Goal: Task Accomplishment & Management: Complete application form

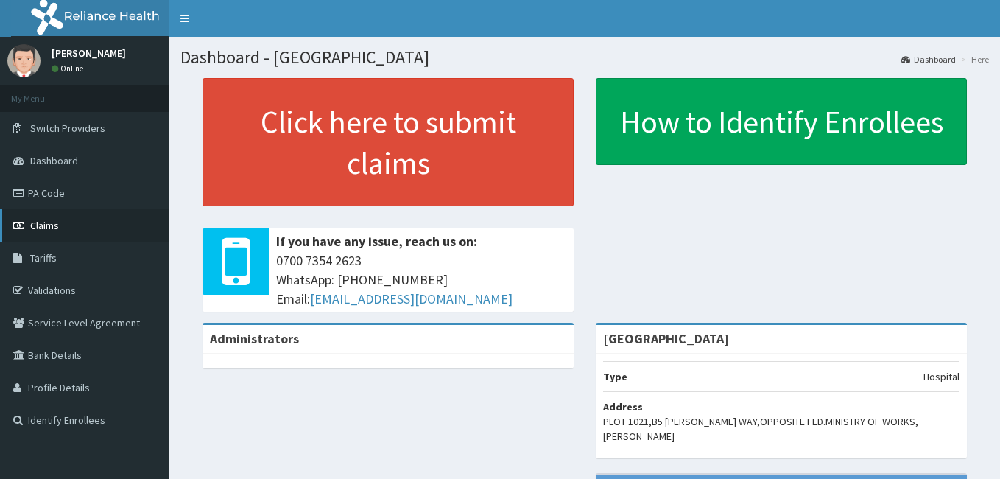
click at [45, 222] on span "Claims" at bounding box center [44, 225] width 29 height 13
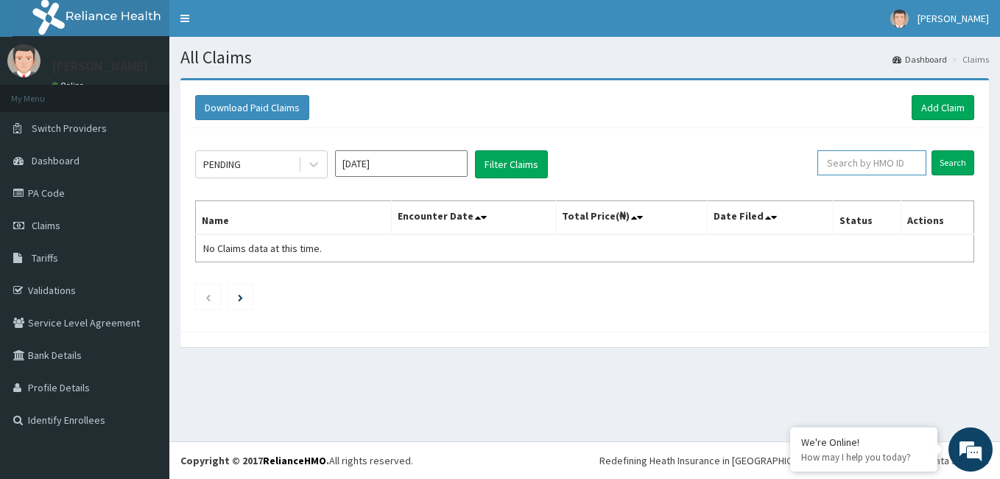
click at [894, 163] on input "text" at bounding box center [871, 162] width 109 height 25
type input "gbi/10423/a"
click at [959, 166] on input "Search" at bounding box center [952, 162] width 43 height 25
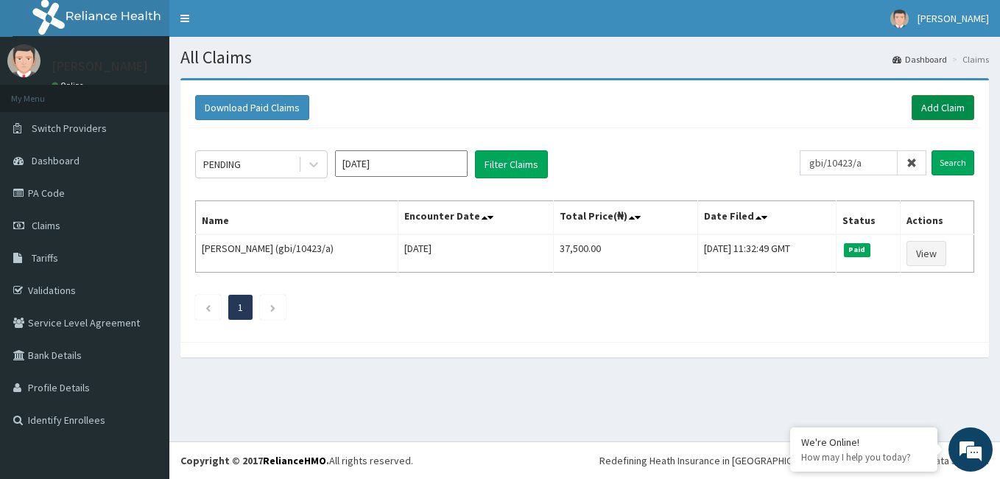
click at [937, 105] on link "Add Claim" at bounding box center [943, 107] width 63 height 25
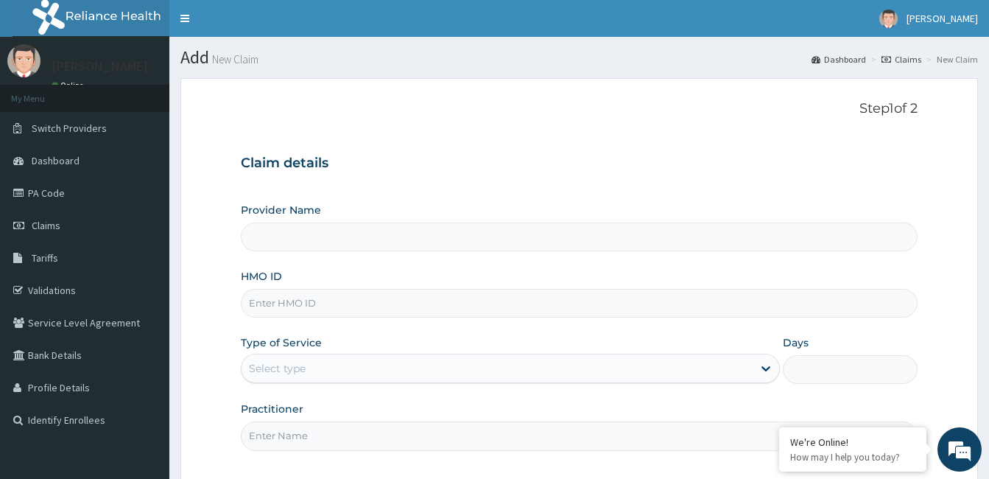
type input "[GEOGRAPHIC_DATA]"
click at [364, 303] on input "HMO ID" at bounding box center [579, 303] width 677 height 29
type input "gbi/10423/a"
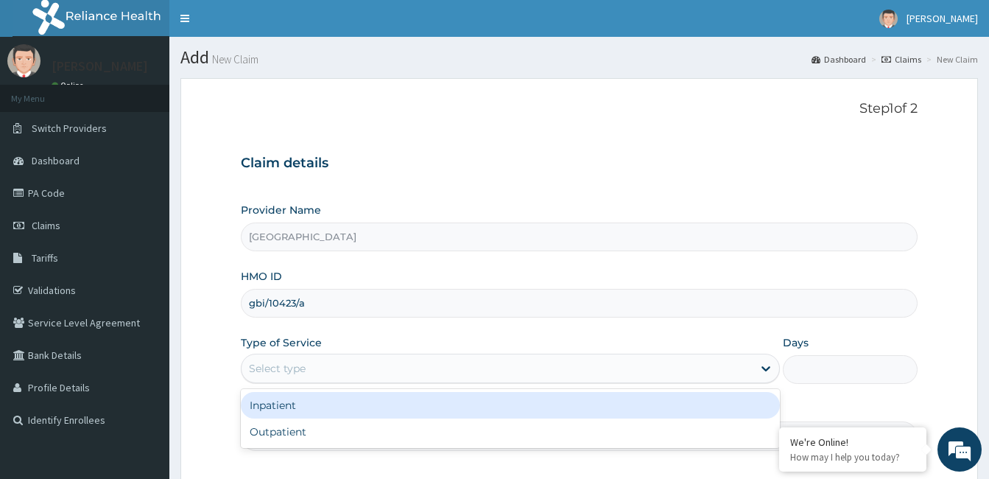
click at [341, 368] on div "Select type" at bounding box center [496, 368] width 511 height 24
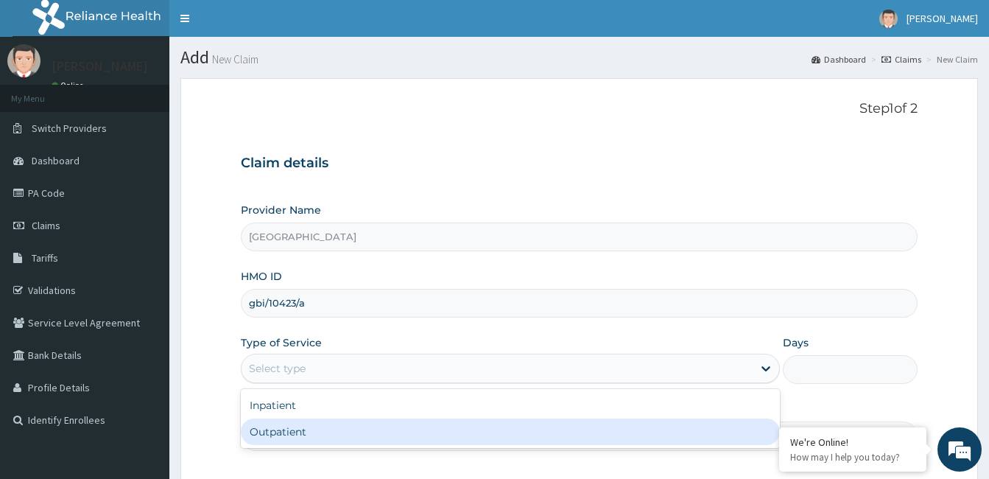
click at [328, 428] on div "Outpatient" at bounding box center [510, 431] width 539 height 27
type input "1"
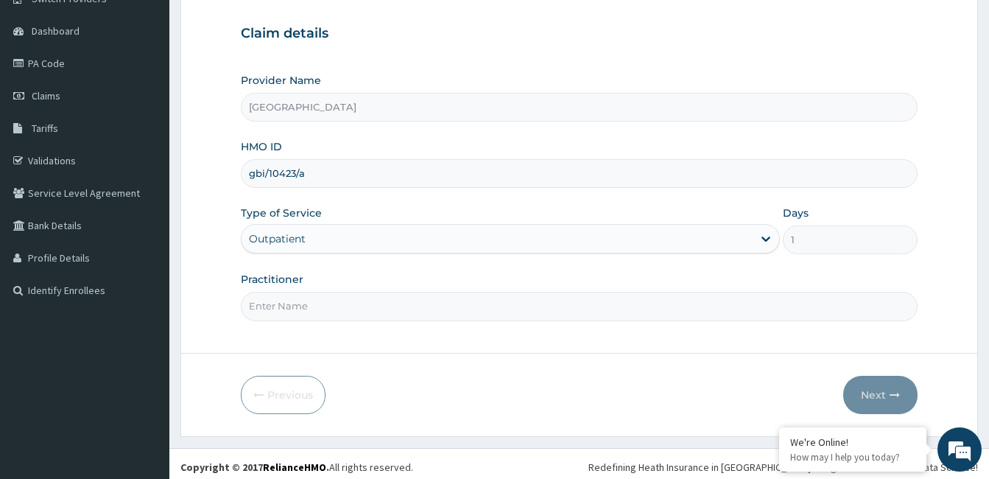
scroll to position [136, 0]
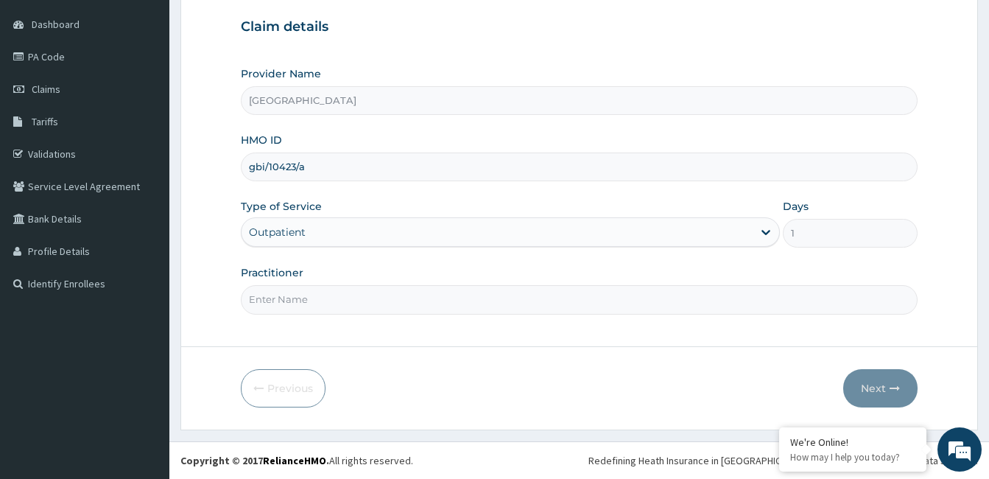
click at [302, 308] on input "Practitioner" at bounding box center [579, 299] width 677 height 29
paste input "Ifeoma Umeojiaku"
click at [250, 299] on input "Ifeoma Umeojiaku" at bounding box center [579, 299] width 677 height 29
type input "Dr. Ifeoma Umeojiaku"
click at [882, 396] on button "Next" at bounding box center [880, 388] width 74 height 38
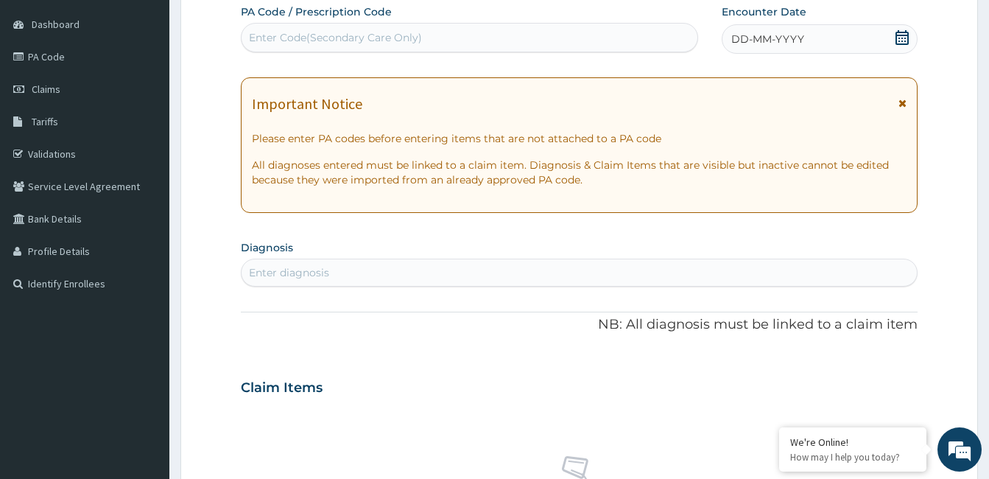
click at [819, 45] on div "DD-MM-YYYY" at bounding box center [820, 38] width 196 height 29
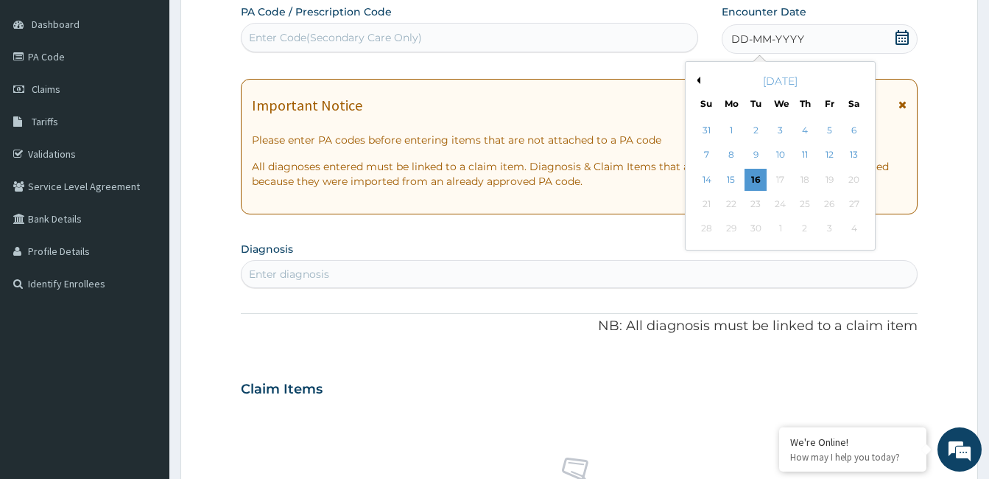
click at [700, 80] on div "[DATE]" at bounding box center [779, 81] width 177 height 15
click at [697, 80] on button "Previous Month" at bounding box center [696, 80] width 7 height 7
click at [785, 183] on div "16" at bounding box center [780, 180] width 22 height 22
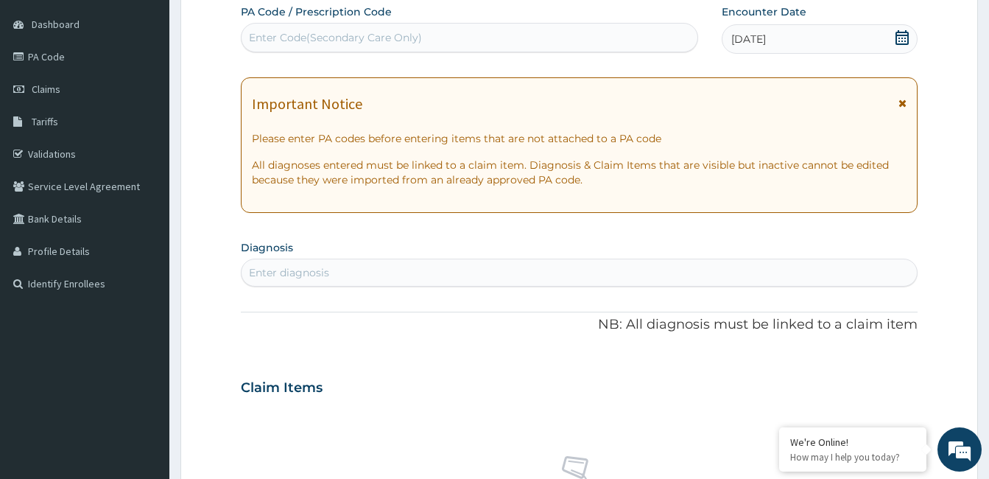
click at [354, 274] on div "Enter diagnosis" at bounding box center [578, 273] width 675 height 24
type input "[MEDICAL_DATA]"
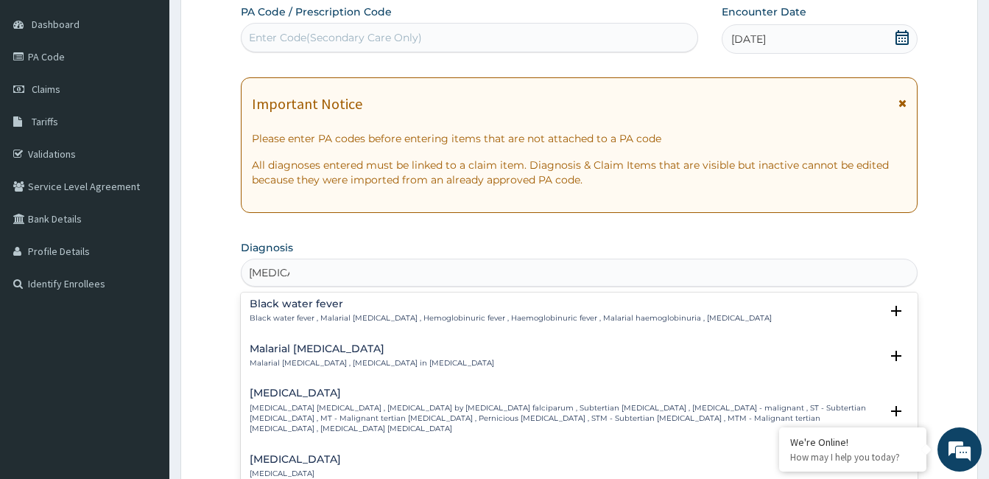
scroll to position [515, 0]
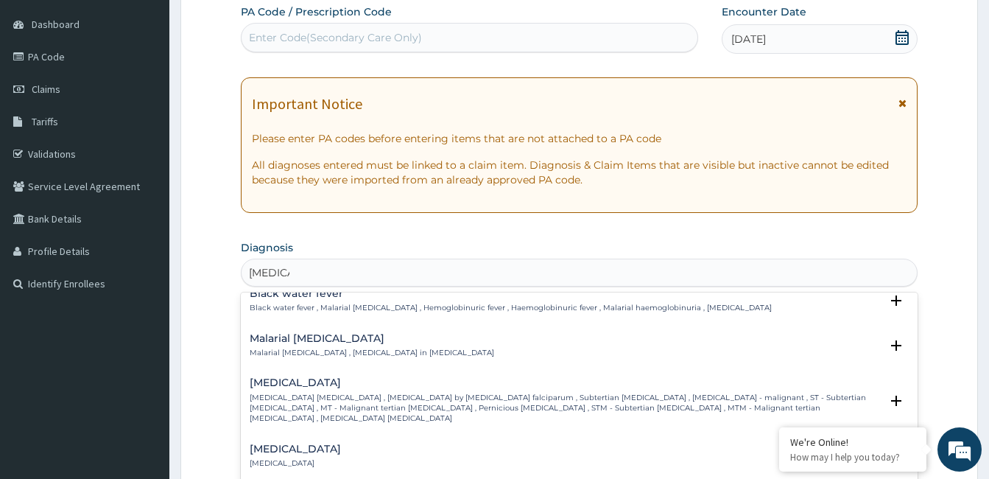
click at [357, 392] on p "[MEDICAL_DATA] [MEDICAL_DATA] , [MEDICAL_DATA] by [MEDICAL_DATA] falciparum , S…" at bounding box center [565, 408] width 630 height 32
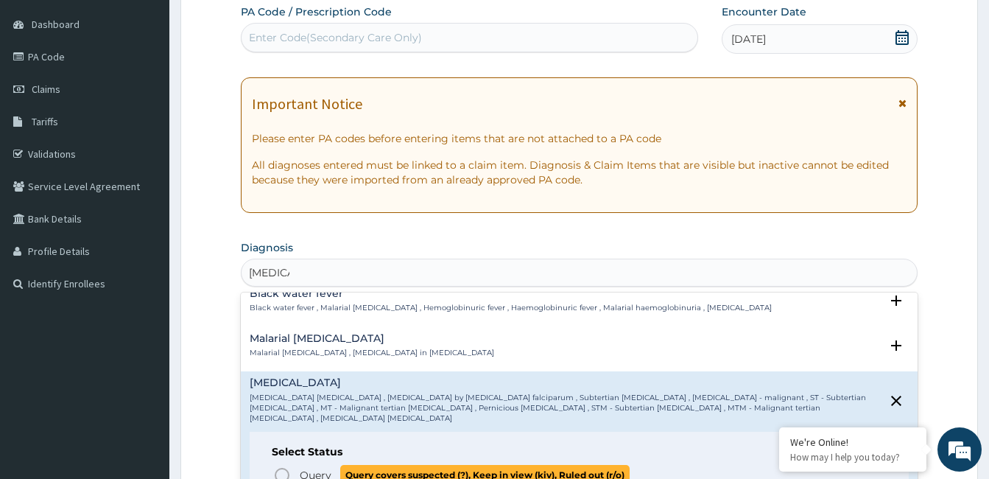
click at [281, 466] on icon "status option query" at bounding box center [282, 475] width 18 height 18
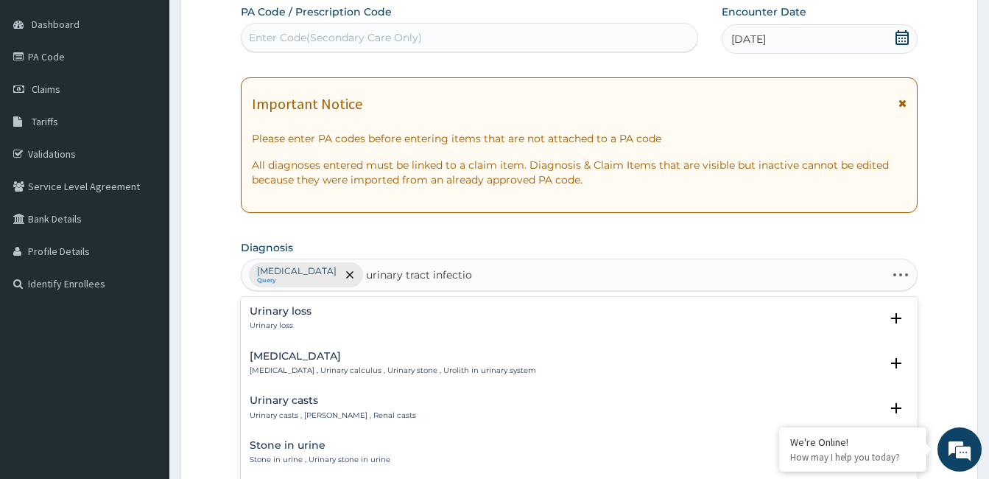
type input "urinary tract infection"
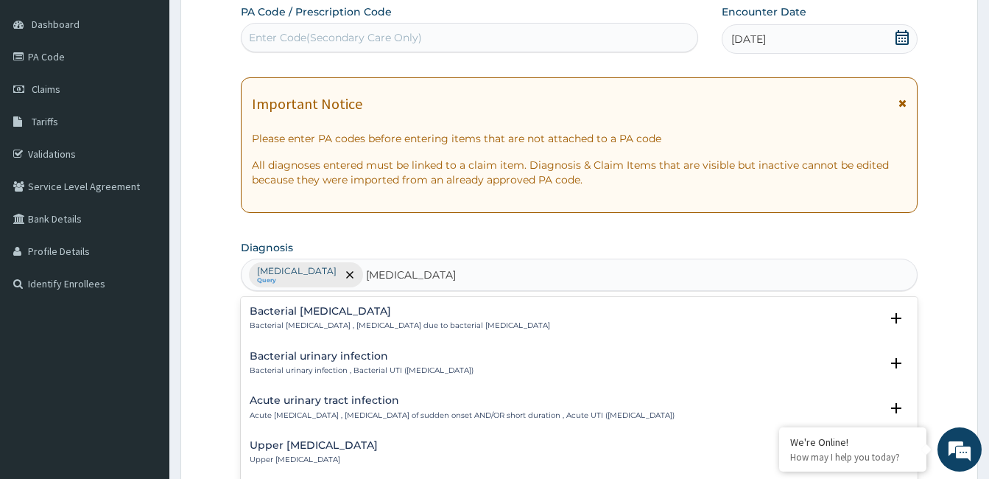
click at [381, 409] on div "Acute urinary tract infection Acute urinary tract infection , Urinary tract inf…" at bounding box center [462, 408] width 425 height 26
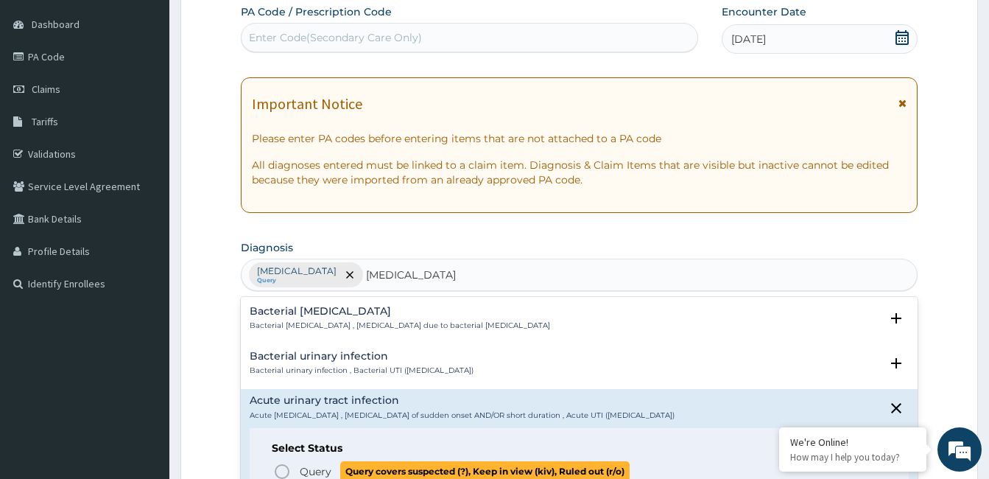
click at [281, 469] on icon "status option query" at bounding box center [282, 471] width 18 height 18
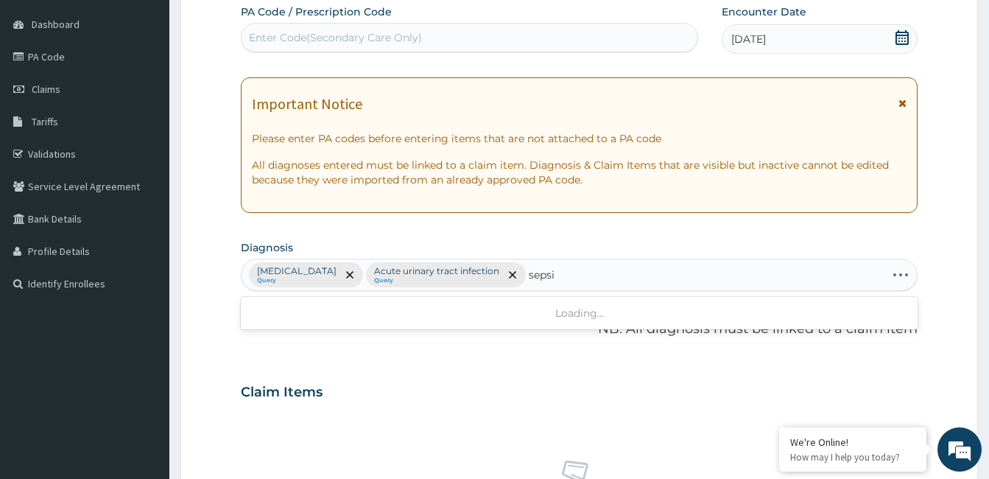
type input "[MEDICAL_DATA]"
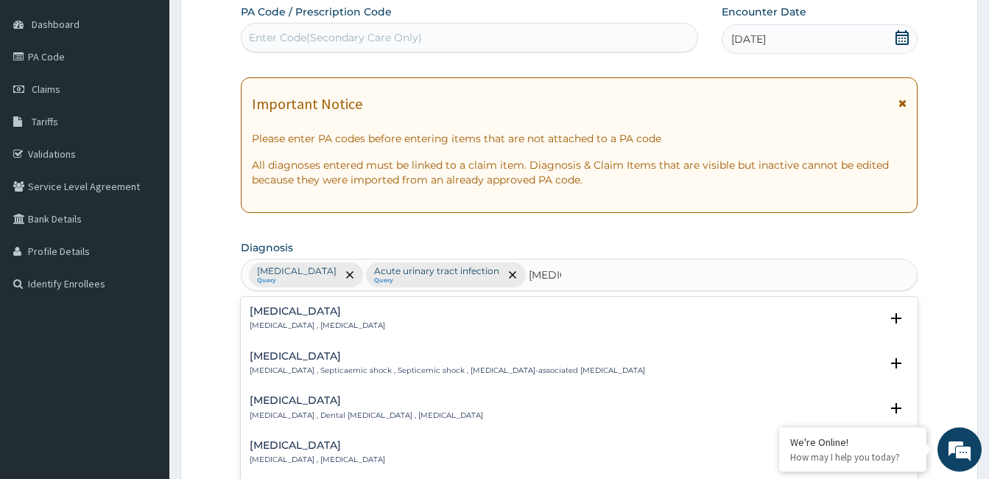
click at [267, 320] on div "Sepsis Systemic infection , Sepsis" at bounding box center [317, 319] width 135 height 26
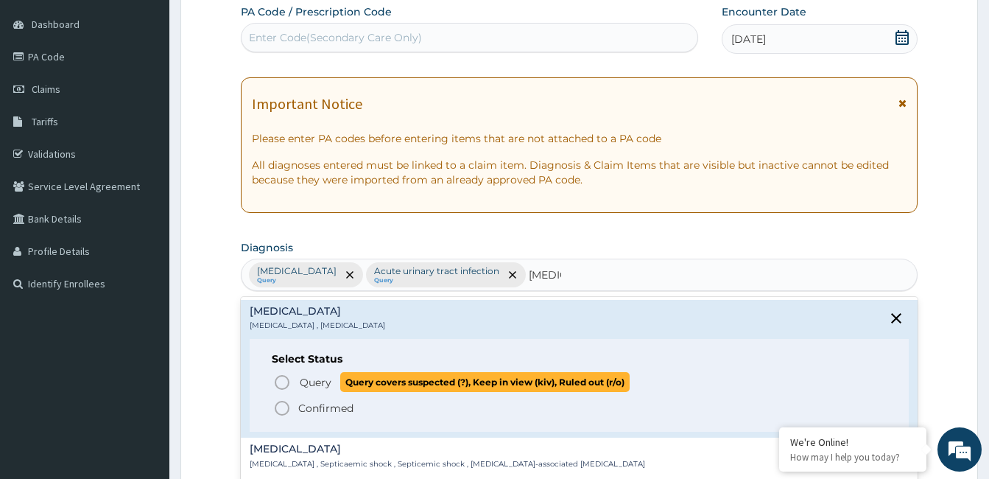
click at [283, 382] on icon "status option query" at bounding box center [282, 382] width 18 height 18
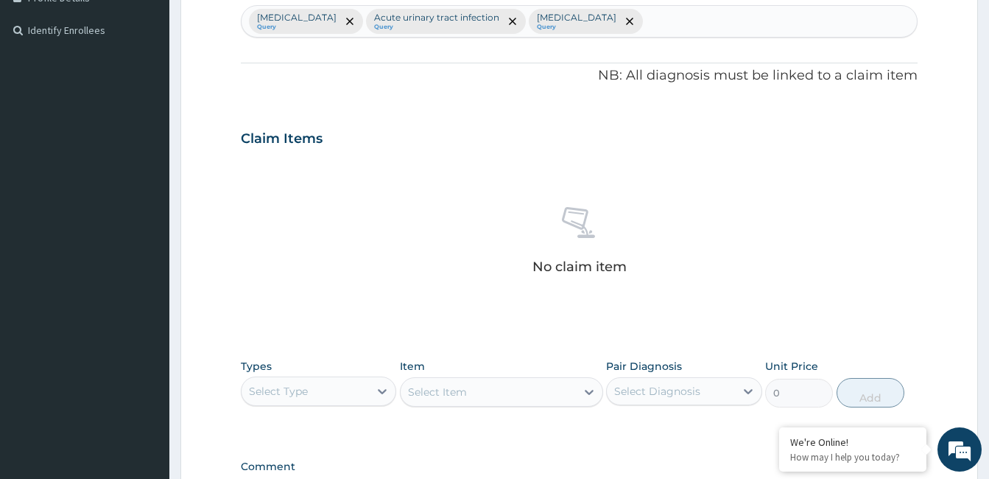
scroll to position [431, 0]
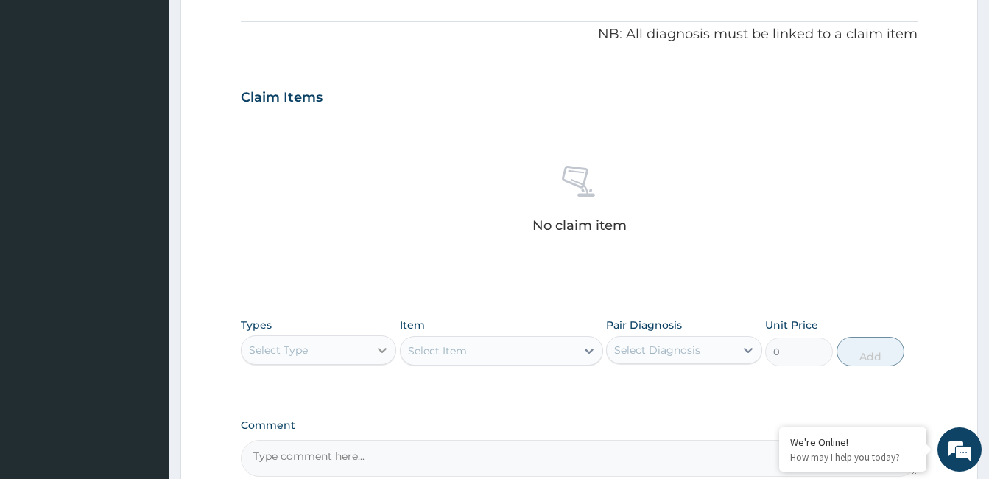
click at [382, 350] on icon at bounding box center [382, 349] width 15 height 15
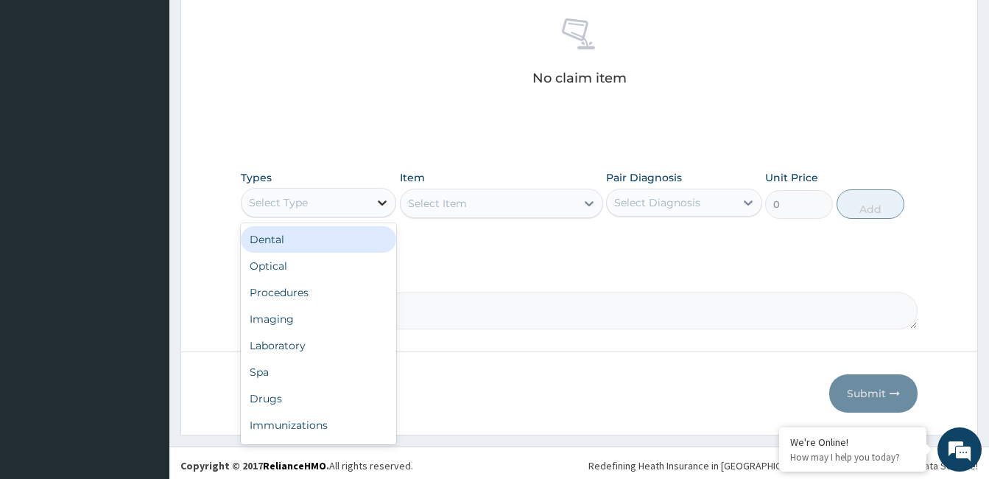
scroll to position [583, 0]
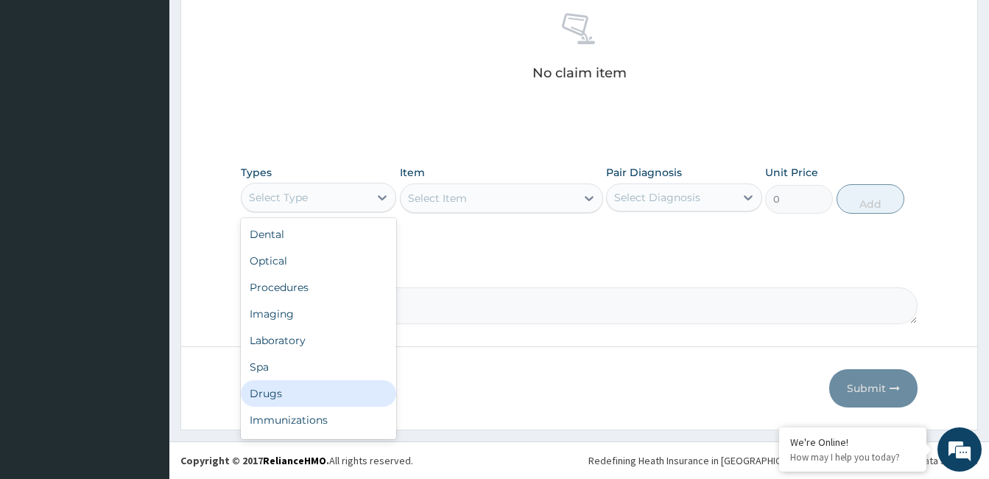
click at [280, 396] on div "Drugs" at bounding box center [318, 393] width 155 height 27
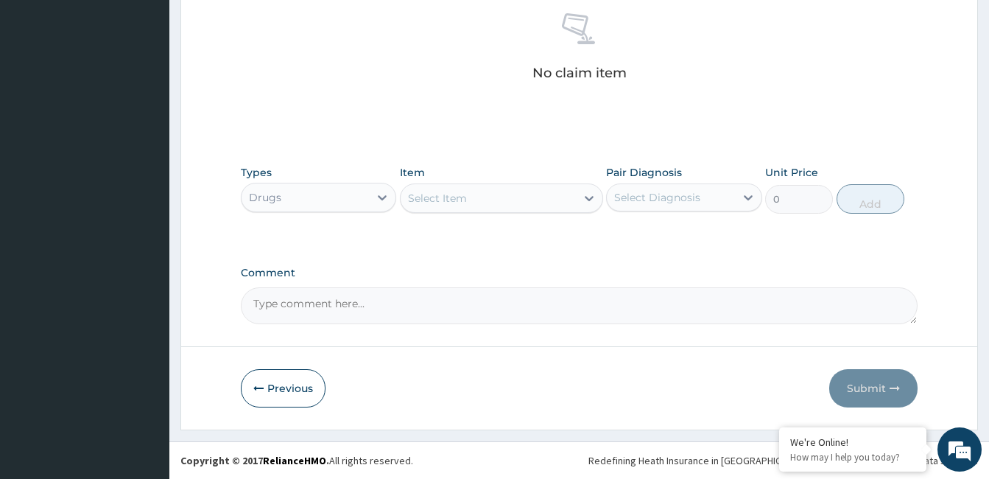
click at [506, 199] on div "Select Item" at bounding box center [488, 198] width 175 height 24
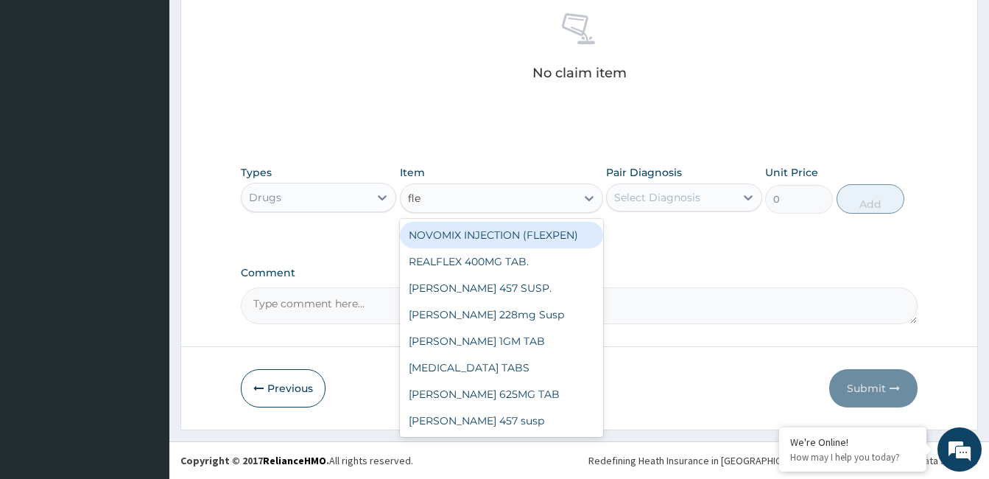
type input "flem"
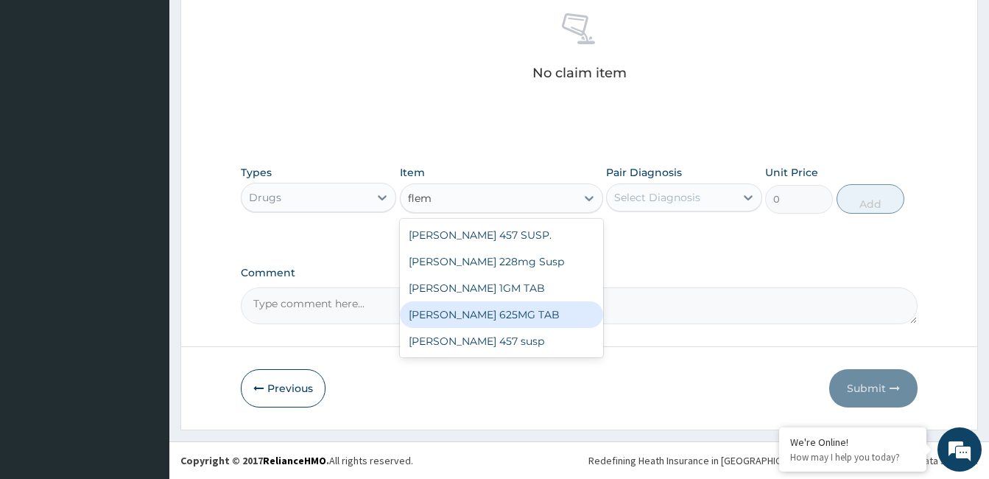
click at [502, 311] on div "[PERSON_NAME] 625MG TAB" at bounding box center [501, 314] width 203 height 27
type input "1000"
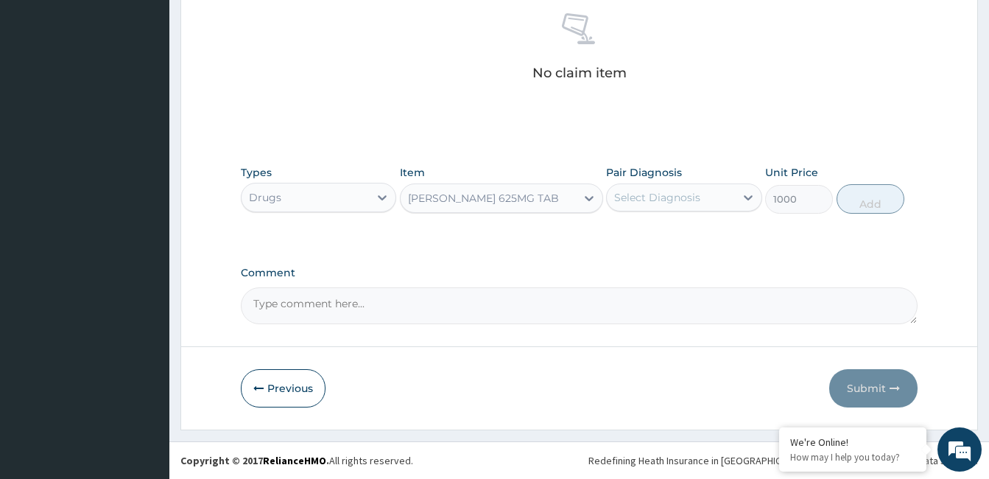
click at [686, 198] on div "Select Diagnosis" at bounding box center [657, 197] width 86 height 15
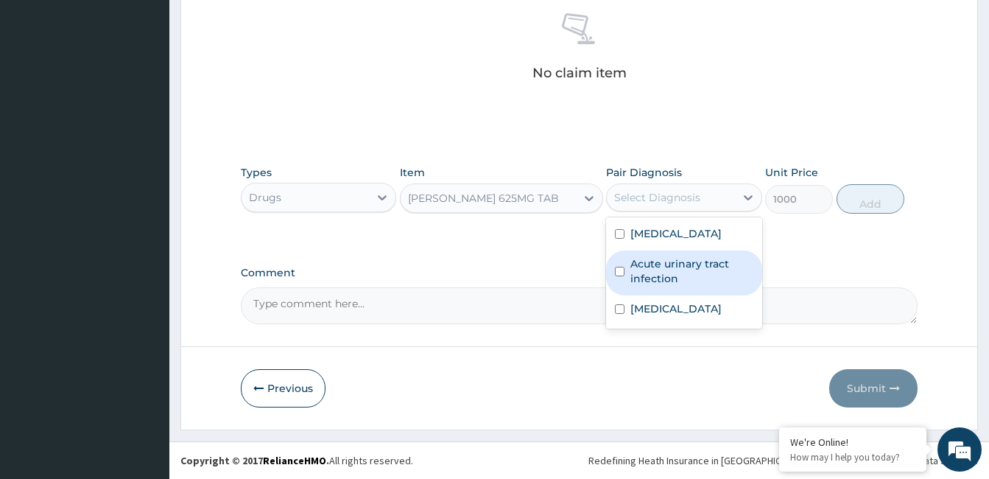
click at [687, 272] on label "Acute urinary tract infection" at bounding box center [691, 270] width 122 height 29
checkbox input "true"
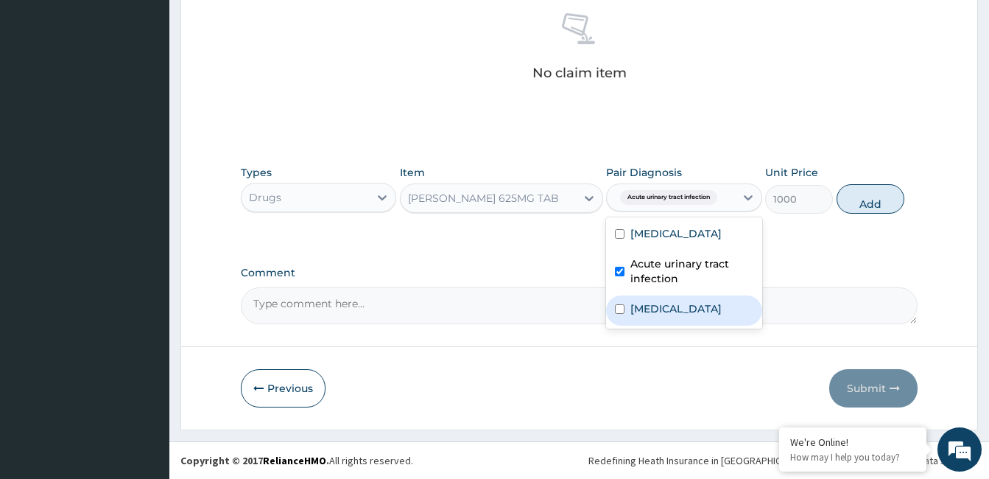
click at [673, 311] on div "[MEDICAL_DATA]" at bounding box center [683, 310] width 155 height 30
checkbox input "true"
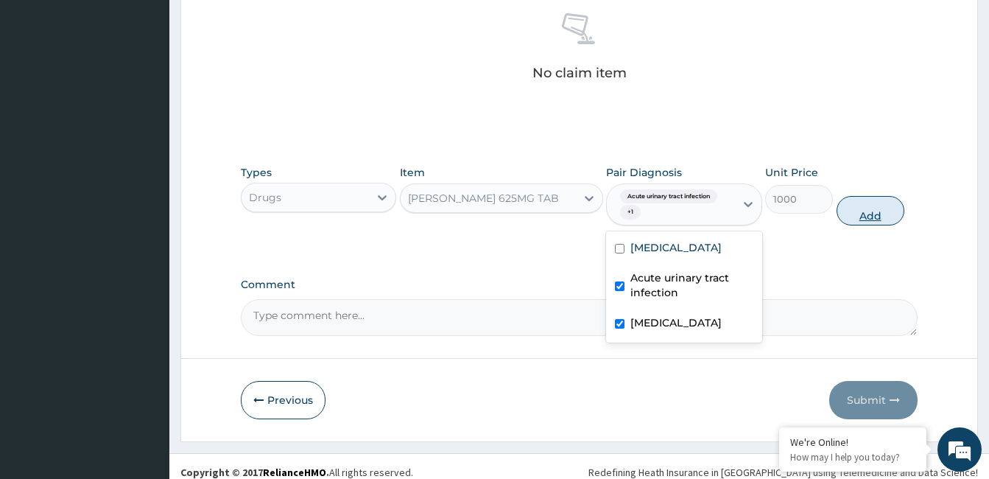
click at [850, 214] on button "Add" at bounding box center [870, 210] width 68 height 29
type input "0"
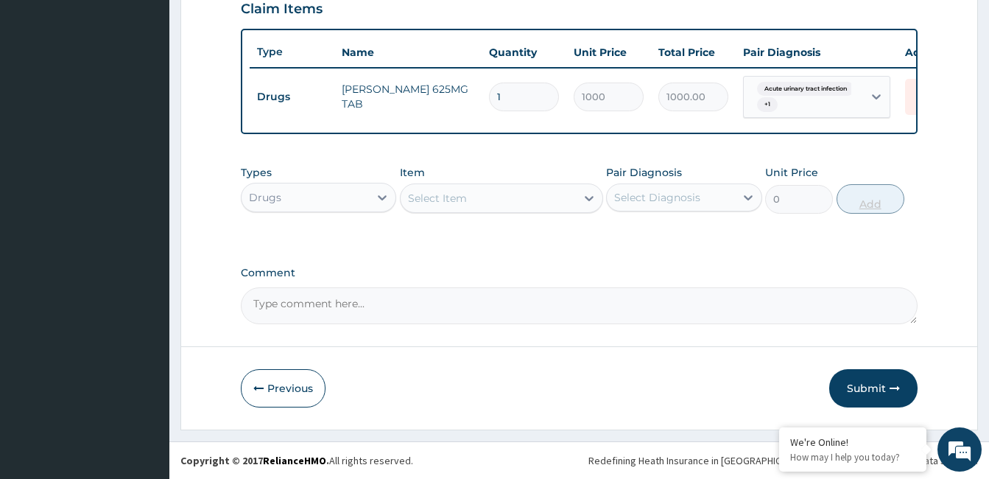
scroll to position [530, 0]
type input "14"
type input "14000.00"
type input "14"
click at [450, 194] on div "Select Item" at bounding box center [437, 198] width 59 height 15
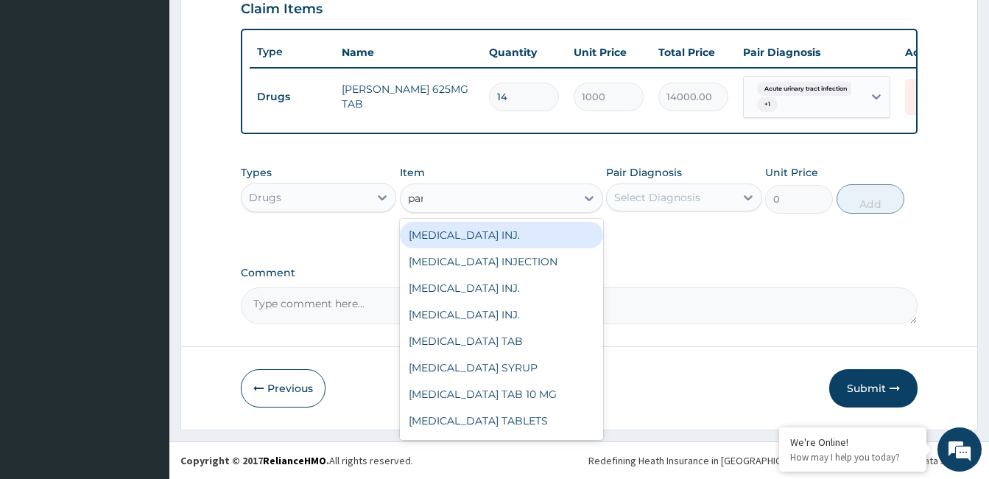
type input "para"
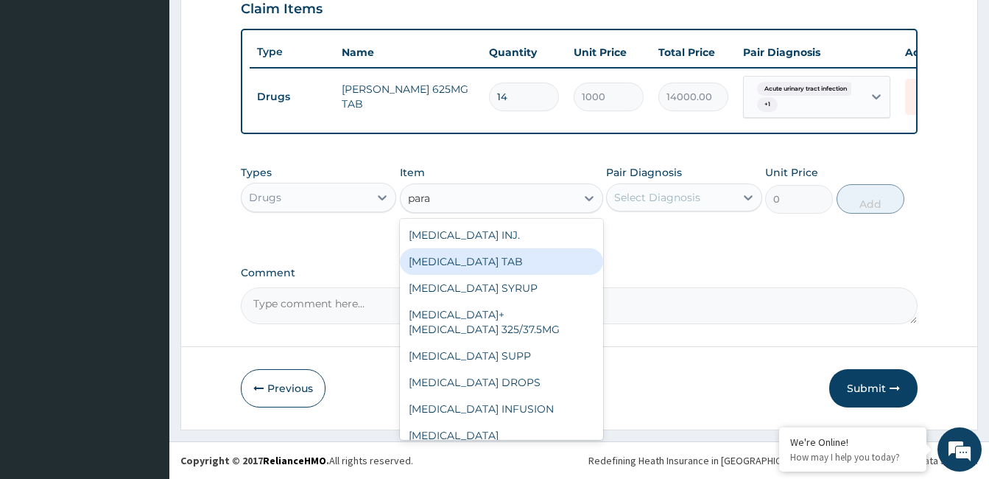
click at [466, 262] on div "[MEDICAL_DATA] TAB" at bounding box center [501, 261] width 203 height 27
type input "20"
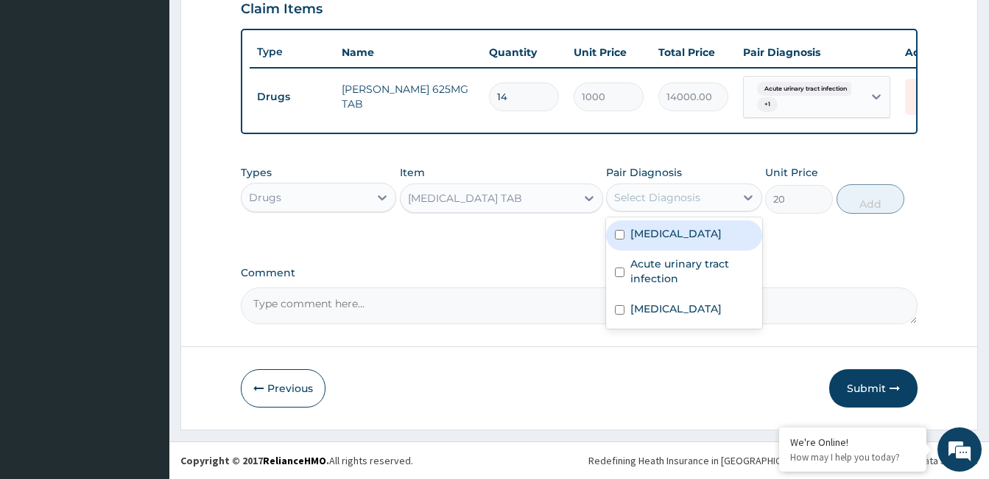
click at [697, 200] on div "Select Diagnosis" at bounding box center [657, 197] width 86 height 15
click at [660, 235] on label "[MEDICAL_DATA]" at bounding box center [675, 233] width 91 height 15
checkbox input "true"
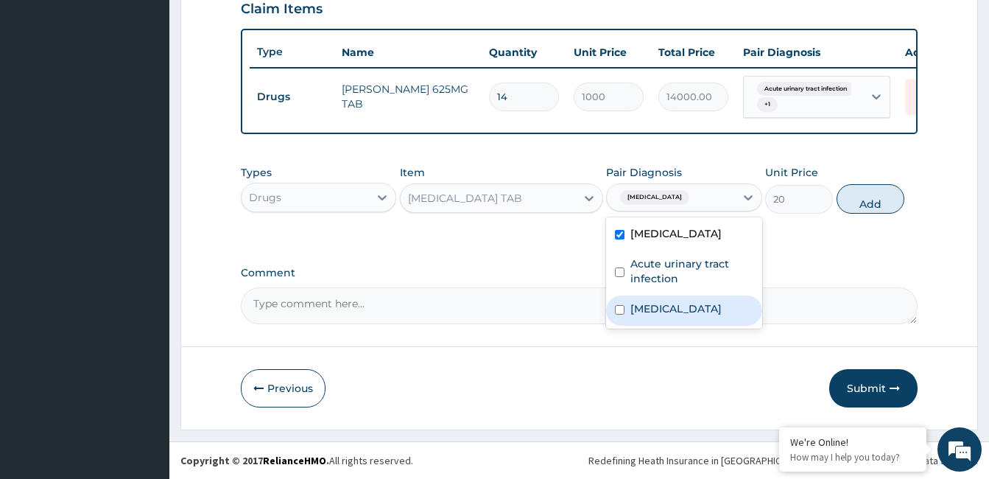
click at [657, 303] on label "[MEDICAL_DATA]" at bounding box center [675, 308] width 91 height 15
checkbox input "true"
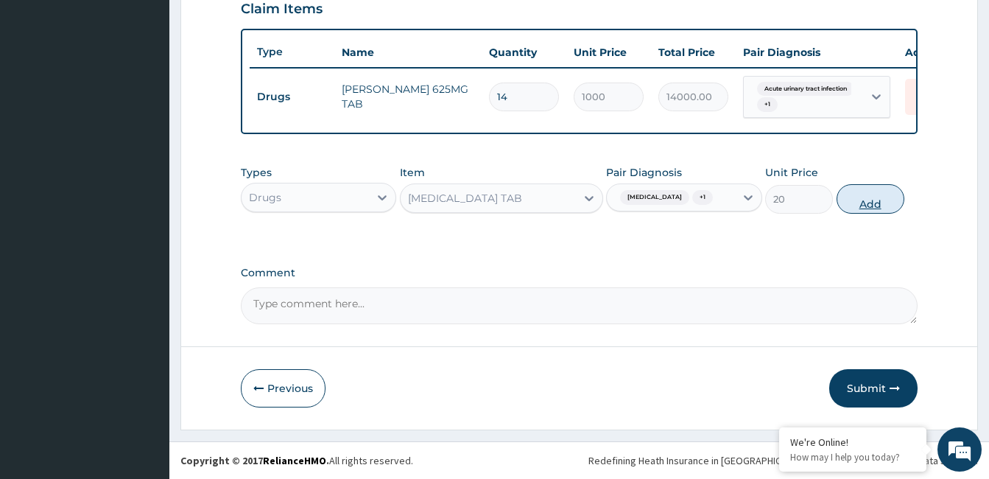
click at [861, 205] on button "Add" at bounding box center [870, 198] width 68 height 29
type input "0"
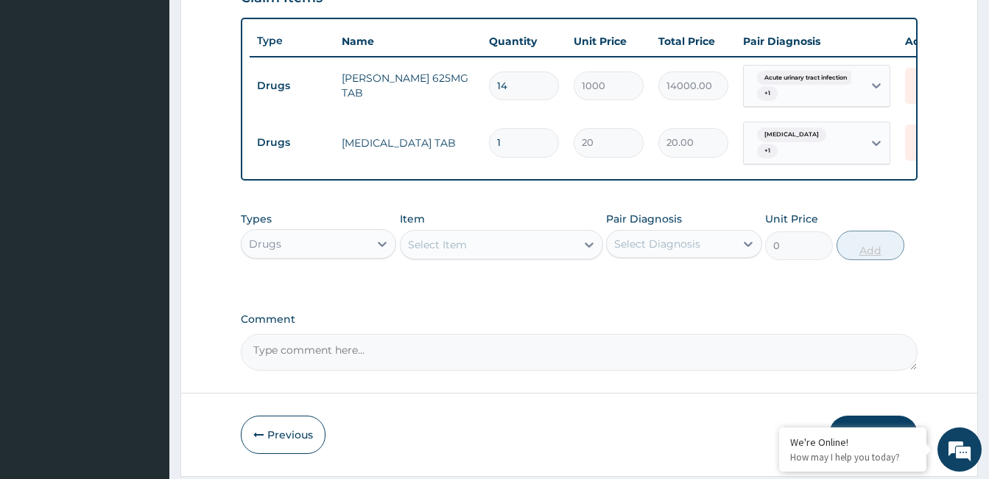
type input "18"
type input "360.00"
type input "18"
click at [513, 256] on div "Select Item" at bounding box center [488, 245] width 175 height 24
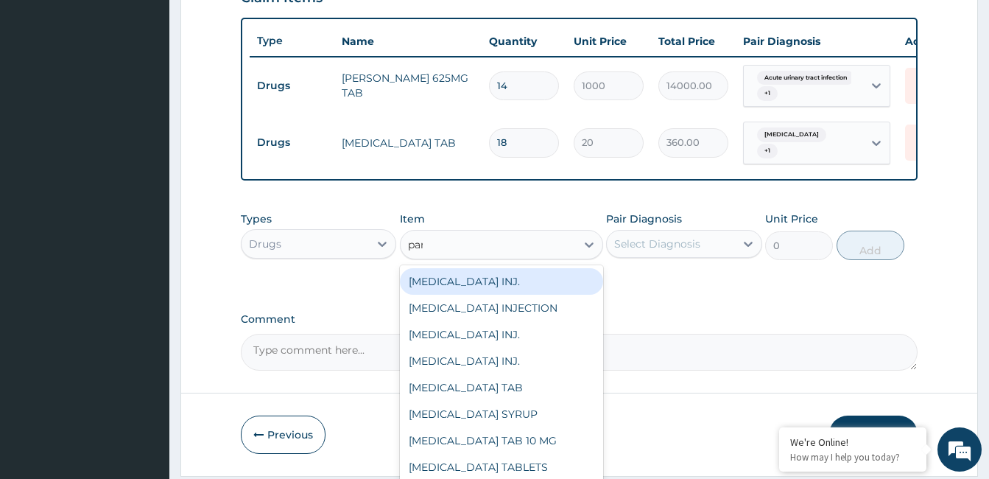
type input "para"
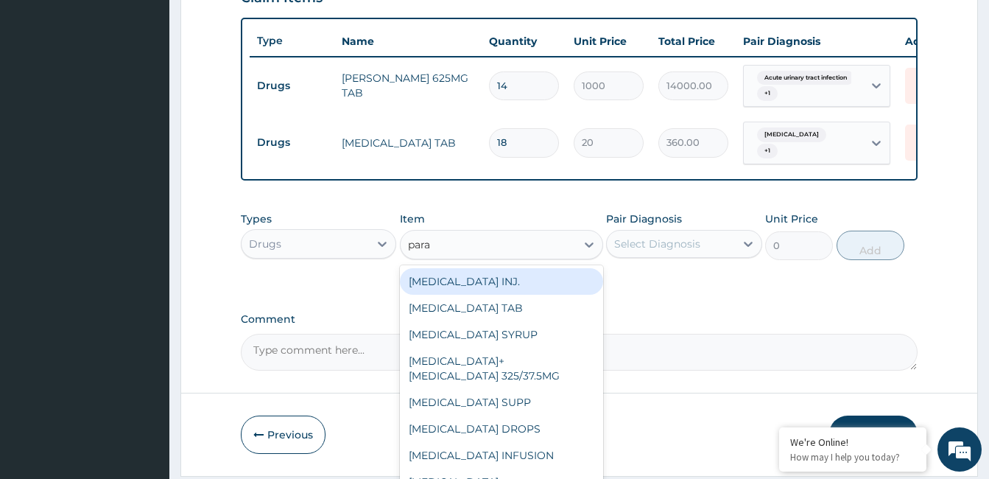
click at [476, 295] on div "[MEDICAL_DATA] INJ." at bounding box center [501, 281] width 203 height 27
type input "500"
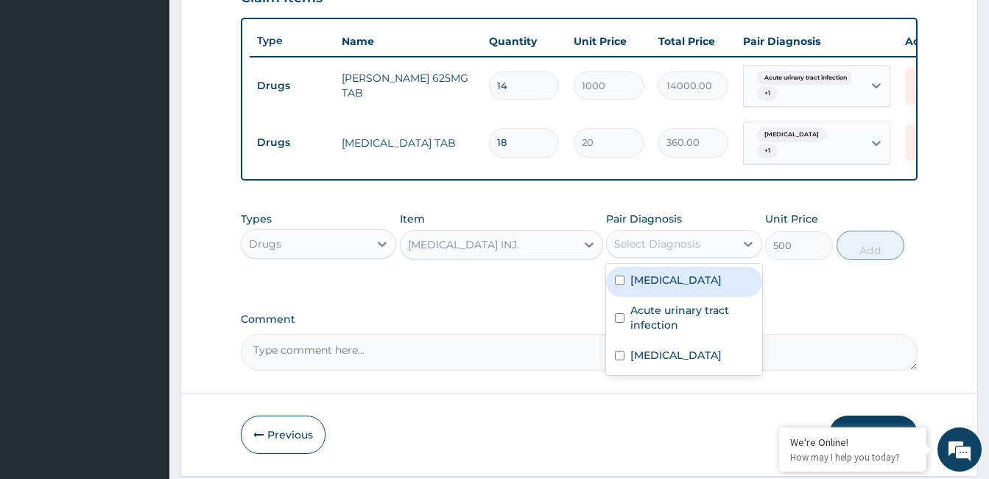
click at [662, 244] on div "Select Diagnosis" at bounding box center [670, 244] width 127 height 24
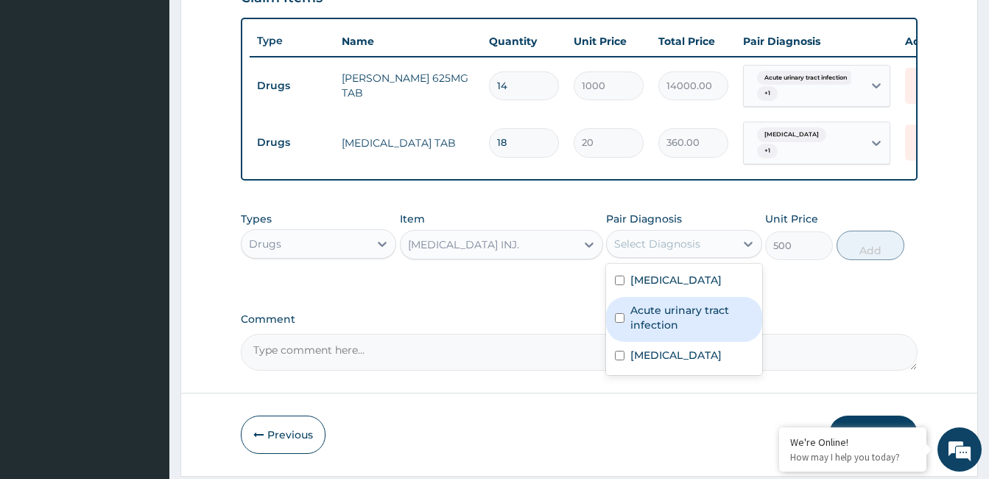
click at [667, 332] on label "Acute urinary tract infection" at bounding box center [691, 317] width 122 height 29
checkbox input "true"
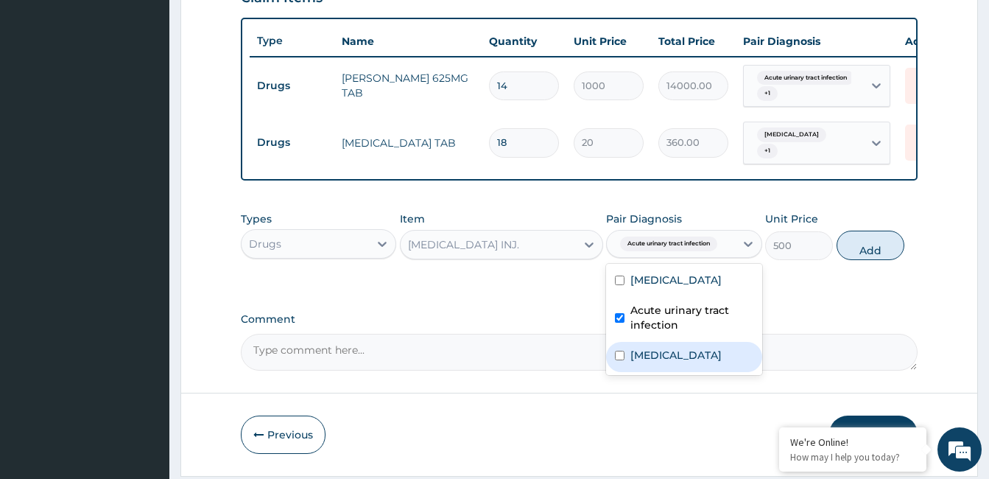
click at [660, 362] on label "[MEDICAL_DATA]" at bounding box center [675, 355] width 91 height 15
checkbox input "true"
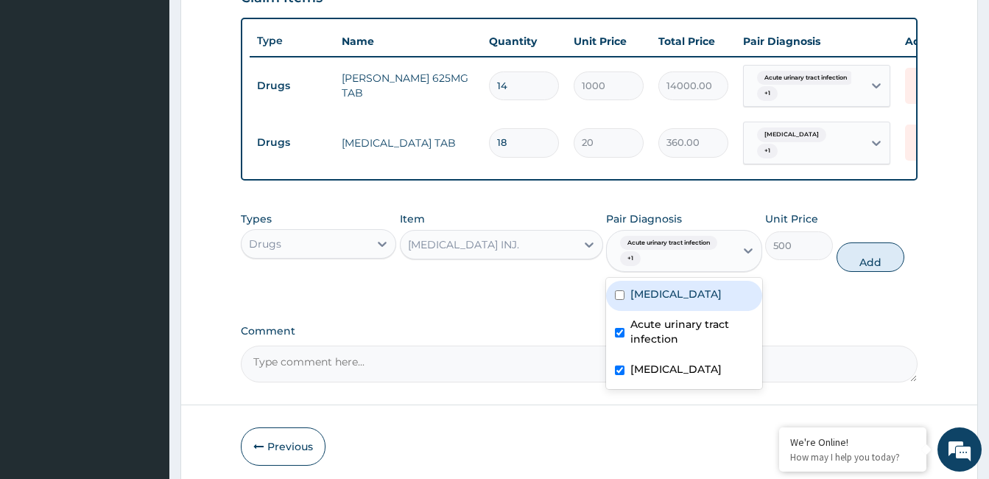
click at [674, 295] on div "[MEDICAL_DATA]" at bounding box center [683, 296] width 155 height 30
checkbox input "true"
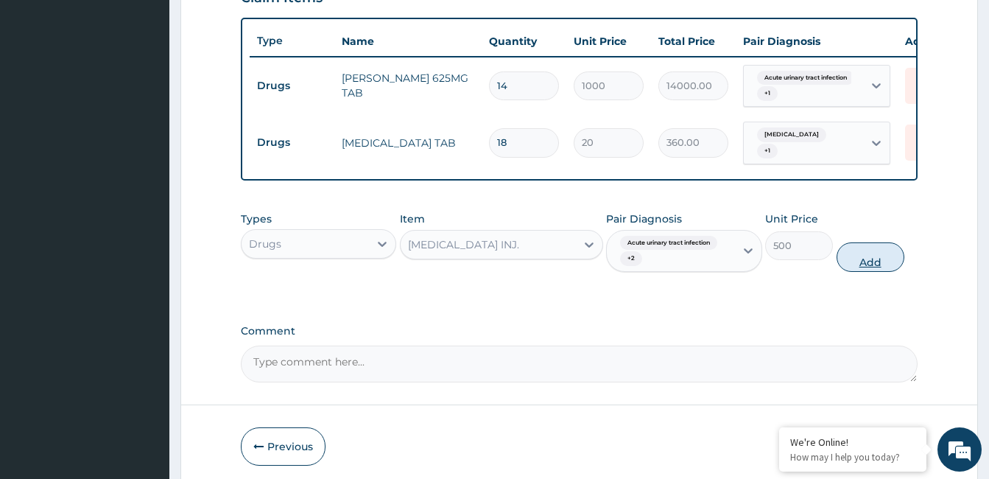
click at [881, 267] on button "Add" at bounding box center [870, 256] width 68 height 29
type input "0"
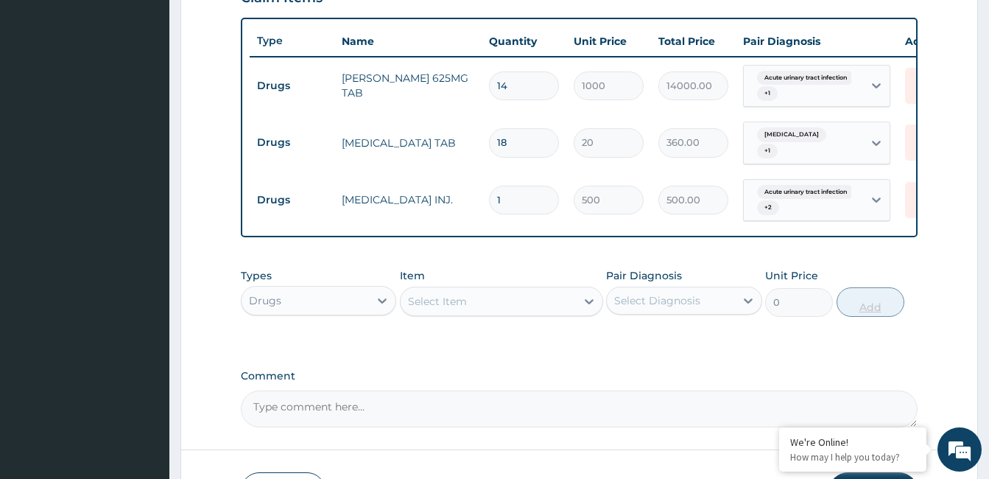
type input "0.00"
type input "2"
type input "1000.00"
type input "2"
click at [384, 308] on icon at bounding box center [382, 300] width 15 height 15
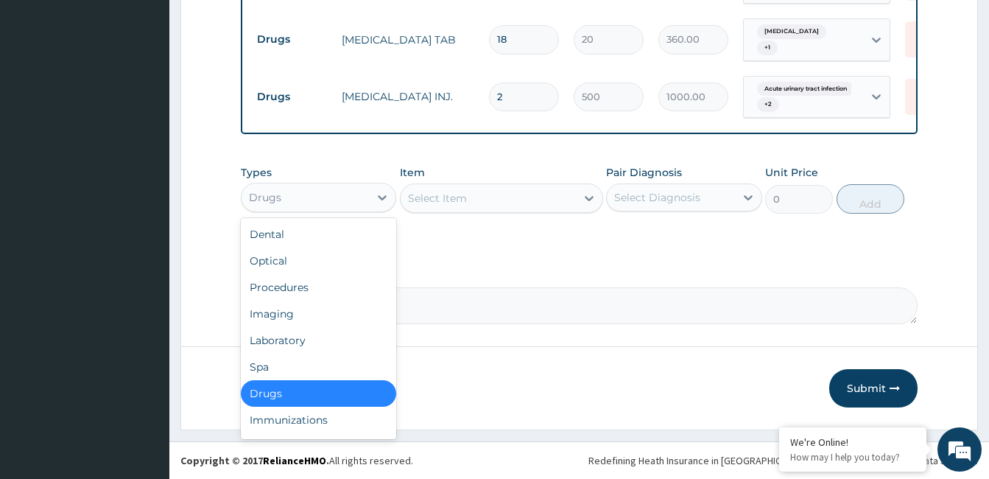
scroll to position [644, 0]
click at [291, 344] on div "Laboratory" at bounding box center [318, 340] width 155 height 27
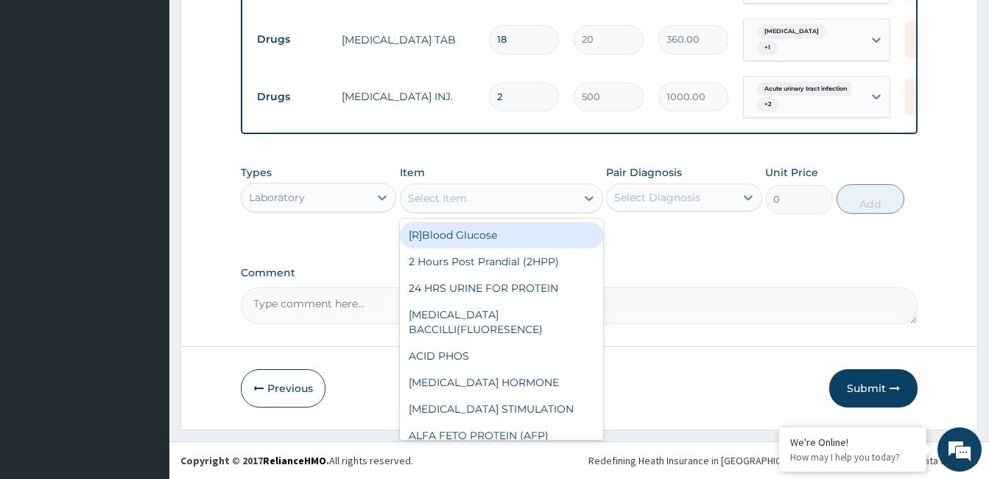
click at [477, 196] on div "Select Item" at bounding box center [488, 198] width 175 height 24
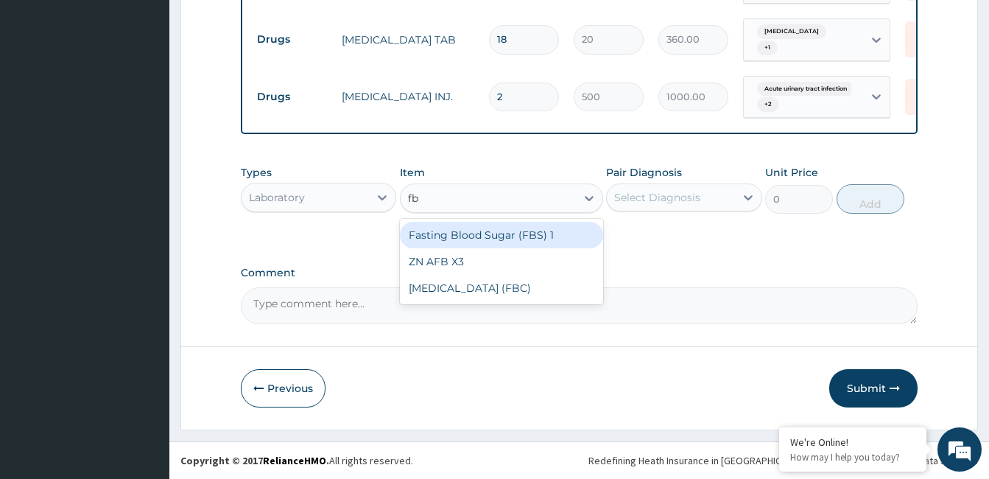
type input "fbc"
click at [496, 232] on div "[MEDICAL_DATA] (FBC)" at bounding box center [501, 235] width 203 height 27
type input "12000"
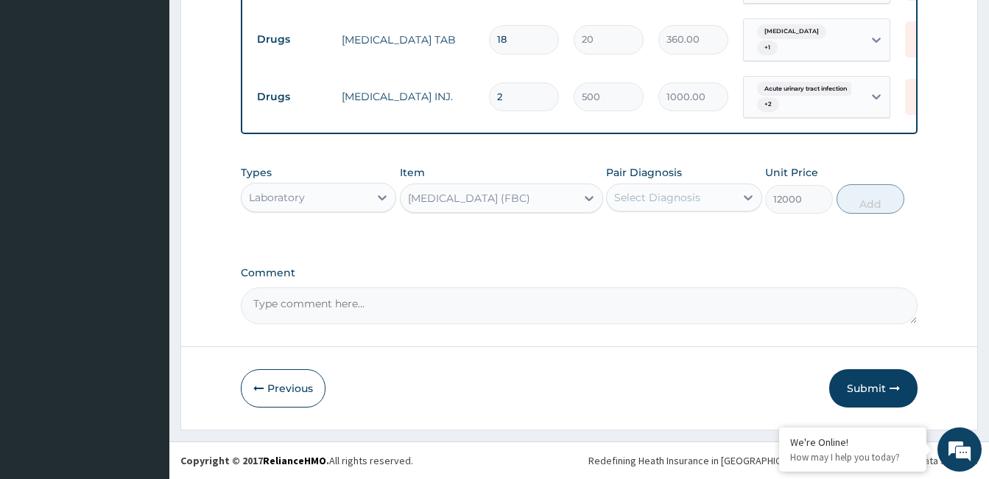
click at [671, 204] on div "Select Diagnosis" at bounding box center [657, 197] width 86 height 15
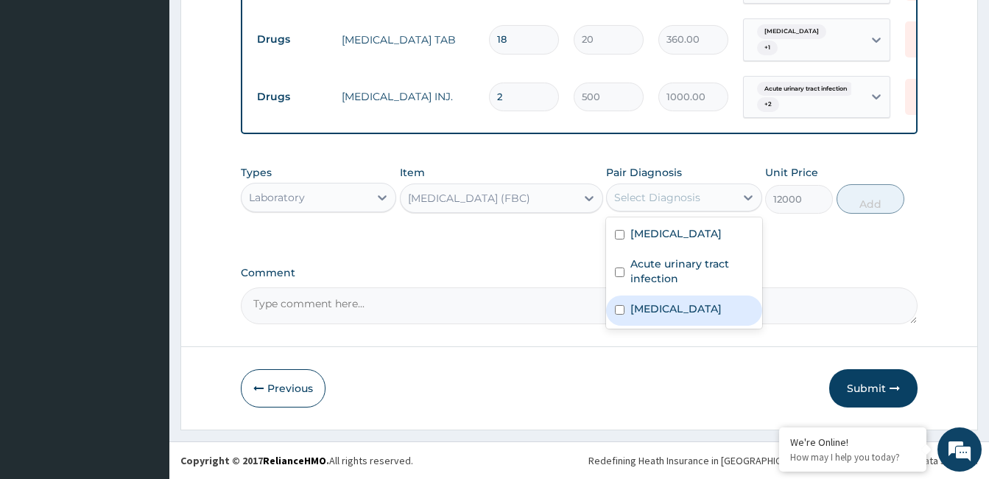
click at [657, 313] on label "[MEDICAL_DATA]" at bounding box center [675, 308] width 91 height 15
checkbox input "true"
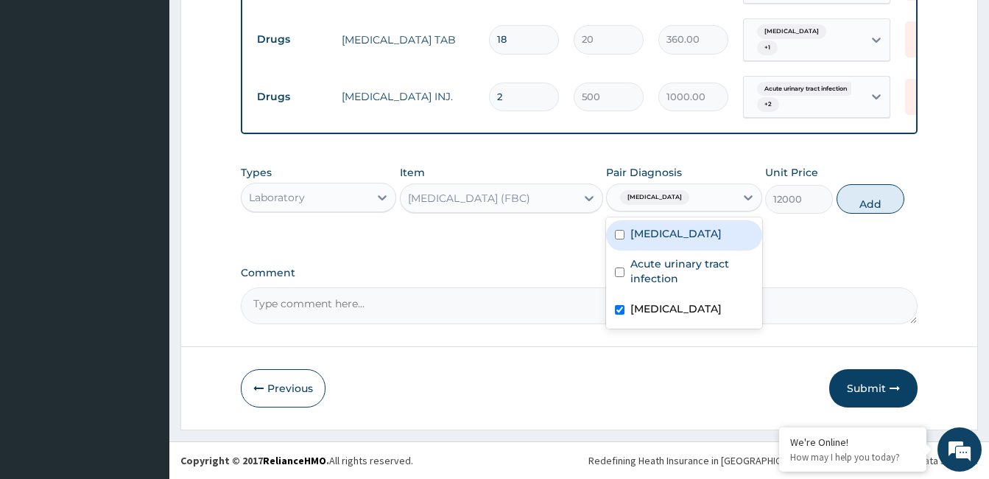
click at [678, 230] on label "[MEDICAL_DATA]" at bounding box center [675, 233] width 91 height 15
checkbox input "true"
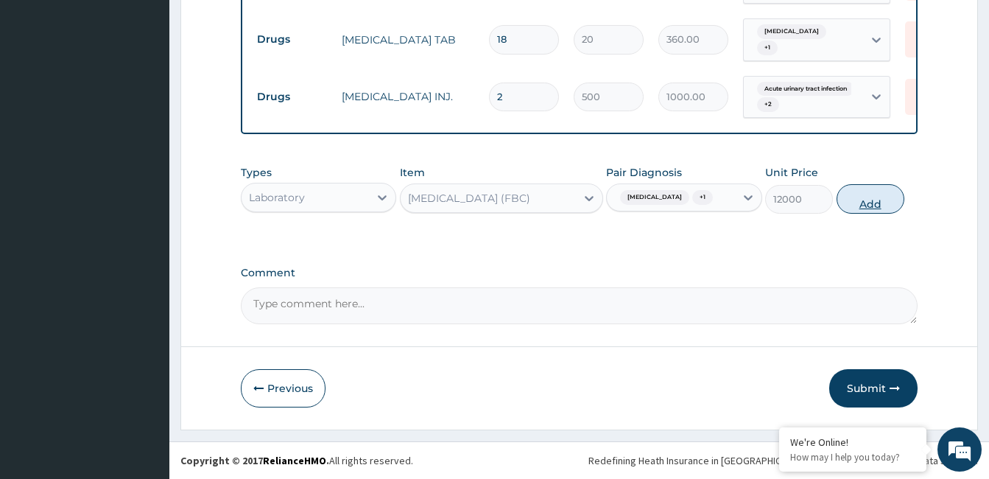
click at [893, 197] on button "Add" at bounding box center [870, 198] width 68 height 29
type input "0"
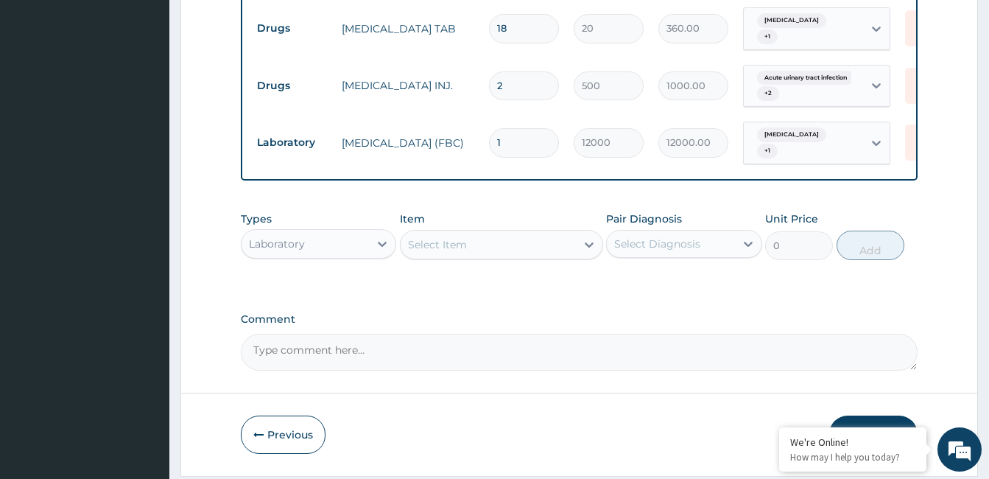
click at [482, 249] on div "Select Item" at bounding box center [488, 245] width 175 height 24
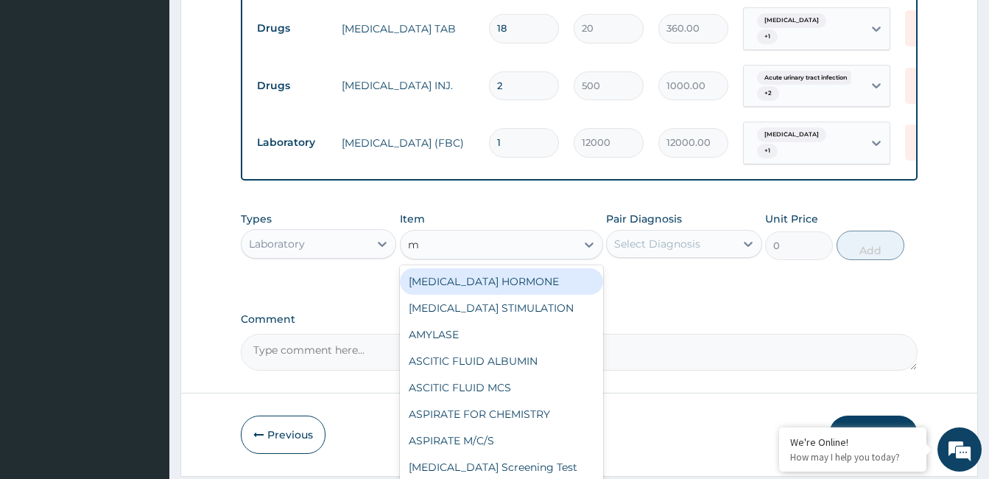
type input "mp"
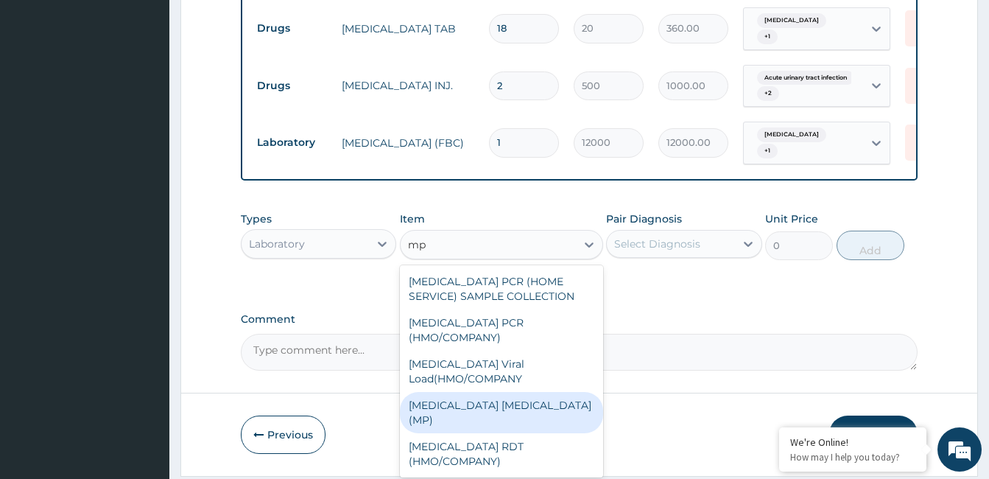
click at [484, 392] on div "[MEDICAL_DATA] [MEDICAL_DATA] (MP)" at bounding box center [501, 412] width 203 height 41
type input "3000"
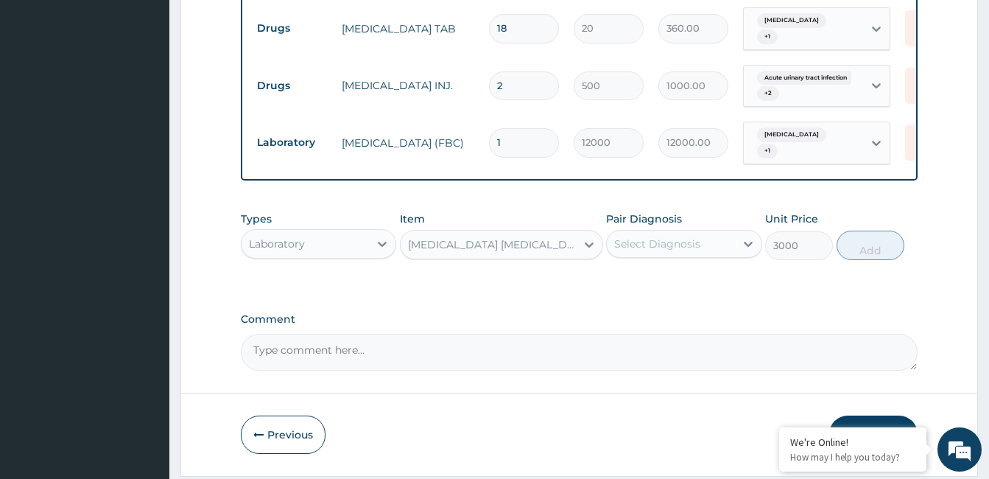
click at [647, 251] on div "Select Diagnosis" at bounding box center [657, 243] width 86 height 15
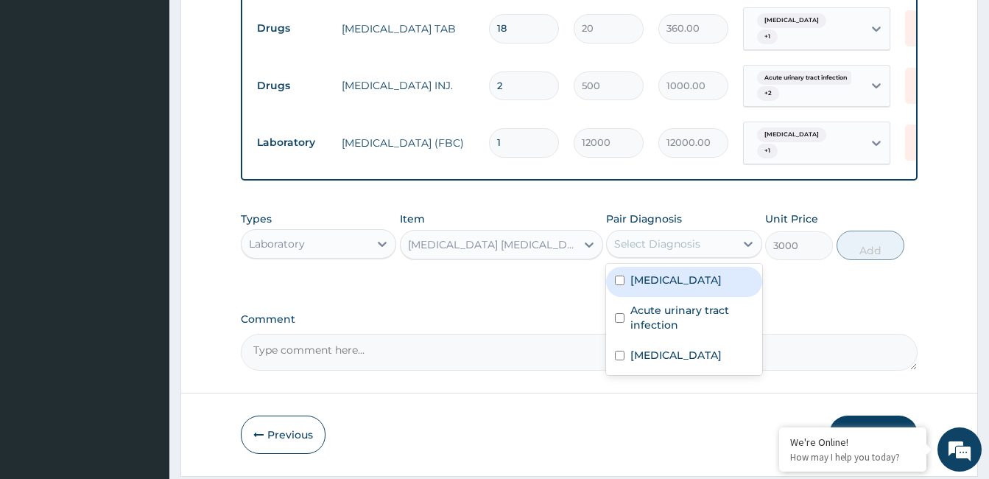
click at [657, 287] on label "[MEDICAL_DATA]" at bounding box center [675, 279] width 91 height 15
checkbox input "true"
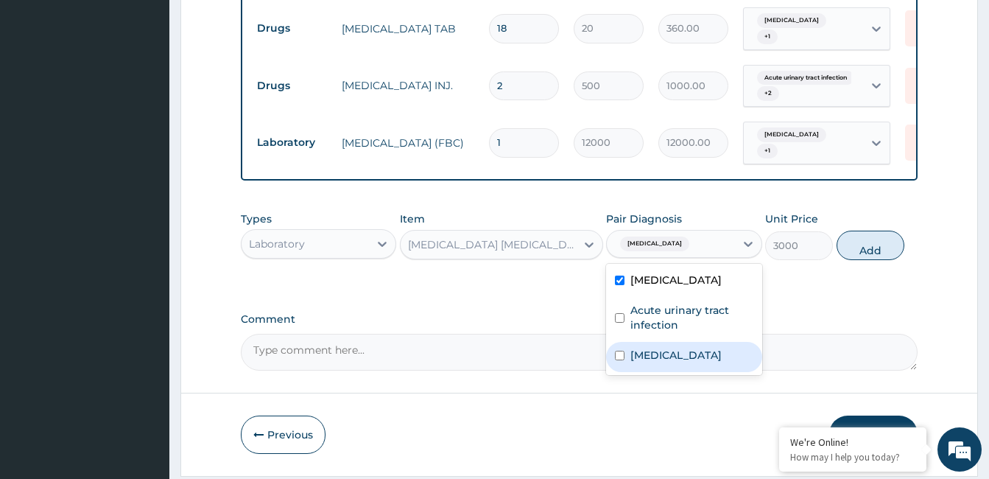
click at [660, 362] on label "[MEDICAL_DATA]" at bounding box center [675, 355] width 91 height 15
checkbox input "true"
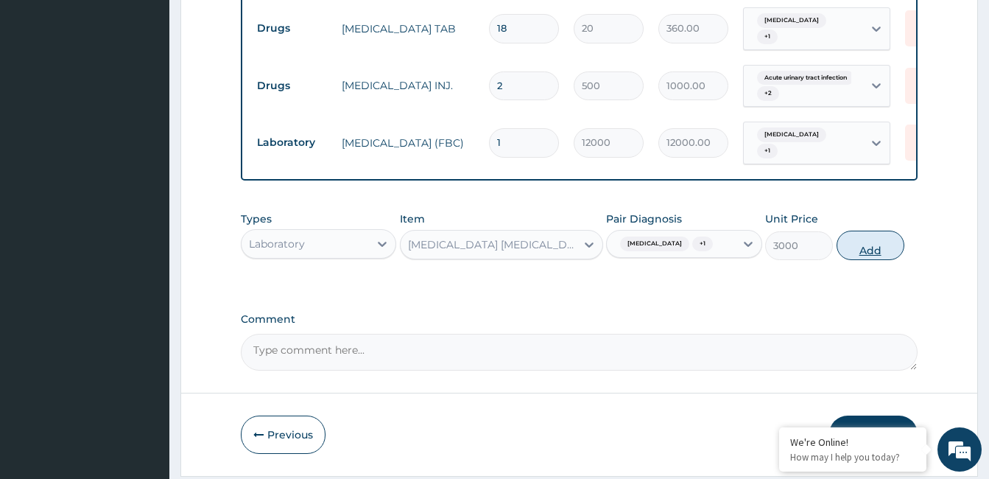
click at [859, 244] on button "Add" at bounding box center [870, 244] width 68 height 29
type input "0"
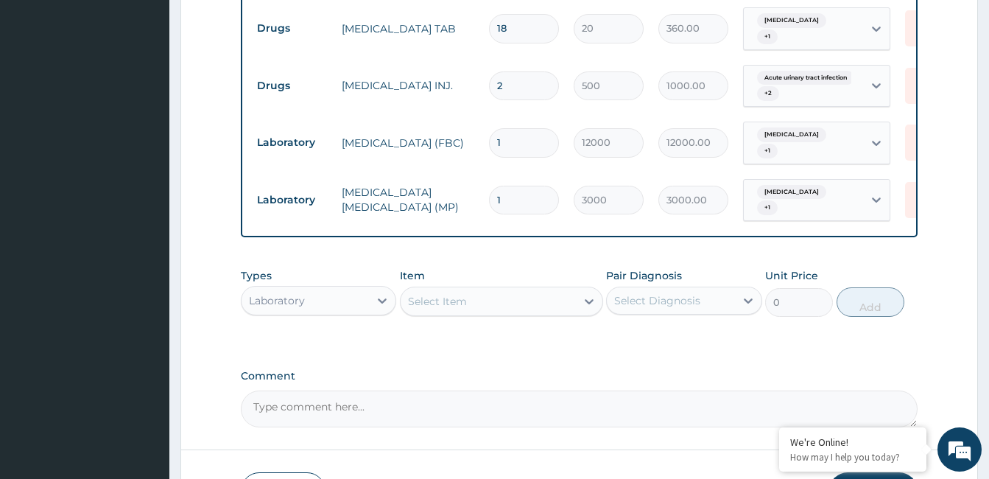
scroll to position [718, 0]
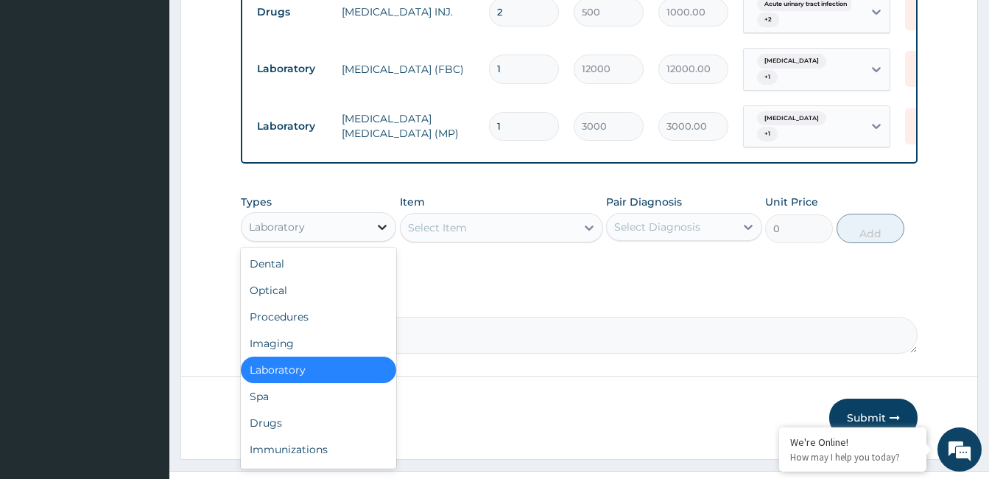
click at [384, 233] on icon at bounding box center [382, 226] width 15 height 15
click at [342, 315] on div "Procedures" at bounding box center [318, 316] width 155 height 27
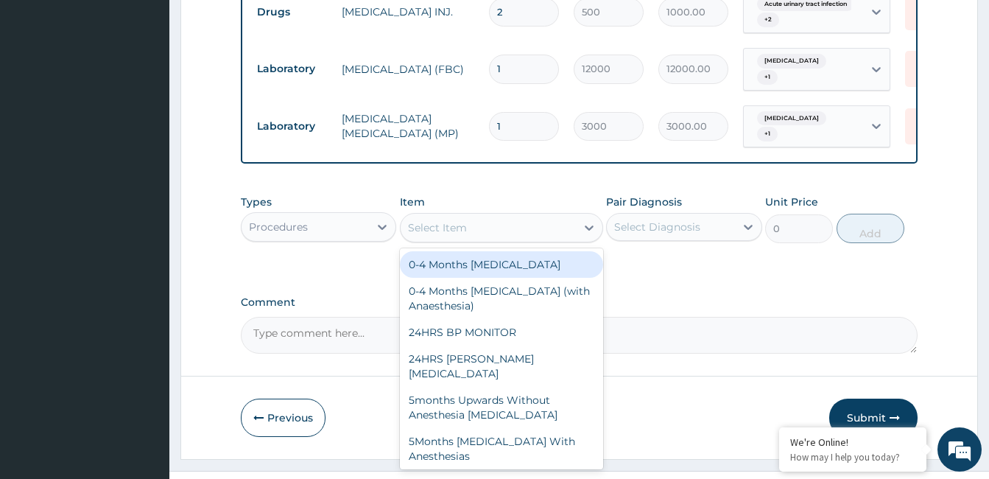
click at [470, 234] on div "Select Item" at bounding box center [488, 228] width 175 height 24
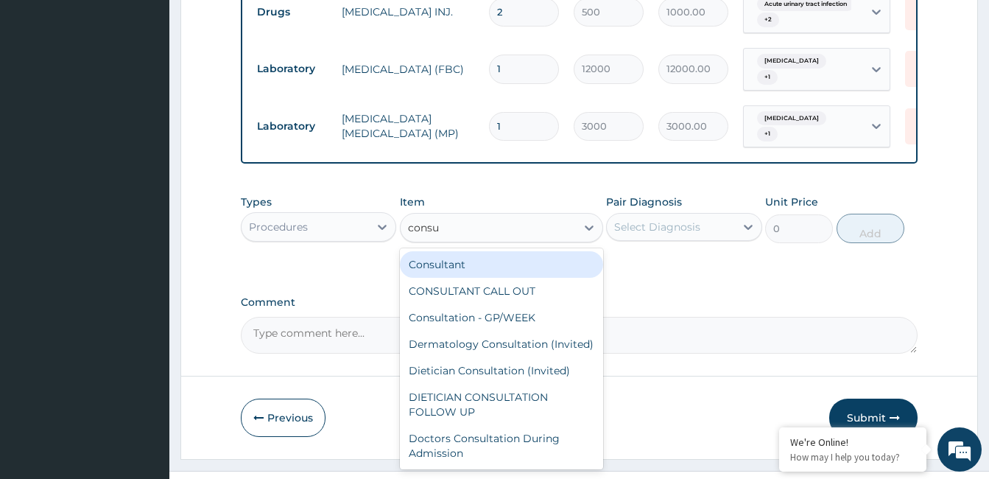
type input "consul"
click at [470, 265] on div "Consultant" at bounding box center [501, 264] width 203 height 27
type input "20000"
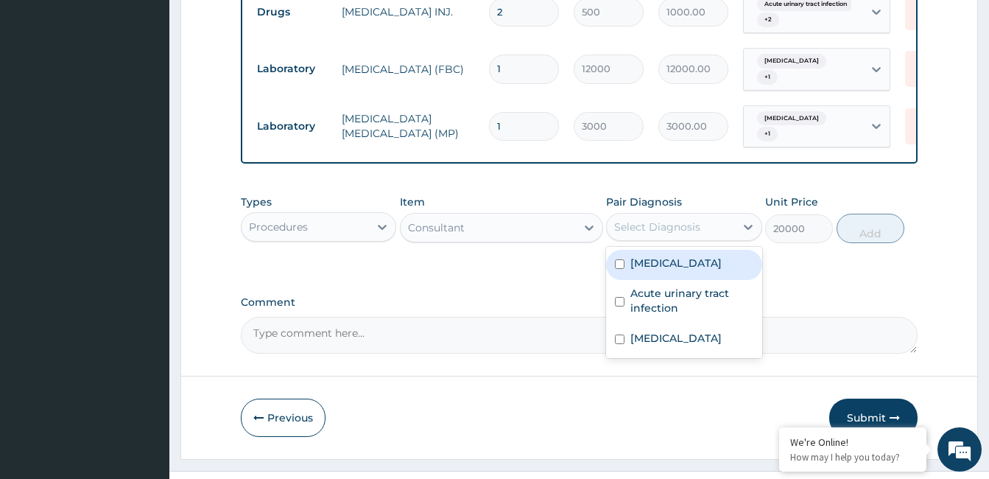
click at [708, 230] on div "Select Diagnosis" at bounding box center [670, 227] width 127 height 24
click at [705, 270] on label "[MEDICAL_DATA]" at bounding box center [675, 262] width 91 height 15
checkbox input "true"
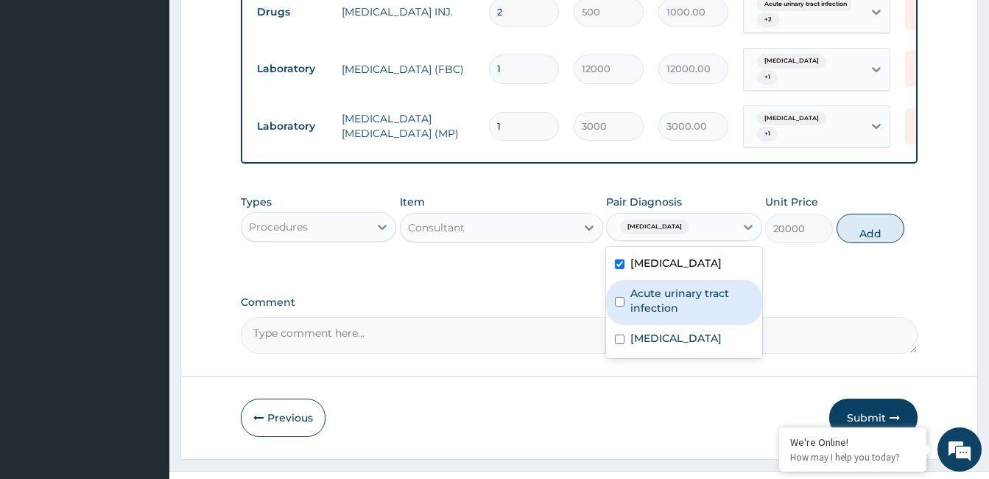
click at [694, 294] on label "Acute urinary tract infection" at bounding box center [691, 300] width 122 height 29
checkbox input "true"
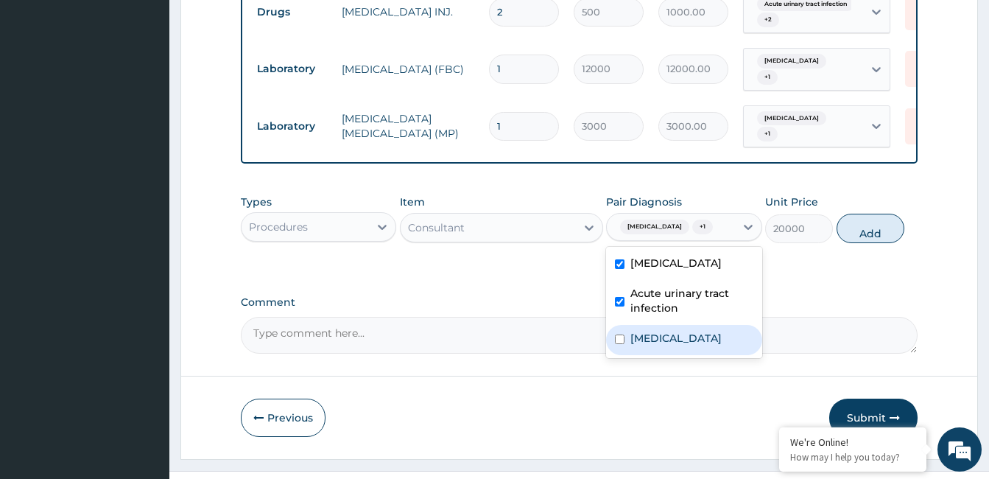
click at [674, 337] on div "[MEDICAL_DATA]" at bounding box center [683, 340] width 155 height 30
checkbox input "true"
click at [867, 233] on button "Add" at bounding box center [870, 228] width 68 height 29
type input "0"
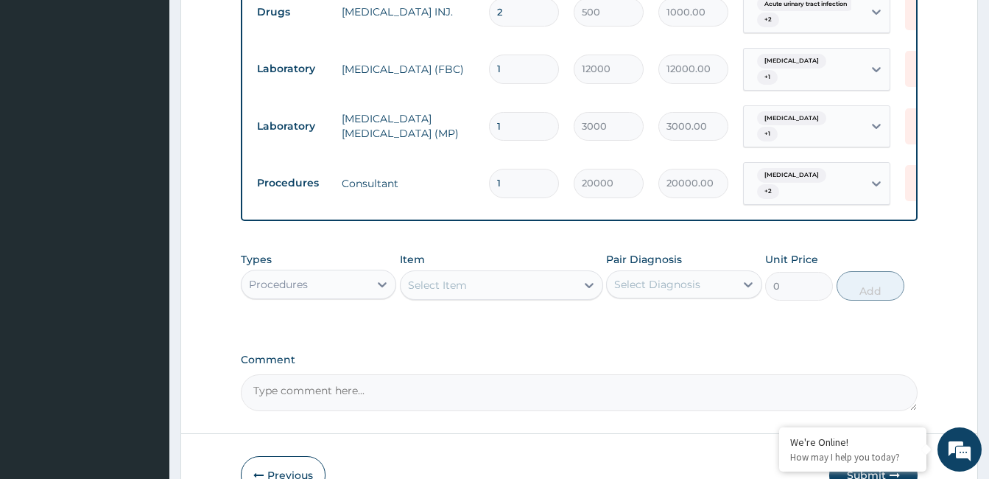
click at [393, 406] on textarea "Comment" at bounding box center [579, 392] width 677 height 37
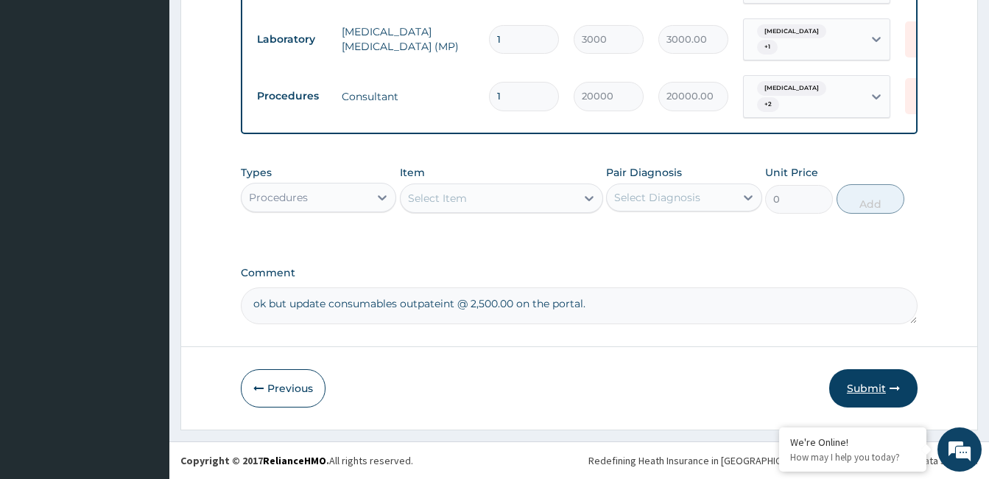
type textarea "ok but update consumables outpateint @ 2,500.00 on the portal."
click at [859, 391] on button "Submit" at bounding box center [873, 388] width 88 height 38
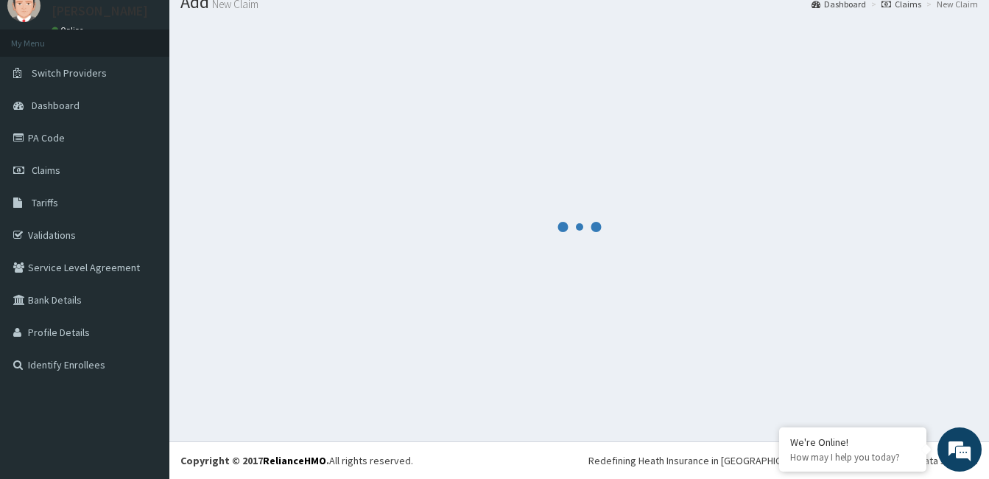
scroll to position [809, 0]
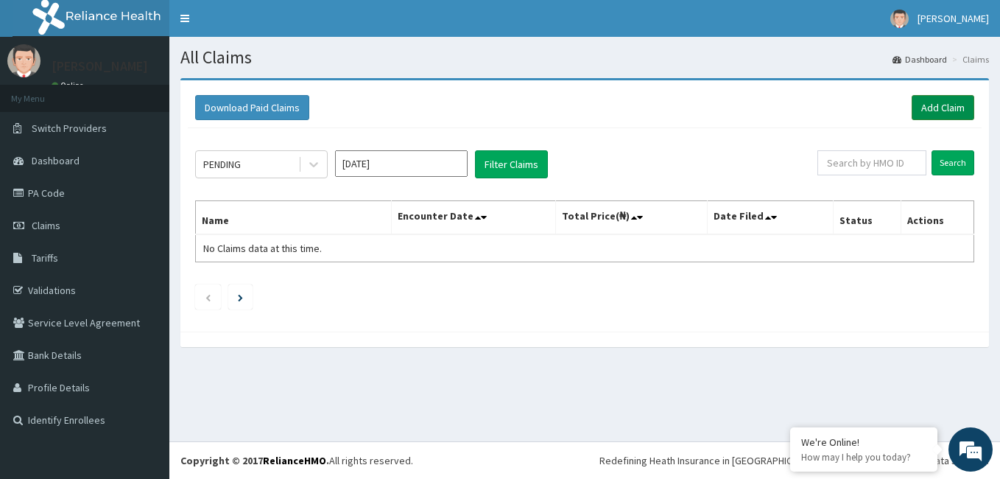
click at [941, 113] on link "Add Claim" at bounding box center [943, 107] width 63 height 25
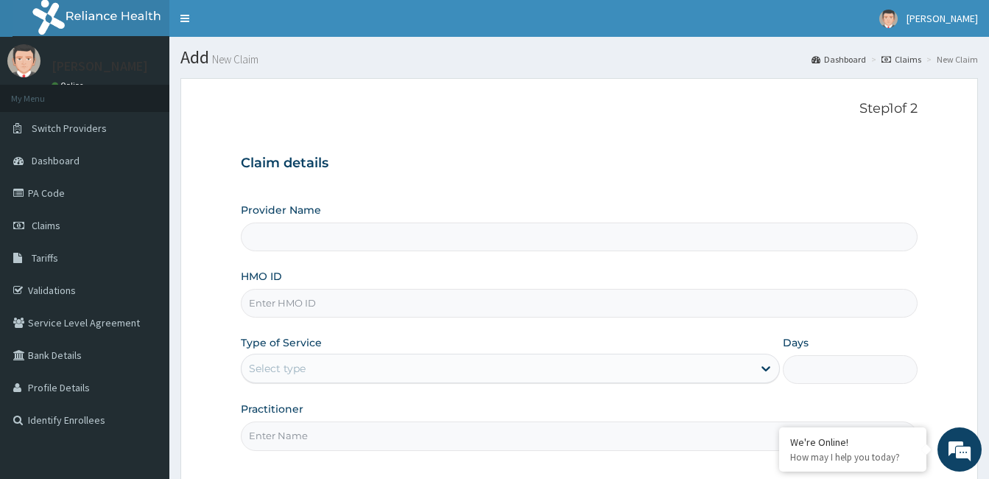
type input "[GEOGRAPHIC_DATA]"
click at [443, 306] on input "HMO ID" at bounding box center [579, 303] width 677 height 29
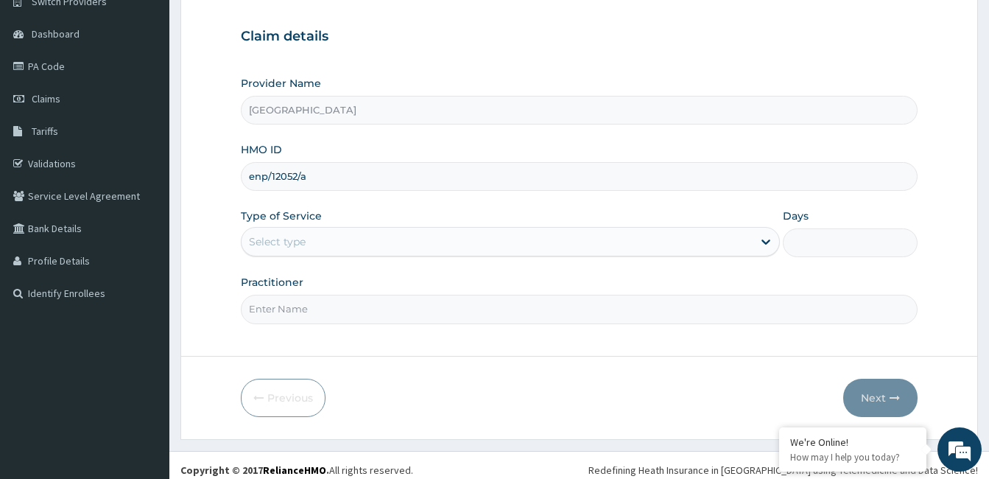
scroll to position [136, 0]
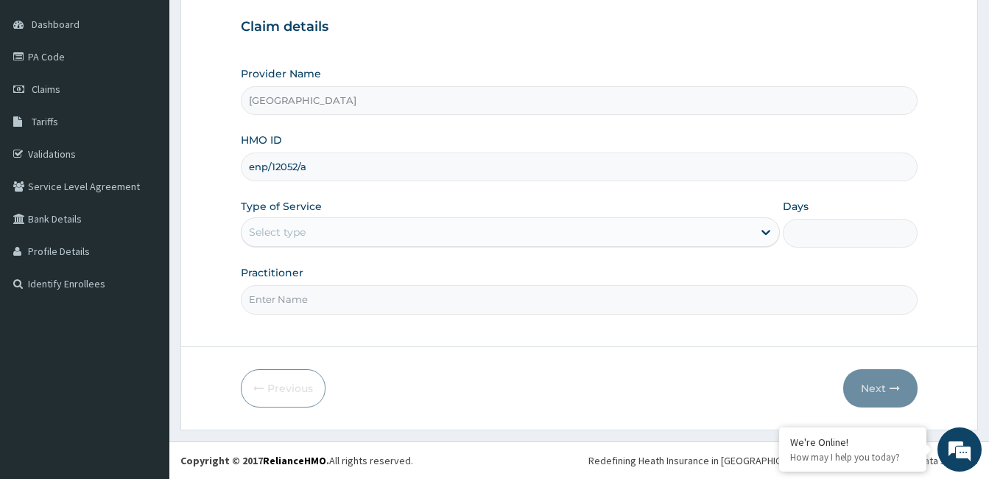
type input "enp/12052/a"
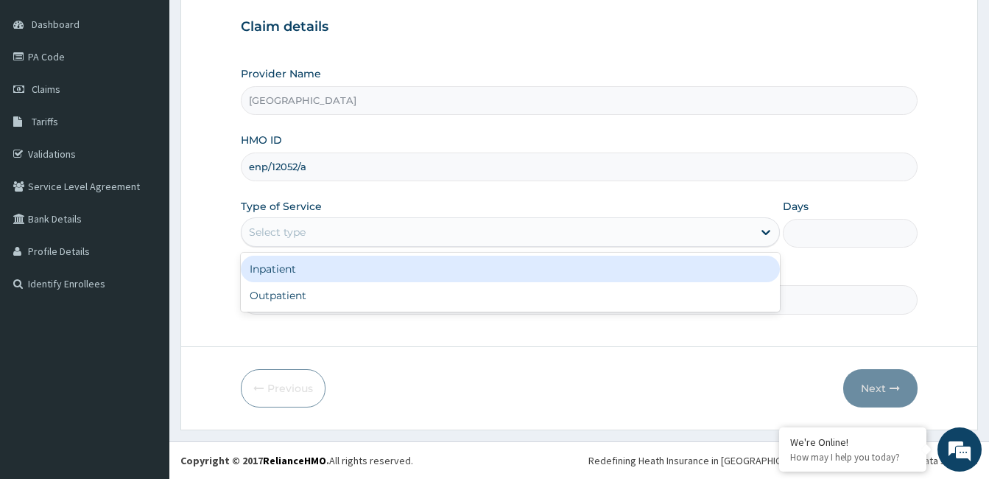
click at [322, 230] on div "Select type" at bounding box center [496, 232] width 511 height 24
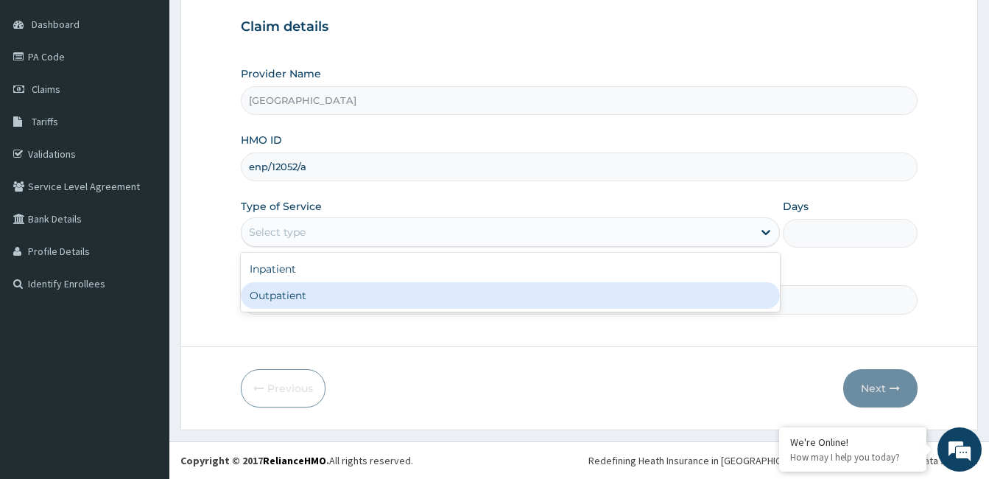
click at [314, 303] on div "Outpatient" at bounding box center [510, 295] width 539 height 27
type input "1"
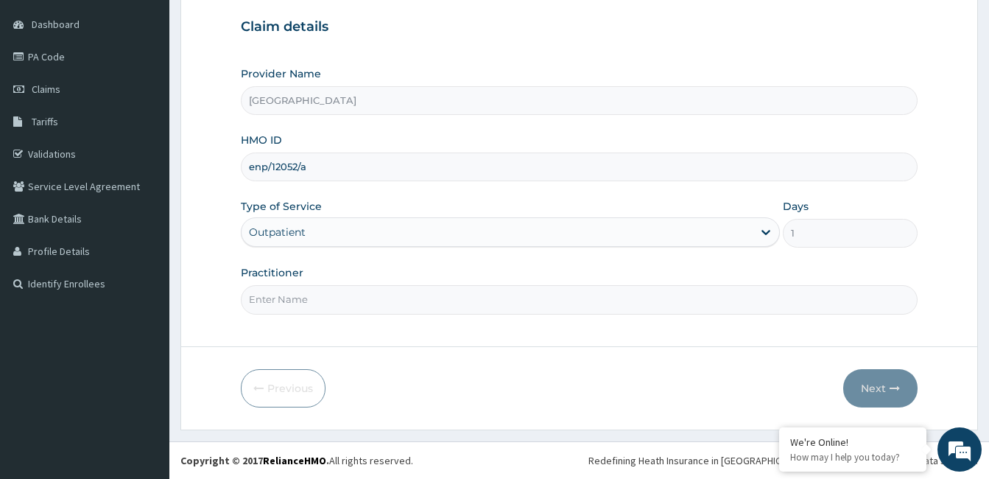
click at [302, 300] on input "Practitioner" at bounding box center [579, 299] width 677 height 29
paste input "Genevieve Hart-boma"
click at [250, 302] on input "Genevieve Hart-boma" at bounding box center [579, 299] width 677 height 29
type input "Dr. Genevieve Hart-boma"
click at [871, 387] on button "Next" at bounding box center [880, 388] width 74 height 38
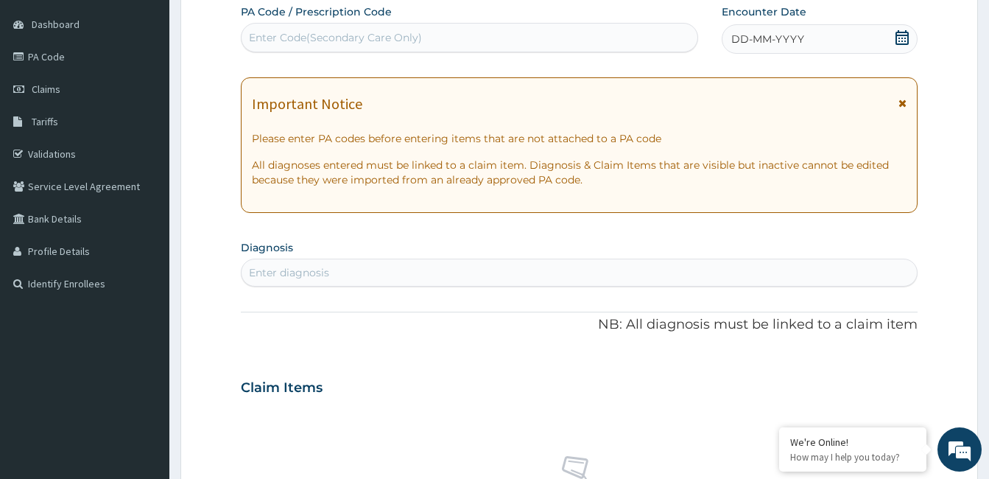
click at [902, 39] on icon at bounding box center [902, 37] width 15 height 15
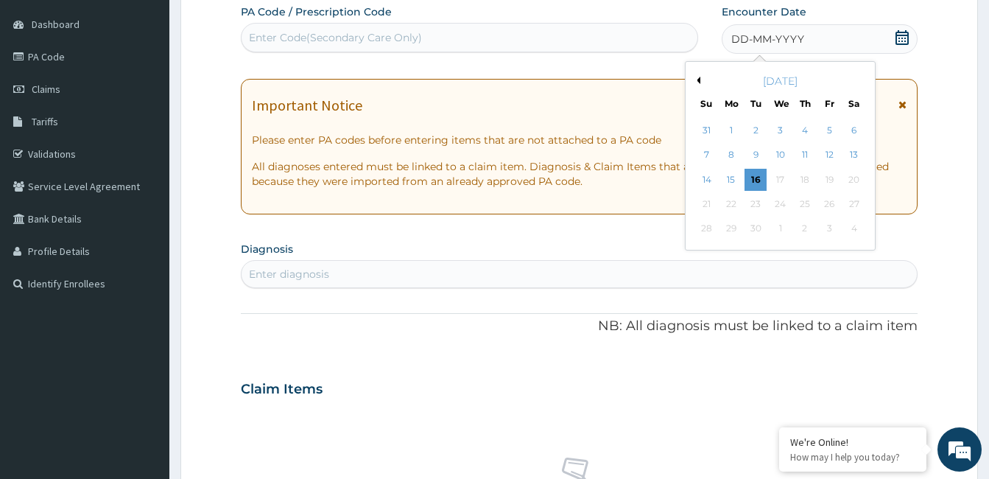
click at [699, 77] on button "Previous Month" at bounding box center [696, 80] width 7 height 7
click at [737, 203] on div "21" at bounding box center [731, 204] width 22 height 22
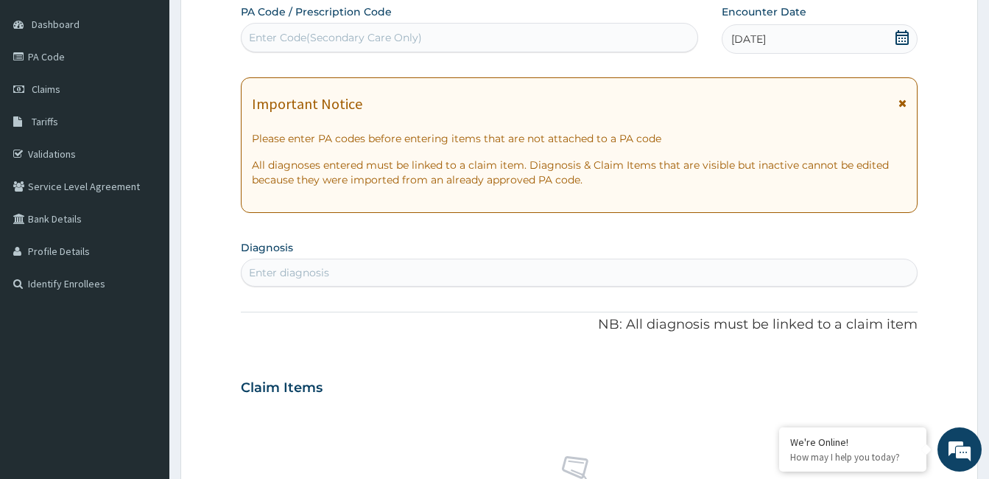
click at [379, 272] on div "Enter diagnosis" at bounding box center [578, 273] width 675 height 24
type input "fever"
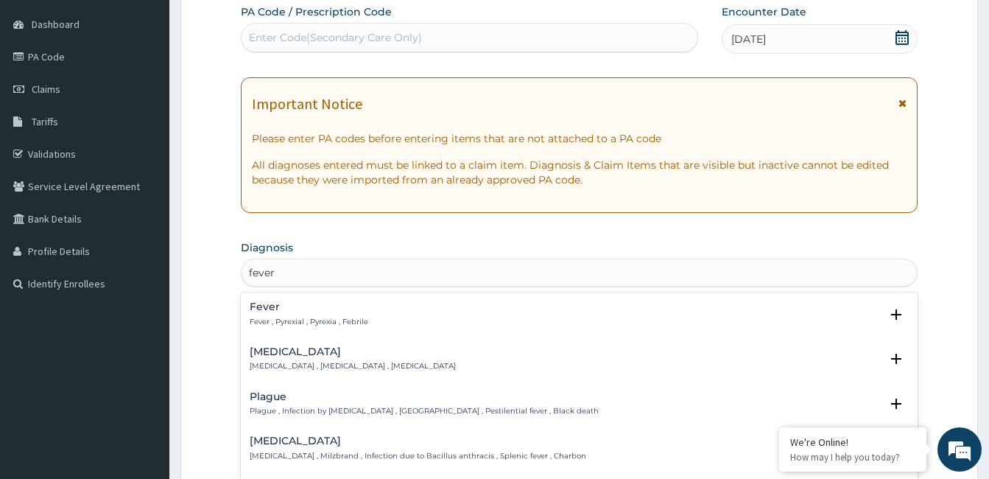
click at [302, 324] on p "Fever , Pyrexial , Pyrexia , Febrile" at bounding box center [309, 322] width 119 height 10
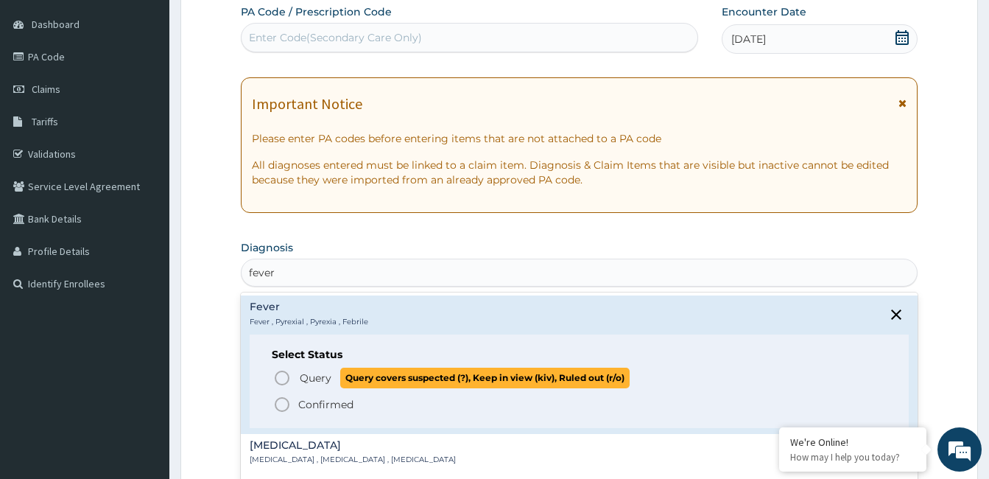
click at [280, 372] on circle "status option query" at bounding box center [281, 377] width 13 height 13
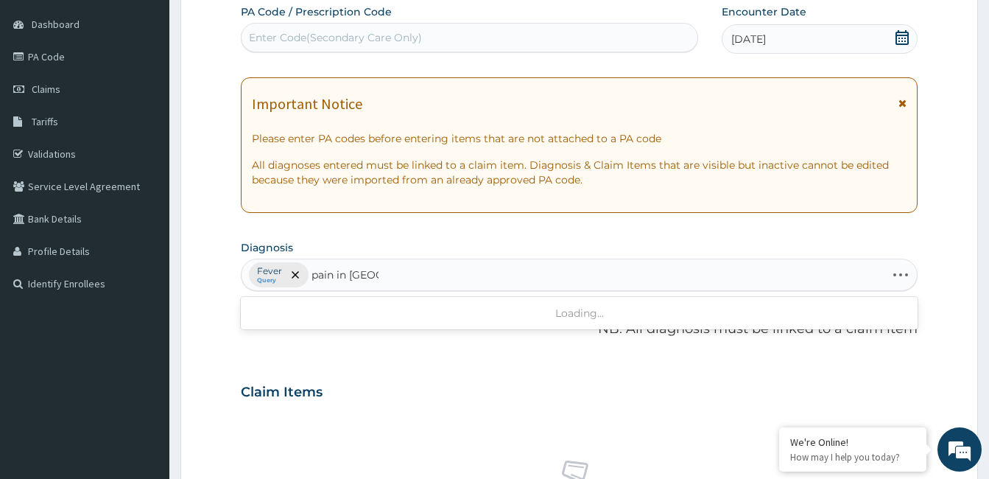
type input "pain in throat"
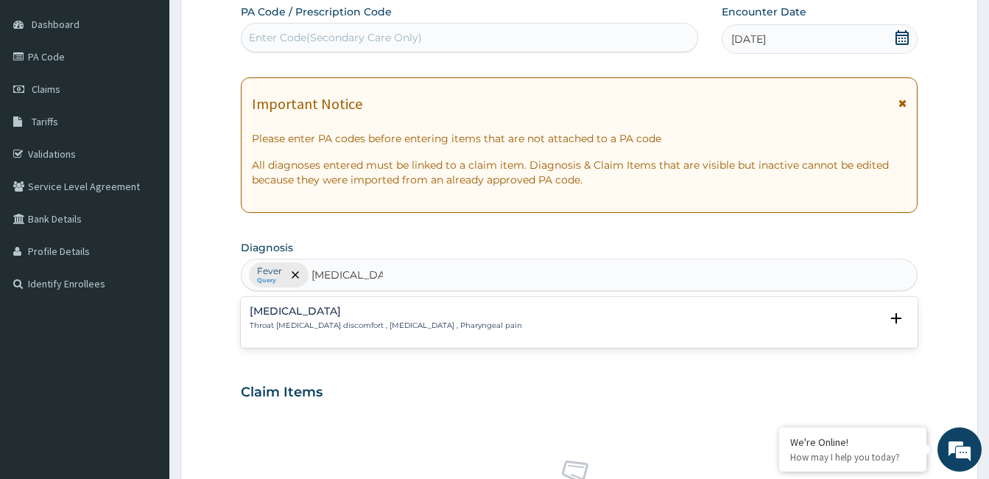
click at [287, 321] on p "Throat pain , Throat discomfort , Pain in throat , Pharyngeal pain" at bounding box center [386, 325] width 272 height 10
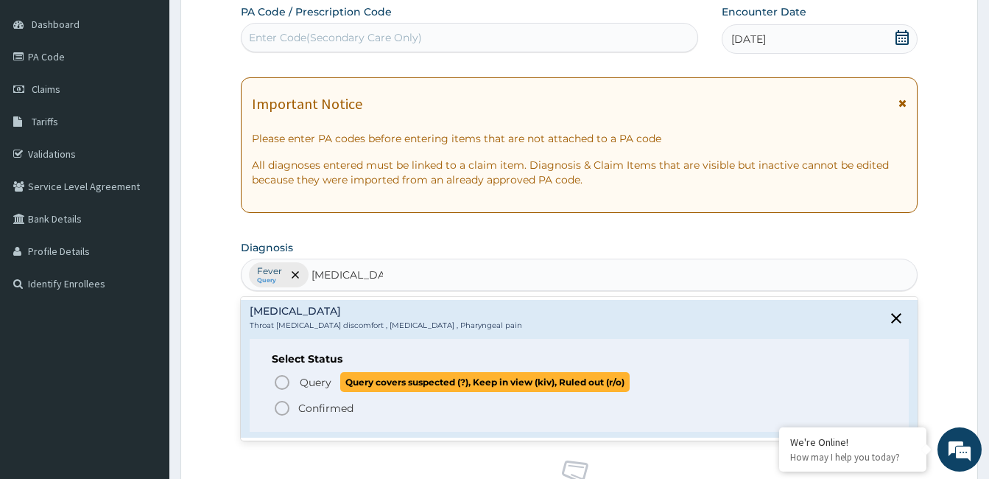
click at [286, 381] on icon "status option query" at bounding box center [282, 382] width 18 height 18
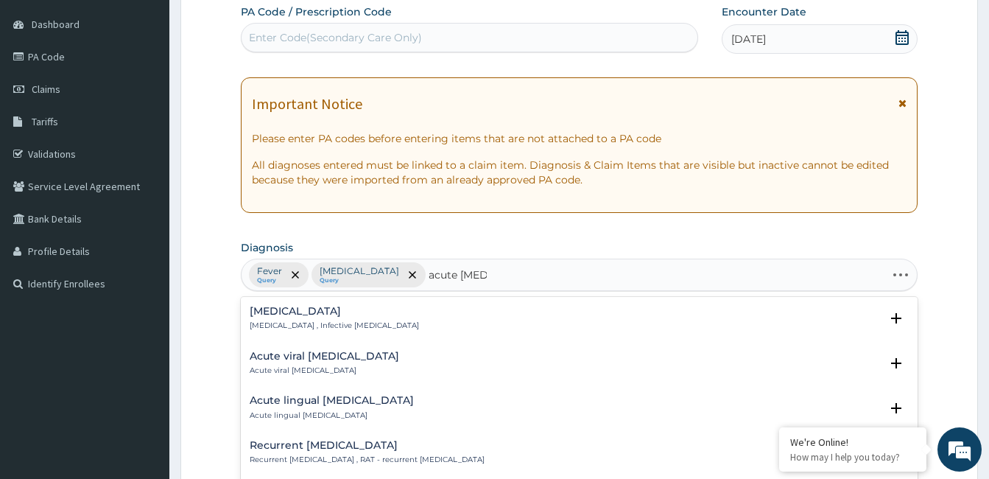
type input "acute tonsili"
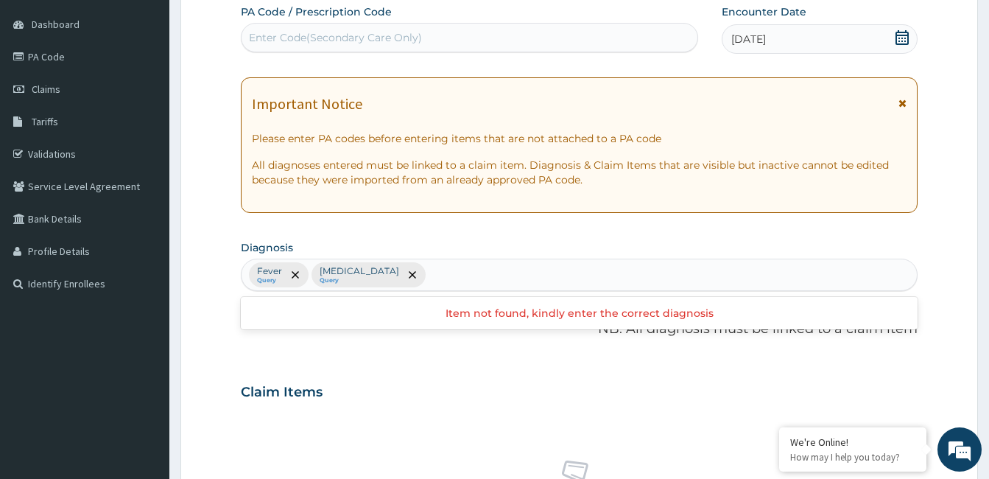
click at [523, 272] on div "Fever Query Pain in throat Query" at bounding box center [578, 274] width 675 height 31
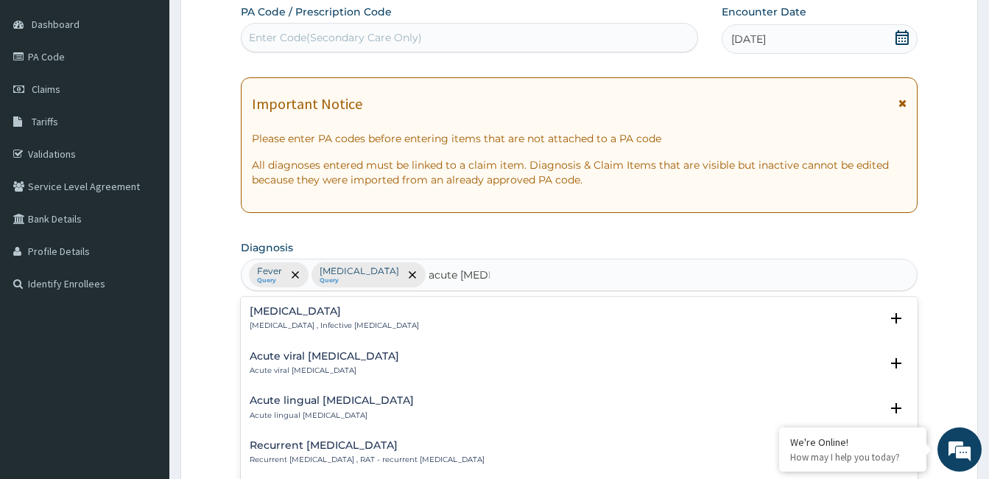
type input "acute tonsill"
click at [258, 314] on h4 "[MEDICAL_DATA]" at bounding box center [334, 311] width 169 height 11
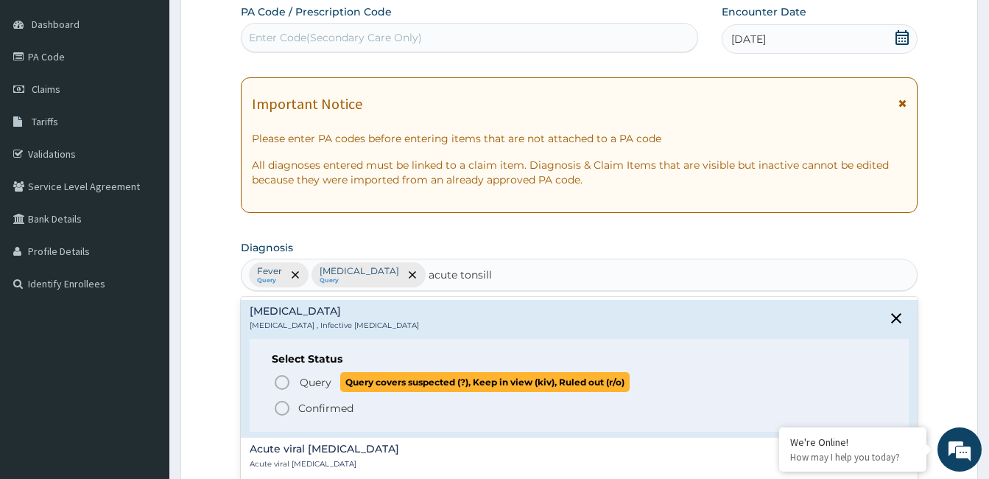
click at [288, 384] on circle "status option query" at bounding box center [281, 382] width 13 height 13
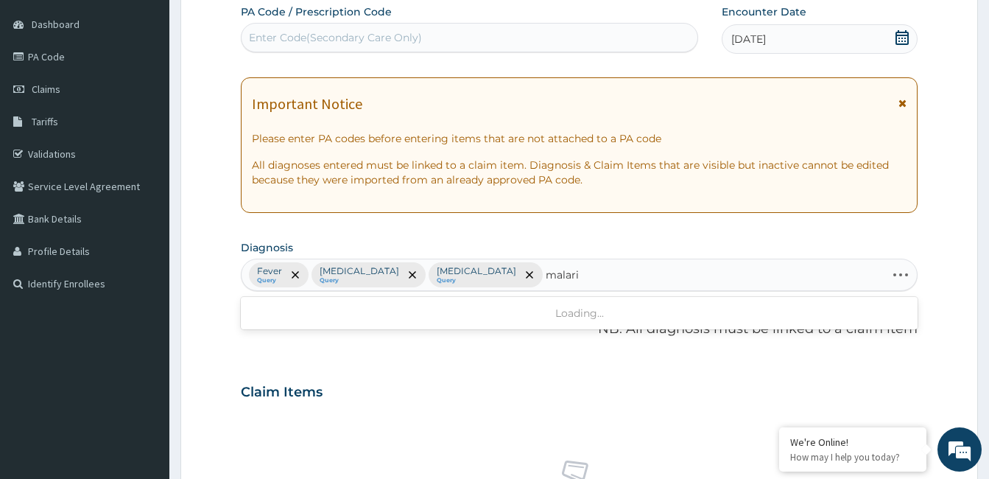
type input "[MEDICAL_DATA]"
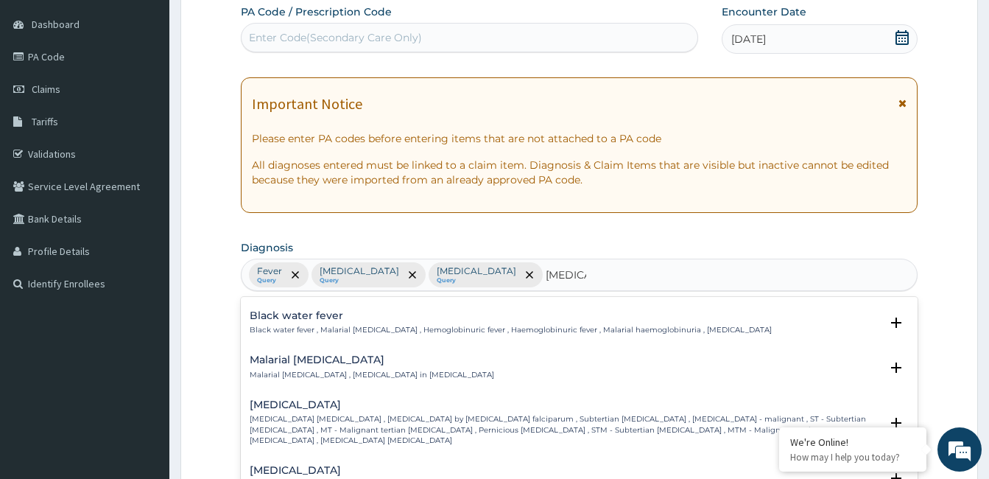
scroll to position [515, 0]
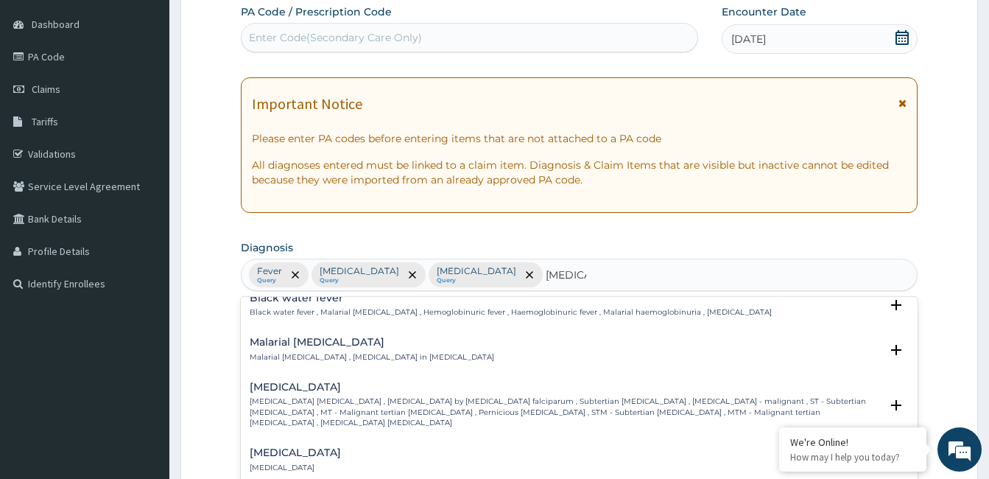
click at [339, 396] on p "[MEDICAL_DATA] [MEDICAL_DATA] , [MEDICAL_DATA] by [MEDICAL_DATA] falciparum , S…" at bounding box center [565, 412] width 630 height 32
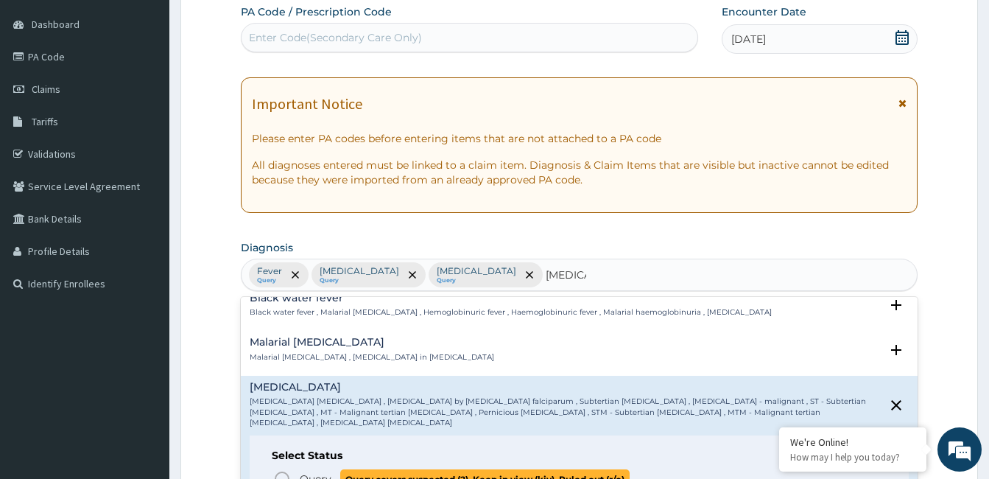
click at [285, 470] on icon "status option query" at bounding box center [282, 479] width 18 height 18
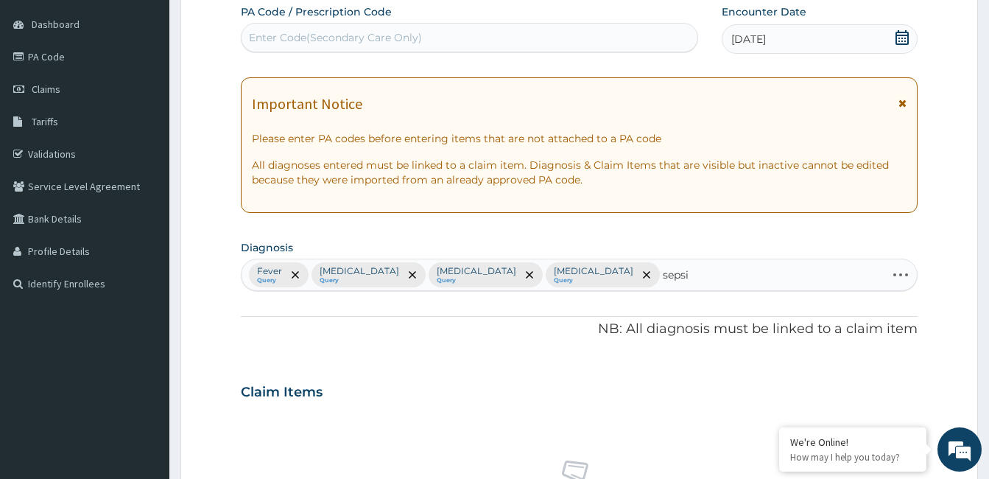
type input "sepsis"
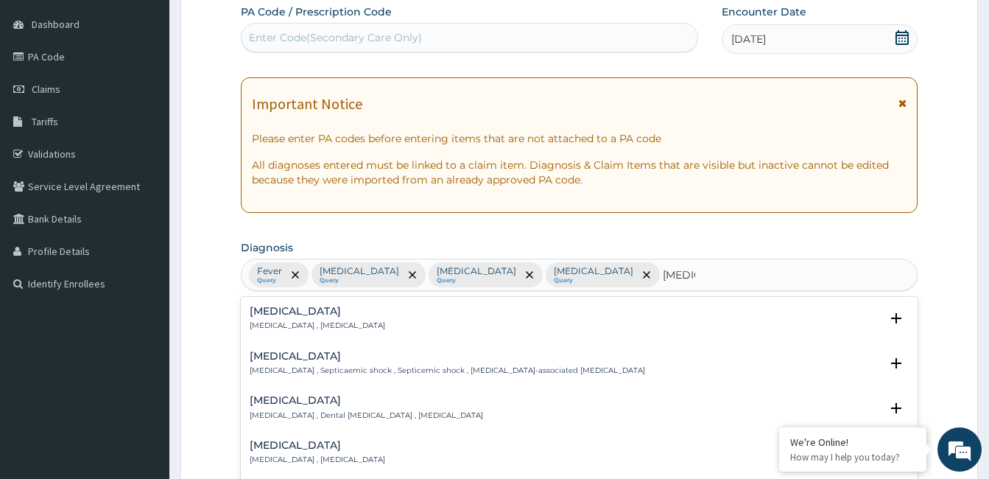
click at [267, 318] on div "Sepsis Systemic infection , Sepsis" at bounding box center [317, 319] width 135 height 26
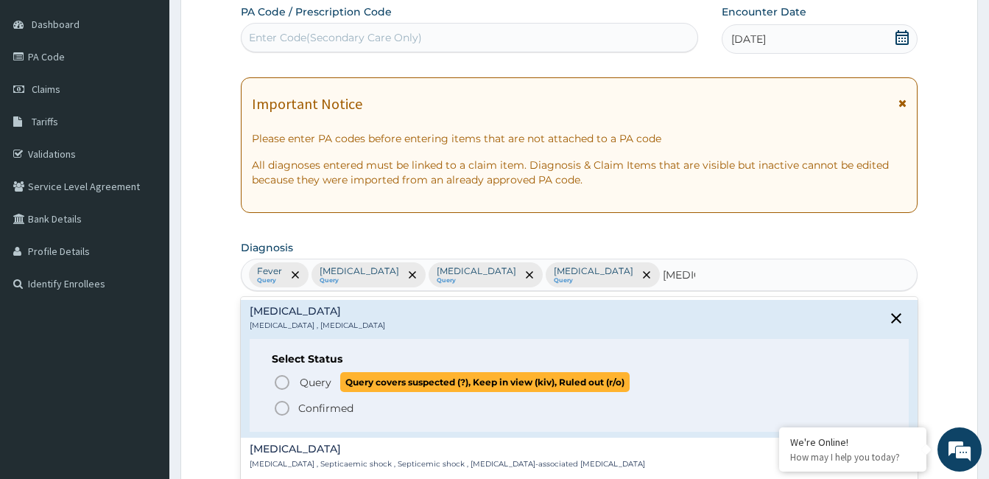
click at [279, 384] on icon "status option query" at bounding box center [282, 382] width 18 height 18
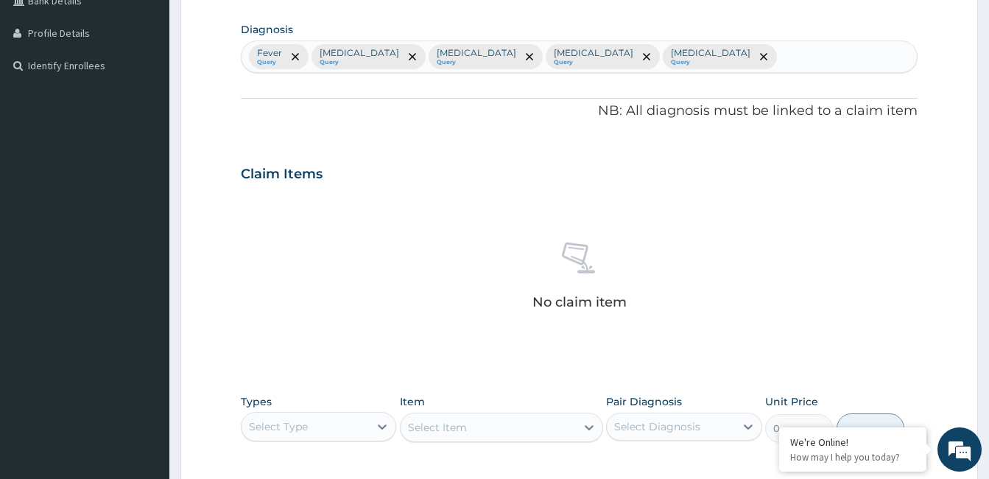
scroll to position [431, 0]
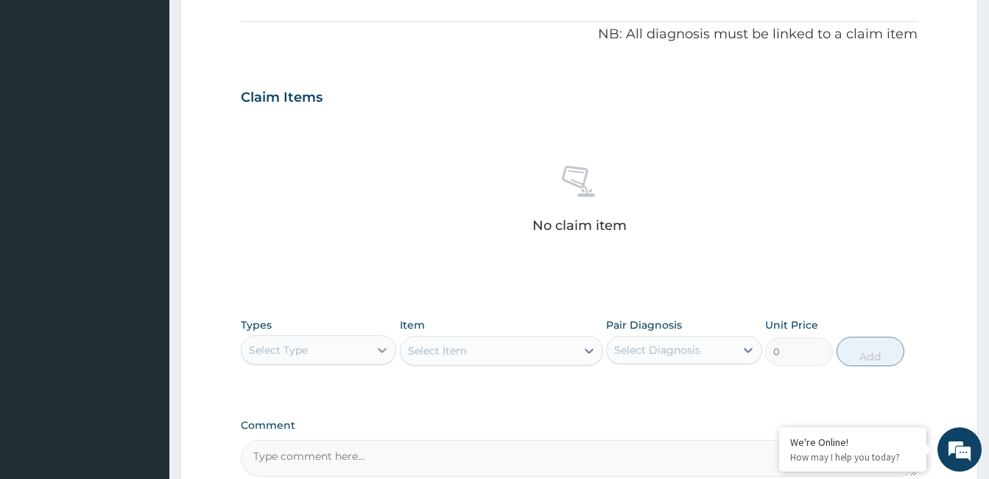
click at [386, 350] on icon at bounding box center [382, 349] width 15 height 15
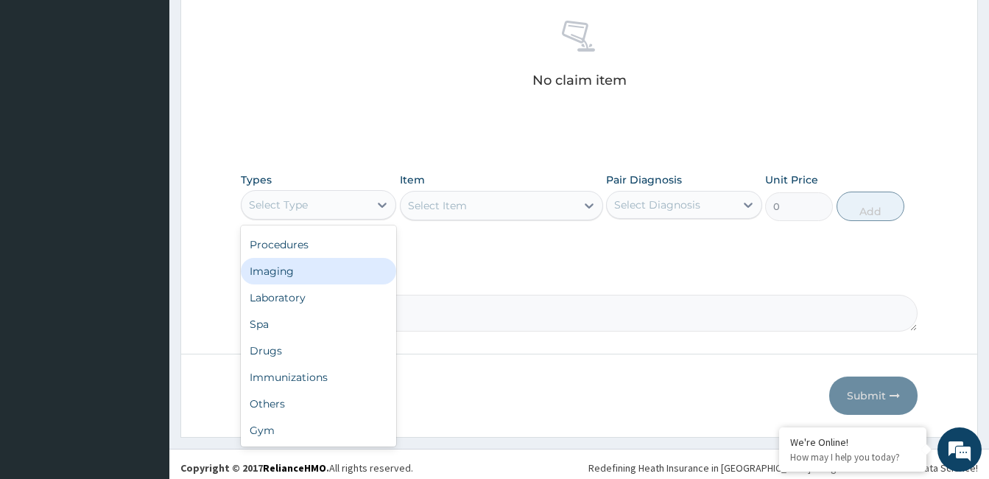
scroll to position [583, 0]
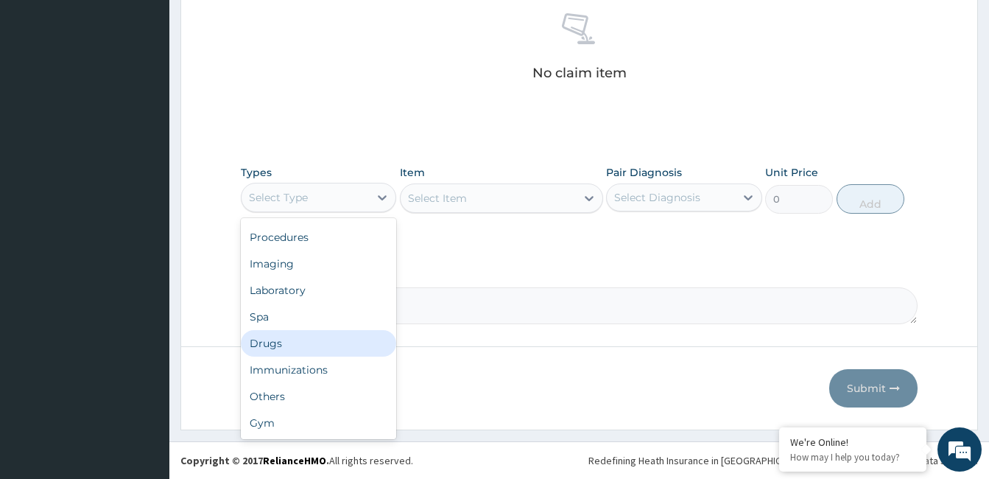
click at [325, 348] on div "Drugs" at bounding box center [318, 343] width 155 height 27
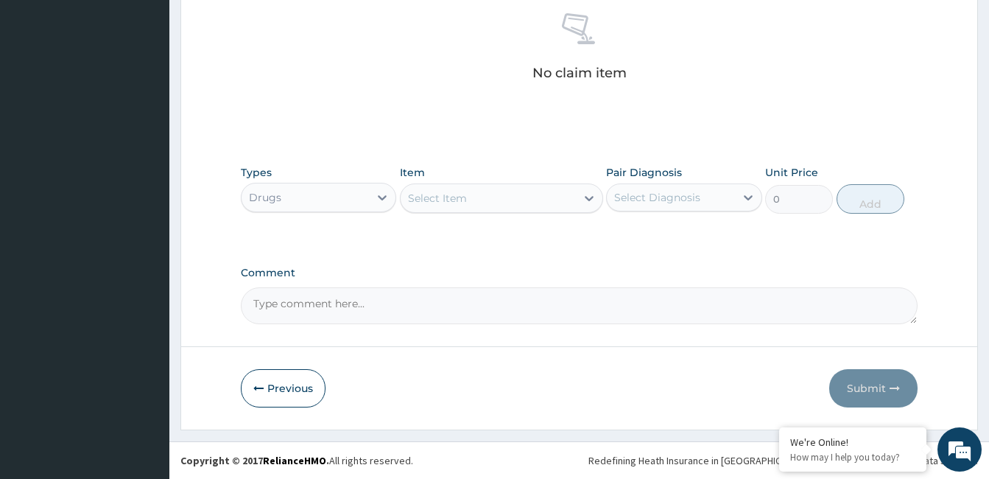
click at [488, 195] on div "Select Item" at bounding box center [488, 198] width 175 height 24
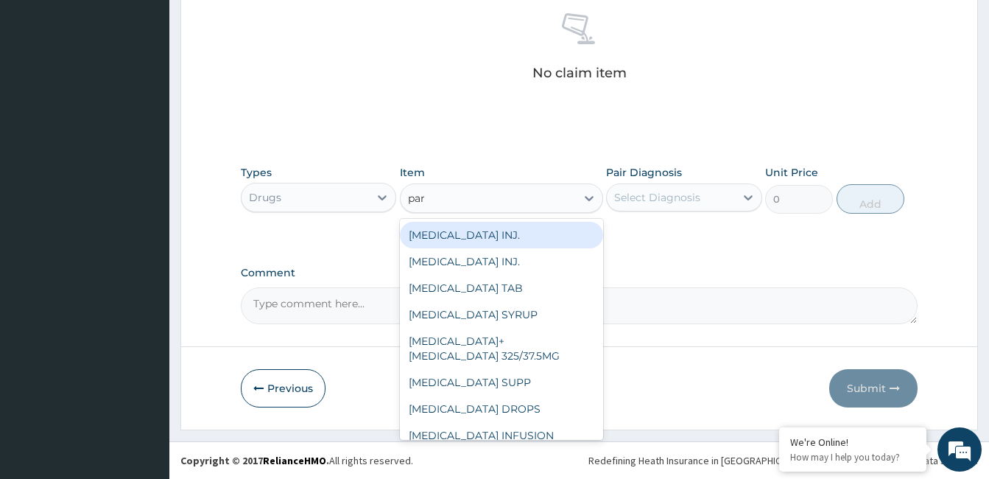
type input "para"
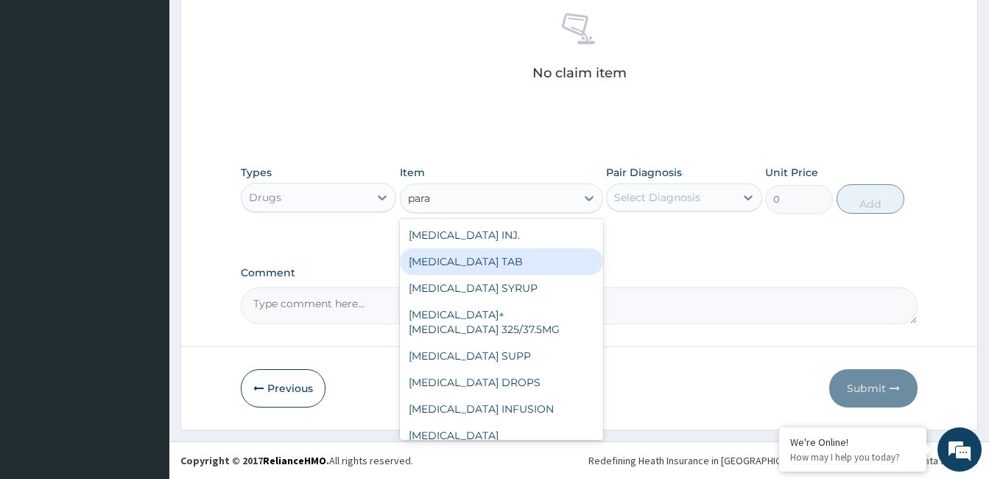
click at [503, 267] on div "[MEDICAL_DATA] TAB" at bounding box center [501, 261] width 203 height 27
type input "20"
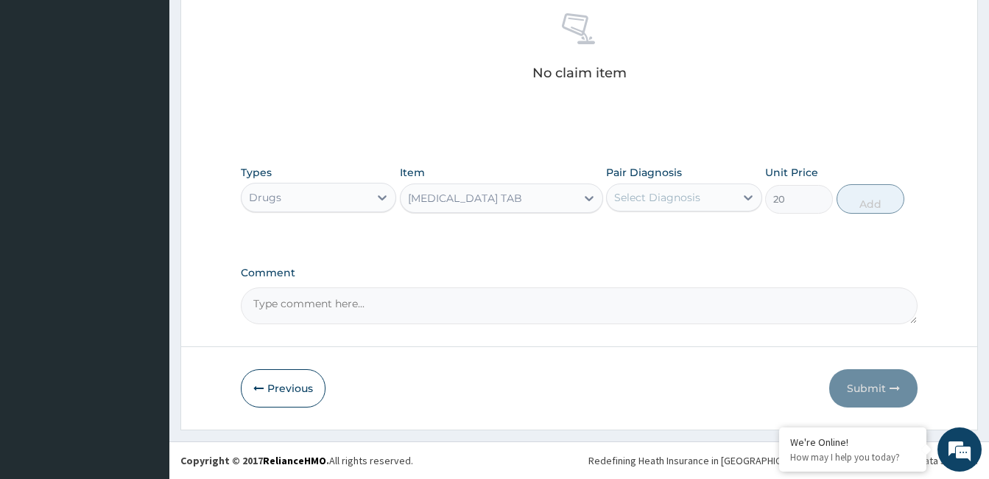
click at [727, 191] on div "Select Diagnosis" at bounding box center [670, 198] width 127 height 24
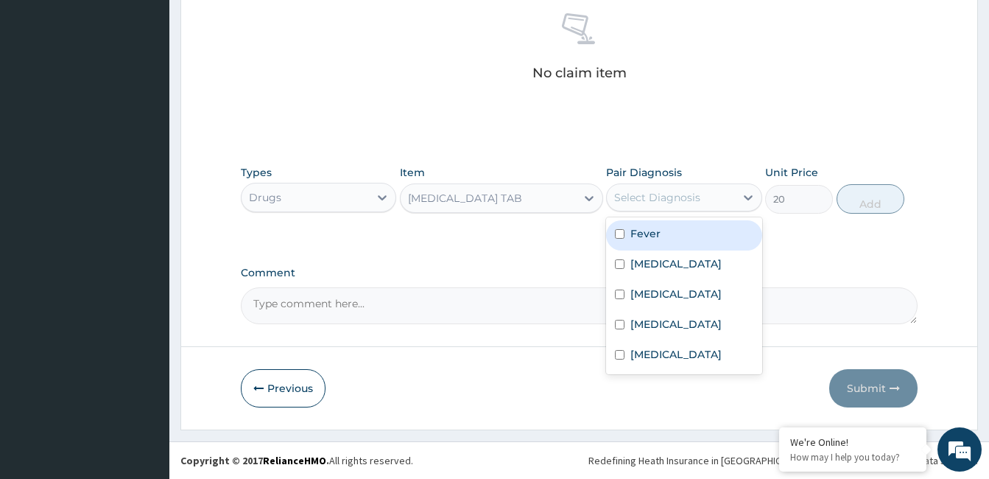
click at [669, 230] on div "Fever" at bounding box center [683, 235] width 155 height 30
checkbox input "true"
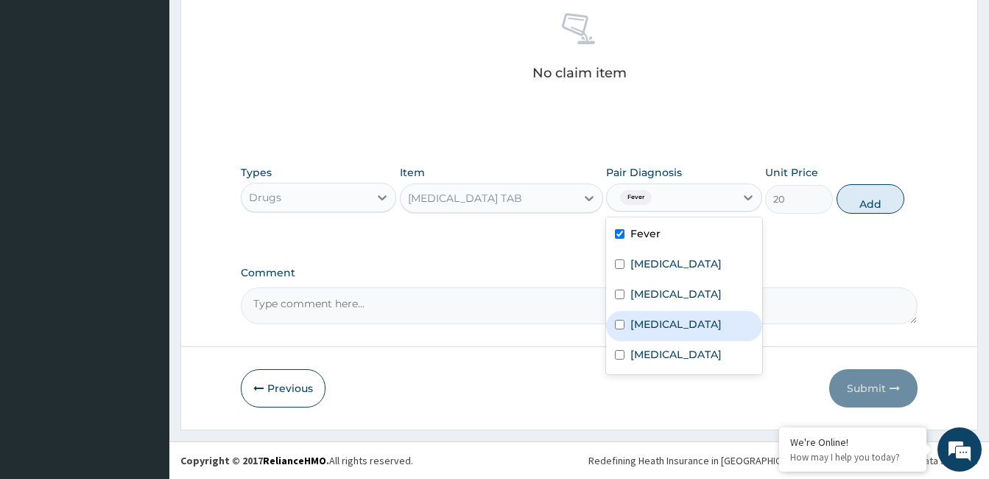
click at [664, 322] on label "[MEDICAL_DATA]" at bounding box center [675, 324] width 91 height 15
checkbox input "true"
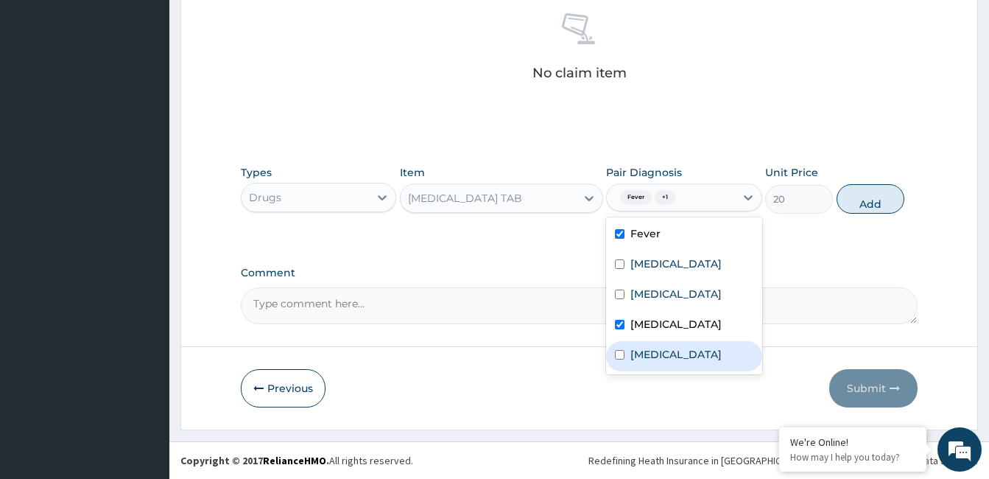
click at [655, 347] on label "Sepsis" at bounding box center [675, 354] width 91 height 15
checkbox input "true"
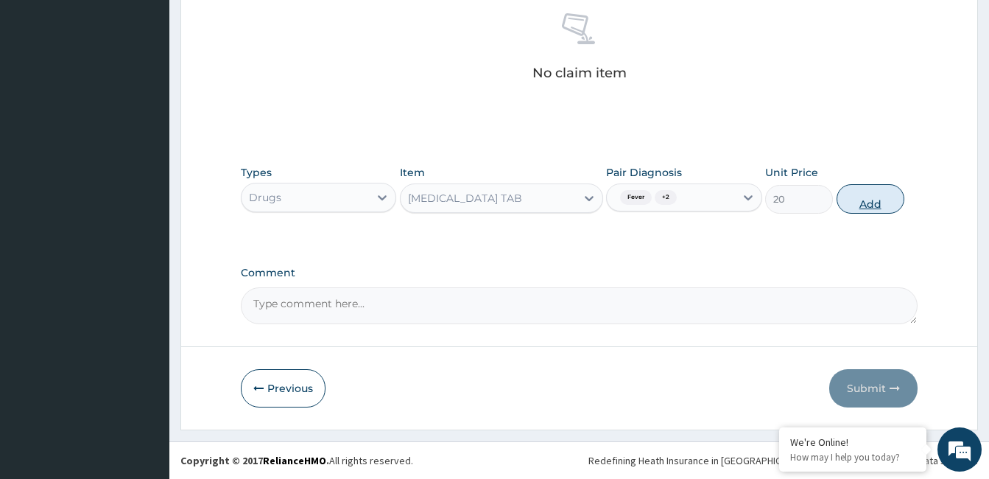
click at [856, 198] on button "Add" at bounding box center [870, 198] width 68 height 29
type input "0"
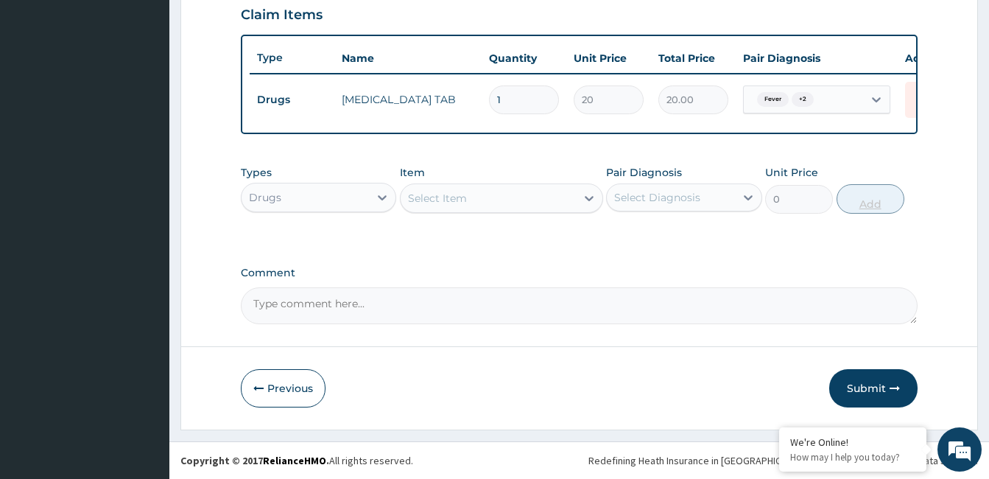
type input "0.00"
type input "2"
type input "40.00"
type input "20"
type input "400.00"
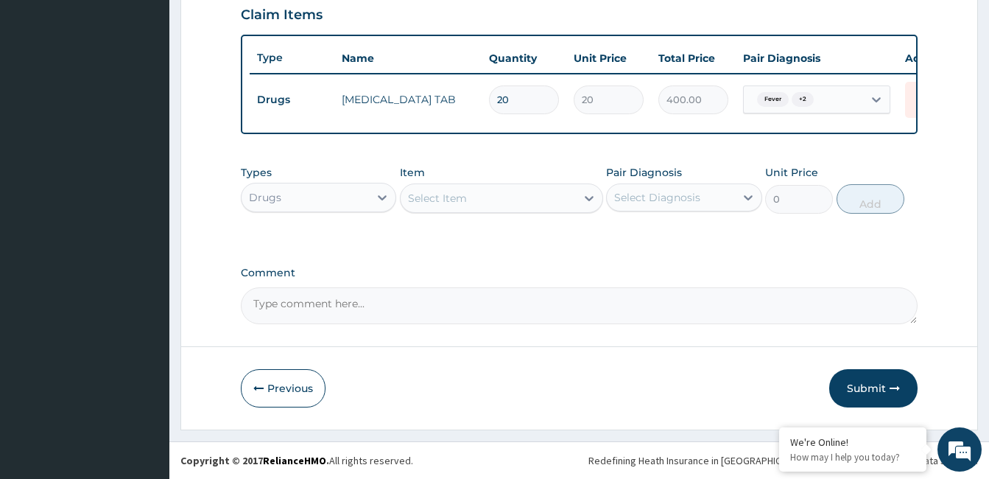
type input "20"
click at [498, 202] on div "Select Item" at bounding box center [488, 198] width 175 height 24
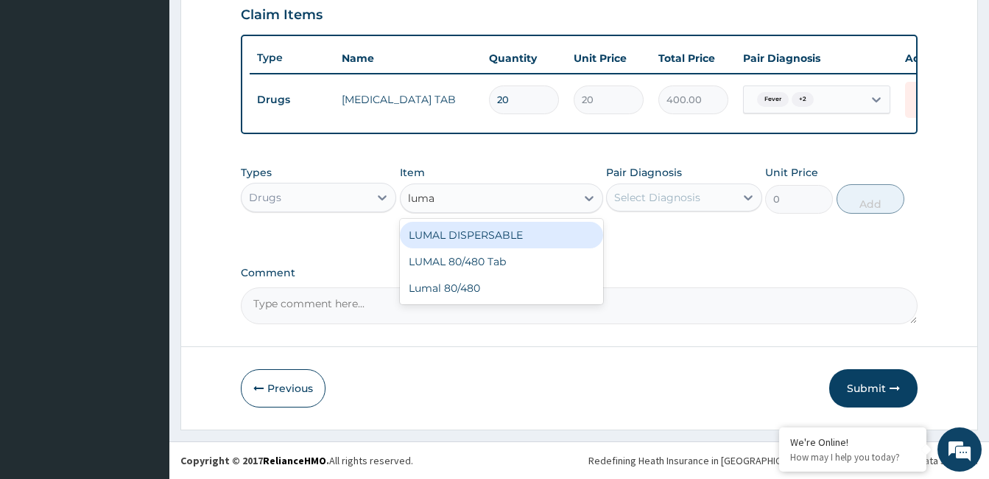
type input "lumal"
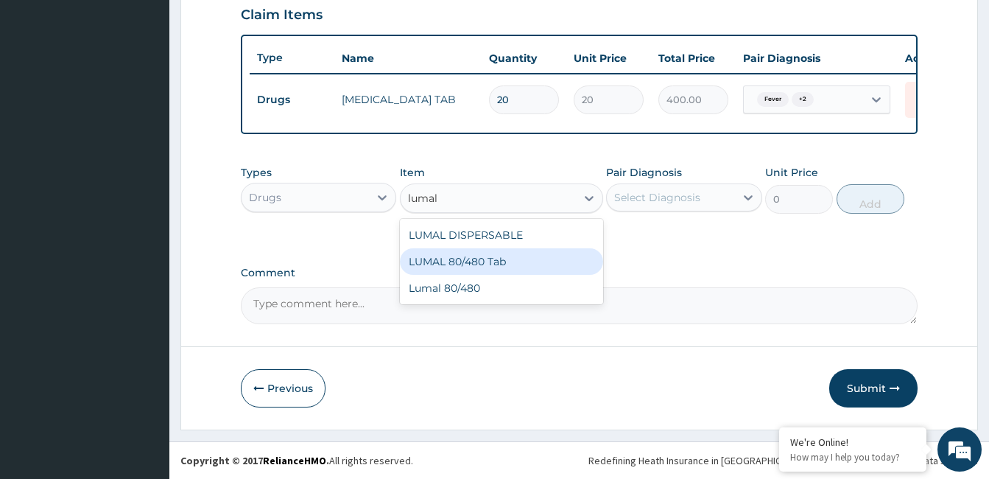
click at [490, 264] on div "LUMAL 80/480 Tab" at bounding box center [501, 261] width 203 height 27
type input "3000"
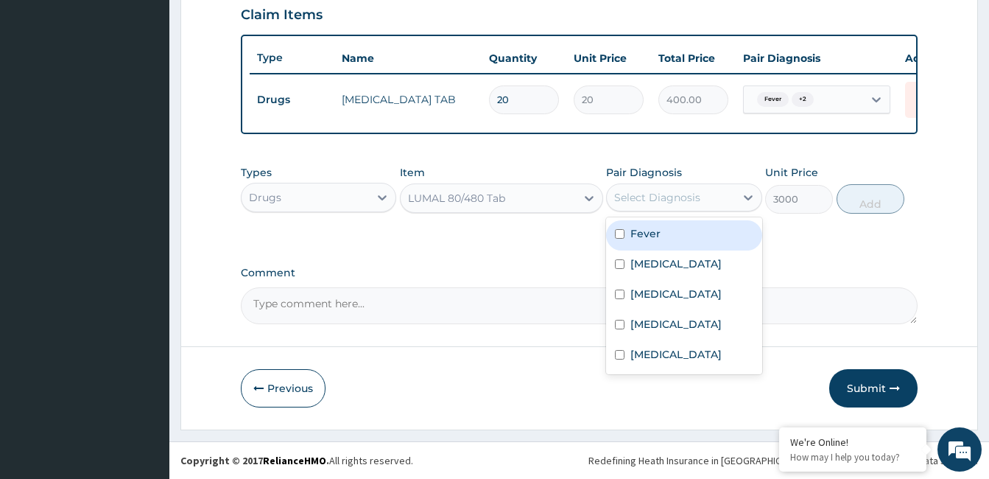
click at [656, 202] on div "Select Diagnosis" at bounding box center [657, 197] width 86 height 15
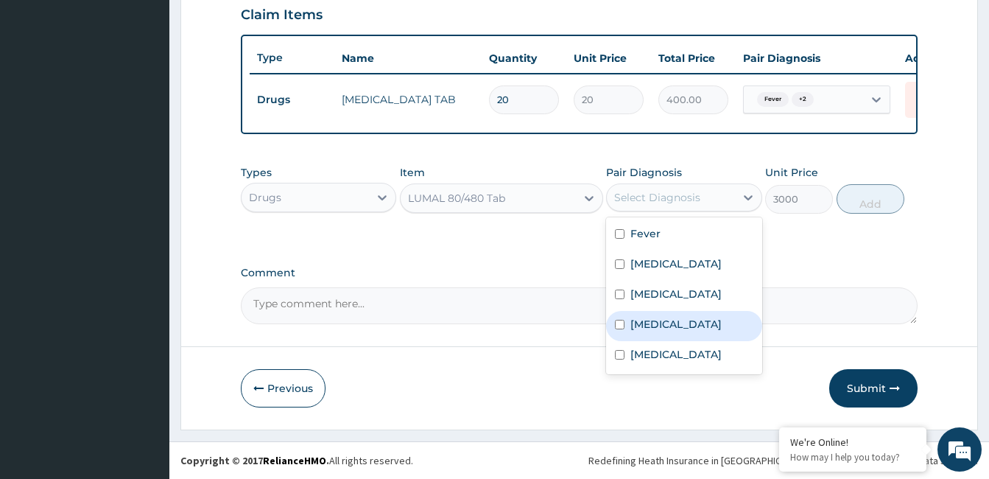
click at [676, 320] on label "Falciparum malaria" at bounding box center [675, 324] width 91 height 15
checkbox input "true"
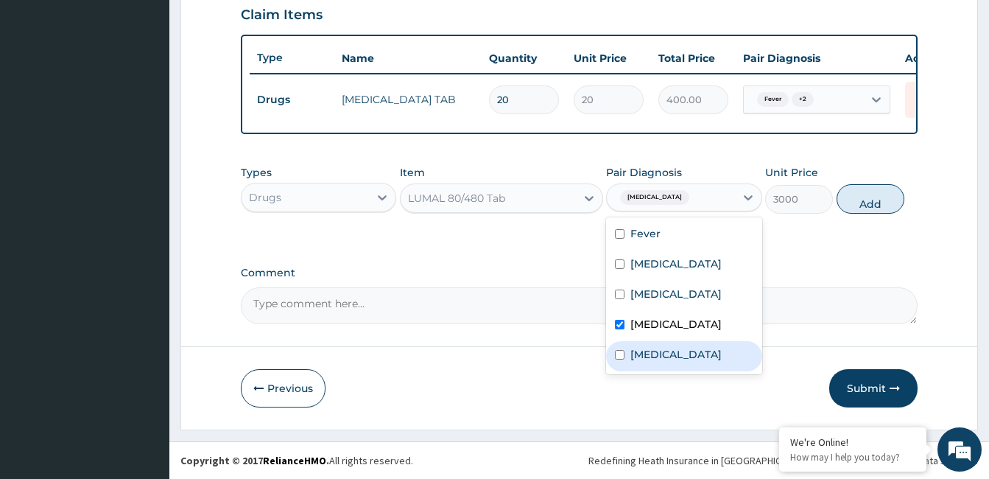
click at [665, 356] on div "Sepsis" at bounding box center [683, 356] width 155 height 30
checkbox input "true"
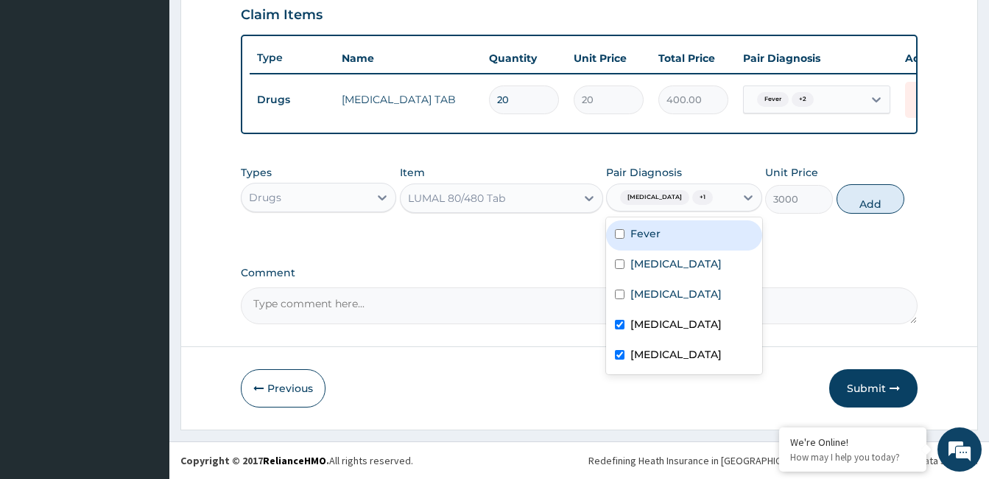
click at [660, 233] on div "Fever" at bounding box center [683, 235] width 155 height 30
checkbox input "true"
click at [861, 201] on button "Add" at bounding box center [870, 198] width 68 height 29
type input "0"
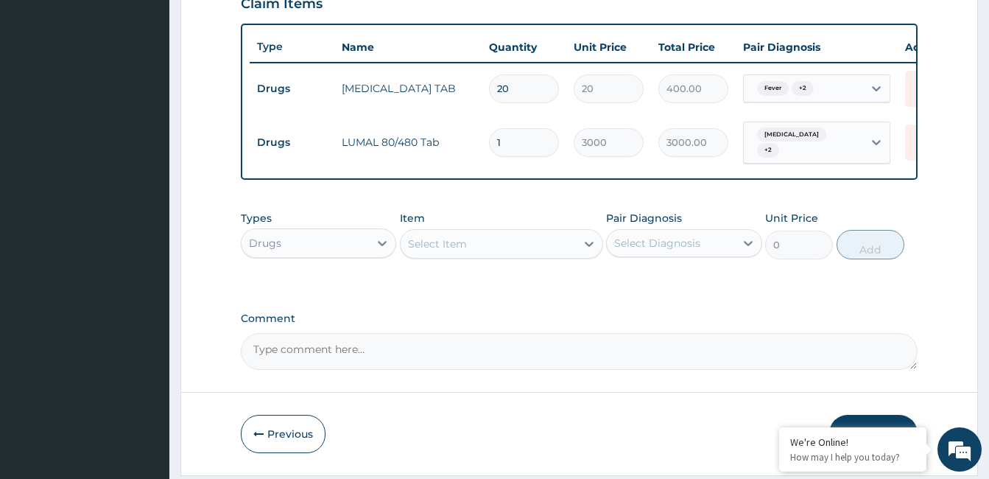
click at [512, 247] on div "Select Item" at bounding box center [488, 244] width 175 height 24
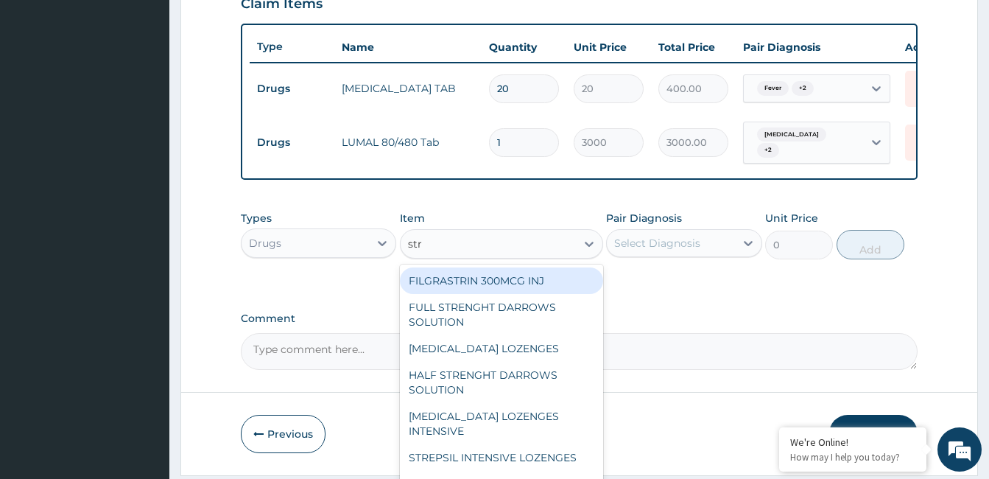
type input "stre"
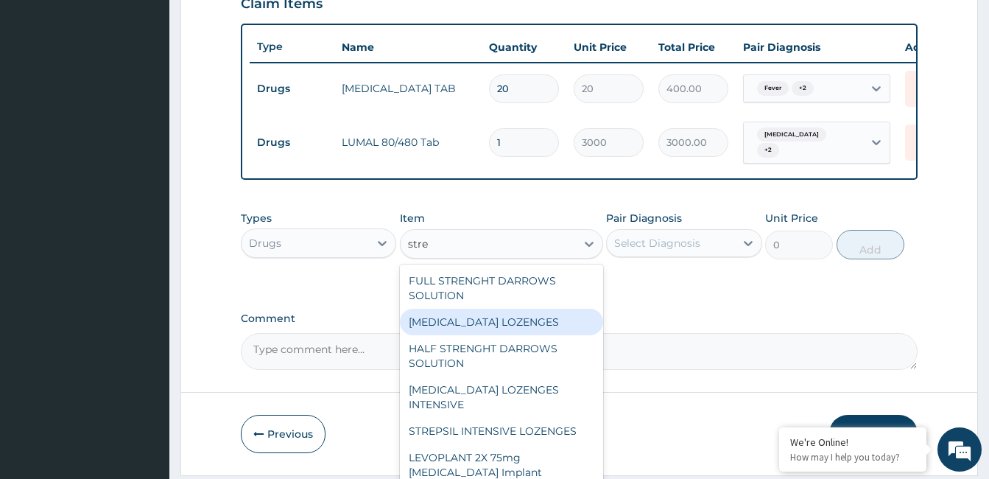
click at [484, 335] on div "STREPSILS LOZENGES" at bounding box center [501, 322] width 203 height 27
type input "200"
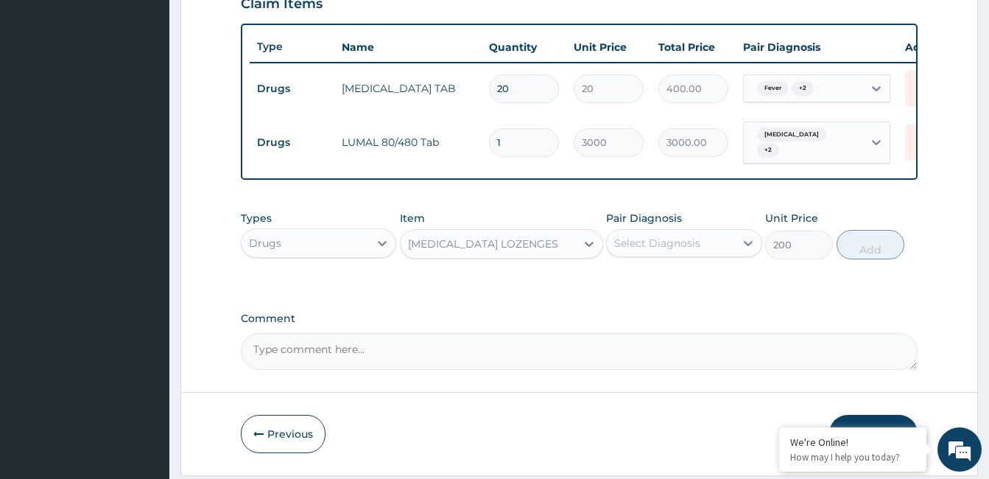
click div "Select Diagnosis"
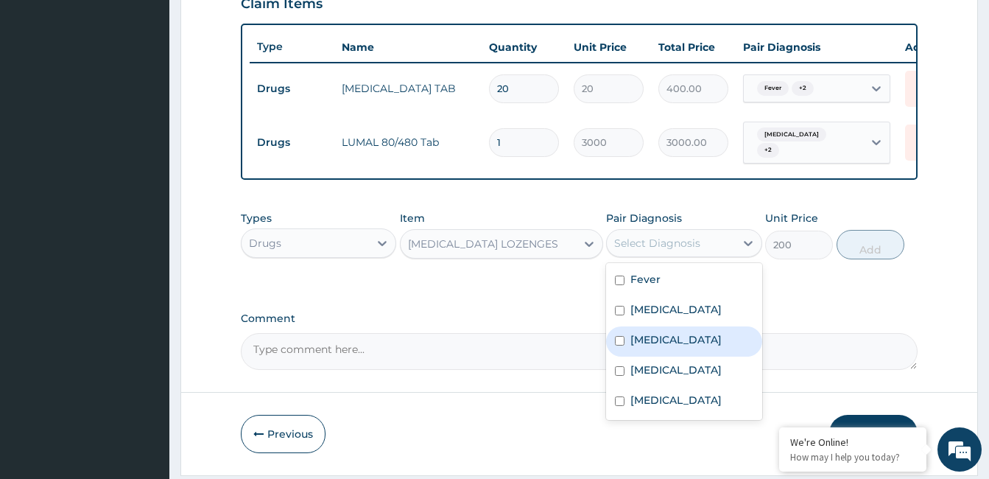
click label "Acute tonsillitis"
checkbox input "true"
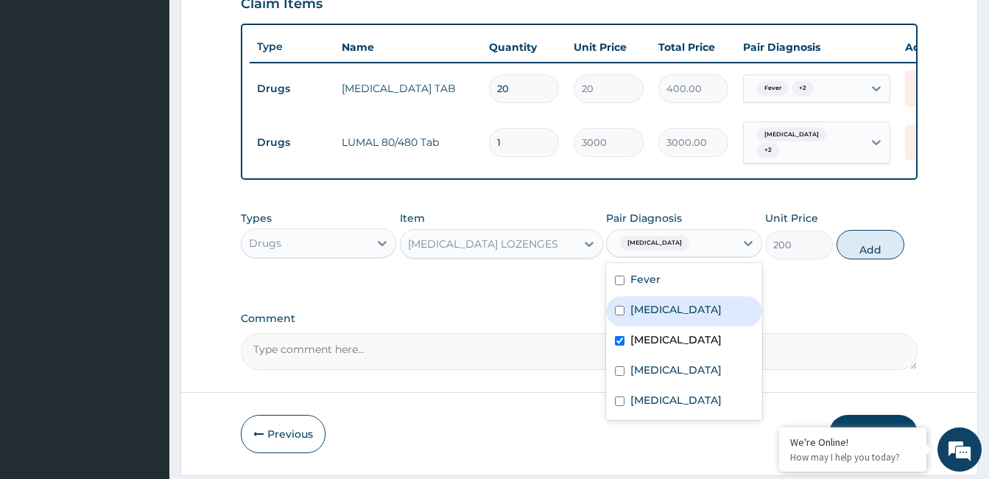
click label "Pain in throat"
checkbox input "true"
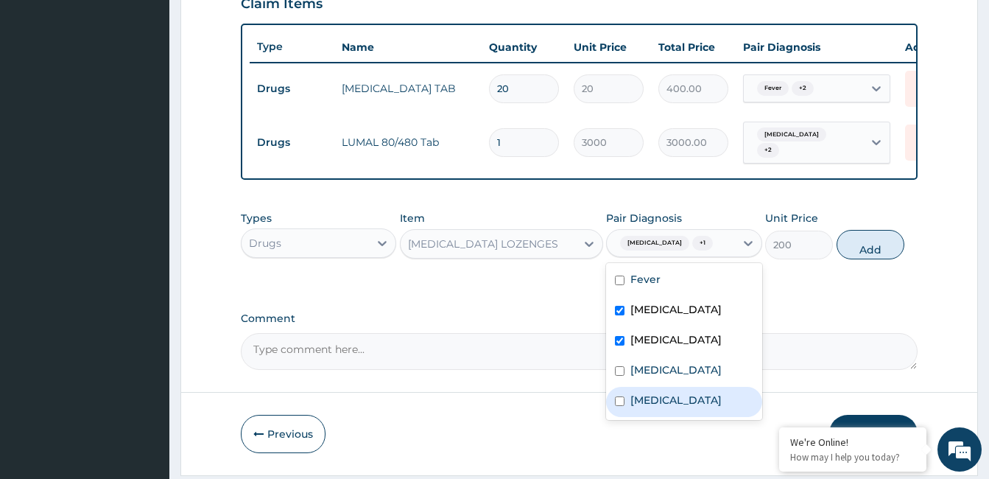
click div "Sepsis"
checkbox input "true"
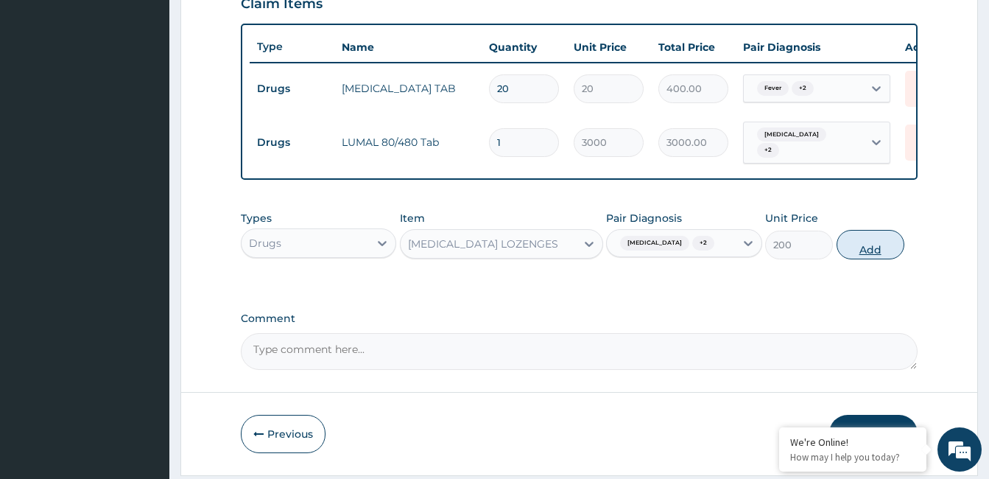
click button "Add"
type input "0"
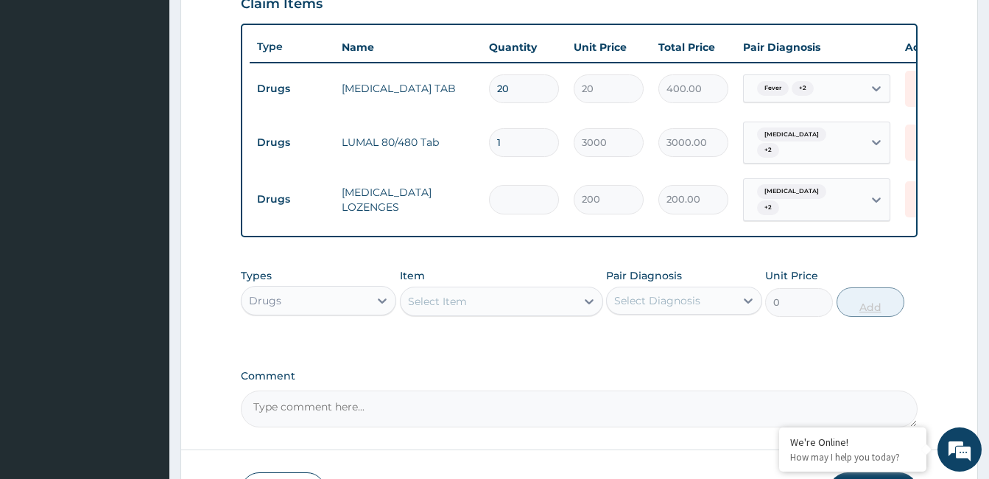
type input "0.00"
type input "3"
type input "600.00"
type input "30"
type input "6000.00"
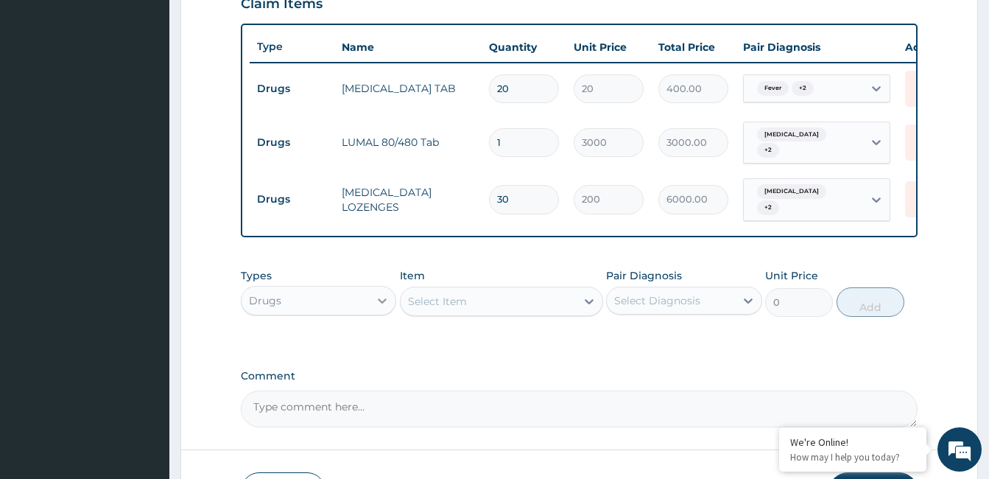
type input "30"
click icon
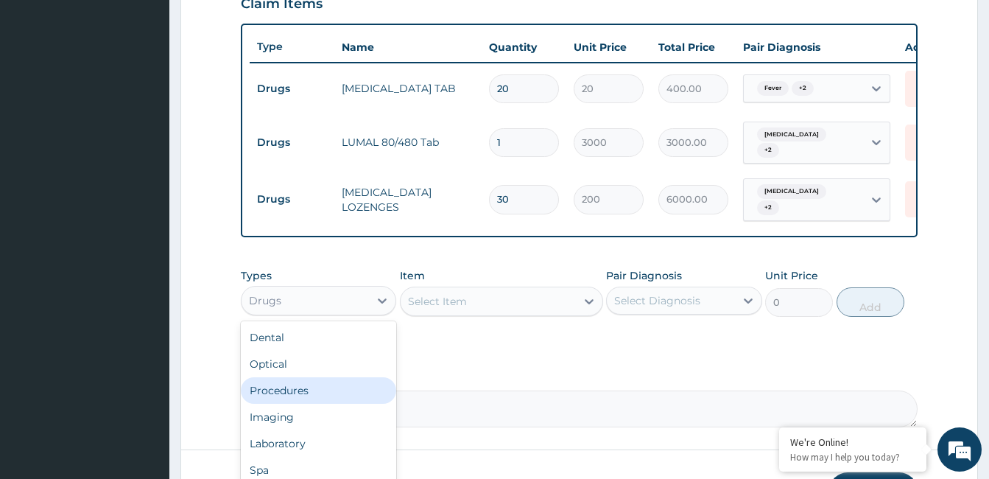
click div "Procedures"
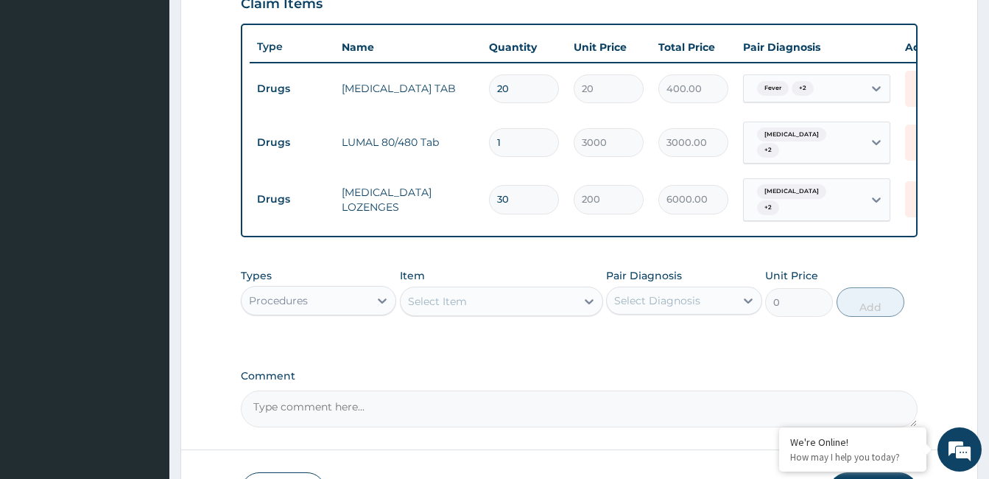
click div "Select Item"
type input "gopd"
click div "GOPD CONSULTATION"
type input "10000"
click div "Select Diagnosis"
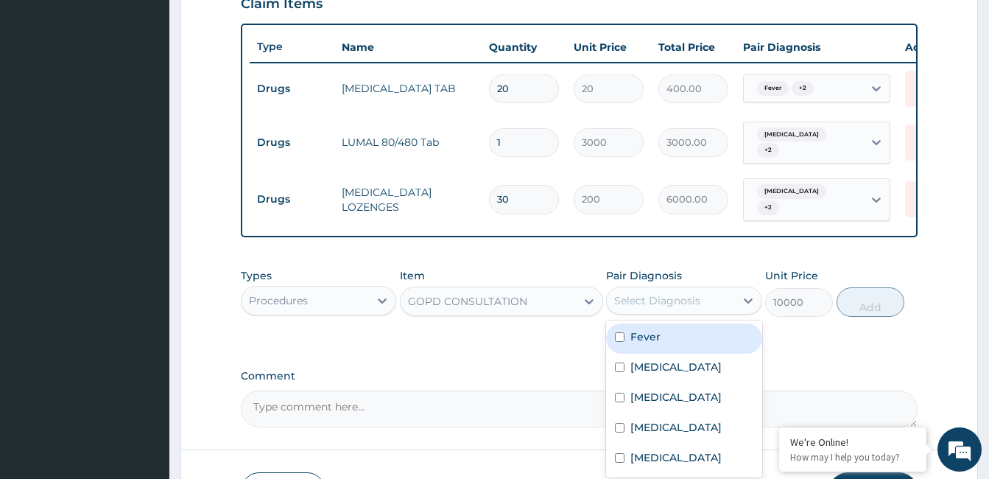
click div "Fever"
checkbox input "true"
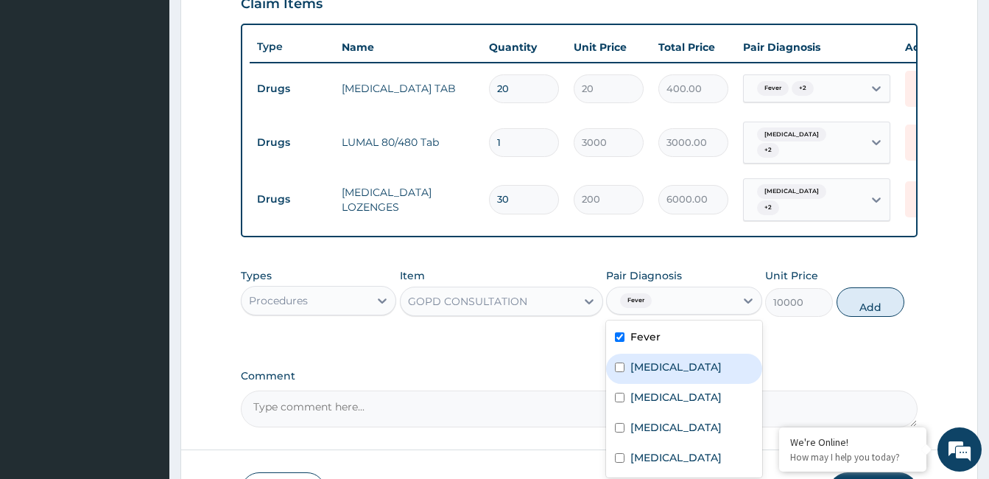
click div "Pain in throat"
checkbox input "true"
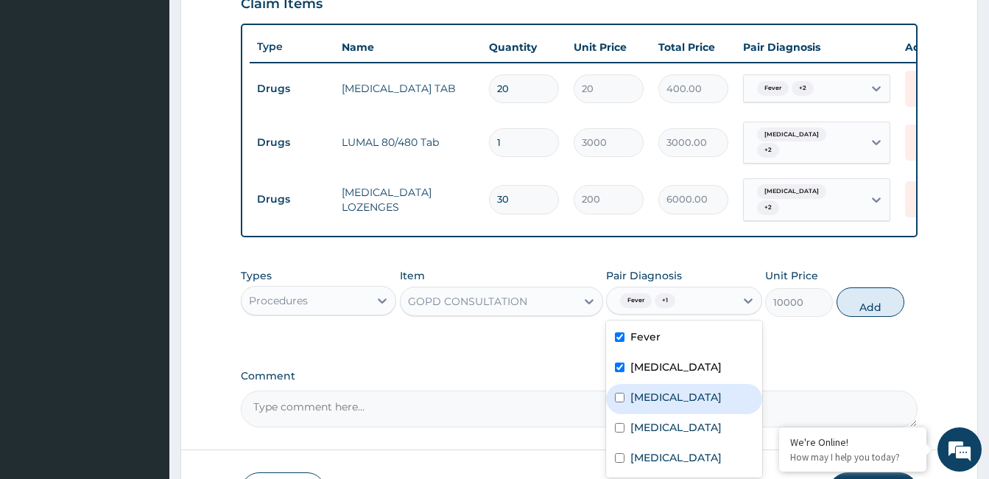
click label "Acute tonsillitis"
checkbox input "true"
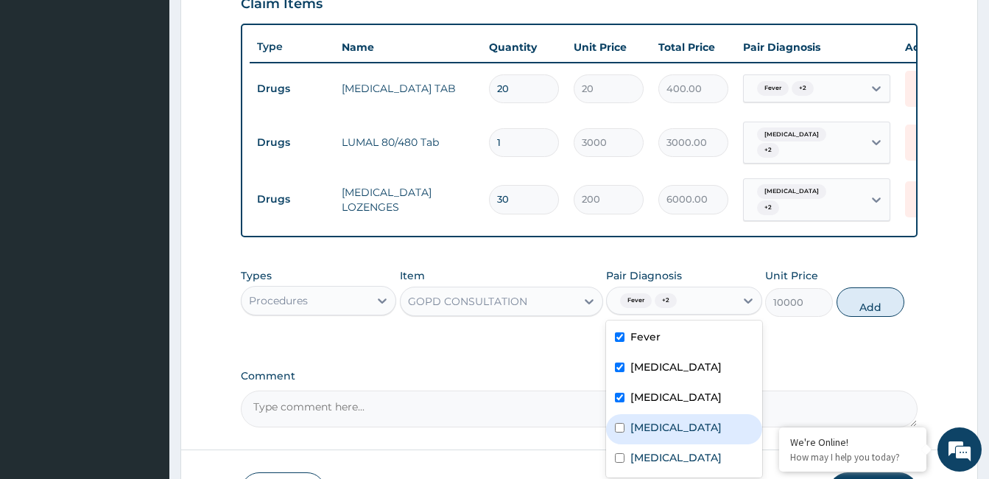
click label "Falciparum malaria"
checkbox input "true"
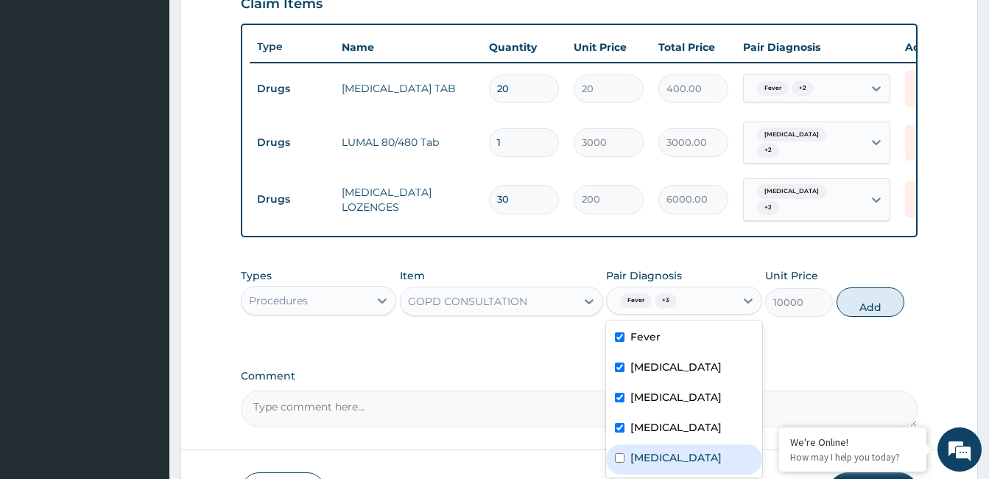
click label "Sepsis"
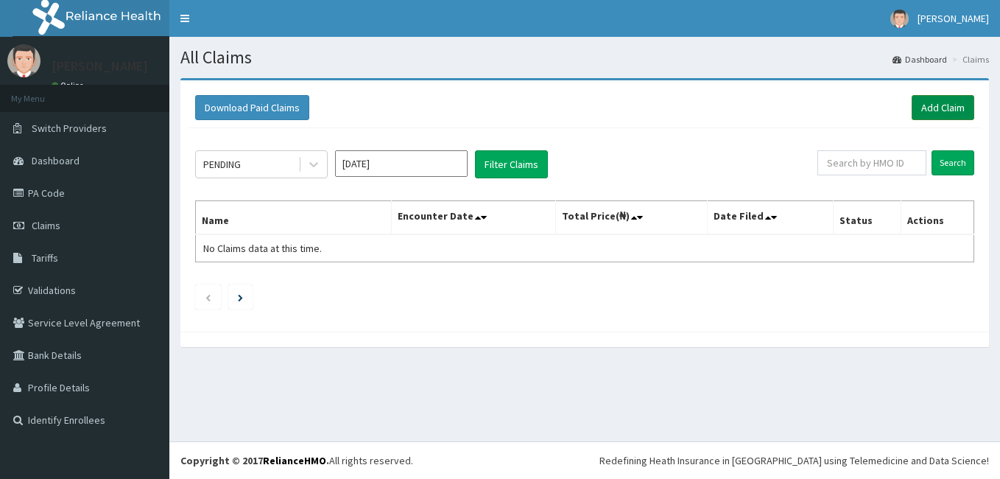
click at [934, 104] on link "Add Claim" at bounding box center [943, 107] width 63 height 25
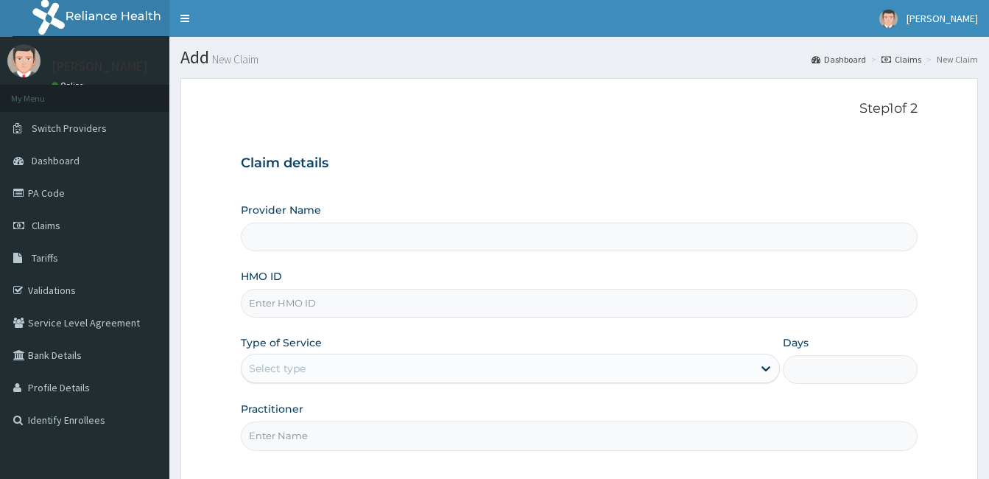
type input "[GEOGRAPHIC_DATA]"
click at [338, 309] on input "HMO ID" at bounding box center [579, 303] width 677 height 29
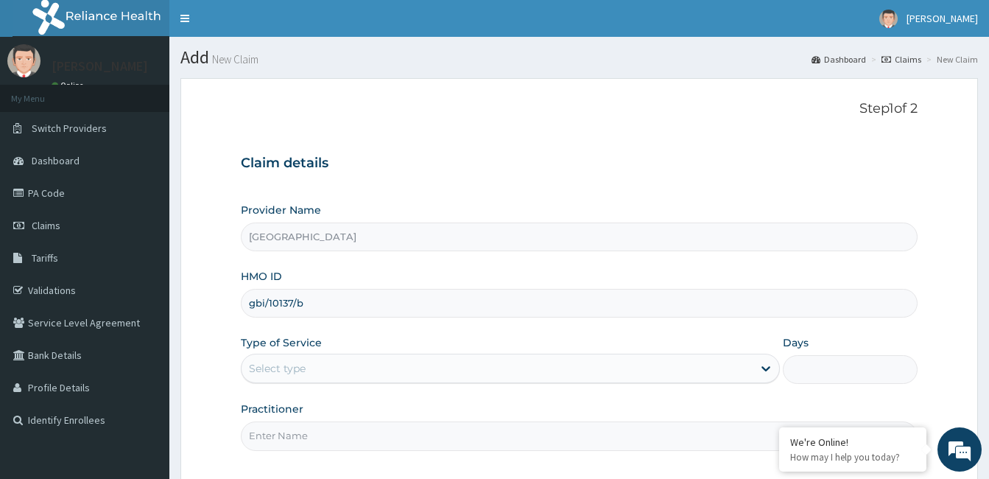
type input "gbi/10137/b"
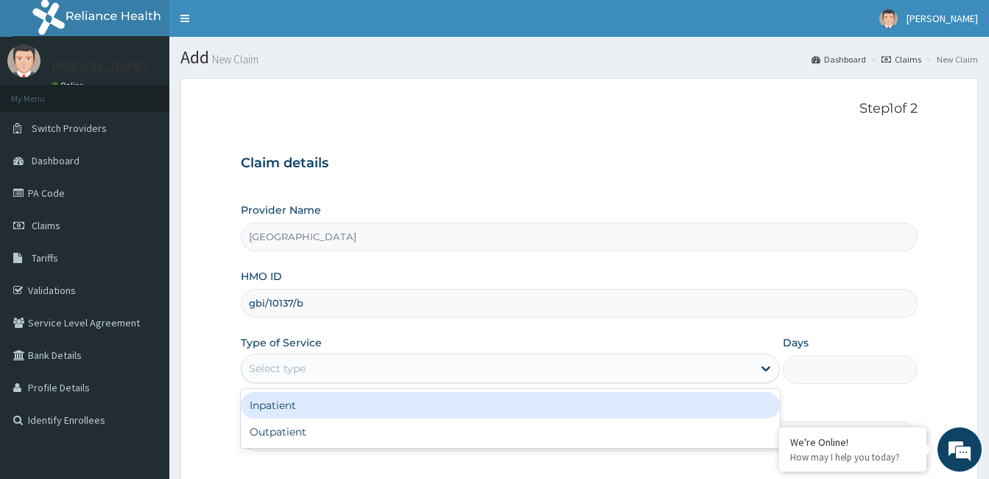
click at [317, 367] on div "Select type" at bounding box center [496, 368] width 511 height 24
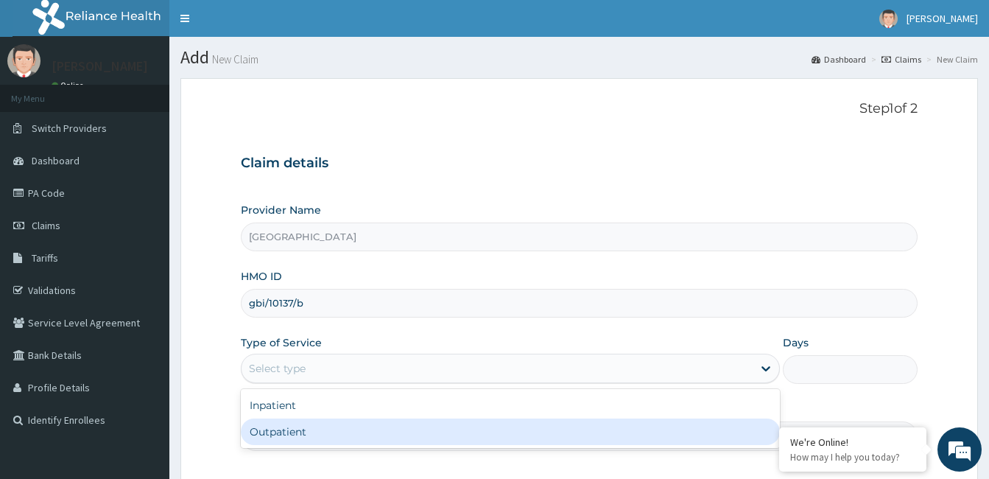
click at [311, 434] on div "Outpatient" at bounding box center [510, 431] width 539 height 27
type input "1"
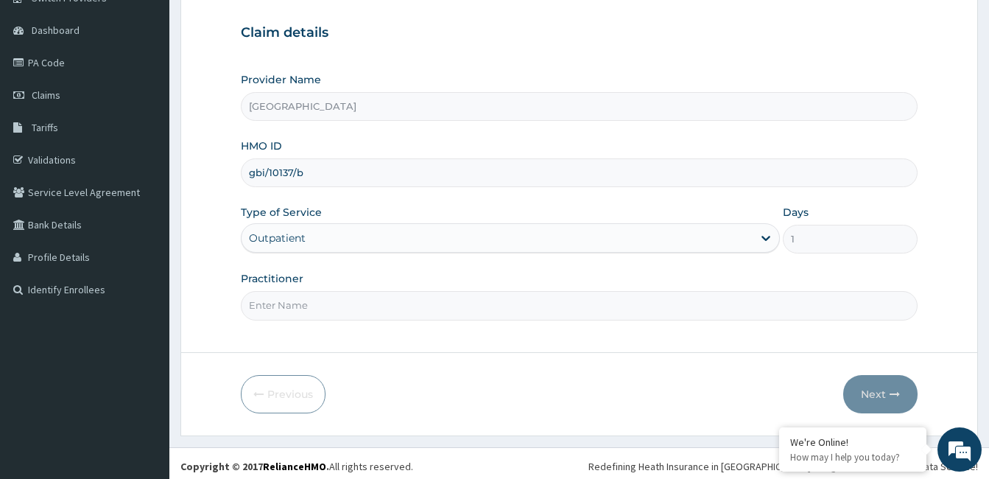
scroll to position [136, 0]
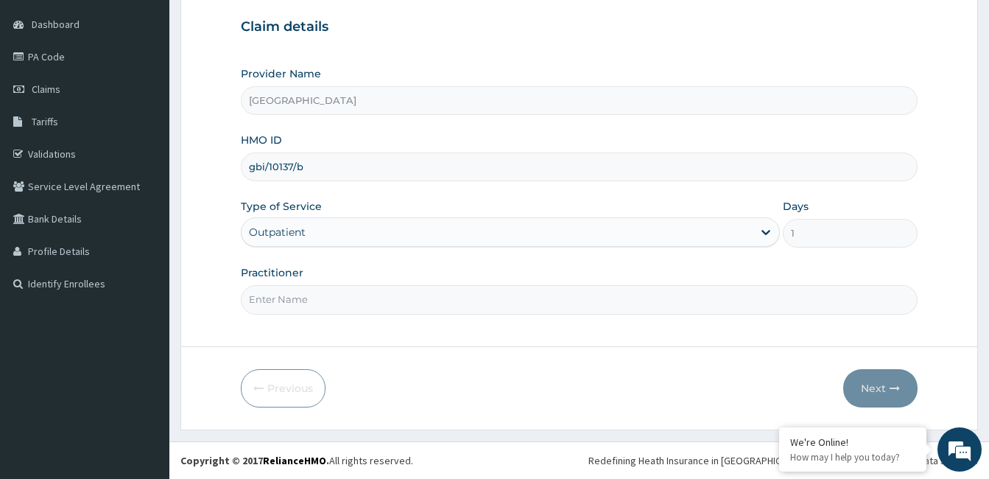
click at [306, 297] on input "Practitioner" at bounding box center [579, 299] width 677 height 29
paste input "Charles Ejiogu"
click at [245, 304] on input "Charles Ejiogu" at bounding box center [579, 299] width 677 height 29
type input "Dr. Charles Ejiogu"
click at [884, 392] on button "Next" at bounding box center [880, 388] width 74 height 38
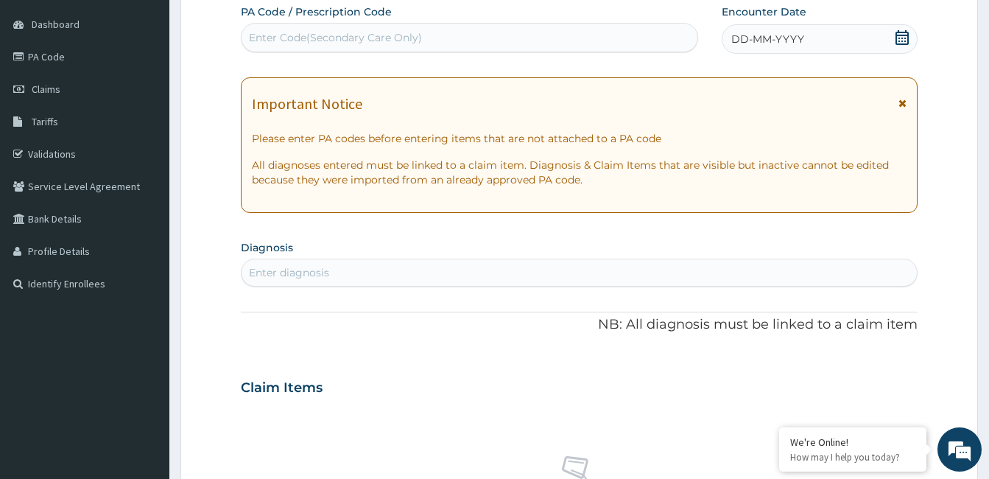
click at [844, 38] on div "DD-MM-YYYY" at bounding box center [820, 38] width 196 height 29
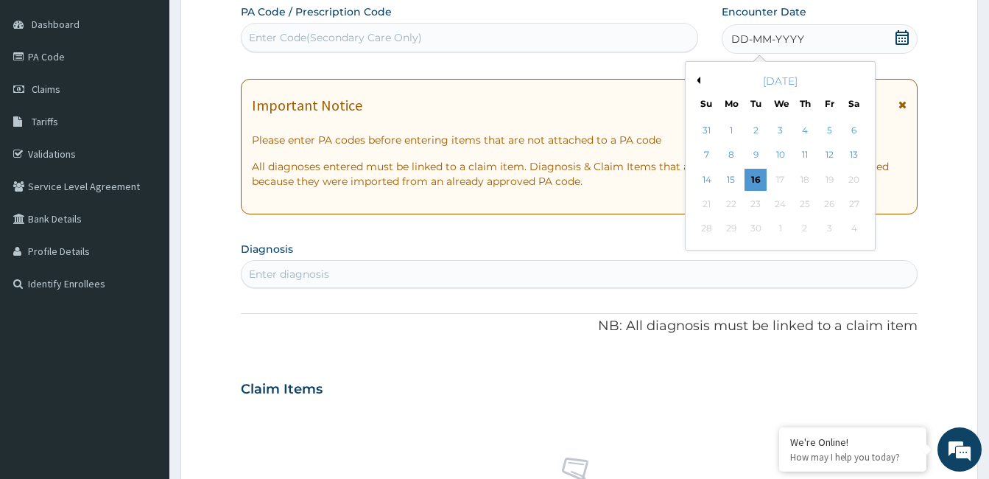
click at [698, 81] on button "Previous Month" at bounding box center [696, 80] width 7 height 7
click at [780, 206] on div "23" at bounding box center [780, 204] width 22 height 22
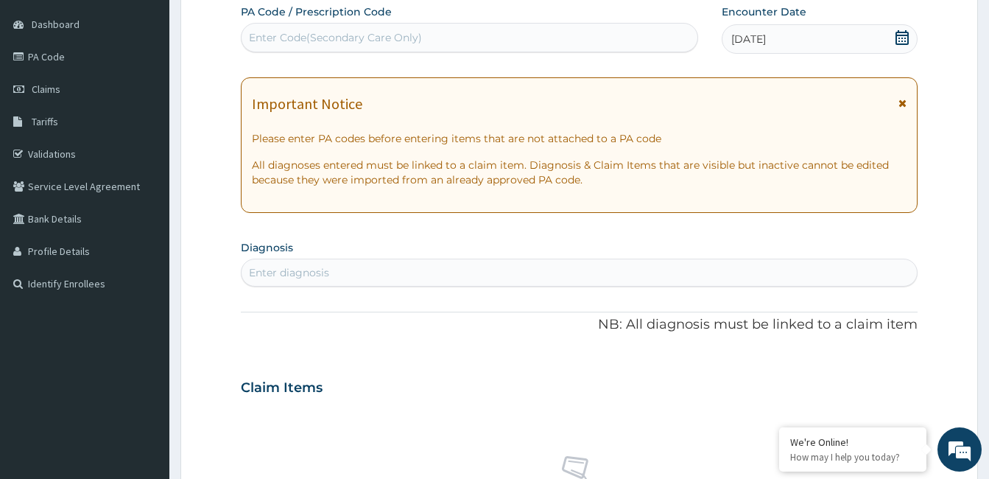
click at [404, 267] on div "Enter diagnosis" at bounding box center [578, 273] width 675 height 24
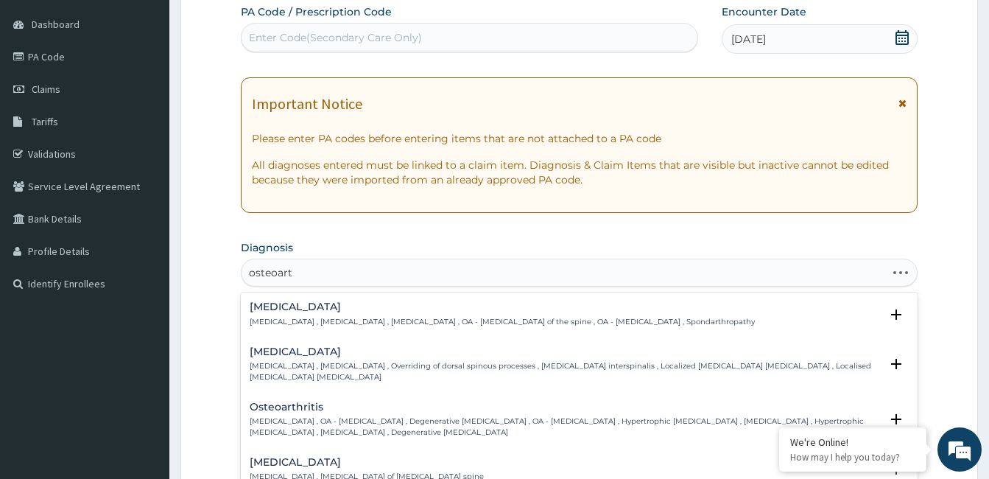
type input "osteoarth"
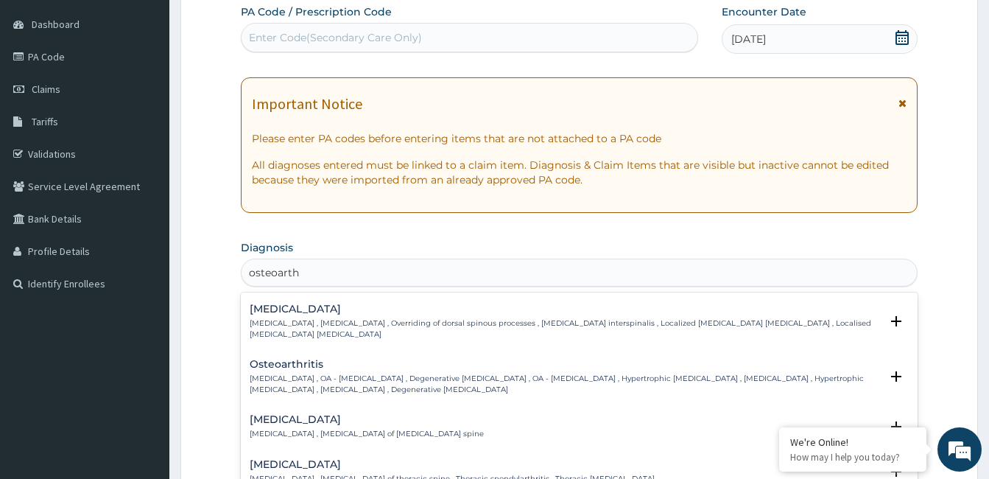
scroll to position [0, 0]
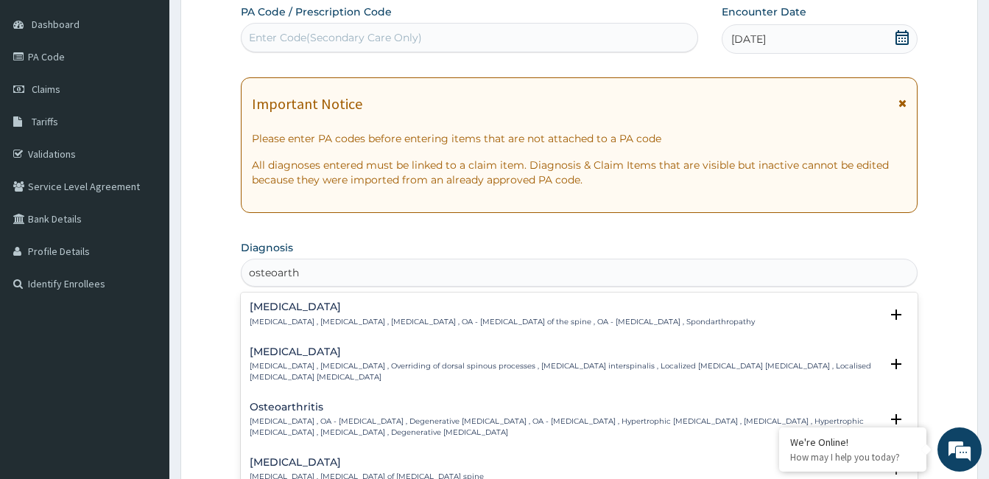
click at [290, 422] on p "Osteoarthritis , OA - Osteoarthritis , Degenerative arthritis , OA - Osteoarthr…" at bounding box center [565, 426] width 630 height 21
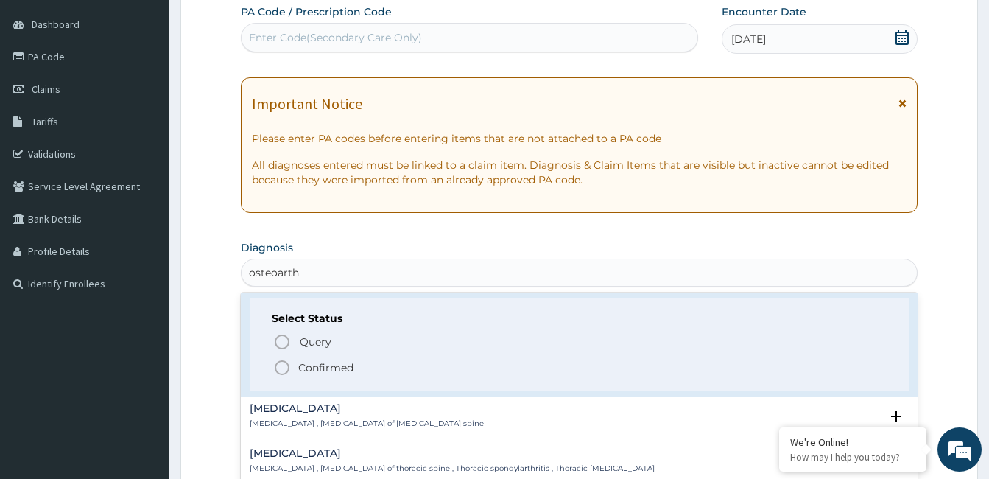
scroll to position [147, 0]
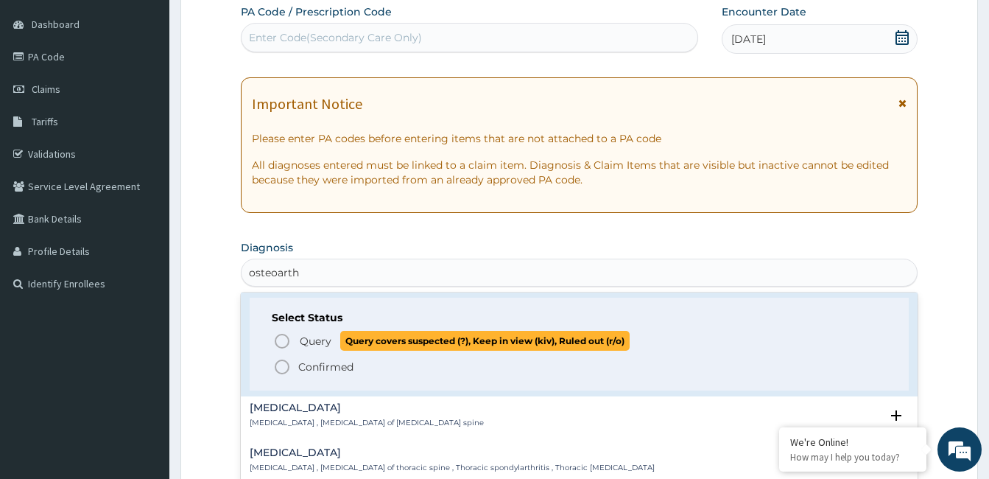
click at [287, 346] on circle "status option query" at bounding box center [281, 340] width 13 height 13
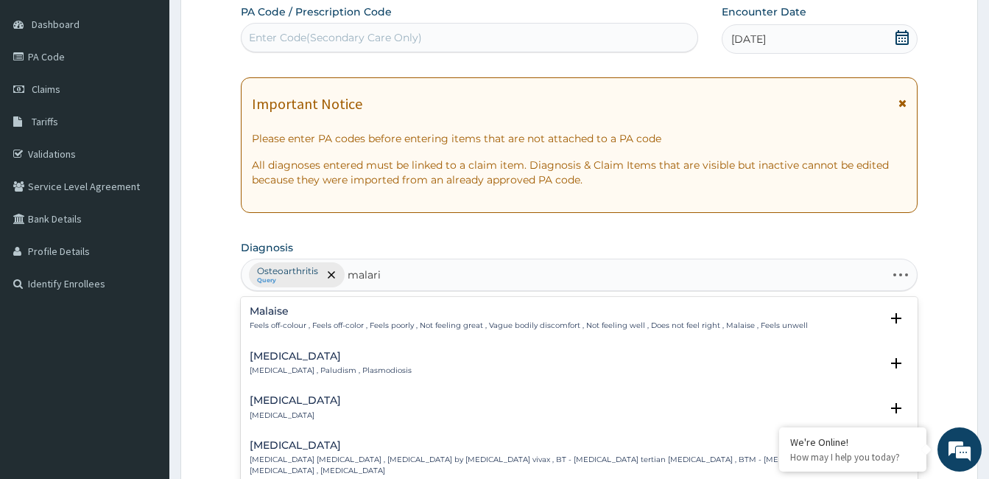
type input "[MEDICAL_DATA]"
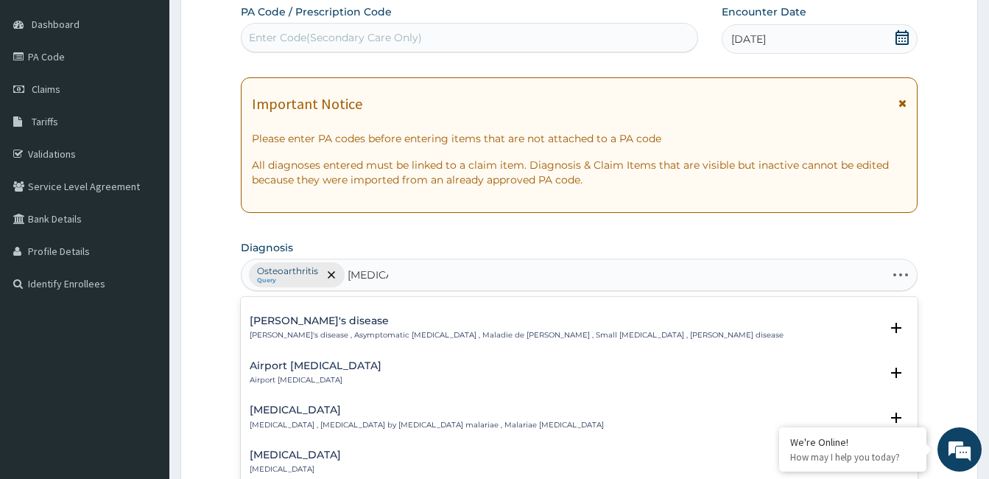
scroll to position [515, 0]
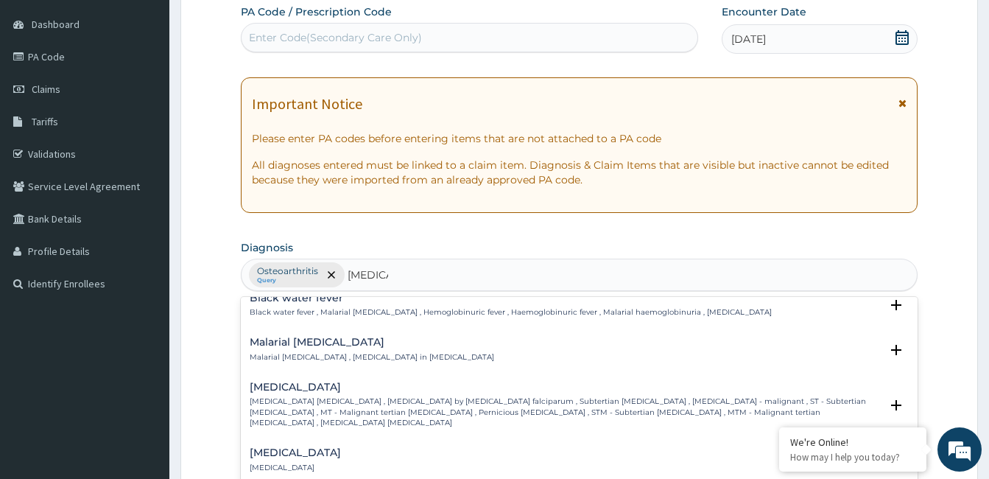
click at [350, 396] on p "[MEDICAL_DATA] [MEDICAL_DATA] , [MEDICAL_DATA] by [MEDICAL_DATA] falciparum , S…" at bounding box center [565, 412] width 630 height 32
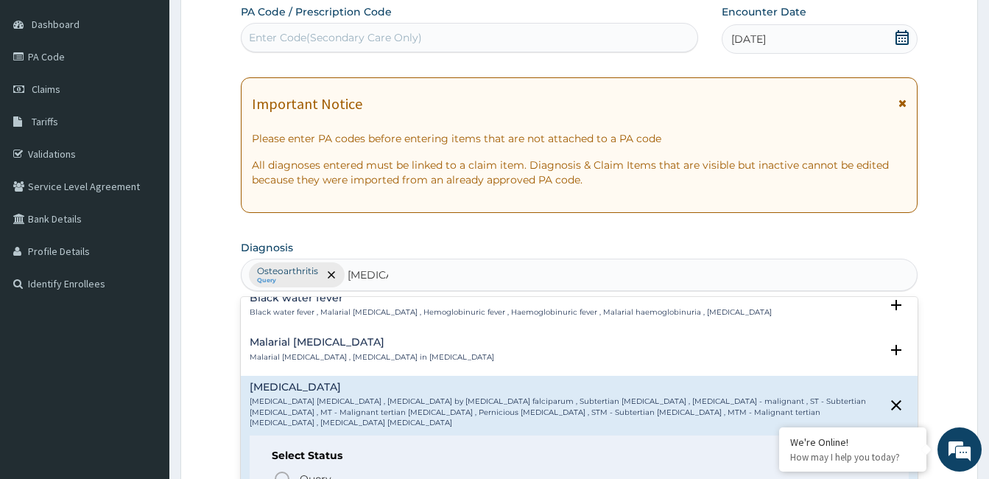
scroll to position [589, 0]
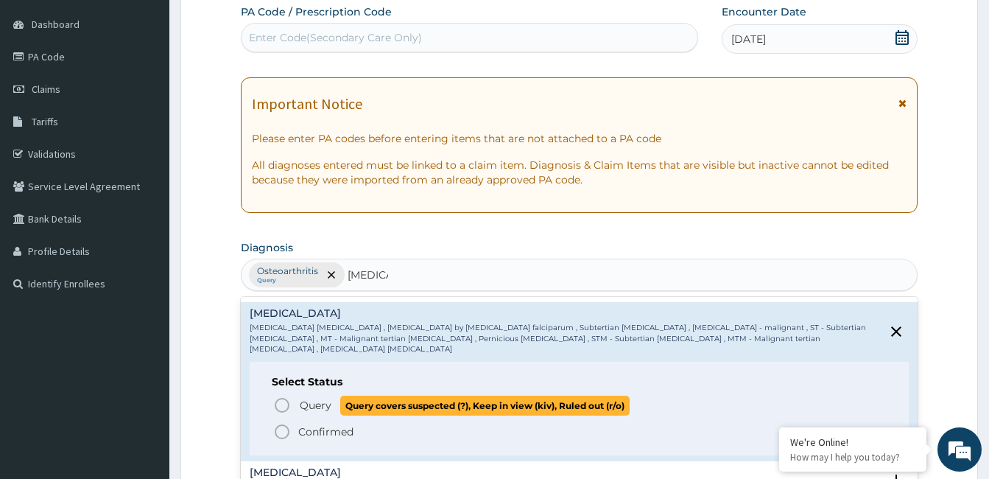
click at [287, 396] on icon "status option query" at bounding box center [282, 405] width 18 height 18
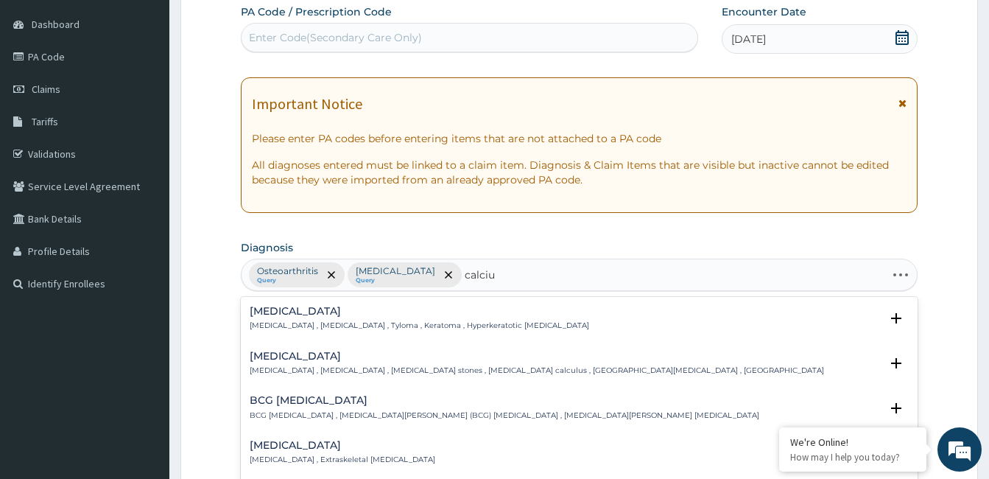
type input "calcium"
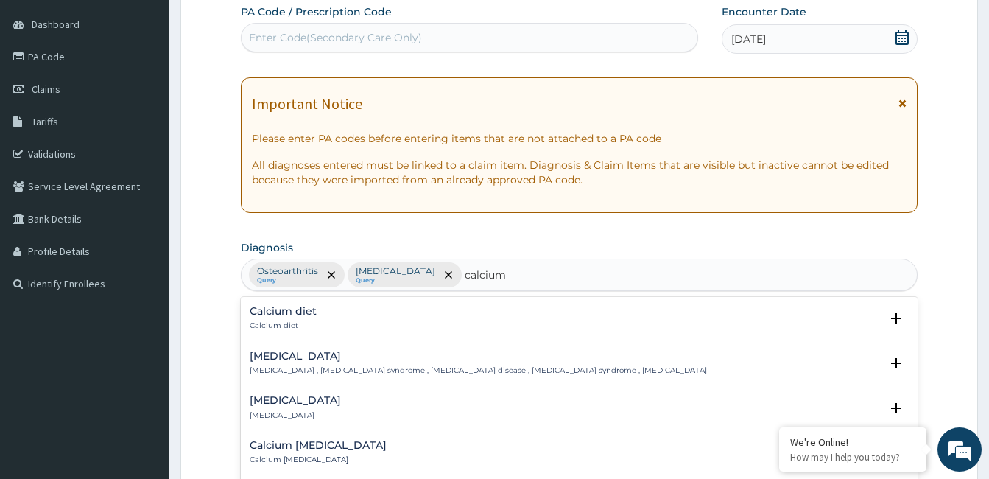
click at [297, 413] on p "Calcium deficiency" at bounding box center [295, 415] width 91 height 10
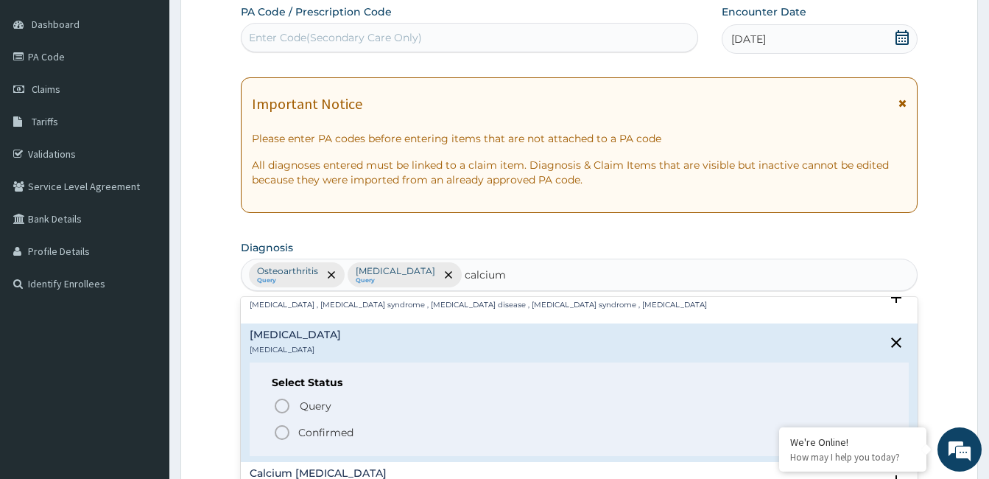
scroll to position [147, 0]
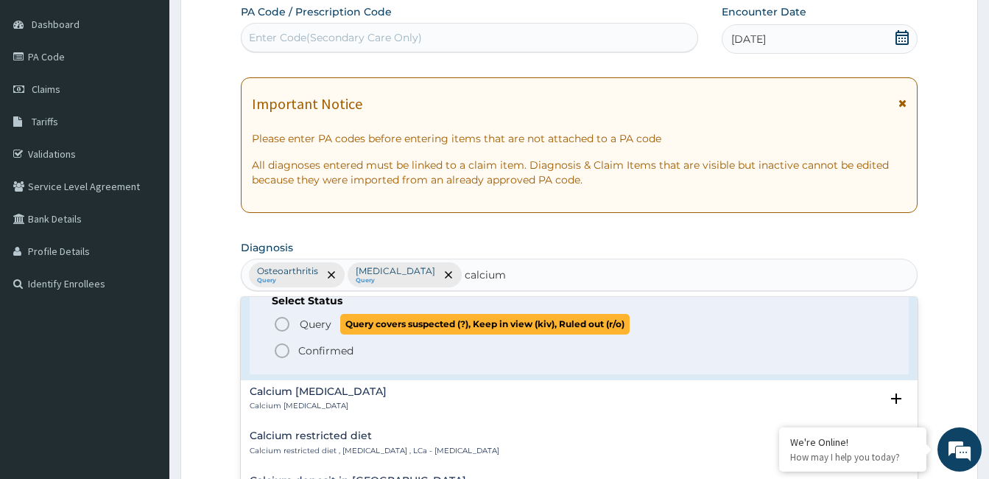
click at [287, 322] on icon "status option query" at bounding box center [282, 324] width 18 height 18
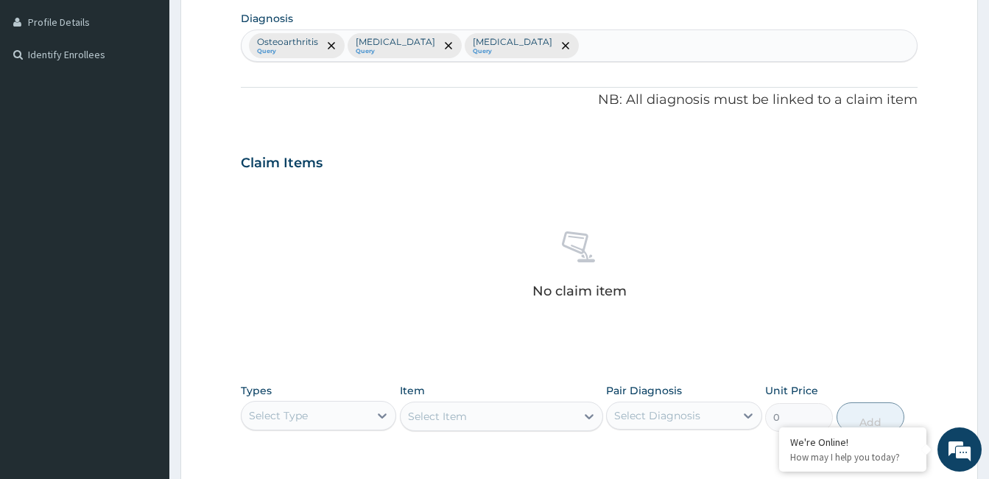
scroll to position [504, 0]
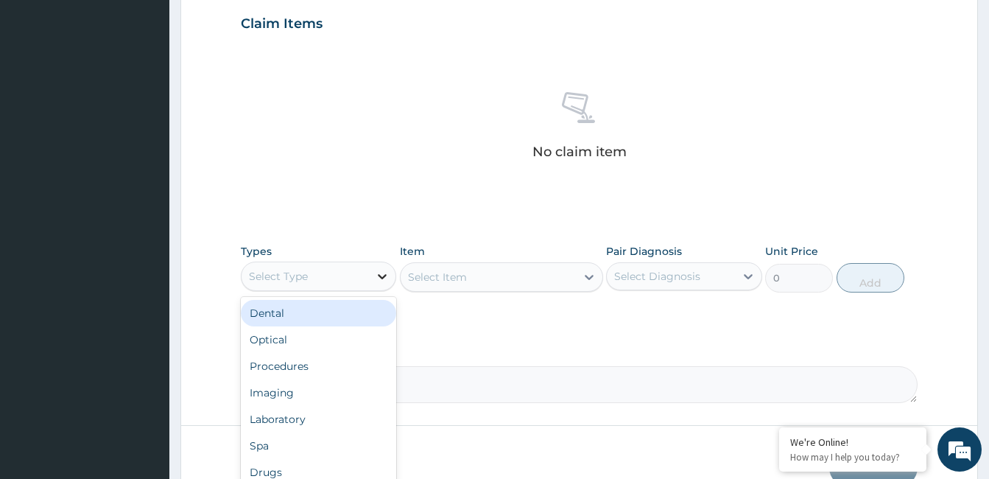
click at [380, 273] on icon at bounding box center [382, 276] width 15 height 15
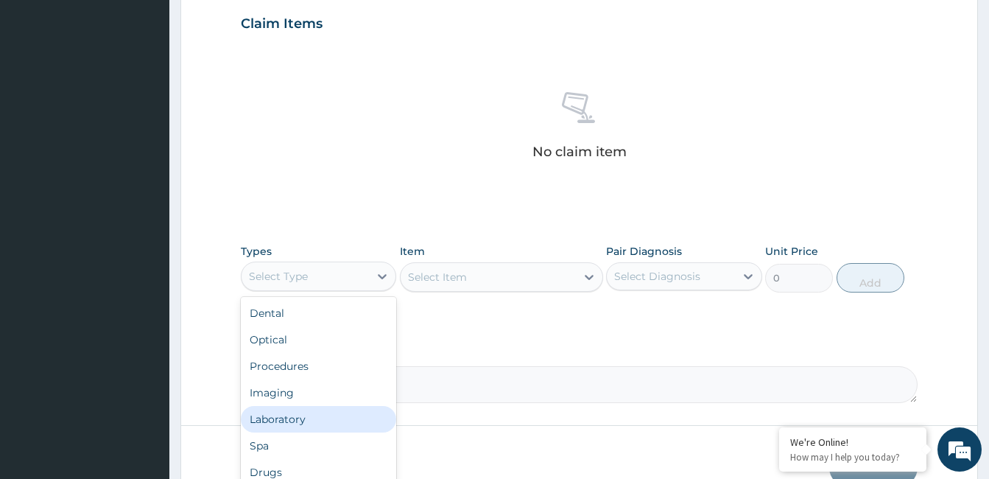
click at [331, 419] on div "Laboratory" at bounding box center [318, 419] width 155 height 27
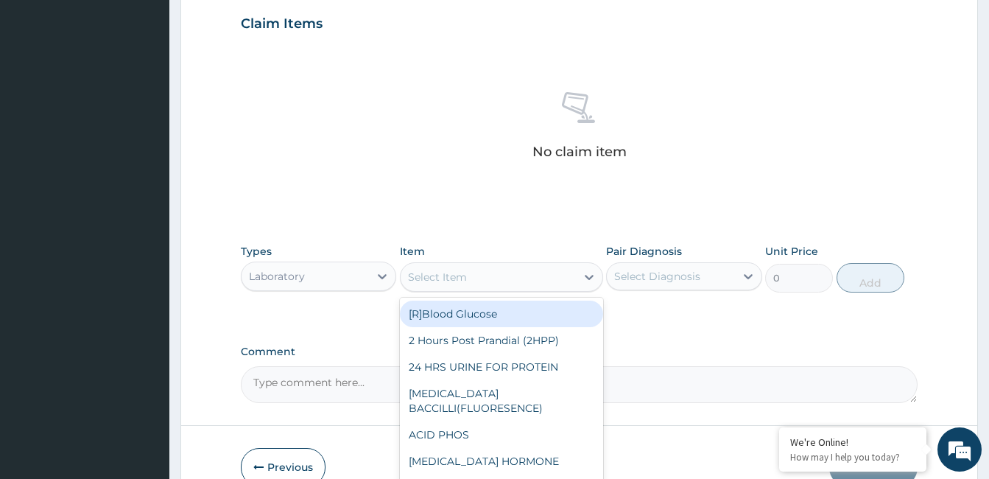
click at [505, 280] on div "Select Item" at bounding box center [488, 277] width 175 height 24
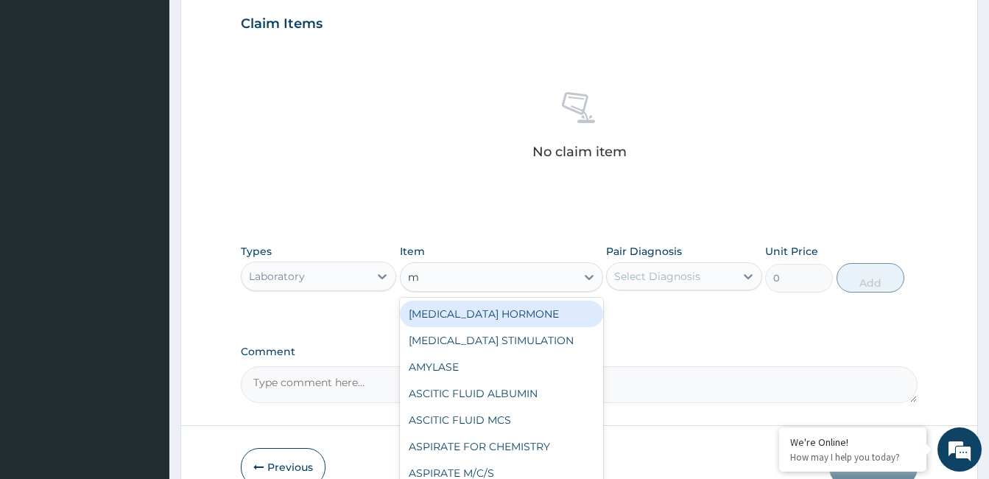
type input "mp"
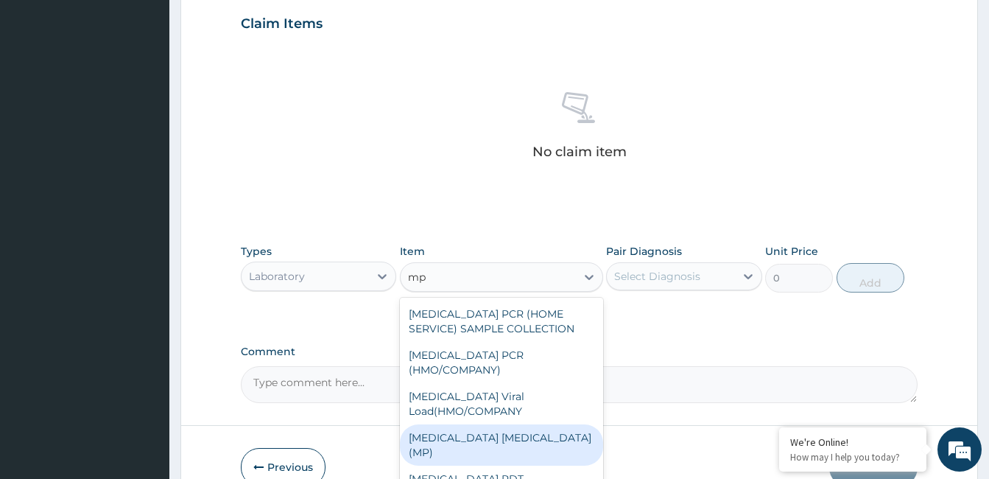
click at [496, 424] on div "[MEDICAL_DATA] [MEDICAL_DATA] (MP)" at bounding box center [501, 444] width 203 height 41
type input "3000"
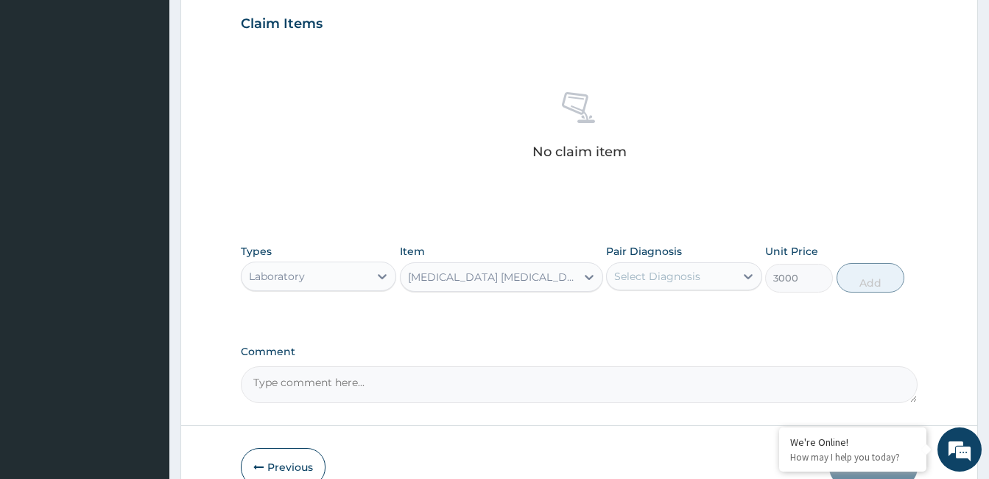
click at [646, 274] on div "Select Diagnosis" at bounding box center [657, 276] width 86 height 15
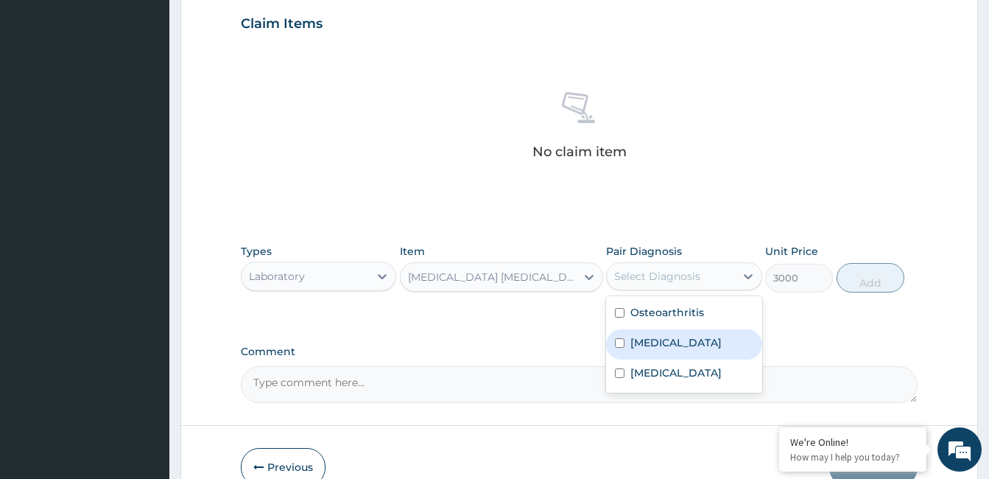
click at [664, 342] on label "[MEDICAL_DATA]" at bounding box center [675, 342] width 91 height 15
checkbox input "true"
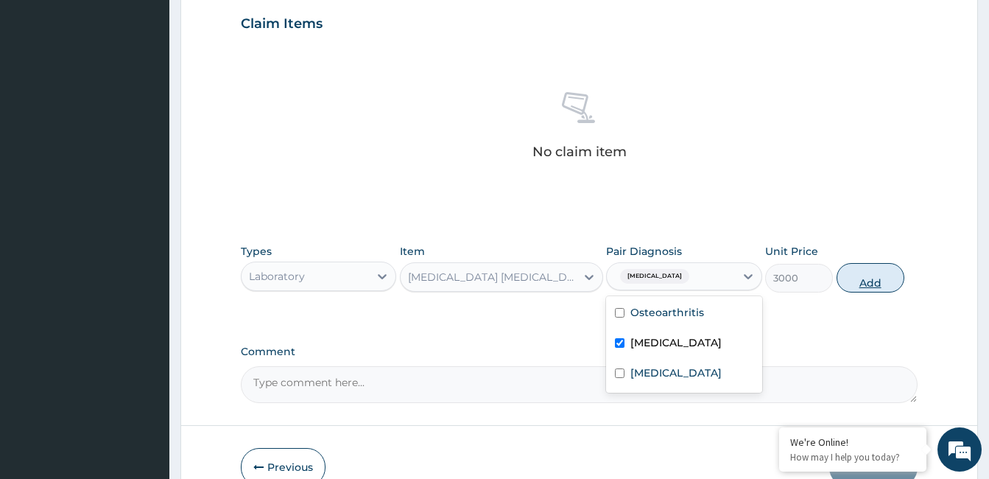
click at [867, 273] on button "Add" at bounding box center [870, 277] width 68 height 29
type input "0"
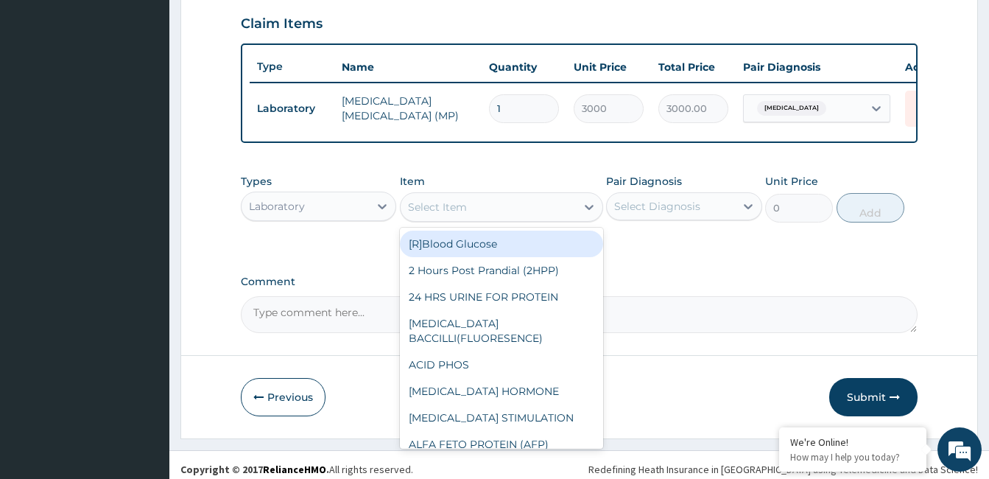
click at [462, 214] on div "Select Item" at bounding box center [437, 207] width 59 height 15
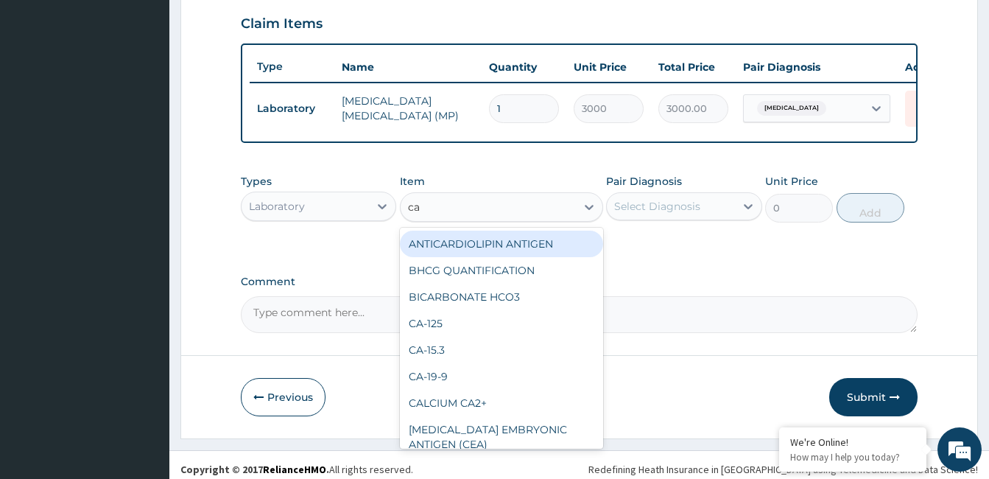
type input "cal"
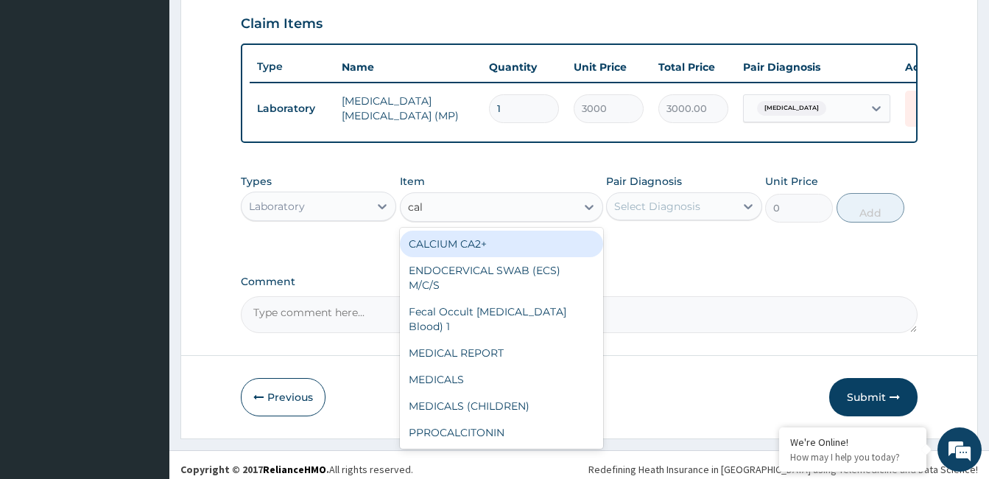
click at [466, 253] on div "CALCIUM CA2+" at bounding box center [501, 243] width 203 height 27
type input "5000"
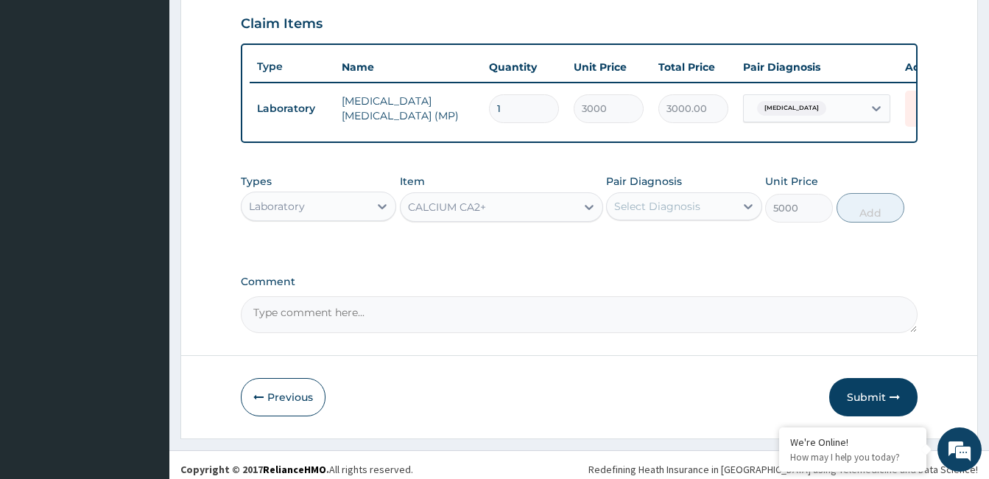
click at [652, 214] on div "Select Diagnosis" at bounding box center [657, 206] width 86 height 15
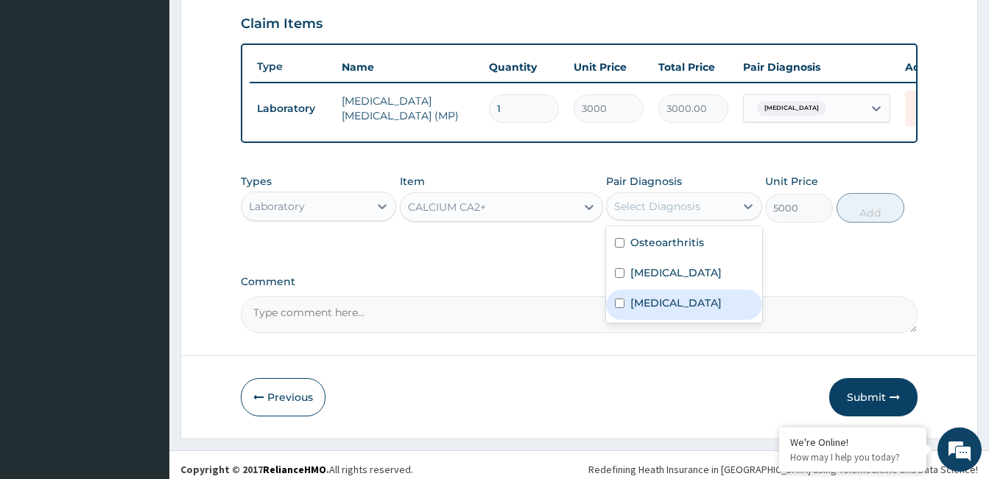
click at [663, 310] on label "Calcium deficiency" at bounding box center [675, 302] width 91 height 15
checkbox input "true"
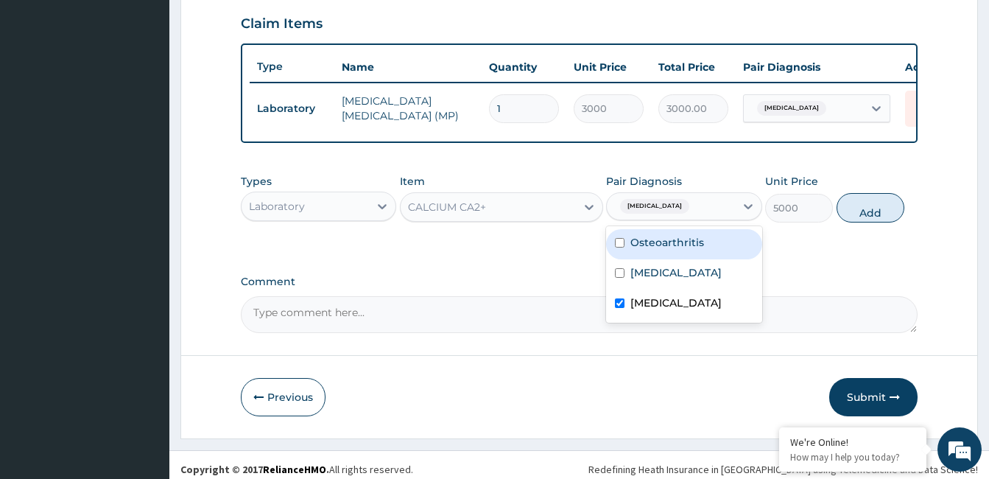
click at [664, 250] on label "Osteoarthritis" at bounding box center [667, 242] width 74 height 15
checkbox input "true"
click at [859, 222] on button "Add" at bounding box center [870, 207] width 68 height 29
type input "0"
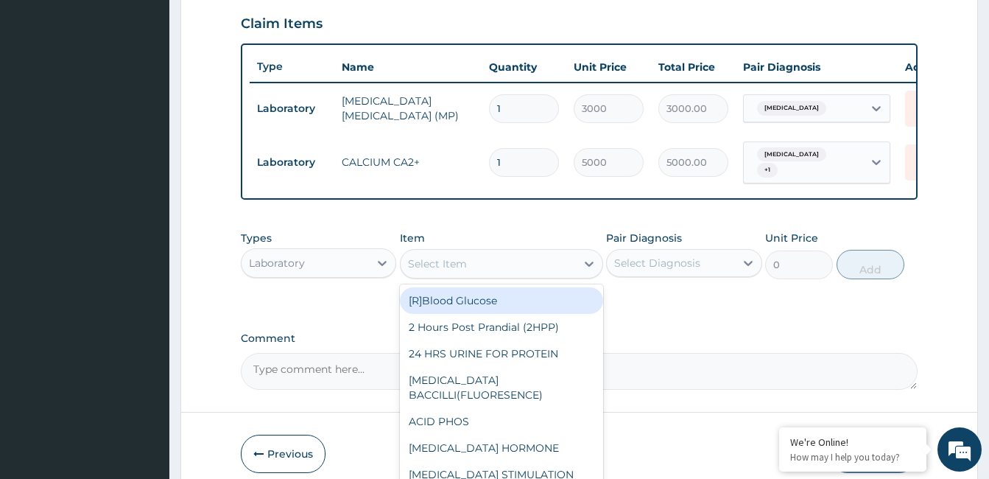
click at [482, 275] on div "Select Item" at bounding box center [488, 264] width 175 height 24
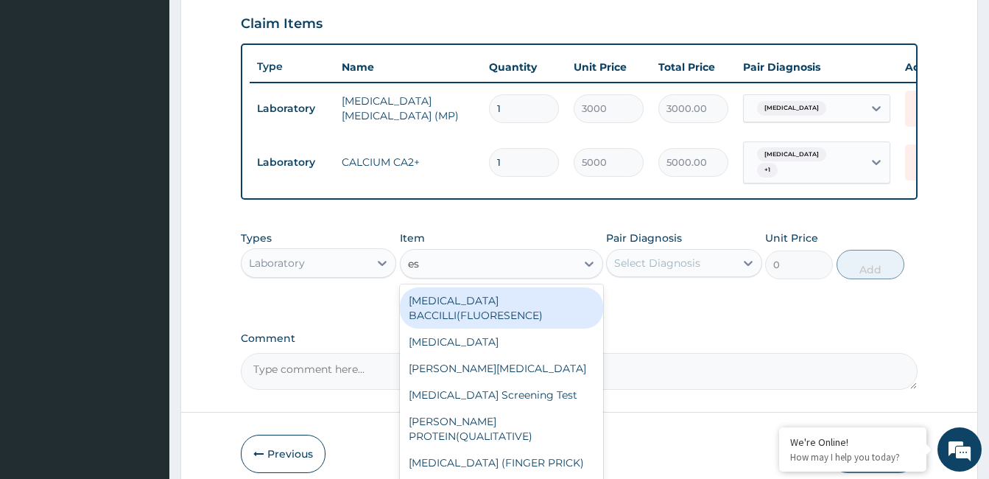
type input "esr"
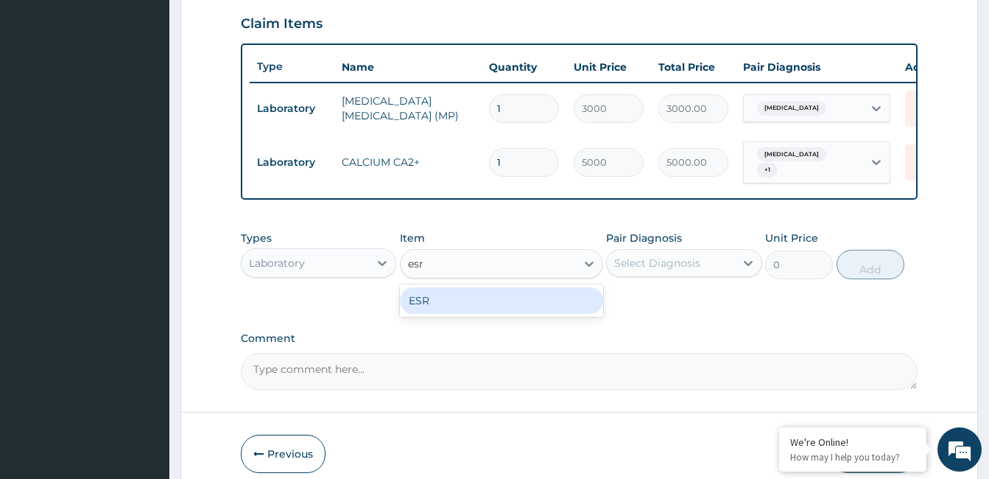
click at [470, 308] on div "ESR" at bounding box center [501, 300] width 203 height 27
type input "3000"
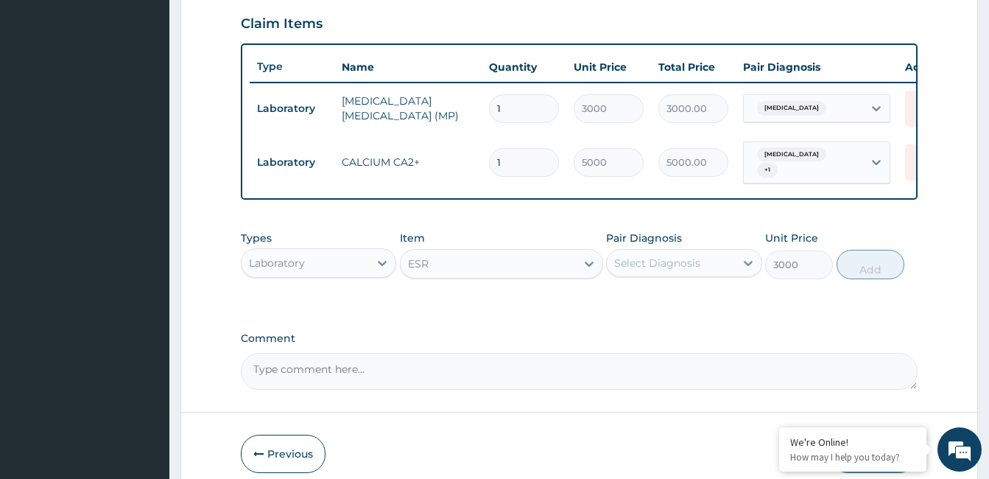
click at [627, 270] on div "Select Diagnosis" at bounding box center [657, 262] width 86 height 15
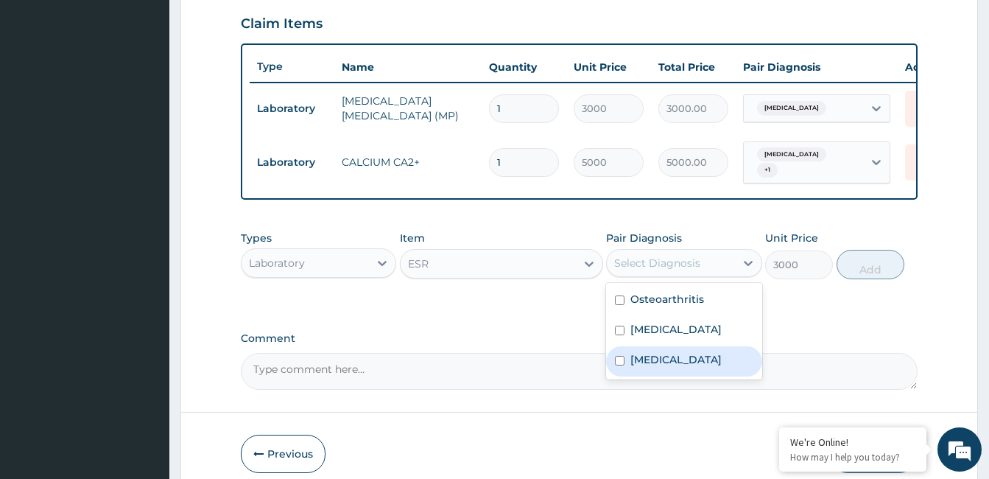
click at [672, 367] on label "Calcium deficiency" at bounding box center [675, 359] width 91 height 15
checkbox input "true"
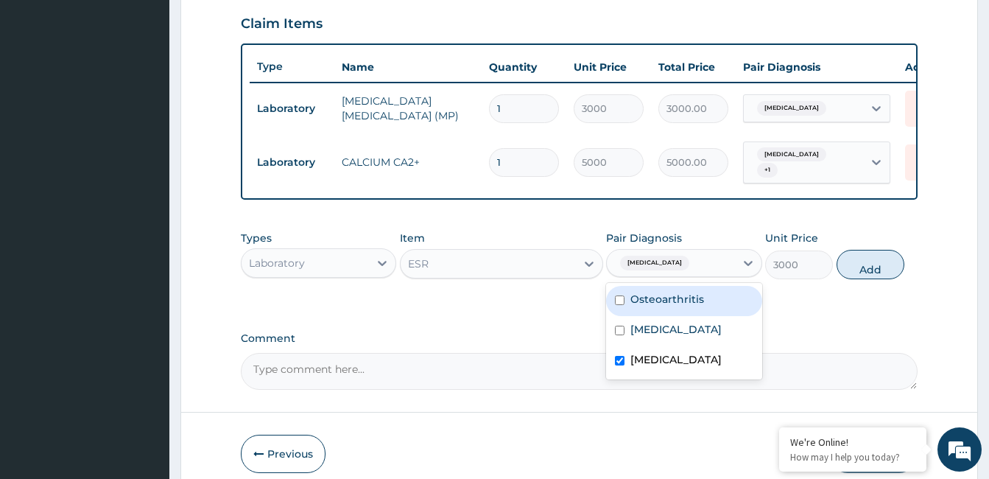
click at [672, 306] on label "Osteoarthritis" at bounding box center [667, 299] width 74 height 15
checkbox input "true"
click at [860, 279] on button "Add" at bounding box center [870, 264] width 68 height 29
type input "0"
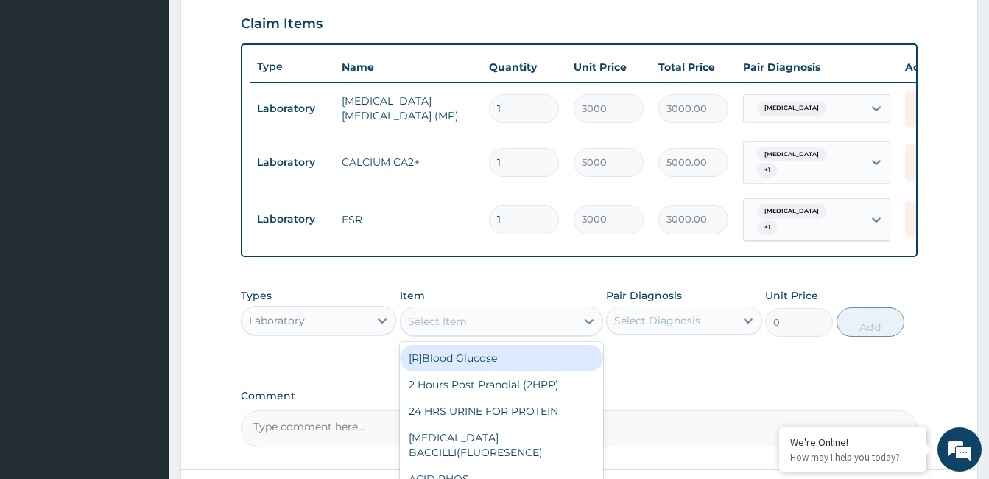
click at [479, 333] on div "Select Item" at bounding box center [488, 321] width 175 height 24
click at [378, 328] on icon at bounding box center [382, 320] width 15 height 15
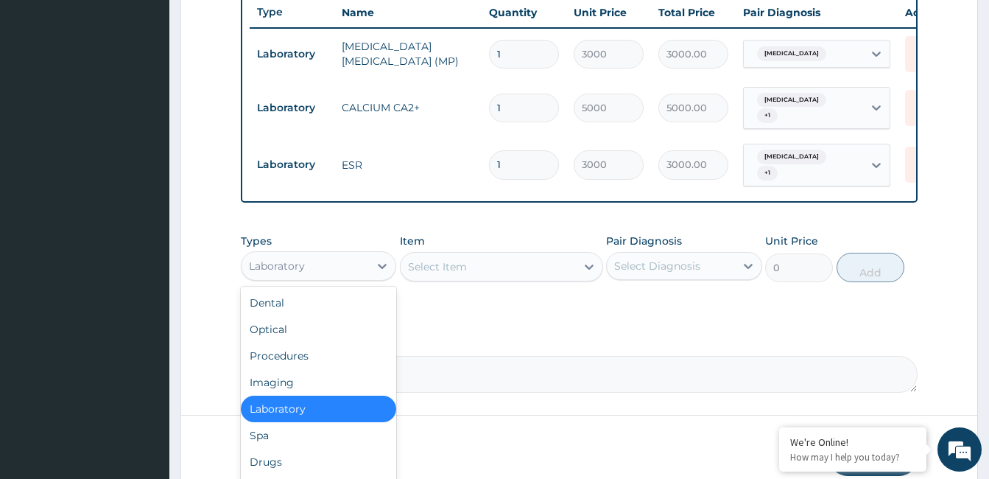
scroll to position [638, 0]
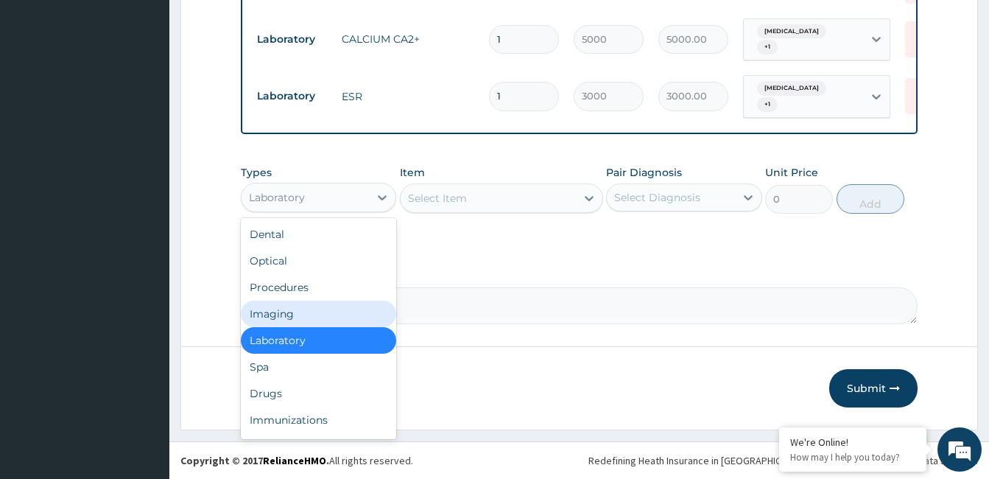
click at [301, 313] on div "Imaging" at bounding box center [318, 313] width 155 height 27
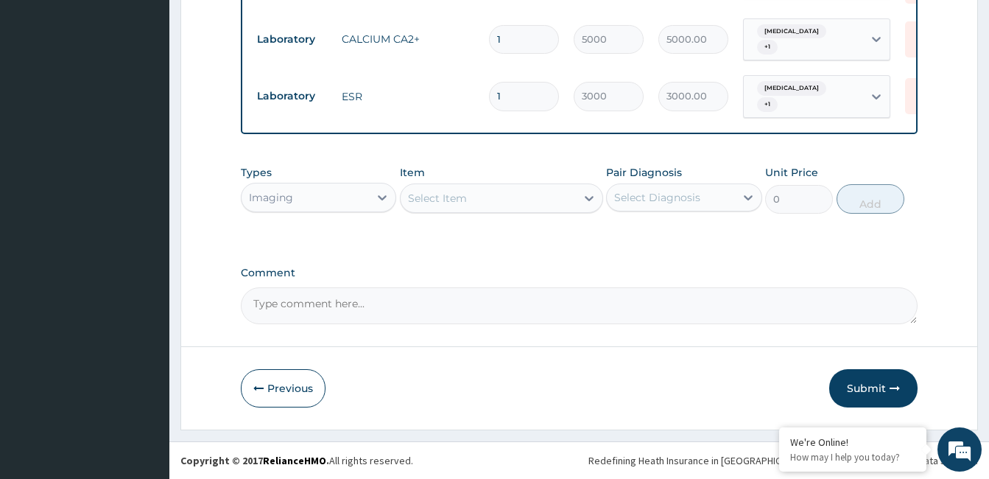
click at [487, 194] on div "Select Item" at bounding box center [488, 198] width 175 height 24
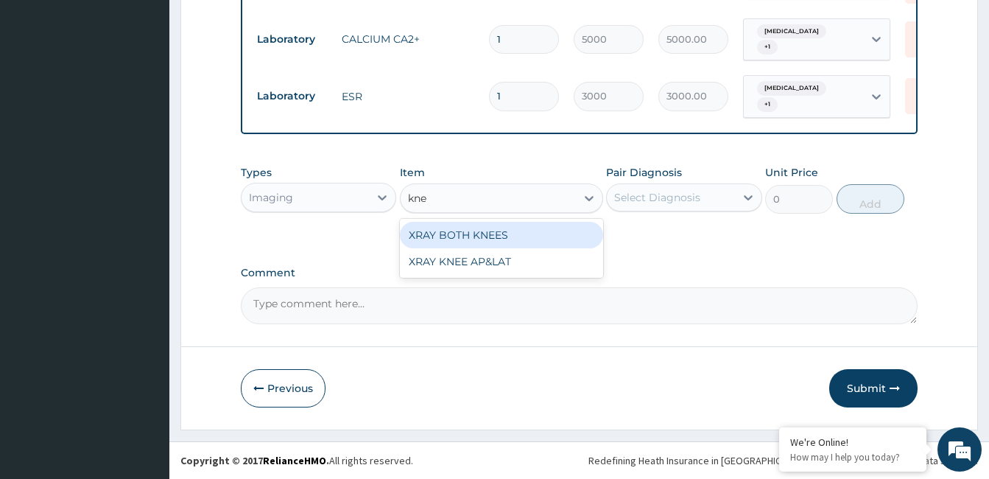
type input "knee"
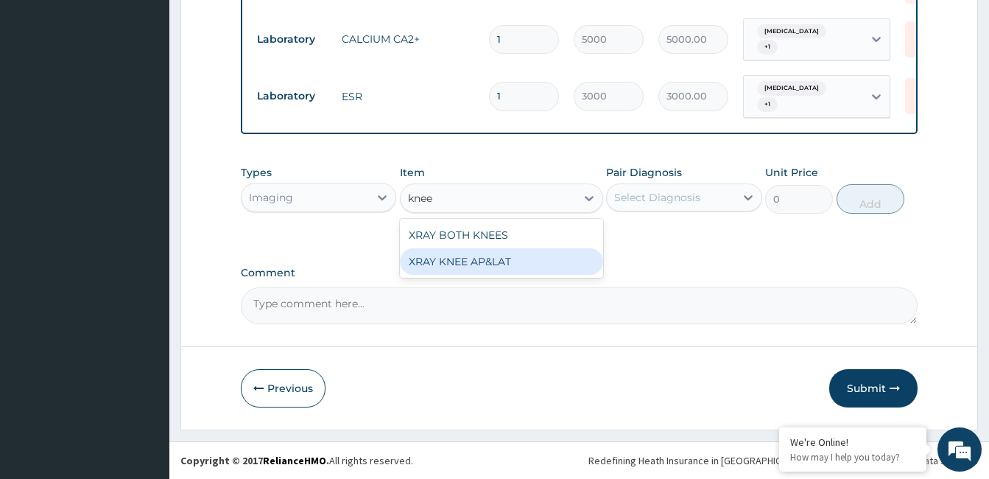
click at [483, 258] on div "XRAY KNEE AP&LAT" at bounding box center [501, 261] width 203 height 27
type input "8000"
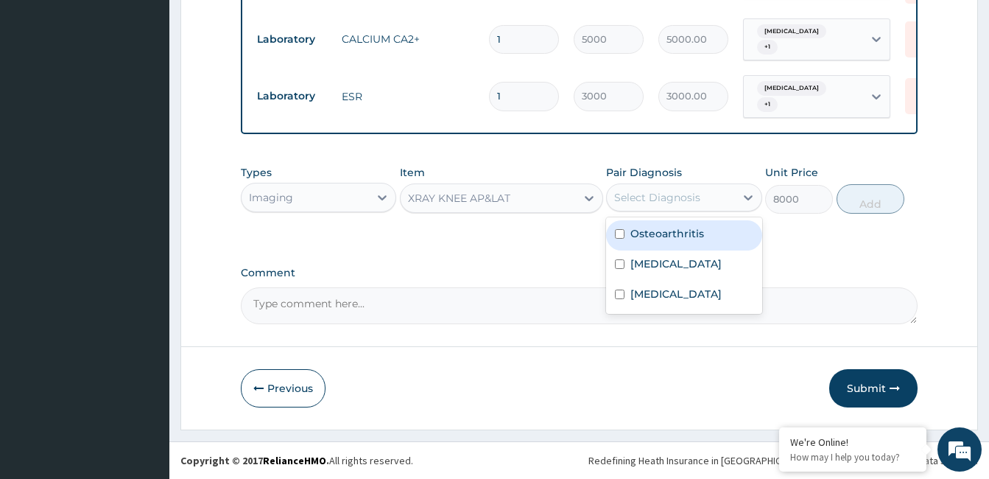
click at [655, 199] on div "Select Diagnosis" at bounding box center [657, 197] width 86 height 15
click at [662, 233] on label "Osteoarthritis" at bounding box center [667, 233] width 74 height 15
checkbox input "true"
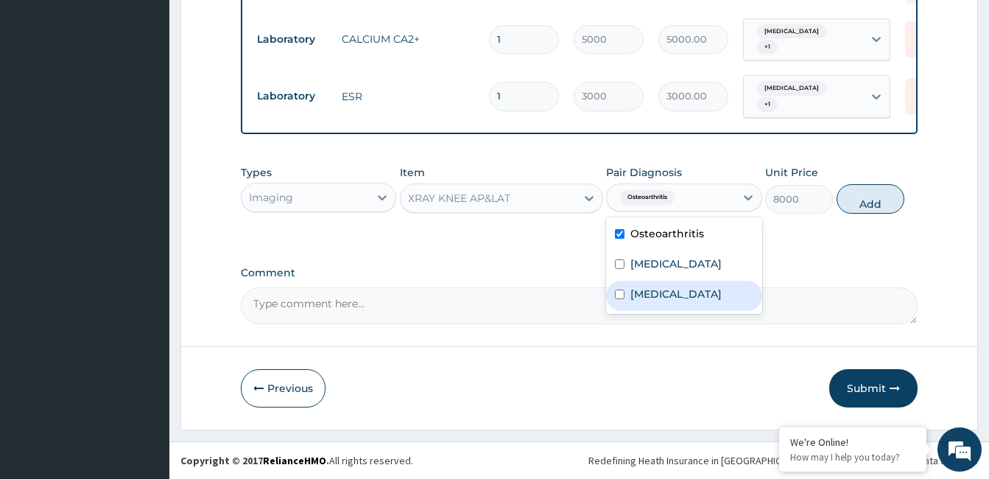
click at [675, 294] on label "Calcium deficiency" at bounding box center [675, 293] width 91 height 15
checkbox input "true"
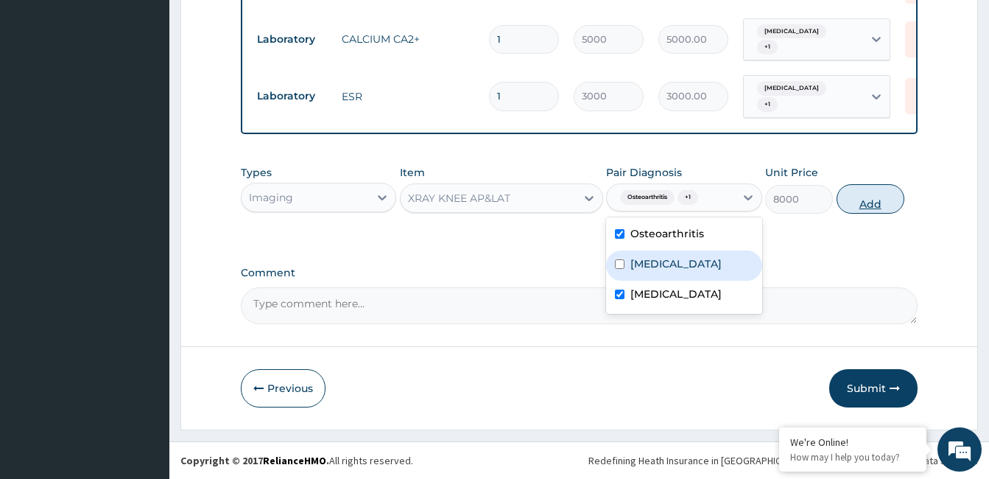
click at [852, 198] on button "Add" at bounding box center [870, 198] width 68 height 29
type input "0"
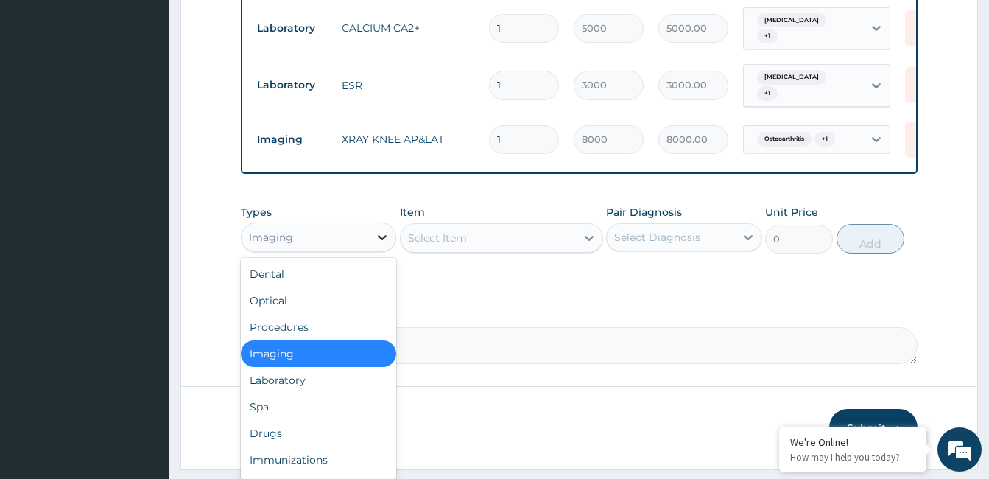
click at [381, 244] on icon at bounding box center [382, 237] width 15 height 15
click at [315, 340] on div "Procedures" at bounding box center [318, 327] width 155 height 27
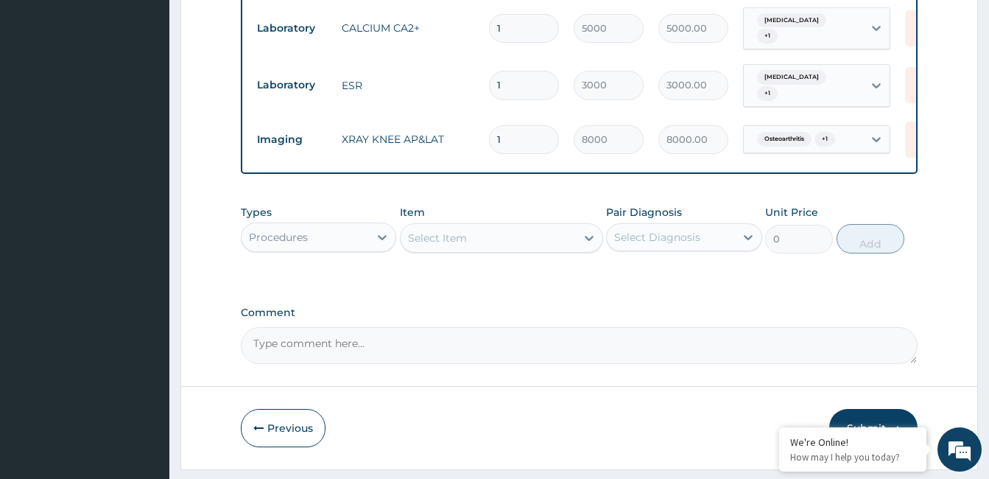
click at [469, 250] on div "Select Item" at bounding box center [488, 238] width 175 height 24
type input "gopd"
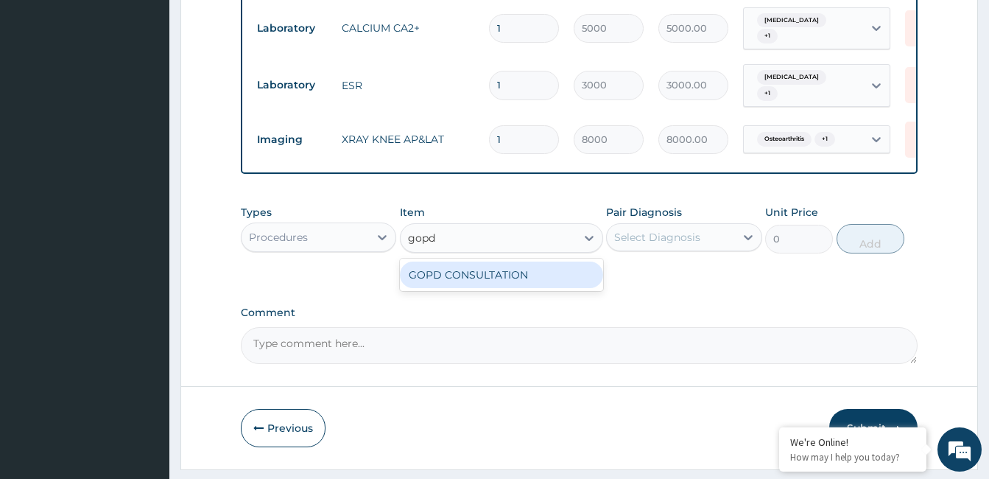
click at [494, 283] on div "GOPD CONSULTATION" at bounding box center [501, 274] width 203 height 27
type input "10000"
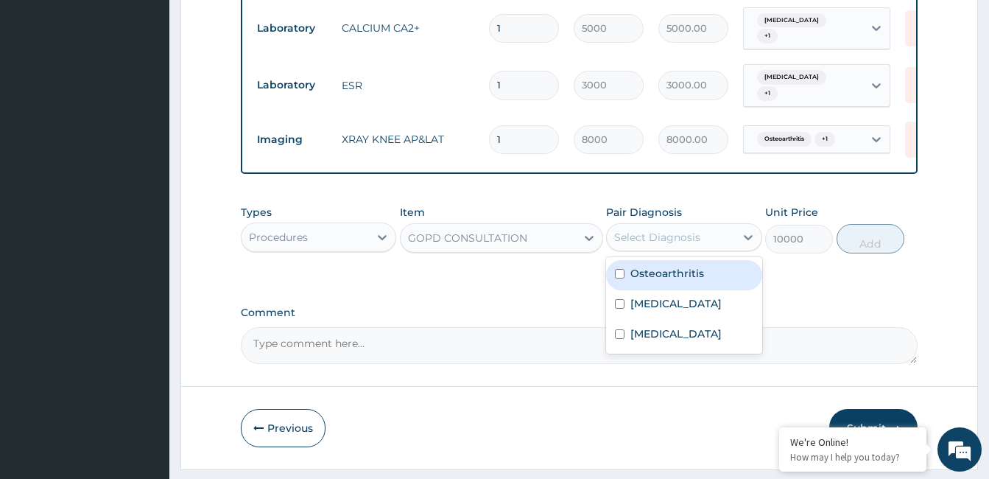
click at [655, 244] on div "Select Diagnosis" at bounding box center [657, 237] width 86 height 15
click at [654, 281] on label "Osteoarthritis" at bounding box center [667, 273] width 74 height 15
checkbox input "true"
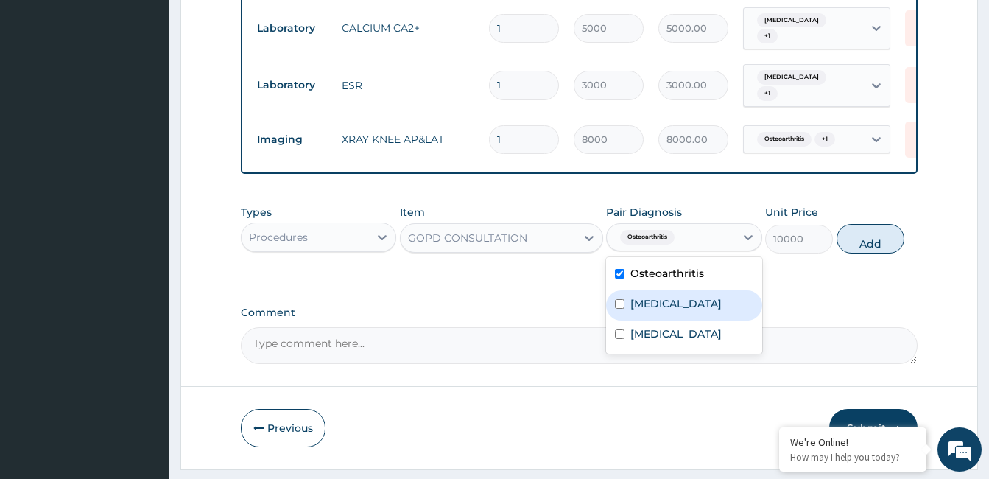
click at [654, 306] on div "[MEDICAL_DATA]" at bounding box center [683, 305] width 155 height 30
checkbox input "true"
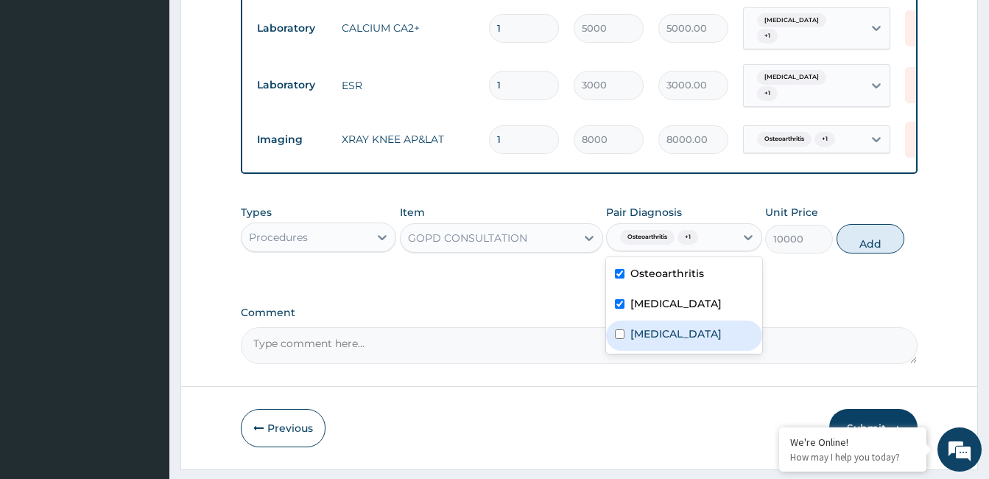
click at [663, 338] on label "Calcium deficiency" at bounding box center [675, 333] width 91 height 15
checkbox input "true"
click at [859, 243] on button "Add" at bounding box center [870, 238] width 68 height 29
type input "0"
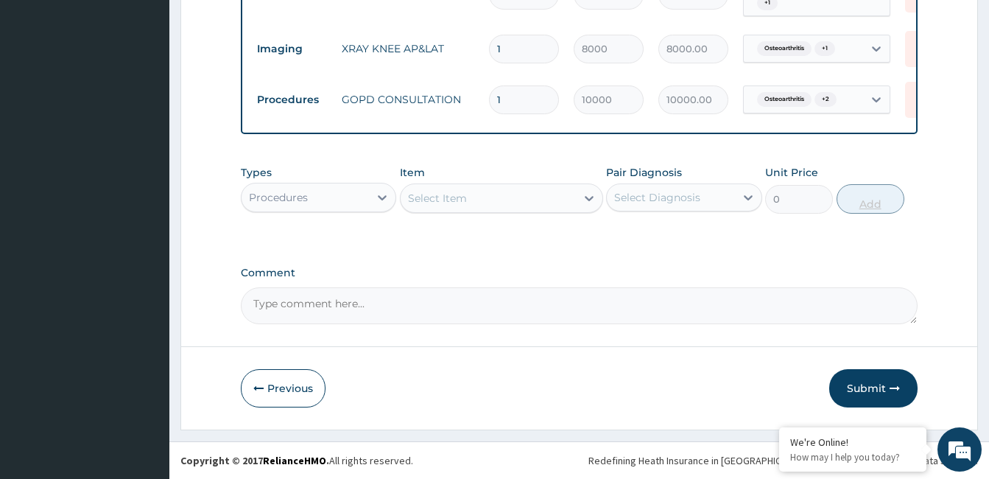
scroll to position [740, 0]
click at [494, 313] on textarea "Comment" at bounding box center [579, 305] width 677 height 37
type textarea "ok"
click at [884, 387] on button "Submit" at bounding box center [873, 388] width 88 height 38
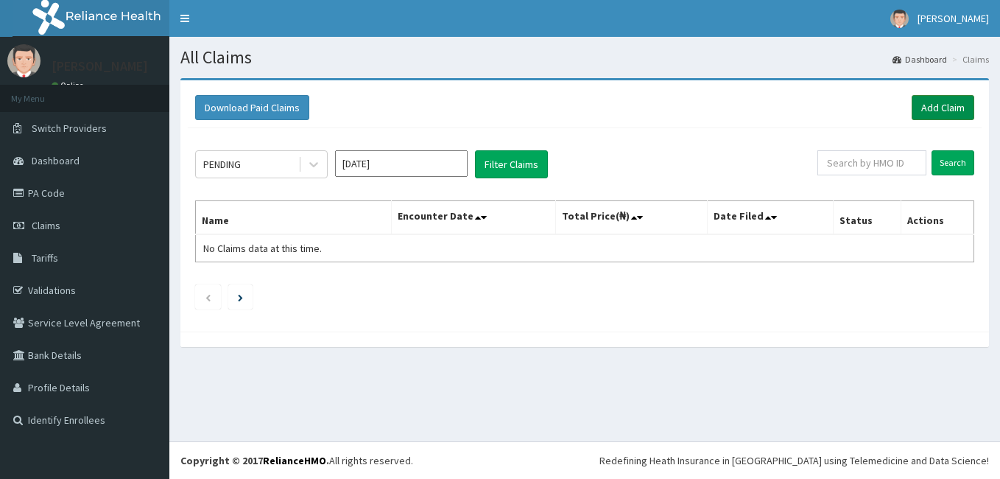
drag, startPoint x: 0, startPoint y: 0, endPoint x: 937, endPoint y: 105, distance: 942.4
click at [937, 105] on link "Add Claim" at bounding box center [943, 107] width 63 height 25
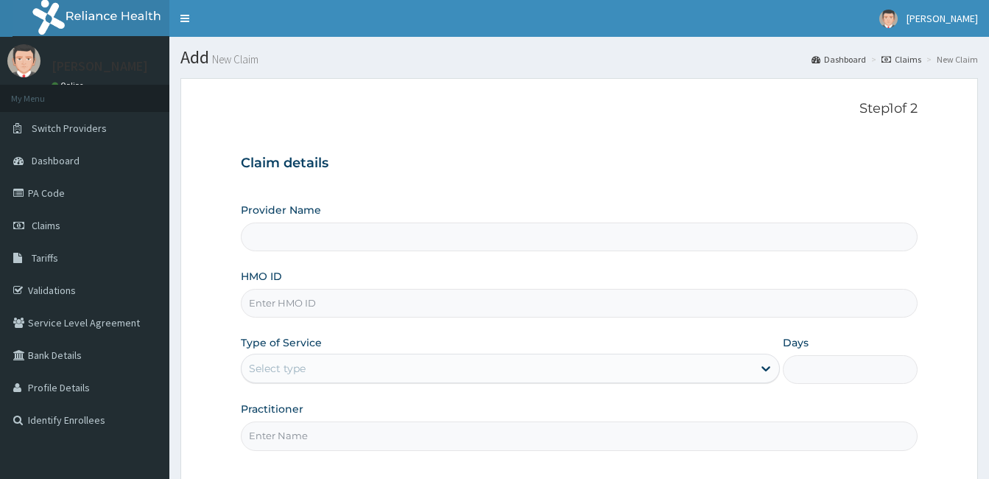
type input "[GEOGRAPHIC_DATA]"
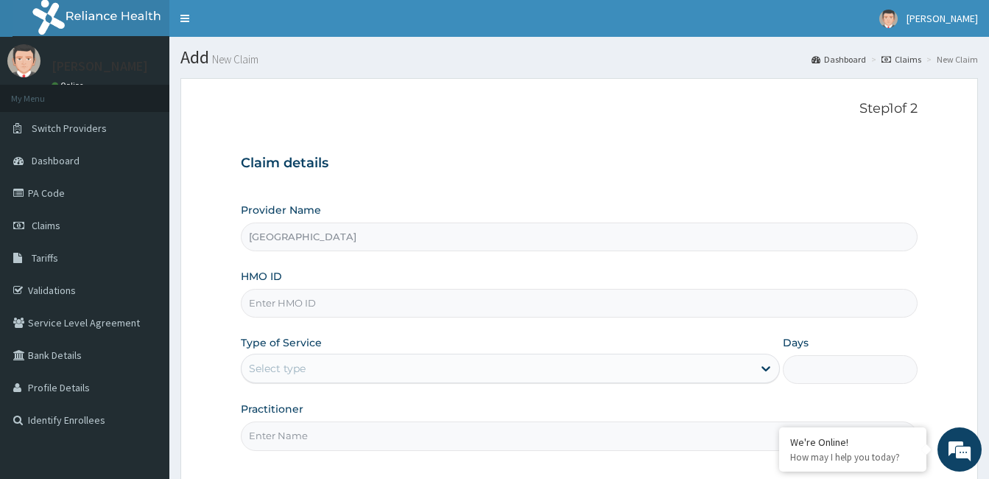
click at [299, 311] on input "HMO ID" at bounding box center [579, 303] width 677 height 29
type input "gbi/10137/b"
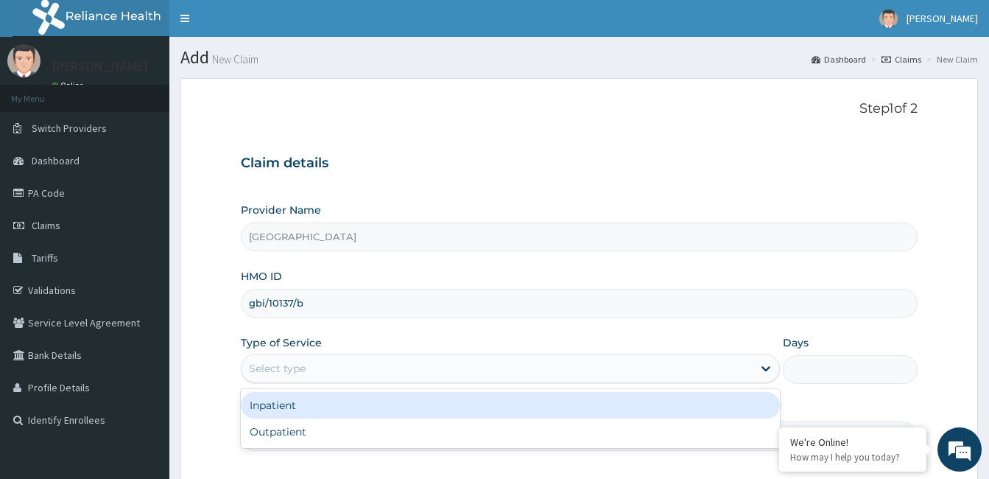
click at [309, 367] on div "Select type" at bounding box center [496, 368] width 511 height 24
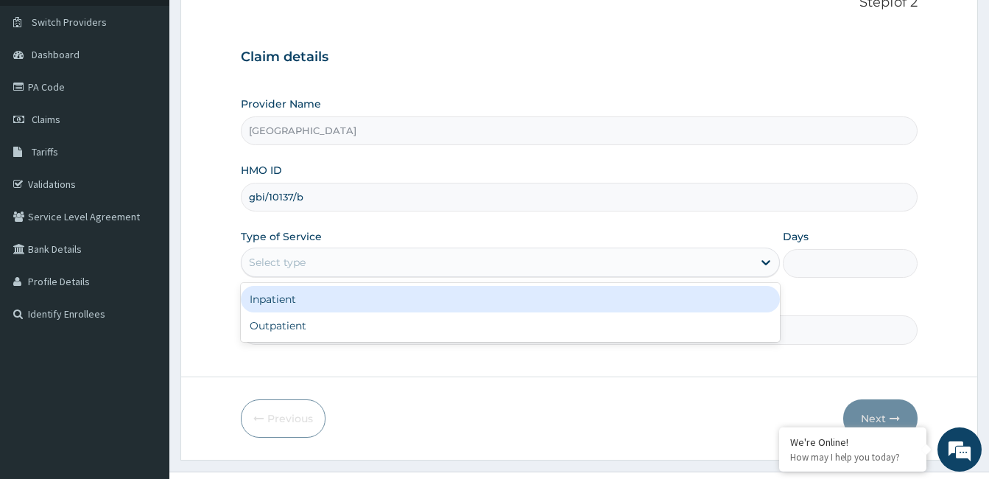
scroll to position [136, 0]
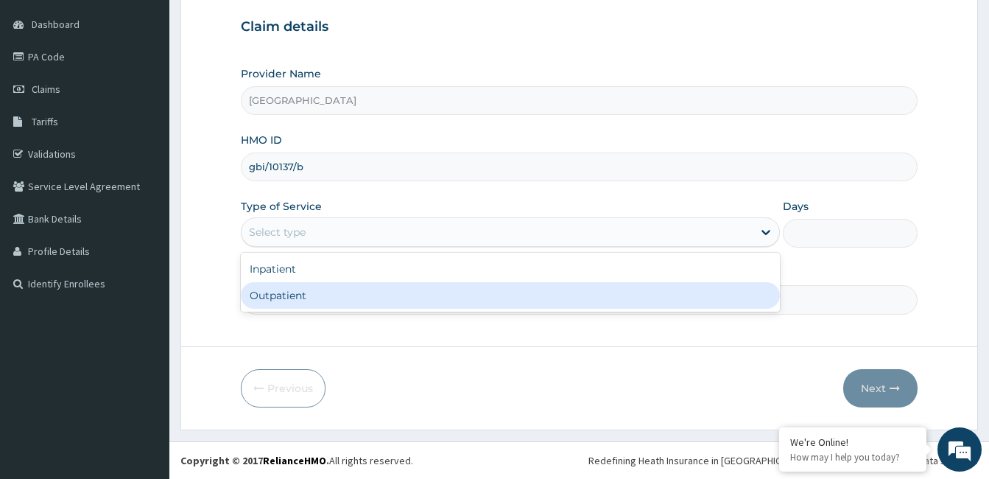
click at [308, 295] on div "Outpatient" at bounding box center [510, 295] width 539 height 27
type input "1"
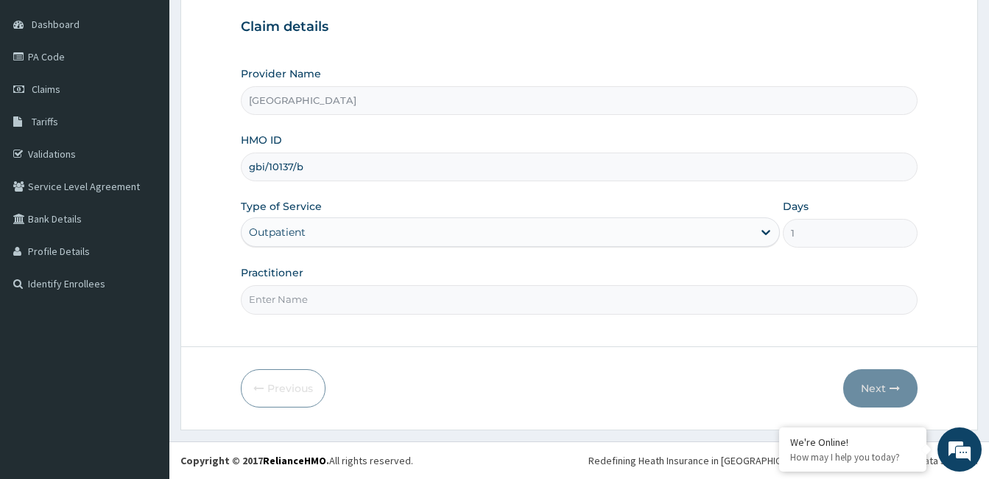
click at [289, 289] on input "Practitioner" at bounding box center [579, 299] width 677 height 29
click at [308, 299] on input "Practitioner" at bounding box center [579, 299] width 677 height 29
paste input "[PERSON_NAME]"
click at [247, 300] on input "[PERSON_NAME]" at bounding box center [579, 299] width 677 height 29
type input "[PERSON_NAME]"
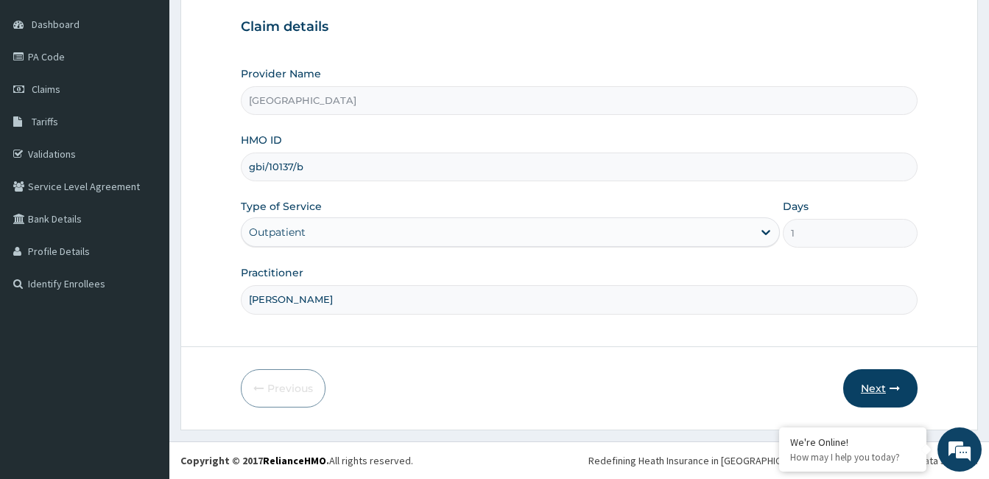
click at [862, 388] on button "Next" at bounding box center [880, 388] width 74 height 38
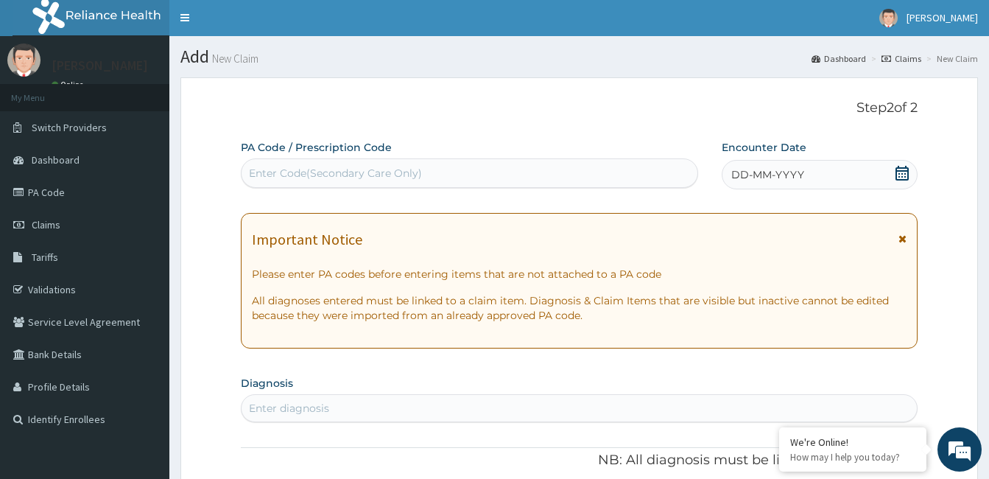
scroll to position [0, 0]
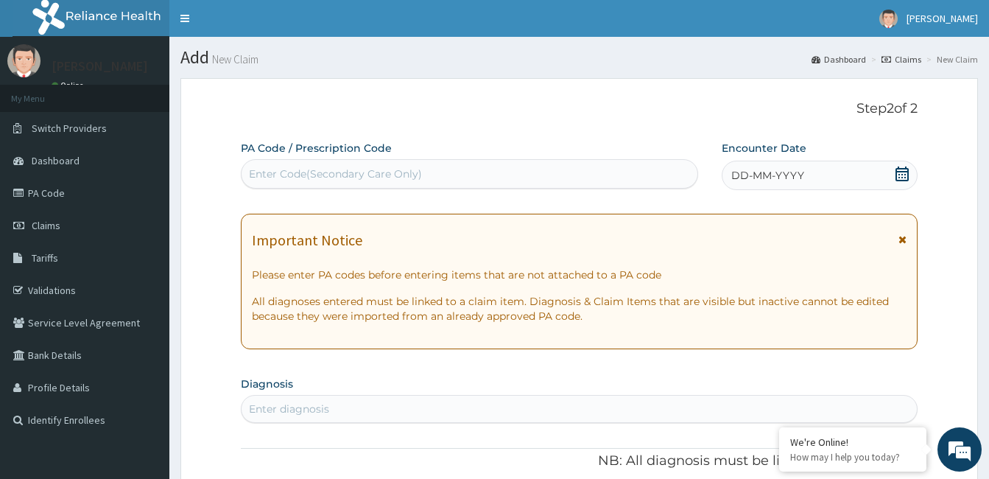
click at [905, 172] on icon at bounding box center [901, 173] width 13 height 15
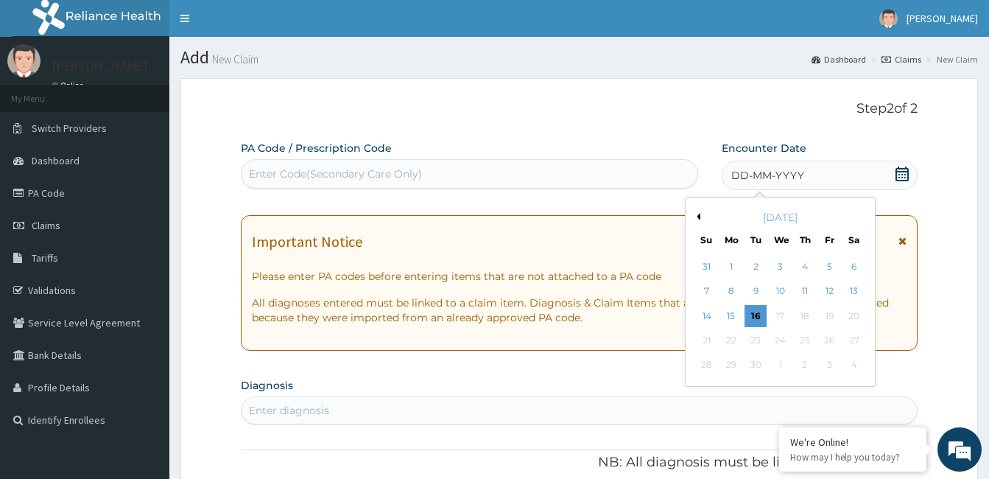
click at [699, 219] on button "Previous Month" at bounding box center [696, 216] width 7 height 7
click at [779, 264] on div "2" at bounding box center [780, 266] width 22 height 22
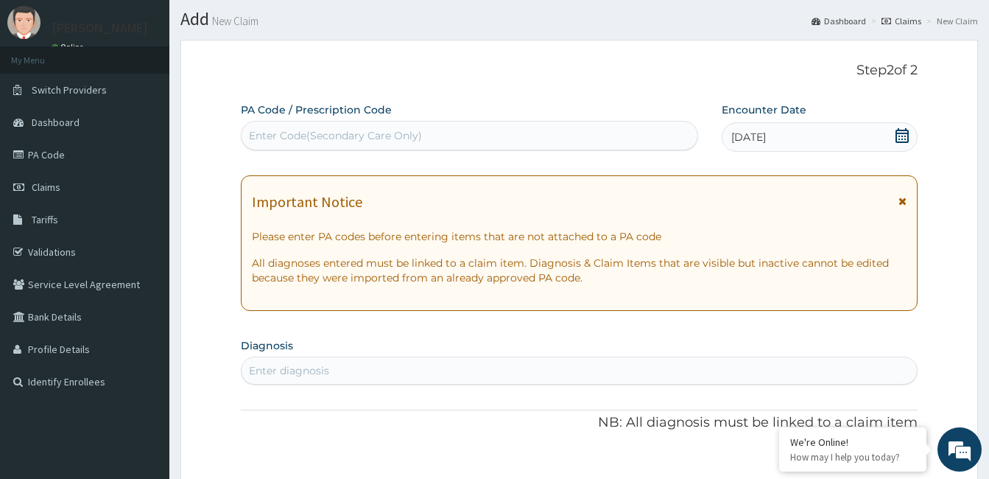
scroll to position [74, 0]
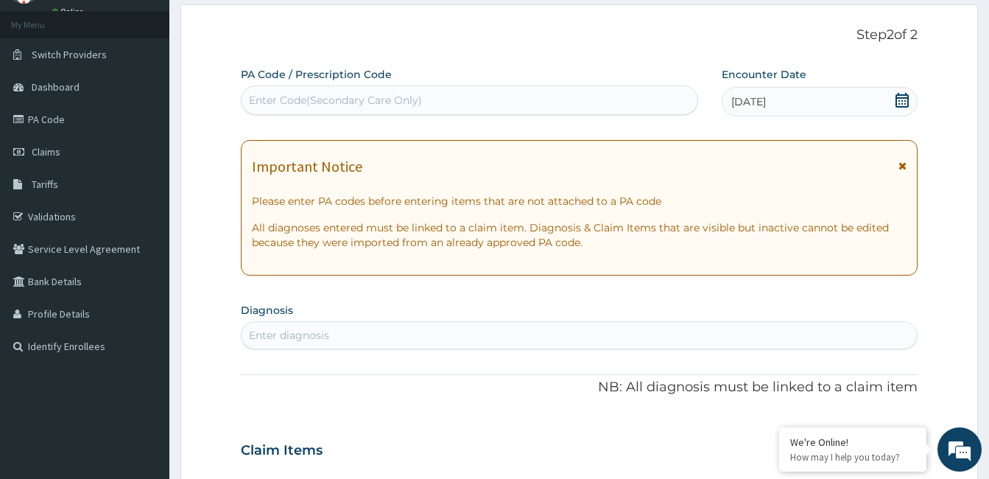
click at [325, 326] on div "Enter diagnosis" at bounding box center [578, 335] width 675 height 24
type input "l"
type input "[MEDICAL_DATA]"
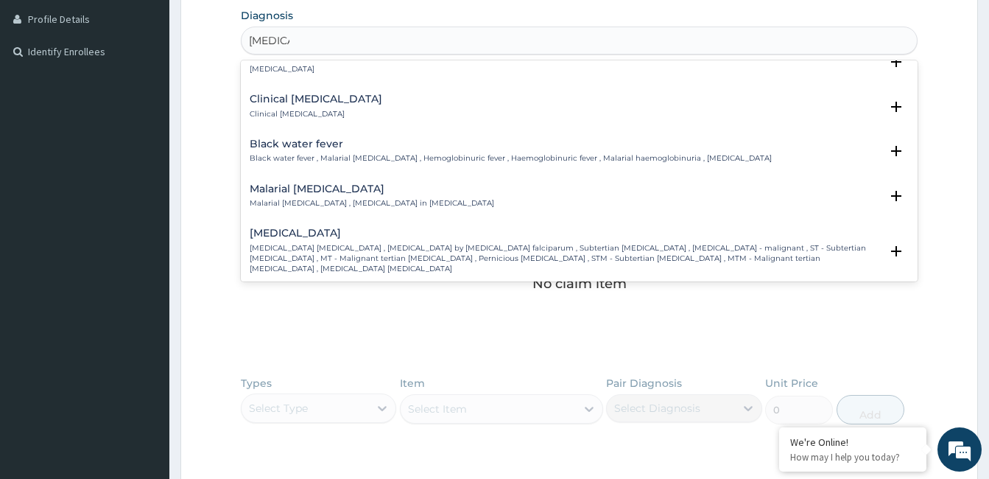
scroll to position [442, 0]
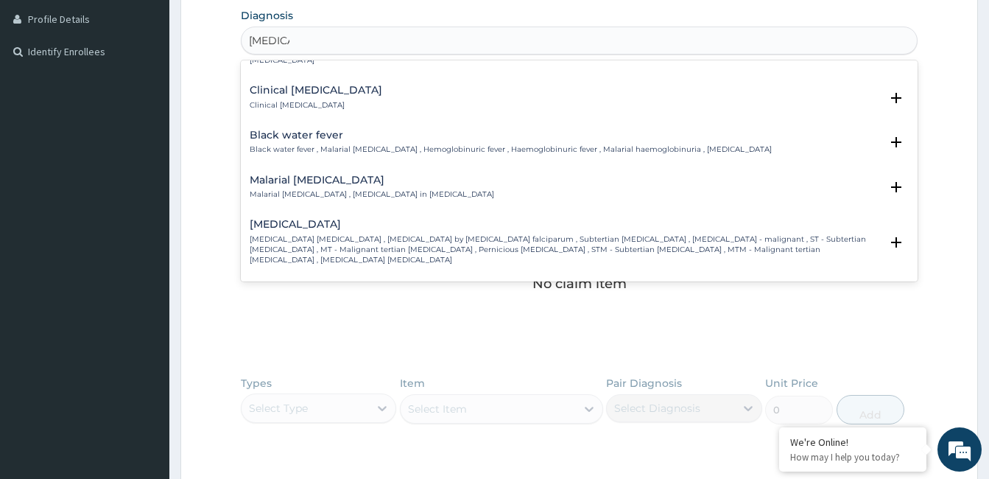
click at [335, 219] on h4 "[MEDICAL_DATA]" at bounding box center [565, 224] width 630 height 11
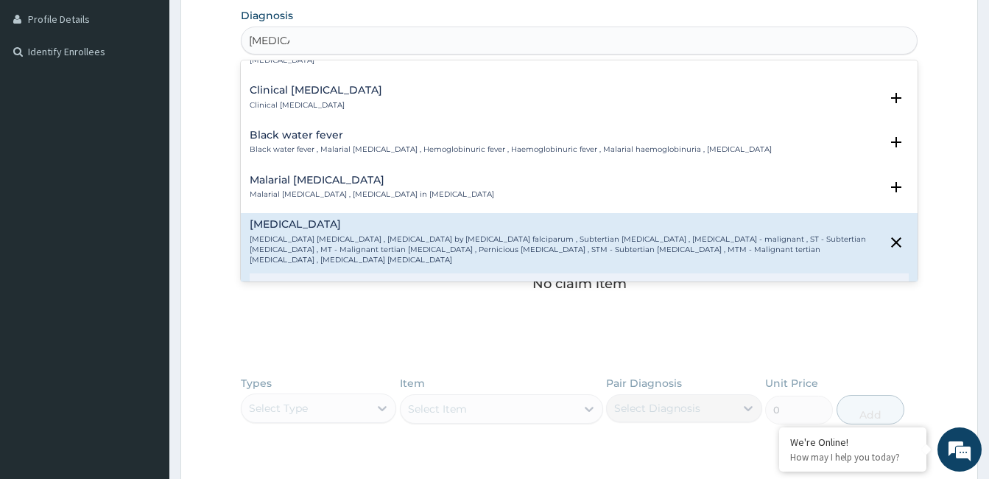
scroll to position [515, 0]
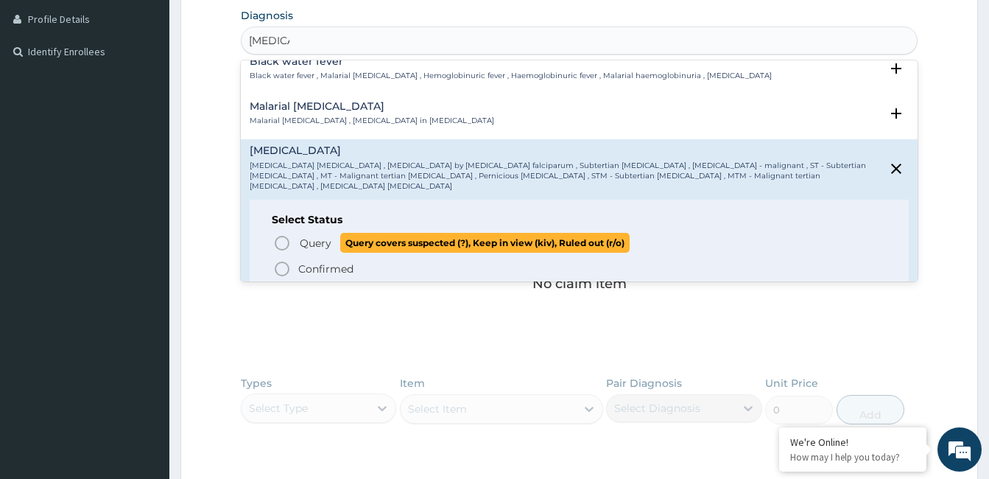
click at [281, 234] on icon "status option query" at bounding box center [282, 243] width 18 height 18
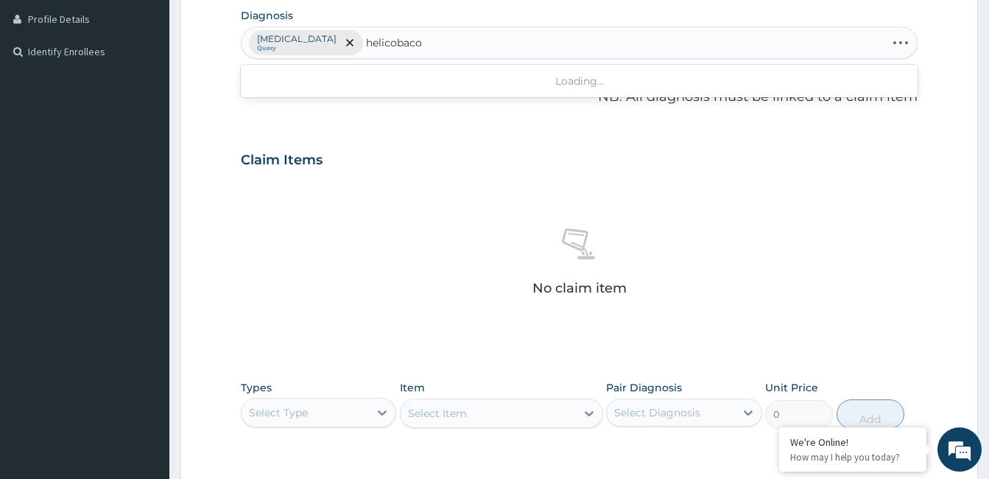
type input "helicobac"
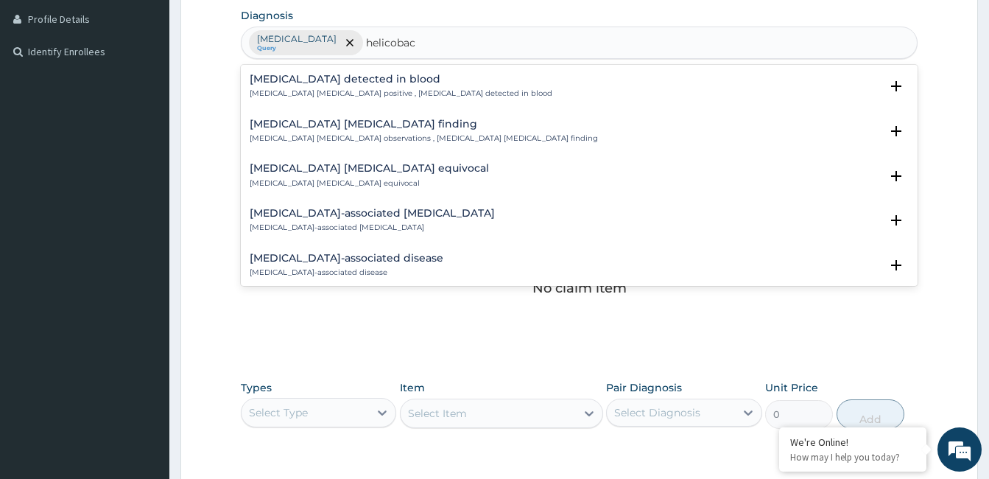
click at [362, 124] on h4 "[MEDICAL_DATA] [MEDICAL_DATA] finding" at bounding box center [424, 124] width 348 height 11
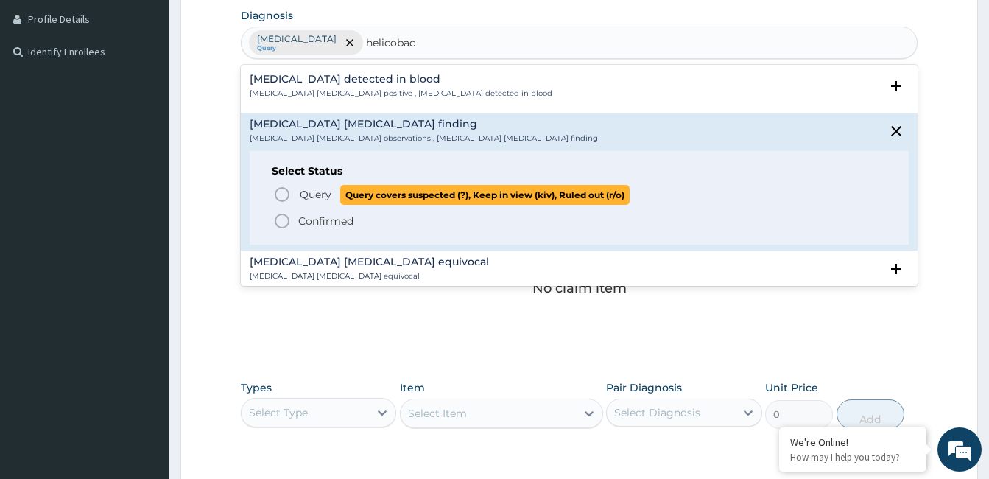
click at [283, 193] on icon "status option query" at bounding box center [282, 195] width 18 height 18
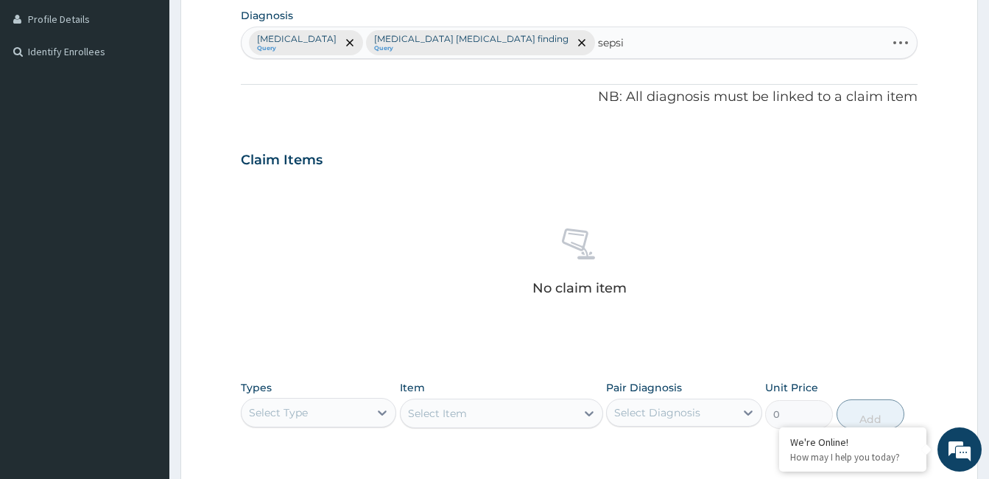
type input "[MEDICAL_DATA]"
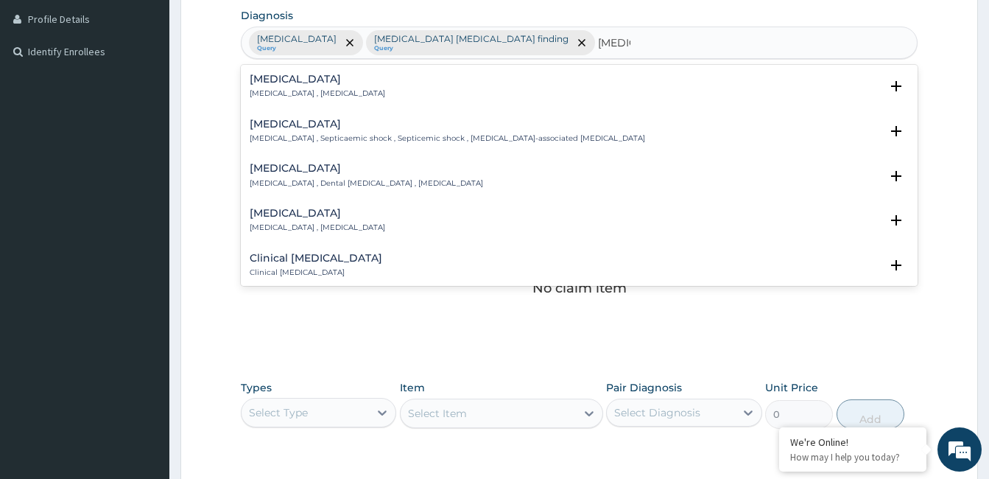
click at [264, 91] on p "[MEDICAL_DATA] , [MEDICAL_DATA]" at bounding box center [317, 93] width 135 height 10
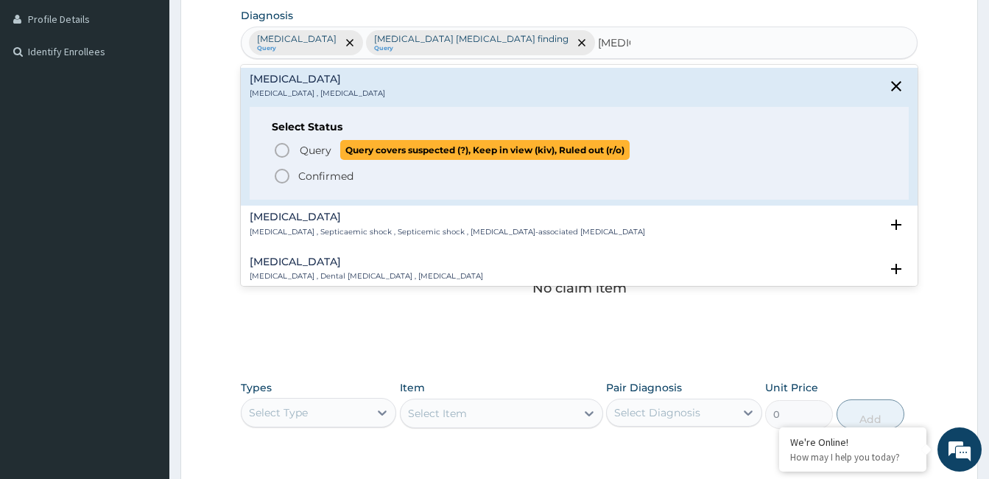
click at [282, 149] on icon "status option query" at bounding box center [282, 150] width 18 height 18
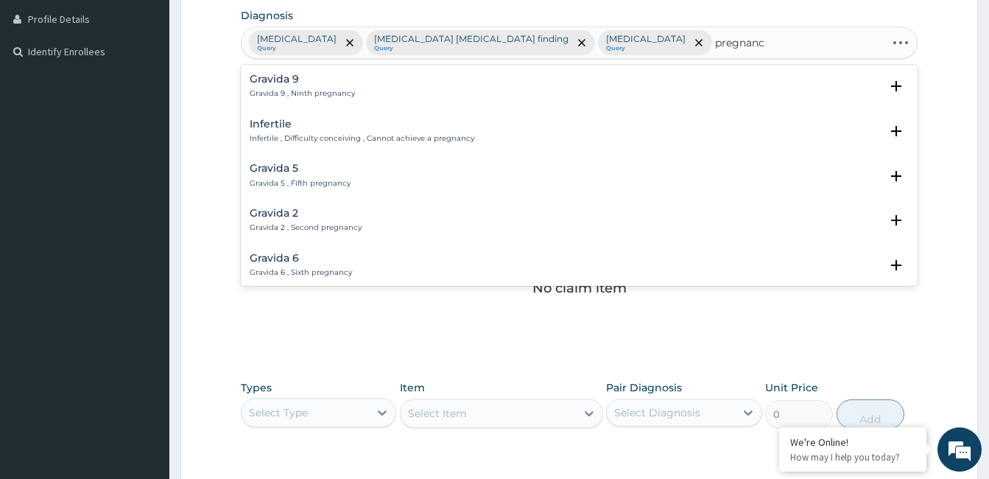
type input "pregnancy"
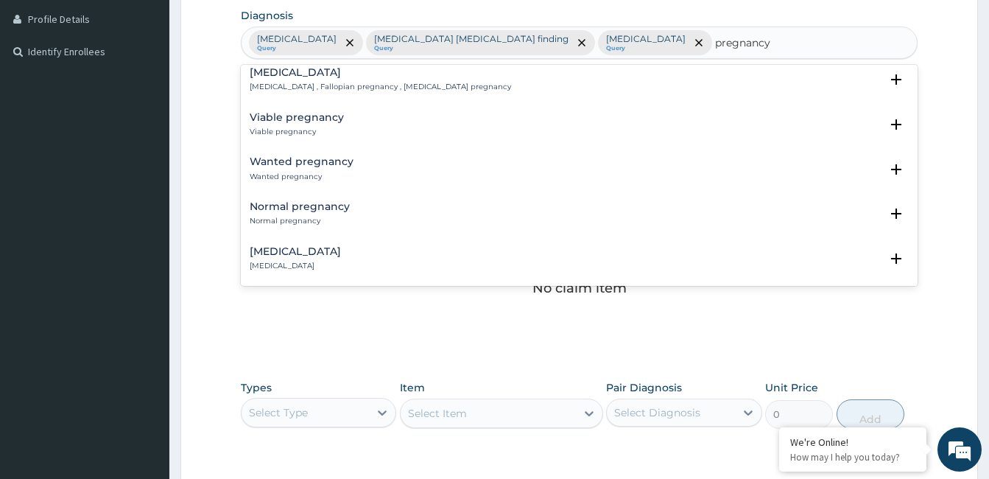
scroll to position [810, 0]
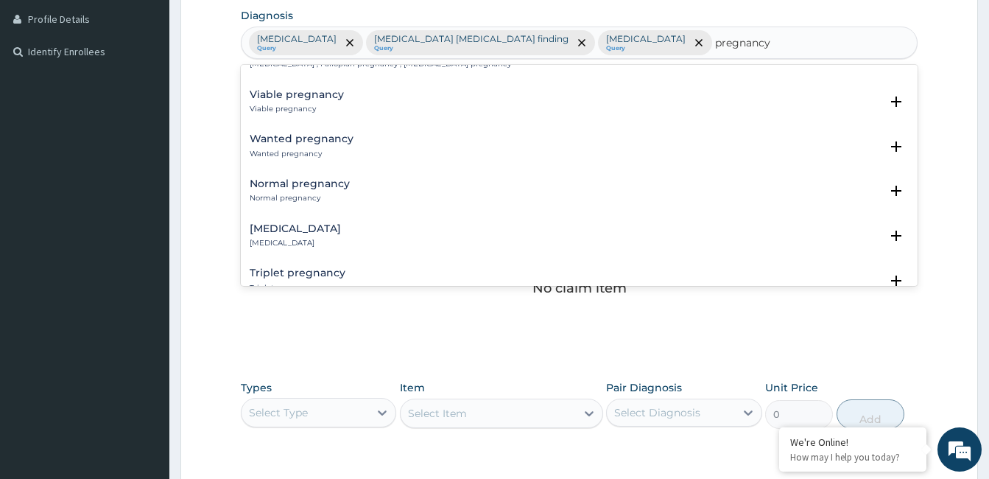
click at [283, 236] on div "[MEDICAL_DATA] [MEDICAL_DATA]" at bounding box center [295, 236] width 91 height 26
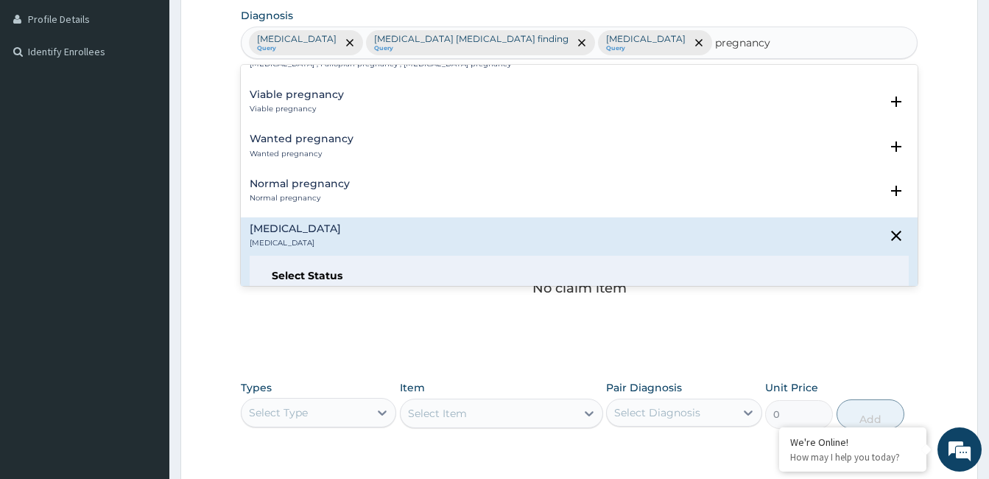
scroll to position [884, 0]
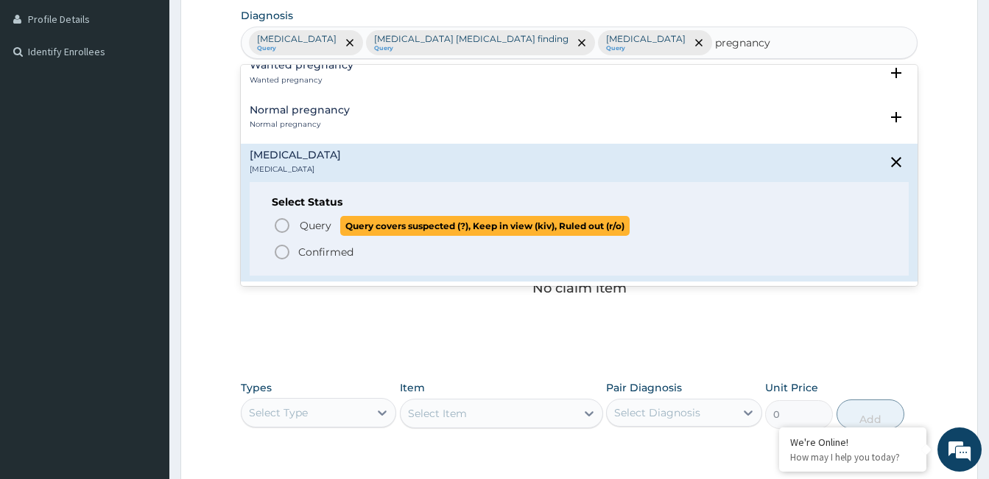
click at [279, 224] on icon "status option query" at bounding box center [282, 225] width 18 height 18
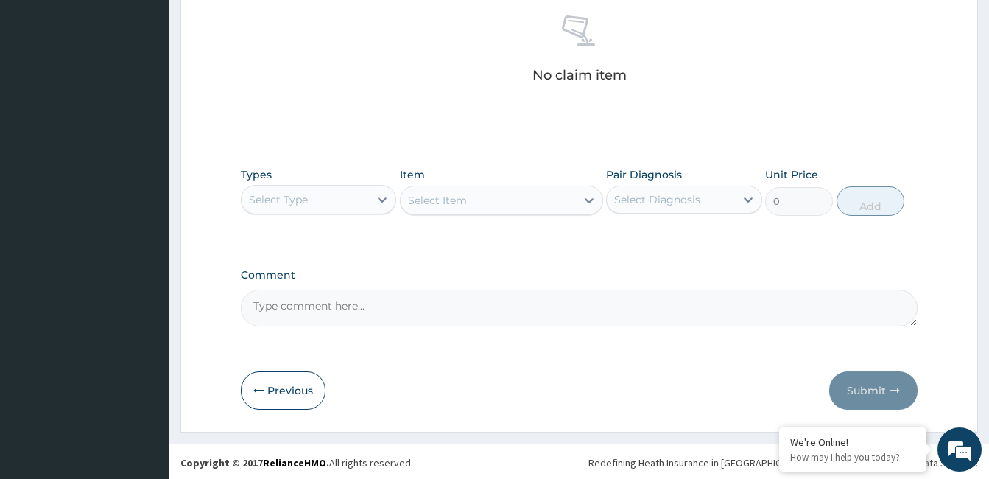
scroll to position [583, 0]
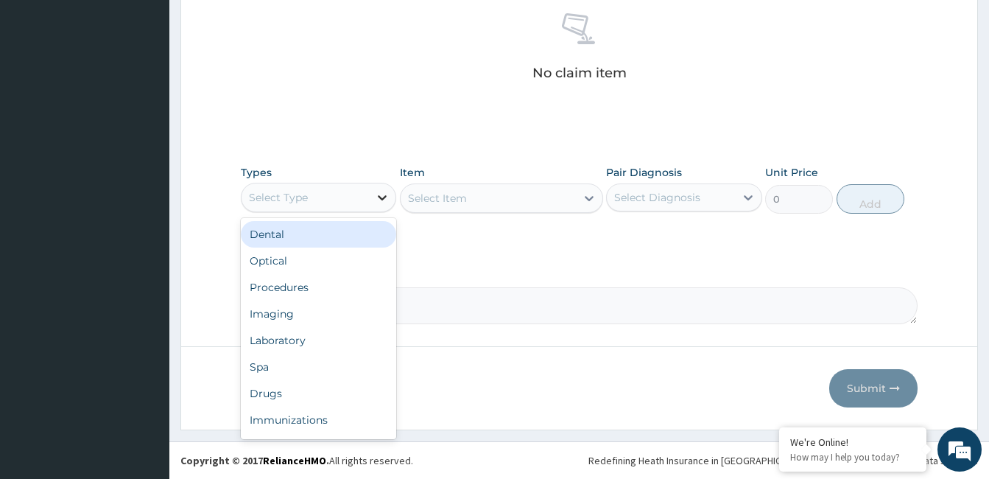
click at [384, 197] on icon at bounding box center [382, 197] width 9 height 5
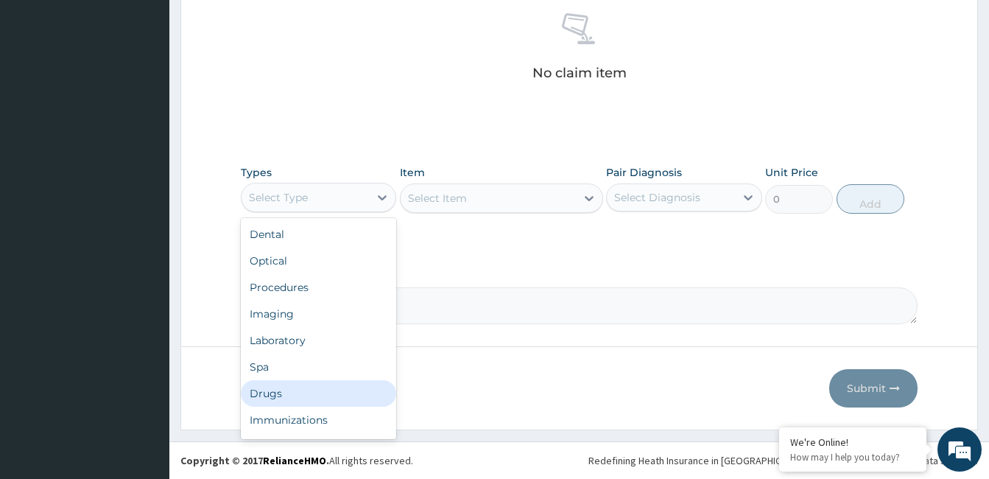
click at [302, 395] on div "Drugs" at bounding box center [318, 393] width 155 height 27
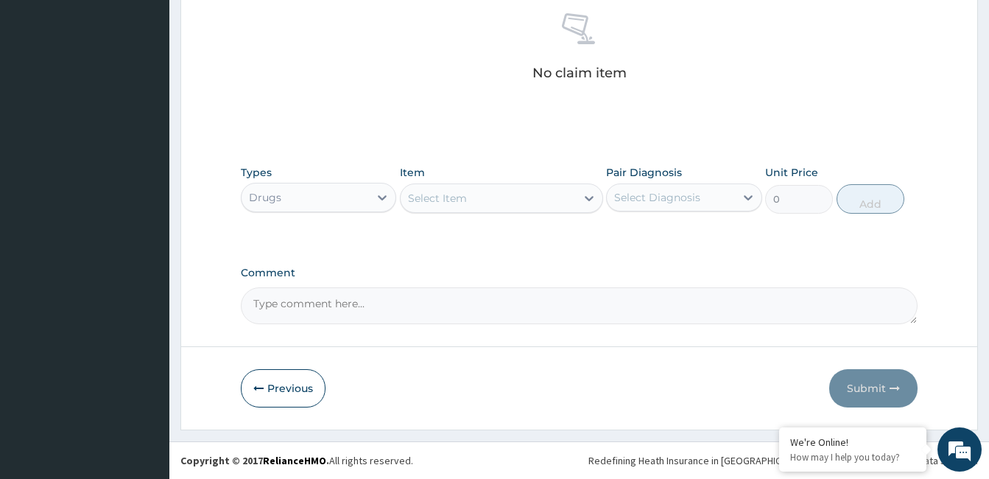
click at [532, 208] on div "Select Item" at bounding box center [488, 198] width 175 height 24
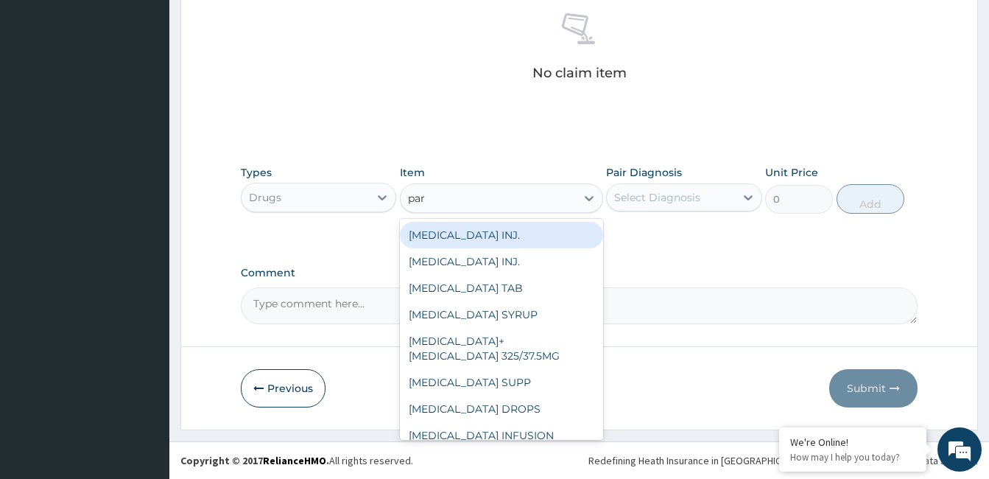
type input "para"
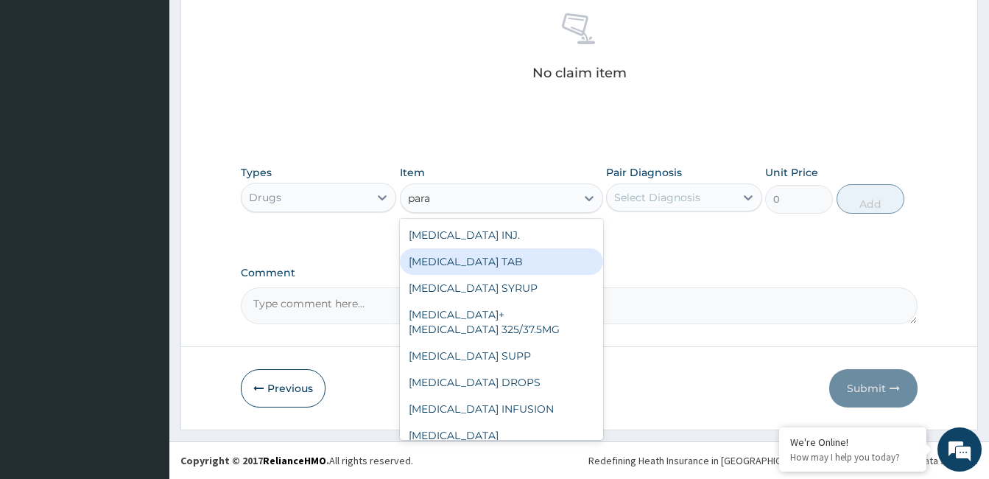
click at [516, 258] on div "[MEDICAL_DATA] TAB" at bounding box center [501, 261] width 203 height 27
type input "20"
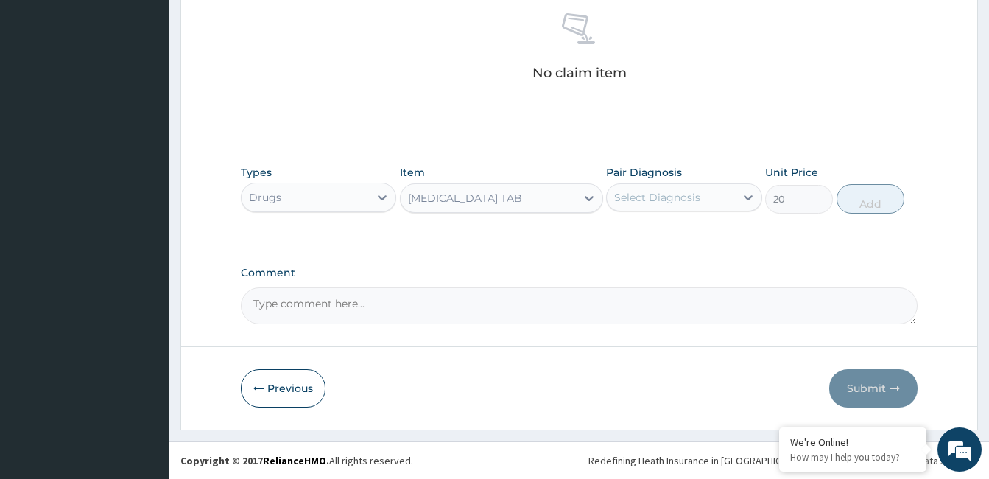
click at [676, 199] on div "Select Diagnosis" at bounding box center [657, 197] width 86 height 15
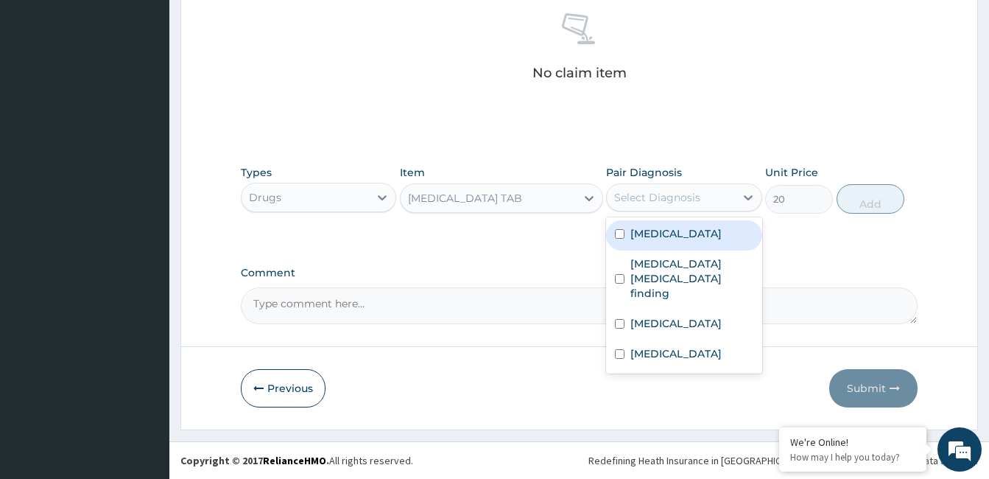
click at [672, 233] on label "[MEDICAL_DATA]" at bounding box center [675, 233] width 91 height 15
checkbox input "true"
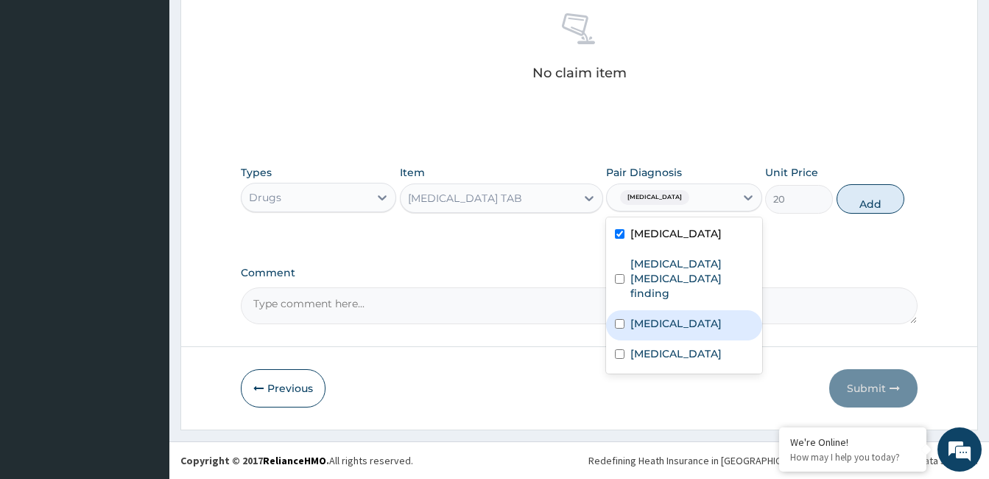
click at [666, 314] on div "[MEDICAL_DATA]" at bounding box center [683, 325] width 155 height 30
checkbox input "true"
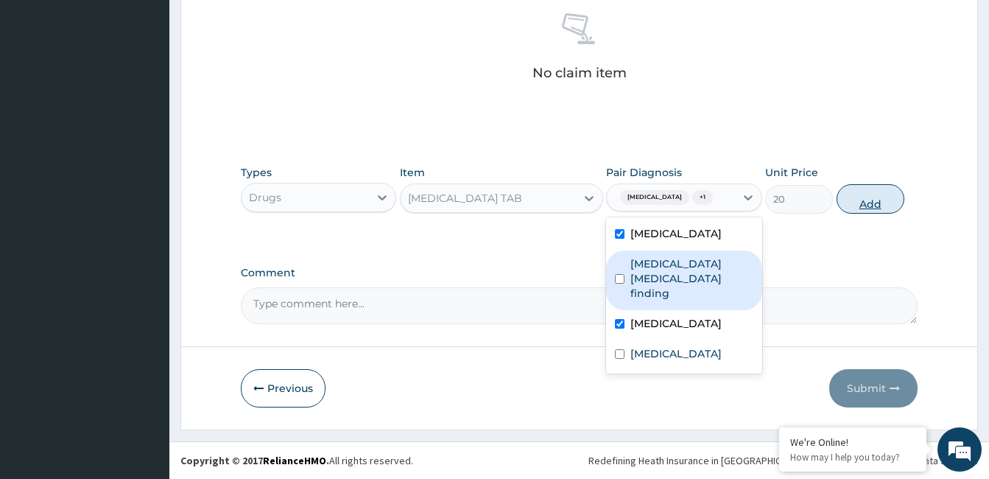
click at [850, 206] on button "Add" at bounding box center [870, 198] width 68 height 29
type input "0"
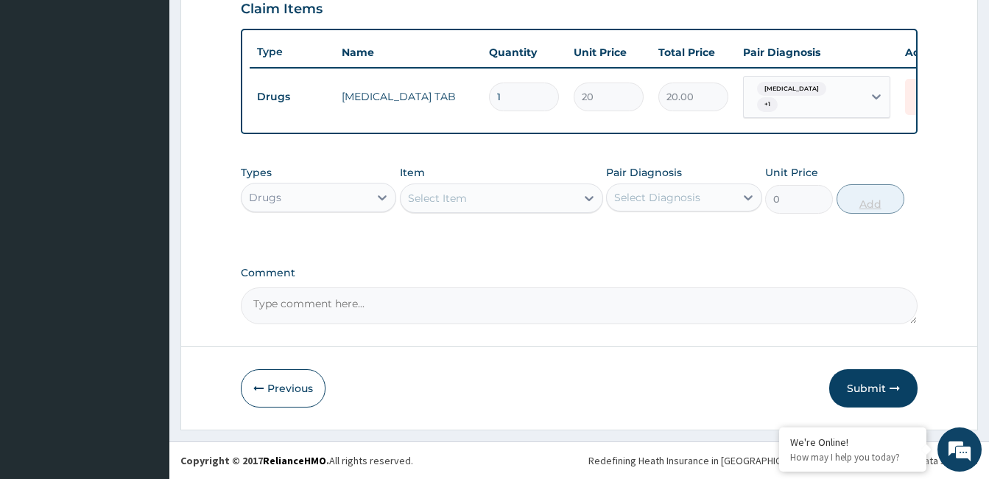
scroll to position [530, 0]
type input "0.00"
type input "2"
type input "40.00"
type input "20"
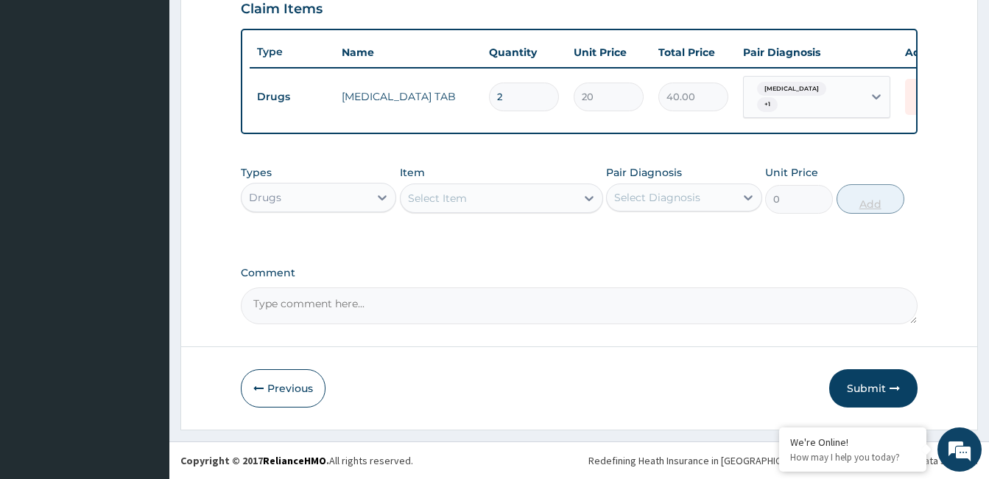
type input "400.00"
type input "20"
click at [490, 199] on div "Select Item" at bounding box center [488, 198] width 175 height 24
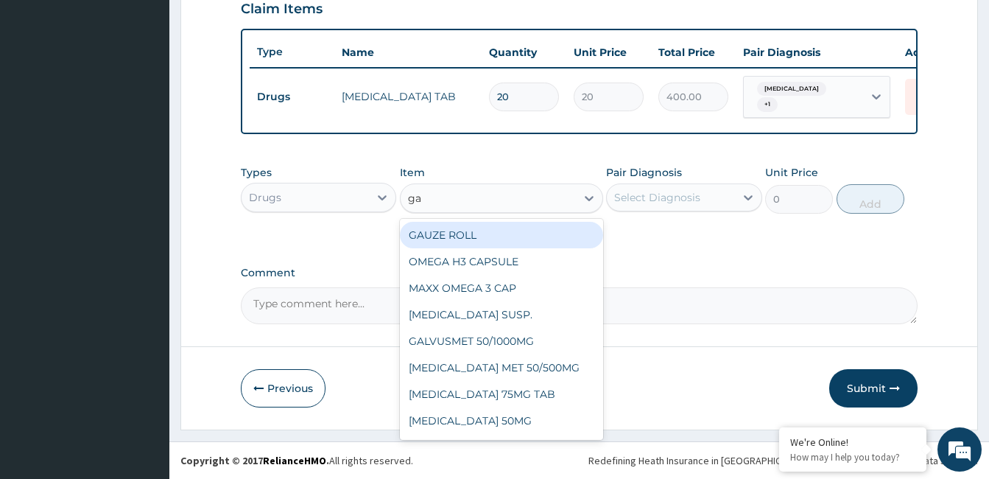
type input "gas"
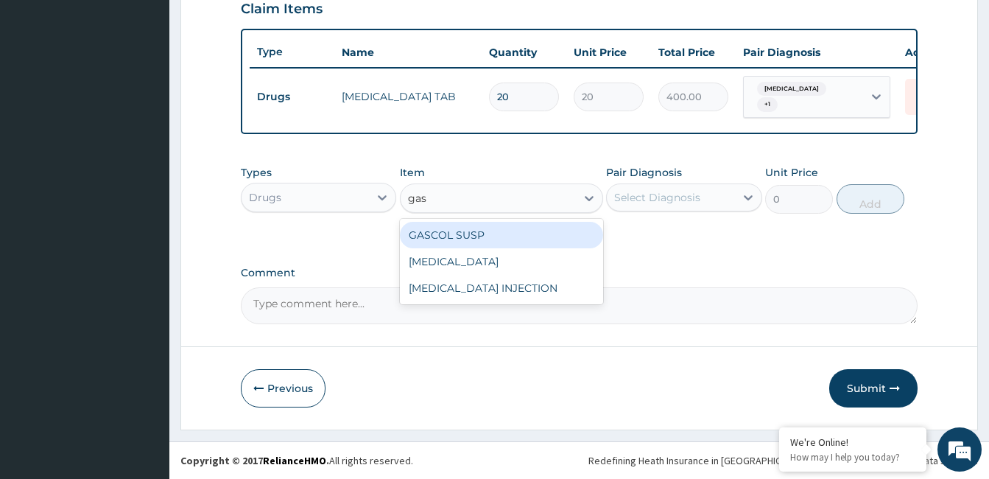
click at [497, 242] on div "GASCOL SUSP" at bounding box center [501, 235] width 203 height 27
type input "2500"
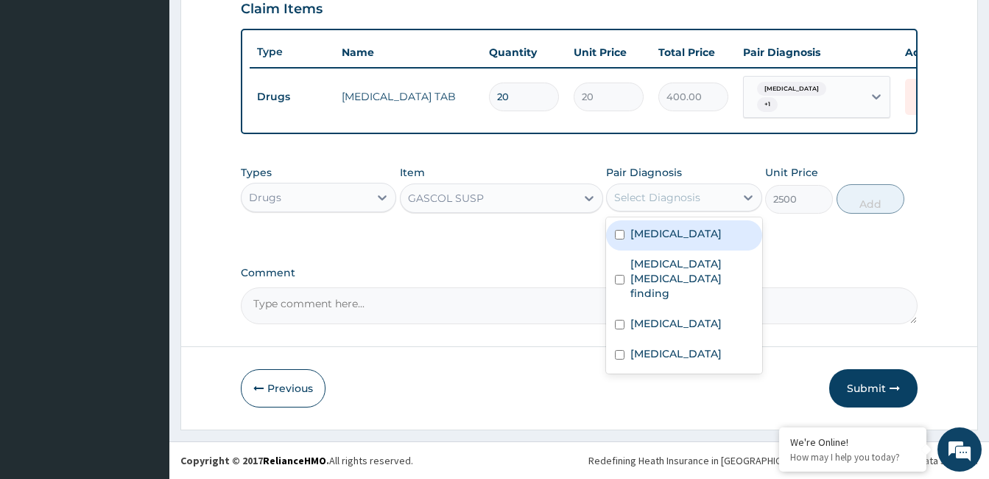
click at [663, 195] on div "Select Diagnosis" at bounding box center [657, 197] width 86 height 15
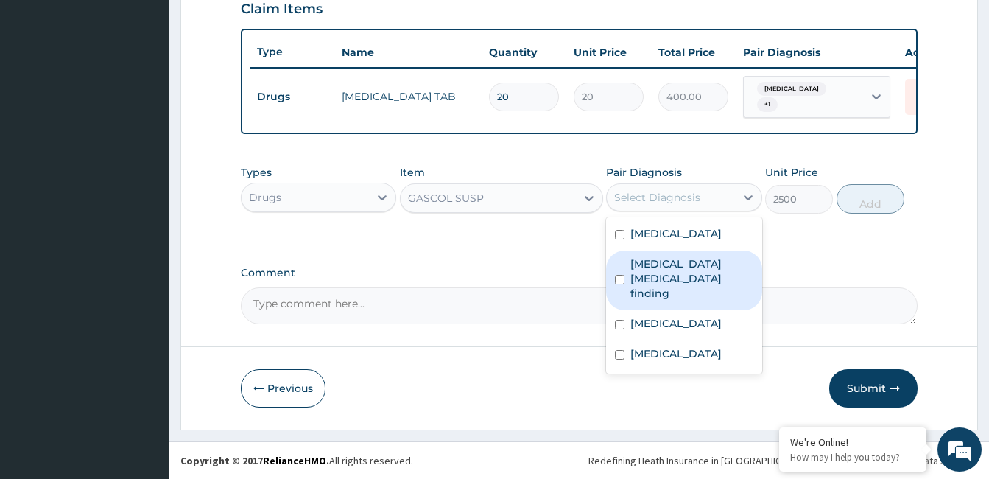
click at [654, 270] on label "[MEDICAL_DATA] [MEDICAL_DATA] finding" at bounding box center [691, 278] width 122 height 44
checkbox input "true"
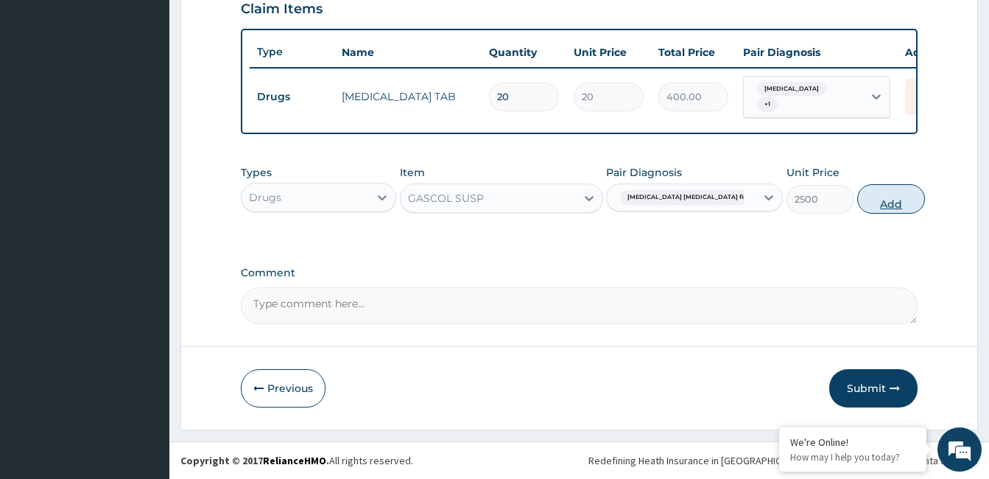
click at [857, 202] on button "Add" at bounding box center [891, 198] width 68 height 29
type input "0"
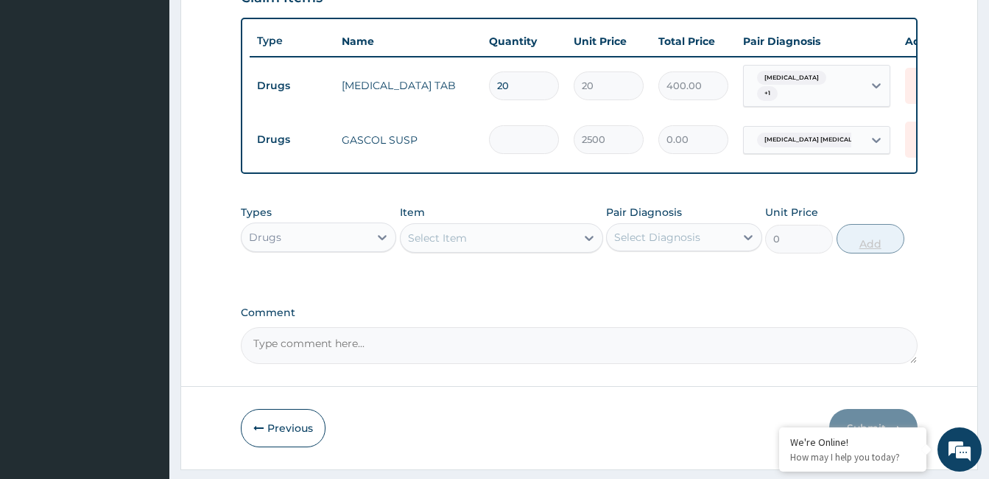
type input "0.00"
type input "2"
type input "5000.00"
type input "2"
click at [468, 250] on div "Select Item" at bounding box center [488, 238] width 175 height 24
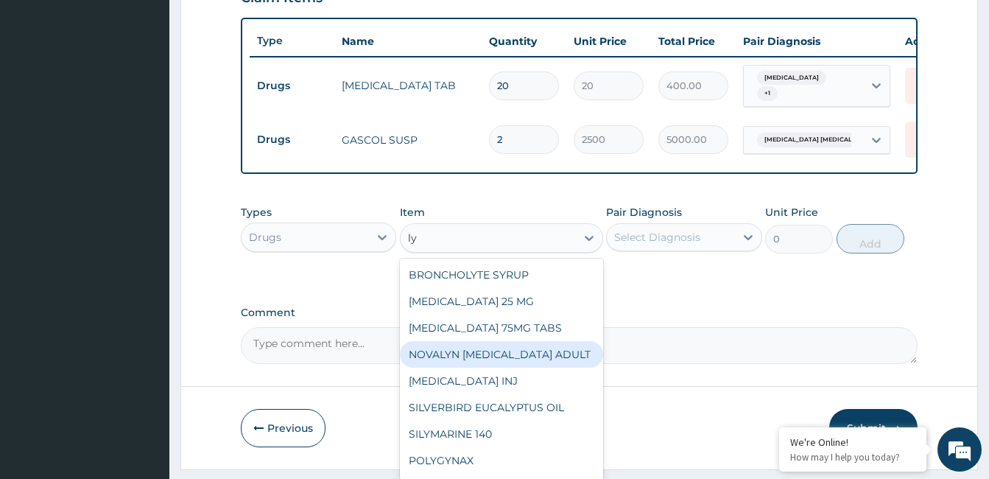
type input "l"
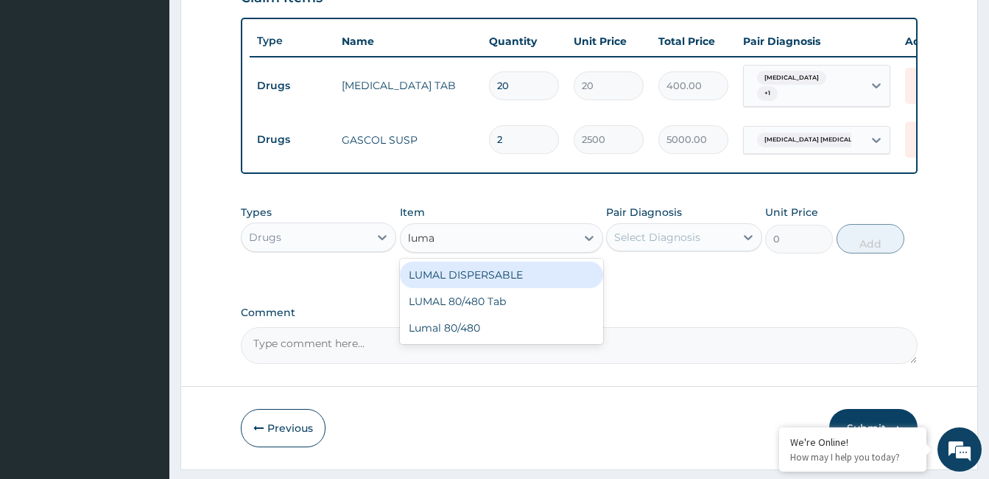
type input "lumal"
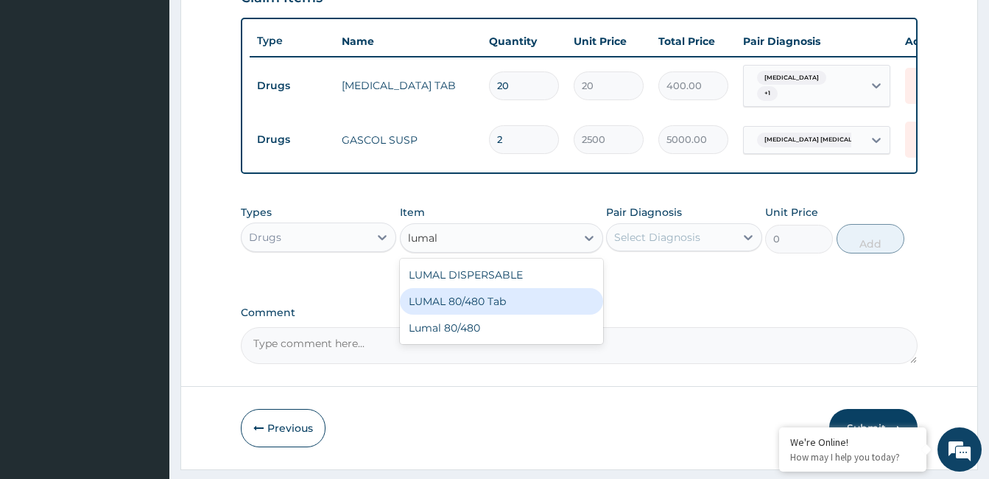
click at [481, 314] on div "LUMAL 80/480 Tab" at bounding box center [501, 301] width 203 height 27
type input "3000"
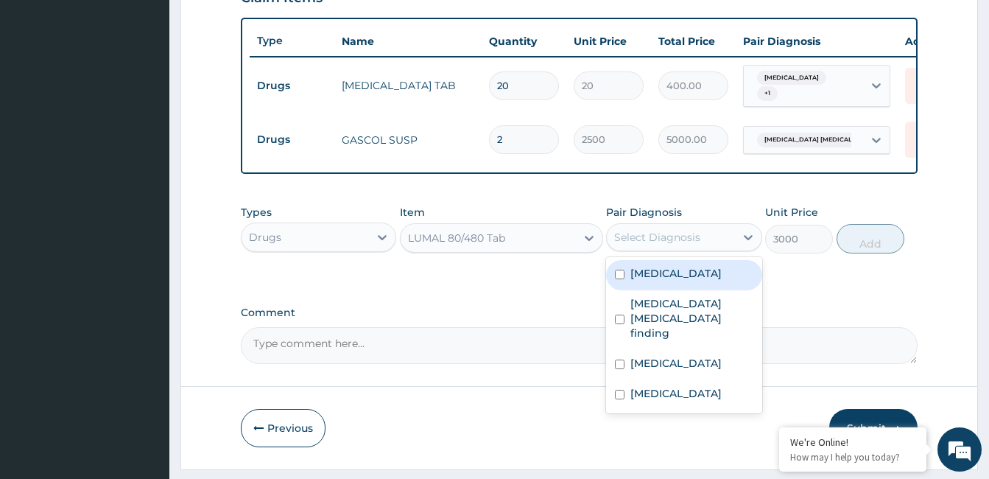
click at [657, 244] on div "Select Diagnosis" at bounding box center [657, 237] width 86 height 15
click at [662, 281] on label "[MEDICAL_DATA]" at bounding box center [675, 273] width 91 height 15
checkbox input "true"
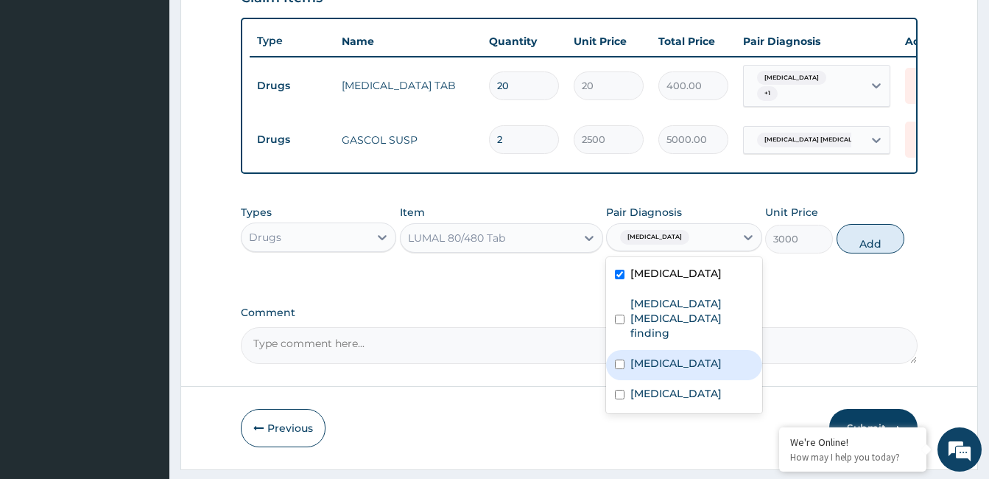
click at [650, 359] on label "[MEDICAL_DATA]" at bounding box center [675, 363] width 91 height 15
checkbox input "true"
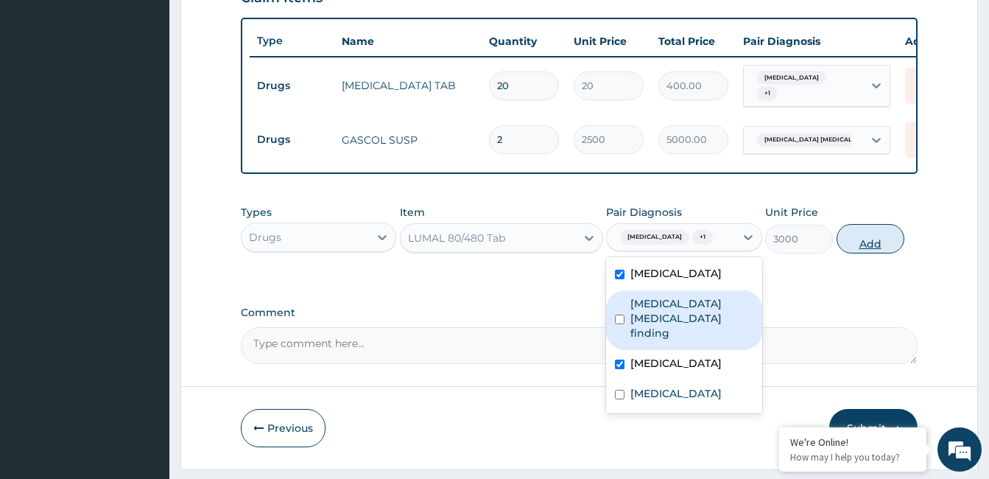
click at [867, 249] on button "Add" at bounding box center [870, 238] width 68 height 29
type input "0"
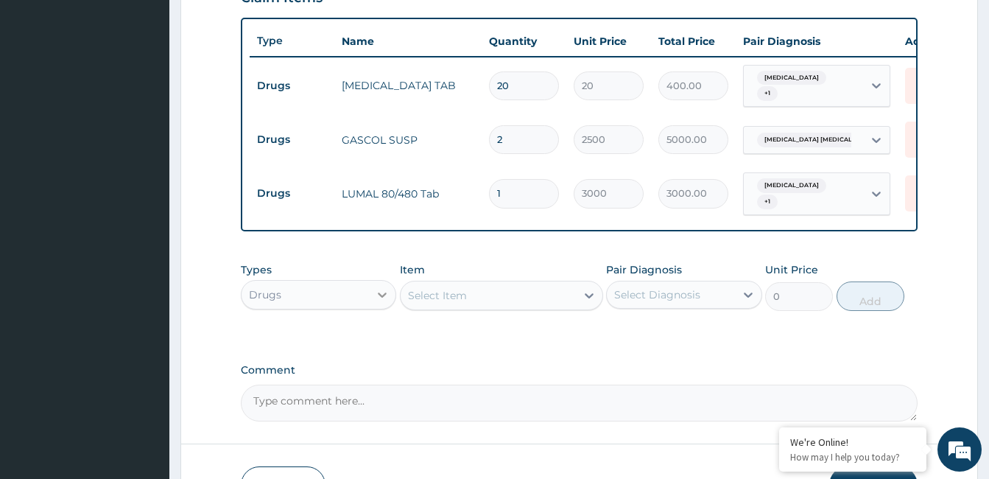
click at [379, 302] on icon at bounding box center [382, 294] width 15 height 15
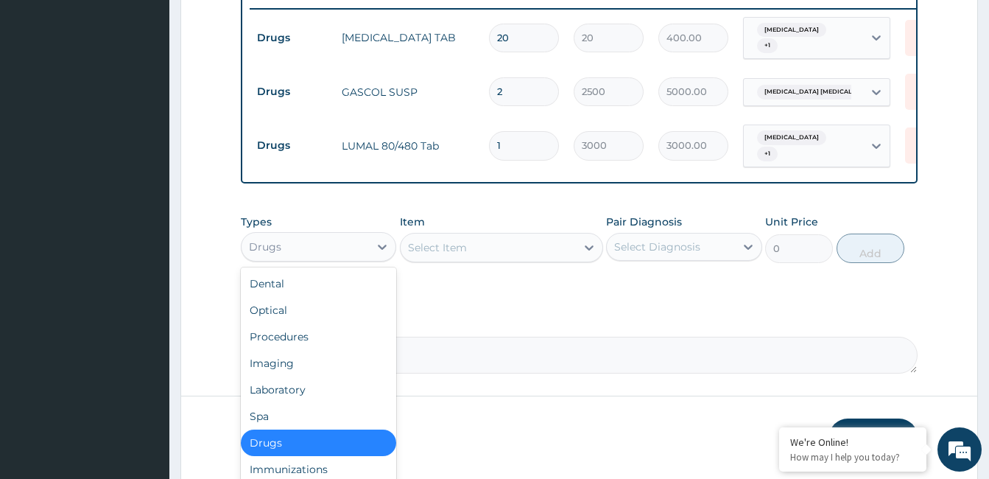
scroll to position [604, 0]
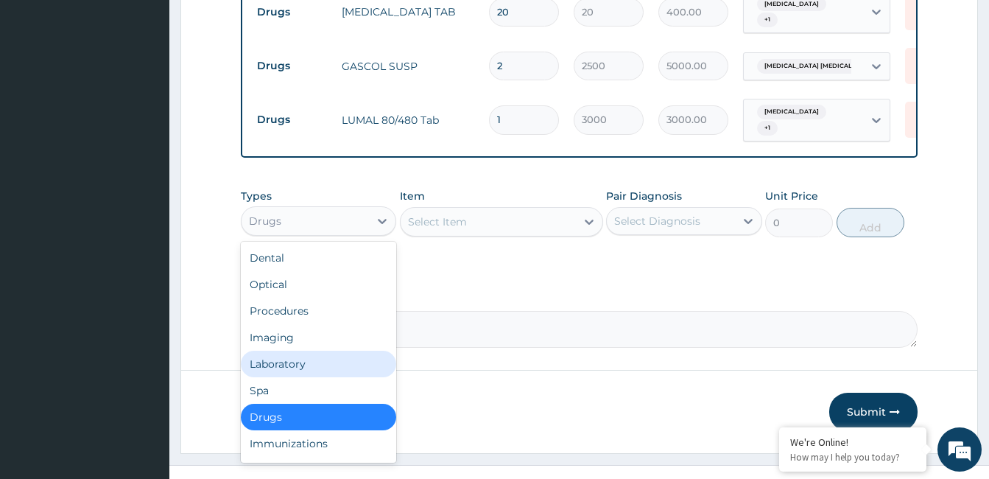
click at [290, 376] on div "Laboratory" at bounding box center [318, 363] width 155 height 27
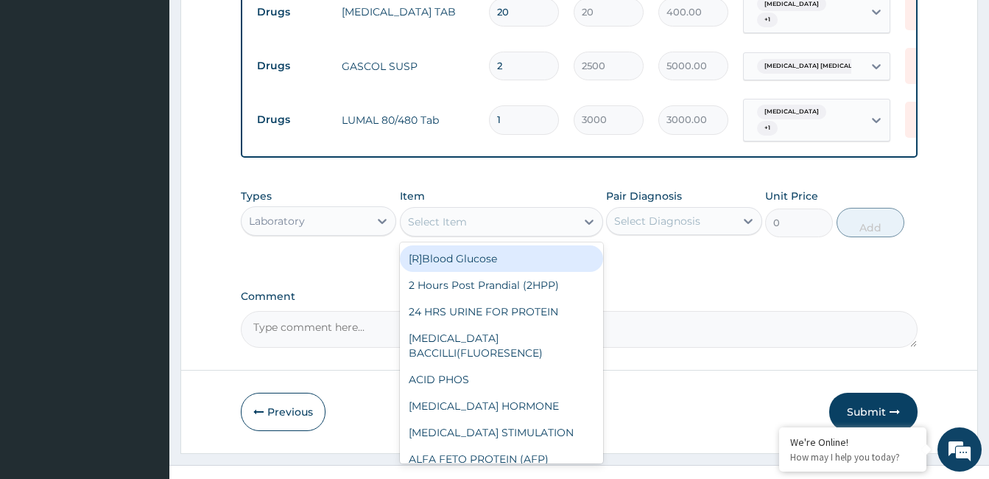
click at [530, 233] on div "Select Item" at bounding box center [488, 222] width 175 height 24
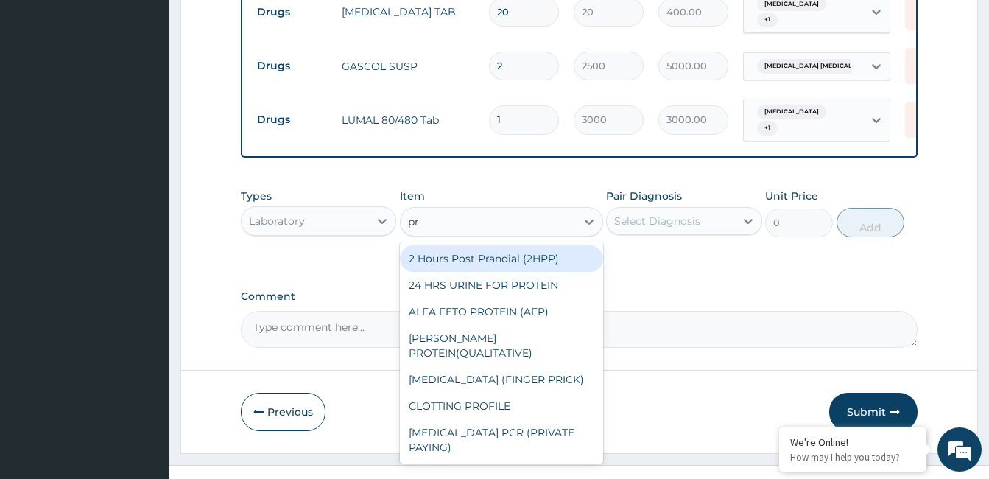
type input "pre"
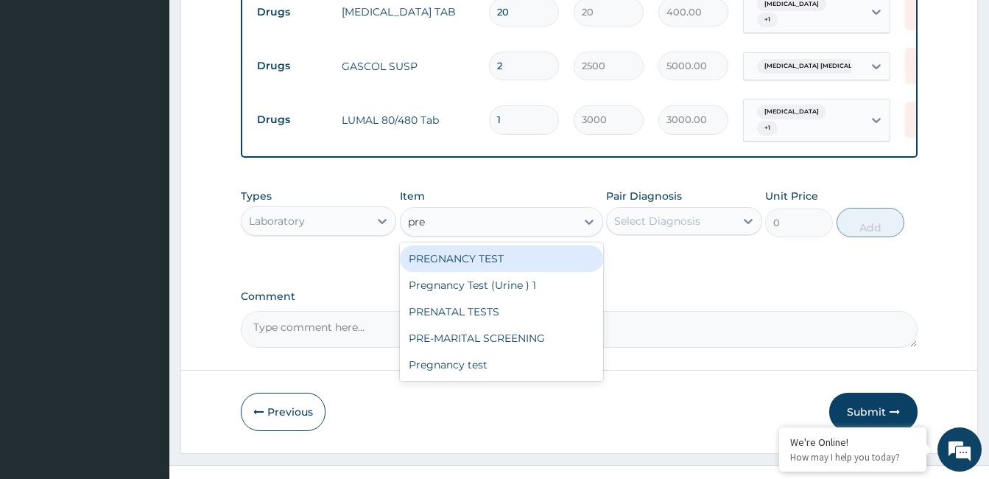
click at [522, 272] on div "PREGNANCY TEST" at bounding box center [501, 258] width 203 height 27
type input "5000"
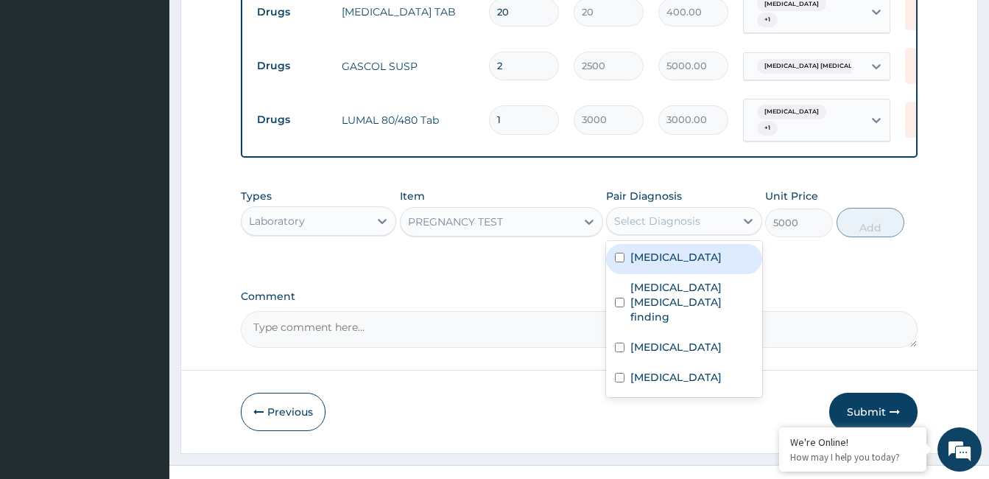
click at [635, 233] on div "Select Diagnosis" at bounding box center [670, 221] width 127 height 24
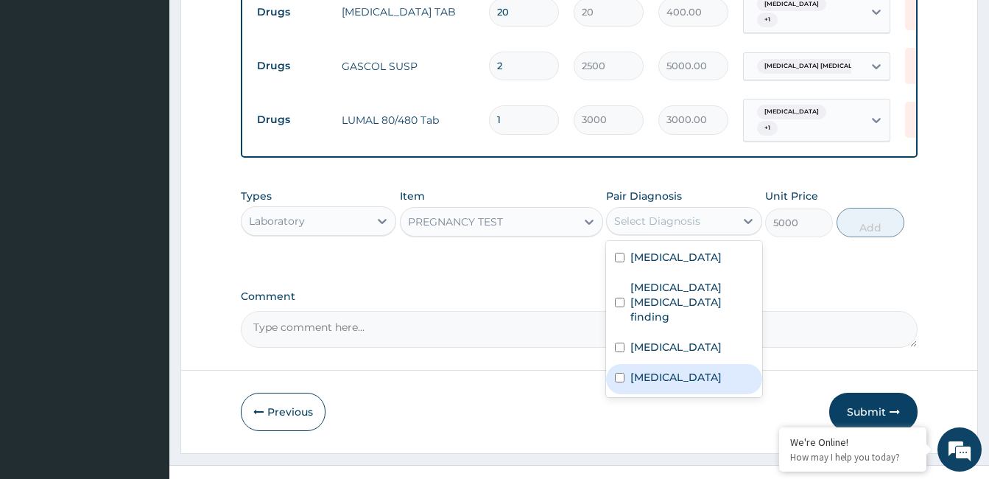
click at [684, 370] on label "[MEDICAL_DATA]" at bounding box center [675, 377] width 91 height 15
checkbox input "true"
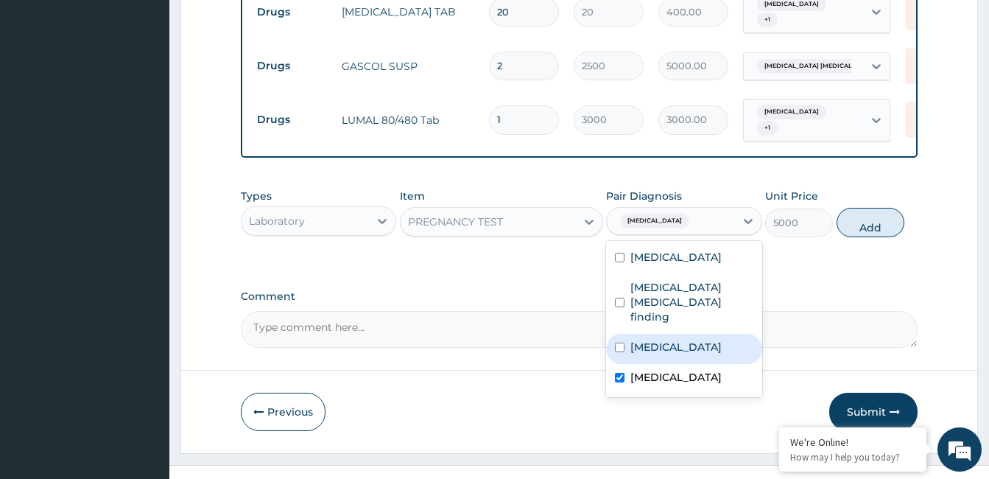
click at [660, 342] on label "[MEDICAL_DATA]" at bounding box center [675, 346] width 91 height 15
checkbox input "true"
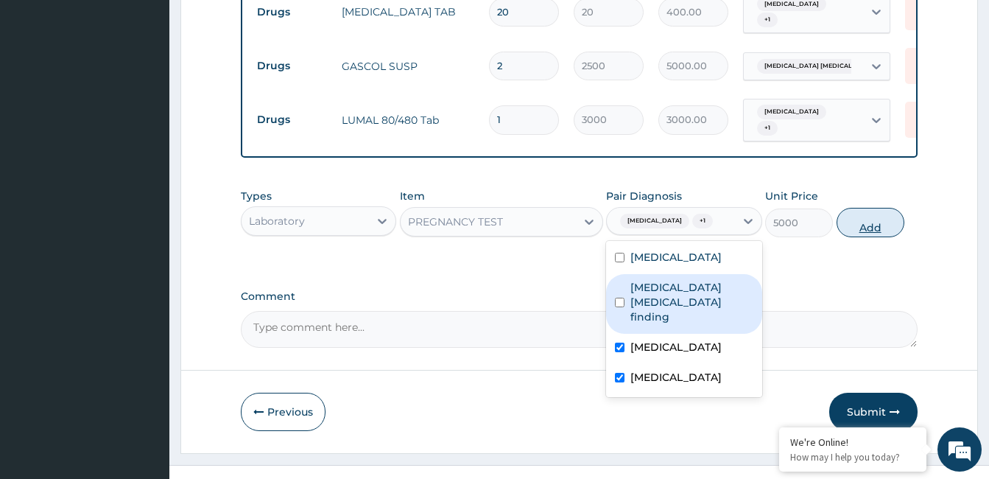
click at [880, 229] on button "Add" at bounding box center [870, 222] width 68 height 29
type input "0"
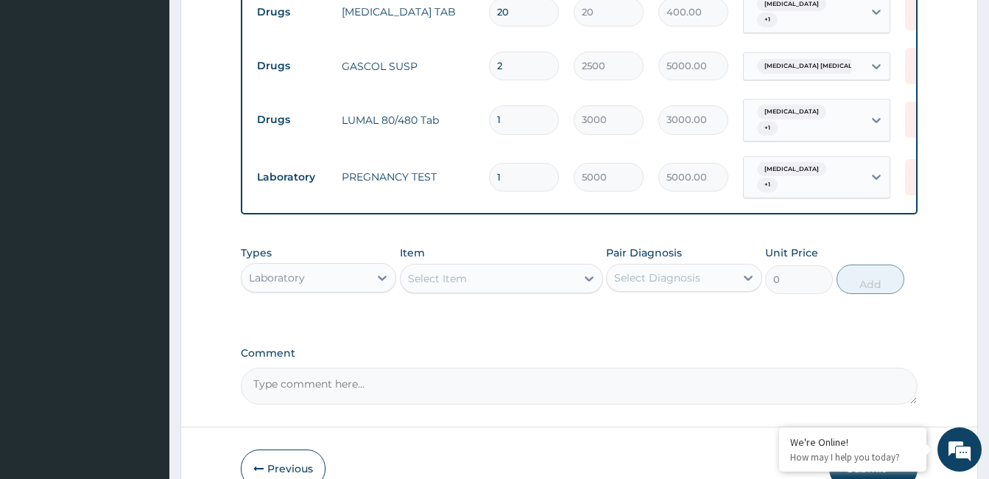
click at [476, 286] on div "Select Item" at bounding box center [488, 279] width 175 height 24
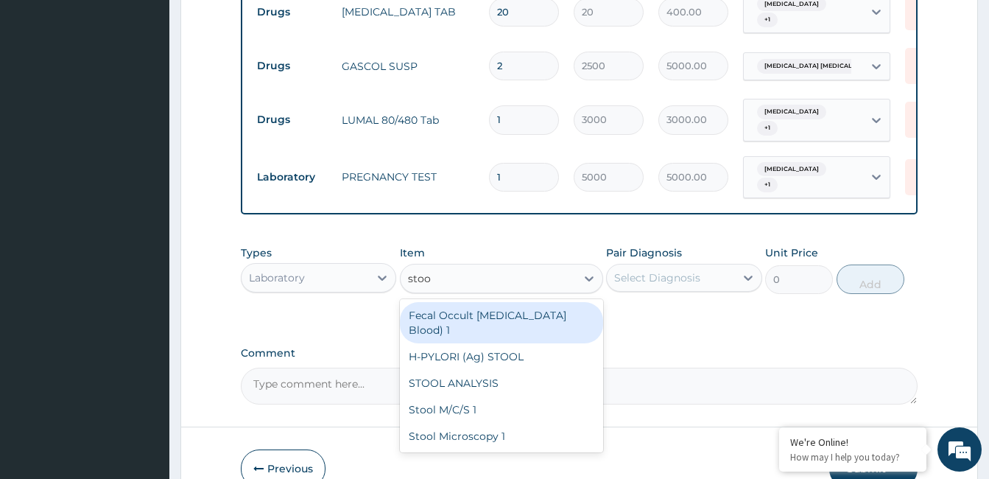
type input "stool"
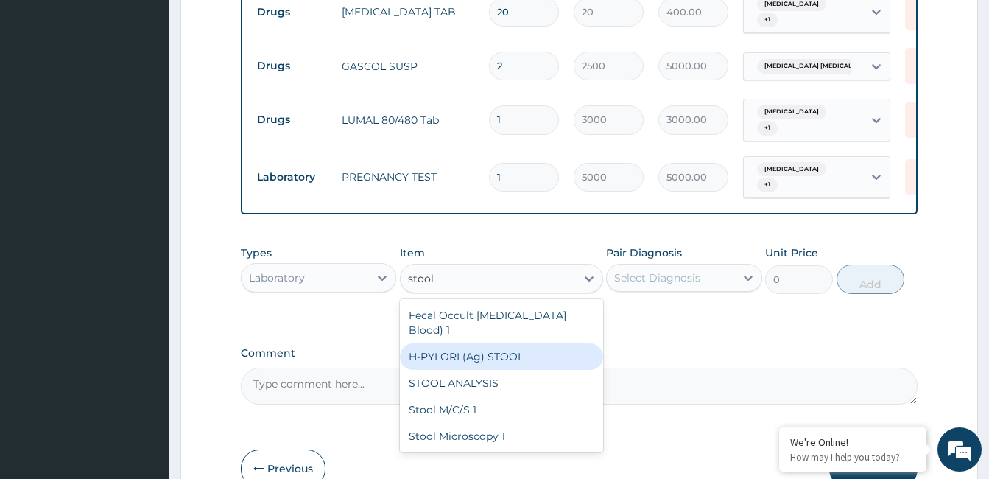
click at [501, 351] on div "H-PYLORI (Ag) STOOL" at bounding box center [501, 356] width 203 height 27
type input "10000"
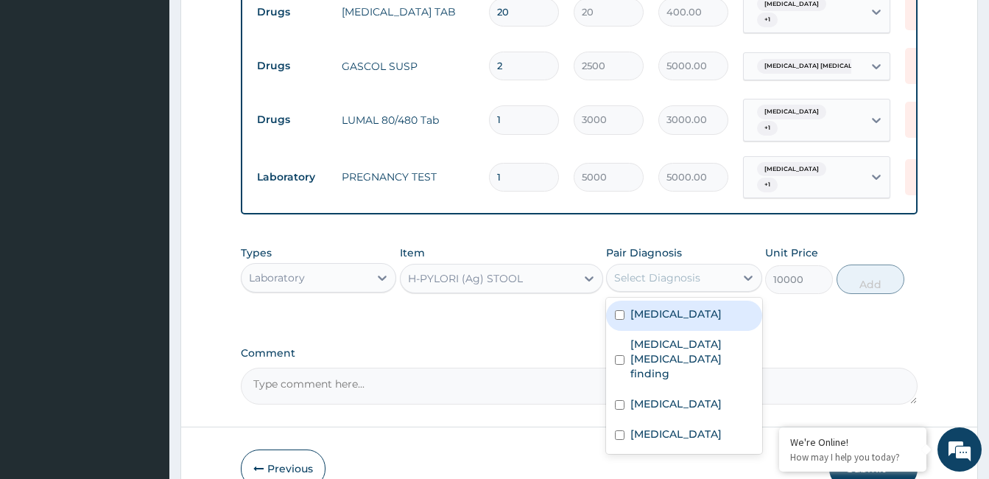
click at [652, 277] on div "Select Diagnosis" at bounding box center [670, 278] width 127 height 24
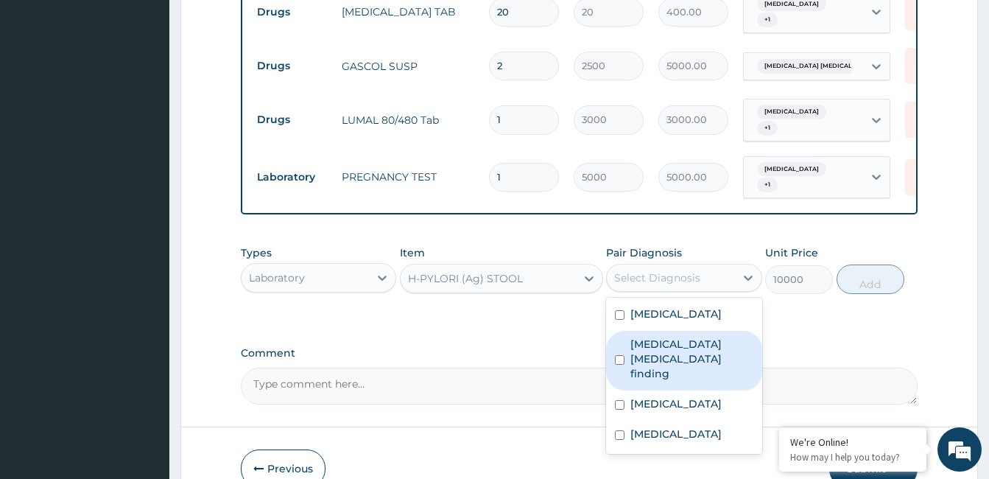
click at [663, 360] on label "[MEDICAL_DATA] [MEDICAL_DATA] finding" at bounding box center [691, 358] width 122 height 44
checkbox input "true"
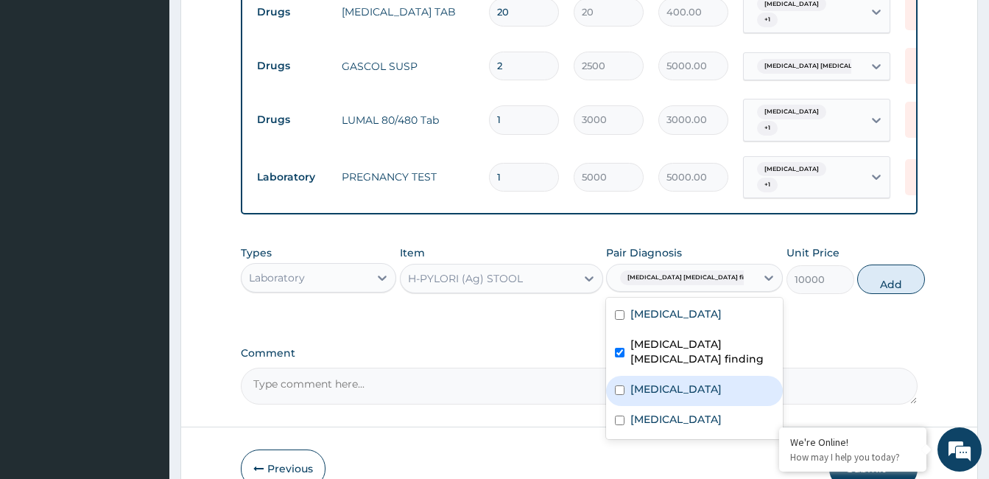
click at [658, 396] on label "[MEDICAL_DATA]" at bounding box center [675, 388] width 91 height 15
checkbox input "true"
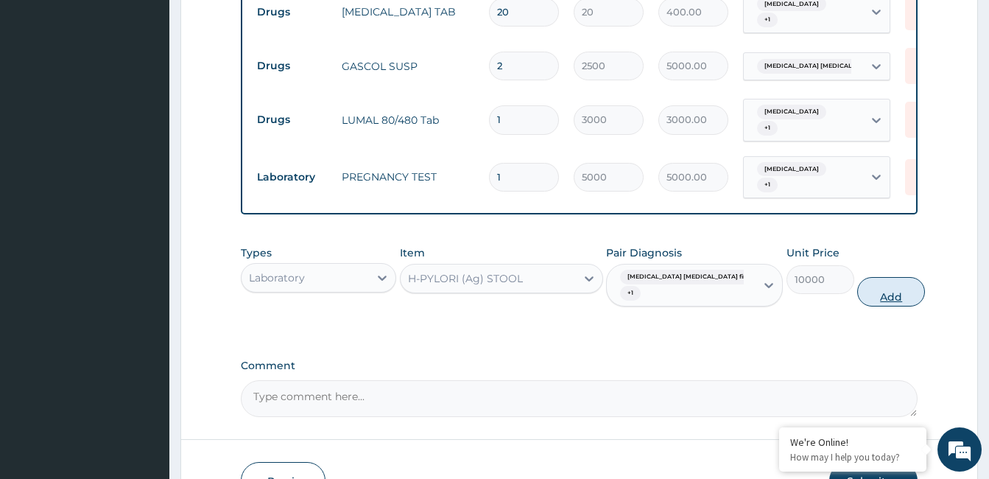
click at [861, 303] on button "Add" at bounding box center [891, 291] width 68 height 29
type input "0"
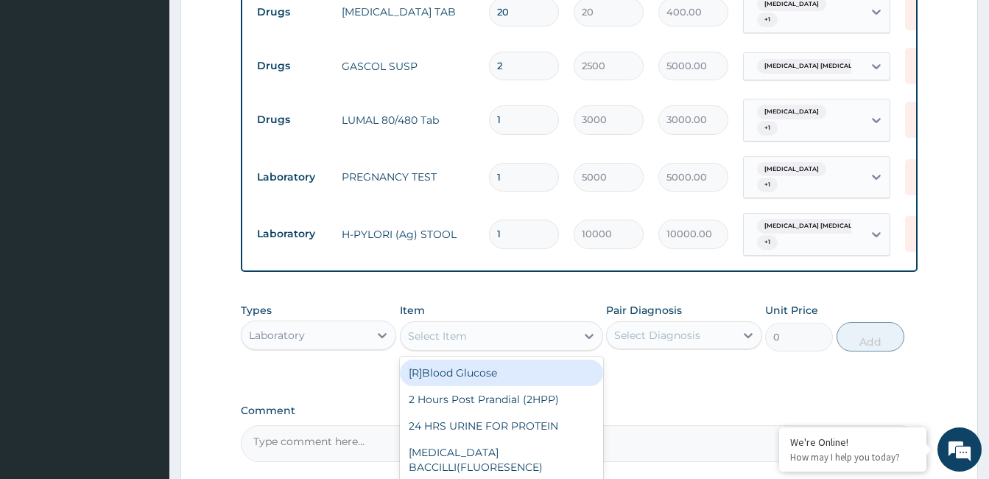
click at [436, 343] on div "Select Item" at bounding box center [437, 335] width 59 height 15
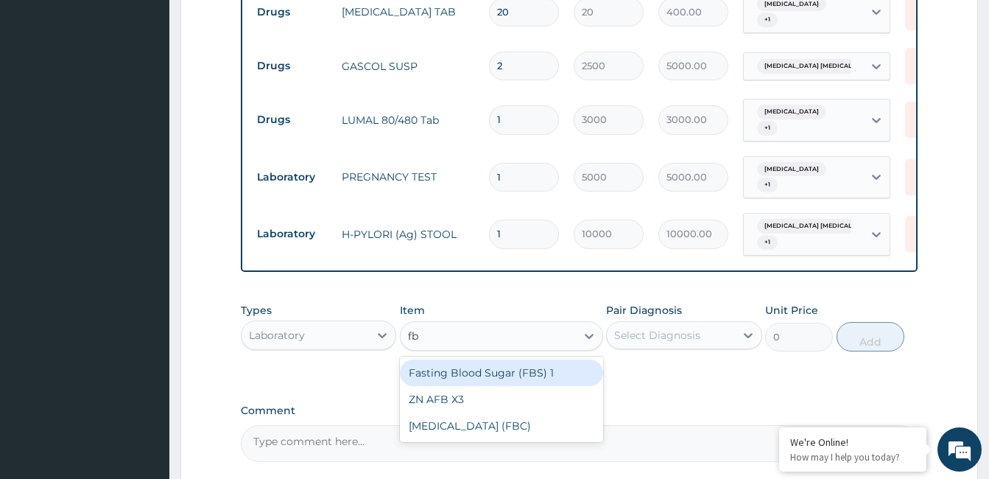
type input "fbc"
click at [462, 386] on div "[MEDICAL_DATA] (FBC)" at bounding box center [501, 372] width 203 height 27
type input "12000"
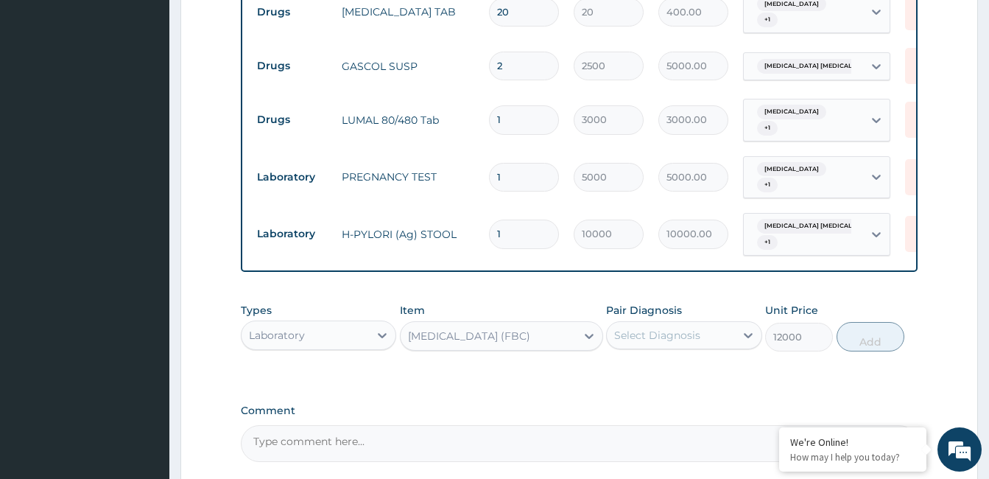
click at [716, 344] on div "Select Diagnosis" at bounding box center [670, 335] width 127 height 24
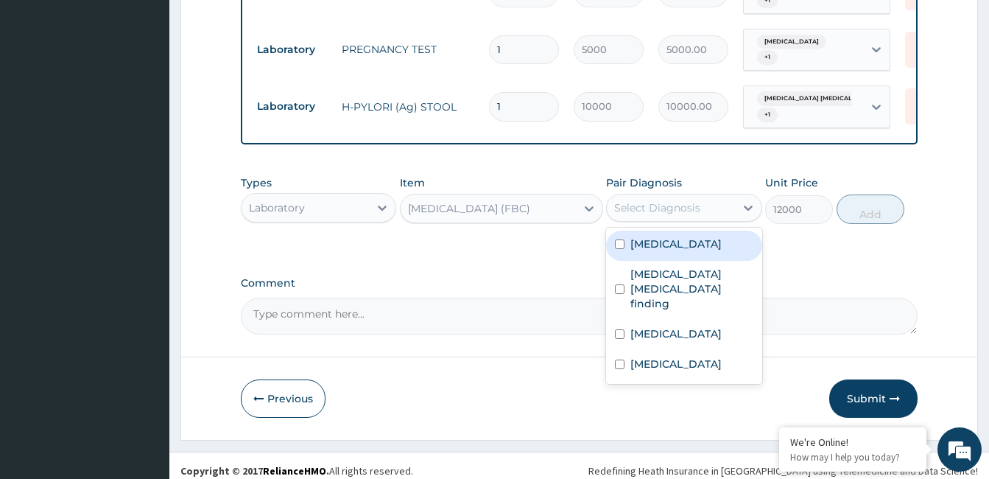
scroll to position [751, 0]
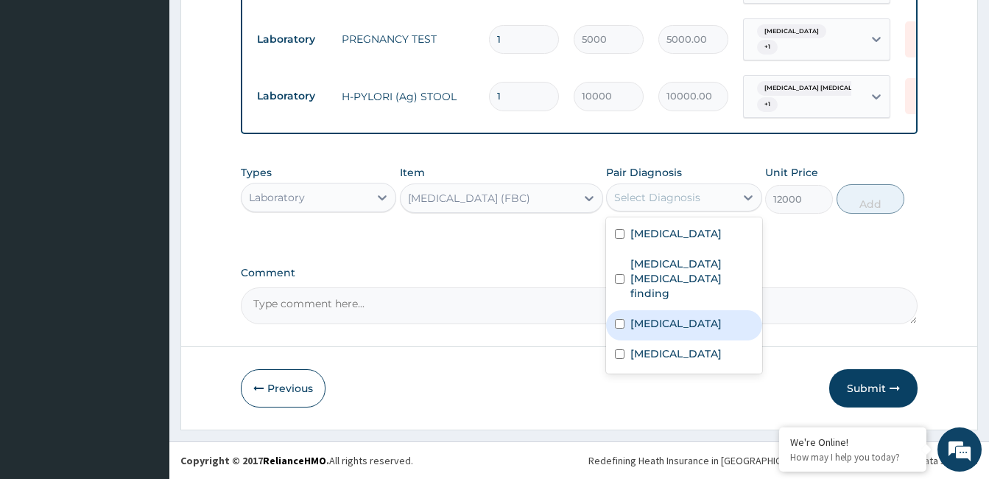
click at [670, 317] on div "[MEDICAL_DATA]" at bounding box center [683, 325] width 155 height 30
checkbox input "true"
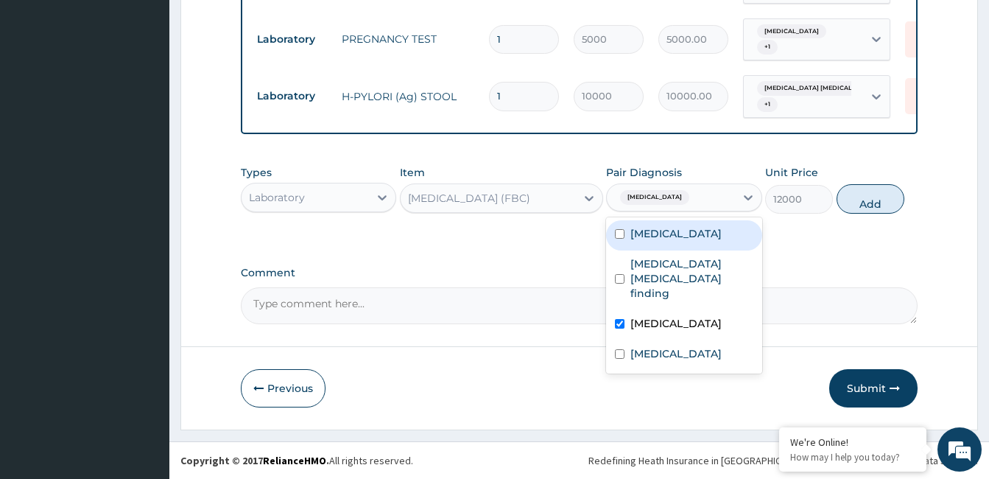
click at [675, 237] on label "[MEDICAL_DATA]" at bounding box center [675, 233] width 91 height 15
checkbox input "true"
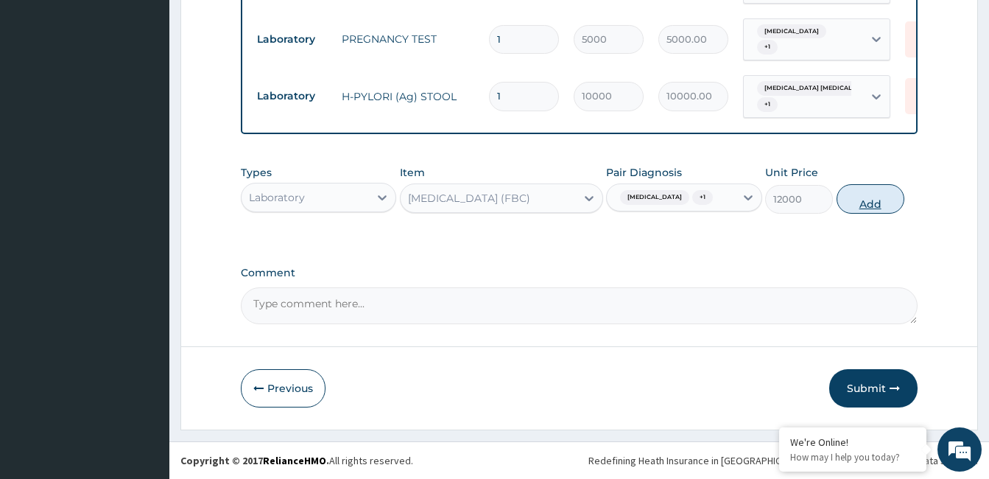
click at [870, 204] on button "Add" at bounding box center [870, 198] width 68 height 29
type input "0"
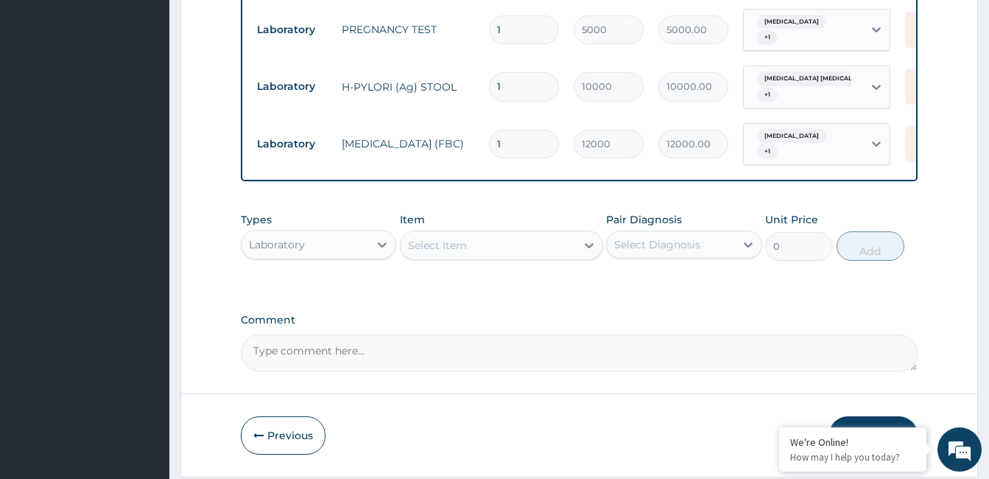
click at [475, 257] on div "Select Item" at bounding box center [488, 245] width 175 height 24
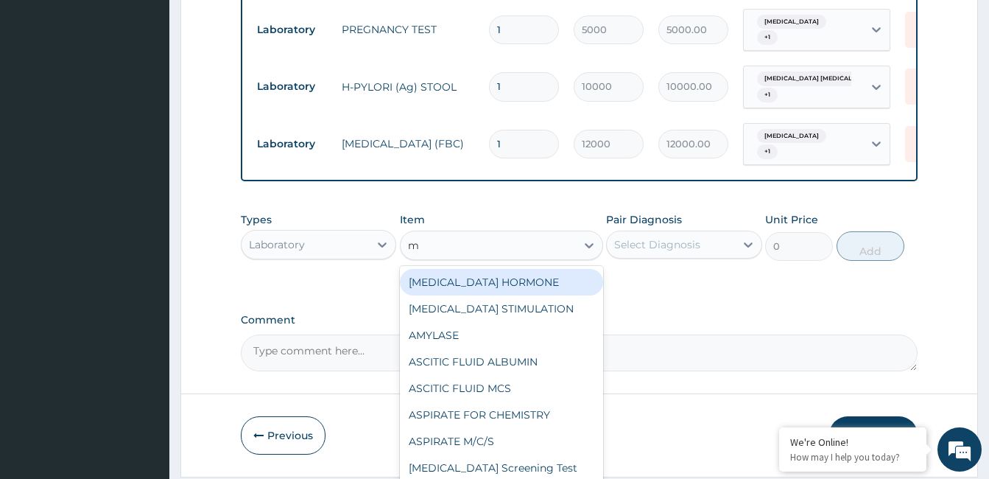
type input "mp"
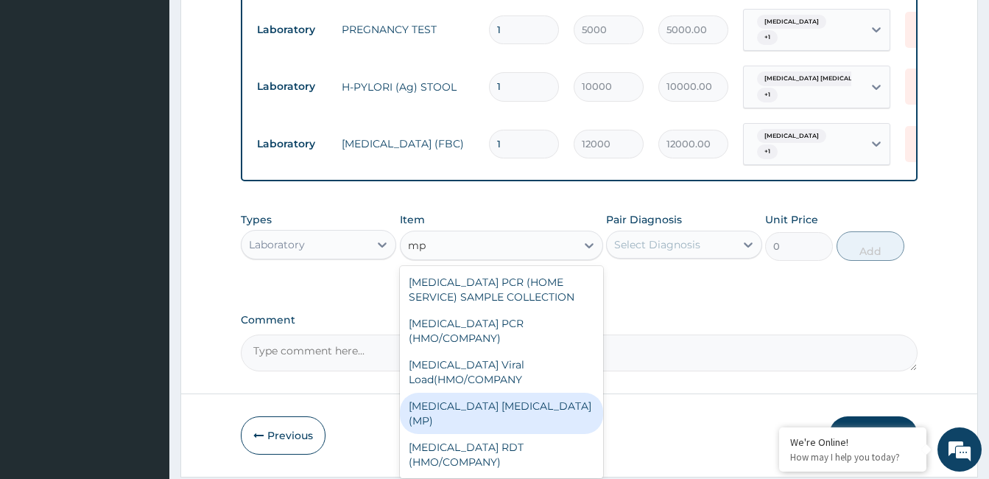
click at [507, 392] on div "[MEDICAL_DATA] [MEDICAL_DATA] (MP)" at bounding box center [501, 412] width 203 height 41
type input "3000"
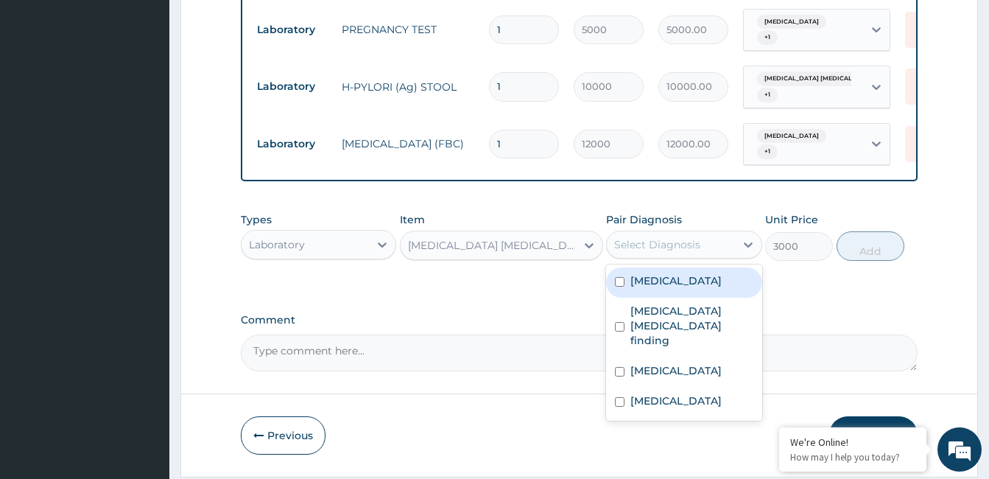
click at [652, 252] on div "Select Diagnosis" at bounding box center [657, 244] width 86 height 15
click at [656, 281] on label "[MEDICAL_DATA]" at bounding box center [675, 280] width 91 height 15
checkbox input "true"
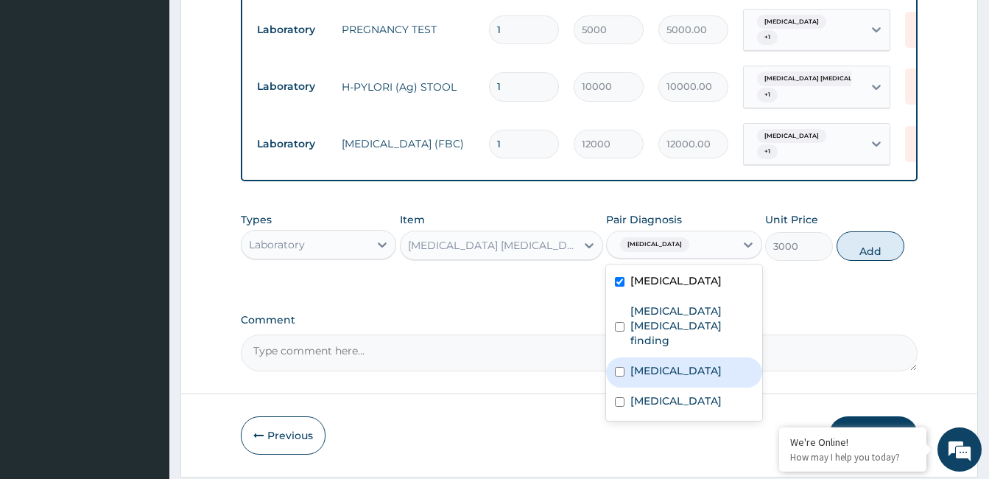
click at [658, 365] on label "[MEDICAL_DATA]" at bounding box center [675, 370] width 91 height 15
checkbox input "true"
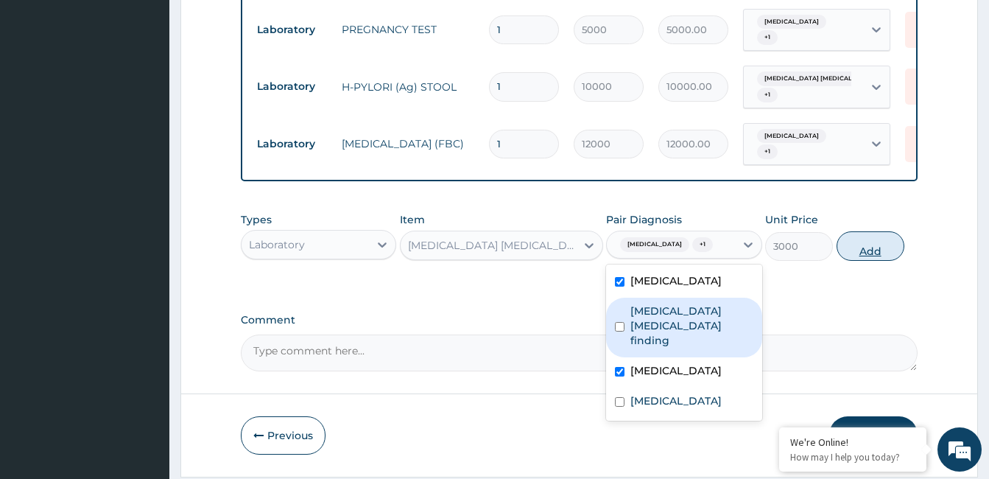
click at [864, 251] on button "Add" at bounding box center [870, 245] width 68 height 29
type input "0"
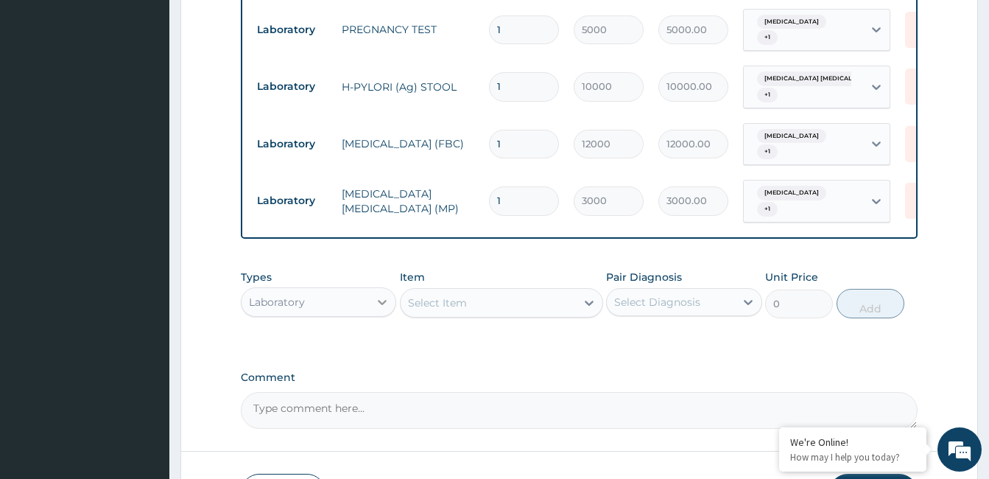
click at [385, 305] on icon at bounding box center [382, 302] width 9 height 5
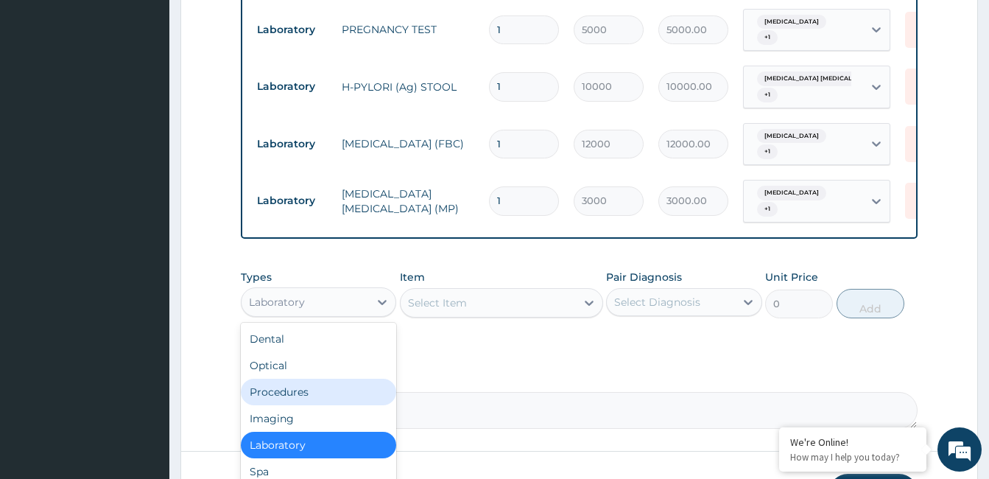
click at [334, 398] on div "Procedures" at bounding box center [318, 391] width 155 height 27
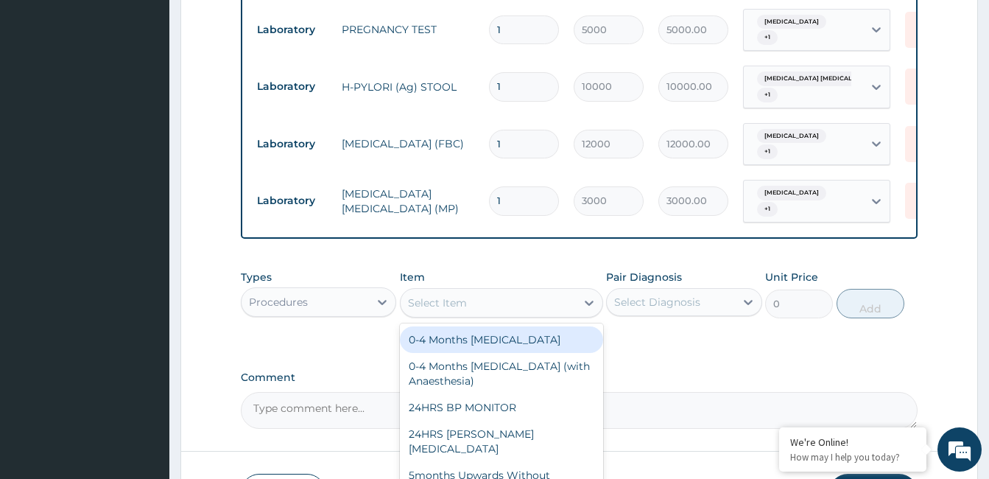
click at [502, 310] on div "Select Item" at bounding box center [488, 303] width 175 height 24
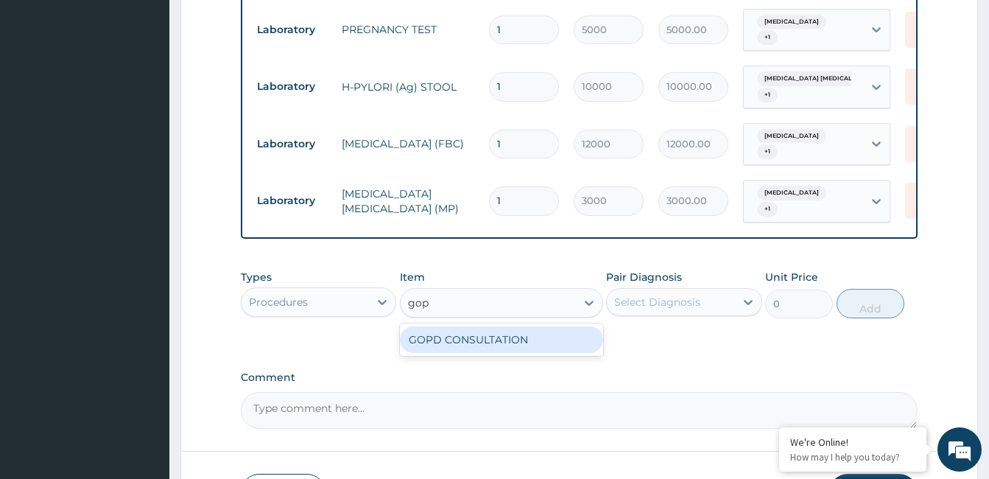
type input "gopd"
click at [500, 343] on div "GOPD CONSULTATION" at bounding box center [501, 339] width 203 height 27
type input "10000"
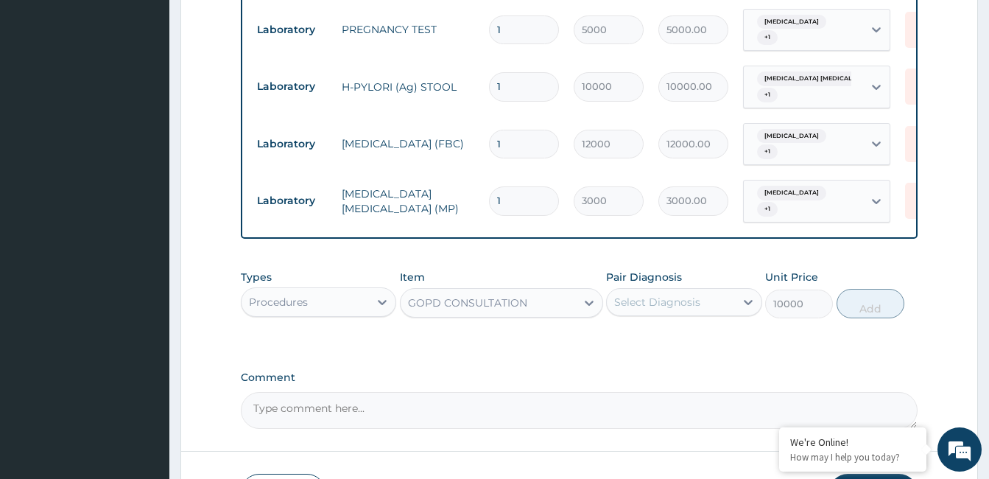
click at [660, 309] on div "Select Diagnosis" at bounding box center [657, 302] width 86 height 15
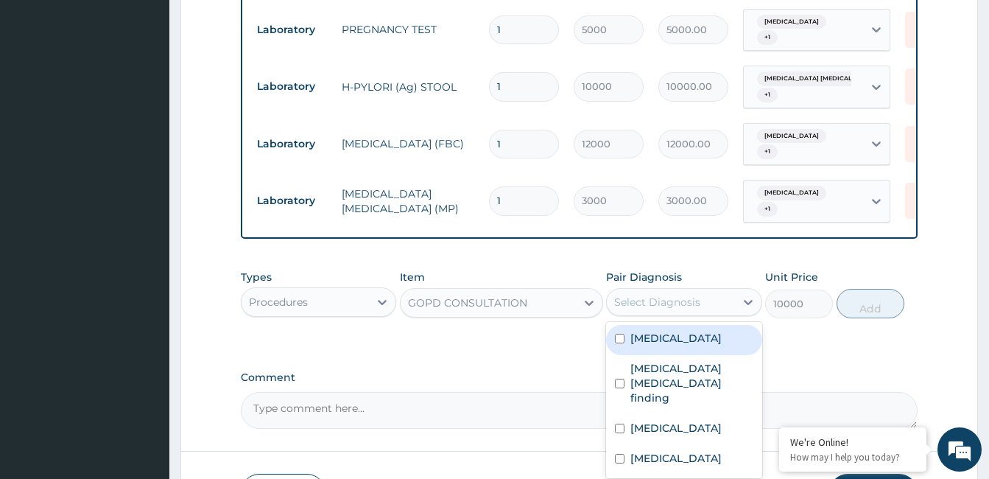
click at [660, 338] on label "[MEDICAL_DATA]" at bounding box center [675, 338] width 91 height 15
checkbox input "true"
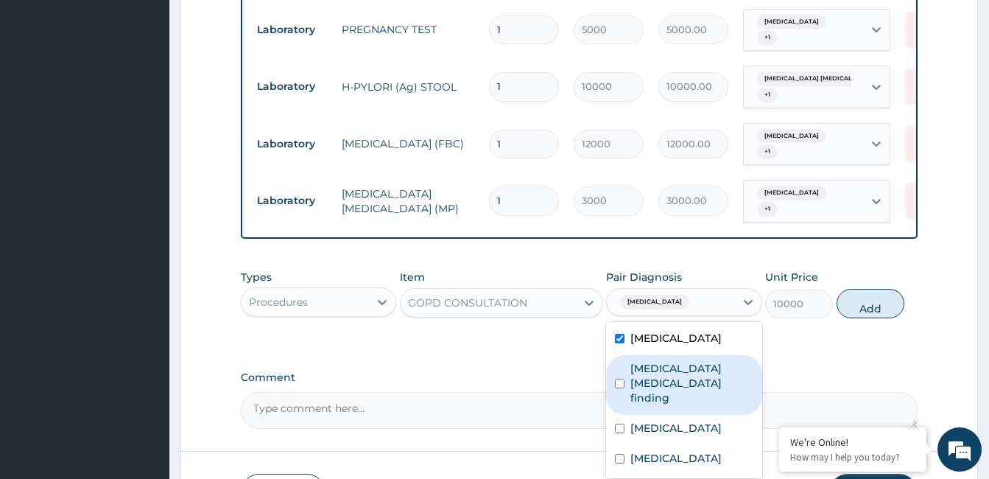
click at [662, 367] on label "[MEDICAL_DATA] [MEDICAL_DATA] finding" at bounding box center [691, 383] width 122 height 44
checkbox input "true"
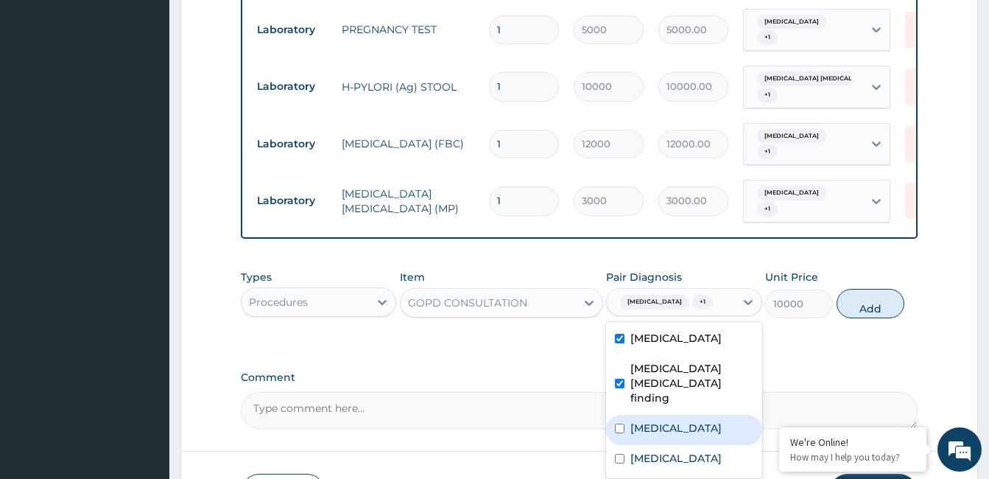
click at [651, 420] on label "[MEDICAL_DATA]" at bounding box center [675, 427] width 91 height 15
checkbox input "true"
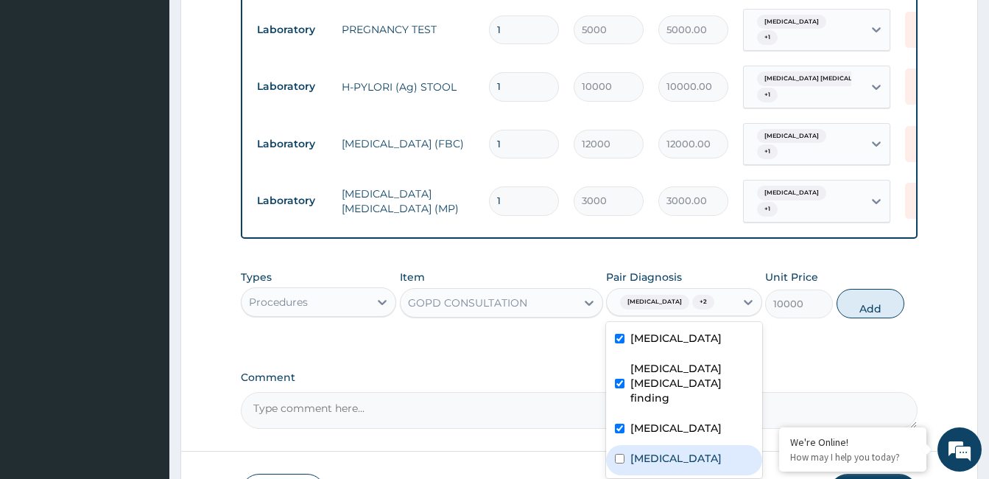
click at [661, 451] on label "[MEDICAL_DATA]" at bounding box center [675, 458] width 91 height 15
checkbox input "true"
click at [847, 309] on button "Add" at bounding box center [870, 303] width 68 height 29
type input "0"
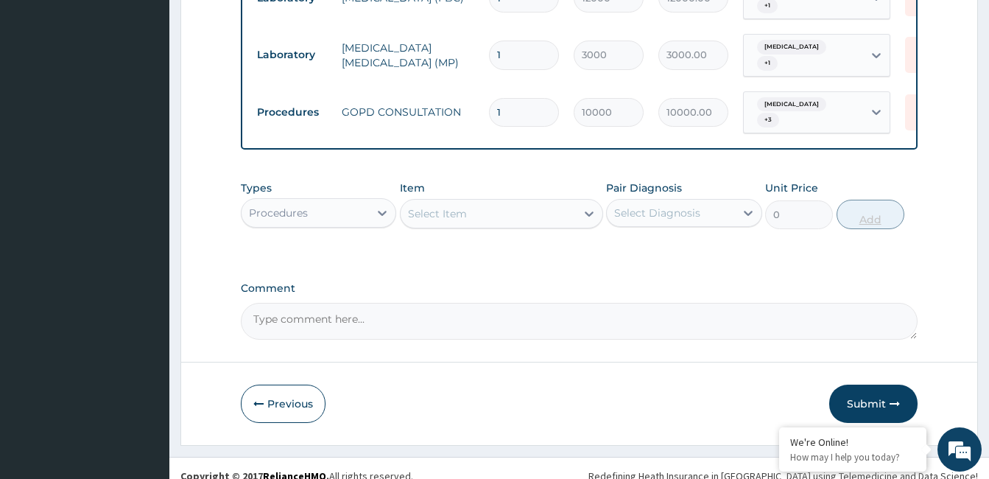
scroll to position [898, 0]
click at [406, 322] on textarea "Comment" at bounding box center [579, 319] width 677 height 37
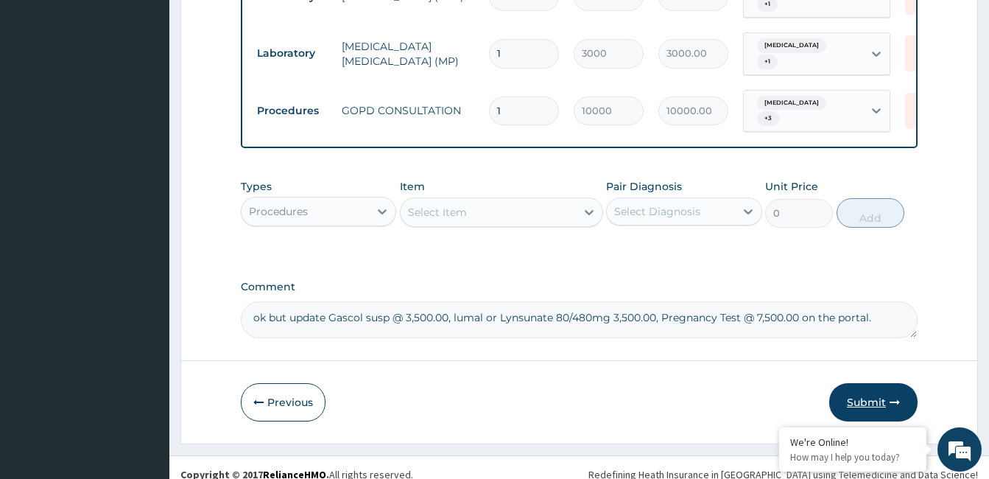
type textarea "ok but update Gascol susp @ 3,500.00, lumal or Lynsunate 80/480mg 3,500.00, Pre…"
click at [886, 401] on button "Submit" at bounding box center [873, 402] width 88 height 38
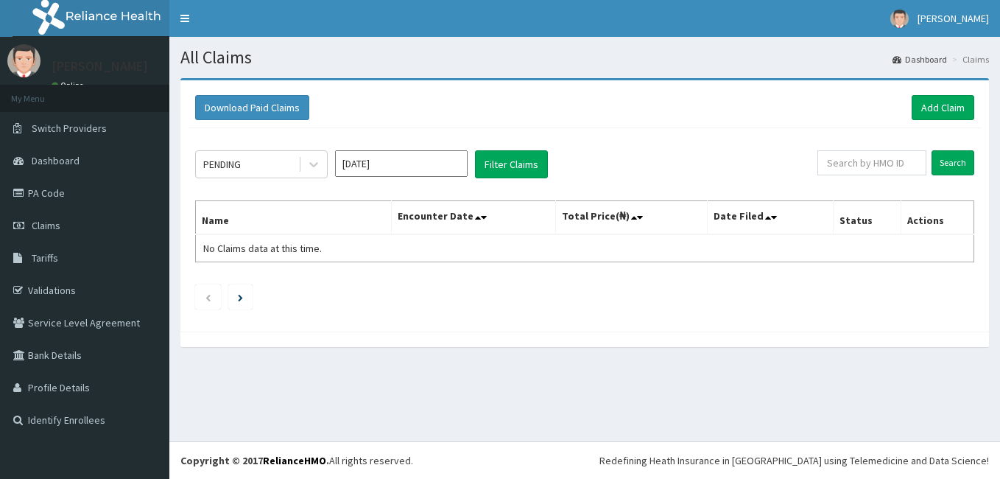
click at [938, 106] on link "Add Claim" at bounding box center [943, 107] width 63 height 25
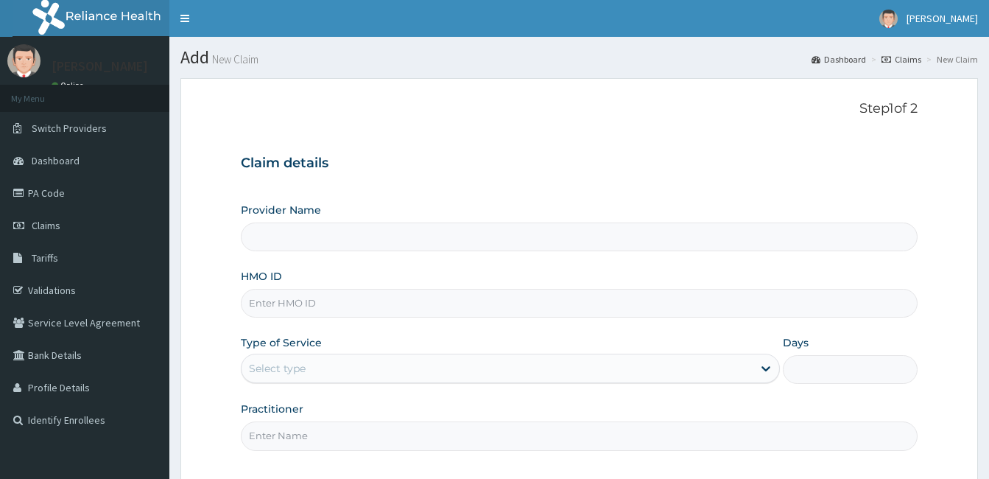
type input "[GEOGRAPHIC_DATA]"
click at [331, 295] on input "HMO ID" at bounding box center [579, 303] width 677 height 29
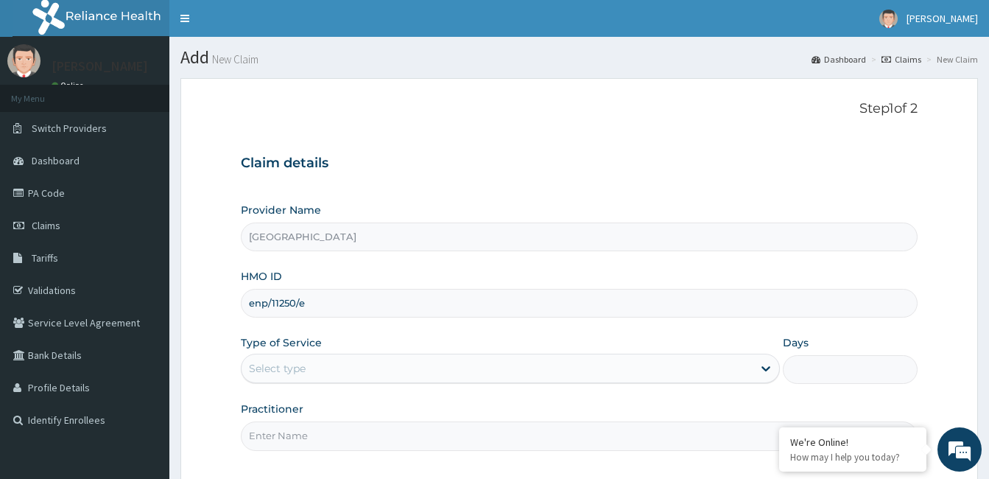
type input "enp/11250/e"
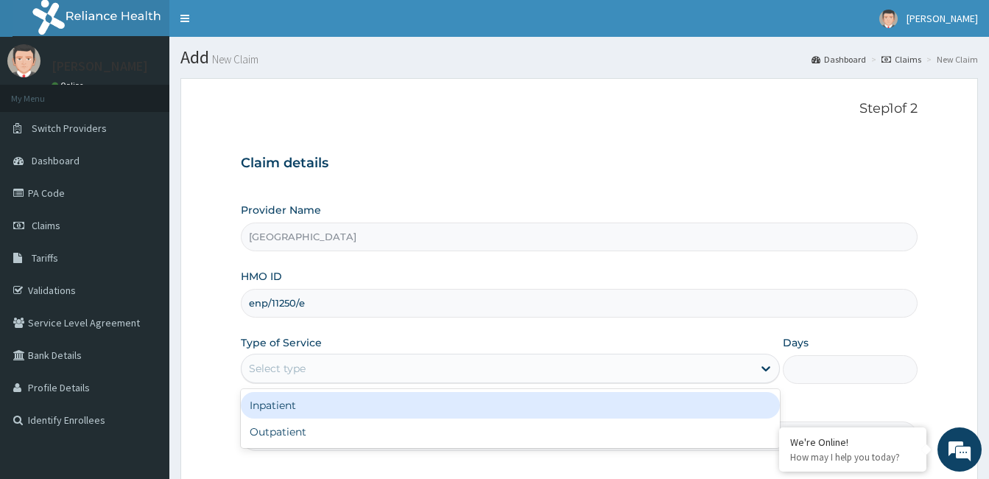
click at [331, 373] on div "Select type" at bounding box center [496, 368] width 511 height 24
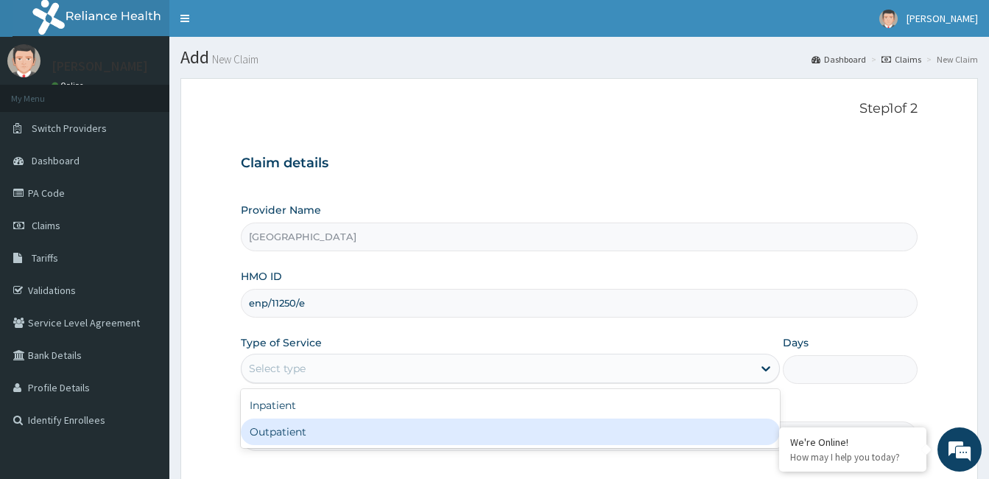
click at [310, 435] on div "Outpatient" at bounding box center [510, 431] width 539 height 27
type input "1"
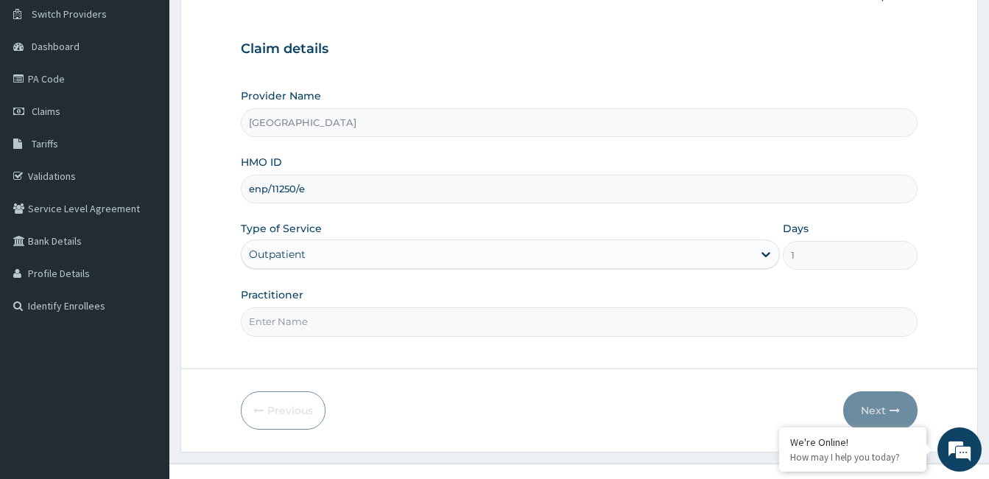
scroll to position [136, 0]
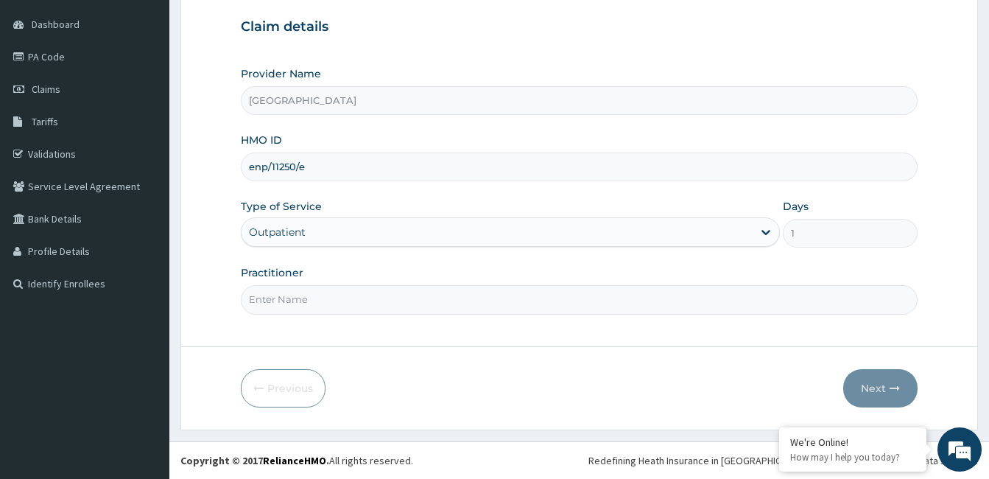
click at [295, 307] on input "Practitioner" at bounding box center [579, 299] width 677 height 29
paste input "[PERSON_NAME]"
click at [247, 300] on input "[PERSON_NAME]" at bounding box center [579, 299] width 677 height 29
type input "[PERSON_NAME]"
click at [881, 392] on button "Next" at bounding box center [880, 388] width 74 height 38
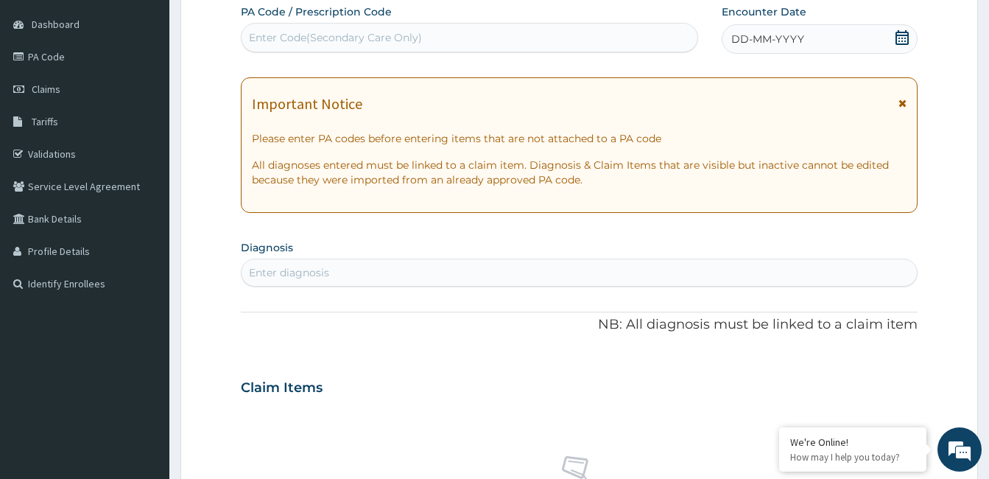
click at [792, 38] on span "DD-MM-YYYY" at bounding box center [767, 39] width 73 height 15
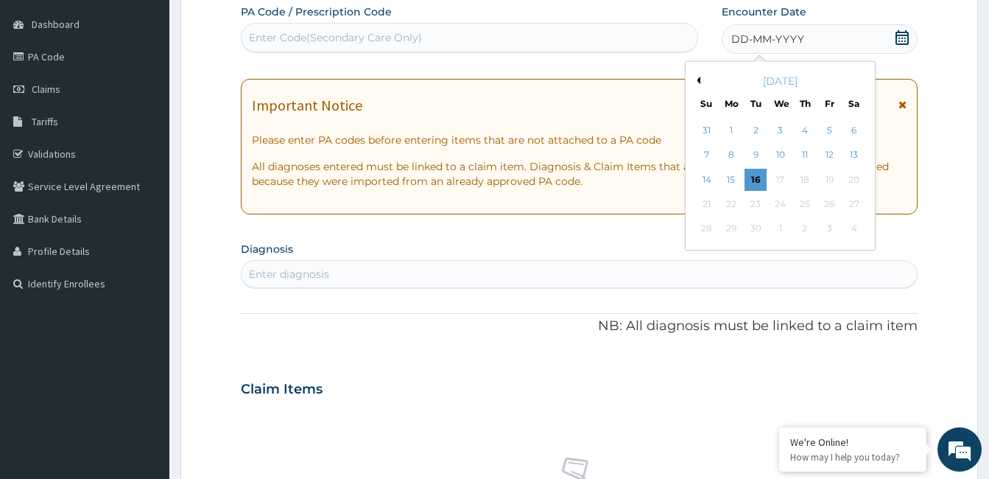
click at [699, 79] on button "Previous Month" at bounding box center [696, 80] width 7 height 7
click at [737, 179] on div "14" at bounding box center [731, 180] width 22 height 22
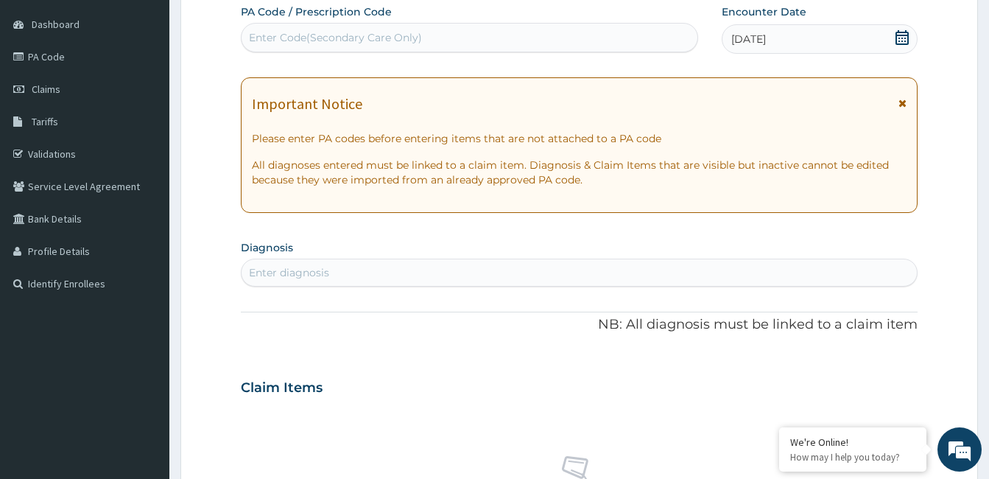
click at [430, 277] on div "Enter diagnosis" at bounding box center [578, 273] width 675 height 24
type input "malaria"
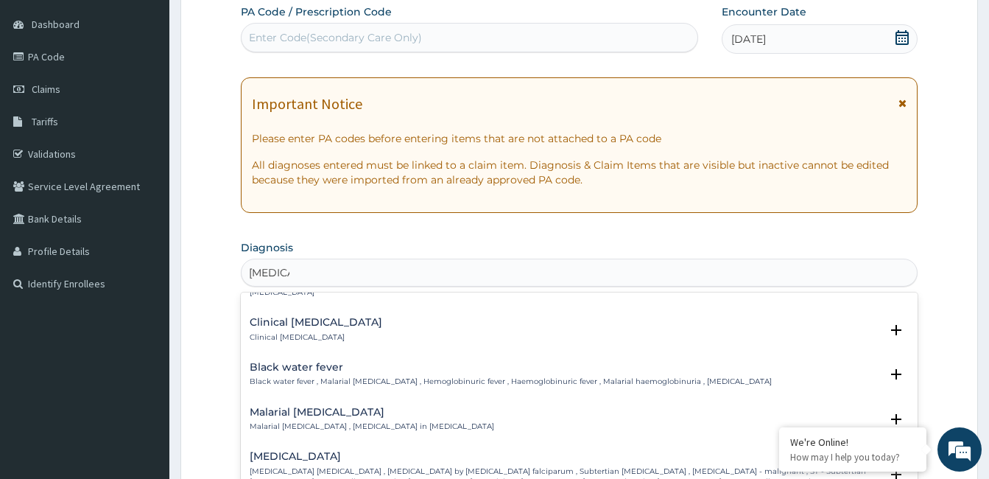
scroll to position [515, 0]
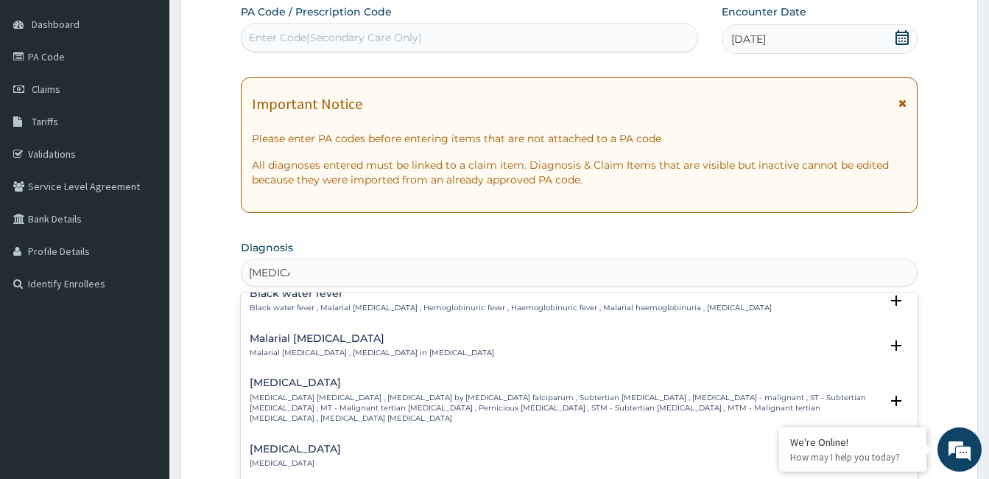
click at [361, 392] on p "Falciparum malaria , Malignant tertian malaria , Malaria by Plasmodium falcipar…" at bounding box center [565, 408] width 630 height 32
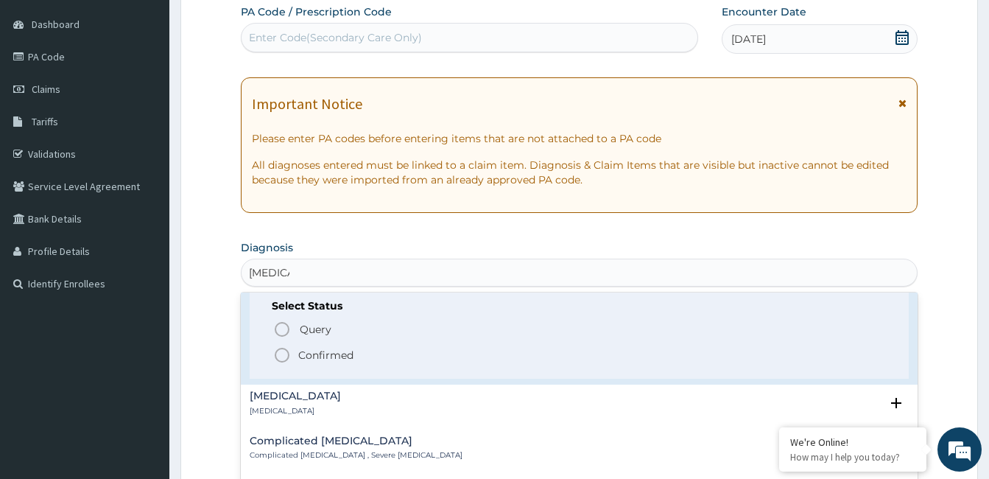
scroll to position [663, 0]
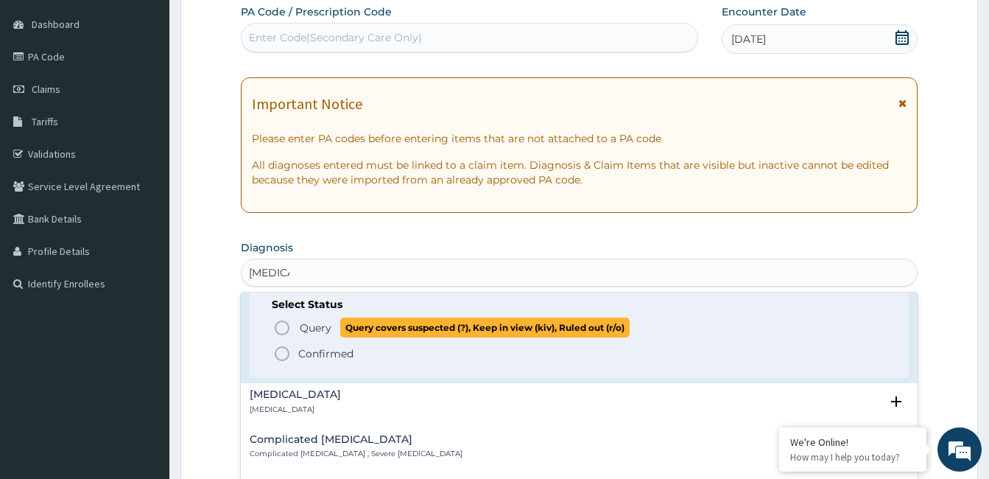
click at [287, 319] on icon "status option query" at bounding box center [282, 328] width 18 height 18
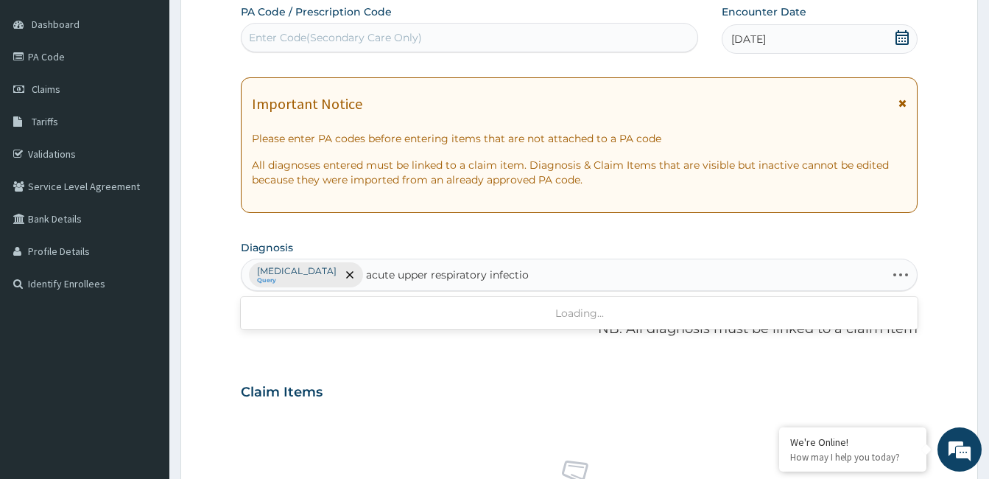
type input "acute upper respiratory infection"
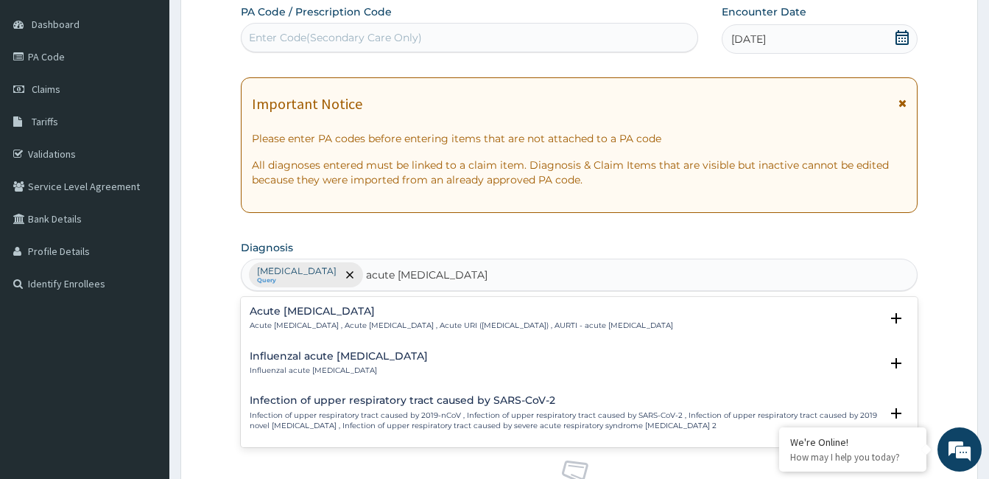
click at [352, 307] on h4 "Acute upper respiratory infection" at bounding box center [461, 311] width 423 height 11
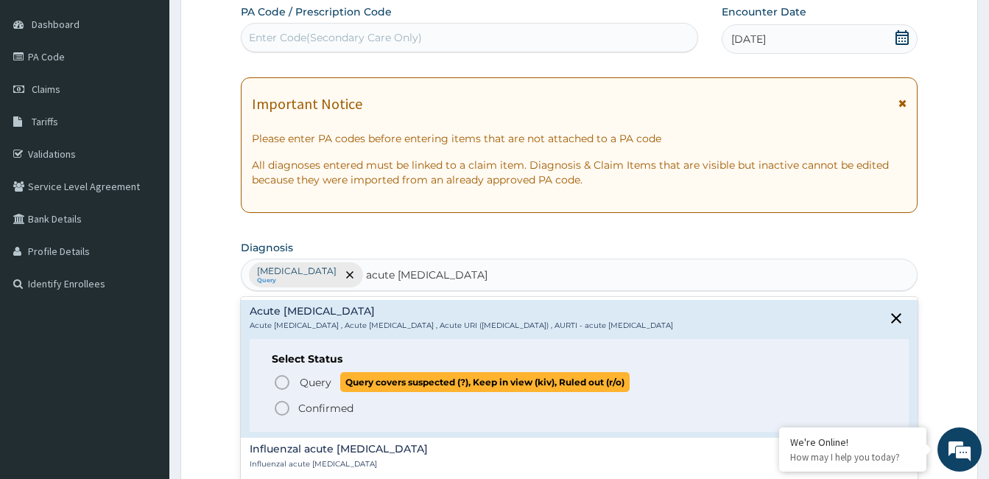
click at [281, 381] on icon "status option query" at bounding box center [282, 382] width 18 height 18
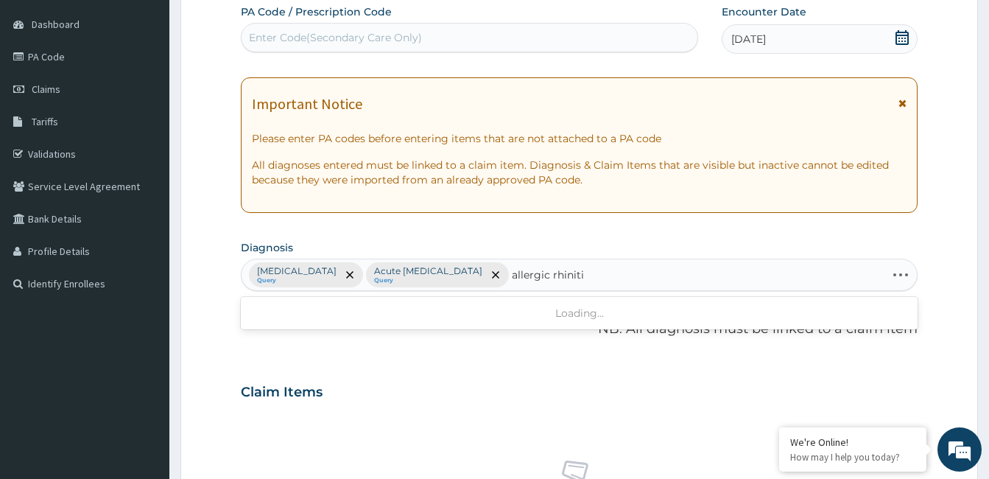
type input "allergic rhinitis"
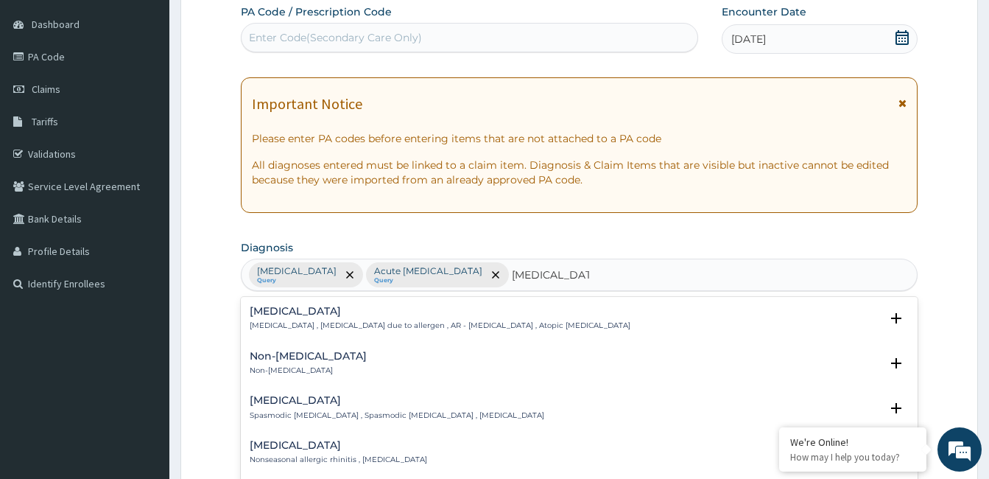
click at [269, 320] on div "Allergic rhinitis Allergic rhinitis , Allergic rhinitis due to allergen , AR - …" at bounding box center [440, 319] width 381 height 26
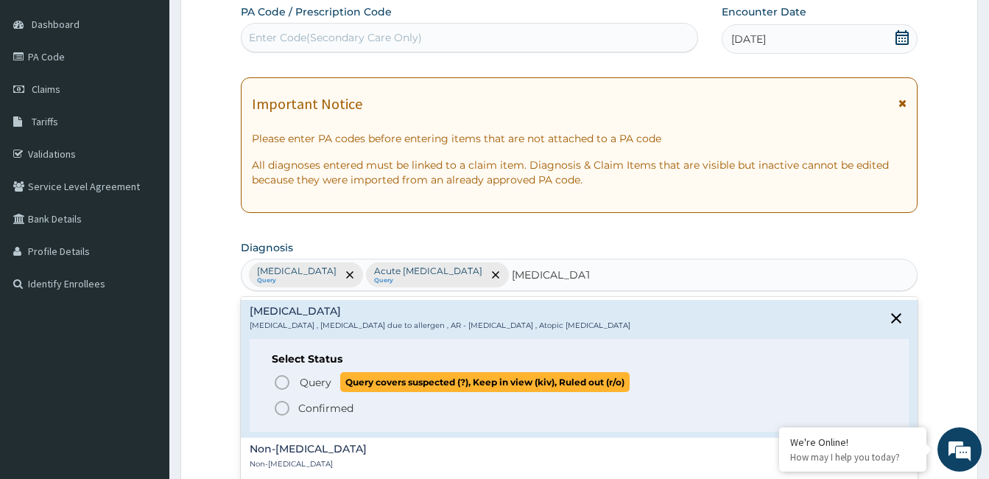
click at [283, 378] on icon "status option query" at bounding box center [282, 382] width 18 height 18
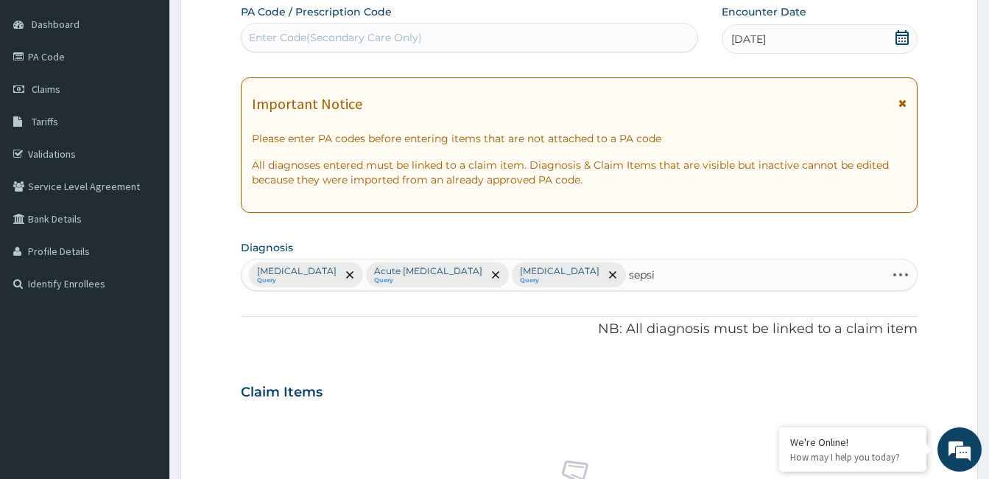
type input "sepsis"
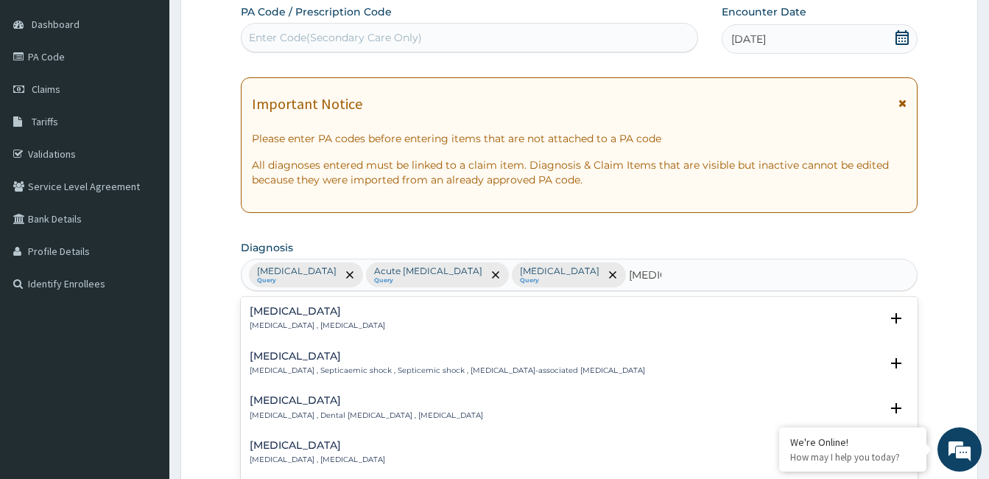
click at [281, 316] on h4 "Sepsis" at bounding box center [317, 311] width 135 height 11
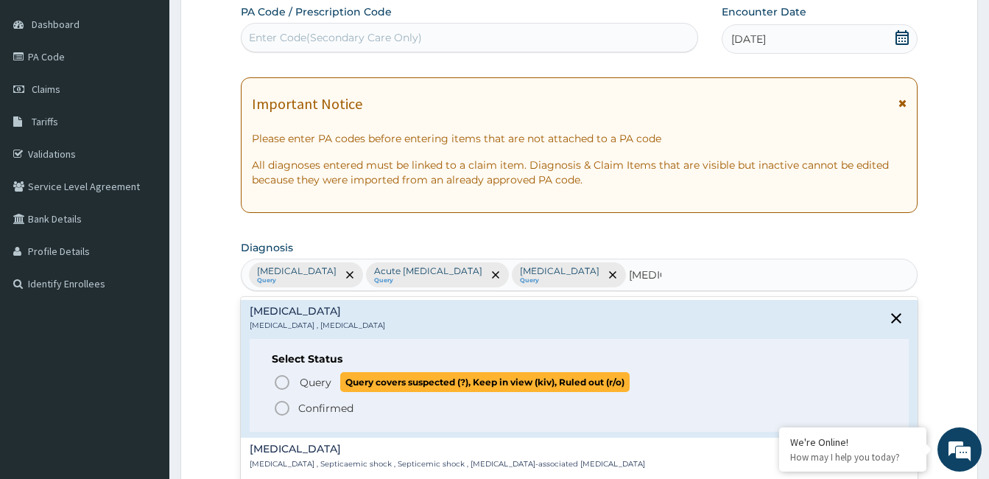
click at [278, 381] on icon "status option query" at bounding box center [282, 382] width 18 height 18
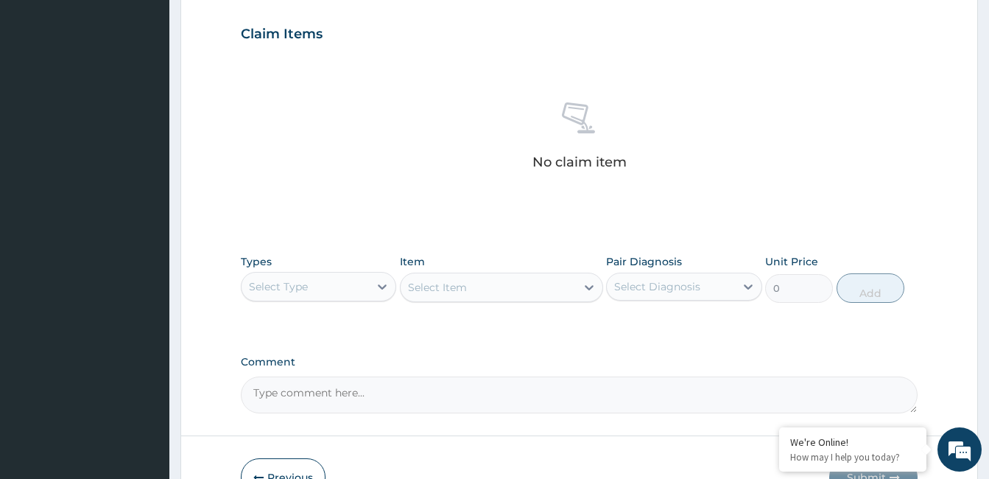
scroll to position [504, 0]
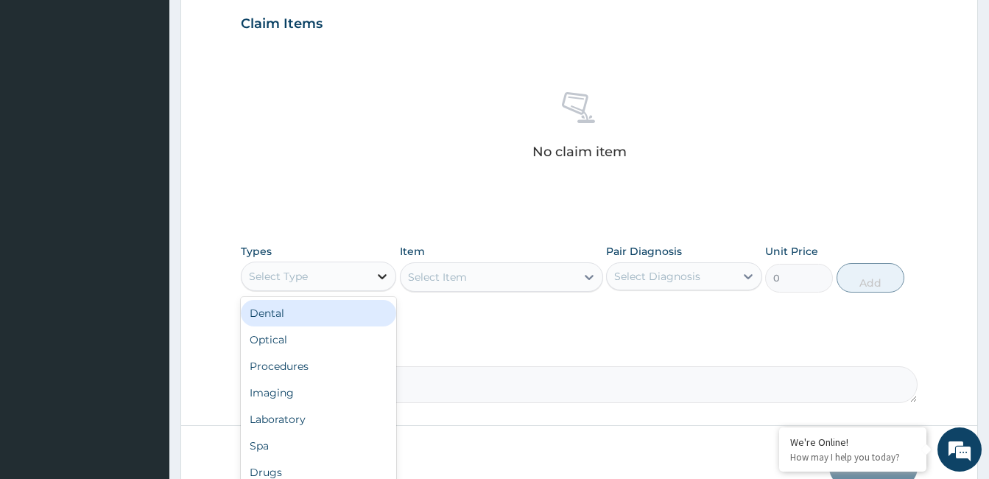
click at [381, 275] on icon at bounding box center [382, 276] width 15 height 15
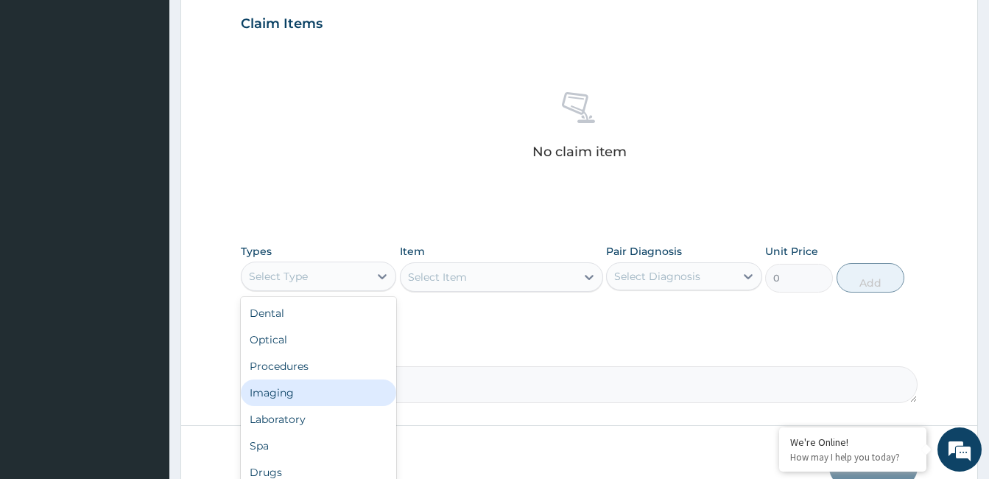
scroll to position [583, 0]
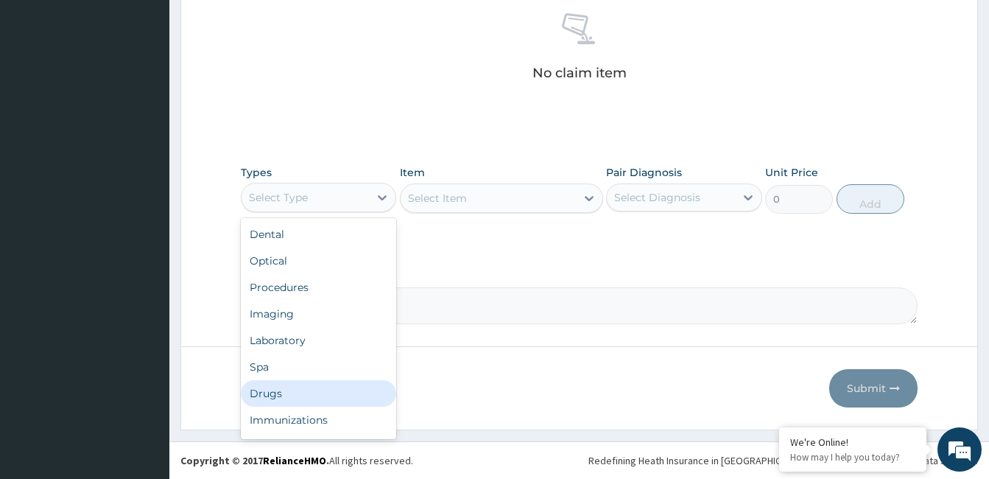
click at [358, 389] on div "Drugs" at bounding box center [318, 393] width 155 height 27
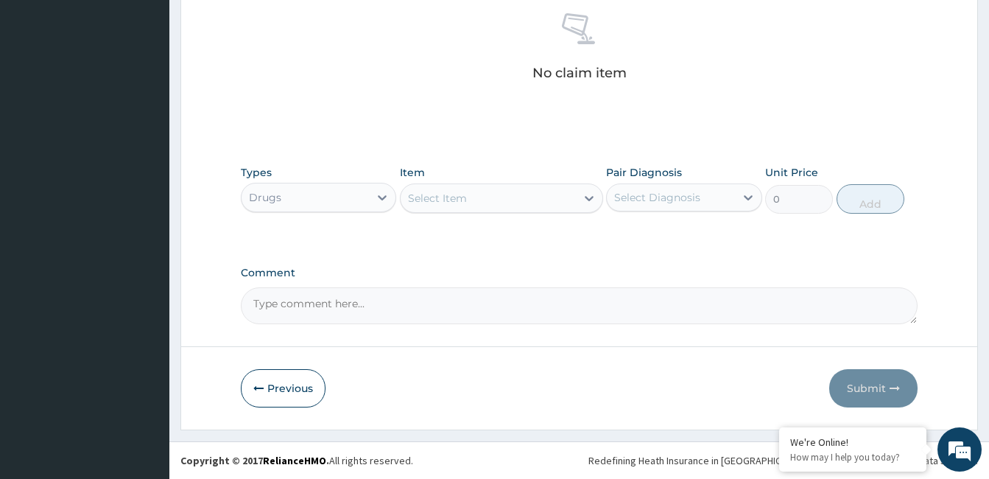
click at [522, 197] on div "Select Item" at bounding box center [488, 198] width 175 height 24
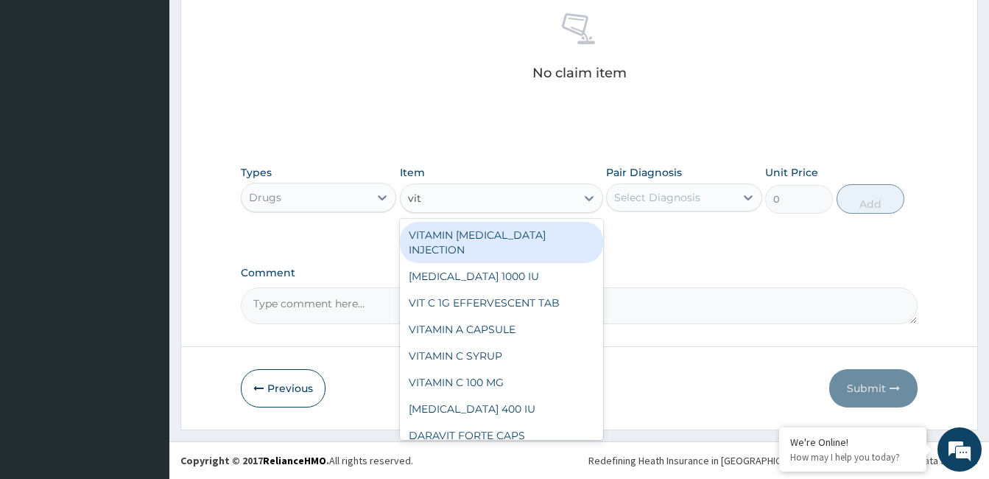
type input "vita"
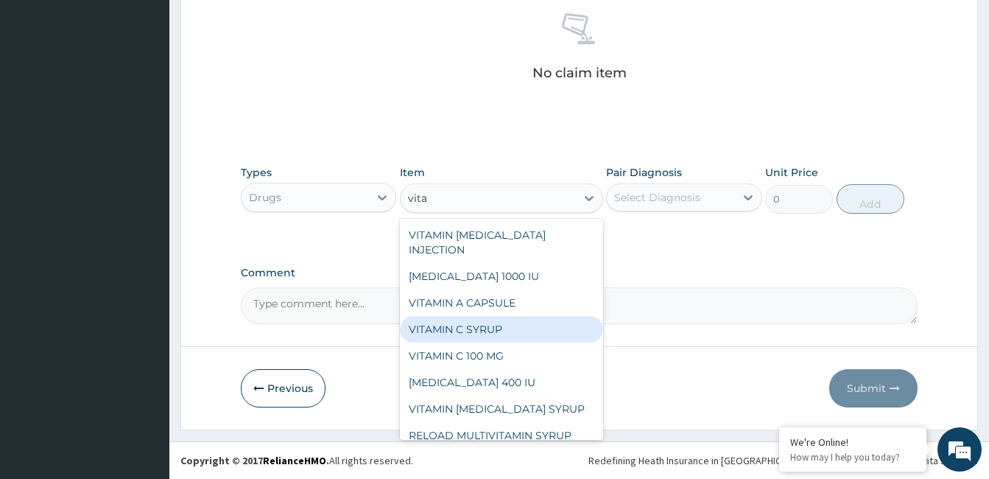
click at [509, 316] on div "VITAMIN C SYRUP" at bounding box center [501, 329] width 203 height 27
type input "800"
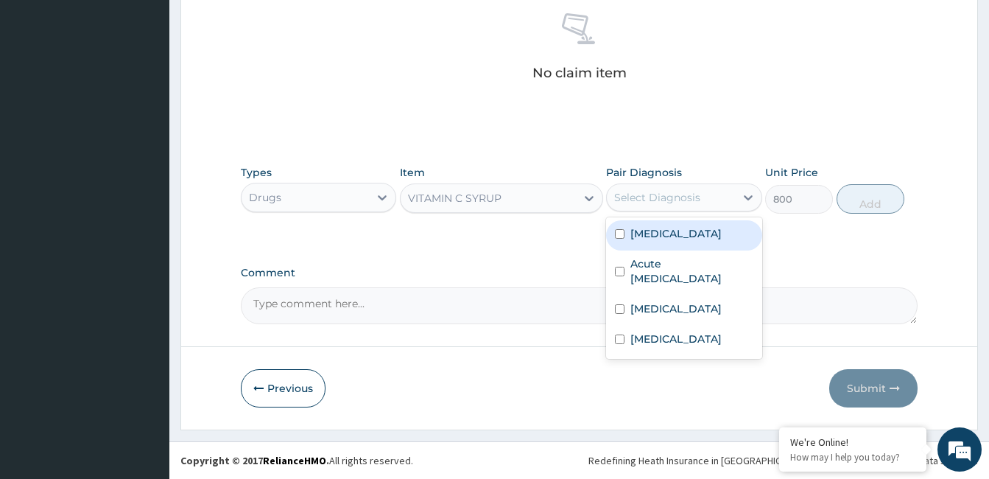
click at [689, 201] on div "Select Diagnosis" at bounding box center [657, 197] width 86 height 15
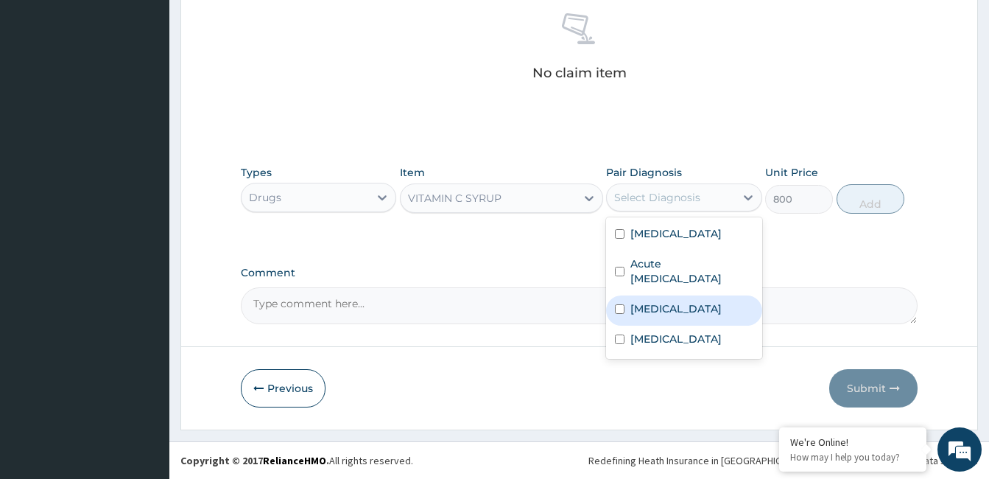
click at [677, 307] on label "Allergic rhinitis" at bounding box center [675, 308] width 91 height 15
checkbox input "true"
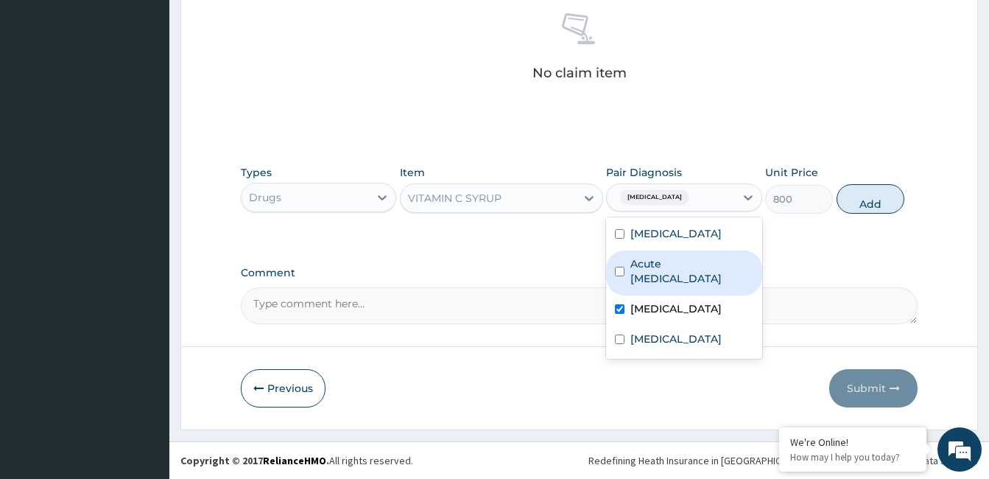
click at [671, 272] on label "Acute upper respiratory infection" at bounding box center [691, 270] width 122 height 29
checkbox input "true"
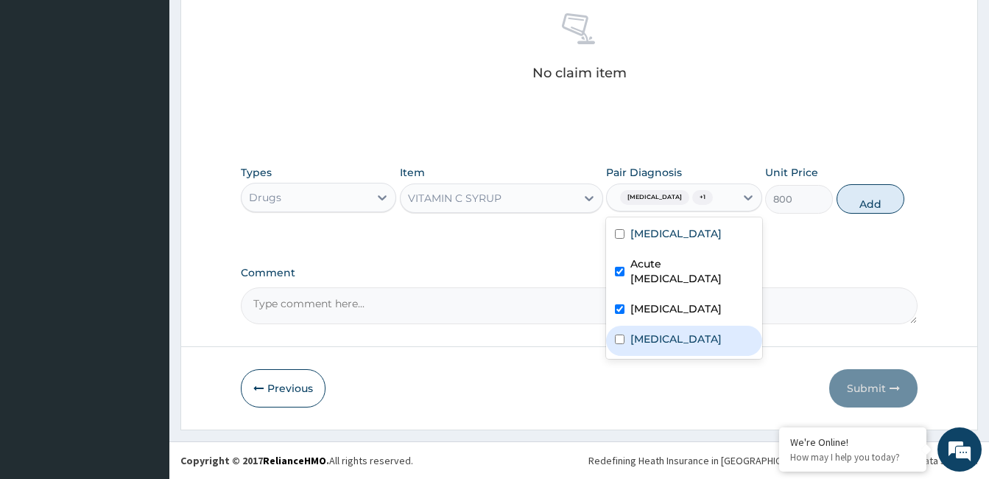
click at [666, 339] on div "Sepsis" at bounding box center [683, 340] width 155 height 30
checkbox input "true"
click at [850, 200] on button "Add" at bounding box center [870, 198] width 68 height 29
type input "0"
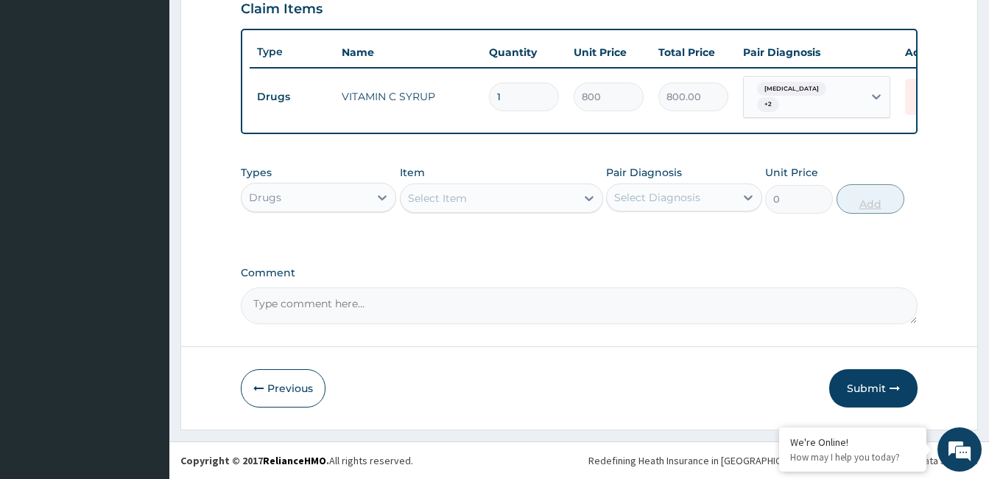
scroll to position [524, 0]
click at [476, 194] on div "Select Item" at bounding box center [488, 198] width 175 height 24
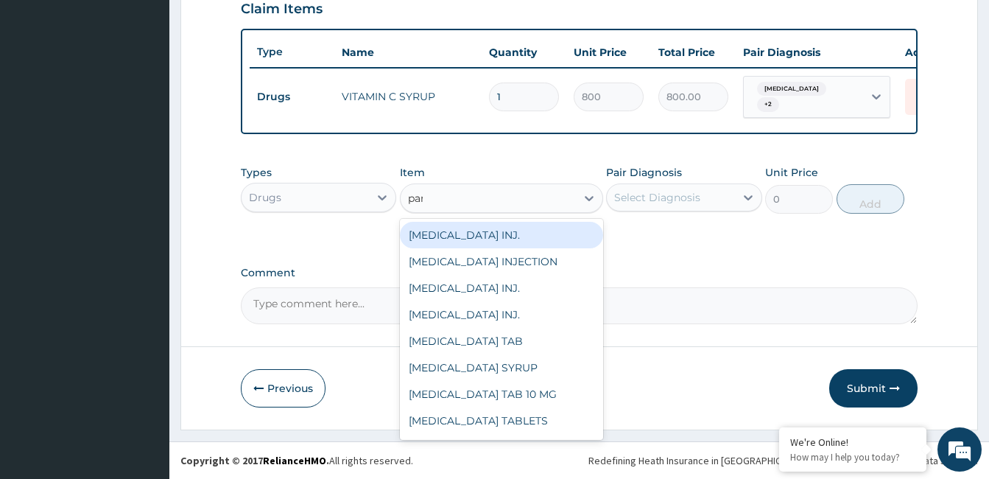
type input "para"
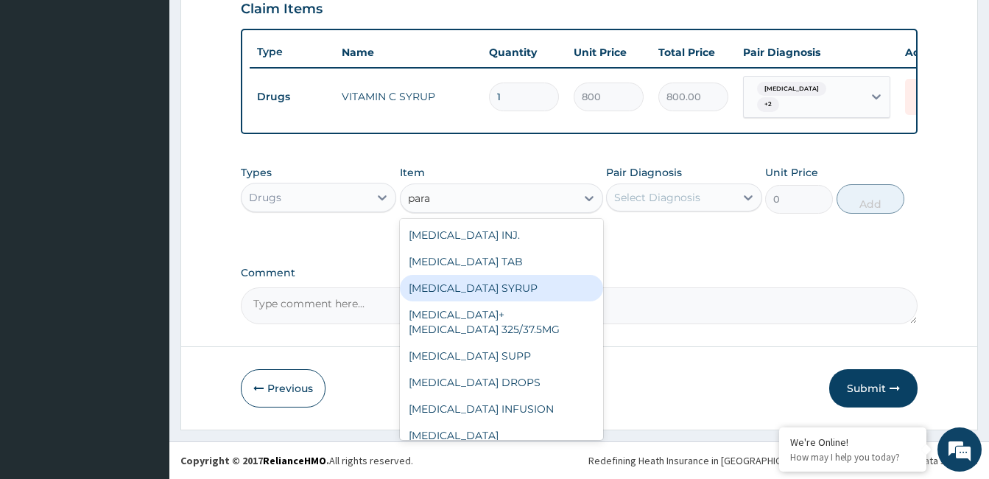
click at [480, 292] on div "PARACETAMOL SYRUP" at bounding box center [501, 288] width 203 height 27
type input "800"
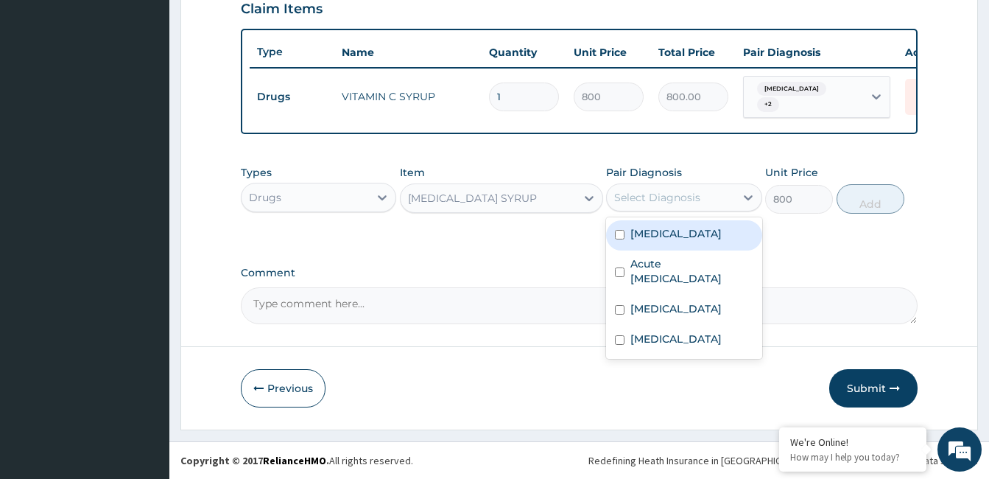
click at [715, 203] on div "Select Diagnosis" at bounding box center [670, 198] width 127 height 24
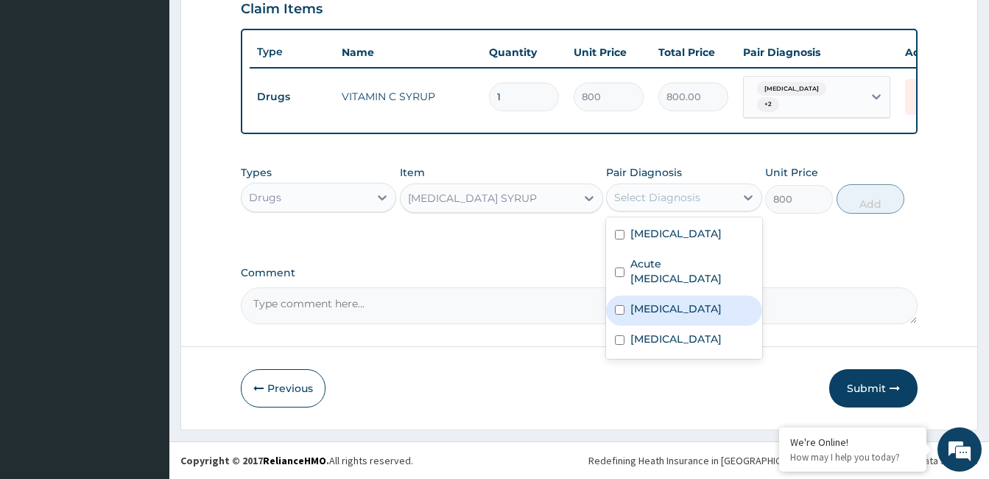
click at [677, 310] on label "Allergic rhinitis" at bounding box center [675, 308] width 91 height 15
checkbox input "true"
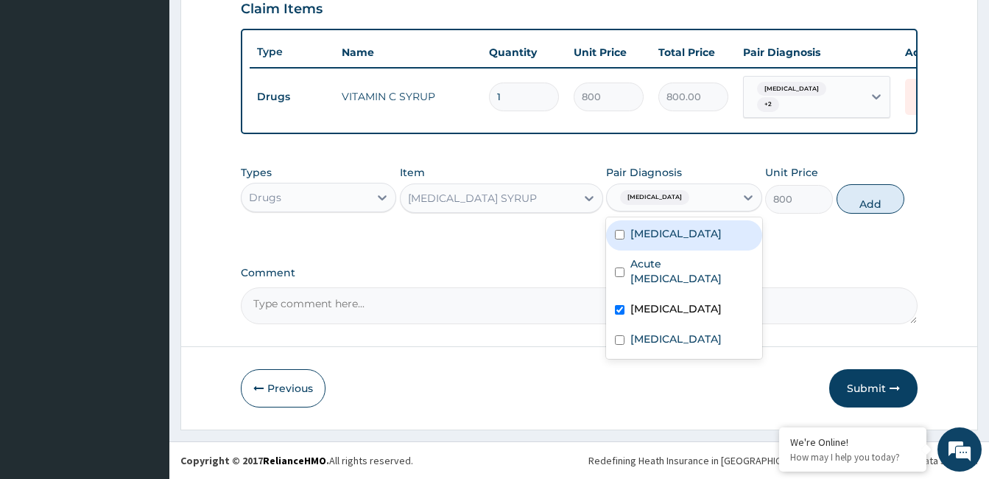
click at [685, 235] on label "Falciparum malaria" at bounding box center [675, 233] width 91 height 15
checkbox input "true"
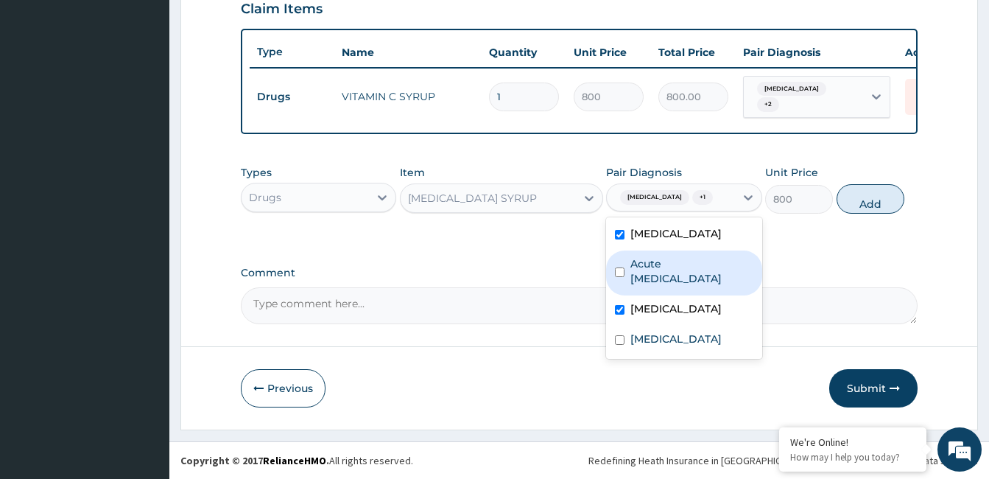
click at [700, 284] on label "Acute upper respiratory infection" at bounding box center [691, 270] width 122 height 29
checkbox input "true"
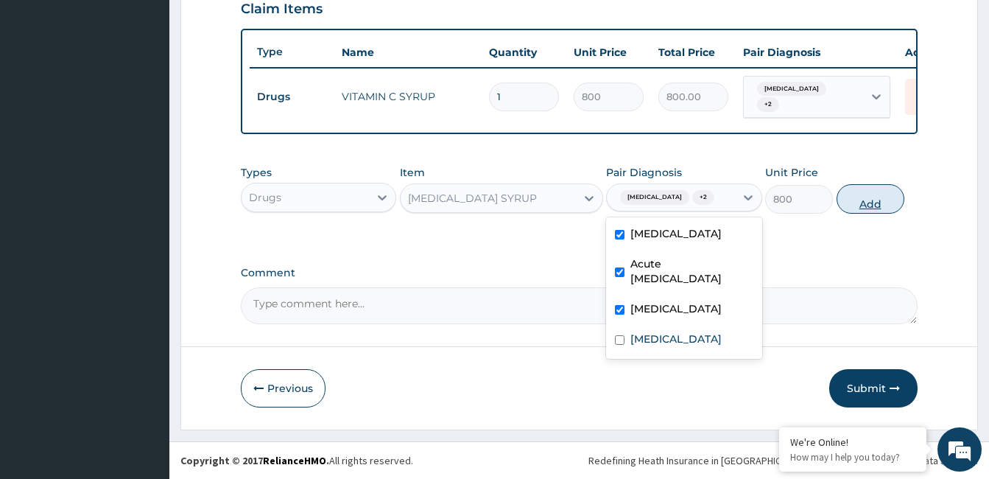
click at [861, 200] on button "Add" at bounding box center [870, 198] width 68 height 29
type input "0"
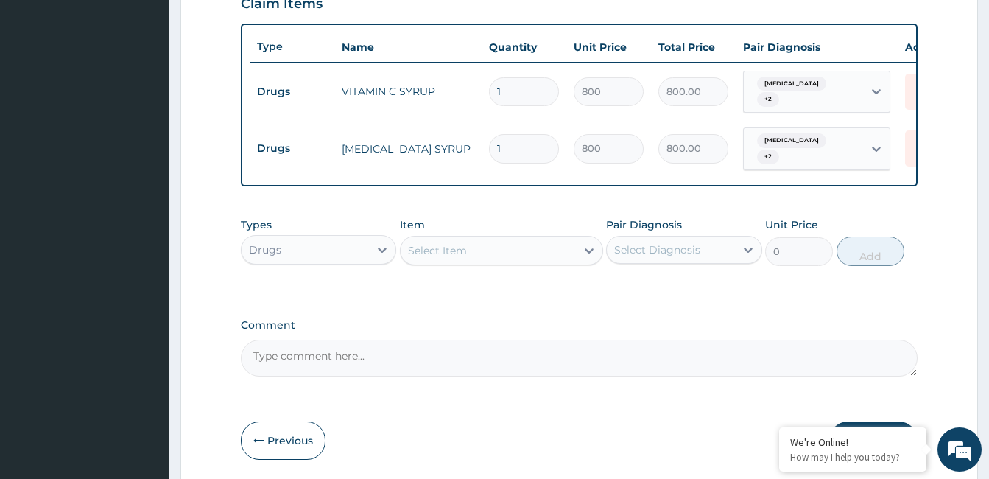
click at [464, 251] on div "Select Item" at bounding box center [437, 250] width 59 height 15
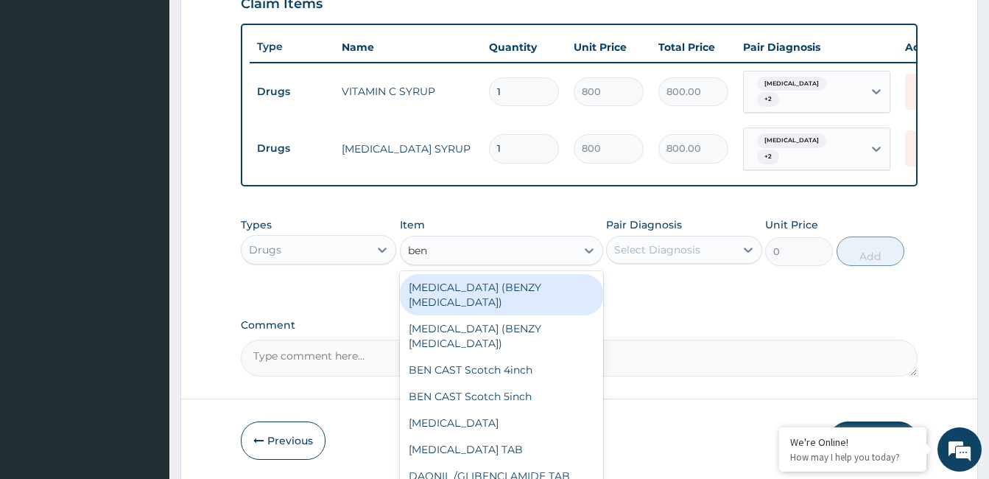
type input "beny"
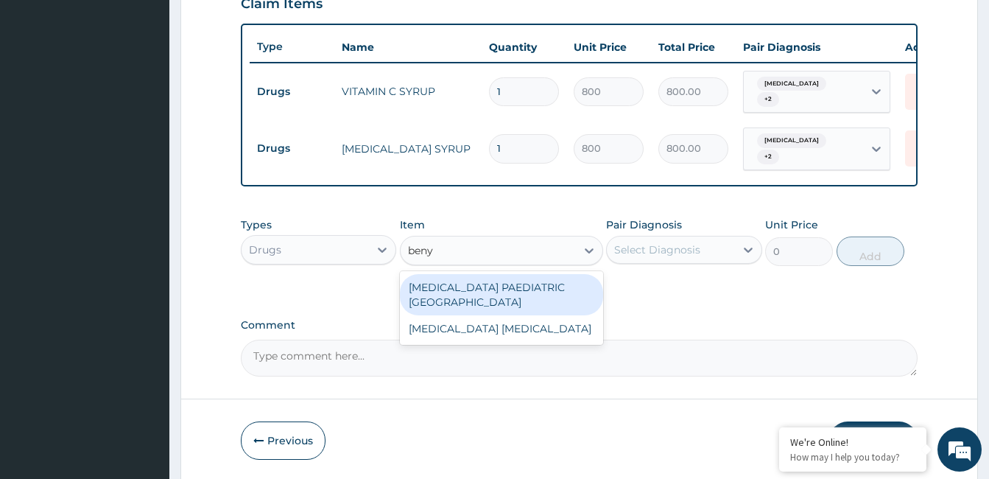
click at [504, 281] on div "BENYLIN PAEDIATRIC SYRUP" at bounding box center [501, 294] width 203 height 41
type input "2000"
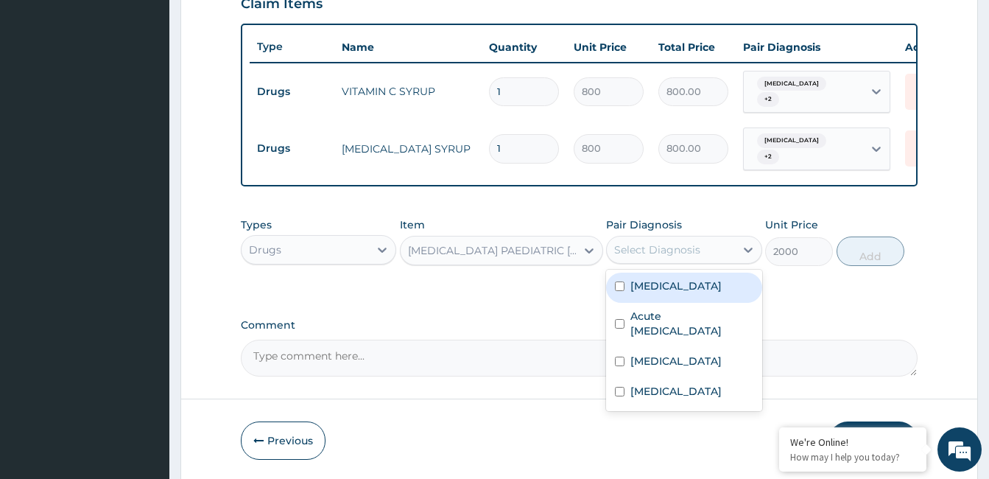
click at [684, 253] on div "Select Diagnosis" at bounding box center [657, 249] width 86 height 15
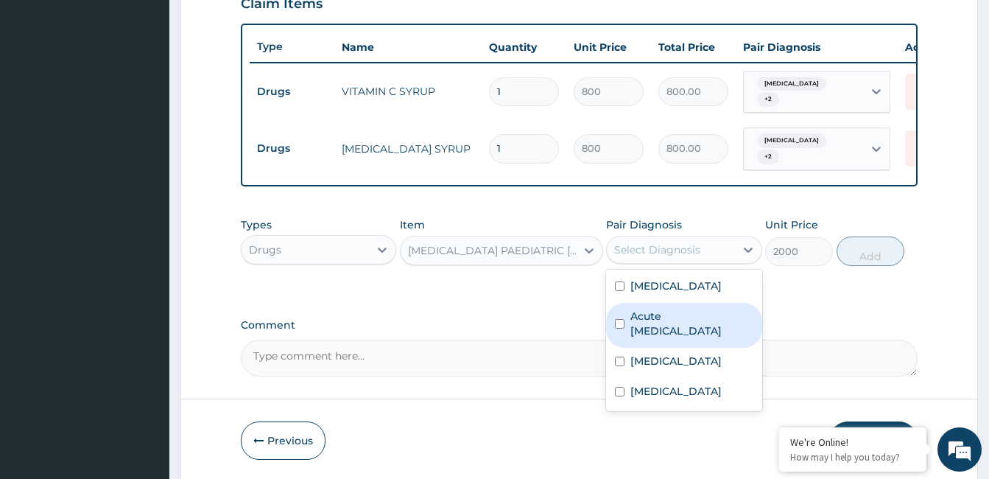
click at [674, 328] on label "Acute upper respiratory infection" at bounding box center [691, 323] width 122 height 29
checkbox input "true"
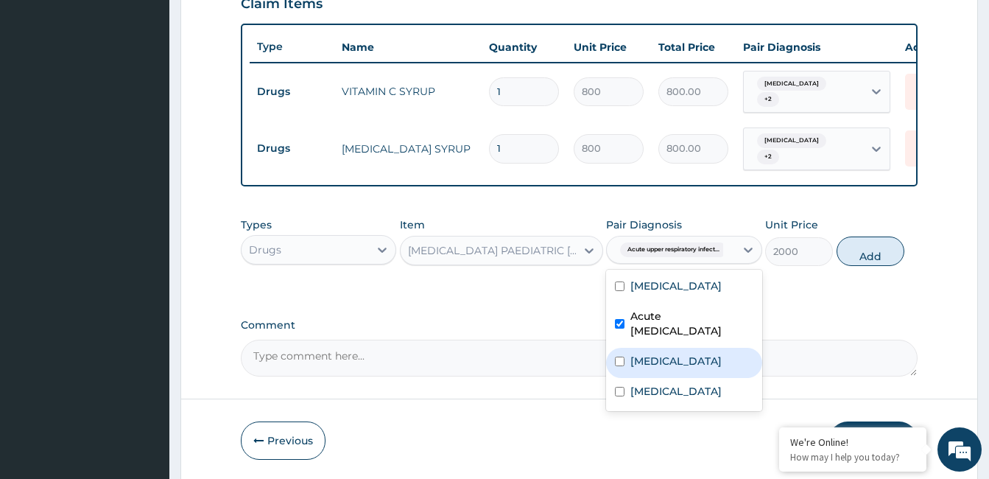
click at [673, 362] on label "Allergic rhinitis" at bounding box center [675, 360] width 91 height 15
checkbox input "true"
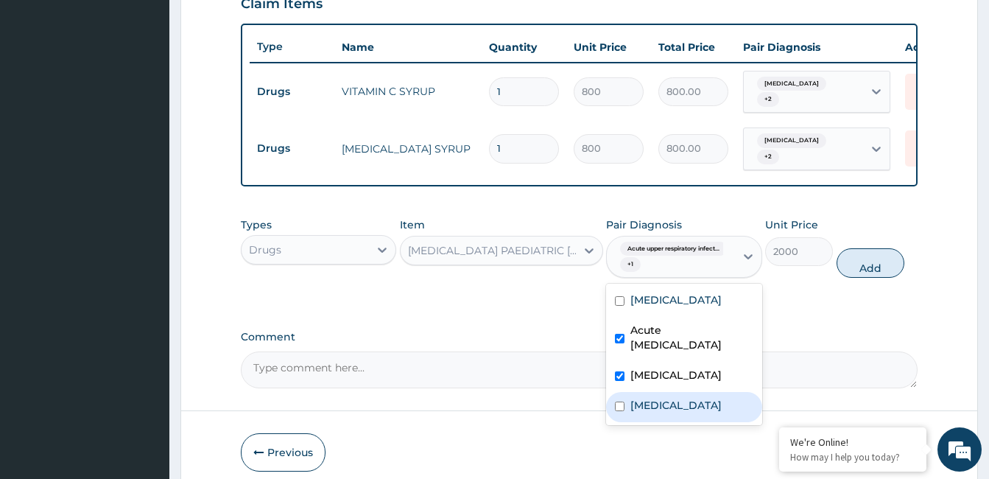
click at [666, 401] on div "Sepsis" at bounding box center [683, 407] width 155 height 30
checkbox input "true"
click at [856, 267] on button "Add" at bounding box center [870, 262] width 68 height 29
type input "0"
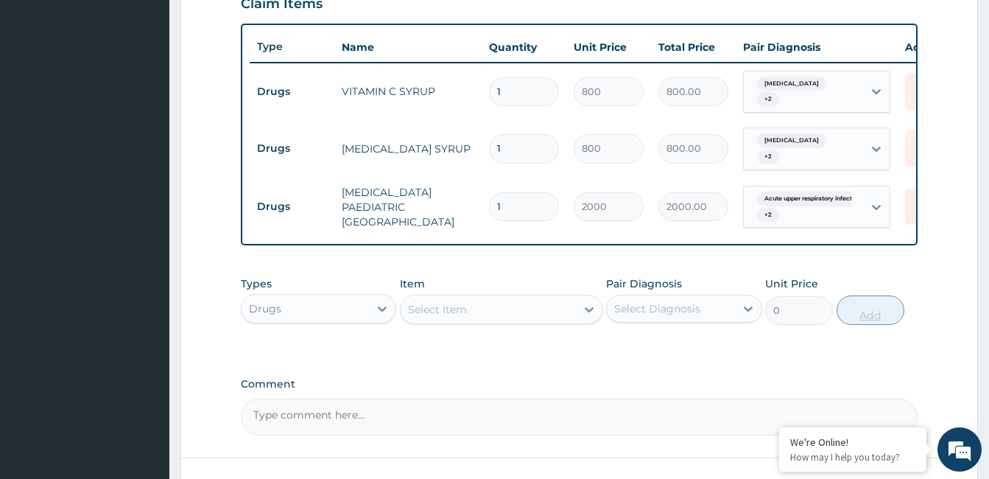
type input "0.00"
type input "2"
type input "4000.00"
type input "2"
click at [484, 301] on div "Select Item" at bounding box center [488, 309] width 175 height 24
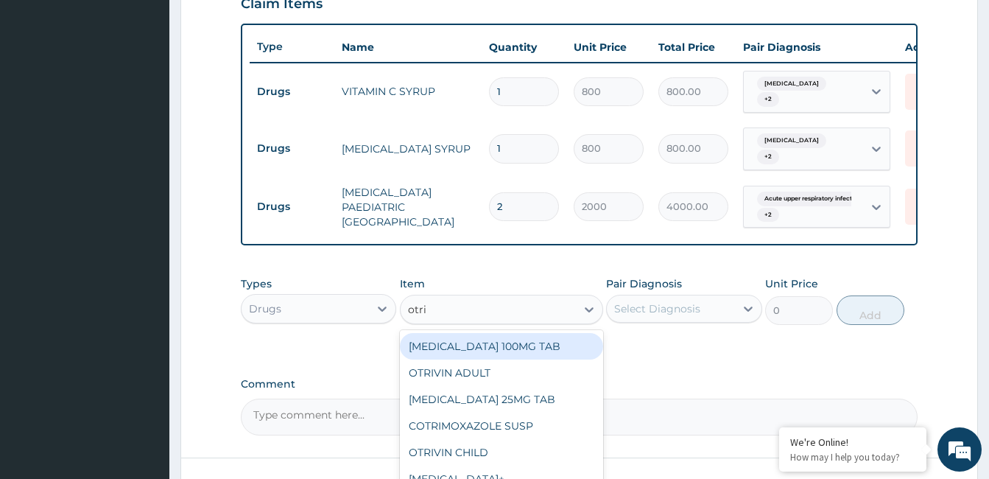
type input "otriv"
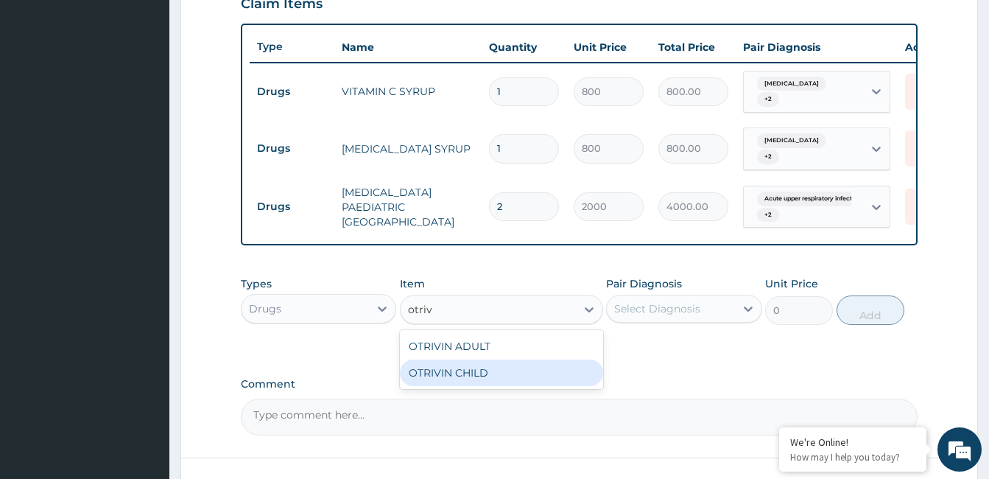
click at [468, 369] on div "OTRIVIN CHILD" at bounding box center [501, 372] width 203 height 27
type input "2500"
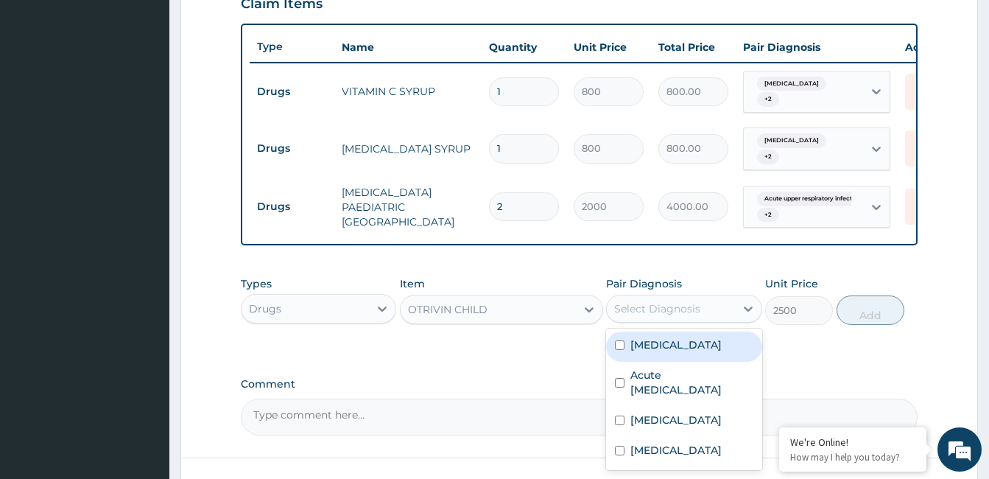
click at [655, 309] on div "Select Diagnosis" at bounding box center [657, 308] width 86 height 15
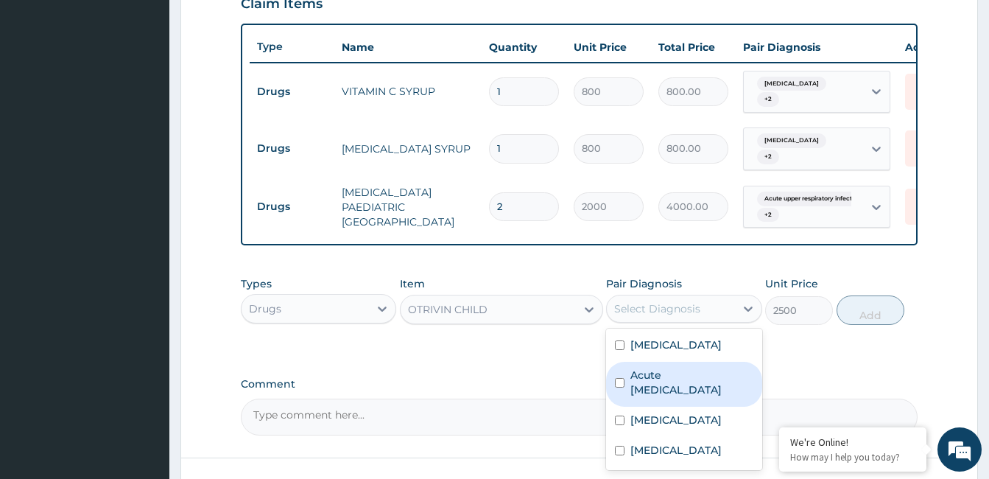
click at [656, 362] on div "Acute upper respiratory infection" at bounding box center [683, 384] width 155 height 45
checkbox input "true"
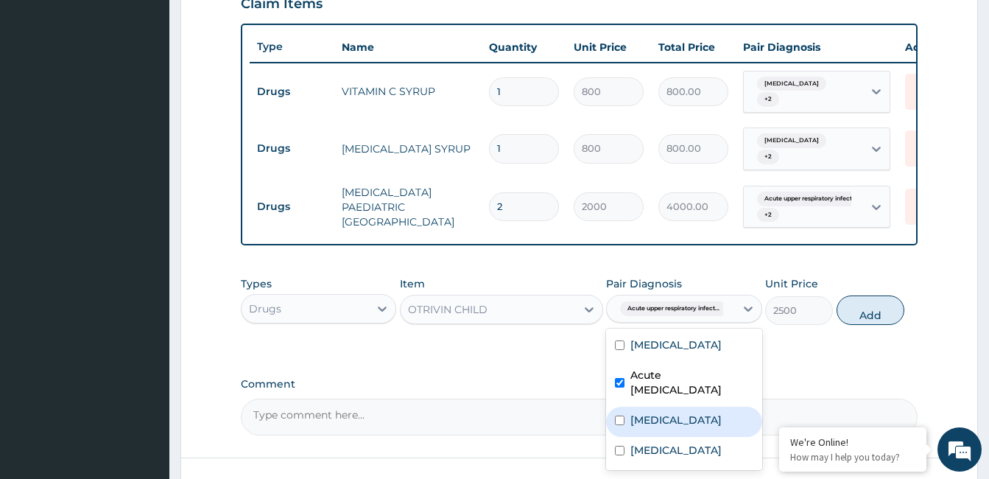
click at [673, 414] on label "Allergic rhinitis" at bounding box center [675, 419] width 91 height 15
checkbox input "true"
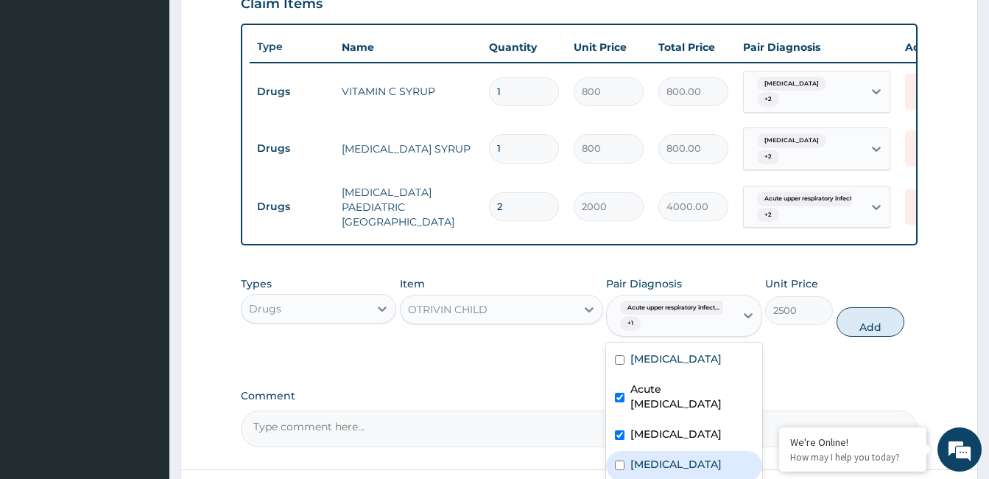
click at [666, 454] on div "Sepsis" at bounding box center [683, 466] width 155 height 30
checkbox input "true"
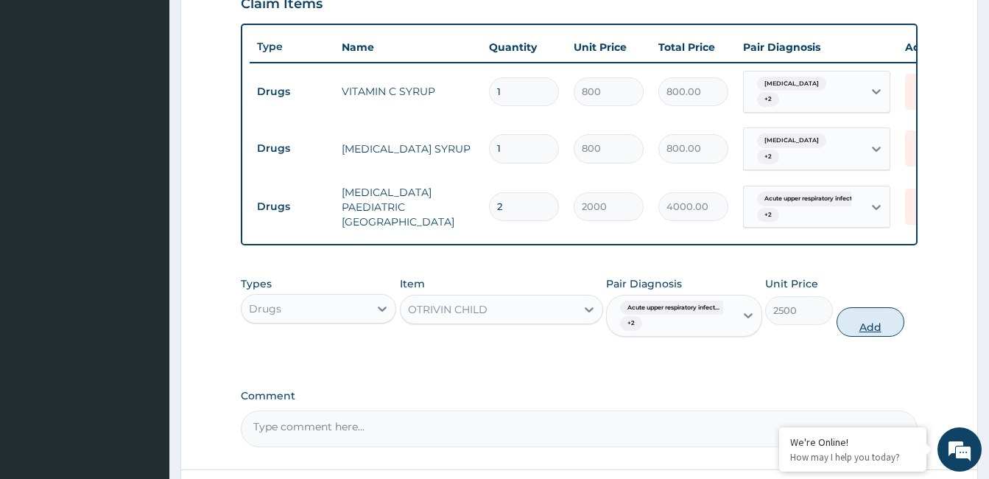
click at [870, 323] on button "Add" at bounding box center [870, 321] width 68 height 29
type input "0"
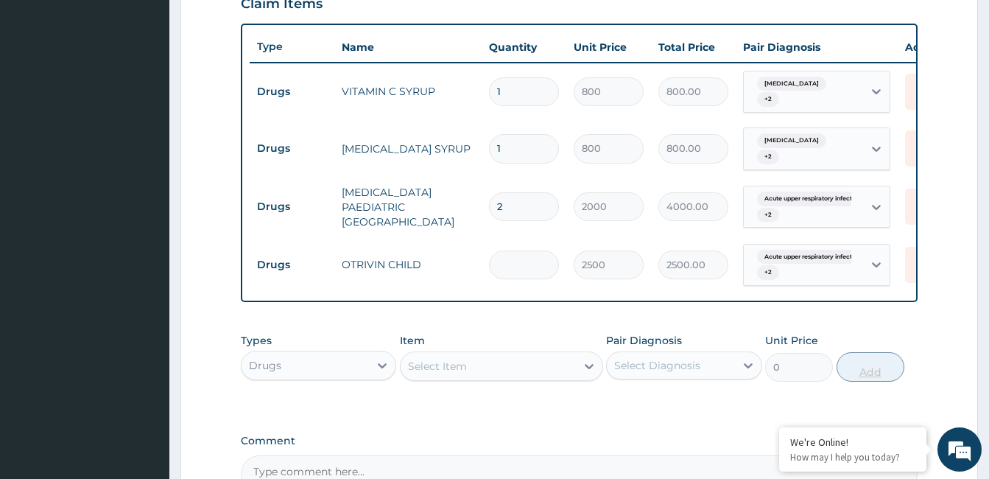
type input "0.00"
type input "2"
type input "5000.00"
type input "2"
click at [385, 363] on icon at bounding box center [382, 365] width 15 height 15
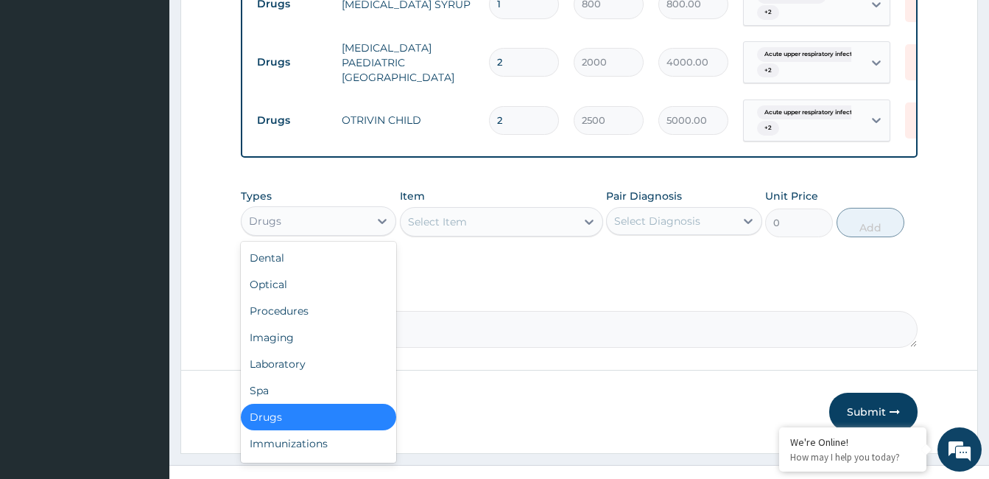
scroll to position [671, 0]
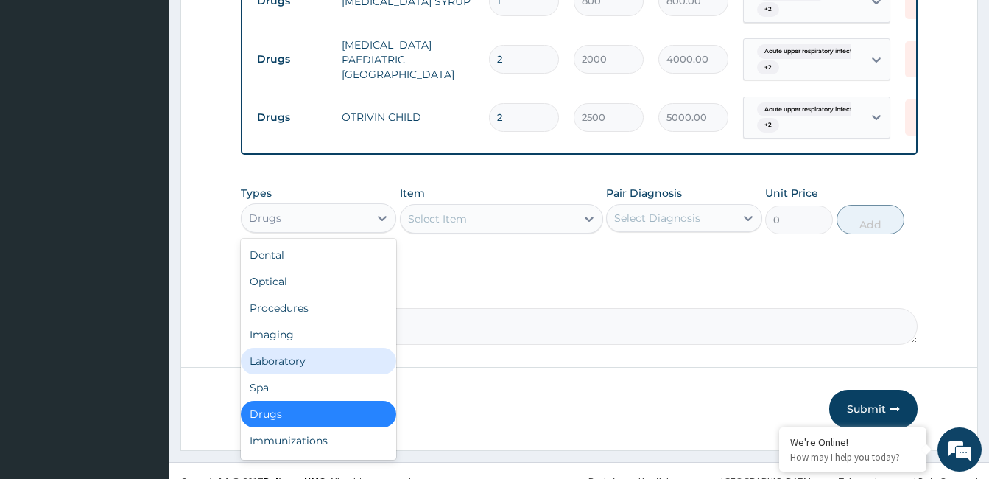
click at [323, 361] on div "Laboratory" at bounding box center [318, 361] width 155 height 27
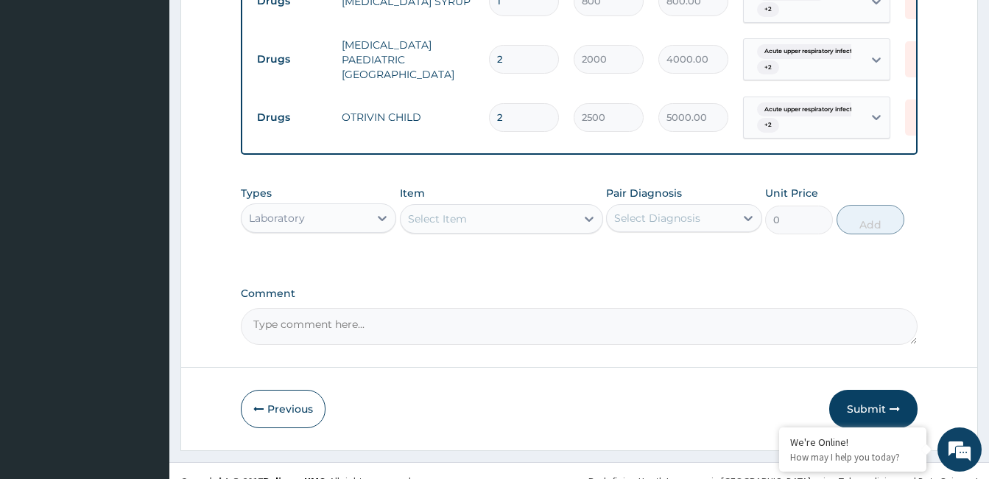
click at [513, 213] on div "Select Item" at bounding box center [488, 219] width 175 height 24
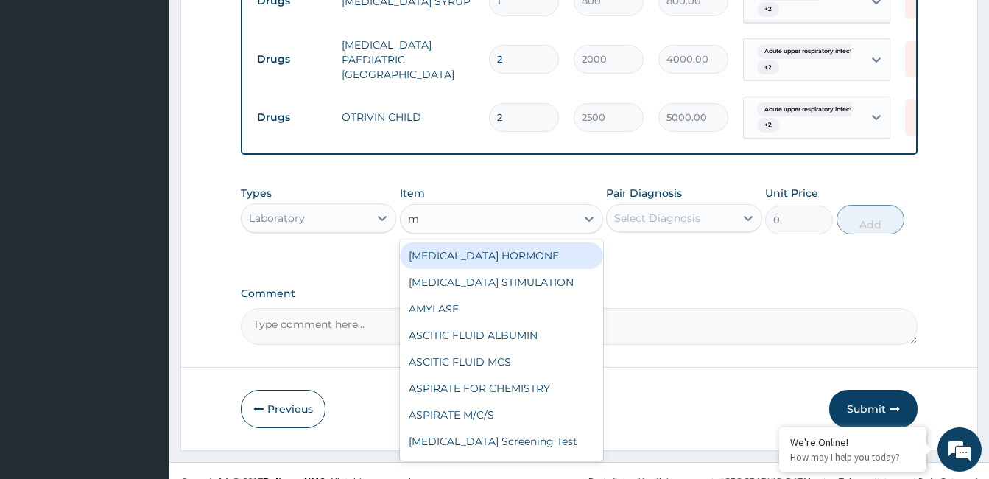
type input "mp"
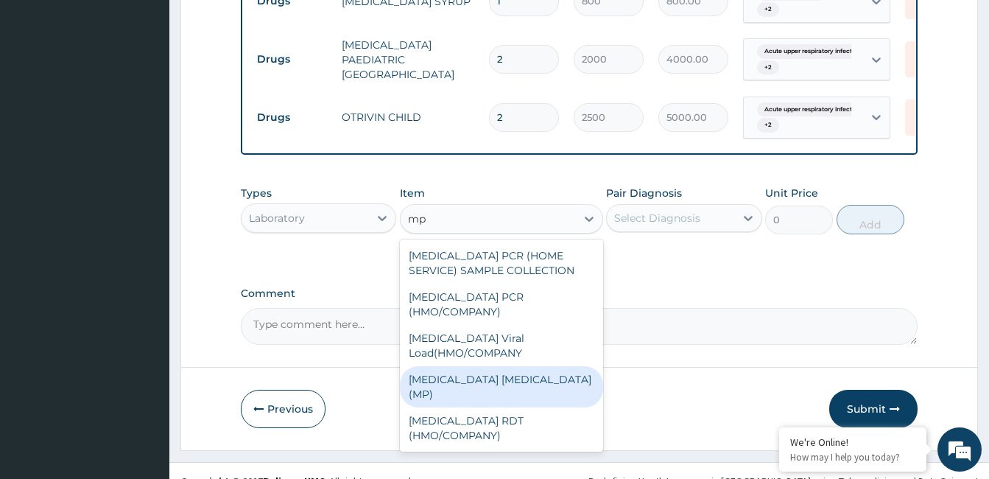
click at [524, 366] on div "[MEDICAL_DATA] [MEDICAL_DATA] (MP)" at bounding box center [501, 386] width 203 height 41
type input "3000"
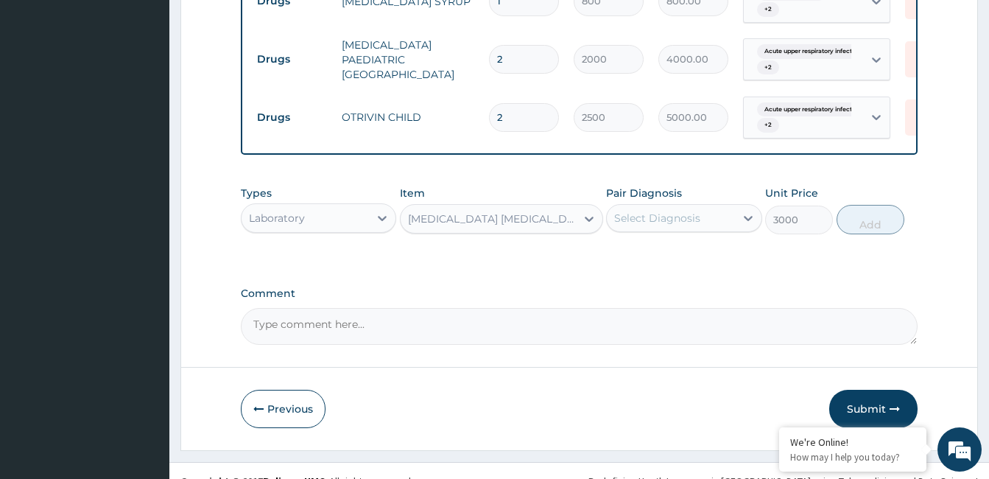
click at [674, 216] on div "Select Diagnosis" at bounding box center [657, 218] width 86 height 15
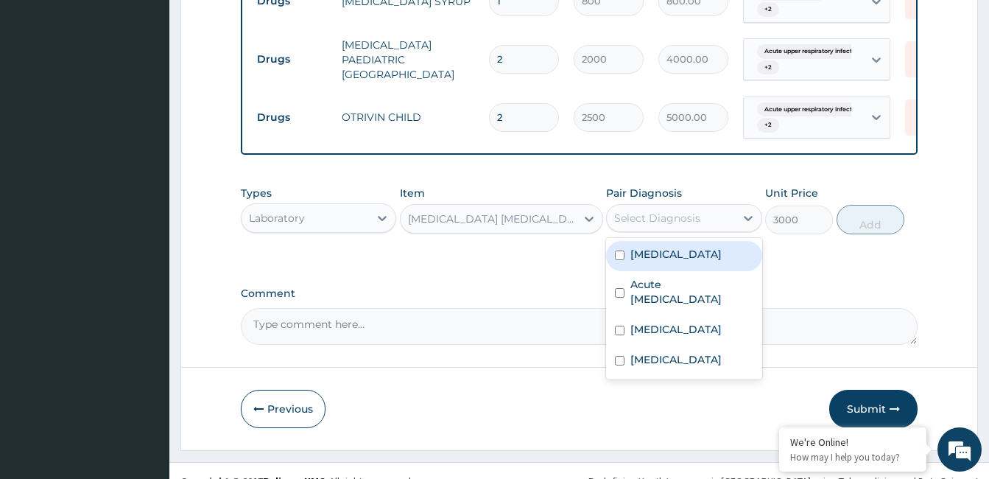
click at [663, 255] on label "[MEDICAL_DATA]" at bounding box center [675, 254] width 91 height 15
checkbox input "true"
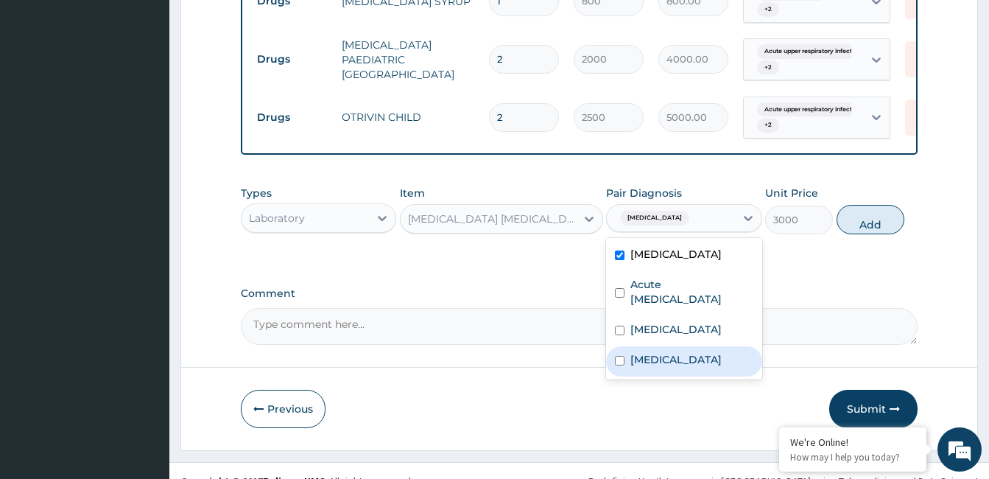
click at [674, 359] on div "Sepsis" at bounding box center [683, 361] width 155 height 30
checkbox input "true"
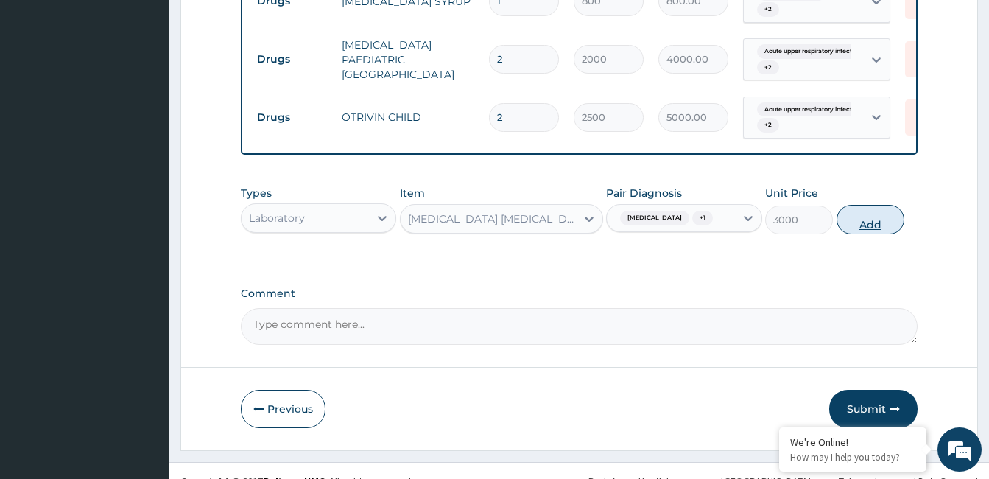
click at [878, 214] on button "Add" at bounding box center [870, 219] width 68 height 29
type input "0"
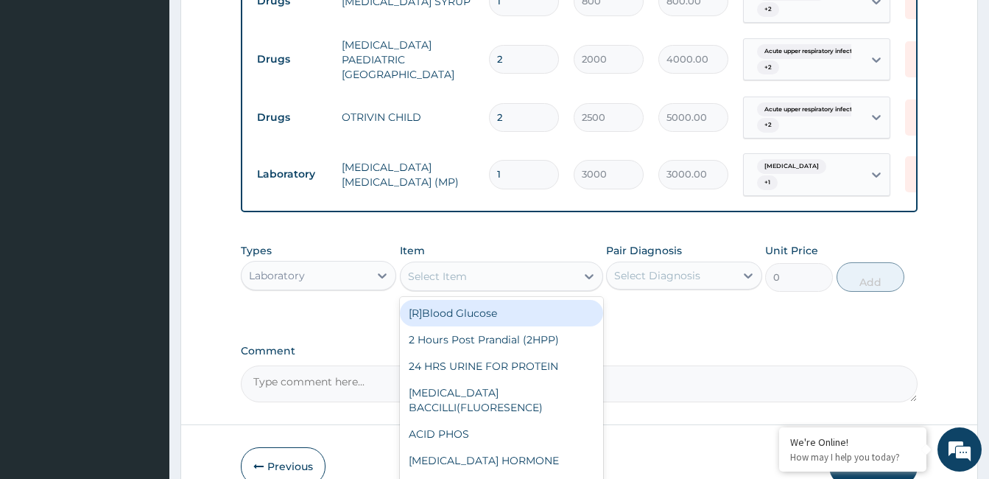
click at [498, 272] on div "Select Item" at bounding box center [488, 276] width 175 height 24
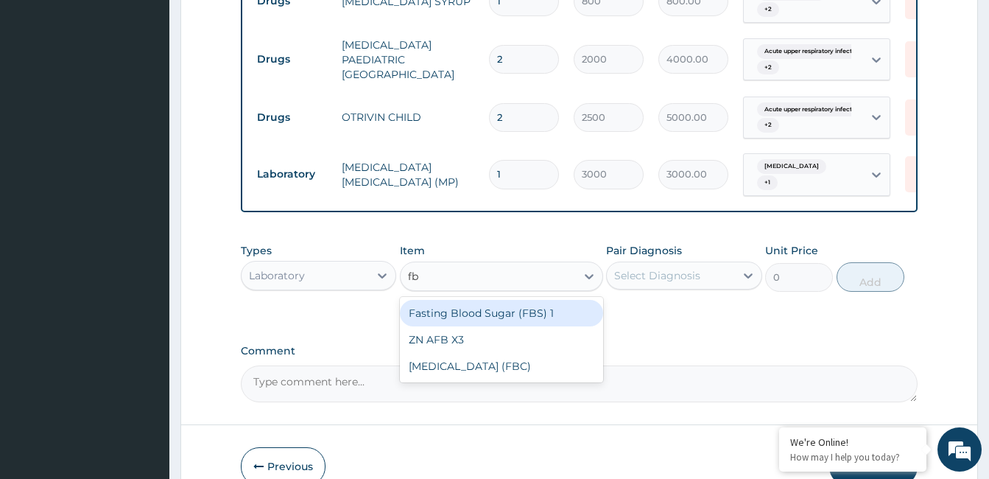
type input "fbc"
click at [485, 317] on div "Full Blood Count (FBC)" at bounding box center [501, 313] width 203 height 27
type input "12000"
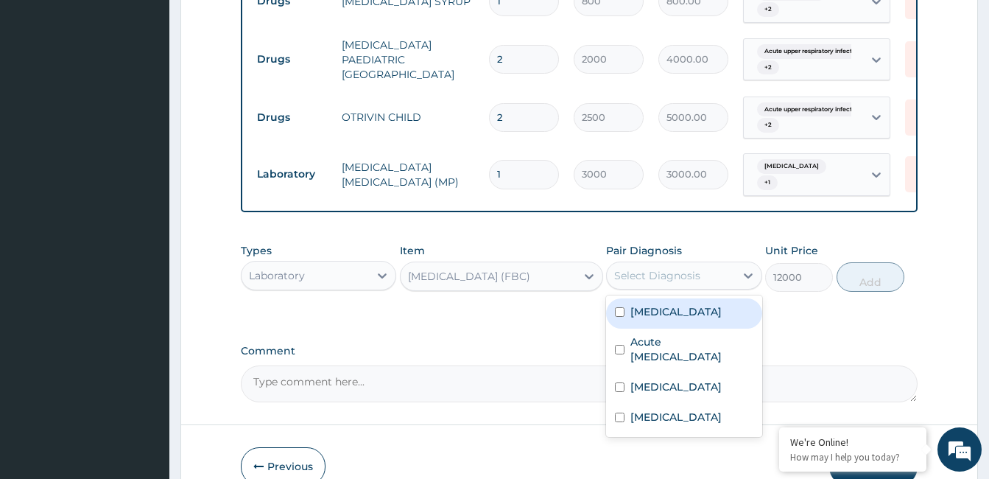
click at [677, 271] on div "Select Diagnosis" at bounding box center [657, 275] width 86 height 15
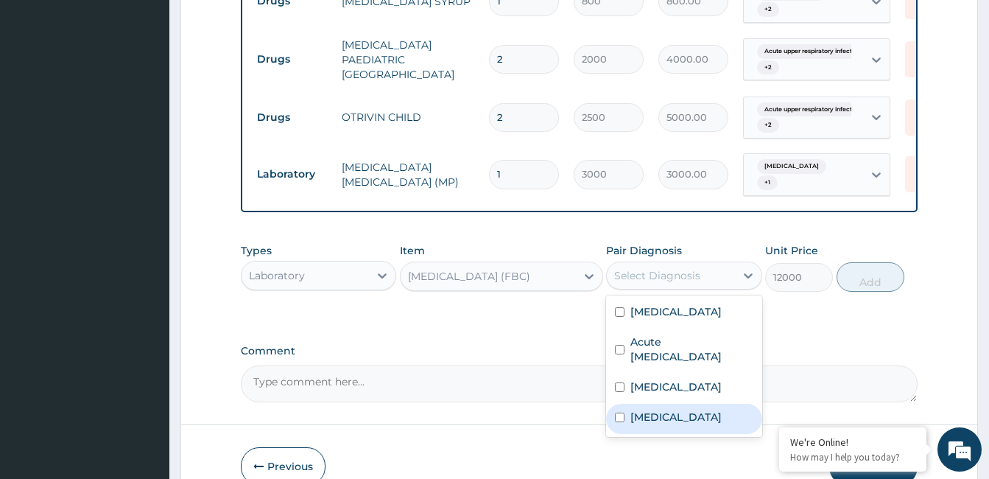
click at [668, 412] on div "Sepsis" at bounding box center [683, 418] width 155 height 30
checkbox input "true"
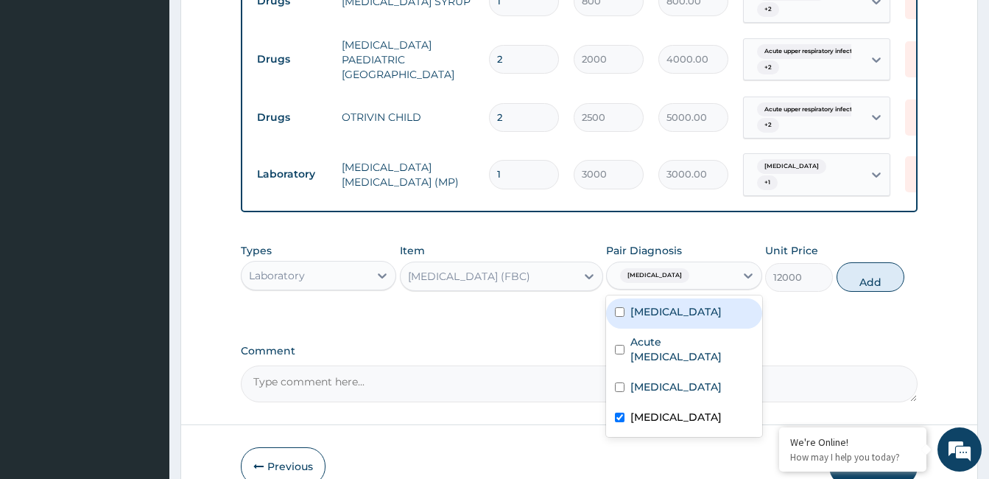
click at [683, 311] on label "Falciparum malaria" at bounding box center [675, 311] width 91 height 15
checkbox input "true"
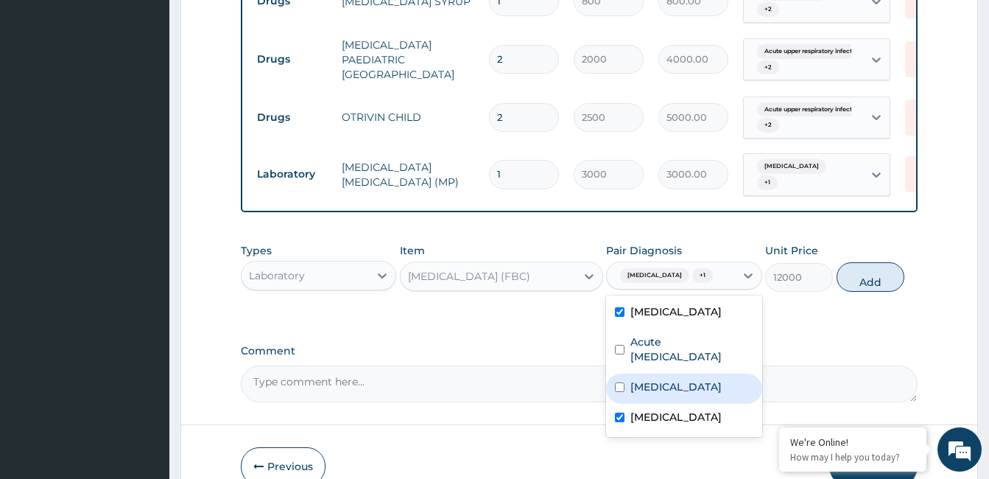
click at [683, 382] on label "Allergic rhinitis" at bounding box center [675, 386] width 91 height 15
checkbox input "true"
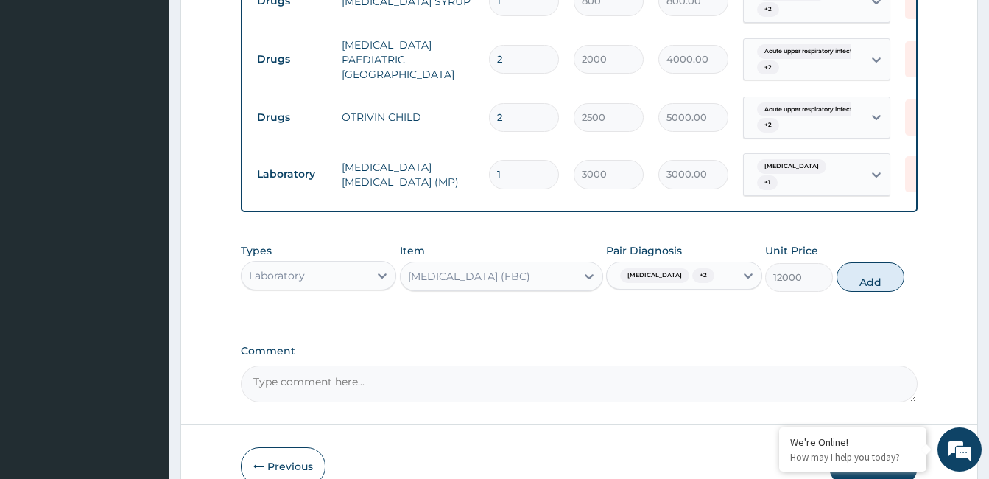
click at [859, 274] on button "Add" at bounding box center [870, 276] width 68 height 29
type input "0"
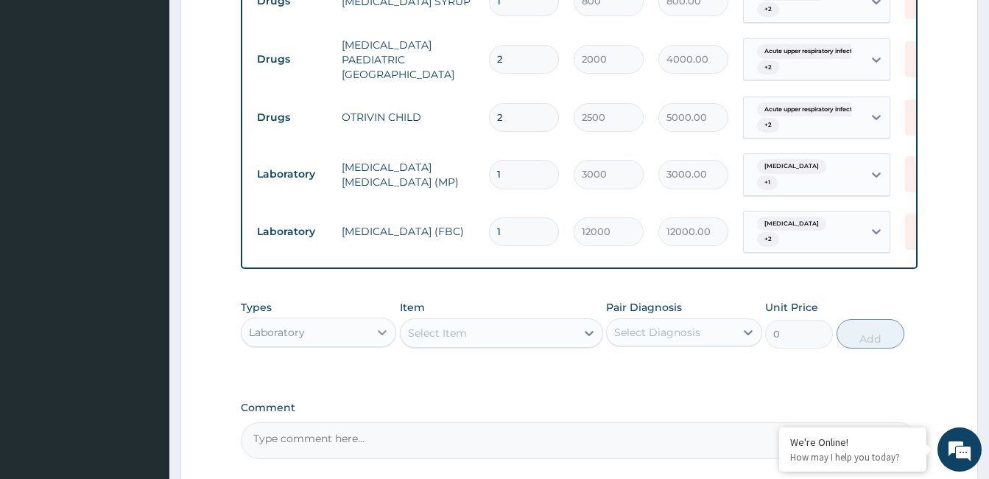
click at [384, 330] on icon at bounding box center [382, 332] width 9 height 5
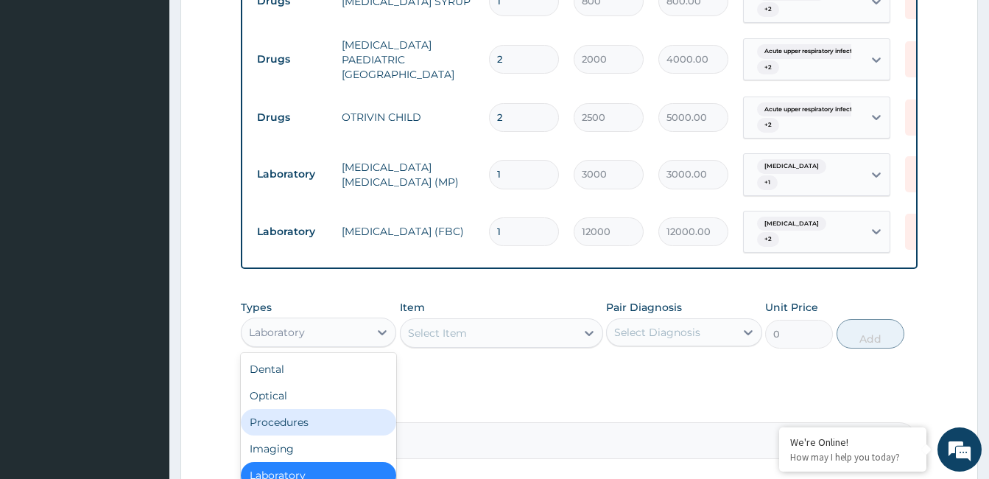
click at [328, 409] on div "Procedures" at bounding box center [318, 422] width 155 height 27
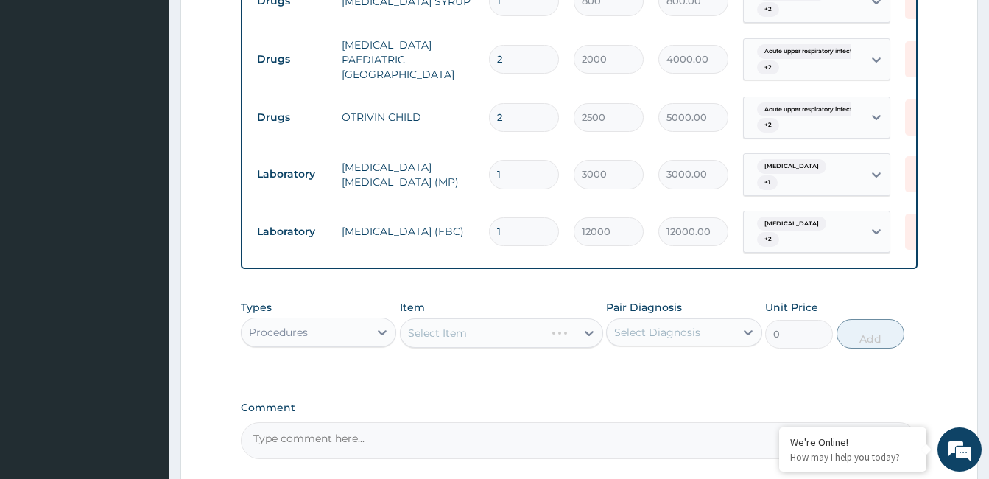
click at [454, 330] on div "Select Item" at bounding box center [501, 332] width 203 height 29
click at [455, 329] on div "Select Item" at bounding box center [437, 332] width 59 height 15
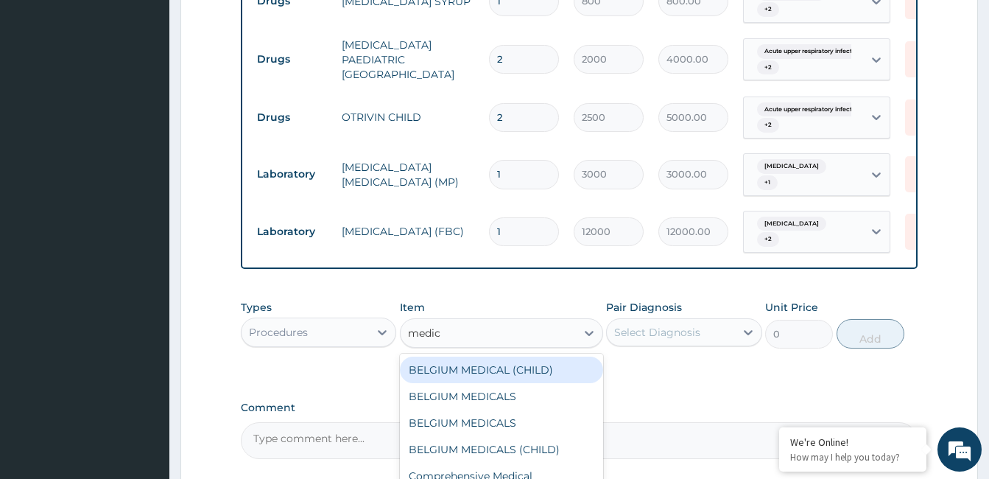
type input "medica"
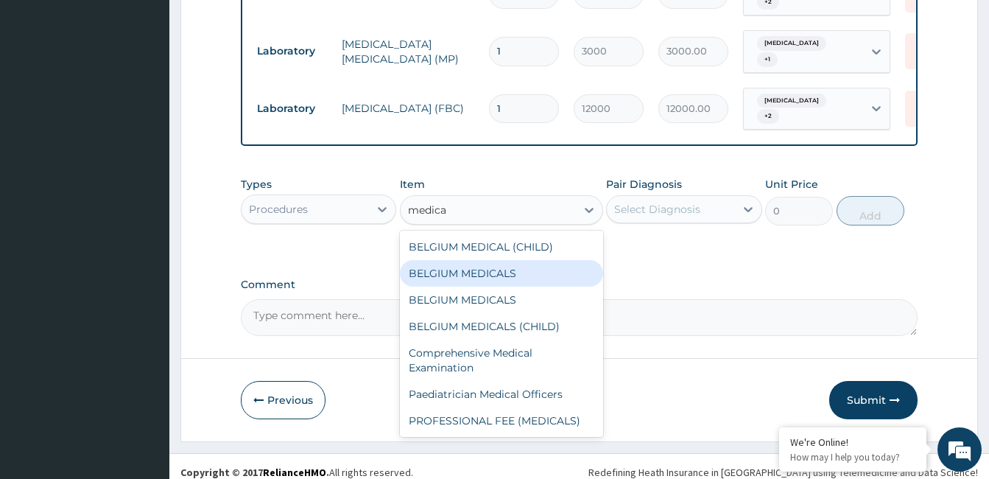
scroll to position [797, 0]
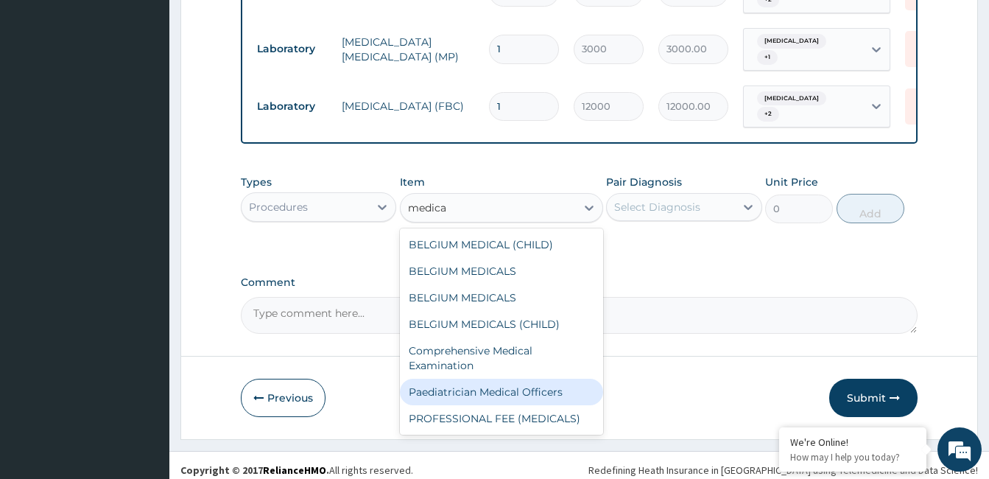
click at [479, 389] on div "Paediatrician Medical Officers" at bounding box center [501, 391] width 203 height 27
type input "10000"
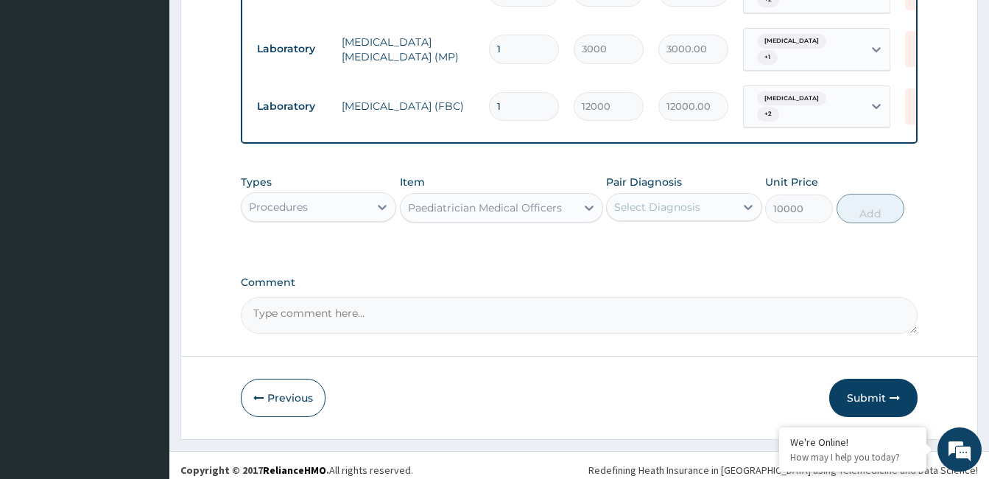
click at [683, 200] on div "Select Diagnosis" at bounding box center [657, 207] width 86 height 15
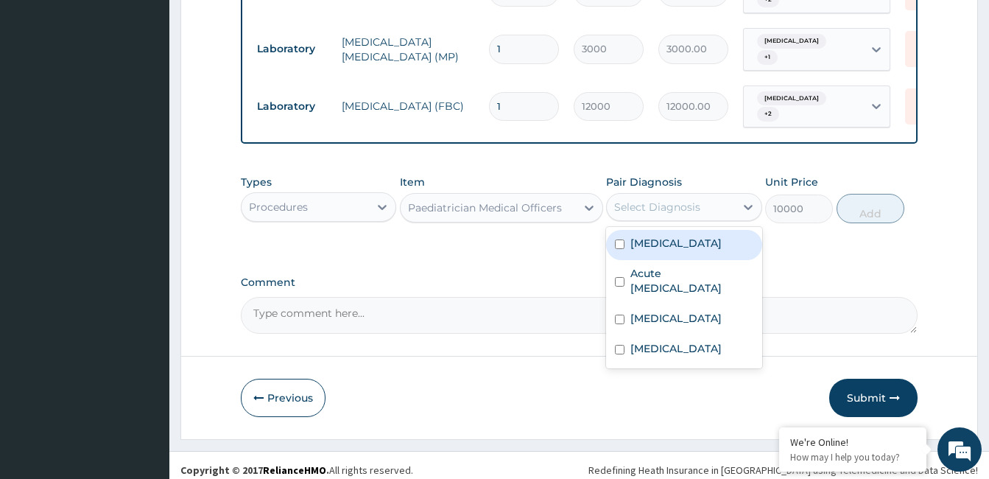
click at [665, 240] on label "Falciparum malaria" at bounding box center [675, 243] width 91 height 15
checkbox input "true"
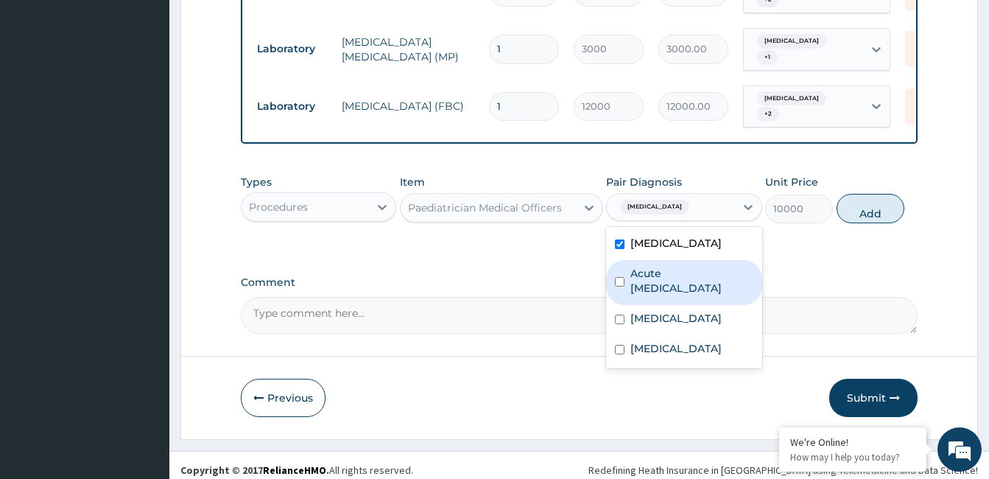
click at [665, 266] on label "Acute upper respiratory infection" at bounding box center [691, 280] width 122 height 29
checkbox input "true"
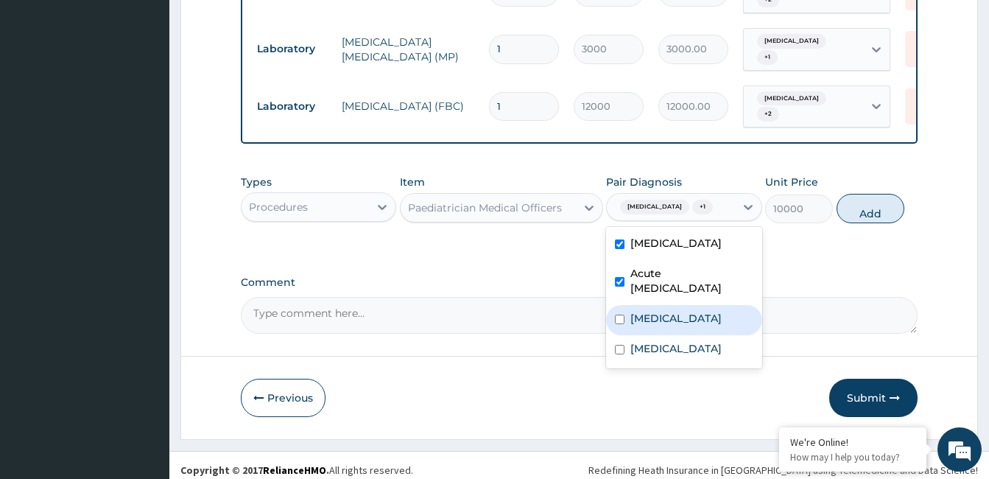
click at [656, 311] on label "Allergic rhinitis" at bounding box center [675, 318] width 91 height 15
checkbox input "true"
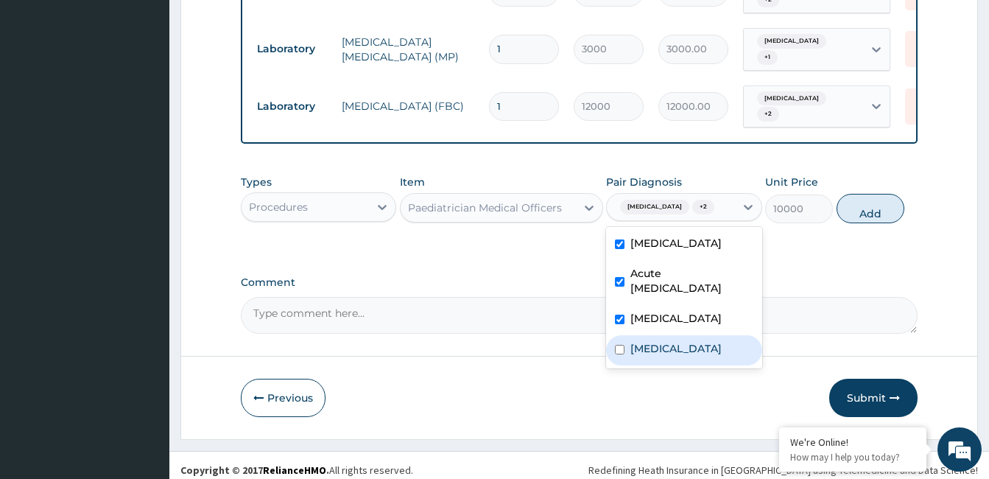
click at [649, 341] on label "Sepsis" at bounding box center [675, 348] width 91 height 15
checkbox input "true"
click at [858, 202] on button "Add" at bounding box center [870, 208] width 68 height 29
type input "0"
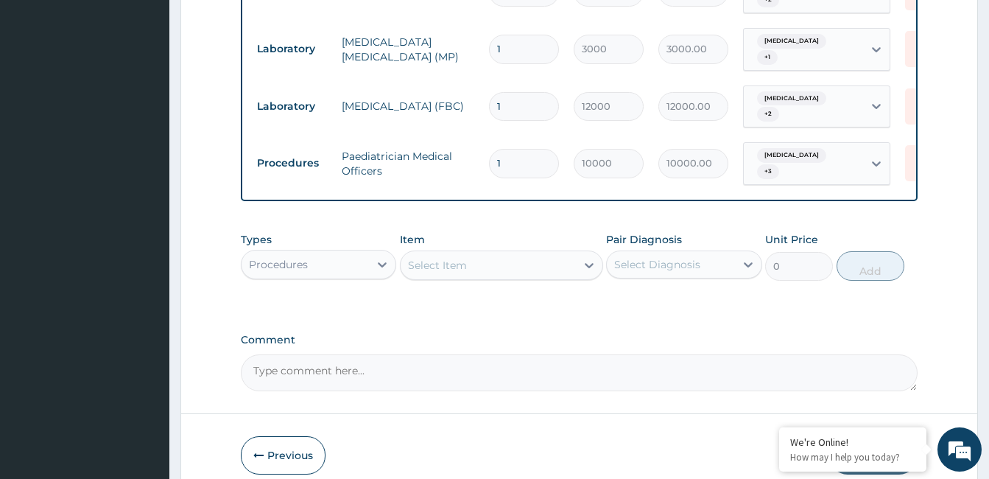
click at [362, 365] on textarea "Comment" at bounding box center [579, 372] width 677 height 37
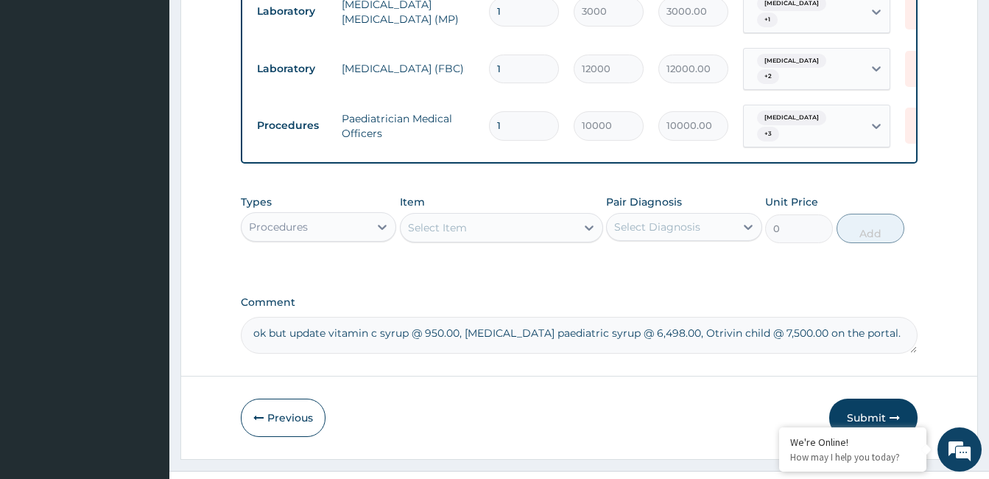
scroll to position [854, 0]
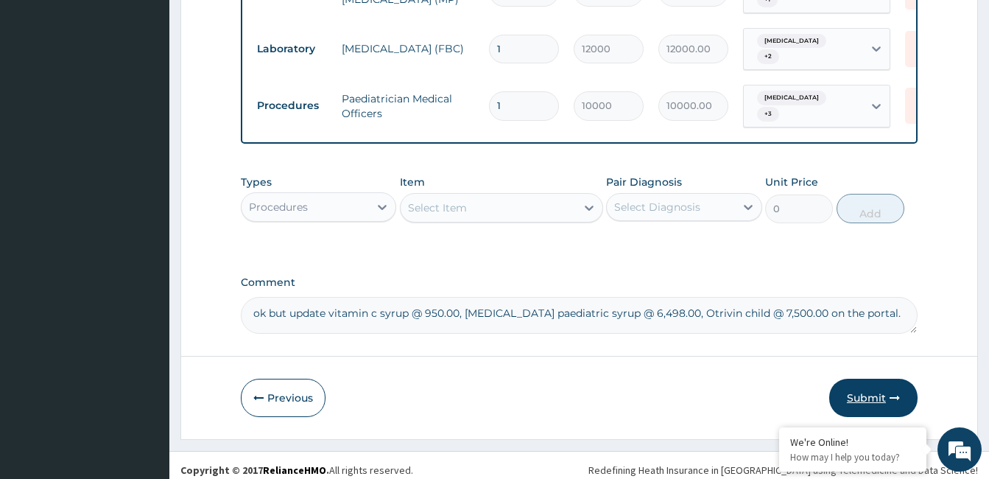
type textarea "ok but update vitamin c syrup @ 950.00, benylin paediatric syrup @ 6,498.00, Ot…"
click at [884, 395] on button "Submit" at bounding box center [873, 397] width 88 height 38
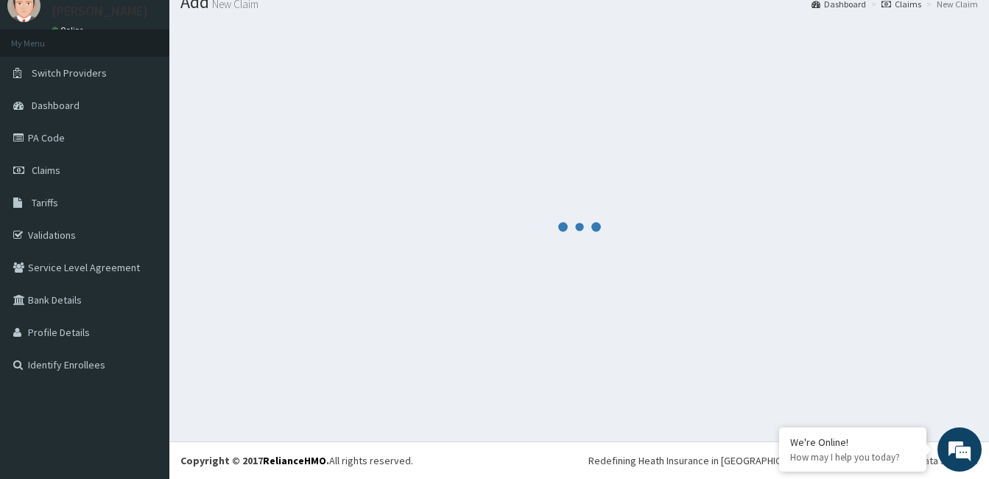
scroll to position [55, 0]
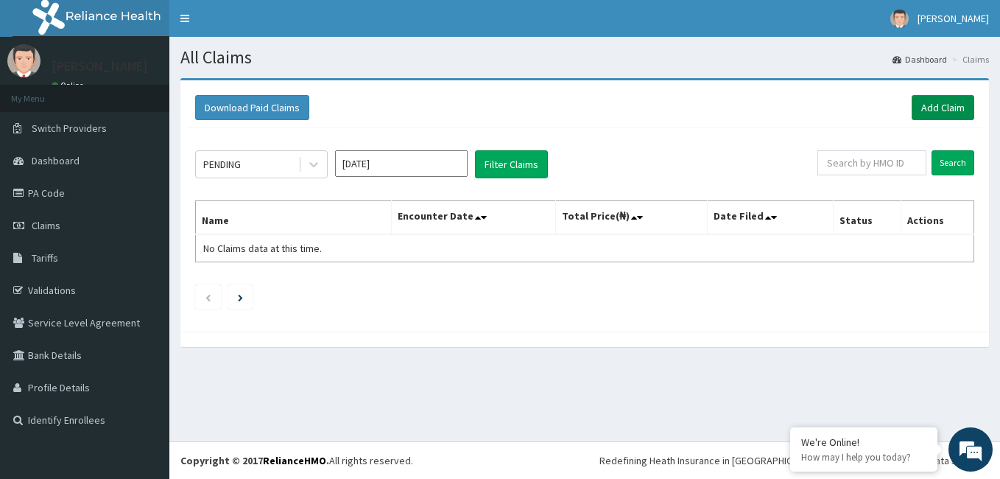
click at [925, 100] on link "Add Claim" at bounding box center [943, 107] width 63 height 25
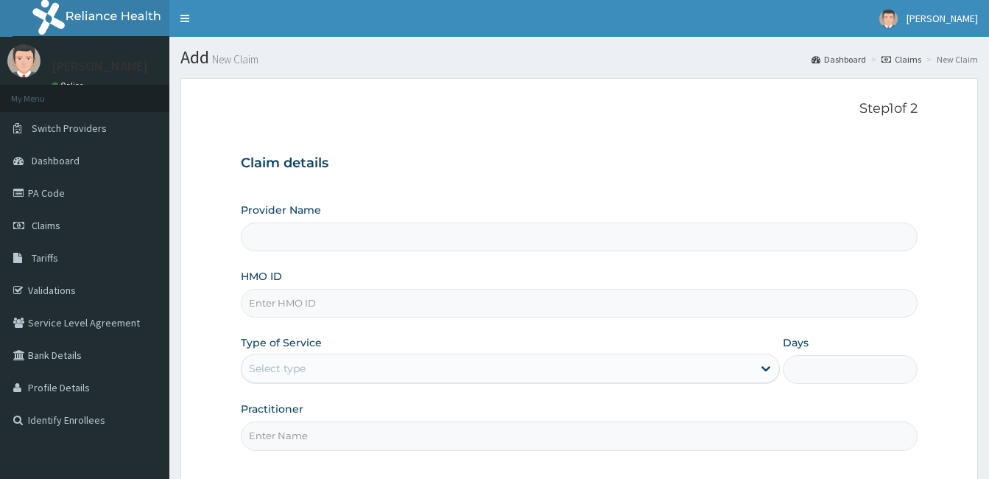
type input "[GEOGRAPHIC_DATA]"
click at [378, 310] on input "HMO ID" at bounding box center [579, 303] width 677 height 29
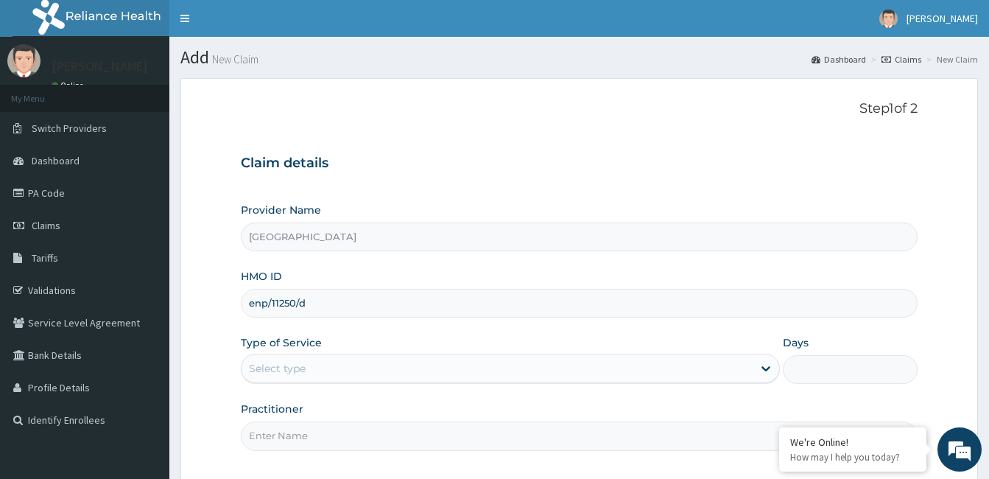
type input "enp/11250/d"
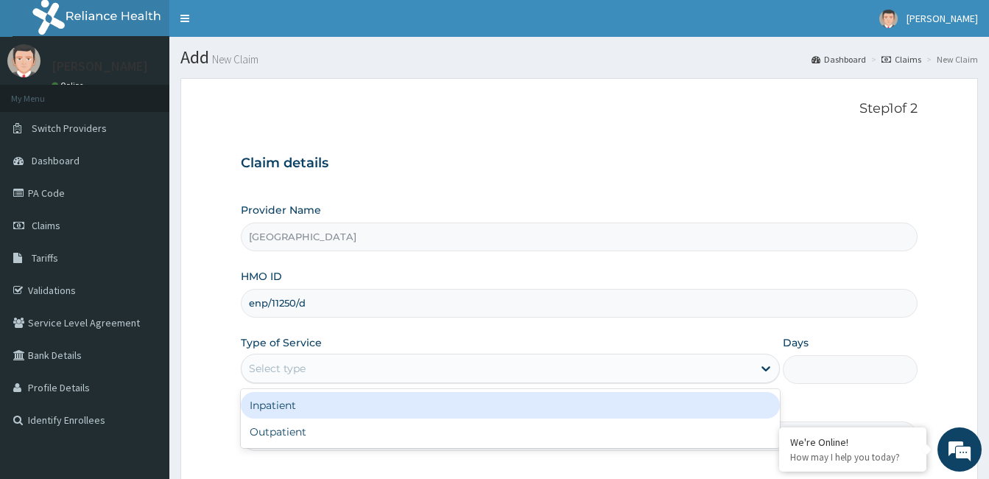
click at [376, 374] on div "Select type" at bounding box center [496, 368] width 511 height 24
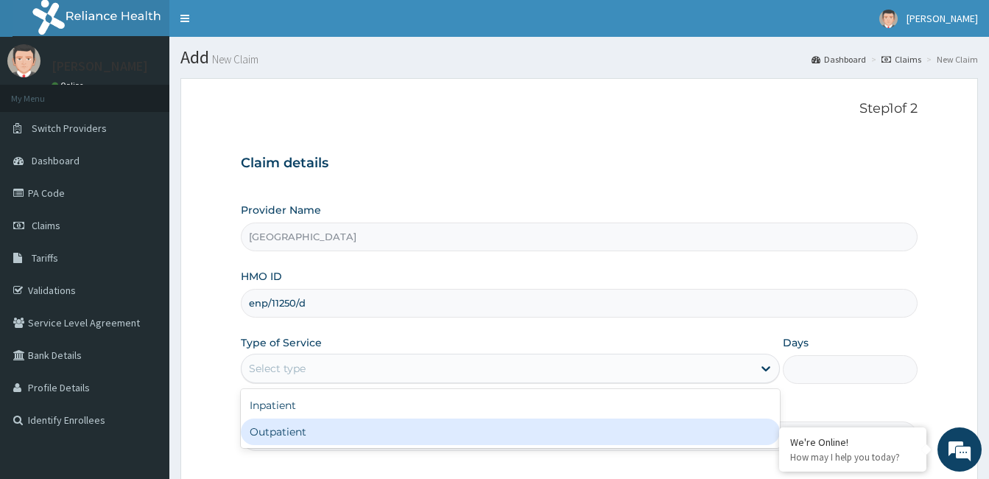
click at [353, 431] on div "Outpatient" at bounding box center [510, 431] width 539 height 27
type input "1"
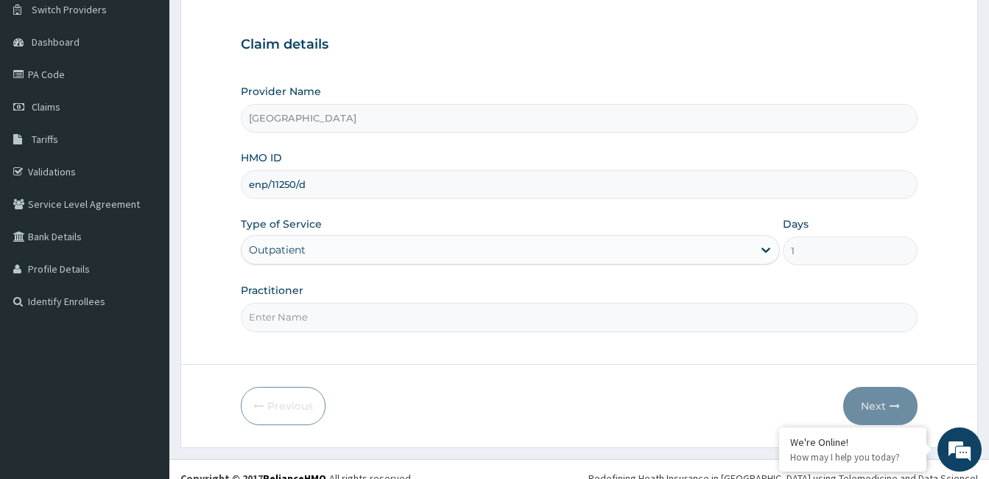
scroll to position [136, 0]
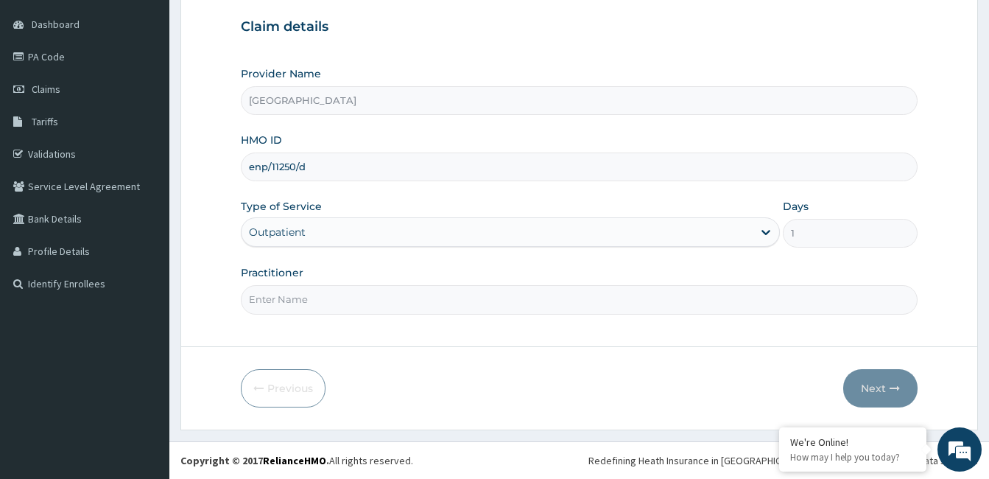
click at [311, 306] on input "Practitioner" at bounding box center [579, 299] width 677 height 29
paste input "[PERSON_NAME]"
click at [246, 300] on input "[PERSON_NAME]" at bounding box center [579, 299] width 677 height 29
type input "[PERSON_NAME]"
click at [880, 392] on button "Next" at bounding box center [880, 388] width 74 height 38
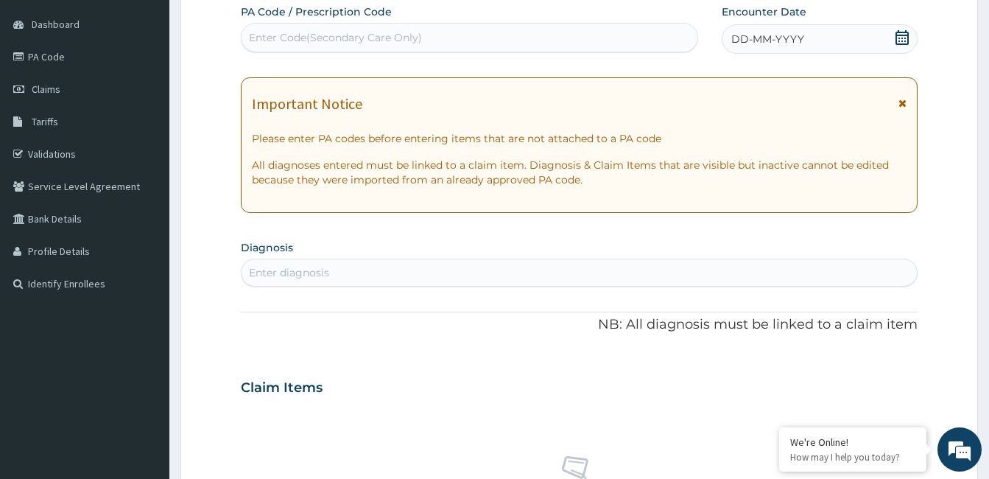
click at [901, 35] on icon at bounding box center [901, 37] width 13 height 15
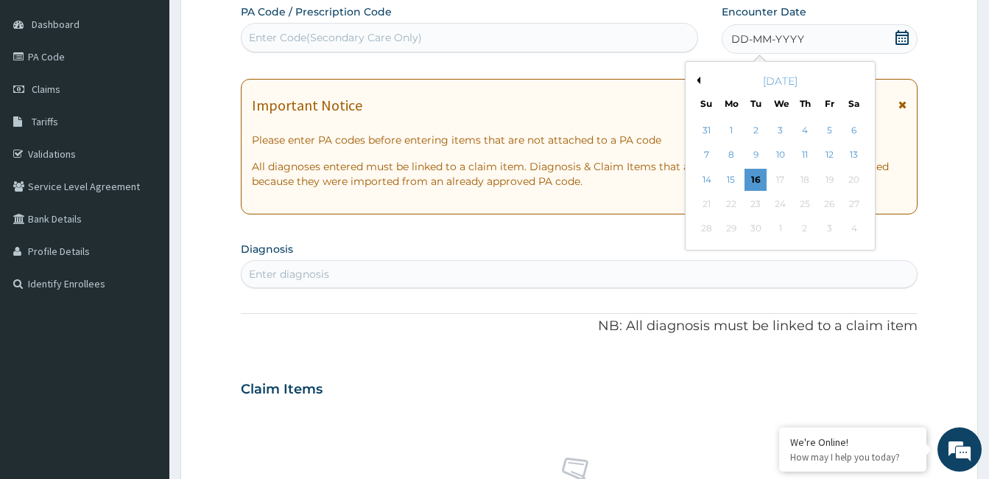
click at [699, 80] on button "Previous Month" at bounding box center [696, 80] width 7 height 7
click at [730, 180] on div "14" at bounding box center [731, 180] width 22 height 22
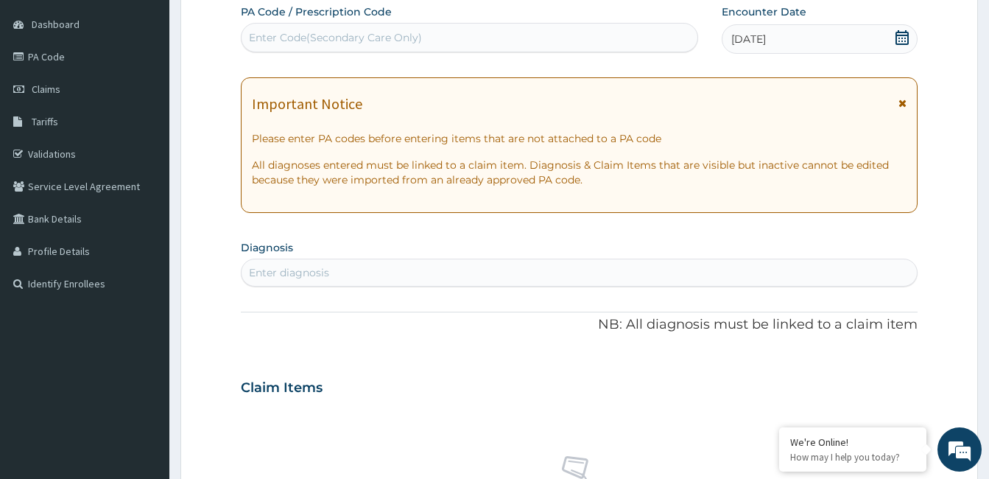
click at [390, 270] on div "Enter diagnosis" at bounding box center [578, 273] width 675 height 24
type input "malaria"
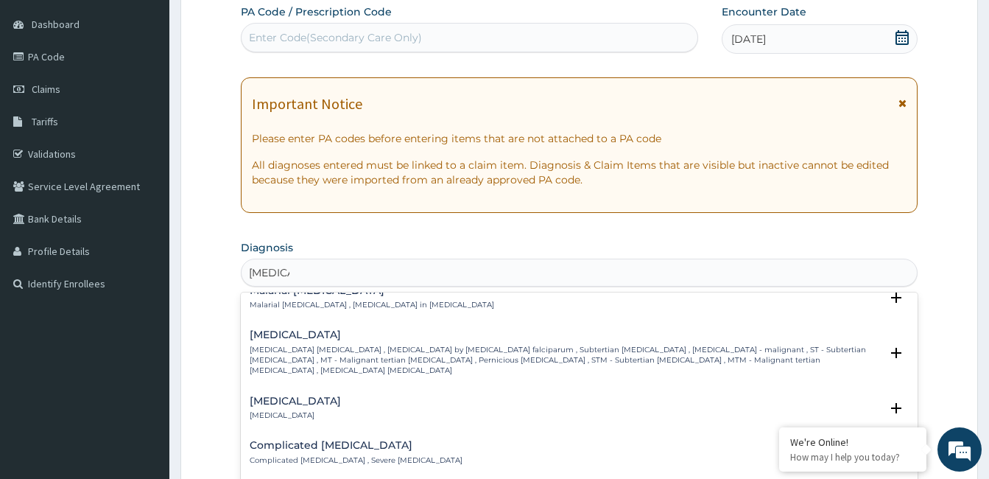
scroll to position [589, 0]
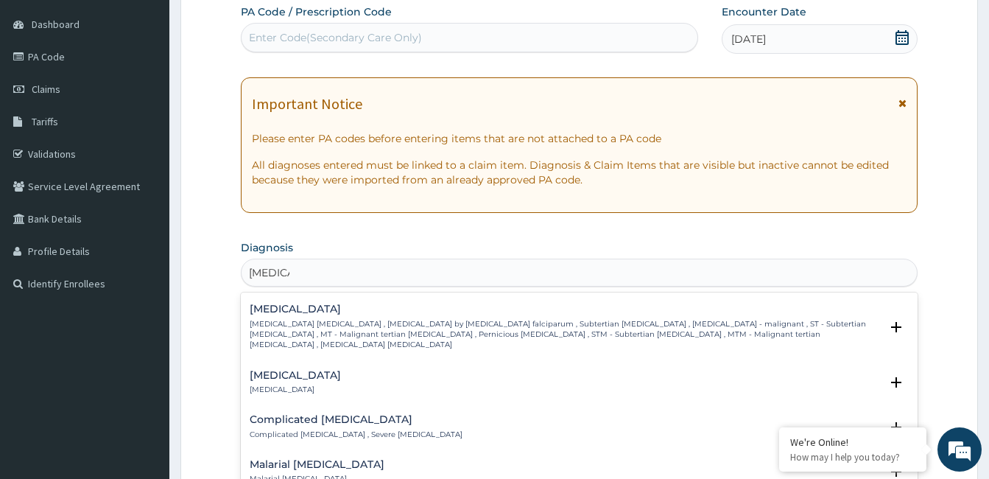
click at [339, 319] on p "Falciparum malaria , Malignant tertian malaria , Malaria by Plasmodium falcipar…" at bounding box center [565, 335] width 630 height 32
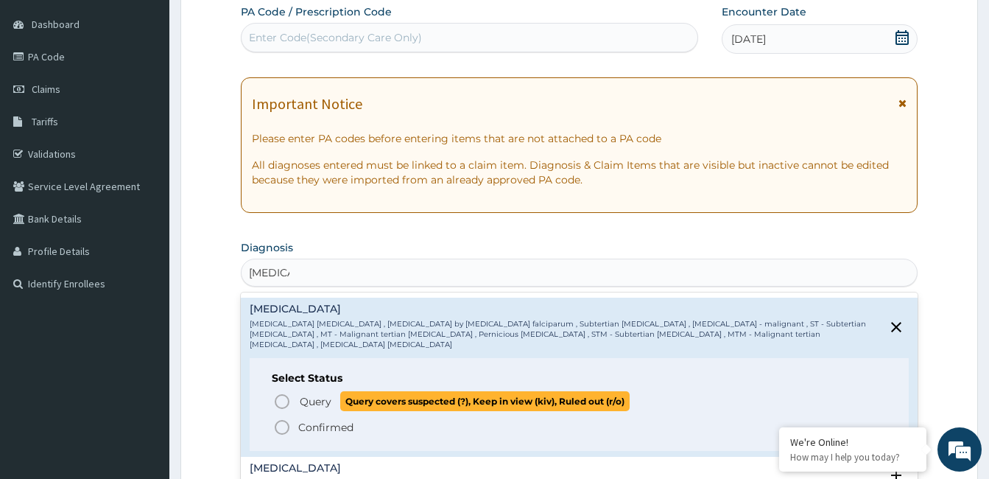
click at [286, 392] on icon "status option query" at bounding box center [282, 401] width 18 height 18
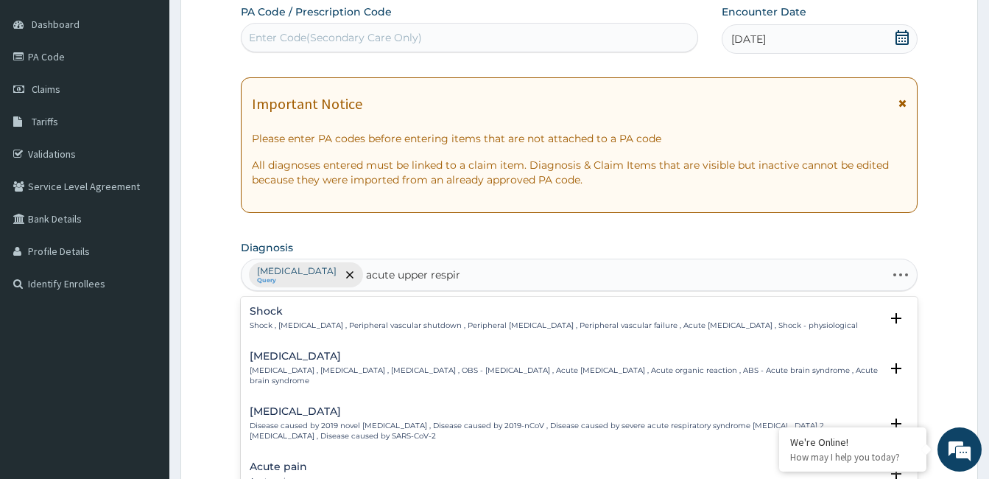
type input "acute upper respira"
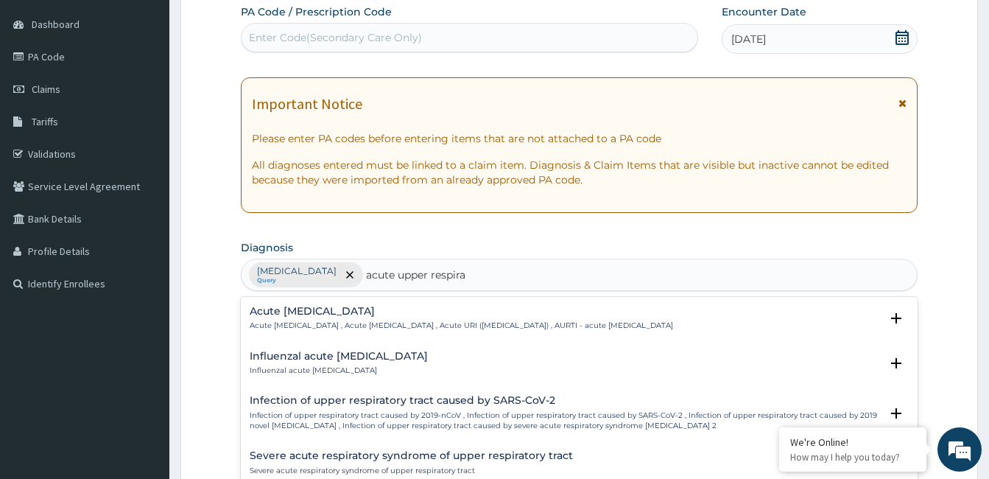
click at [317, 308] on h4 "Acute upper respiratory infection" at bounding box center [461, 311] width 423 height 11
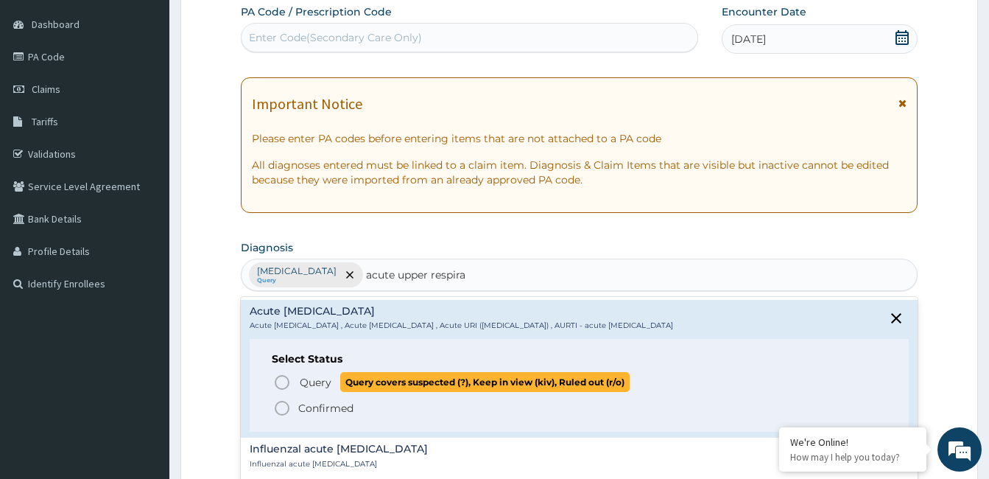
click at [299, 383] on p "Query Query covers suspected (?), Keep in view (kiv), Ruled out (r/o)" at bounding box center [463, 382] width 331 height 20
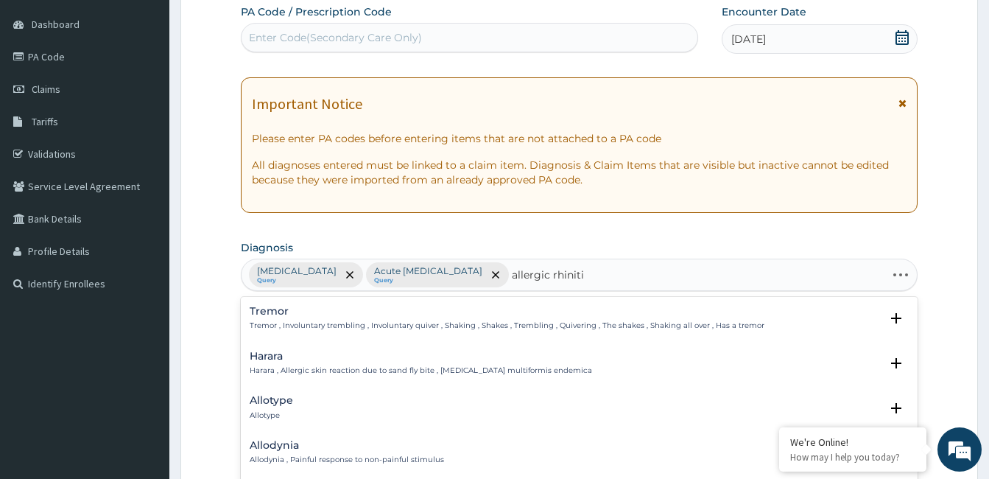
type input "allergic rhinitis"
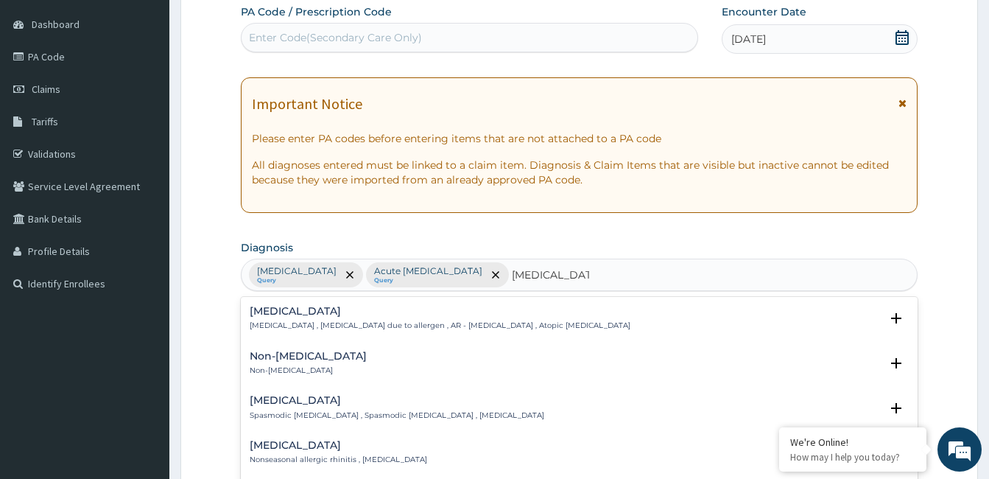
click at [289, 316] on h4 "Allergic rhinitis" at bounding box center [440, 311] width 381 height 11
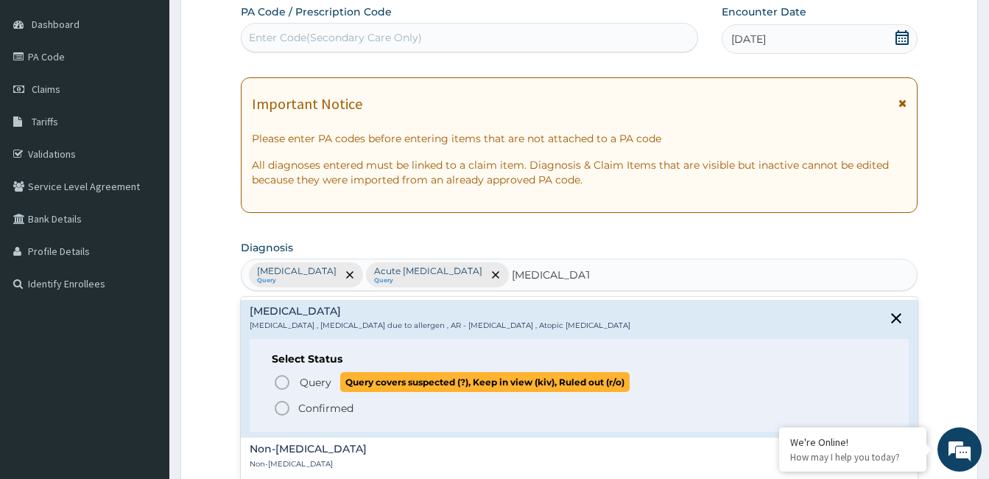
click at [281, 381] on icon "status option query" at bounding box center [282, 382] width 18 height 18
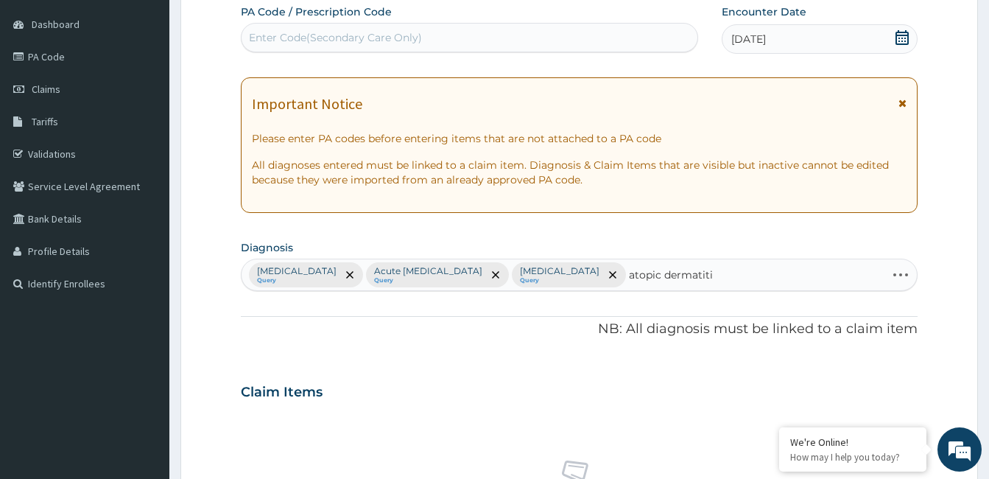
type input "atopic dermatitis"
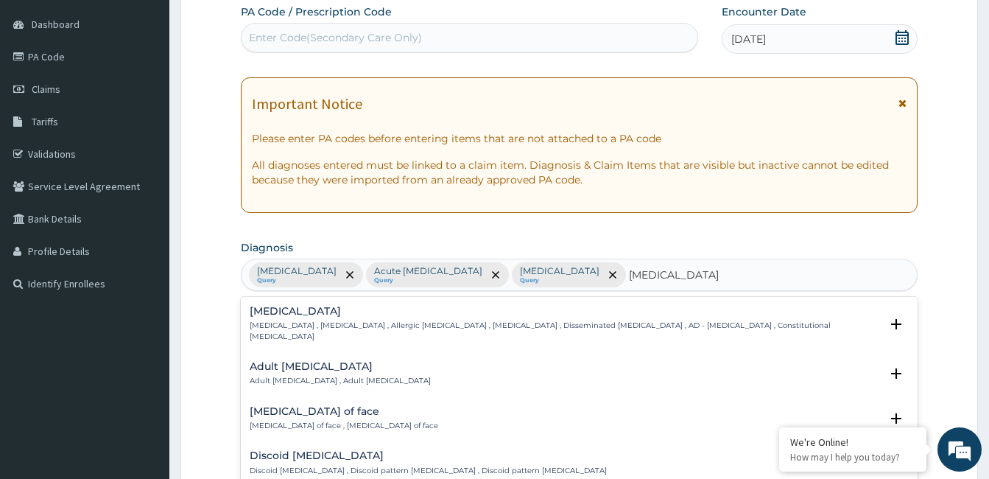
click at [303, 317] on h4 "Atopic dermatitis" at bounding box center [565, 311] width 630 height 11
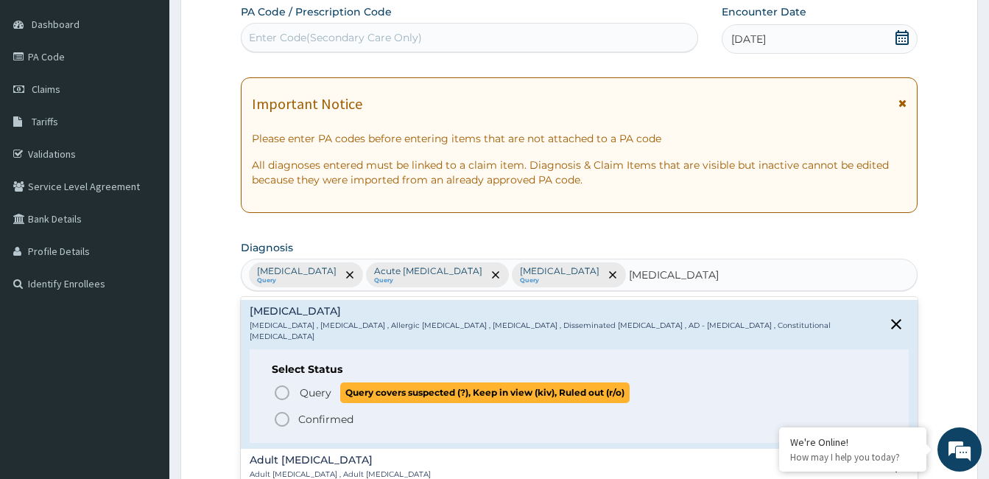
click at [285, 384] on icon "status option query" at bounding box center [282, 393] width 18 height 18
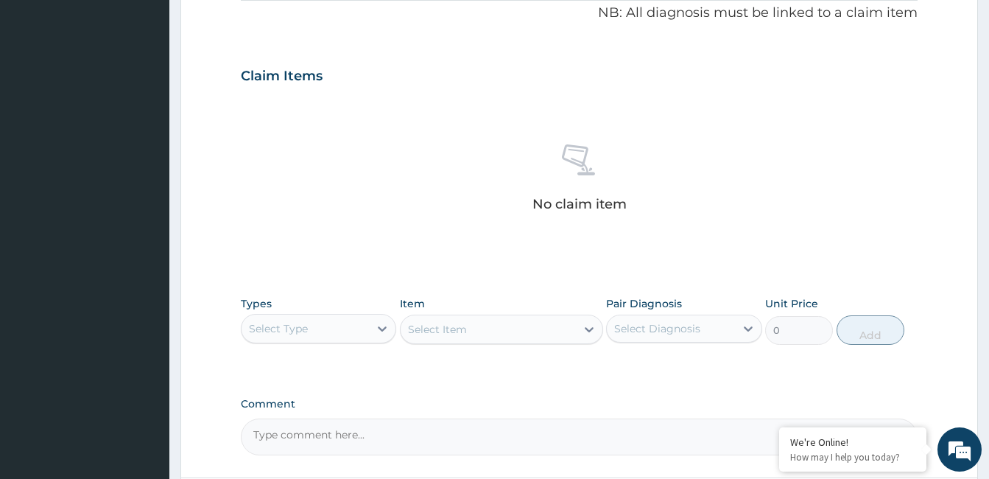
scroll to position [504, 0]
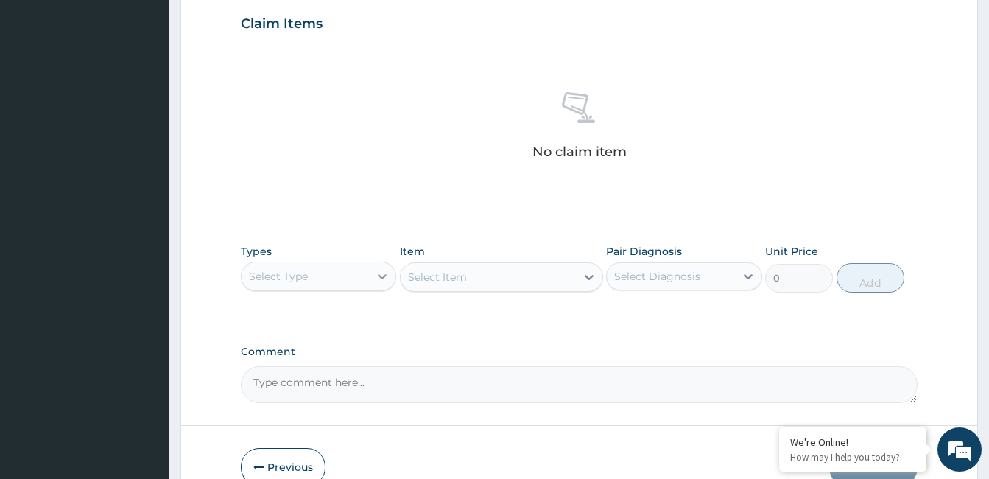
click at [381, 278] on icon at bounding box center [382, 276] width 15 height 15
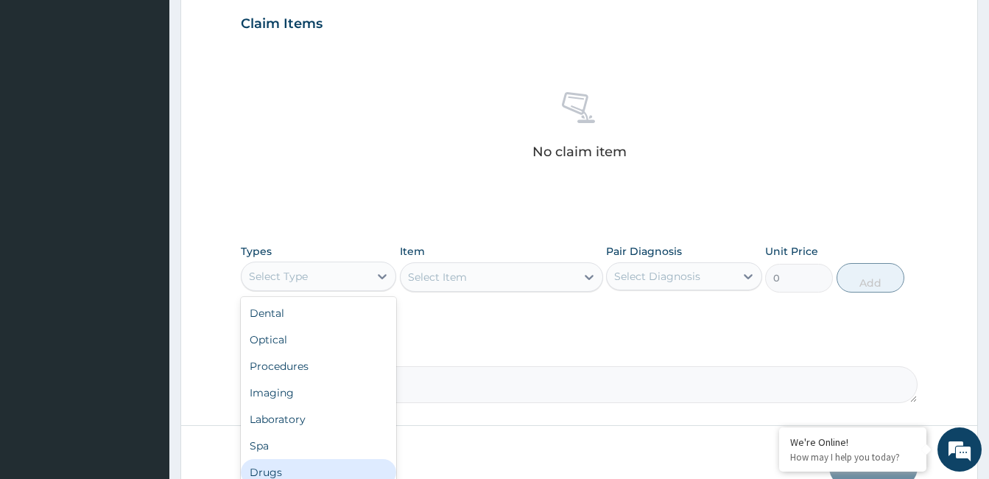
click at [346, 465] on div "Drugs" at bounding box center [318, 472] width 155 height 27
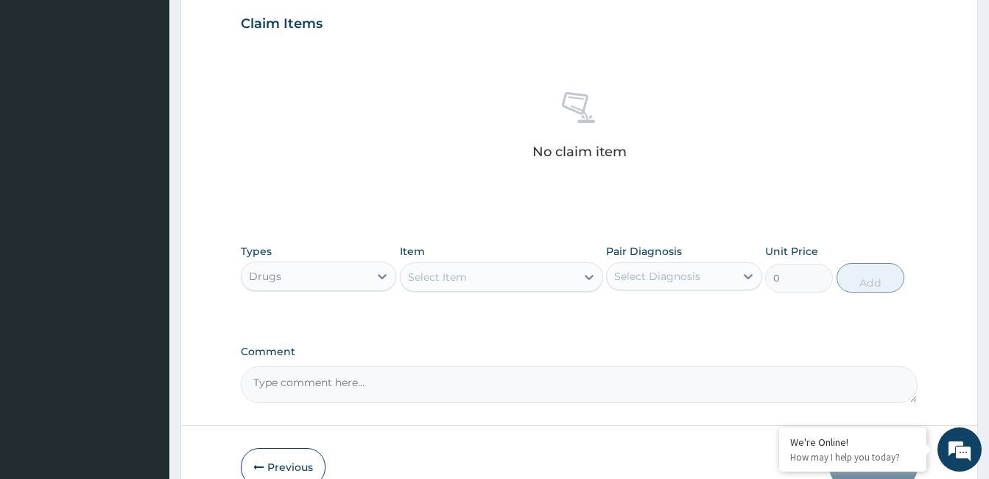
click at [485, 282] on div "Select Item" at bounding box center [488, 277] width 175 height 24
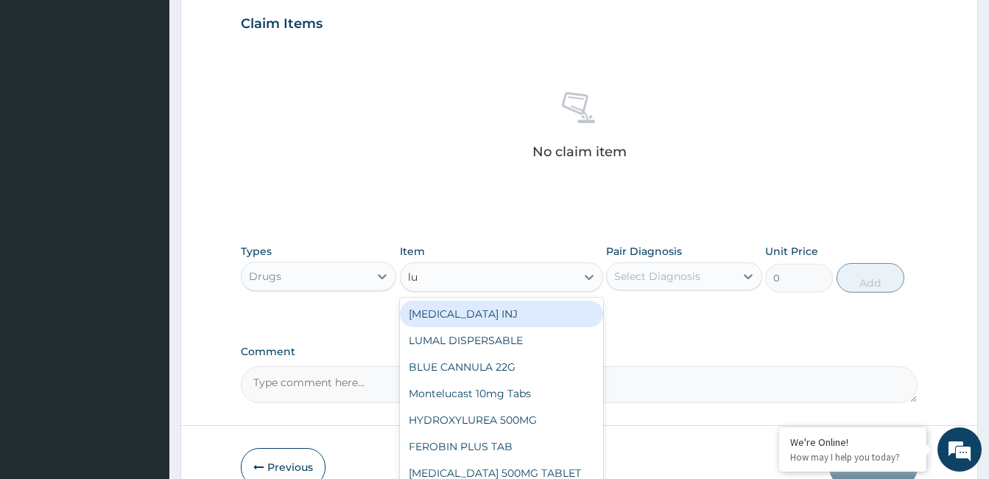
type input "lum"
click at [480, 318] on div "LUMAL DISPERSABLE" at bounding box center [501, 313] width 203 height 27
type input "200"
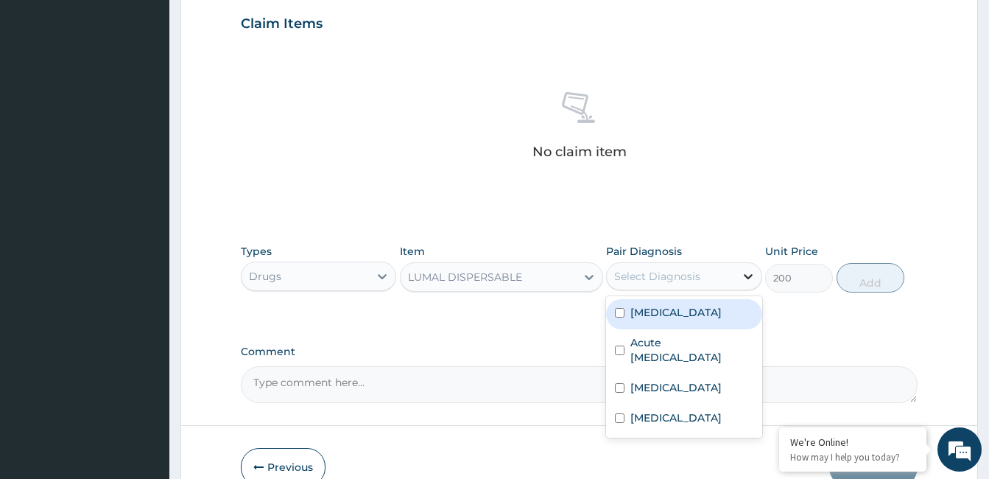
click at [749, 278] on icon at bounding box center [748, 276] width 15 height 15
click at [717, 315] on label "Falciparum malaria" at bounding box center [675, 312] width 91 height 15
checkbox input "true"
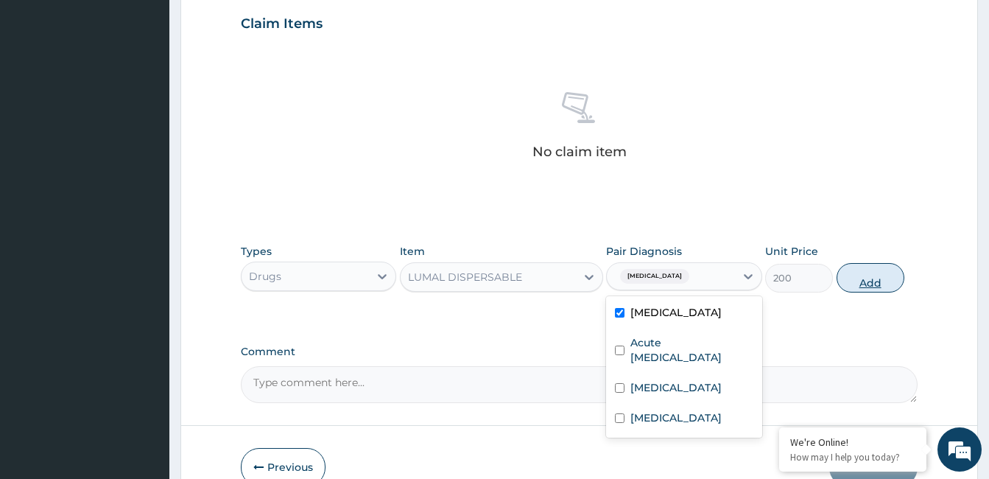
click at [861, 282] on button "Add" at bounding box center [870, 277] width 68 height 29
type input "0"
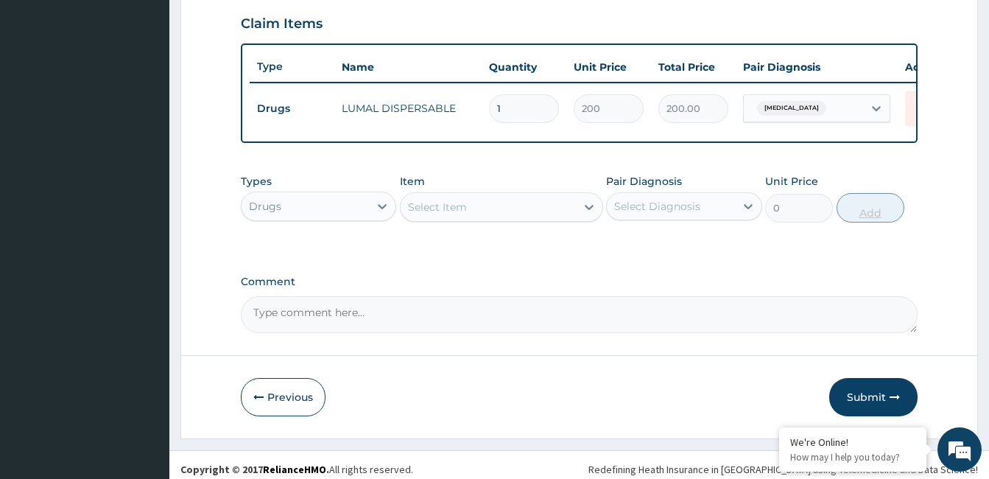
type input "12"
type input "2400.00"
type input "12"
click at [473, 213] on div "Select Item" at bounding box center [488, 207] width 175 height 24
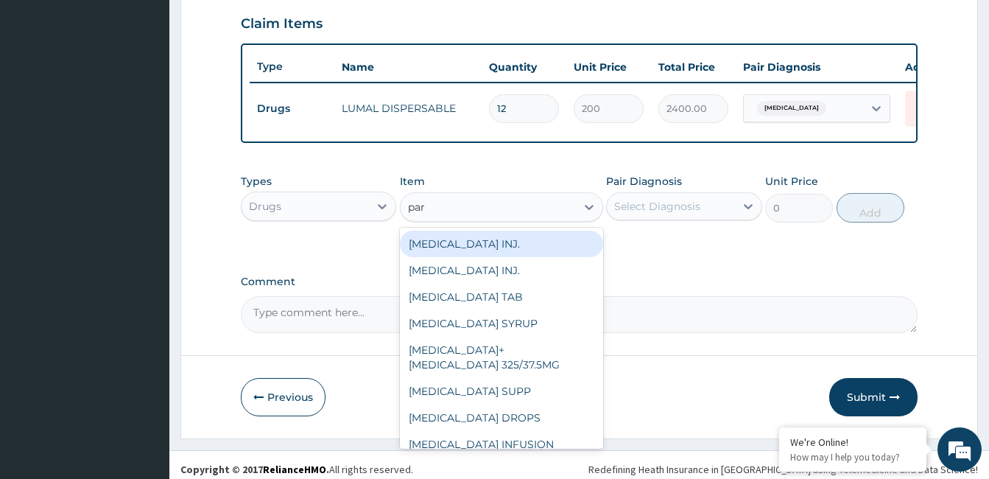
type input "para"
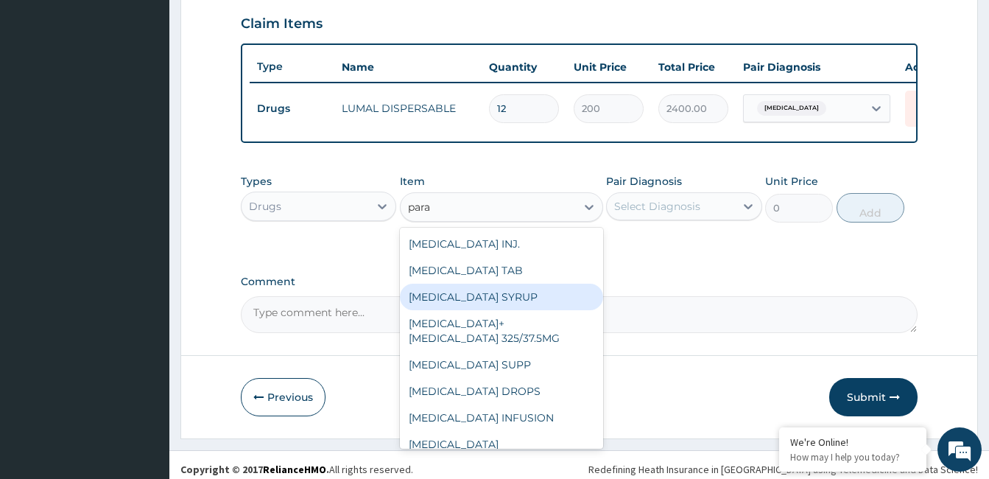
click at [465, 307] on div "PARACETAMOL SYRUP" at bounding box center [501, 296] width 203 height 27
type input "800"
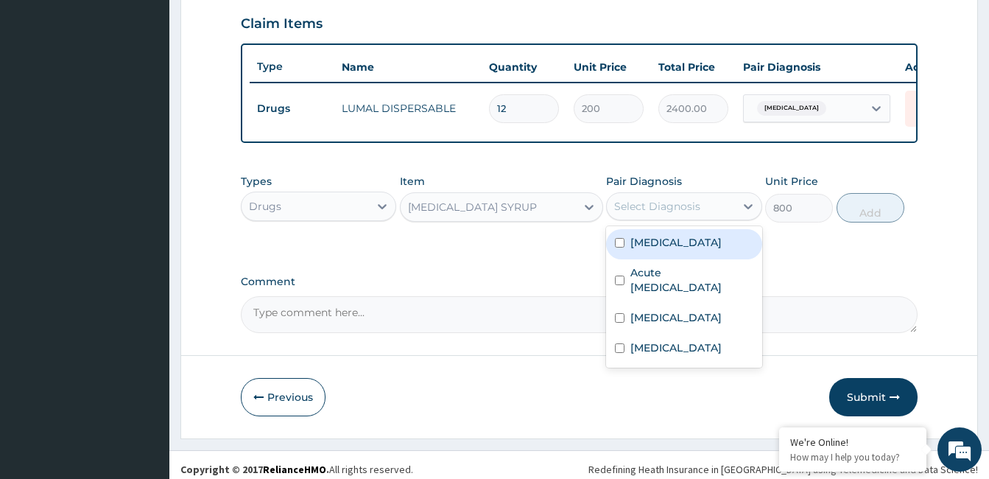
click at [707, 218] on div "Select Diagnosis" at bounding box center [670, 206] width 127 height 24
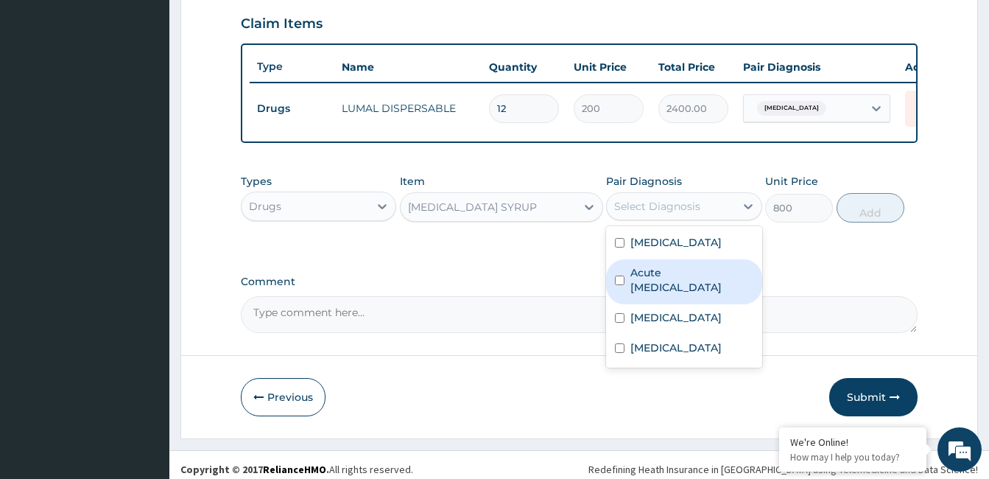
click at [683, 286] on label "Acute upper respiratory infection" at bounding box center [691, 279] width 122 height 29
checkbox input "true"
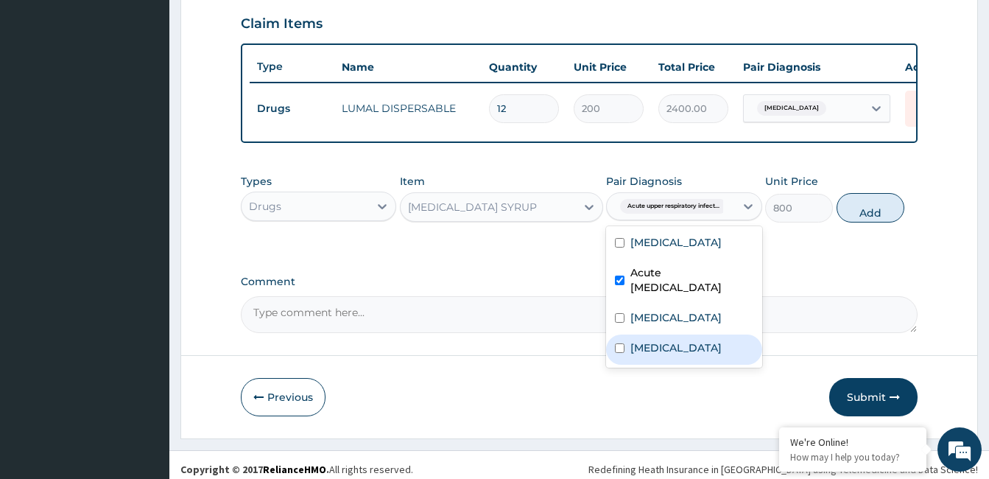
click at [687, 355] on label "Atopic dermatitis" at bounding box center [675, 347] width 91 height 15
checkbox input "true"
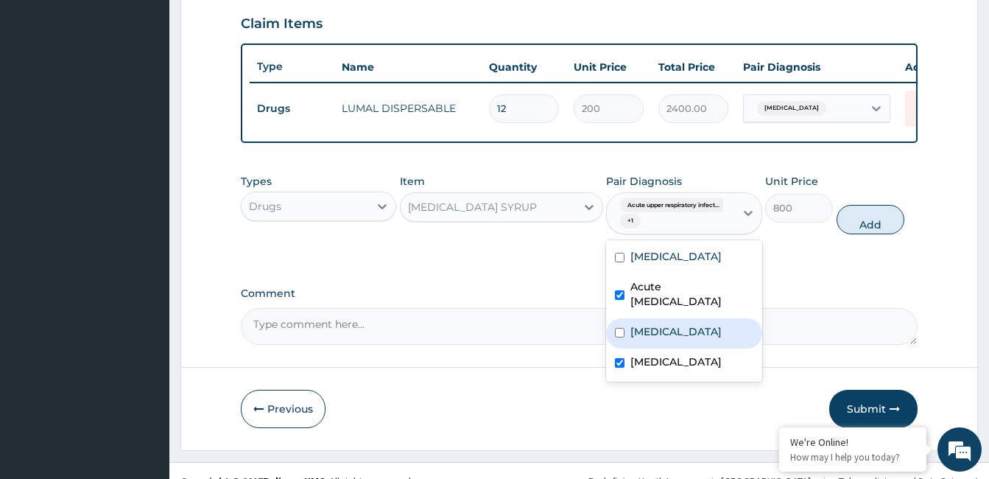
click at [685, 330] on div "Allergic rhinitis" at bounding box center [683, 333] width 155 height 30
click at [684, 338] on label "Allergic rhinitis" at bounding box center [675, 331] width 91 height 15
checkbox input "false"
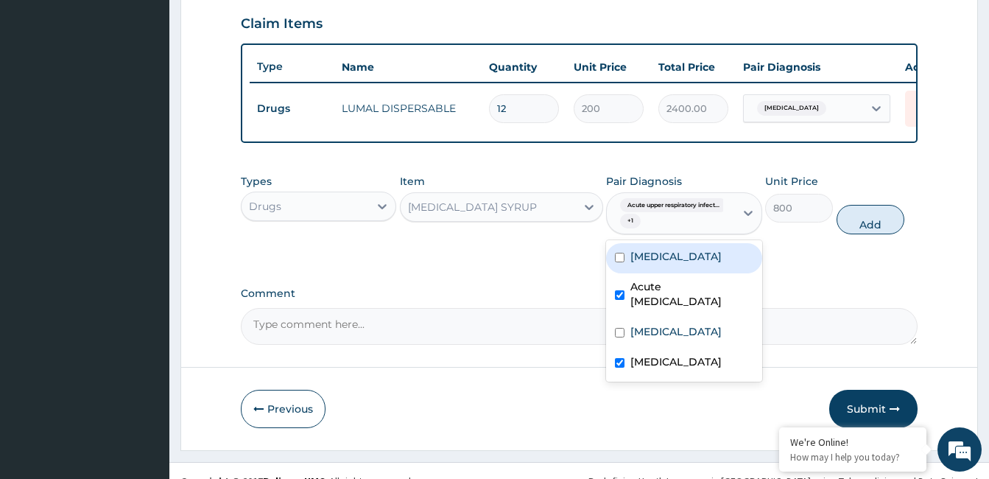
click at [692, 264] on label "Falciparum malaria" at bounding box center [675, 256] width 91 height 15
checkbox input "true"
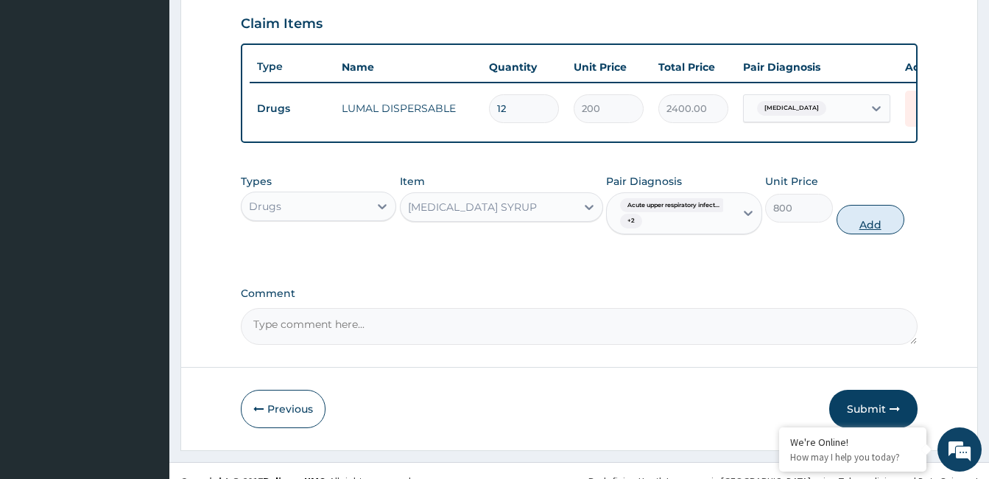
click at [860, 224] on button "Add" at bounding box center [870, 219] width 68 height 29
type input "0"
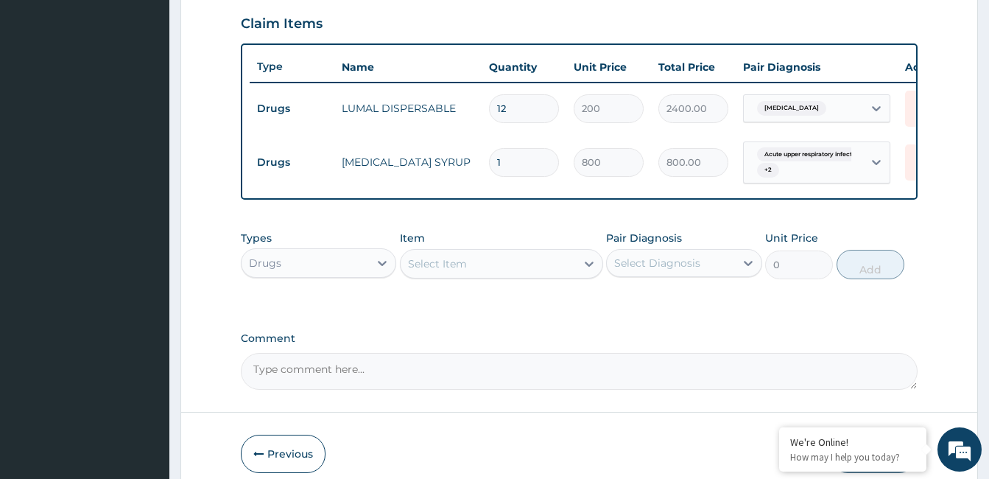
click at [490, 275] on div "Select Item" at bounding box center [488, 264] width 175 height 24
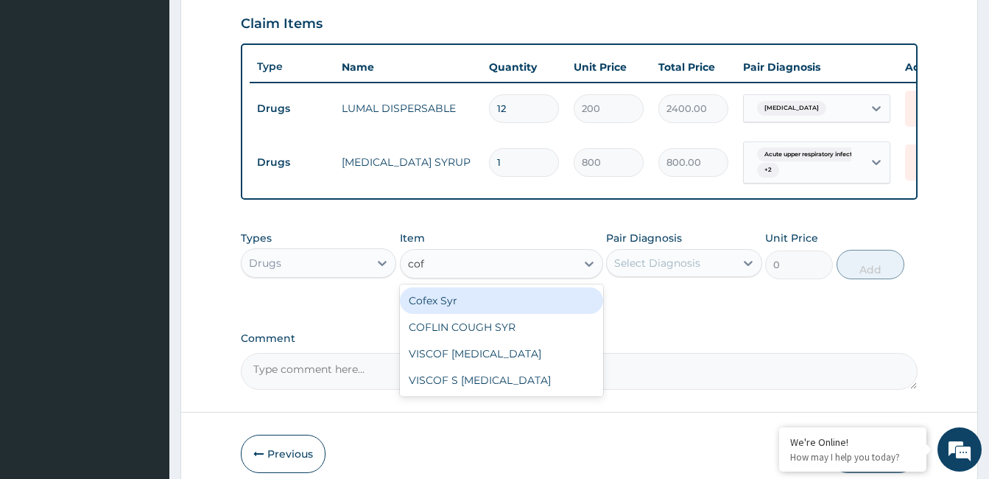
type input "cofe"
click at [468, 307] on div "Cofex Syr" at bounding box center [501, 300] width 203 height 27
type input "1100"
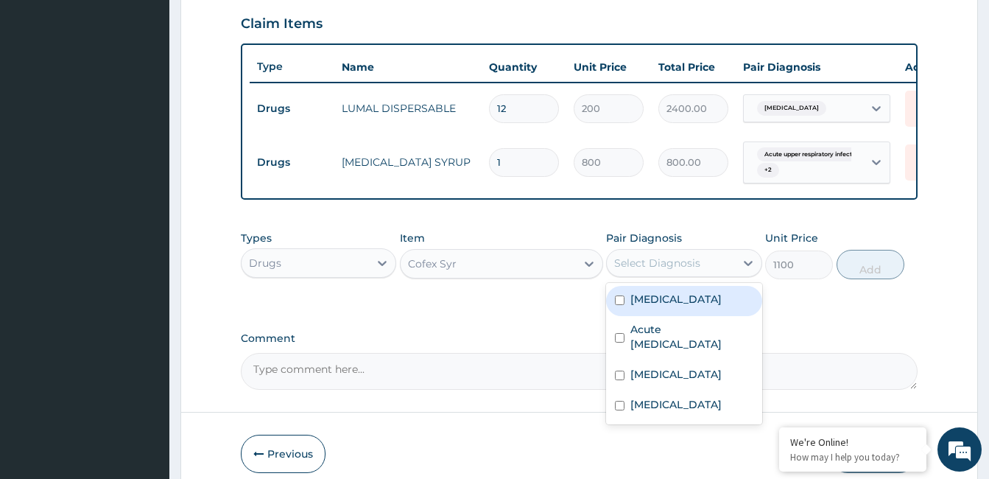
click at [663, 270] on div "Select Diagnosis" at bounding box center [657, 262] width 86 height 15
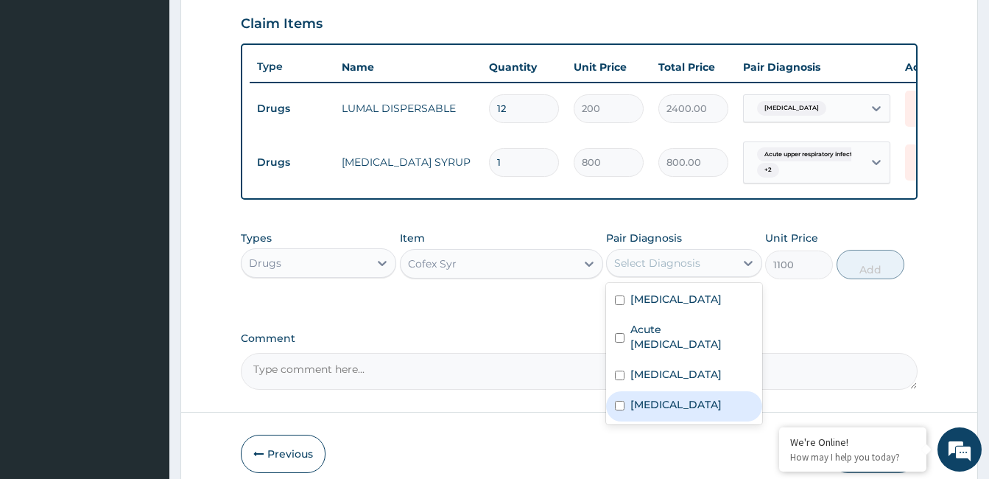
click at [676, 412] on label "Atopic dermatitis" at bounding box center [675, 404] width 91 height 15
checkbox input "true"
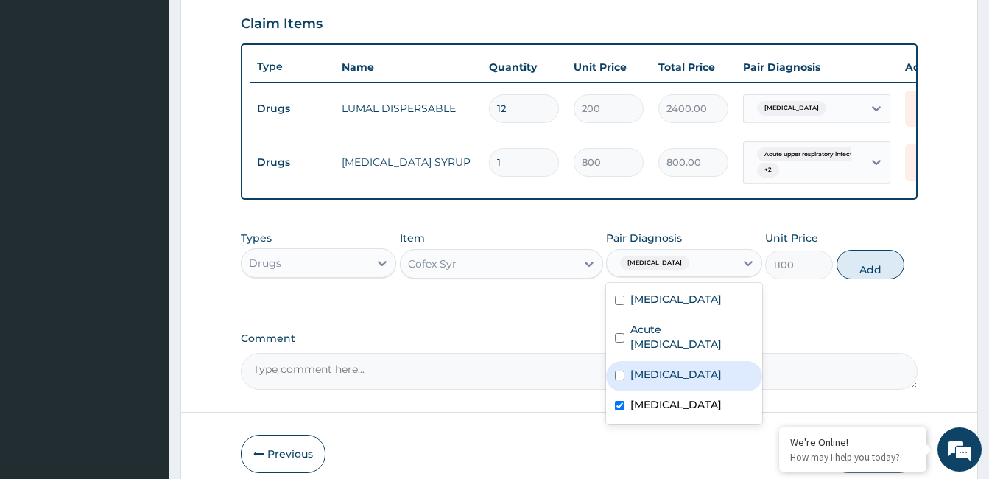
click at [676, 381] on label "Allergic rhinitis" at bounding box center [675, 374] width 91 height 15
checkbox input "true"
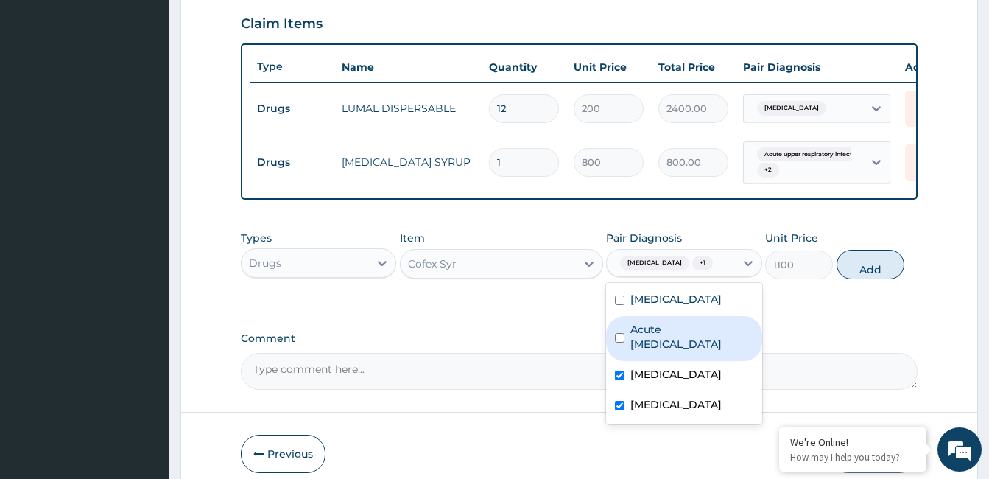
click at [676, 349] on label "Acute upper respiratory infection" at bounding box center [691, 336] width 122 height 29
checkbox input "true"
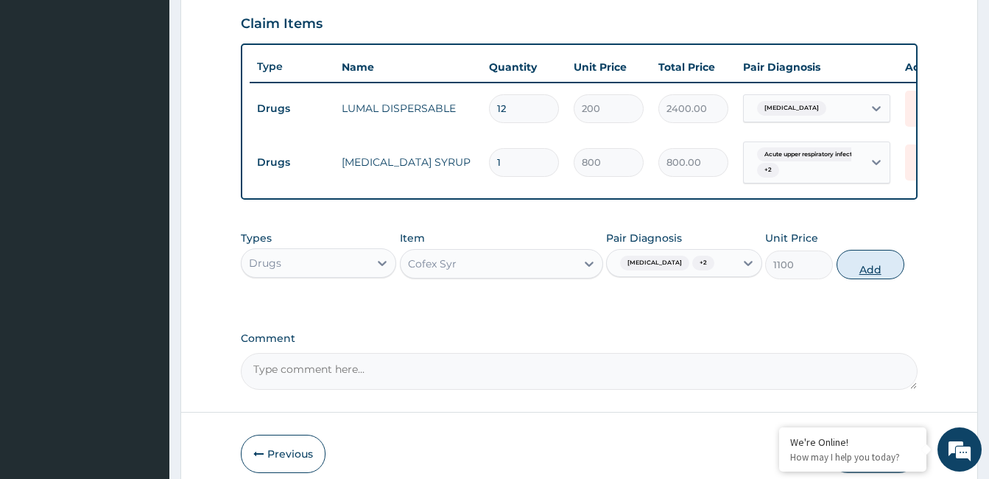
click at [867, 269] on button "Add" at bounding box center [870, 264] width 68 height 29
type input "0"
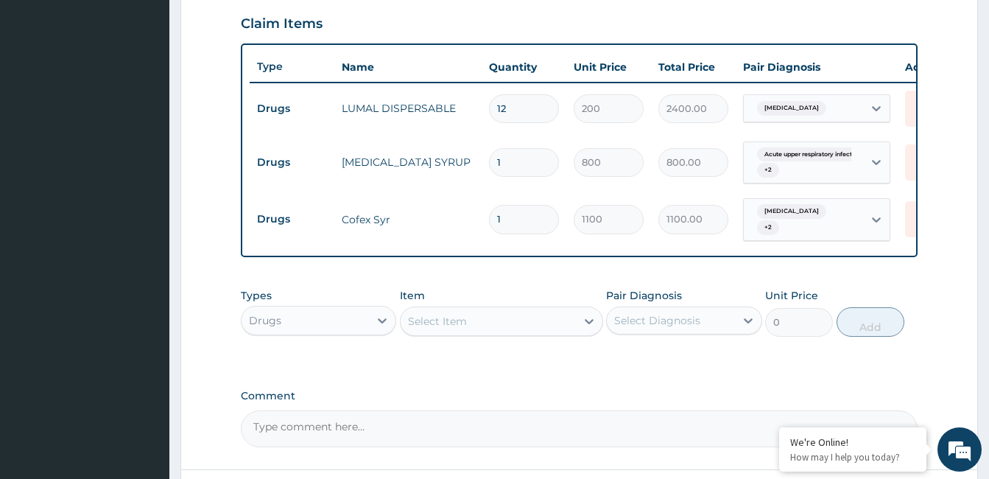
click at [483, 323] on div "Select Item" at bounding box center [488, 321] width 175 height 24
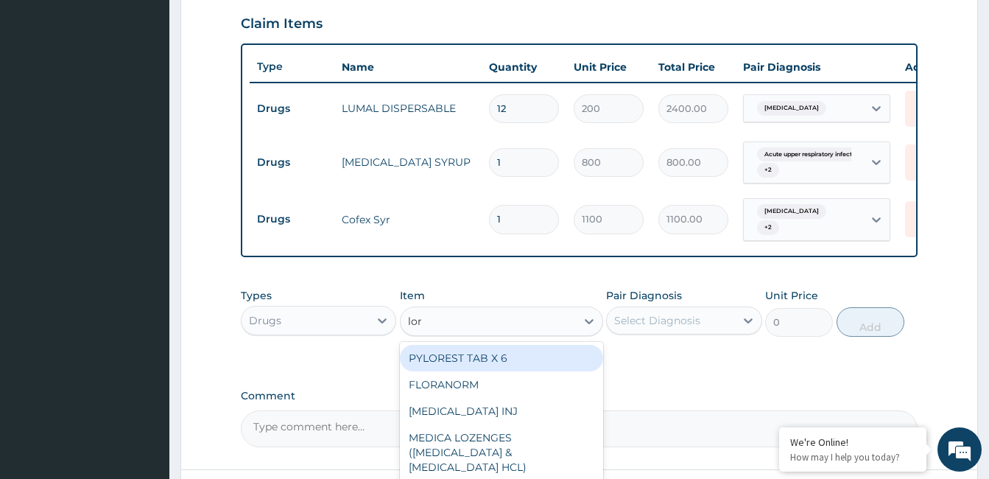
type input "lora"
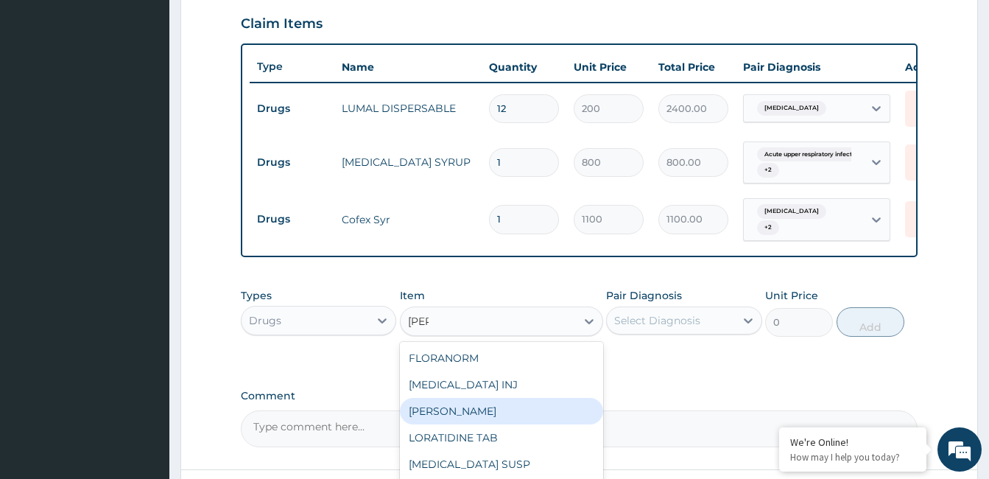
click at [498, 415] on div "LORATIDINE SYRUP" at bounding box center [501, 411] width 203 height 27
type input "2500"
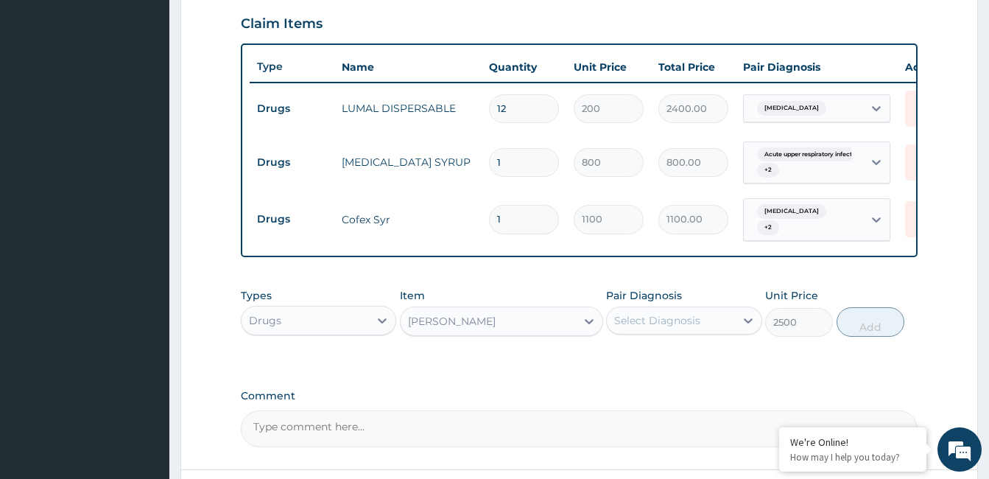
click at [677, 320] on div "Select Diagnosis" at bounding box center [657, 320] width 86 height 15
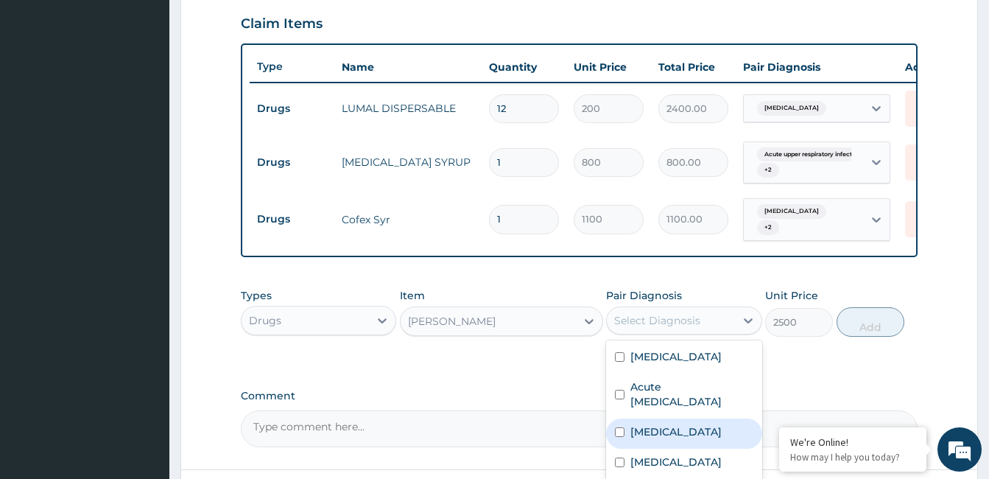
click at [669, 435] on label "Allergic rhinitis" at bounding box center [675, 431] width 91 height 15
checkbox input "true"
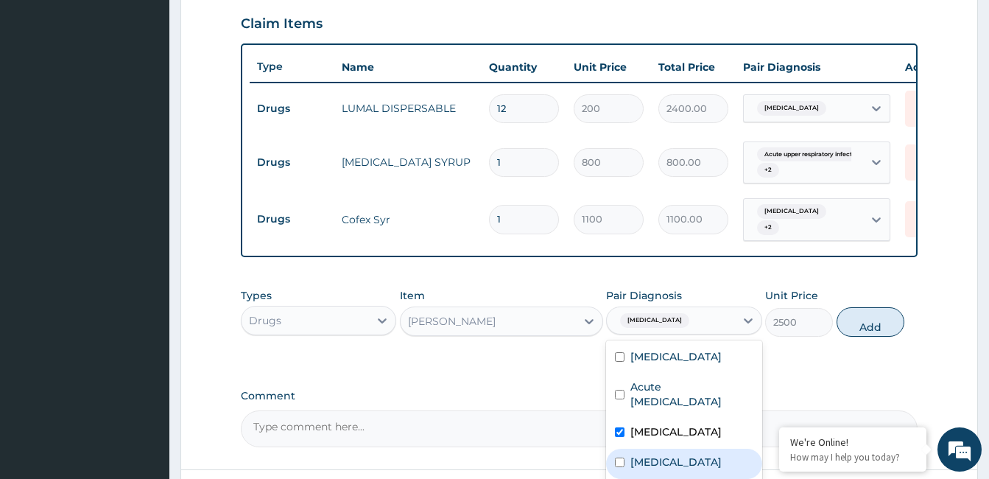
click at [676, 469] on label "Atopic dermatitis" at bounding box center [675, 461] width 91 height 15
checkbox input "true"
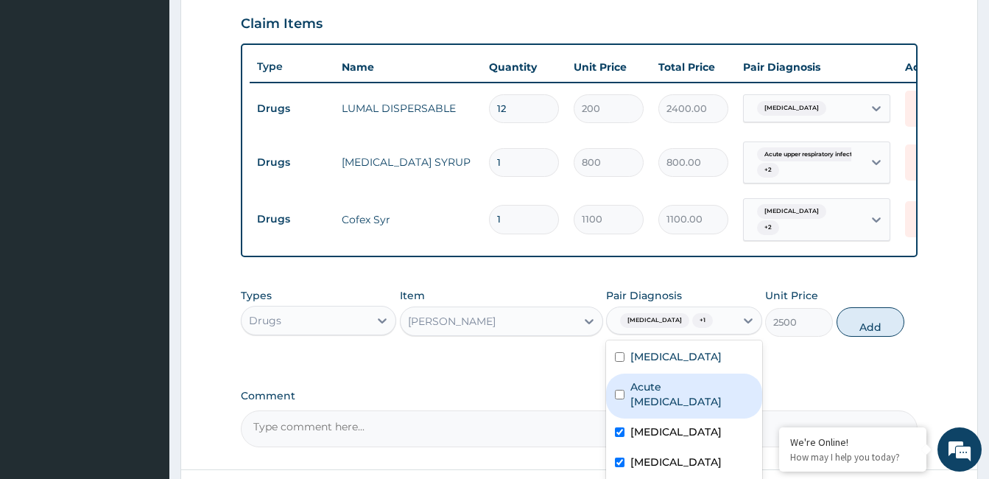
click at [671, 402] on label "Acute upper respiratory infection" at bounding box center [691, 393] width 122 height 29
checkbox input "true"
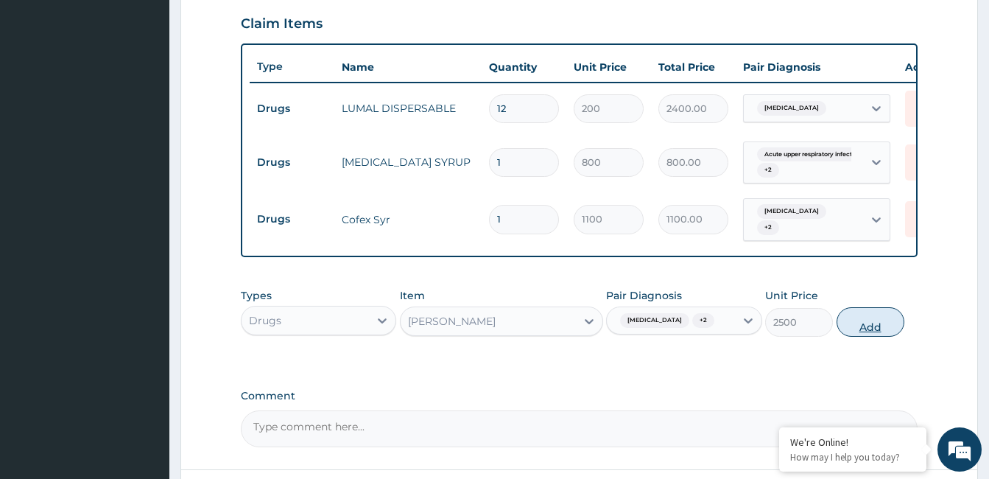
click at [861, 334] on button "Add" at bounding box center [870, 321] width 68 height 29
type input "0"
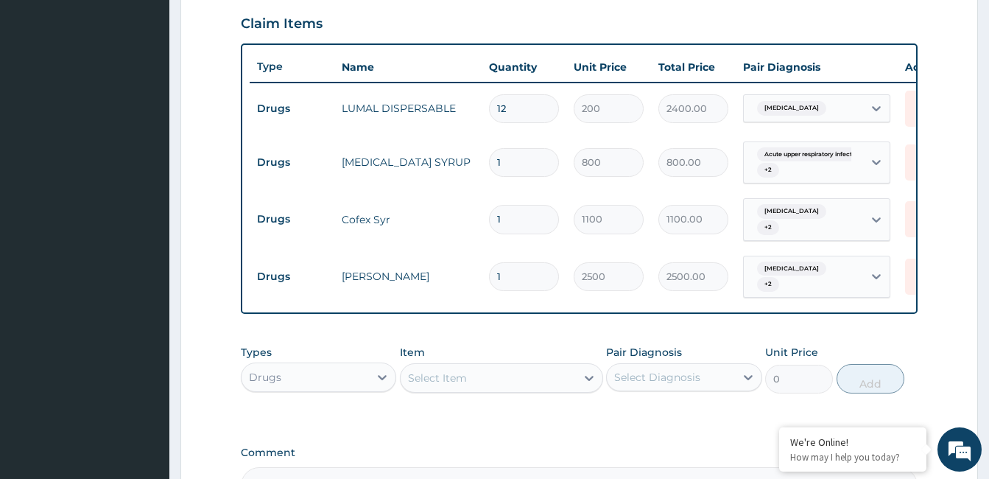
click at [487, 380] on div "Select Item" at bounding box center [488, 378] width 175 height 24
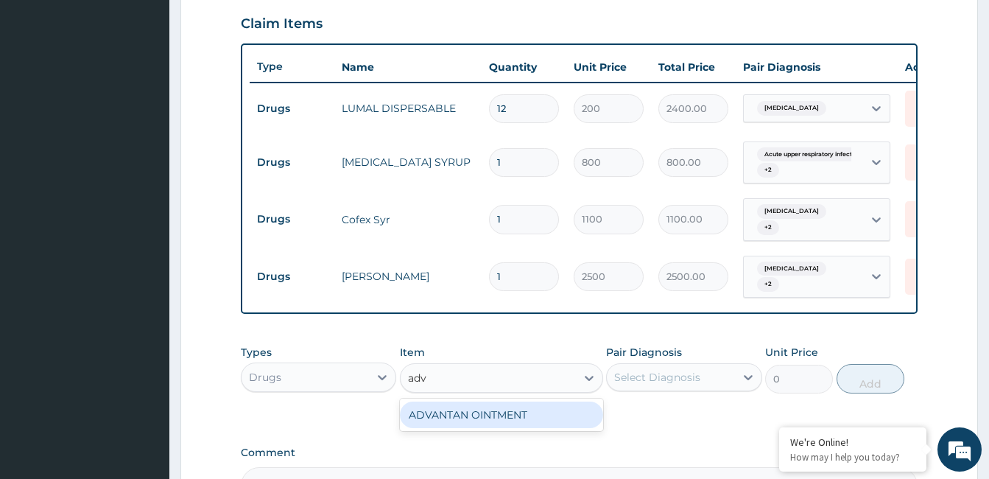
type input "adva"
click at [497, 410] on div "ADVANTAN OINTMENT" at bounding box center [501, 414] width 203 height 27
type input "8550"
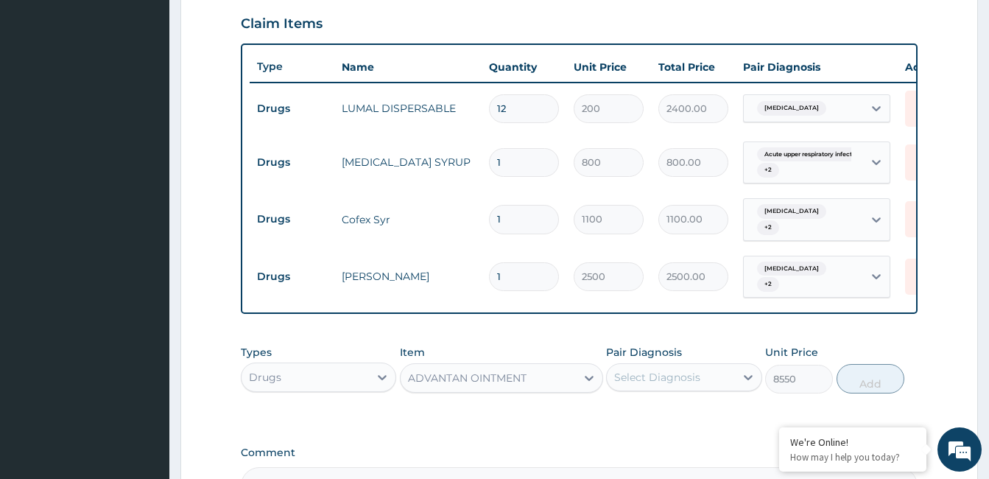
click at [678, 379] on div "Select Diagnosis" at bounding box center [657, 377] width 86 height 15
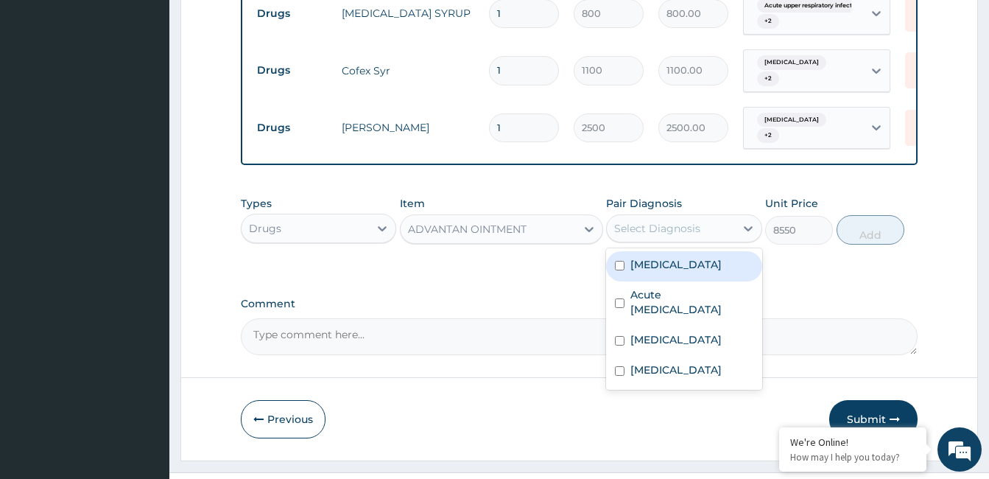
scroll to position [683, 0]
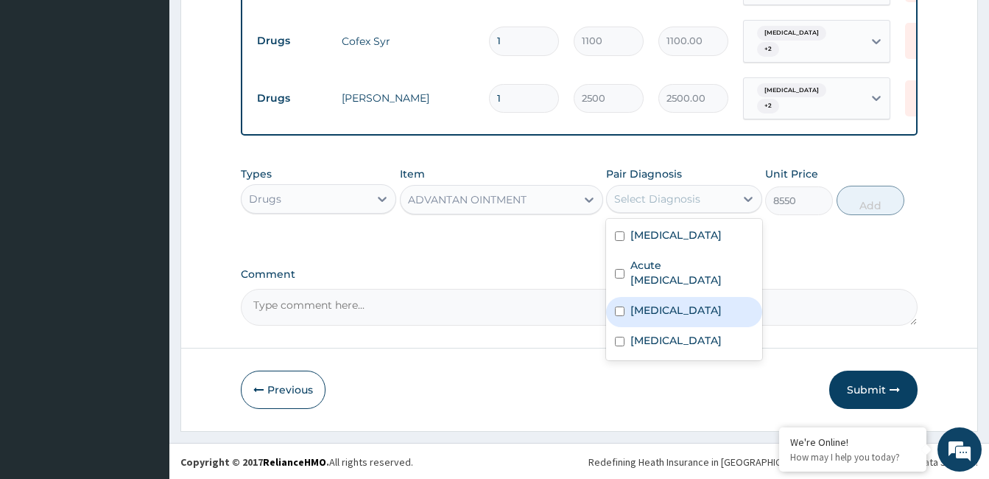
click at [688, 313] on label "Allergic rhinitis" at bounding box center [675, 310] width 91 height 15
checkbox input "true"
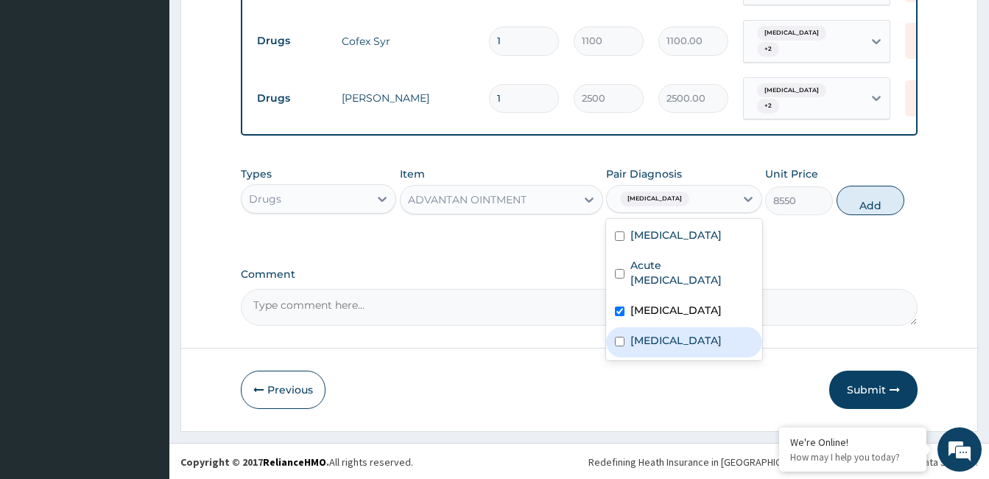
click at [688, 333] on label "Atopic dermatitis" at bounding box center [675, 340] width 91 height 15
checkbox input "true"
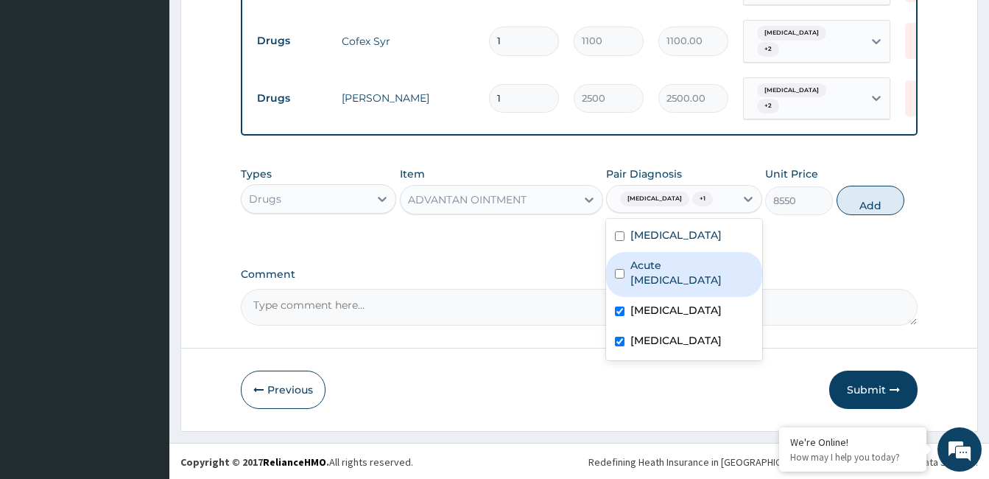
click at [688, 281] on label "Acute upper respiratory infection" at bounding box center [691, 272] width 122 height 29
checkbox input "true"
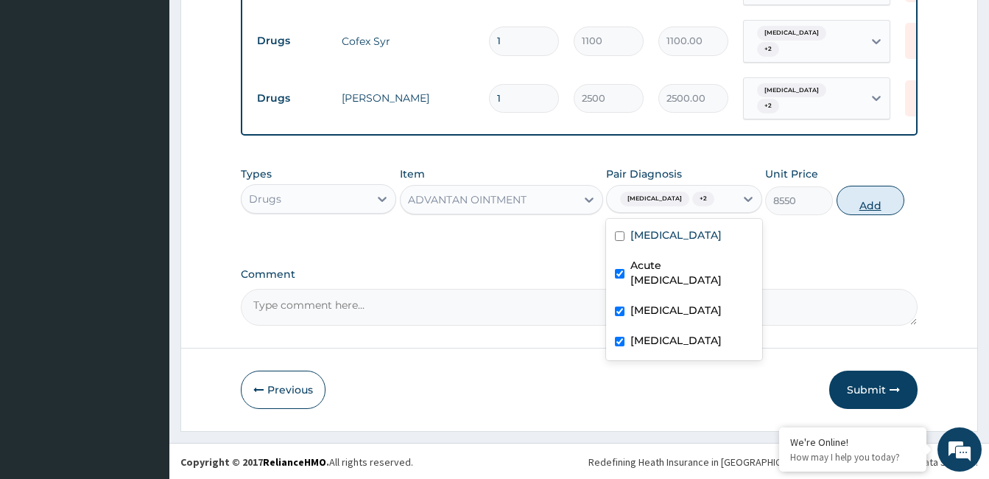
click at [876, 200] on button "Add" at bounding box center [870, 200] width 68 height 29
type input "0"
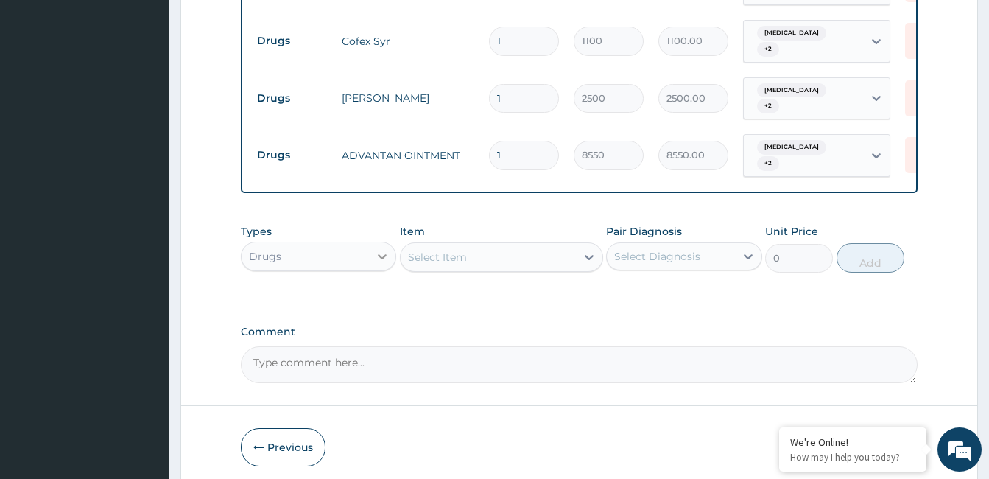
click at [384, 249] on icon at bounding box center [382, 256] width 15 height 15
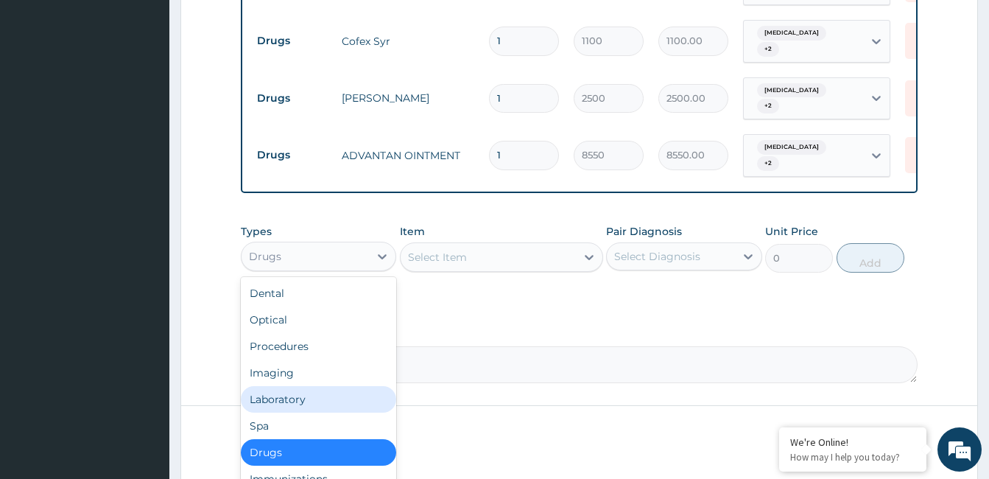
click at [306, 388] on div "Laboratory" at bounding box center [318, 399] width 155 height 27
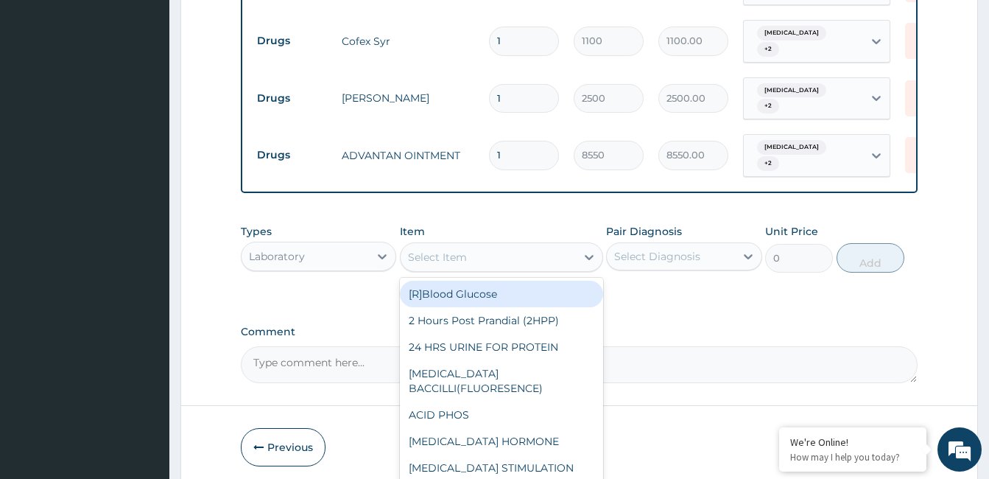
click at [483, 253] on div "Select Item" at bounding box center [488, 257] width 175 height 24
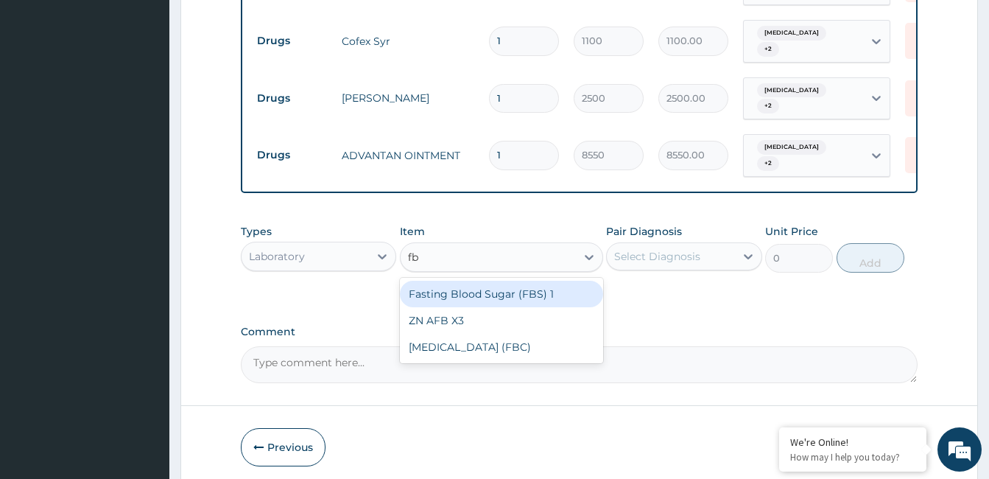
type input "fbc"
click at [485, 289] on div "Full Blood Count (FBC)" at bounding box center [501, 294] width 203 height 27
type input "12000"
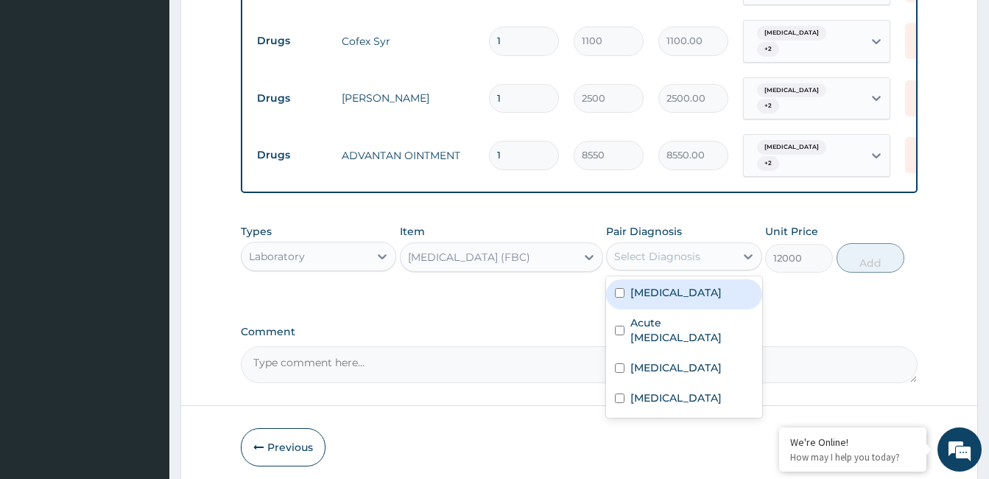
click at [674, 249] on div "Select Diagnosis" at bounding box center [657, 256] width 86 height 15
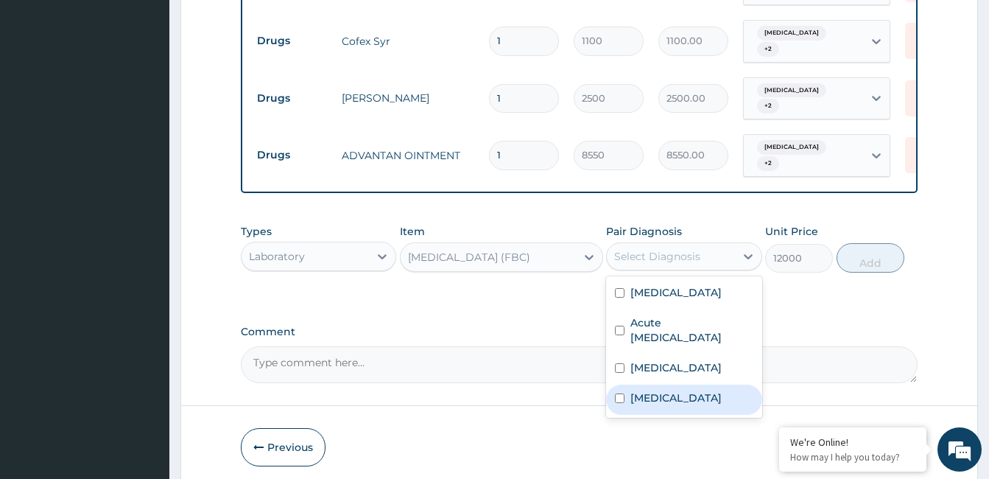
click at [696, 390] on label "Atopic dermatitis" at bounding box center [675, 397] width 91 height 15
checkbox input "true"
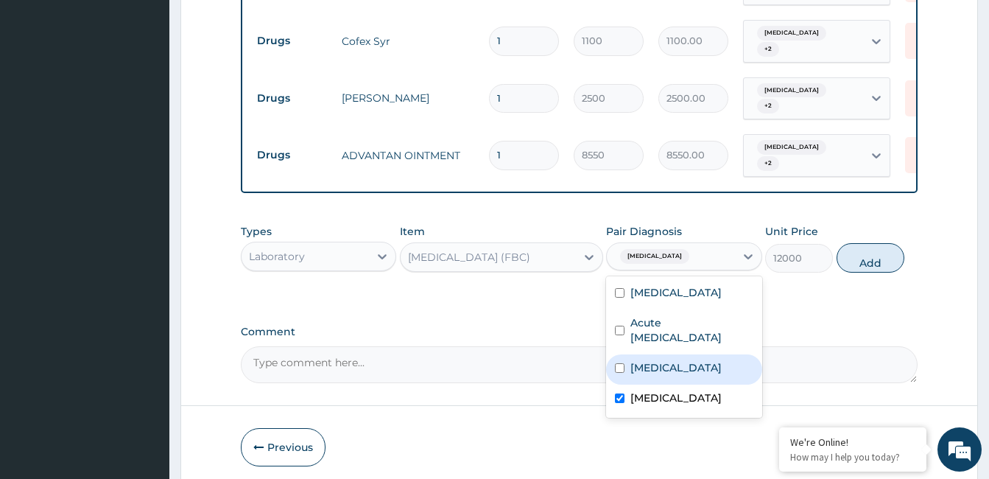
click at [695, 365] on label "Allergic rhinitis" at bounding box center [675, 367] width 91 height 15
checkbox input "true"
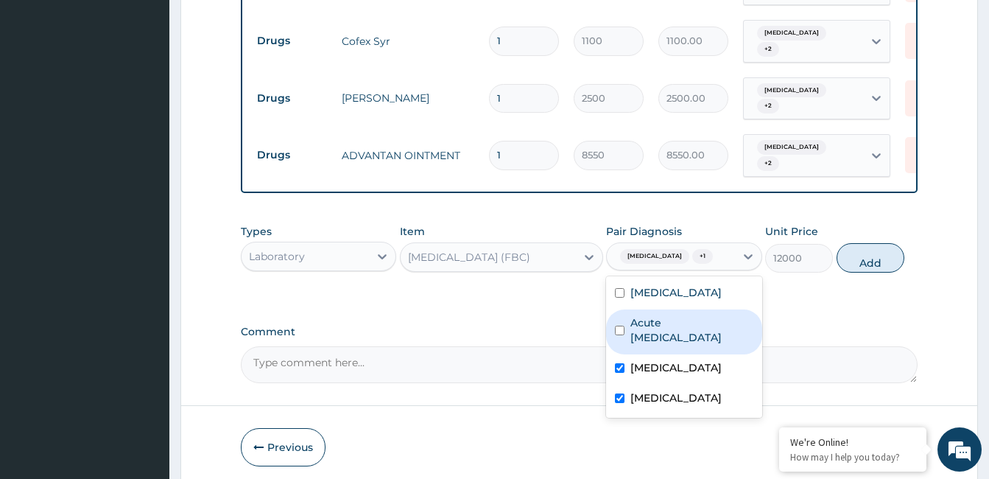
click at [690, 328] on label "Acute upper respiratory infection" at bounding box center [691, 329] width 122 height 29
checkbox input "true"
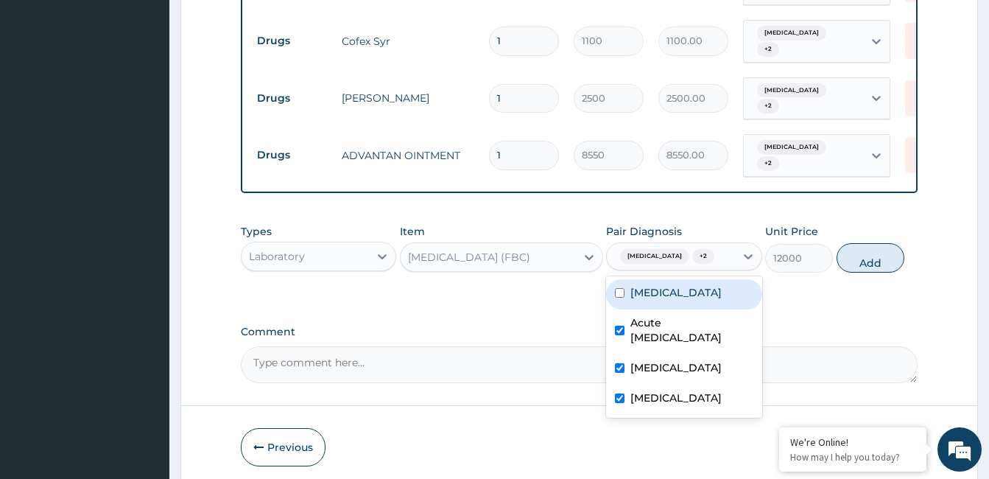
click at [696, 287] on label "Falciparum malaria" at bounding box center [675, 292] width 91 height 15
checkbox input "true"
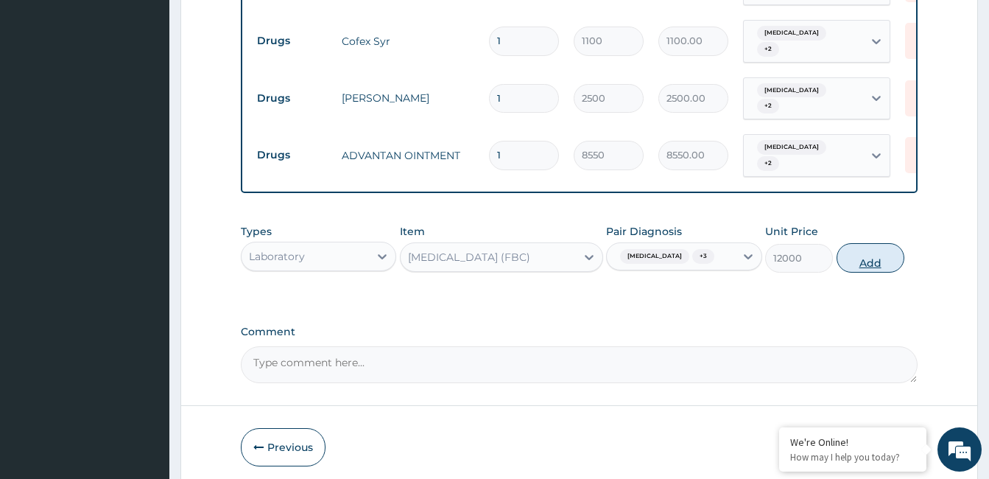
click at [873, 247] on button "Add" at bounding box center [870, 257] width 68 height 29
type input "0"
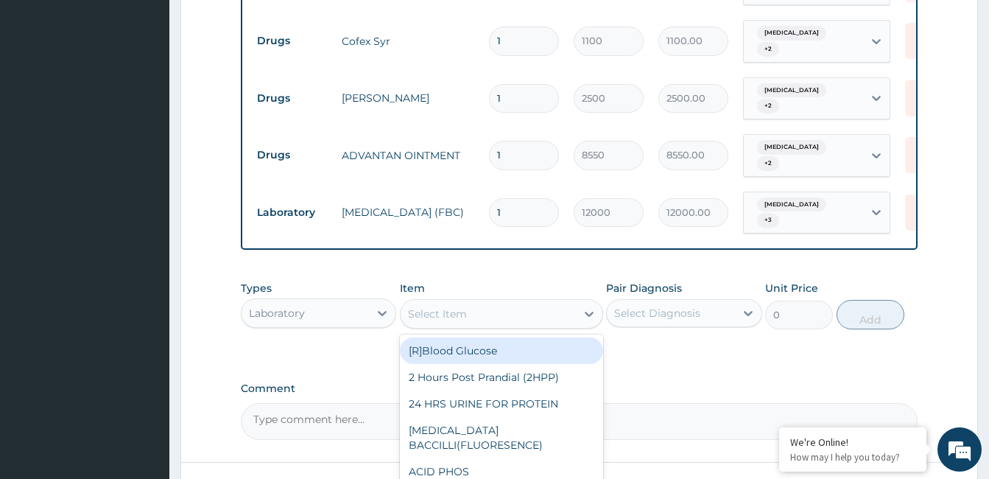
click at [473, 305] on div "Select Item" at bounding box center [488, 314] width 175 height 24
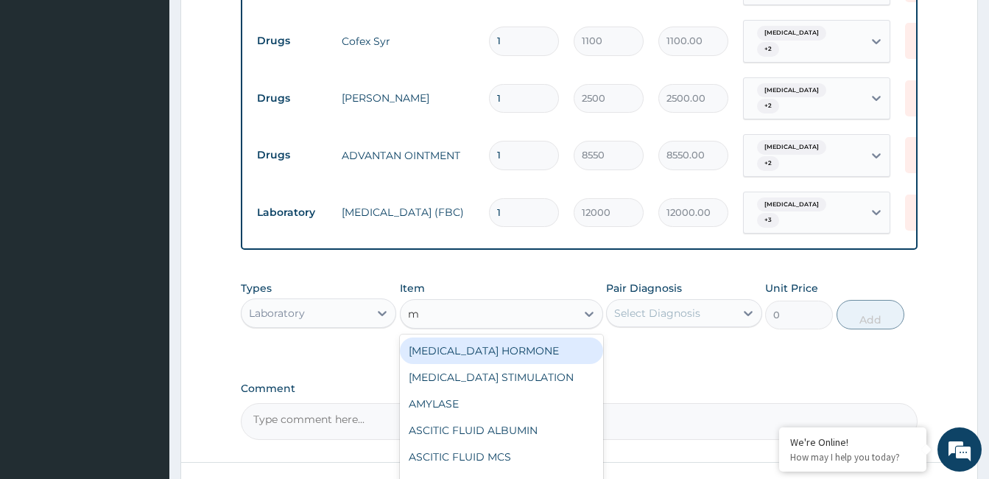
type input "mp"
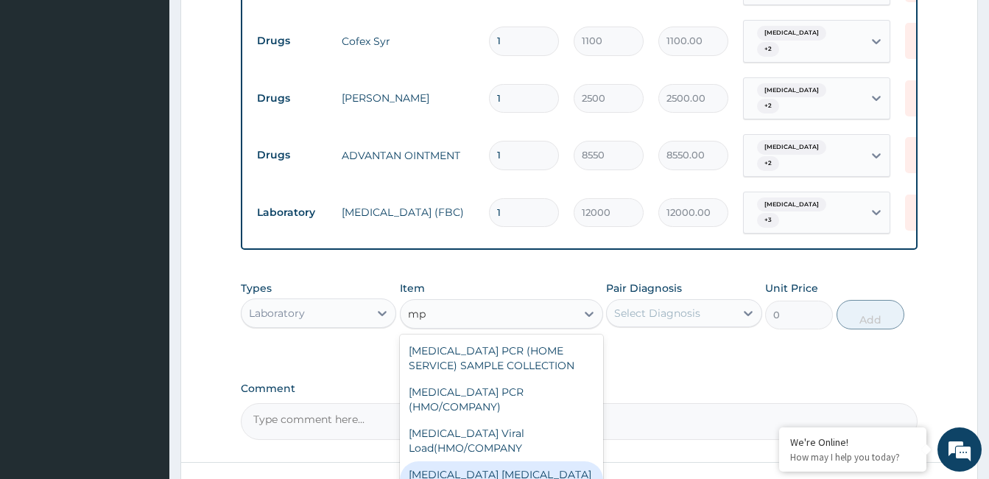
click at [482, 461] on div "MALARIA PARASITE (MP)" at bounding box center [501, 481] width 203 height 41
type input "3000"
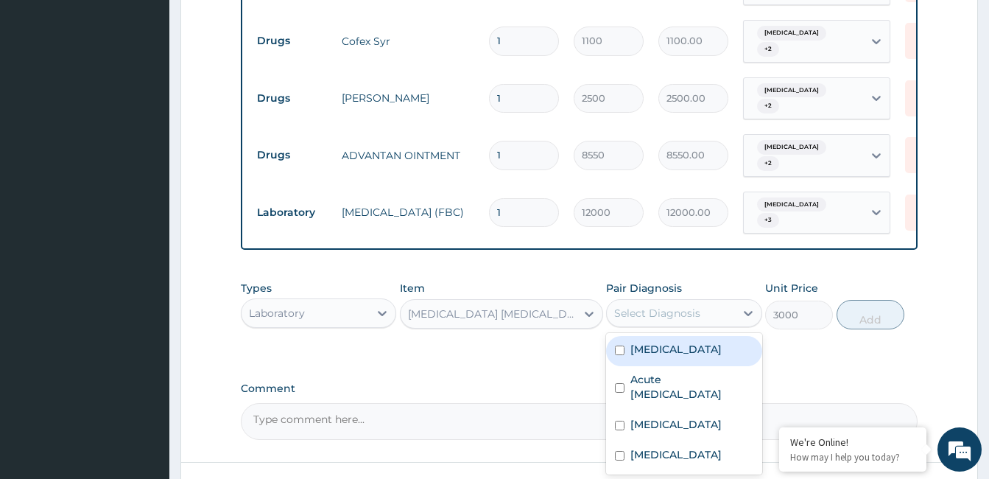
click at [676, 306] on div "Select Diagnosis" at bounding box center [657, 313] width 86 height 15
click at [679, 342] on label "Falciparum malaria" at bounding box center [675, 349] width 91 height 15
checkbox input "true"
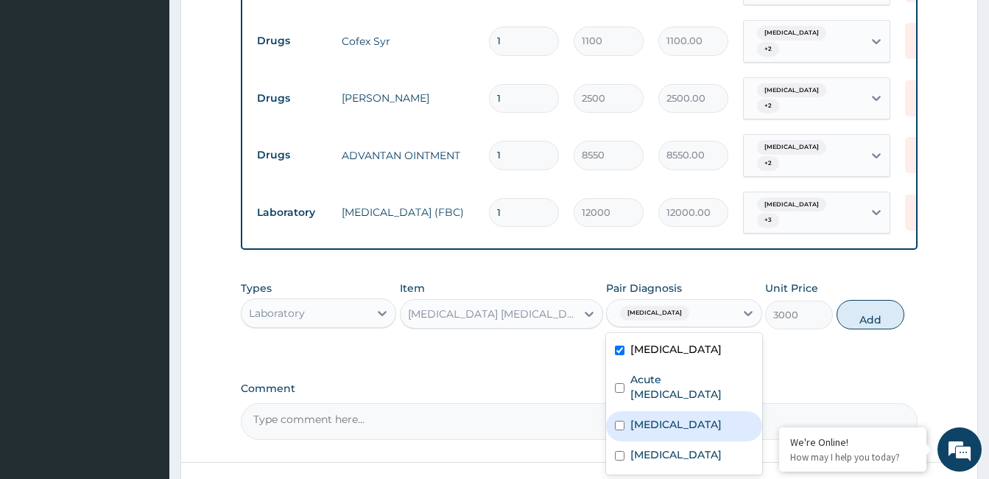
click at [674, 417] on label "Allergic rhinitis" at bounding box center [675, 424] width 91 height 15
checkbox input "true"
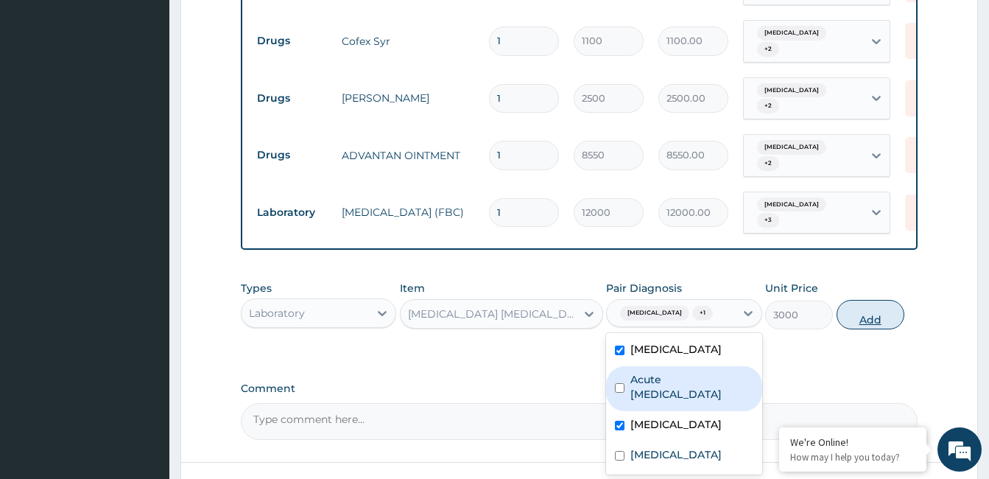
click at [875, 300] on button "Add" at bounding box center [870, 314] width 68 height 29
type input "0"
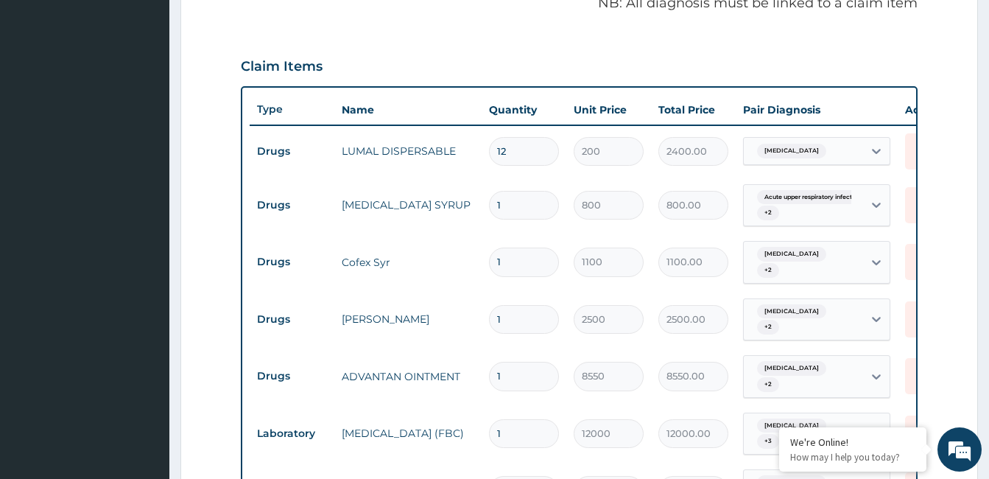
scroll to position [830, 0]
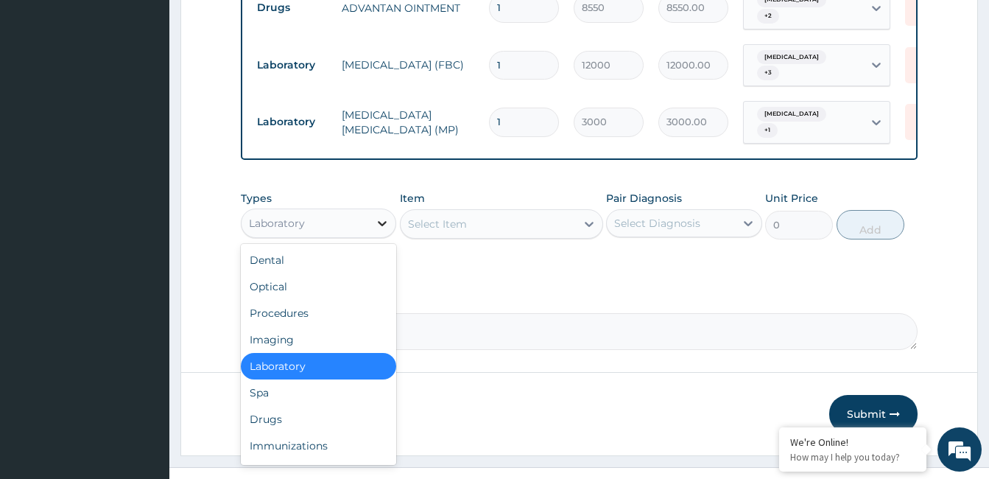
click at [382, 216] on icon at bounding box center [382, 223] width 15 height 15
click at [348, 306] on div "Procedures" at bounding box center [318, 313] width 155 height 27
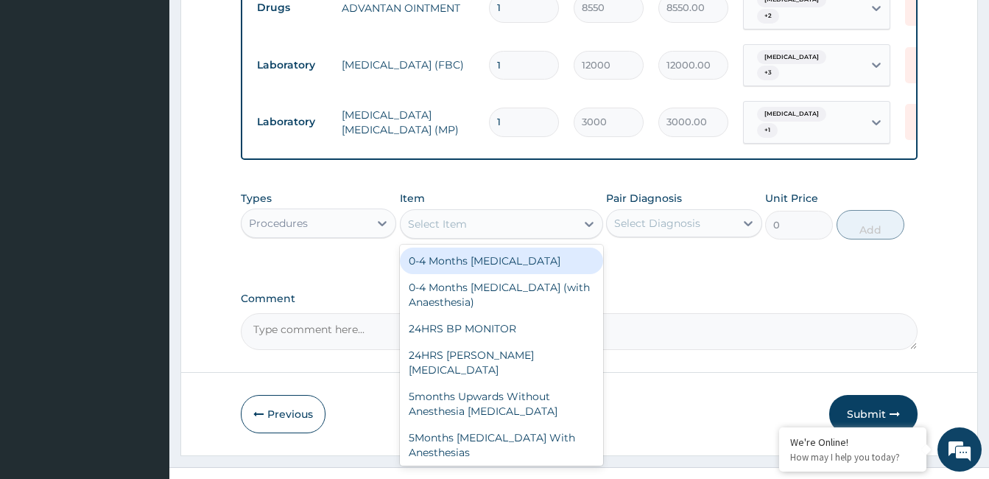
click at [474, 217] on div "Select Item" at bounding box center [488, 224] width 175 height 24
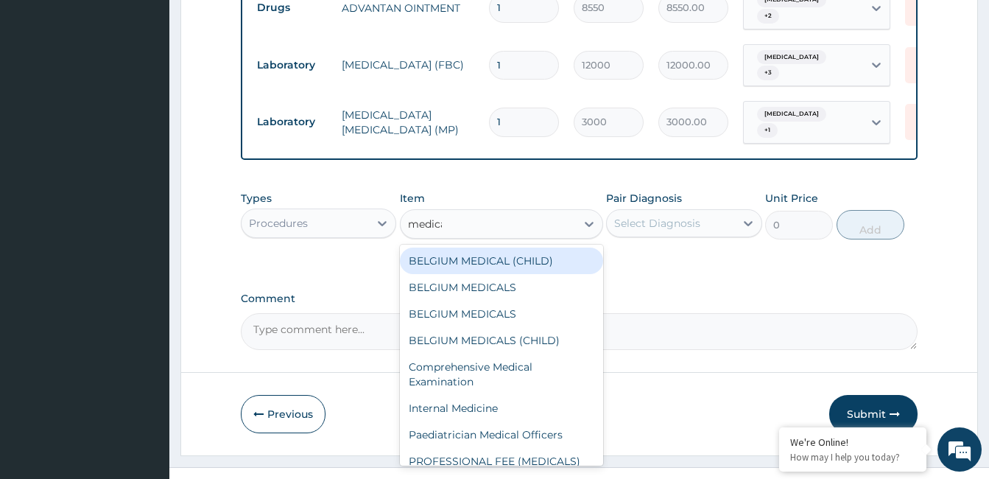
type input "medical"
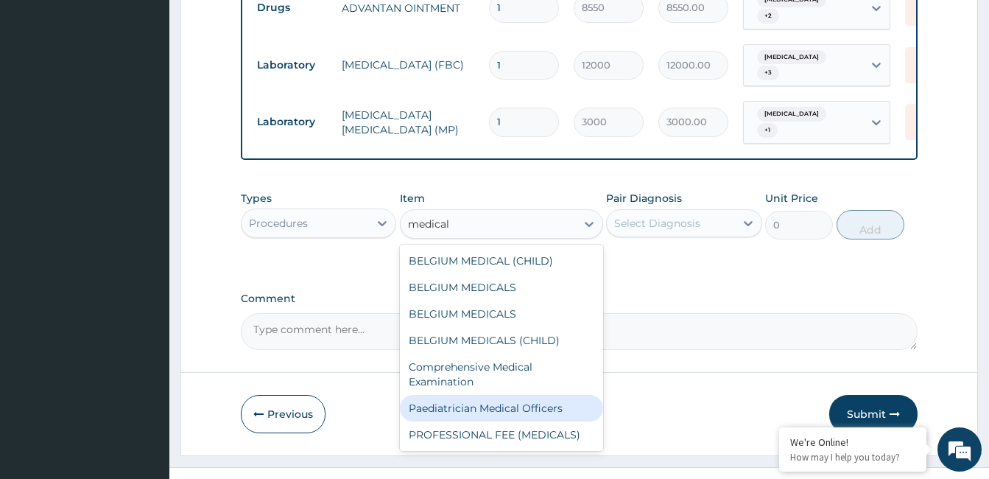
click at [535, 395] on div "Paediatrician Medical Officers" at bounding box center [501, 408] width 203 height 27
type input "10000"
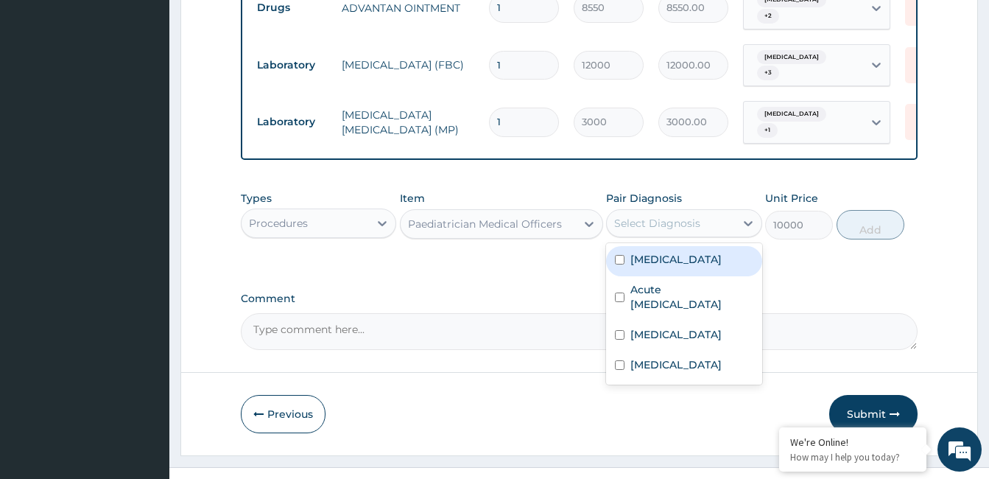
click at [706, 213] on div "Select Diagnosis" at bounding box center [670, 223] width 127 height 24
click at [700, 252] on label "[MEDICAL_DATA]" at bounding box center [675, 259] width 91 height 15
checkbox input "true"
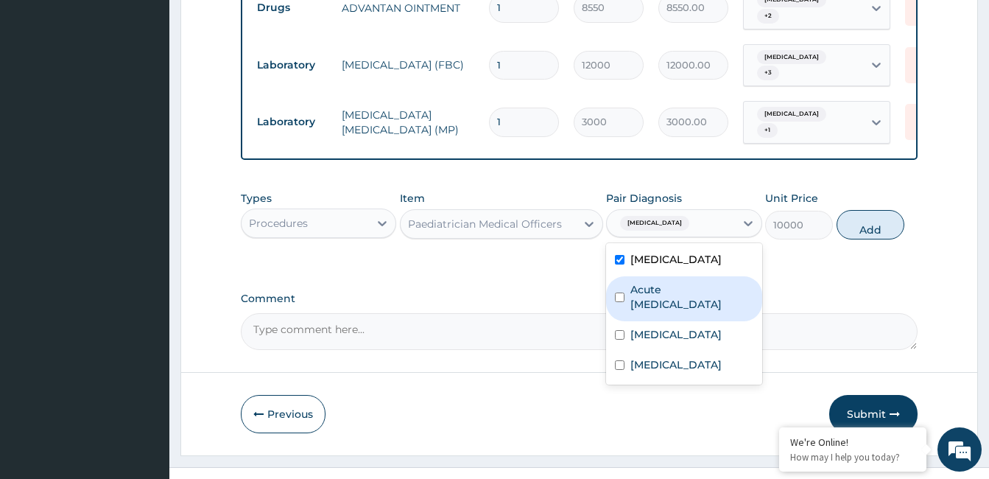
click at [691, 282] on label "Acute [MEDICAL_DATA]" at bounding box center [691, 296] width 122 height 29
checkbox input "true"
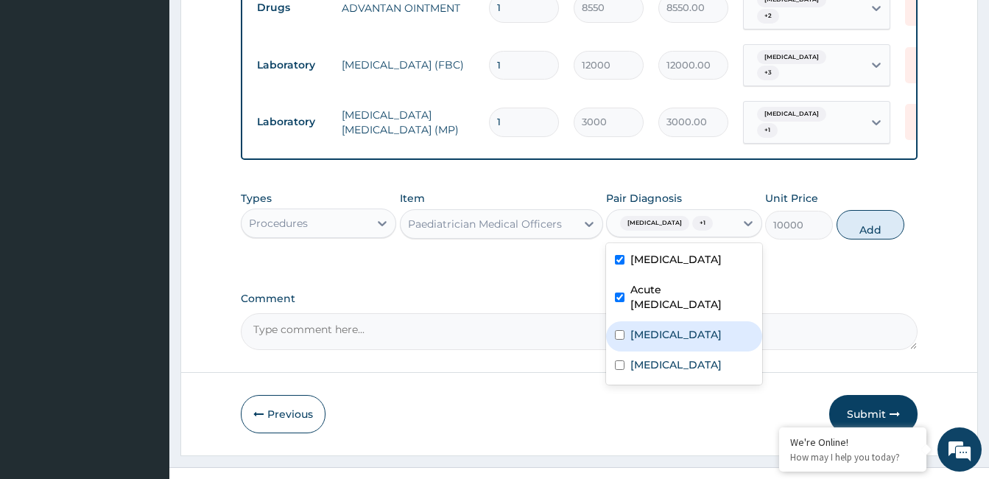
click at [685, 327] on label "Allergic rhinitis" at bounding box center [675, 334] width 91 height 15
checkbox input "true"
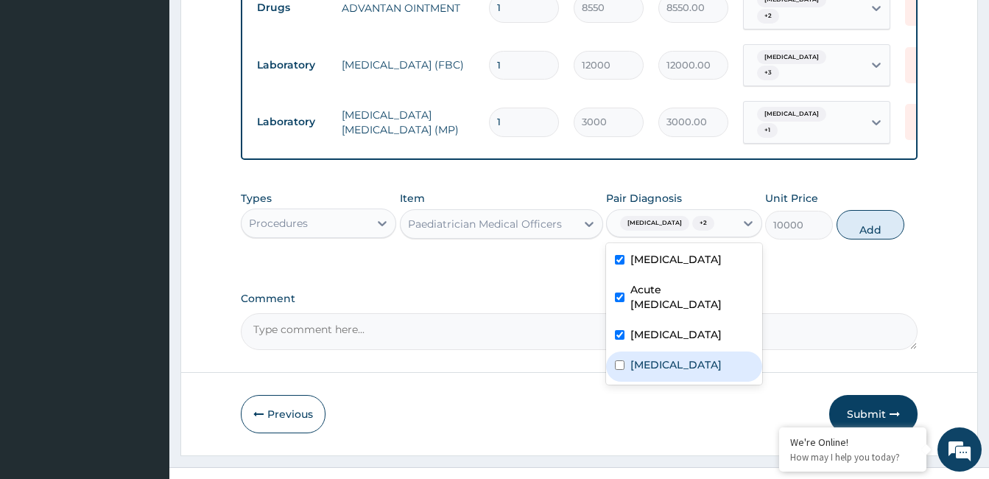
click at [687, 357] on label "Atopic dermatitis" at bounding box center [675, 364] width 91 height 15
checkbox input "true"
click at [853, 210] on button "Add" at bounding box center [870, 224] width 68 height 29
type input "0"
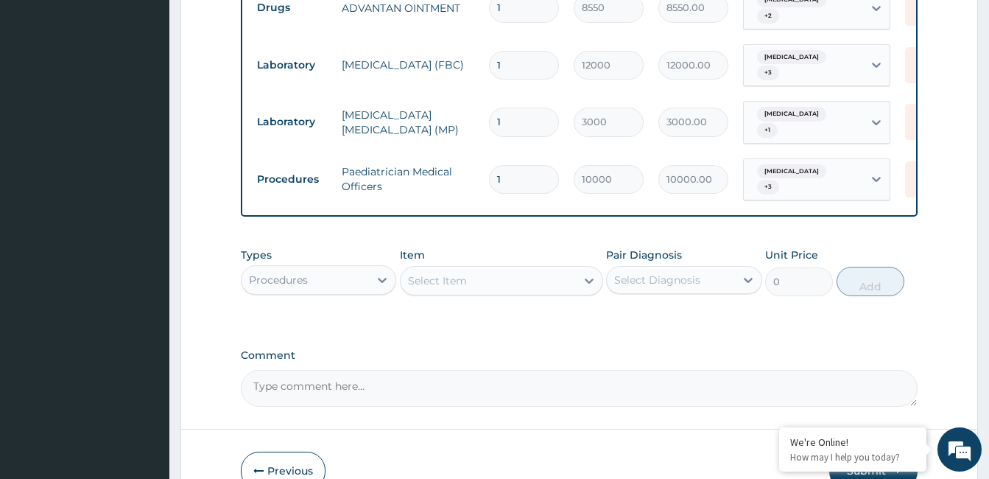
scroll to position [898, 0]
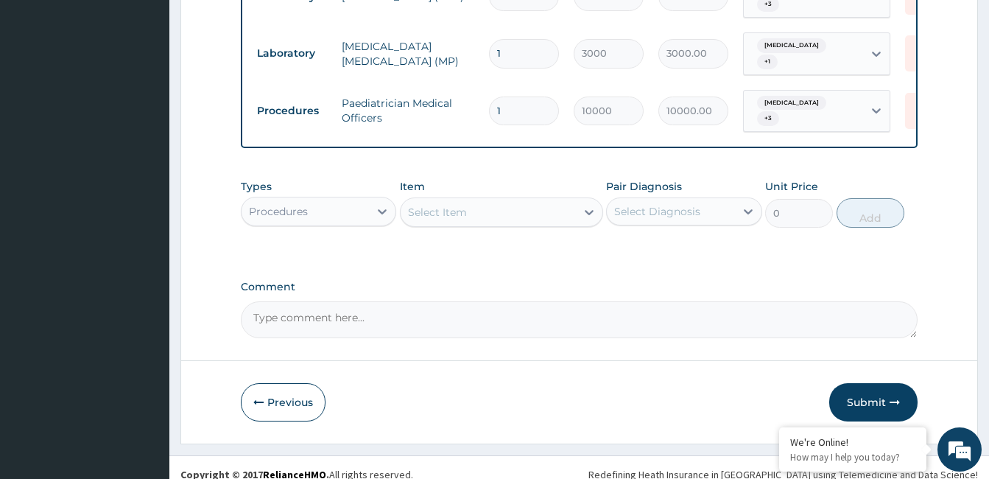
click at [461, 315] on textarea "Comment" at bounding box center [579, 319] width 677 height 37
type textarea "ok"
click at [872, 387] on button "Submit" at bounding box center [873, 402] width 88 height 38
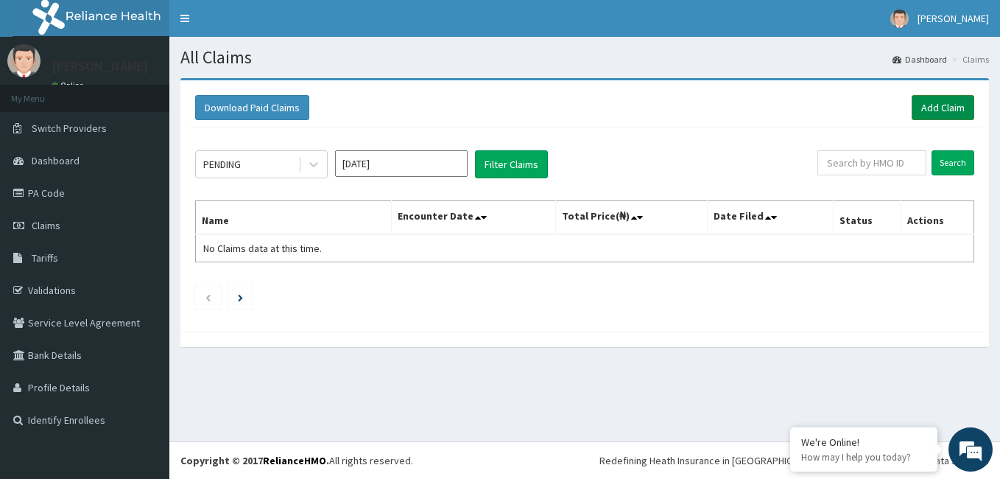
click at [935, 102] on link "Add Claim" at bounding box center [943, 107] width 63 height 25
click at [930, 105] on link "Add Claim" at bounding box center [943, 107] width 63 height 25
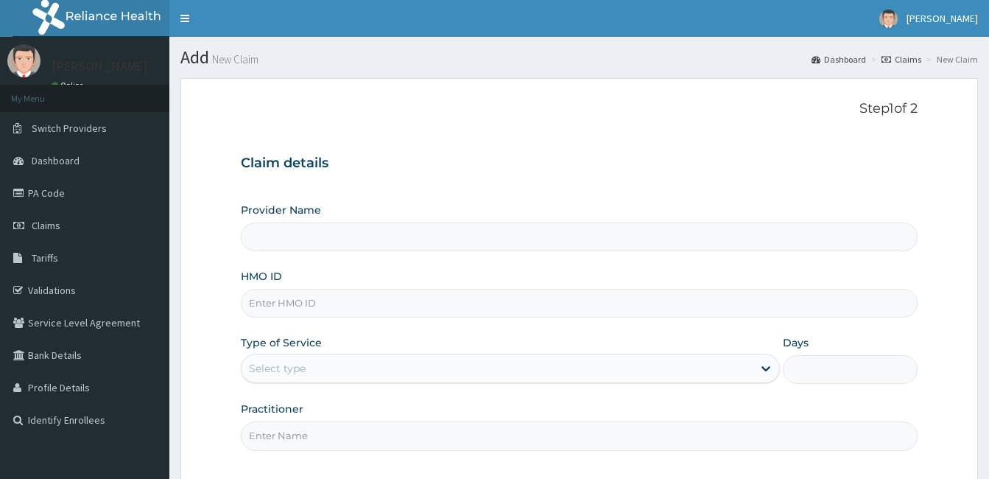
type input "[GEOGRAPHIC_DATA]"
click at [375, 297] on input "HMO ID" at bounding box center [579, 303] width 677 height 29
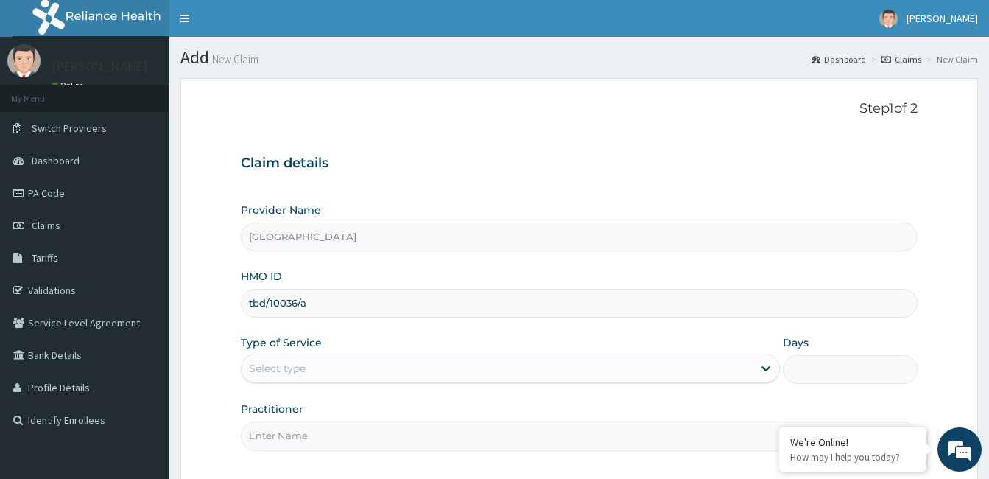
type input "tbd/10036/a"
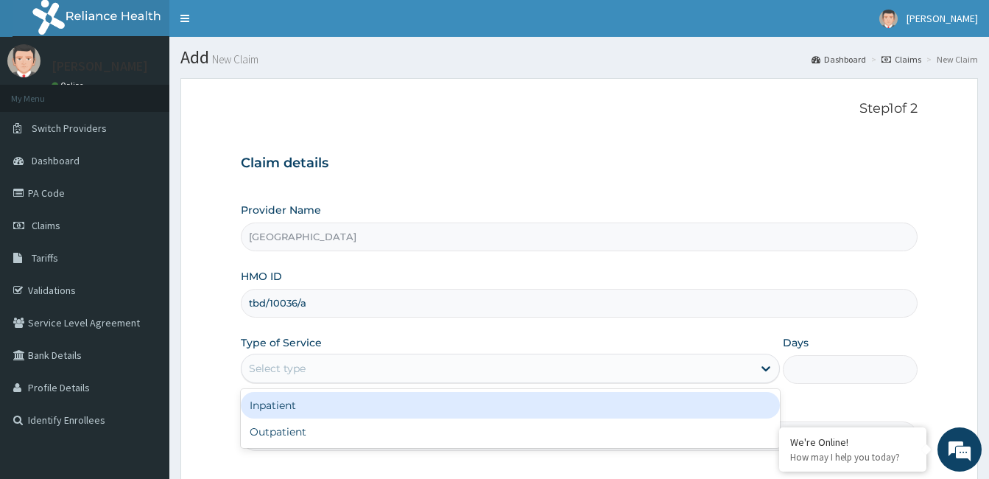
click at [374, 362] on div "Select type" at bounding box center [496, 368] width 511 height 24
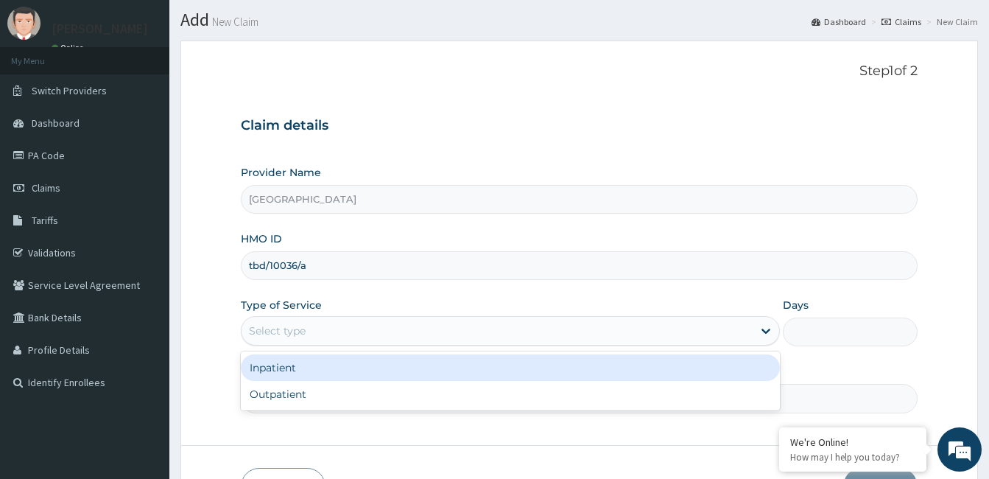
scroll to position [74, 0]
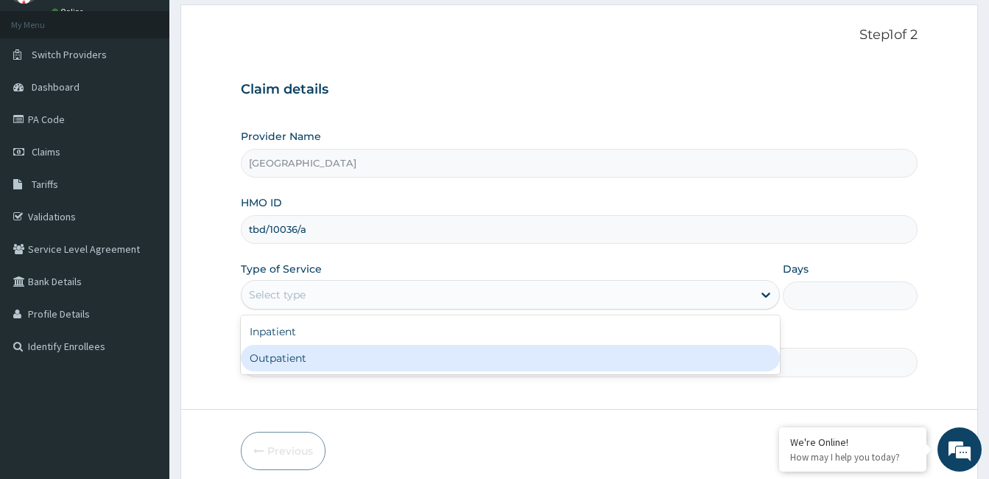
click at [374, 363] on div "Outpatient" at bounding box center [510, 358] width 539 height 27
type input "1"
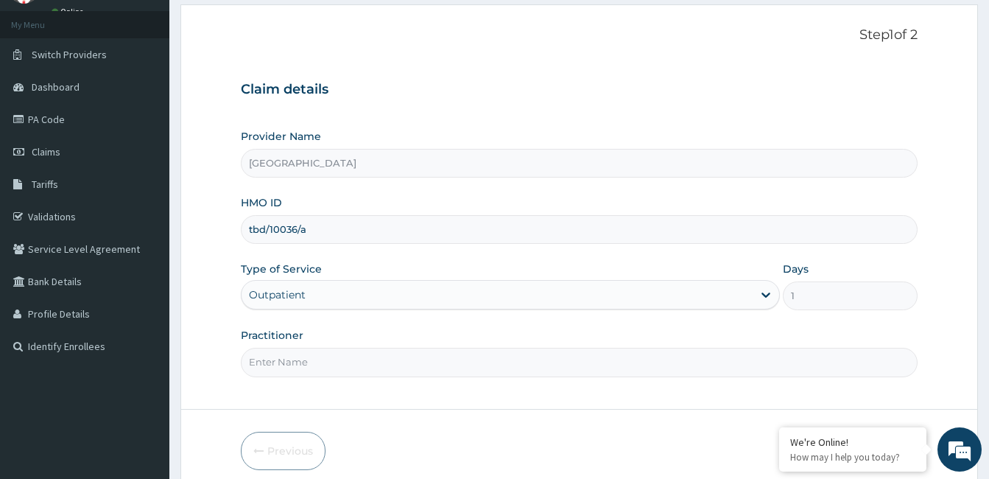
click at [314, 372] on input "Practitioner" at bounding box center [579, 362] width 677 height 29
paste input "Emmanuel Toriola"
click at [251, 362] on input "[PERSON_NAME]" at bounding box center [579, 362] width 677 height 29
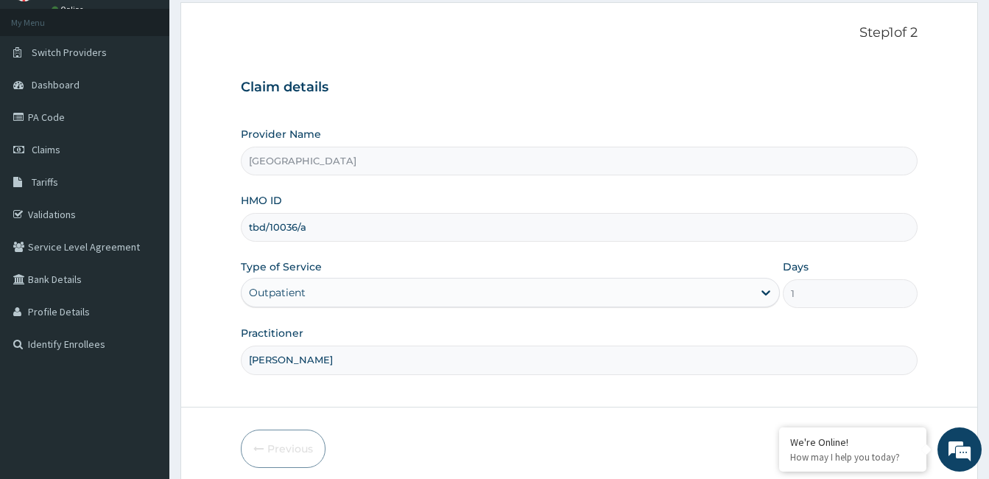
scroll to position [136, 0]
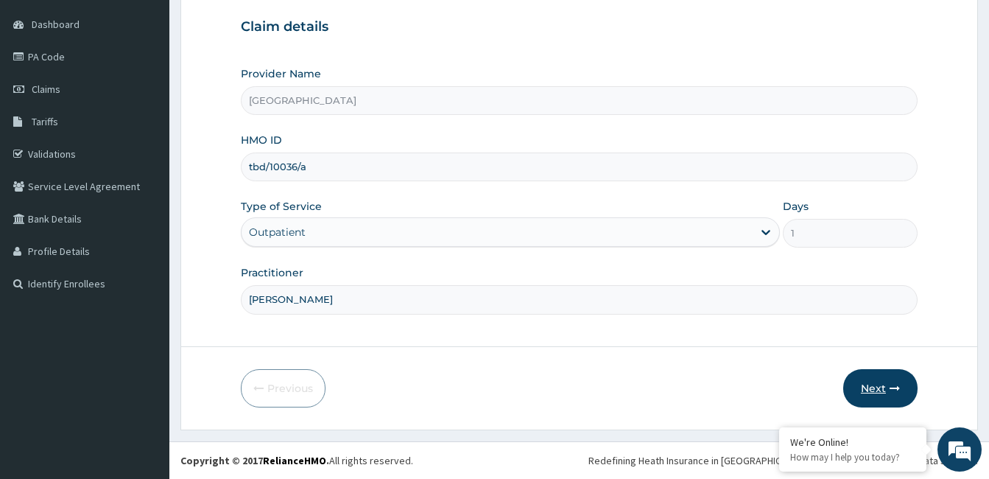
type input "[PERSON_NAME]"
click at [873, 388] on button "Next" at bounding box center [880, 388] width 74 height 38
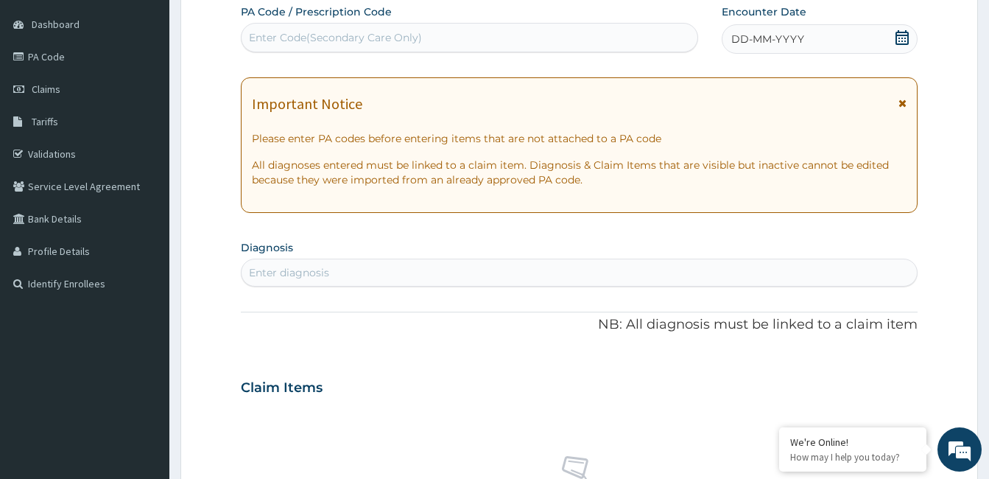
click at [853, 33] on div "DD-MM-YYYY" at bounding box center [820, 38] width 196 height 29
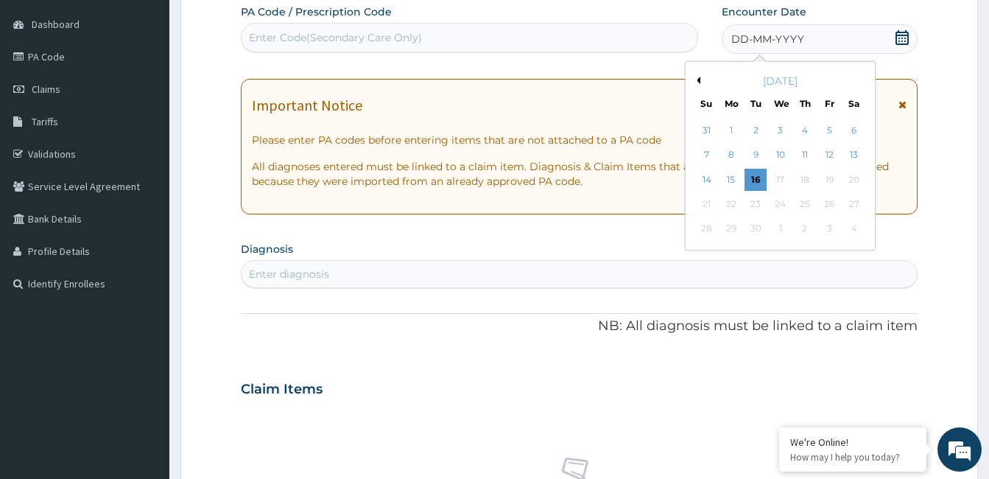
click at [696, 81] on button "Previous Month" at bounding box center [696, 80] width 7 height 7
click at [775, 149] on div "9" at bounding box center [780, 155] width 22 height 22
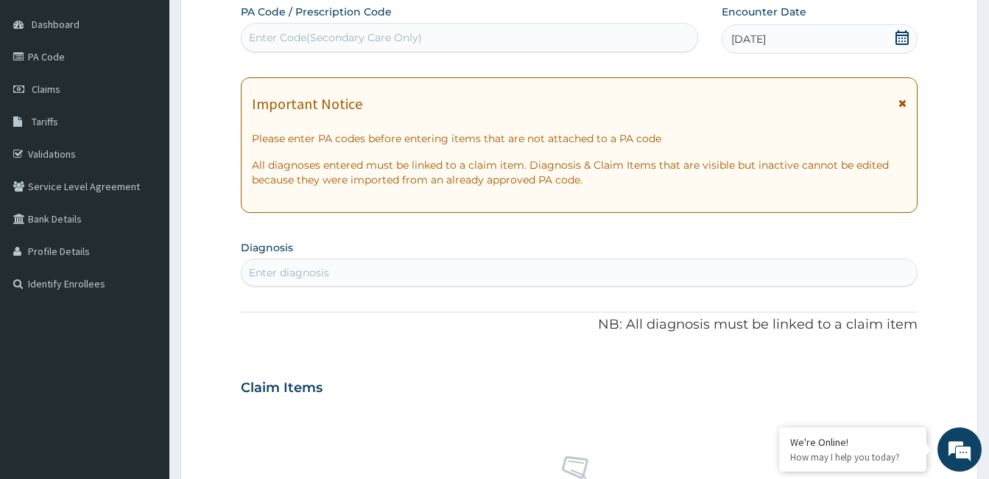
click at [441, 267] on div "Enter diagnosis" at bounding box center [578, 273] width 675 height 24
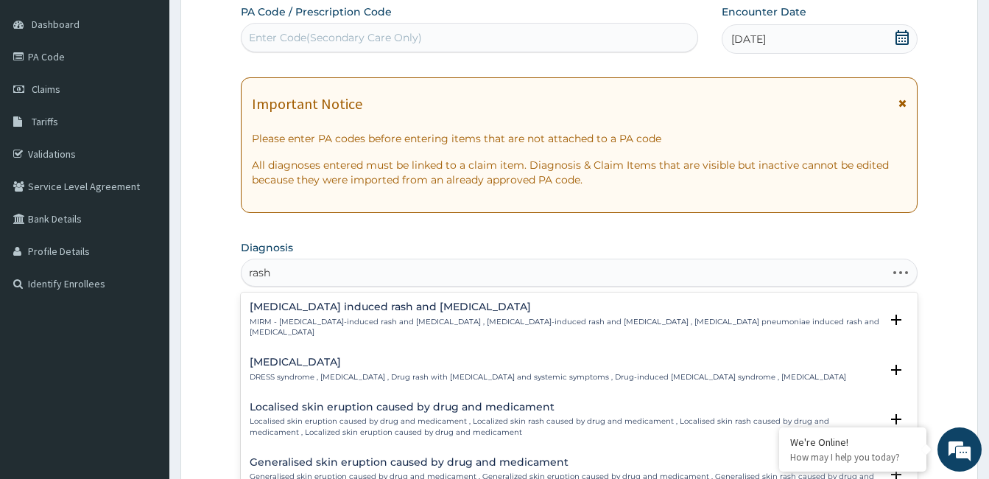
type input "rash"
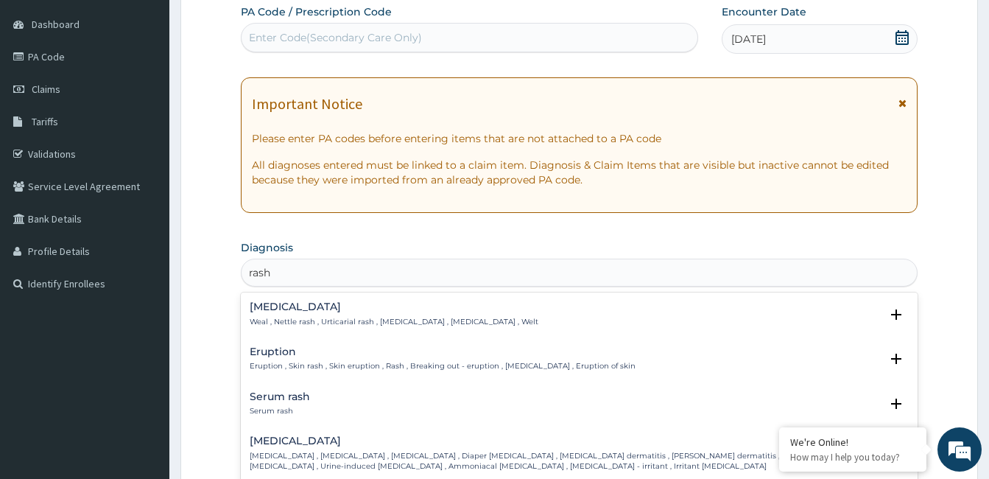
click at [339, 366] on p "Eruption , Skin rash , Skin eruption , Rash , Breaking out - eruption , Exanthe…" at bounding box center [443, 366] width 386 height 10
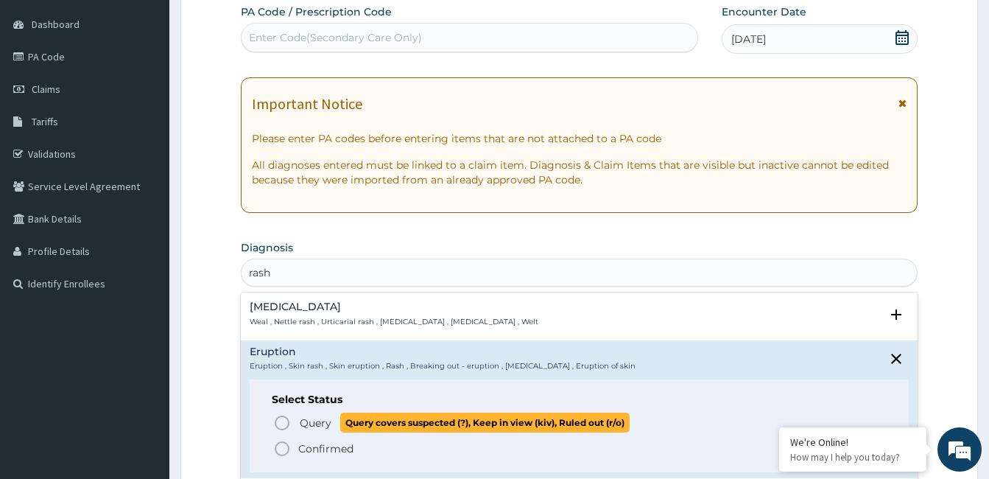
click at [289, 423] on circle "status option query" at bounding box center [281, 422] width 13 height 13
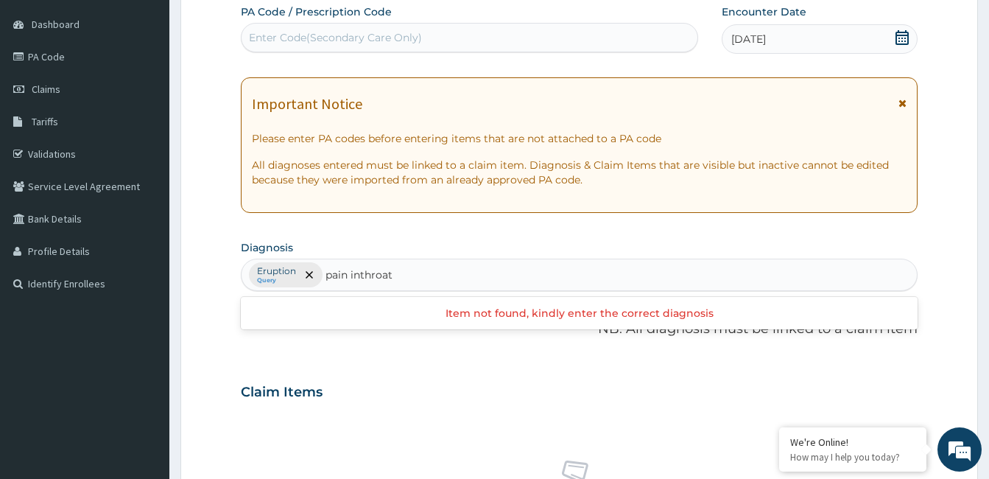
click at [360, 277] on input "pain inthroat" at bounding box center [362, 274] width 74 height 15
type input "pain in throat"
click at [424, 268] on div "Eruption Query" at bounding box center [578, 274] width 675 height 31
type input "pain in throat"
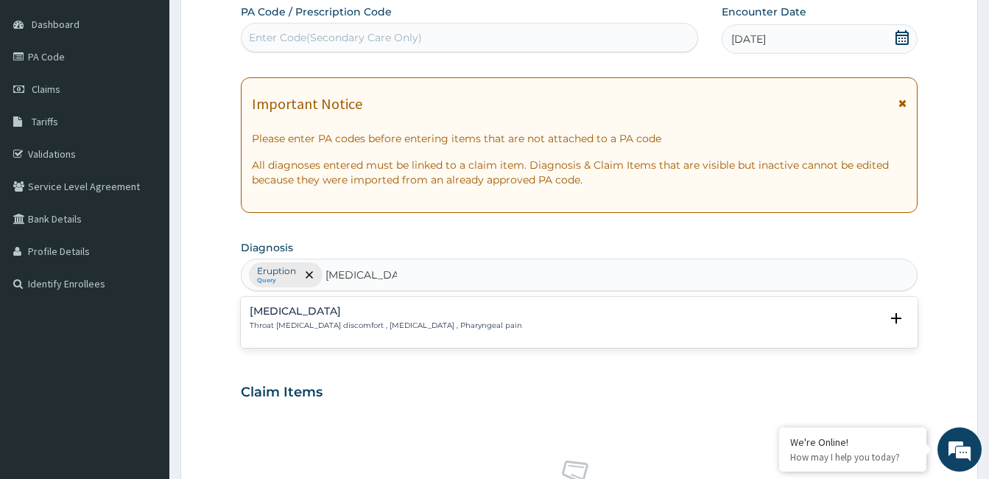
click at [308, 325] on p "Throat pain , Throat discomfort , Pain in throat , Pharyngeal pain" at bounding box center [386, 325] width 272 height 10
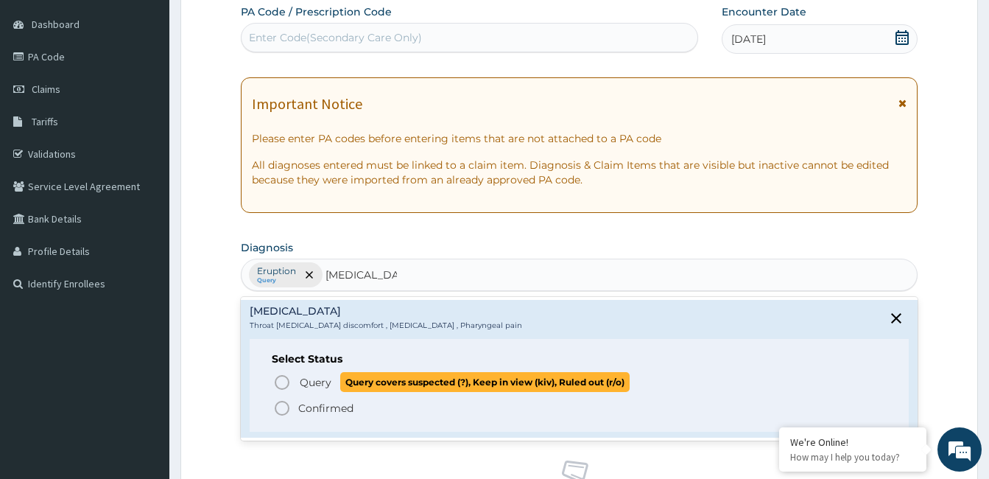
click at [297, 384] on span "Query Query covers suspected (?), Keep in view (kiv), Ruled out (r/o)" at bounding box center [579, 382] width 613 height 20
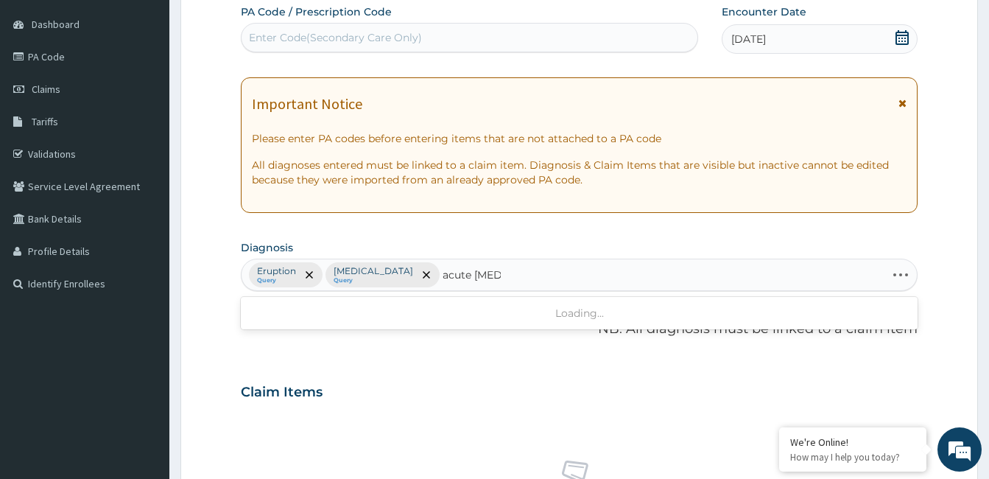
type input "acute tonsill"
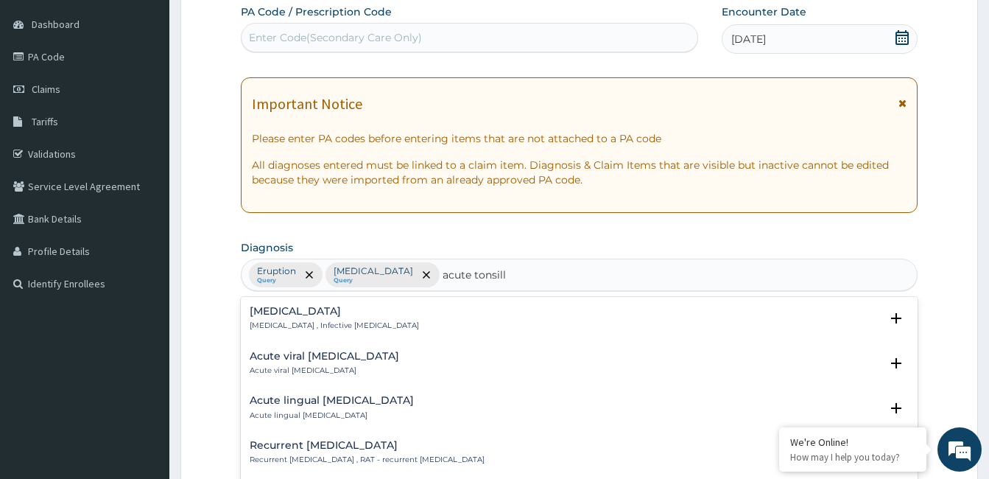
click at [311, 316] on h4 "Acute tonsillitis" at bounding box center [334, 311] width 169 height 11
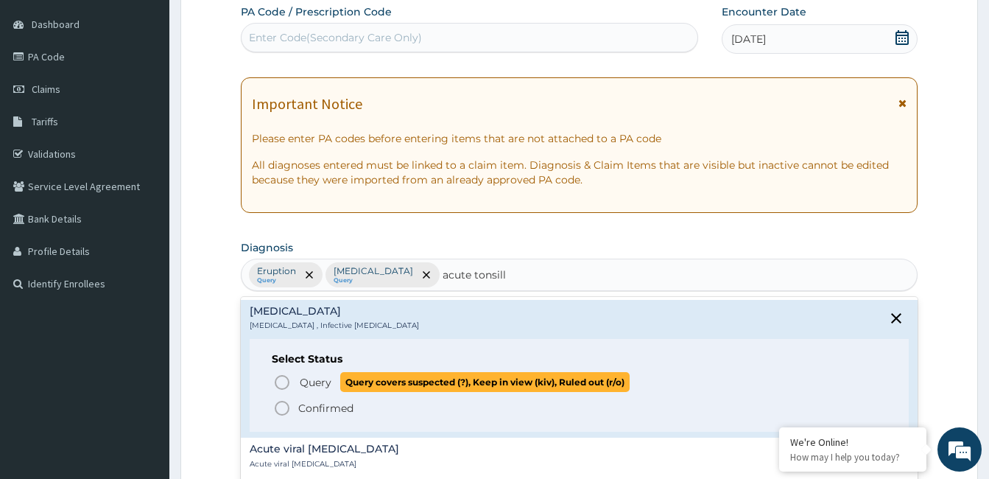
click at [279, 387] on icon "status option query" at bounding box center [282, 382] width 18 height 18
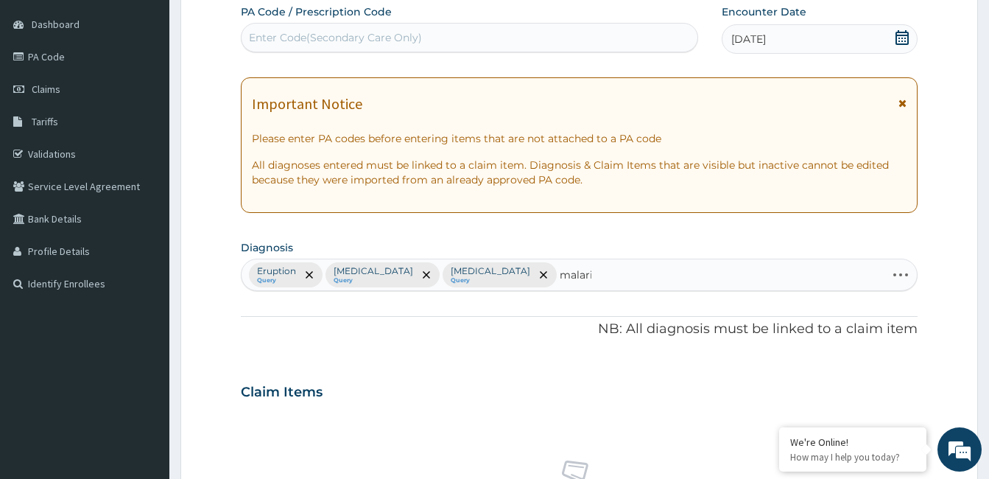
type input "malaria"
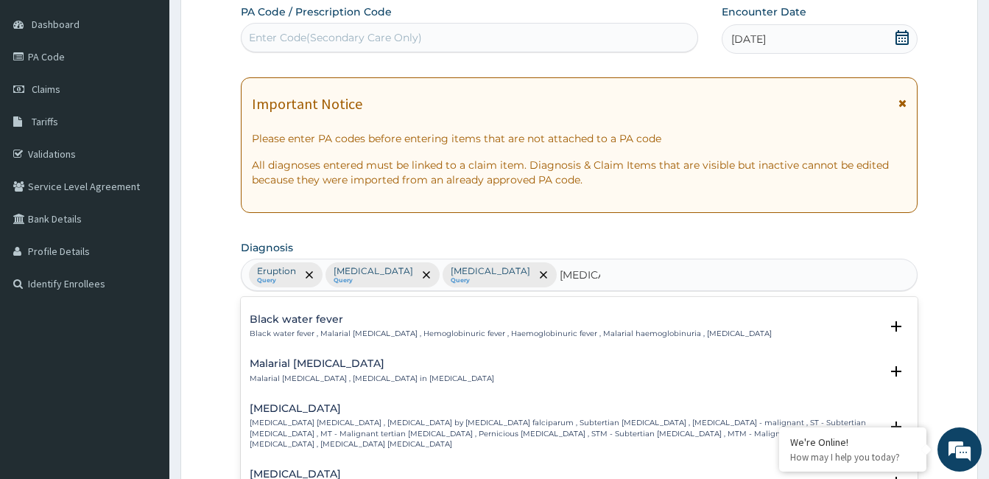
scroll to position [515, 0]
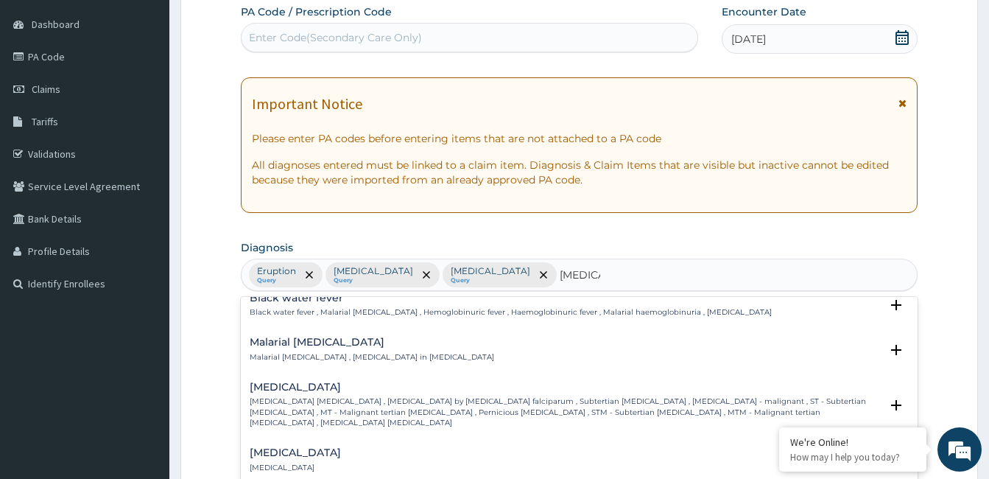
click at [344, 403] on p "Falciparum malaria , Malignant tertian malaria , Malaria by Plasmodium falcipar…" at bounding box center [565, 412] width 630 height 32
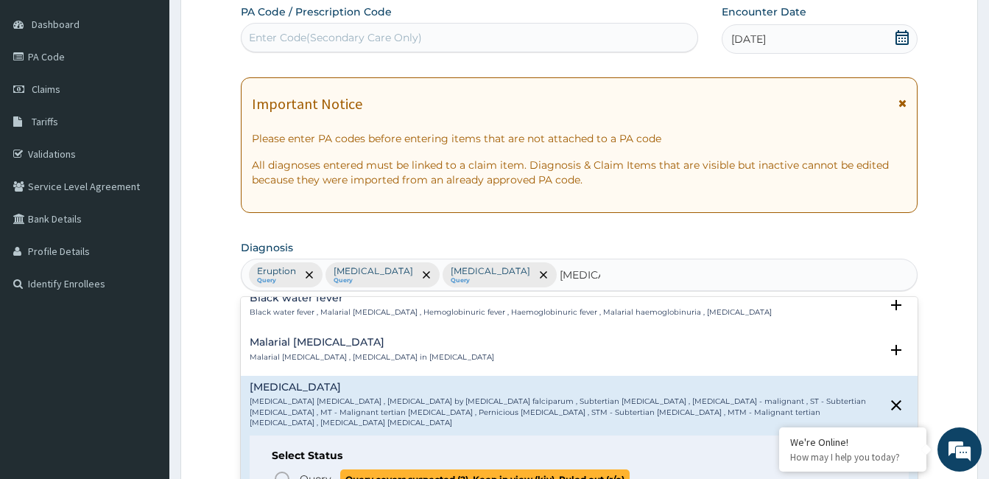
click at [283, 470] on icon "status option query" at bounding box center [282, 479] width 18 height 18
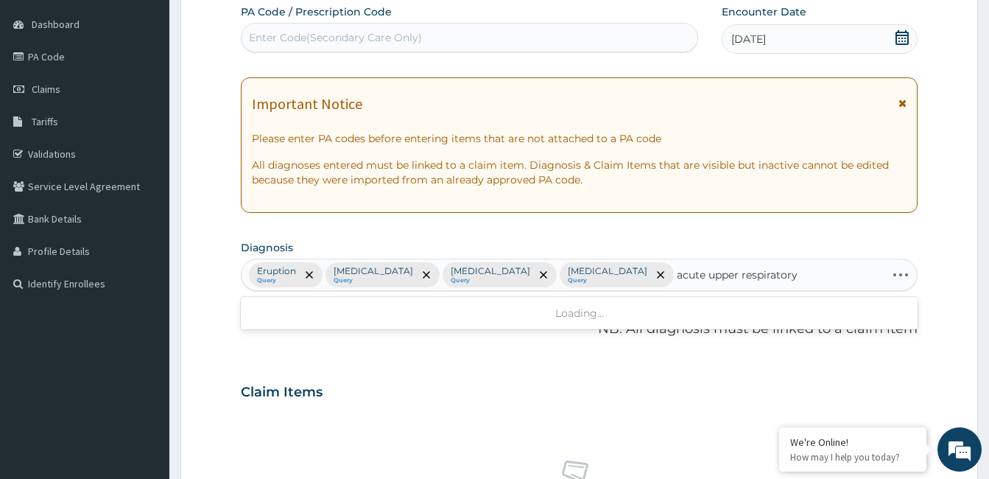
type input "acute upper respiratory"
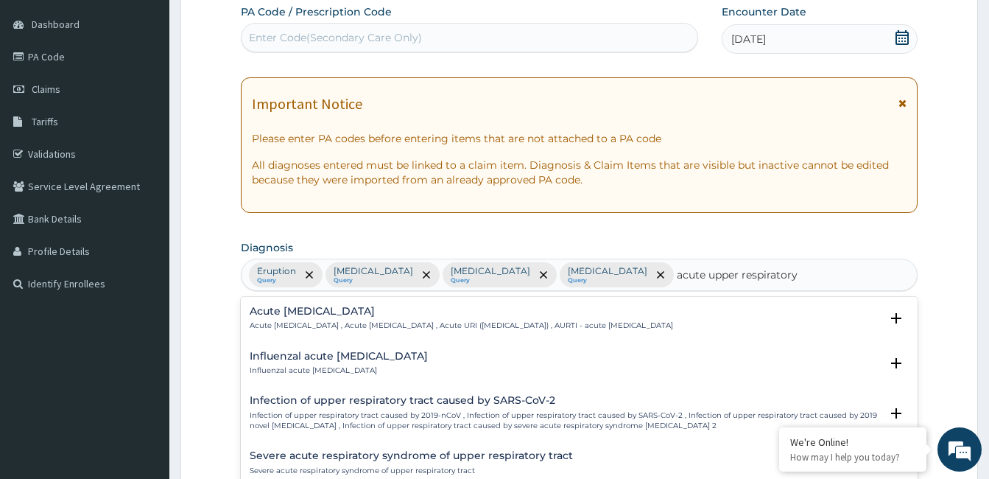
click at [331, 313] on h4 "Acute [MEDICAL_DATA]" at bounding box center [461, 311] width 423 height 11
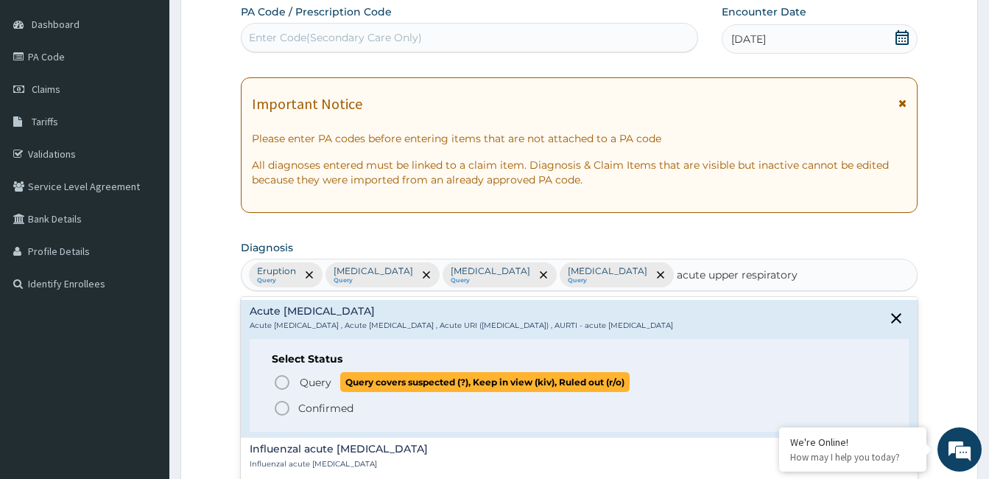
click at [286, 382] on icon "status option query" at bounding box center [282, 382] width 18 height 18
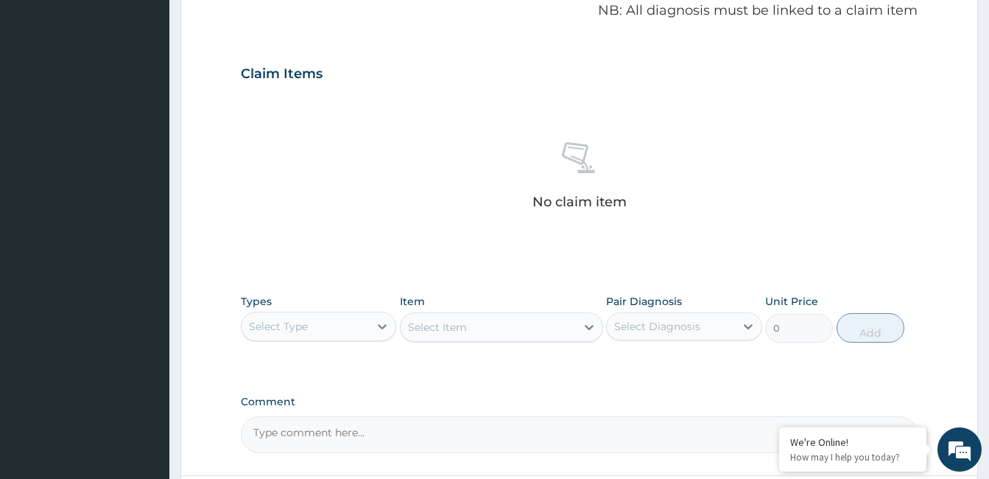
scroll to position [504, 0]
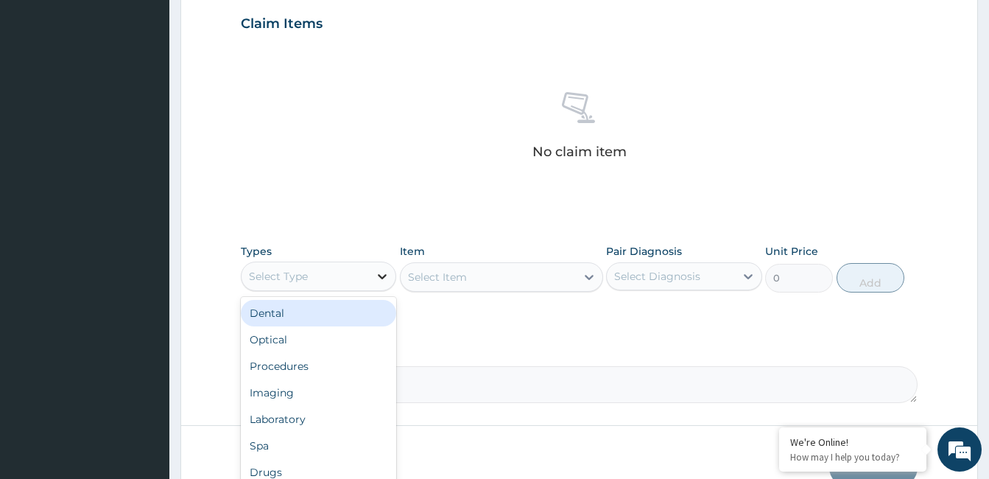
click at [380, 274] on icon at bounding box center [382, 276] width 15 height 15
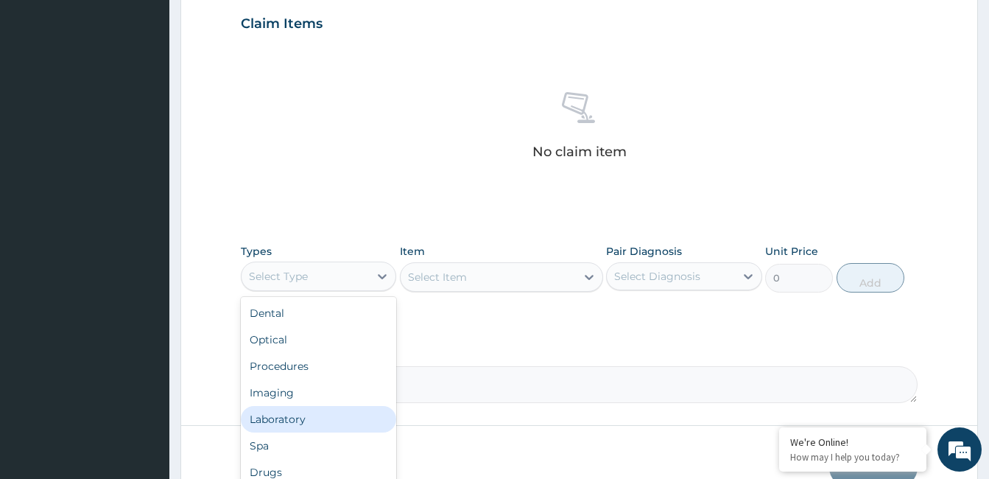
scroll to position [578, 0]
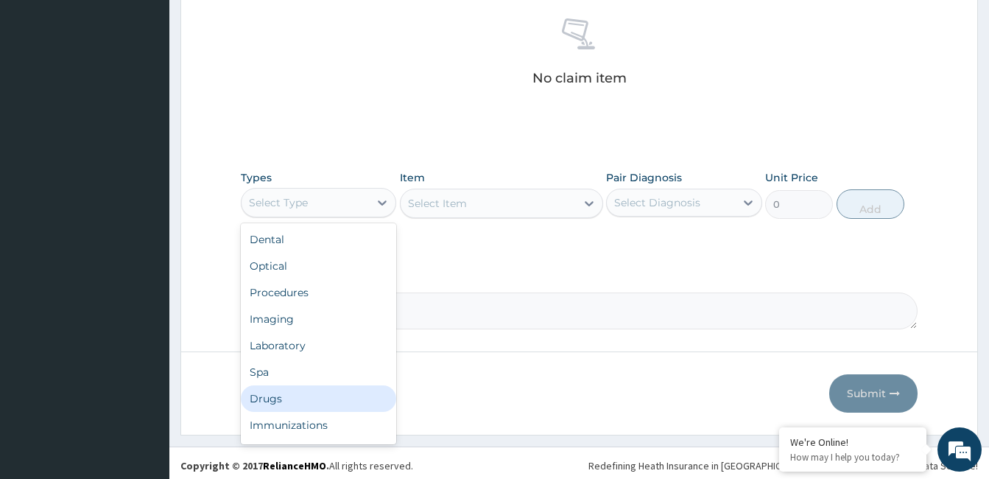
click at [342, 401] on div "Drugs" at bounding box center [318, 398] width 155 height 27
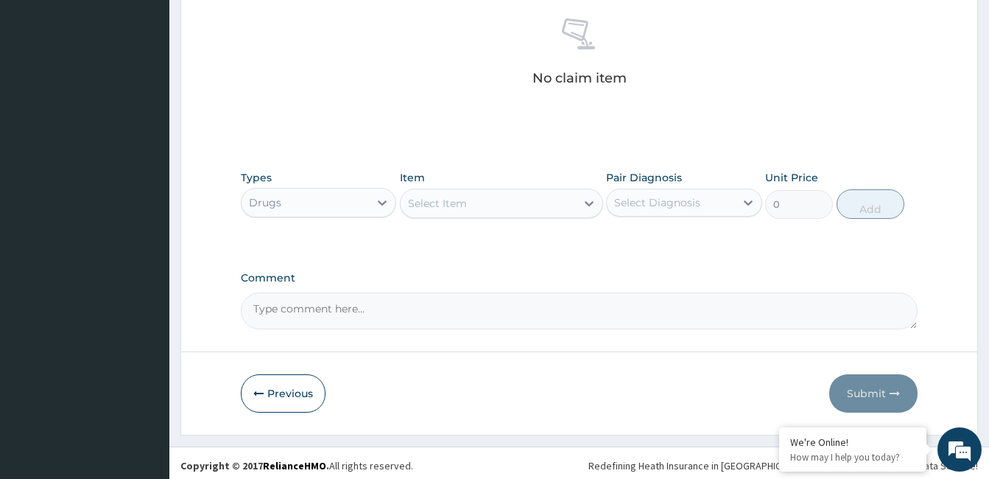
click at [502, 212] on div "Select Item" at bounding box center [488, 203] width 175 height 24
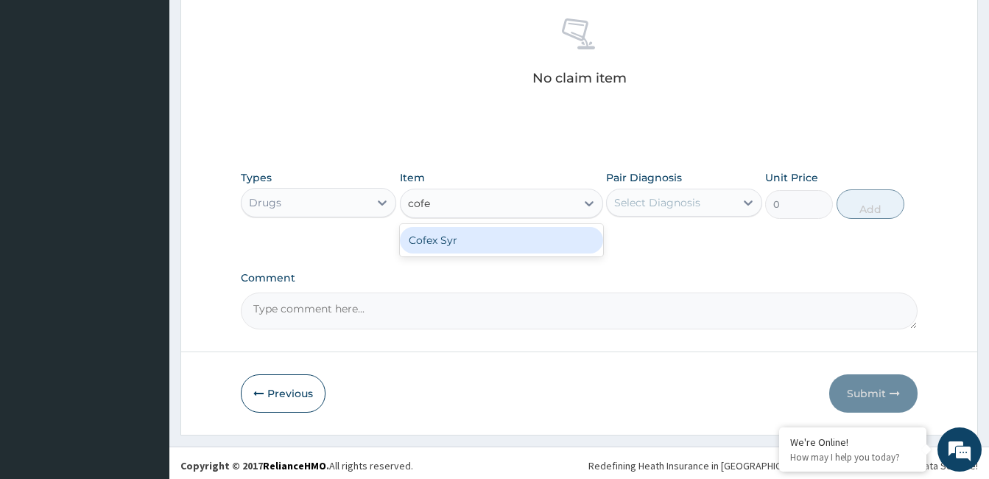
type input "cofex"
click at [521, 247] on div "Cofex Syr" at bounding box center [501, 240] width 203 height 27
type input "1100"
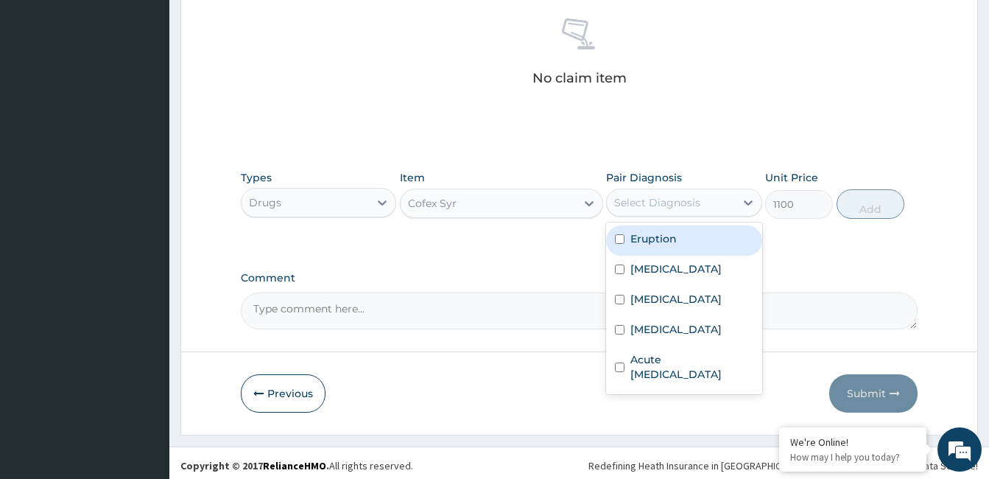
click at [690, 205] on div "Select Diagnosis" at bounding box center [657, 202] width 86 height 15
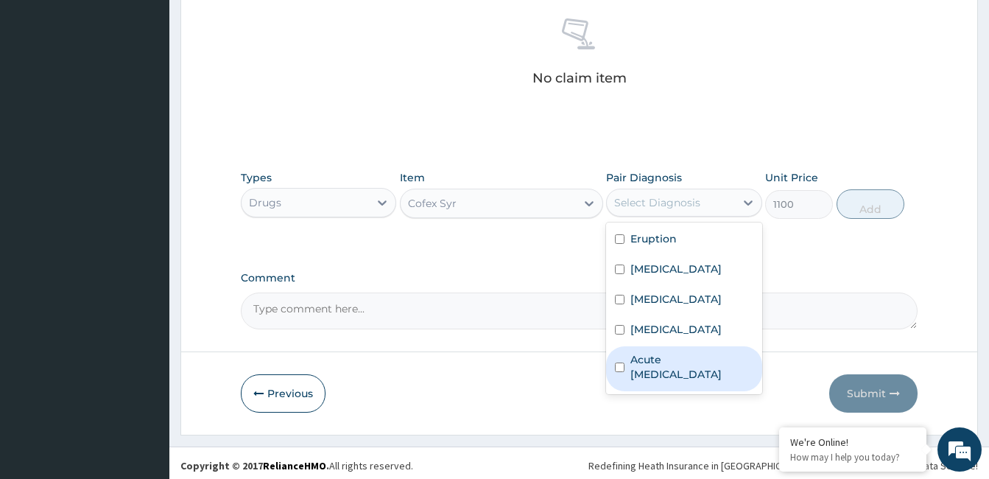
click at [677, 370] on label "Acute [MEDICAL_DATA]" at bounding box center [691, 366] width 122 height 29
checkbox input "true"
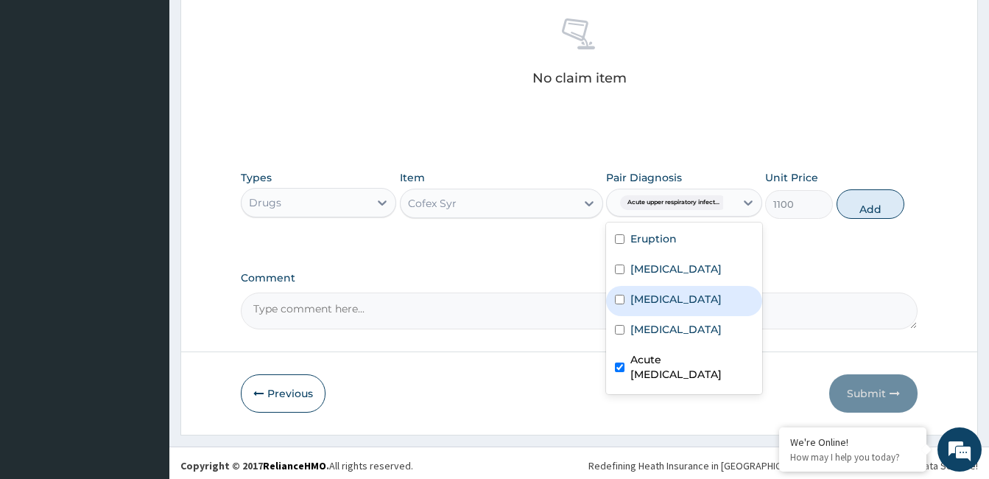
click at [678, 300] on label "[MEDICAL_DATA]" at bounding box center [675, 299] width 91 height 15
checkbox input "true"
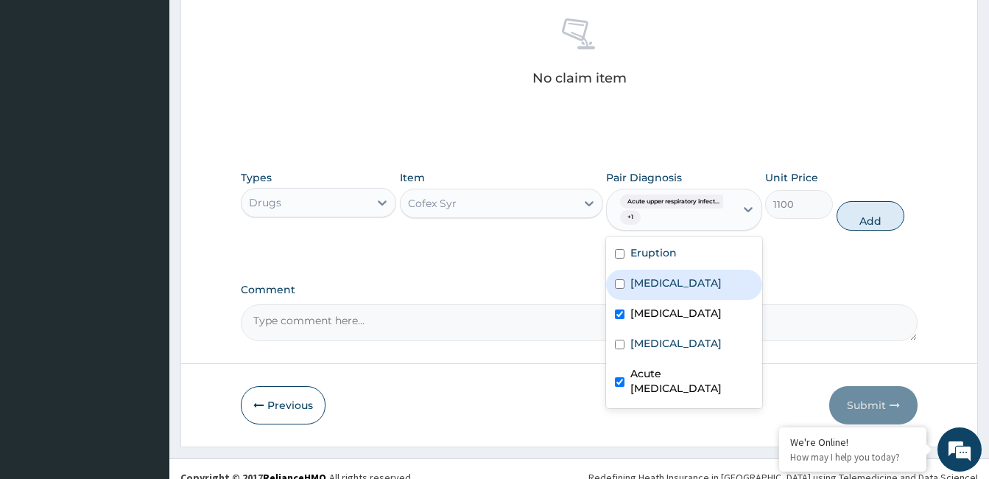
click at [674, 278] on label "[MEDICAL_DATA]" at bounding box center [675, 282] width 91 height 15
checkbox input "true"
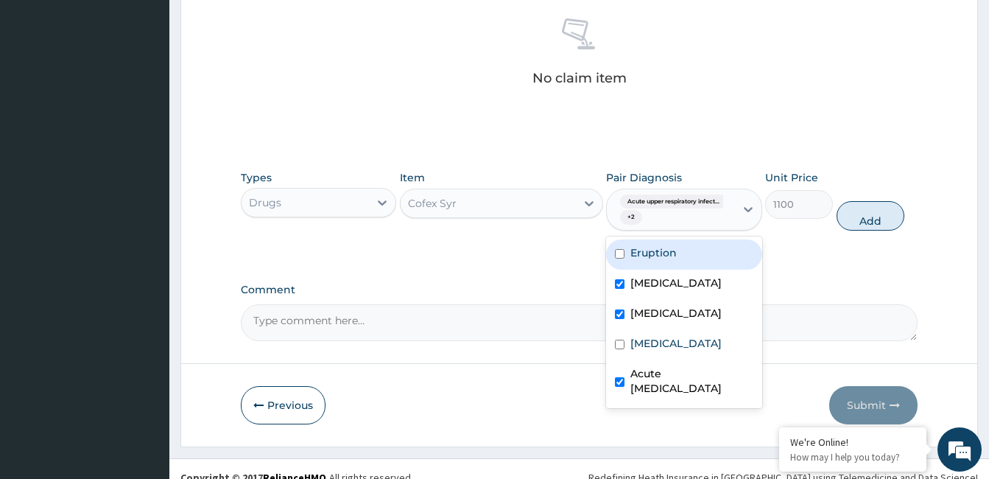
click at [674, 257] on label "Eruption" at bounding box center [653, 252] width 46 height 15
checkbox input "true"
click at [862, 215] on button "Add" at bounding box center [870, 215] width 68 height 29
type input "0"
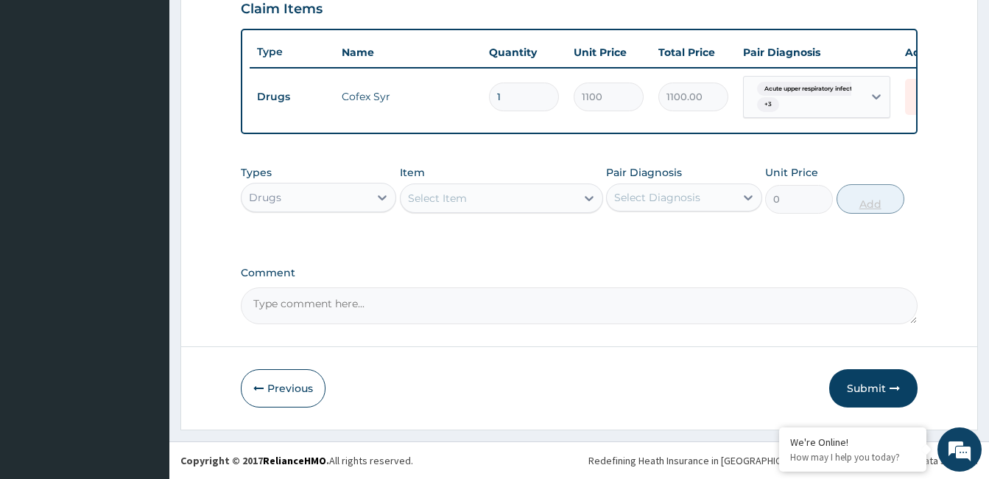
scroll to position [530, 0]
click at [470, 197] on div "Select Item" at bounding box center [488, 198] width 175 height 24
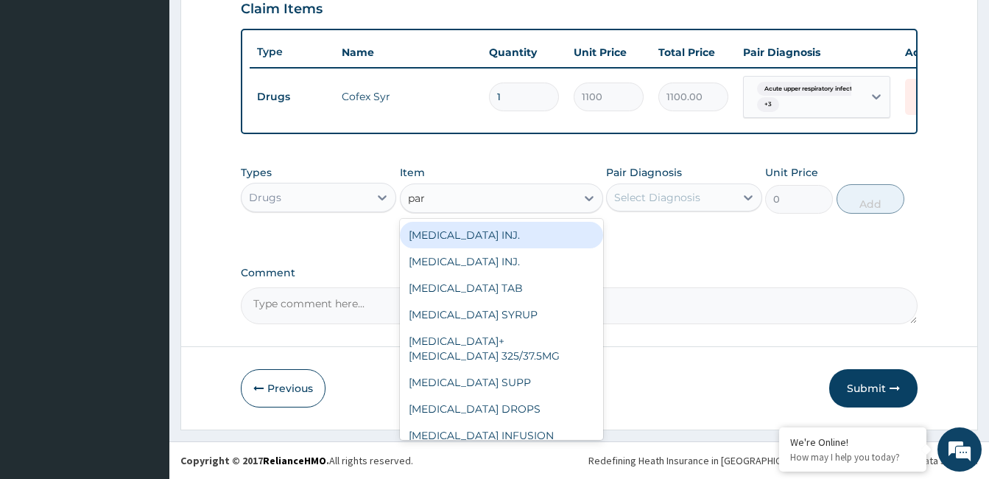
type input "para"
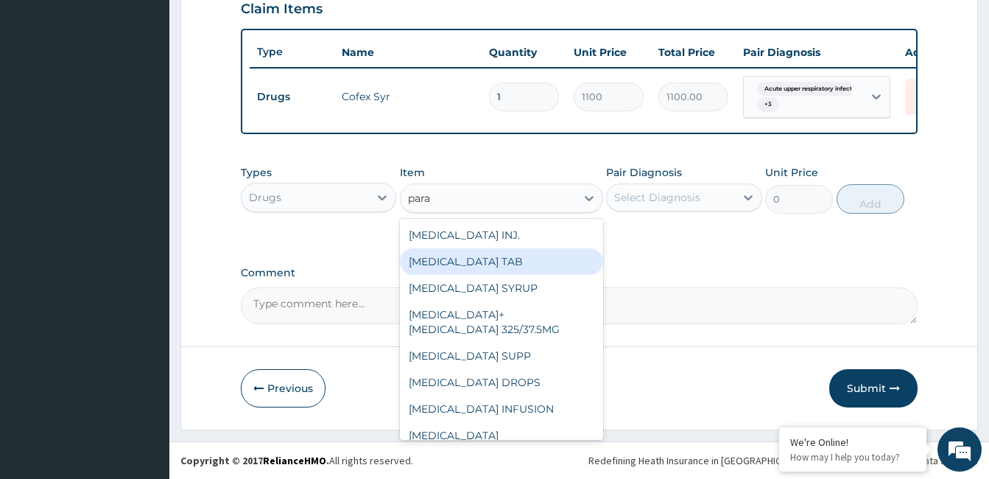
click at [445, 264] on div "[MEDICAL_DATA] TAB" at bounding box center [501, 261] width 203 height 27
type input "20"
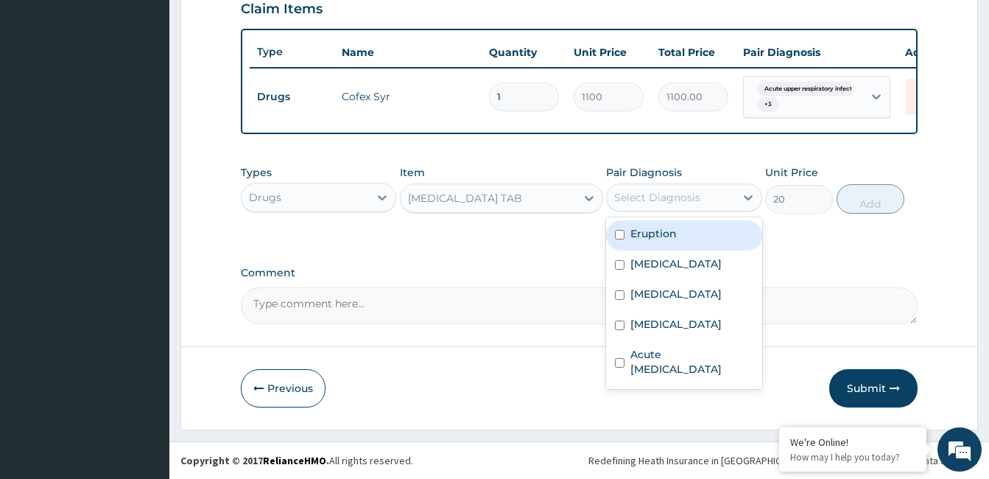
click at [674, 195] on div "Select Diagnosis" at bounding box center [657, 197] width 86 height 15
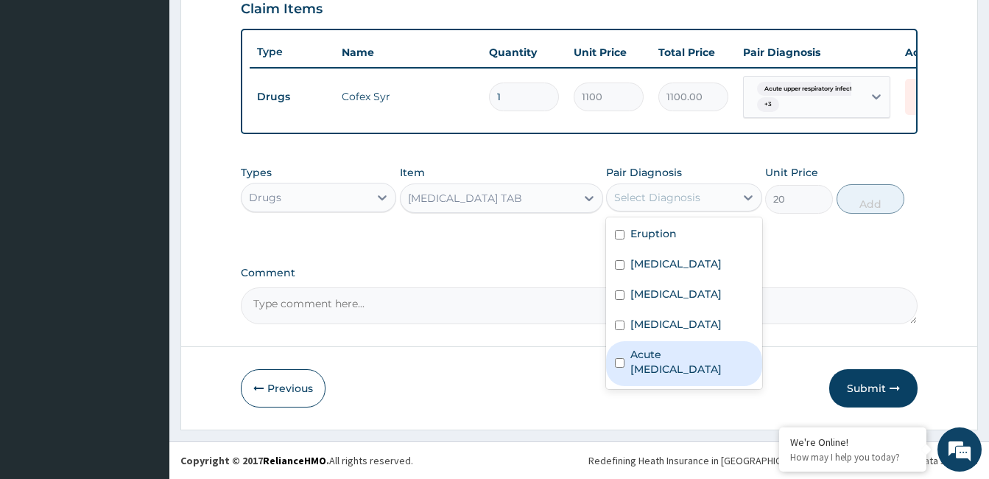
click at [677, 364] on label "Acute upper respiratory infection" at bounding box center [691, 361] width 122 height 29
checkbox input "true"
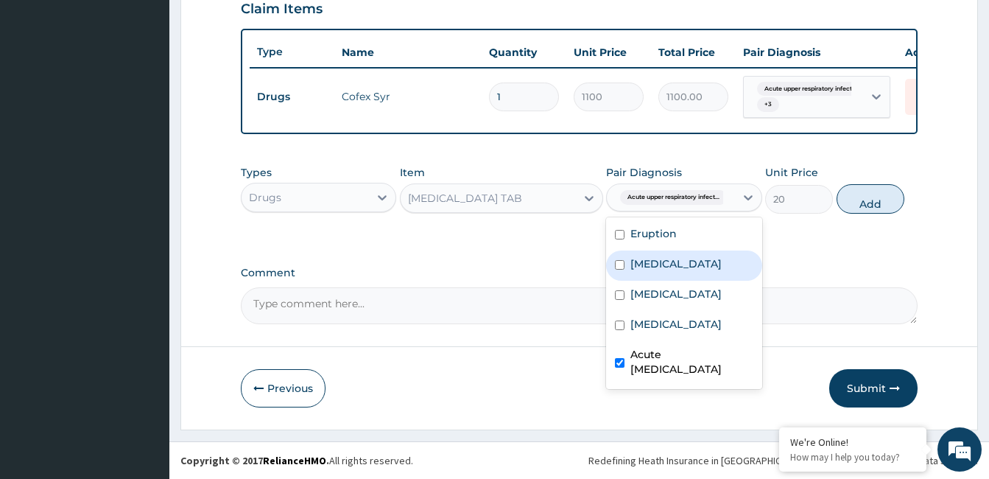
click at [672, 269] on label "Pain in throat" at bounding box center [675, 263] width 91 height 15
checkbox input "true"
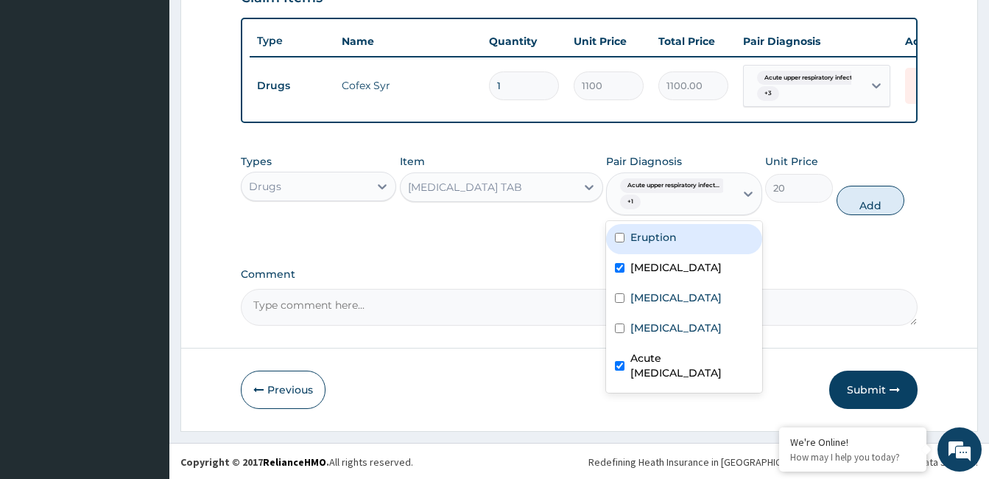
click at [666, 243] on label "Eruption" at bounding box center [653, 237] width 46 height 15
checkbox input "true"
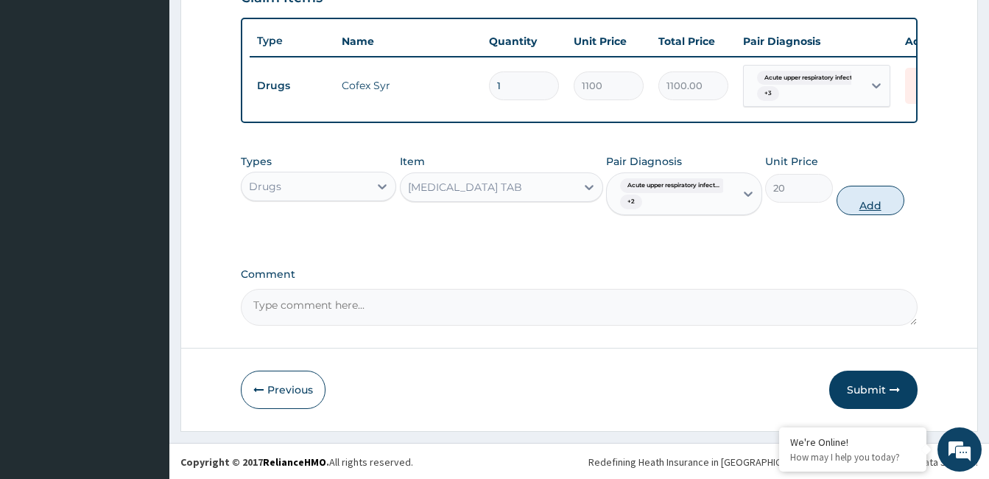
click at [855, 204] on button "Add" at bounding box center [870, 200] width 68 height 29
type input "0"
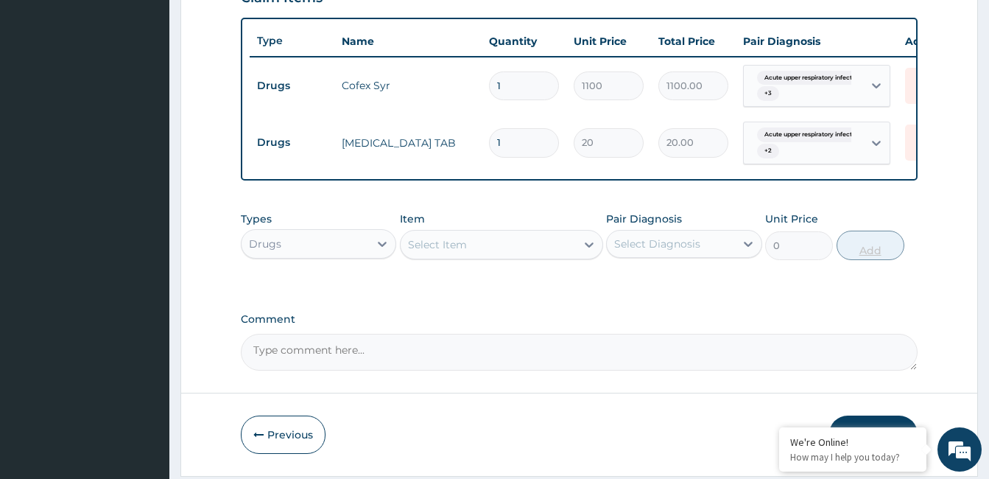
type input "18"
type input "360.00"
type input "18"
click at [501, 253] on div "Select Item" at bounding box center [488, 245] width 175 height 24
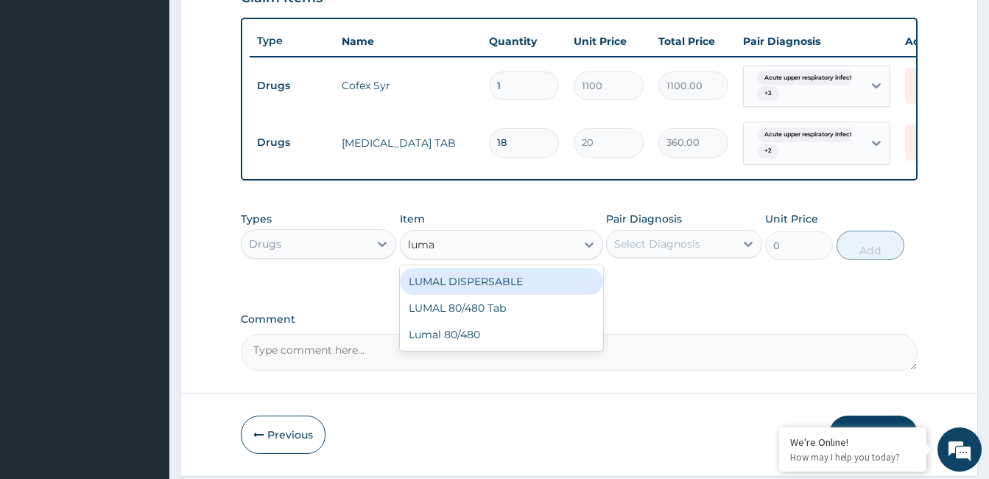
type input "lumal"
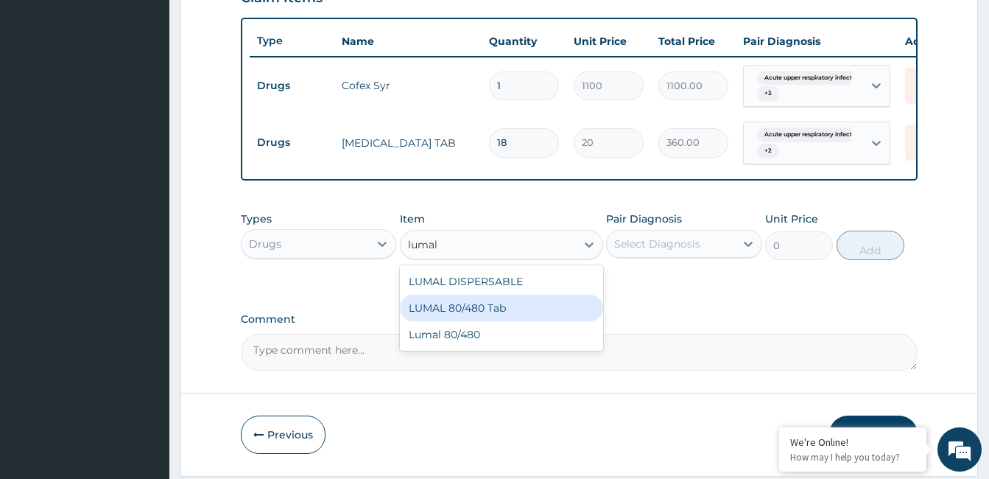
click at [460, 320] on div "LUMAL 80/480 Tab" at bounding box center [501, 308] width 203 height 27
type input "3000"
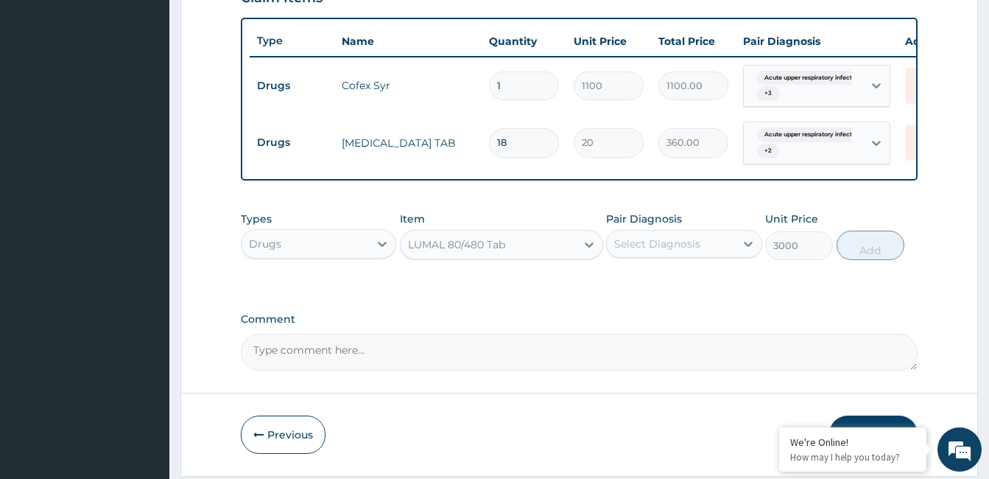
click at [660, 251] on div "Select Diagnosis" at bounding box center [657, 243] width 86 height 15
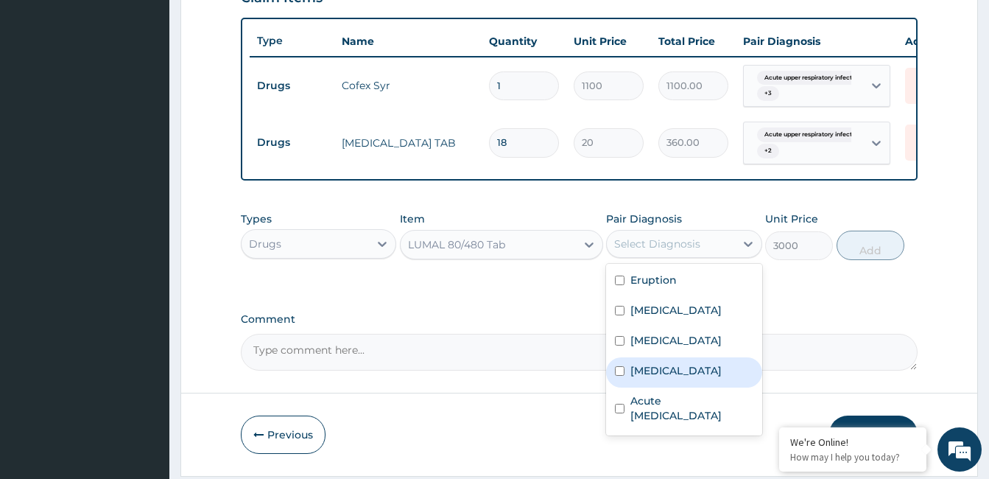
click at [679, 378] on label "Falciparum malaria" at bounding box center [675, 370] width 91 height 15
checkbox input "true"
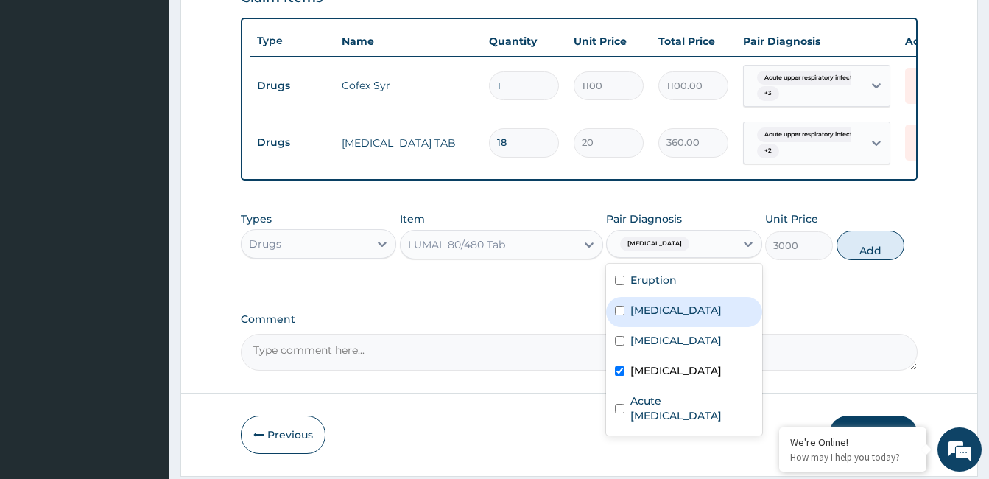
click at [667, 317] on label "Pain in throat" at bounding box center [675, 310] width 91 height 15
checkbox input "true"
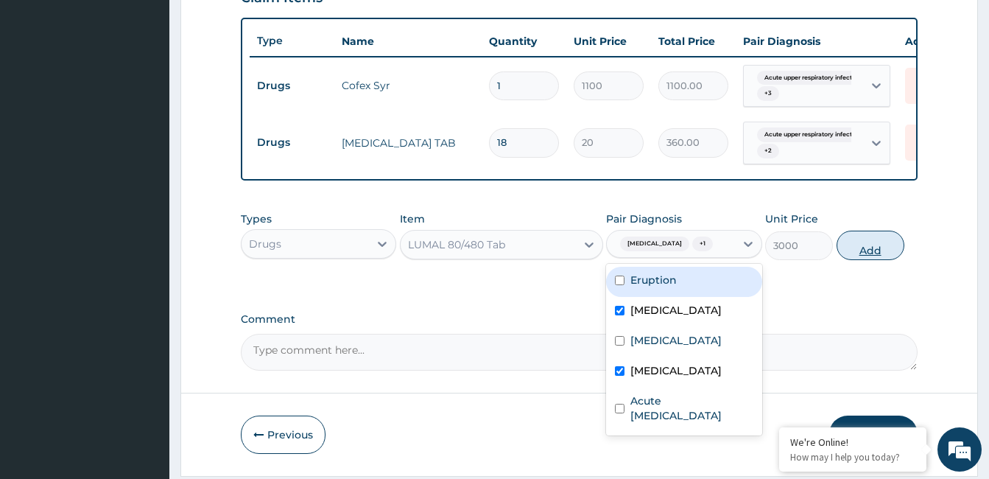
click at [876, 258] on button "Add" at bounding box center [870, 244] width 68 height 29
type input "0"
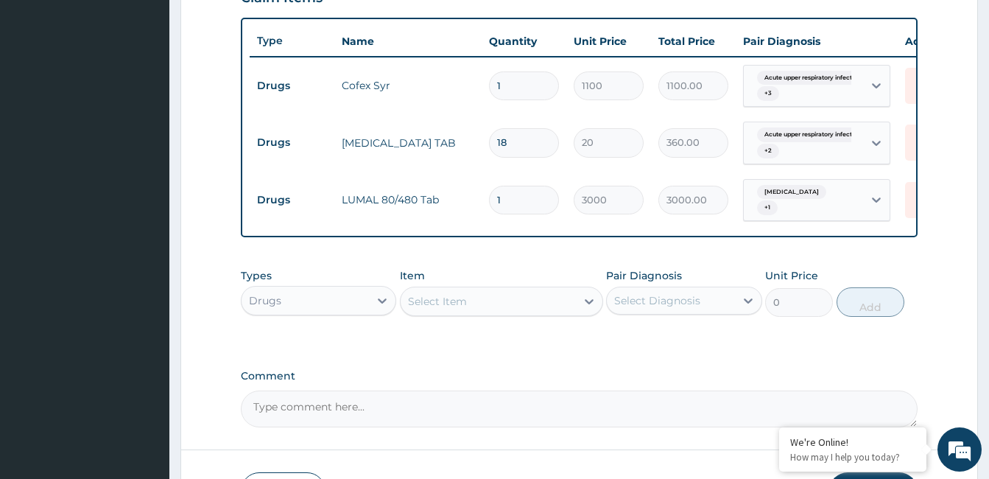
click at [461, 309] on div "Select Item" at bounding box center [437, 301] width 59 height 15
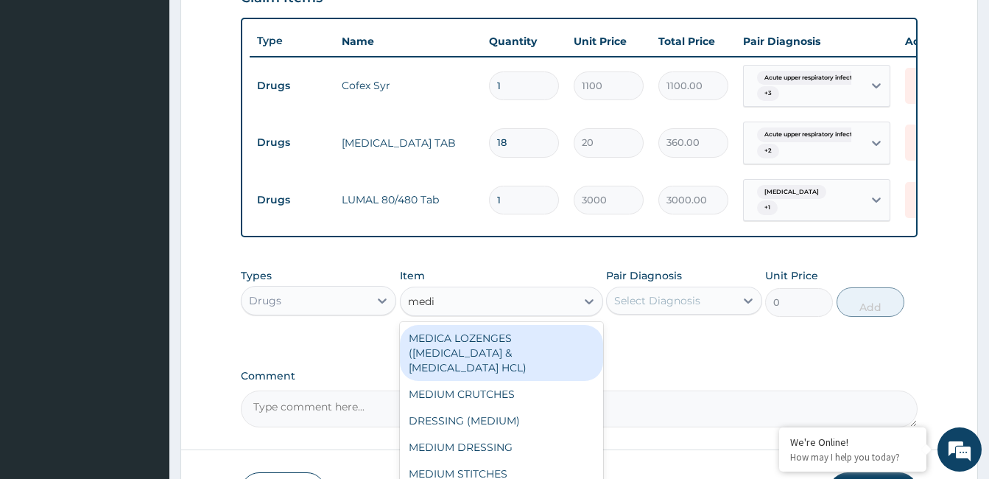
type input "medic"
click at [487, 356] on div "MEDICA LOZENGES ([MEDICAL_DATA] & [MEDICAL_DATA] HCL)" at bounding box center [501, 353] width 203 height 56
type input "250"
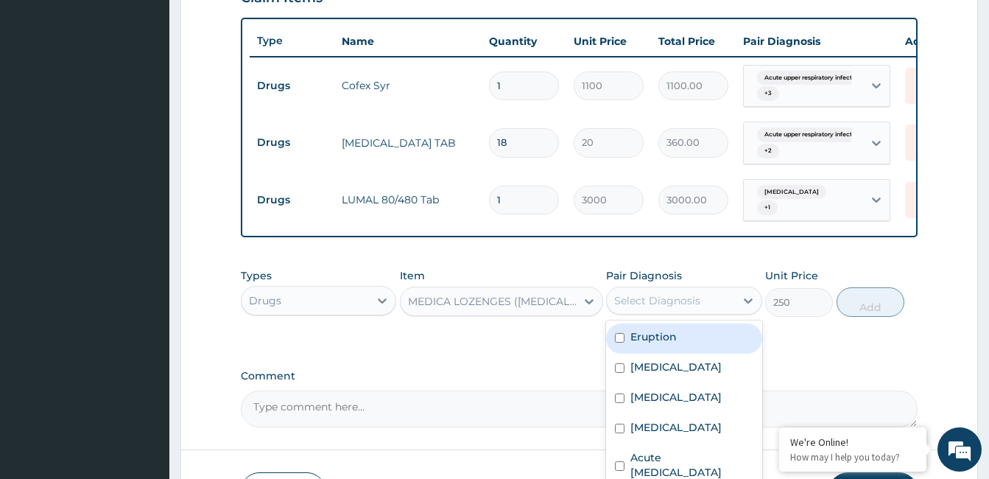
click at [717, 312] on div "Select Diagnosis" at bounding box center [670, 301] width 127 height 24
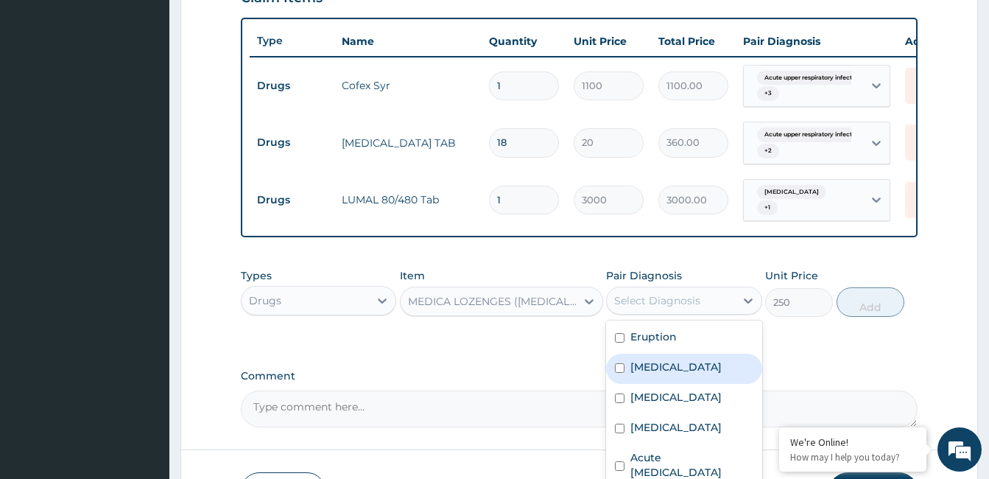
click at [680, 374] on label "Pain in throat" at bounding box center [675, 366] width 91 height 15
checkbox input "true"
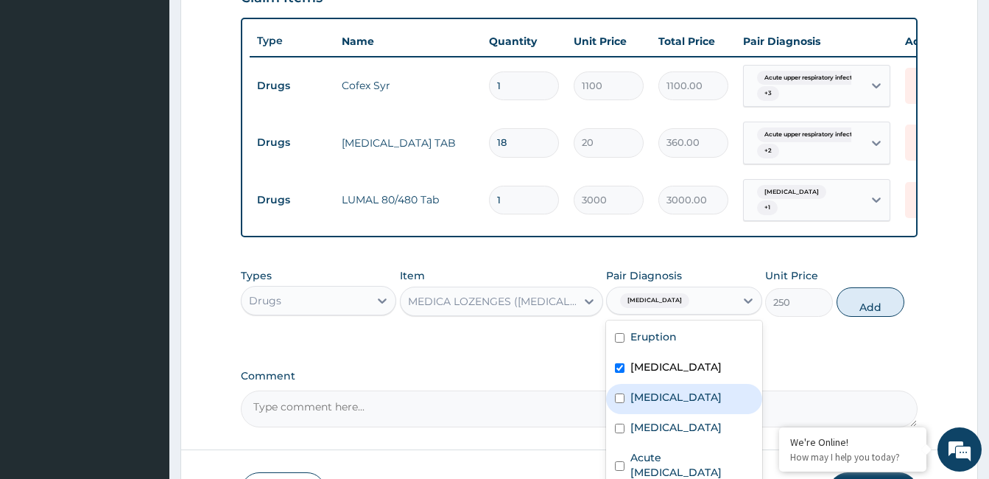
click at [680, 404] on label "Acute tonsillitis" at bounding box center [675, 396] width 91 height 15
checkbox input "true"
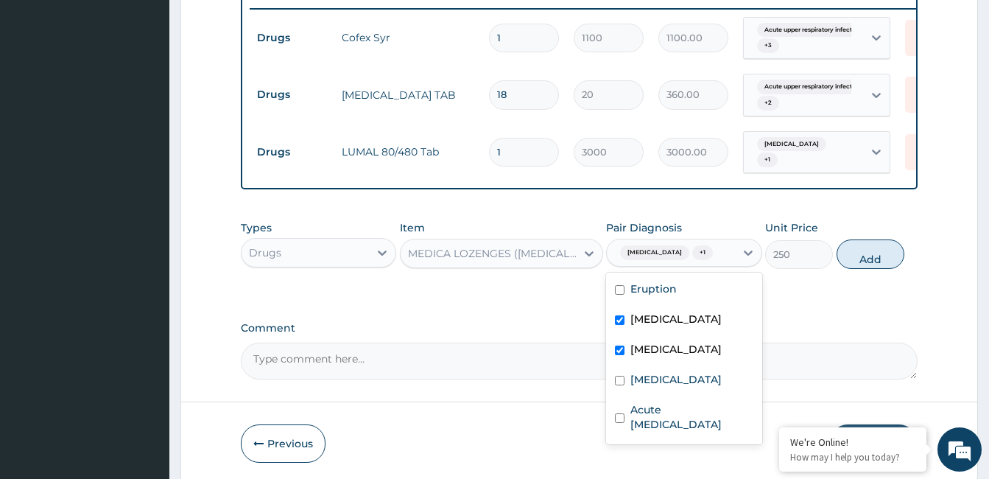
scroll to position [604, 0]
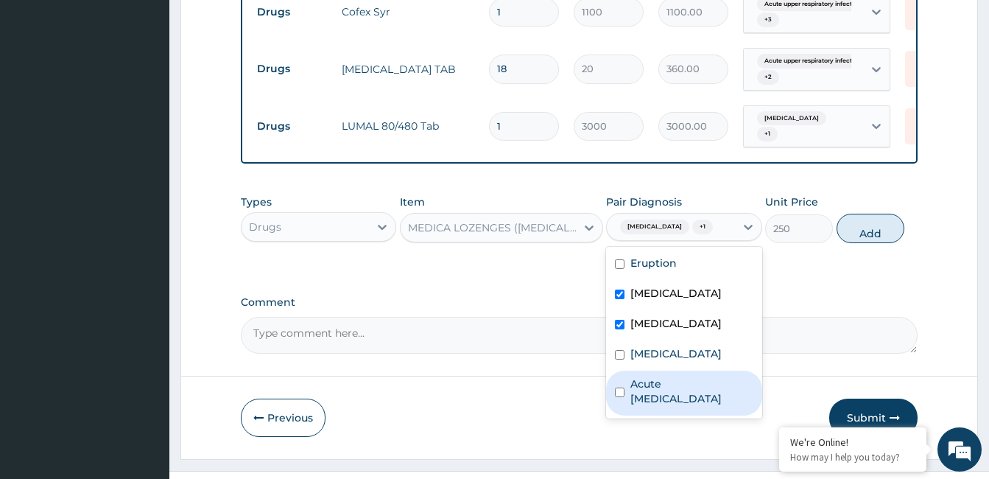
click at [694, 403] on label "Acute upper respiratory infection" at bounding box center [691, 390] width 122 height 29
checkbox input "true"
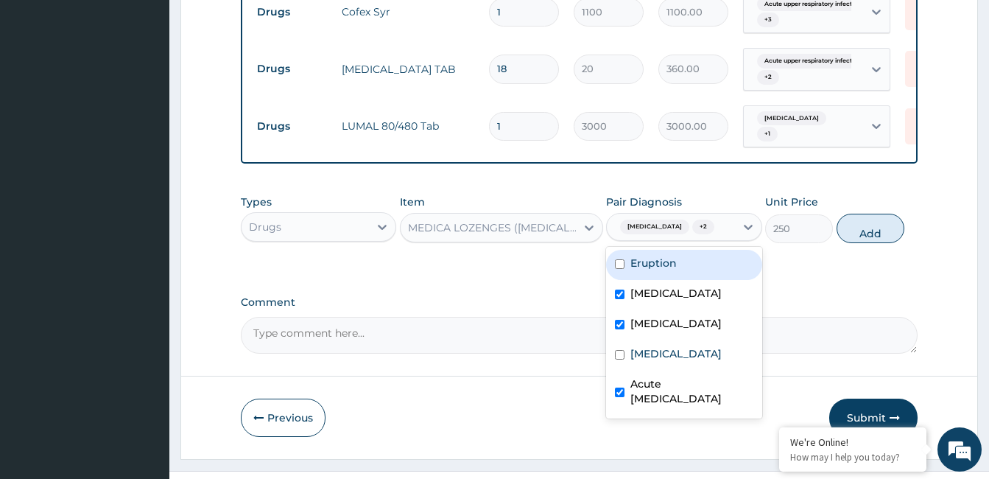
click at [660, 270] on label "Eruption" at bounding box center [653, 262] width 46 height 15
checkbox input "true"
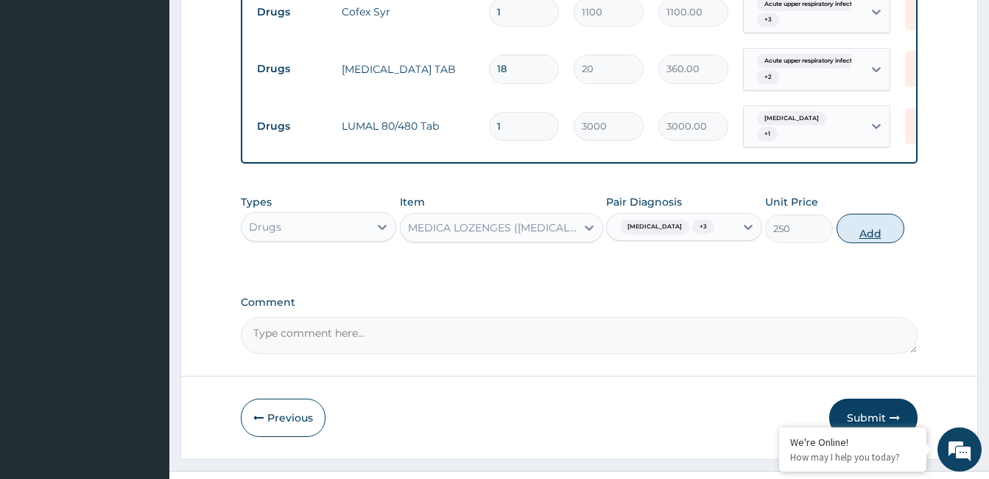
click at [868, 236] on button "Add" at bounding box center [870, 228] width 68 height 29
type input "0"
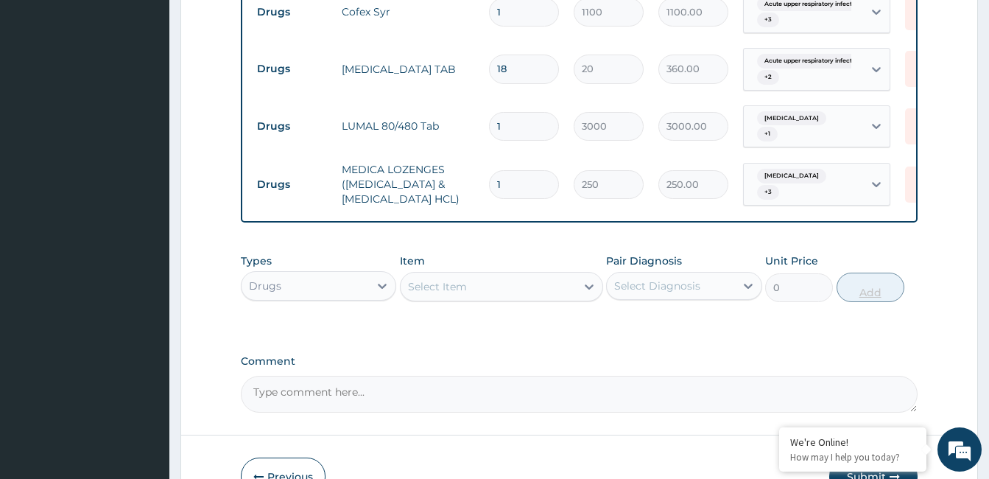
type input "0"
type input "0.00"
type input "1"
type input "250.00"
type input "13"
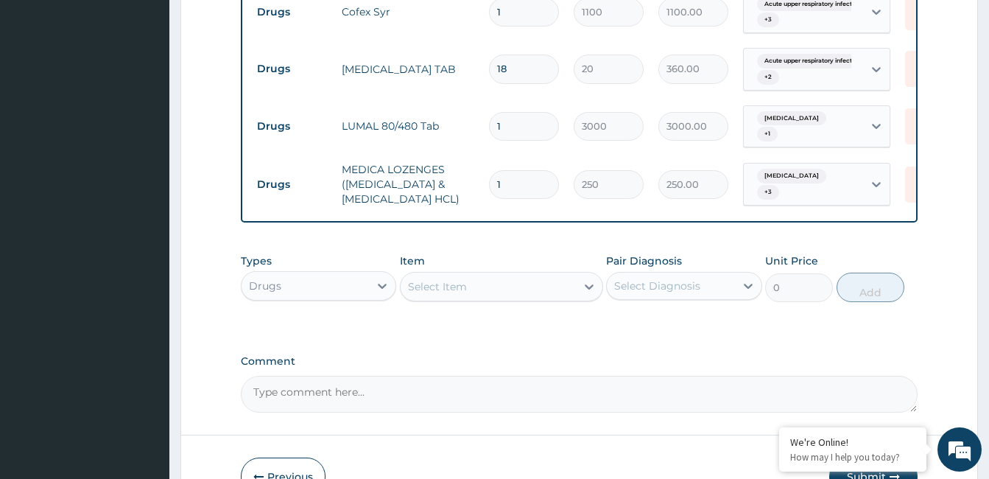
type input "3250.00"
type input "13"
click at [490, 289] on div "Select Item" at bounding box center [488, 287] width 175 height 24
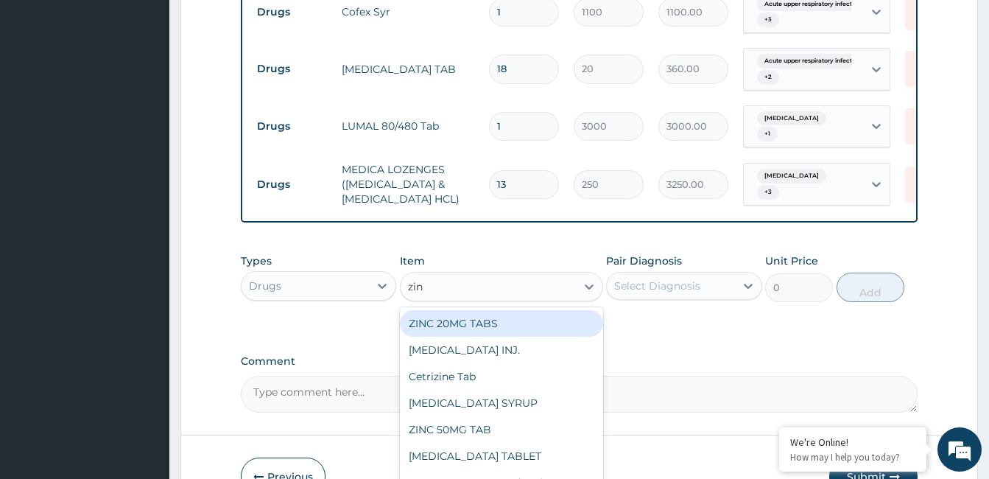
type input "zinc"
click at [494, 336] on div "ZINC 20MG TABS" at bounding box center [501, 323] width 203 height 27
type input "100"
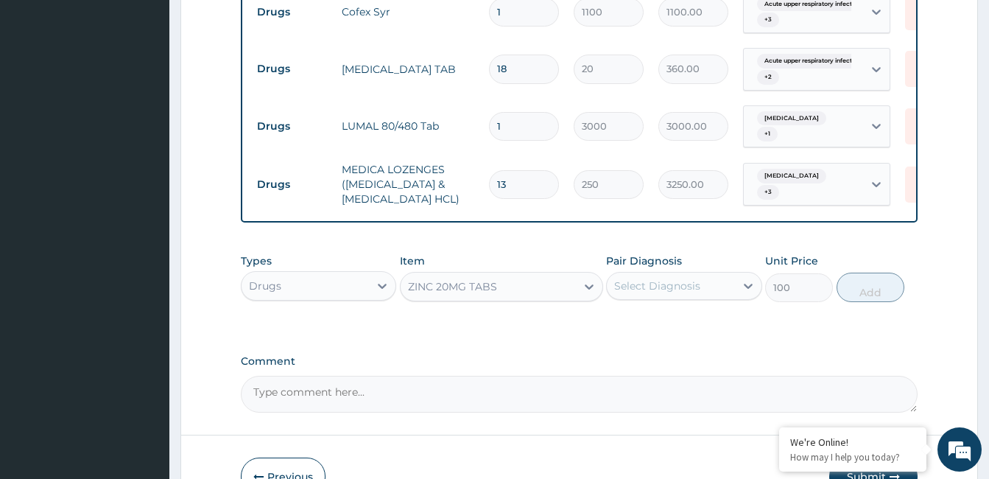
click at [682, 293] on div "Select Diagnosis" at bounding box center [657, 285] width 86 height 15
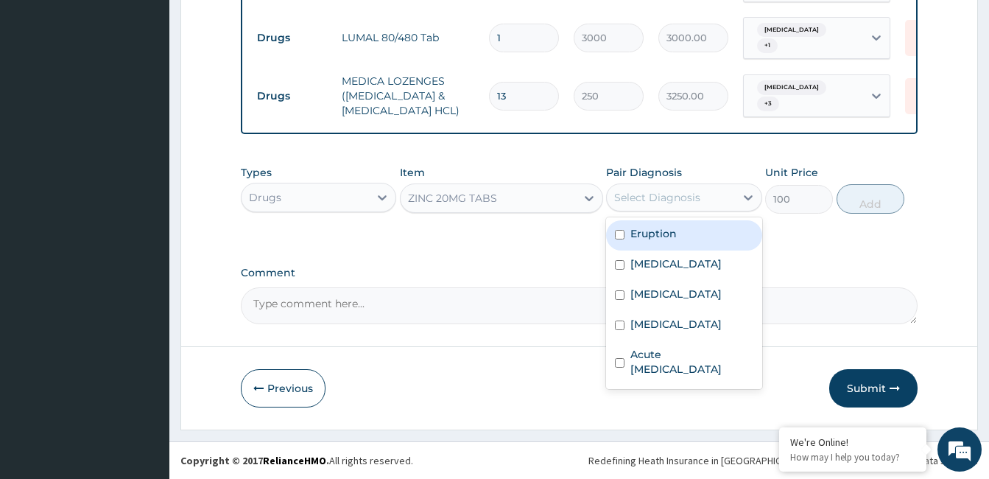
scroll to position [703, 0]
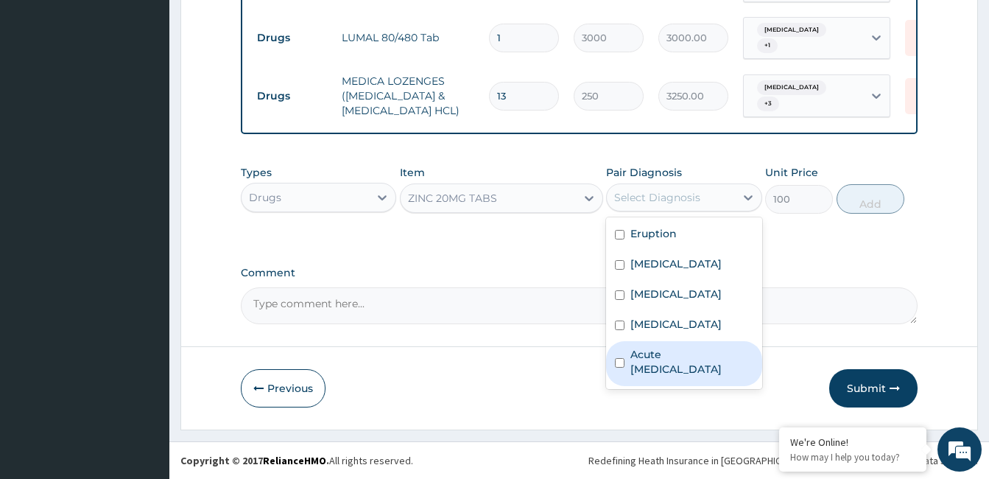
click at [688, 364] on label "Acute [MEDICAL_DATA]" at bounding box center [691, 361] width 122 height 29
checkbox input "true"
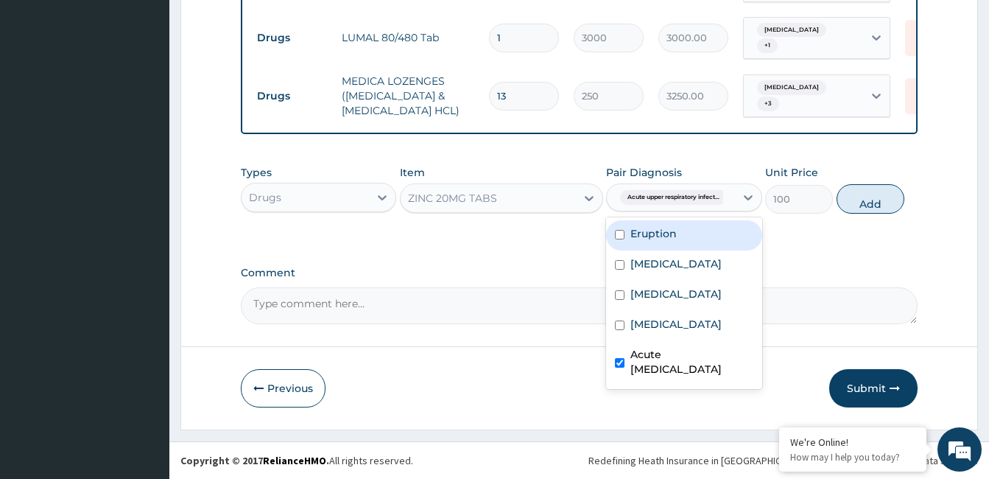
click at [671, 236] on label "Eruption" at bounding box center [653, 233] width 46 height 15
checkbox input "true"
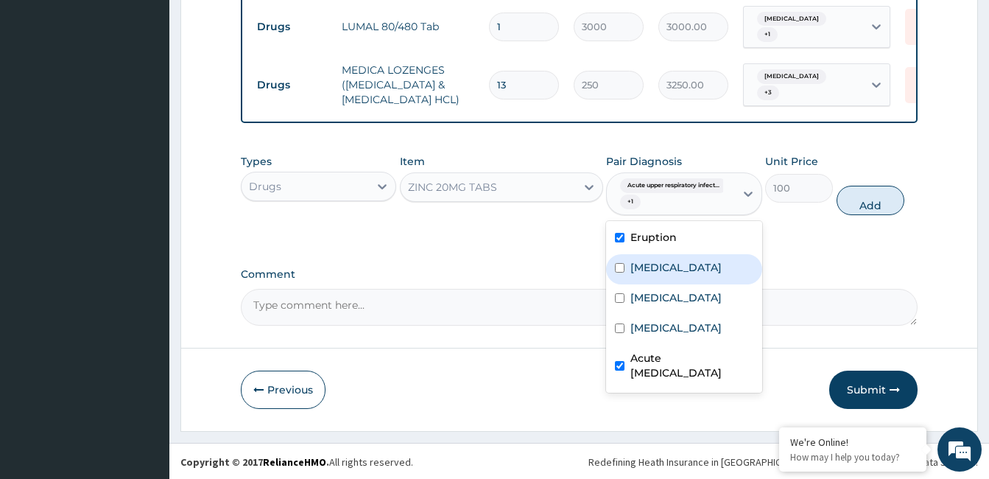
click at [682, 275] on label "Pain in throat" at bounding box center [675, 267] width 91 height 15
checkbox input "true"
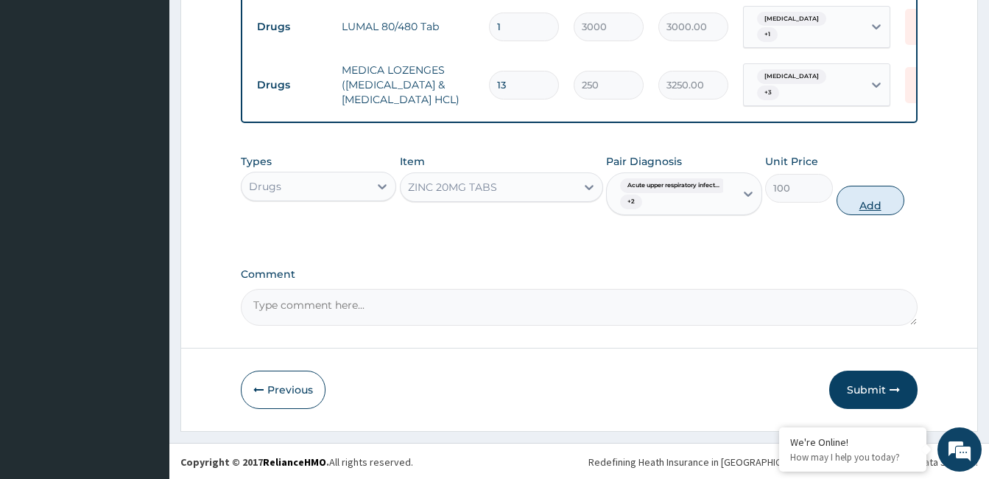
click at [867, 211] on button "Add" at bounding box center [870, 200] width 68 height 29
type input "0"
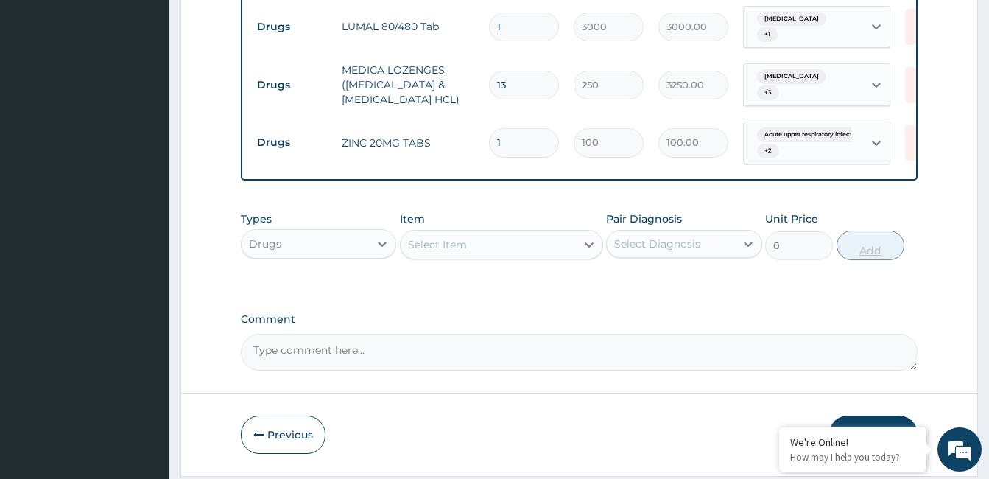
type input "0.00"
type input "5"
type input "500.00"
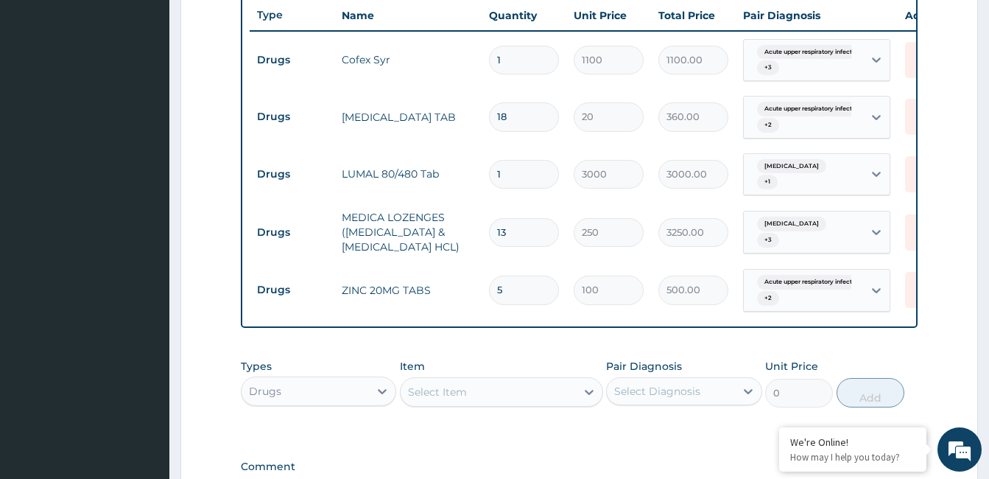
scroll to position [761, 0]
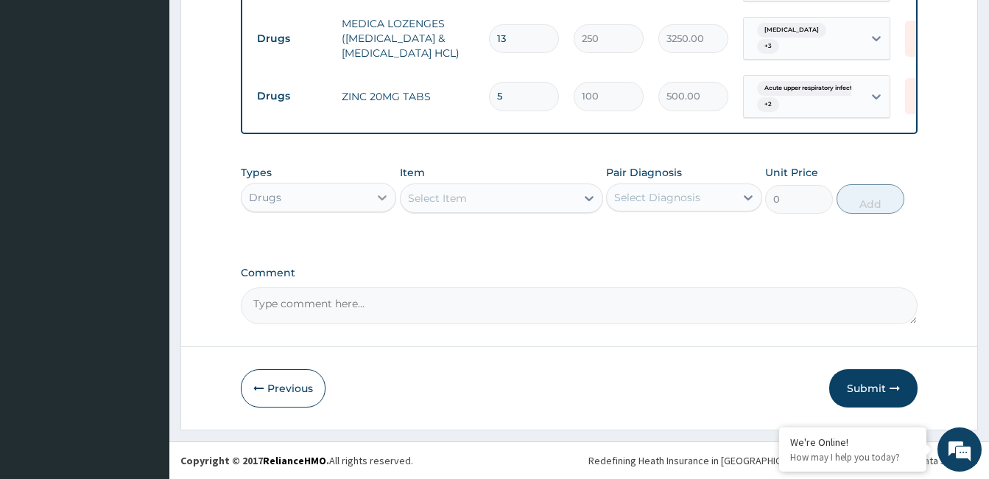
type input "5"
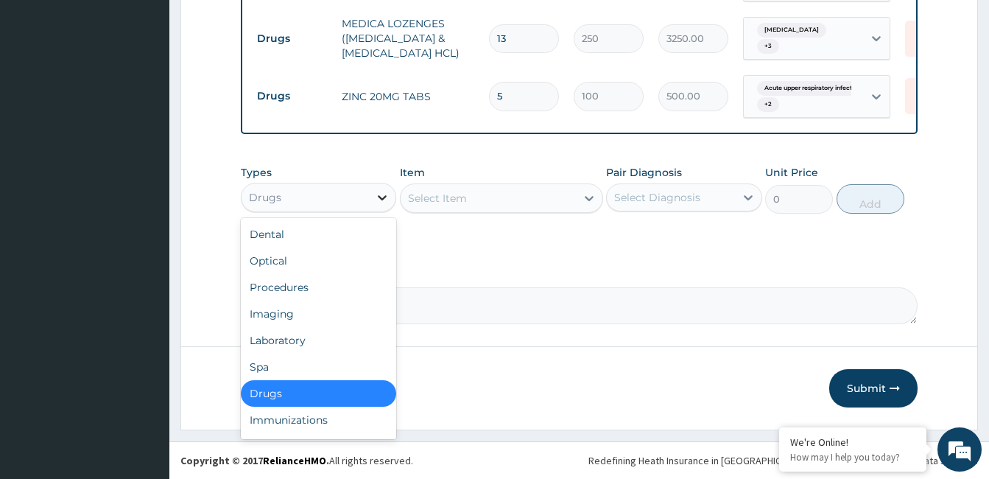
click at [382, 197] on icon at bounding box center [382, 197] width 15 height 15
click at [327, 338] on div "Laboratory" at bounding box center [318, 340] width 155 height 27
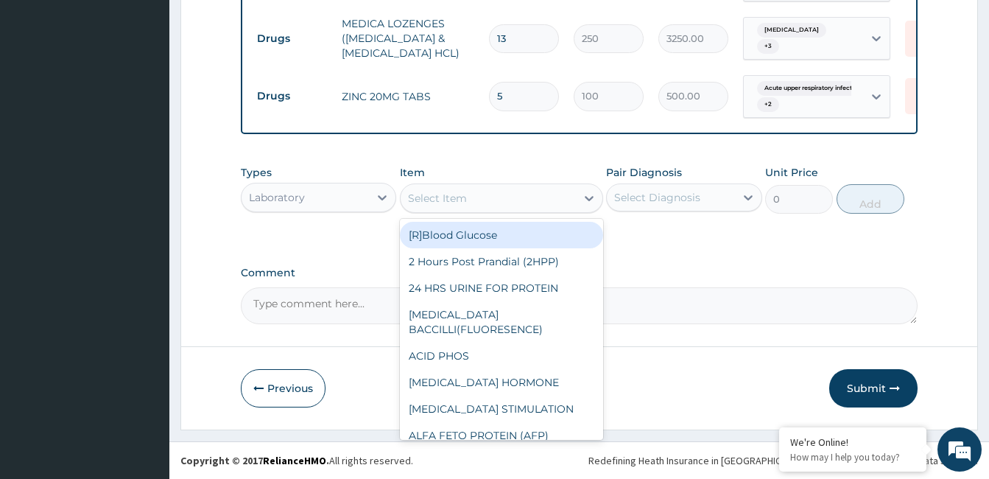
click at [507, 197] on div "Select Item" at bounding box center [488, 198] width 175 height 24
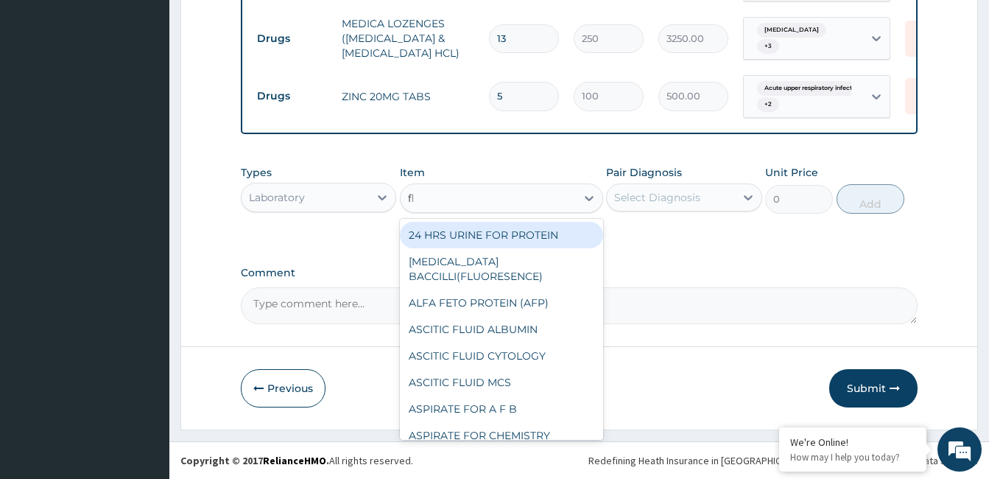
type input "fbc"
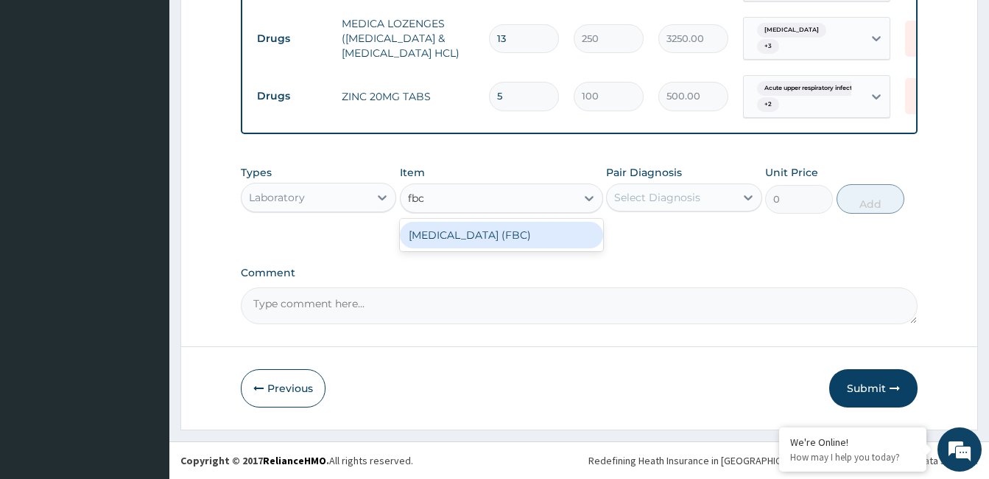
click at [503, 237] on div "Full Blood Count (FBC)" at bounding box center [501, 235] width 203 height 27
type input "12000"
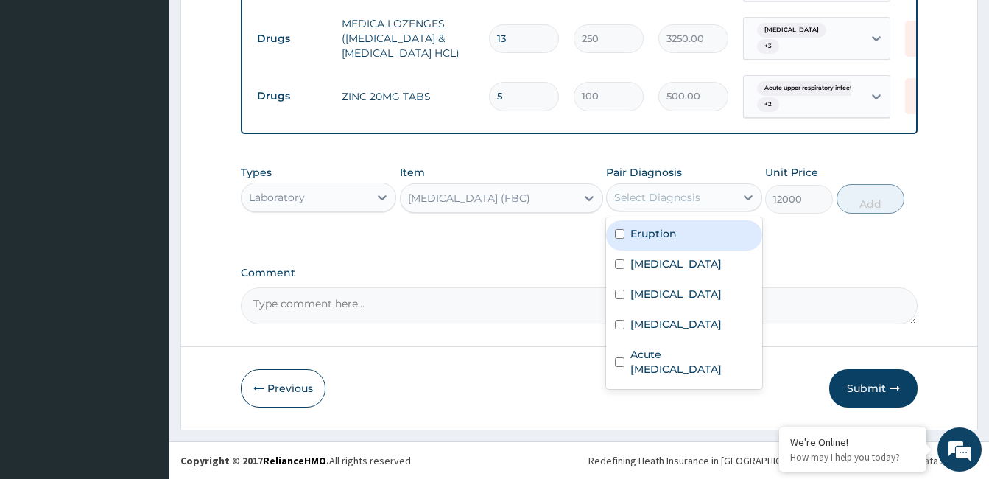
click at [655, 191] on div "Select Diagnosis" at bounding box center [657, 197] width 86 height 15
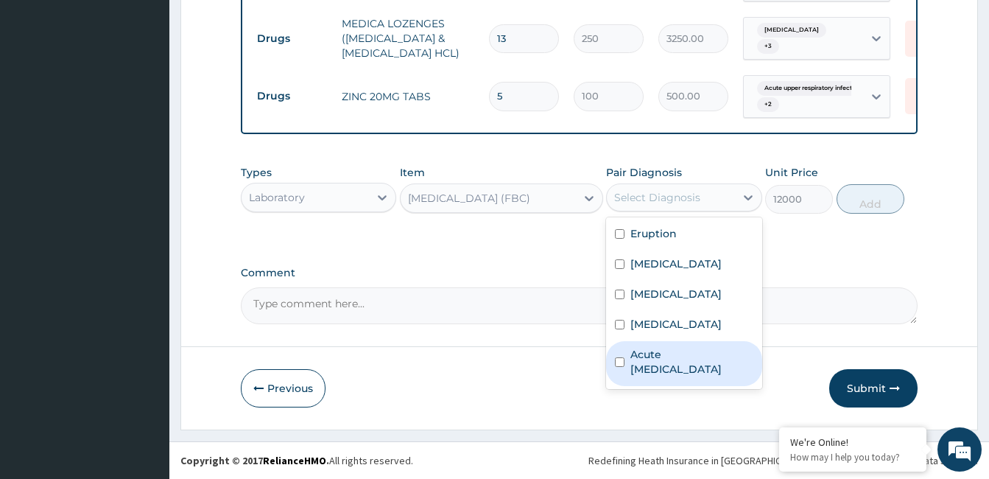
click at [675, 355] on label "Acute upper respiratory infection" at bounding box center [691, 361] width 122 height 29
checkbox input "true"
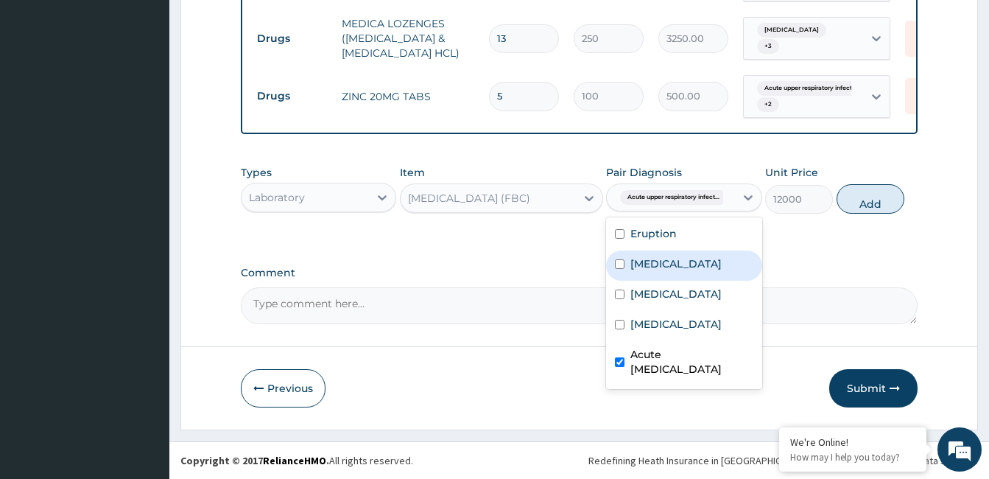
click at [677, 269] on label "Pain in throat" at bounding box center [675, 263] width 91 height 15
checkbox input "true"
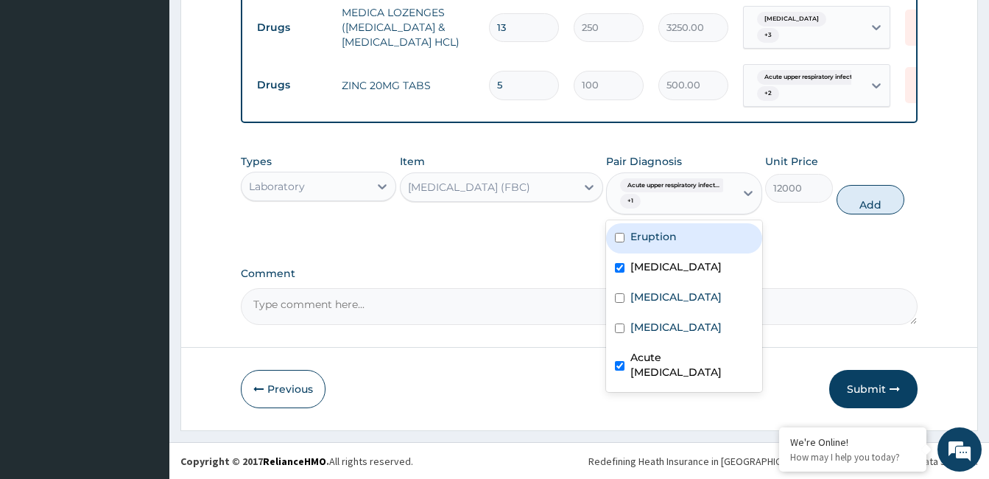
click at [674, 222] on div "Types Laboratory Item Full Blood Count (FBC) Pair Diagnosis option Pain in thro…" at bounding box center [579, 185] width 677 height 76
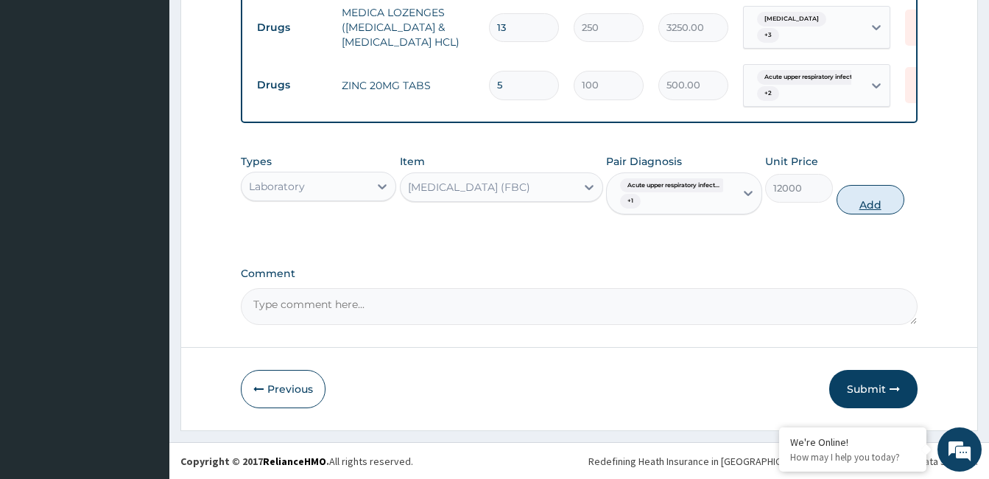
click at [861, 214] on button "Add" at bounding box center [870, 199] width 68 height 29
type input "0"
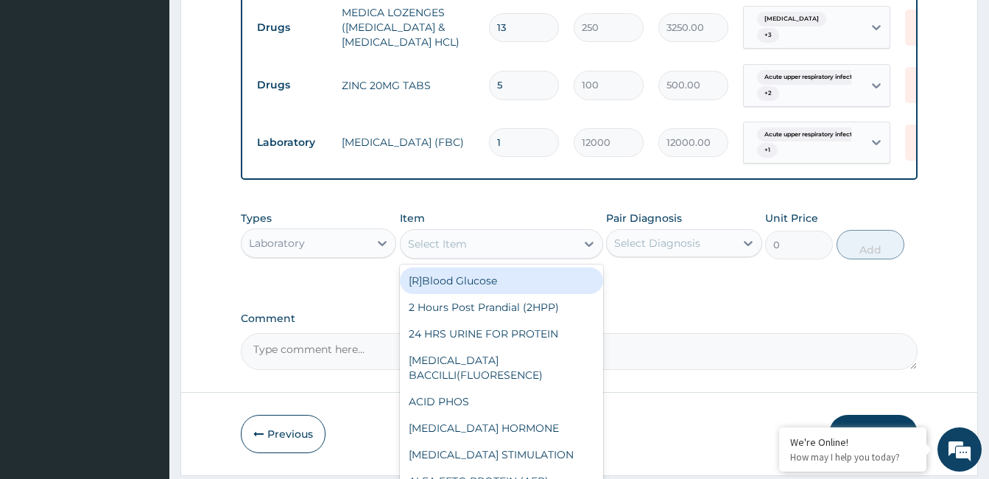
click at [497, 253] on div "Select Item" at bounding box center [488, 244] width 175 height 24
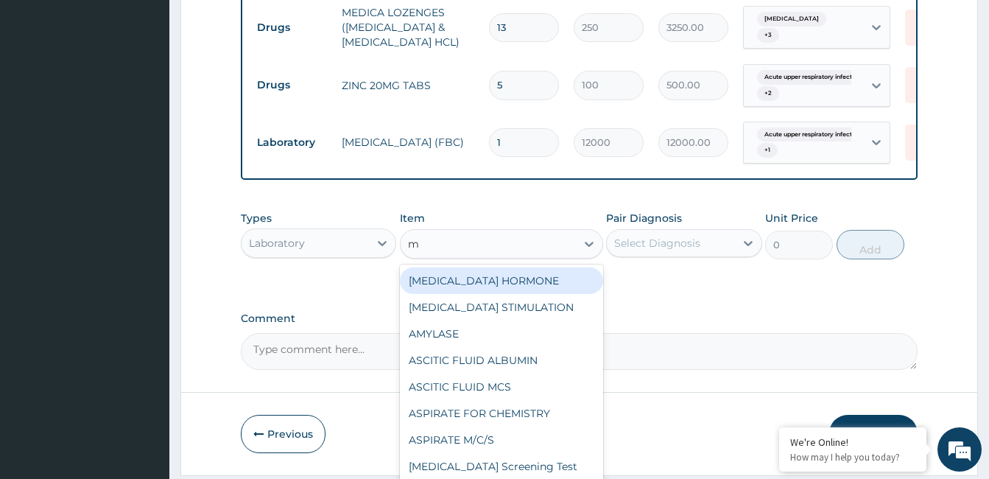
type input "mp"
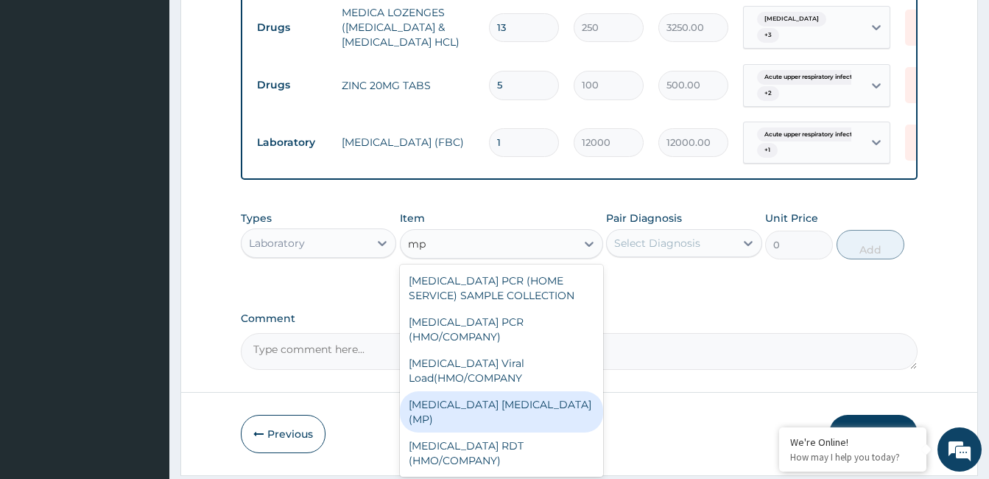
click at [493, 391] on div "MALARIA PARASITE (MP)" at bounding box center [501, 411] width 203 height 41
type input "3000"
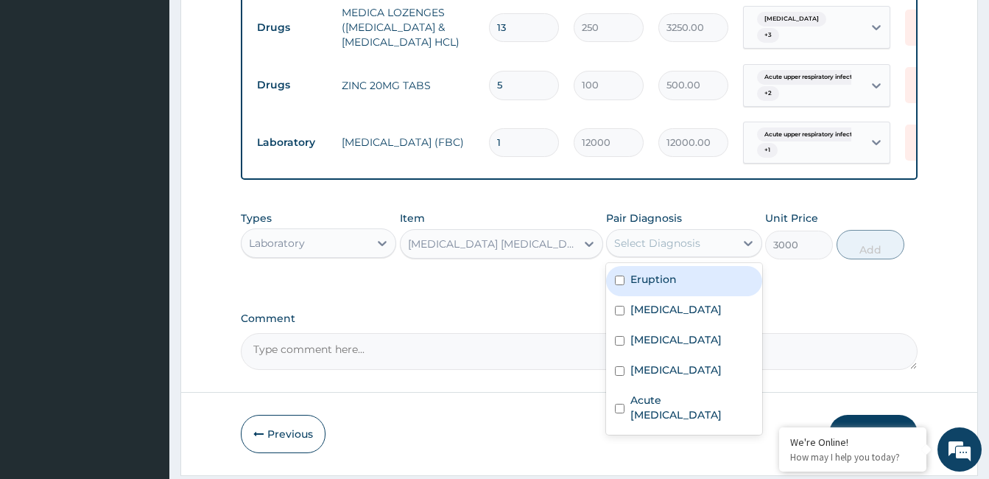
click at [684, 250] on div "Select Diagnosis" at bounding box center [657, 243] width 86 height 15
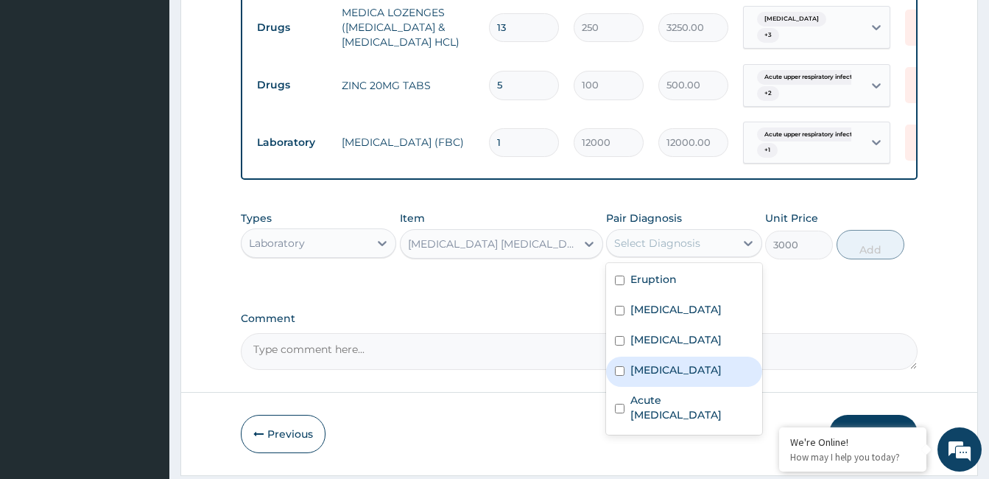
click at [685, 377] on label "[MEDICAL_DATA]" at bounding box center [675, 369] width 91 height 15
checkbox input "true"
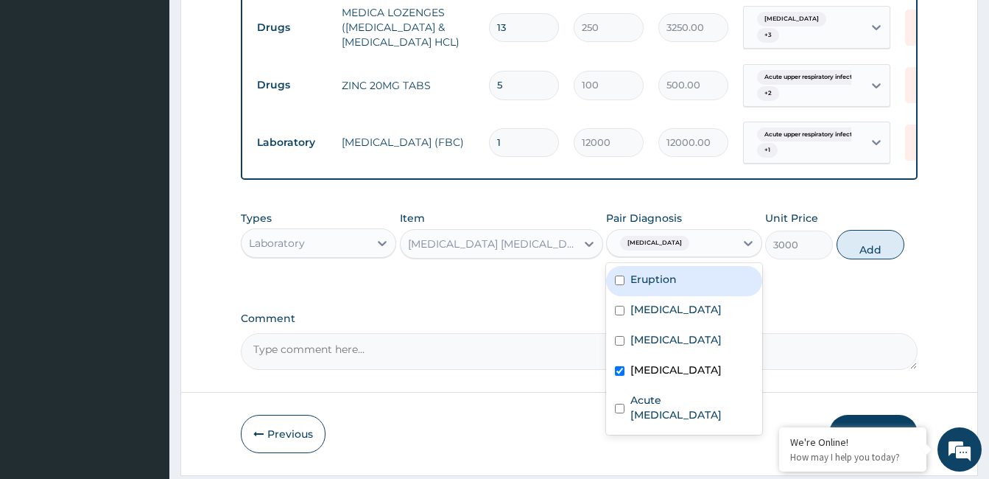
click at [662, 286] on label "Eruption" at bounding box center [653, 279] width 46 height 15
checkbox input "true"
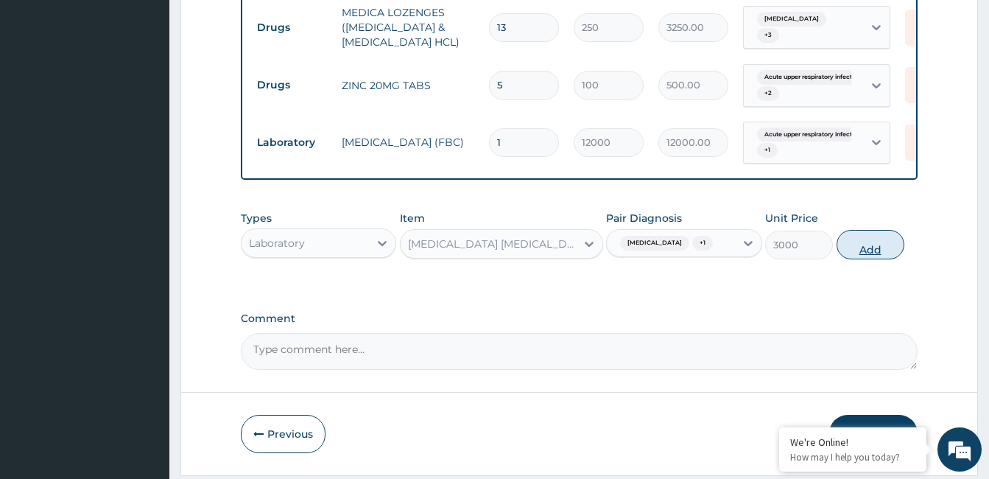
click at [874, 257] on button "Add" at bounding box center [870, 244] width 68 height 29
type input "0"
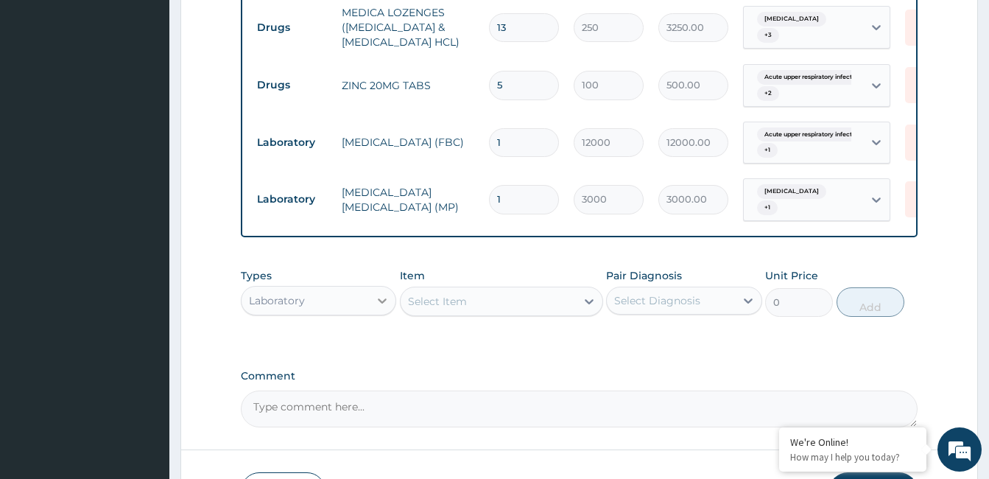
click at [384, 308] on icon at bounding box center [382, 300] width 15 height 15
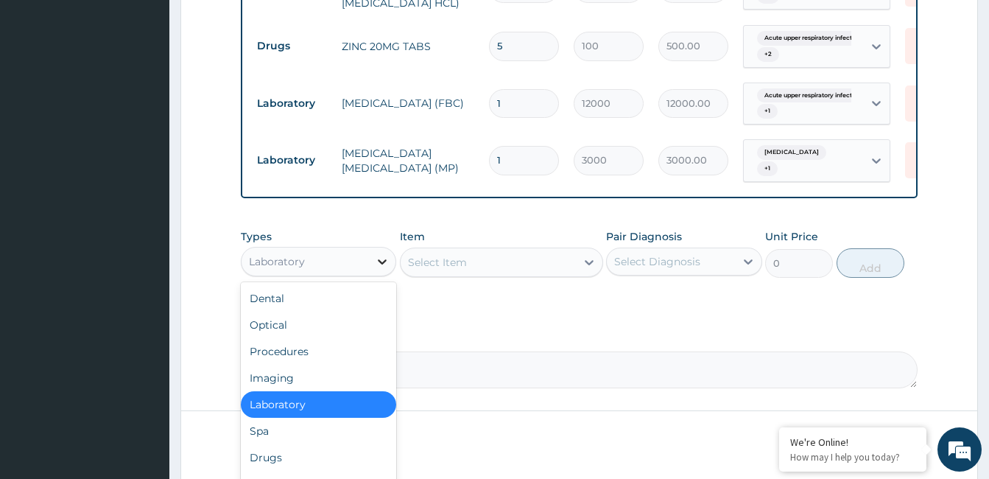
scroll to position [834, 0]
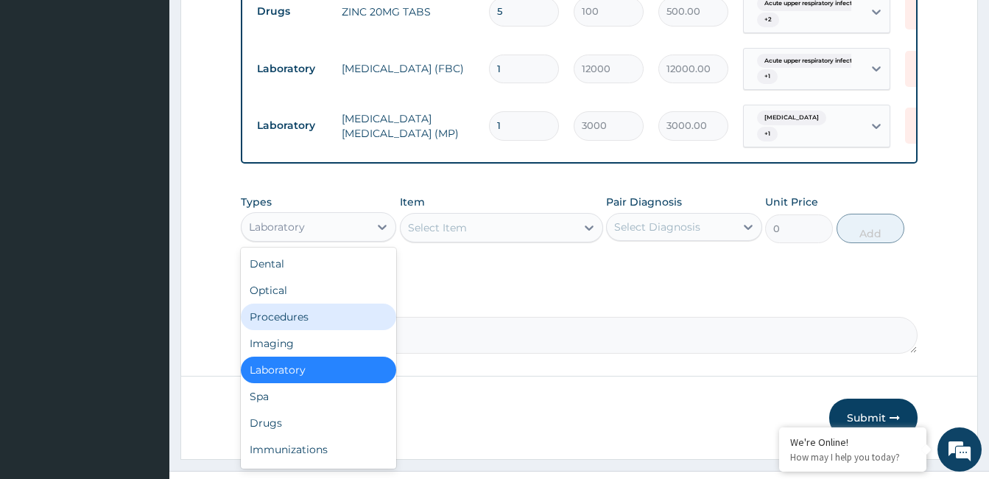
click at [341, 325] on div "Procedures" at bounding box center [318, 316] width 155 height 27
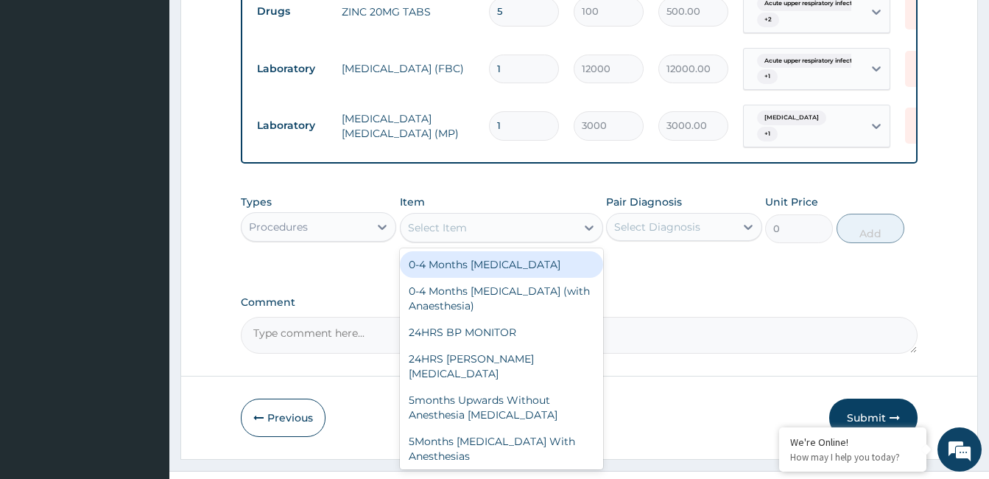
click at [488, 239] on div "Select Item" at bounding box center [488, 228] width 175 height 24
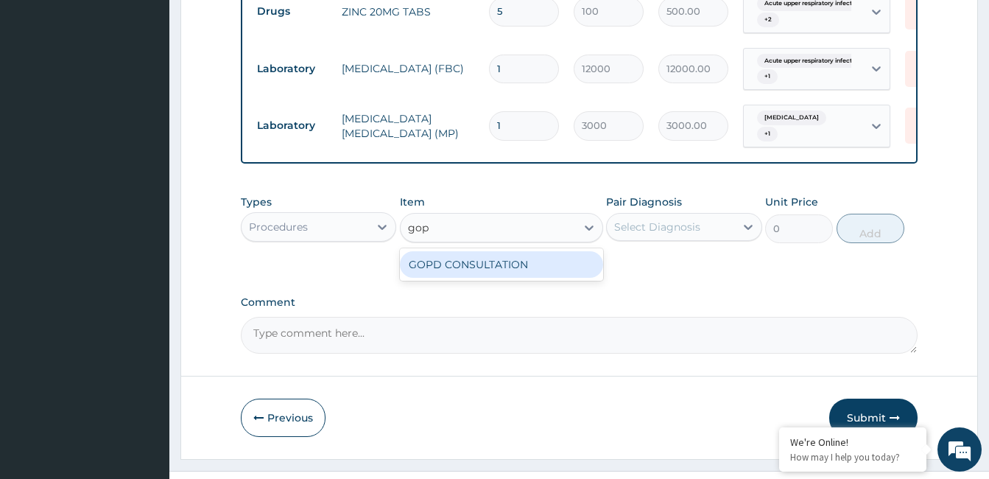
type input "gopd"
click at [477, 278] on div "GOPD CONSULTATION" at bounding box center [501, 264] width 203 height 27
type input "10000"
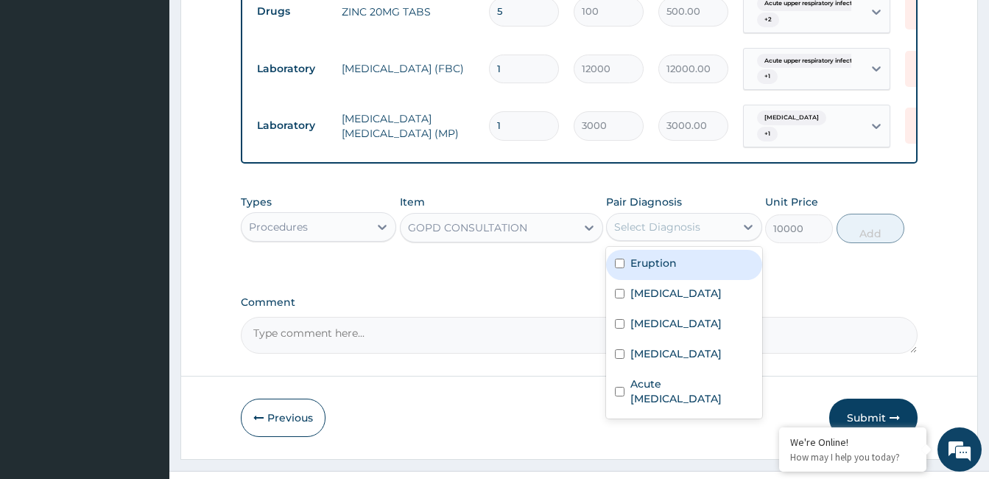
click at [660, 234] on div "Select Diagnosis" at bounding box center [657, 226] width 86 height 15
click at [672, 270] on label "Eruption" at bounding box center [653, 262] width 46 height 15
checkbox input "true"
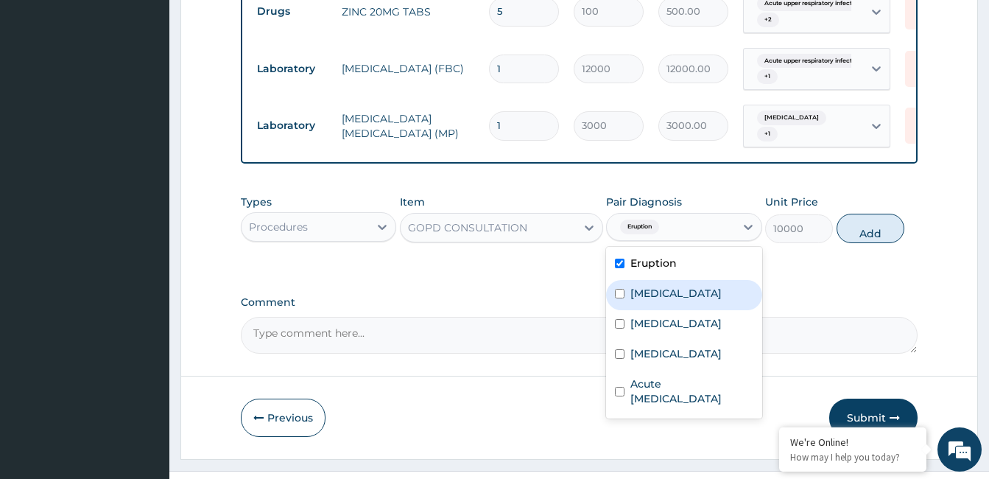
click at [672, 300] on label "Pain in throat" at bounding box center [675, 293] width 91 height 15
checkbox input "true"
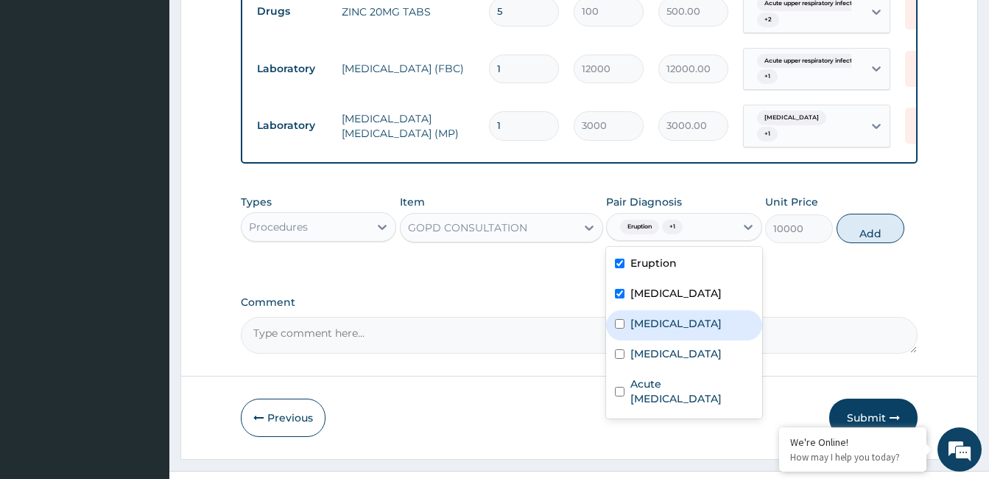
click at [672, 331] on label "Acute tonsillitis" at bounding box center [675, 323] width 91 height 15
checkbox input "true"
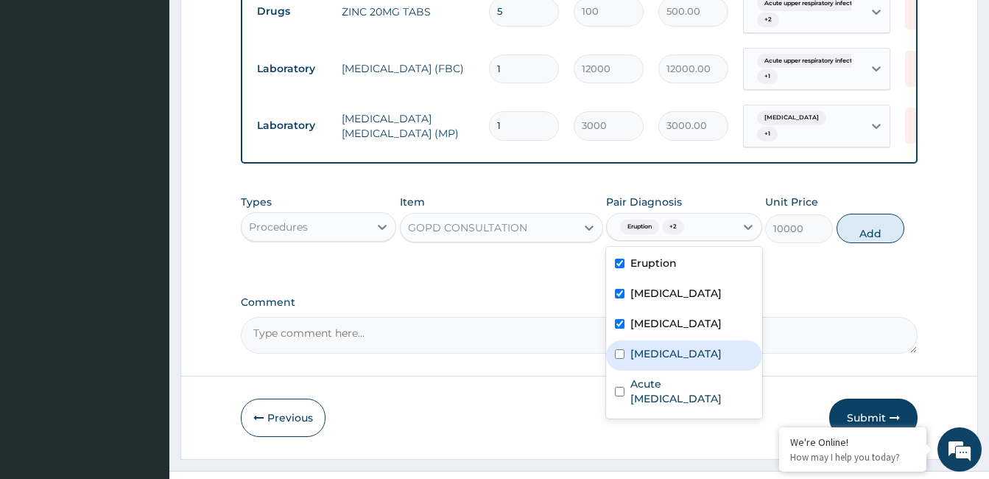
click at [672, 355] on div "Falciparum malaria" at bounding box center [683, 355] width 155 height 30
checkbox input "true"
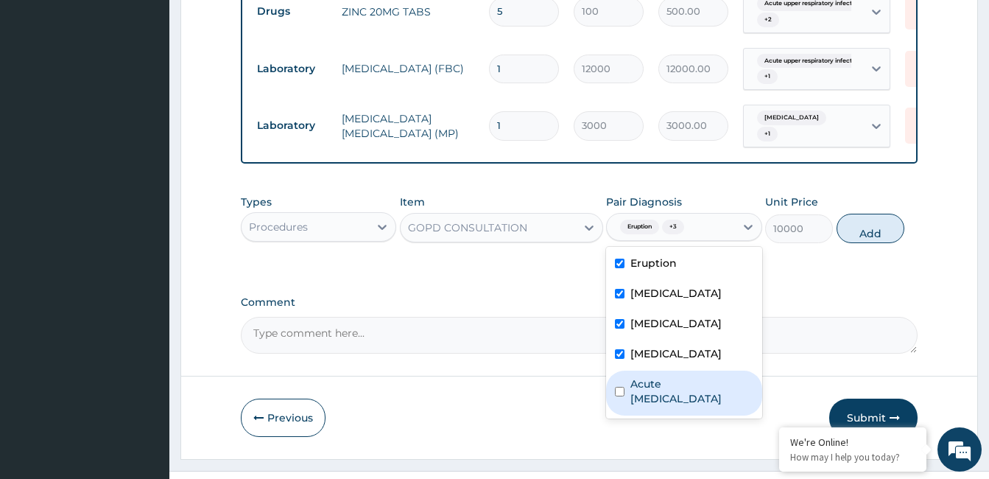
click at [672, 398] on label "Acute upper respiratory infection" at bounding box center [691, 390] width 122 height 29
checkbox input "true"
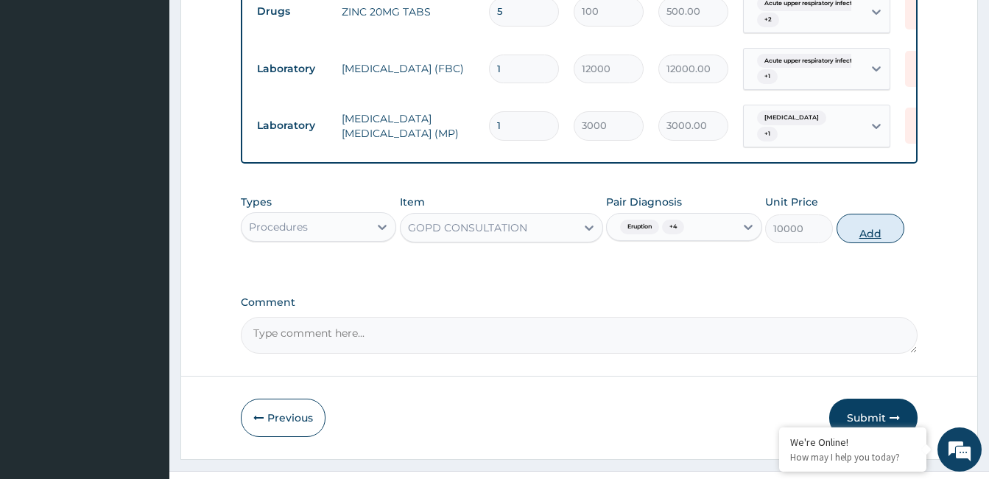
click at [847, 239] on button "Add" at bounding box center [870, 228] width 68 height 29
type input "0"
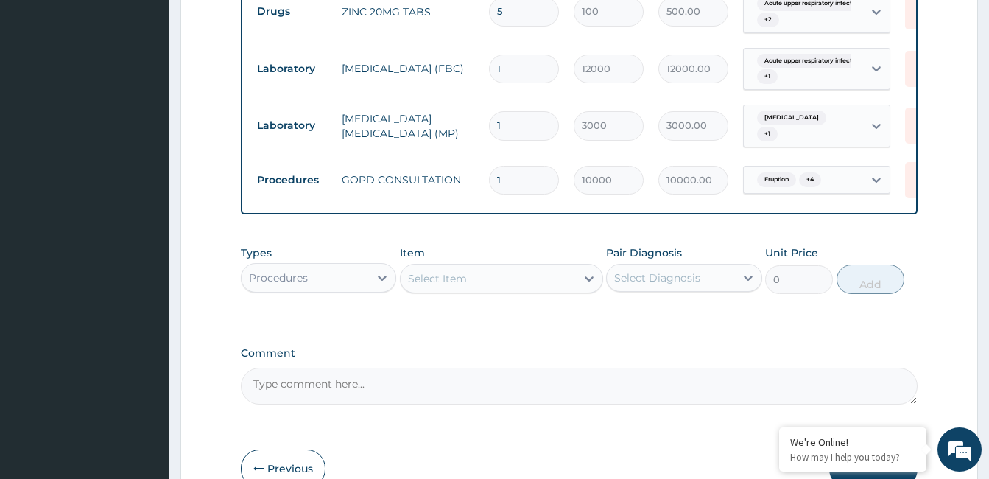
click at [450, 404] on textarea "Comment" at bounding box center [579, 385] width 677 height 37
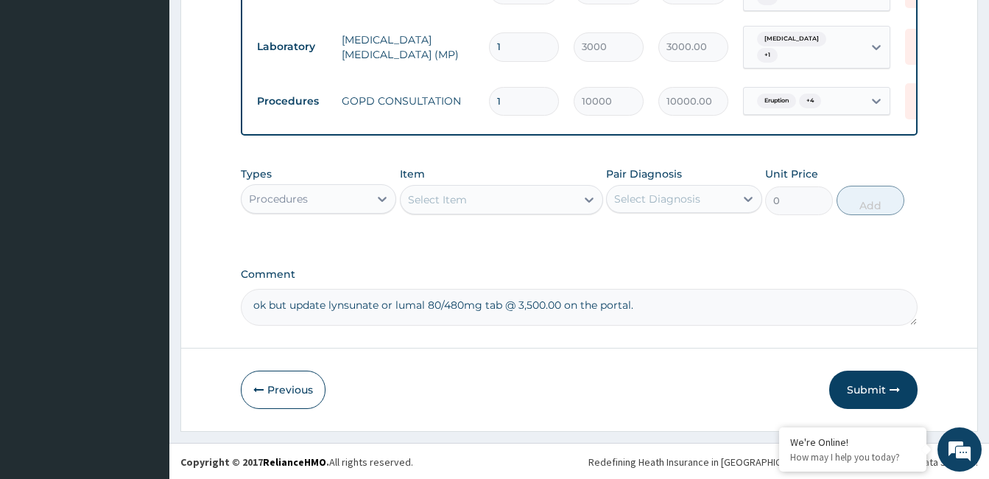
scroll to position [926, 0]
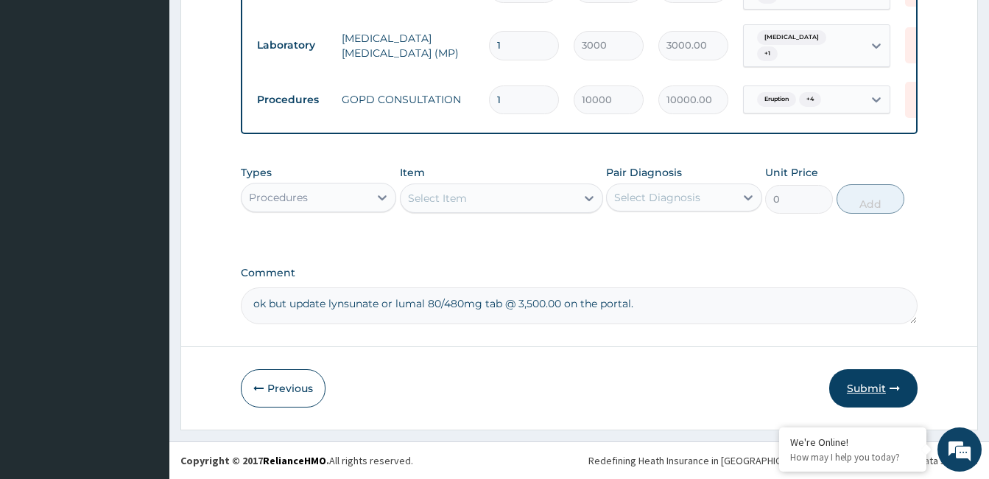
type textarea "ok but update lynsunate or lumal 80/480mg tab @ 3,500.00 on the portal."
click at [868, 387] on button "Submit" at bounding box center [873, 388] width 88 height 38
click at [860, 387] on button "Submit" at bounding box center [873, 388] width 88 height 38
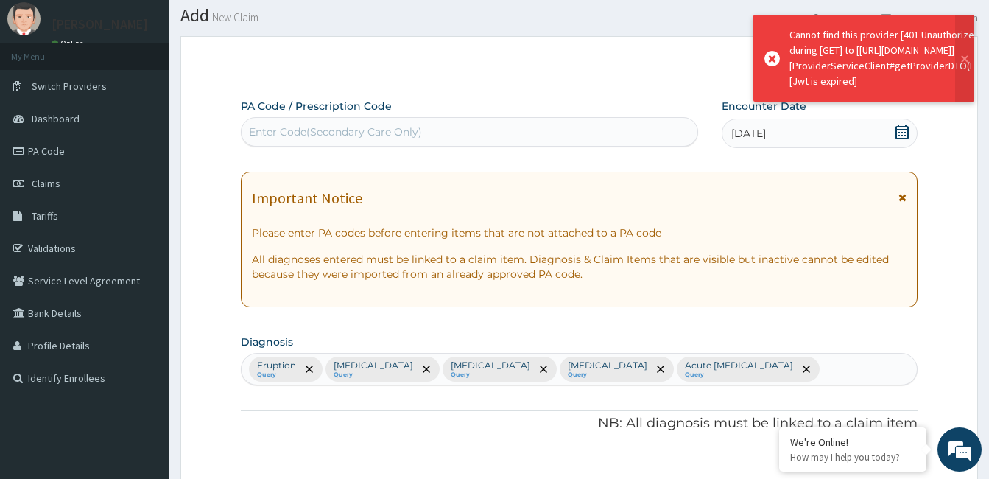
scroll to position [0, 0]
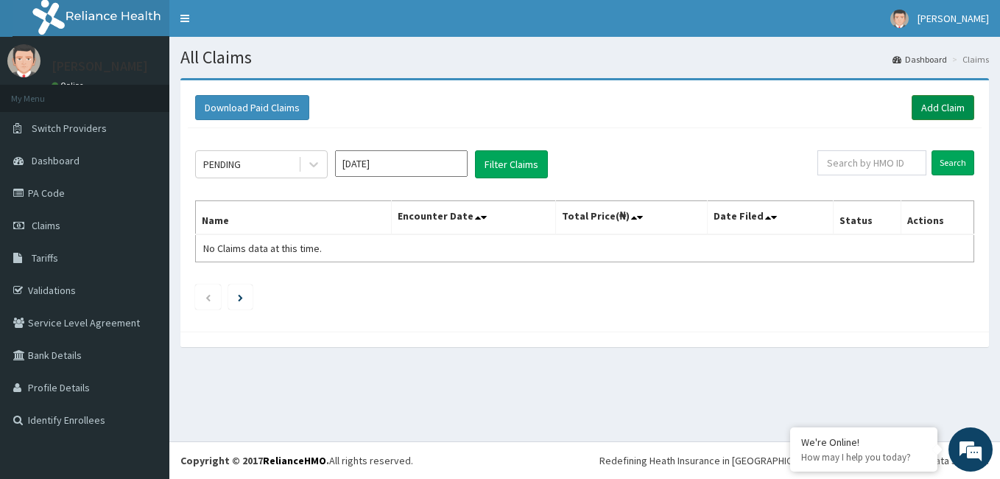
click at [948, 105] on link "Add Claim" at bounding box center [943, 107] width 63 height 25
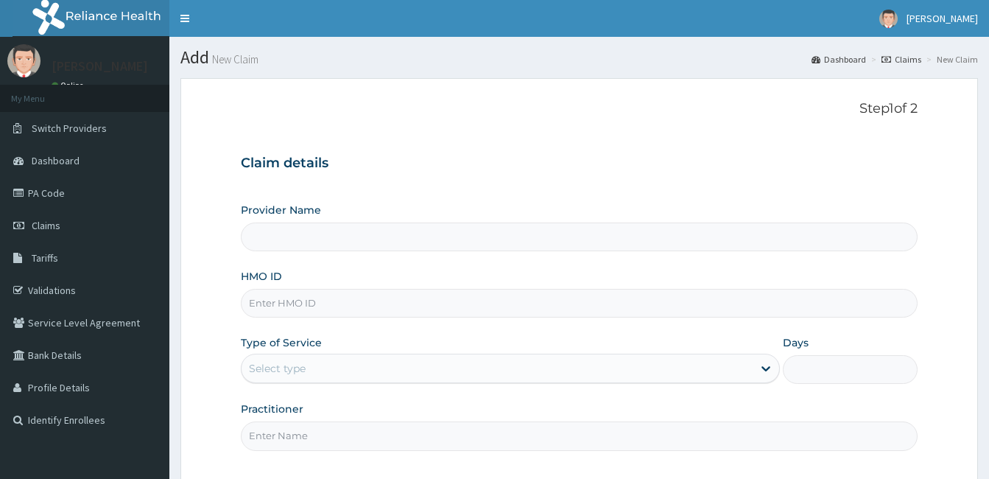
click at [486, 239] on input "Provider Name" at bounding box center [579, 236] width 677 height 29
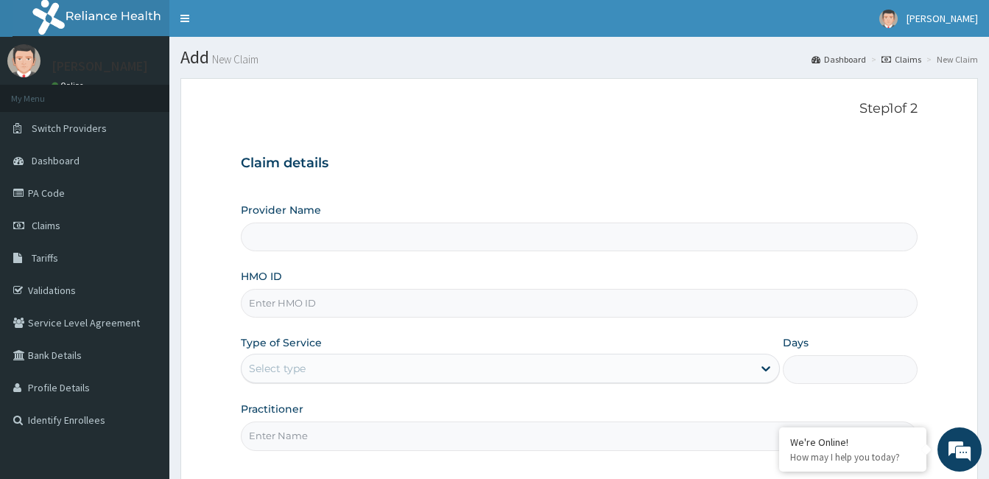
type input "[GEOGRAPHIC_DATA]"
click at [369, 302] on input "HMO ID" at bounding box center [579, 303] width 677 height 29
type input "tbd/10036/a"
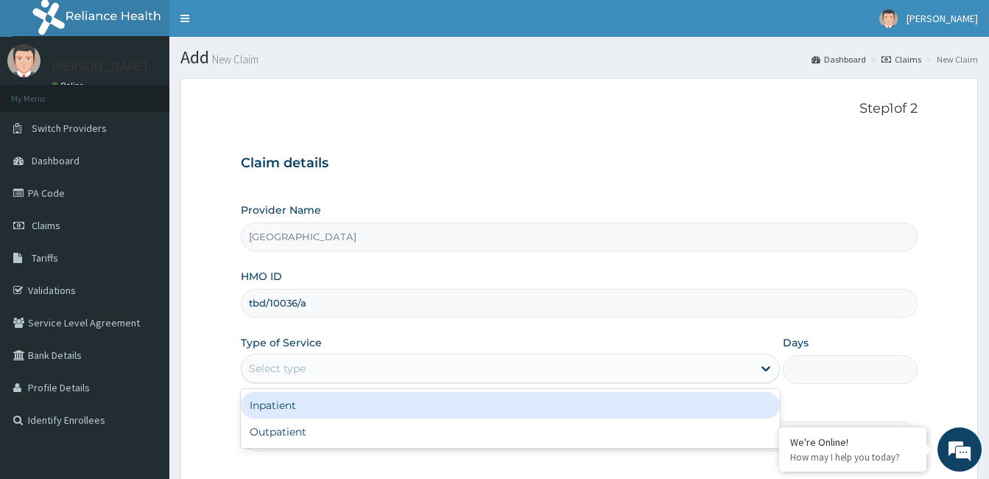
click at [359, 370] on div "Select type" at bounding box center [496, 368] width 511 height 24
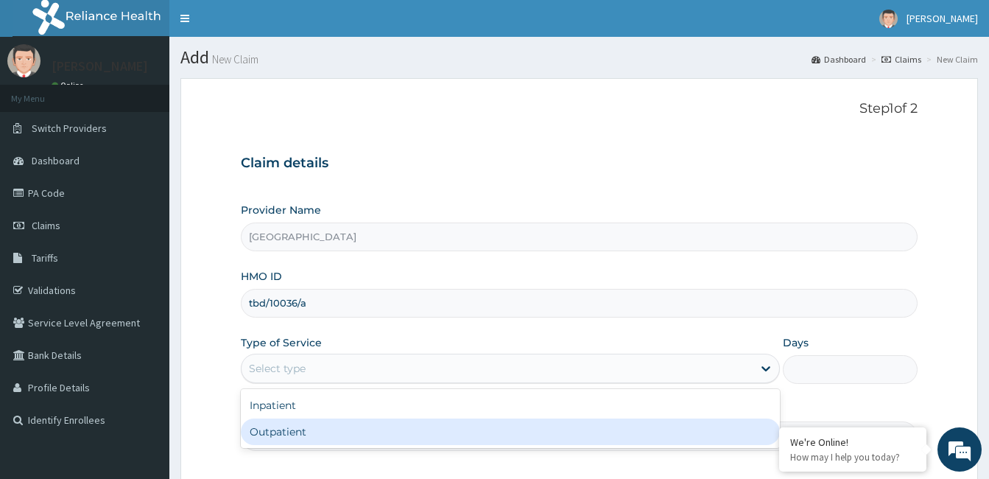
click at [327, 438] on div "Outpatient" at bounding box center [510, 431] width 539 height 27
type input "1"
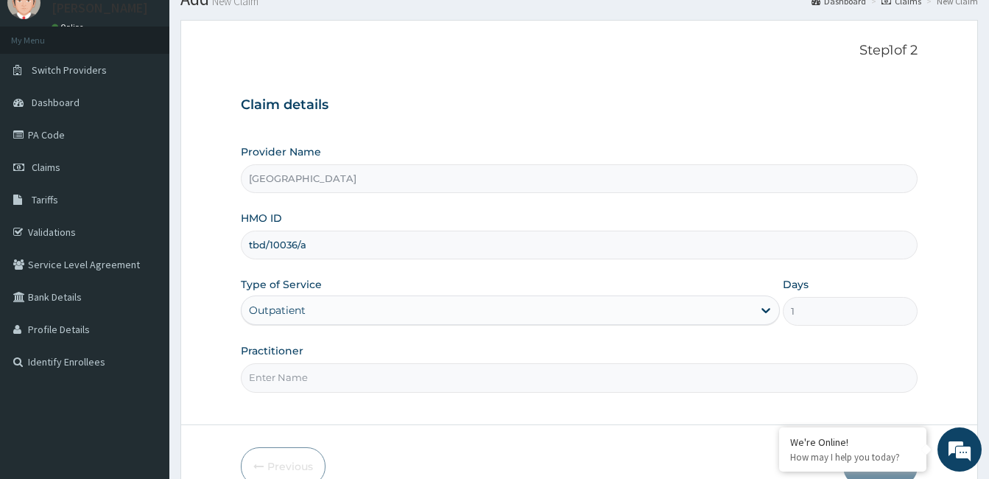
scroll to position [136, 0]
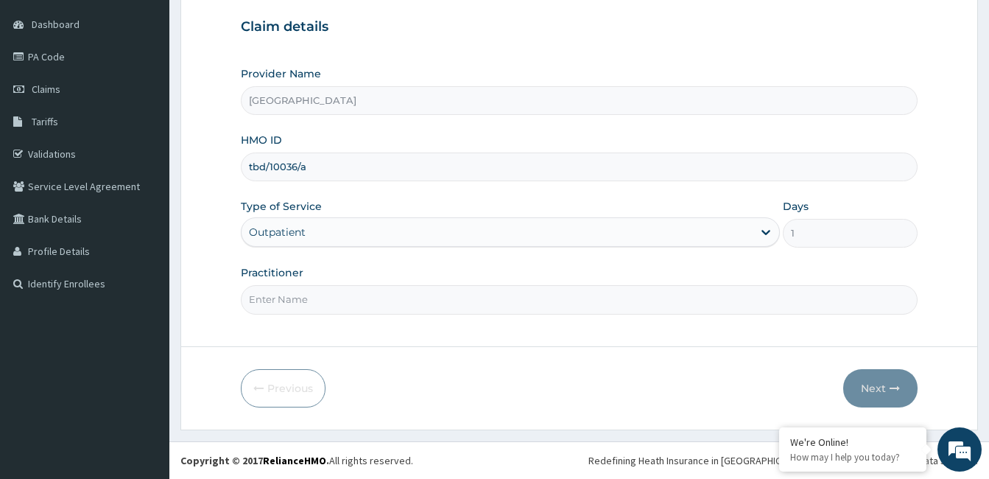
click at [322, 300] on input "Practitioner" at bounding box center [579, 299] width 677 height 29
paste input "[PERSON_NAME]"
click at [248, 299] on input "[PERSON_NAME]" at bounding box center [579, 299] width 677 height 29
type input "[PERSON_NAME]"
click at [861, 384] on button "Next" at bounding box center [880, 388] width 74 height 38
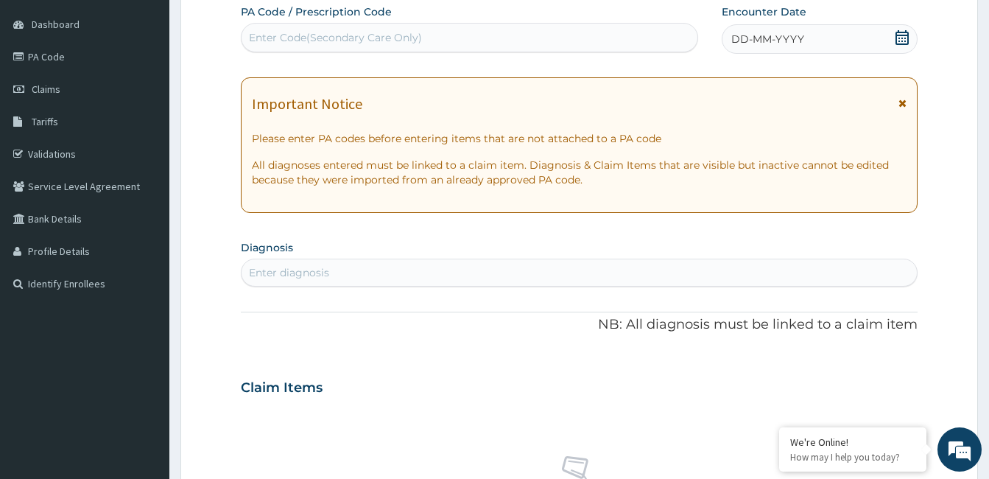
click at [905, 36] on icon at bounding box center [902, 37] width 15 height 15
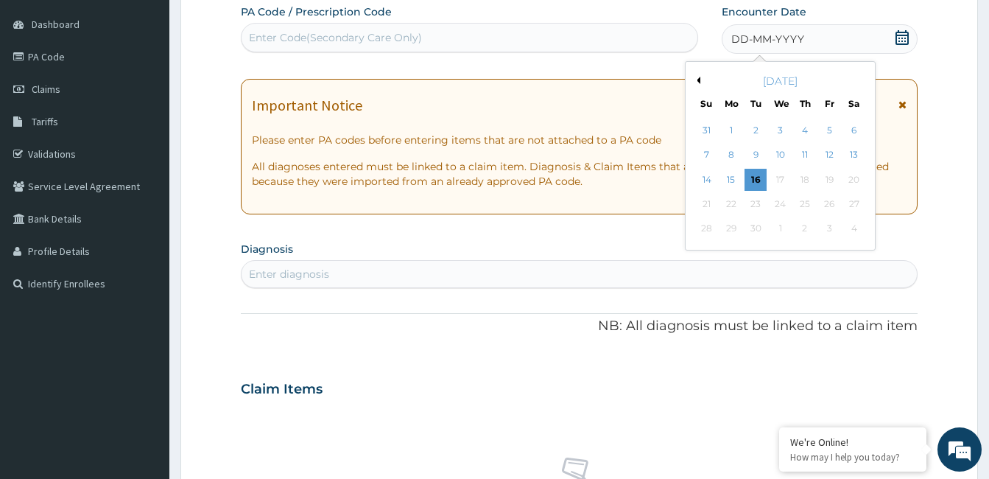
click at [696, 78] on button "Previous Month" at bounding box center [696, 80] width 7 height 7
click at [775, 149] on div "9" at bounding box center [780, 155] width 22 height 22
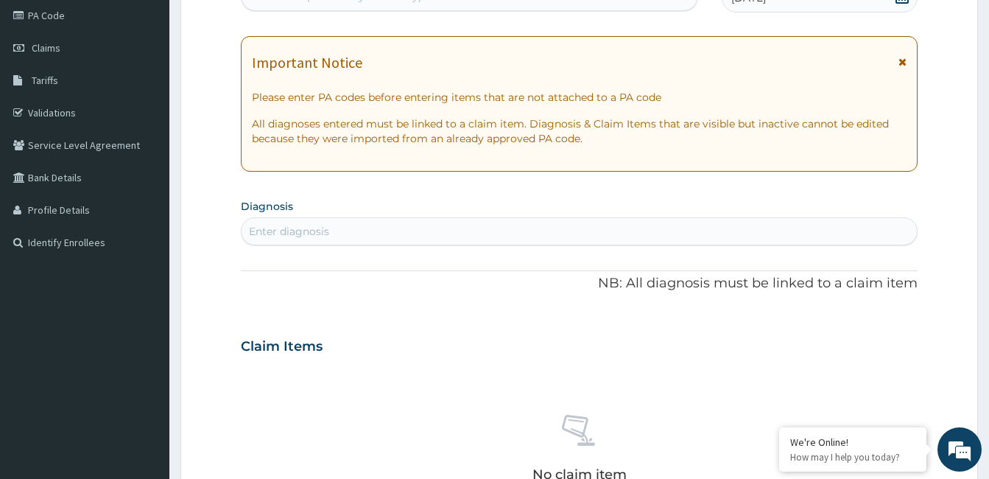
scroll to position [210, 0]
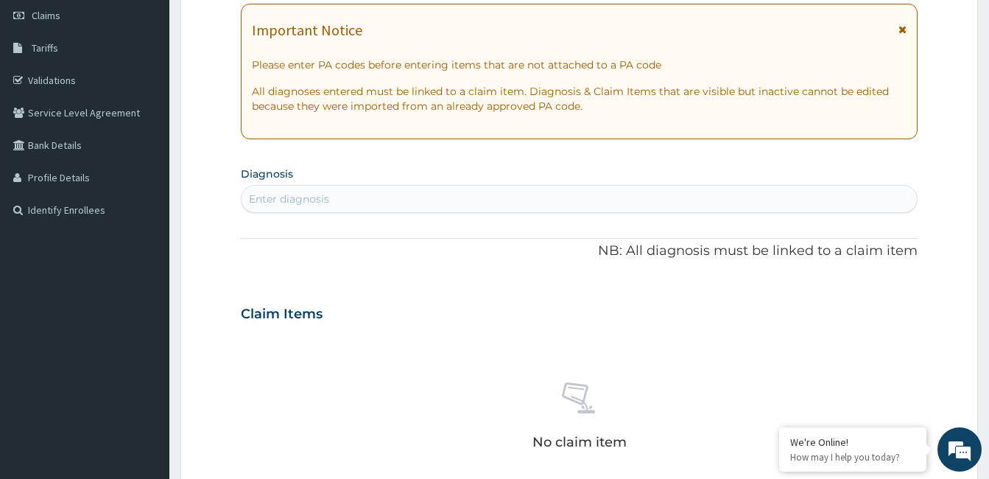
click at [469, 199] on div "Enter diagnosis" at bounding box center [578, 199] width 675 height 24
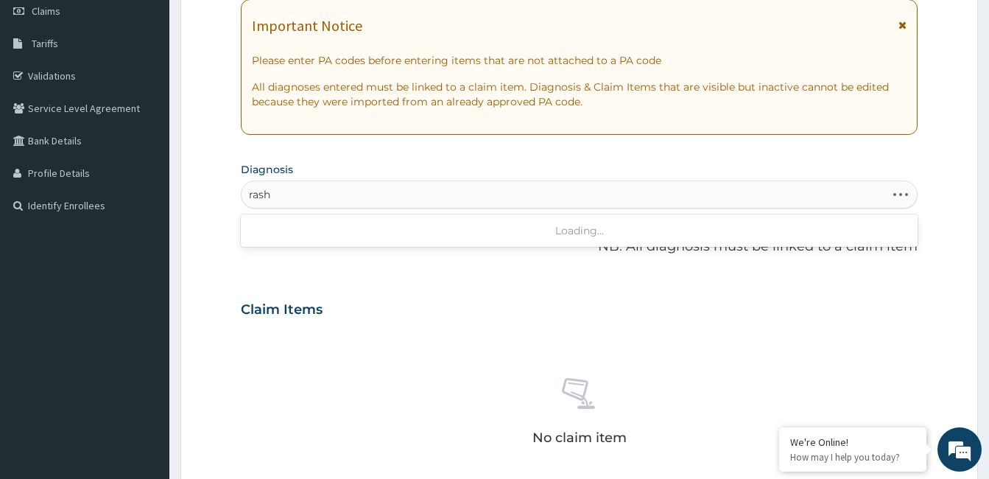
scroll to position [74, 0]
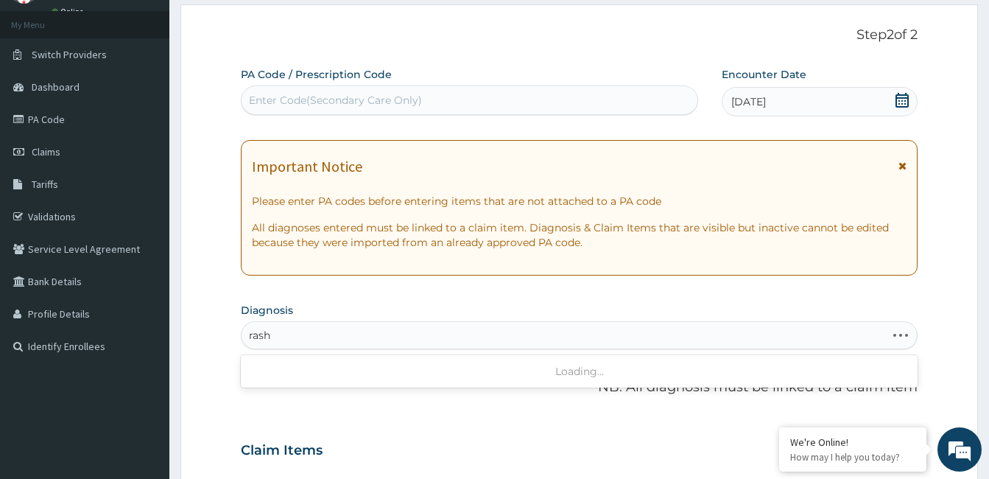
type input "rash"
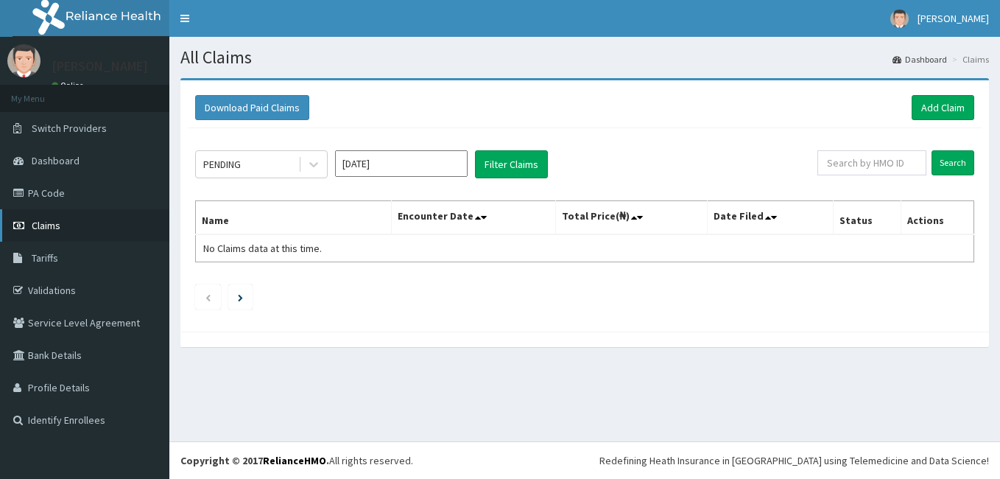
click at [41, 224] on span "Claims" at bounding box center [46, 225] width 29 height 13
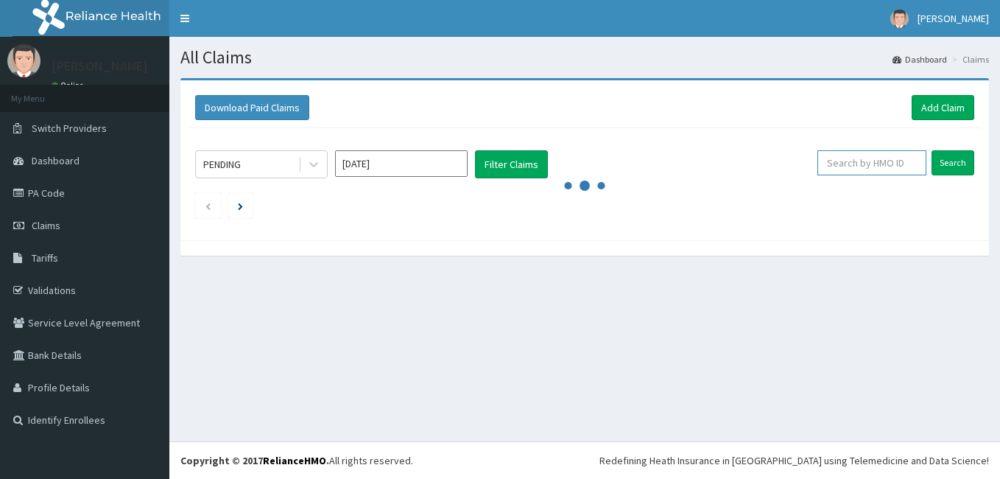
click at [875, 164] on input "text" at bounding box center [871, 162] width 109 height 25
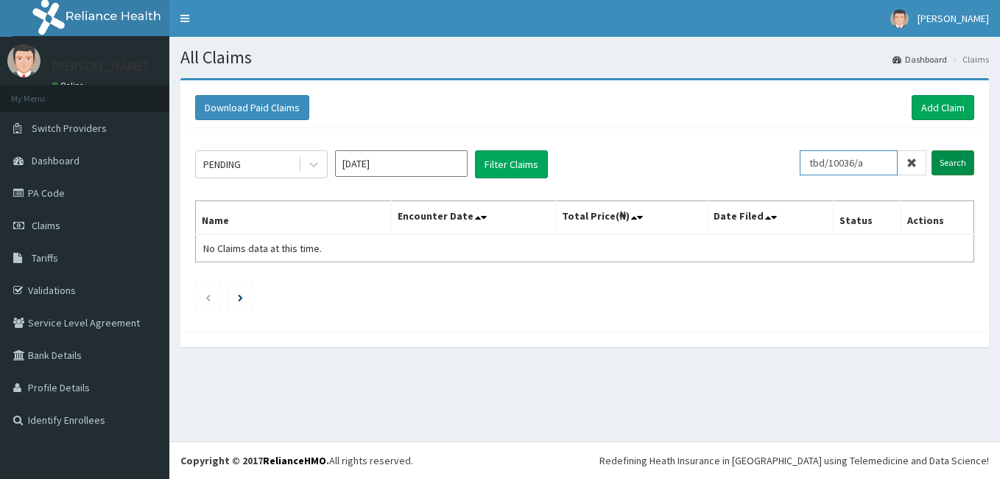
type input "tbd/10036/a"
click at [954, 159] on input "Search" at bounding box center [952, 162] width 43 height 25
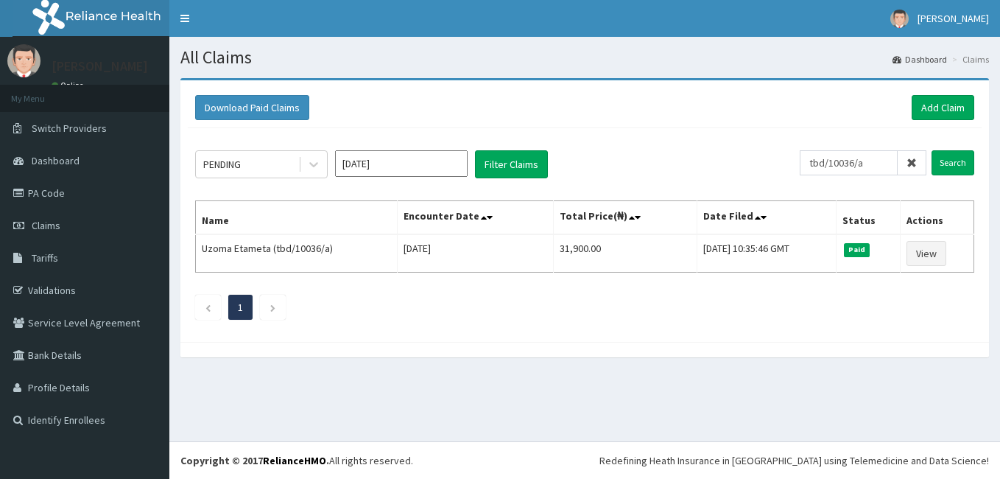
click at [912, 165] on icon at bounding box center [911, 163] width 10 height 10
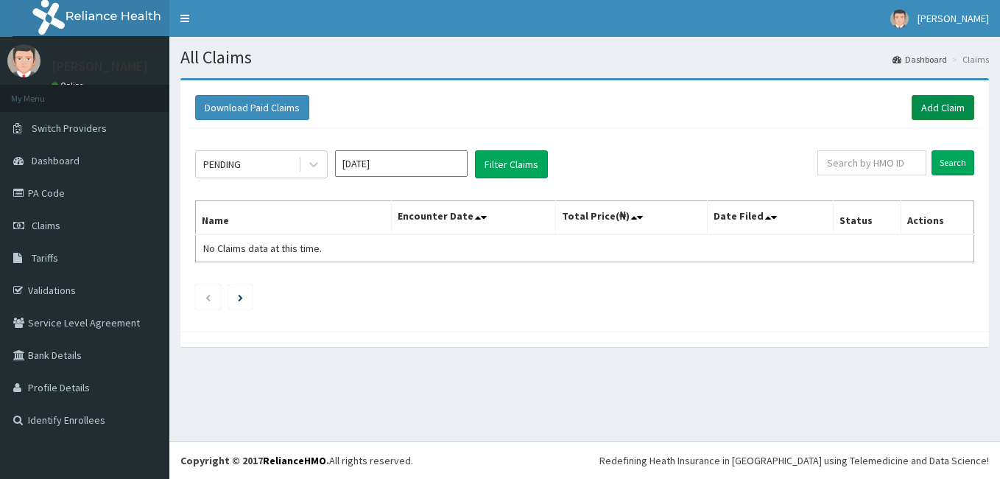
click at [939, 105] on link "Add Claim" at bounding box center [943, 107] width 63 height 25
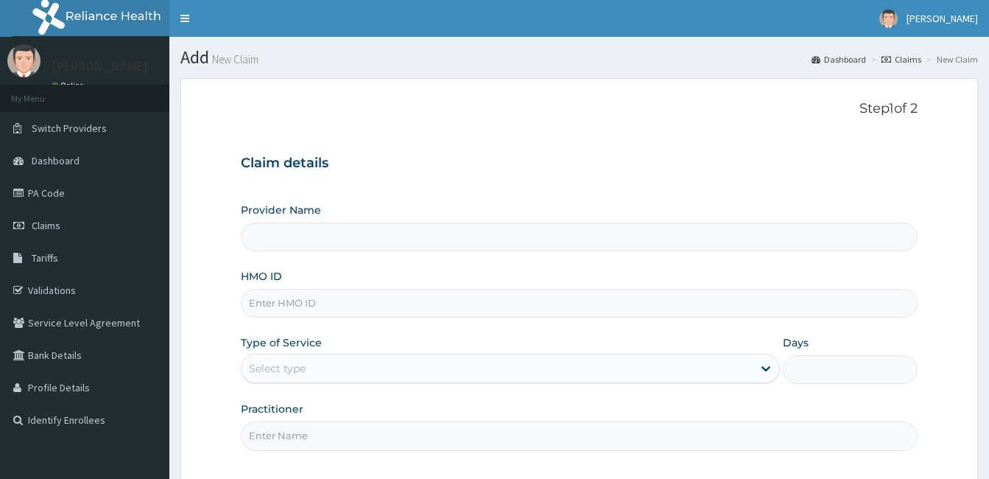
type input "[GEOGRAPHIC_DATA]"
click at [349, 299] on input "HMO ID" at bounding box center [579, 303] width 677 height 29
type input "tbd/10036/a"
click at [349, 370] on div "Select type" at bounding box center [496, 368] width 511 height 24
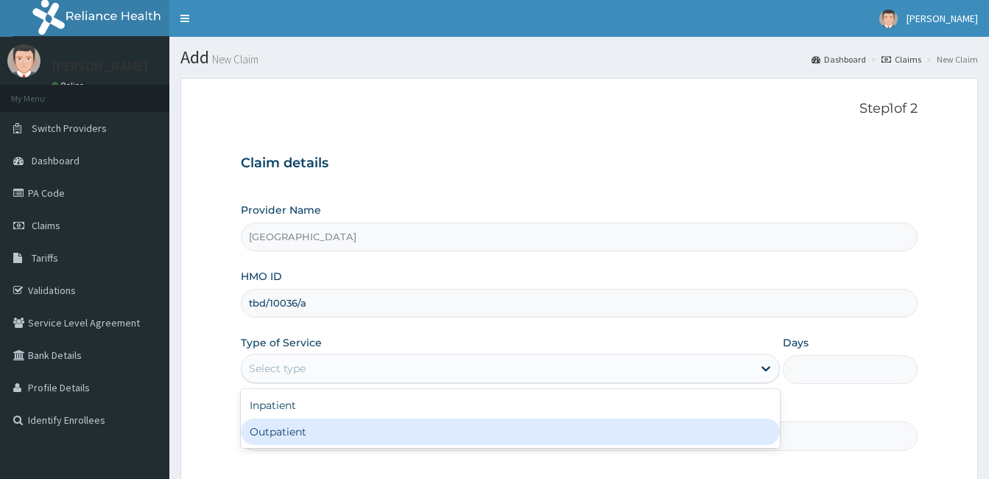
click at [338, 425] on div "Outpatient" at bounding box center [510, 431] width 539 height 27
type input "1"
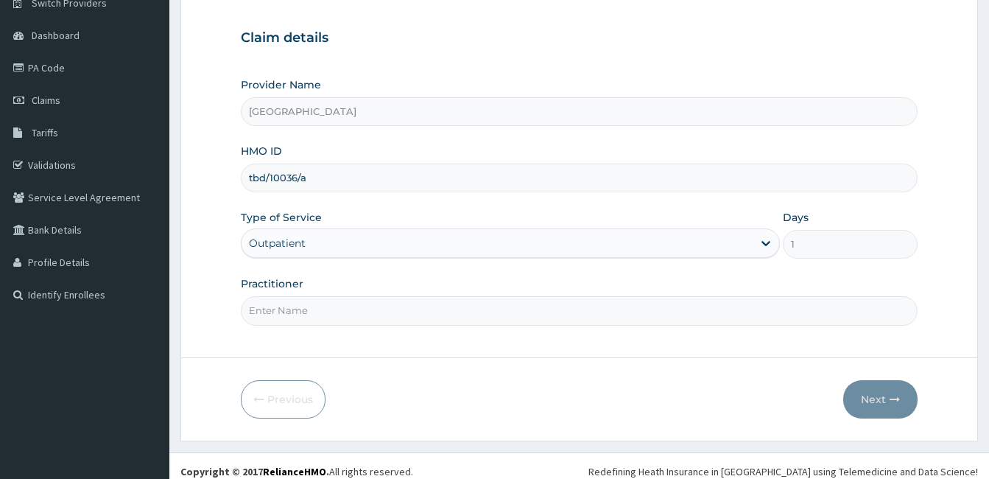
scroll to position [136, 0]
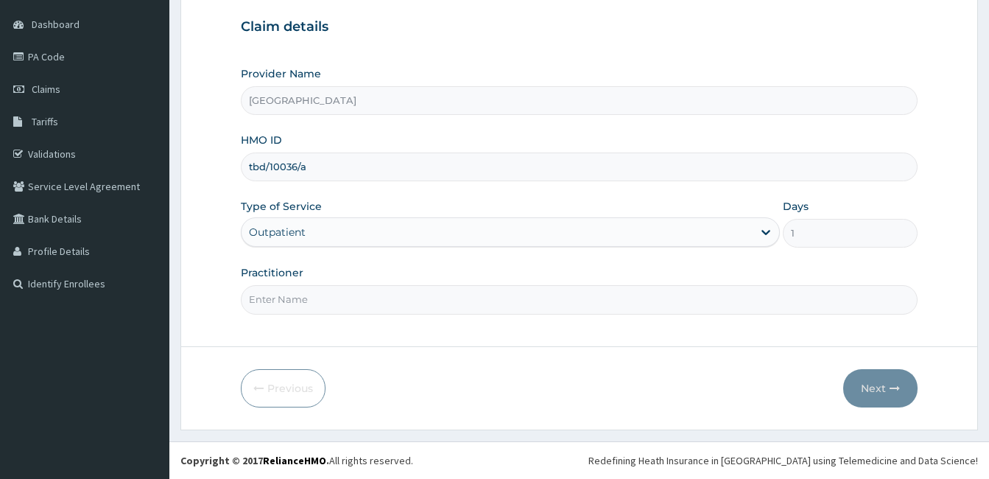
click at [314, 300] on input "Practitioner" at bounding box center [579, 299] width 677 height 29
paste input "[PERSON_NAME]"
click at [244, 297] on input "[PERSON_NAME]" at bounding box center [579, 299] width 677 height 29
type input "[PERSON_NAME]"
click at [875, 395] on button "Next" at bounding box center [880, 388] width 74 height 38
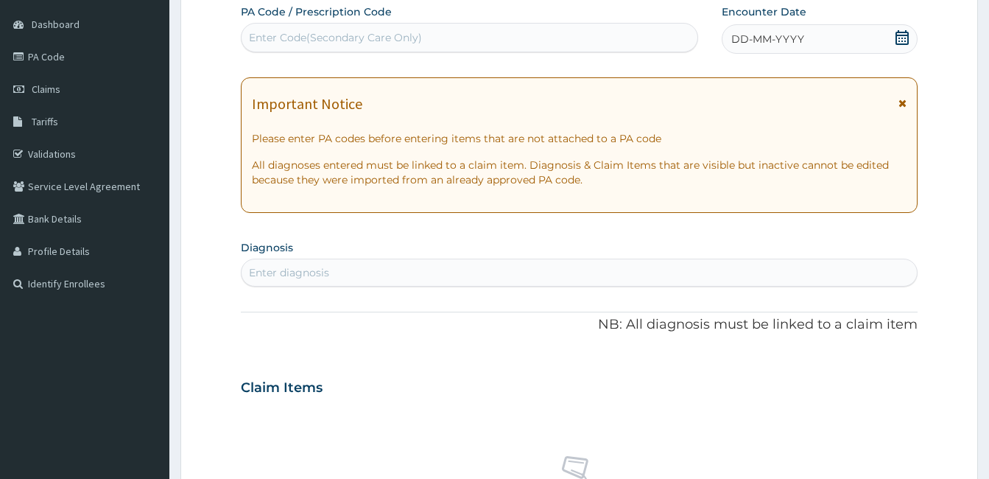
click at [905, 38] on icon at bounding box center [901, 37] width 13 height 15
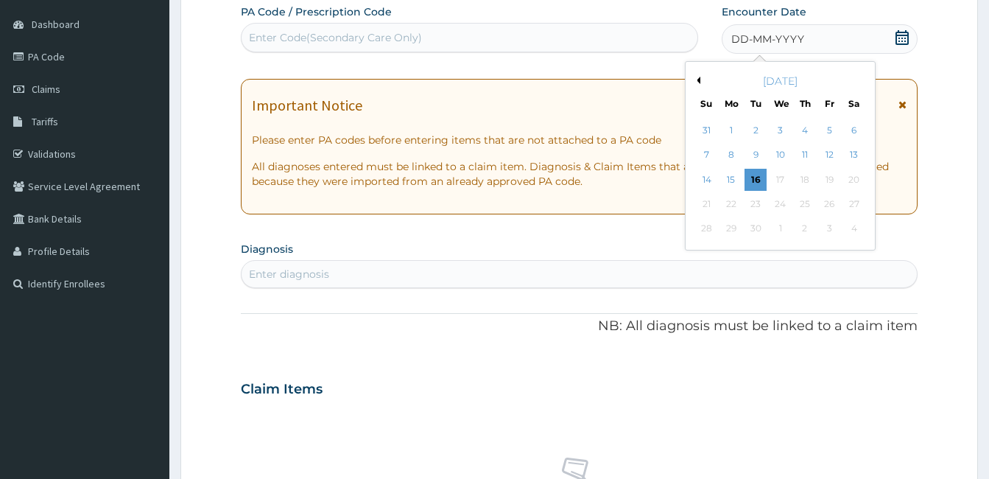
click at [699, 80] on button "Previous Month" at bounding box center [696, 80] width 7 height 7
click at [778, 152] on div "9" at bounding box center [780, 155] width 22 height 22
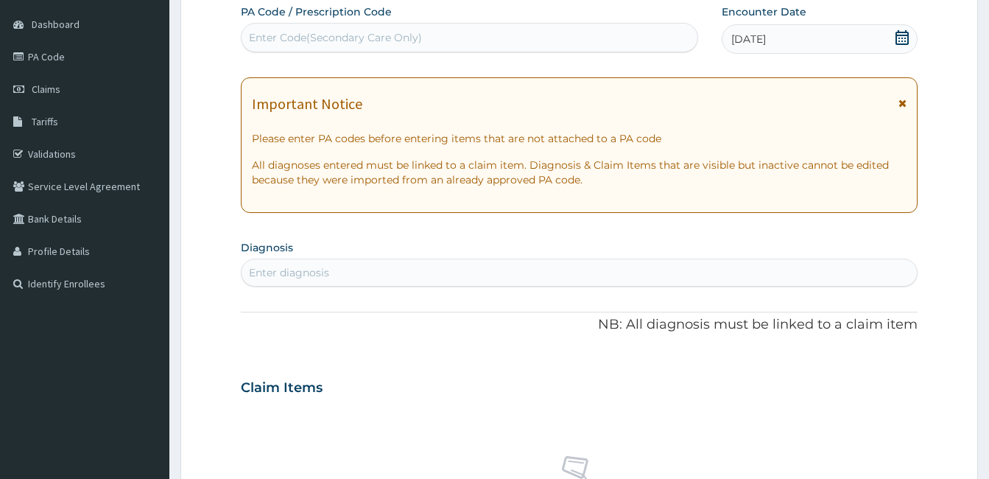
click at [435, 280] on div "Enter diagnosis" at bounding box center [578, 273] width 675 height 24
type input "rash"
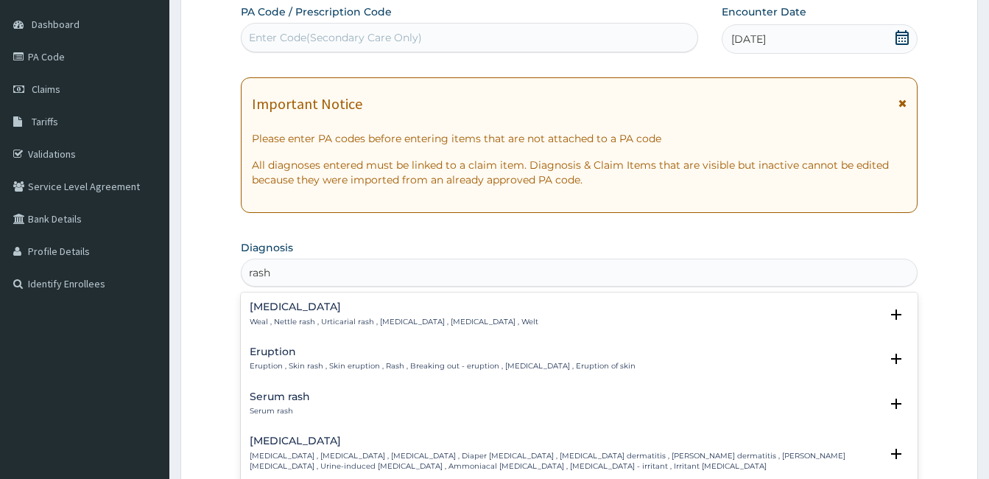
click at [328, 364] on p "Eruption , Skin rash , Skin eruption , Rash , Breaking out - eruption , [MEDICA…" at bounding box center [443, 366] width 386 height 10
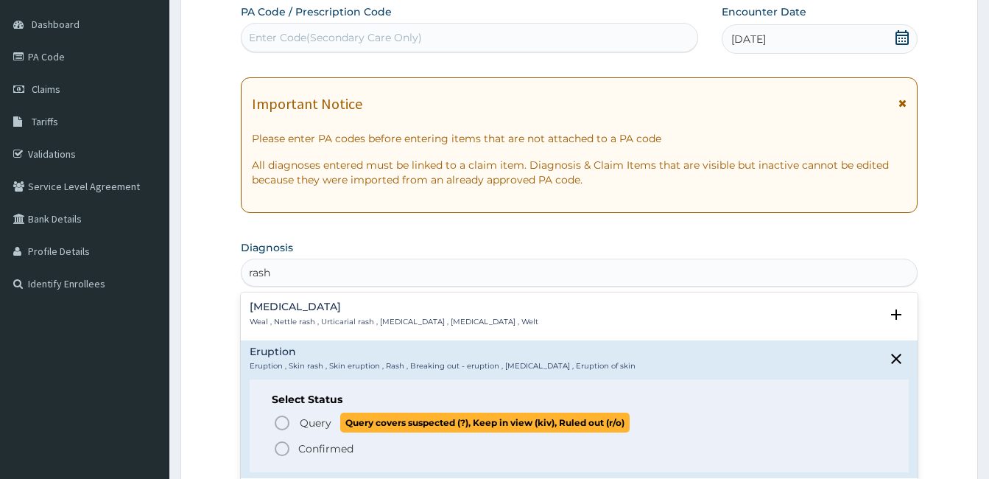
click at [286, 423] on icon "status option query" at bounding box center [282, 423] width 18 height 18
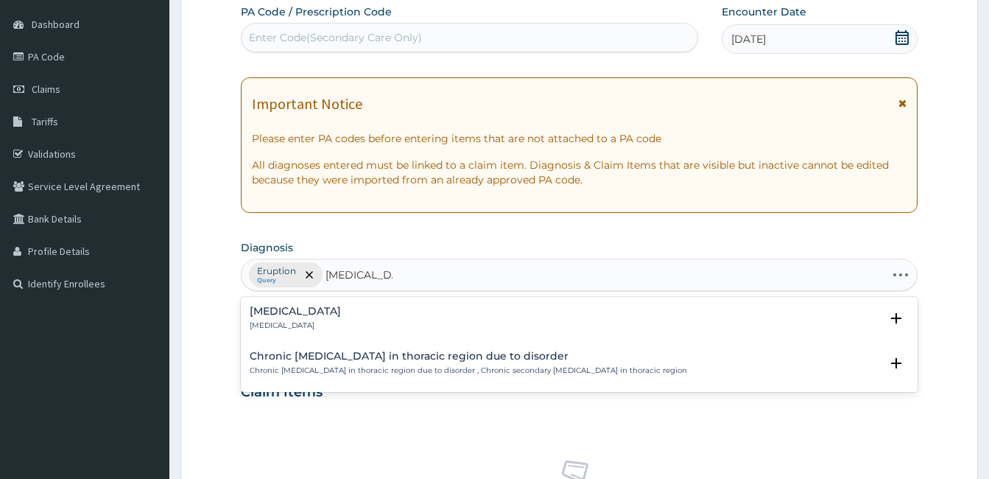
type input "[MEDICAL_DATA]"
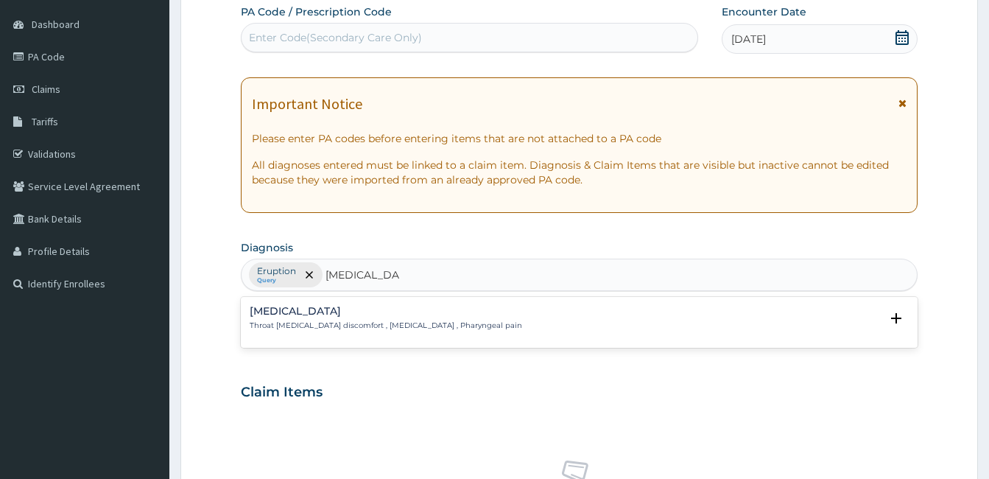
click at [288, 319] on div "[MEDICAL_DATA] Throat [MEDICAL_DATA] discomfort , [MEDICAL_DATA] , Pharyngeal p…" at bounding box center [386, 319] width 272 height 26
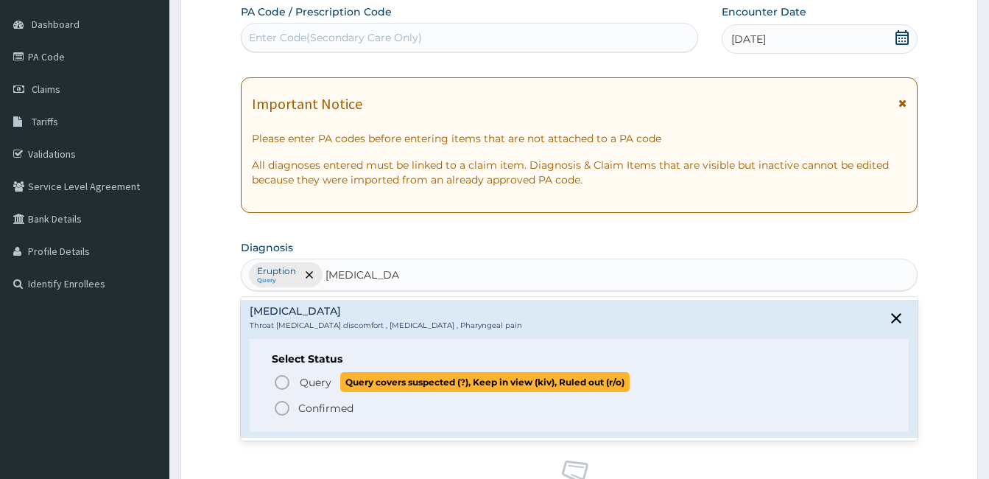
click at [296, 377] on span "Query Query covers suspected (?), Keep in view (kiv), Ruled out (r/o)" at bounding box center [579, 382] width 613 height 20
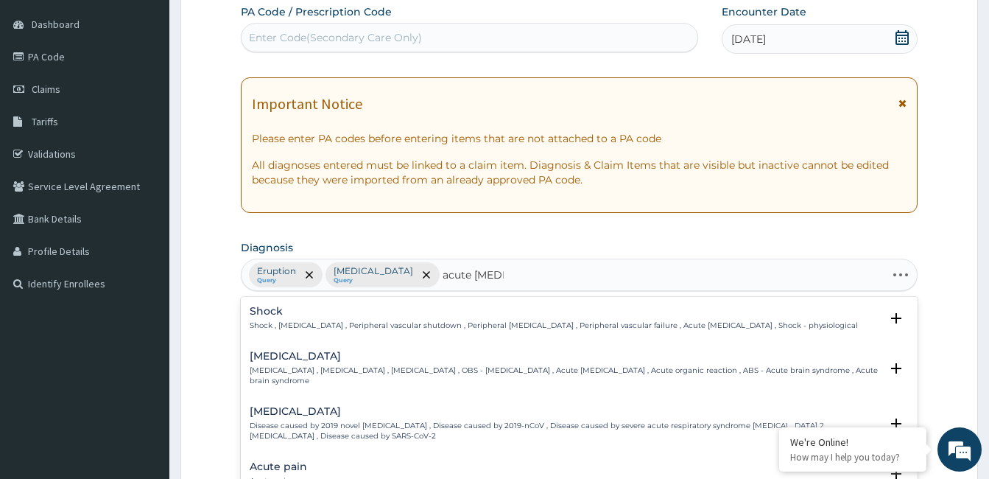
type input "acute tonsill"
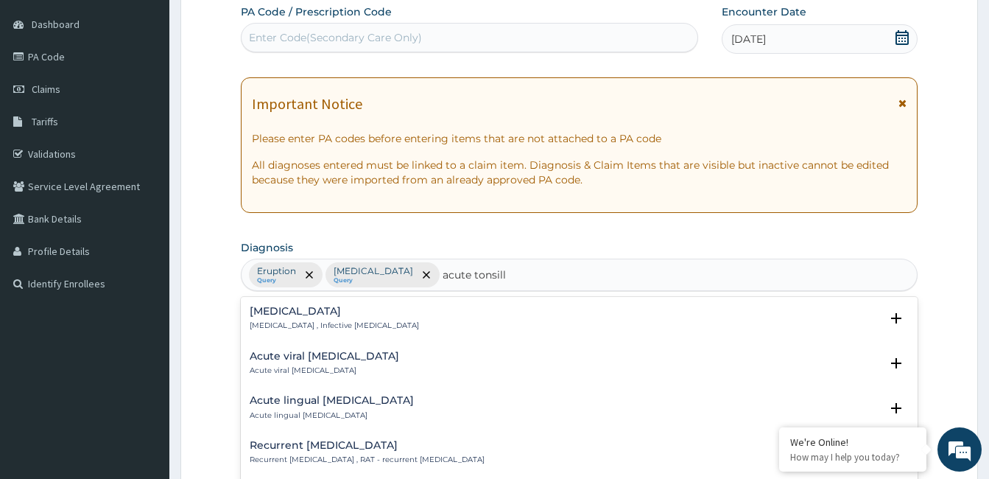
scroll to position [0, 0]
click at [311, 316] on h4 "[MEDICAL_DATA]" at bounding box center [334, 311] width 169 height 11
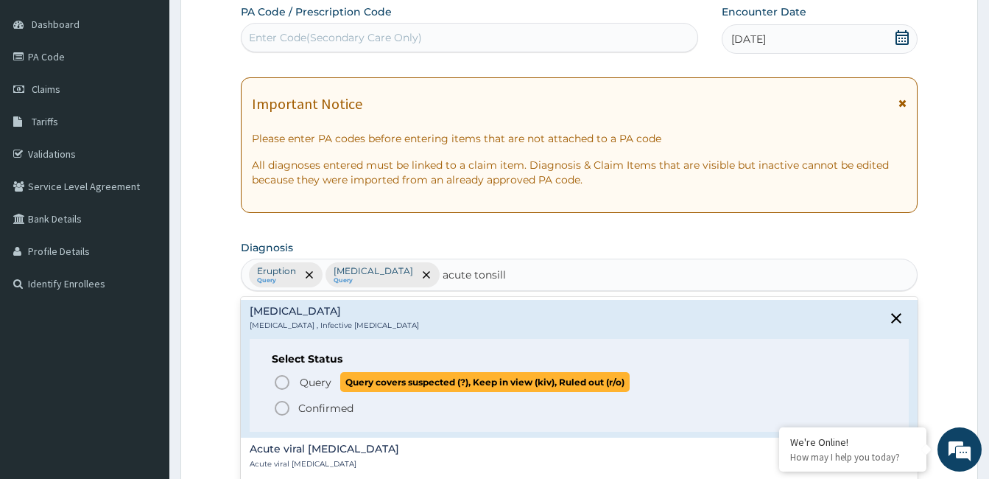
click at [286, 381] on icon "status option query" at bounding box center [282, 382] width 18 height 18
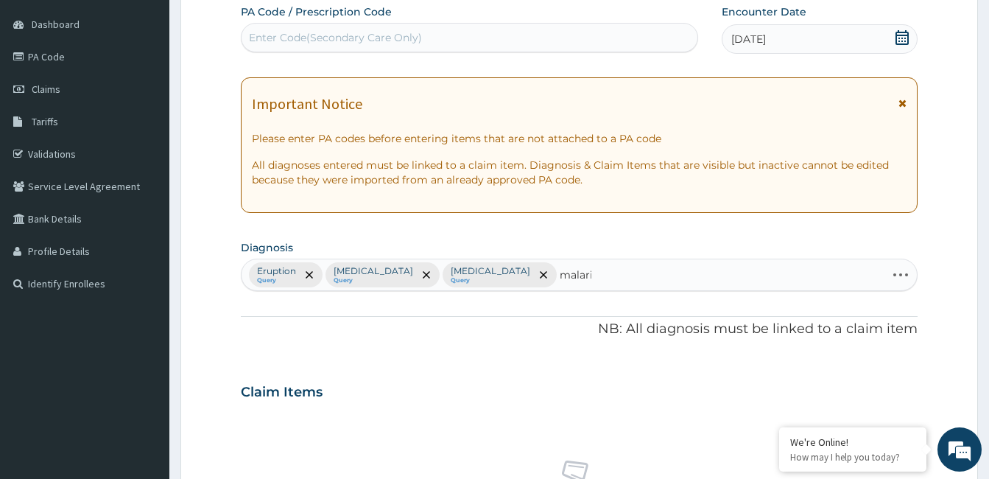
type input "[MEDICAL_DATA]"
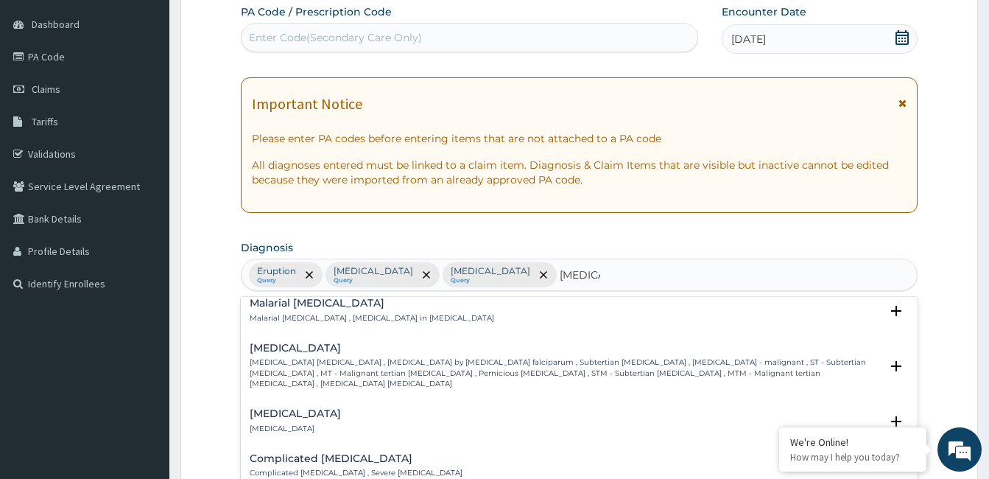
scroll to position [589, 0]
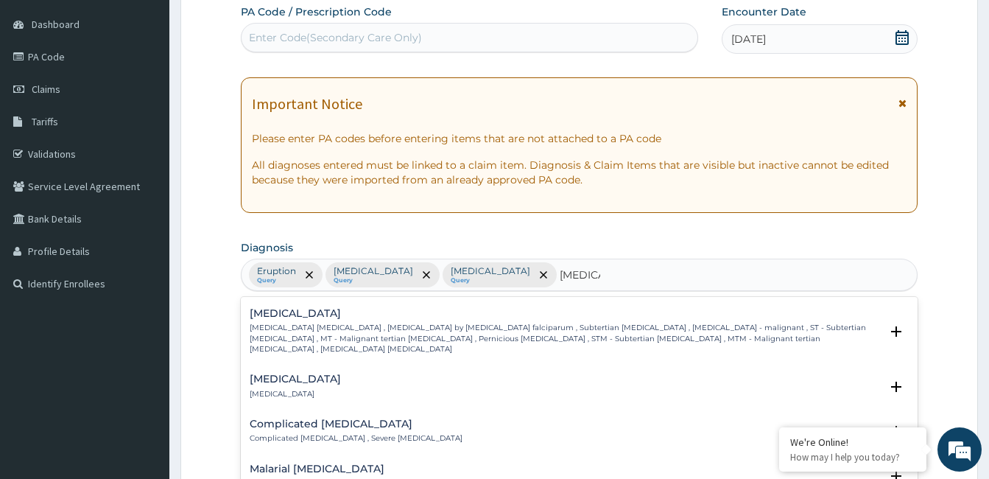
click at [286, 309] on div "[MEDICAL_DATA] [MEDICAL_DATA] [MEDICAL_DATA] , [MEDICAL_DATA] by [MEDICAL_DATA]…" at bounding box center [565, 331] width 630 height 46
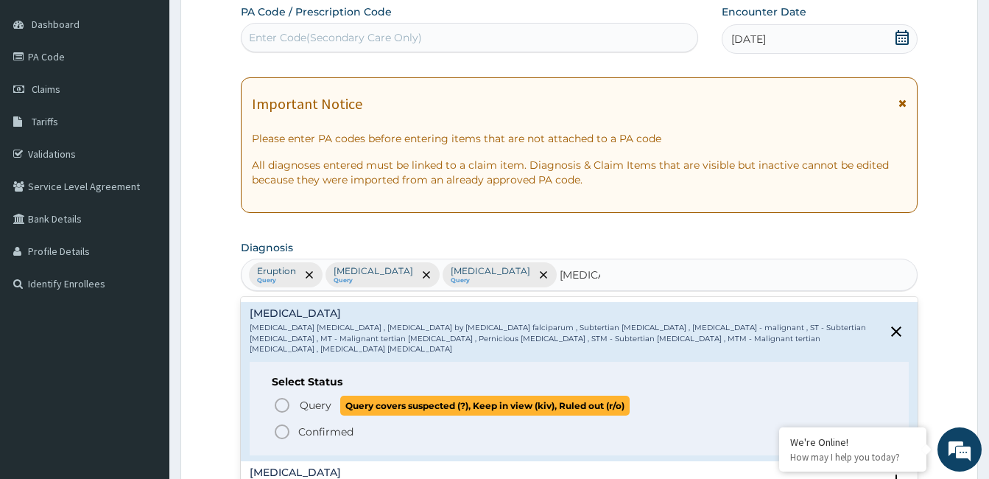
click at [284, 396] on icon "status option query" at bounding box center [282, 405] width 18 height 18
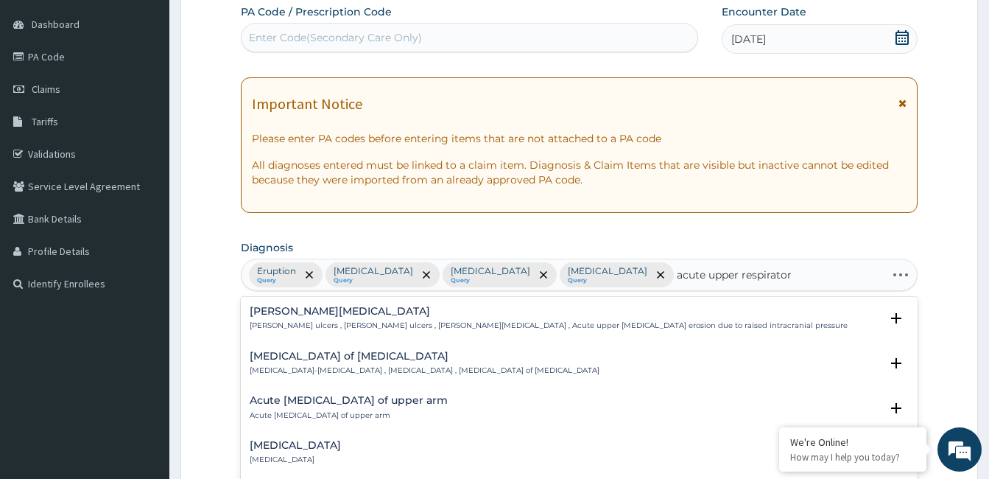
type input "acute upper respiratory"
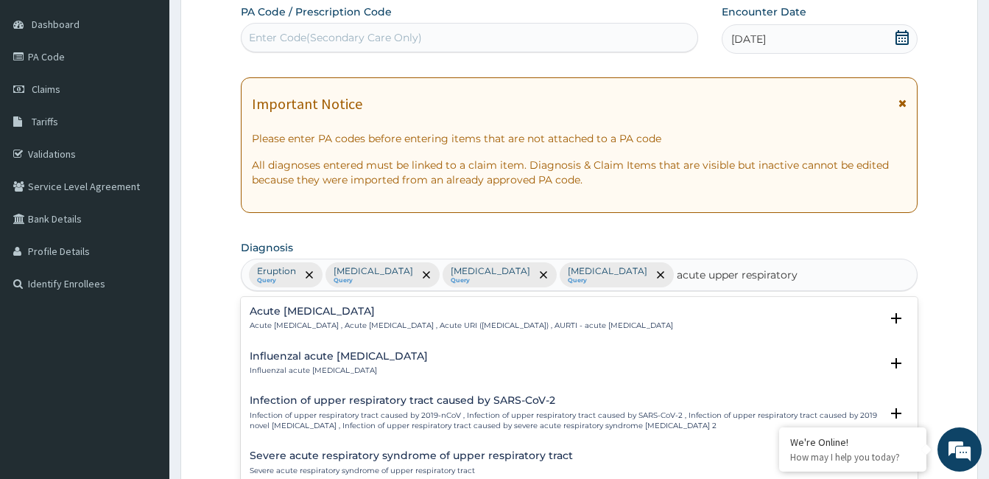
click at [336, 314] on h4 "Acute [MEDICAL_DATA]" at bounding box center [461, 311] width 423 height 11
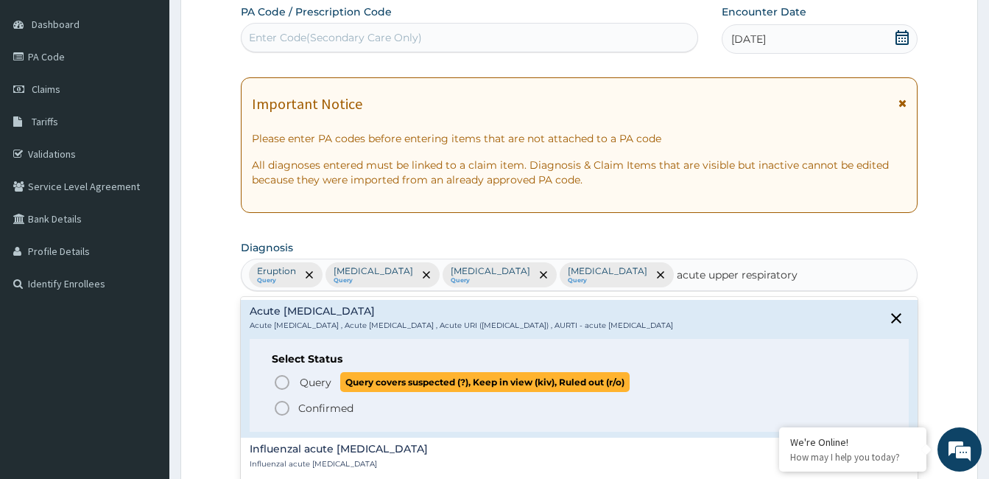
click at [283, 382] on icon "status option query" at bounding box center [282, 382] width 18 height 18
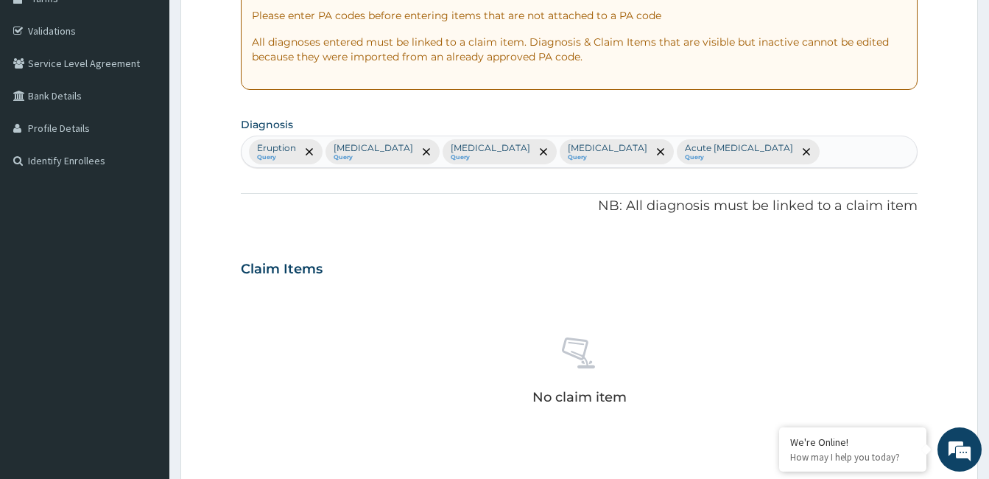
scroll to position [431, 0]
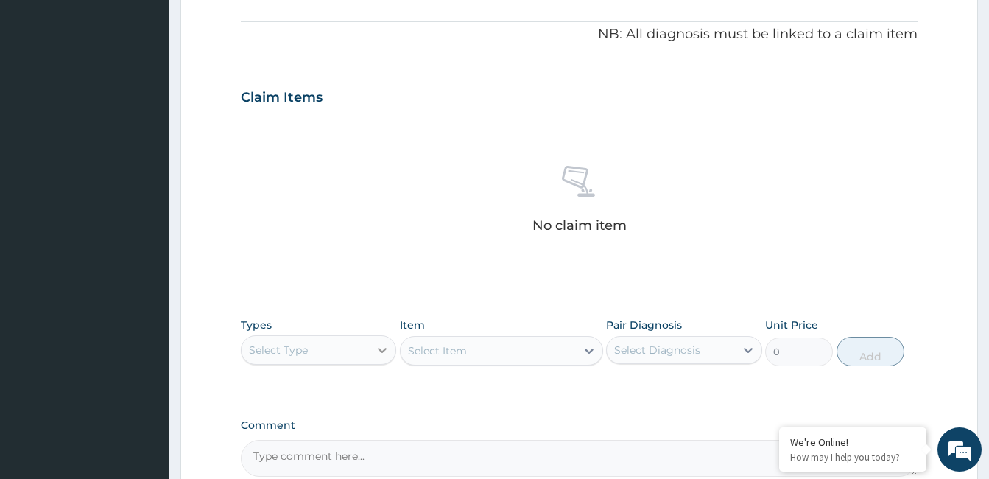
click at [379, 349] on icon at bounding box center [382, 350] width 9 height 5
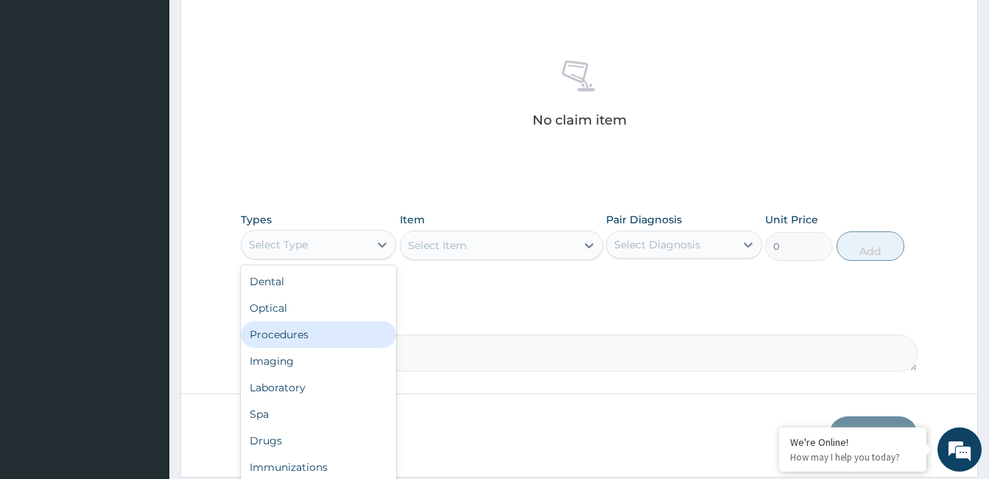
scroll to position [578, 0]
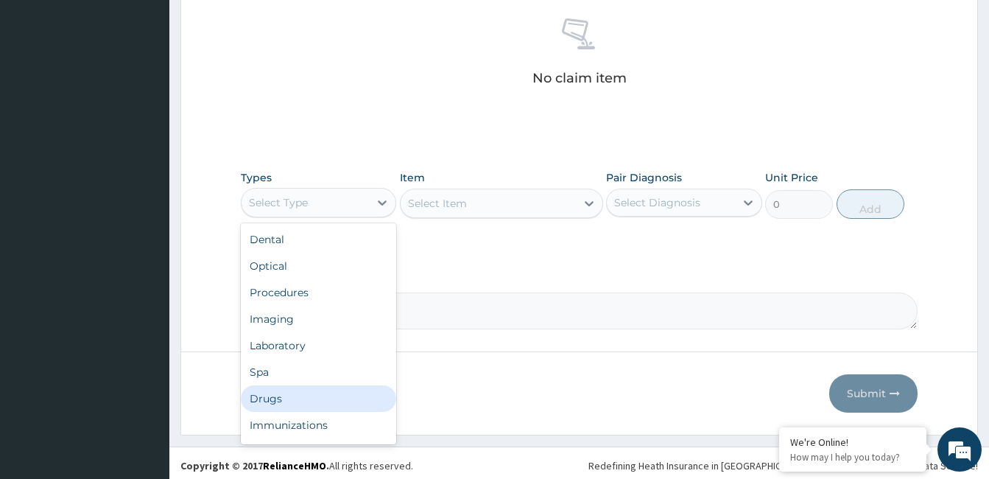
click at [304, 396] on div "Drugs" at bounding box center [318, 398] width 155 height 27
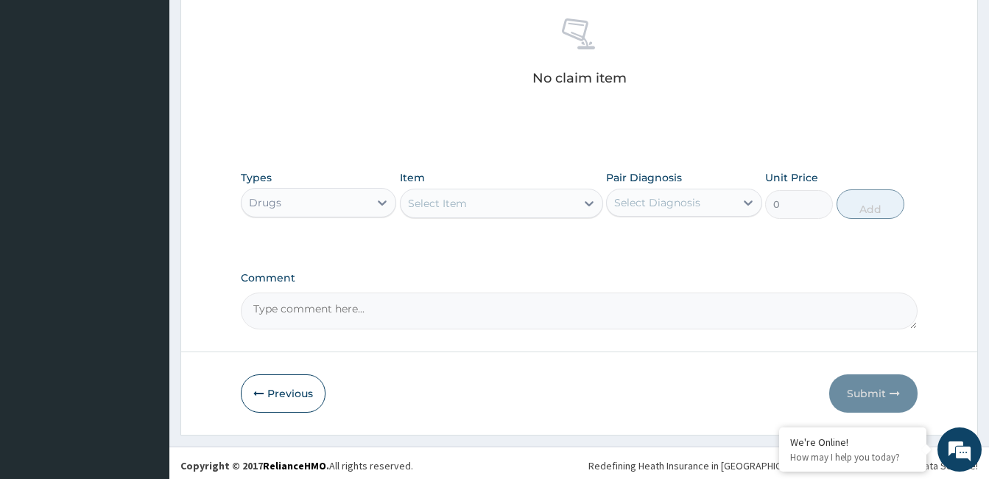
click at [518, 202] on div "Select Item" at bounding box center [488, 203] width 175 height 24
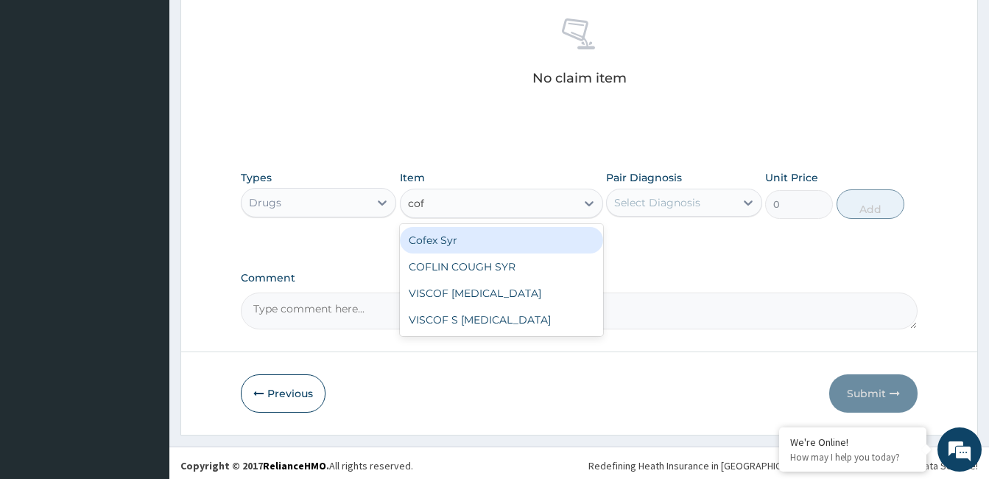
type input "cofe"
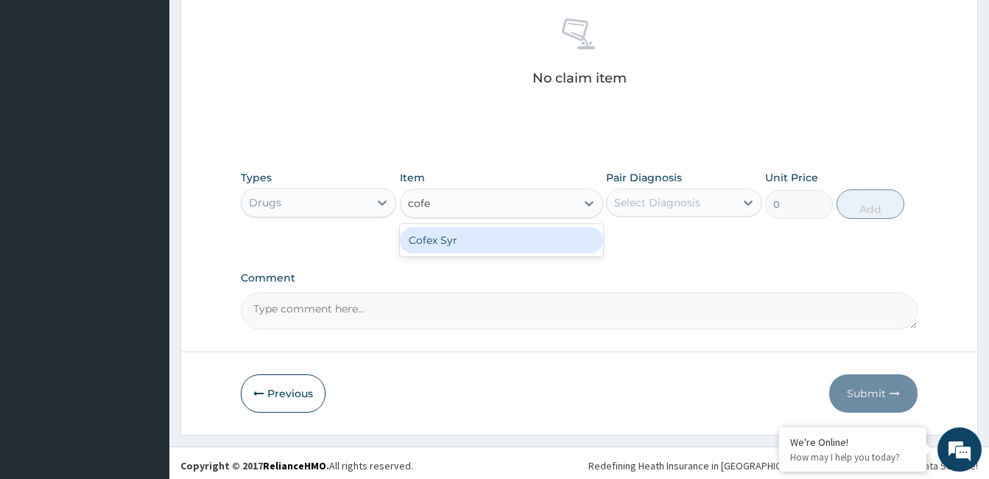
click at [504, 242] on div "Cofex Syr" at bounding box center [501, 240] width 203 height 27
type input "1100"
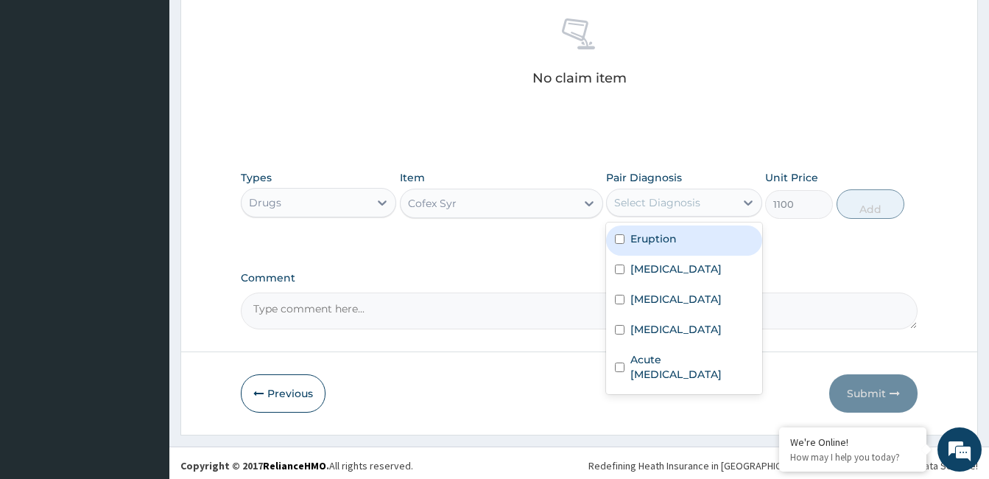
click at [689, 206] on div "Select Diagnosis" at bounding box center [657, 202] width 86 height 15
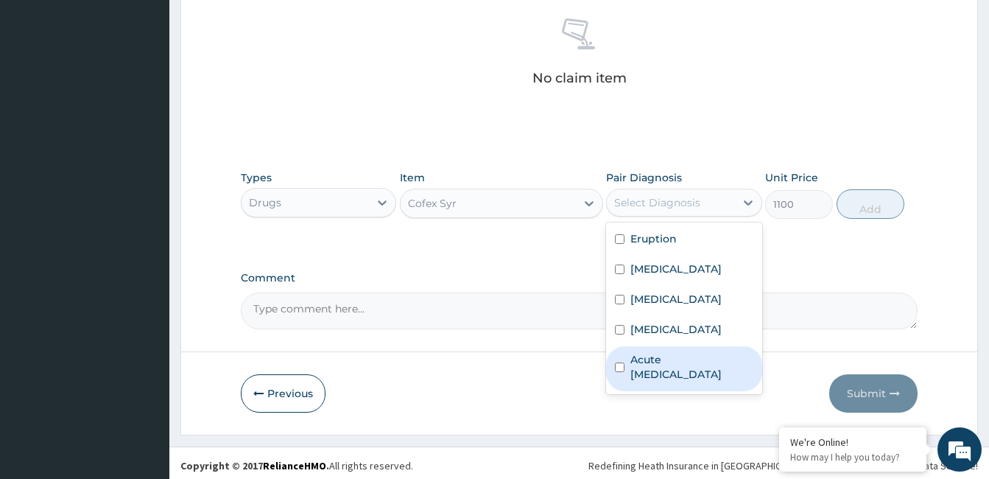
click at [669, 370] on label "Acute [MEDICAL_DATA]" at bounding box center [691, 366] width 122 height 29
checkbox input "true"
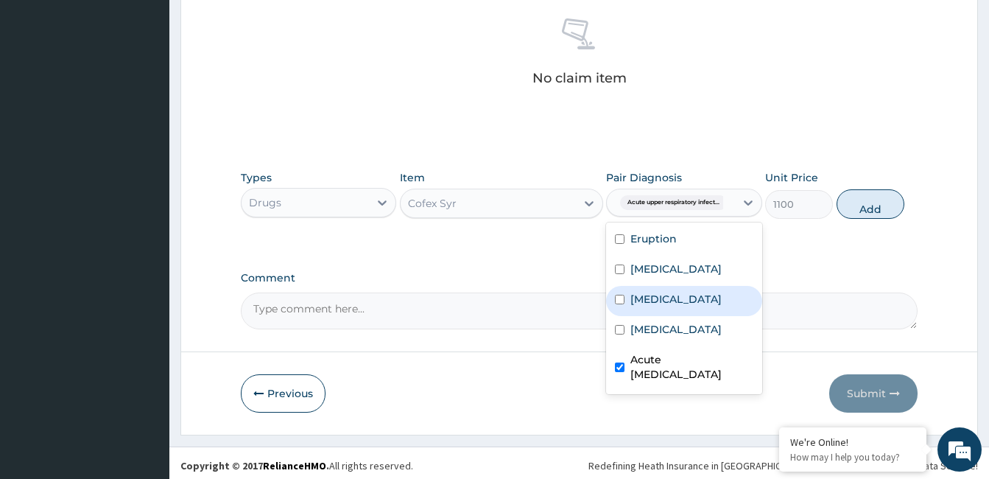
click at [675, 298] on label "[MEDICAL_DATA]" at bounding box center [675, 299] width 91 height 15
checkbox input "true"
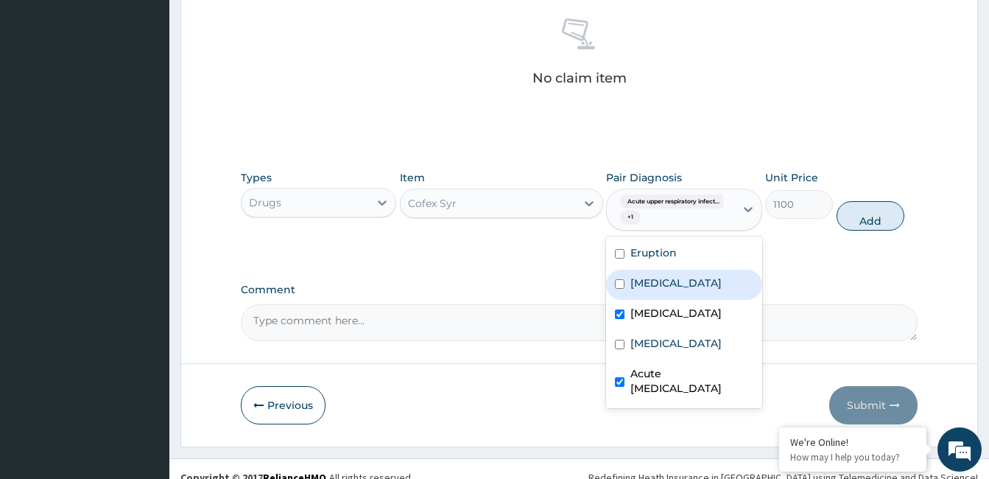
click at [673, 278] on label "[MEDICAL_DATA]" at bounding box center [675, 282] width 91 height 15
checkbox input "true"
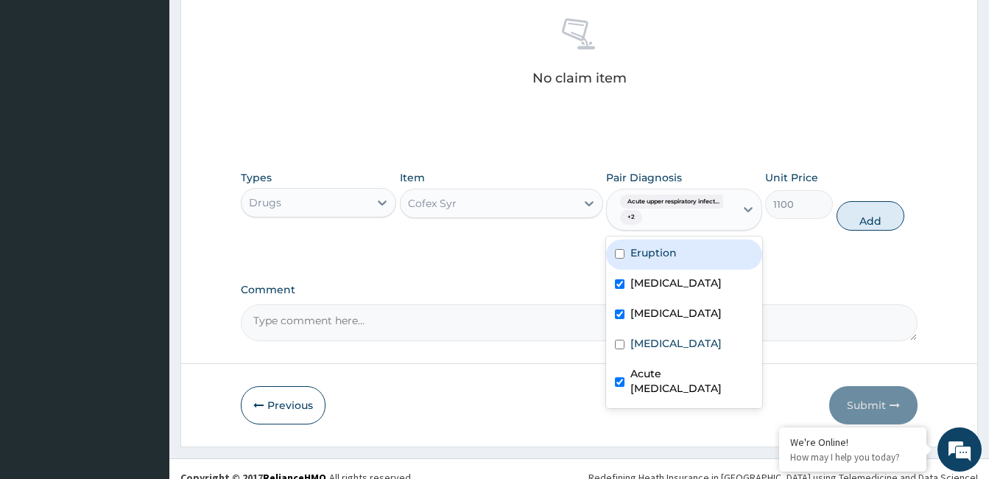
click at [671, 257] on label "Eruption" at bounding box center [653, 252] width 46 height 15
checkbox input "true"
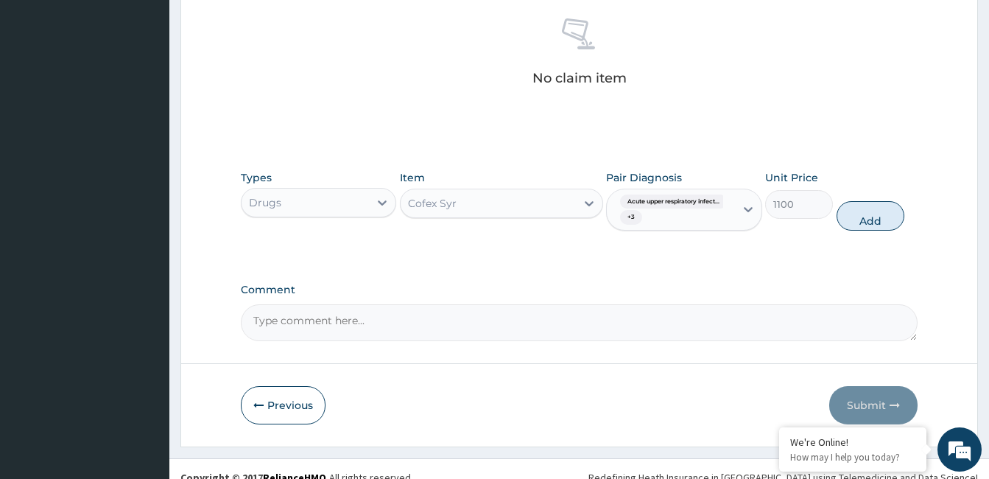
click at [886, 198] on div "Types Drugs Item Cofex Syr Pair Diagnosis Acute upper respiratory infect... + 3…" at bounding box center [579, 201] width 677 height 76
click at [872, 213] on button "Add" at bounding box center [870, 215] width 68 height 29
type input "0"
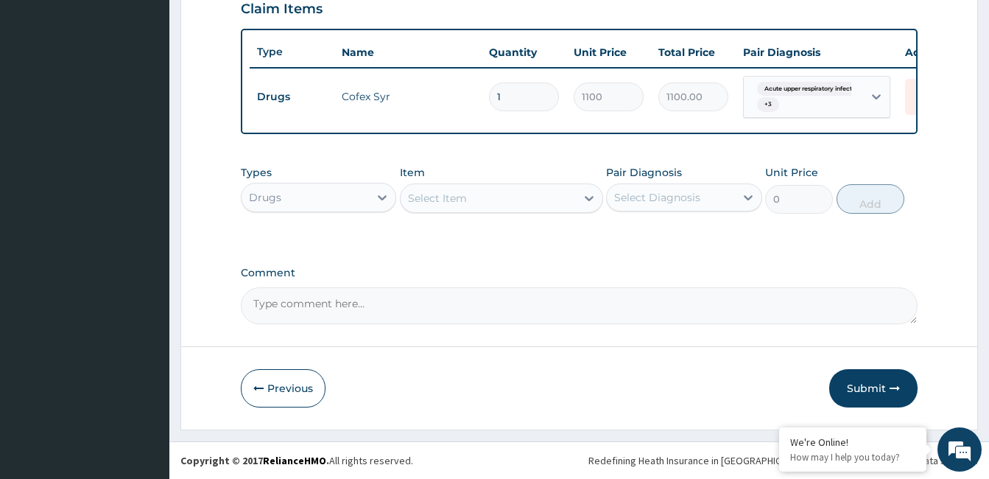
scroll to position [530, 0]
click at [484, 189] on div "Select Item" at bounding box center [488, 198] width 175 height 24
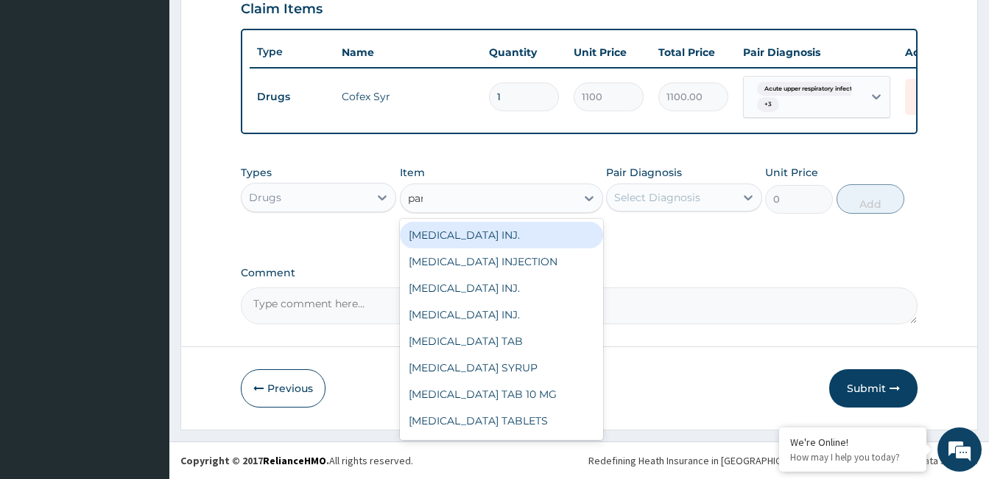
type input "para"
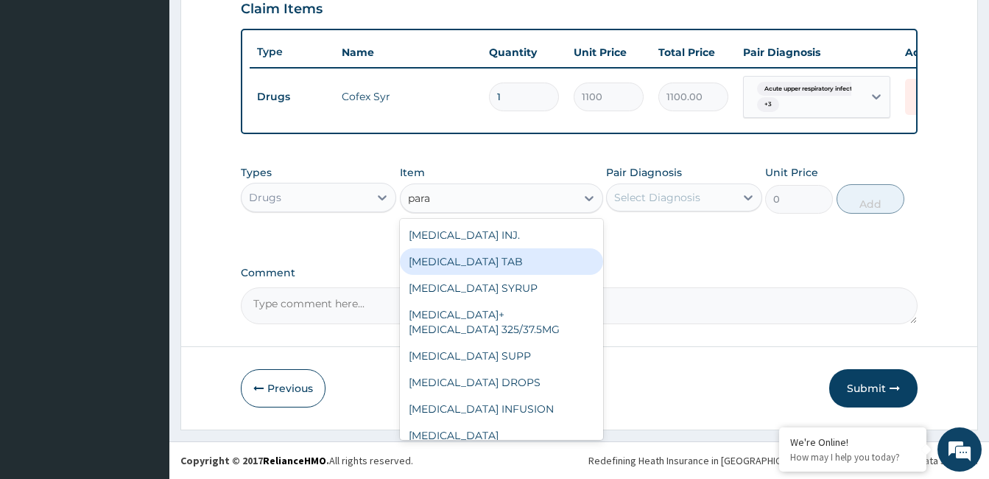
click at [465, 261] on div "[MEDICAL_DATA] TAB" at bounding box center [501, 261] width 203 height 27
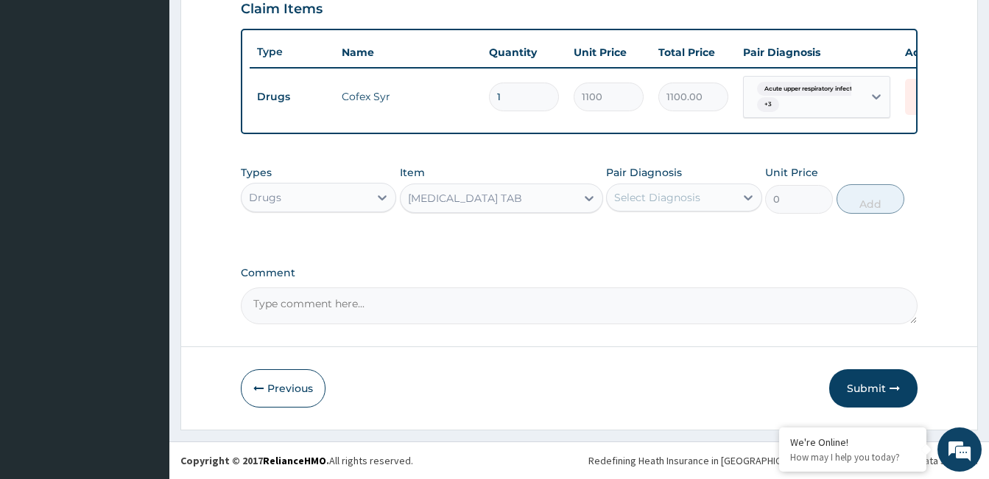
type input "20"
click at [683, 202] on div "Select Diagnosis" at bounding box center [657, 197] width 86 height 15
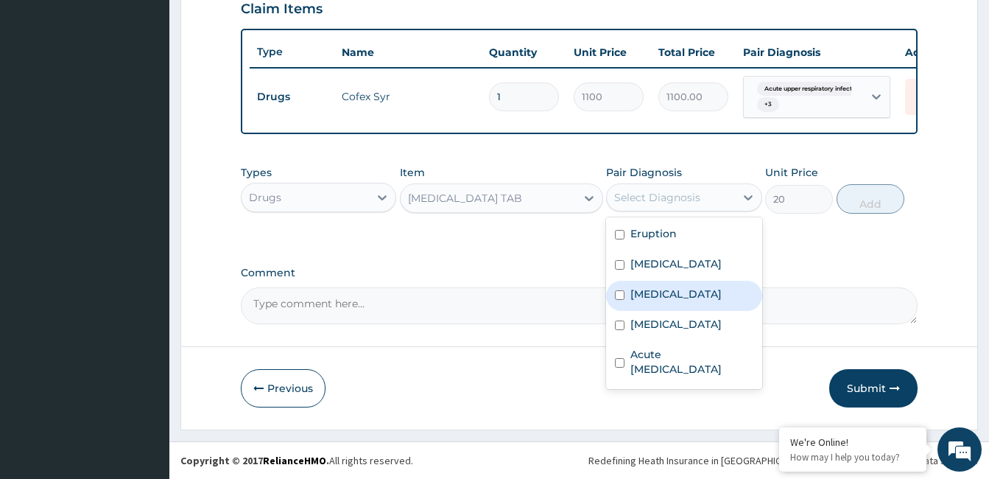
click at [669, 294] on label "[MEDICAL_DATA]" at bounding box center [675, 293] width 91 height 15
checkbox input "true"
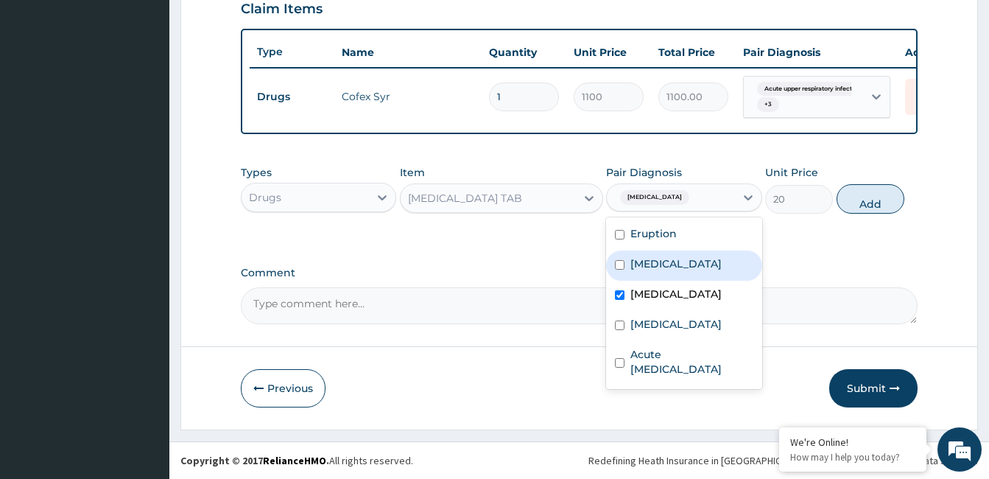
click at [669, 266] on label "[MEDICAL_DATA]" at bounding box center [675, 263] width 91 height 15
checkbox input "true"
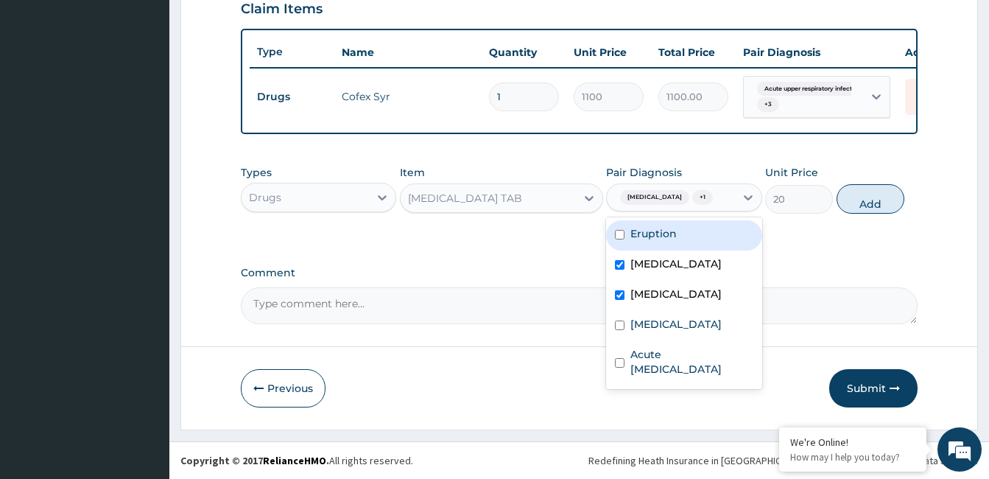
click at [669, 241] on label "Eruption" at bounding box center [653, 233] width 46 height 15
checkbox input "true"
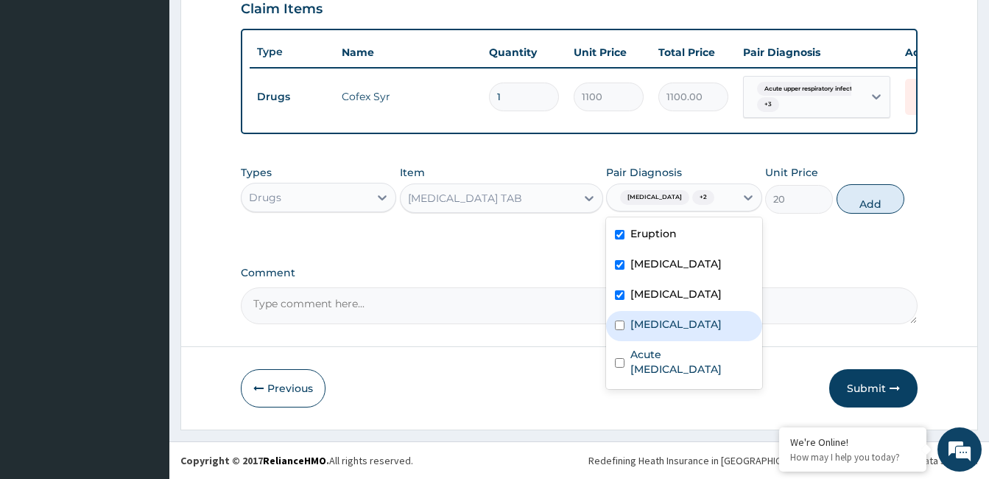
click at [675, 328] on label "[MEDICAL_DATA]" at bounding box center [675, 324] width 91 height 15
checkbox input "true"
click at [853, 202] on button "Add" at bounding box center [870, 198] width 68 height 29
type input "0"
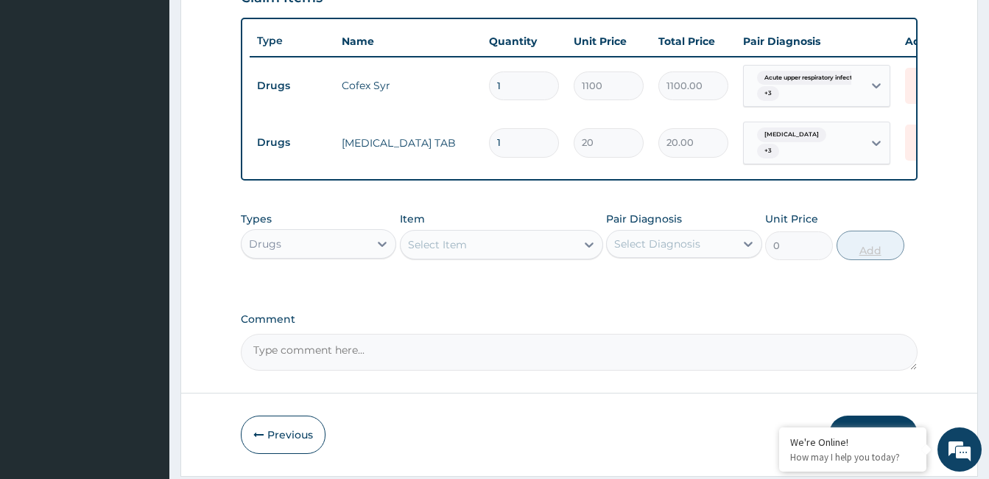
type input "18"
type input "360.00"
type input "18"
click at [468, 248] on div "Select Item" at bounding box center [488, 245] width 175 height 24
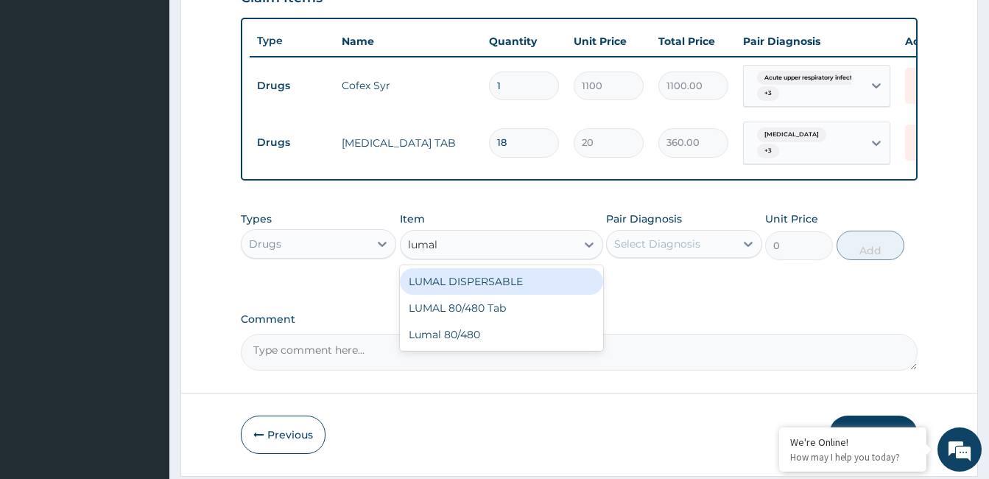
type input "lumal"
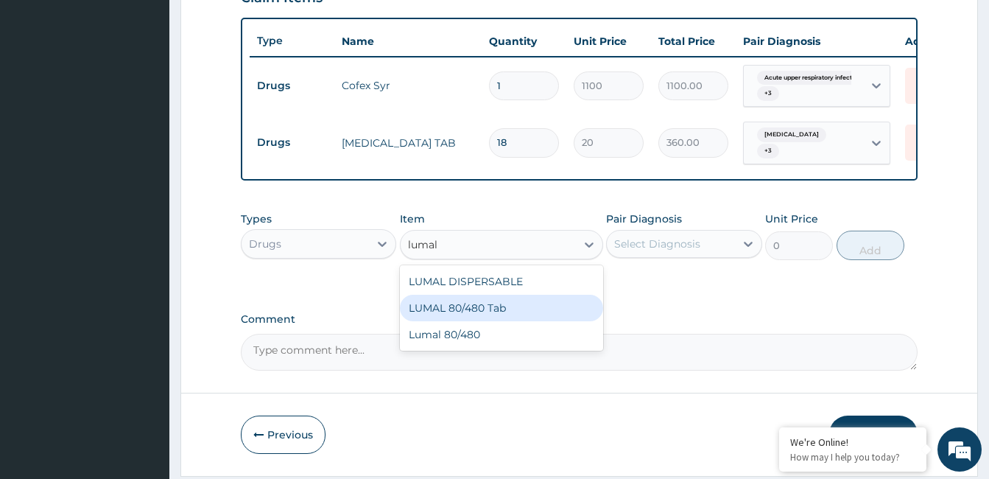
click at [497, 311] on div "LUMAL 80/480 Tab" at bounding box center [501, 308] width 203 height 27
type input "3000"
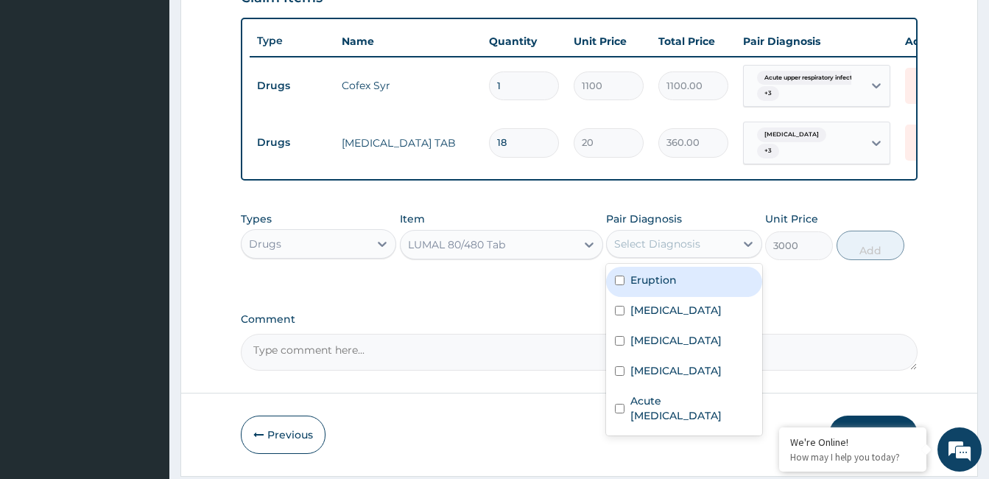
click at [701, 242] on div "Select Diagnosis" at bounding box center [670, 244] width 127 height 24
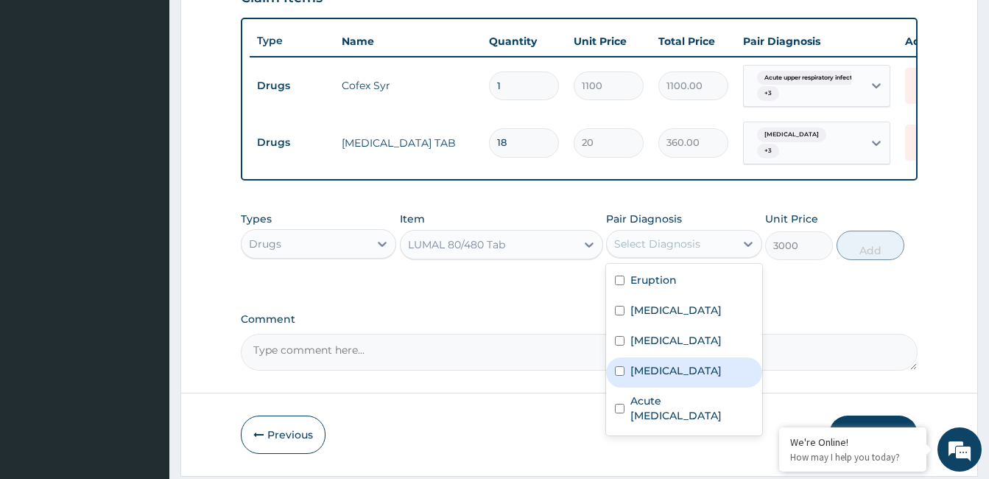
click at [687, 378] on label "[MEDICAL_DATA]" at bounding box center [675, 370] width 91 height 15
checkbox input "true"
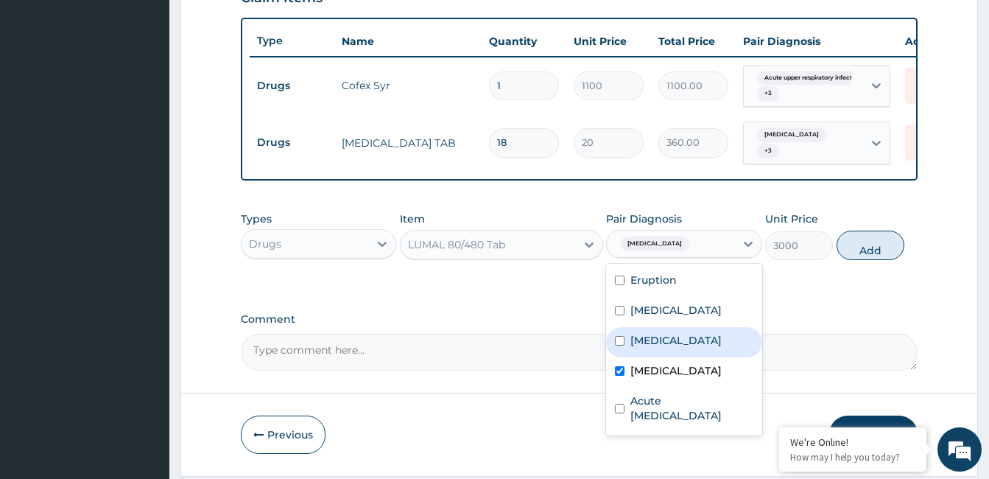
click at [683, 355] on div "[MEDICAL_DATA]" at bounding box center [683, 342] width 155 height 30
checkbox input "true"
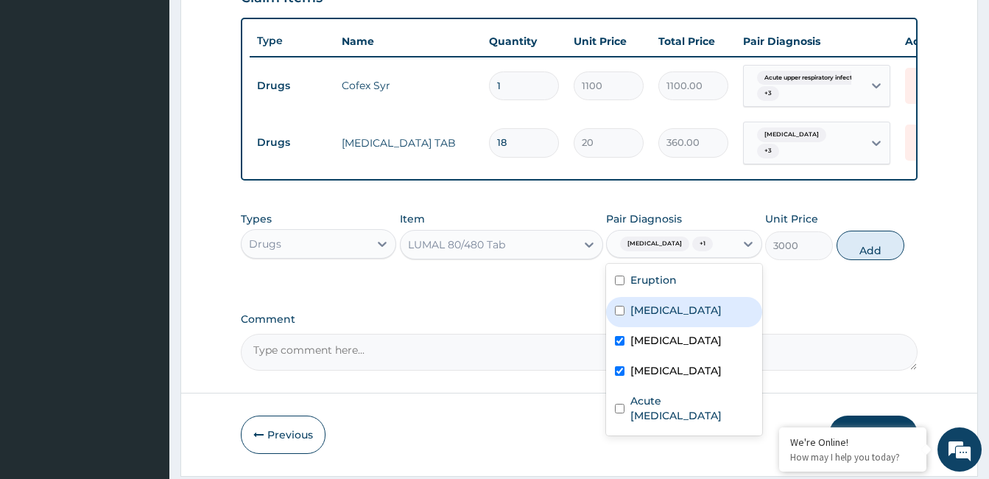
click at [681, 326] on div "[MEDICAL_DATA]" at bounding box center [683, 312] width 155 height 30
checkbox input "true"
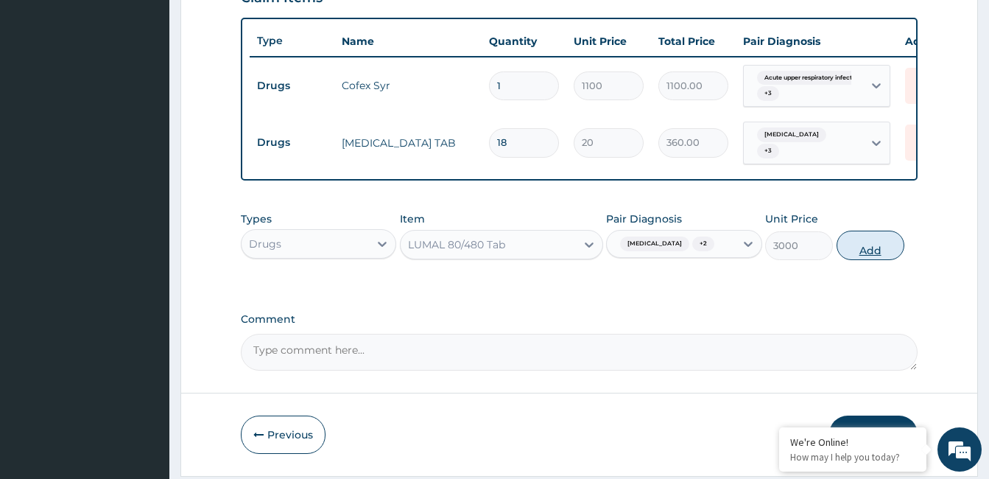
click at [859, 247] on button "Add" at bounding box center [870, 244] width 68 height 29
type input "0"
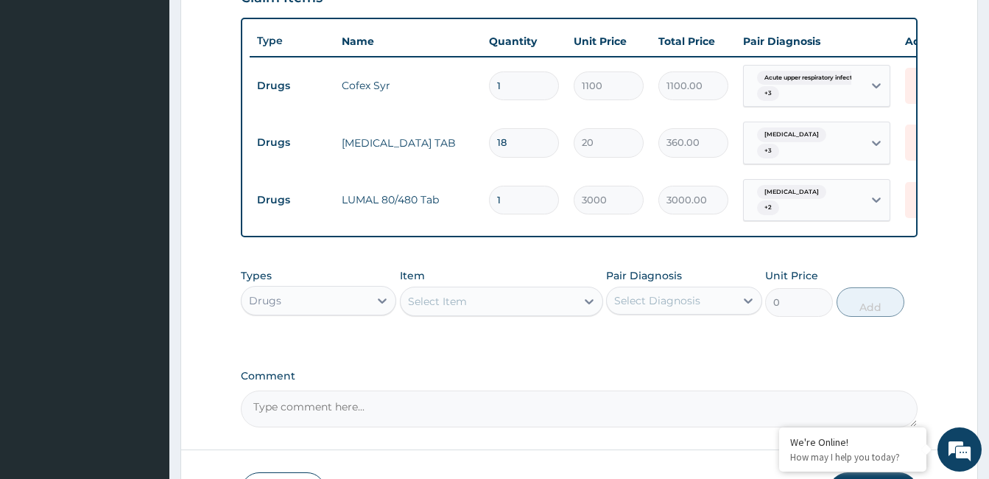
click at [519, 313] on div "Select Item" at bounding box center [488, 301] width 175 height 24
type input "medica"
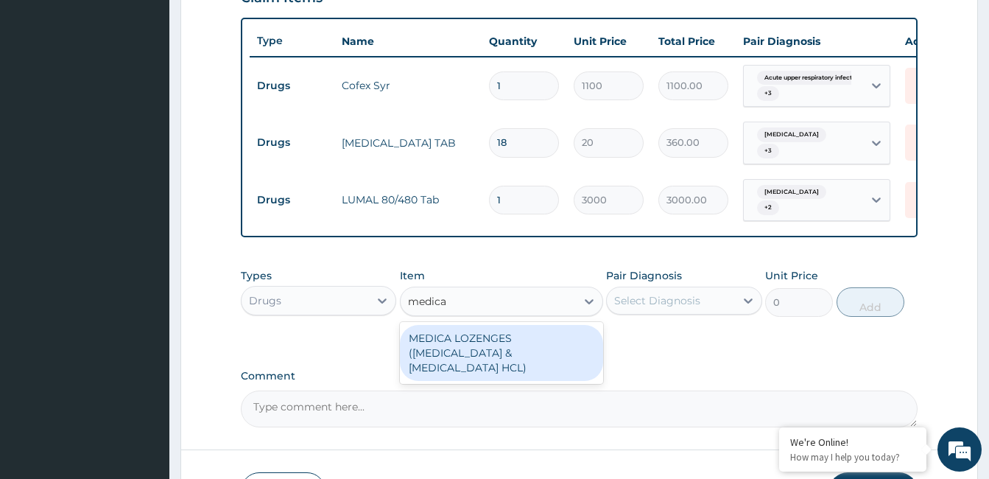
click at [513, 343] on div "MEDICA LOZENGES ([MEDICAL_DATA] & [MEDICAL_DATA] HCL)" at bounding box center [501, 353] width 203 height 56
type input "250"
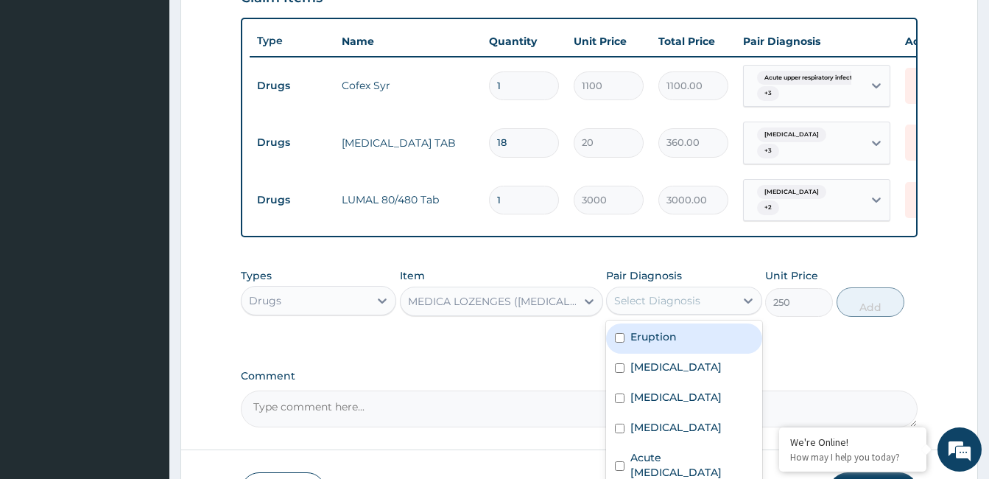
click at [626, 306] on div "Select Diagnosis" at bounding box center [657, 300] width 86 height 15
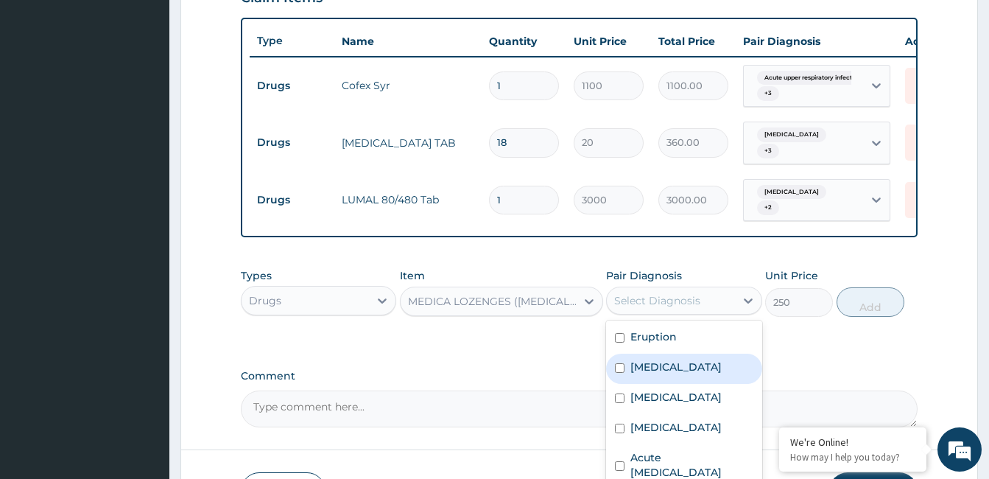
click at [657, 370] on label "[MEDICAL_DATA]" at bounding box center [675, 366] width 91 height 15
checkbox input "true"
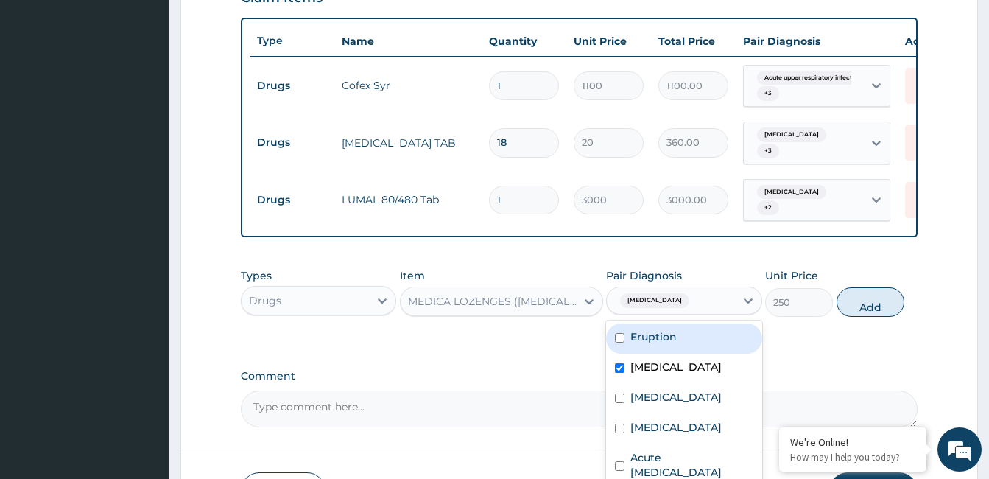
click at [655, 344] on label "Eruption" at bounding box center [653, 336] width 46 height 15
checkbox input "true"
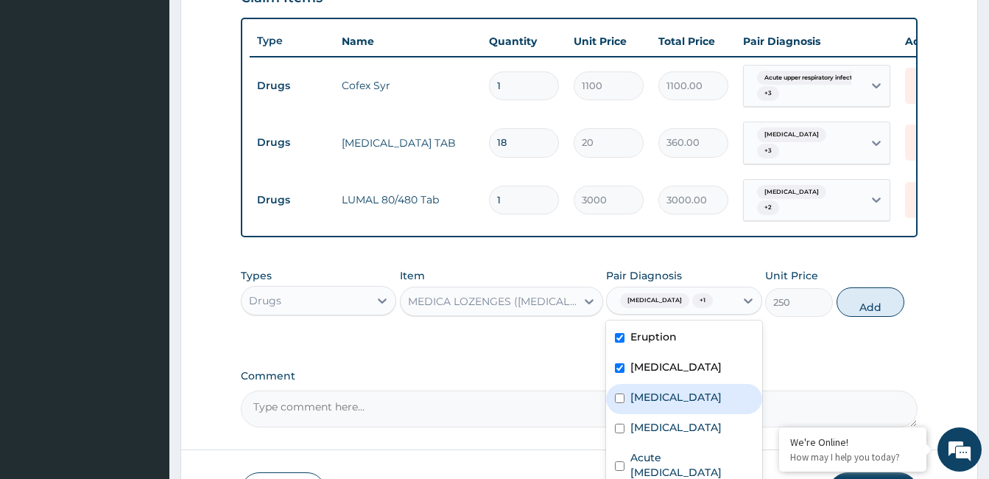
click at [661, 396] on label "[MEDICAL_DATA]" at bounding box center [675, 396] width 91 height 15
checkbox input "true"
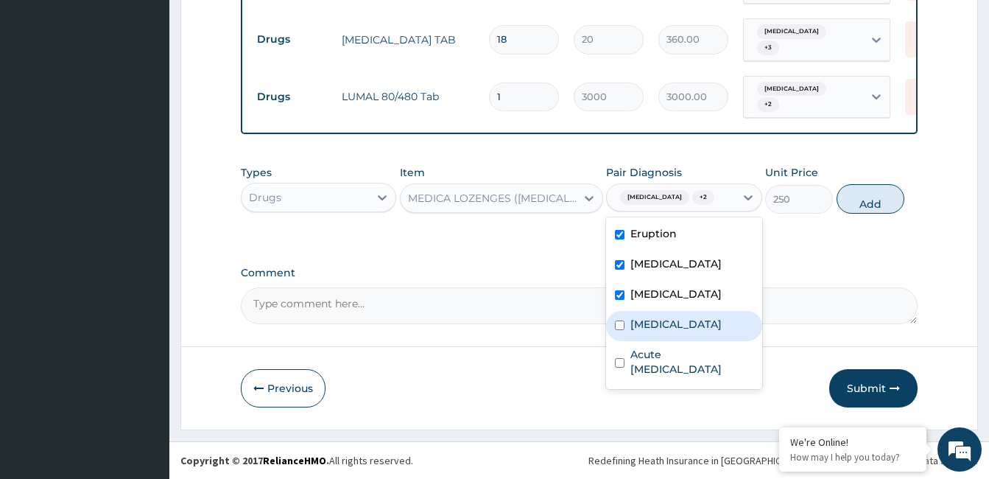
scroll to position [638, 0]
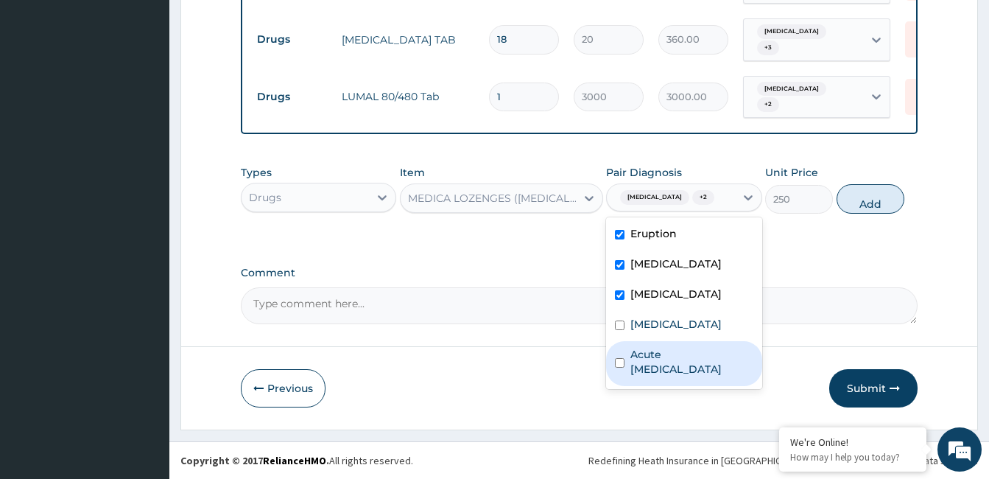
click at [688, 371] on label "Acute [MEDICAL_DATA]" at bounding box center [691, 361] width 122 height 29
checkbox input "true"
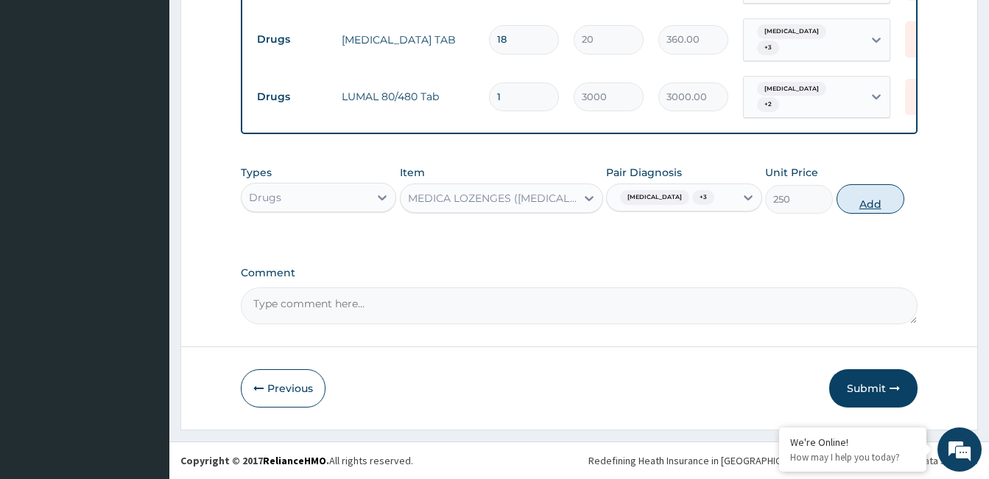
click at [851, 202] on button "Add" at bounding box center [870, 198] width 68 height 29
type input "0"
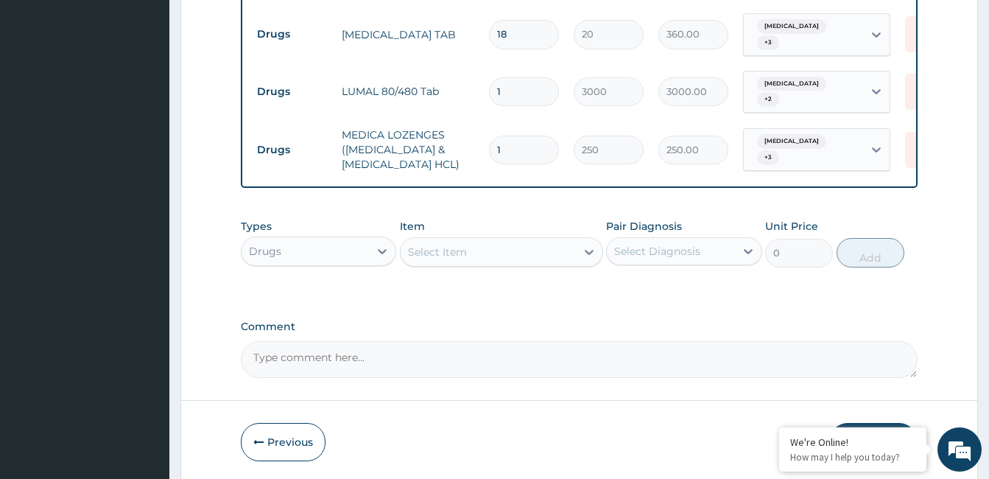
type input "13"
type input "3250.00"
type input "13"
click at [534, 264] on div "Select Item" at bounding box center [488, 252] width 175 height 24
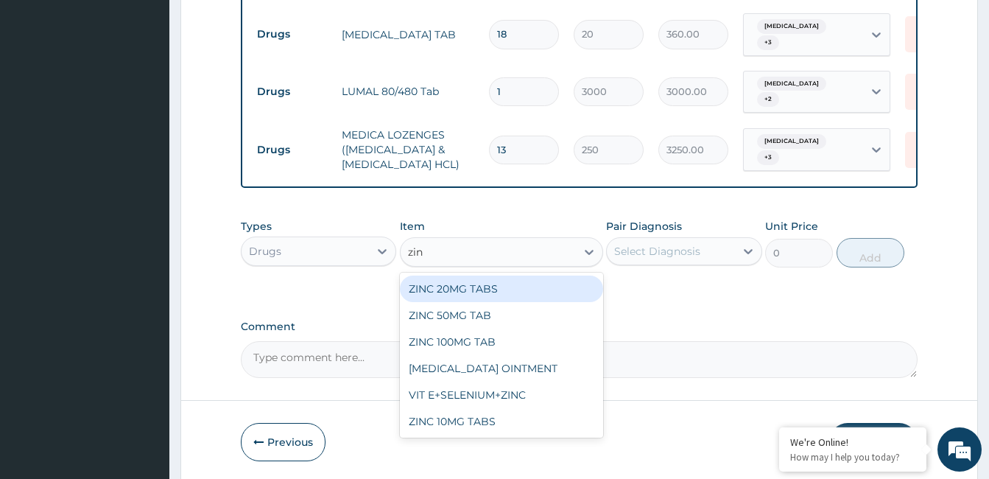
type input "zinc"
click at [468, 286] on div "ZINC 20MG TABS" at bounding box center [501, 288] width 203 height 27
type input "100"
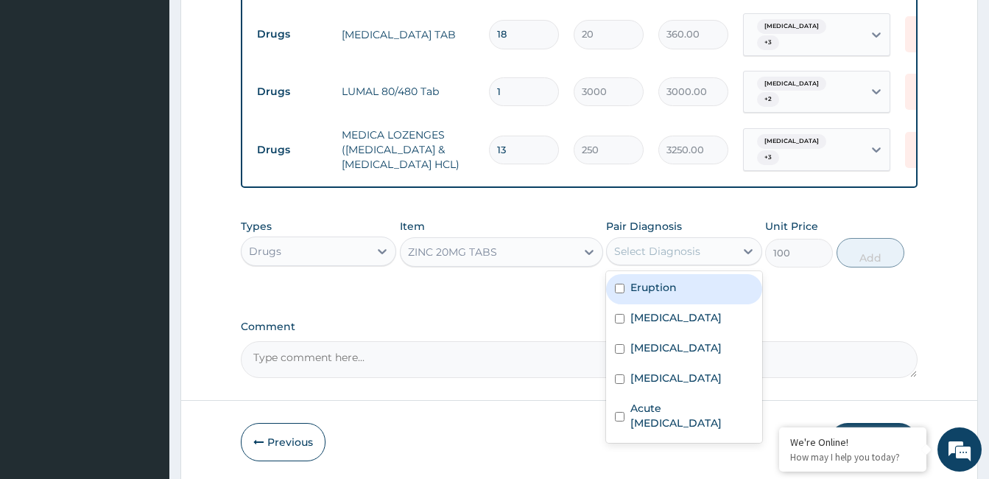
click at [716, 254] on div "Select Diagnosis" at bounding box center [670, 251] width 127 height 24
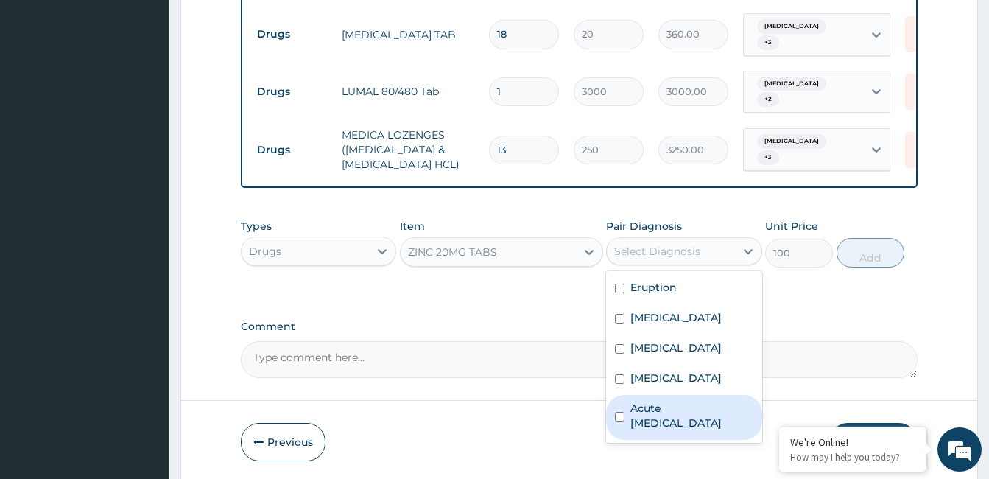
click at [706, 419] on label "Acute [MEDICAL_DATA]" at bounding box center [691, 415] width 122 height 29
checkbox input "true"
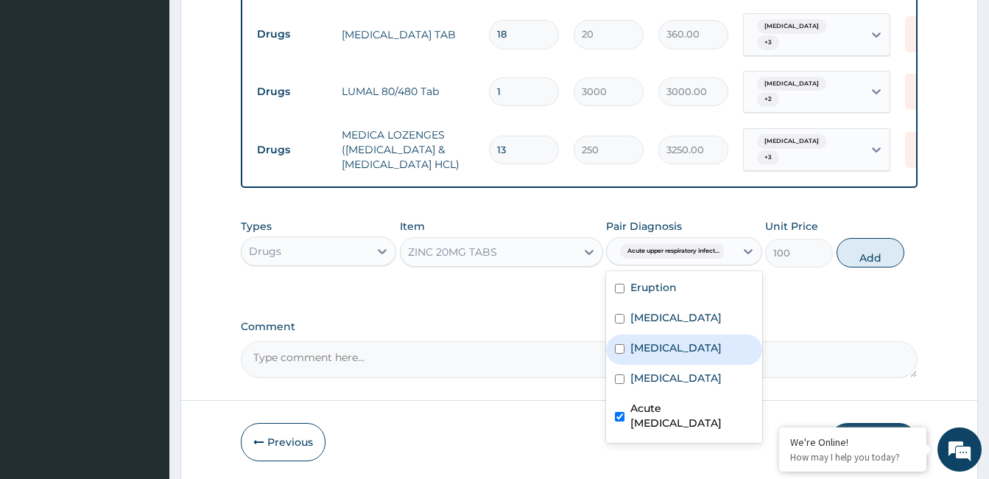
click at [697, 355] on label "[MEDICAL_DATA]" at bounding box center [675, 347] width 91 height 15
checkbox input "true"
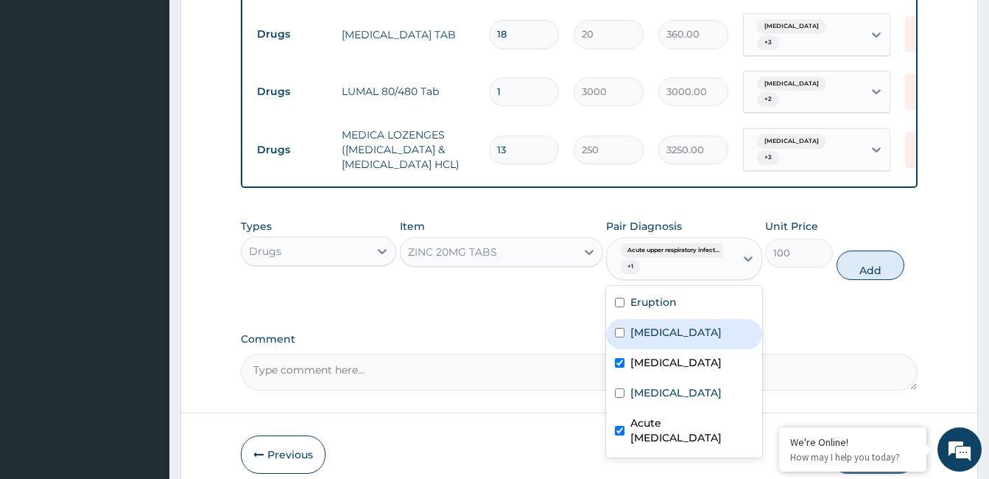
click at [685, 336] on label "[MEDICAL_DATA]" at bounding box center [675, 332] width 91 height 15
checkbox input "true"
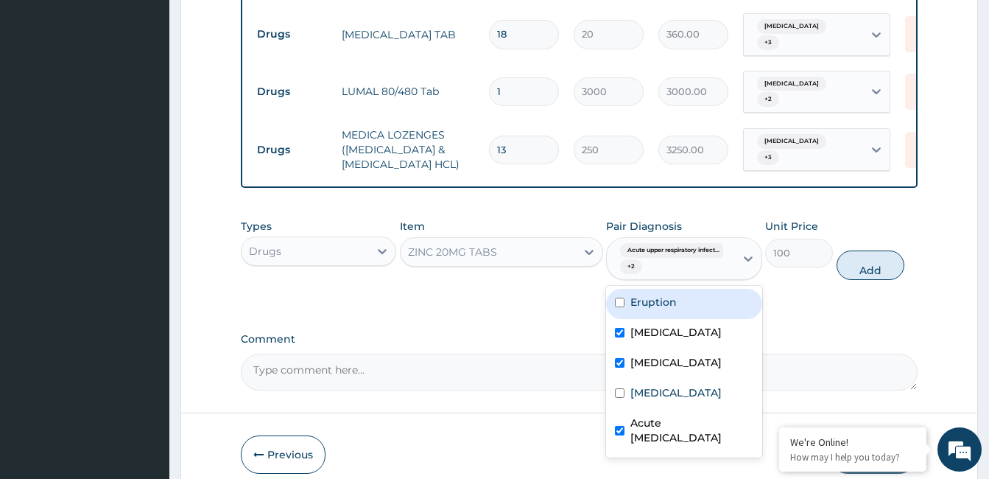
click at [682, 319] on div "Eruption" at bounding box center [683, 304] width 155 height 30
checkbox input "true"
click at [854, 277] on button "Add" at bounding box center [870, 264] width 68 height 29
type input "0"
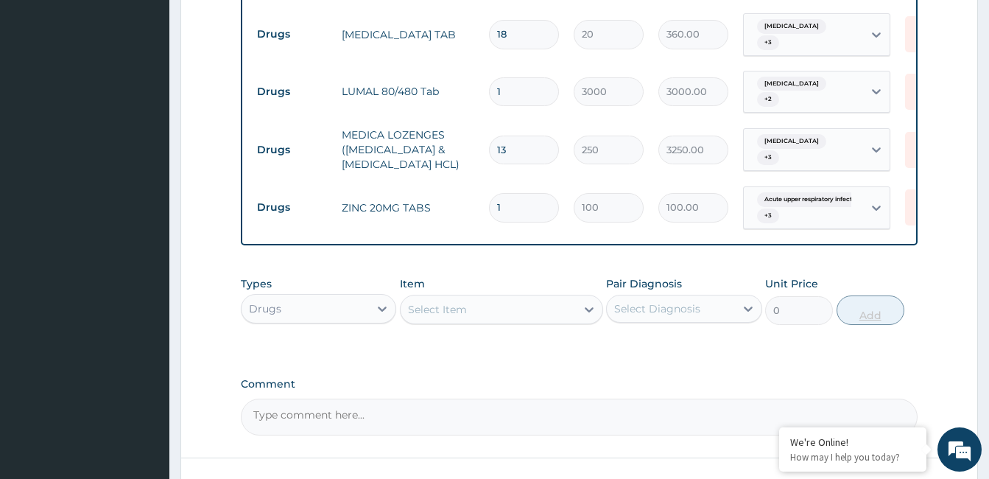
type input "0.00"
type input "5"
type input "500.00"
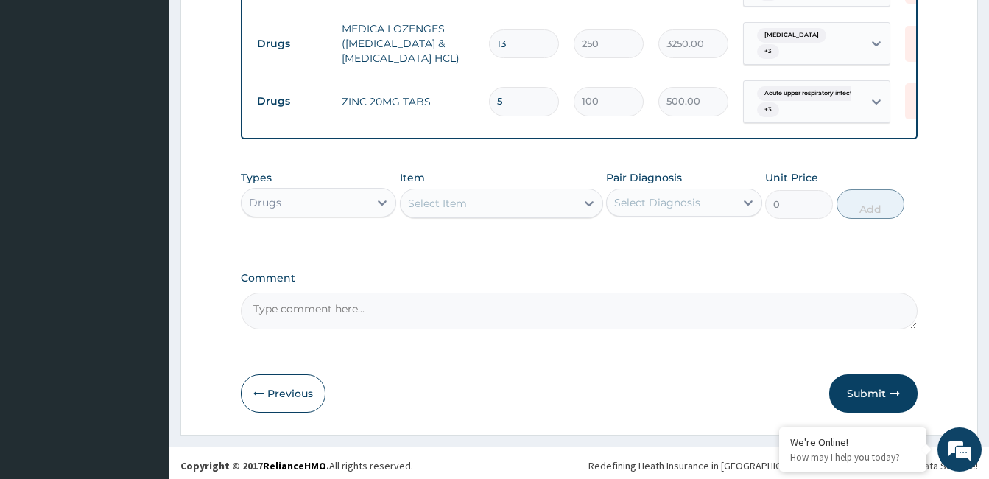
scroll to position [754, 0]
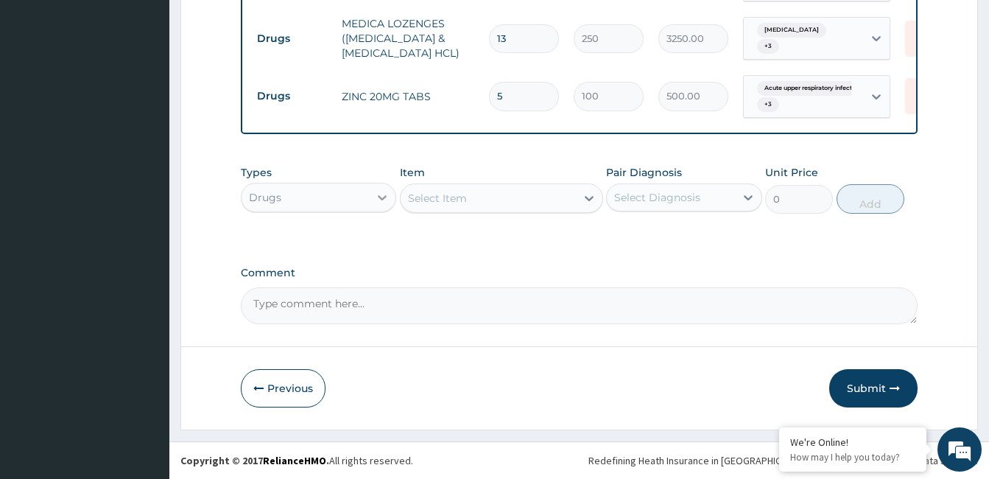
type input "5"
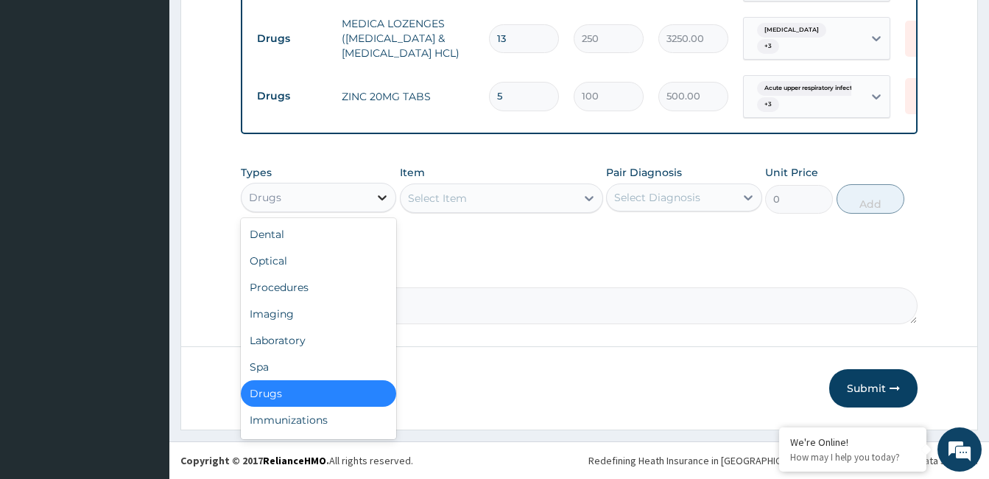
click at [384, 198] on icon at bounding box center [382, 197] width 9 height 5
click at [336, 343] on div "Laboratory" at bounding box center [318, 340] width 155 height 27
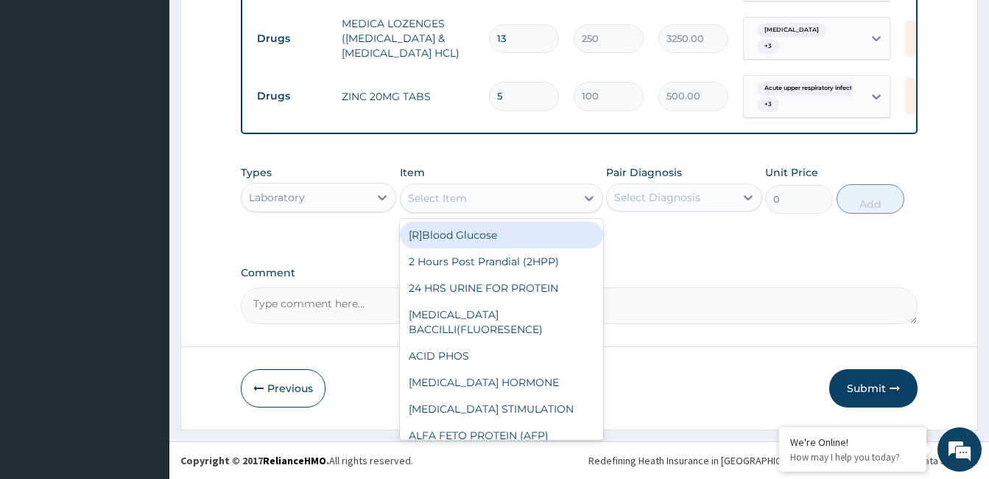
click at [490, 202] on div "Select Item" at bounding box center [488, 198] width 175 height 24
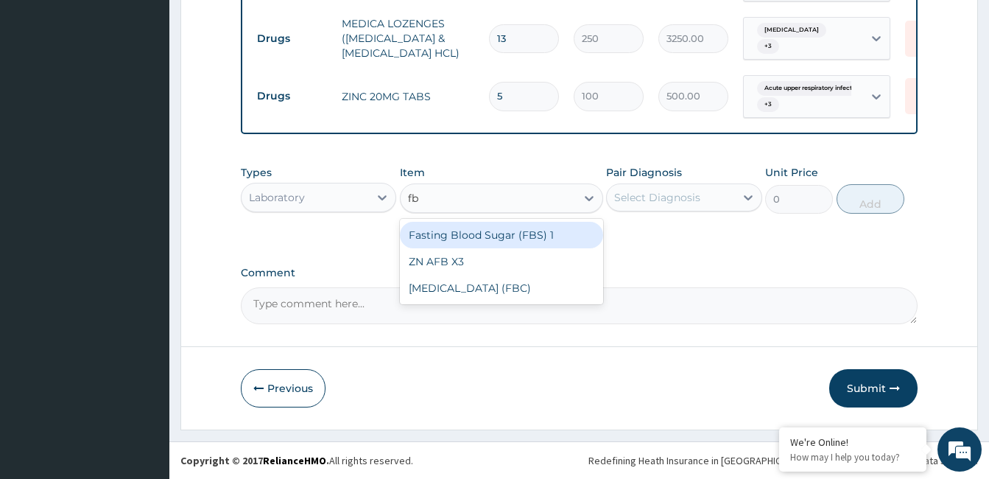
type input "fbc"
click at [503, 236] on div "[MEDICAL_DATA] (FBC)" at bounding box center [501, 235] width 203 height 27
type input "12000"
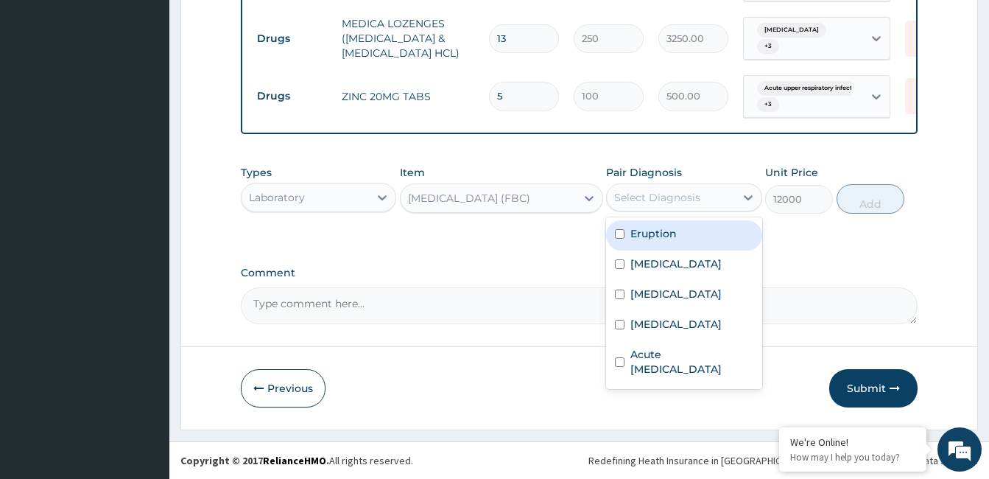
click at [662, 194] on div "Select Diagnosis" at bounding box center [657, 197] width 86 height 15
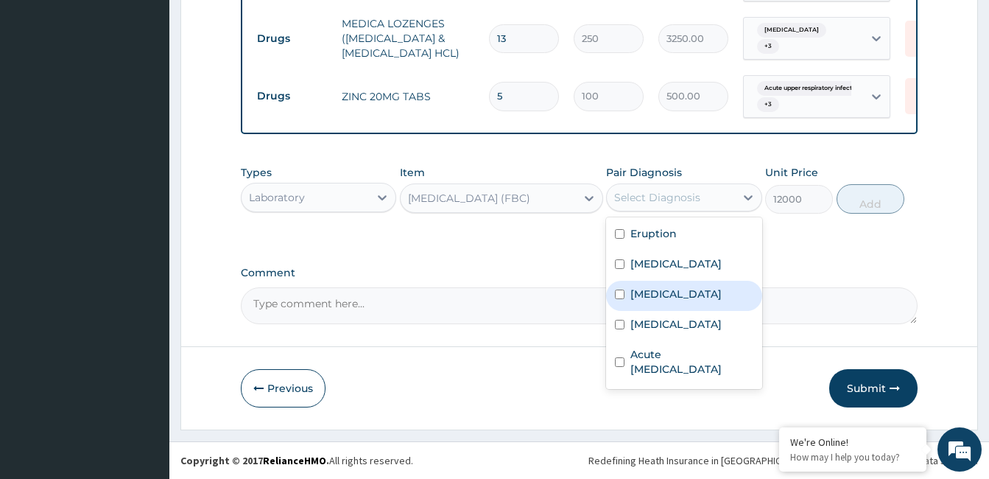
click at [678, 293] on label "[MEDICAL_DATA]" at bounding box center [675, 293] width 91 height 15
checkbox input "true"
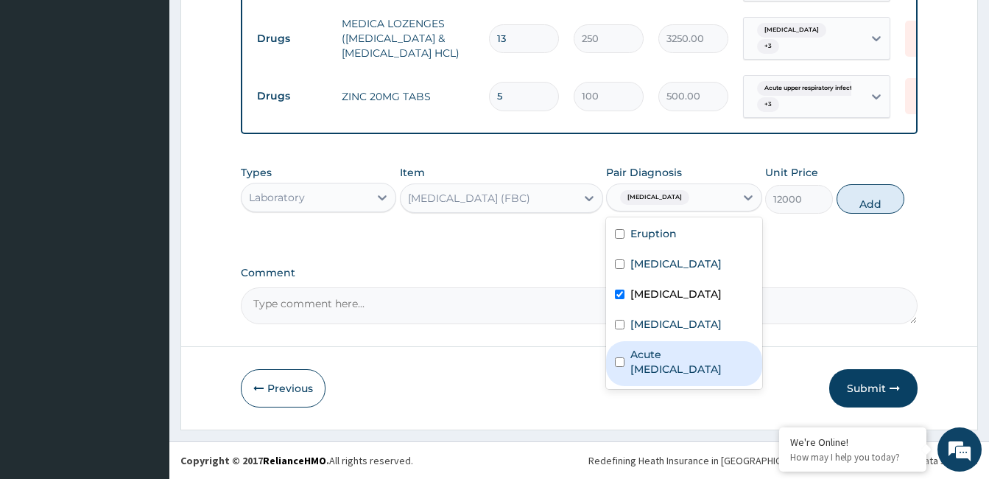
click at [675, 362] on label "Acute [MEDICAL_DATA]" at bounding box center [691, 361] width 122 height 29
checkbox input "true"
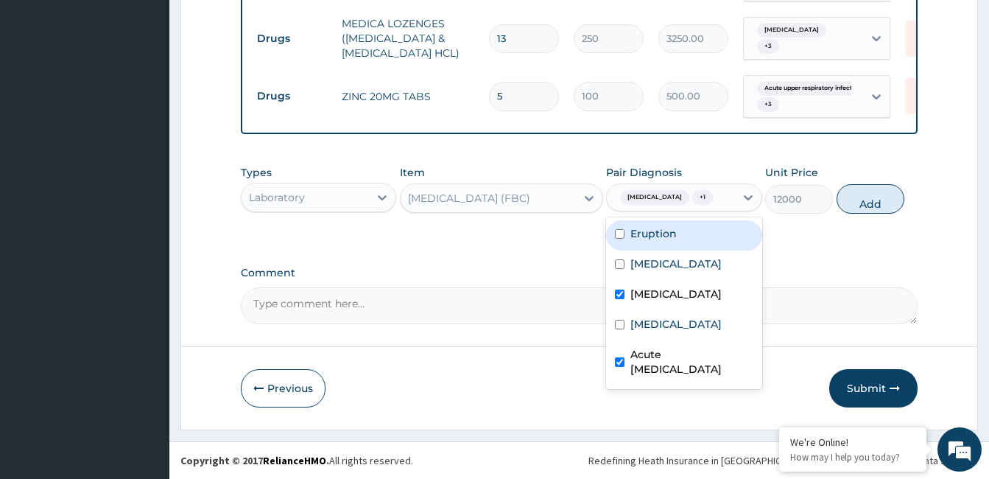
click at [670, 240] on label "Eruption" at bounding box center [653, 233] width 46 height 15
checkbox input "true"
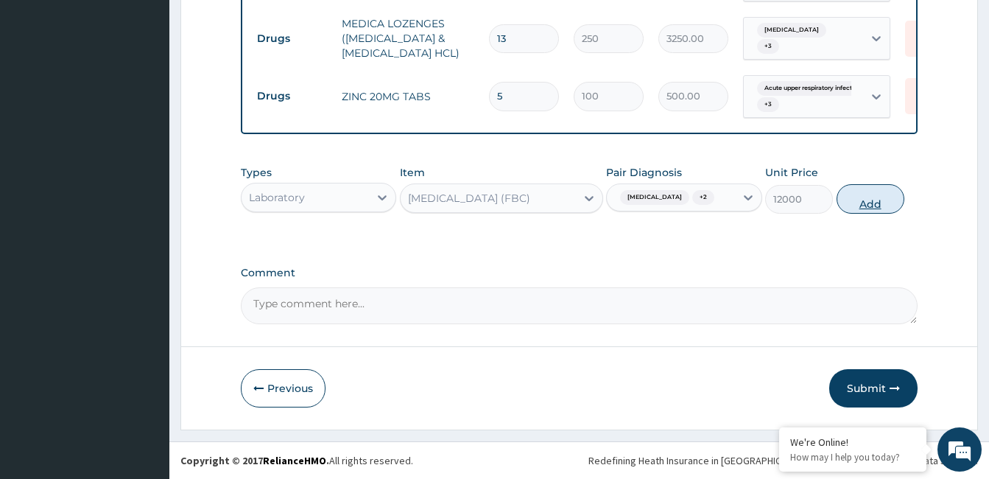
click at [847, 198] on button "Add" at bounding box center [870, 198] width 68 height 29
type input "0"
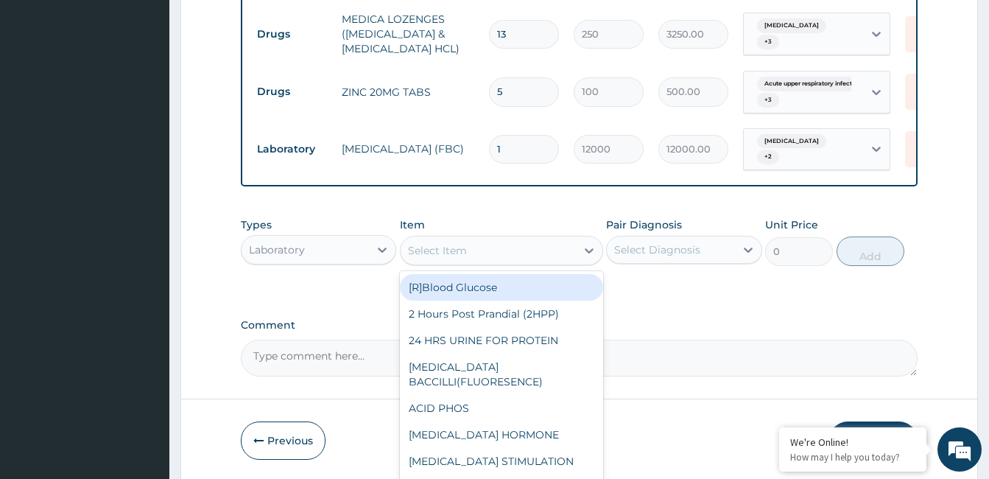
click at [534, 242] on div "Select Item" at bounding box center [488, 251] width 175 height 24
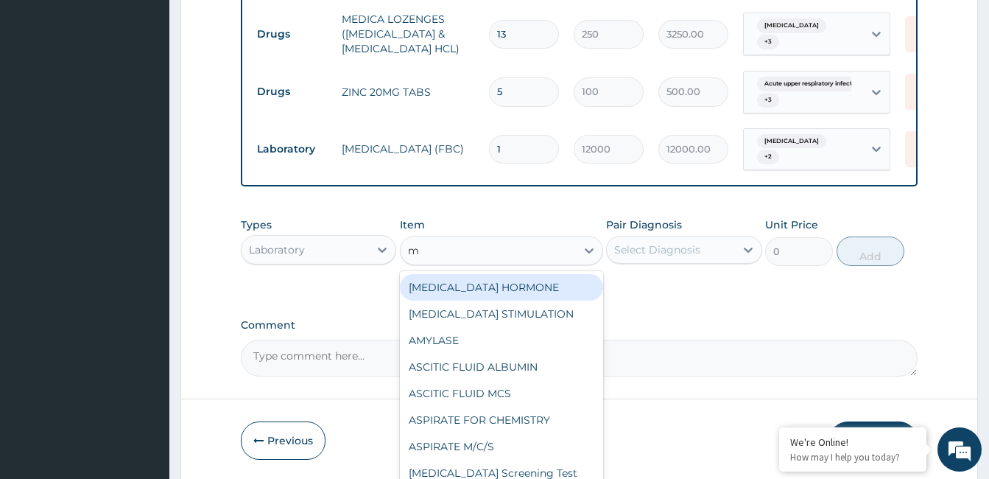
type input "mp"
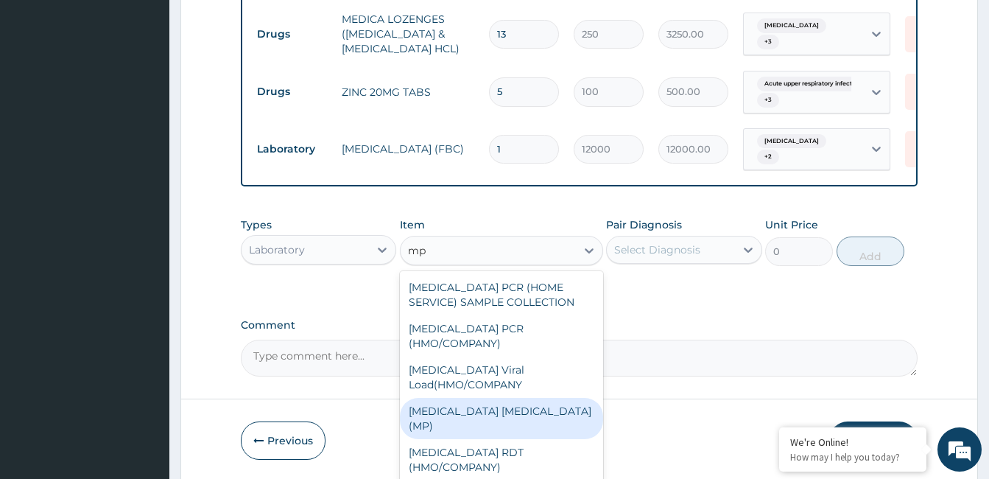
click at [492, 398] on div "[MEDICAL_DATA] [MEDICAL_DATA] (MP)" at bounding box center [501, 418] width 203 height 41
type input "3000"
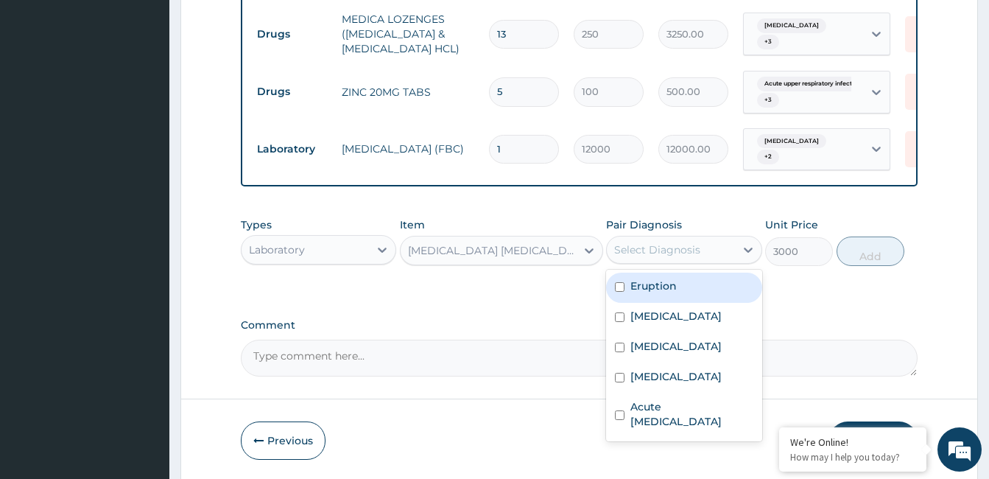
click at [663, 255] on div "Select Diagnosis" at bounding box center [657, 249] width 86 height 15
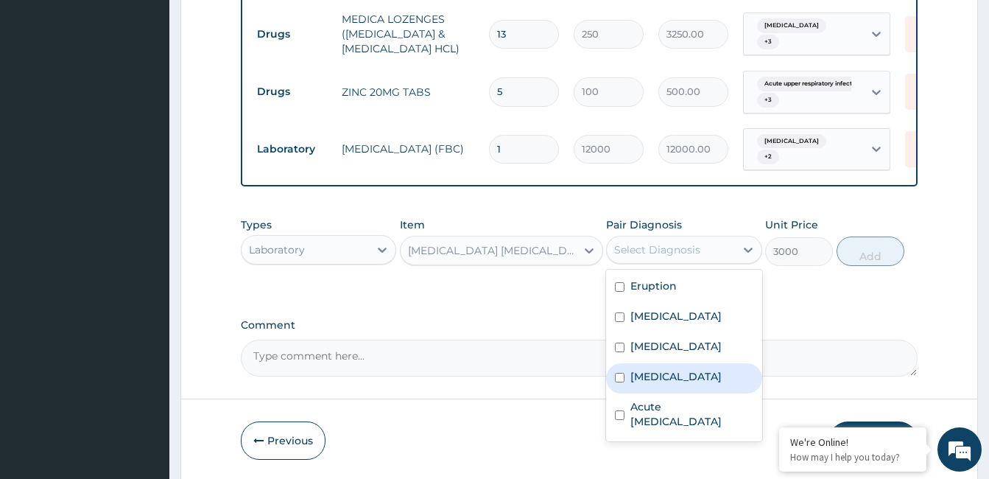
click at [669, 373] on label "[MEDICAL_DATA]" at bounding box center [675, 376] width 91 height 15
checkbox input "true"
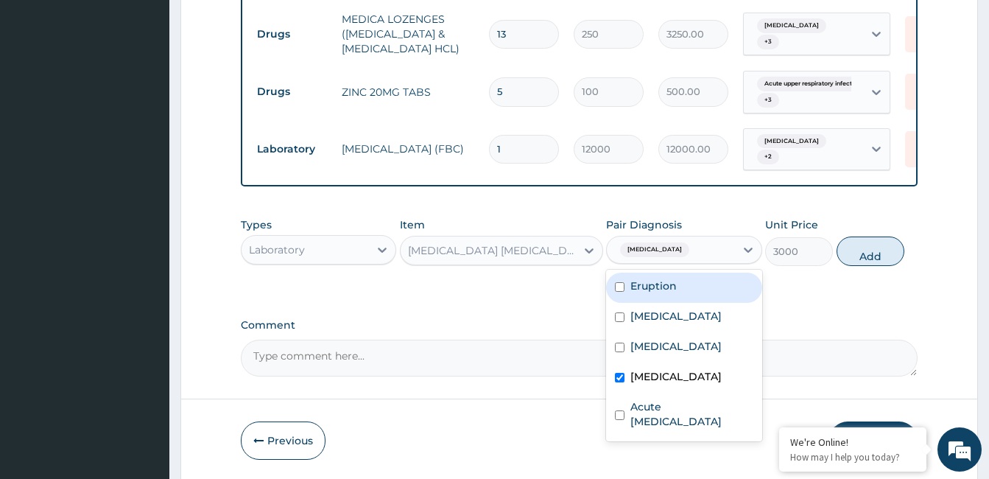
click at [661, 289] on label "Eruption" at bounding box center [653, 285] width 46 height 15
checkbox input "true"
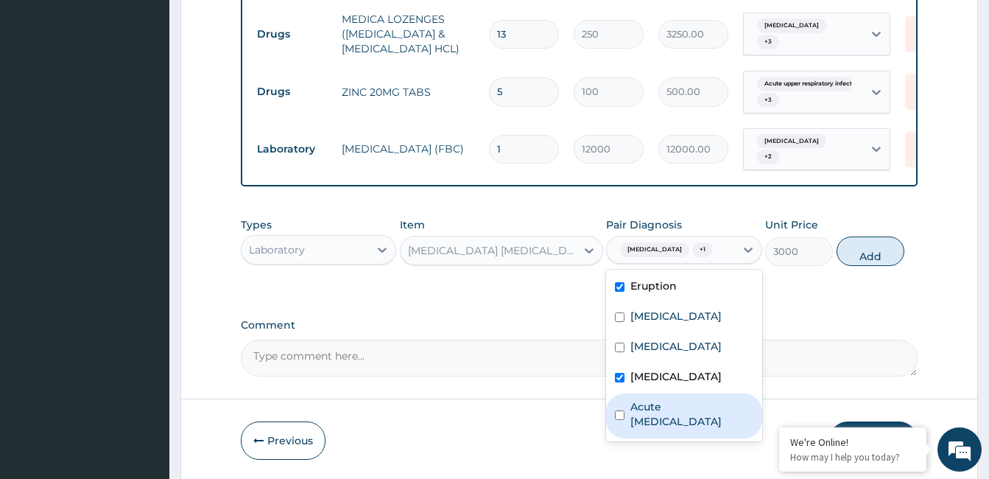
click at [683, 411] on label "Acute [MEDICAL_DATA]" at bounding box center [691, 413] width 122 height 29
checkbox input "true"
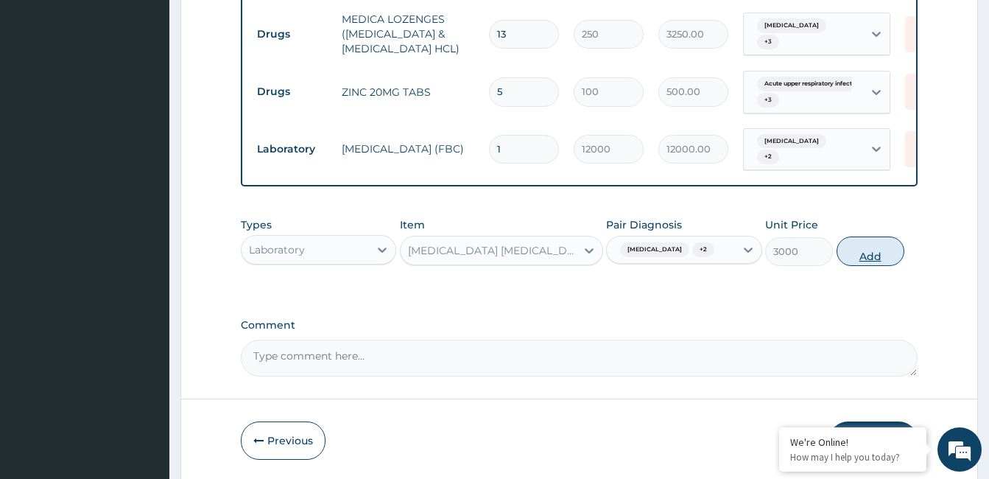
click at [878, 253] on button "Add" at bounding box center [870, 250] width 68 height 29
type input "0"
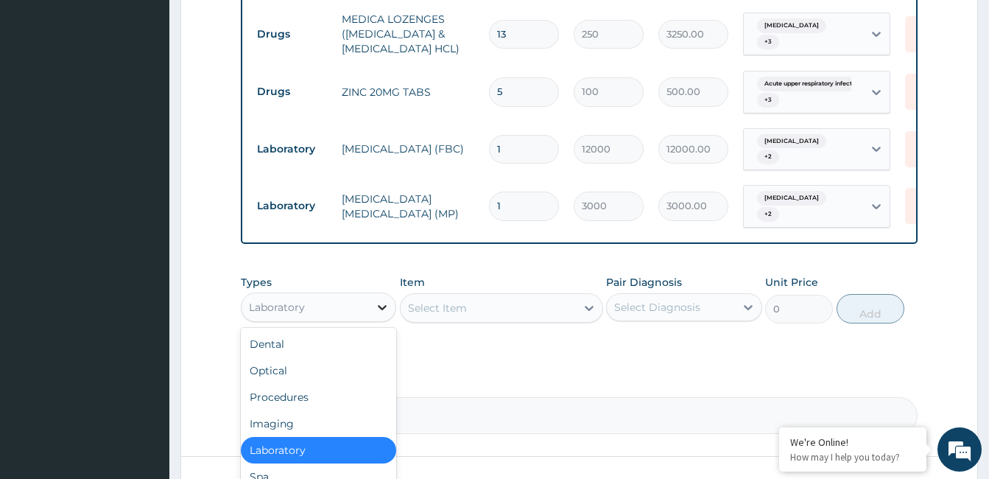
click at [378, 300] on icon at bounding box center [382, 307] width 15 height 15
click at [348, 396] on div "Procedures" at bounding box center [318, 397] width 155 height 27
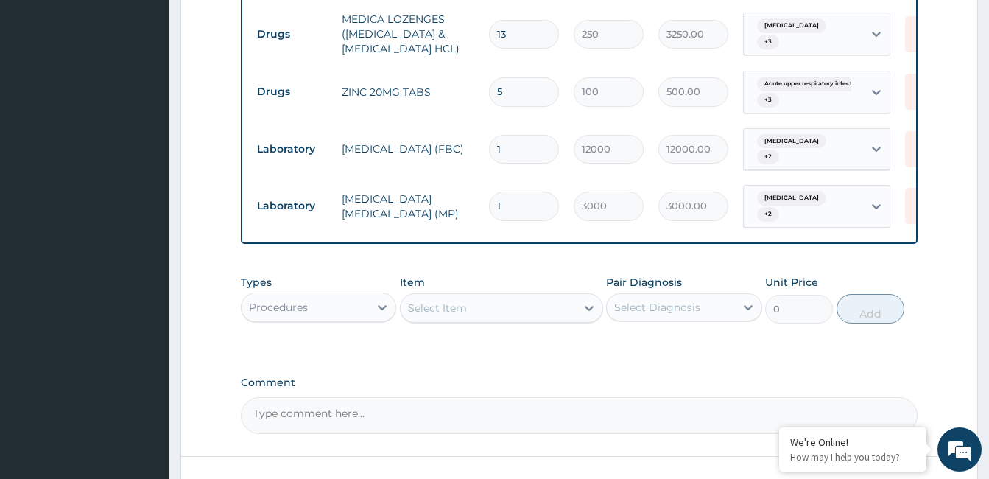
click at [493, 310] on div "Select Item" at bounding box center [488, 308] width 175 height 24
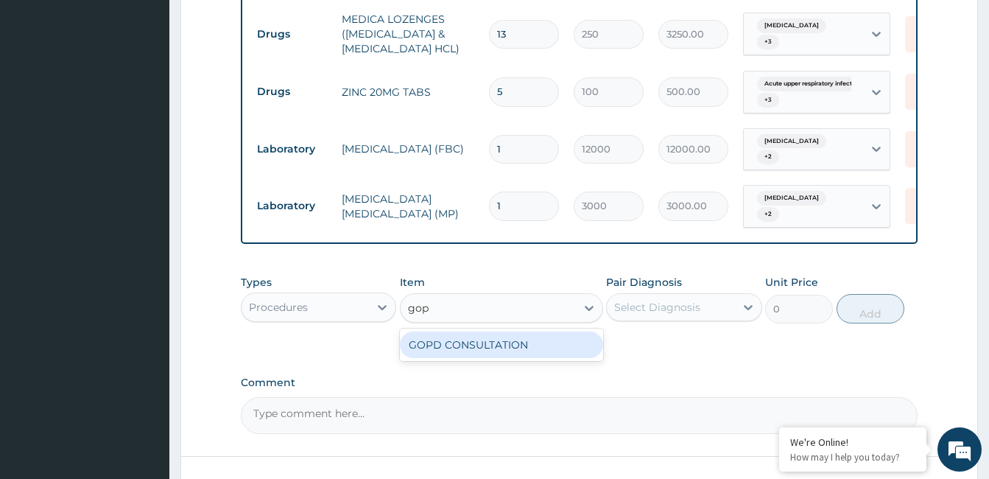
type input "gopd"
click at [488, 348] on div "GOPD CONSULTATION" at bounding box center [501, 344] width 203 height 27
type input "10000"
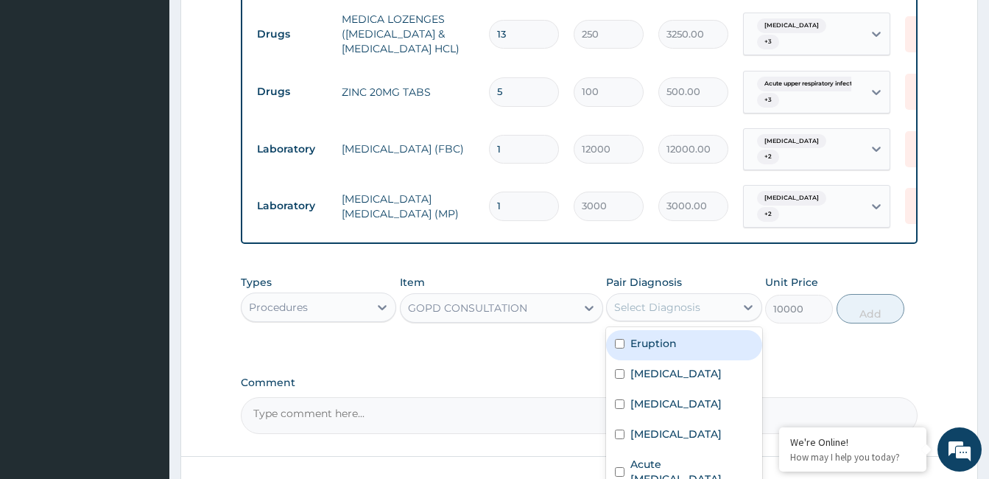
click at [685, 300] on div "Select Diagnosis" at bounding box center [657, 307] width 86 height 15
click at [677, 336] on div "Eruption" at bounding box center [683, 345] width 155 height 30
checkbox input "true"
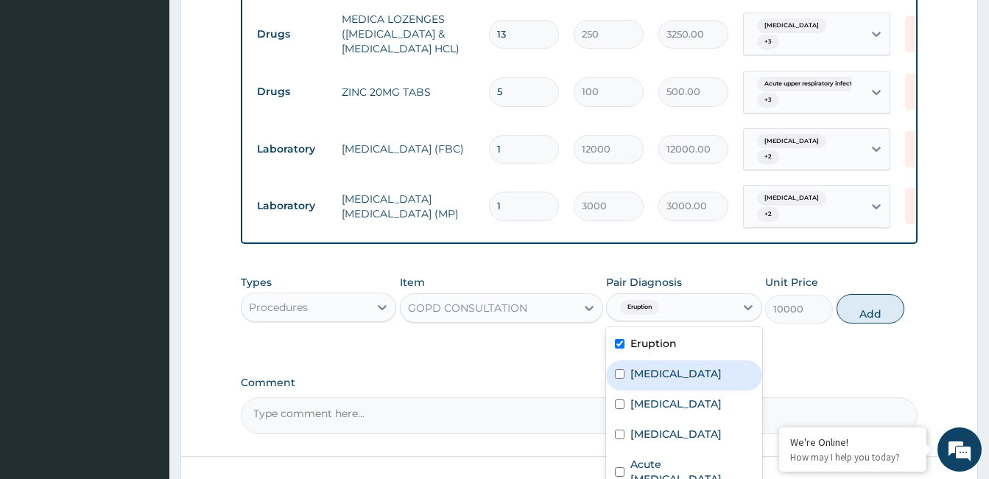
click at [666, 382] on div "[MEDICAL_DATA]" at bounding box center [683, 375] width 155 height 30
checkbox input "true"
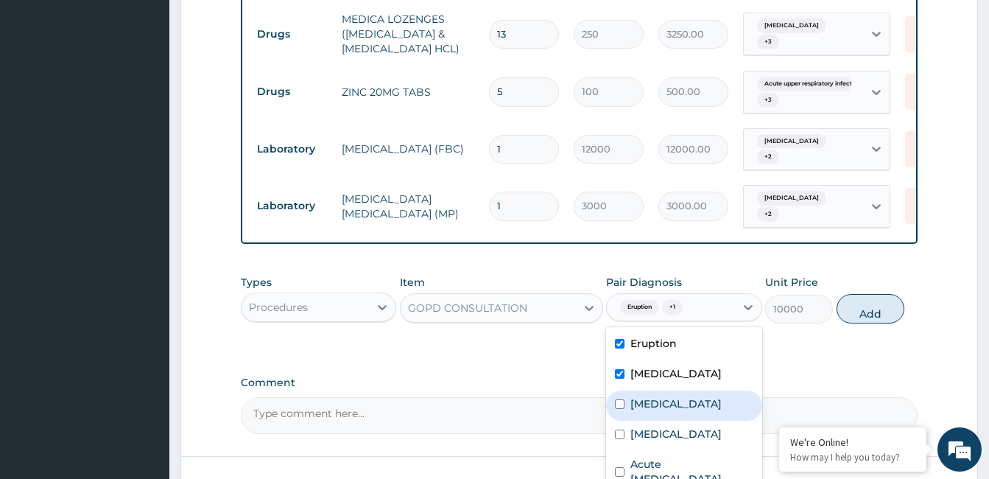
click at [670, 406] on label "[MEDICAL_DATA]" at bounding box center [675, 403] width 91 height 15
checkbox input "true"
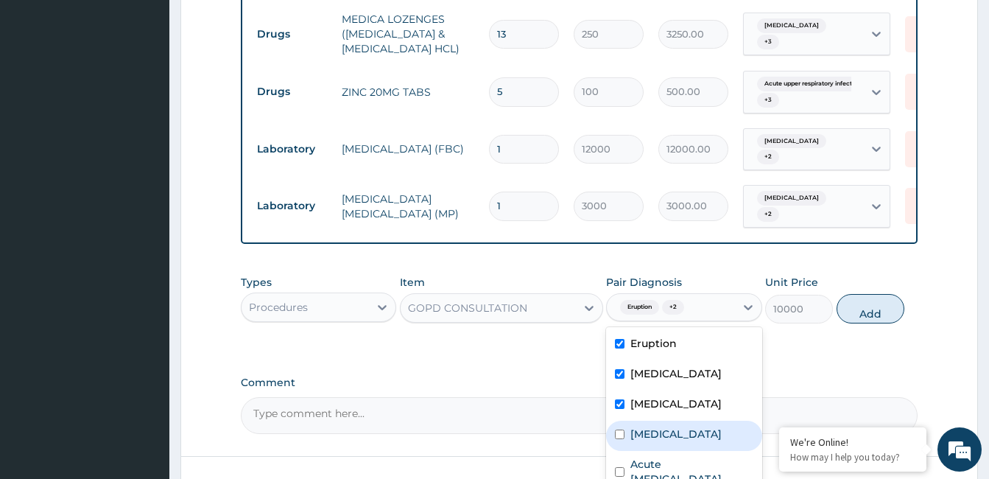
click at [676, 431] on label "[MEDICAL_DATA]" at bounding box center [675, 433] width 91 height 15
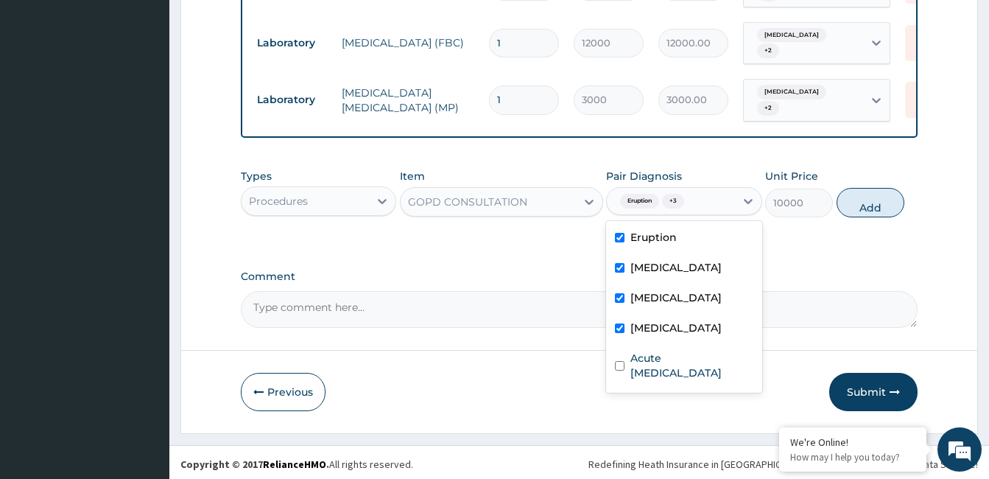
scroll to position [862, 0]
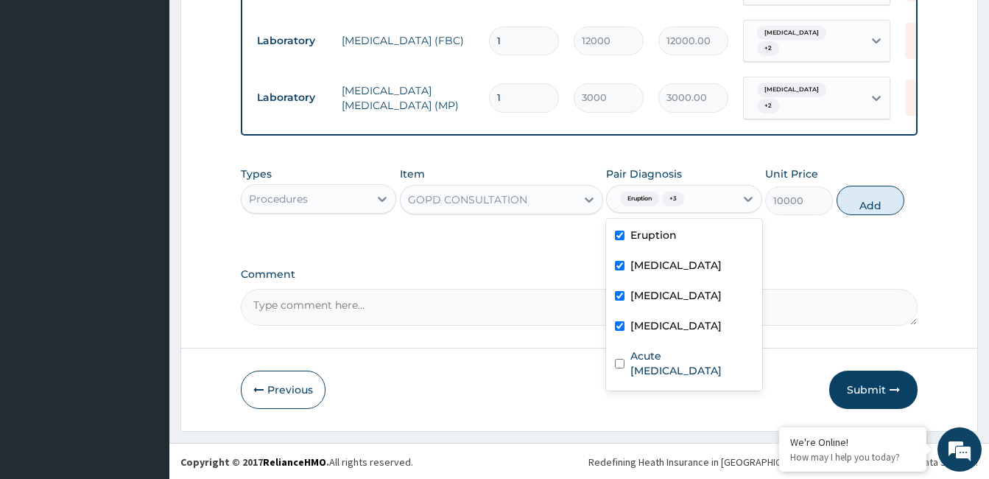
click at [656, 328] on label "[MEDICAL_DATA]" at bounding box center [675, 325] width 91 height 15
checkbox input "false"
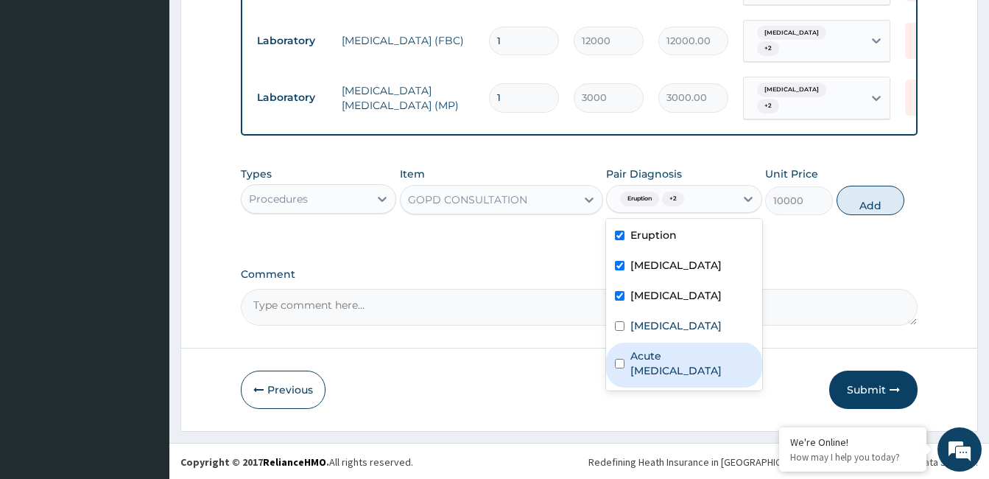
click at [660, 352] on label "Acute [MEDICAL_DATA]" at bounding box center [691, 362] width 122 height 29
checkbox input "true"
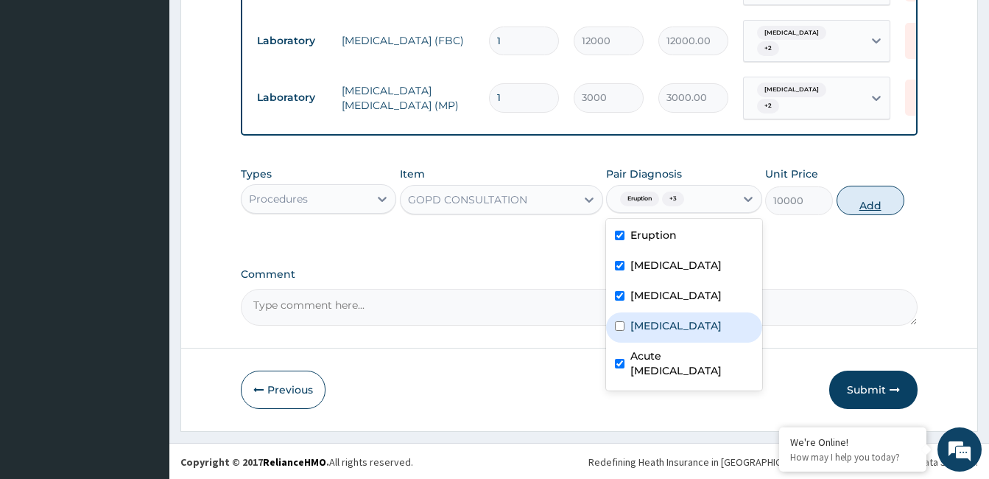
click at [861, 191] on button "Add" at bounding box center [870, 200] width 68 height 29
type input "0"
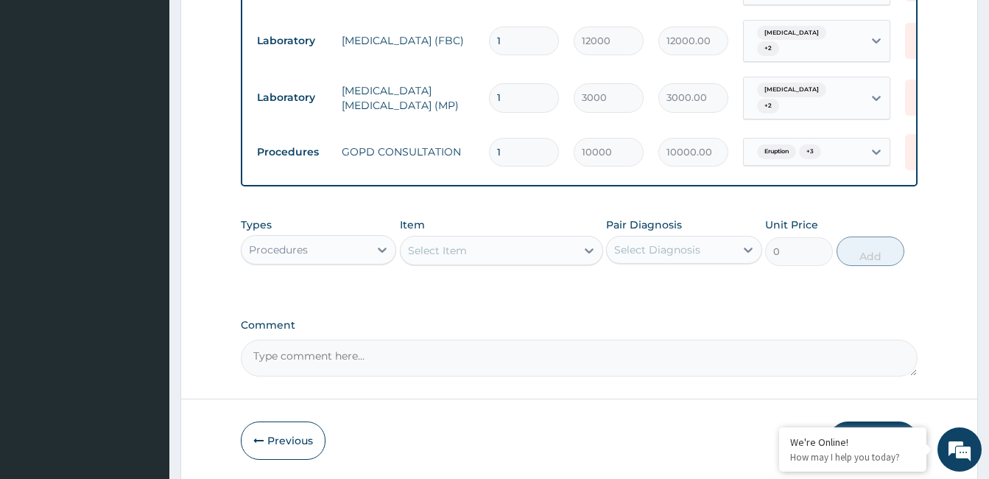
click at [356, 365] on textarea "Comment" at bounding box center [579, 357] width 677 height 37
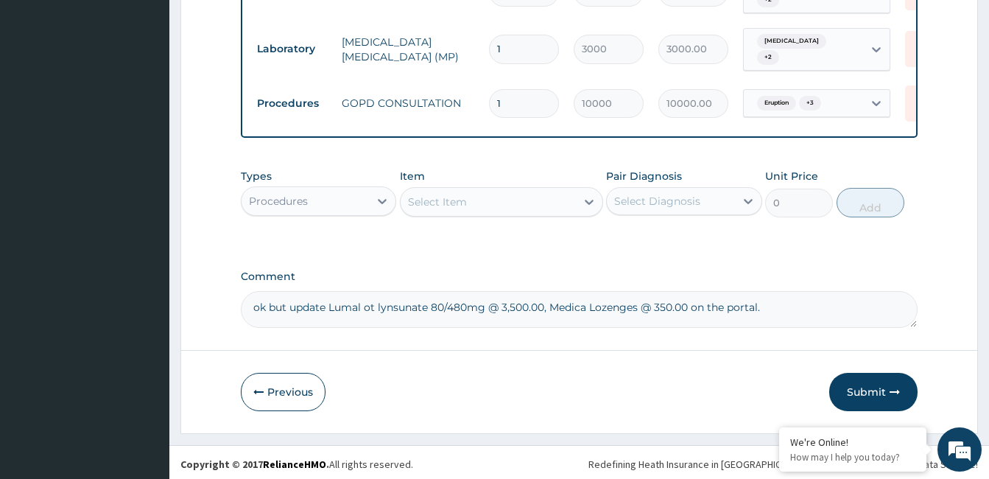
scroll to position [913, 0]
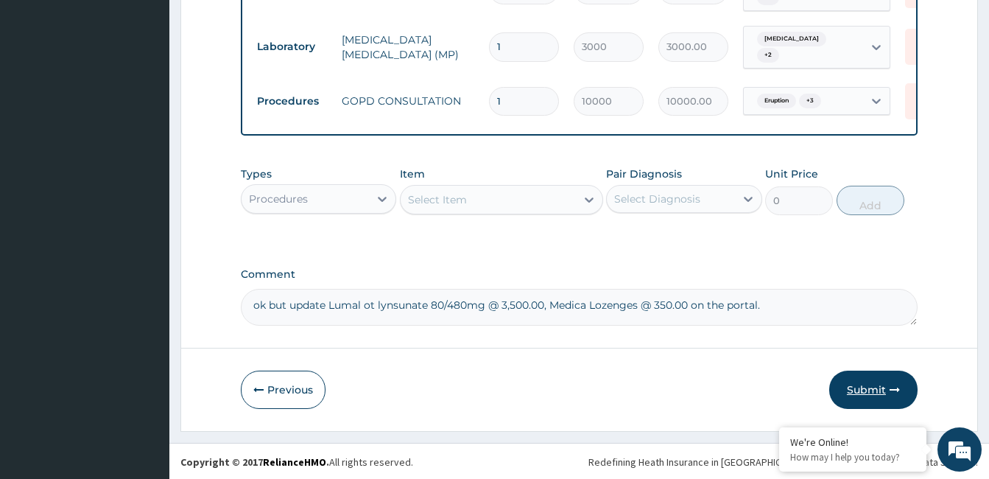
type textarea "ok but update Lumal ot lynsunate 80/480mg @ 3,500.00, Medica Lozenges @ 350.00 …"
click at [882, 385] on button "Submit" at bounding box center [873, 389] width 88 height 38
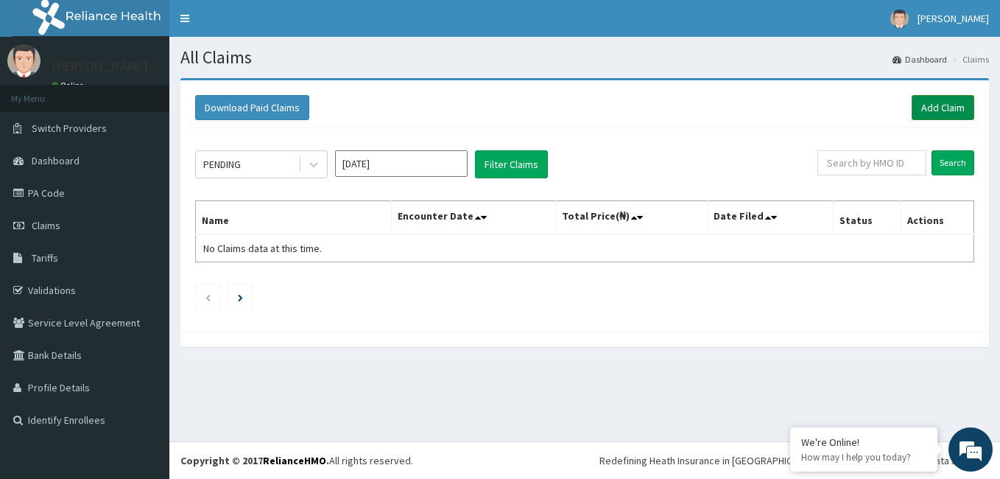
click at [939, 102] on link "Add Claim" at bounding box center [943, 107] width 63 height 25
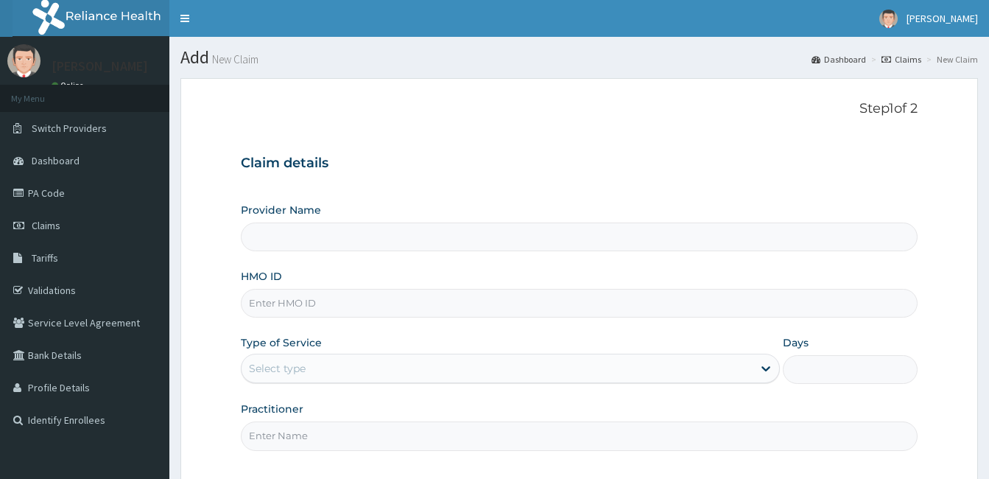
type input "[GEOGRAPHIC_DATA]"
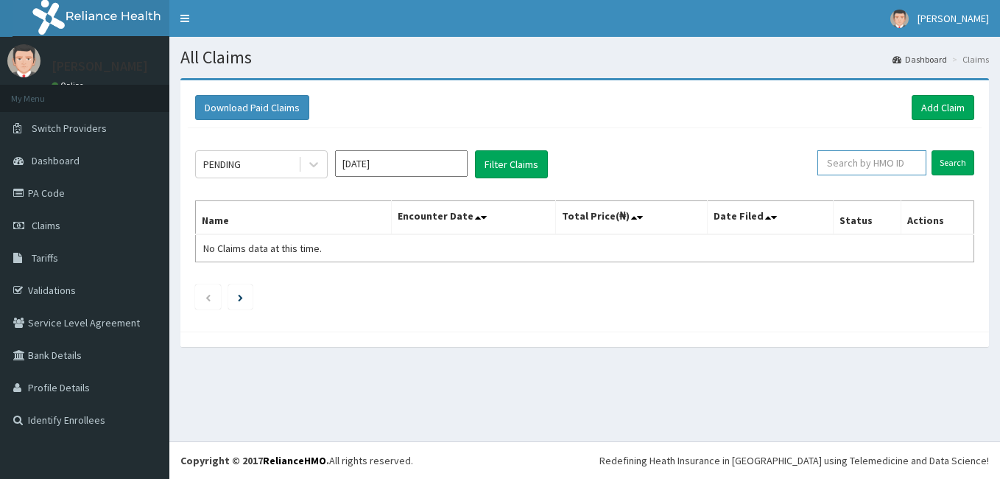
click at [906, 160] on input "text" at bounding box center [871, 162] width 109 height 25
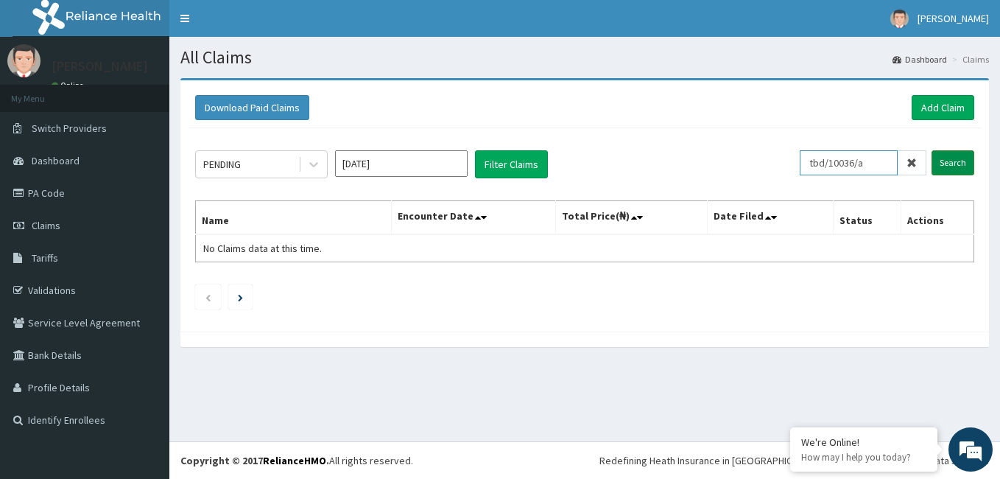
type input "tbd/10036/a"
click at [948, 166] on input "Search" at bounding box center [952, 162] width 43 height 25
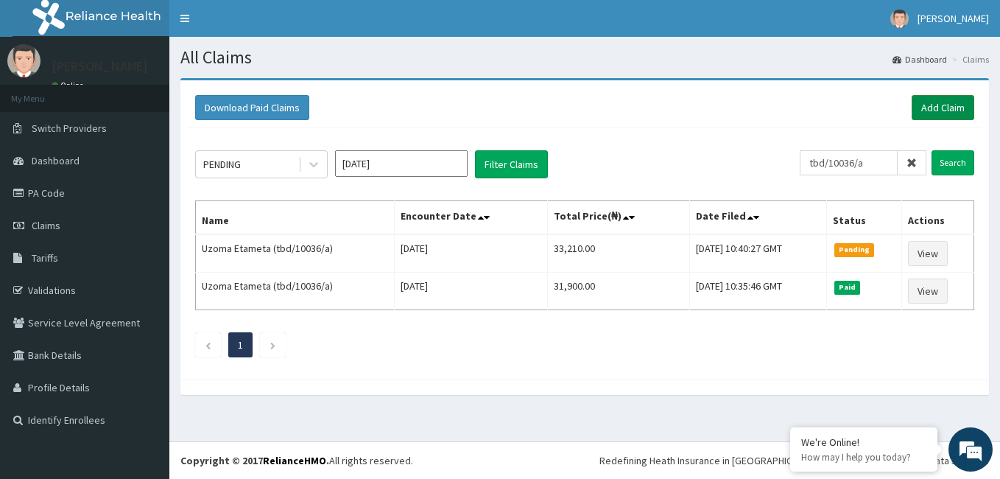
click at [942, 104] on link "Add Claim" at bounding box center [943, 107] width 63 height 25
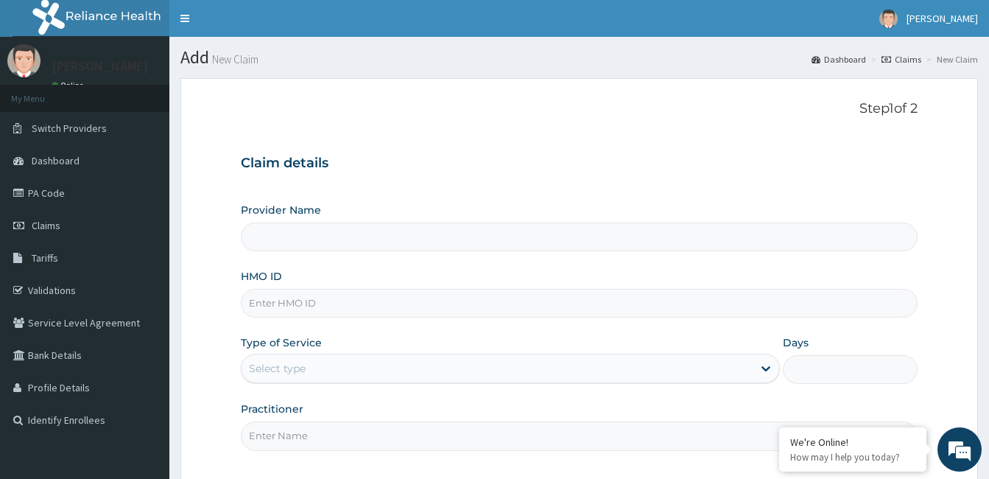
type input "[GEOGRAPHIC_DATA]"
click at [346, 303] on input "HMO ID" at bounding box center [579, 303] width 677 height 29
type input "t"
type input "TLR/10097/A"
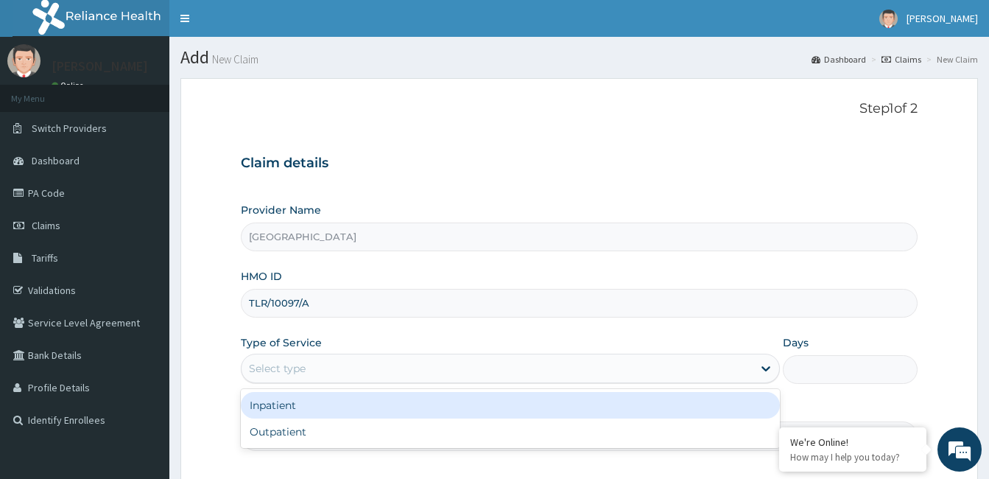
click at [359, 367] on div "Select type" at bounding box center [496, 368] width 511 height 24
click at [346, 406] on div "Inpatient" at bounding box center [510, 405] width 539 height 27
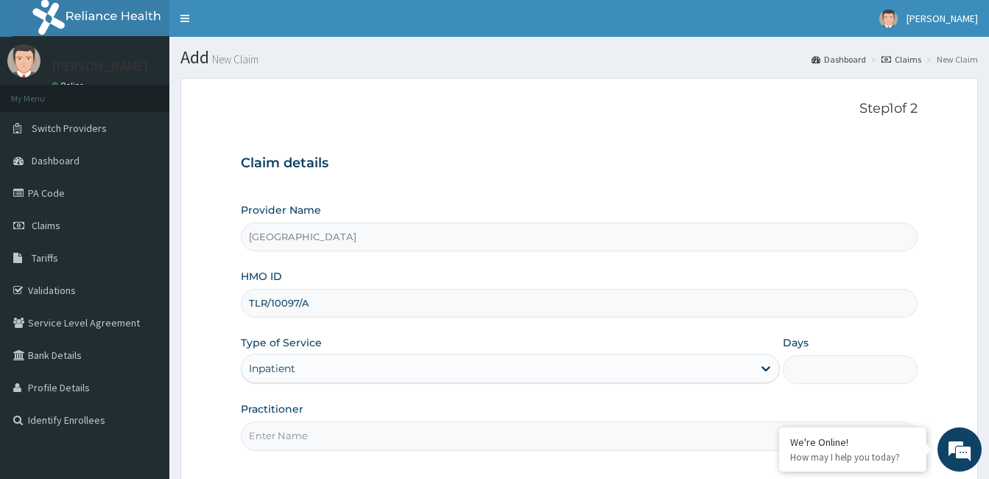
click at [828, 378] on input "Days" at bounding box center [850, 369] width 135 height 29
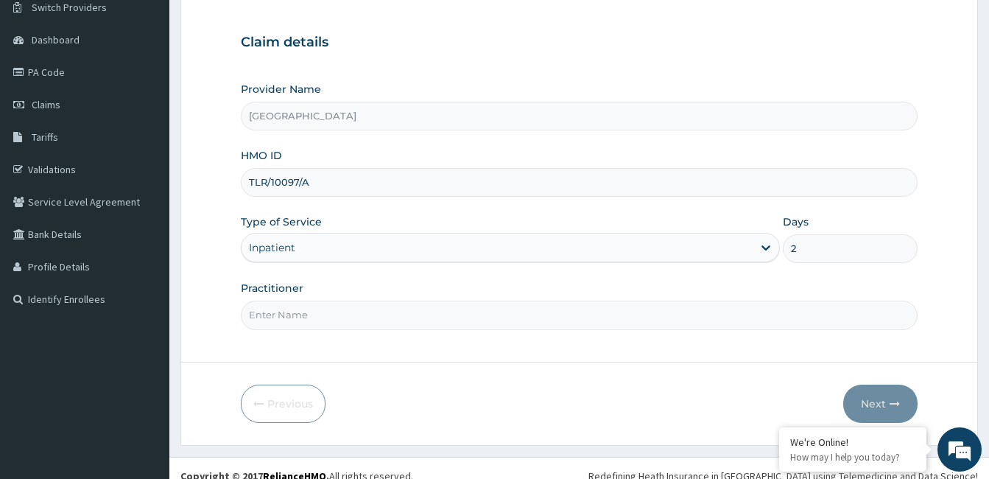
scroll to position [136, 0]
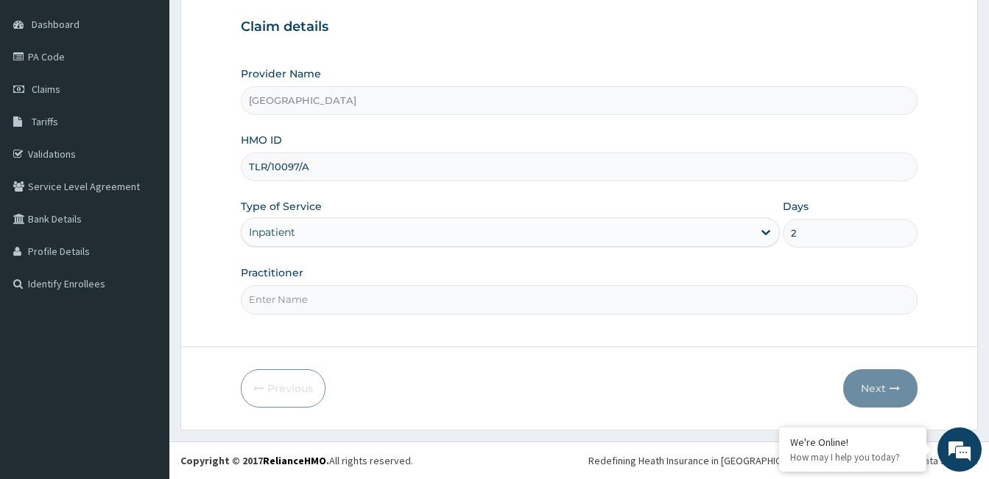
type input "2"
click at [297, 300] on input "Practitioner" at bounding box center [579, 299] width 677 height 29
type input "[PERSON_NAME]"
click at [885, 389] on button "Next" at bounding box center [880, 388] width 74 height 38
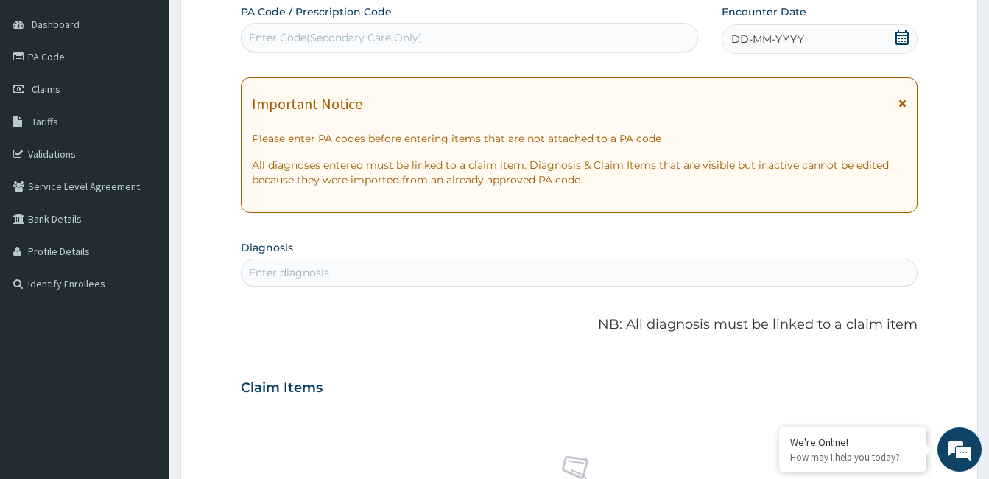
click at [825, 43] on div "DD-MM-YYYY" at bounding box center [820, 38] width 196 height 29
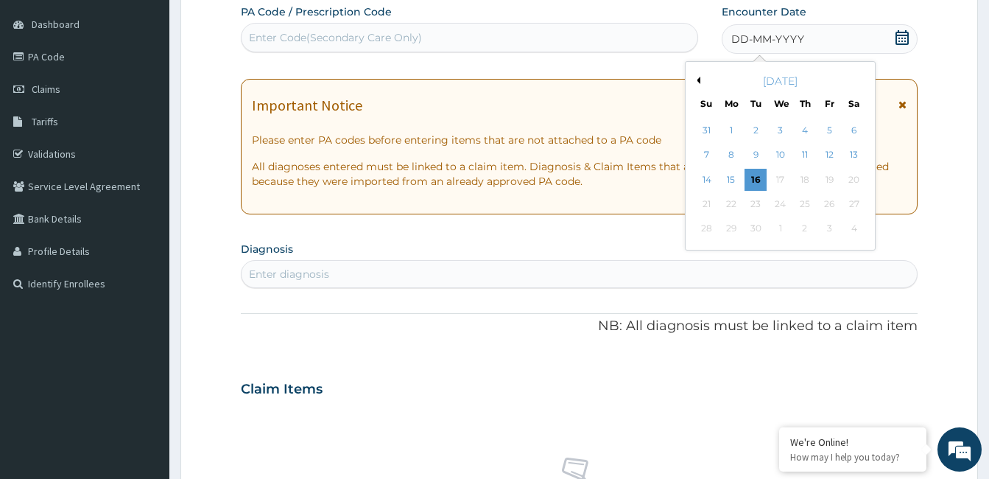
click at [699, 78] on button "Previous Month" at bounding box center [696, 80] width 7 height 7
click at [812, 177] on div "17" at bounding box center [805, 180] width 22 height 22
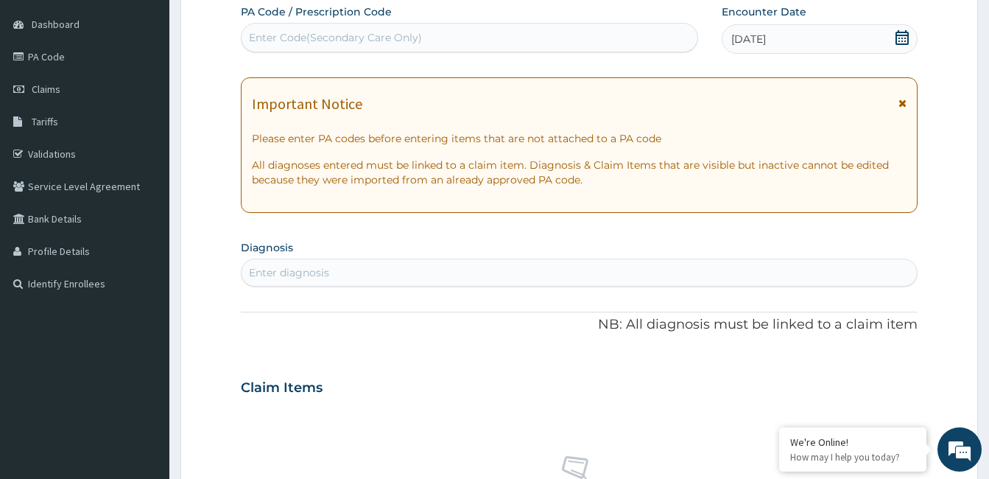
click at [404, 35] on div "Enter Code(Secondary Care Only)" at bounding box center [335, 37] width 173 height 15
type input "PA/1CEE78"
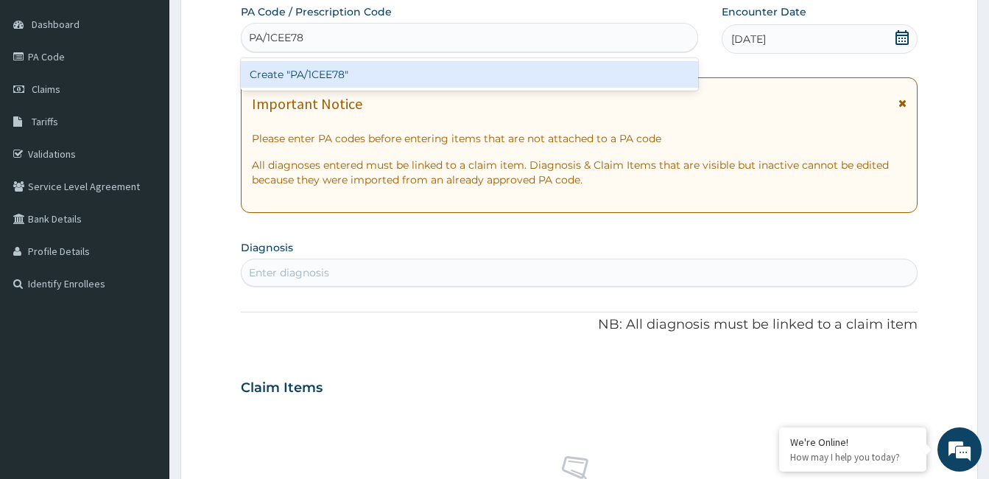
click at [314, 71] on div "Create "PA/1CEE78"" at bounding box center [469, 74] width 457 height 27
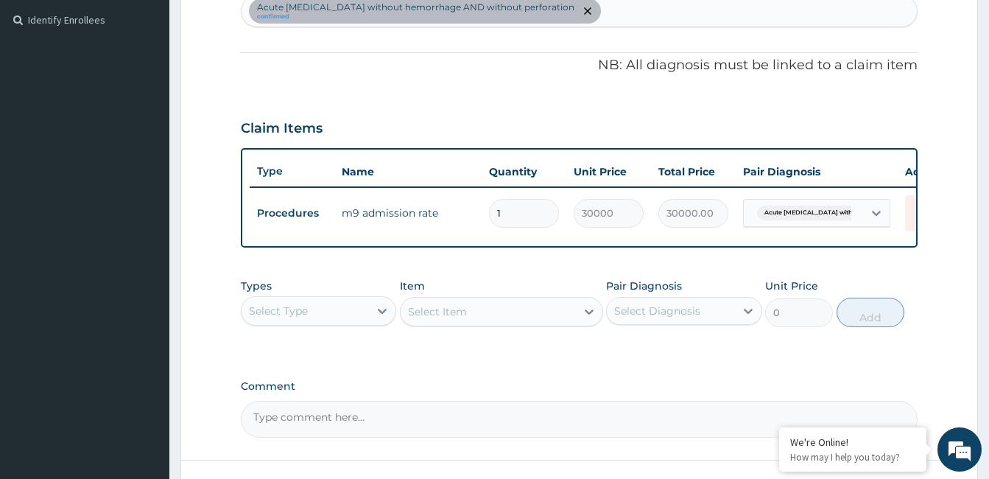
scroll to position [443, 0]
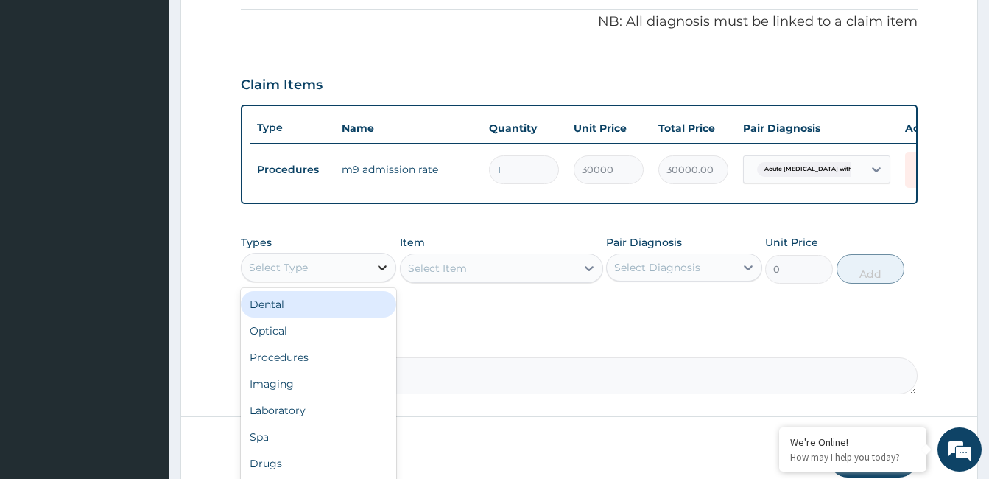
click at [381, 275] on icon at bounding box center [382, 267] width 15 height 15
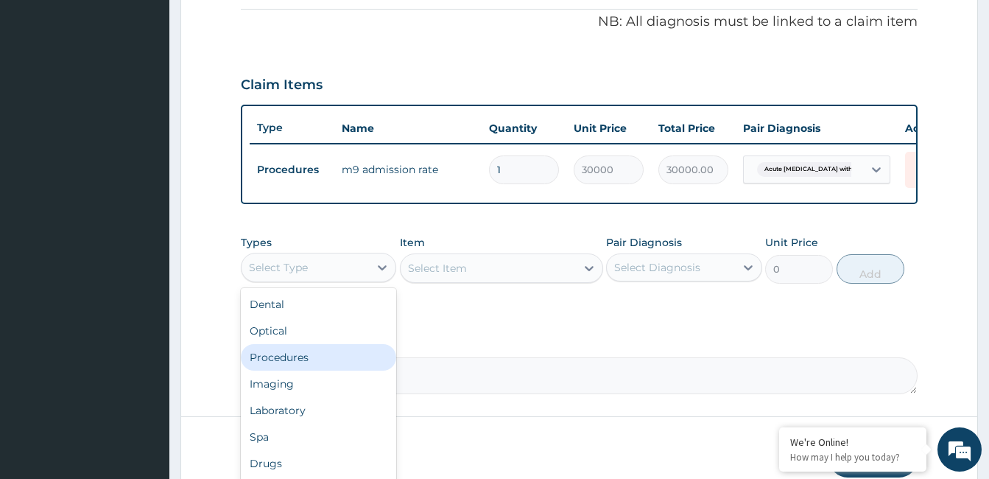
click at [331, 364] on div "Procedures" at bounding box center [318, 357] width 155 height 27
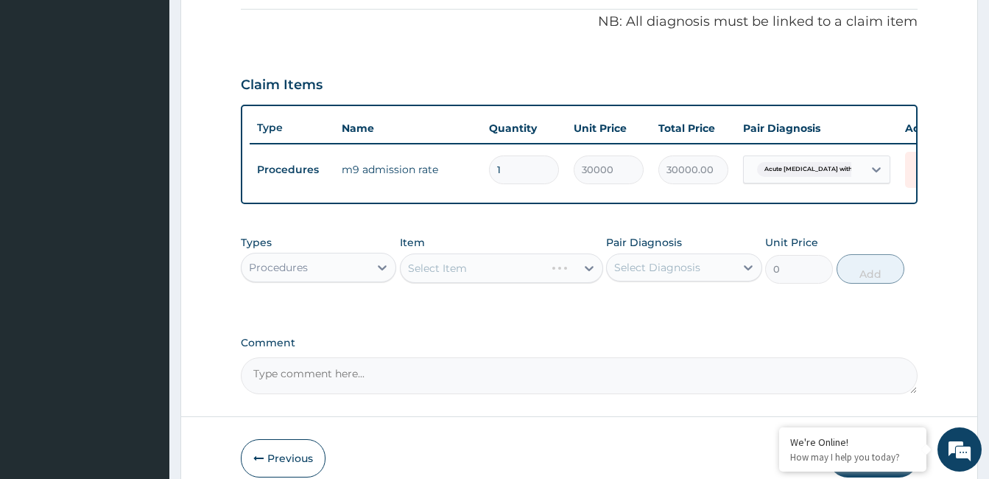
click at [496, 313] on div "Types option Procedures, selected. Select is focused ,type to refine list, pres…" at bounding box center [579, 270] width 677 height 85
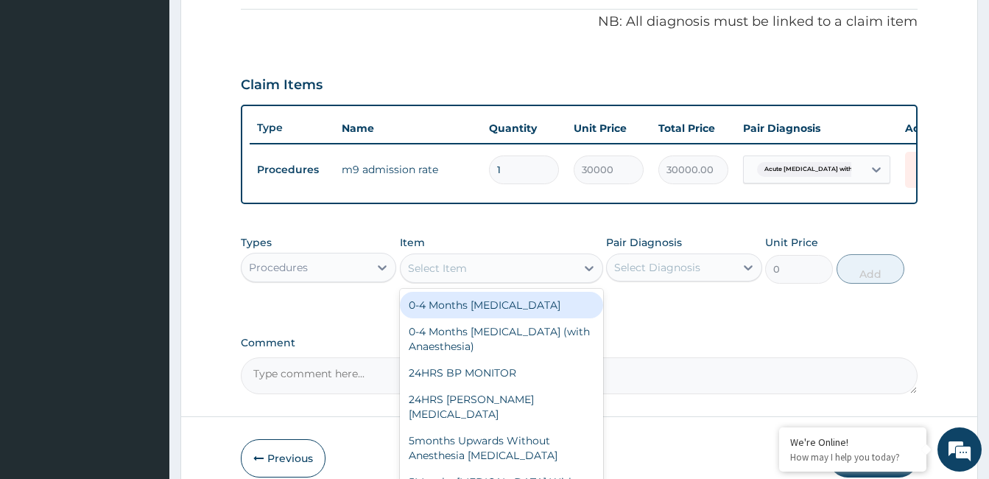
click at [497, 279] on div "Select Item" at bounding box center [488, 268] width 175 height 24
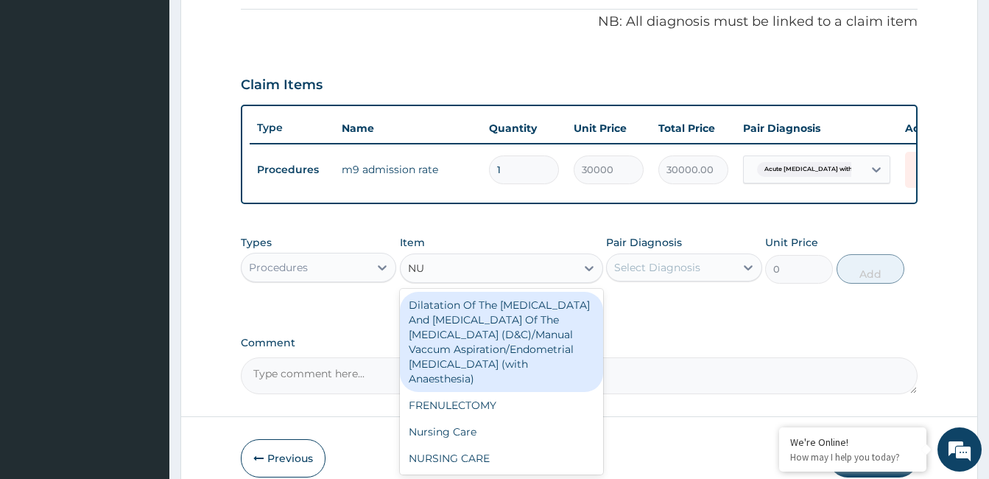
type input "NUR"
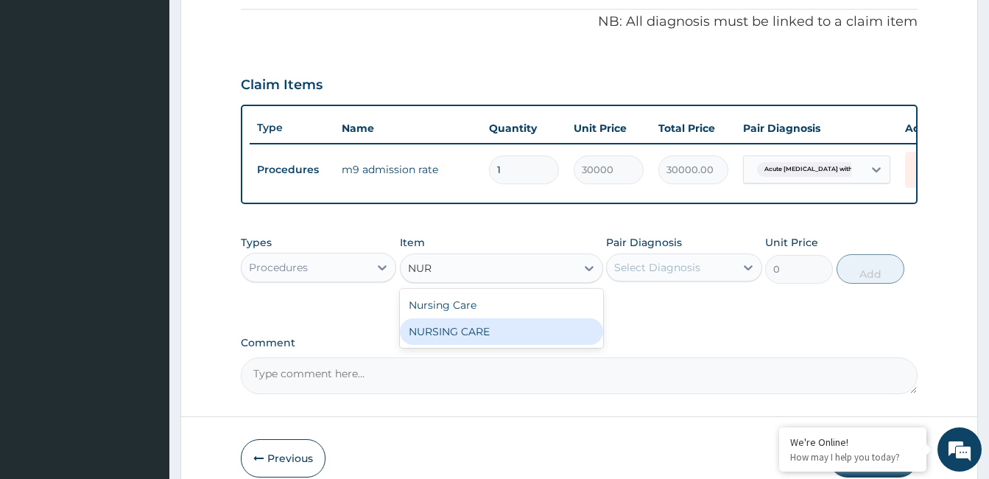
click at [488, 340] on div "NURSING CARE" at bounding box center [501, 331] width 203 height 27
type input "10000"
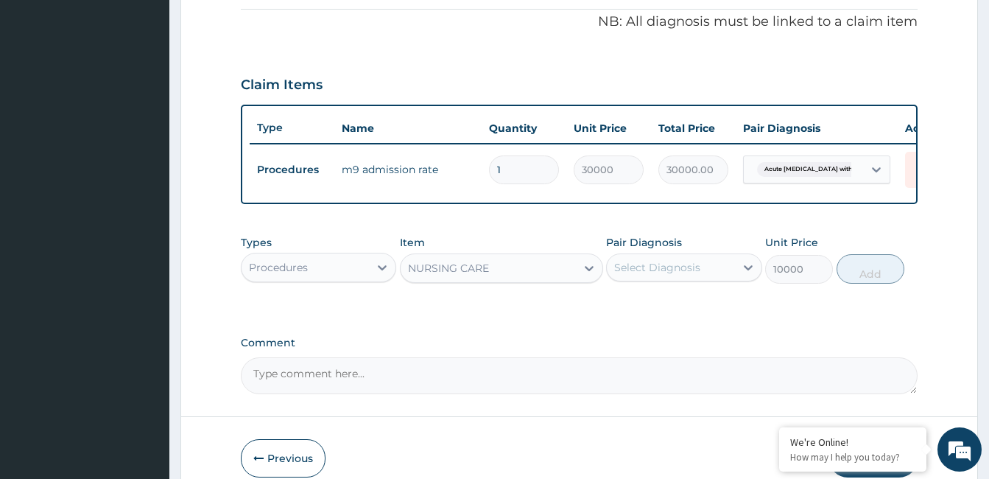
click at [680, 275] on div "Select Diagnosis" at bounding box center [657, 267] width 86 height 15
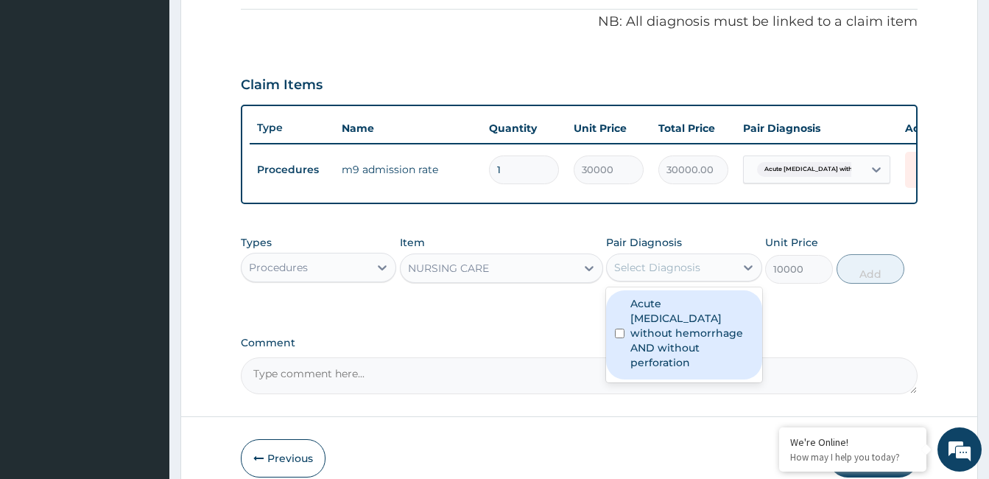
click at [689, 336] on label "Acute [MEDICAL_DATA] without hemorrhage AND without perforation" at bounding box center [691, 333] width 122 height 74
checkbox input "true"
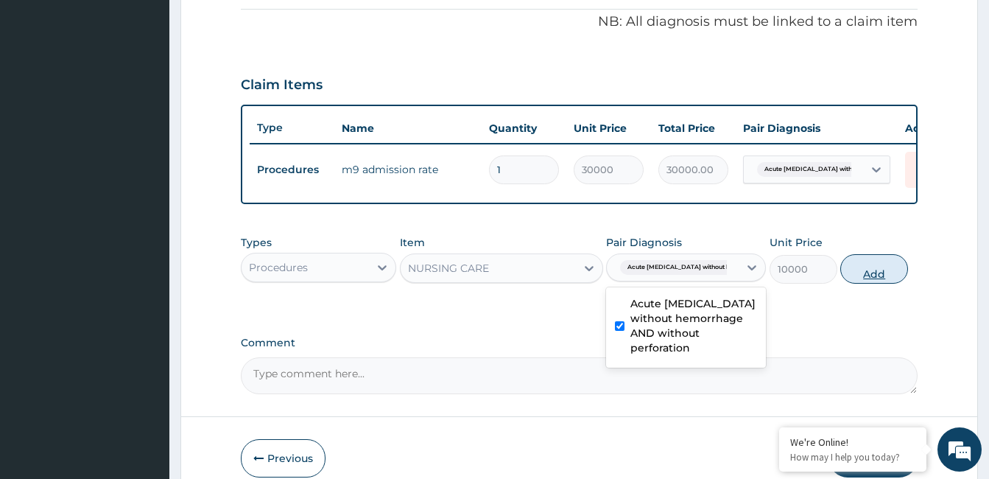
click at [869, 282] on button "Add" at bounding box center [874, 268] width 68 height 29
type input "0"
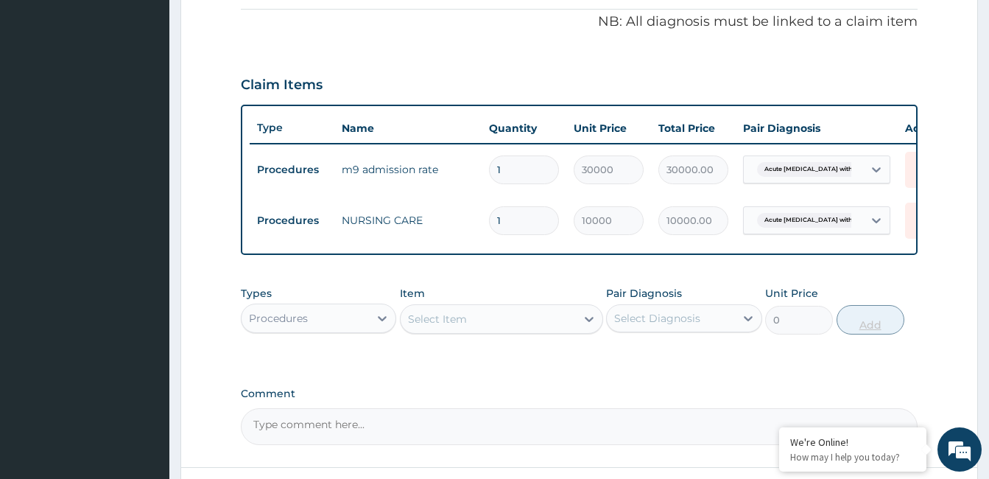
type input "0.00"
type input "2"
type input "20000.00"
type input "2"
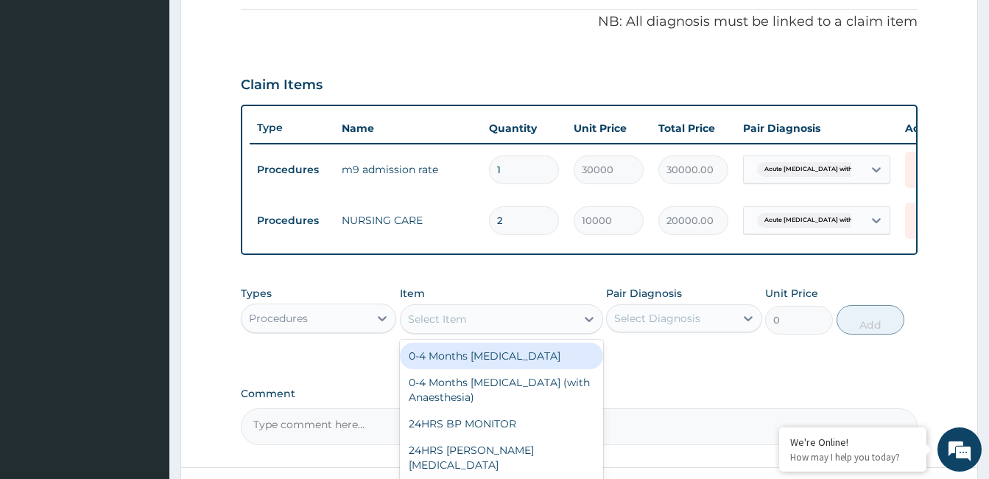
click at [524, 331] on div "Select Item" at bounding box center [488, 319] width 175 height 24
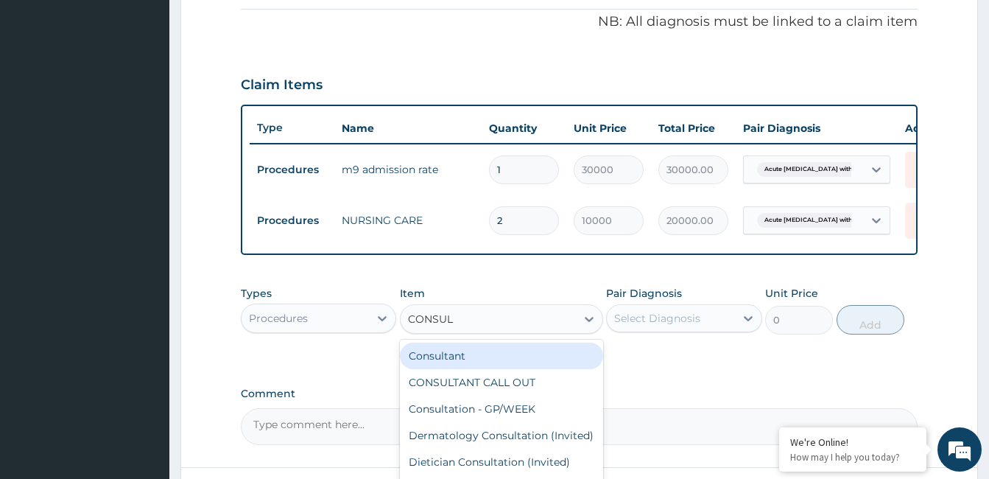
type input "CONSULT"
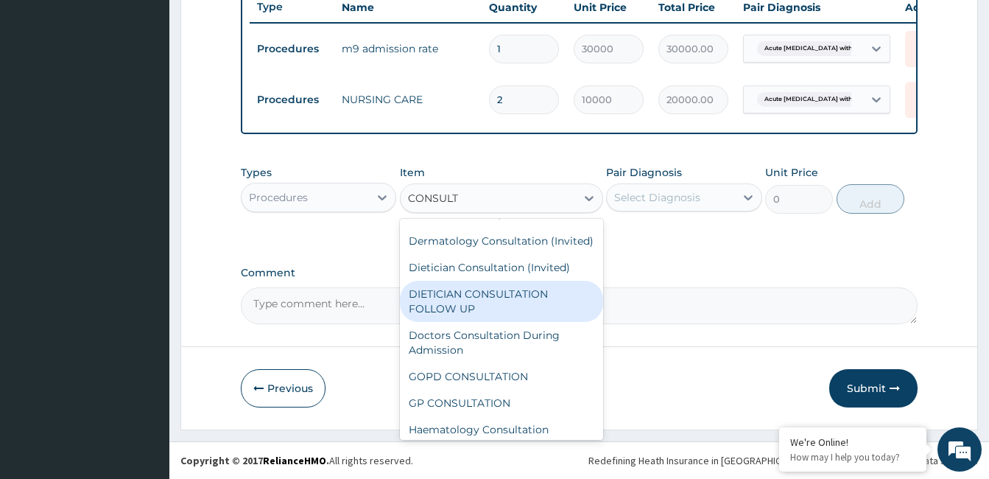
scroll to position [147, 0]
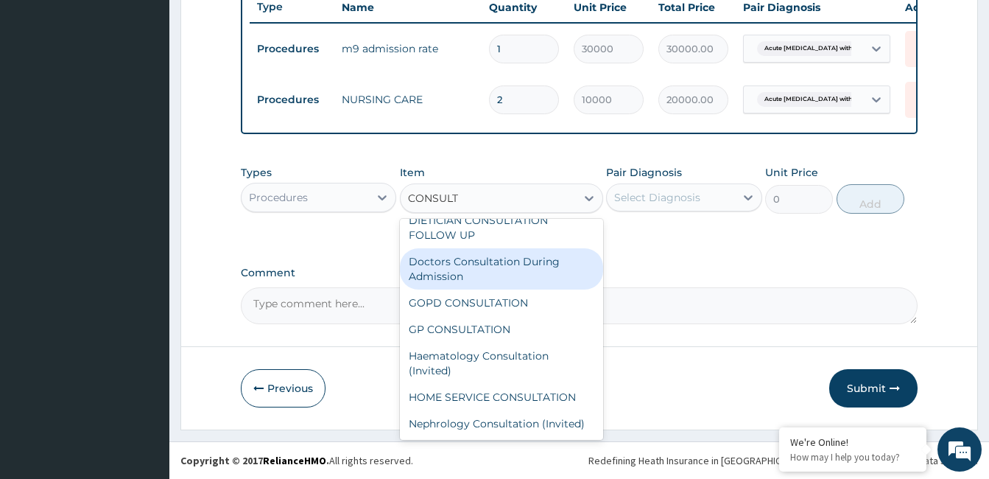
click at [510, 284] on div "Doctors Consultation During Admission" at bounding box center [501, 268] width 203 height 41
type input "10000"
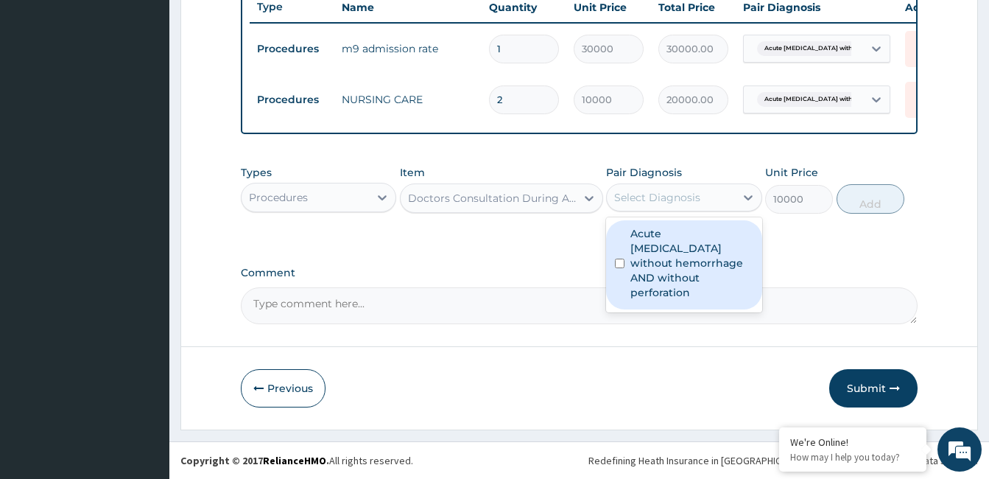
click at [663, 203] on div "Select Diagnosis" at bounding box center [657, 197] width 86 height 15
click at [666, 245] on label "Acute [MEDICAL_DATA] without hemorrhage AND without perforation" at bounding box center [691, 263] width 122 height 74
checkbox input "true"
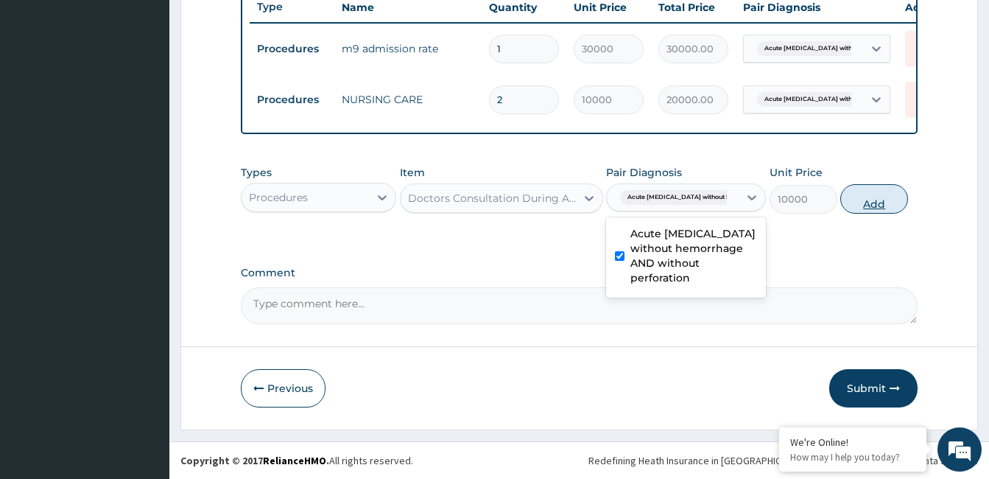
click at [859, 200] on button "Add" at bounding box center [874, 198] width 68 height 29
type input "0"
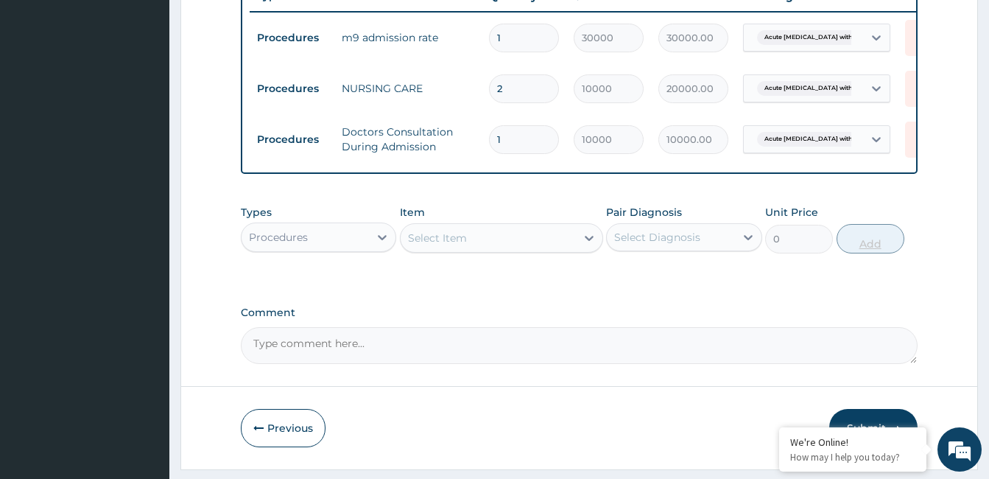
type input "0.00"
type input "2"
type input "20000.00"
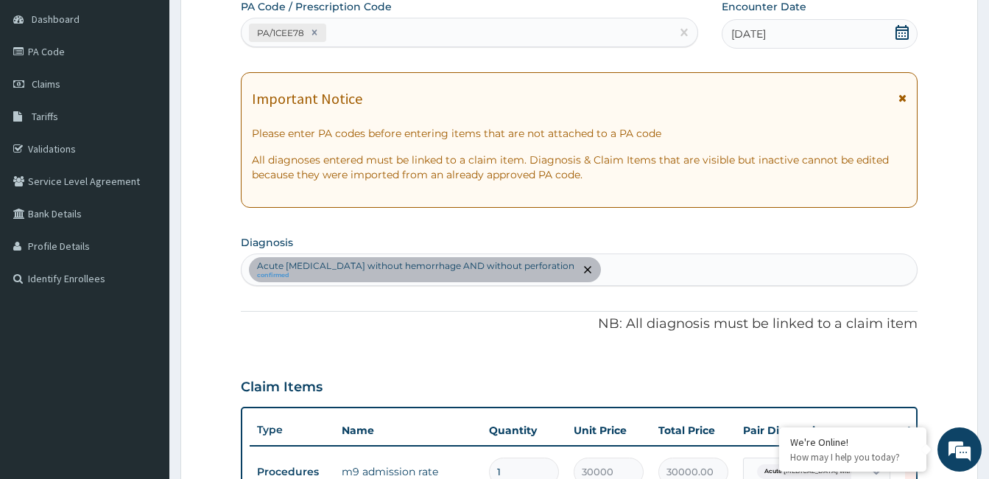
scroll to position [133, 0]
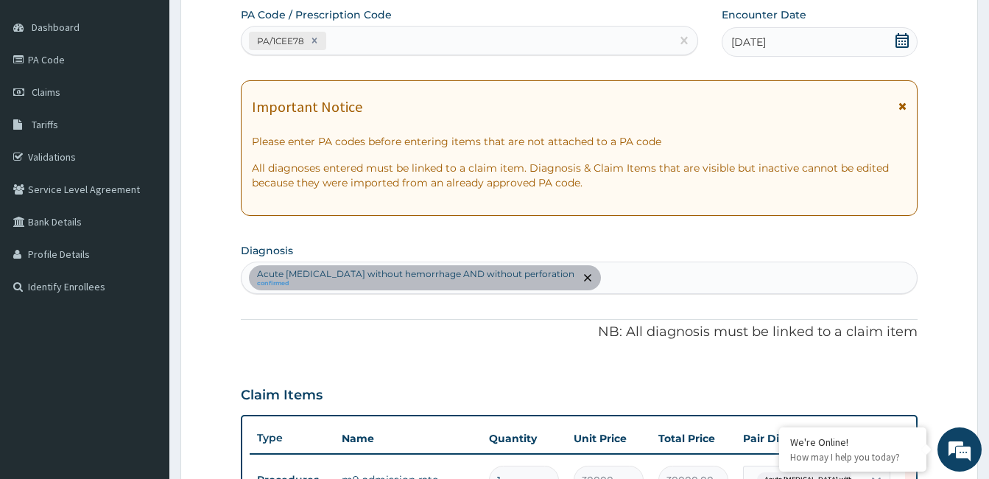
type input "2"
click at [642, 276] on div "Acute [MEDICAL_DATA] without hemorrhage AND without perforation confirmed" at bounding box center [578, 277] width 675 height 31
type input "HYPERSTIMULATION"
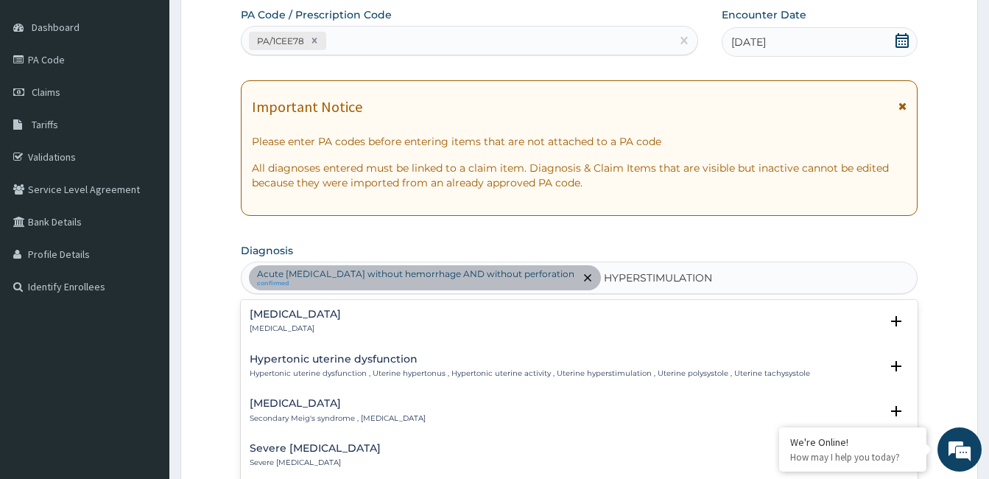
click at [341, 322] on div "[MEDICAL_DATA] [MEDICAL_DATA]" at bounding box center [295, 322] width 91 height 26
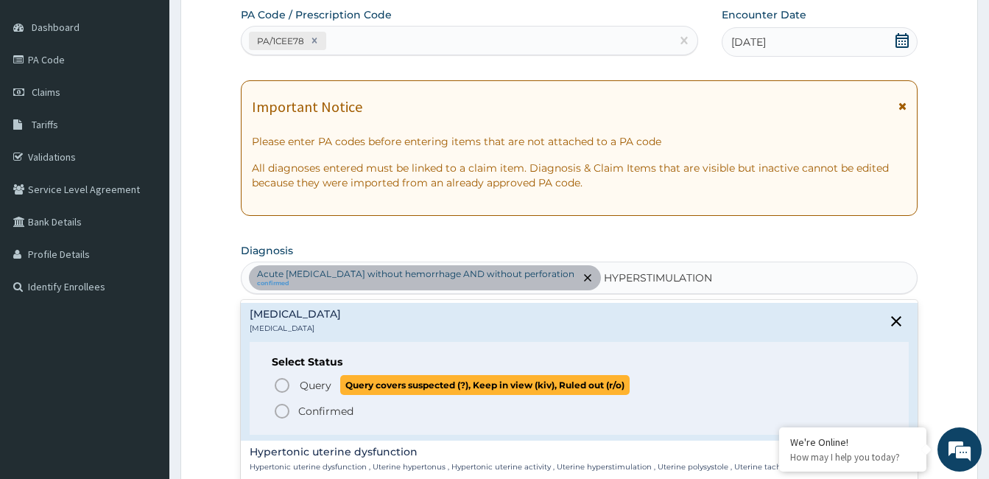
click at [287, 386] on icon "status option query" at bounding box center [282, 385] width 18 height 18
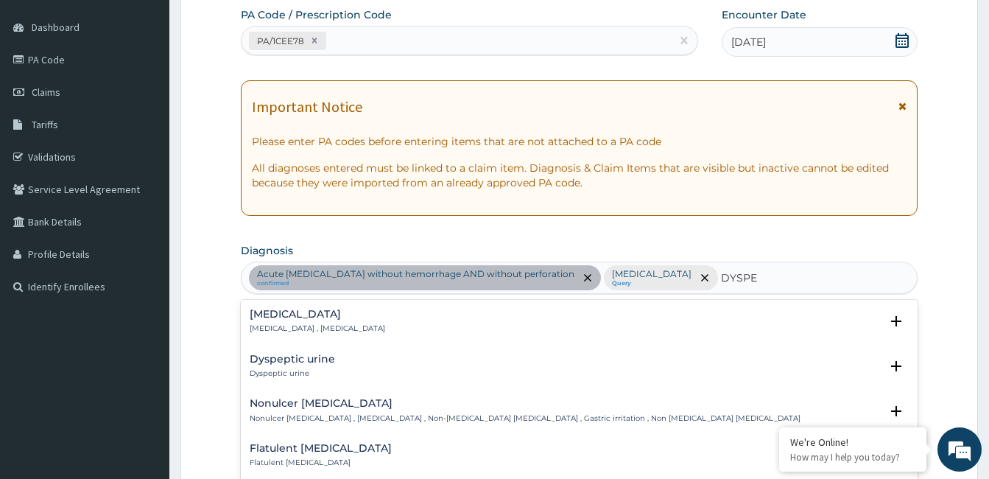
type input "DYSPEP"
click at [281, 315] on h4 "[MEDICAL_DATA]" at bounding box center [317, 314] width 135 height 11
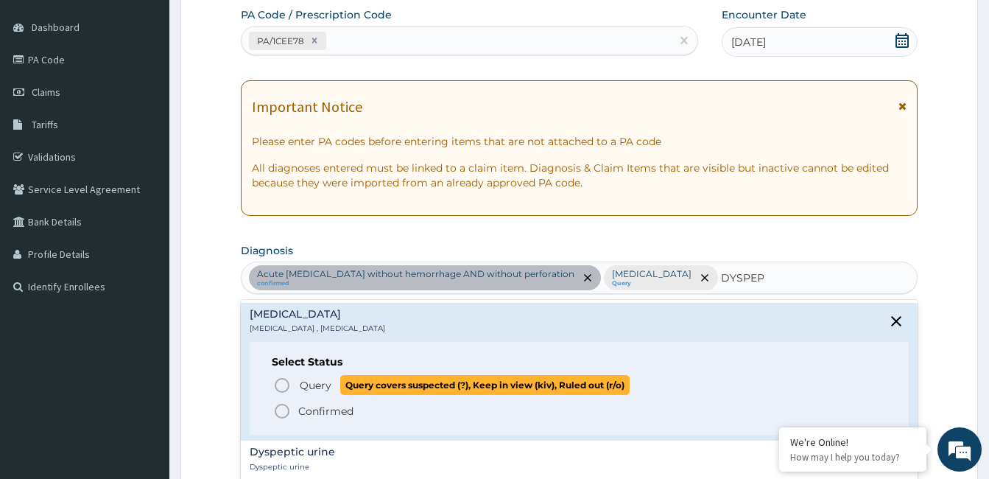
click at [282, 381] on icon "status option query" at bounding box center [282, 385] width 18 height 18
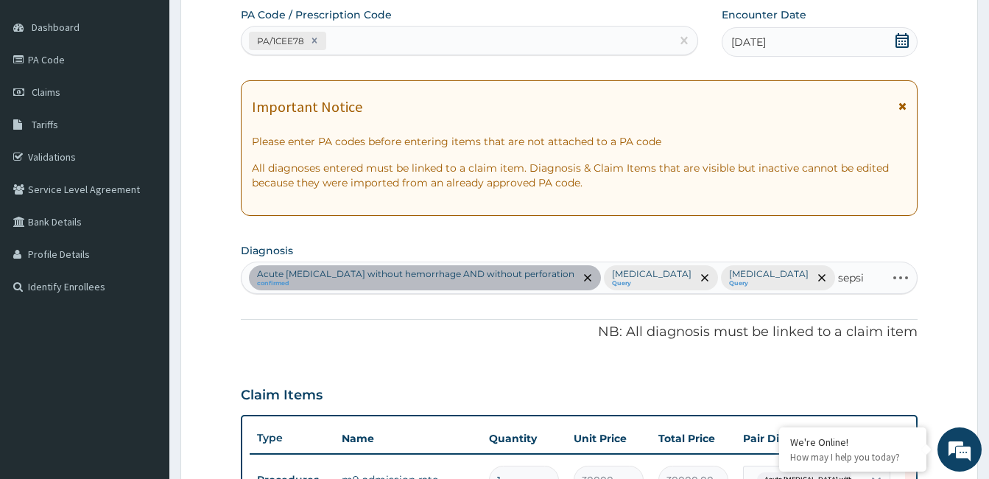
type input "[MEDICAL_DATA]"
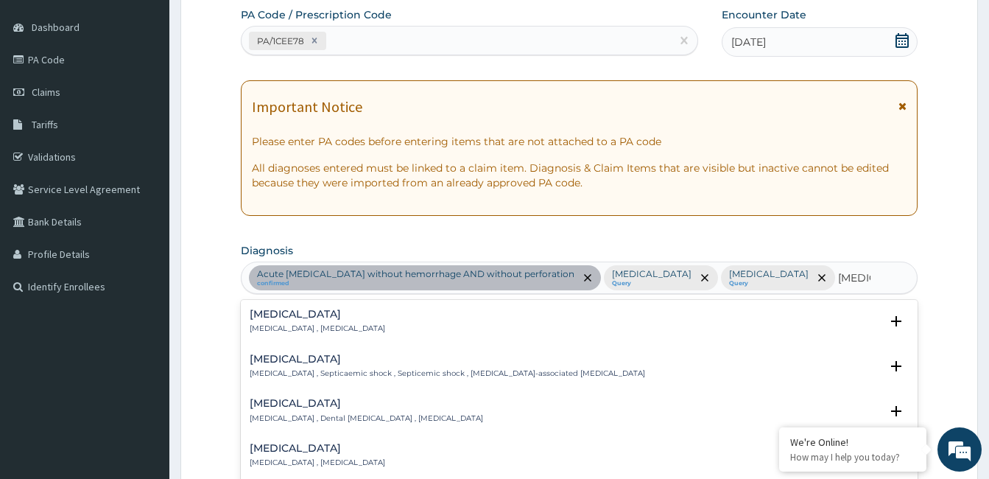
click at [283, 317] on h4 "[MEDICAL_DATA]" at bounding box center [317, 314] width 135 height 11
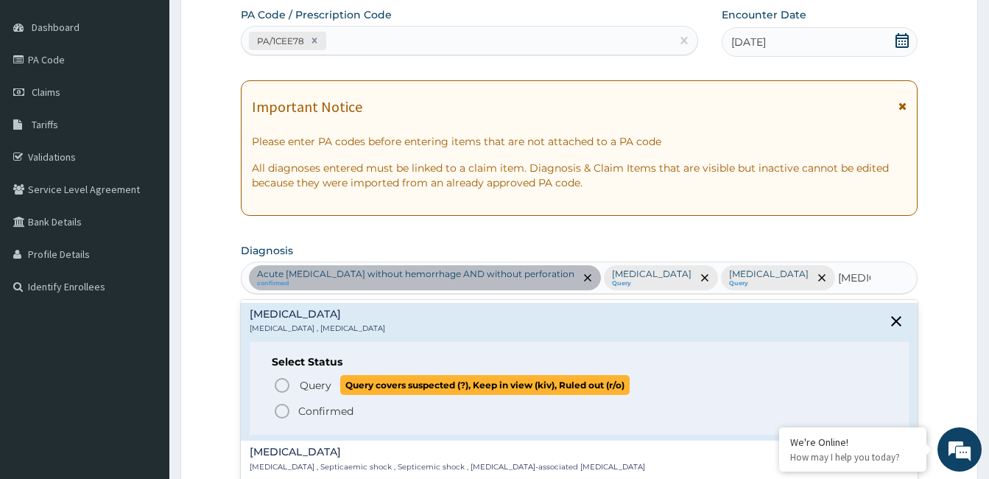
click at [281, 384] on icon "status option query" at bounding box center [282, 385] width 18 height 18
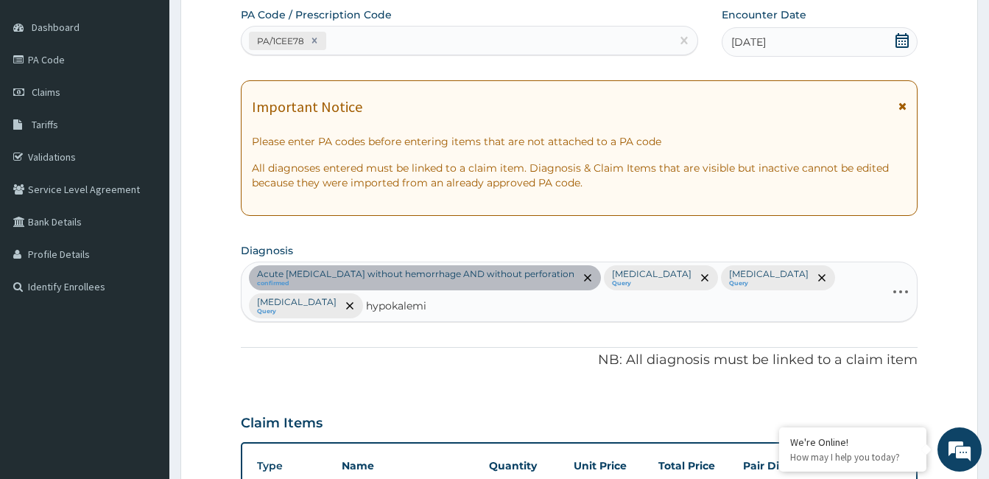
type input "[MEDICAL_DATA]"
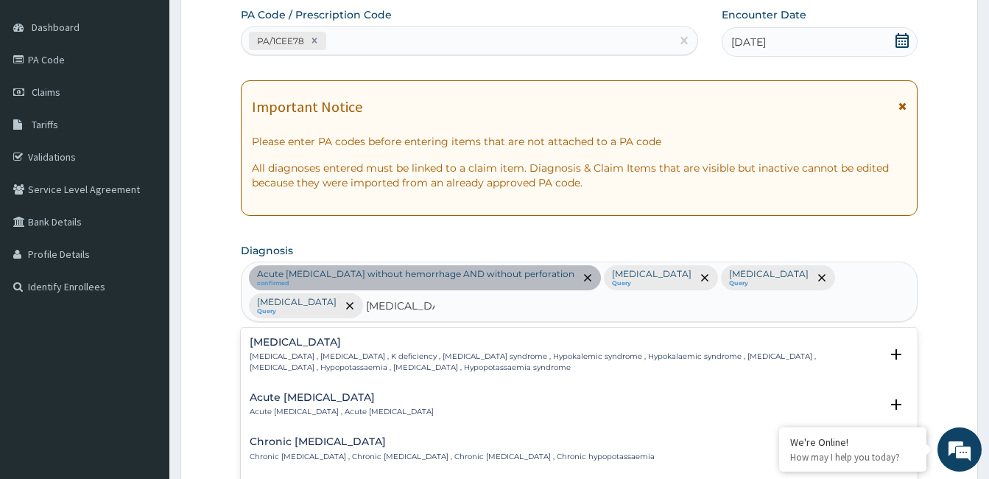
click at [295, 351] on p "[MEDICAL_DATA] , [MEDICAL_DATA] , K deficiency , [MEDICAL_DATA] syndrome , Hypo…" at bounding box center [565, 361] width 630 height 21
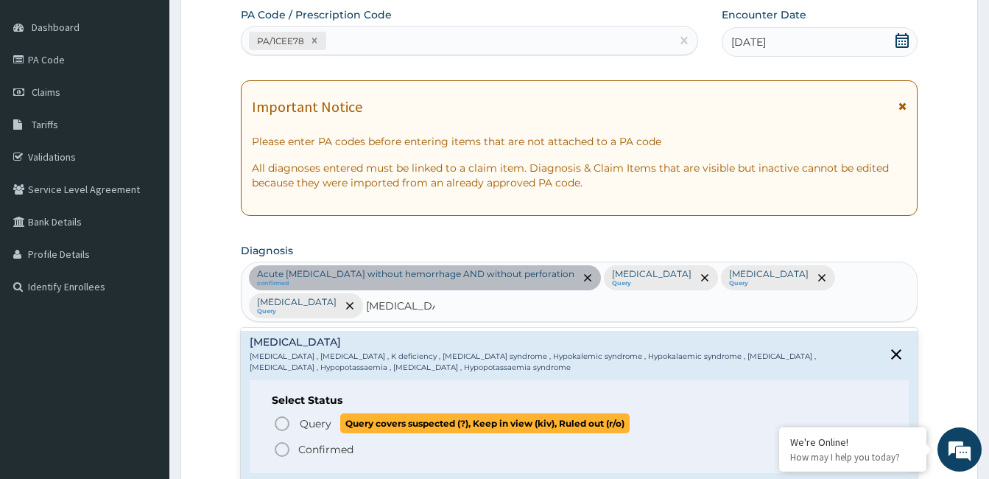
click at [283, 415] on icon "status option query" at bounding box center [282, 424] width 18 height 18
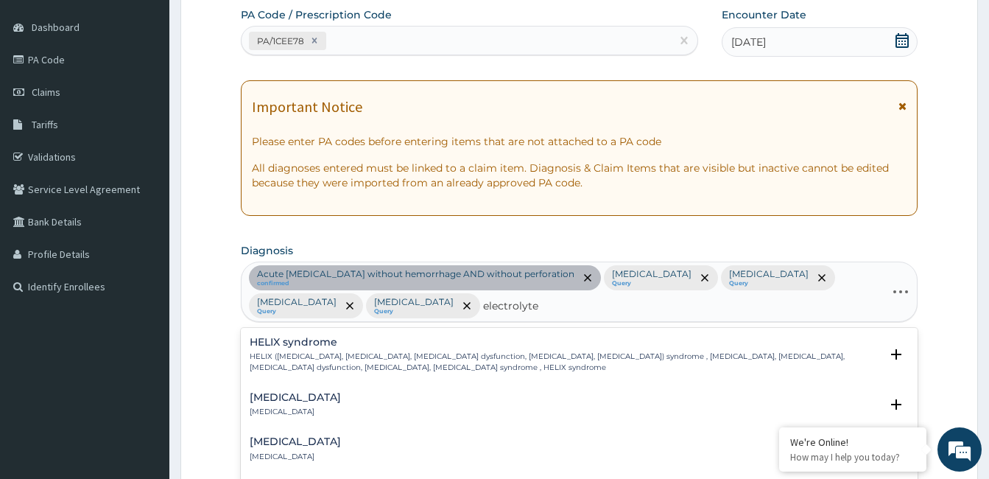
type input "electrolyte"
click at [300, 397] on h4 "[MEDICAL_DATA]" at bounding box center [295, 397] width 91 height 11
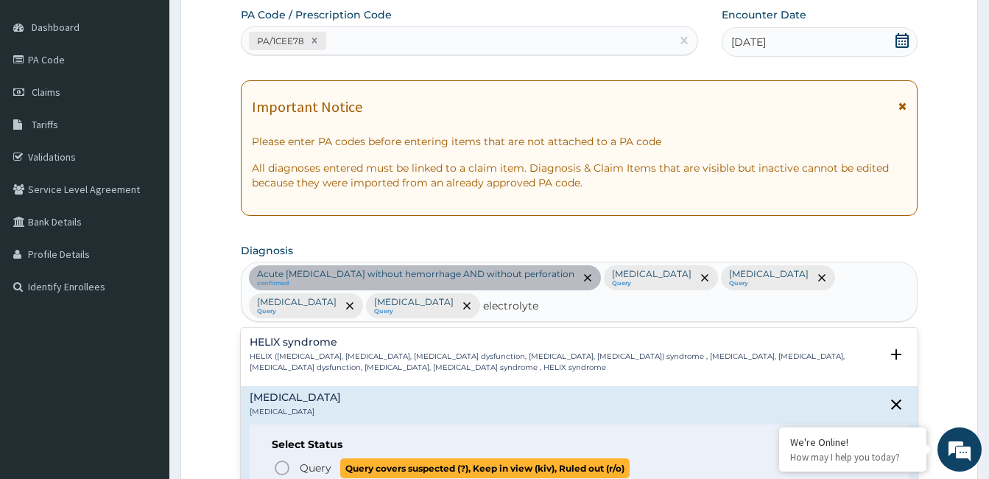
click at [280, 465] on icon "status option query" at bounding box center [282, 468] width 18 height 18
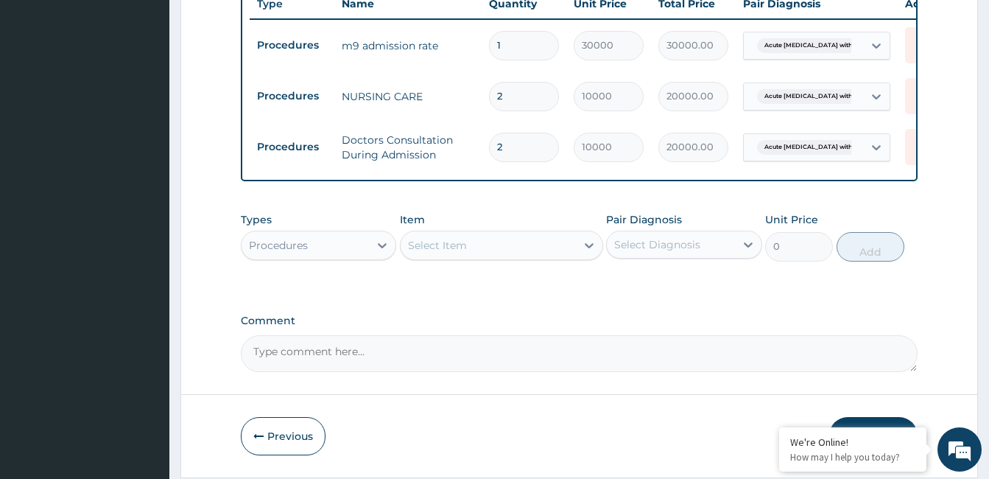
scroll to position [654, 0]
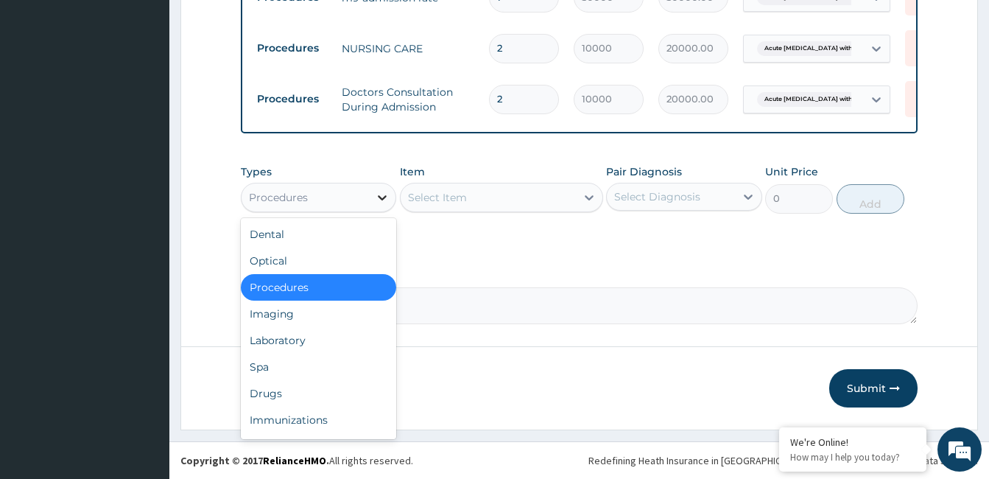
click at [383, 195] on icon at bounding box center [382, 197] width 15 height 15
click at [327, 339] on div "Laboratory" at bounding box center [318, 340] width 155 height 27
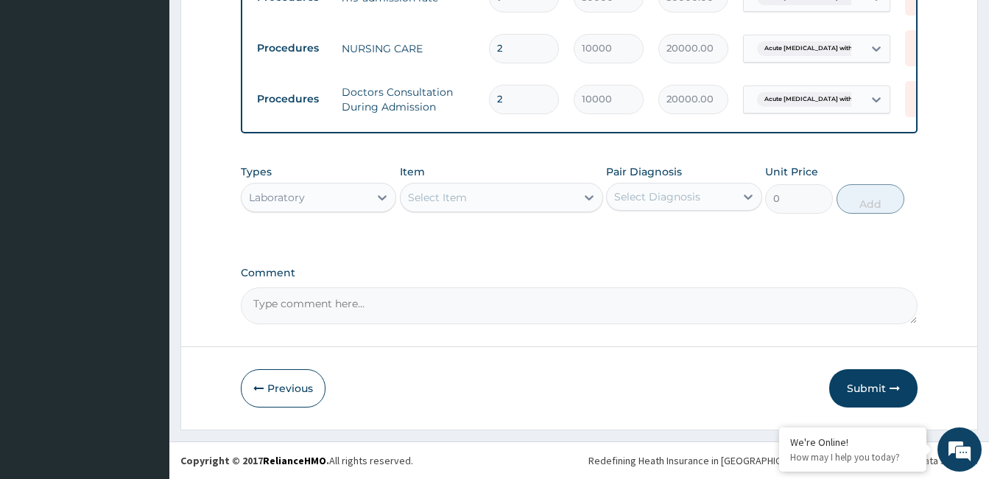
click at [472, 197] on div "Select Item" at bounding box center [488, 198] width 175 height 24
type input "bgl"
click at [490, 227] on div "Blood Glucose Level(BGL)" at bounding box center [501, 234] width 203 height 27
type input "3000"
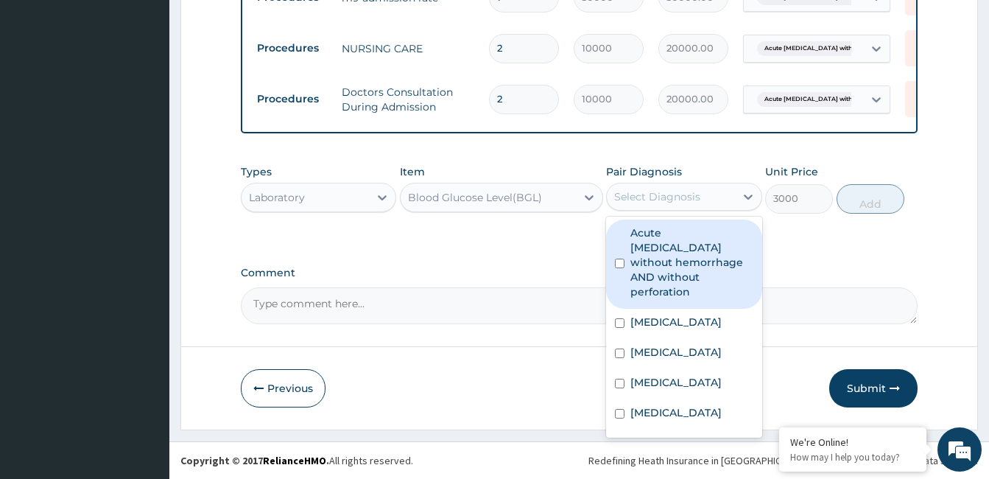
click at [695, 185] on div "Select Diagnosis" at bounding box center [670, 197] width 127 height 24
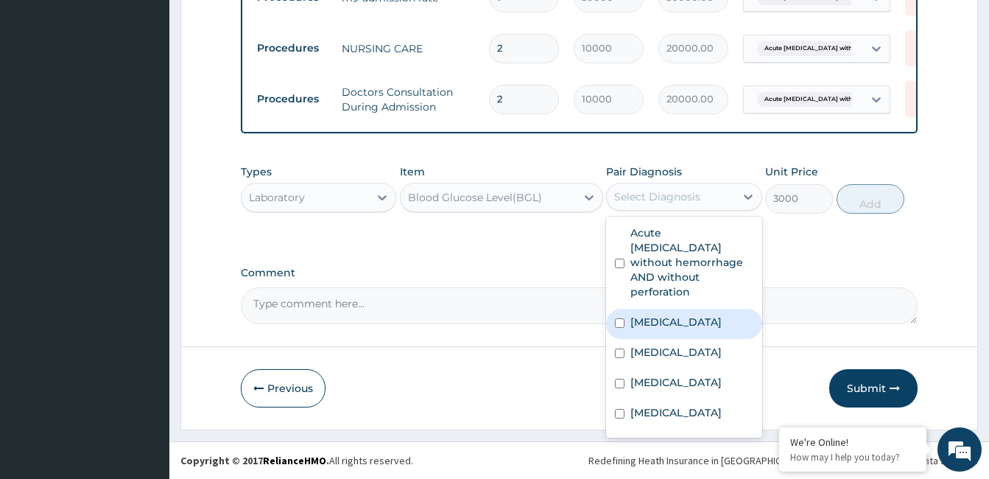
scroll to position [40, 0]
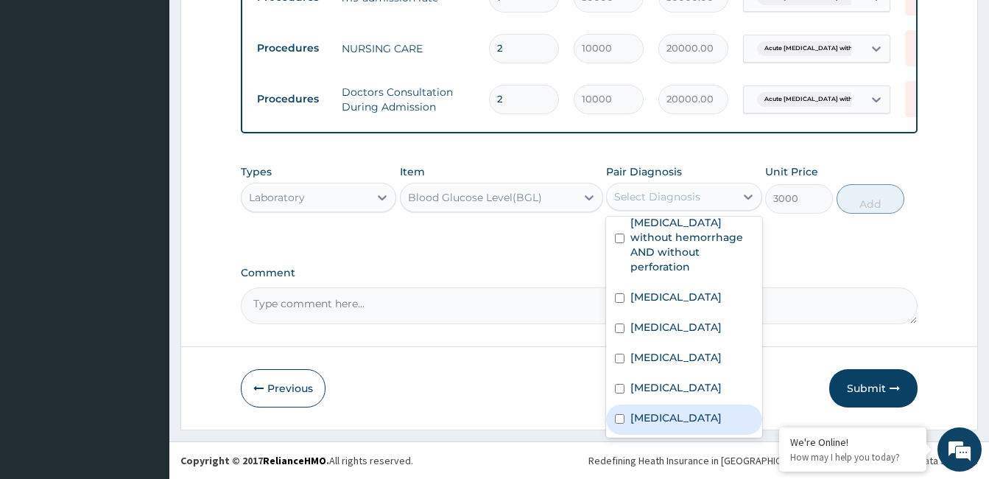
click at [696, 410] on label "[MEDICAL_DATA]" at bounding box center [675, 417] width 91 height 15
checkbox input "true"
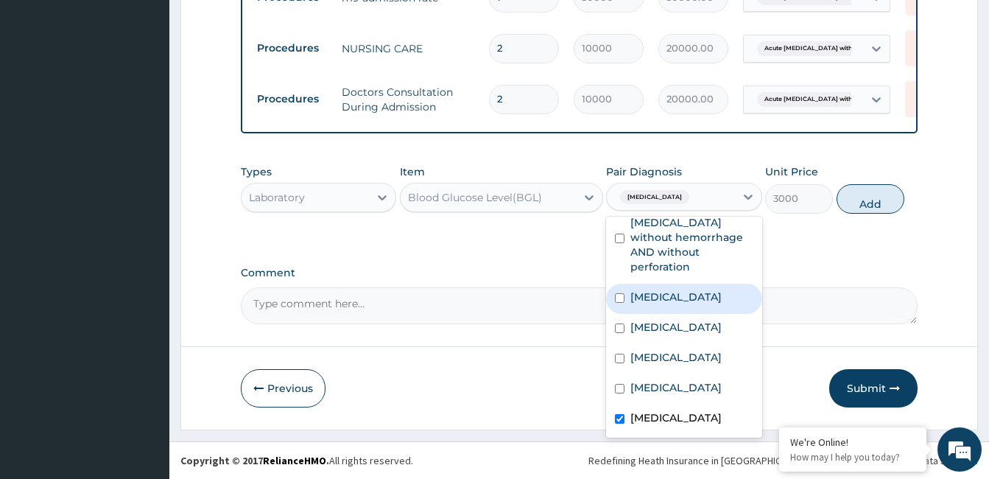
click at [669, 289] on label "Hyperstimulation of ovaries" at bounding box center [675, 296] width 91 height 15
checkbox input "true"
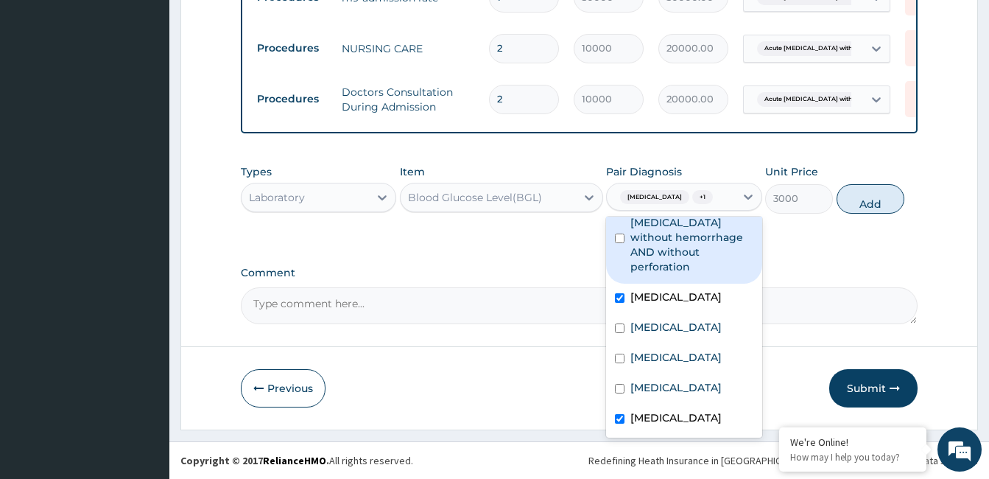
scroll to position [0, 0]
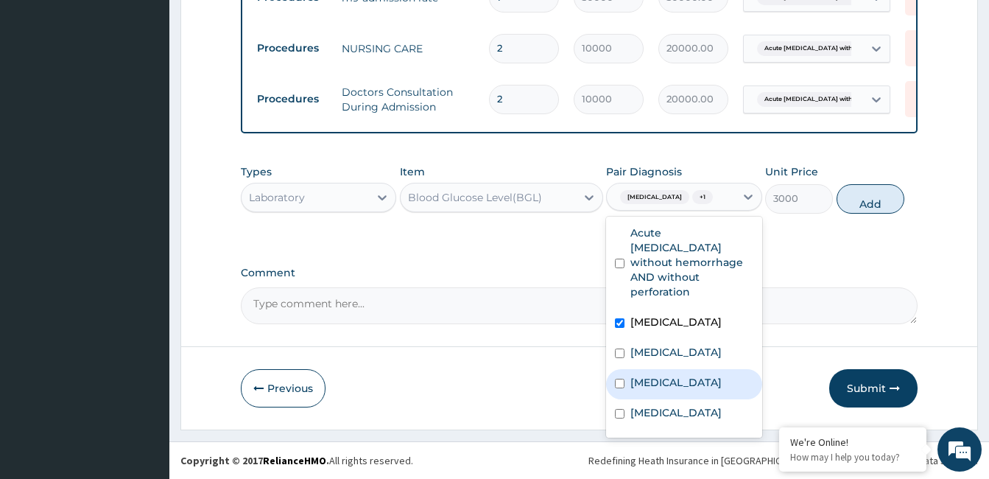
click at [685, 396] on div "Sepsis" at bounding box center [683, 384] width 155 height 30
checkbox input "true"
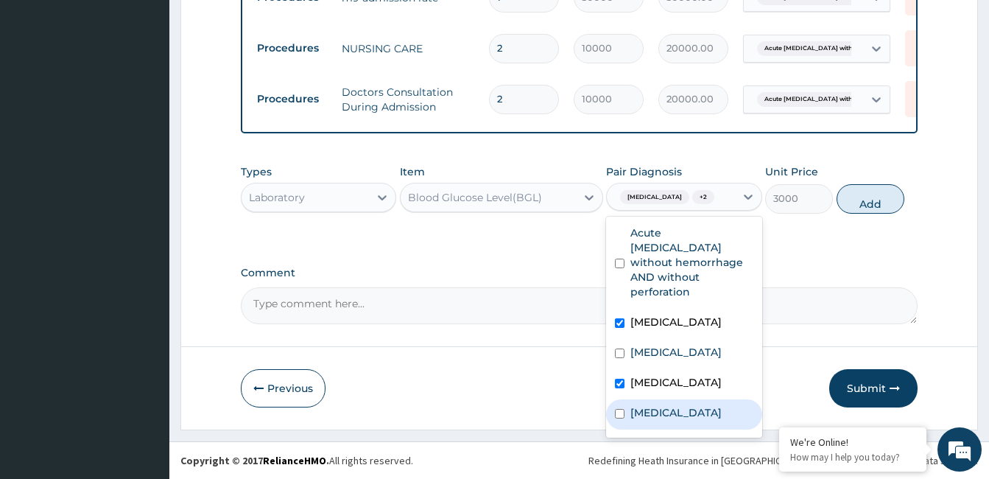
click at [692, 429] on div "Hypokalemia" at bounding box center [683, 414] width 155 height 30
checkbox input "true"
click at [877, 213] on button "Add" at bounding box center [870, 198] width 68 height 29
type input "0"
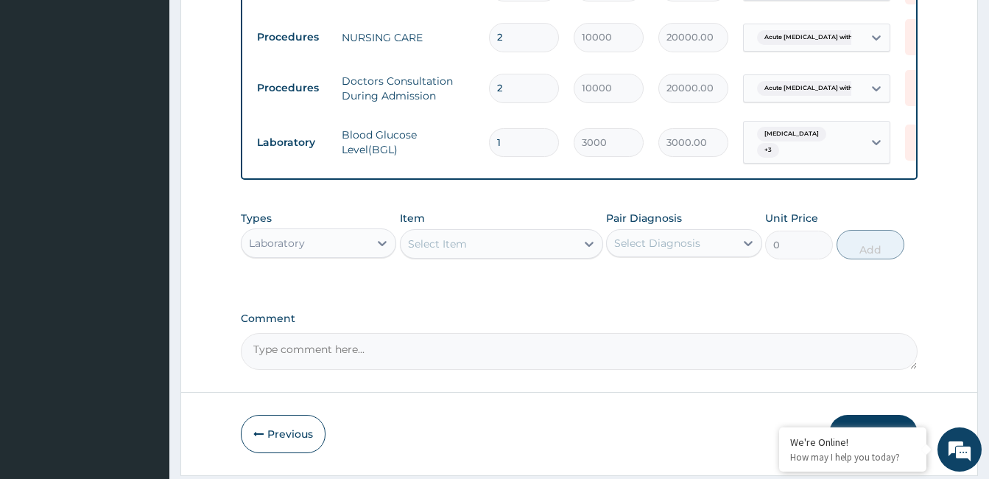
click at [493, 255] on div "Select Item" at bounding box center [488, 244] width 175 height 24
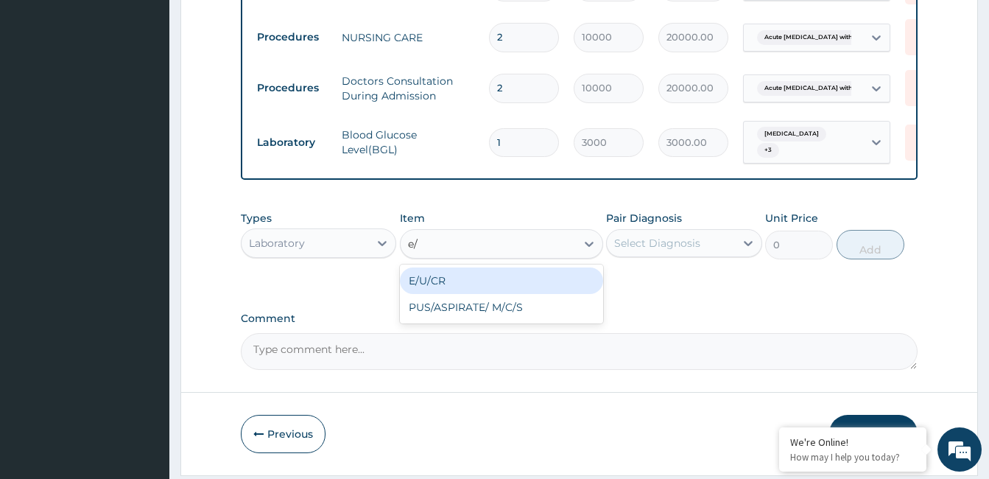
type input "e/u"
click at [479, 289] on div "E/U/CR" at bounding box center [501, 280] width 203 height 27
type input "20000"
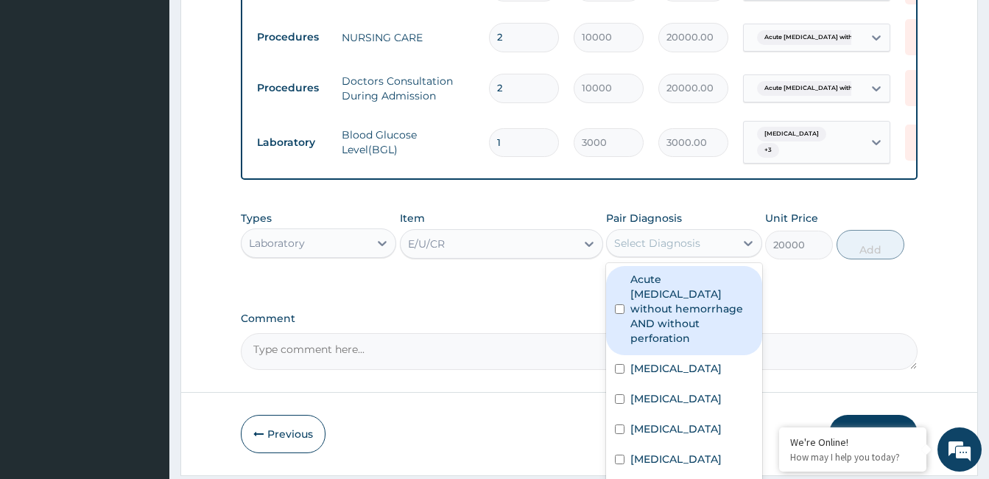
click at [646, 250] on div "Select Diagnosis" at bounding box center [657, 243] width 86 height 15
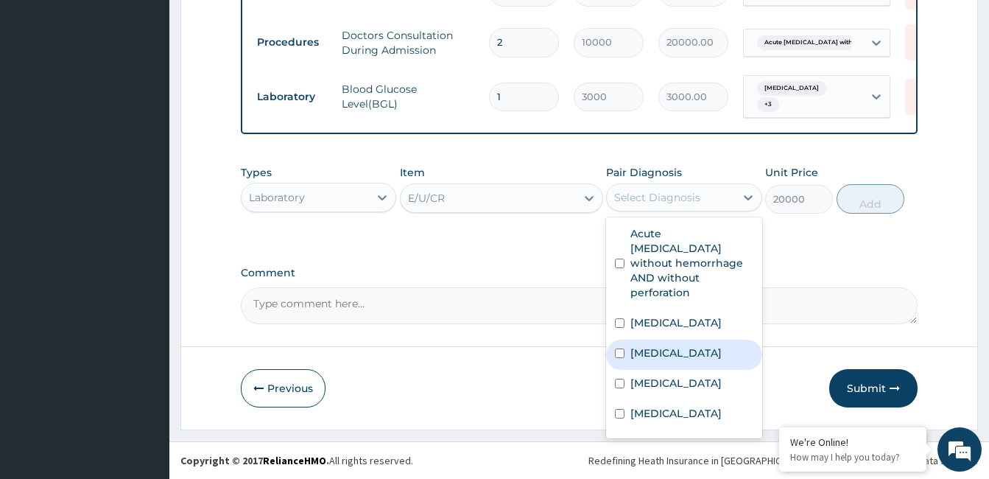
scroll to position [40, 0]
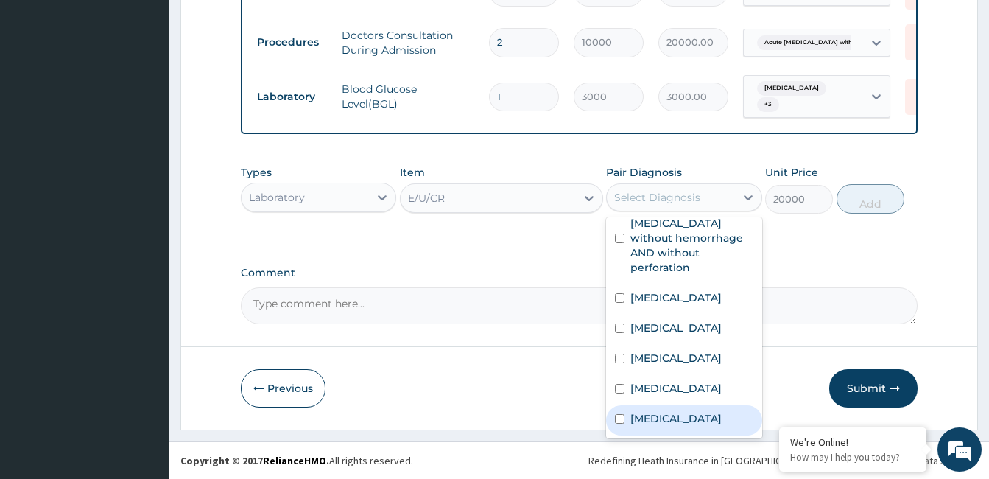
click at [651, 420] on label "[MEDICAL_DATA]" at bounding box center [675, 418] width 91 height 15
checkbox input "true"
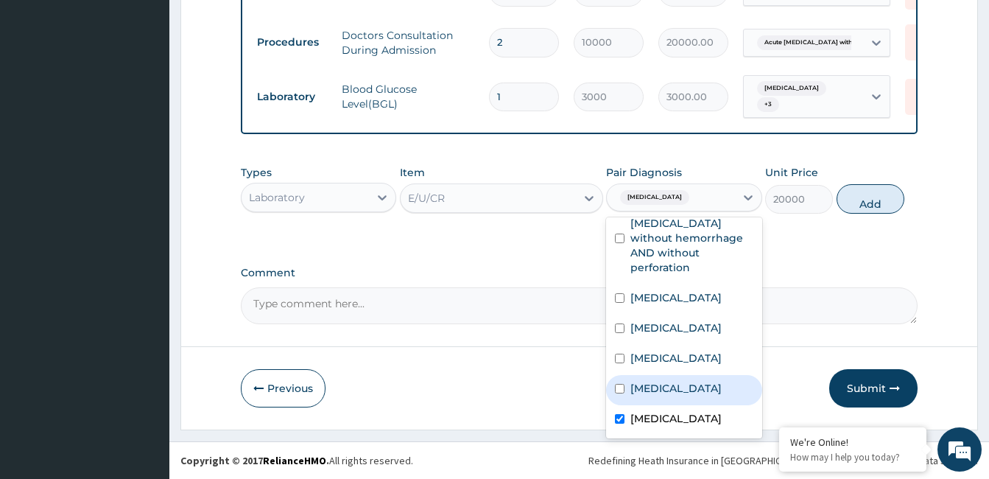
click at [676, 381] on label "[MEDICAL_DATA]" at bounding box center [675, 388] width 91 height 15
checkbox input "true"
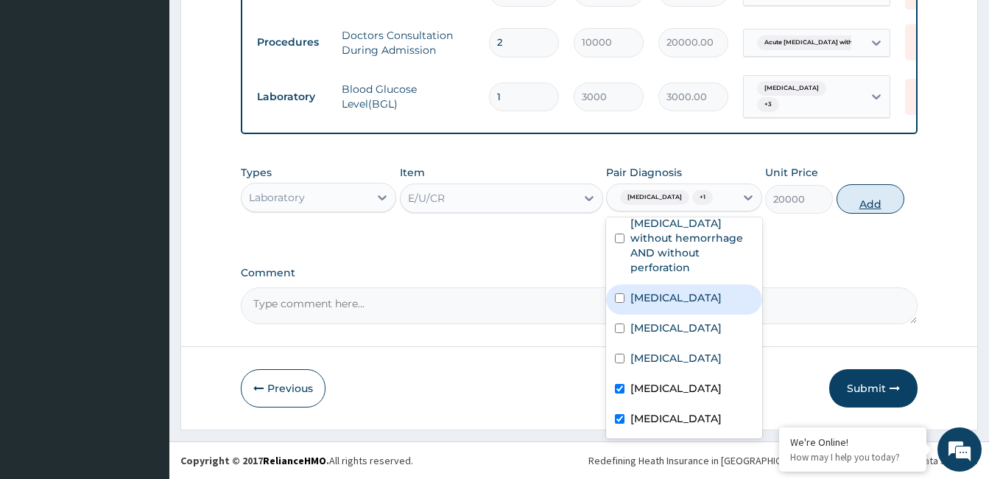
click at [866, 200] on button "Add" at bounding box center [870, 198] width 68 height 29
type input "0"
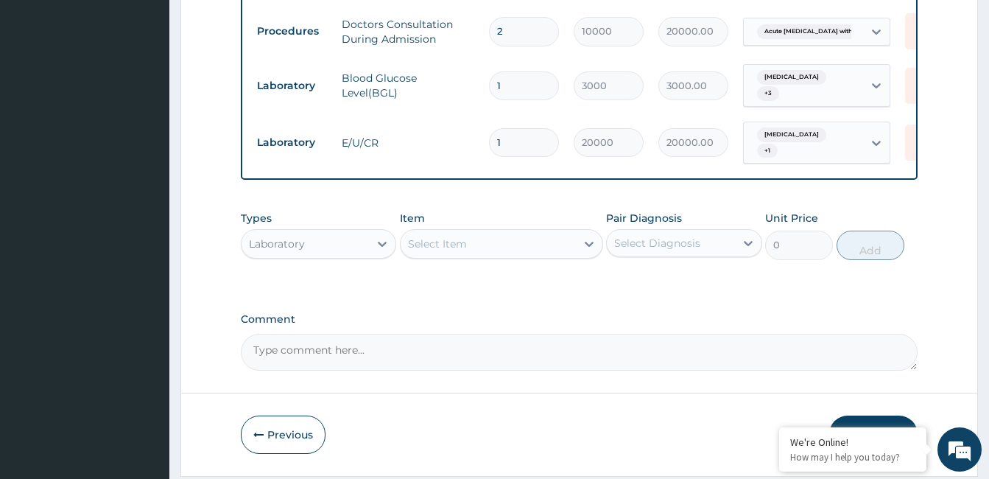
click at [494, 255] on div "Select Item" at bounding box center [488, 244] width 175 height 24
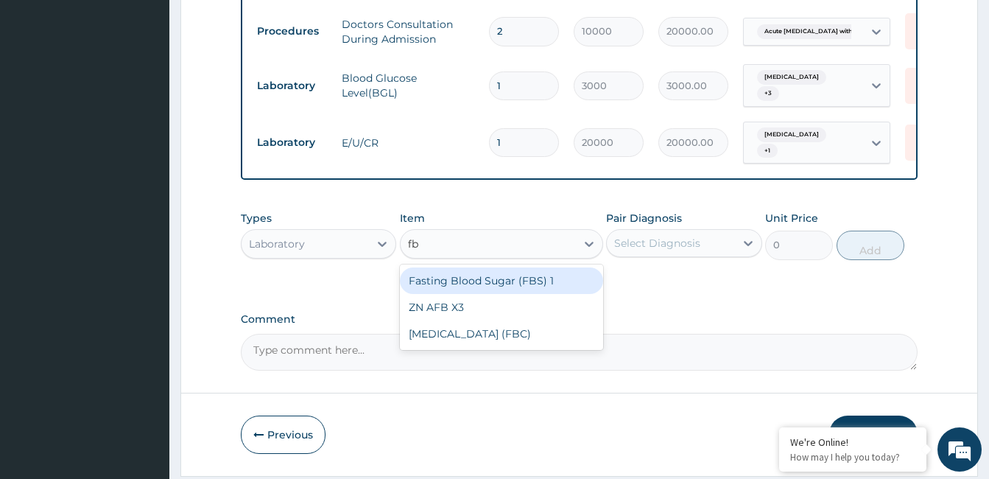
type input "fbc"
click at [487, 286] on div "[MEDICAL_DATA] (FBC)" at bounding box center [501, 280] width 203 height 27
type input "12000"
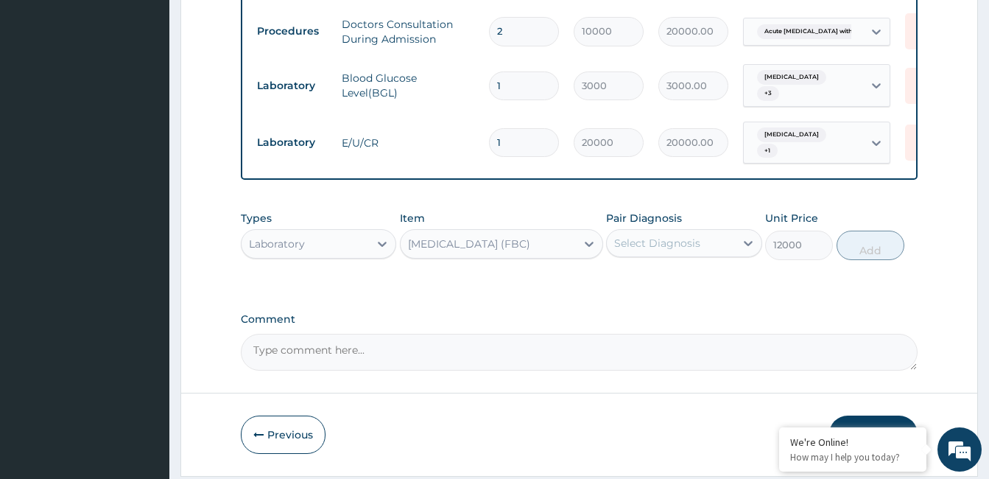
click at [644, 250] on div "Select Diagnosis" at bounding box center [657, 243] width 86 height 15
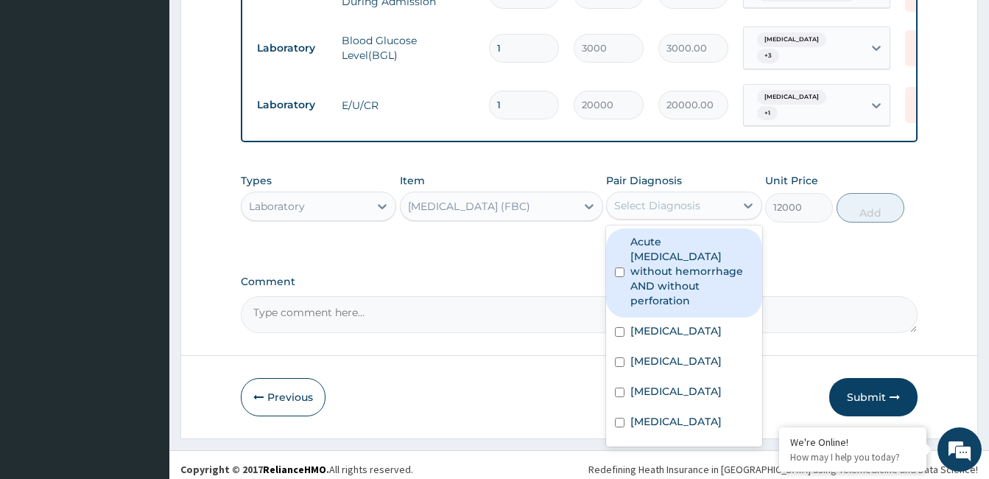
scroll to position [768, 0]
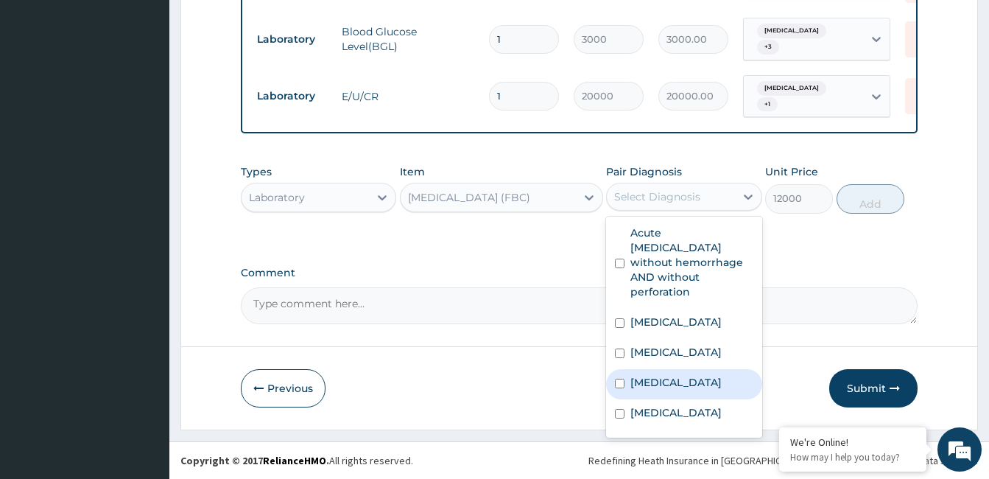
click at [667, 391] on div "[MEDICAL_DATA]" at bounding box center [683, 384] width 155 height 30
checkbox input "true"
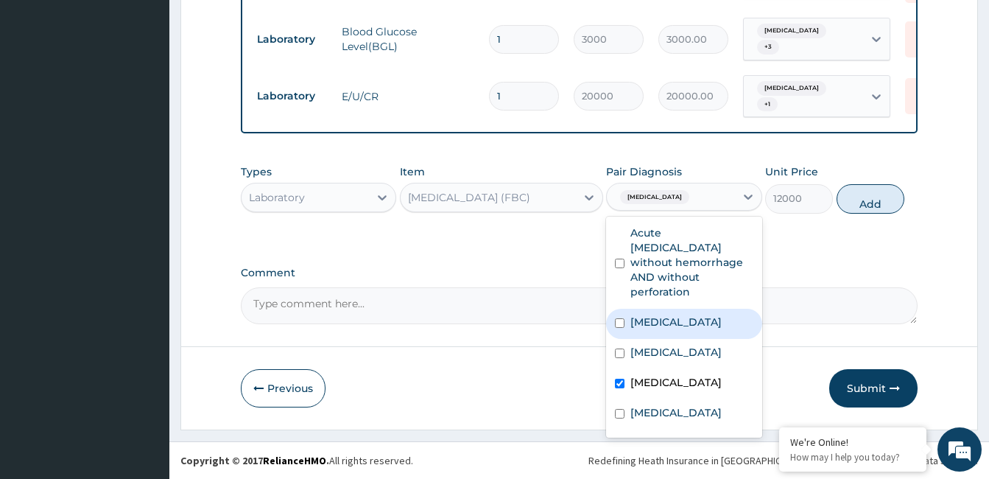
scroll to position [40, 0]
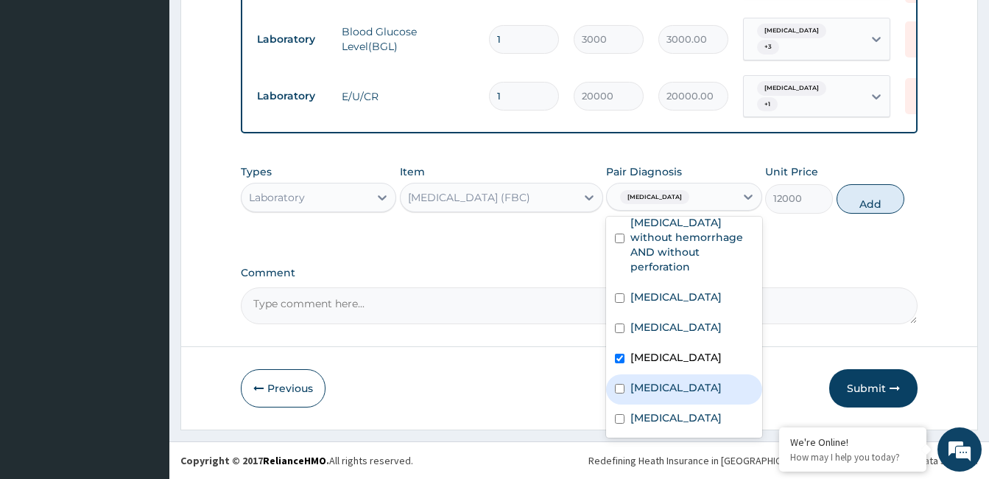
click at [665, 380] on label "[MEDICAL_DATA]" at bounding box center [675, 387] width 91 height 15
checkbox input "true"
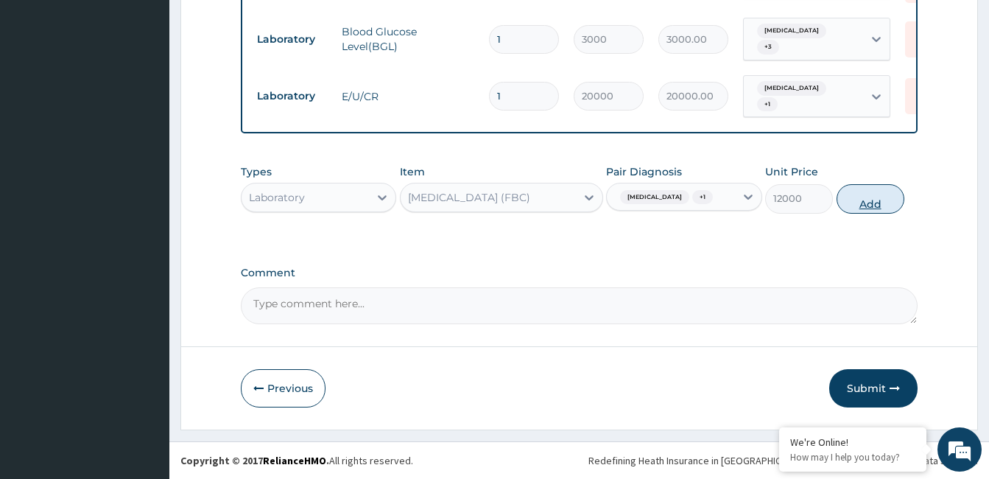
click at [880, 200] on button "Add" at bounding box center [870, 198] width 68 height 29
type input "0"
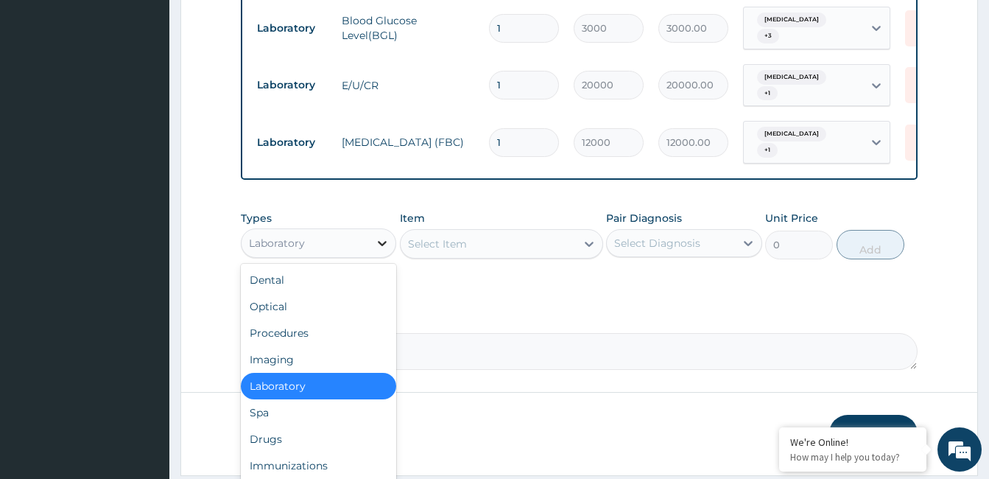
click at [380, 246] on icon at bounding box center [382, 243] width 9 height 5
click at [320, 373] on div "Imaging" at bounding box center [318, 359] width 155 height 27
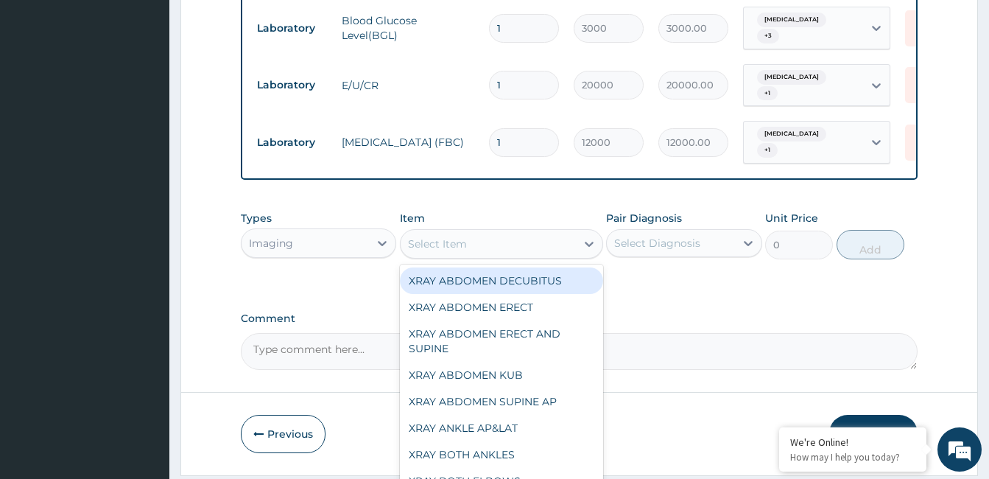
click at [482, 247] on div "Select Item" at bounding box center [488, 244] width 175 height 24
type input "abdo"
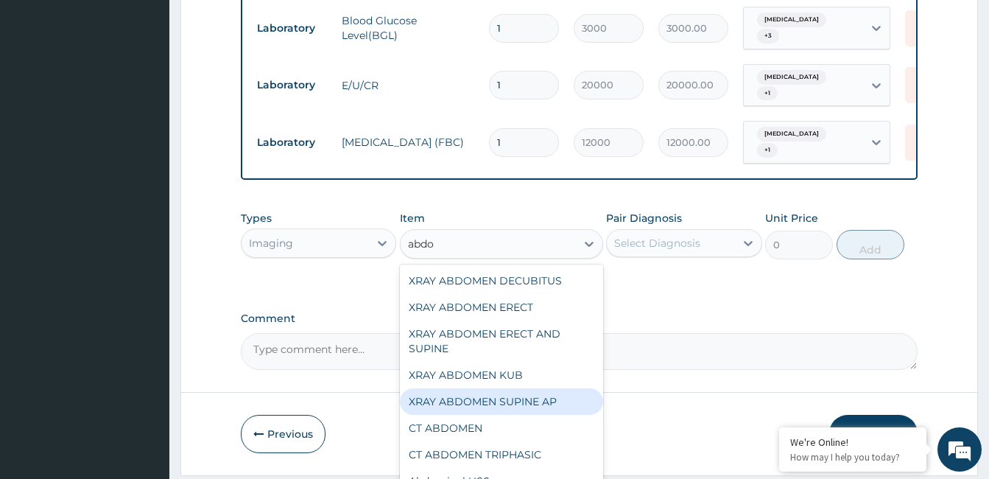
scroll to position [38, 0]
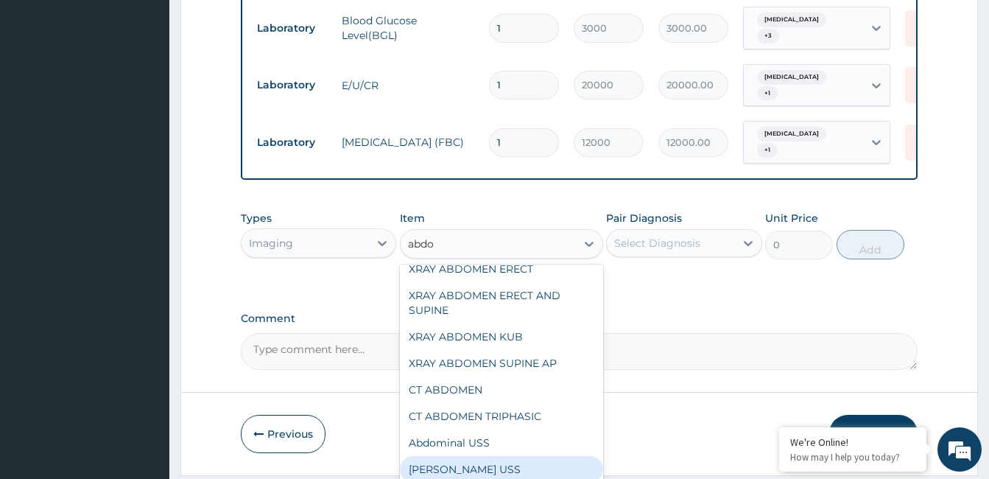
click at [532, 473] on div "Abdomino-Pelvic USS" at bounding box center [501, 469] width 203 height 27
type input "20000"
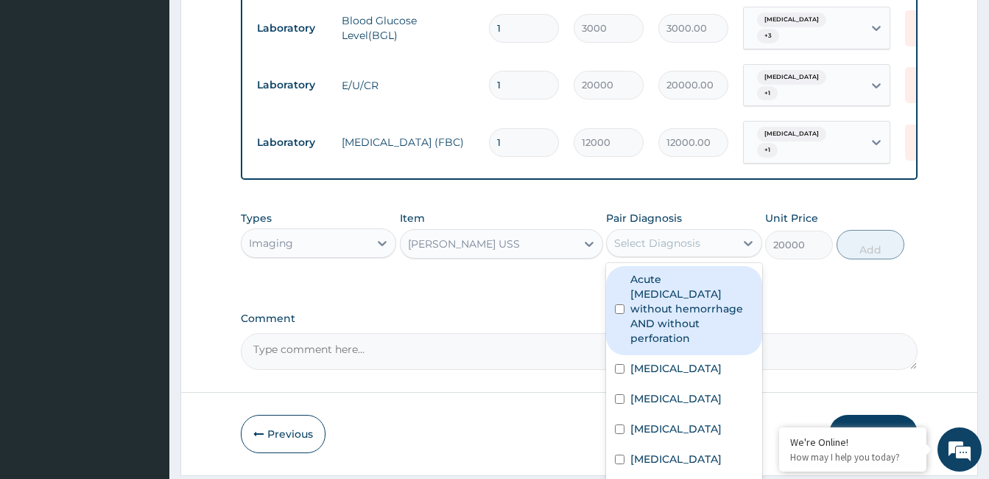
click at [691, 245] on div "Select Diagnosis" at bounding box center [657, 243] width 86 height 15
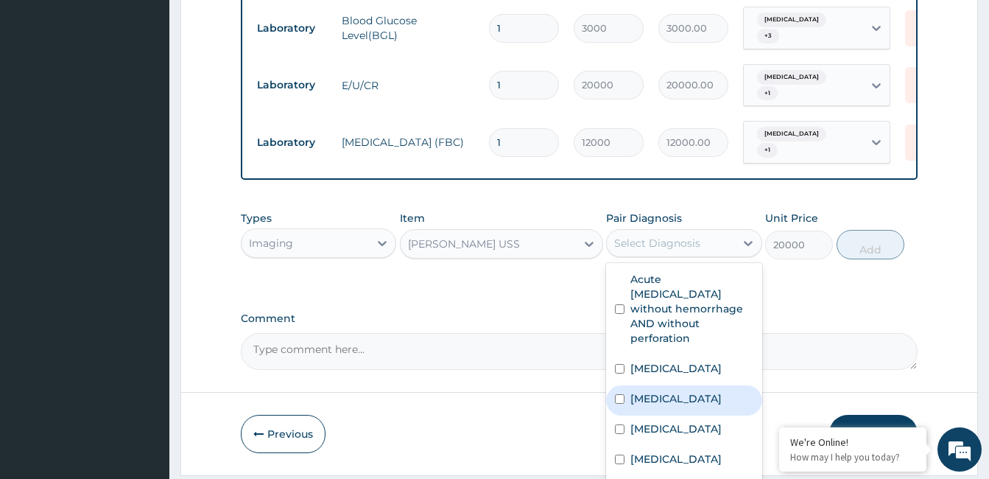
scroll to position [40, 0]
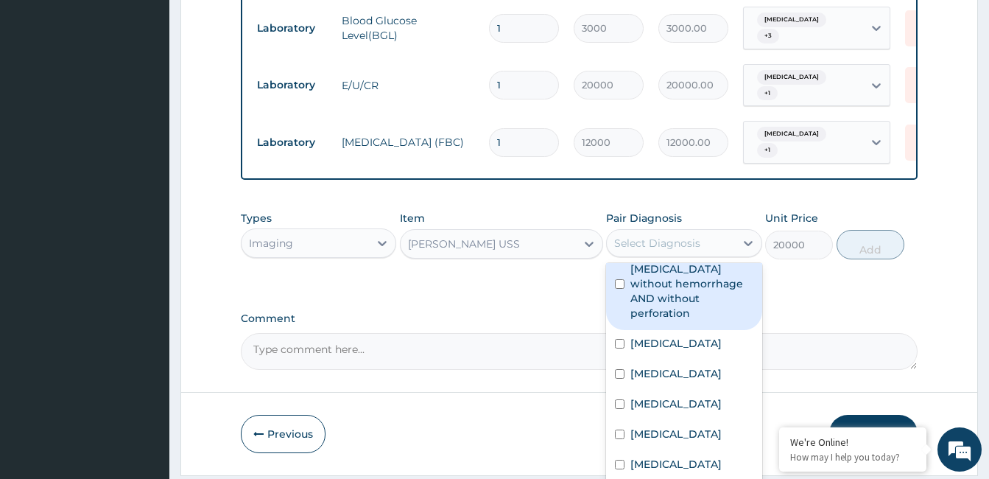
click at [681, 286] on label "Acute peptic ulcer without hemorrhage AND without perforation" at bounding box center [691, 284] width 122 height 74
checkbox input "true"
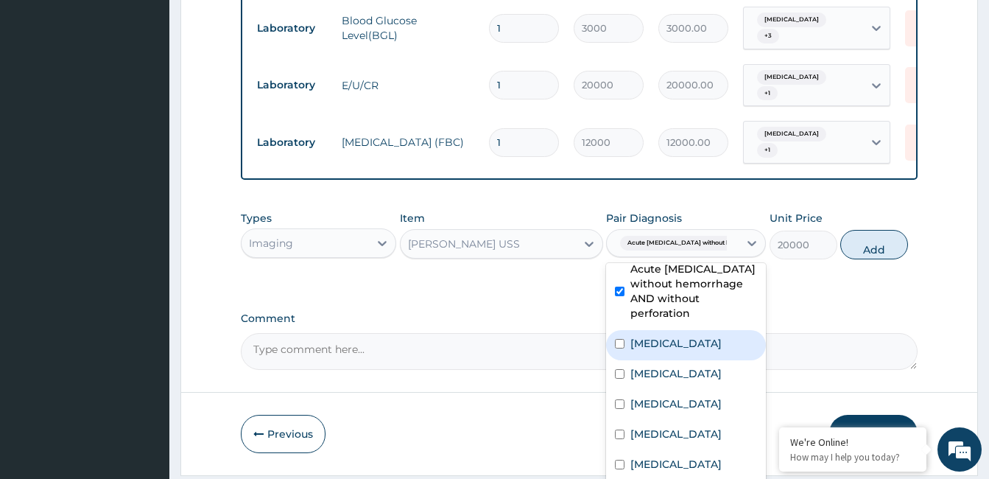
click at [688, 336] on label "Hyperstimulation of ovaries" at bounding box center [675, 343] width 91 height 15
checkbox input "true"
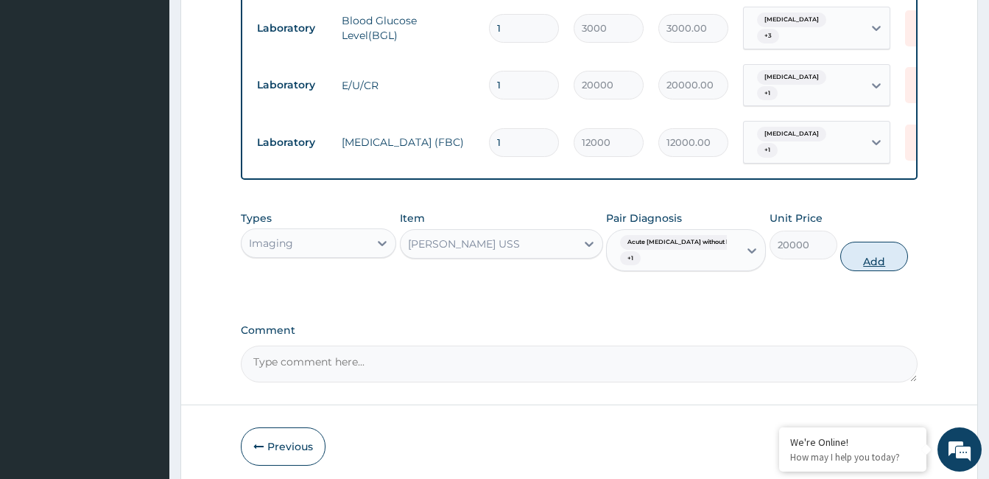
click at [845, 261] on button "Add" at bounding box center [874, 255] width 68 height 29
type input "0"
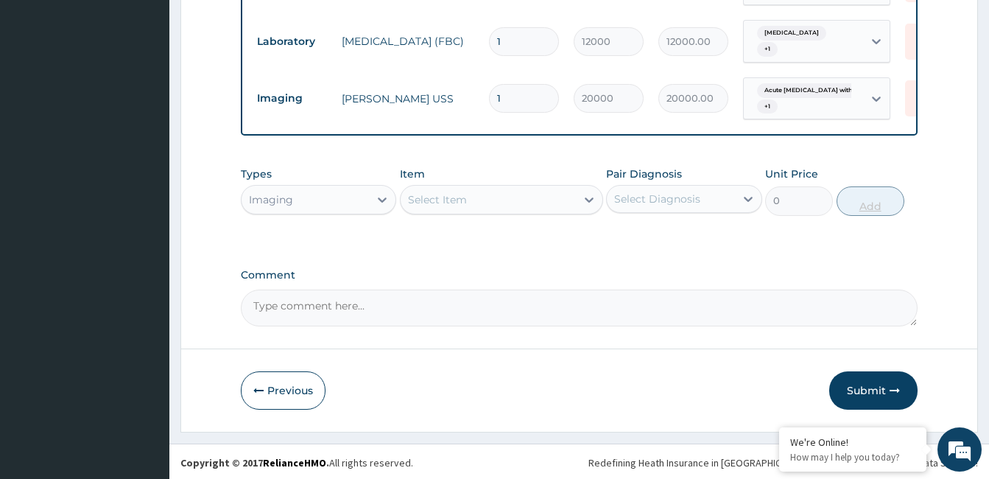
scroll to position [875, 0]
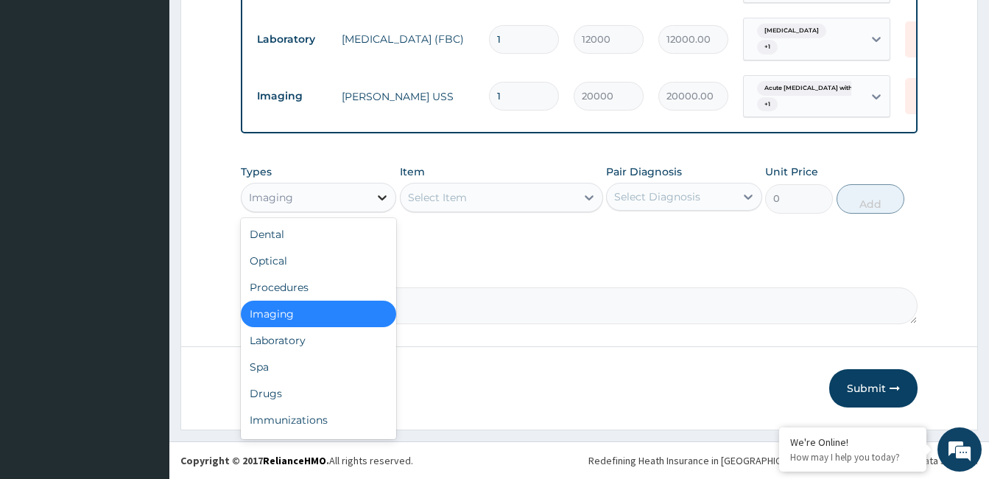
click at [384, 195] on icon at bounding box center [382, 197] width 15 height 15
click at [317, 387] on div "Drugs" at bounding box center [318, 393] width 155 height 27
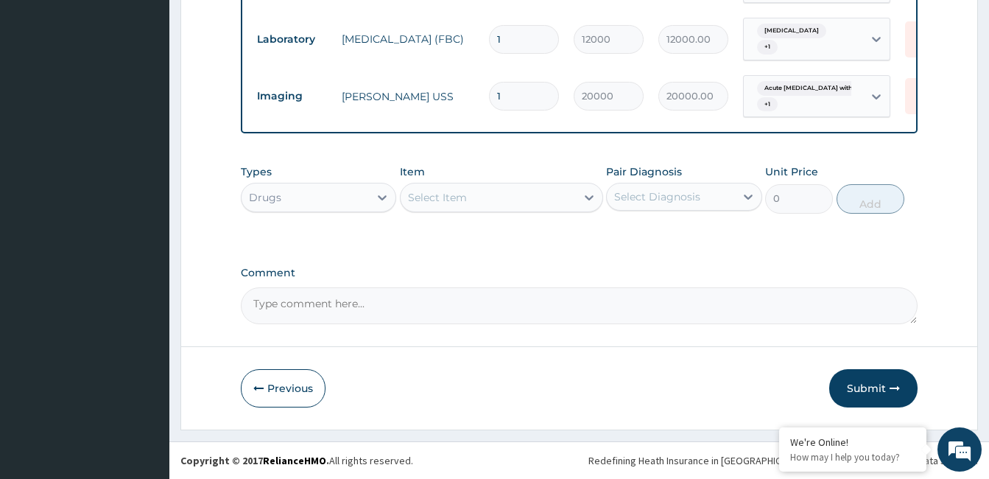
click at [497, 202] on div "Select Item" at bounding box center [488, 198] width 175 height 24
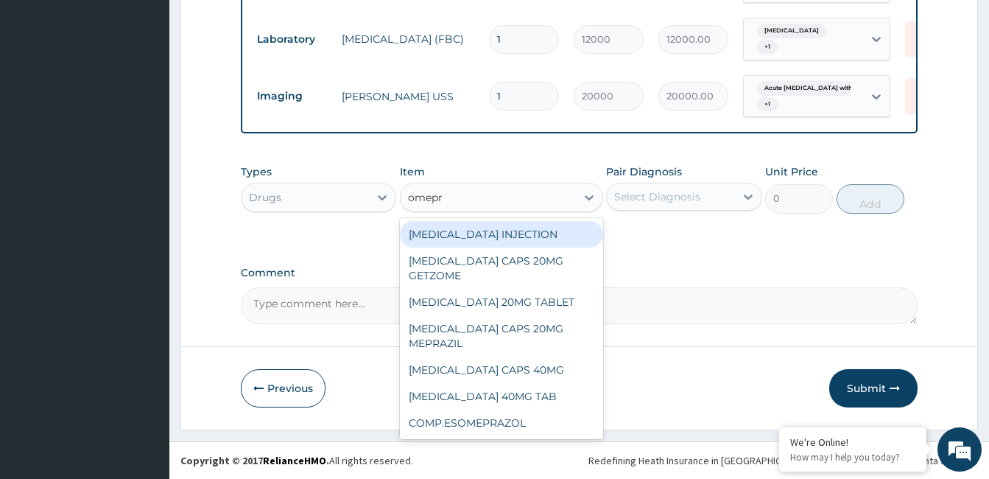
type input "omepra"
click at [496, 235] on div "[MEDICAL_DATA] INJECTION" at bounding box center [501, 234] width 203 height 27
type input "2500"
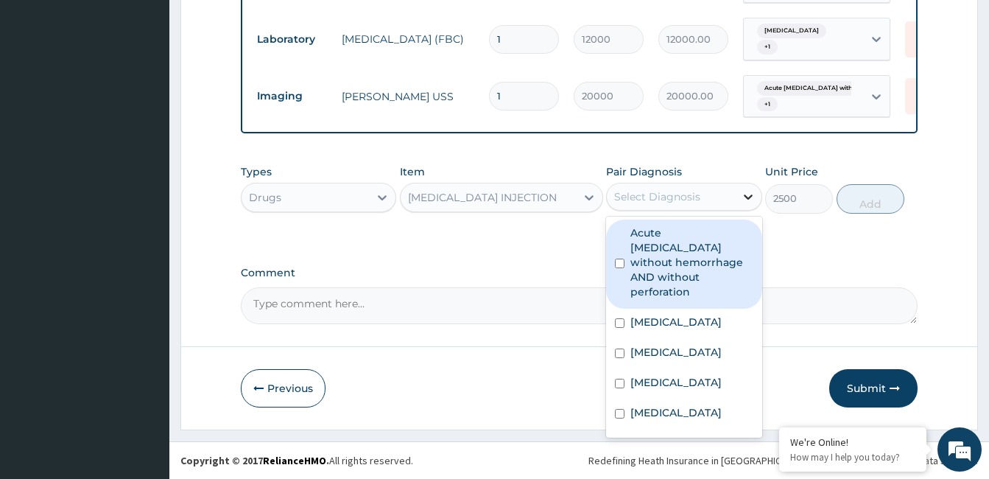
click at [748, 199] on icon at bounding box center [748, 197] width 9 height 5
click at [713, 267] on label "Acute peptic ulcer without hemorrhage AND without perforation" at bounding box center [691, 262] width 122 height 74
checkbox input "true"
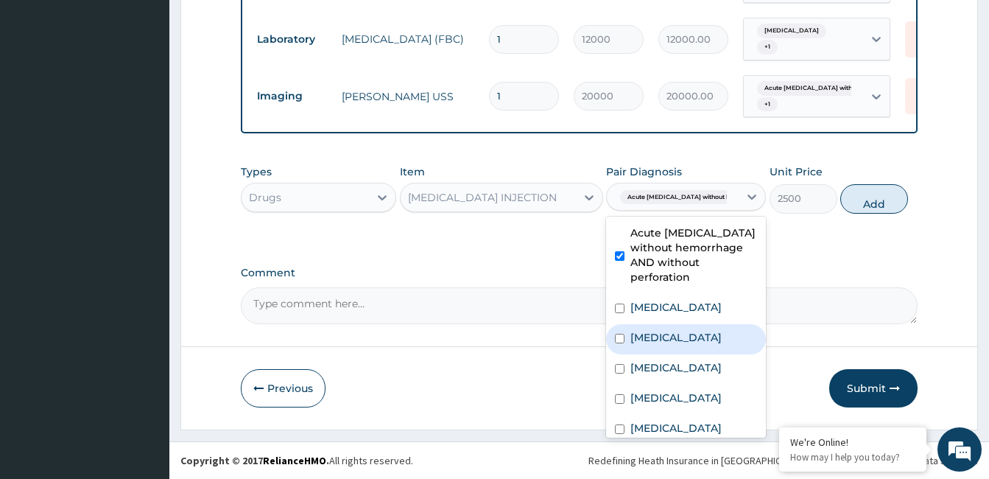
click at [692, 354] on div "Indigestion" at bounding box center [686, 339] width 160 height 30
checkbox input "true"
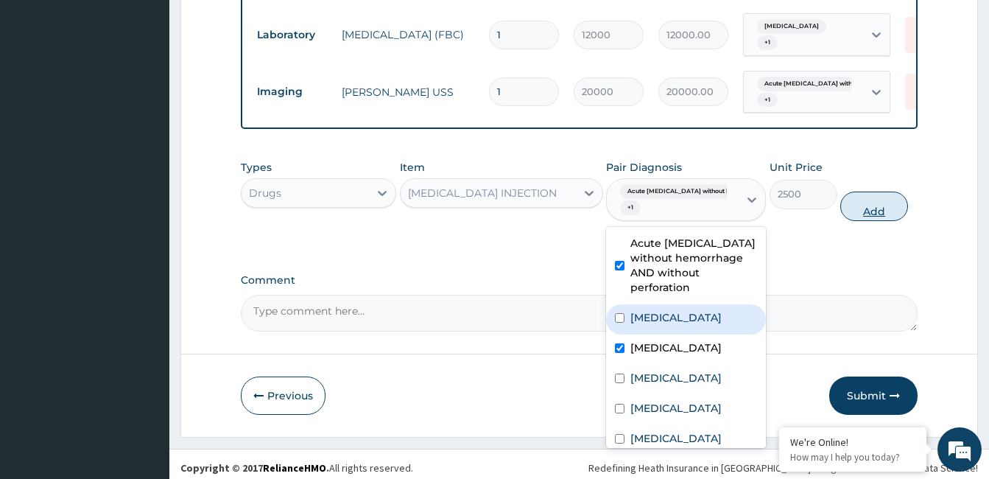
click at [860, 214] on button "Add" at bounding box center [874, 205] width 68 height 29
type input "0"
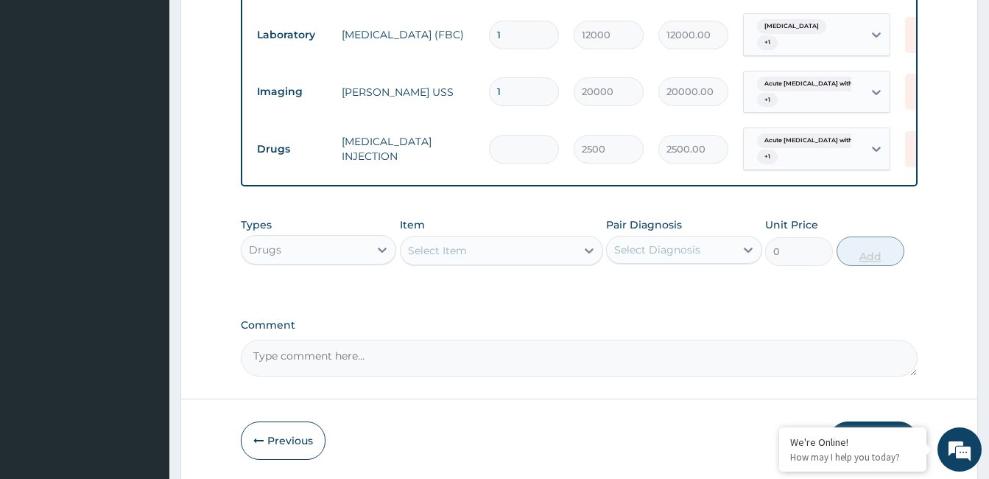
type input "0.00"
type input "2"
type input "5000.00"
type input "0.00"
type input "3"
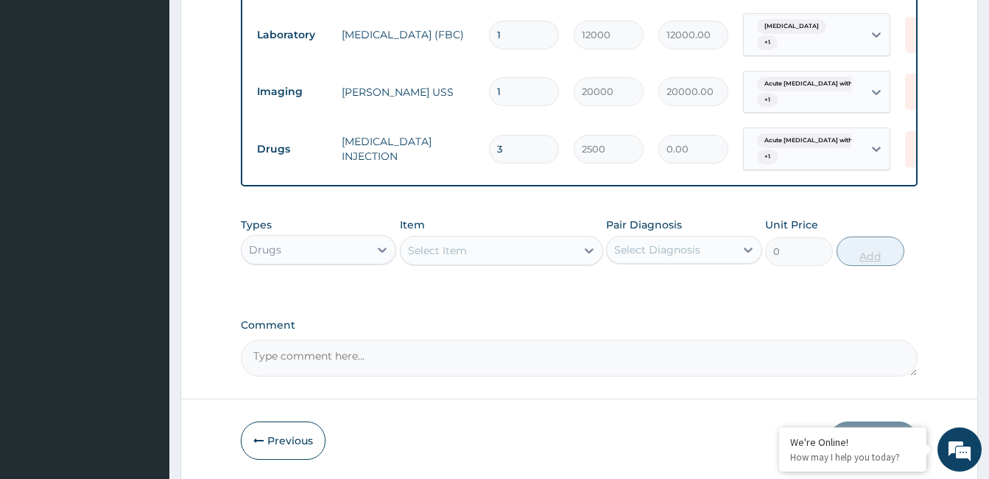
type input "7500.00"
type input "3"
click at [496, 251] on div "Select Item" at bounding box center [488, 251] width 175 height 24
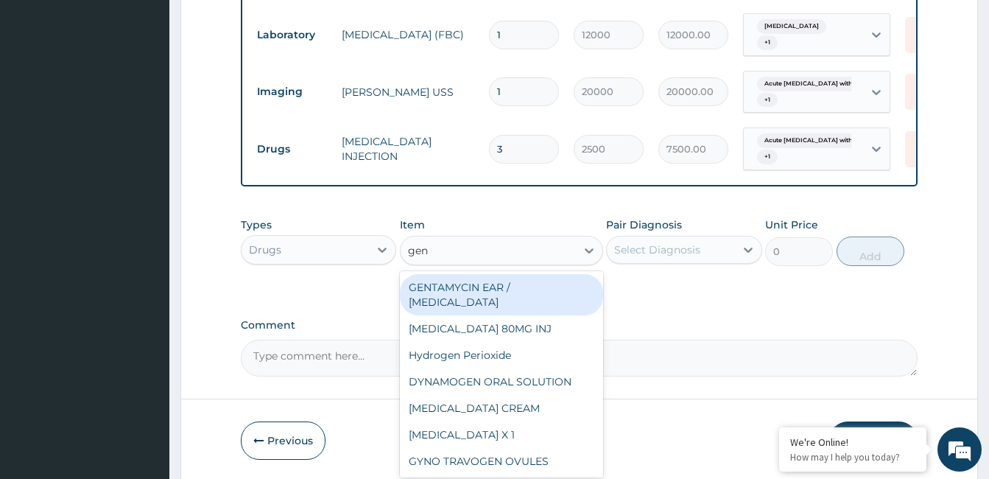
type input "gent"
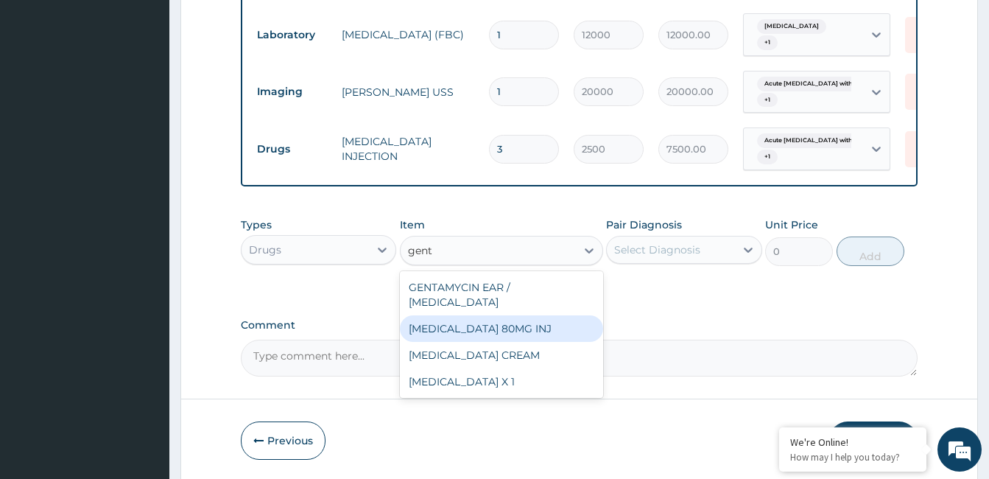
click at [500, 322] on div "[MEDICAL_DATA] 80MG INJ" at bounding box center [501, 328] width 203 height 27
type input "500"
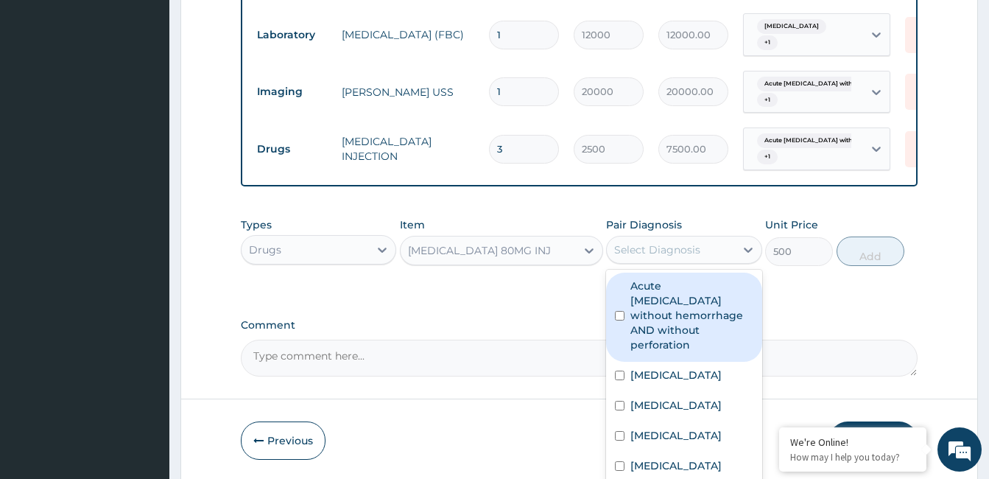
click at [677, 254] on div "Select Diagnosis" at bounding box center [657, 249] width 86 height 15
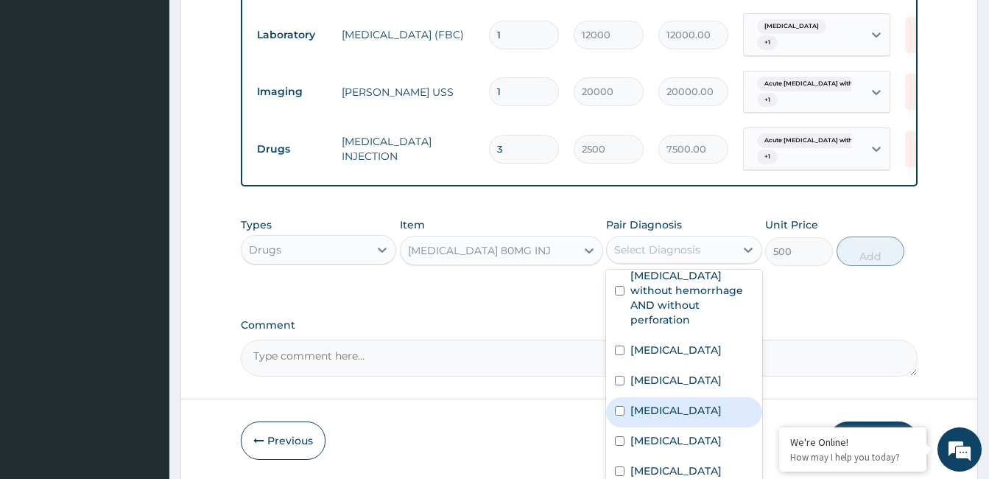
click at [668, 398] on div "[MEDICAL_DATA]" at bounding box center [683, 412] width 155 height 30
checkbox input "true"
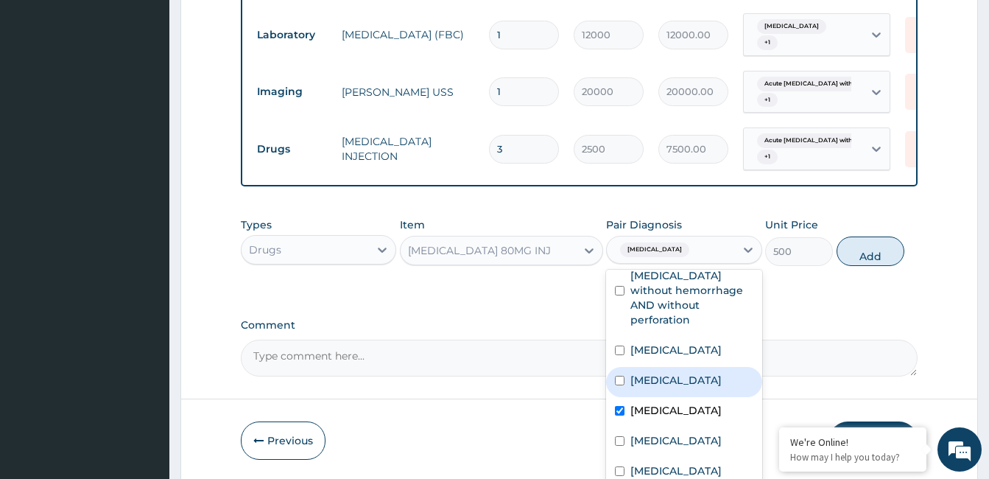
click at [664, 367] on div "Indigestion" at bounding box center [683, 382] width 155 height 30
checkbox input "true"
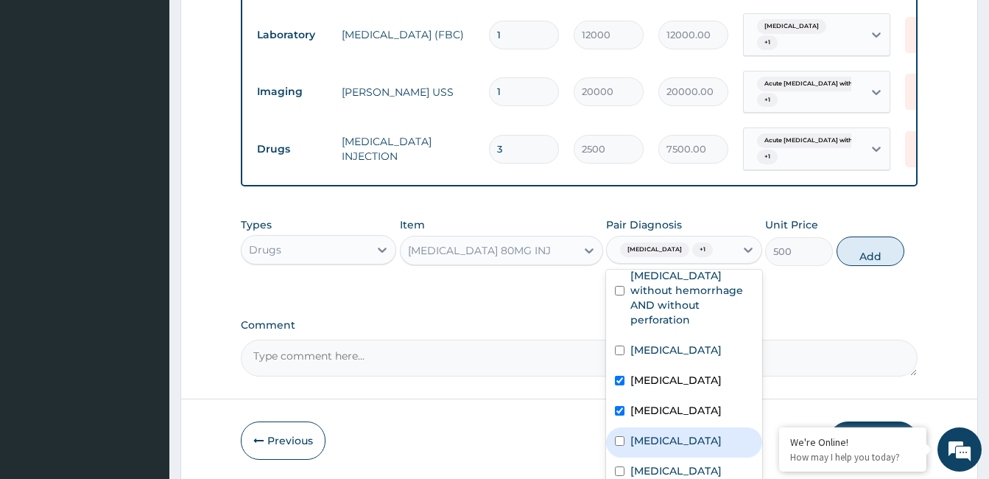
click at [671, 434] on label "Hypokalemia" at bounding box center [675, 440] width 91 height 15
checkbox input "true"
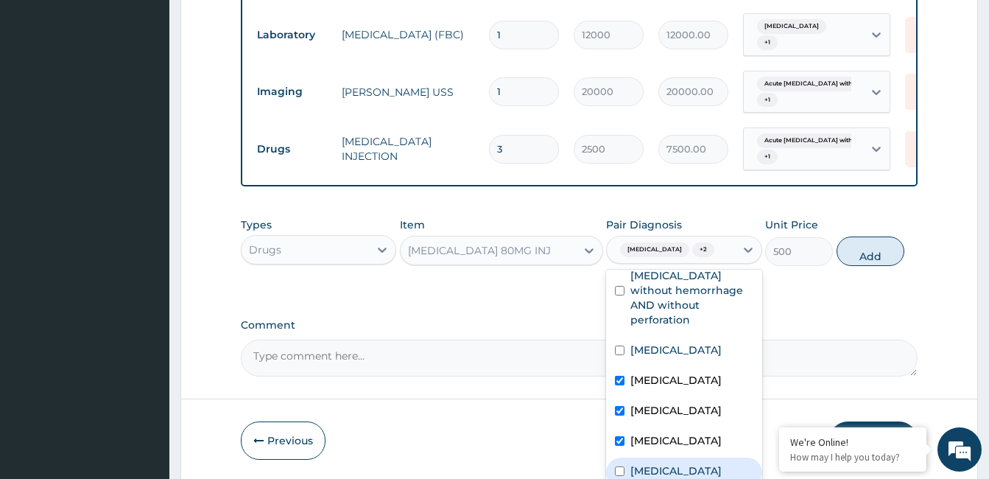
click at [669, 463] on label "Electrolyte imbalance" at bounding box center [675, 470] width 91 height 15
checkbox input "true"
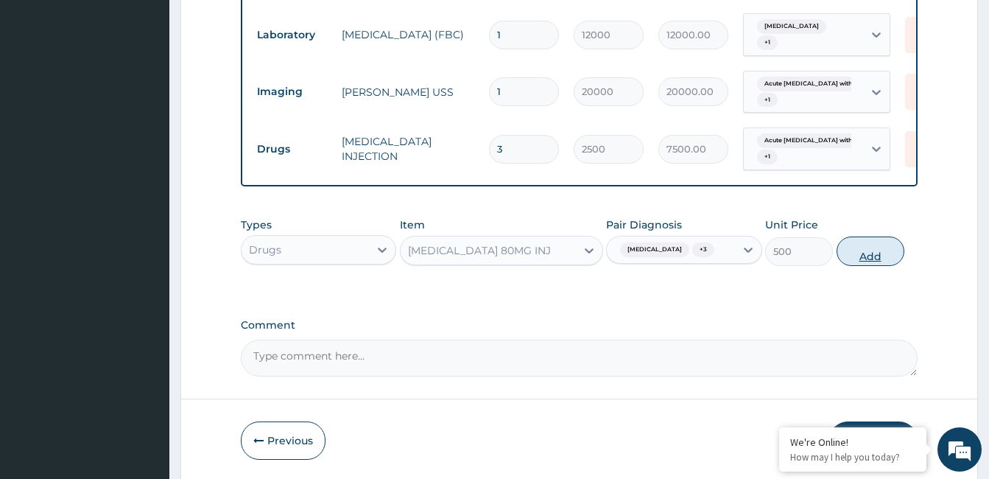
click at [847, 261] on button "Add" at bounding box center [870, 250] width 68 height 29
type input "0"
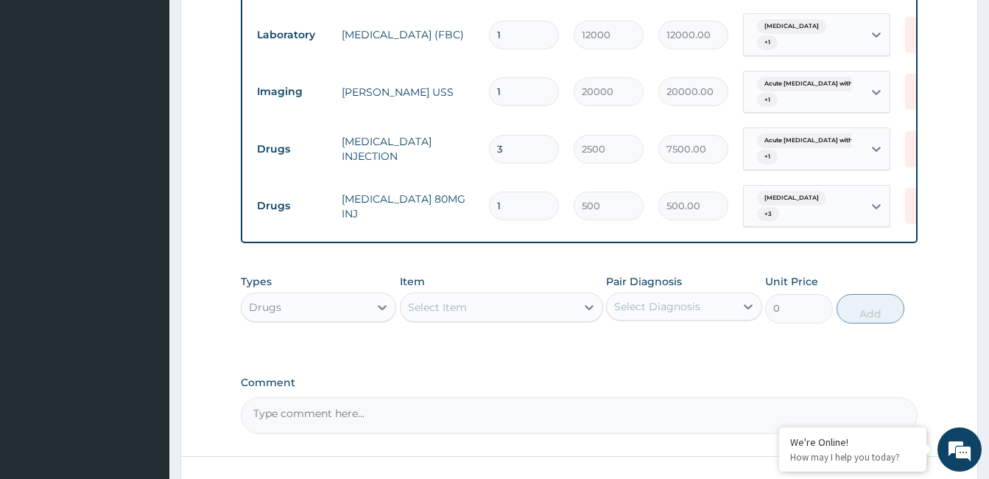
type input "0.00"
type input "5"
type input "2500.00"
type input "0.00"
type input "7"
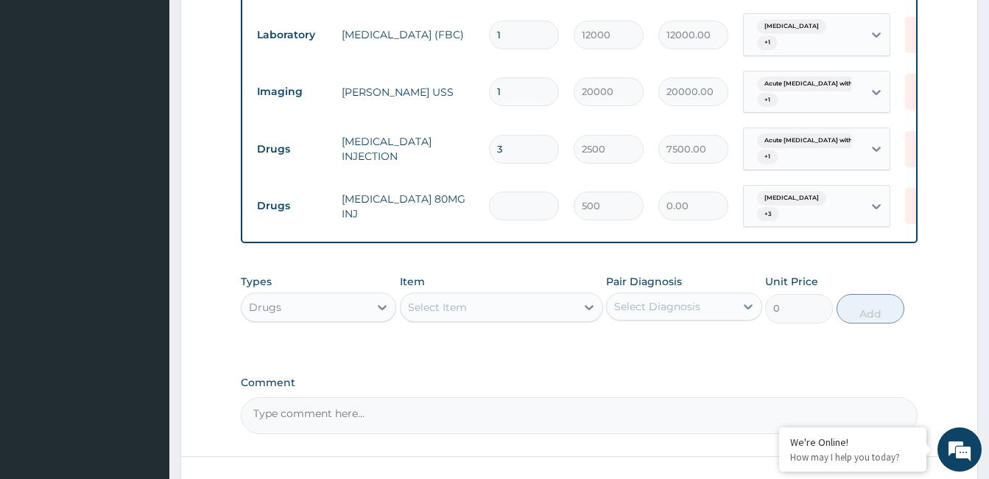
type input "3500.00"
type input "7"
click at [430, 305] on div "Select Item" at bounding box center [437, 307] width 59 height 15
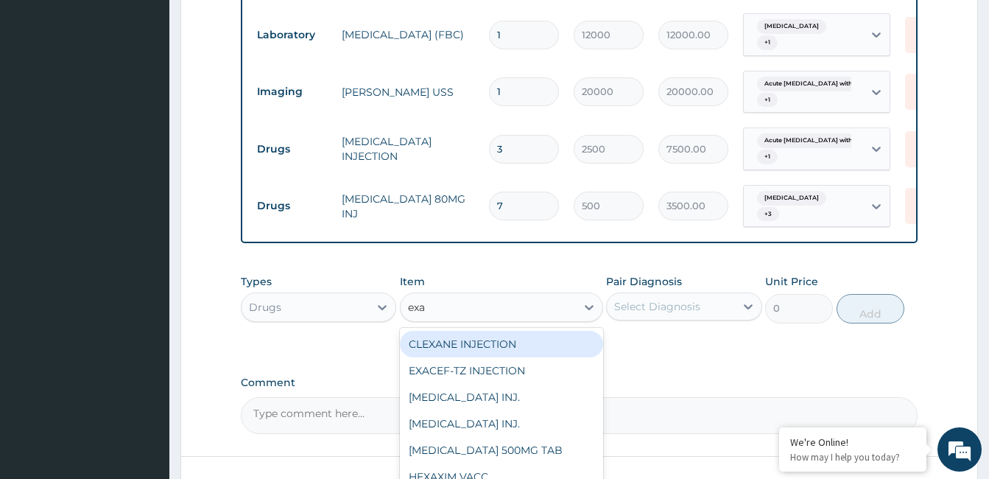
type input "exac"
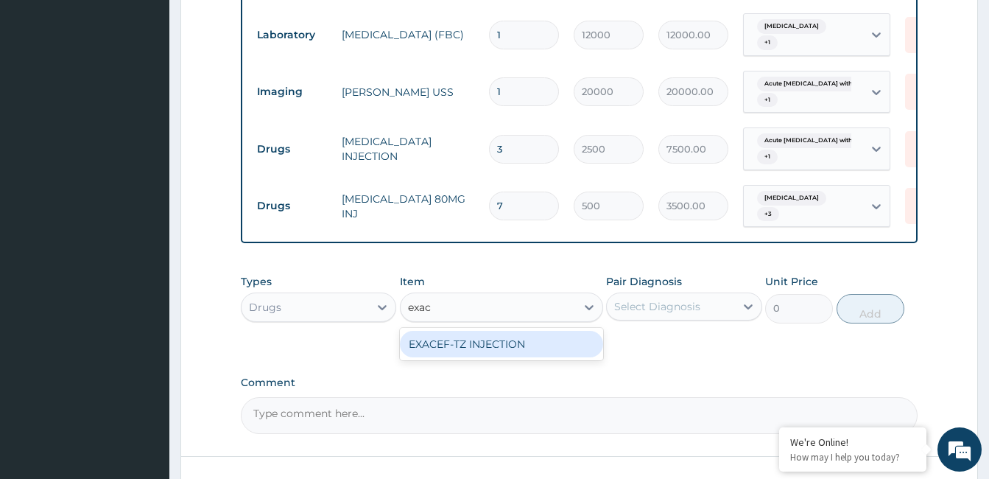
click at [475, 340] on div "EXACEF-TZ INJECTION" at bounding box center [501, 344] width 203 height 27
type input "5400"
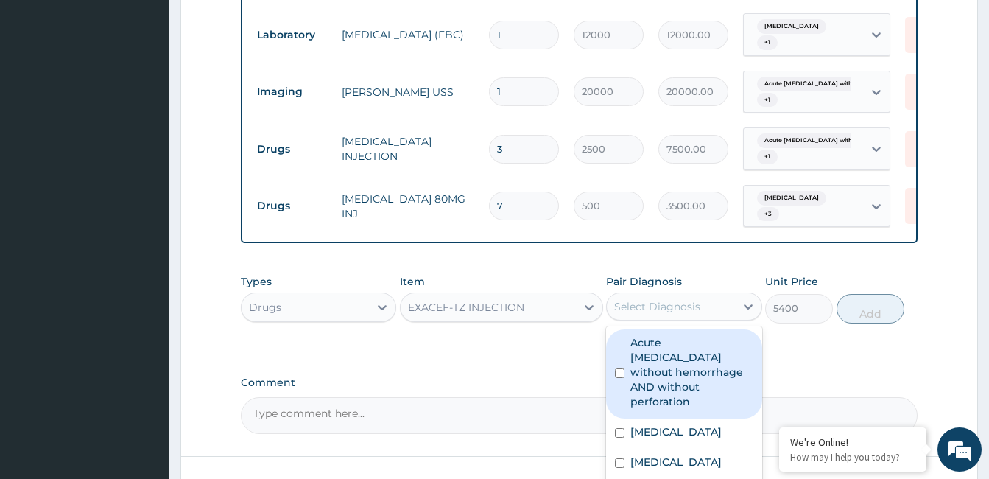
click at [639, 308] on div "Select Diagnosis" at bounding box center [657, 306] width 86 height 15
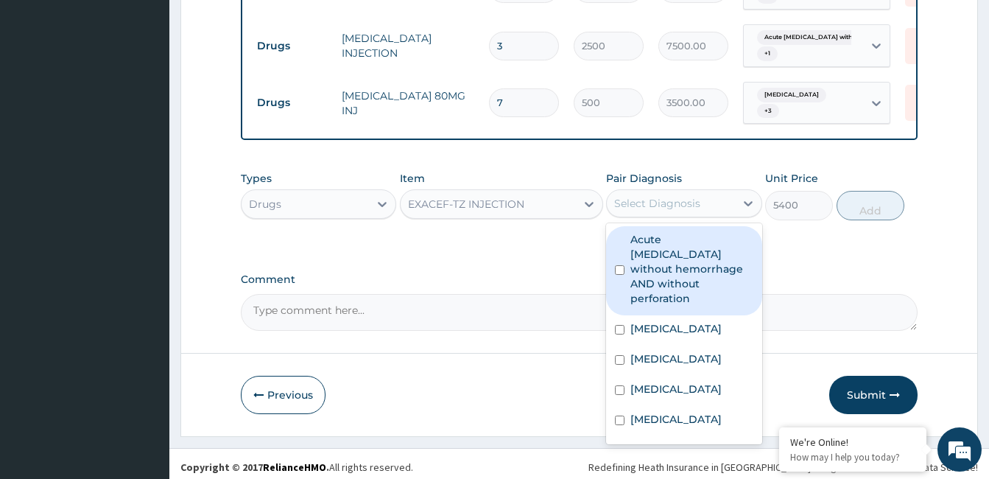
scroll to position [984, 0]
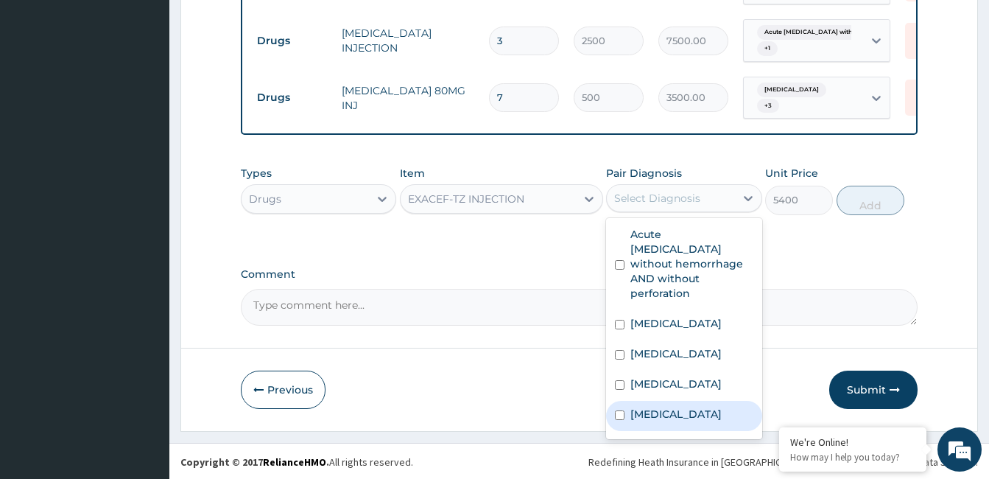
click at [694, 411] on label "Hypokalemia" at bounding box center [675, 413] width 91 height 15
checkbox input "true"
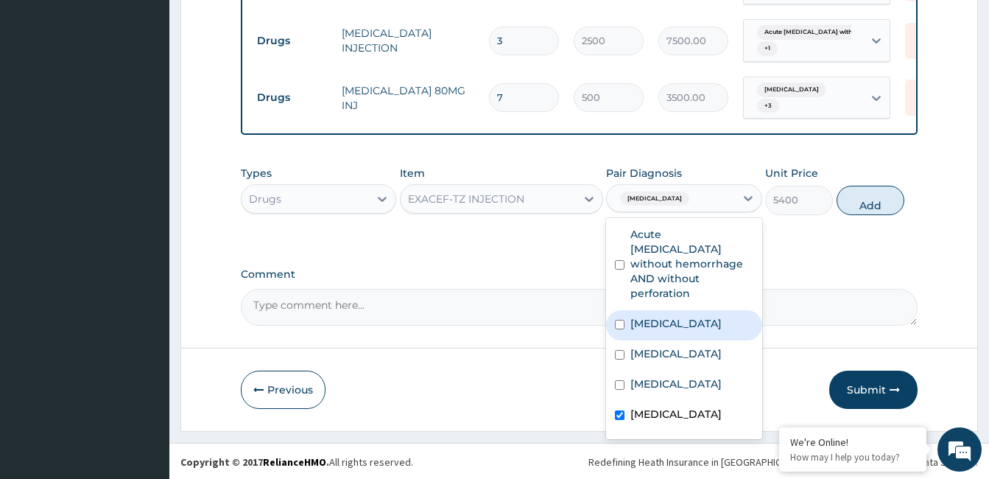
click at [680, 316] on label "Hyperstimulation of ovaries" at bounding box center [675, 323] width 91 height 15
checkbox input "true"
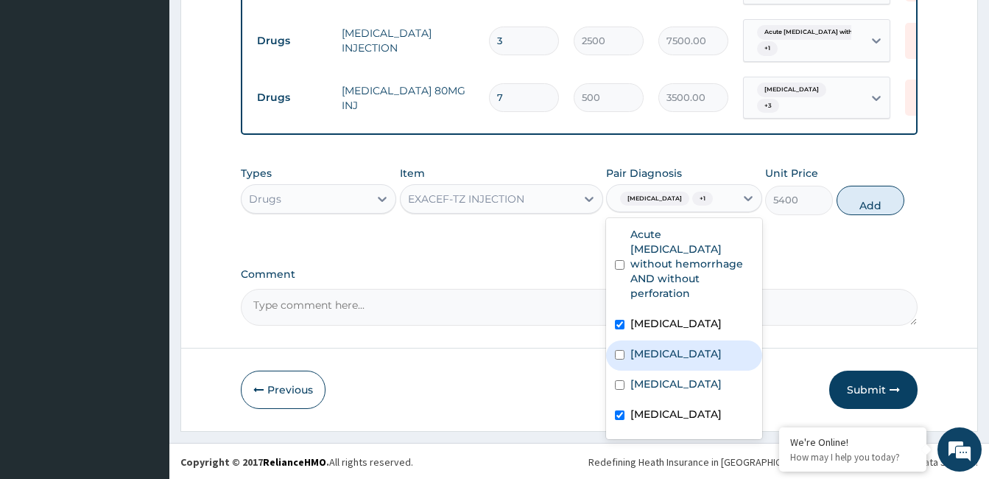
click at [669, 347] on label "Indigestion" at bounding box center [675, 353] width 91 height 15
checkbox input "true"
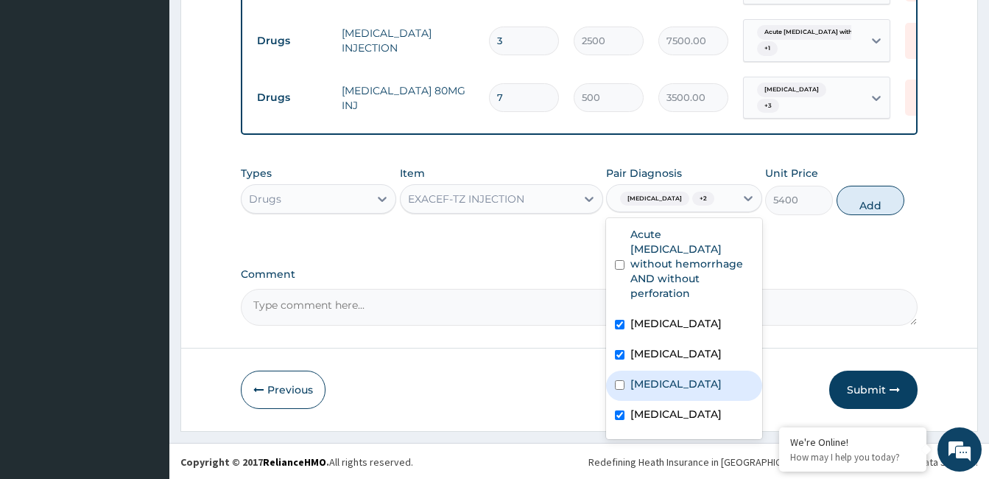
click at [668, 377] on div "[MEDICAL_DATA]" at bounding box center [683, 385] width 155 height 30
checkbox input "true"
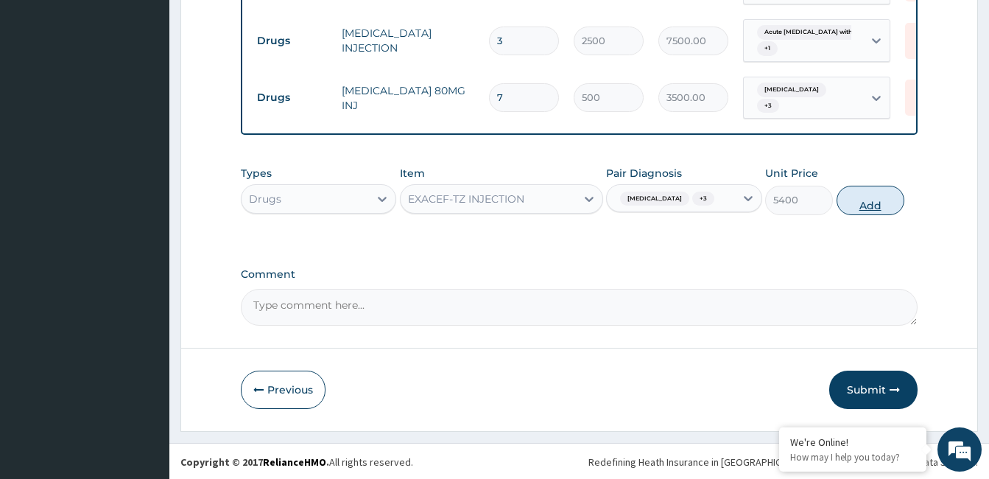
click at [857, 205] on button "Add" at bounding box center [870, 200] width 68 height 29
type input "0"
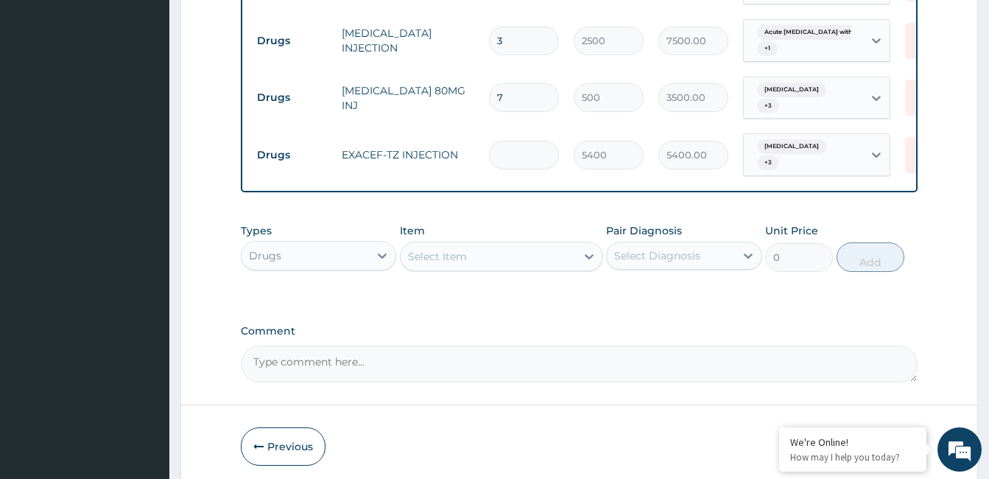
type input "0.00"
type input "7"
type input "37800.00"
type input "0.00"
type input "8"
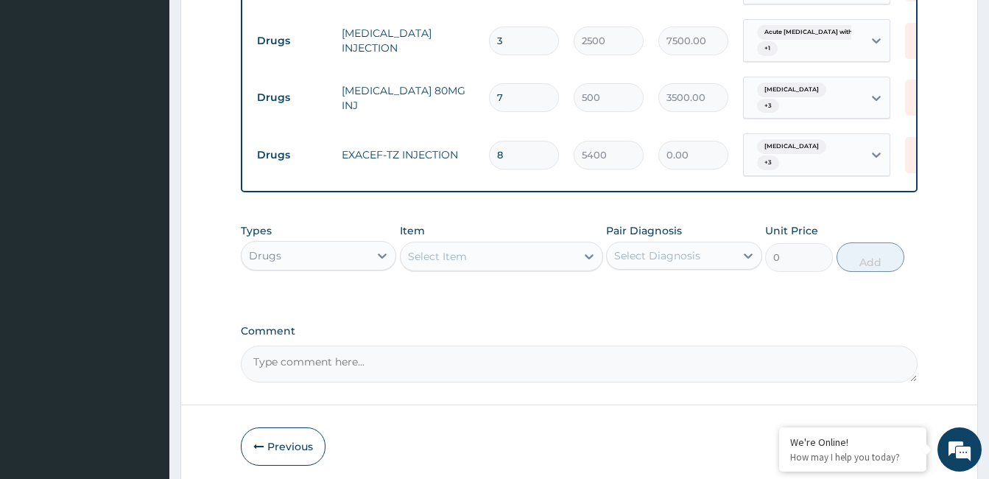
type input "43200.00"
type input "0.00"
type input "9"
type input "48600.00"
type input "9"
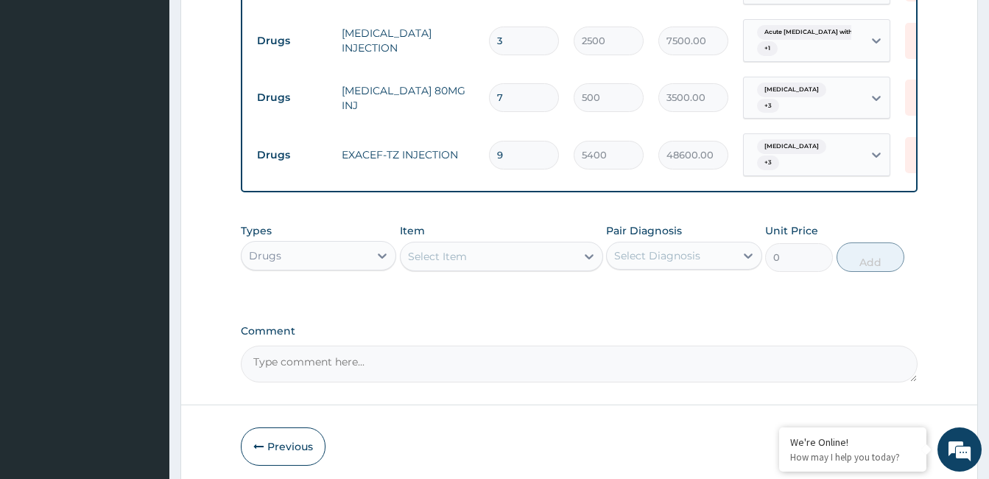
click at [502, 244] on div "Select Item" at bounding box center [488, 256] width 175 height 24
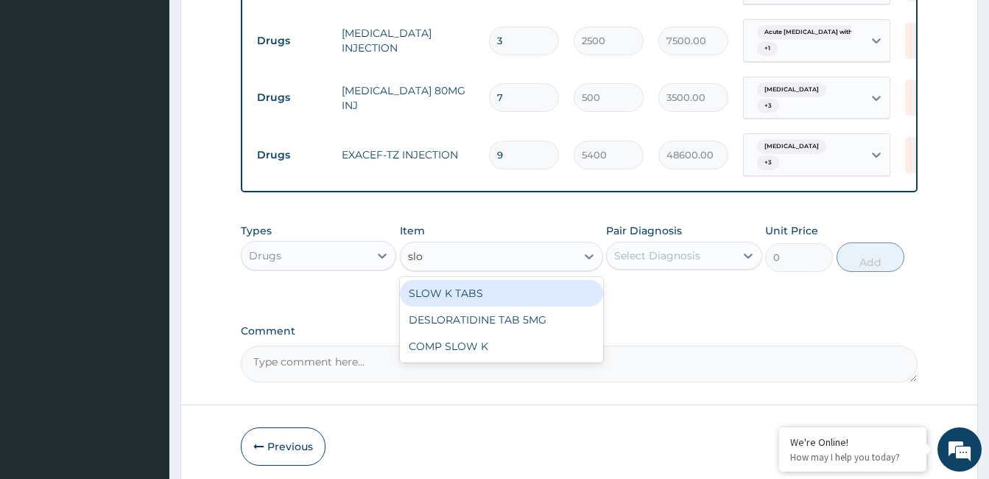
type input "slow"
click at [453, 286] on div "SLOW K TABS" at bounding box center [501, 293] width 203 height 27
type input "350"
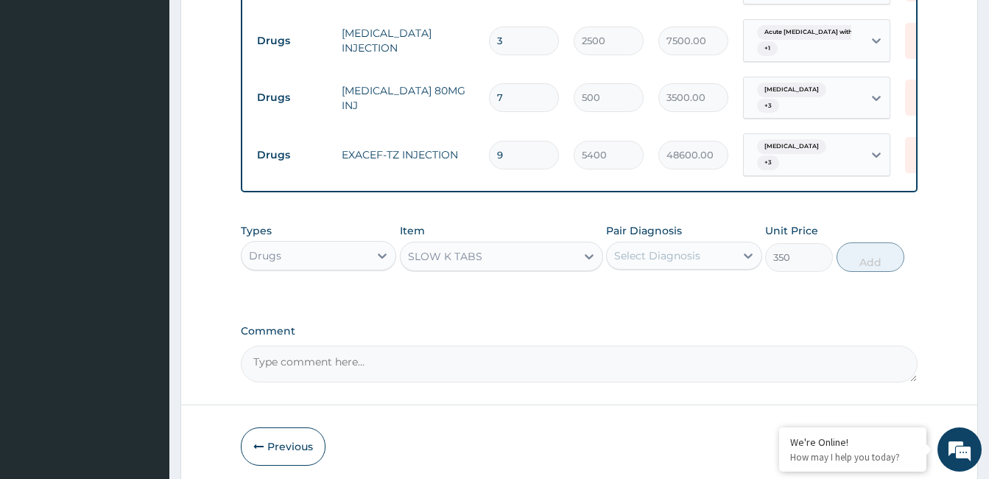
click at [649, 251] on div "Select Diagnosis" at bounding box center [657, 255] width 86 height 15
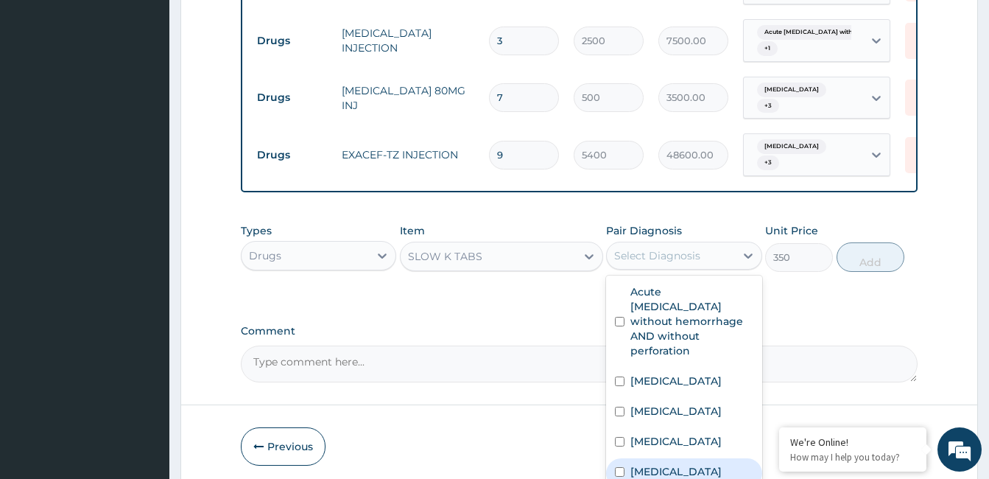
click at [660, 464] on label "Hypokalemia" at bounding box center [675, 471] width 91 height 15
checkbox input "true"
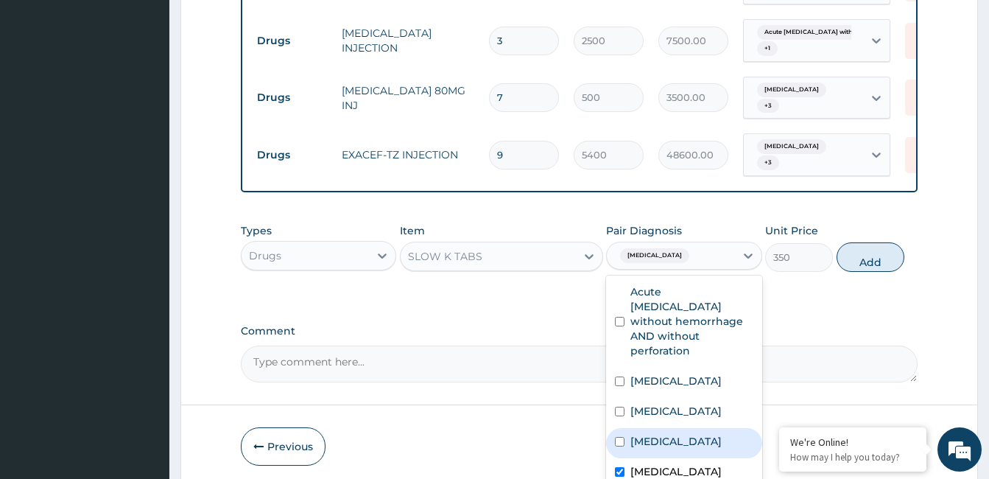
click at [656, 434] on label "[MEDICAL_DATA]" at bounding box center [675, 441] width 91 height 15
checkbox input "true"
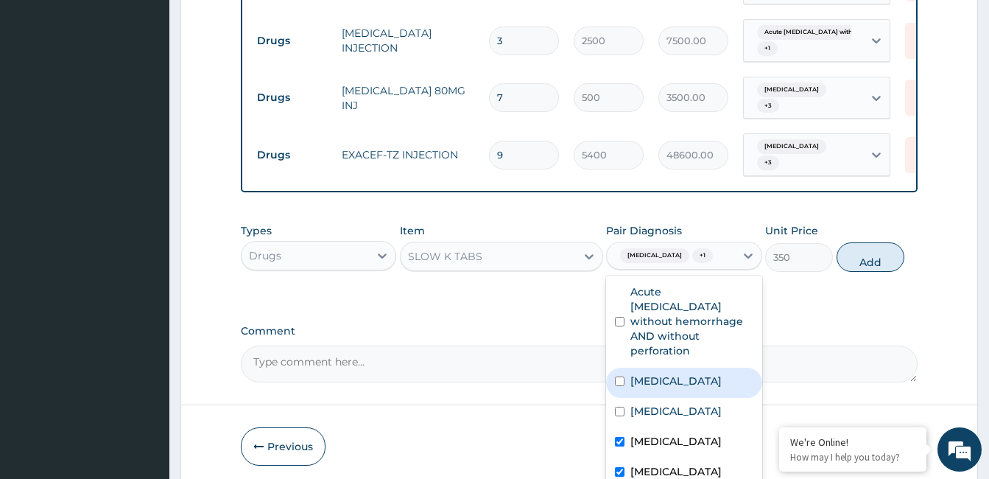
click at [665, 373] on label "Hyperstimulation of ovaries" at bounding box center [675, 380] width 91 height 15
checkbox input "true"
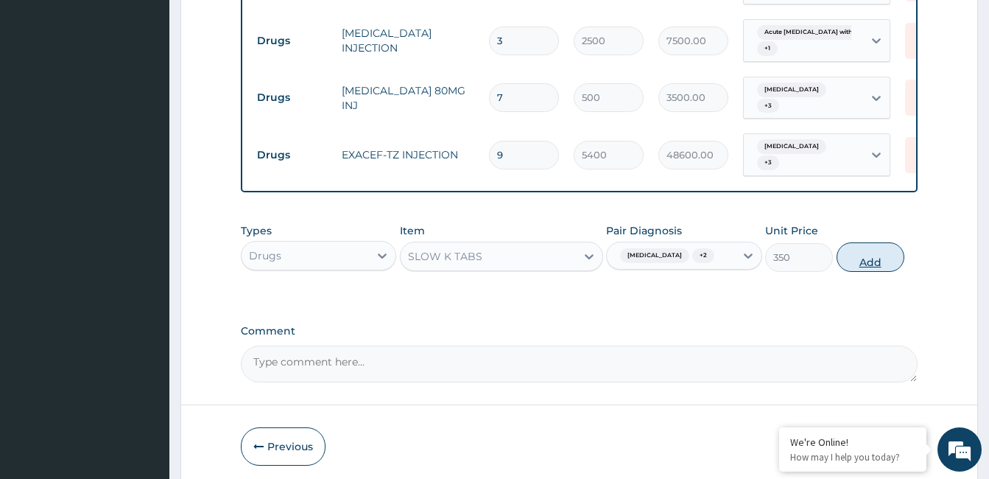
click at [861, 250] on button "Add" at bounding box center [870, 256] width 68 height 29
type input "0"
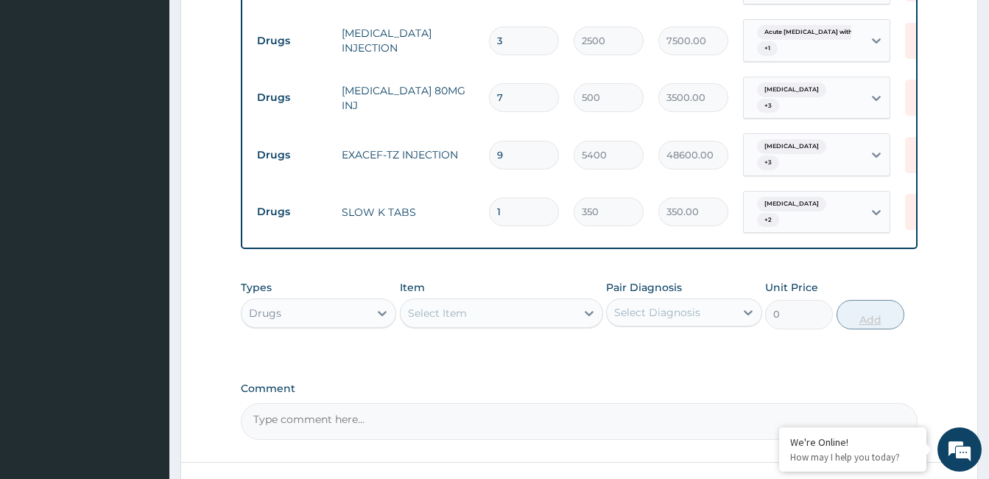
type input "14"
type input "4900.00"
type input "14"
click at [486, 301] on div "Select Item" at bounding box center [488, 313] width 175 height 24
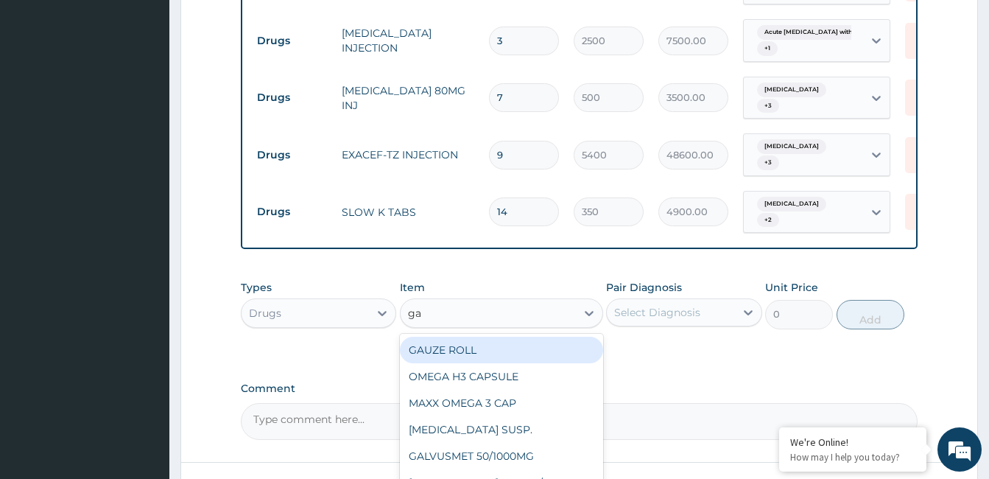
type input "gav"
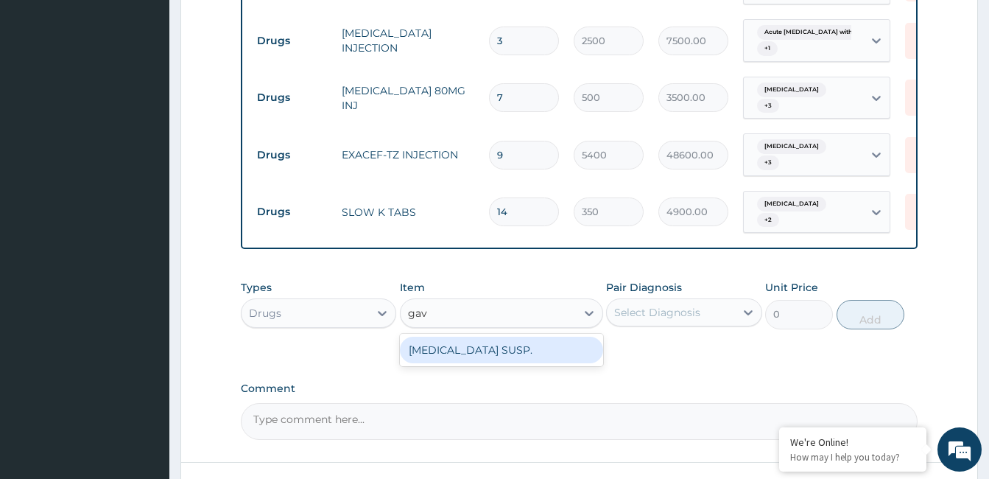
click at [437, 336] on div "[MEDICAL_DATA] SUSP." at bounding box center [501, 349] width 203 height 27
type input "10700"
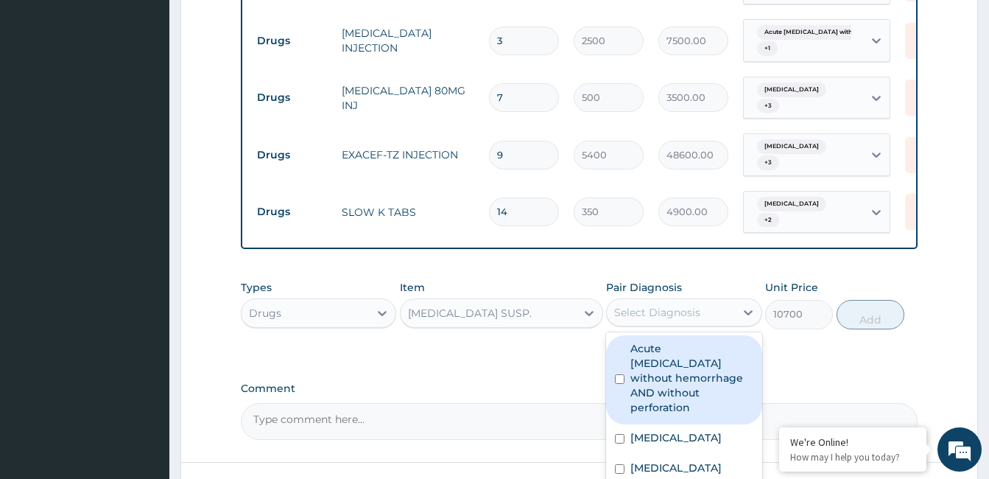
click at [701, 300] on div "Select Diagnosis" at bounding box center [670, 312] width 127 height 24
click at [664, 355] on label "Acute peptic ulcer without hemorrhage AND without perforation" at bounding box center [691, 378] width 122 height 74
checkbox input "true"
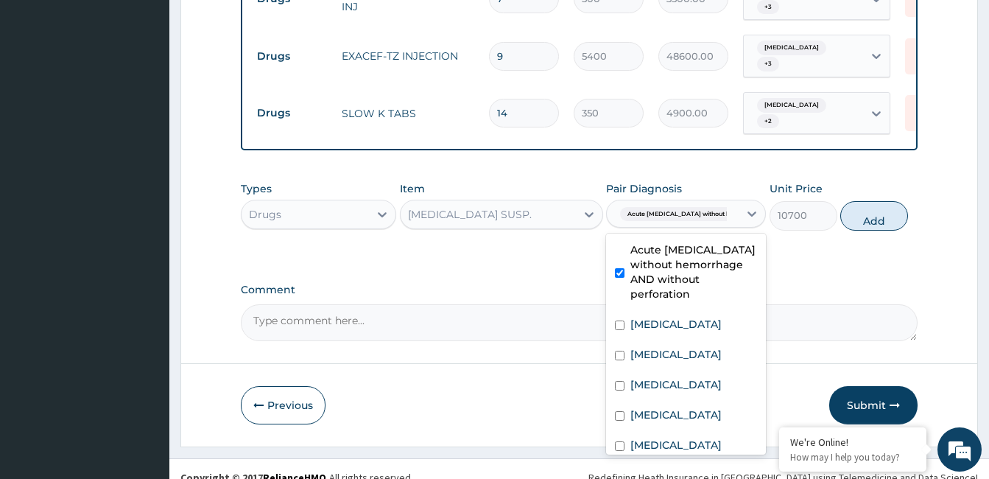
scroll to position [1085, 0]
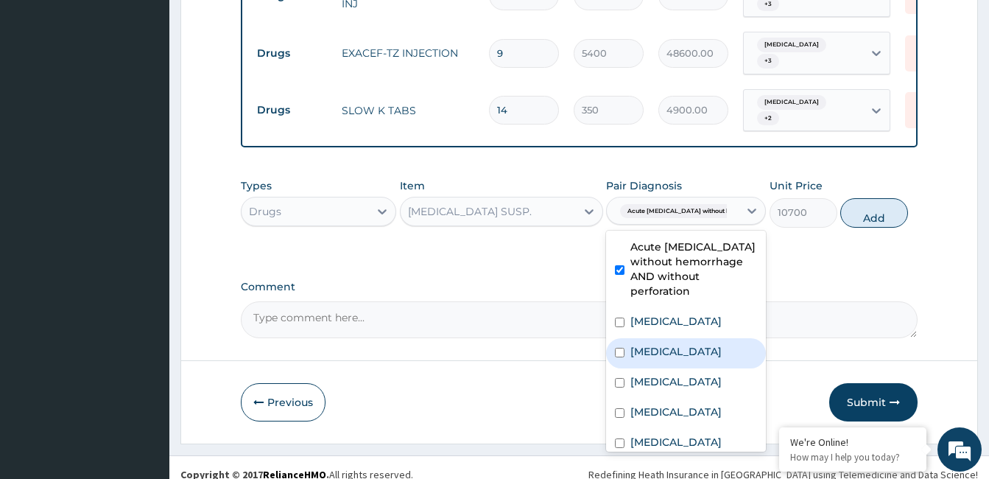
click at [687, 355] on label "Indigestion" at bounding box center [675, 351] width 91 height 15
checkbox input "true"
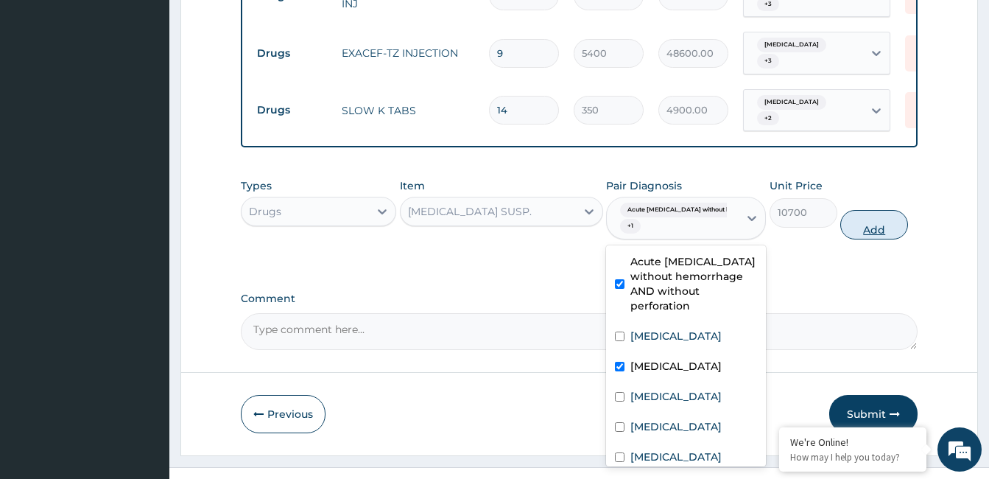
click at [864, 214] on button "Add" at bounding box center [874, 224] width 68 height 29
type input "0"
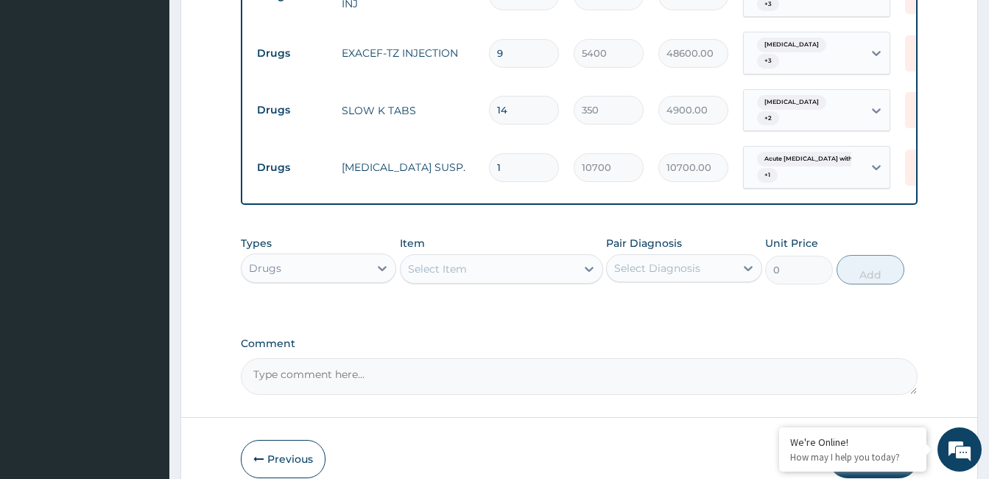
click at [535, 259] on div "Select Item" at bounding box center [488, 269] width 175 height 24
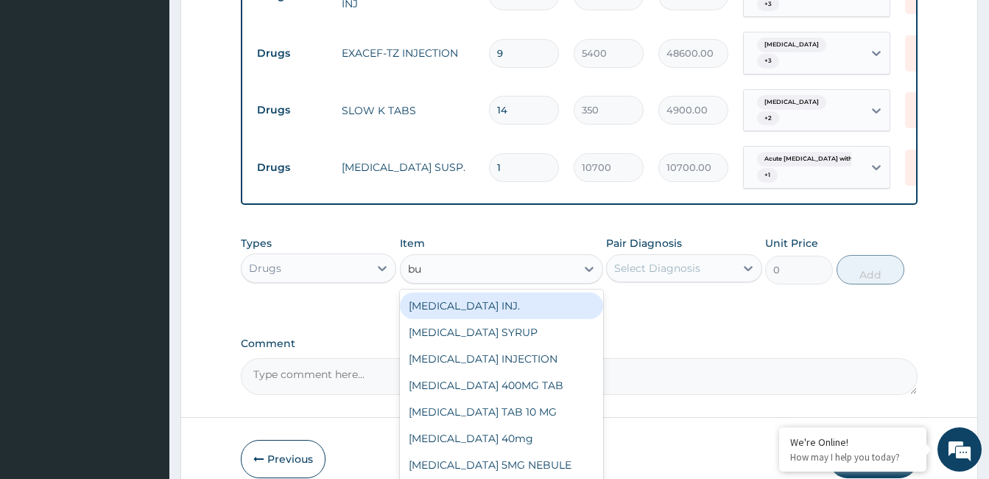
type input "bus"
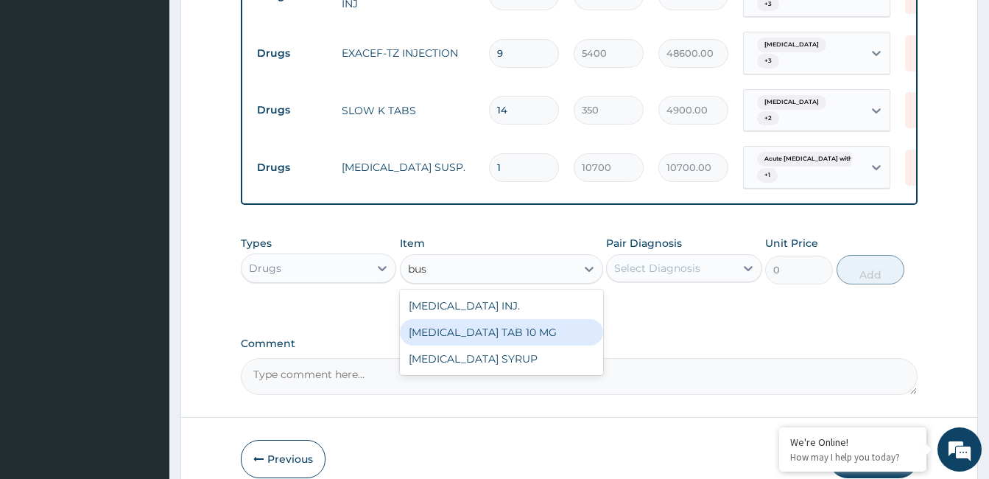
click at [512, 325] on div "BUSCOPAN TAB 10 MG" at bounding box center [501, 332] width 203 height 27
type input "100"
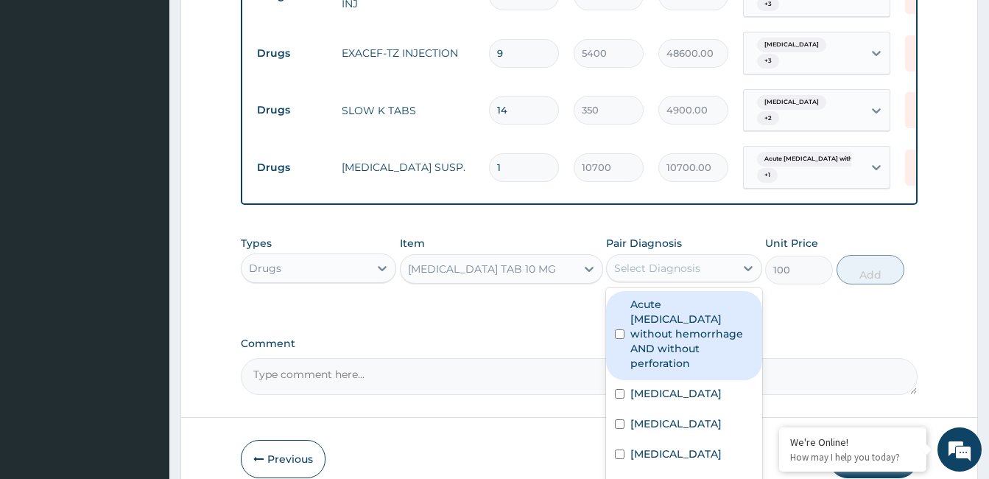
click at [642, 261] on div "Select Diagnosis" at bounding box center [670, 268] width 127 height 24
click at [685, 323] on label "Acute peptic ulcer without hemorrhage AND without perforation" at bounding box center [691, 334] width 122 height 74
checkbox input "true"
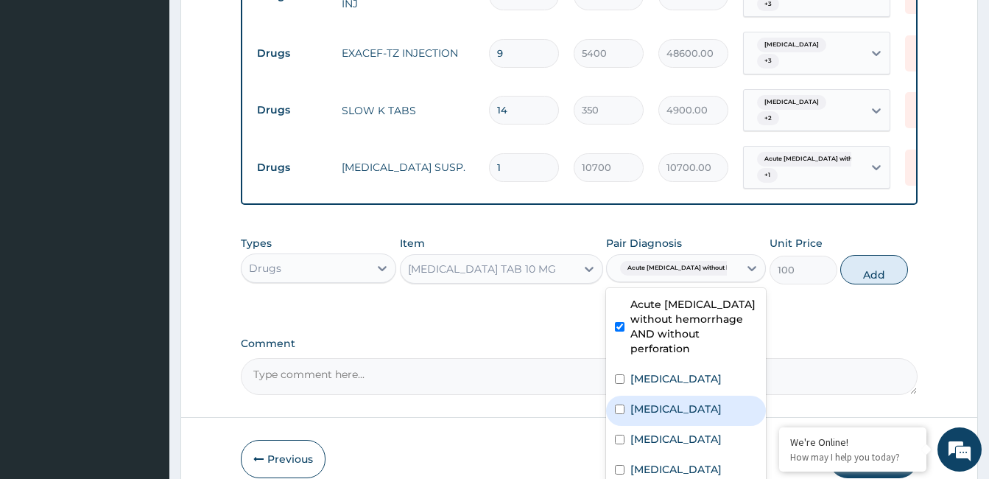
scroll to position [40, 0]
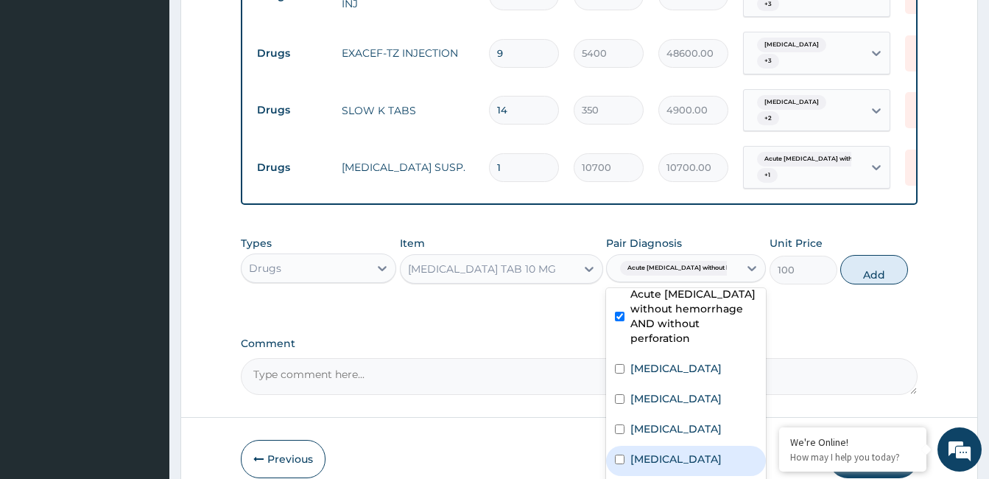
click at [698, 451] on label "Hypokalemia" at bounding box center [675, 458] width 91 height 15
checkbox input "true"
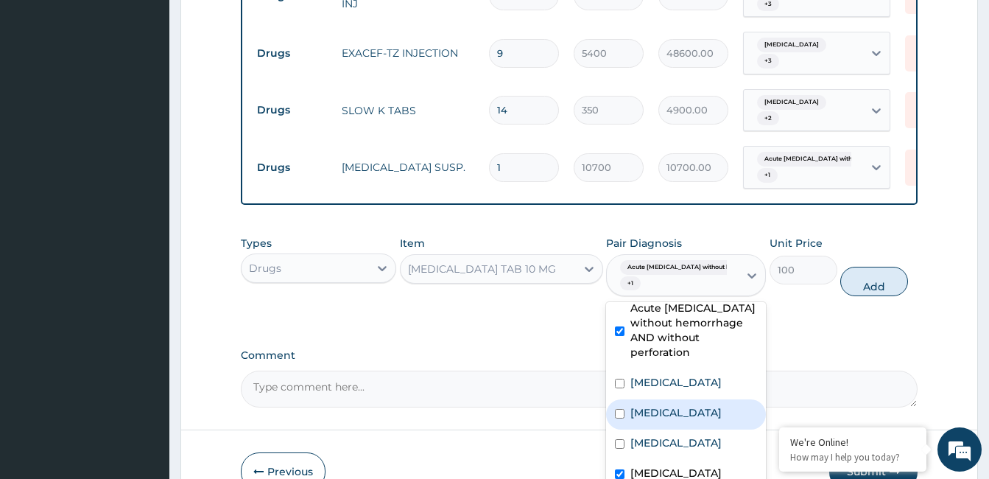
click at [658, 399] on div "Indigestion" at bounding box center [686, 414] width 160 height 30
checkbox input "true"
click at [854, 267] on button "Add" at bounding box center [874, 281] width 68 height 29
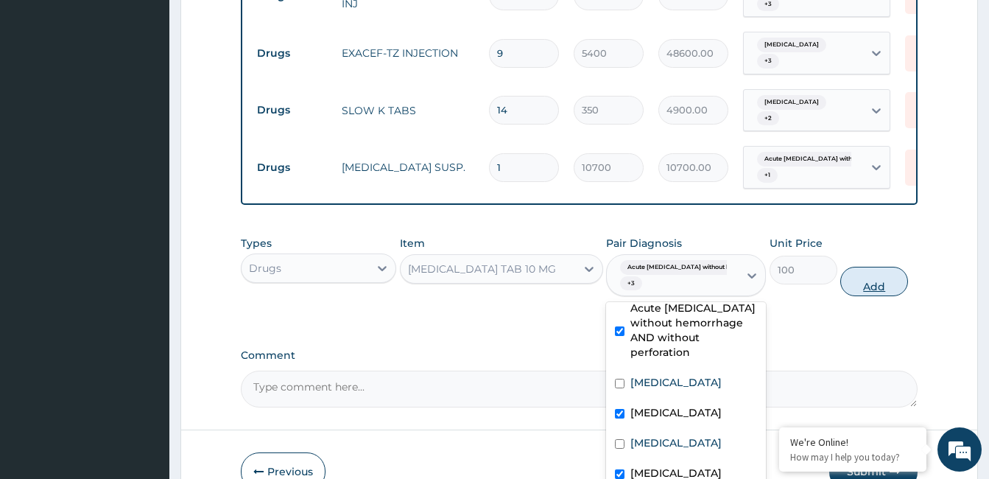
type input "0"
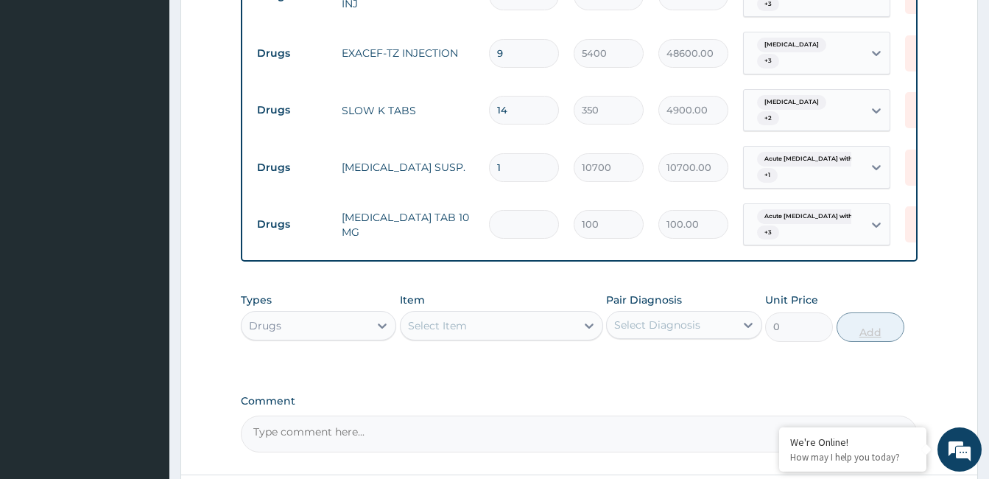
type input "0.00"
type input "8"
type input "800.00"
type input "8"
click at [471, 314] on div "Select Item" at bounding box center [488, 326] width 175 height 24
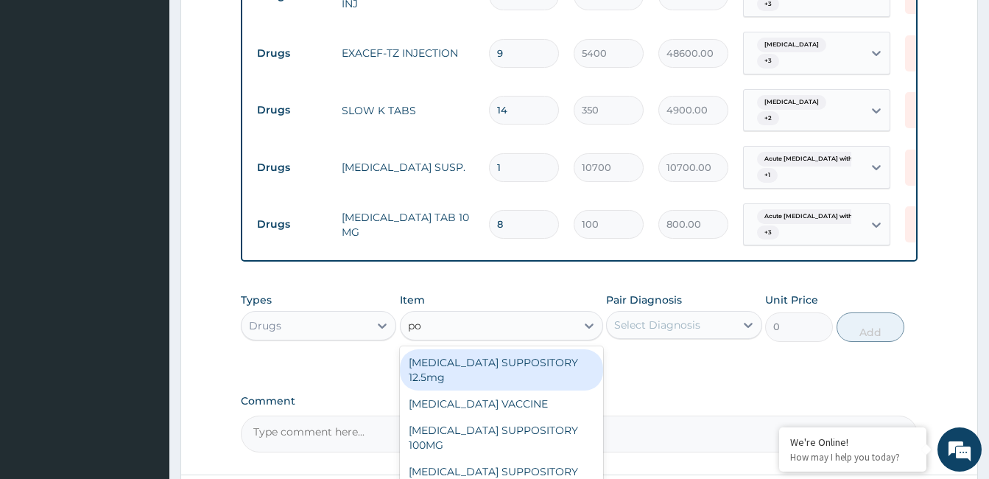
type input "pot"
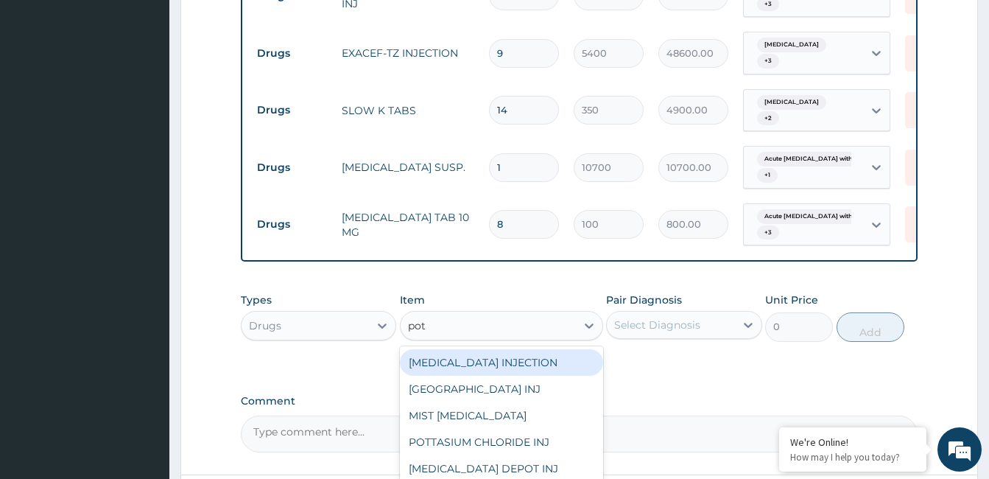
click at [487, 355] on div "[MEDICAL_DATA] INJECTION" at bounding box center [501, 362] width 203 height 27
type input "2000"
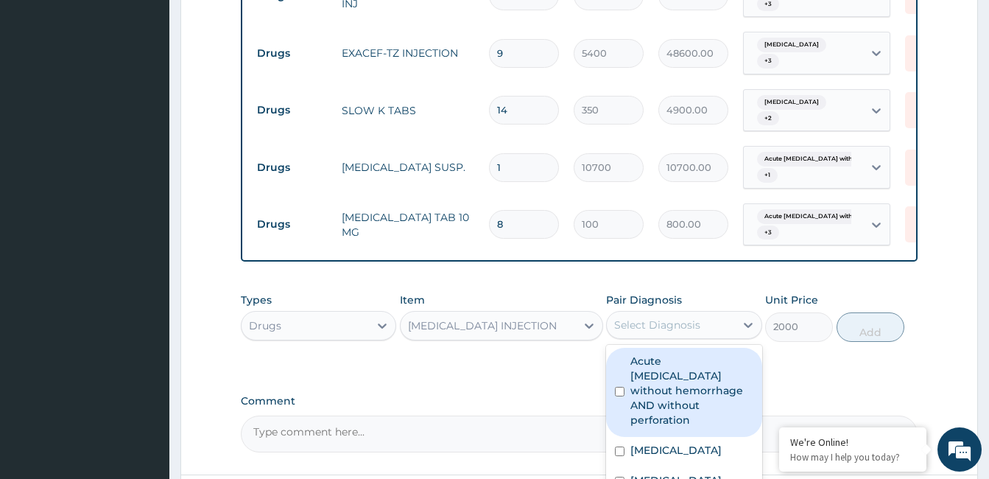
click at [636, 317] on div "Select Diagnosis" at bounding box center [657, 324] width 86 height 15
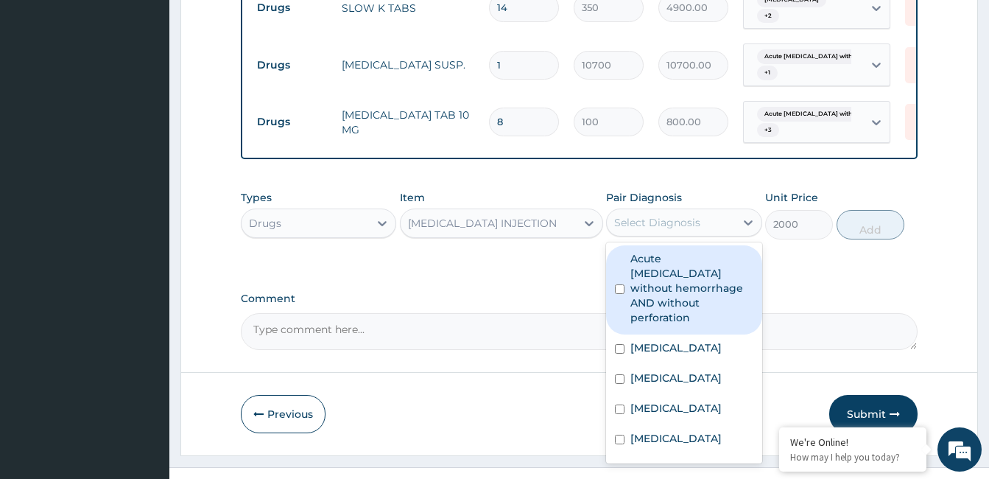
scroll to position [1199, 0]
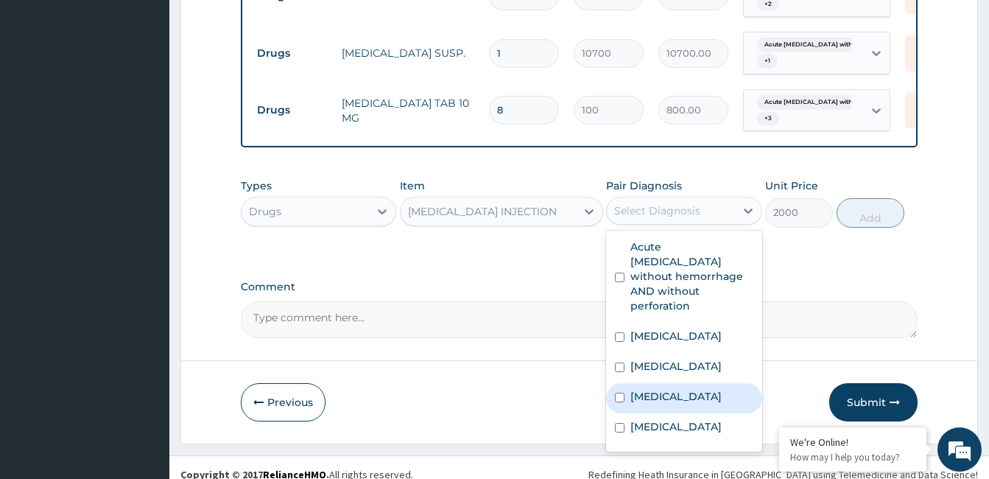
click at [657, 389] on label "Sepsis" at bounding box center [675, 396] width 91 height 15
checkbox input "true"
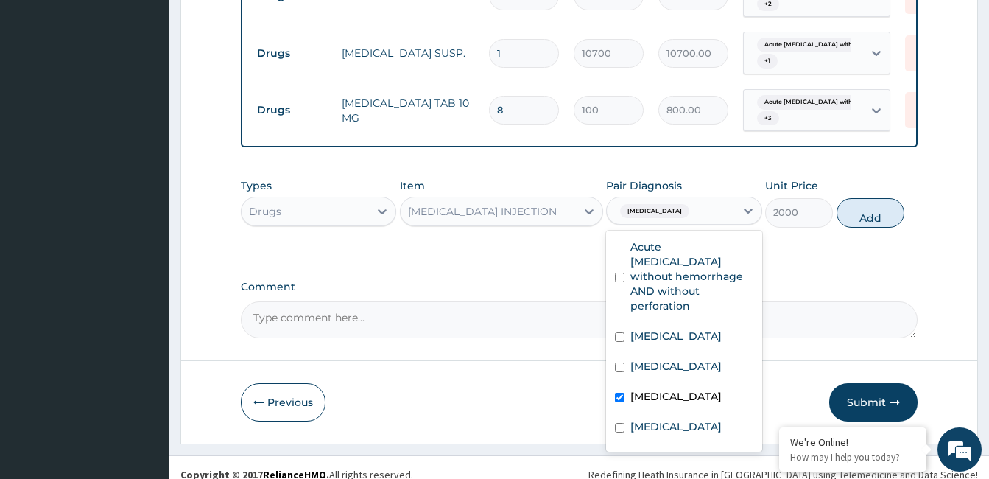
click at [867, 205] on button "Add" at bounding box center [870, 212] width 68 height 29
type input "0"
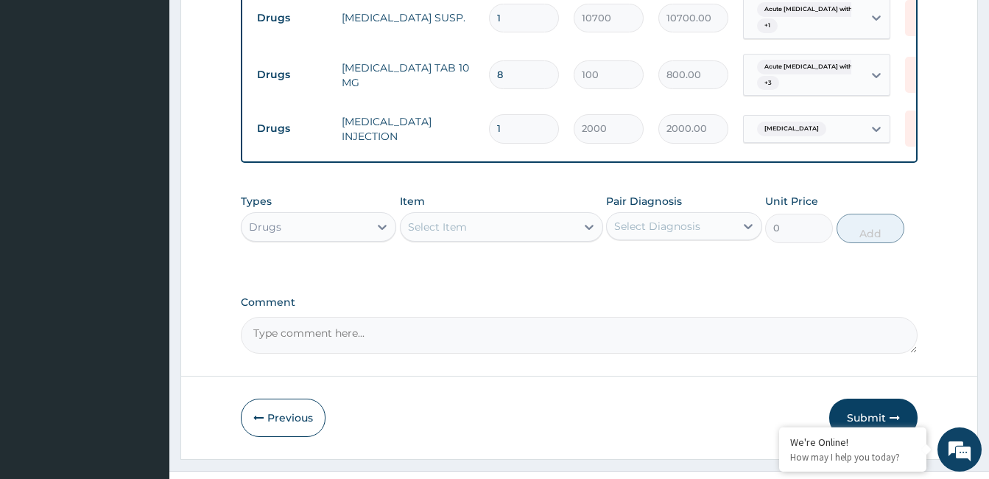
scroll to position [1250, 0]
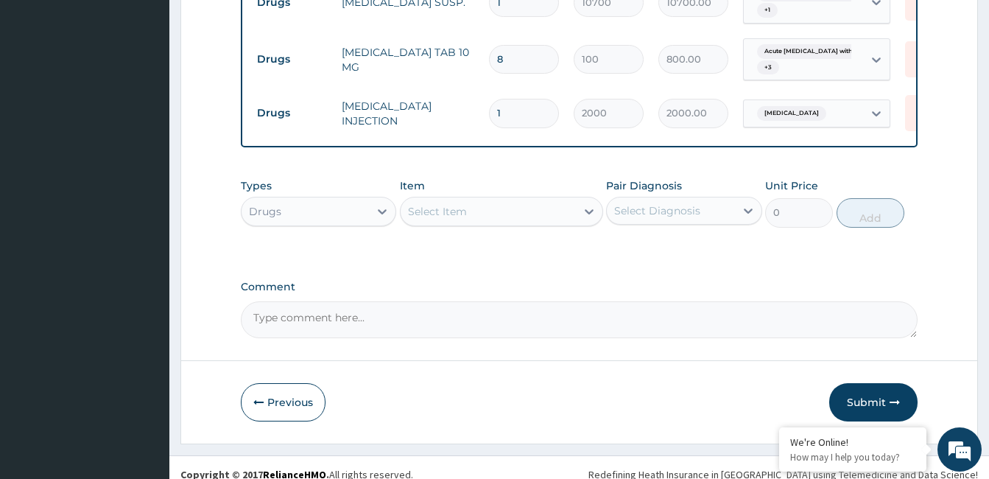
click at [504, 308] on textarea "Comment" at bounding box center [579, 319] width 677 height 37
type textarea "ok"
click at [874, 398] on button "Submit" at bounding box center [873, 402] width 88 height 38
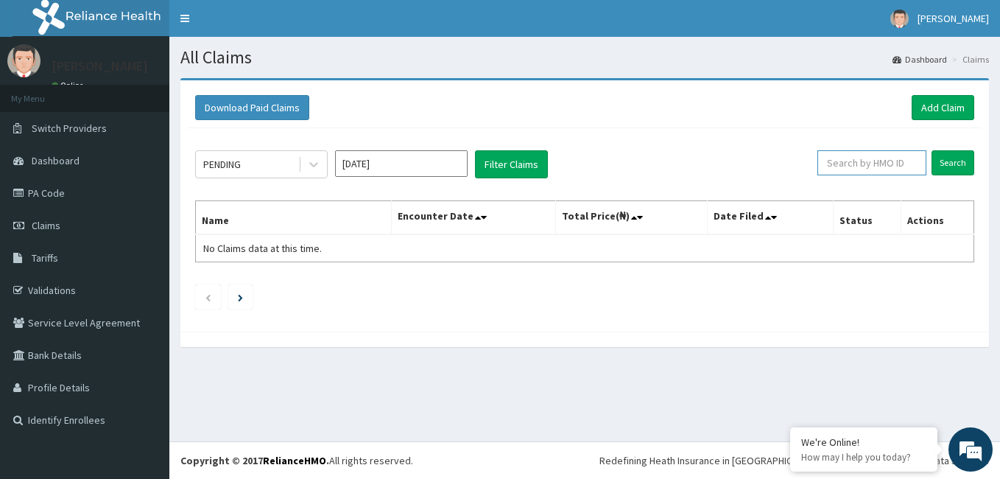
click at [876, 161] on input "text" at bounding box center [871, 162] width 109 height 25
type input "tlr/10097/a"
click at [960, 169] on input "Search" at bounding box center [952, 162] width 43 height 25
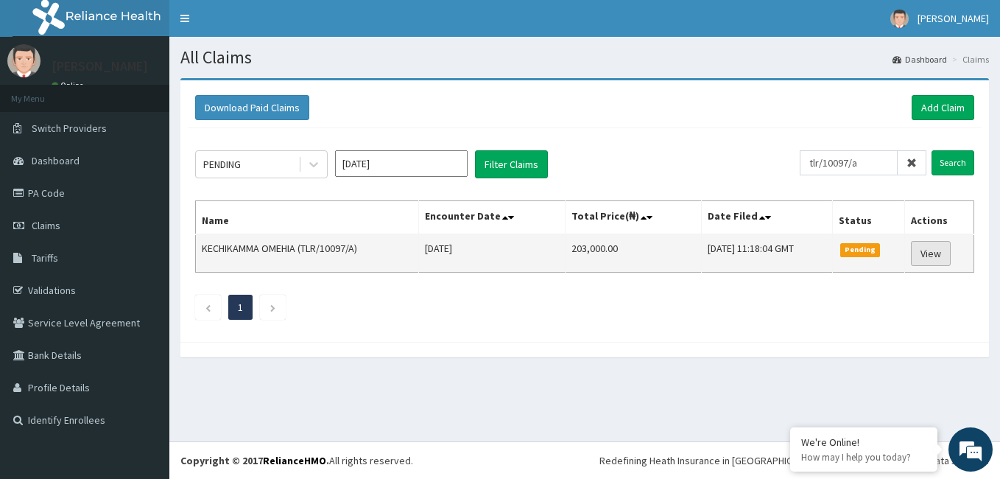
click at [939, 251] on link "View" at bounding box center [931, 253] width 40 height 25
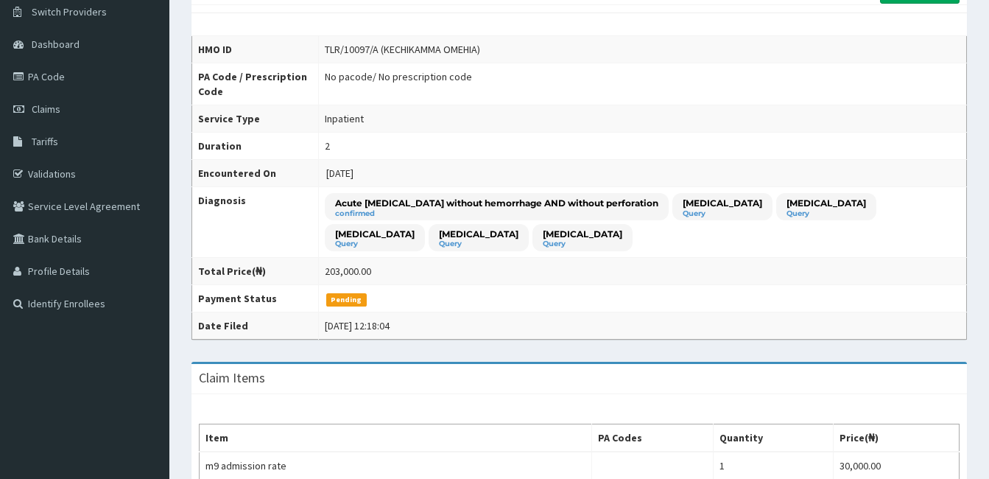
scroll to position [74, 0]
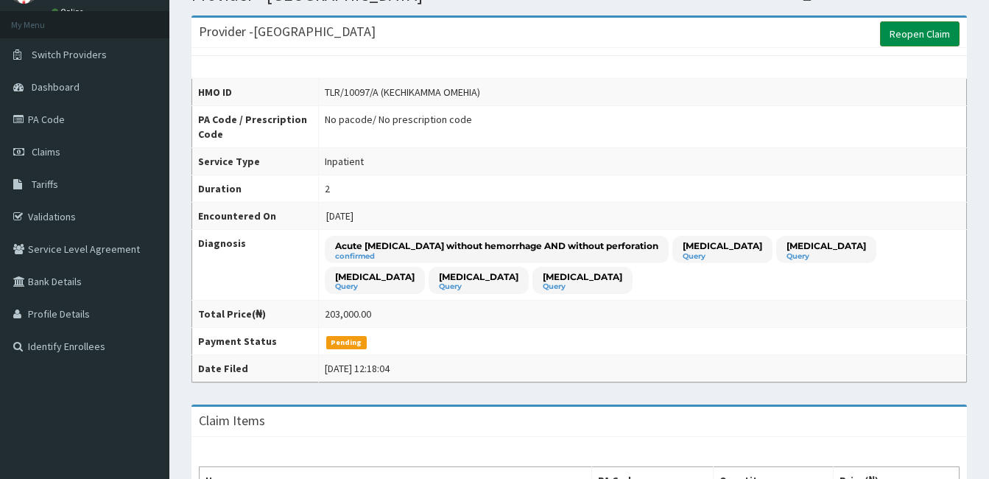
click at [903, 36] on link "Reopen Claim" at bounding box center [920, 33] width 80 height 25
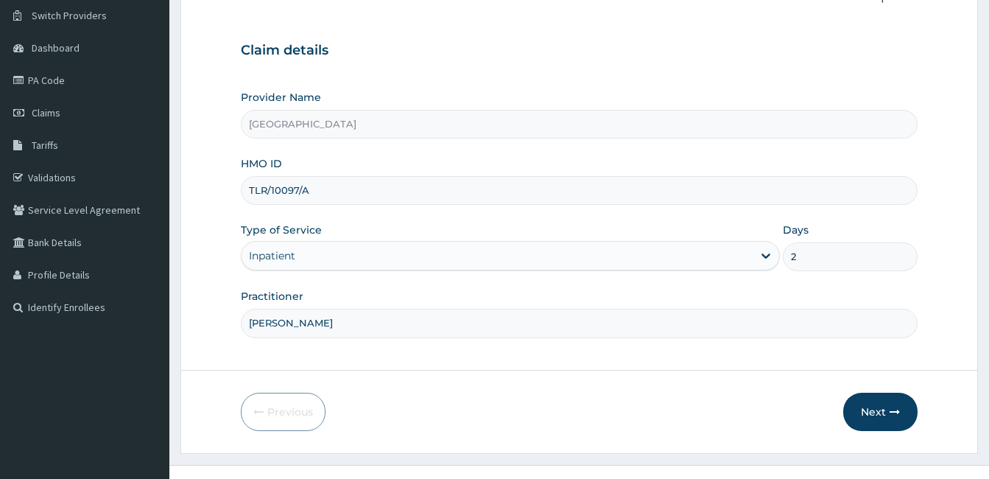
scroll to position [136, 0]
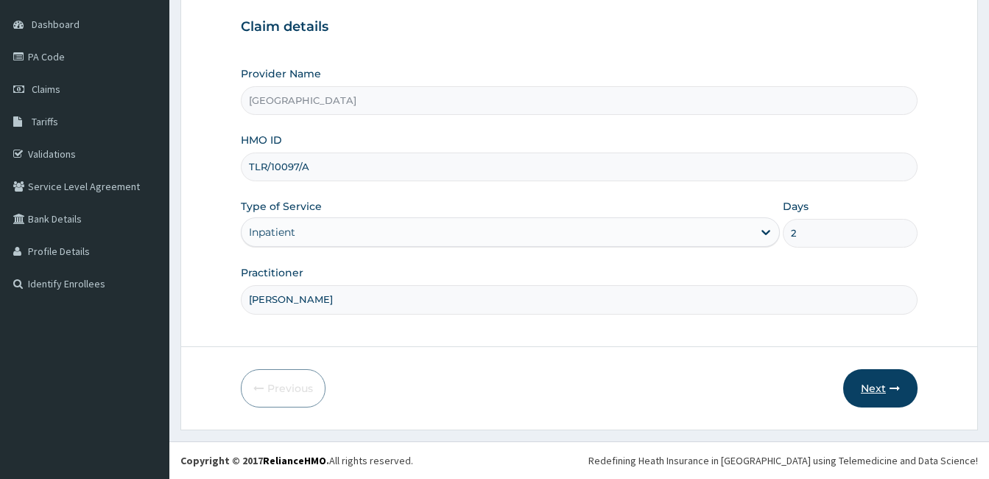
click at [872, 386] on button "Next" at bounding box center [880, 388] width 74 height 38
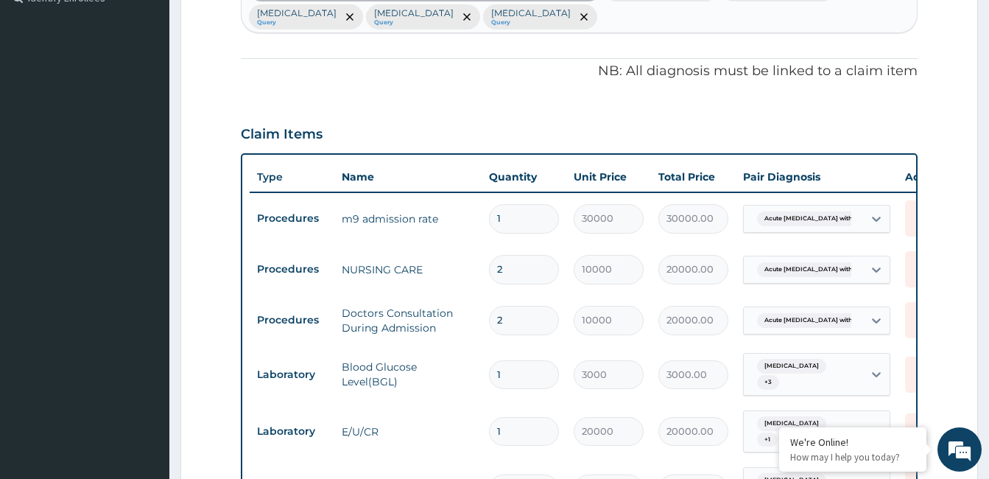
scroll to position [340, 0]
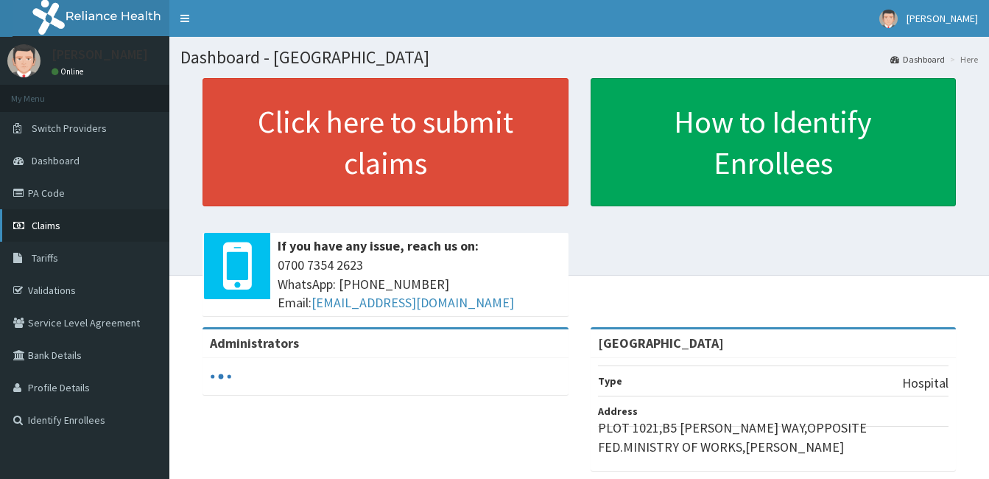
click at [49, 225] on span "Claims" at bounding box center [46, 225] width 29 height 13
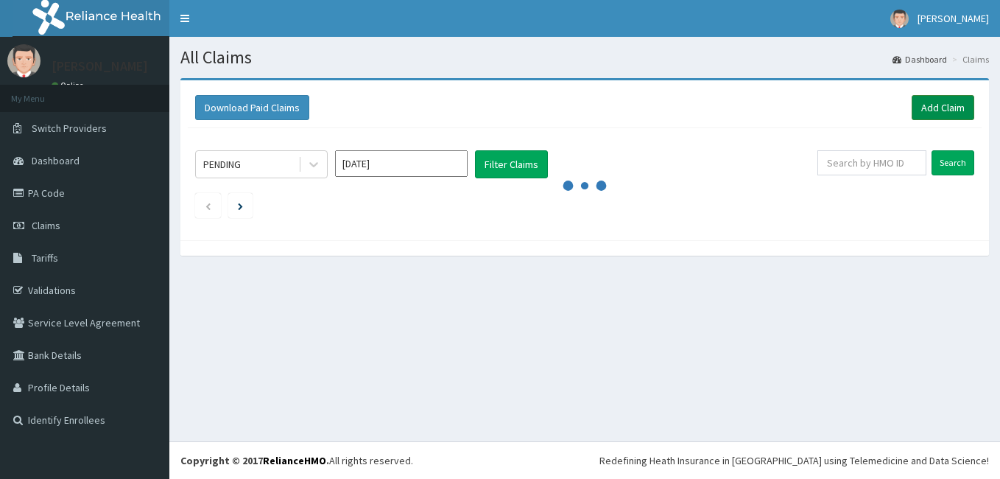
click at [941, 108] on link "Add Claim" at bounding box center [943, 107] width 63 height 25
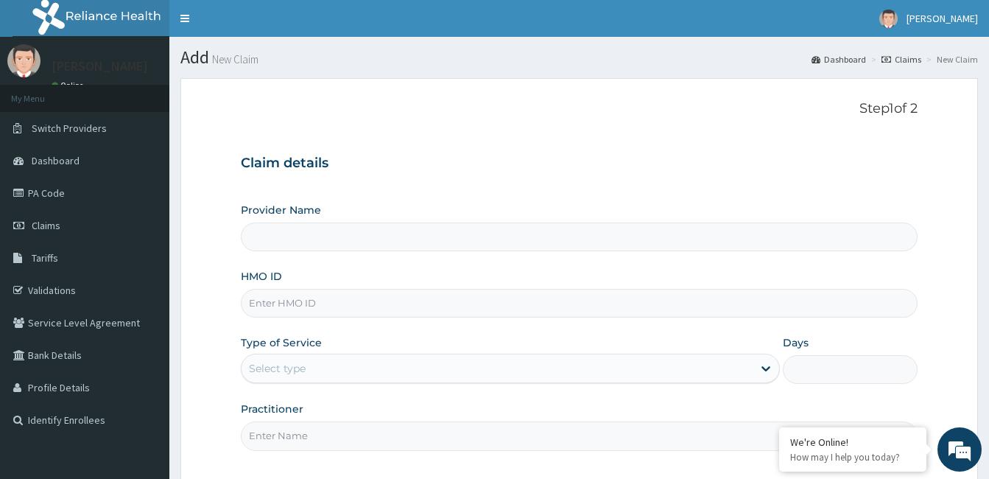
type input "[GEOGRAPHIC_DATA]"
click at [321, 314] on input "HMO ID" at bounding box center [579, 303] width 677 height 29
type input "tbd/10036/c"
click at [339, 378] on div "Select type" at bounding box center [496, 368] width 511 height 24
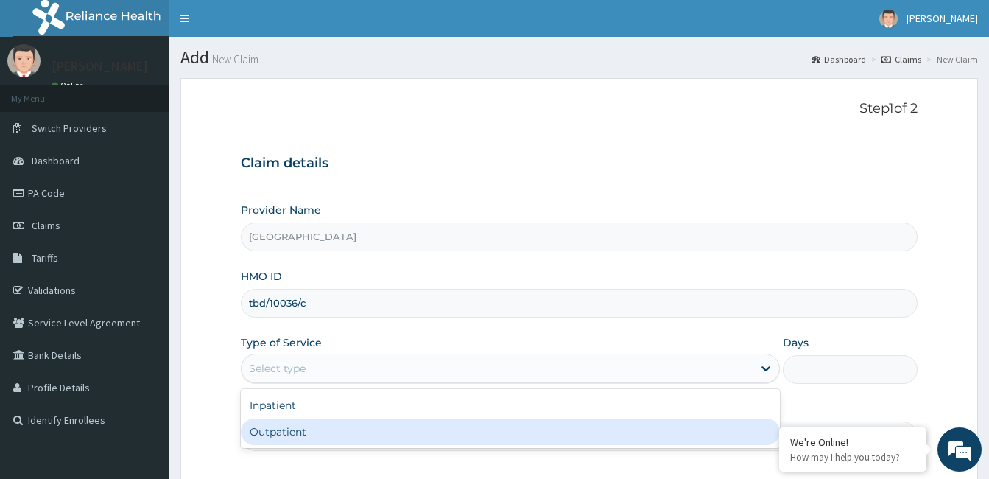
click at [353, 430] on div "Outpatient" at bounding box center [510, 431] width 539 height 27
type input "1"
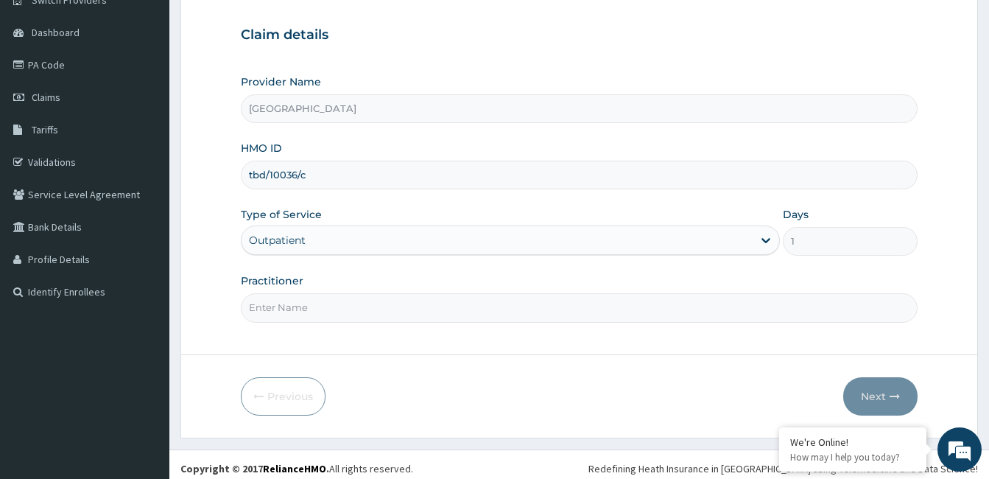
scroll to position [136, 0]
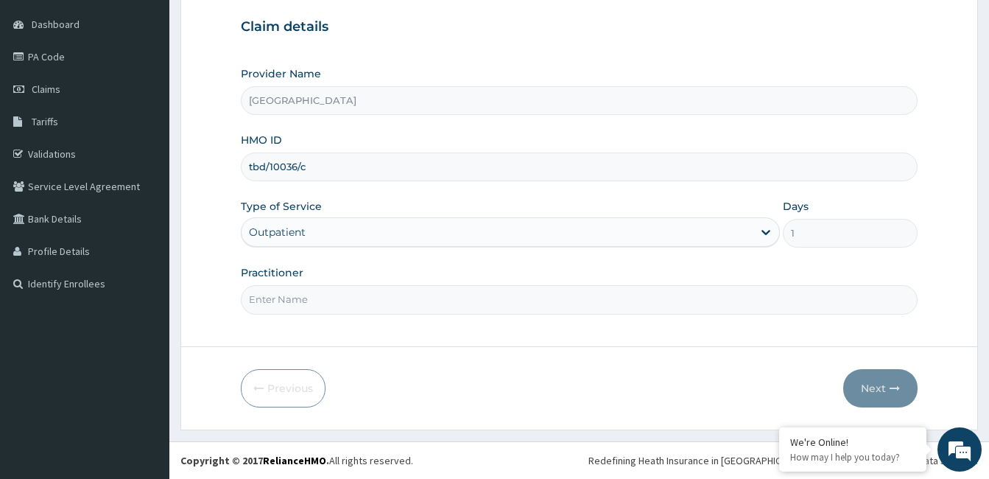
click at [269, 302] on input "Practitioner" at bounding box center [579, 299] width 677 height 29
paste input "Favour Adeshiyan"
click at [244, 300] on input "Favour Adeshiyan" at bounding box center [579, 299] width 677 height 29
type input "Dr. Favour Adeshiyan"
click at [868, 386] on button "Next" at bounding box center [880, 388] width 74 height 38
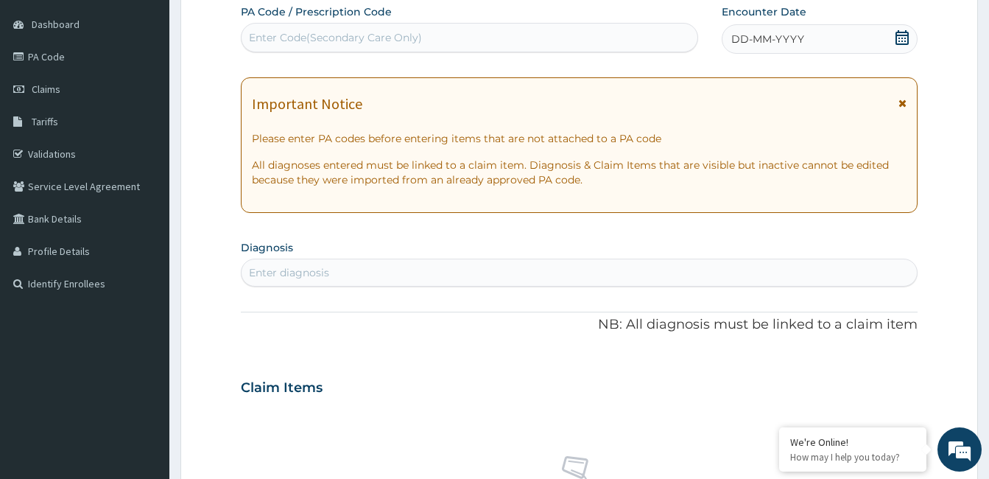
click at [908, 37] on icon at bounding box center [901, 37] width 13 height 15
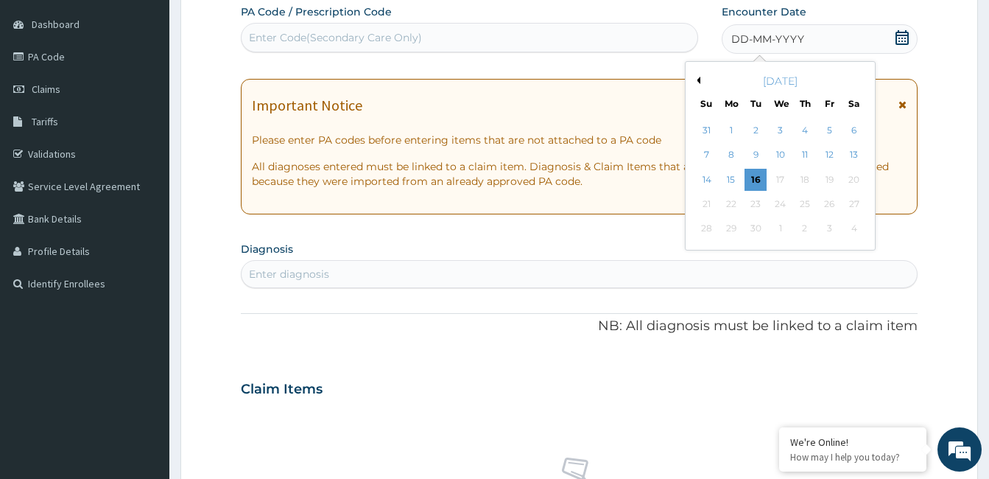
click at [698, 80] on button "Previous Month" at bounding box center [696, 80] width 7 height 7
click at [854, 126] on div "5" at bounding box center [853, 130] width 22 height 22
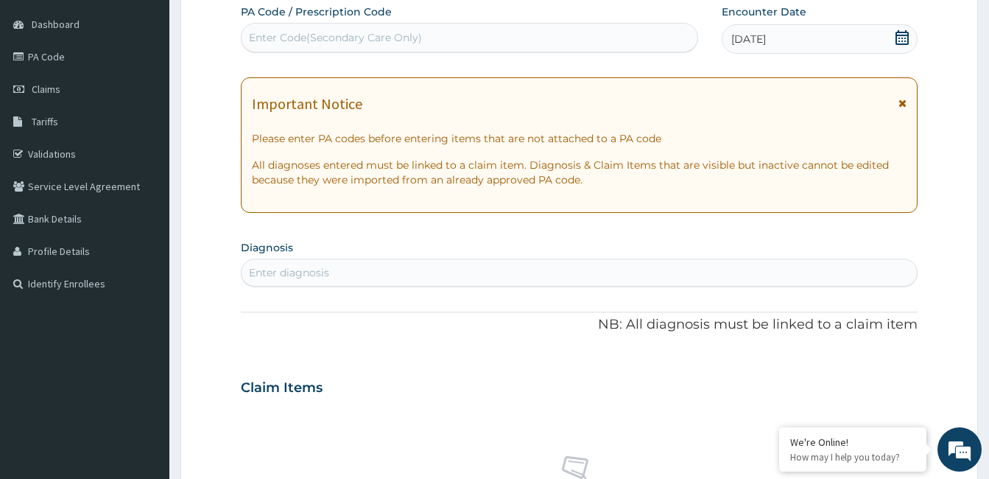
click at [413, 272] on div "Enter diagnosis" at bounding box center [578, 273] width 675 height 24
type input "[MEDICAL_DATA]"
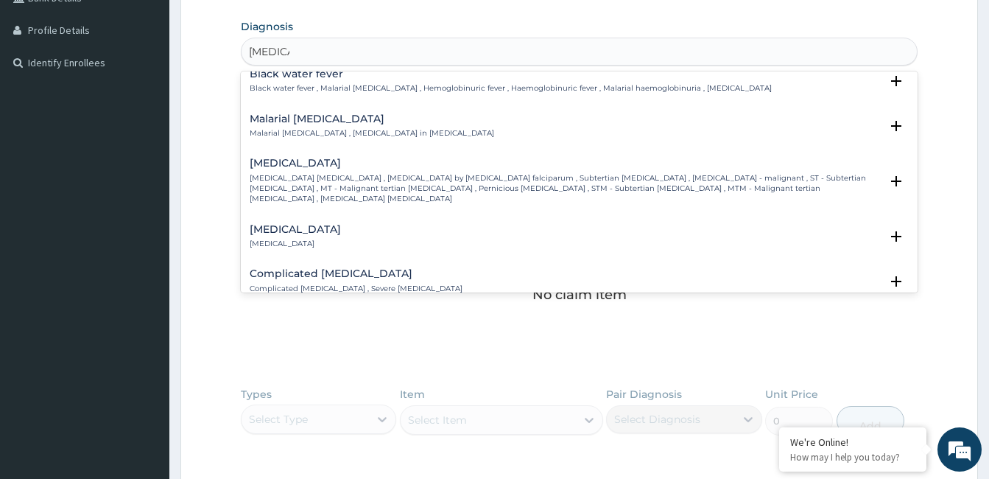
scroll to position [589, 0]
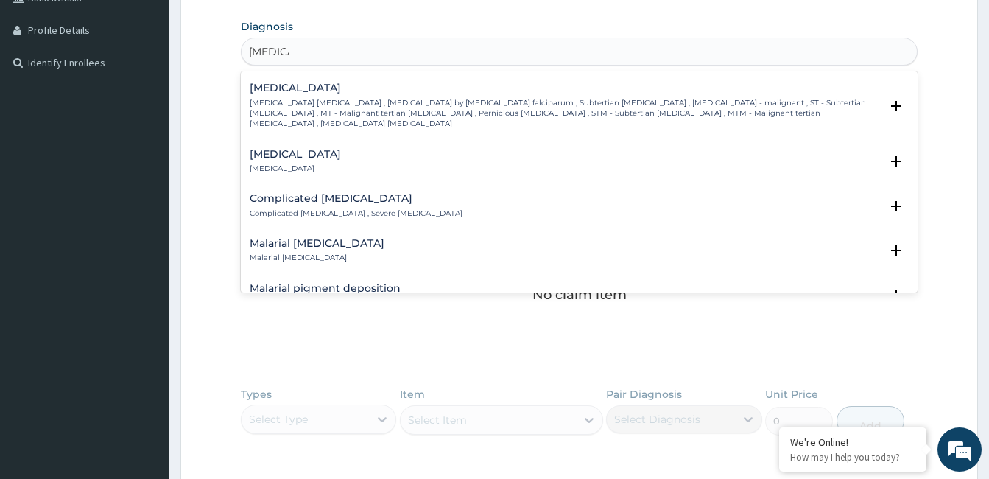
click at [362, 98] on p "[MEDICAL_DATA] [MEDICAL_DATA] , [MEDICAL_DATA] by [MEDICAL_DATA] falciparum , S…" at bounding box center [565, 114] width 630 height 32
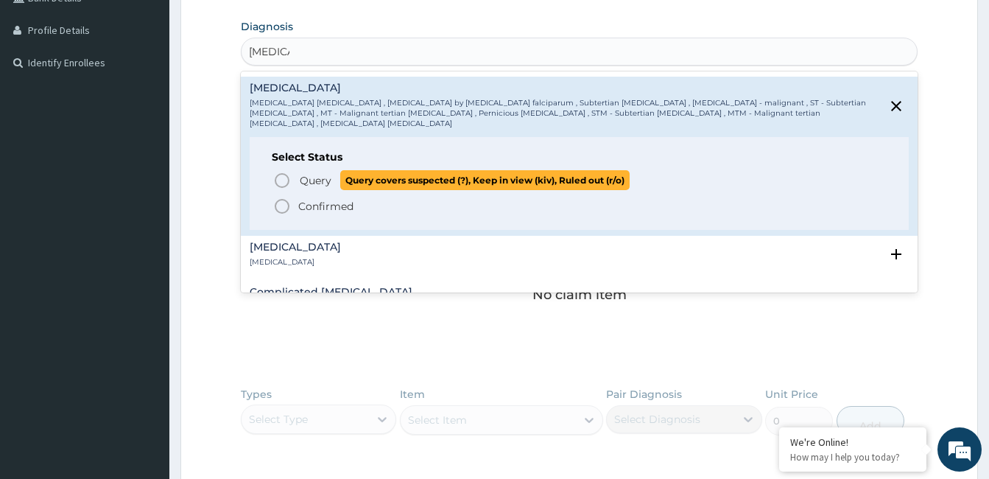
click at [283, 174] on circle "status option query" at bounding box center [281, 180] width 13 height 13
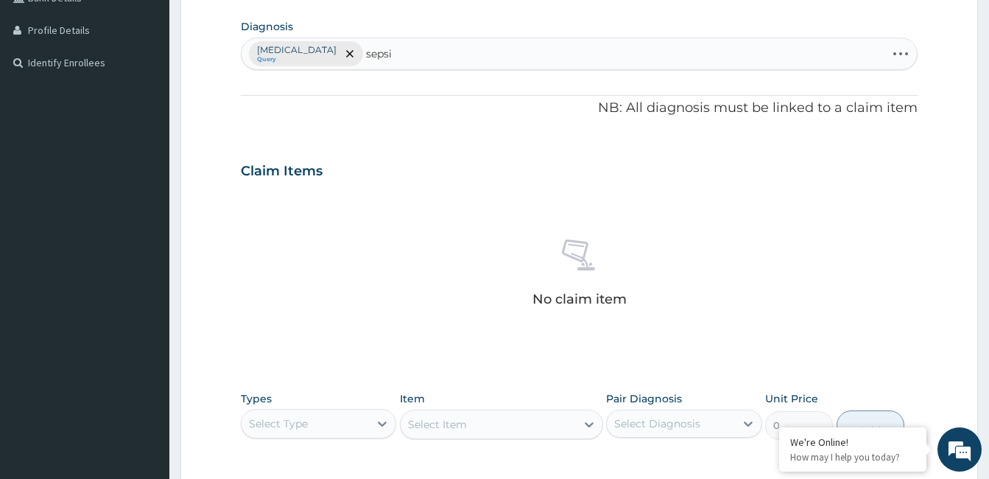
type input "[MEDICAL_DATA]"
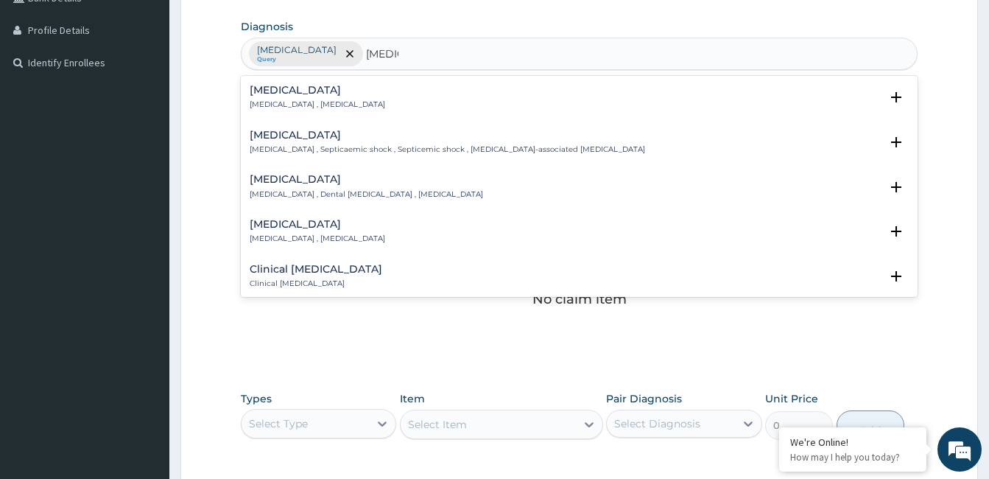
click at [295, 105] on p "[MEDICAL_DATA] , [MEDICAL_DATA]" at bounding box center [317, 104] width 135 height 10
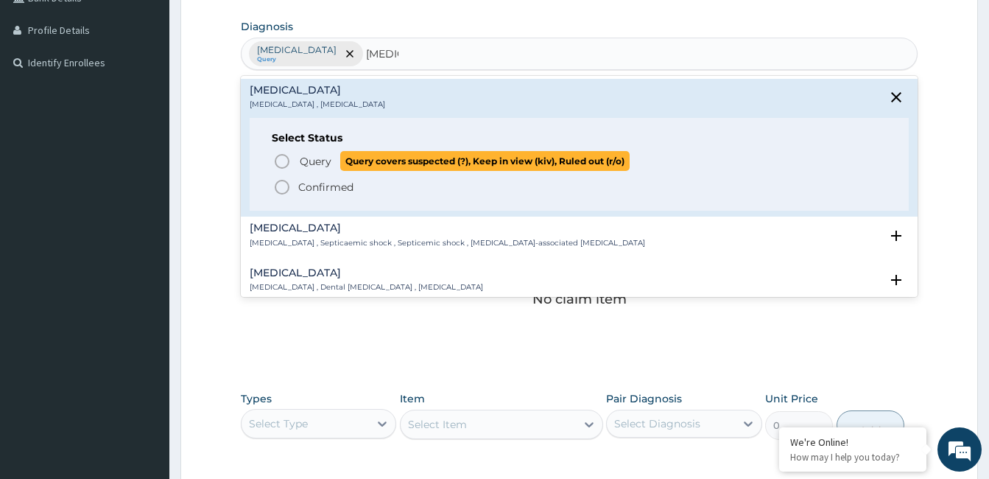
click at [286, 161] on icon "status option query" at bounding box center [282, 161] width 18 height 18
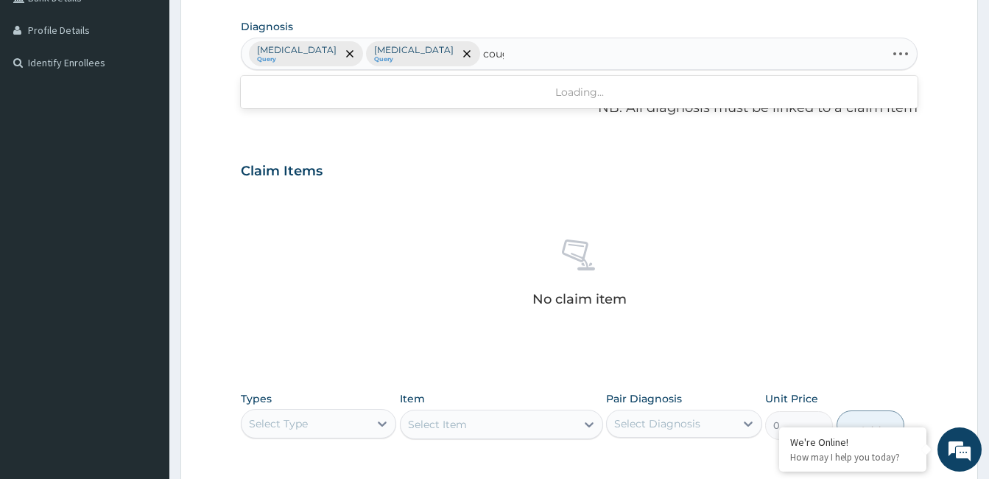
type input "cough"
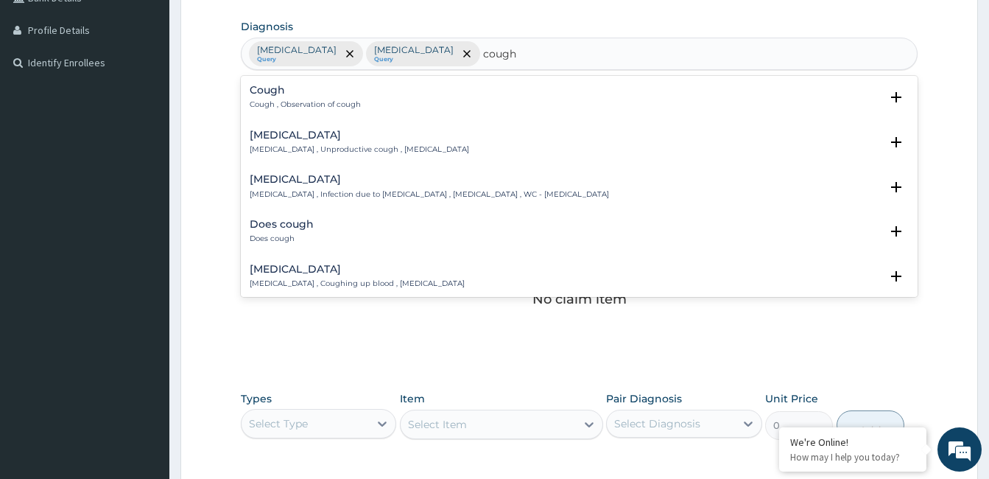
click at [271, 102] on p "Cough , Observation of cough" at bounding box center [305, 104] width 111 height 10
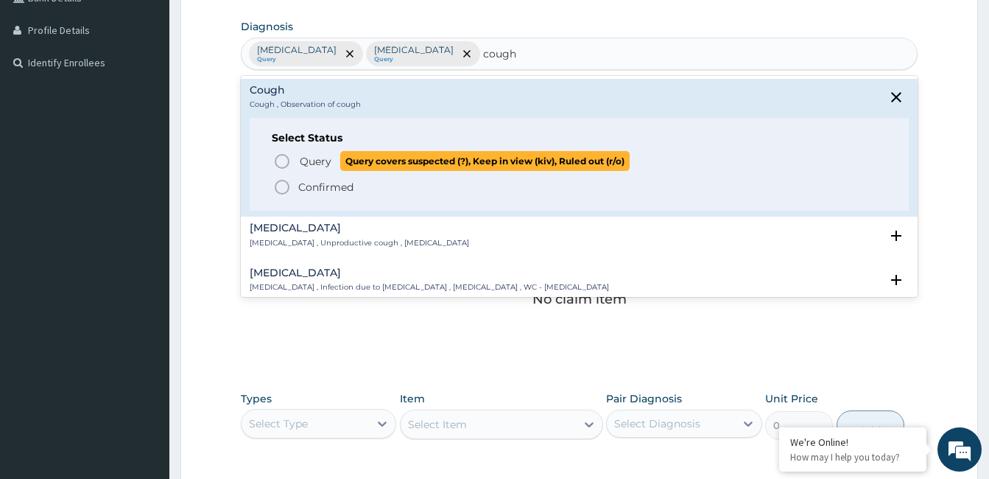
click at [281, 161] on icon "status option query" at bounding box center [282, 161] width 18 height 18
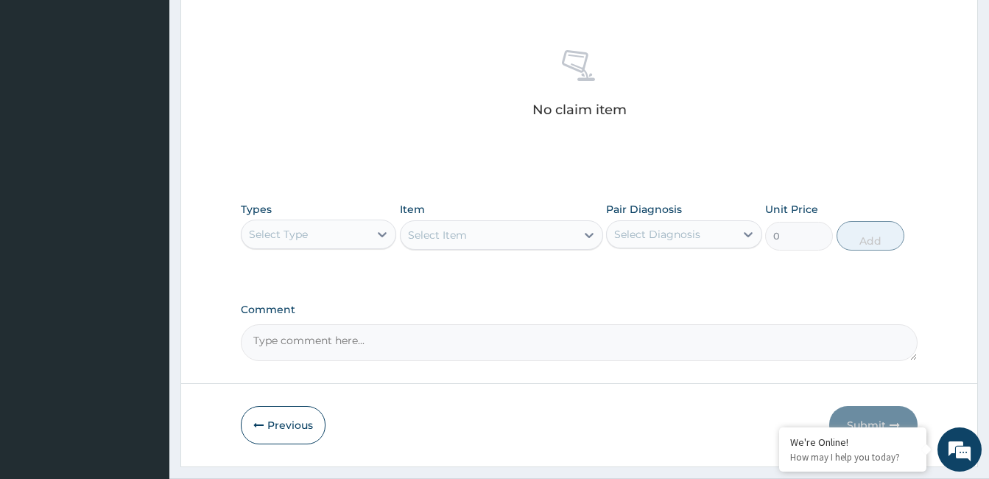
scroll to position [578, 0]
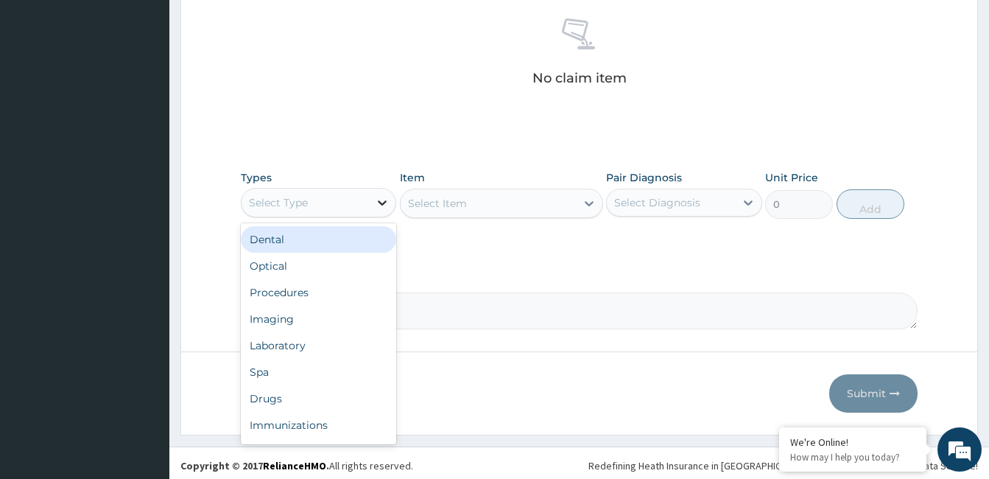
click at [384, 204] on icon at bounding box center [382, 202] width 9 height 5
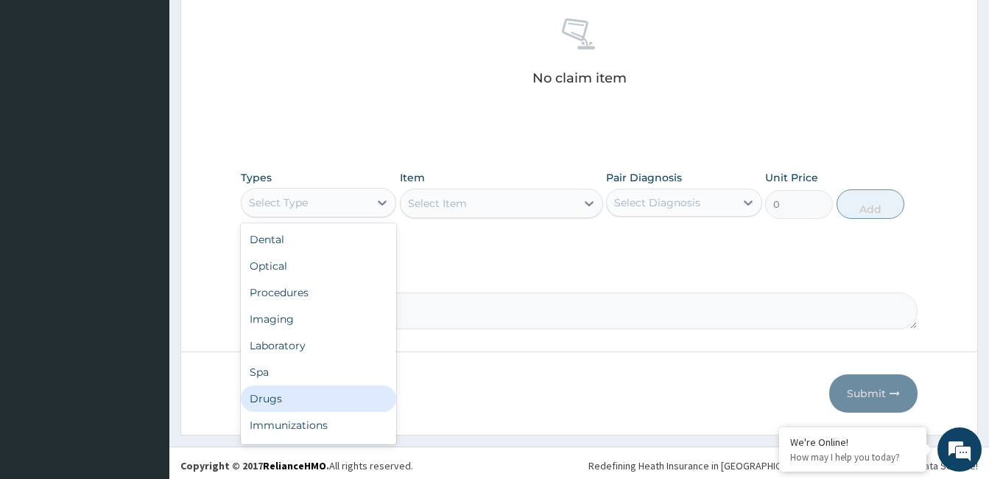
click at [334, 393] on div "Drugs" at bounding box center [318, 398] width 155 height 27
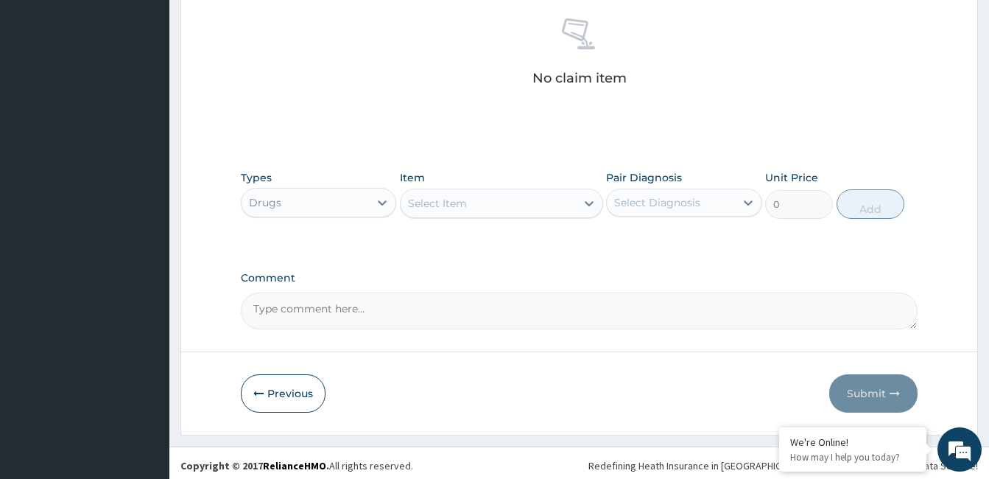
click at [504, 207] on div "Select Item" at bounding box center [488, 203] width 175 height 24
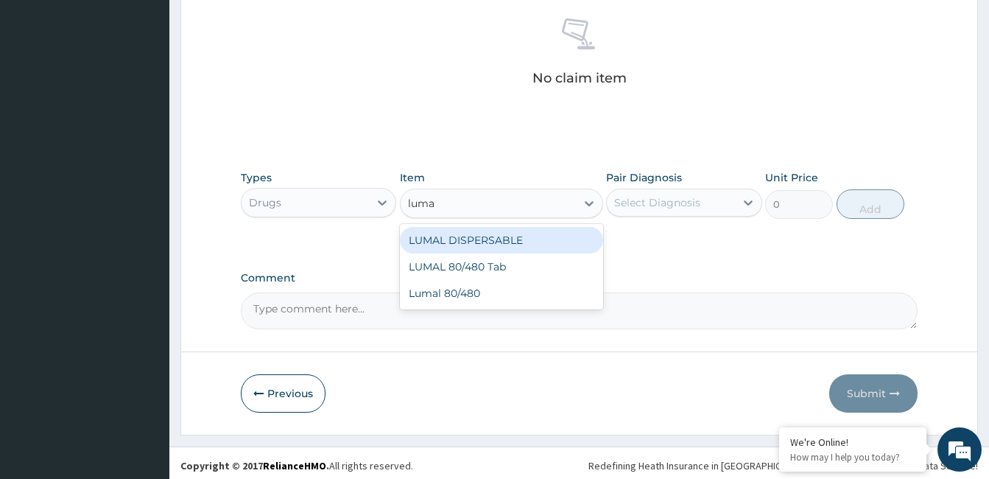
type input "lumal"
click at [504, 238] on div "LUMAL DISPERSABLE" at bounding box center [501, 240] width 203 height 27
type input "200"
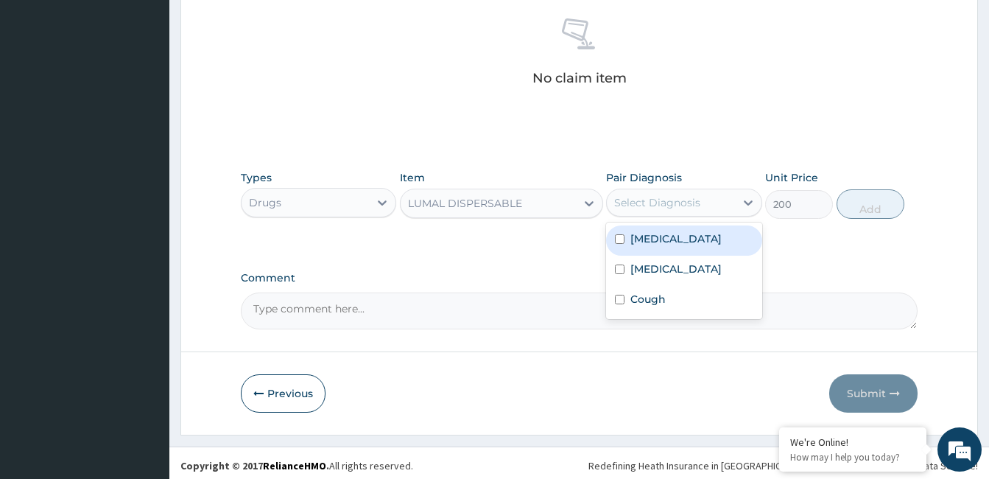
click at [663, 200] on div "Select Diagnosis" at bounding box center [657, 202] width 86 height 15
click at [669, 239] on label "[MEDICAL_DATA]" at bounding box center [675, 238] width 91 height 15
checkbox input "true"
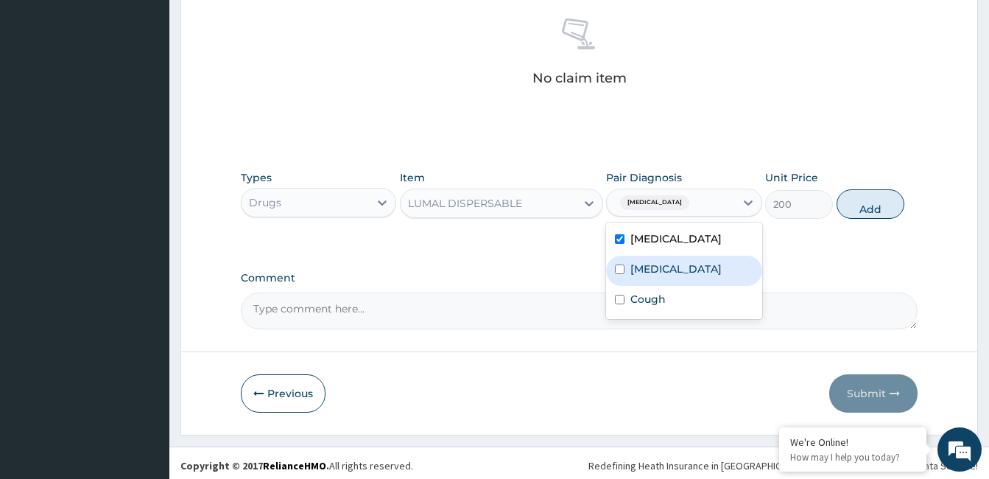
click at [663, 275] on div "[MEDICAL_DATA]" at bounding box center [683, 270] width 155 height 30
checkbox input "true"
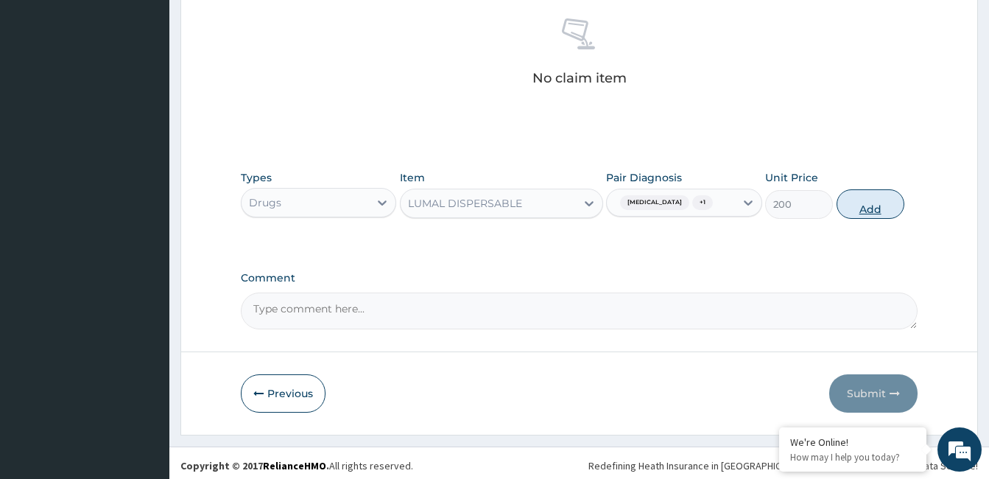
click at [870, 203] on button "Add" at bounding box center [870, 203] width 68 height 29
type input "0"
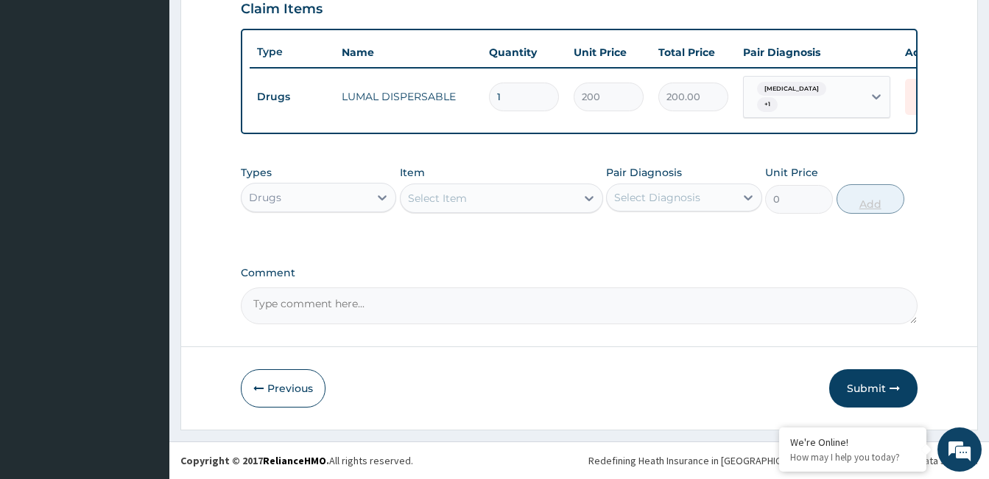
scroll to position [530, 0]
type input "0.00"
type input "6"
type input "1200.00"
type input "6"
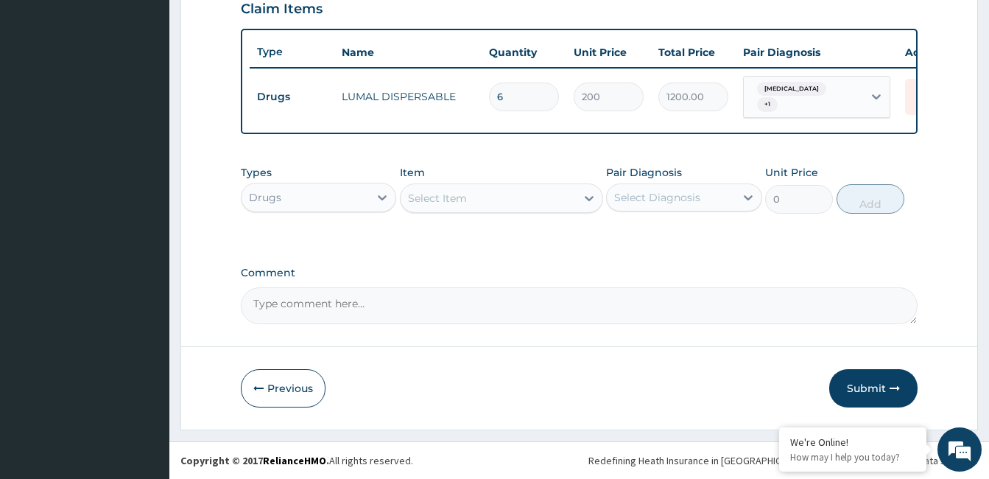
click at [465, 201] on div "Select Item" at bounding box center [437, 198] width 59 height 15
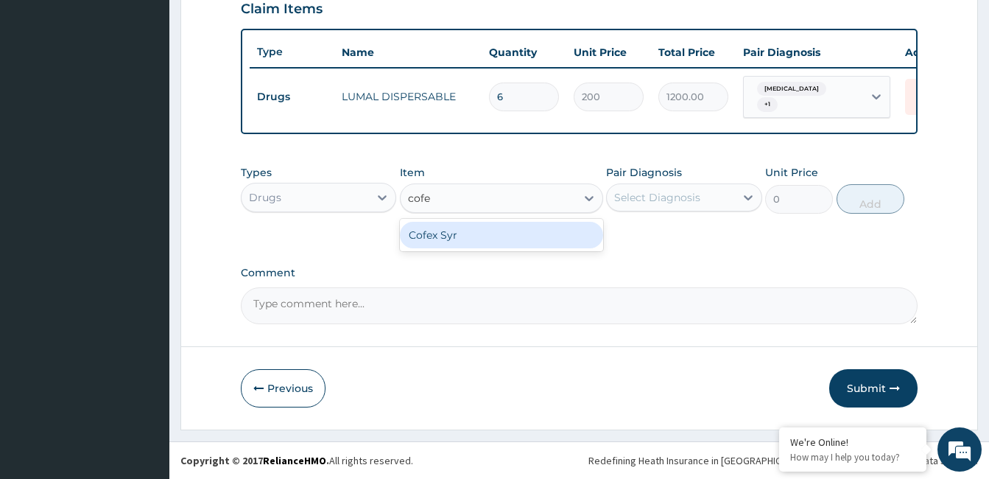
type input "cofex"
click at [456, 237] on div "Cofex Syr" at bounding box center [501, 235] width 203 height 27
type input "1100"
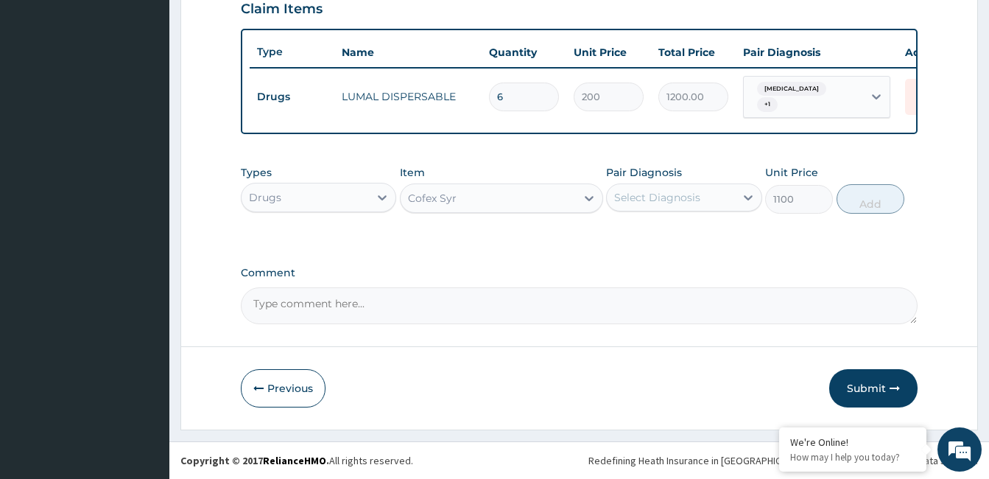
click at [636, 190] on div "Select Diagnosis" at bounding box center [657, 197] width 86 height 15
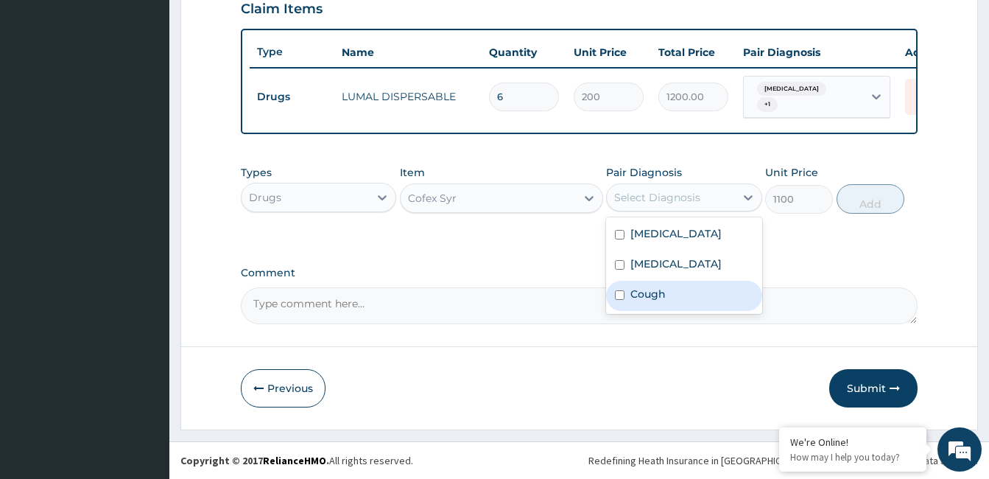
click at [656, 297] on label "Cough" at bounding box center [647, 293] width 35 height 15
checkbox input "true"
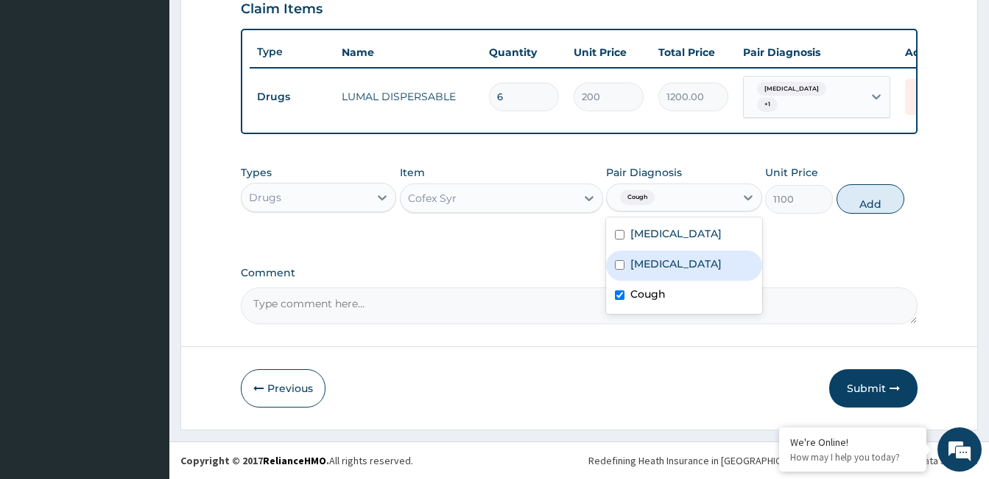
click at [658, 261] on label "[MEDICAL_DATA]" at bounding box center [675, 263] width 91 height 15
checkbox input "true"
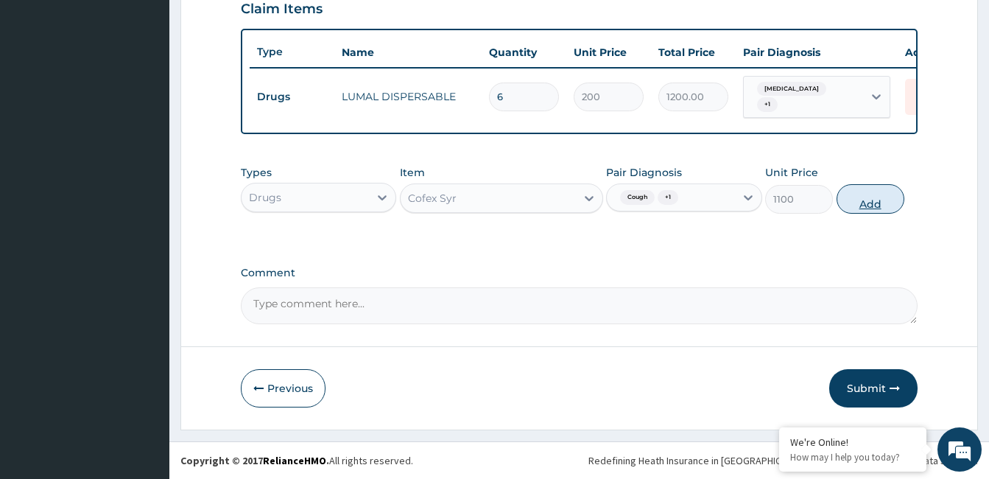
click at [863, 201] on button "Add" at bounding box center [870, 198] width 68 height 29
type input "0"
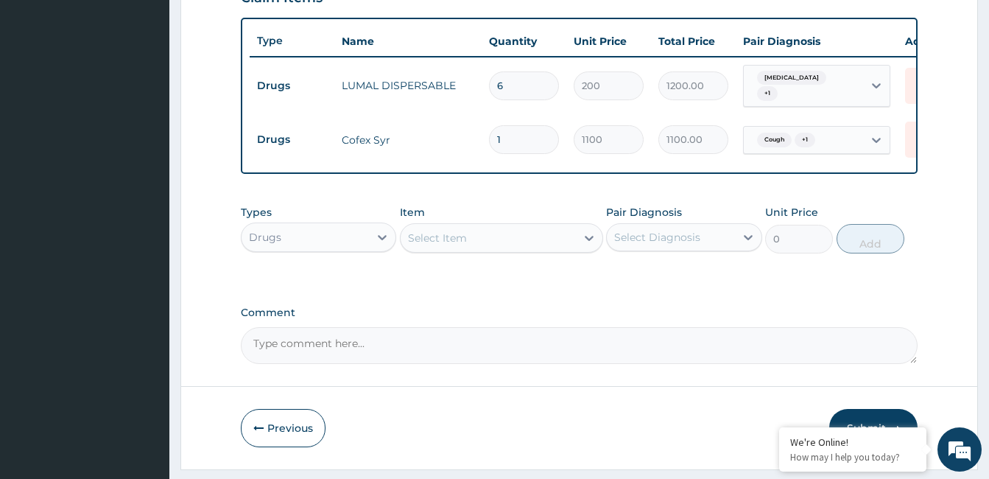
click at [514, 241] on div "Select Item" at bounding box center [488, 238] width 175 height 24
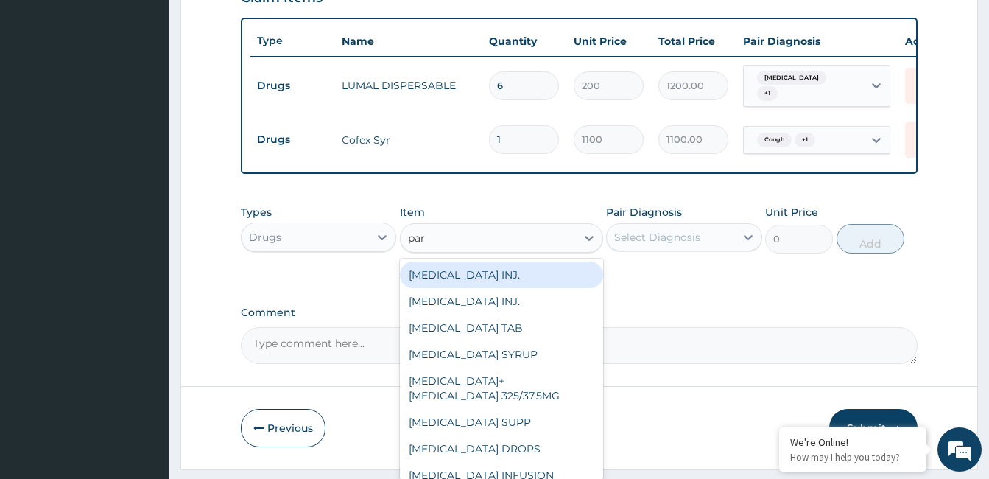
type input "para"
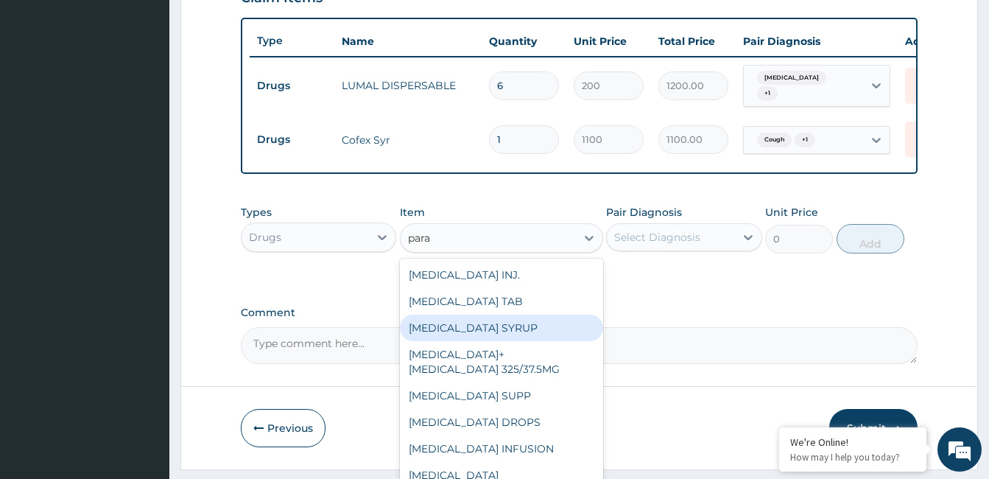
click at [530, 341] on div "[MEDICAL_DATA] SYRUP" at bounding box center [501, 327] width 203 height 27
type input "800"
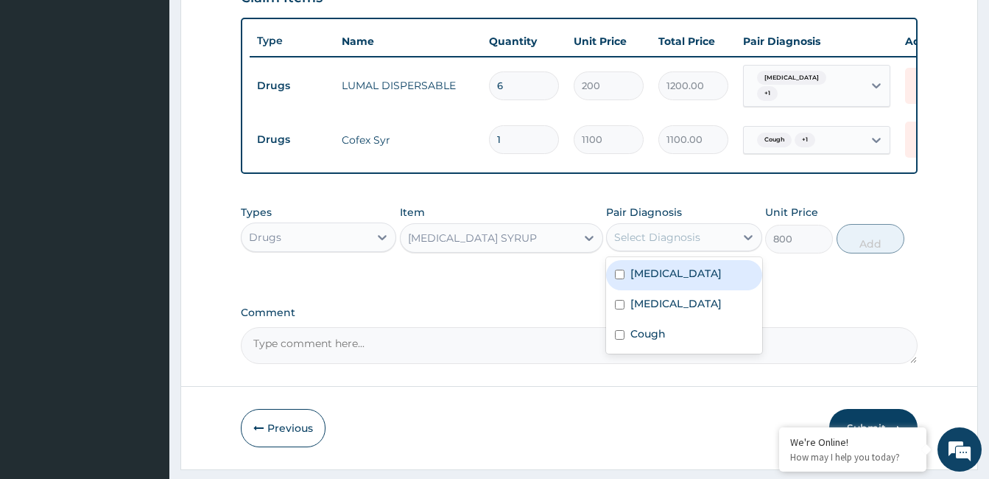
click at [693, 244] on div "Select Diagnosis" at bounding box center [657, 237] width 86 height 15
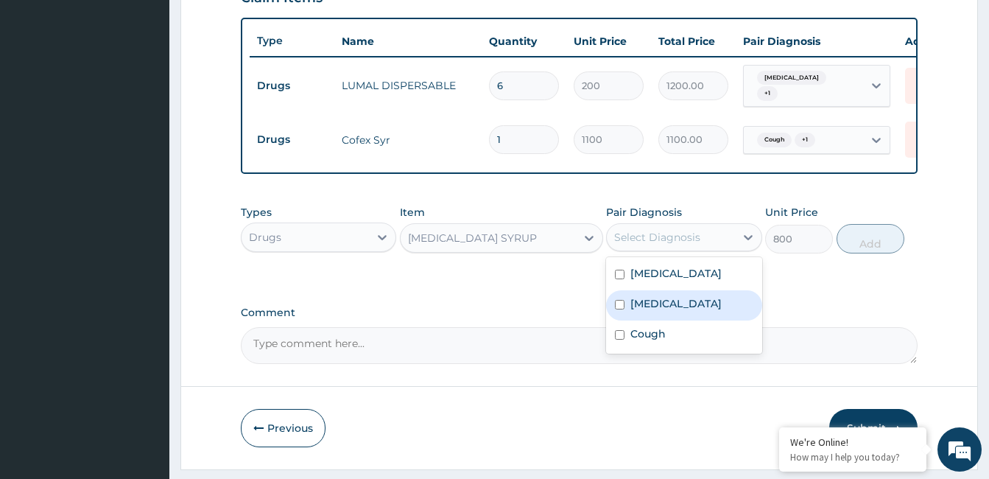
click at [660, 311] on label "[MEDICAL_DATA]" at bounding box center [675, 303] width 91 height 15
checkbox input "true"
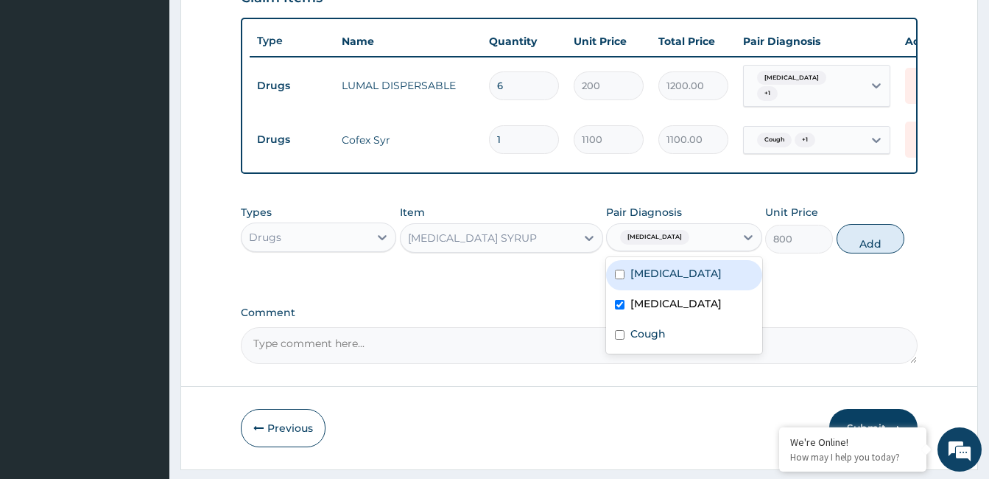
click at [680, 281] on label "[MEDICAL_DATA]" at bounding box center [675, 273] width 91 height 15
checkbox input "true"
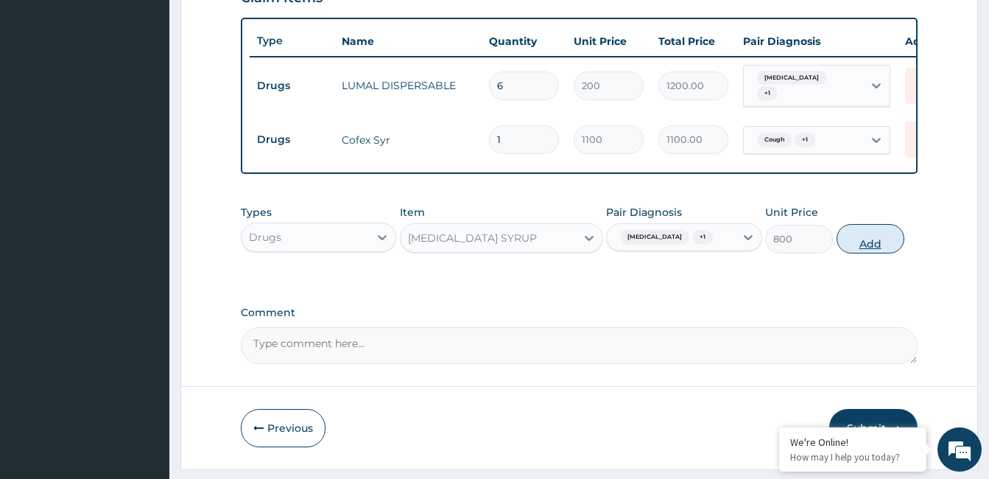
click at [872, 244] on button "Add" at bounding box center [870, 238] width 68 height 29
type input "0"
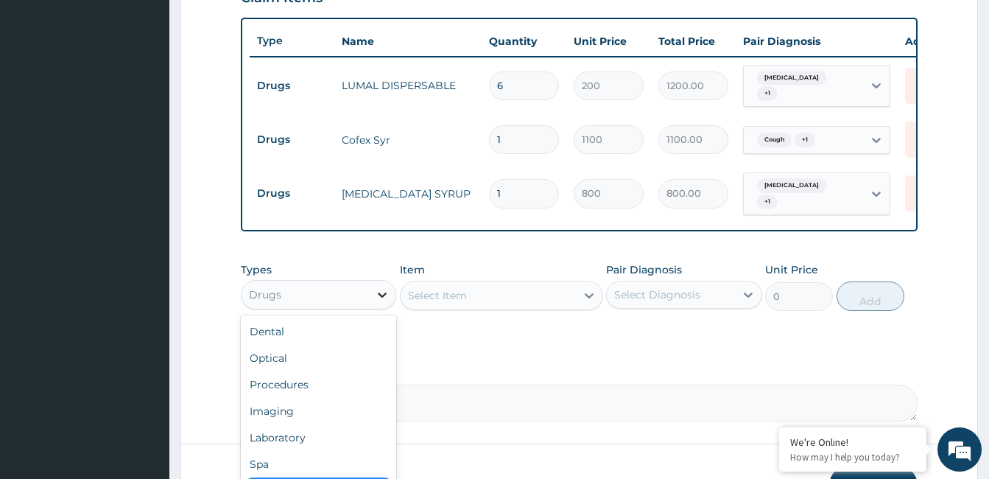
click at [381, 295] on icon at bounding box center [382, 294] width 15 height 15
click at [332, 441] on div "Laboratory" at bounding box center [318, 437] width 155 height 27
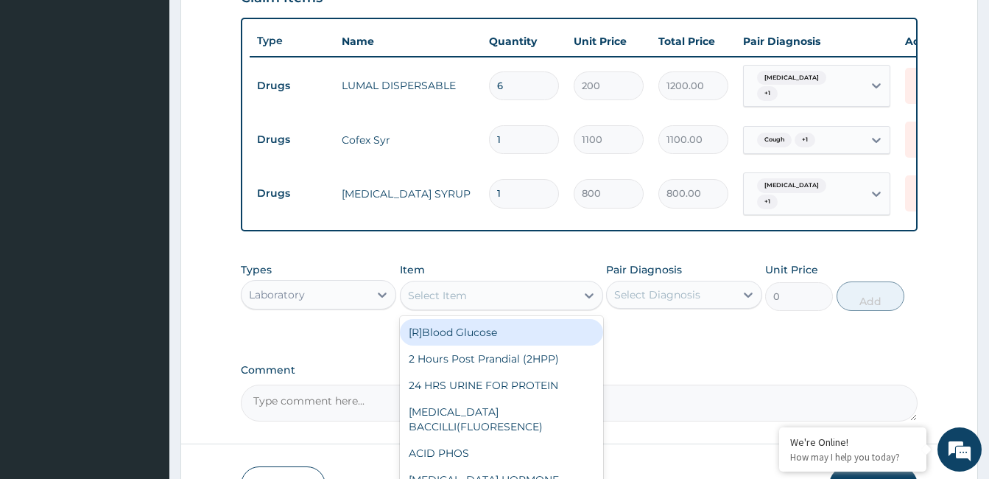
click at [481, 299] on div "Select Item" at bounding box center [488, 295] width 175 height 24
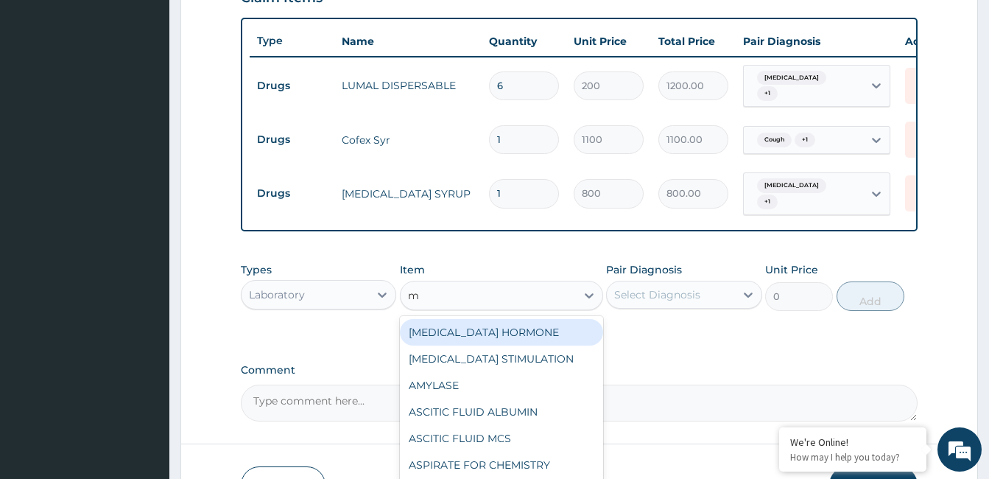
type input "mp"
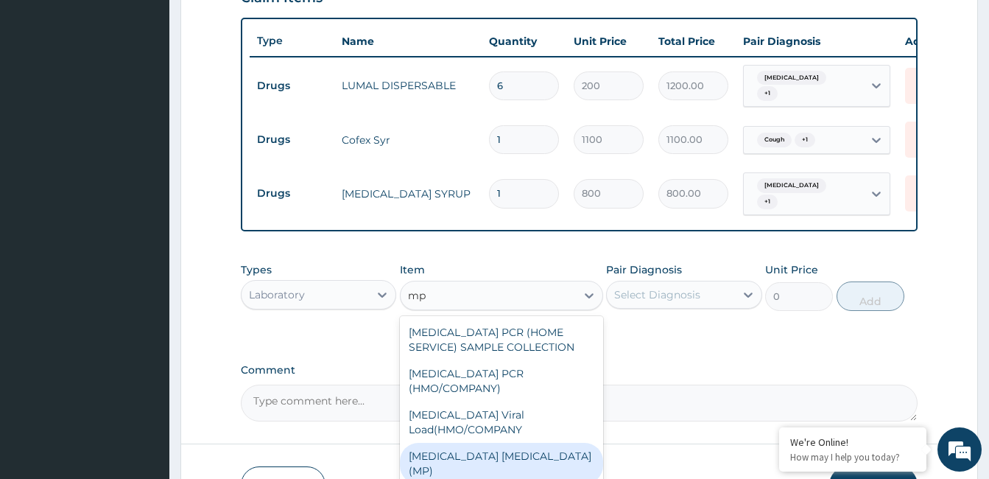
click at [482, 443] on div "[MEDICAL_DATA] [MEDICAL_DATA] (MP)" at bounding box center [501, 463] width 203 height 41
type input "3000"
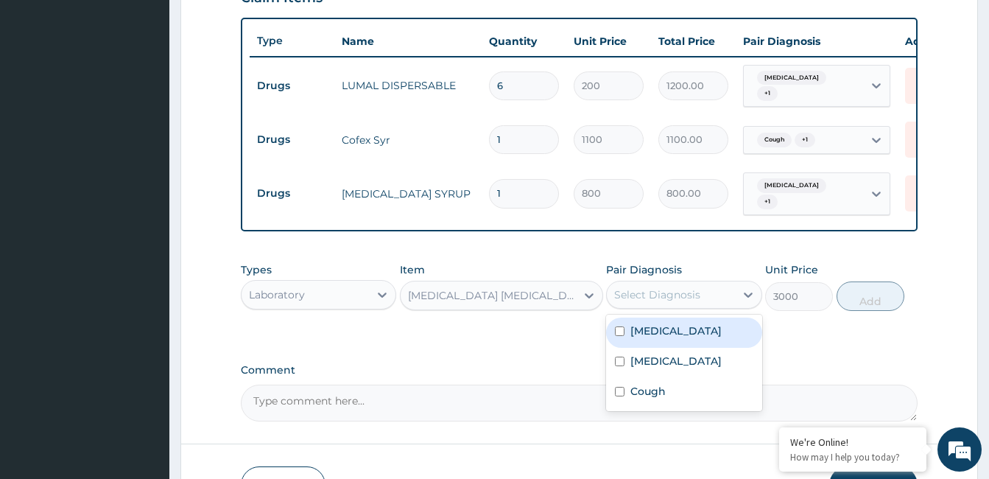
click at [664, 299] on div "Select Diagnosis" at bounding box center [657, 294] width 86 height 15
click at [658, 334] on label "[MEDICAL_DATA]" at bounding box center [675, 330] width 91 height 15
checkbox input "true"
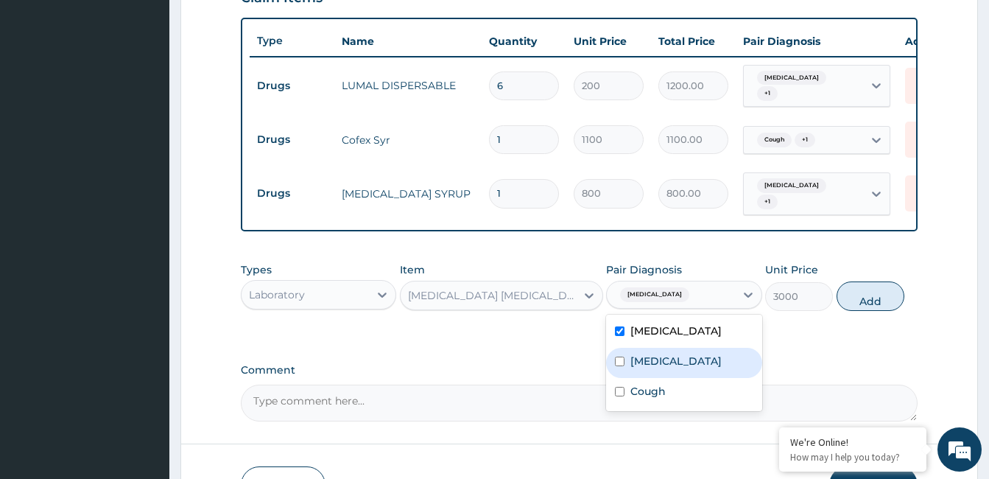
click at [649, 365] on label "[MEDICAL_DATA]" at bounding box center [675, 360] width 91 height 15
checkbox input "true"
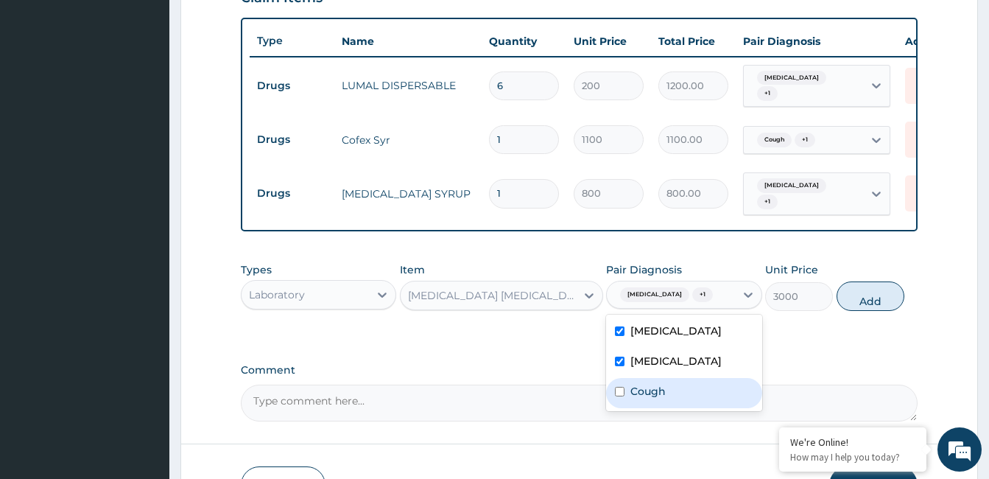
click at [652, 395] on label "Cough" at bounding box center [647, 391] width 35 height 15
checkbox input "true"
click at [865, 298] on button "Add" at bounding box center [870, 295] width 68 height 29
type input "0"
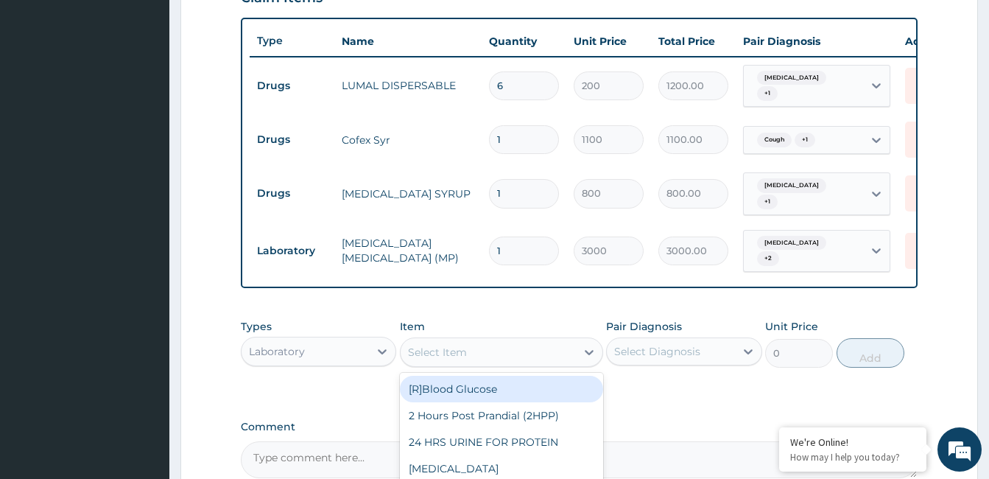
click at [475, 354] on div "Select Item" at bounding box center [488, 352] width 175 height 24
type input "fbc"
click at [477, 391] on div "[MEDICAL_DATA] (FBC)" at bounding box center [501, 389] width 203 height 27
type input "12000"
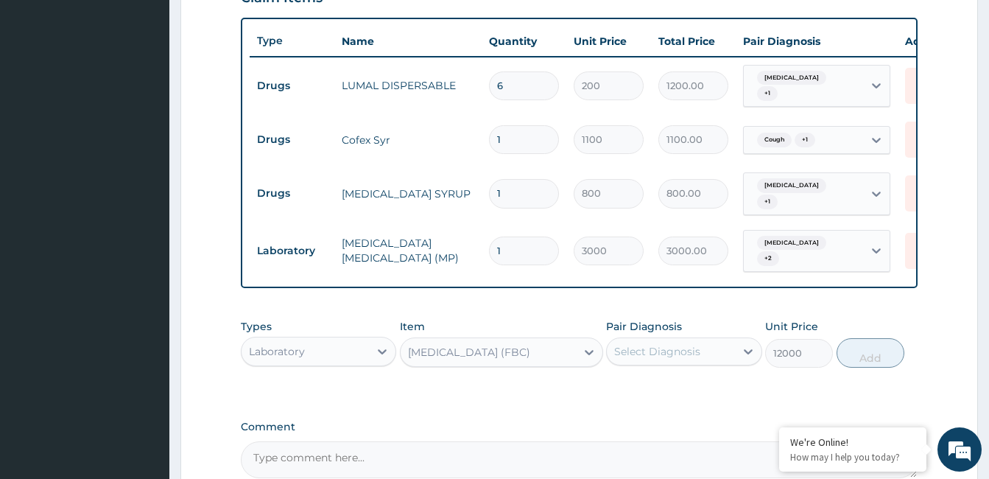
click at [651, 359] on div "Select Diagnosis" at bounding box center [657, 351] width 86 height 15
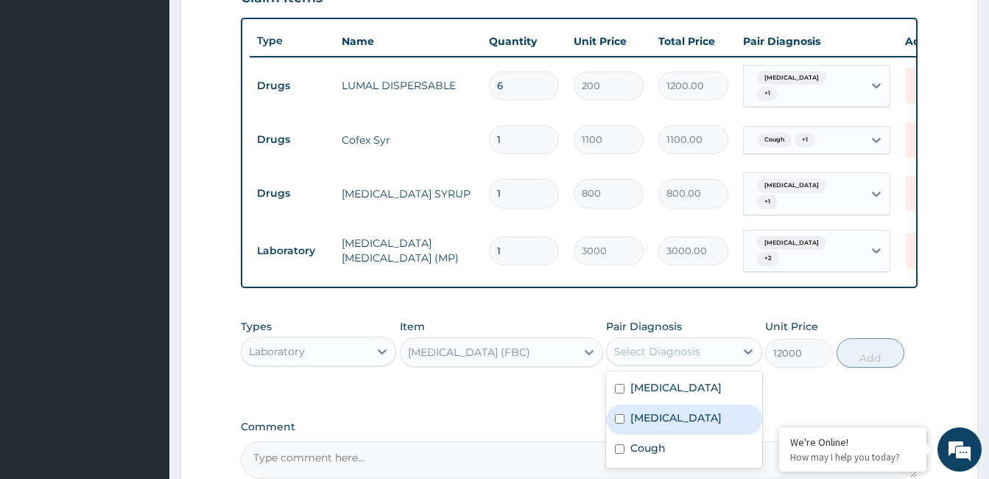
click at [652, 423] on label "[MEDICAL_DATA]" at bounding box center [675, 417] width 91 height 15
checkbox input "true"
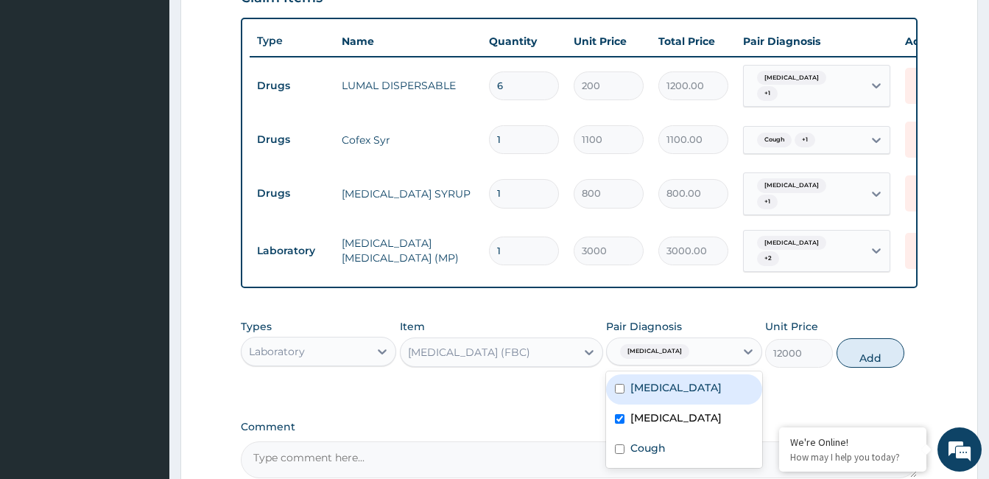
click at [655, 395] on label "[MEDICAL_DATA]" at bounding box center [675, 387] width 91 height 15
checkbox input "true"
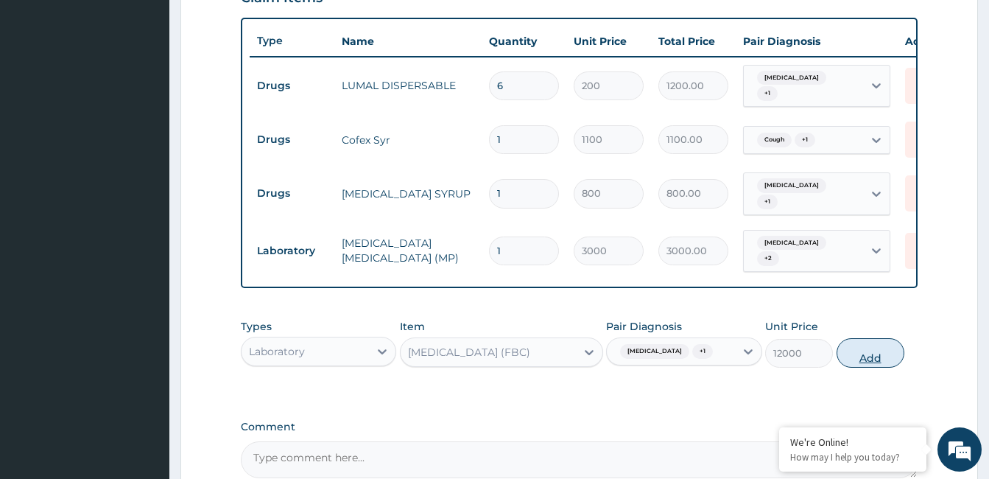
click at [867, 355] on button "Add" at bounding box center [870, 352] width 68 height 29
type input "0"
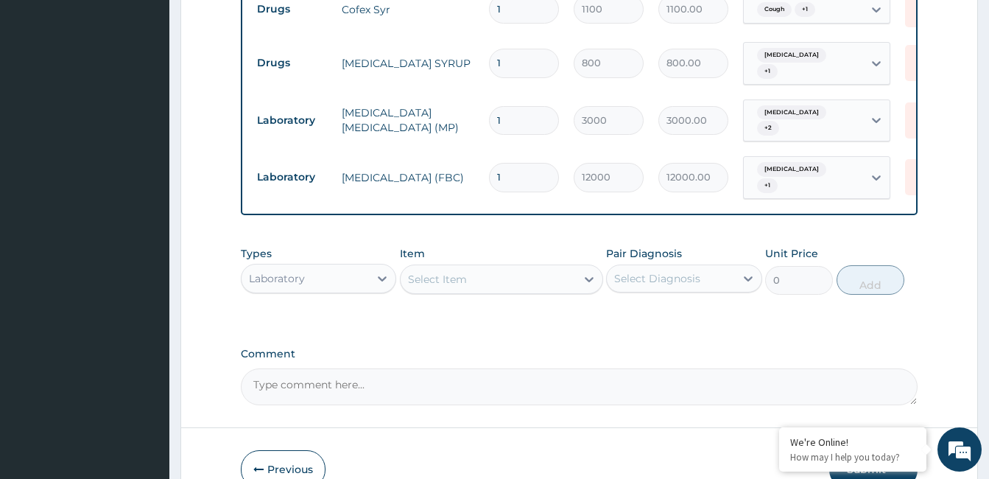
scroll to position [677, 0]
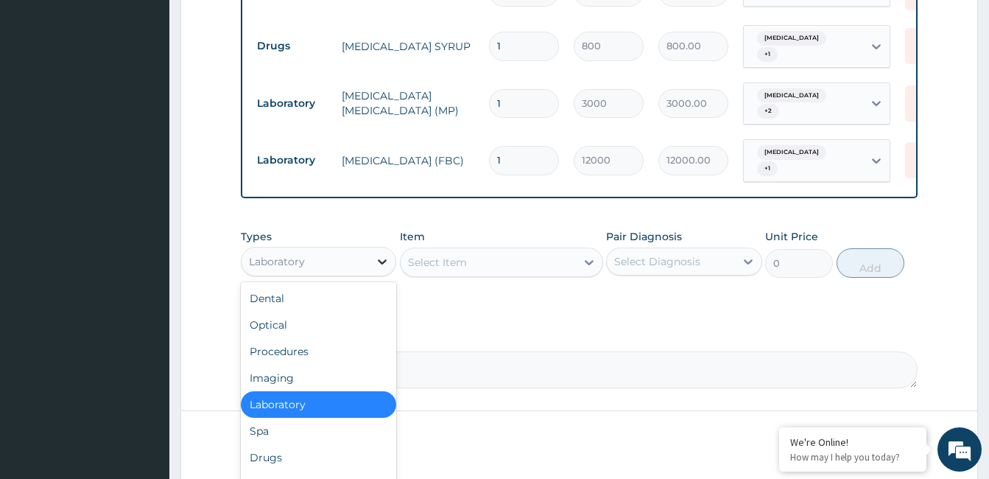
click at [381, 261] on icon at bounding box center [382, 261] width 9 height 5
click at [319, 355] on div "Procedures" at bounding box center [318, 351] width 155 height 27
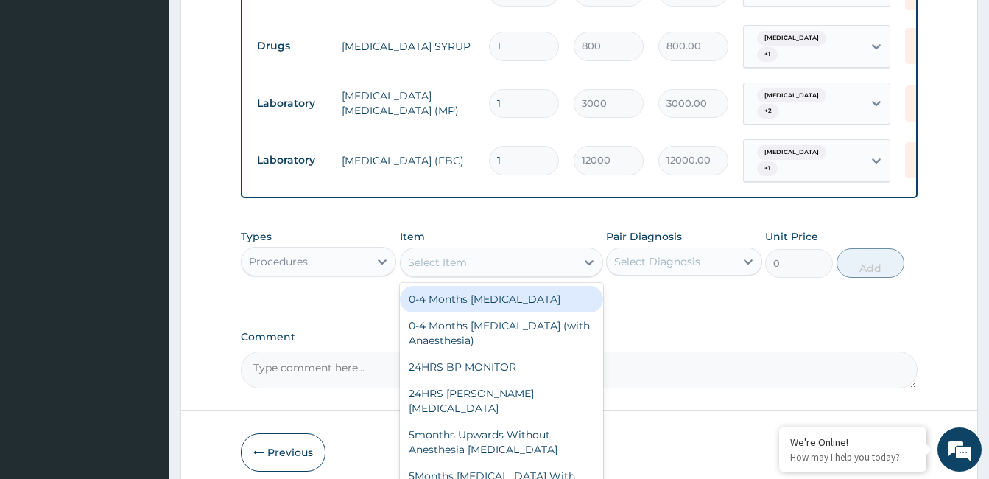
click at [473, 261] on div "Select Item" at bounding box center [488, 262] width 175 height 24
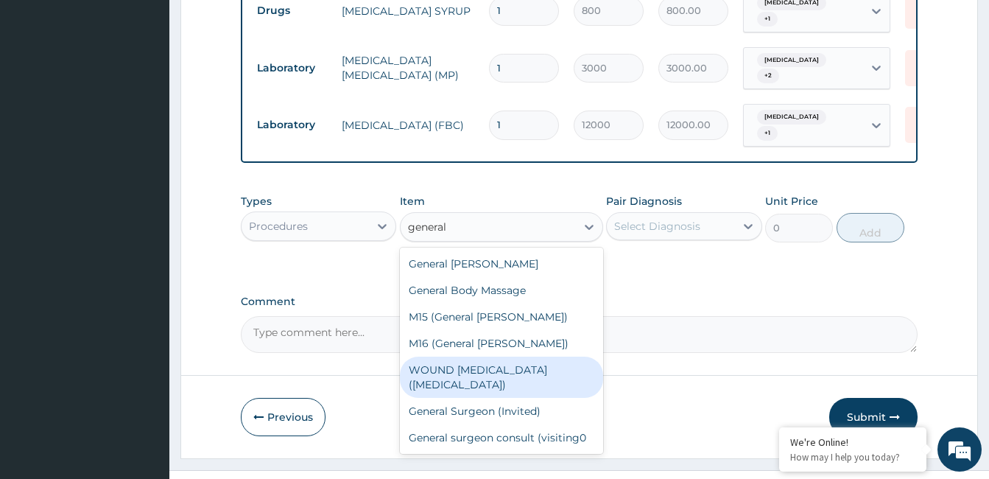
scroll to position [740, 0]
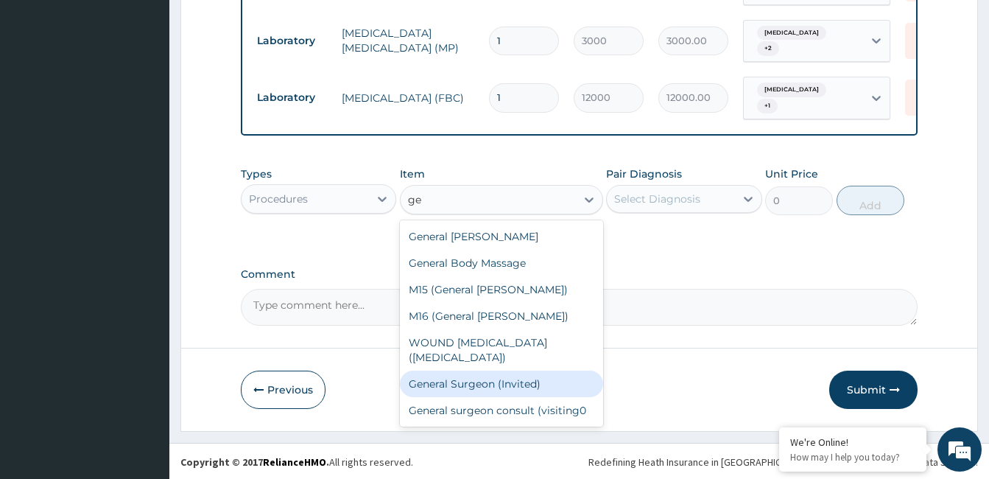
type input "g"
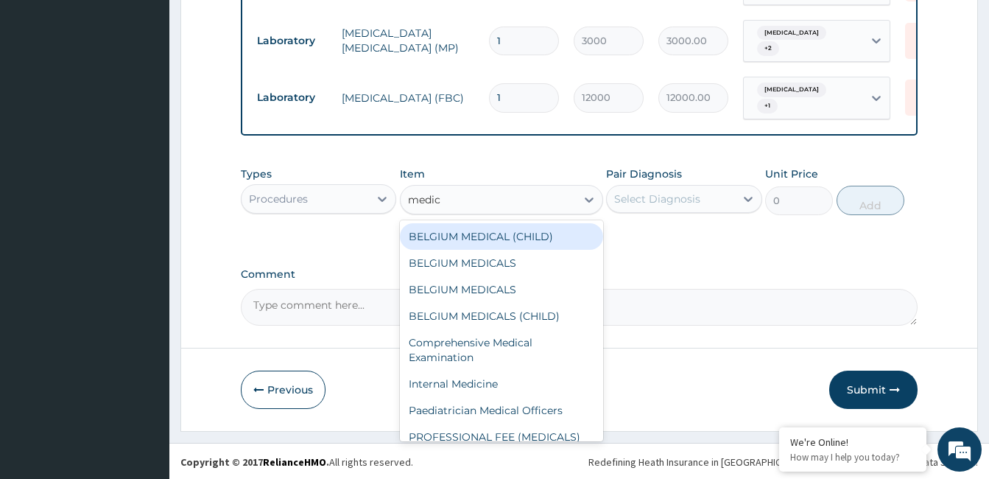
type input "medica"
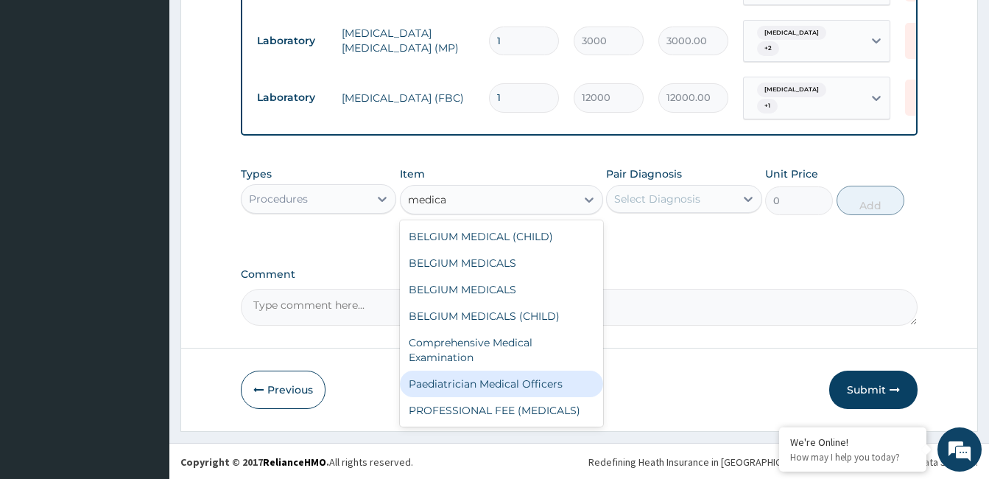
click at [560, 381] on div "Paediatrician Medical Officers" at bounding box center [501, 383] width 203 height 27
type input "10000"
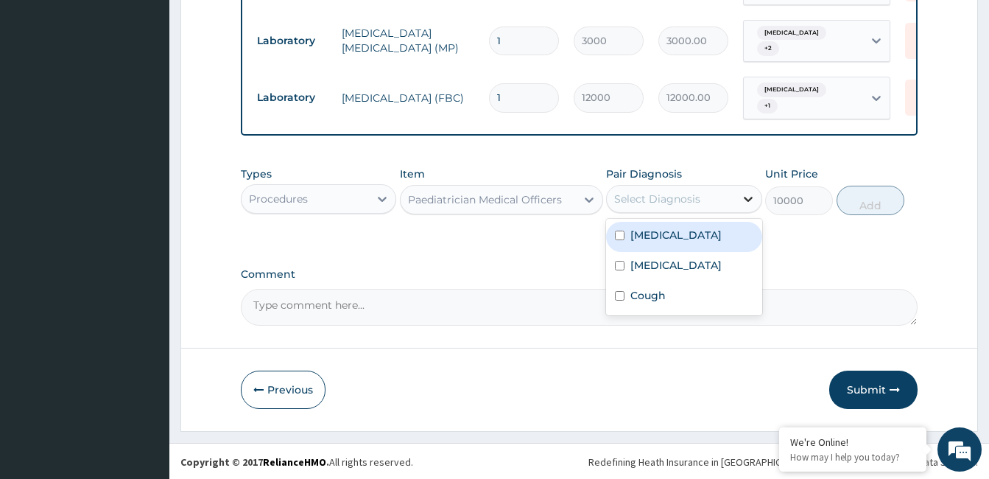
click at [747, 200] on icon at bounding box center [748, 199] width 9 height 5
click at [716, 228] on label "[MEDICAL_DATA]" at bounding box center [675, 235] width 91 height 15
checkbox input "true"
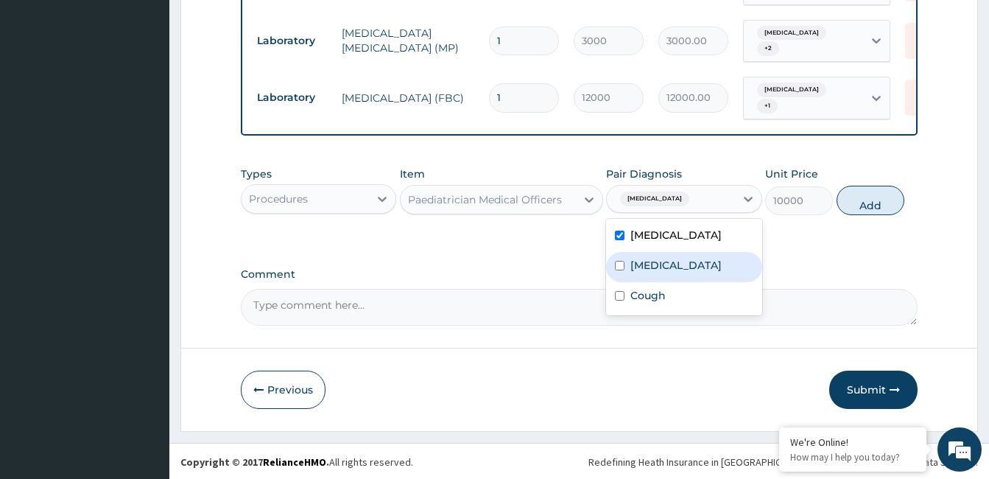
click at [687, 267] on div "[MEDICAL_DATA]" at bounding box center [683, 267] width 155 height 30
checkbox input "true"
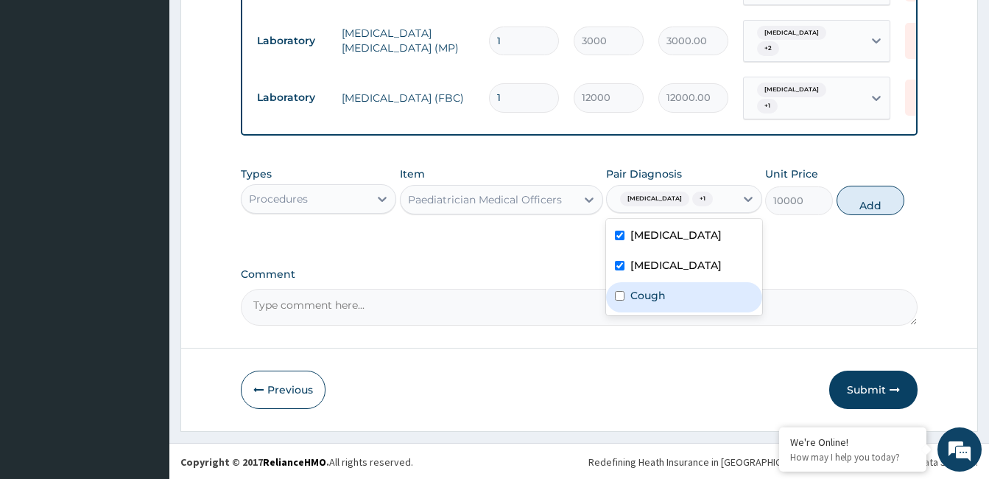
click at [681, 288] on div "Cough" at bounding box center [683, 297] width 155 height 30
checkbox input "true"
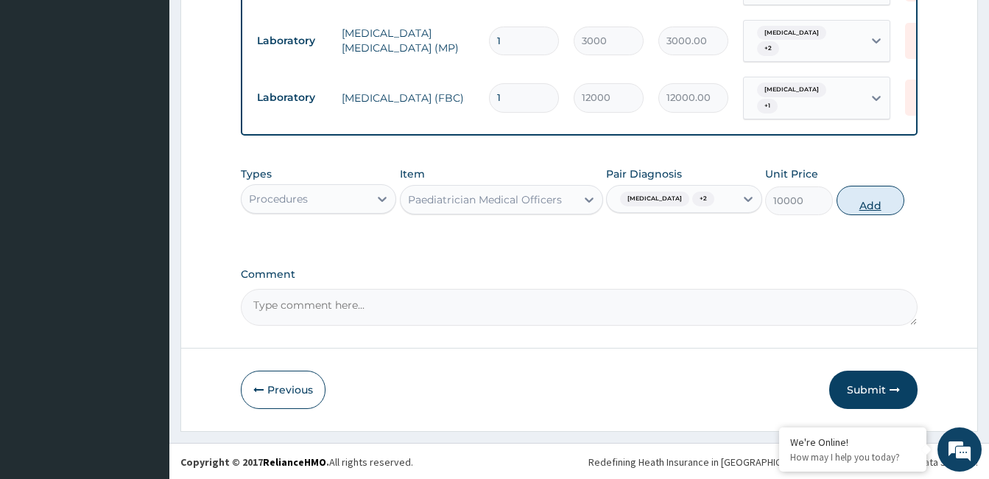
click at [872, 191] on button "Add" at bounding box center [870, 200] width 68 height 29
type input "0"
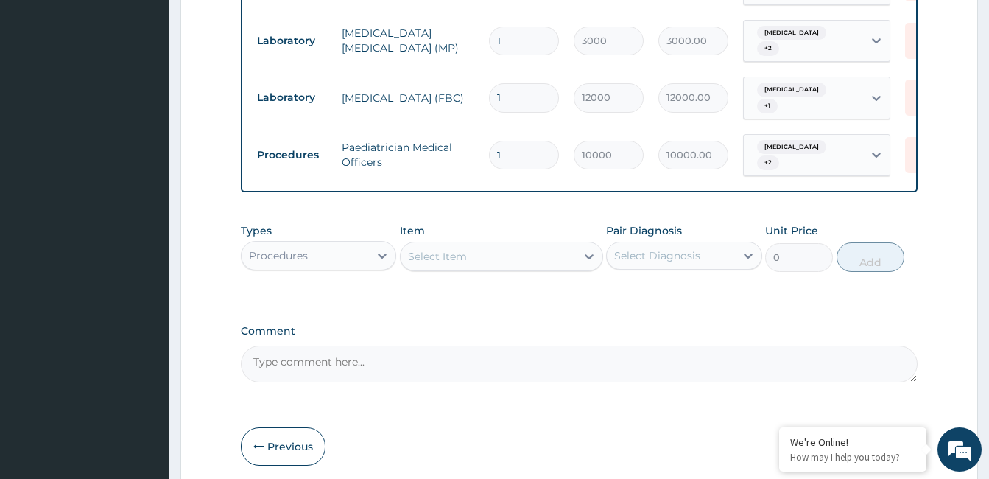
click at [435, 368] on textarea "Comment" at bounding box center [579, 363] width 677 height 37
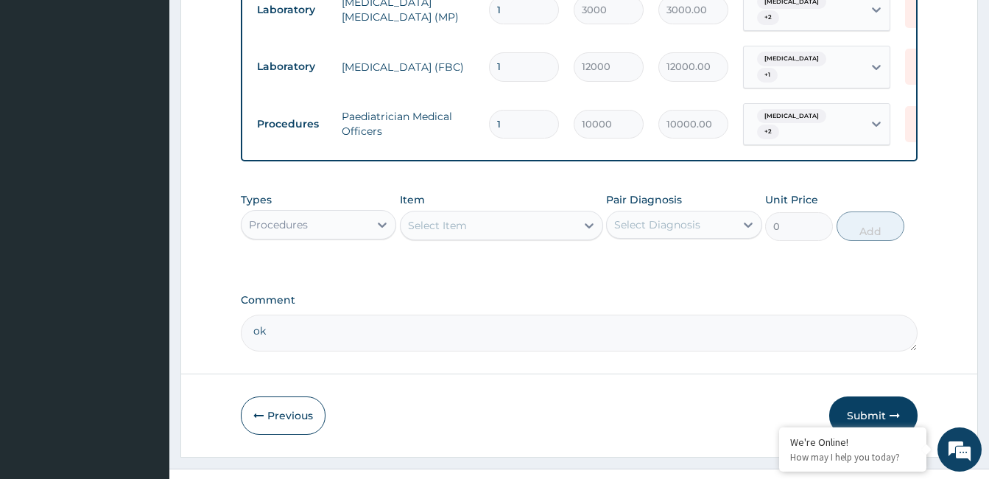
scroll to position [797, 0]
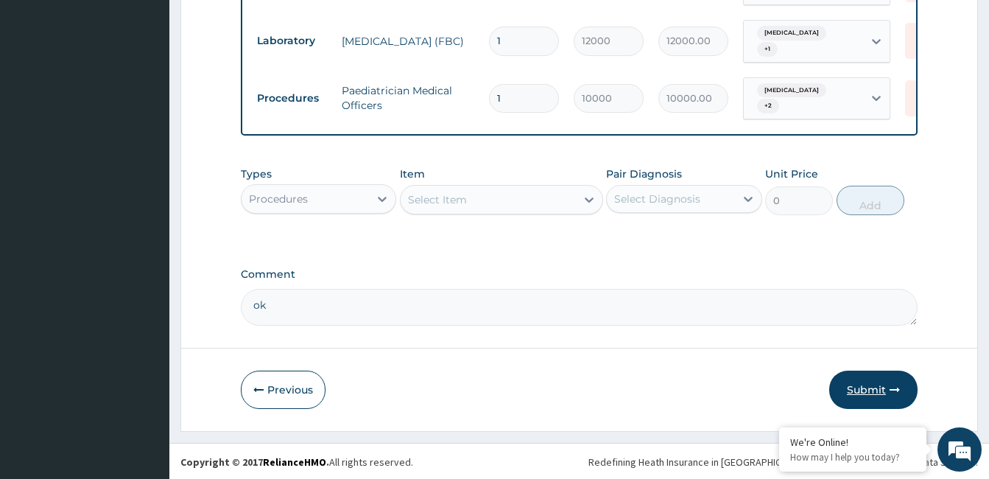
type textarea "ok"
click at [878, 388] on button "Submit" at bounding box center [873, 389] width 88 height 38
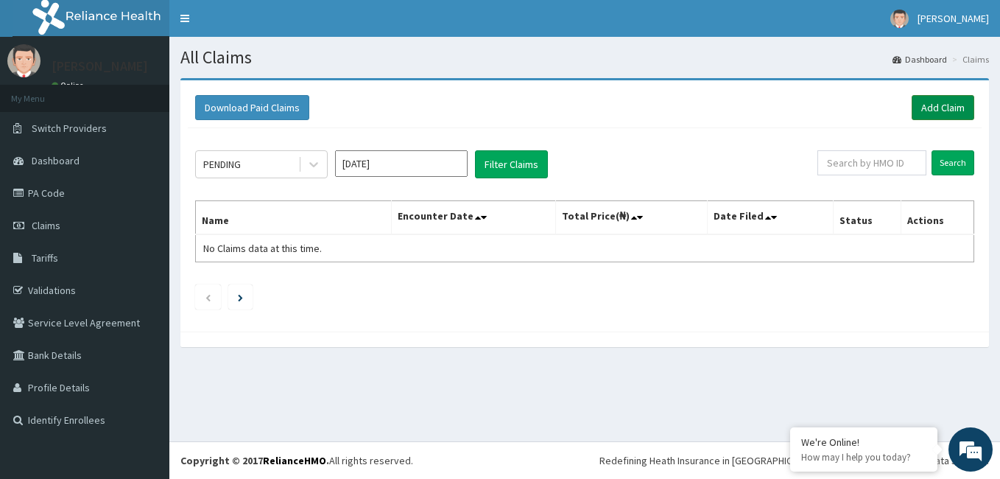
click at [927, 110] on link "Add Claim" at bounding box center [943, 107] width 63 height 25
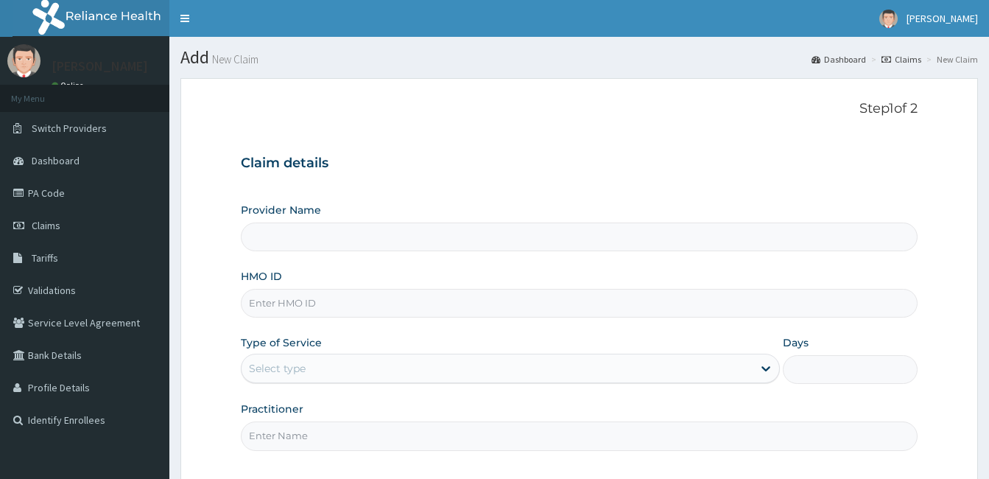
type input "[GEOGRAPHIC_DATA]"
click at [336, 308] on input "HMO ID" at bounding box center [579, 303] width 677 height 29
type input "gac/10047/b"
click at [315, 368] on div "Select type" at bounding box center [496, 368] width 511 height 24
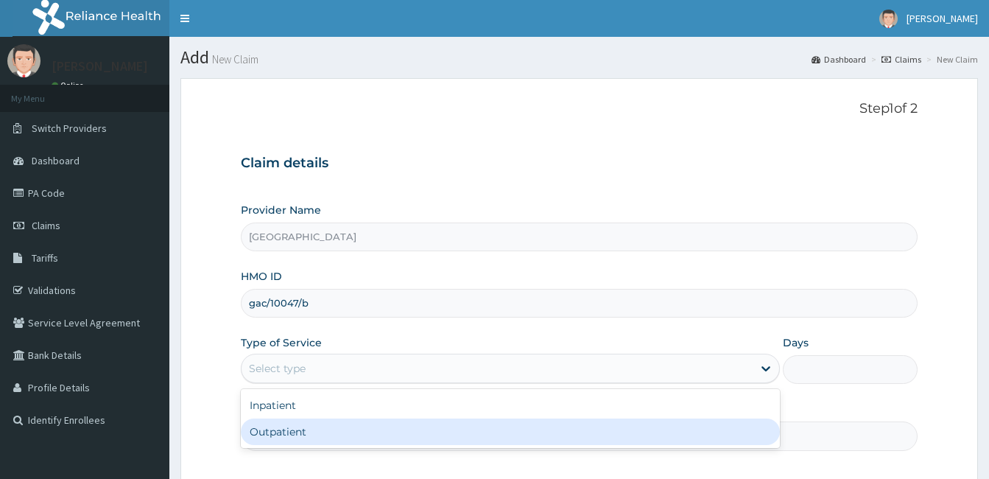
click at [322, 440] on div "Outpatient" at bounding box center [510, 431] width 539 height 27
type input "1"
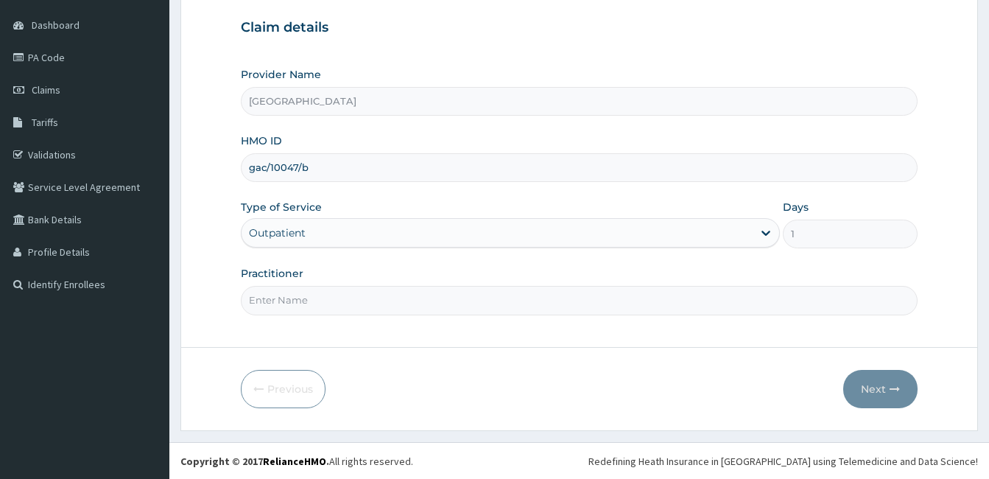
scroll to position [136, 0]
click at [333, 297] on input "Practitioner" at bounding box center [579, 299] width 677 height 29
paste input "[PERSON_NAME]"
click at [248, 298] on input "[PERSON_NAME]" at bounding box center [579, 299] width 677 height 29
type input "[PERSON_NAME]"
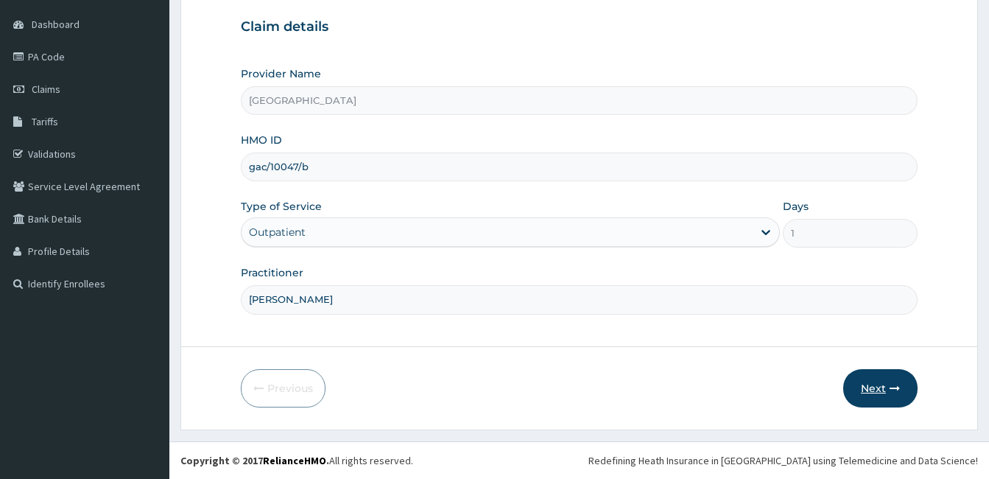
click at [880, 384] on button "Next" at bounding box center [880, 388] width 74 height 38
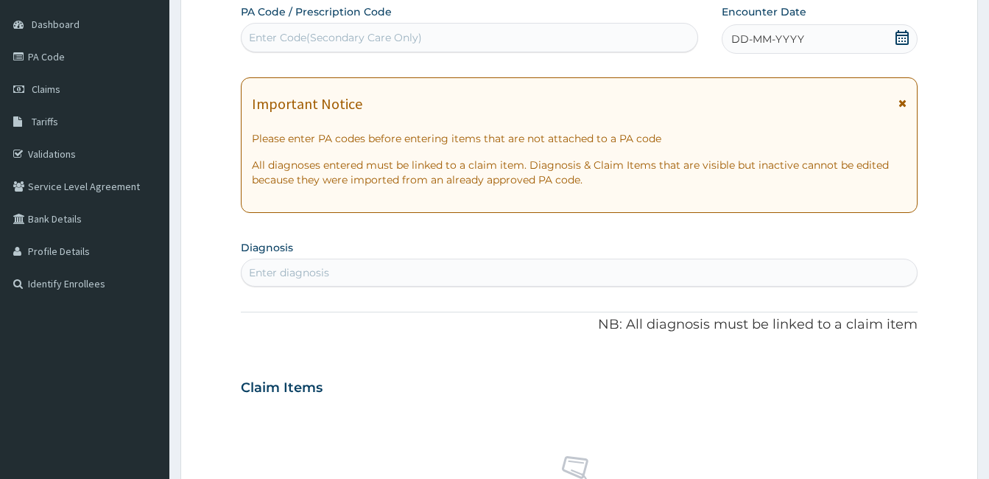
click at [900, 39] on icon at bounding box center [902, 37] width 15 height 15
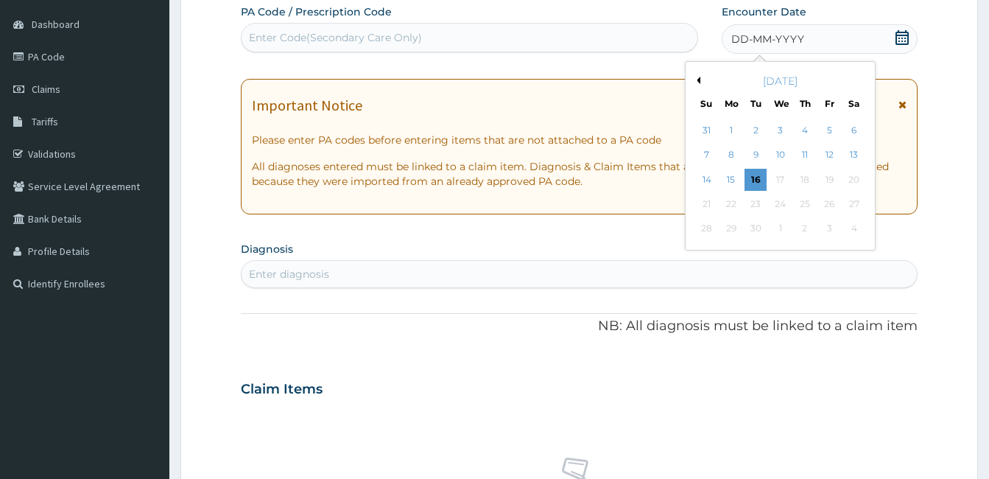
click at [699, 80] on button "Previous Month" at bounding box center [696, 80] width 7 height 7
click at [803, 174] on div "17" at bounding box center [805, 180] width 22 height 22
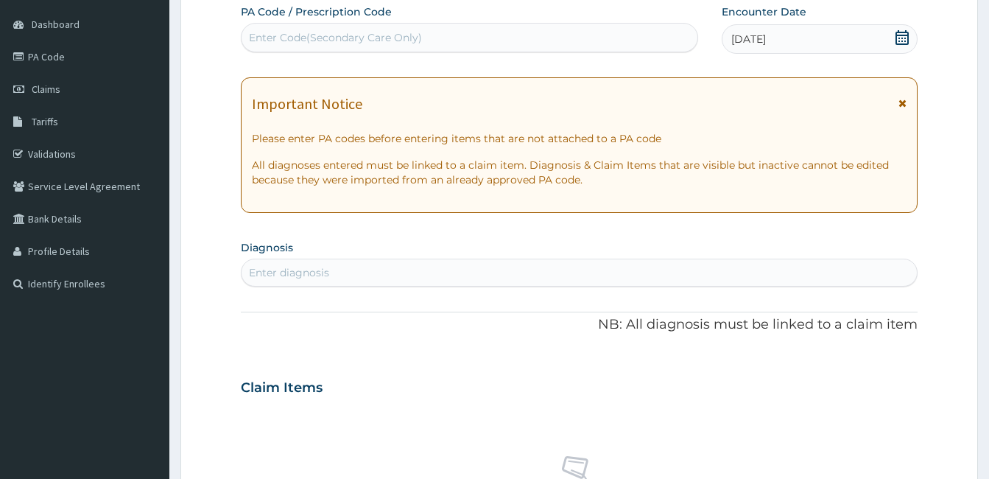
click at [371, 282] on div "Enter diagnosis" at bounding box center [578, 273] width 675 height 24
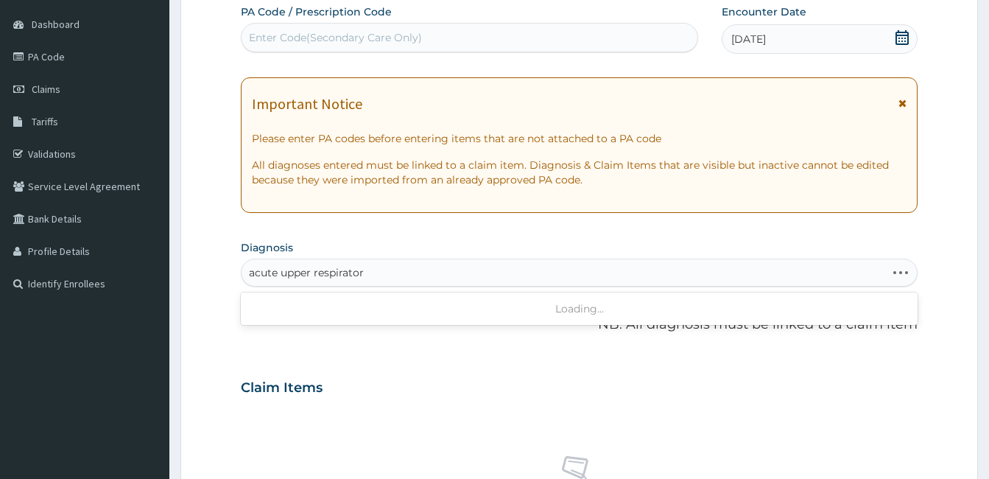
type input "acute upper respiratory"
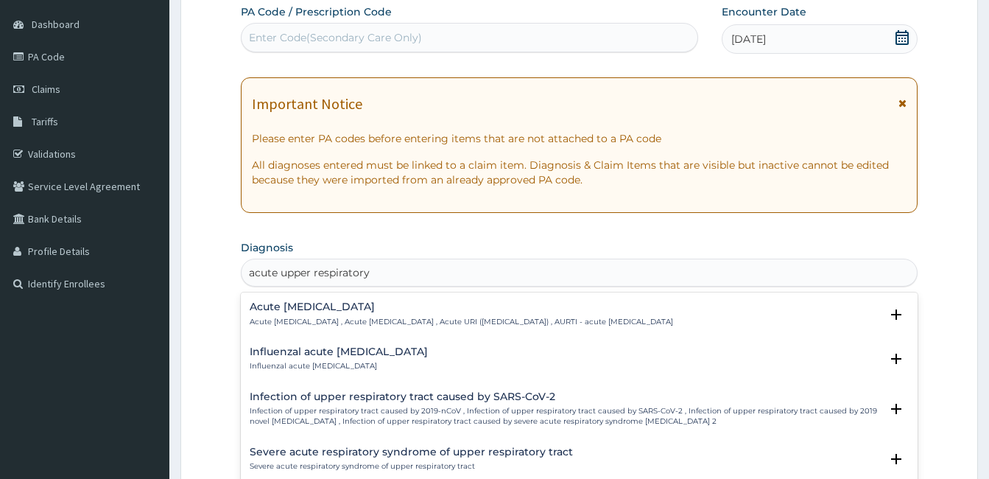
click at [359, 306] on h4 "Acute [MEDICAL_DATA]" at bounding box center [461, 306] width 423 height 11
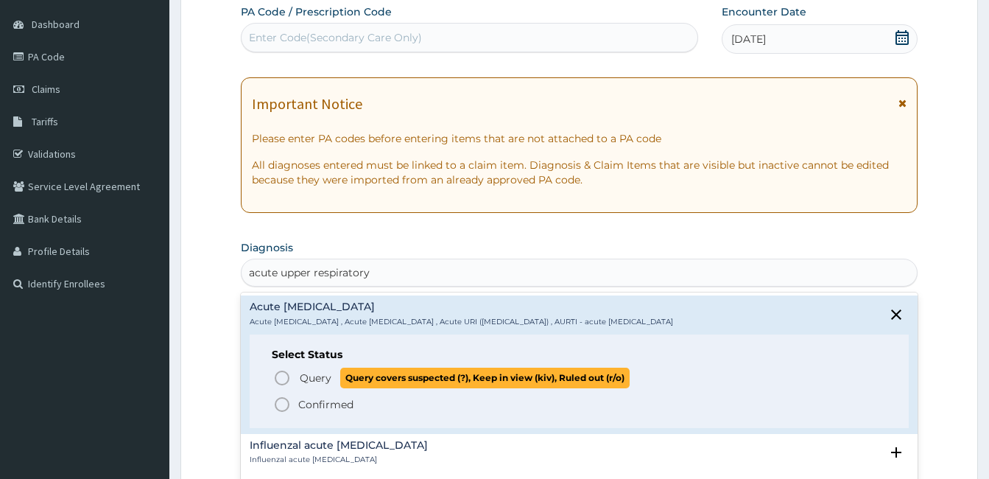
click at [311, 376] on span "Query" at bounding box center [316, 377] width 32 height 15
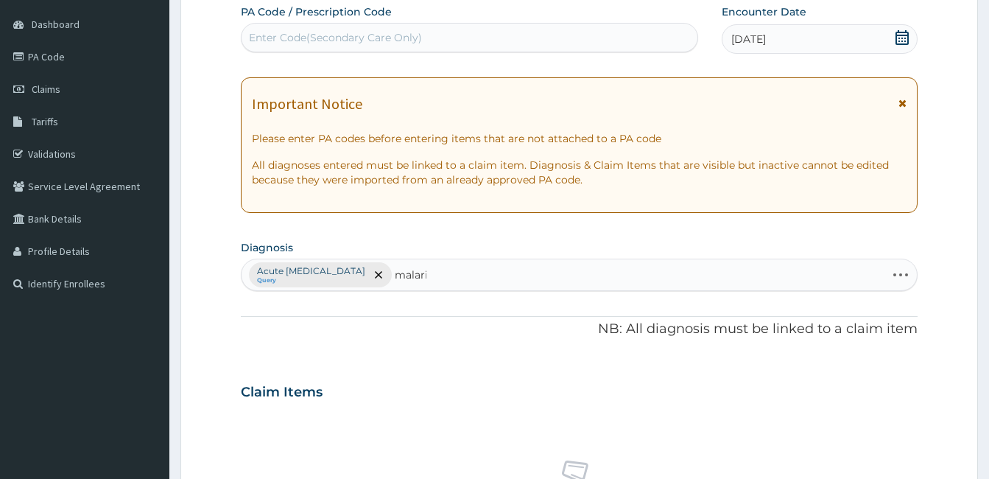
type input "[MEDICAL_DATA]"
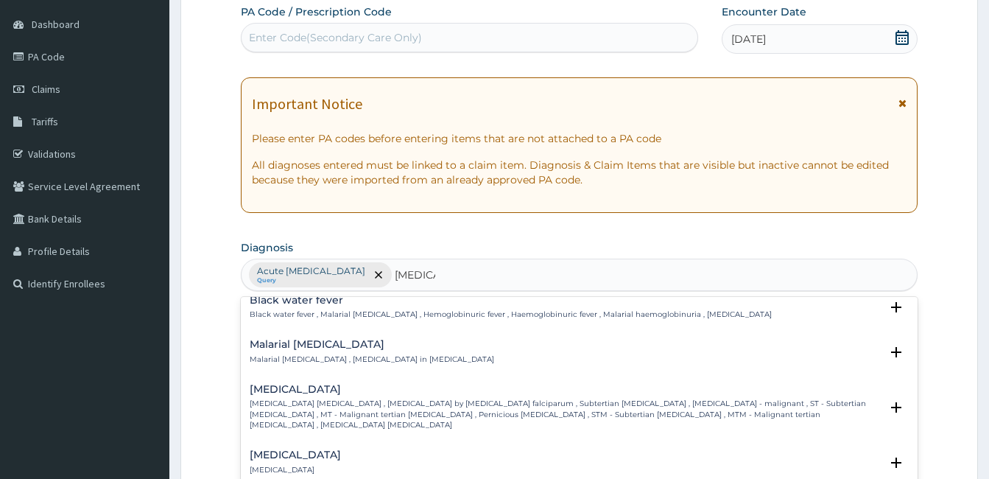
scroll to position [515, 0]
click at [351, 403] on p "[MEDICAL_DATA] [MEDICAL_DATA] , [MEDICAL_DATA] by [MEDICAL_DATA] falciparum , S…" at bounding box center [565, 412] width 630 height 32
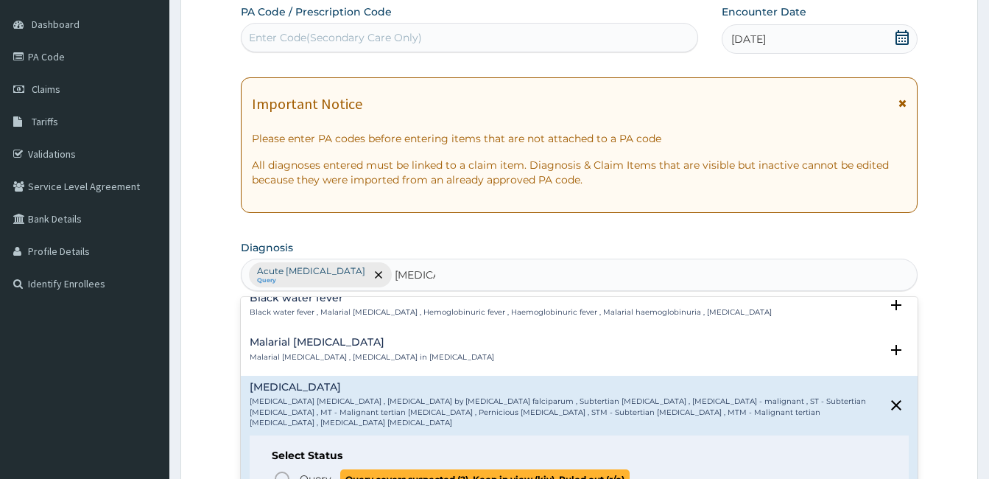
click at [281, 470] on icon "status option query" at bounding box center [282, 479] width 18 height 18
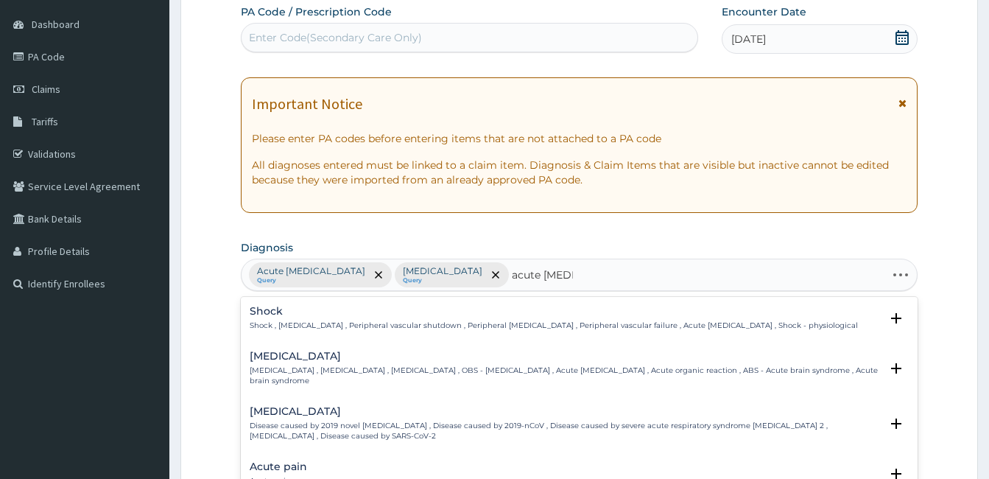
type input "acute tonsill"
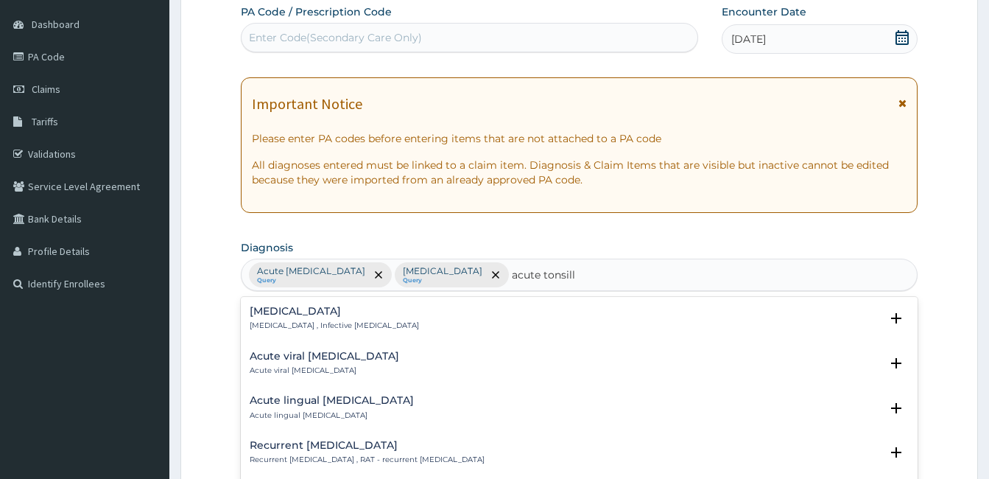
click at [274, 322] on p "Acute tonsillitis , Infective tonsillitis" at bounding box center [334, 325] width 169 height 10
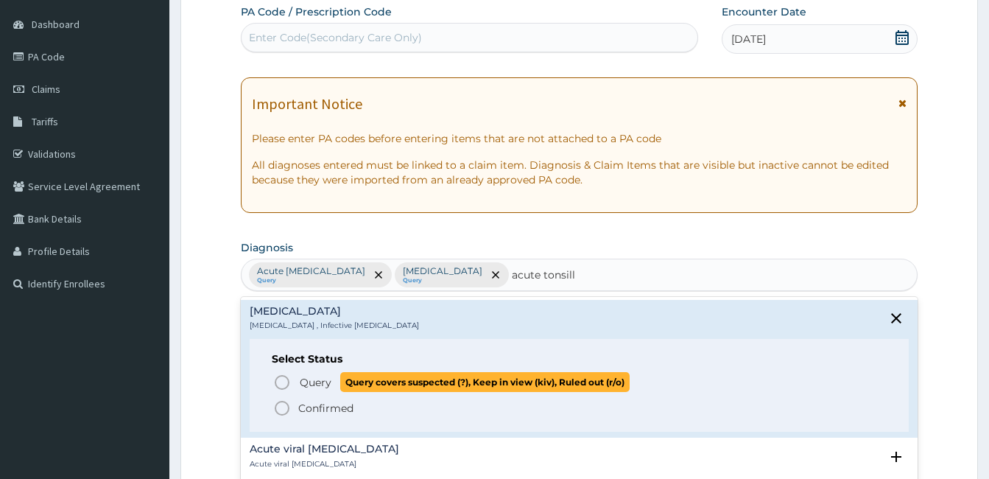
click at [283, 380] on icon "status option query" at bounding box center [282, 382] width 18 height 18
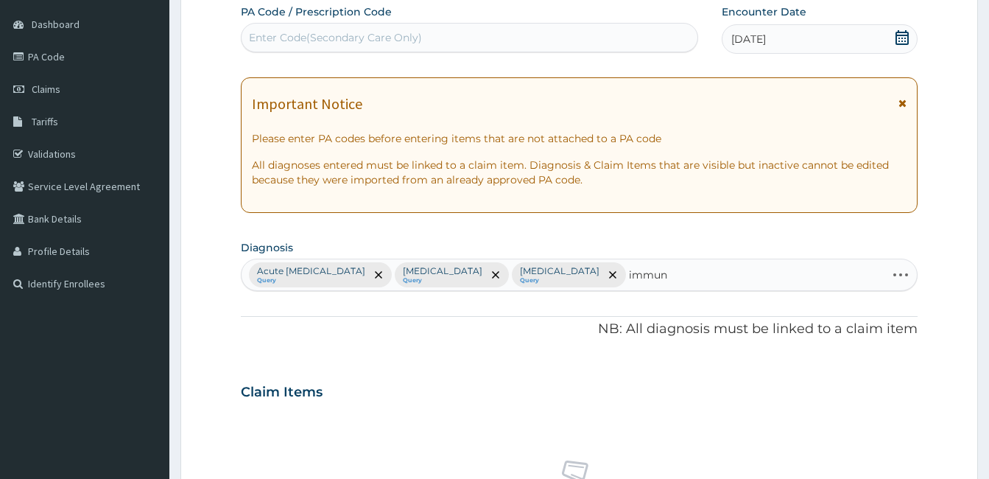
type input "immune"
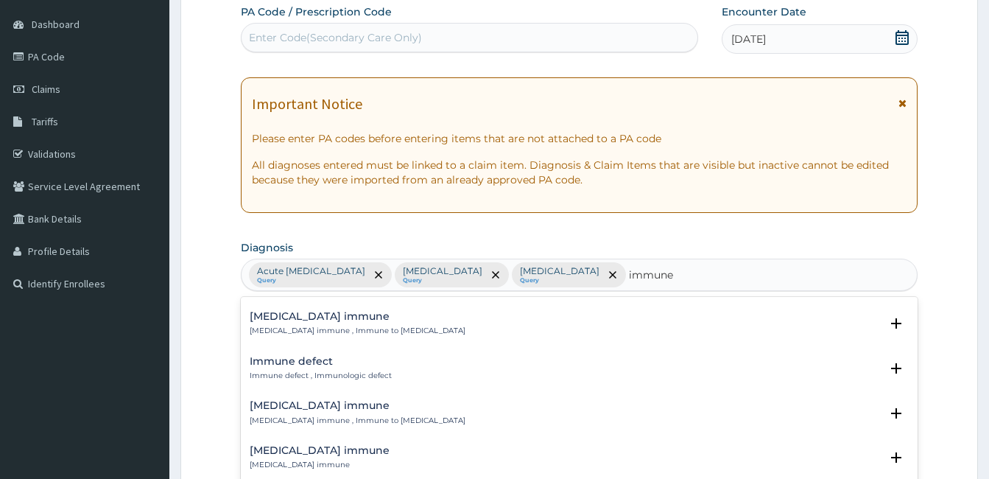
scroll to position [74, 0]
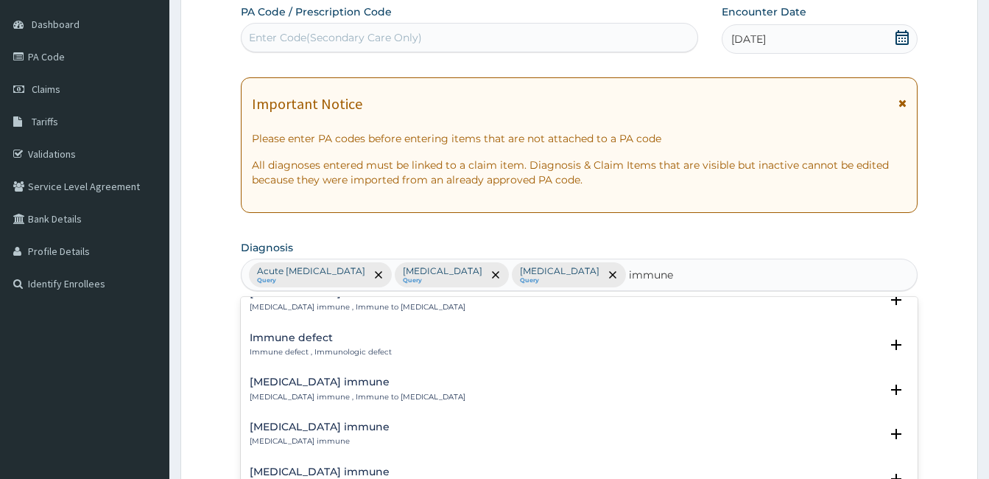
click at [314, 334] on h4 "Immune defect" at bounding box center [321, 337] width 142 height 11
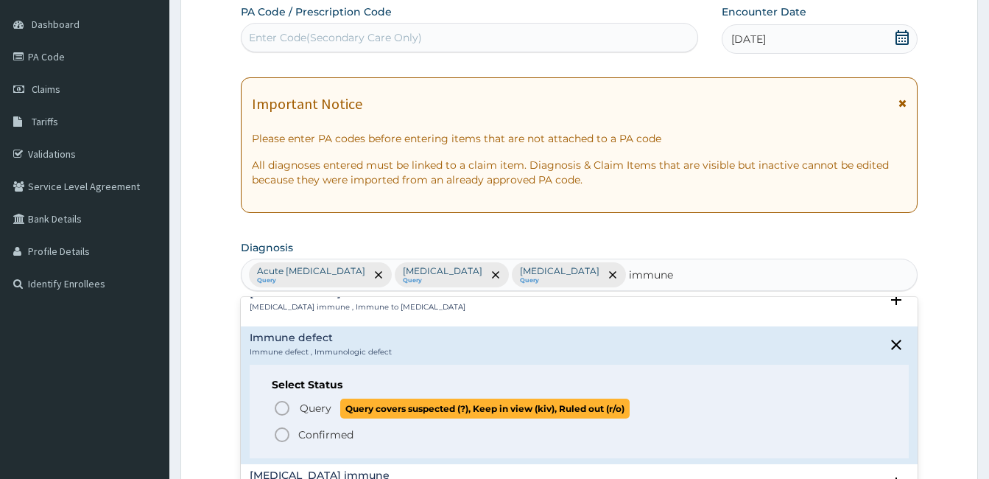
click at [286, 403] on circle "status option query" at bounding box center [281, 407] width 13 height 13
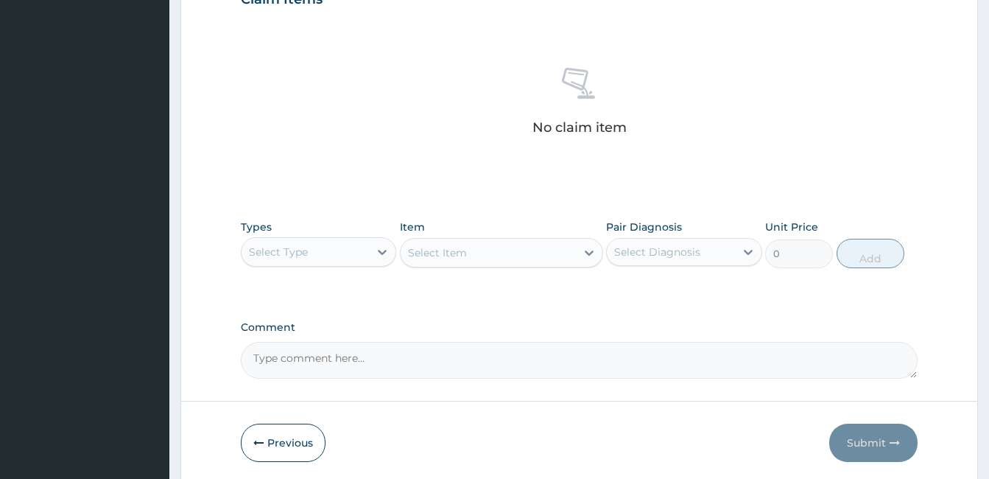
scroll to position [578, 0]
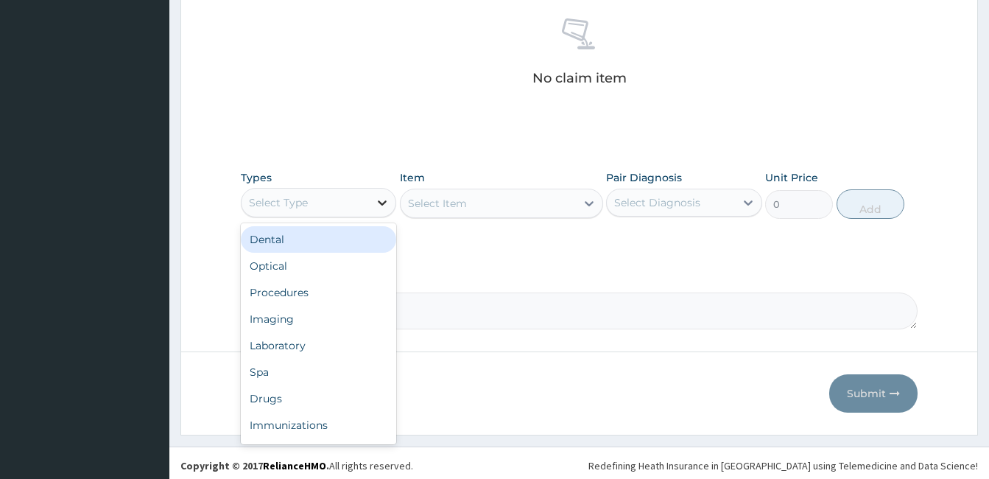
click at [386, 199] on icon at bounding box center [382, 202] width 15 height 15
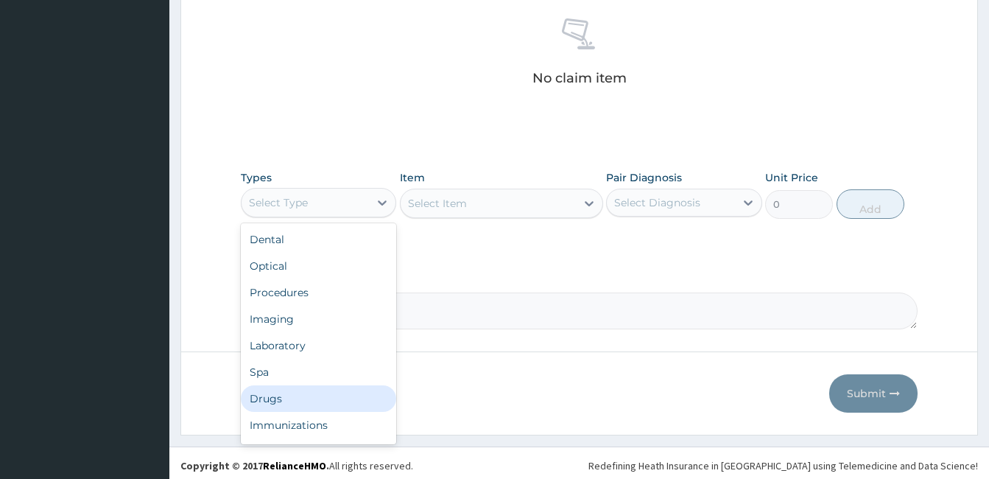
click at [319, 385] on div "Drugs" at bounding box center [318, 398] width 155 height 27
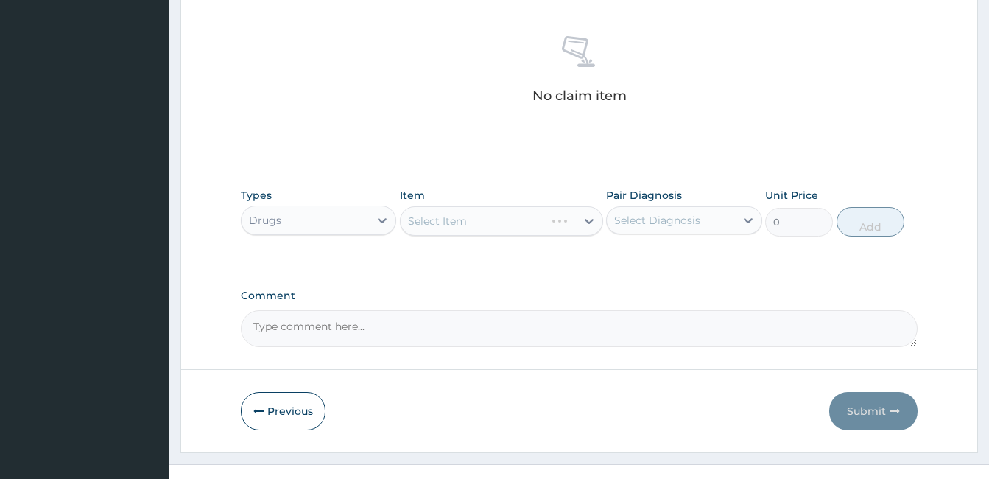
scroll to position [583, 0]
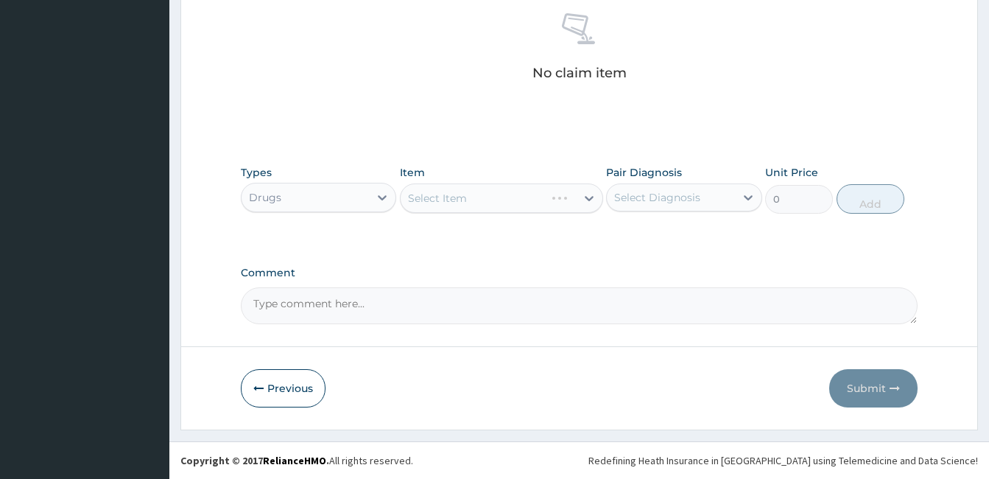
click at [487, 203] on div "Select Item" at bounding box center [501, 197] width 203 height 29
click at [487, 202] on div "Select Item" at bounding box center [488, 198] width 175 height 24
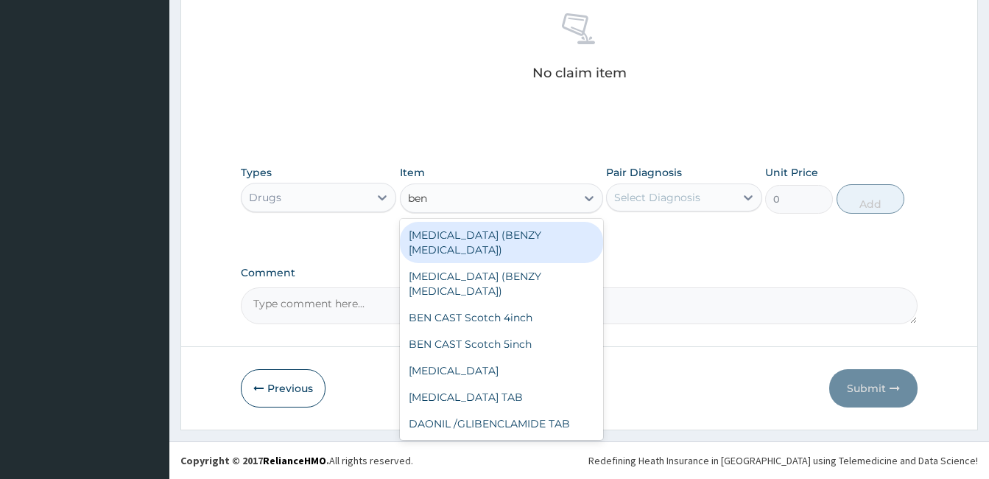
type input "beny"
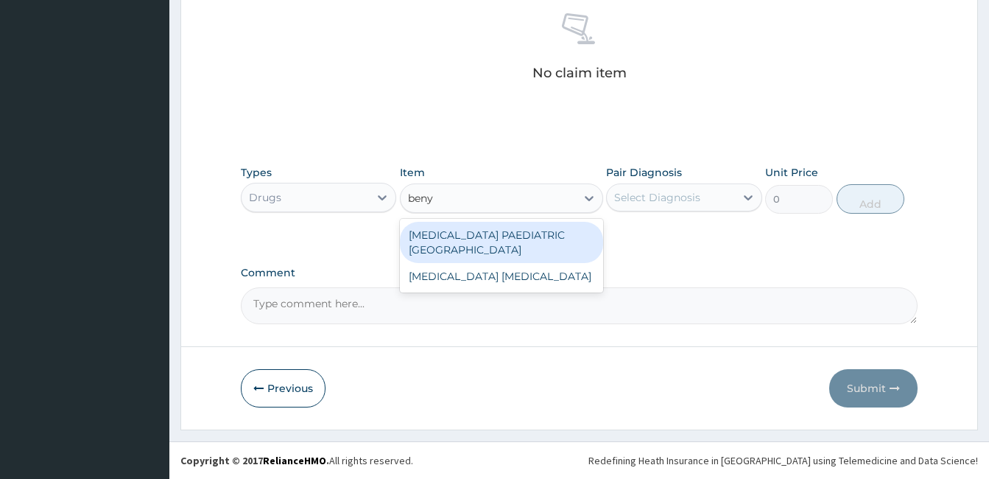
click at [495, 236] on div "[MEDICAL_DATA] PAEDIATRIC [GEOGRAPHIC_DATA]" at bounding box center [501, 242] width 203 height 41
type input "2000"
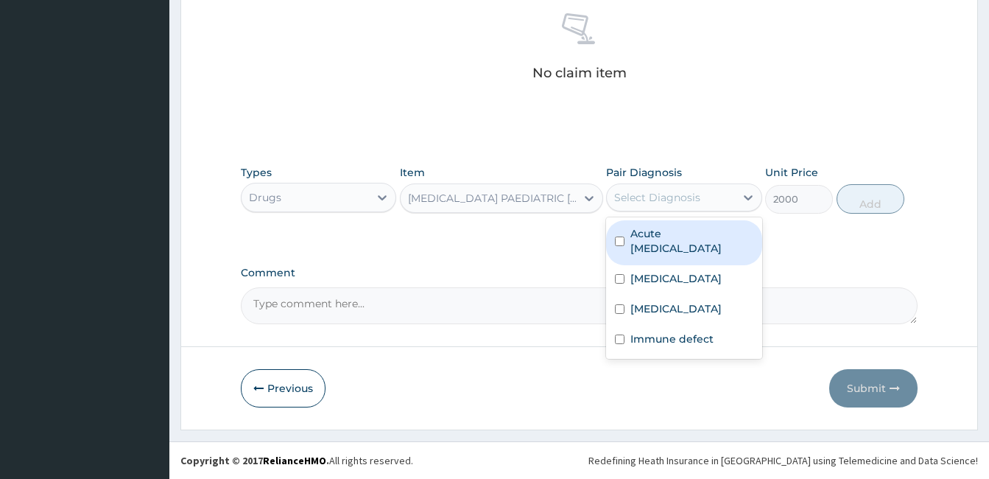
click at [665, 195] on div "Select Diagnosis" at bounding box center [657, 197] width 86 height 15
click at [685, 258] on div "Acute upper respiratory infection" at bounding box center [683, 242] width 155 height 45
checkbox input "true"
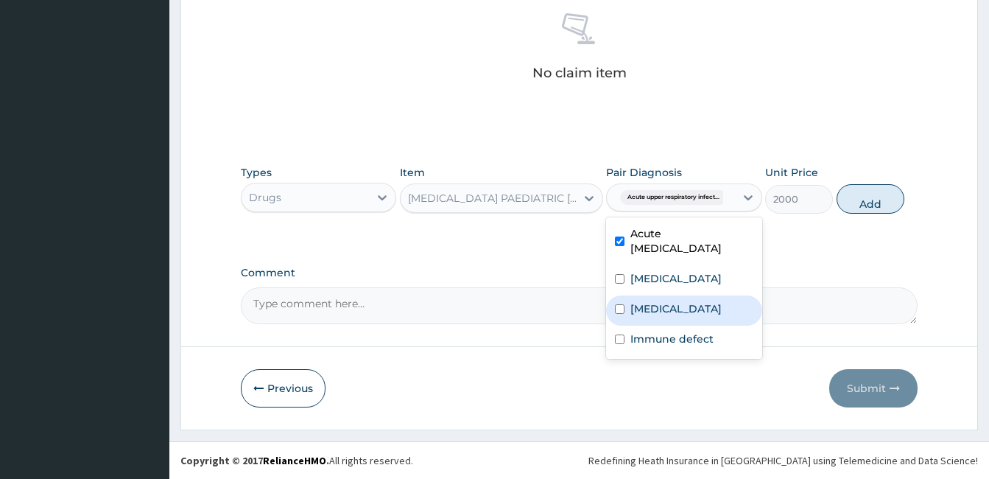
click at [694, 308] on label "Acute tonsillitis" at bounding box center [675, 308] width 91 height 15
checkbox input "true"
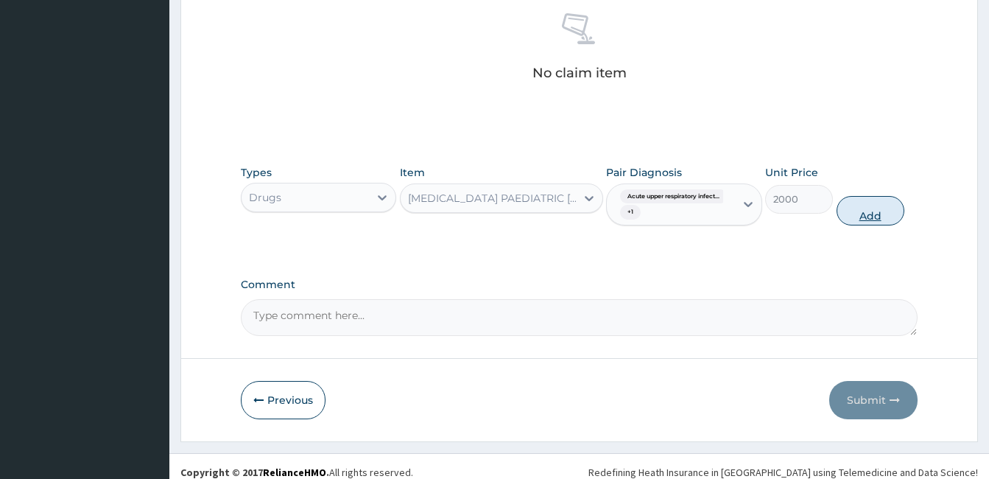
click at [857, 211] on button "Add" at bounding box center [870, 210] width 68 height 29
type input "0"
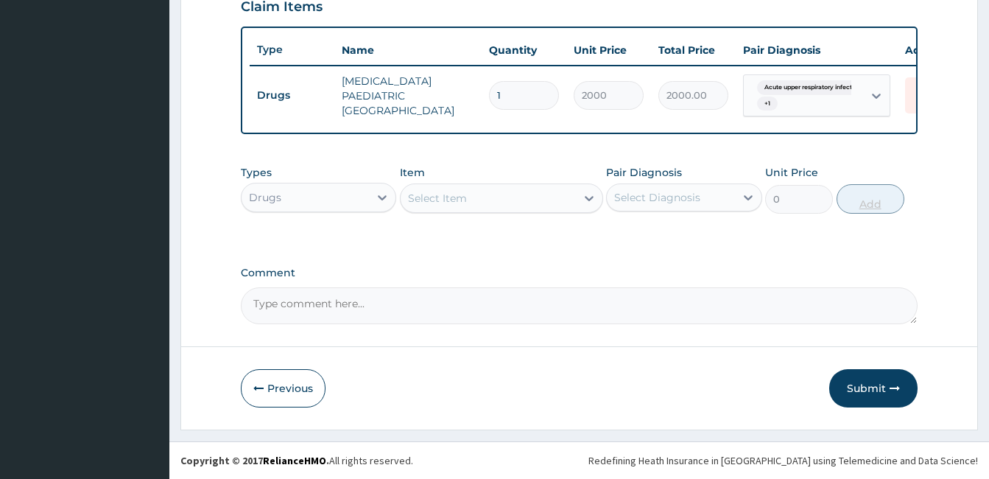
scroll to position [530, 0]
type input "0.00"
type input "2"
type input "4000.00"
type input "2"
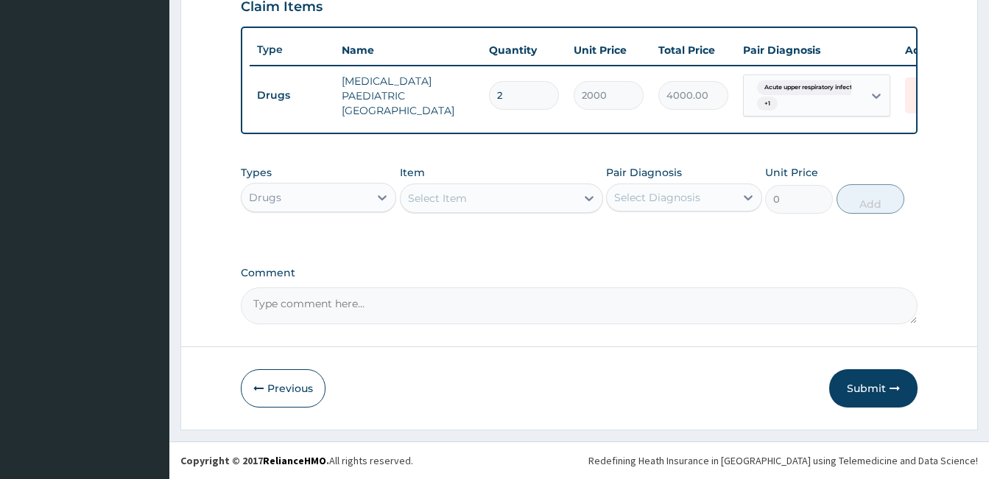
click at [478, 193] on div "Select Item" at bounding box center [488, 198] width 175 height 24
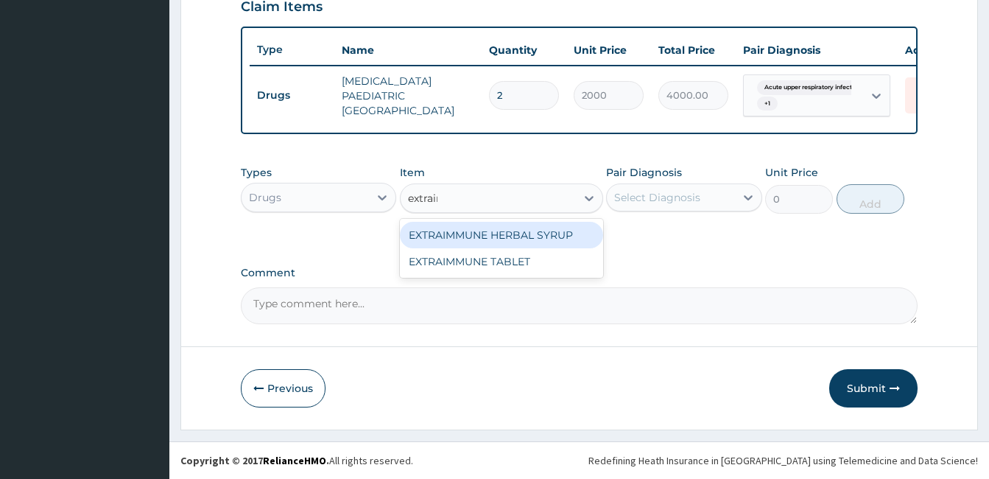
type input "extraimm"
click at [512, 241] on div "EXTRAIMMUNE HERBAL SYRUP" at bounding box center [501, 235] width 203 height 27
type input "7850"
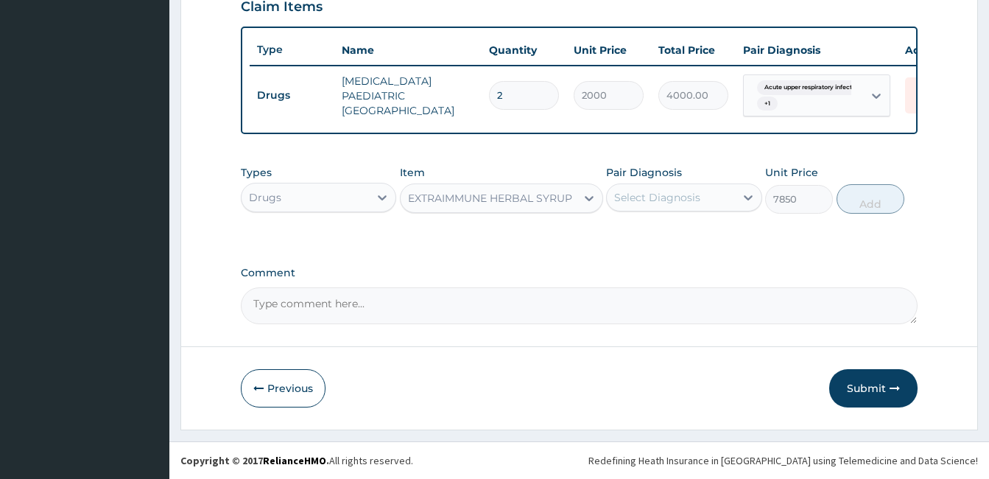
click at [722, 207] on div "Select Diagnosis" at bounding box center [670, 198] width 127 height 24
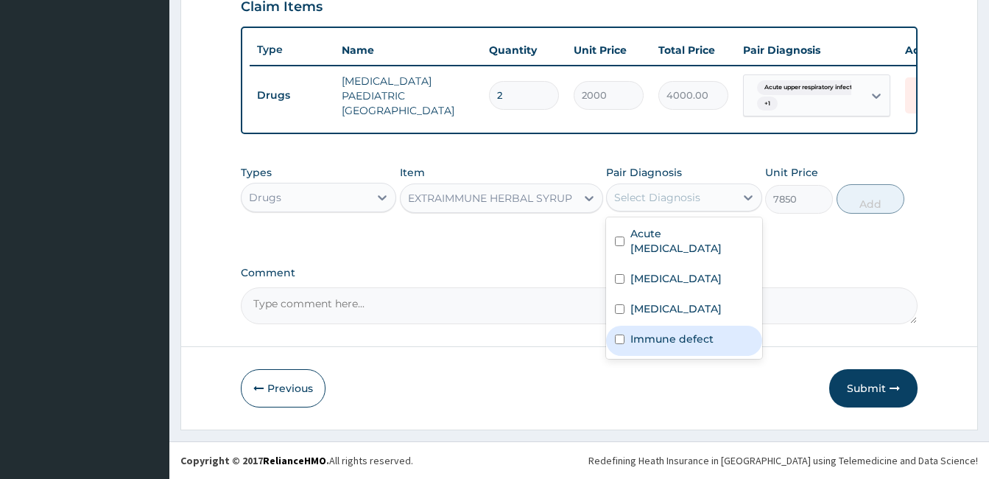
click at [688, 337] on label "Immune defect" at bounding box center [671, 338] width 83 height 15
checkbox input "true"
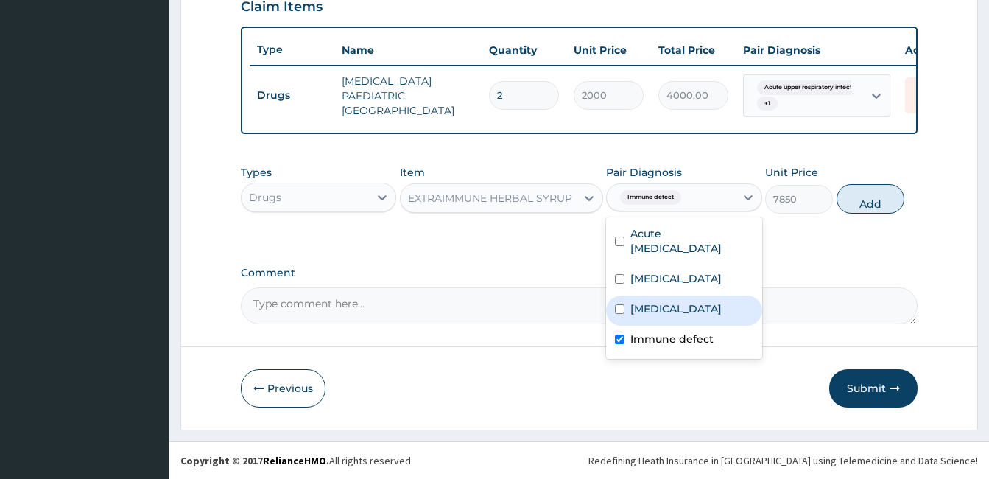
click at [688, 306] on label "Acute tonsillitis" at bounding box center [675, 308] width 91 height 15
checkbox input "true"
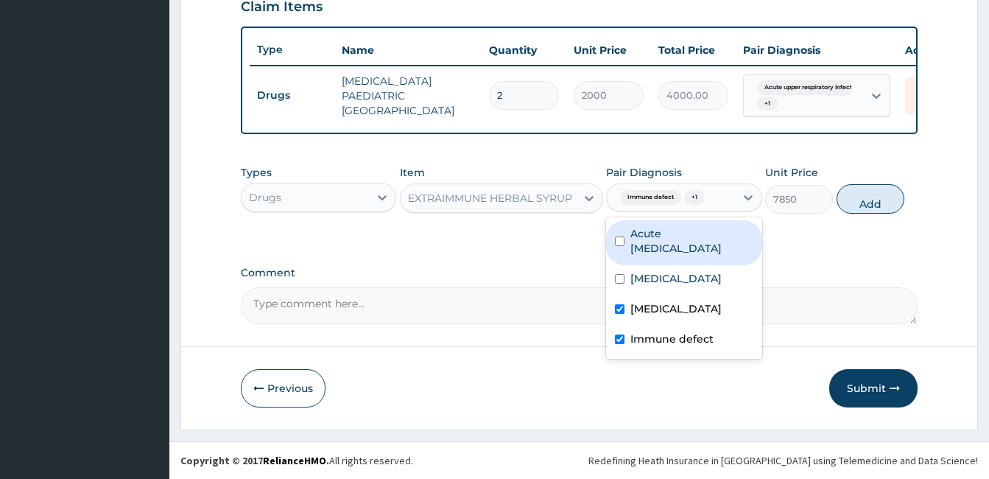
click at [705, 244] on label "Acute upper respiratory infection" at bounding box center [691, 240] width 122 height 29
checkbox input "true"
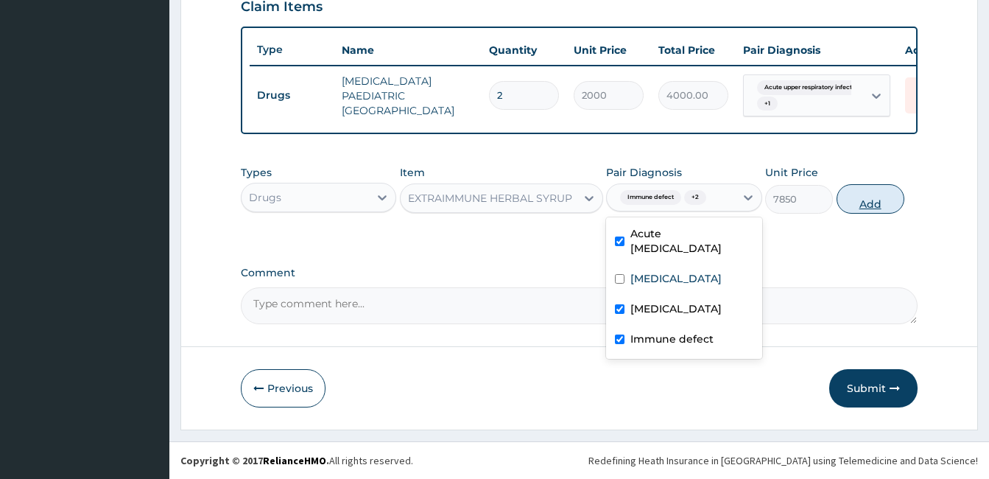
click at [866, 198] on button "Add" at bounding box center [870, 198] width 68 height 29
type input "0"
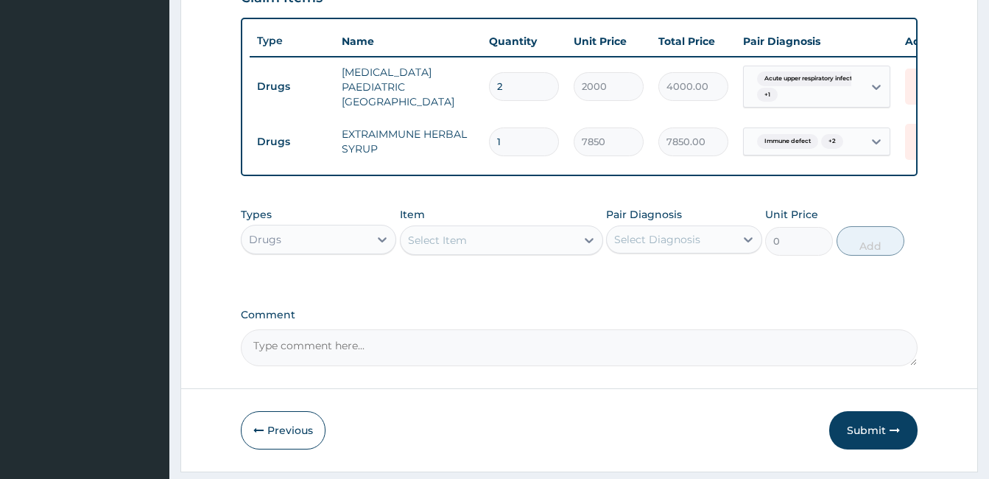
click at [462, 247] on div "Select Item" at bounding box center [437, 240] width 59 height 15
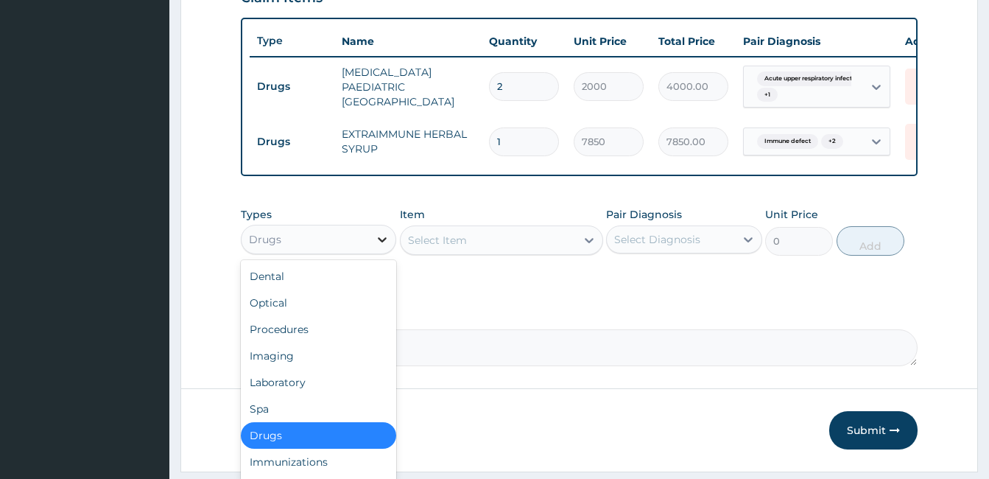
click at [384, 242] on icon at bounding box center [382, 239] width 9 height 5
click at [334, 395] on div "Laboratory" at bounding box center [318, 382] width 155 height 27
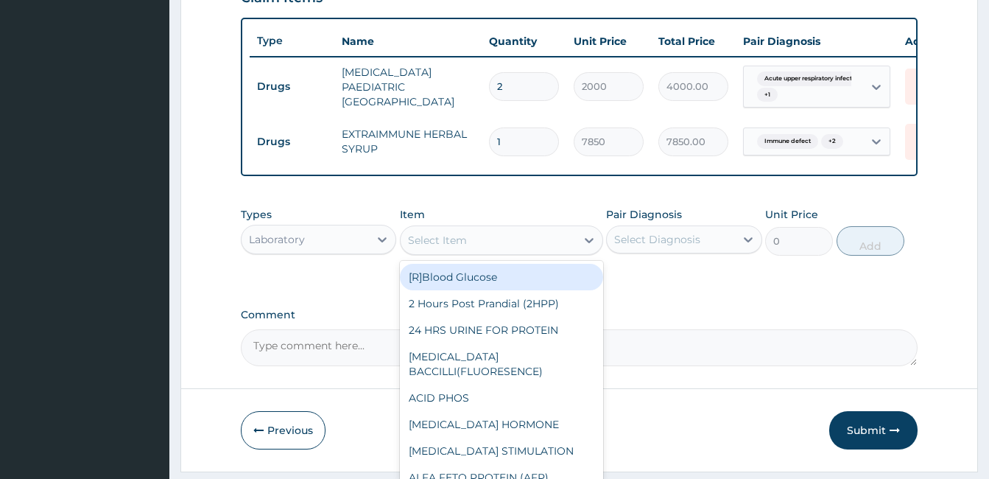
click at [511, 252] on div "Select Item" at bounding box center [488, 240] width 175 height 24
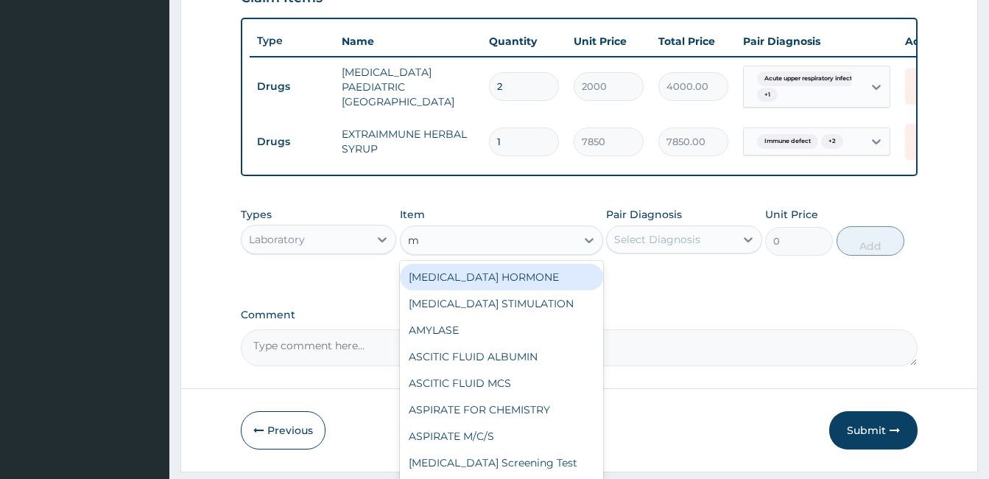
type input "mp"
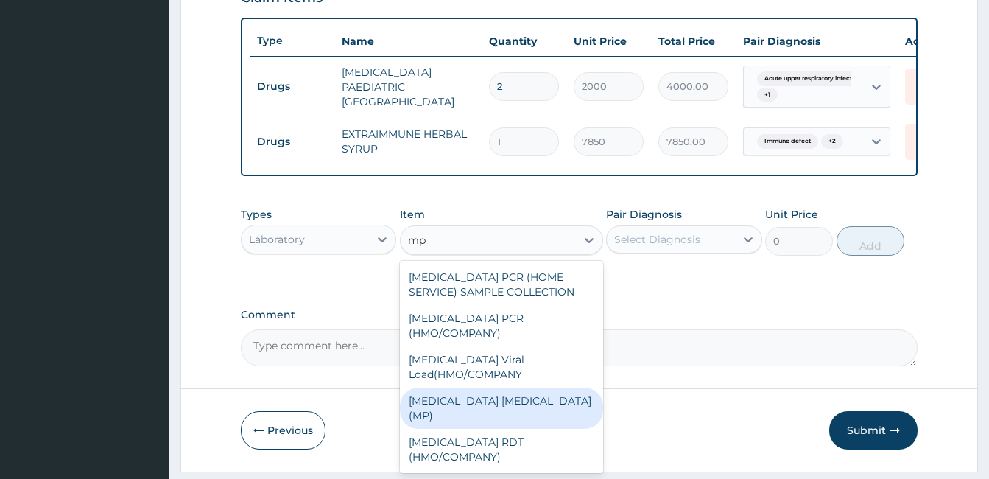
click at [512, 387] on div "MALARIA PARASITE (MP)" at bounding box center [501, 407] width 203 height 41
type input "3000"
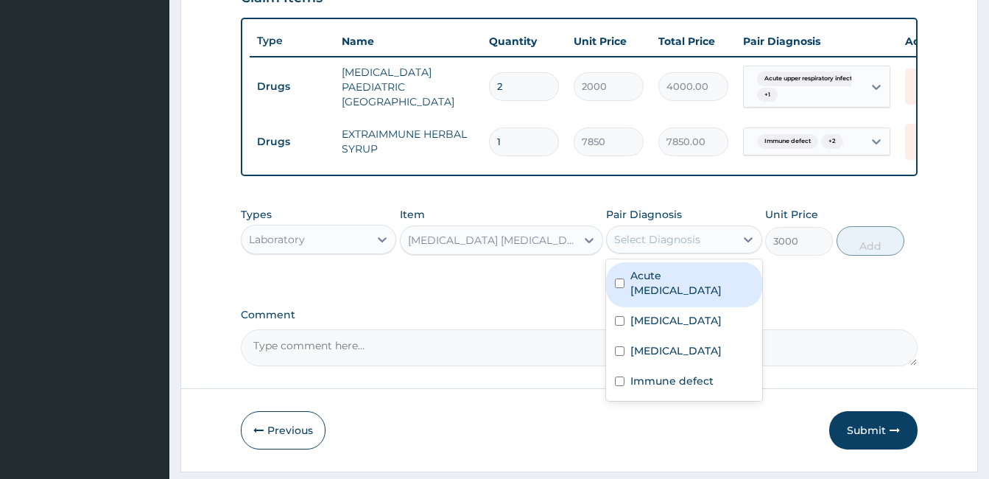
click at [688, 242] on div "Select Diagnosis" at bounding box center [657, 239] width 86 height 15
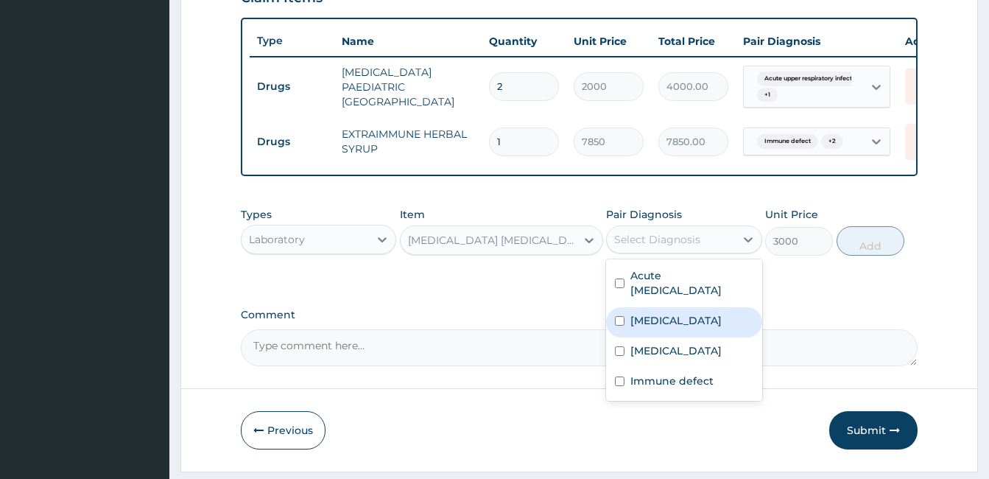
click at [685, 328] on label "Falciparum malaria" at bounding box center [675, 320] width 91 height 15
checkbox input "true"
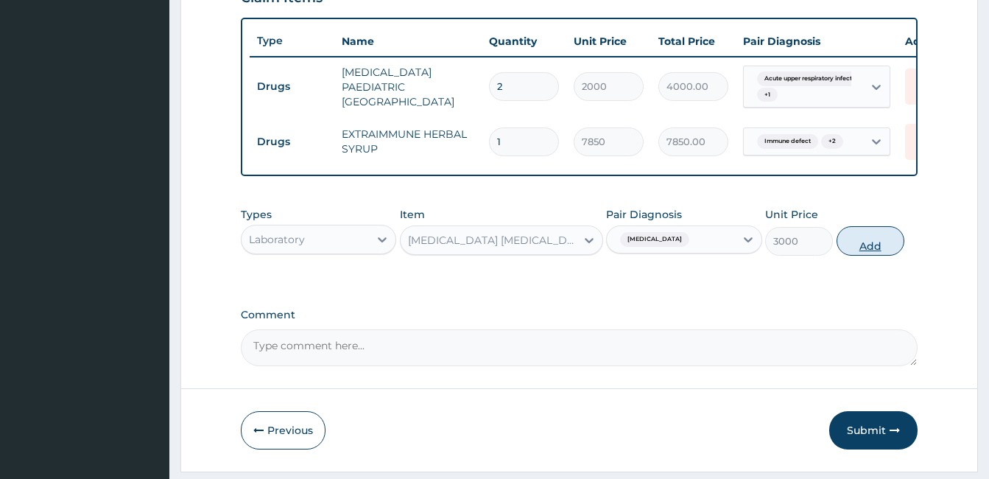
click at [867, 250] on button "Add" at bounding box center [870, 240] width 68 height 29
type input "0"
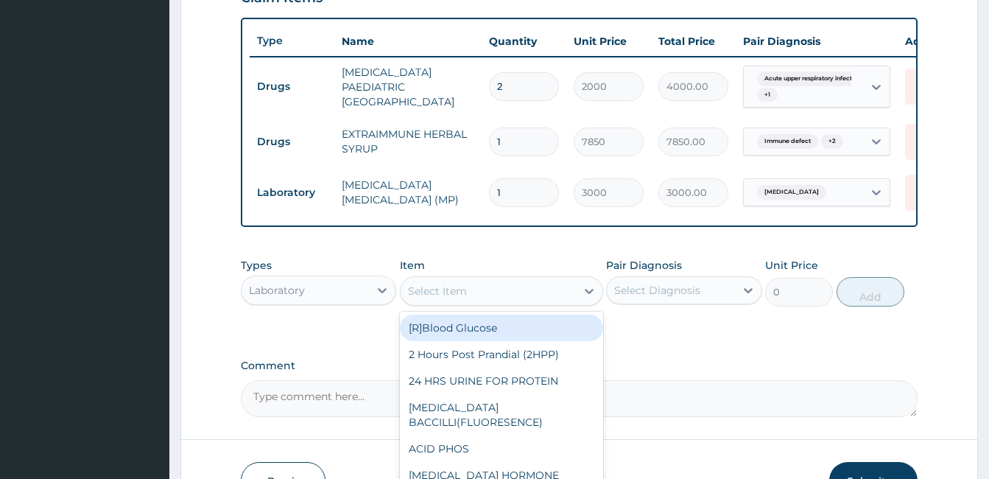
click at [493, 297] on div "Select Item" at bounding box center [488, 291] width 175 height 24
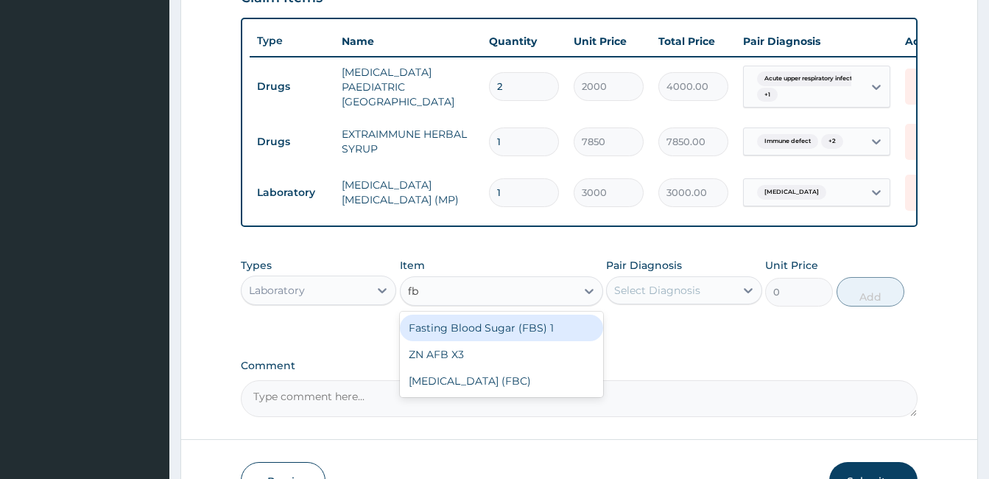
type input "fbc"
click at [495, 334] on div "Full Blood Count (FBC)" at bounding box center [501, 327] width 203 height 27
type input "12000"
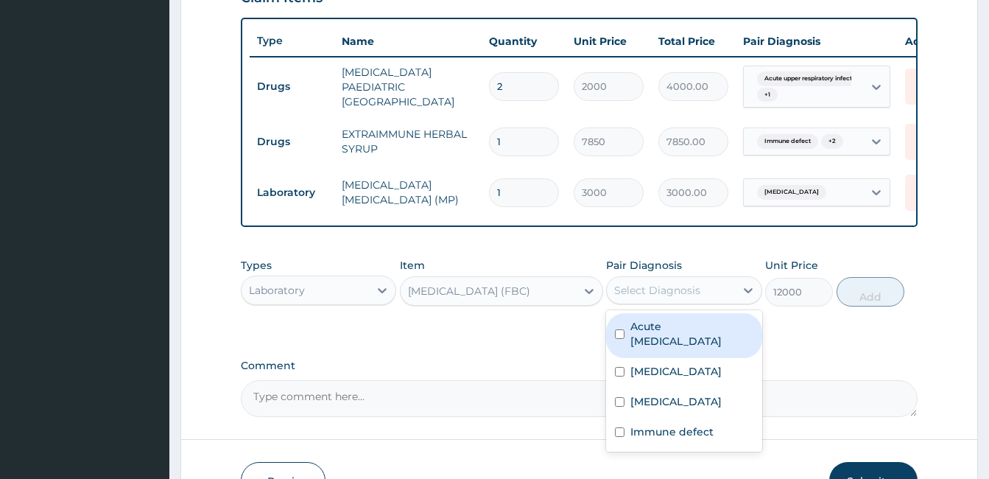
click at [648, 297] on div "Select Diagnosis" at bounding box center [657, 290] width 86 height 15
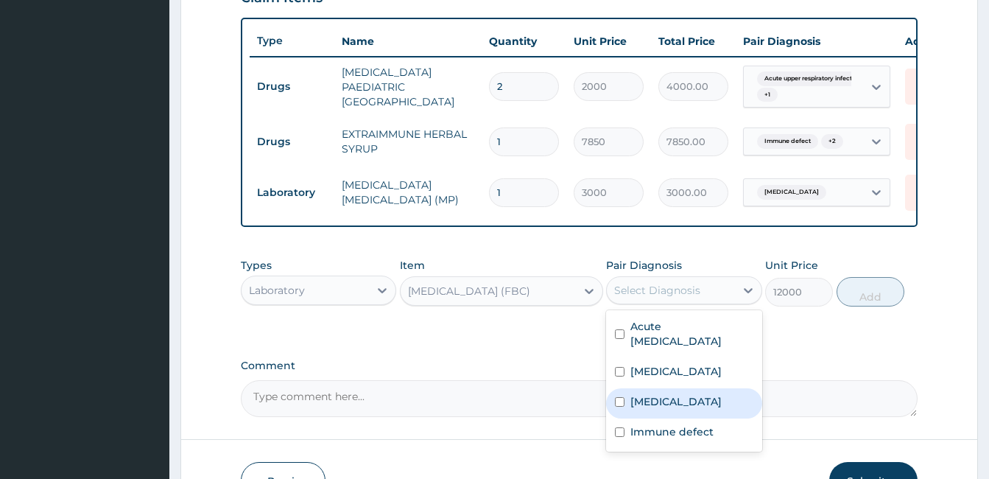
click at [678, 409] on label "Acute tonsillitis" at bounding box center [675, 401] width 91 height 15
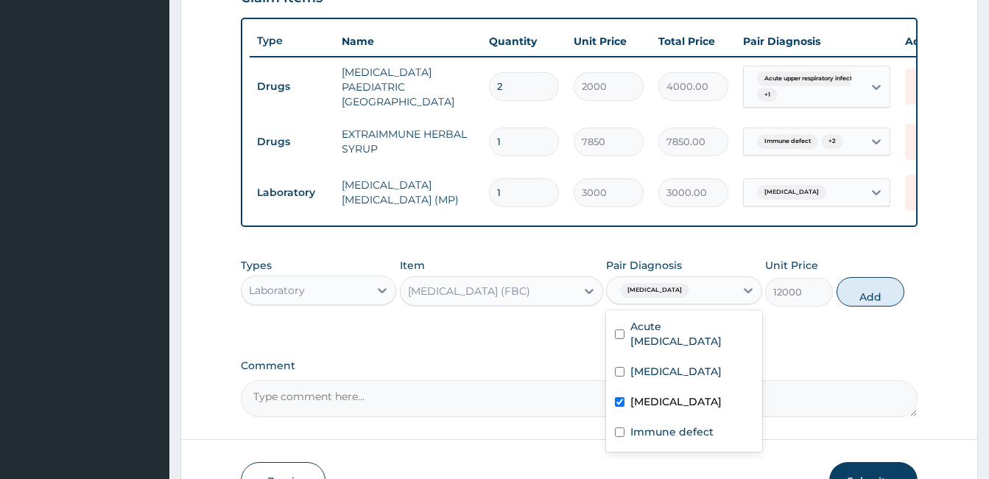
checkbox input "false"
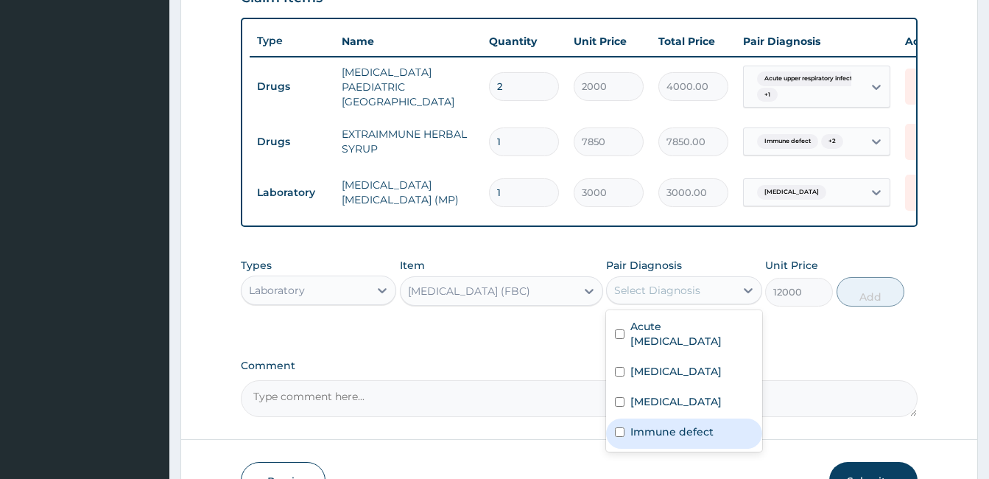
click at [672, 439] on label "Immune defect" at bounding box center [671, 431] width 83 height 15
checkbox input "true"
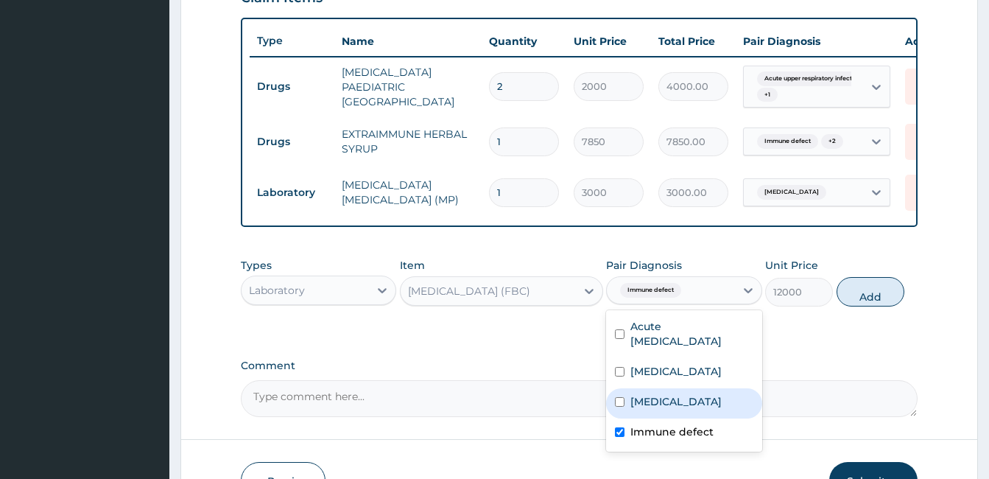
click at [675, 409] on label "Acute tonsillitis" at bounding box center [675, 401] width 91 height 15
checkbox input "true"
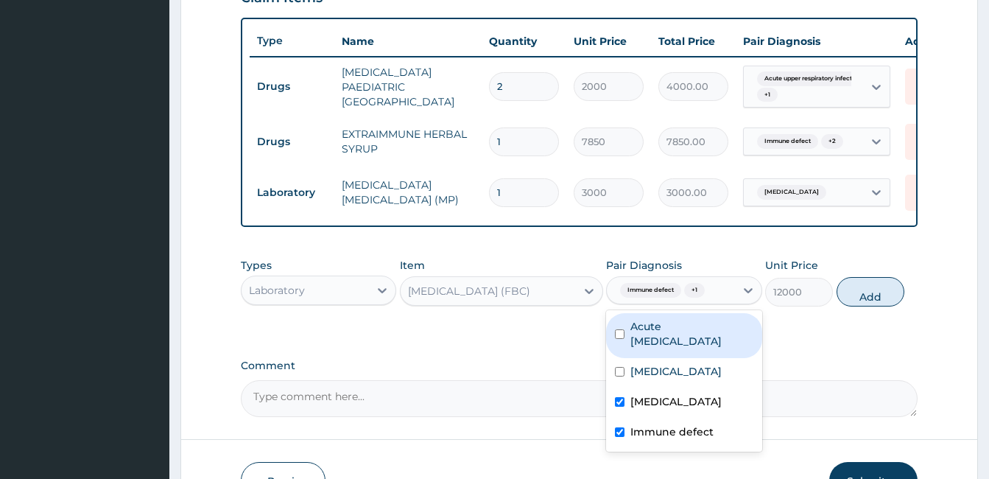
click at [680, 348] on label "Acute upper respiratory infection" at bounding box center [691, 333] width 122 height 29
checkbox input "true"
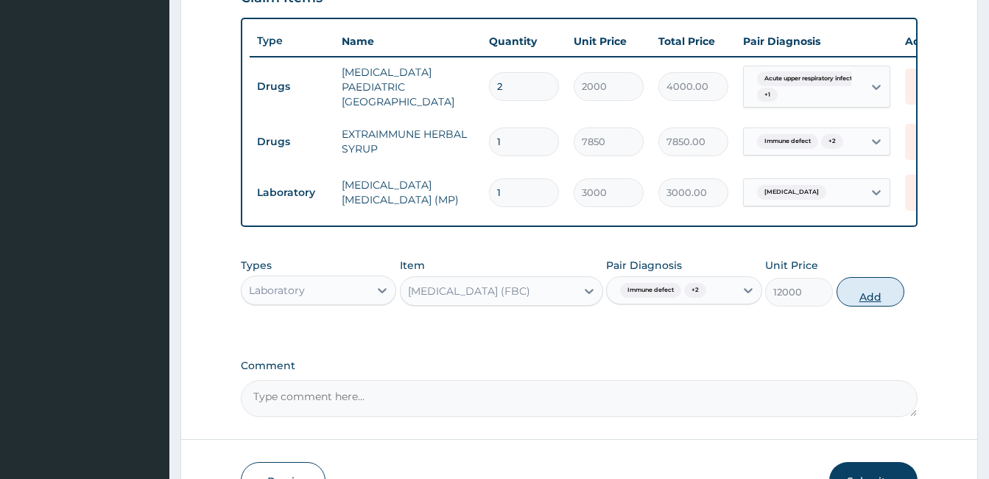
click at [870, 300] on button "Add" at bounding box center [870, 291] width 68 height 29
type input "0"
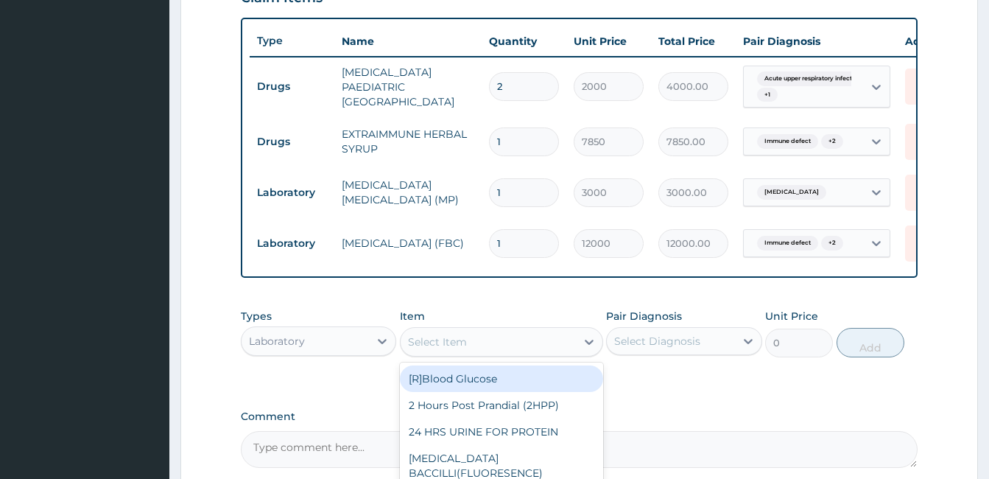
click at [529, 353] on div "Select Item" at bounding box center [488, 342] width 175 height 24
type input "medica"
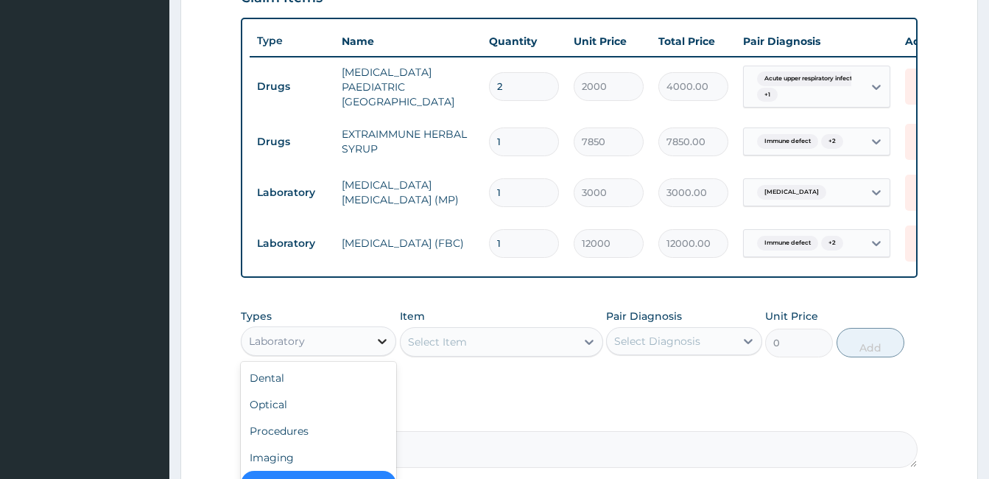
click at [386, 348] on icon at bounding box center [382, 341] width 15 height 15
click at [355, 444] on div "Procedures" at bounding box center [318, 430] width 155 height 27
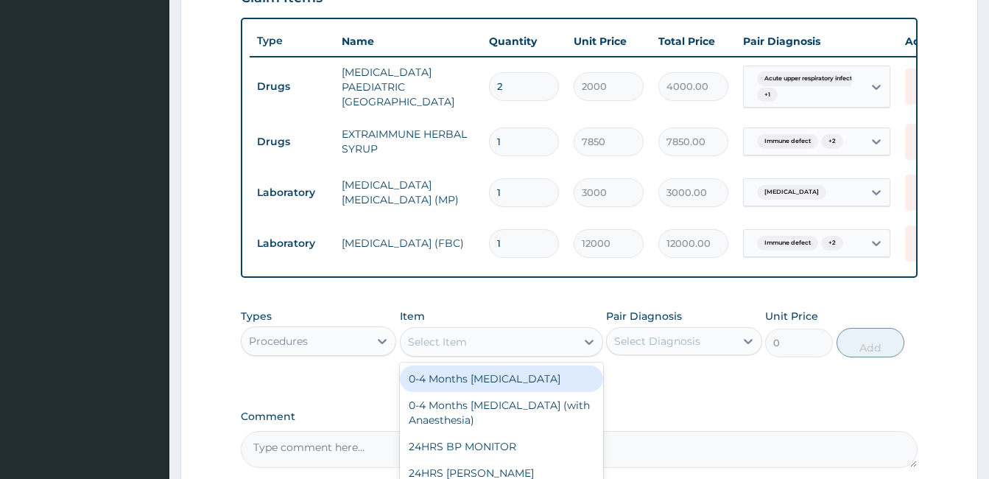
click at [498, 345] on div "Select Item" at bounding box center [488, 342] width 175 height 24
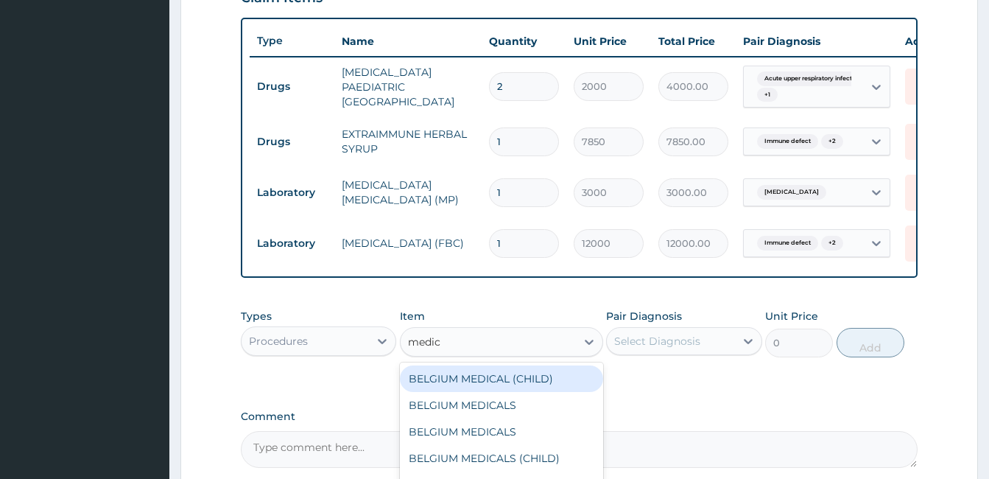
type input "medica"
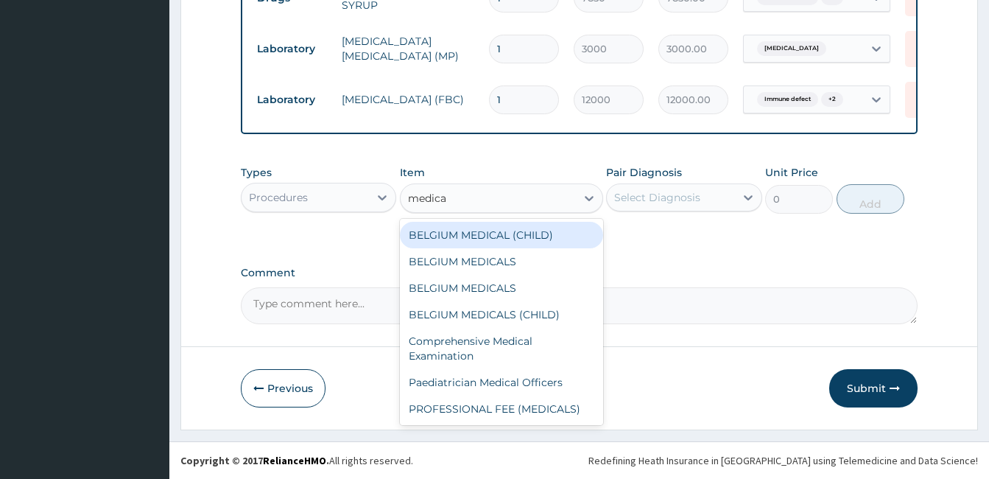
scroll to position [677, 0]
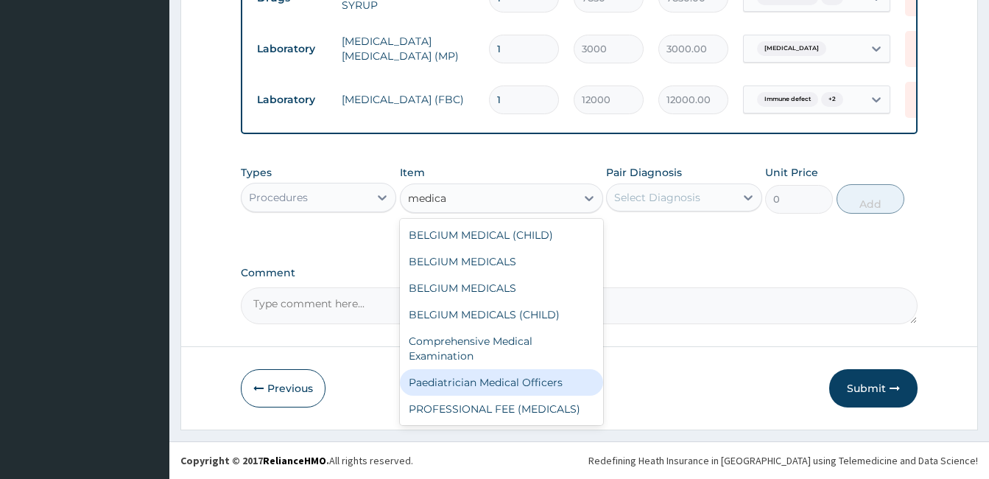
click at [495, 384] on div "Paediatrician Medical Officers" at bounding box center [501, 382] width 203 height 27
type input "10000"
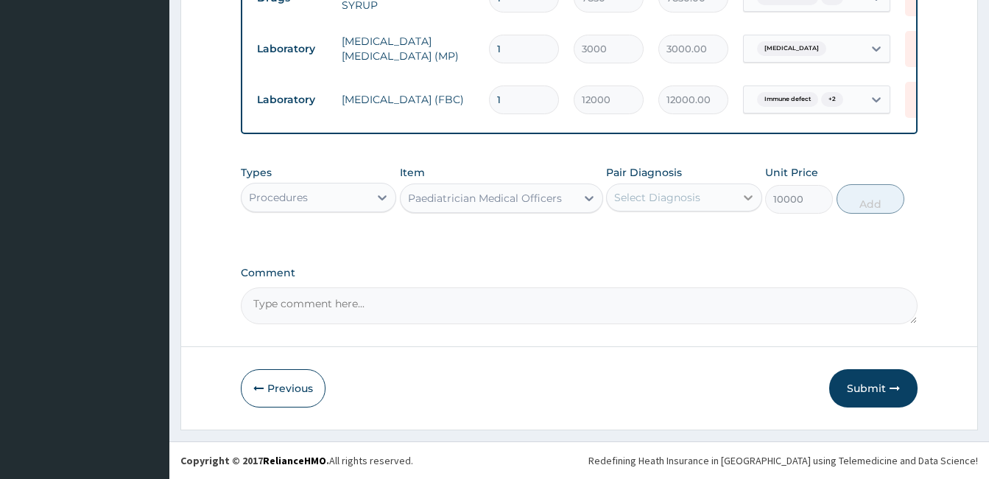
click at [748, 203] on icon at bounding box center [748, 197] width 15 height 15
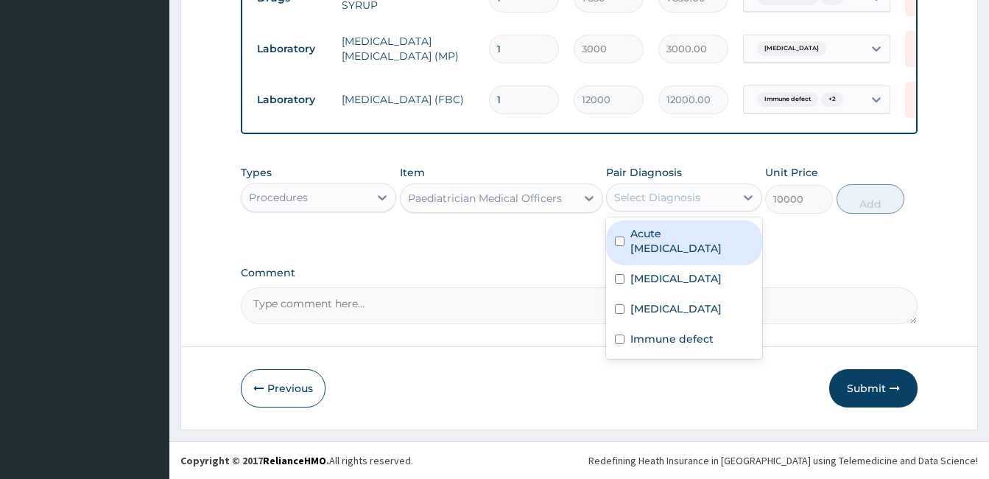
click at [724, 245] on label "Acute upper respiratory infection" at bounding box center [691, 240] width 122 height 29
checkbox input "true"
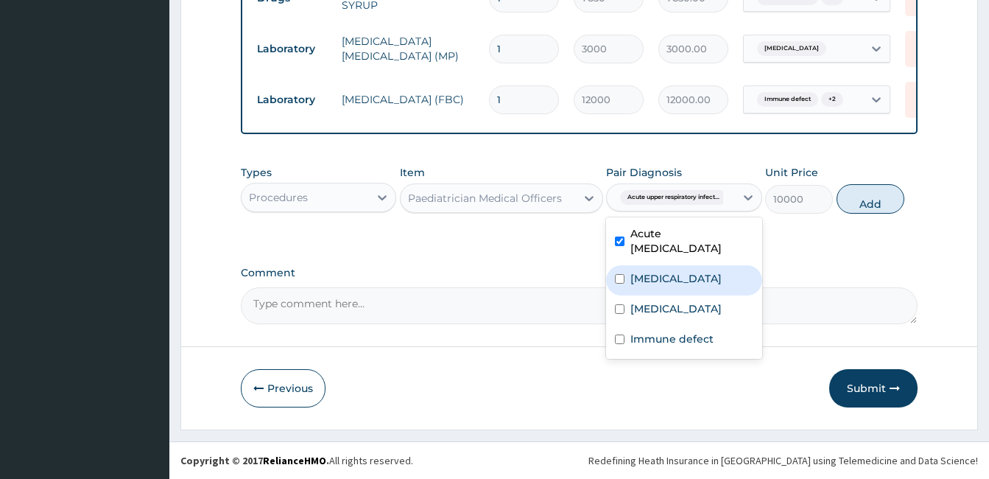
click at [701, 286] on label "Falciparum malaria" at bounding box center [675, 278] width 91 height 15
checkbox input "true"
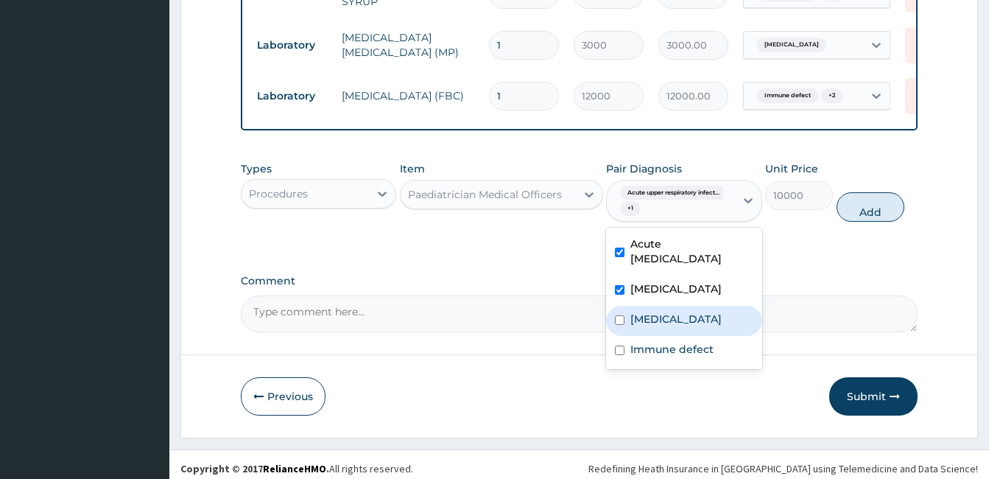
click at [691, 326] on label "Acute tonsillitis" at bounding box center [675, 318] width 91 height 15
checkbox input "true"
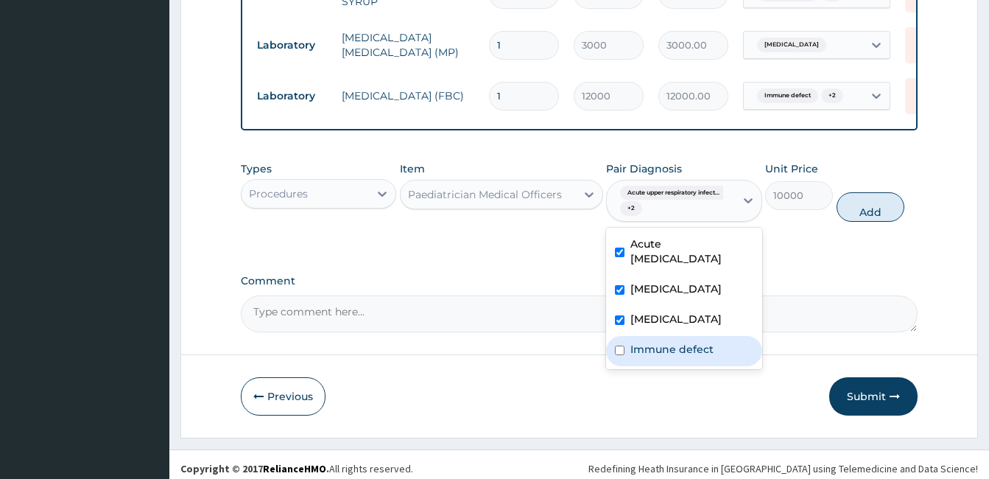
click at [691, 356] on label "Immune defect" at bounding box center [671, 349] width 83 height 15
checkbox input "true"
click at [860, 219] on button "Add" at bounding box center [870, 206] width 68 height 29
type input "0"
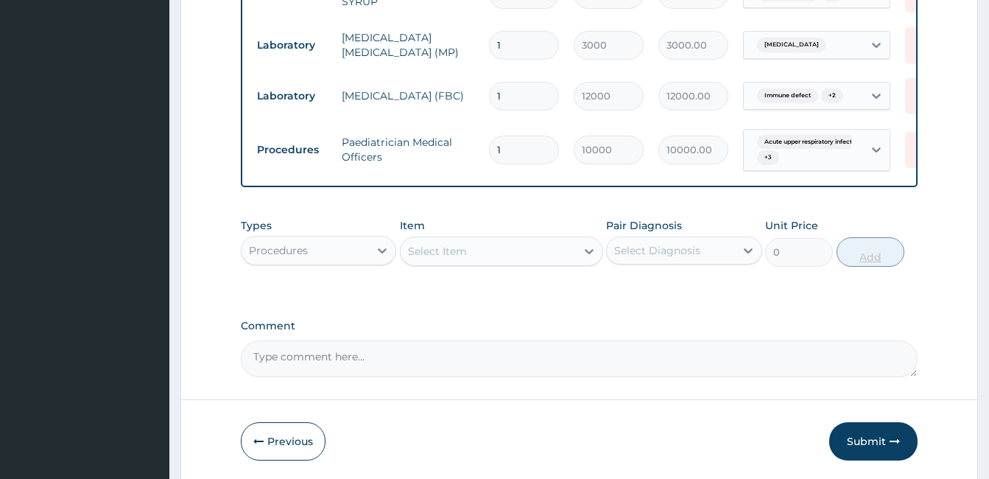
scroll to position [740, 0]
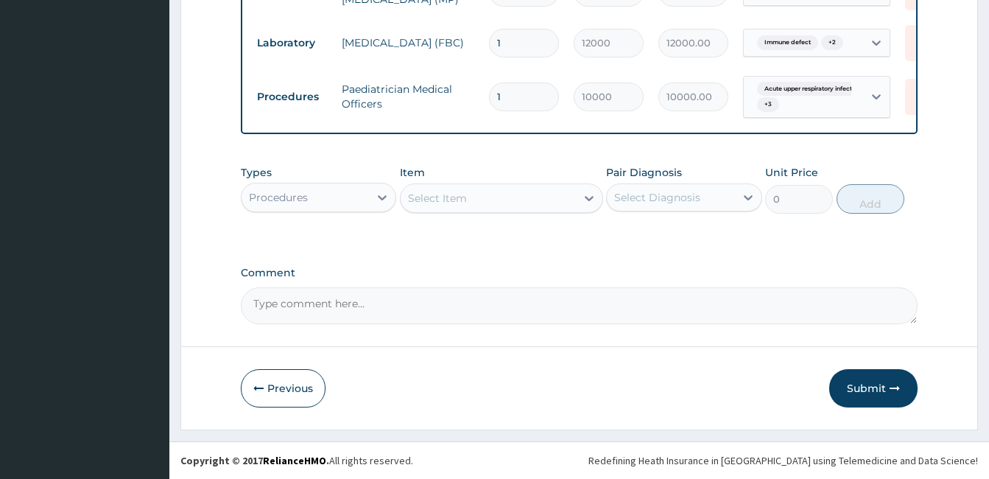
click at [374, 309] on textarea "Comment" at bounding box center [579, 305] width 677 height 37
type textarea "ok but update Benylin paediatric syrup @ 6,498.00 on the portal"
click at [889, 388] on icon "button" at bounding box center [894, 388] width 10 height 10
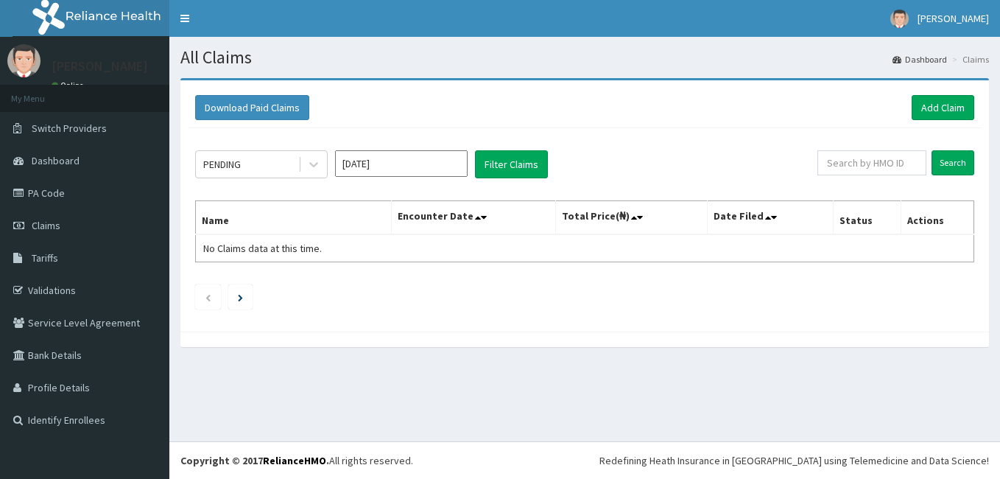
click at [931, 94] on div "Download Paid Claims Add Claim" at bounding box center [585, 108] width 794 height 40
click at [931, 99] on link "Add Claim" at bounding box center [943, 107] width 63 height 25
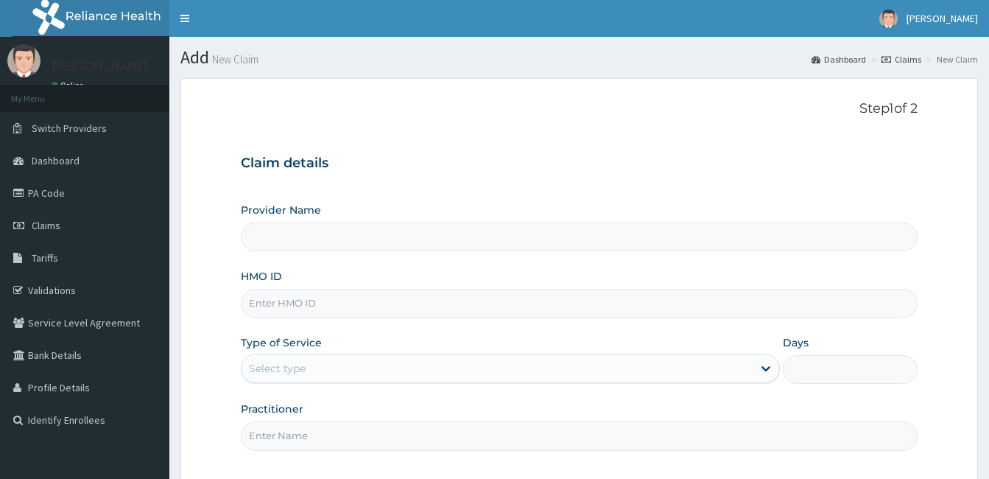
type input "[GEOGRAPHIC_DATA]"
click at [387, 295] on input "HMO ID" at bounding box center [579, 303] width 677 height 29
type input "PAY/10179/A"
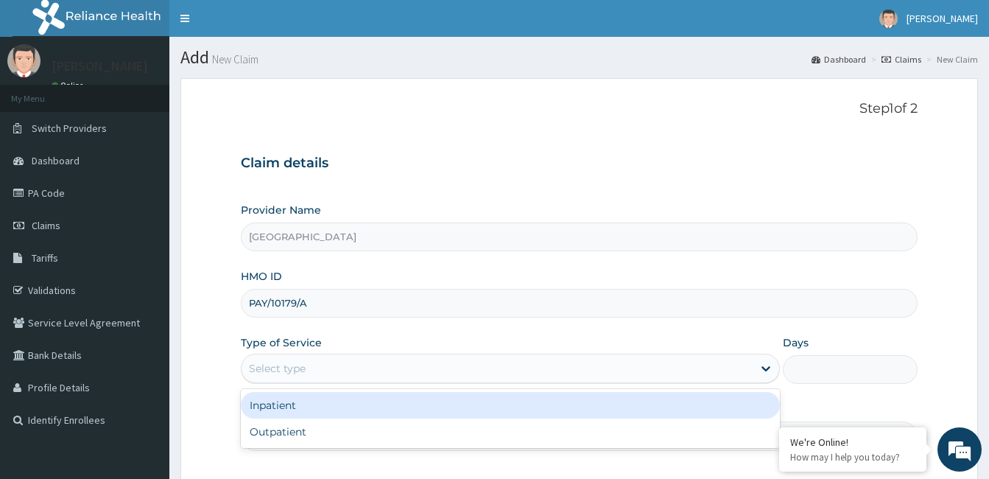
click at [335, 367] on div "Select type" at bounding box center [496, 368] width 511 height 24
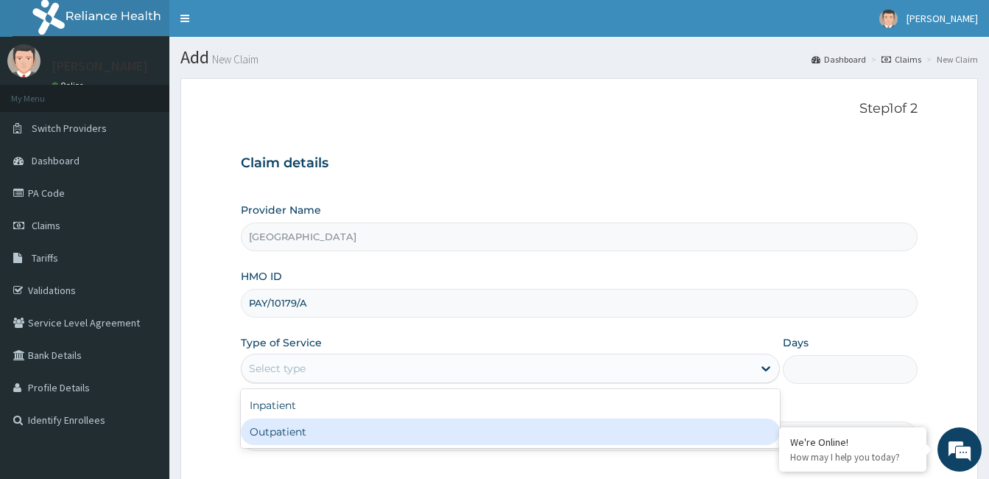
click at [343, 429] on div "Outpatient" at bounding box center [510, 431] width 539 height 27
type input "1"
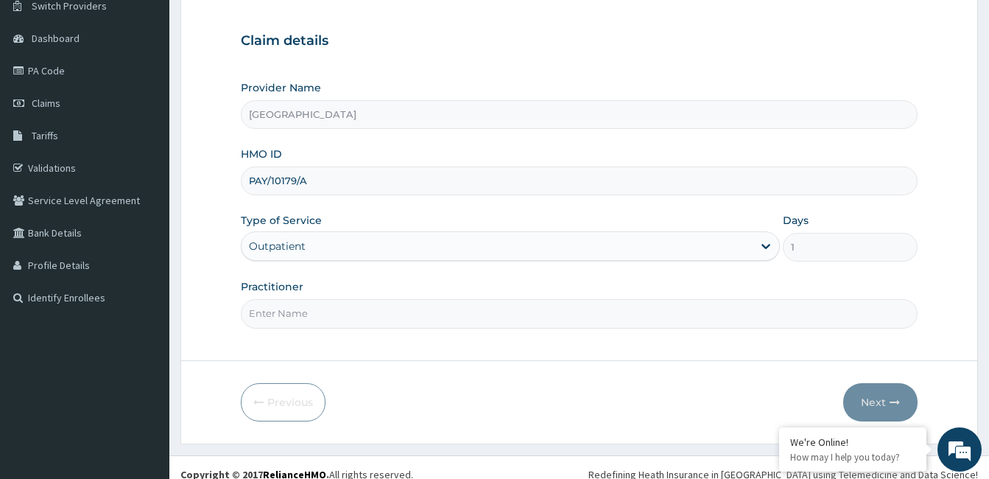
scroll to position [136, 0]
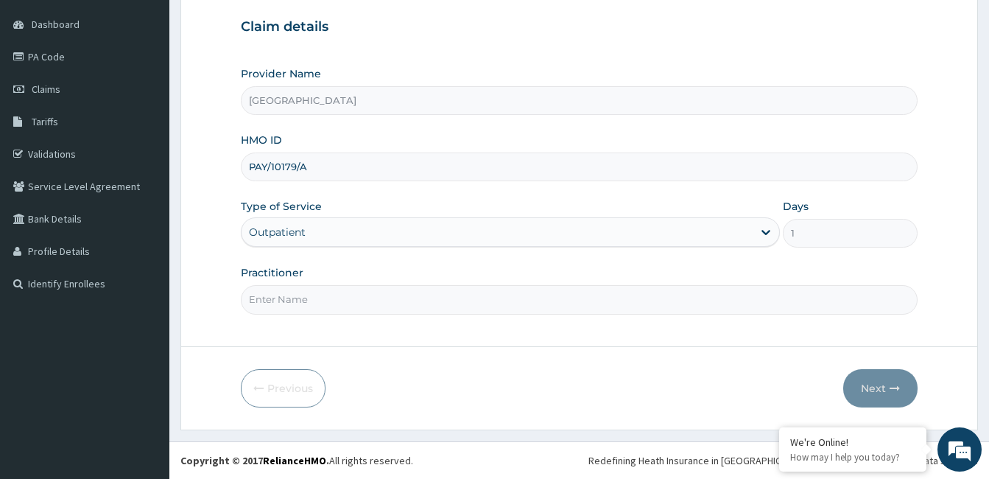
click at [289, 297] on input "Practitioner" at bounding box center [579, 299] width 677 height 29
click at [297, 300] on input "Practitioner" at bounding box center [579, 299] width 677 height 29
paste input "[PERSON_NAME] Ubuane"
click at [246, 298] on input "[PERSON_NAME] Ubuane" at bounding box center [579, 299] width 677 height 29
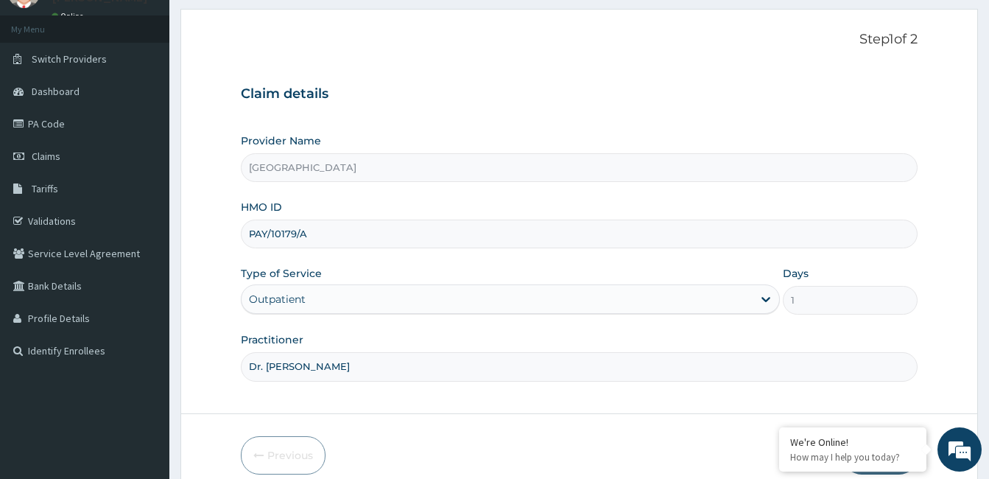
scroll to position [136, 0]
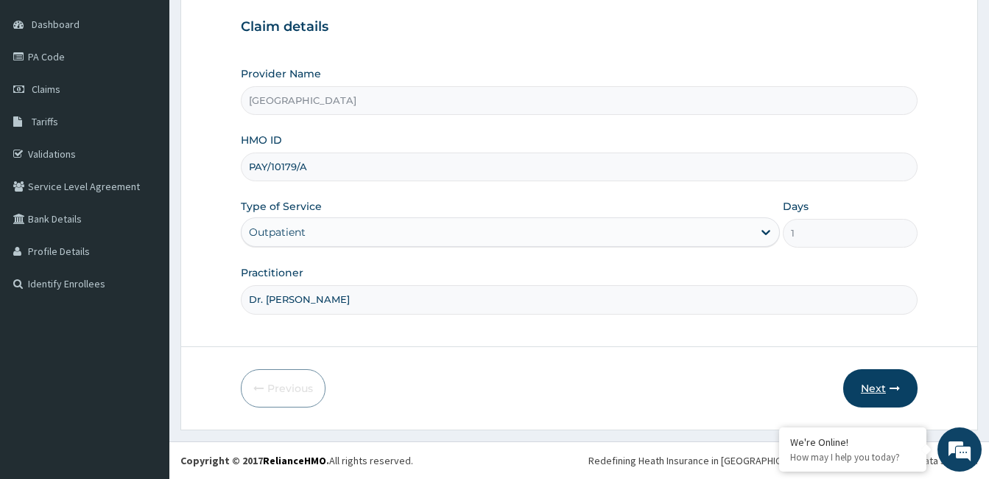
type input "Dr. [PERSON_NAME]"
click at [885, 388] on button "Next" at bounding box center [880, 388] width 74 height 38
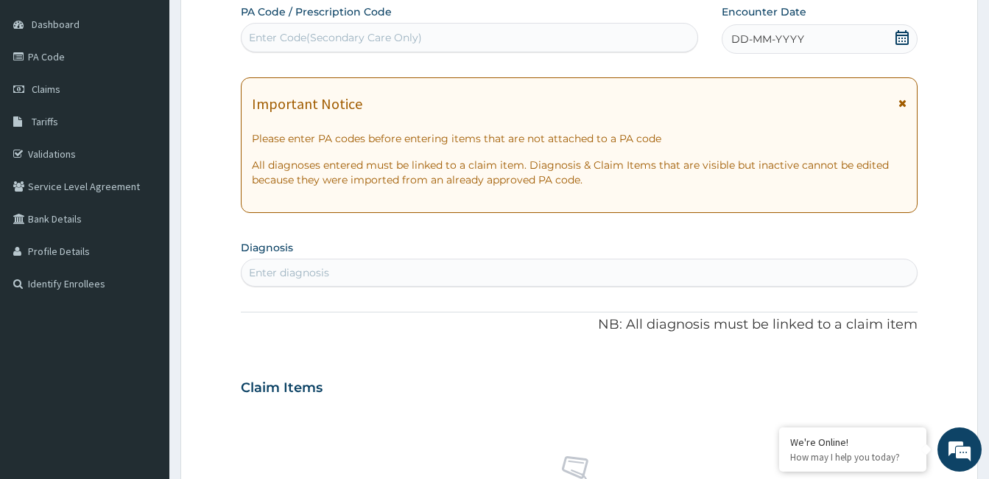
click at [903, 32] on icon at bounding box center [901, 37] width 13 height 15
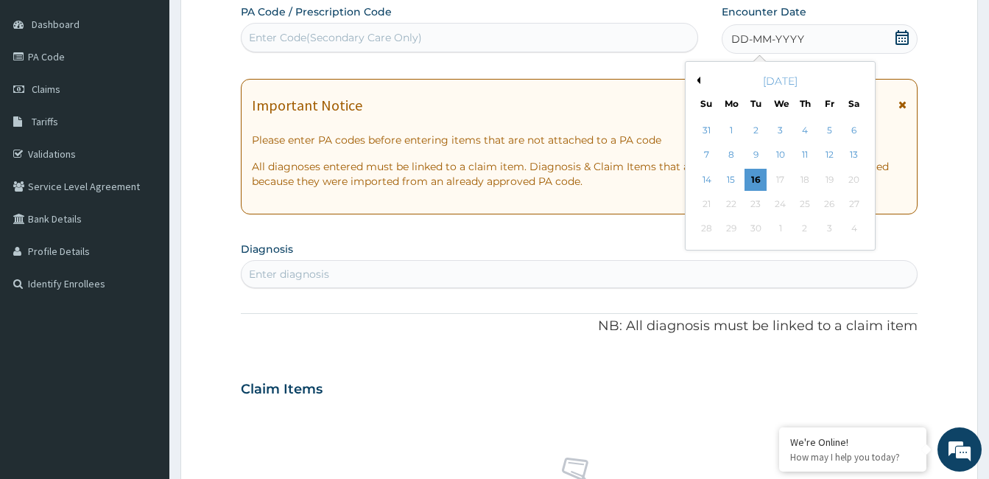
click at [699, 79] on button "Previous Month" at bounding box center [696, 80] width 7 height 7
click at [829, 181] on div "18" at bounding box center [829, 180] width 22 height 22
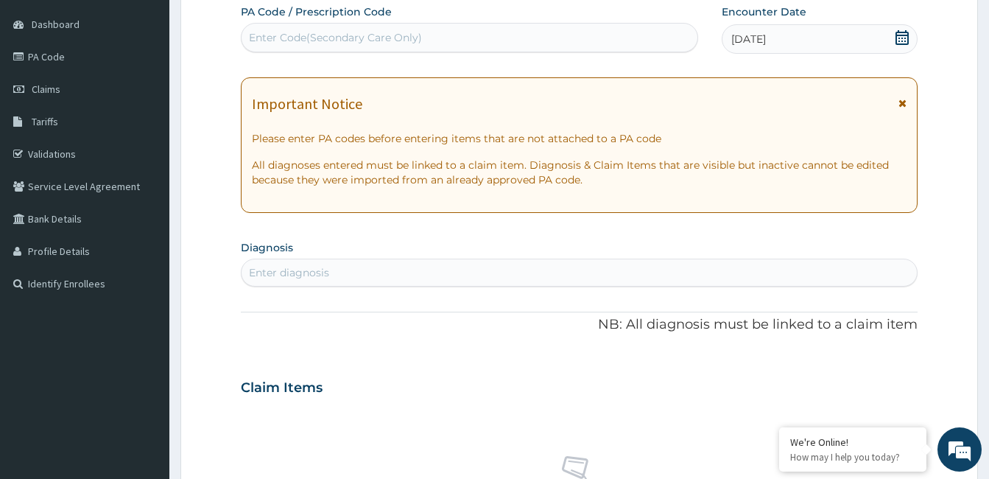
click at [392, 272] on div "Enter diagnosis" at bounding box center [578, 273] width 675 height 24
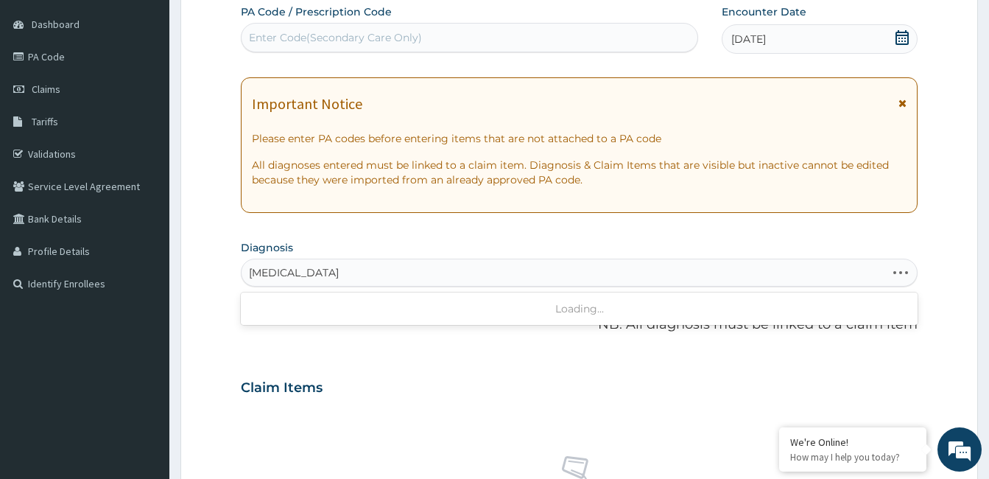
type input "[MEDICAL_DATA]"
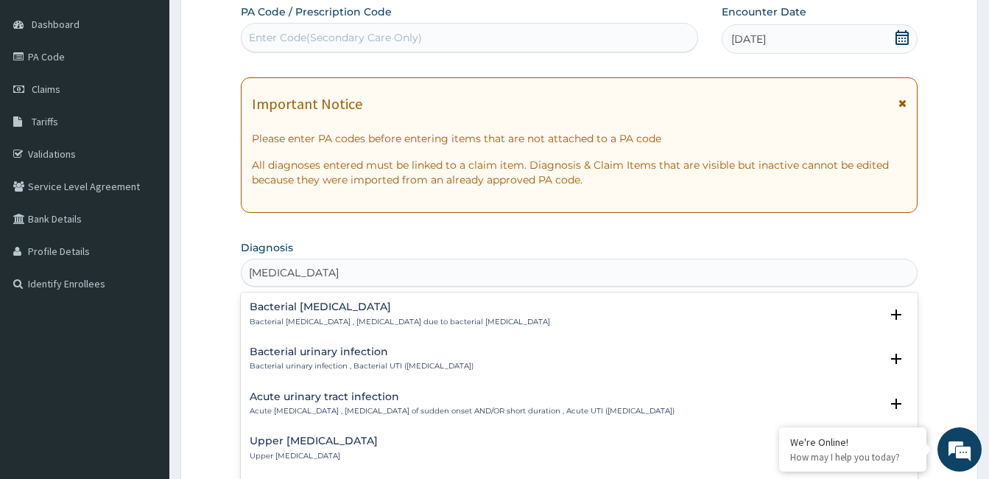
click at [367, 407] on p "Acute [MEDICAL_DATA] , [MEDICAL_DATA] of sudden onset AND/OR short duration , A…" at bounding box center [462, 411] width 425 height 10
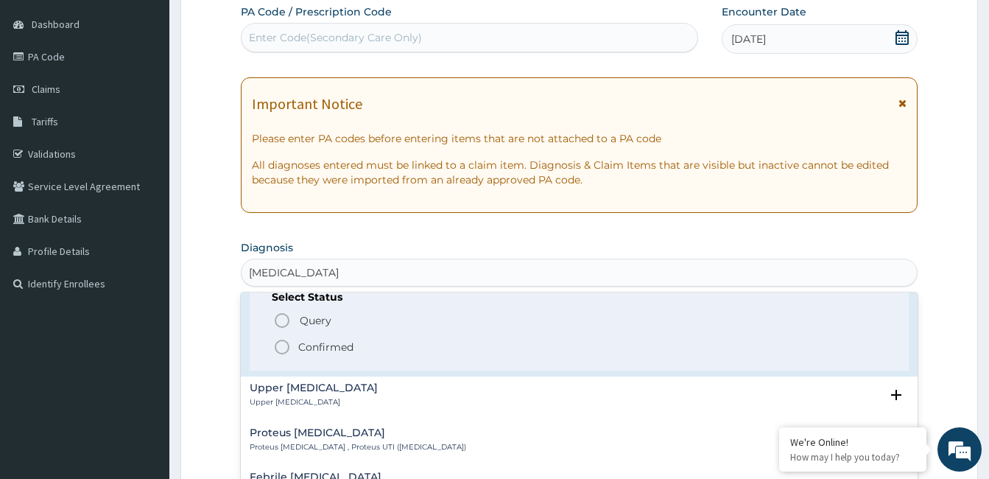
scroll to position [147, 0]
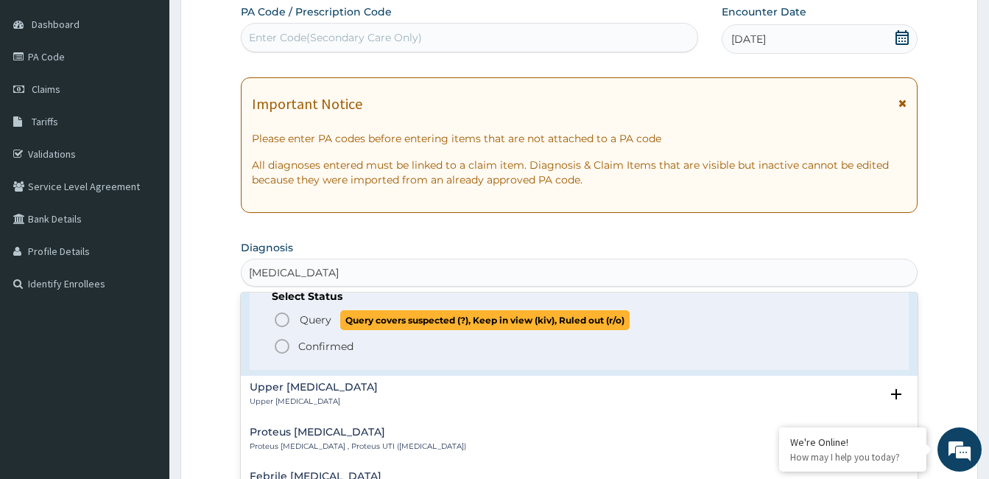
click at [286, 320] on icon "status option query" at bounding box center [282, 320] width 18 height 18
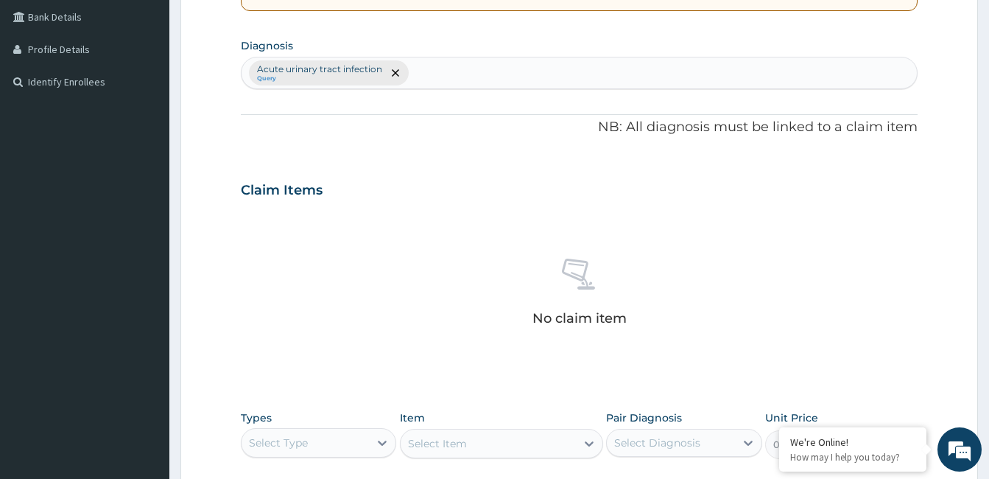
scroll to position [431, 0]
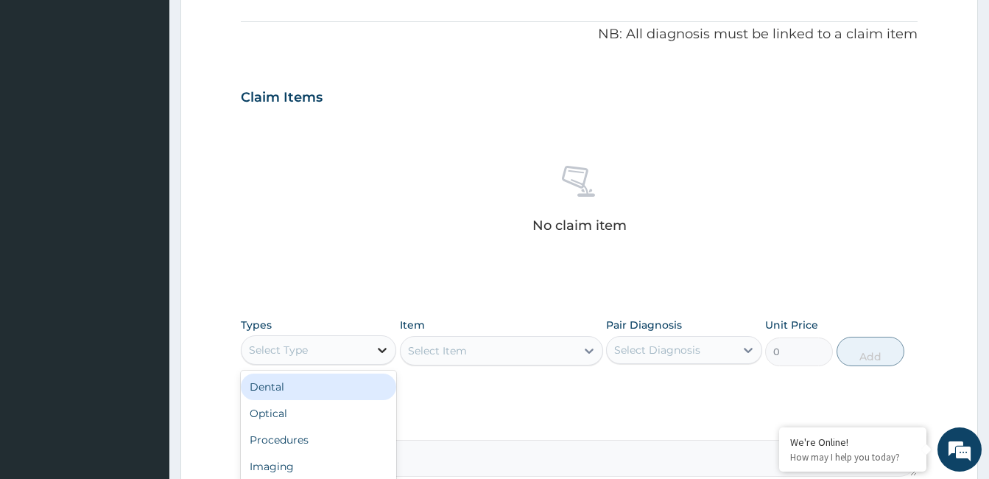
click at [379, 351] on icon at bounding box center [382, 349] width 15 height 15
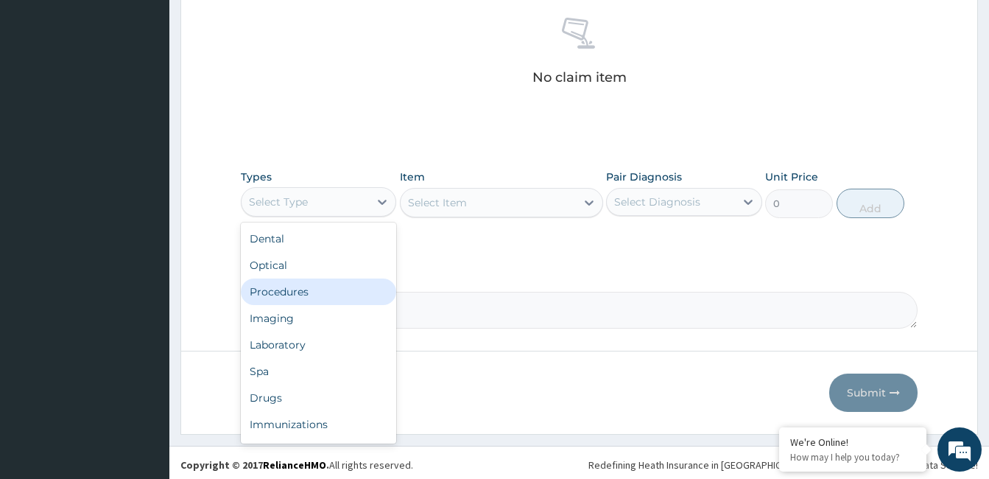
scroll to position [583, 0]
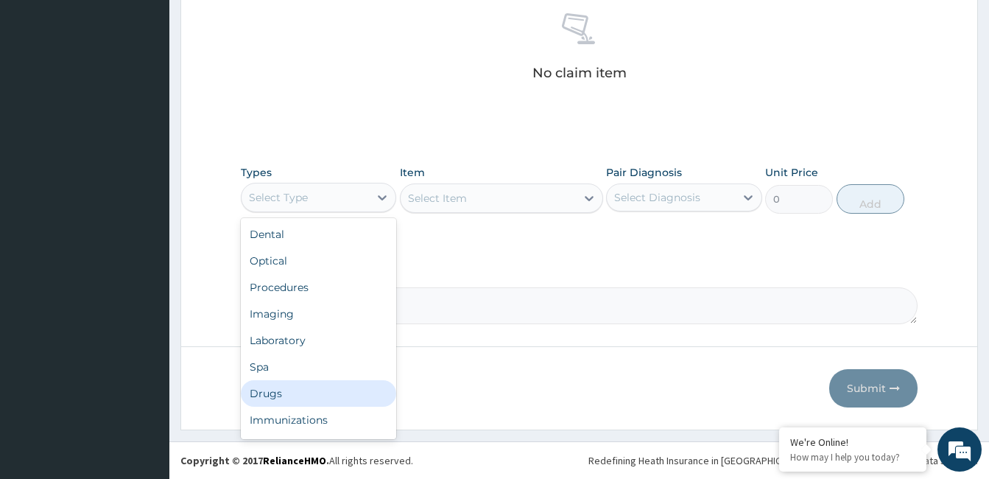
click at [291, 389] on div "Drugs" at bounding box center [318, 393] width 155 height 27
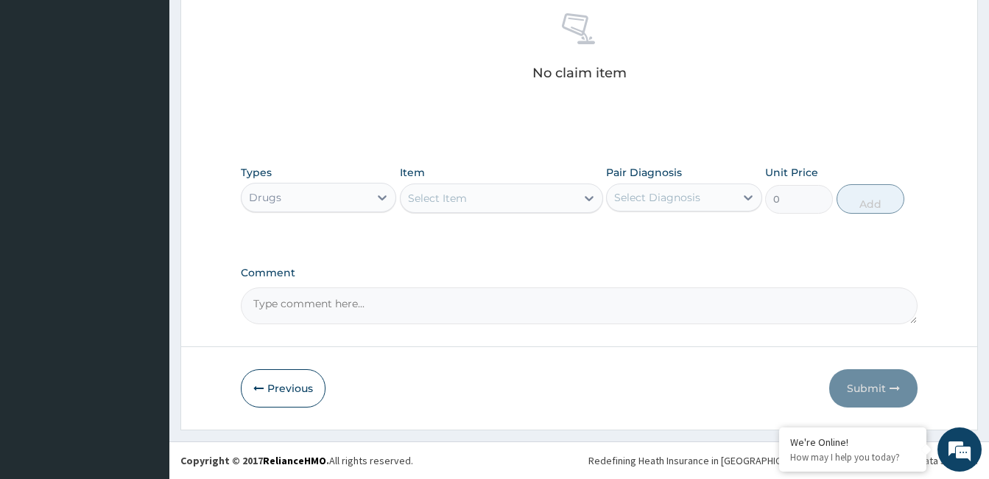
click at [551, 197] on div "Select Item" at bounding box center [488, 198] width 175 height 24
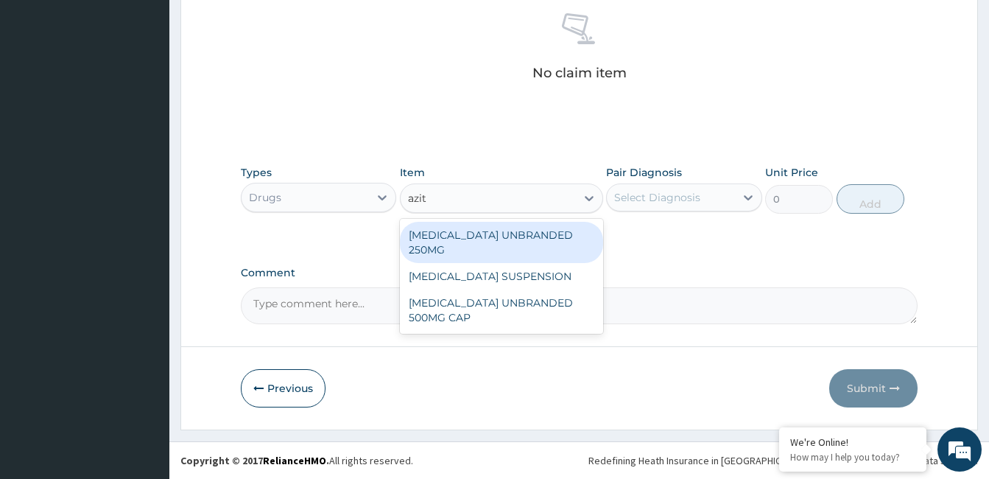
type input "azith"
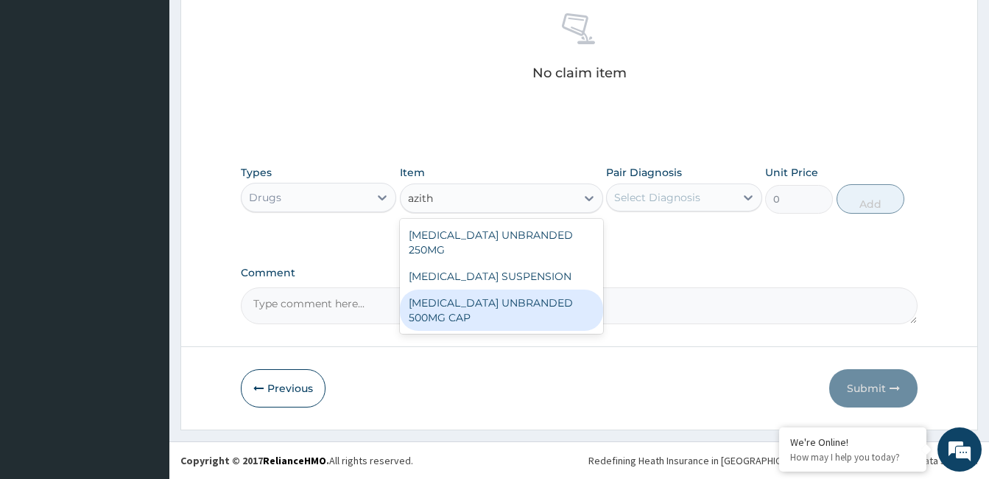
click at [510, 297] on div "[MEDICAL_DATA] UNBRANDED 500MG CAP" at bounding box center [501, 309] width 203 height 41
type input "1000"
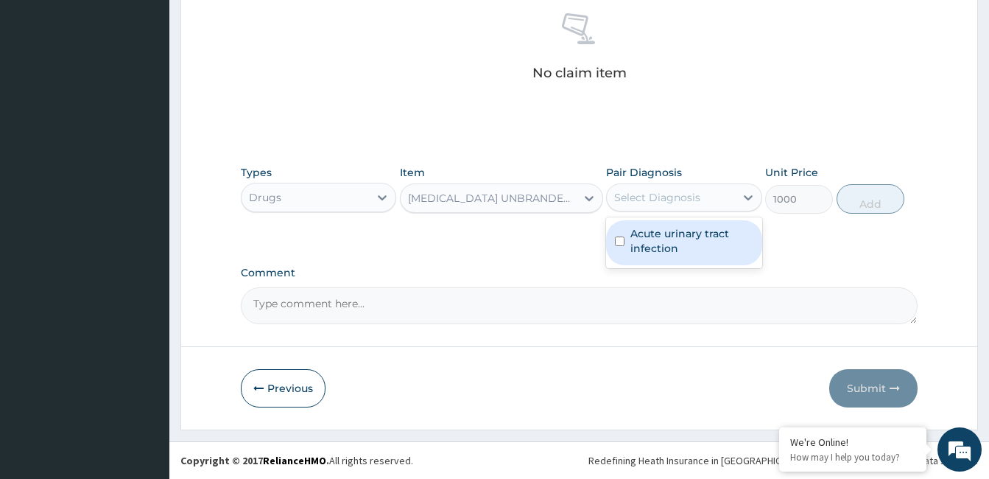
click at [637, 208] on div "Select Diagnosis" at bounding box center [670, 198] width 127 height 24
click at [639, 246] on label "Acute urinary tract infection" at bounding box center [691, 240] width 122 height 29
checkbox input "true"
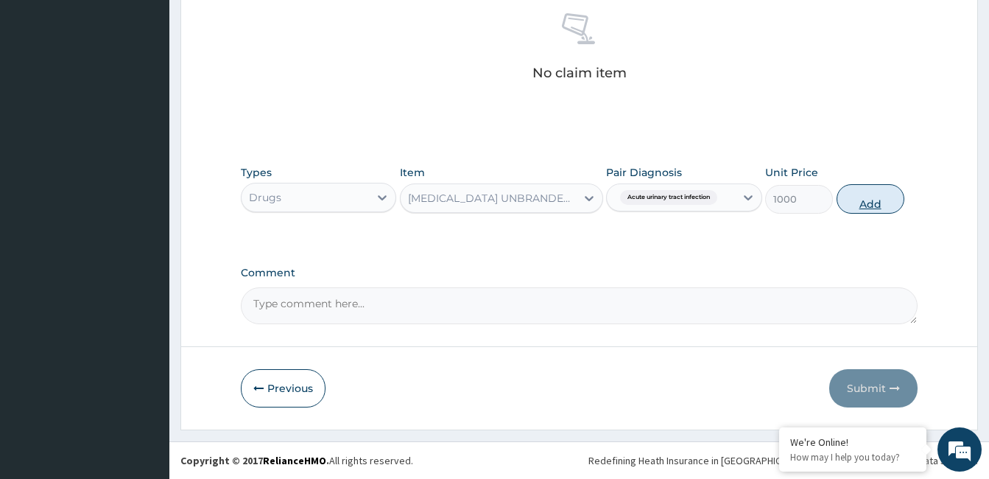
click at [877, 202] on button "Add" at bounding box center [870, 198] width 68 height 29
type input "0"
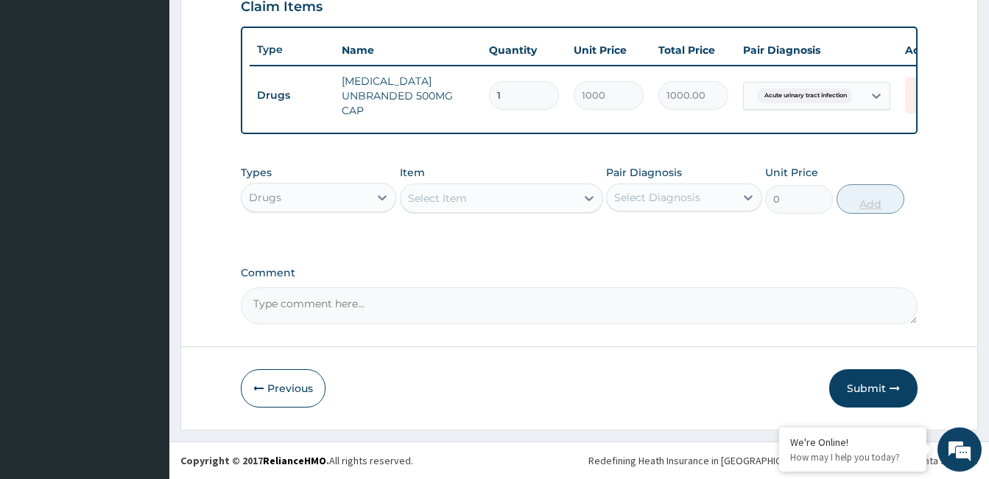
scroll to position [532, 0]
type input "0.00"
type input "8"
type input "8000.00"
type input "0.00"
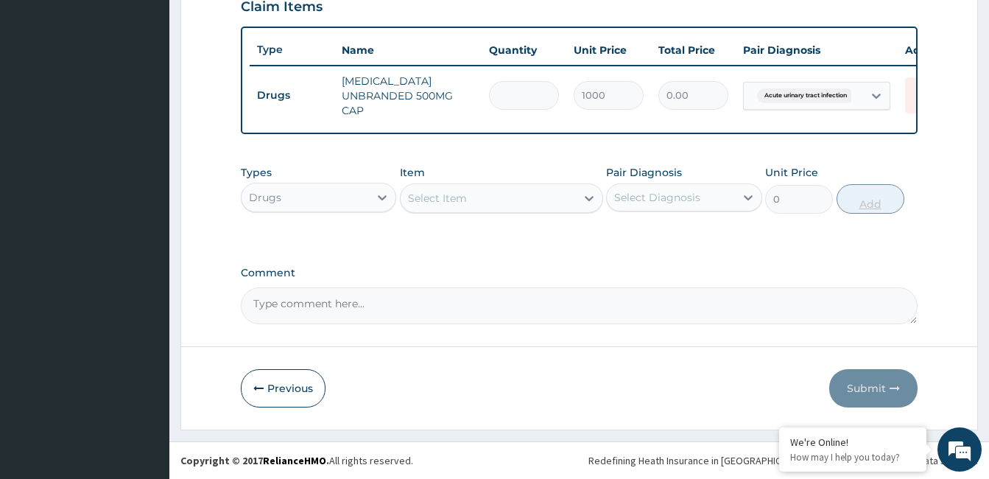
type input "1"
type input "1000.00"
type input "10"
type input "10000.00"
type input "10"
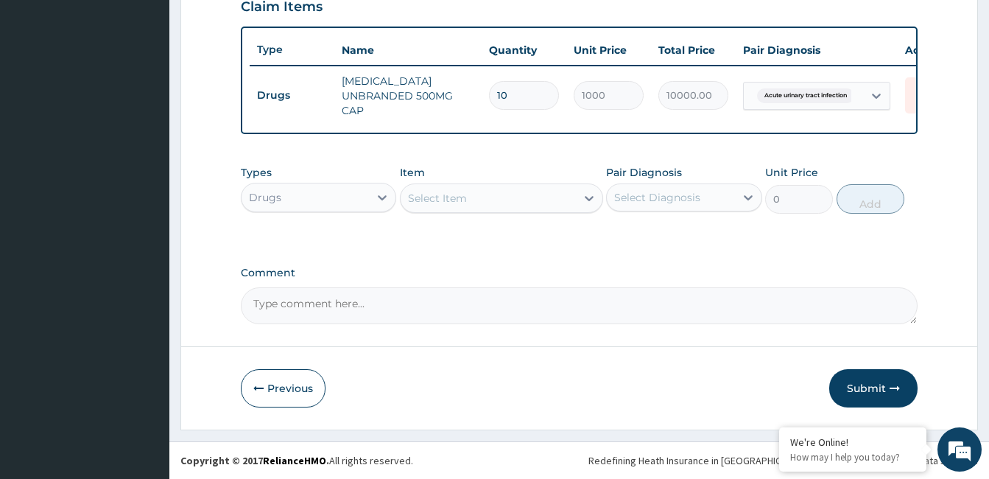
click at [344, 303] on textarea "Comment" at bounding box center [579, 305] width 677 height 37
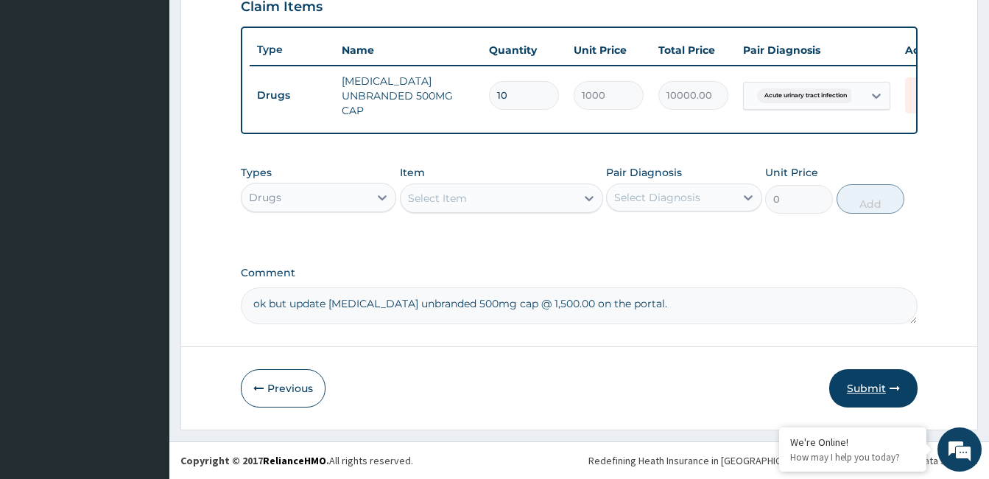
type textarea "ok but update [MEDICAL_DATA] unbranded 500mg cap @ 1,500.00 on the portal."
click at [870, 387] on button "Submit" at bounding box center [873, 388] width 88 height 38
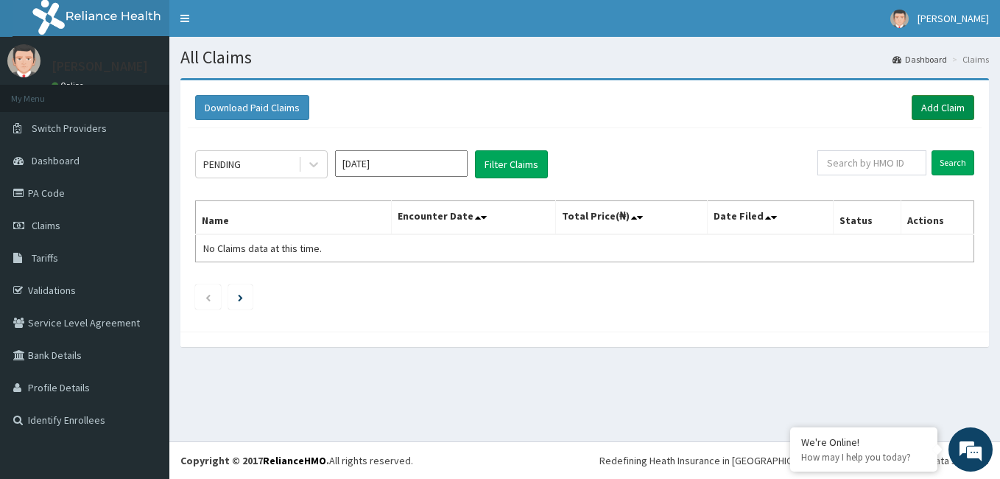
click at [942, 110] on link "Add Claim" at bounding box center [943, 107] width 63 height 25
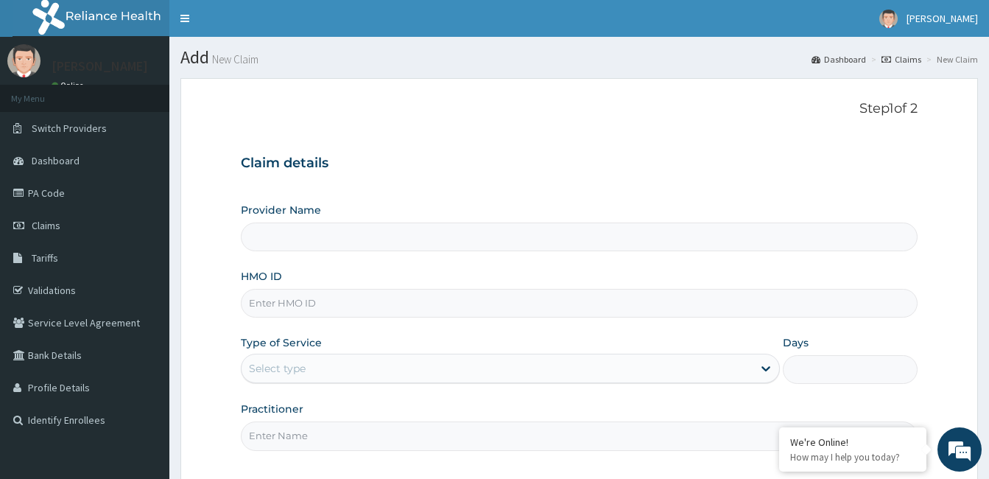
type input "[GEOGRAPHIC_DATA]"
click at [329, 307] on input "HMO ID" at bounding box center [579, 303] width 677 height 29
type input "PAY/10179/A"
click at [316, 369] on div "Select type" at bounding box center [496, 368] width 511 height 24
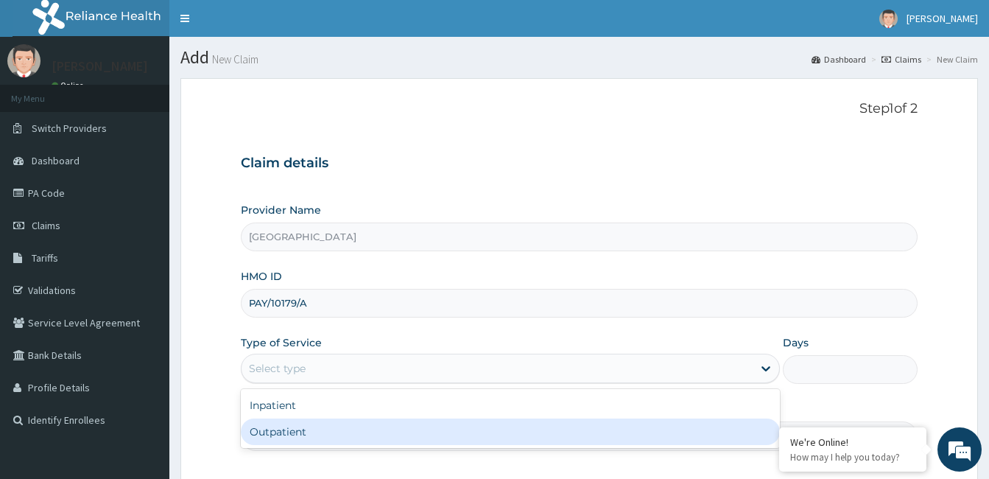
click at [302, 440] on div "Outpatient" at bounding box center [510, 431] width 539 height 27
type input "1"
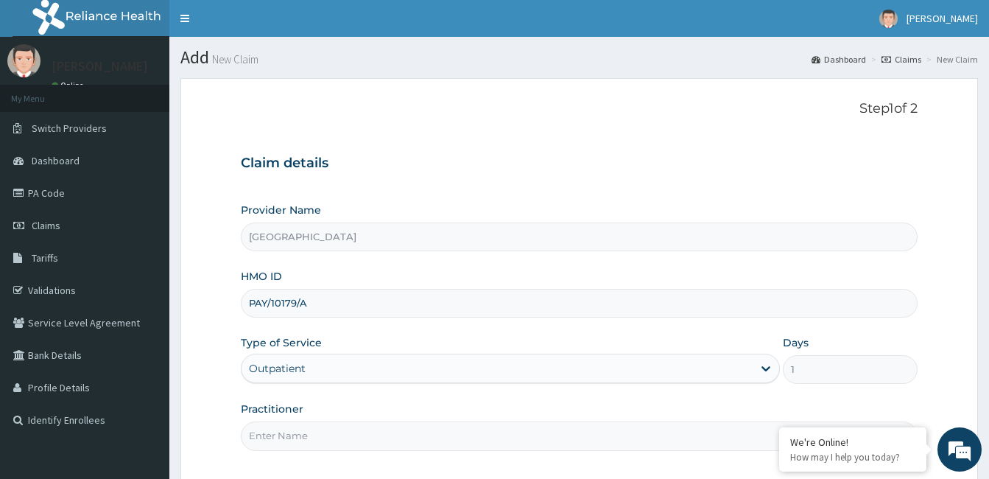
click at [328, 430] on input "Practitioner" at bounding box center [579, 435] width 677 height 29
paste input "[PERSON_NAME] Umeojiaku"
click at [244, 433] on input "[PERSON_NAME] Umeojiaku" at bounding box center [579, 435] width 677 height 29
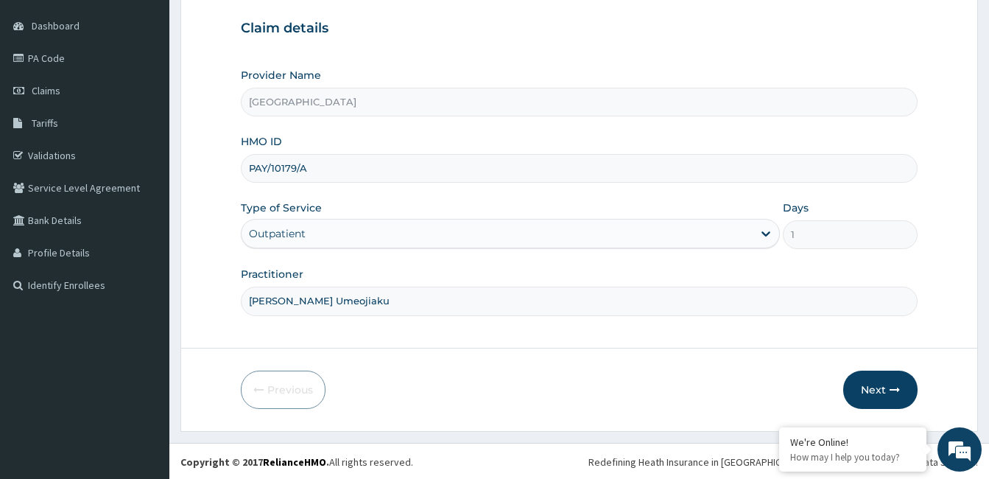
scroll to position [136, 0]
type input "[PERSON_NAME] Umeojiaku"
click at [863, 387] on button "Next" at bounding box center [880, 388] width 74 height 38
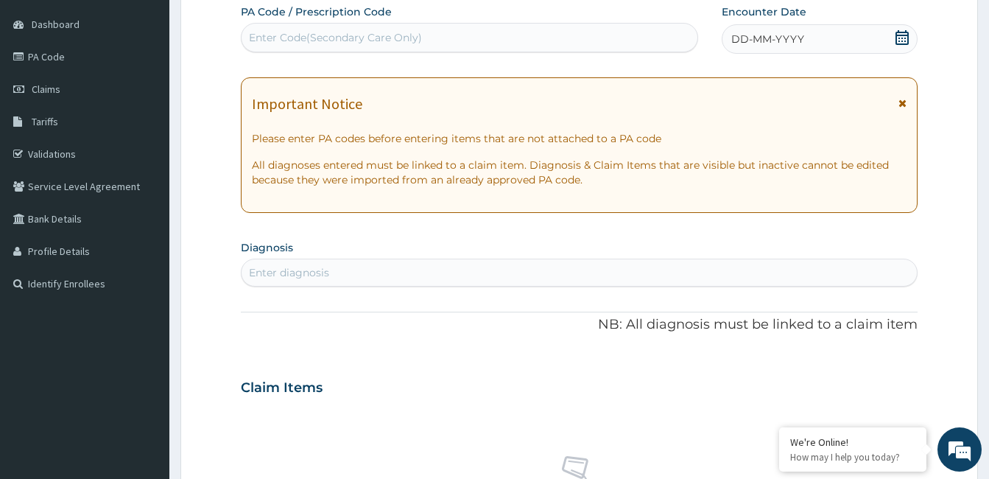
click at [808, 32] on div "DD-MM-YYYY" at bounding box center [820, 38] width 196 height 29
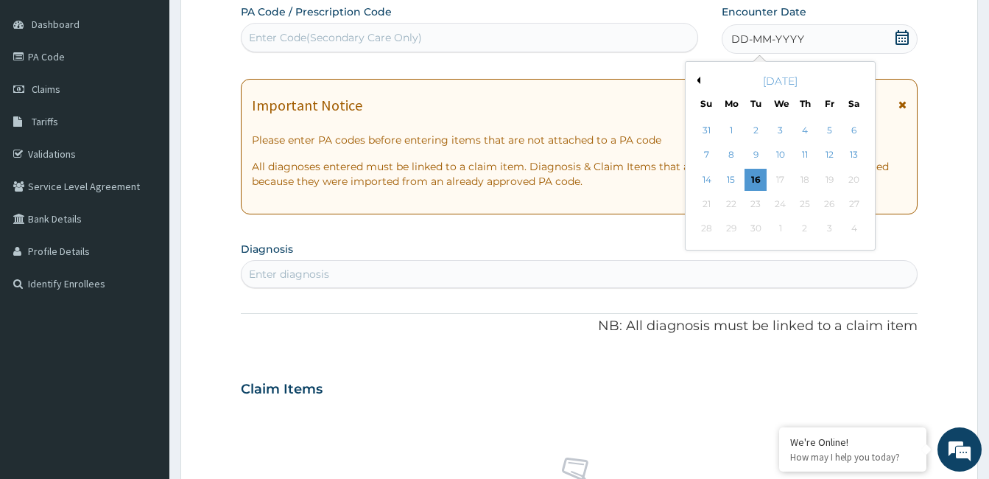
click at [699, 80] on button "Previous Month" at bounding box center [696, 80] width 7 height 7
click at [705, 177] on div "13" at bounding box center [707, 180] width 22 height 22
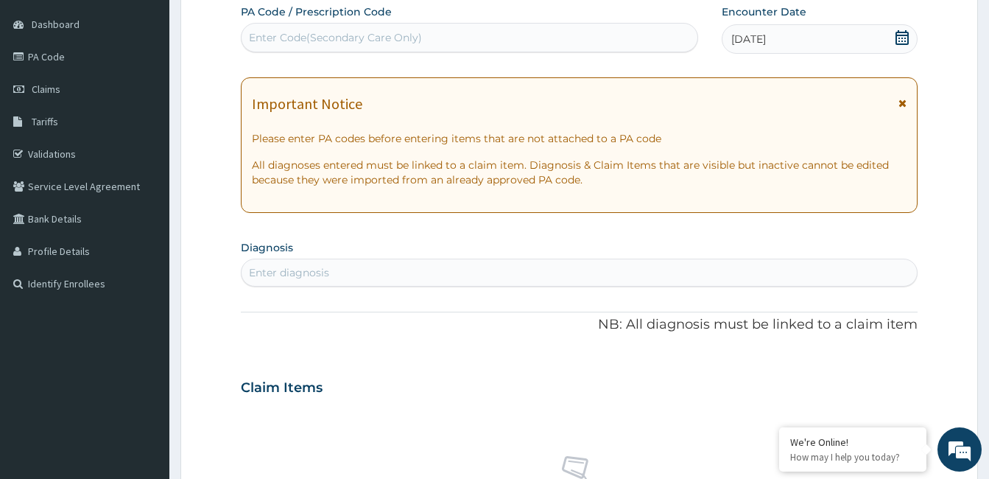
click at [322, 279] on div "Enter diagnosis" at bounding box center [289, 272] width 80 height 15
type input "[MEDICAL_DATA]"
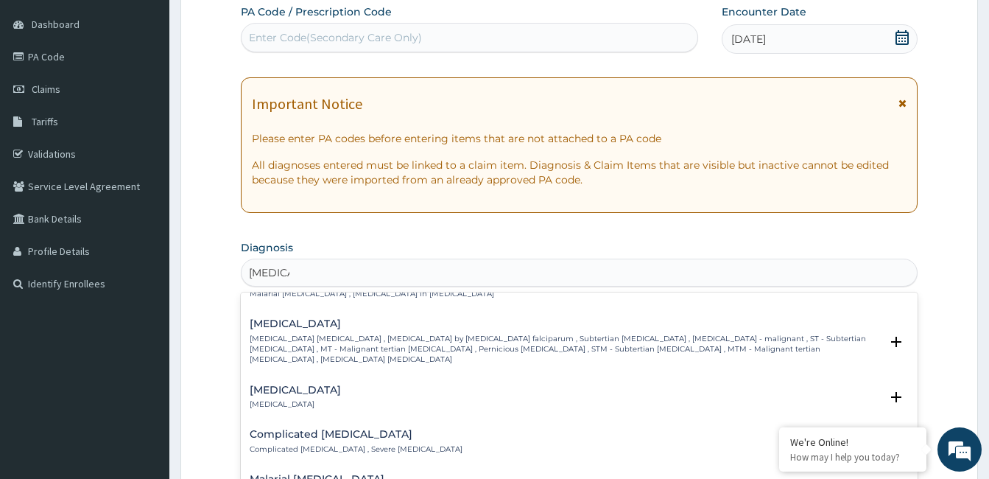
scroll to position [589, 0]
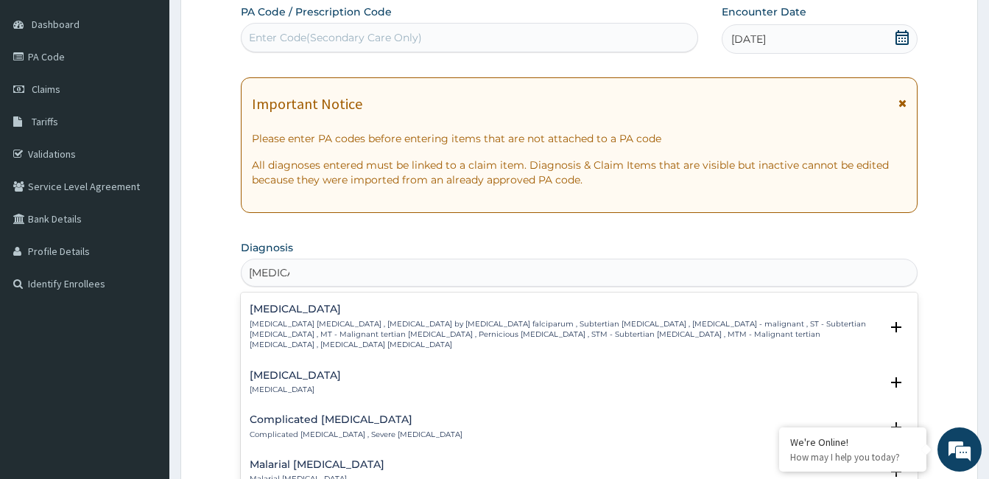
click at [350, 319] on p "[MEDICAL_DATA] [MEDICAL_DATA] , [MEDICAL_DATA] by [MEDICAL_DATA] falciparum , S…" at bounding box center [565, 335] width 630 height 32
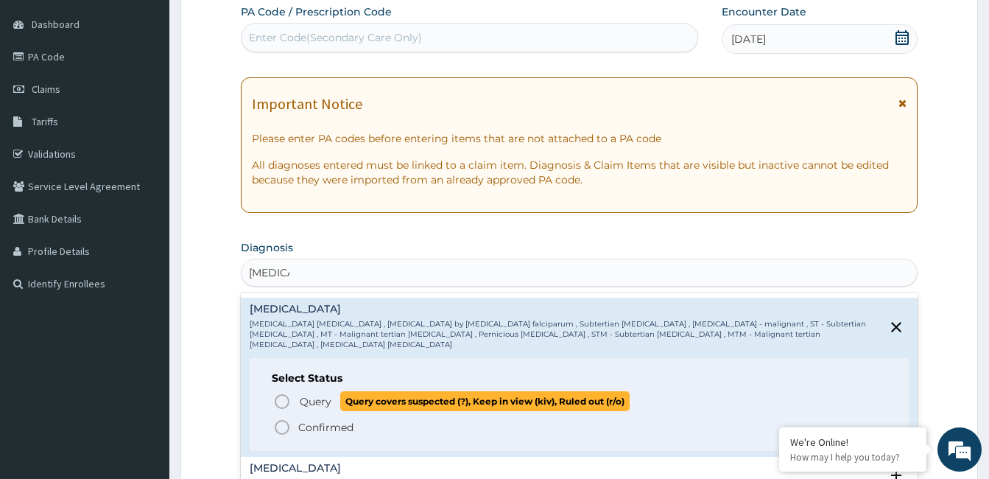
click at [285, 392] on icon "status option query" at bounding box center [282, 401] width 18 height 18
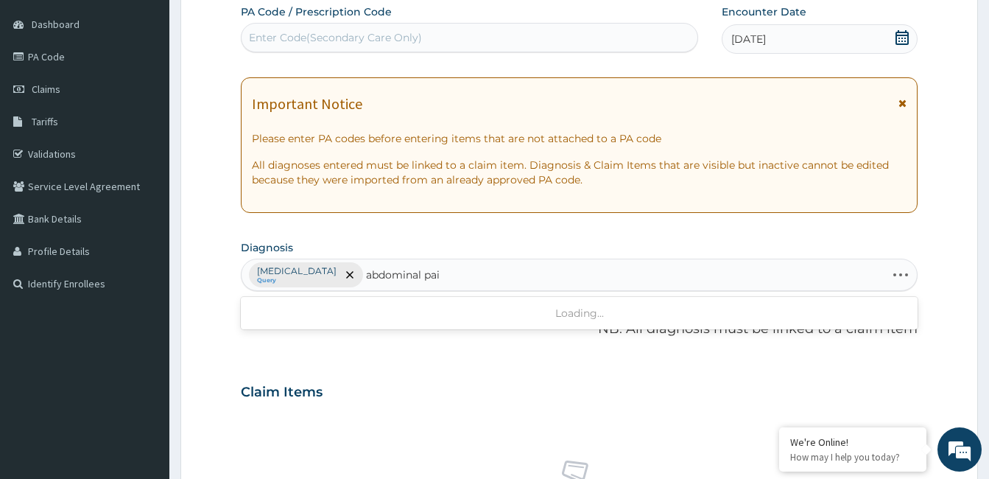
type input "abdominal pain"
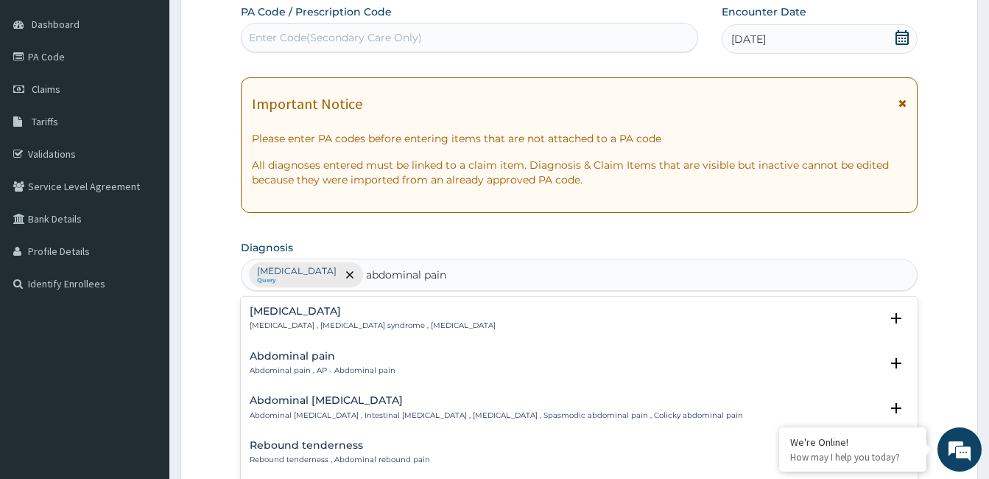
click at [331, 366] on p "Abdominal pain , AP - Abdominal pain" at bounding box center [323, 370] width 146 height 10
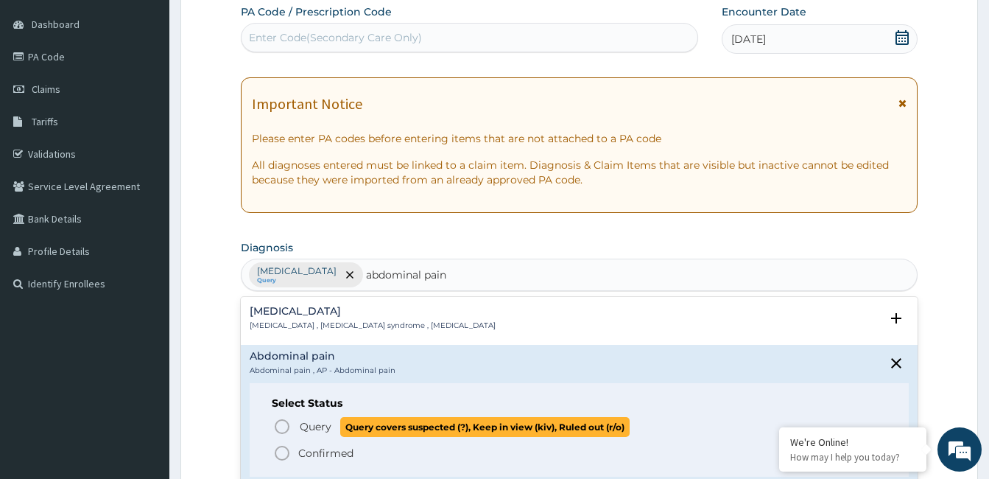
click at [284, 421] on icon "status option query" at bounding box center [282, 426] width 18 height 18
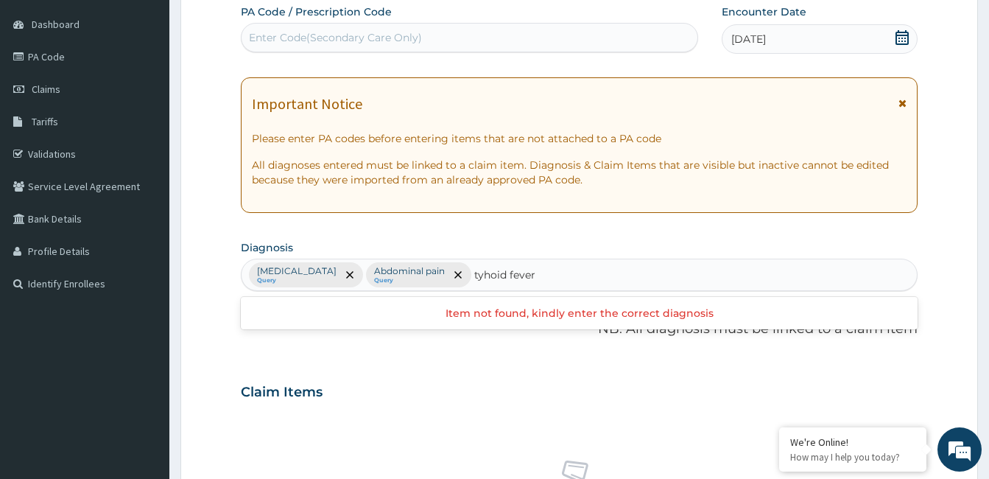
click at [490, 274] on input "tyhoid fever" at bounding box center [505, 274] width 62 height 15
type input "typhoid fever"
click at [599, 274] on div "Falciparum malaria Query Abdominal pain Query" at bounding box center [578, 274] width 675 height 31
type input "typhoid fever"
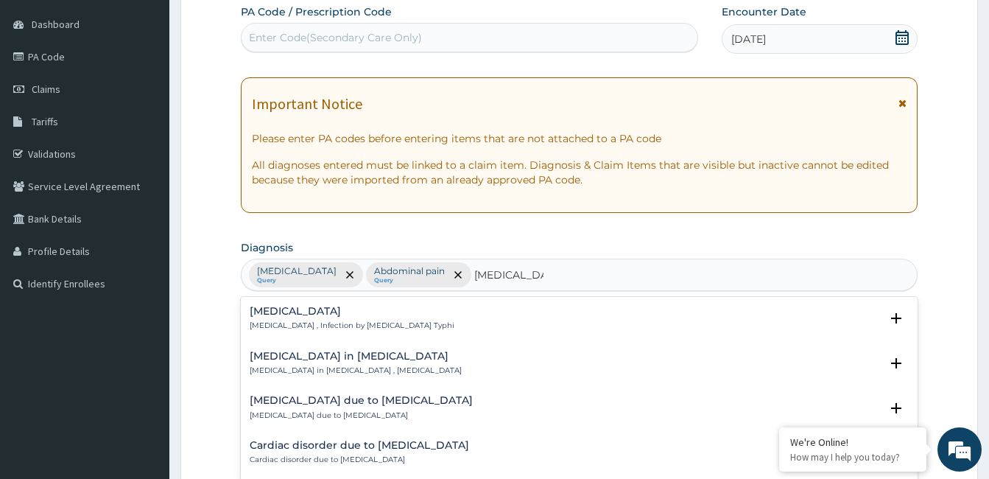
click at [316, 313] on h4 "Typhoid fever" at bounding box center [352, 311] width 205 height 11
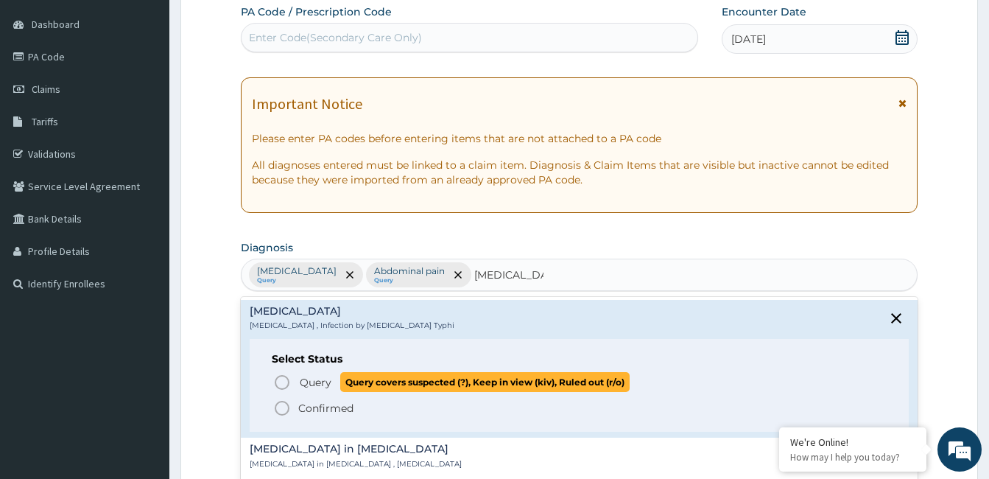
click at [286, 386] on icon "status option query" at bounding box center [282, 382] width 18 height 18
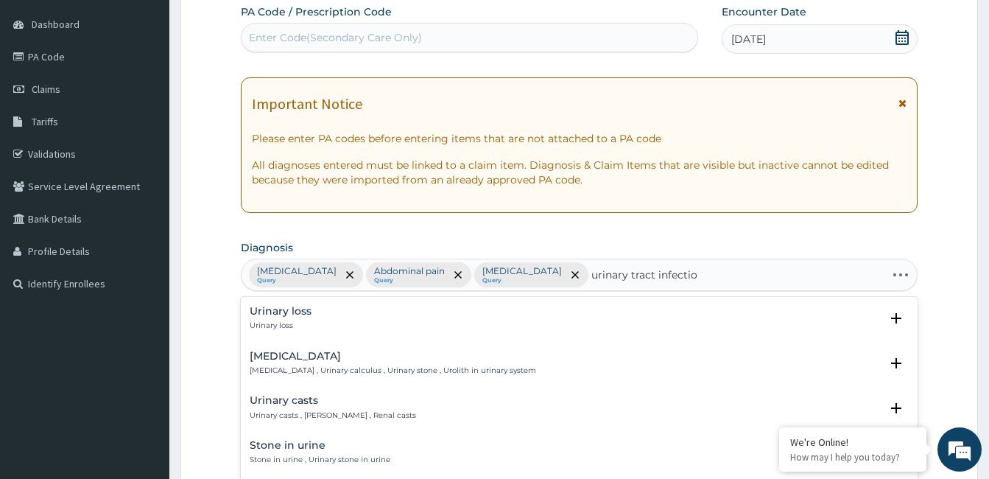
type input "urinary tract infection"
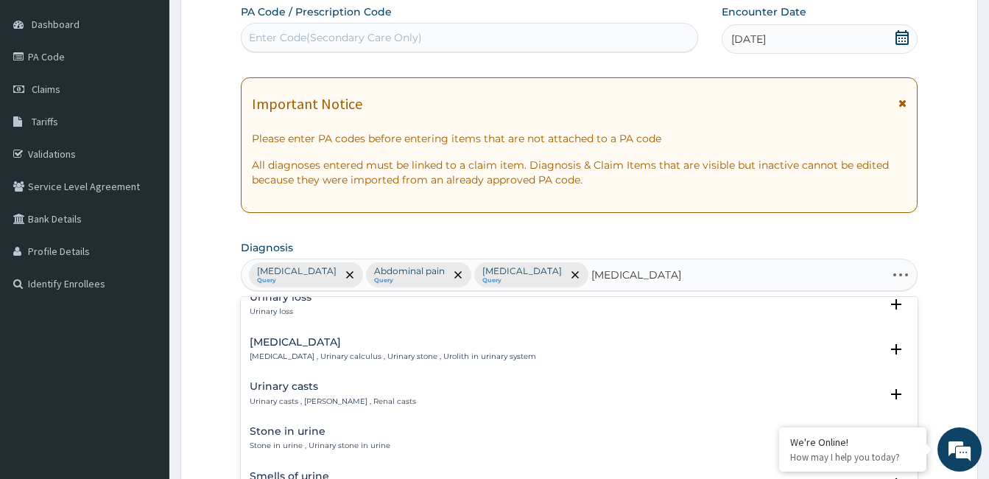
scroll to position [0, 0]
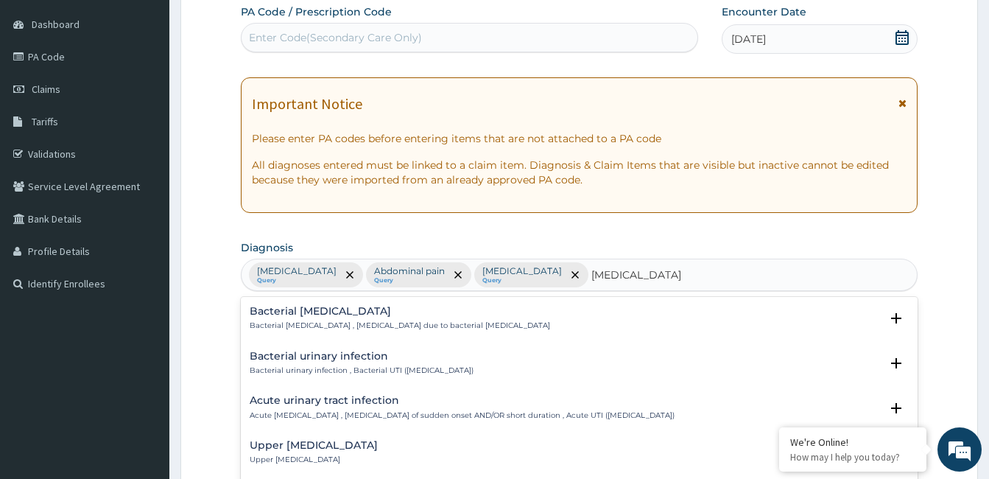
click at [370, 410] on p "Acute urinary tract infection , Urinary tract infection of sudden onset AND/OR …" at bounding box center [462, 415] width 425 height 10
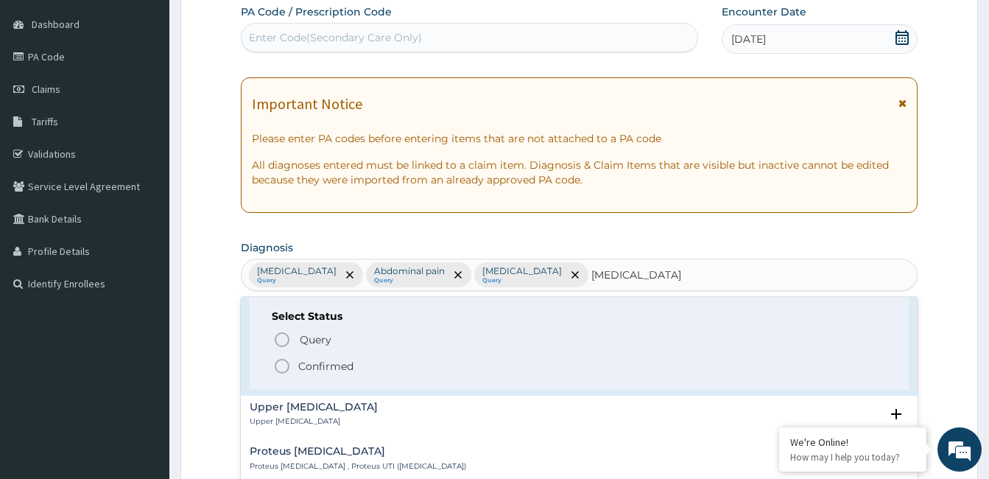
scroll to position [147, 0]
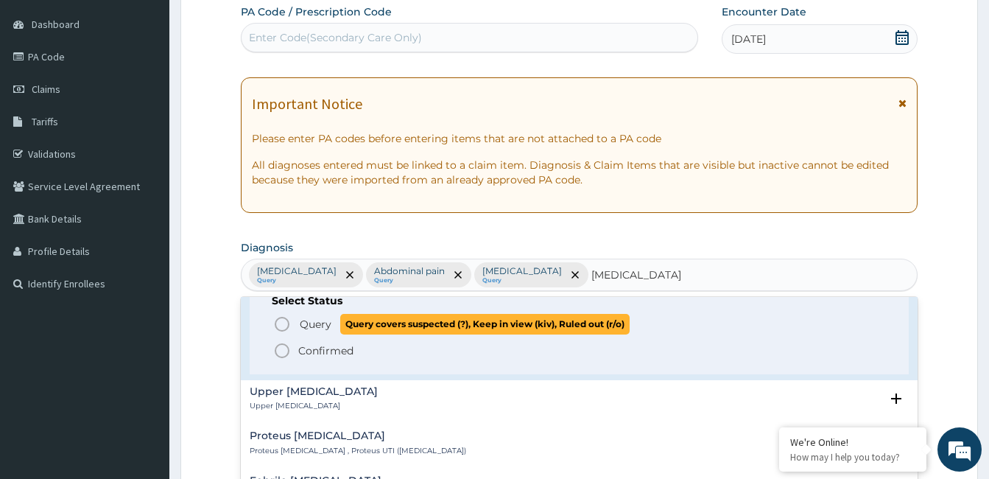
click at [284, 322] on icon "status option query" at bounding box center [282, 324] width 18 height 18
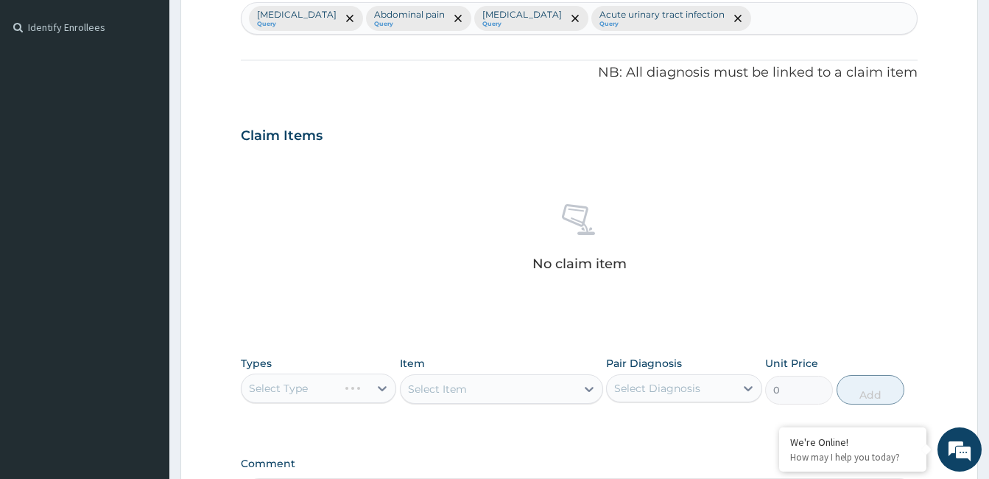
scroll to position [431, 0]
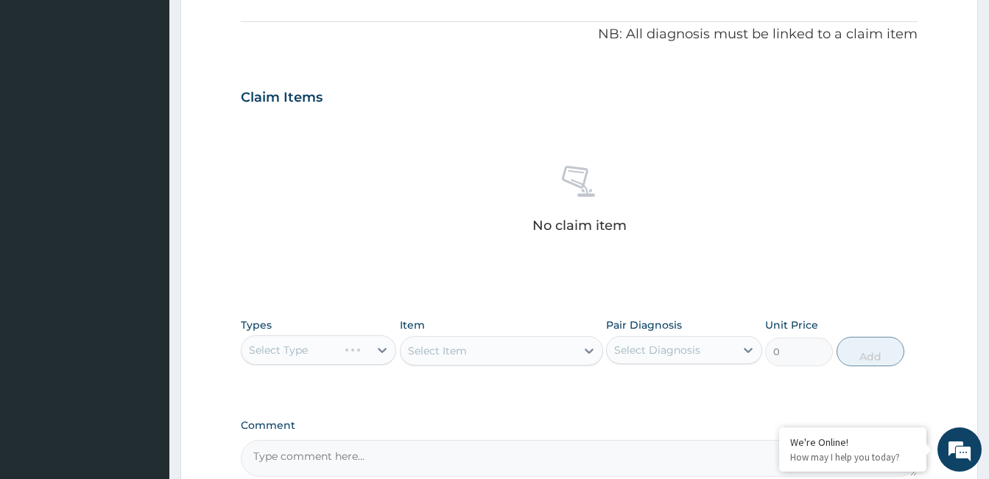
click at [383, 346] on div "Select Type" at bounding box center [318, 349] width 155 height 29
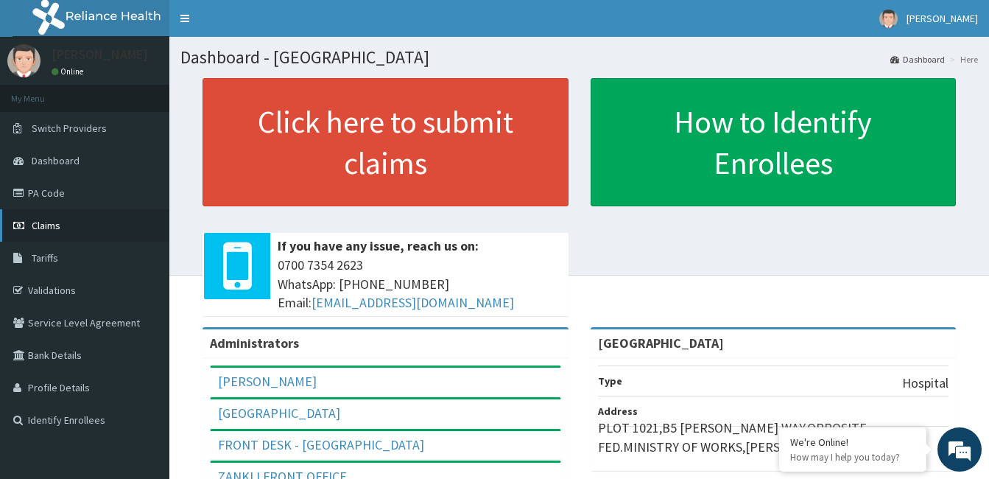
click at [43, 227] on span "Claims" at bounding box center [46, 225] width 29 height 13
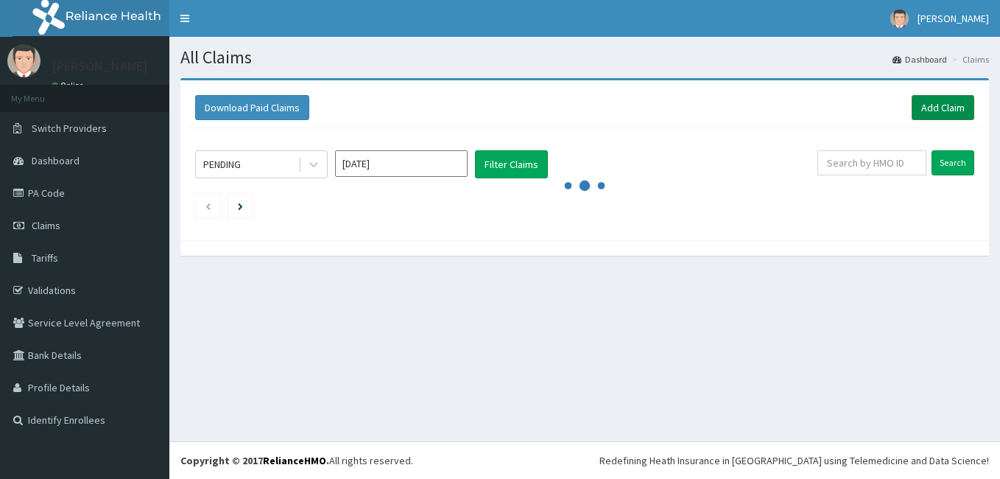
click at [920, 108] on link "Add Claim" at bounding box center [943, 107] width 63 height 25
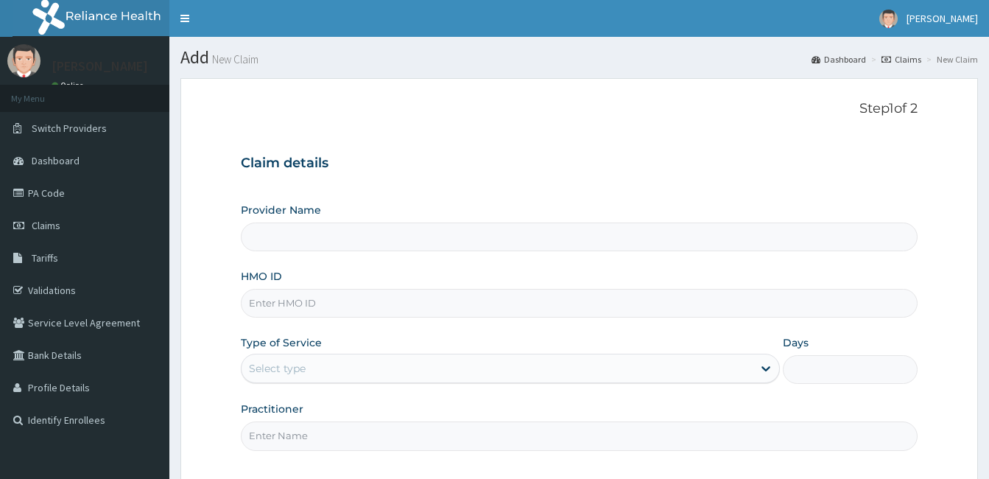
type input "[GEOGRAPHIC_DATA]"
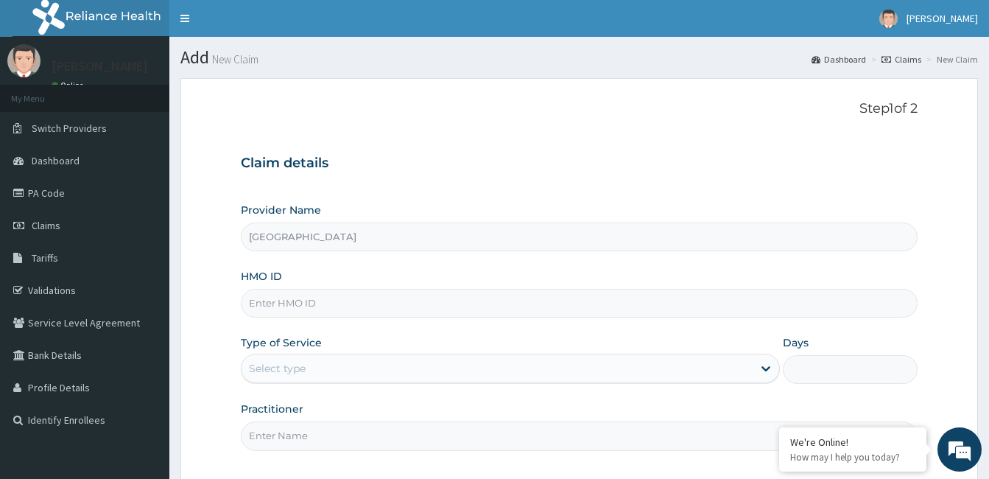
click at [360, 303] on input "HMO ID" at bounding box center [579, 303] width 677 height 29
type input "PAY/10179/A"
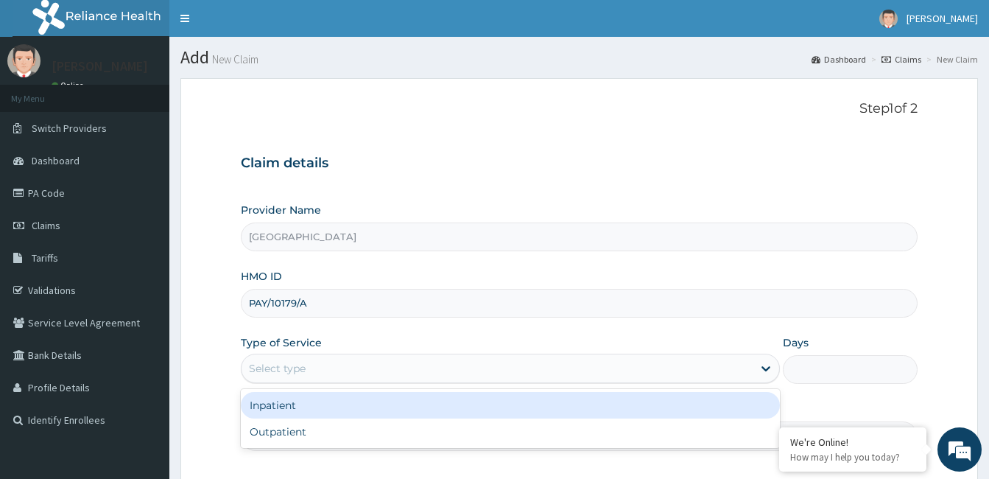
click at [352, 370] on div "Select type" at bounding box center [496, 368] width 511 height 24
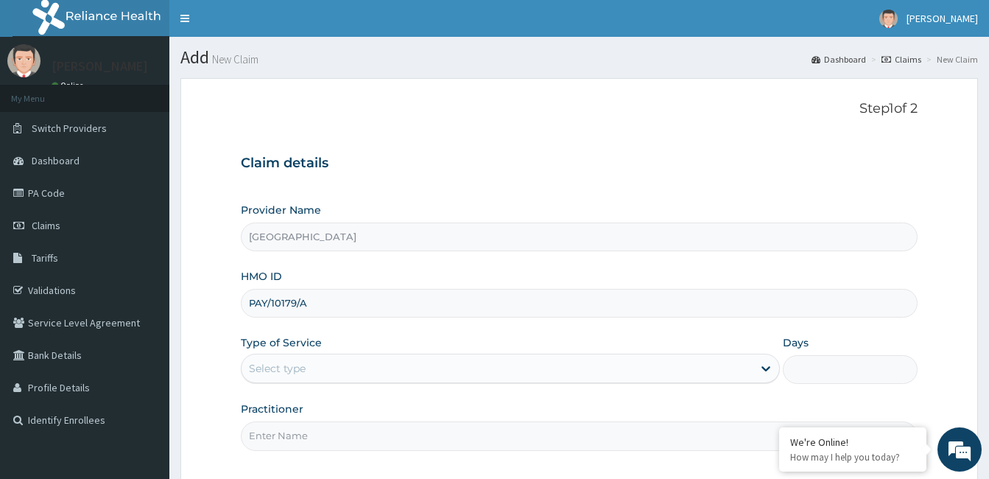
click at [313, 434] on input "Practitioner" at bounding box center [579, 435] width 677 height 29
paste input "[PERSON_NAME] Umeojiaku"
click at [247, 439] on input "[PERSON_NAME] Umeojiaku" at bounding box center [579, 435] width 677 height 29
type input "[PERSON_NAME] Umeojiaku"
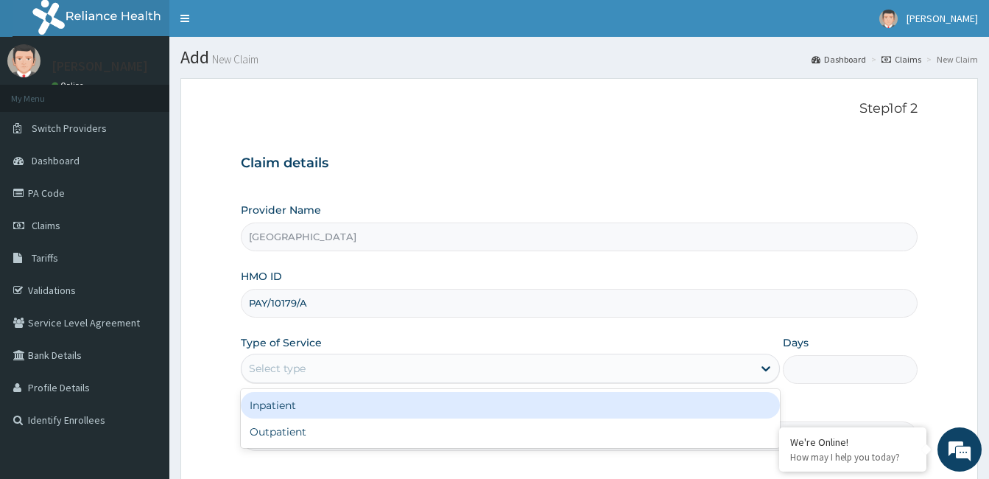
click at [423, 373] on div "Select type" at bounding box center [496, 368] width 511 height 24
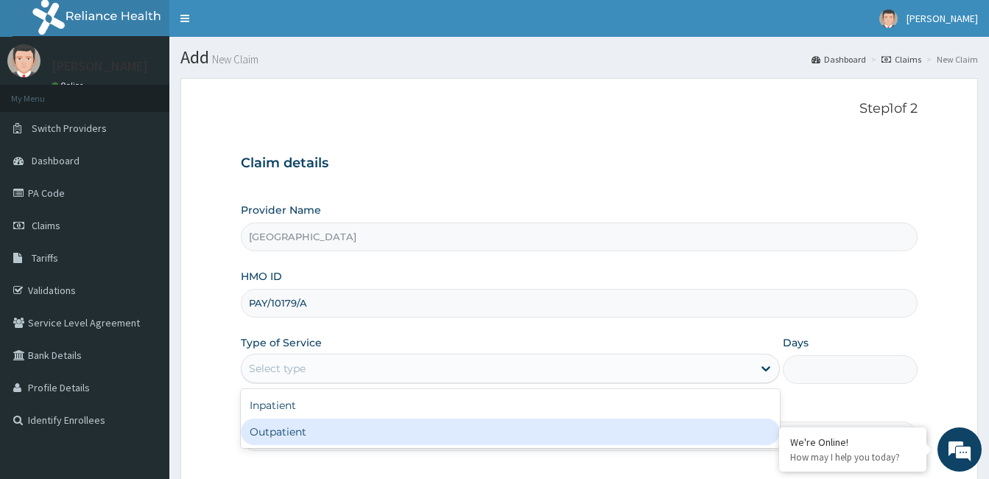
click at [403, 423] on div "Outpatient" at bounding box center [510, 431] width 539 height 27
type input "1"
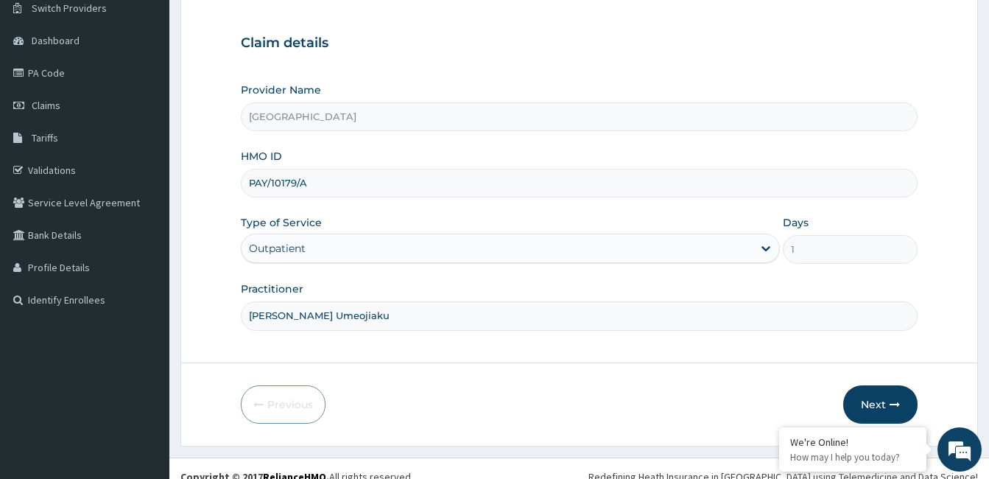
scroll to position [136, 0]
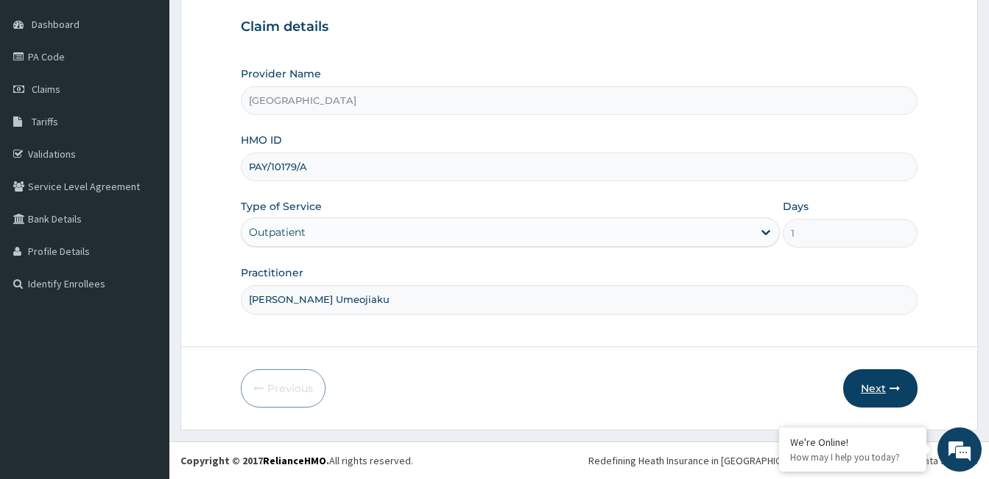
click at [876, 381] on button "Next" at bounding box center [880, 388] width 74 height 38
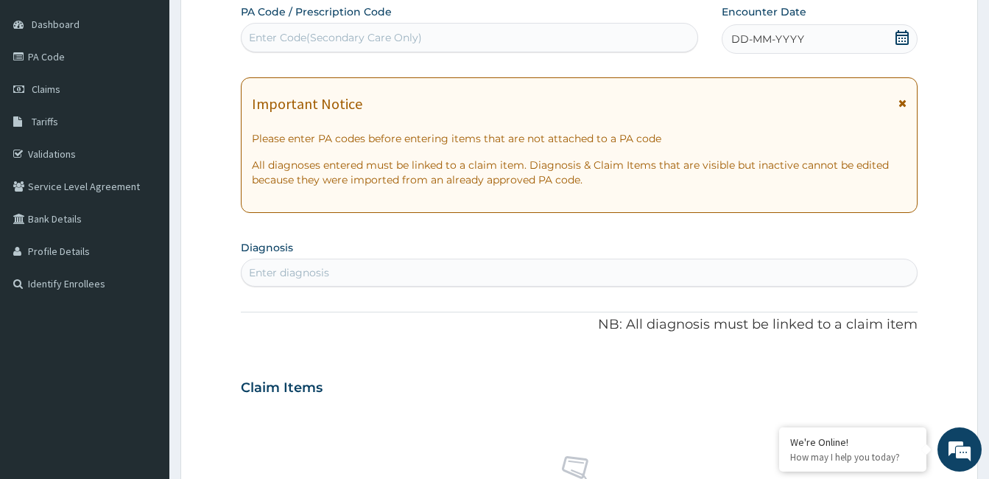
click at [901, 34] on icon at bounding box center [902, 37] width 15 height 15
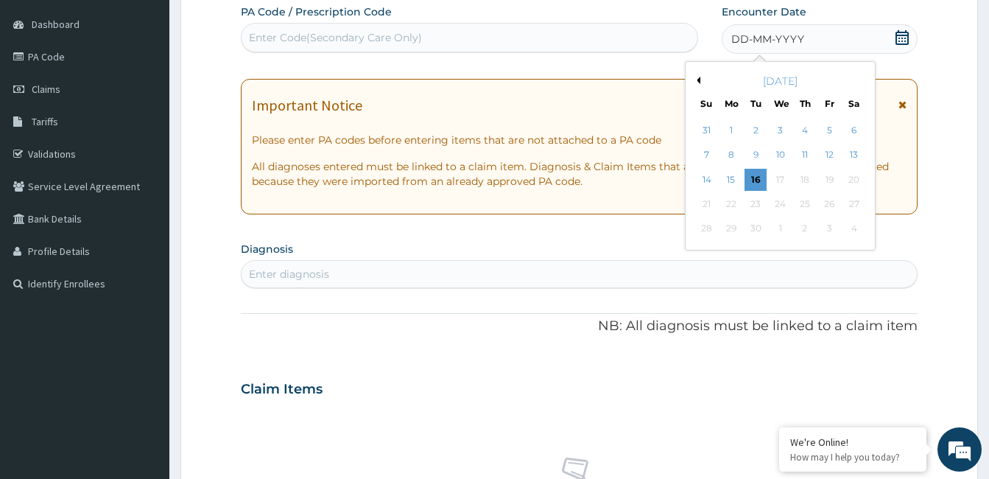
click at [700, 79] on div "[DATE]" at bounding box center [779, 81] width 177 height 15
click at [699, 81] on button "Previous Month" at bounding box center [696, 80] width 7 height 7
click at [699, 77] on button "Previous Month" at bounding box center [696, 80] width 7 height 7
click at [708, 182] on div "13" at bounding box center [707, 180] width 22 height 22
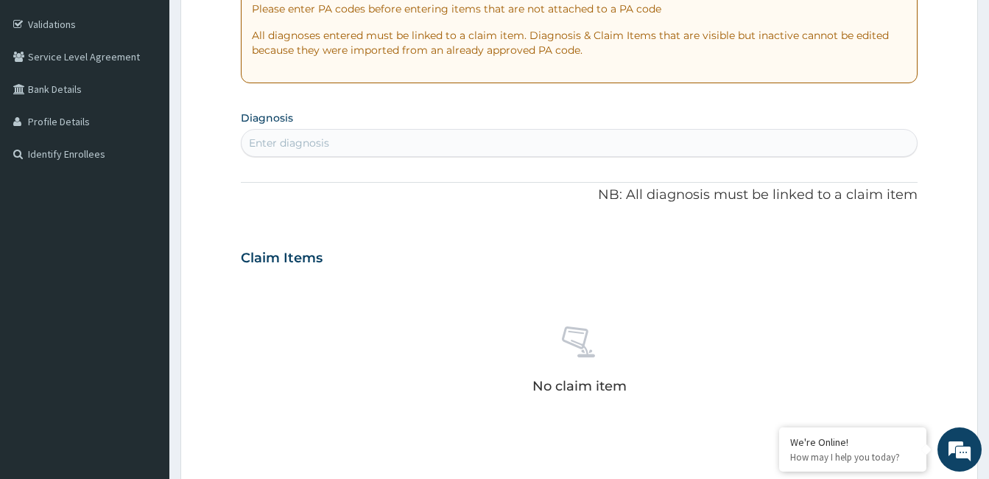
scroll to position [283, 0]
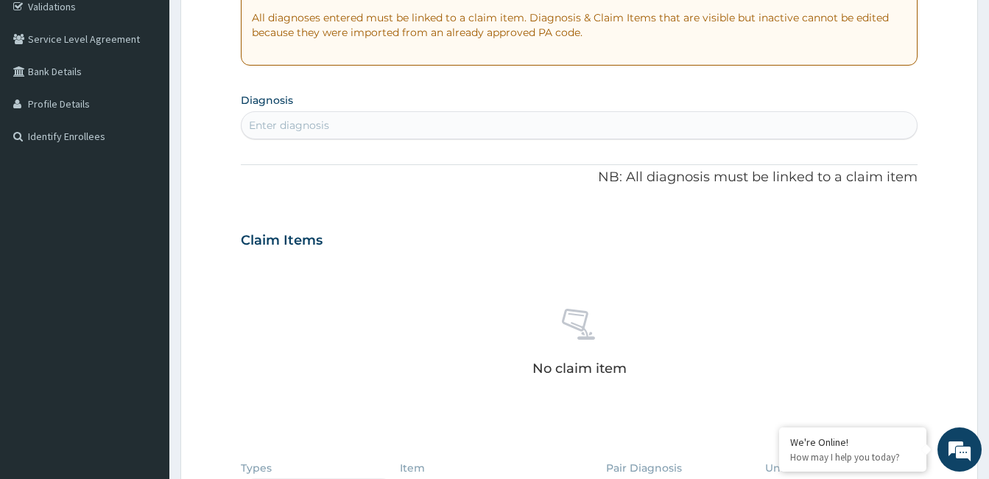
click at [420, 126] on div "Enter diagnosis" at bounding box center [578, 125] width 675 height 24
type input "malaria"
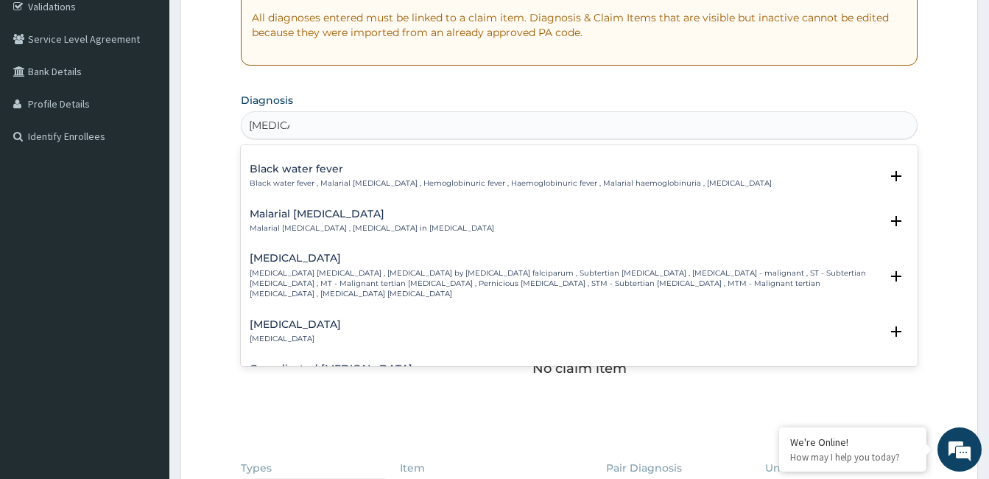
scroll to position [515, 0]
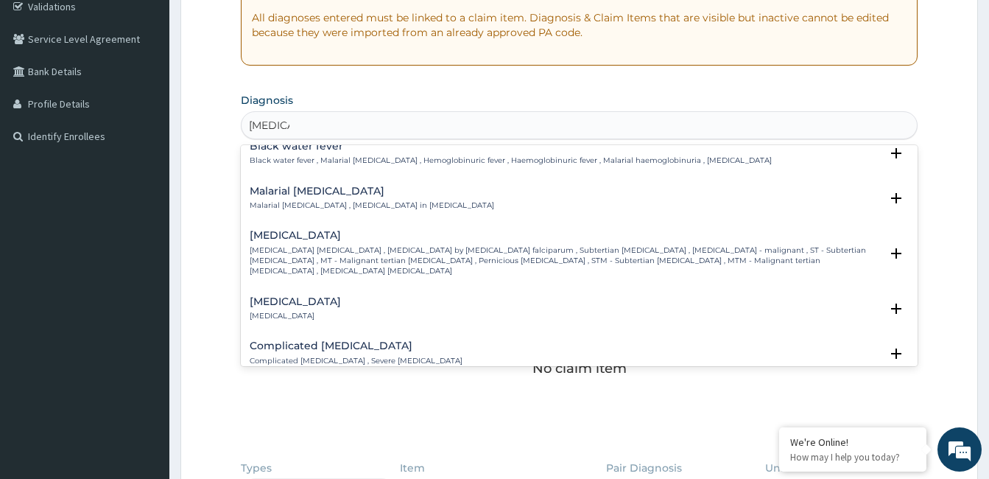
click at [415, 233] on div "Falciparum malaria Falciparum malaria , Malignant tertian malaria , Malaria by …" at bounding box center [565, 253] width 630 height 46
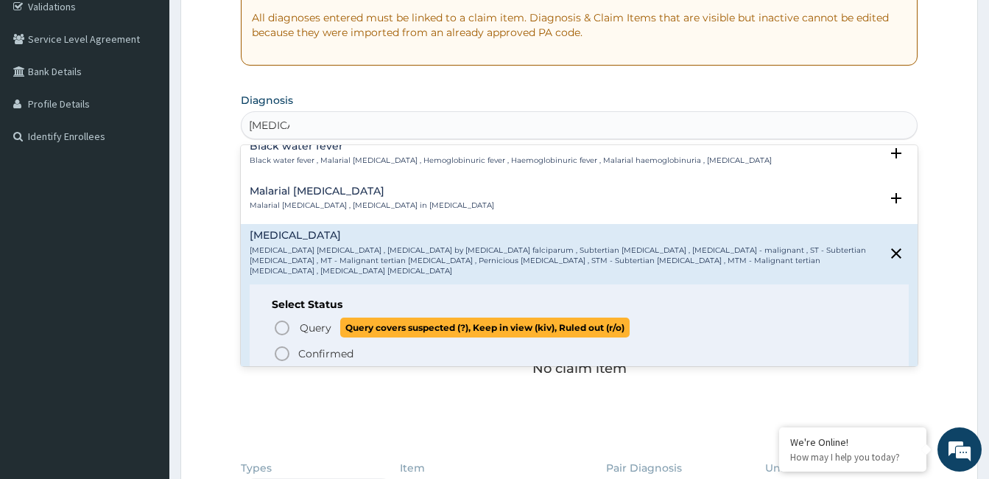
click at [311, 320] on span "Query" at bounding box center [316, 327] width 32 height 15
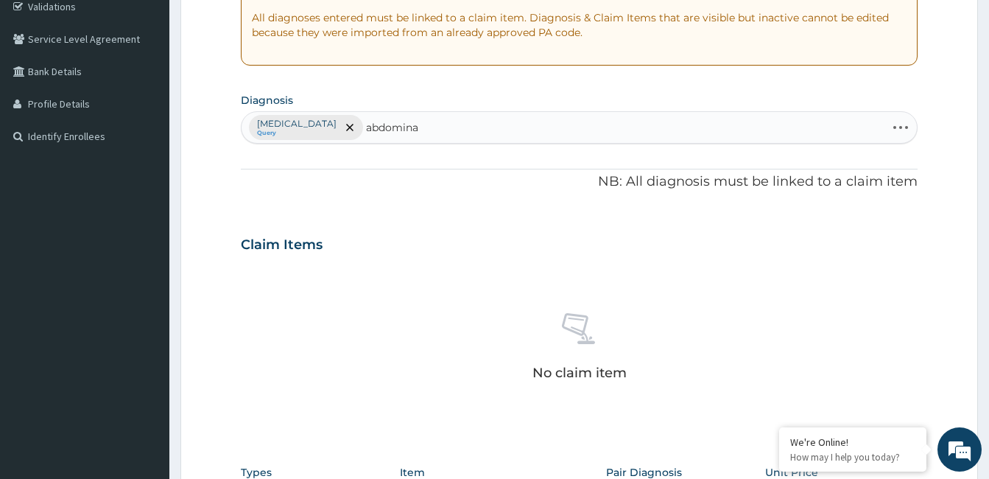
type input "abdominal"
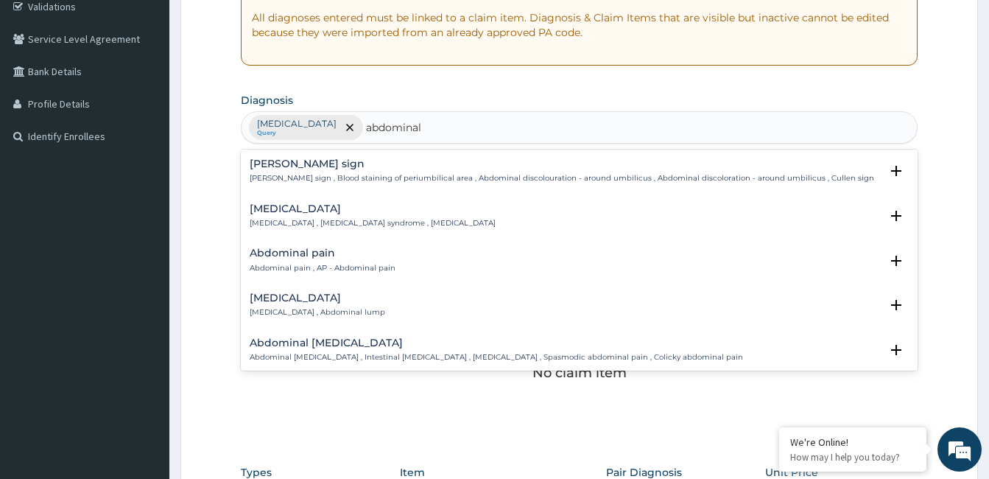
click at [317, 258] on h4 "Abdominal pain" at bounding box center [323, 252] width 146 height 11
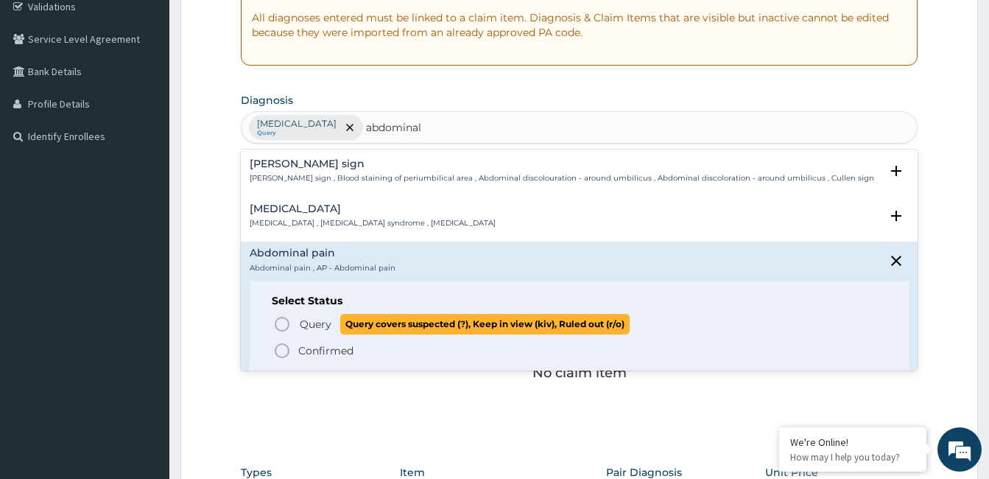
click at [278, 319] on circle "status option query" at bounding box center [281, 323] width 13 height 13
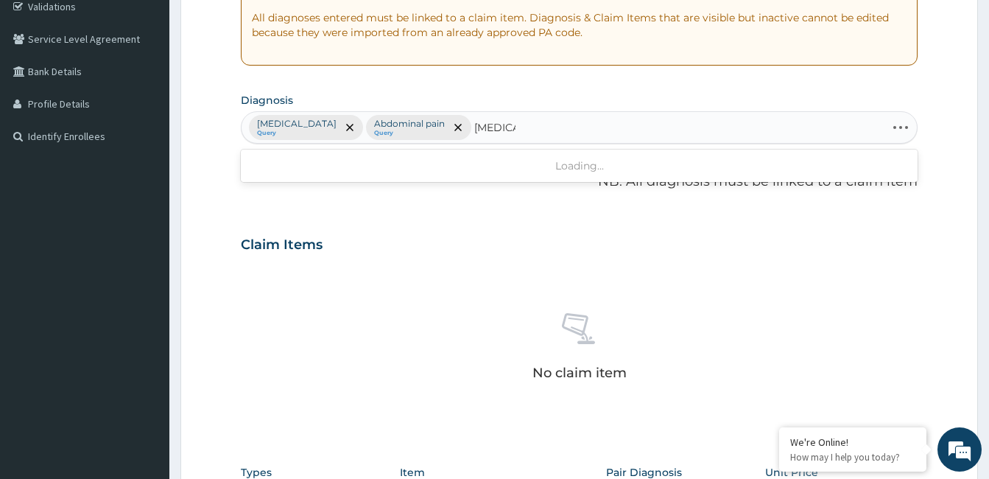
type input "typhoid"
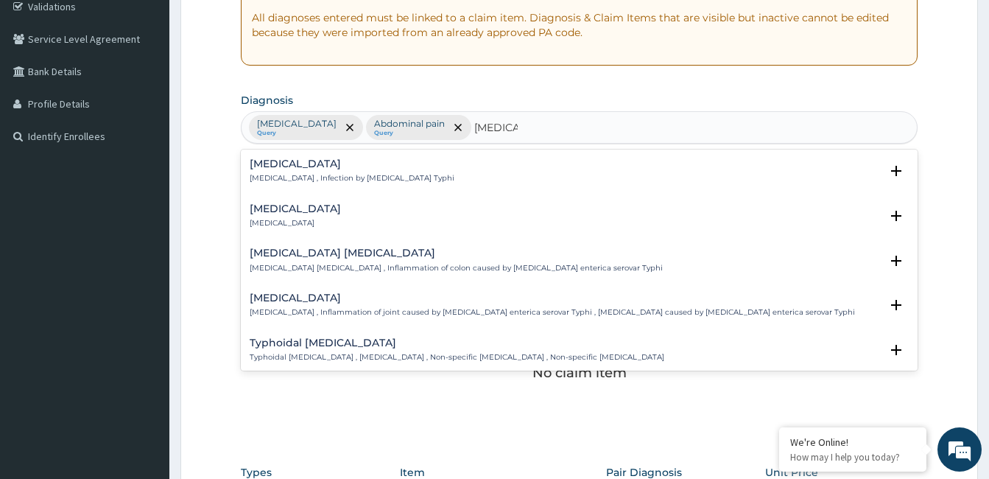
click at [275, 173] on p "Typhoid fever , Infection by Salmonella Typhi" at bounding box center [352, 178] width 205 height 10
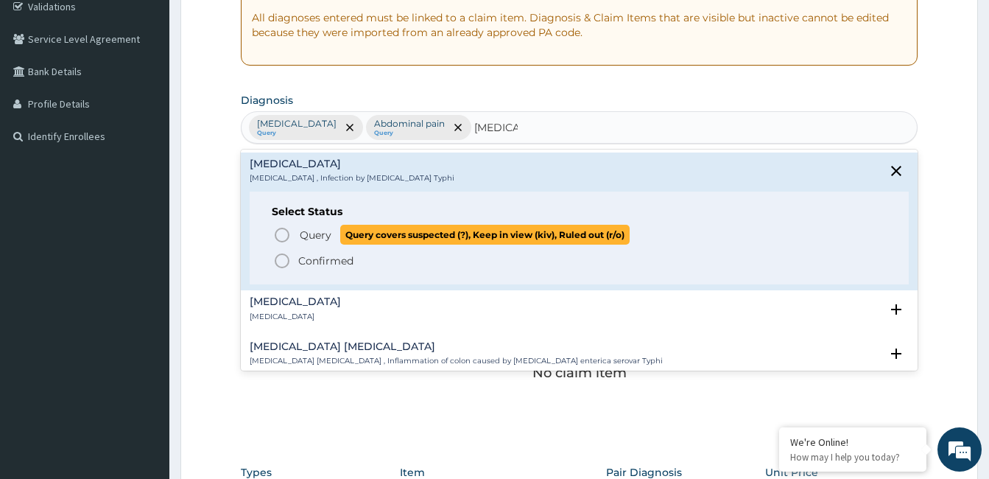
click at [279, 237] on icon "status option query" at bounding box center [282, 235] width 18 height 18
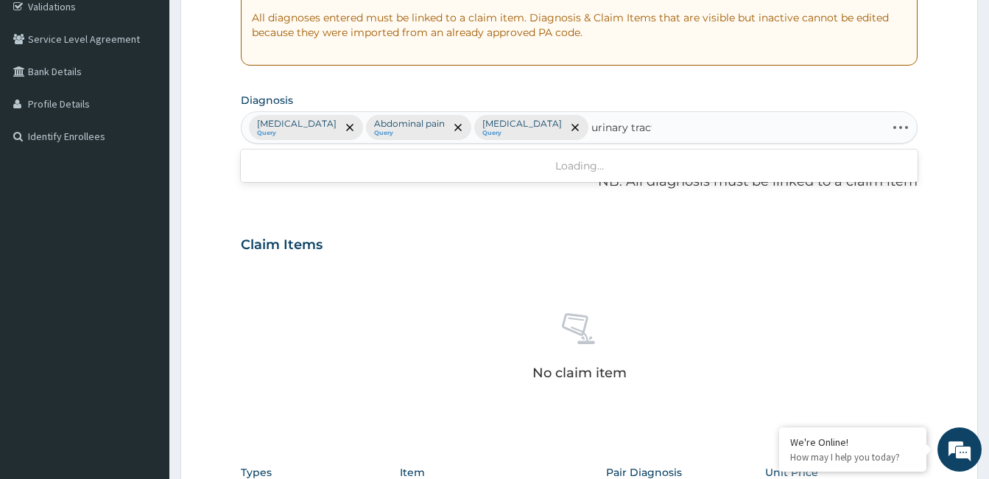
type input "urinary tract"
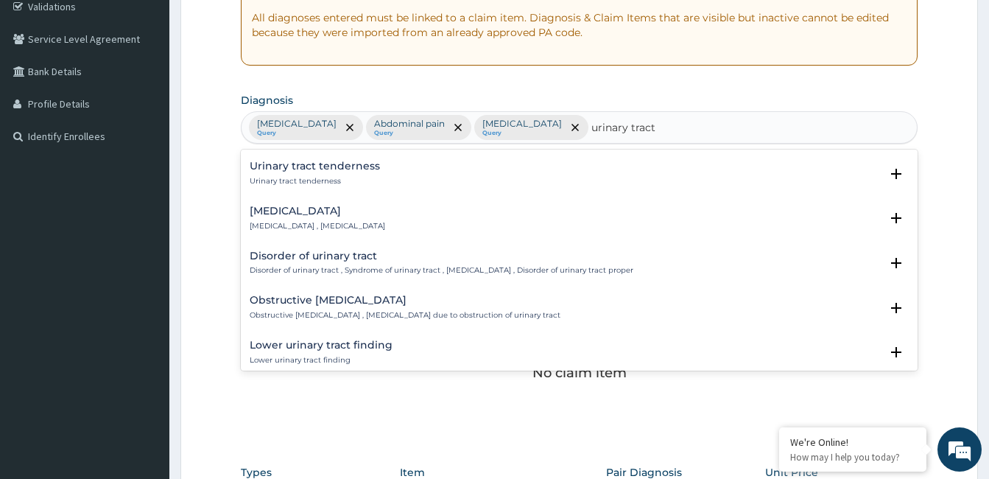
scroll to position [295, 0]
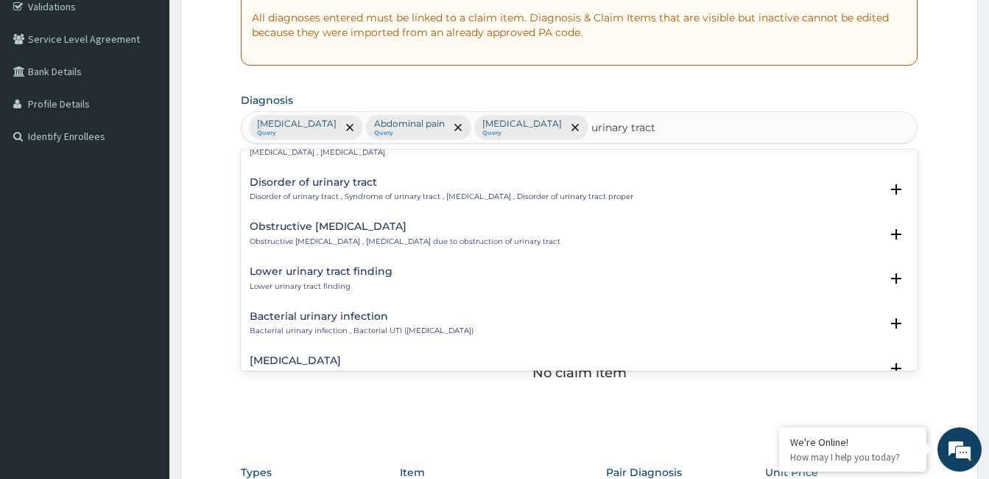
click at [311, 266] on h4 "Lower urinary tract finding" at bounding box center [321, 271] width 143 height 11
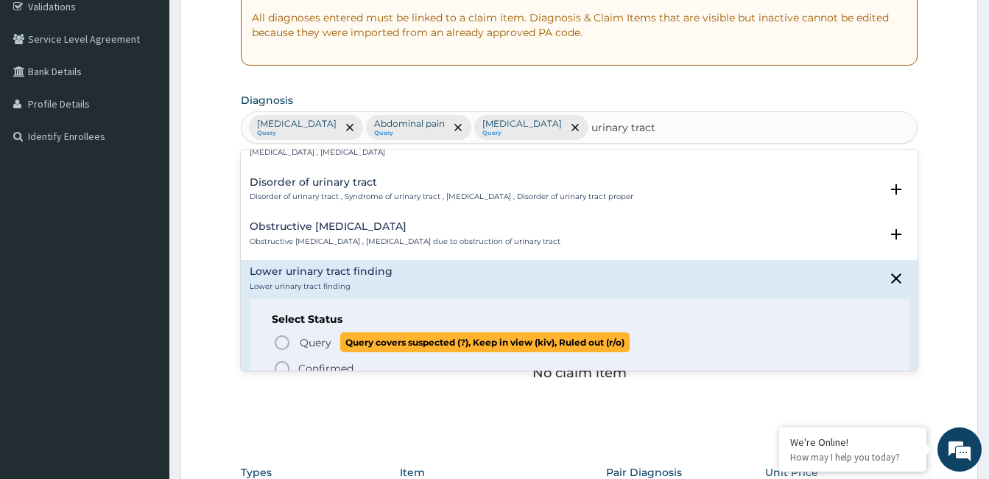
click at [281, 344] on icon "status option query" at bounding box center [282, 343] width 18 height 18
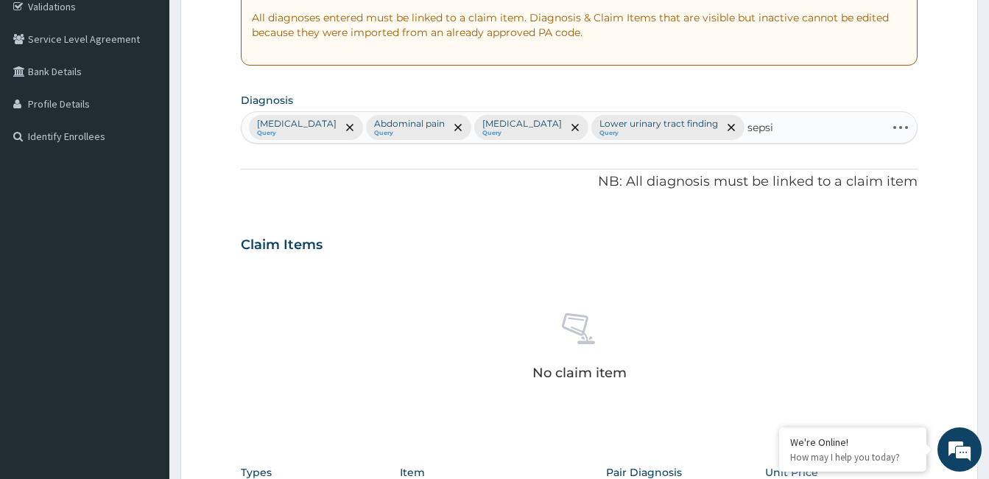
type input "sepsis"
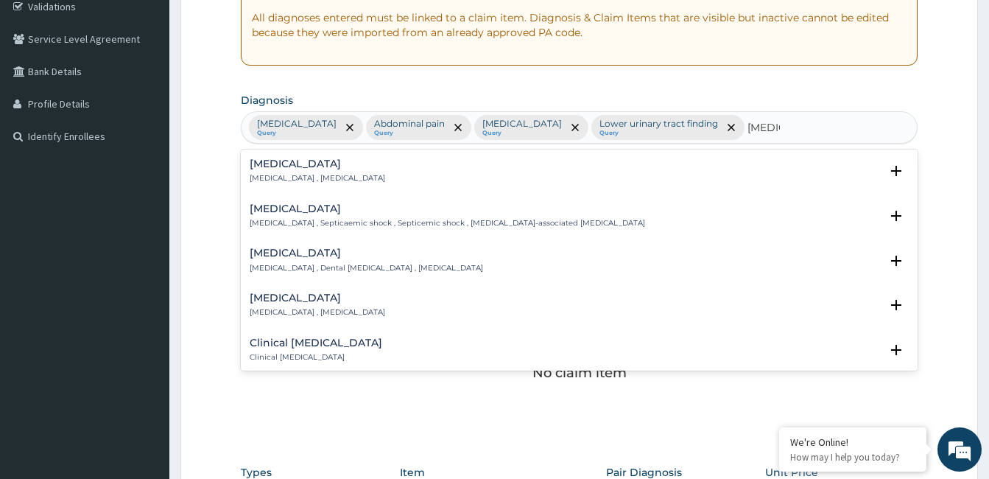
click at [267, 177] on p "Systemic infection , Sepsis" at bounding box center [317, 178] width 135 height 10
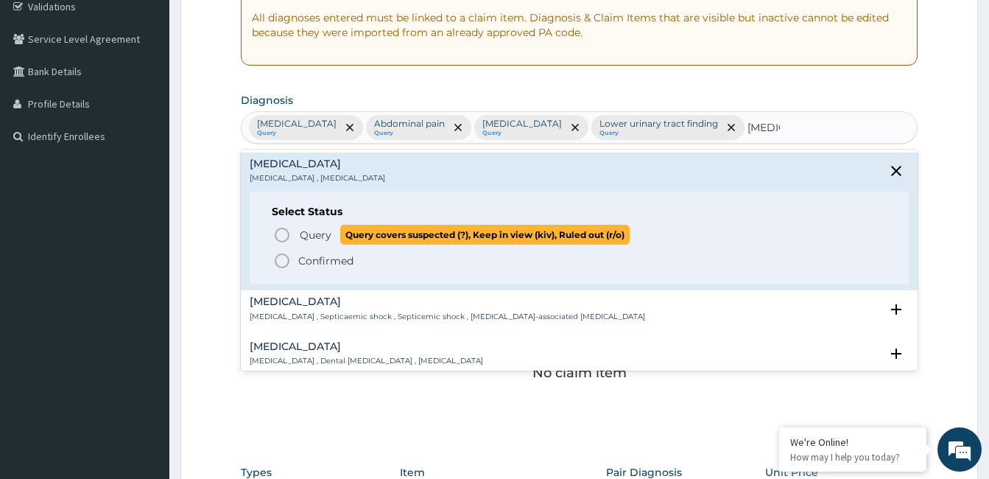
click at [280, 232] on icon "status option query" at bounding box center [282, 235] width 18 height 18
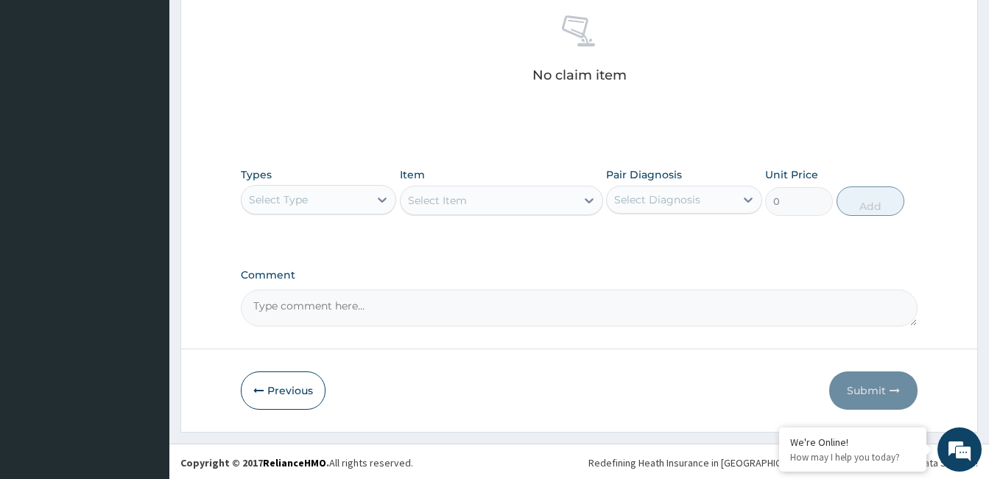
scroll to position [583, 0]
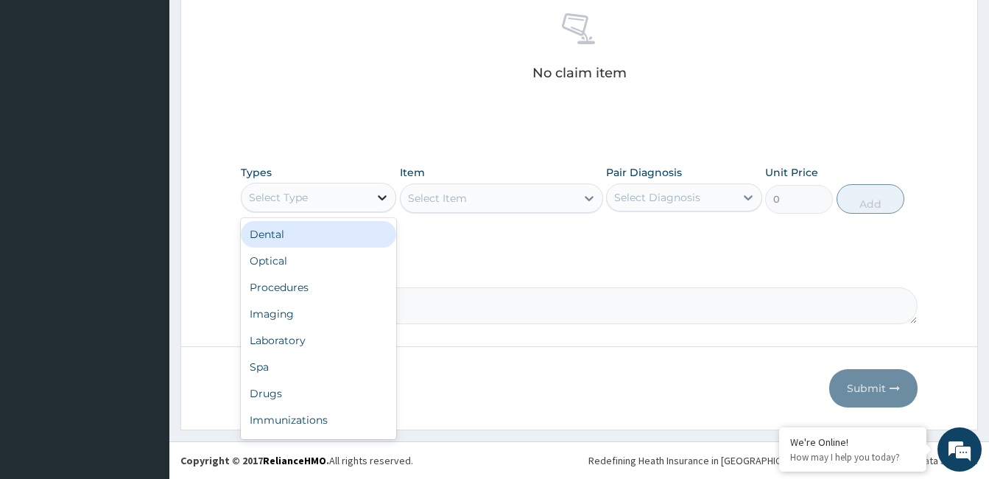
click at [384, 200] on icon at bounding box center [382, 197] width 15 height 15
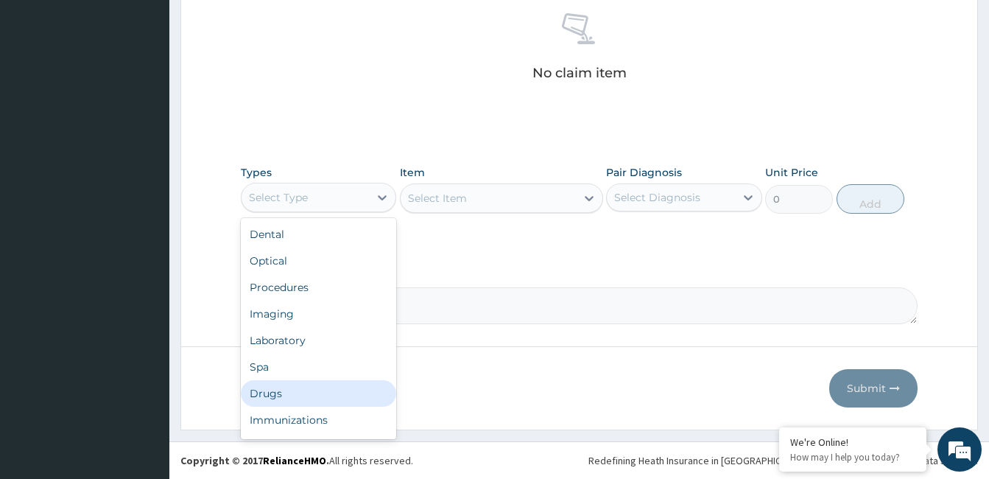
click at [342, 389] on div "Drugs" at bounding box center [318, 393] width 155 height 27
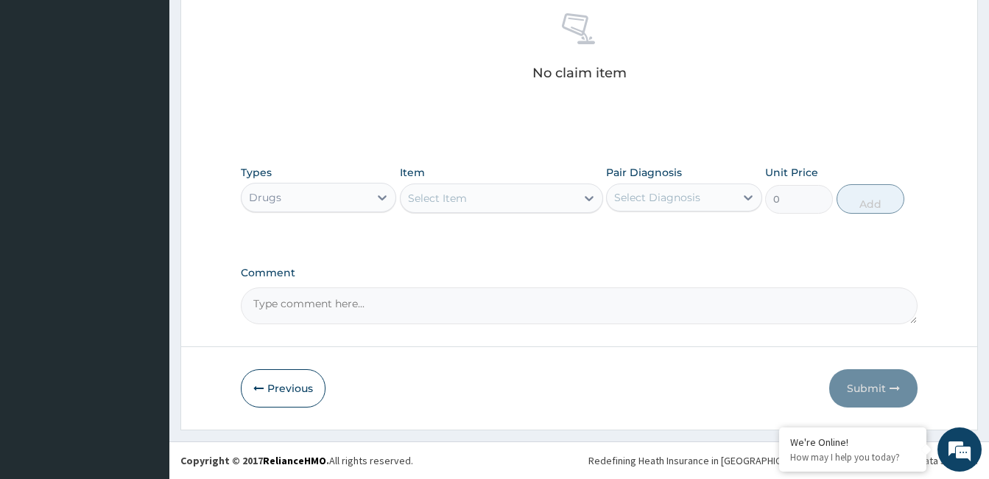
click at [489, 201] on div "Select Item" at bounding box center [488, 198] width 175 height 24
type input "l"
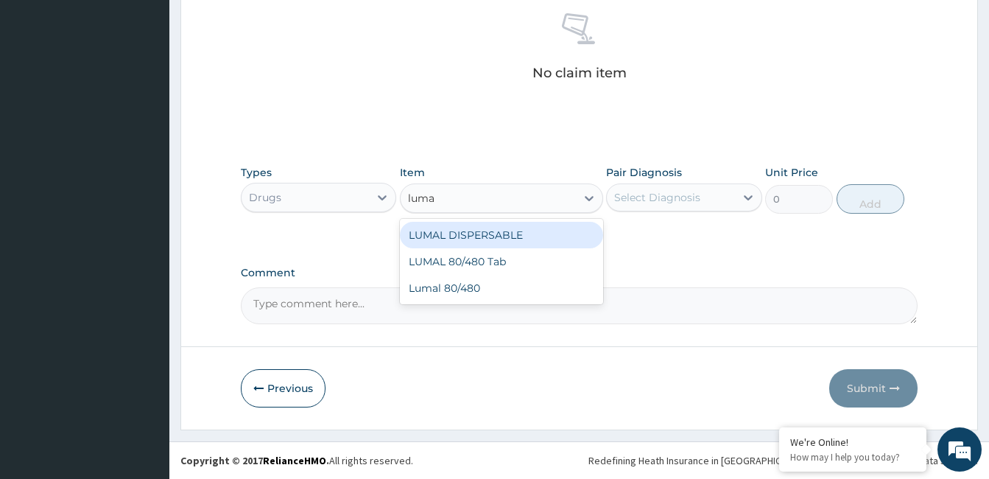
type input "lumal"
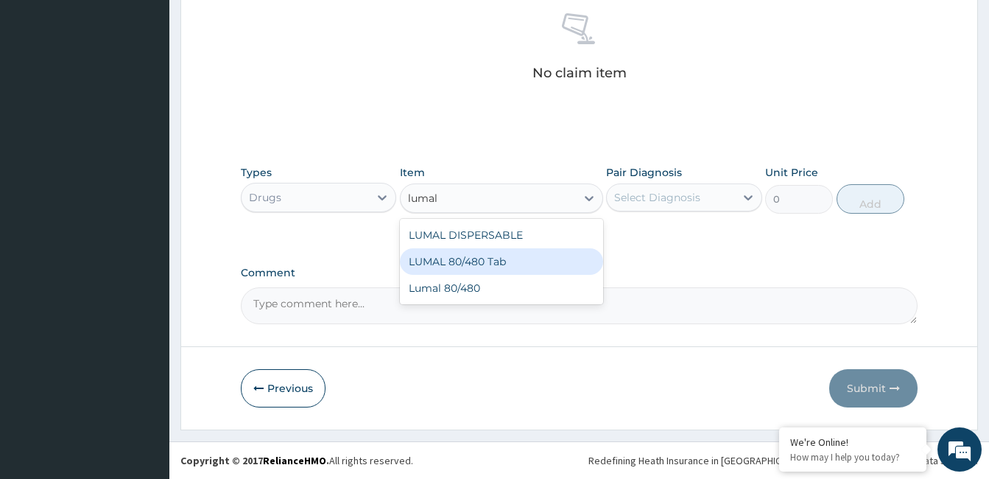
click at [467, 258] on div "LUMAL 80/480 Tab" at bounding box center [501, 261] width 203 height 27
type input "3000"
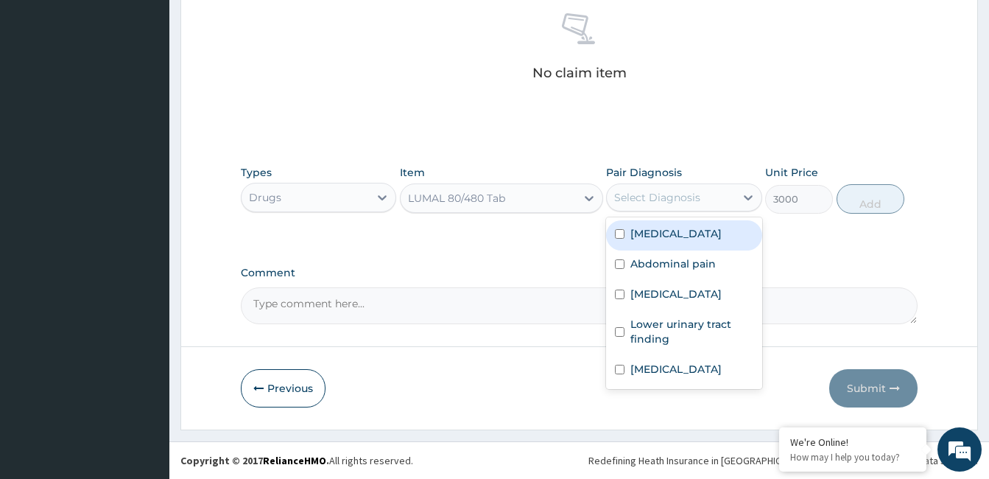
click at [660, 201] on div "Select Diagnosis" at bounding box center [657, 197] width 86 height 15
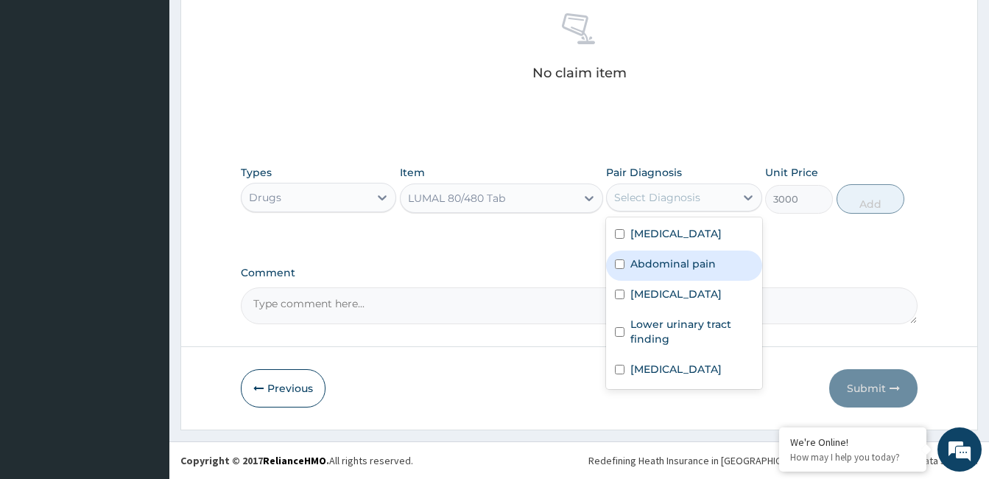
click at [662, 267] on label "Abdominal pain" at bounding box center [672, 263] width 85 height 15
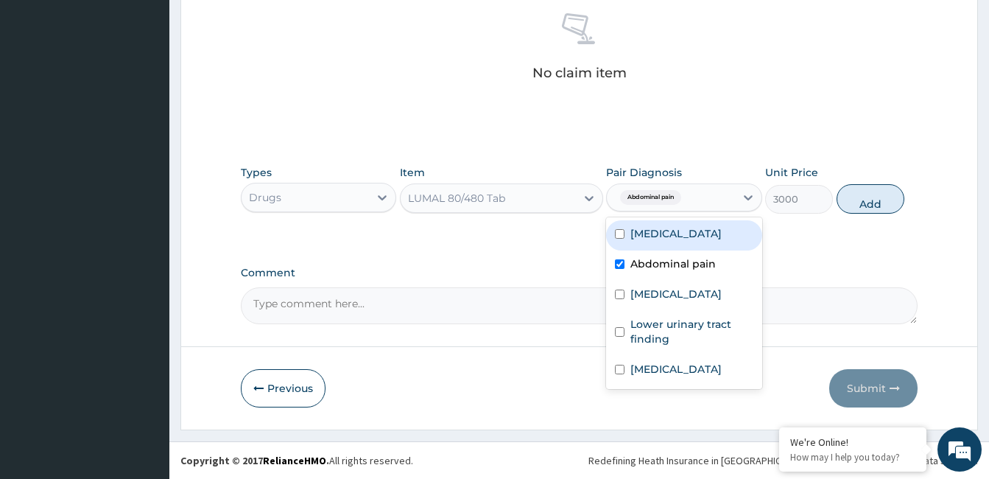
checkbox input "false"
click at [722, 239] on label "Falciparum malaria" at bounding box center [675, 233] width 91 height 15
checkbox input "true"
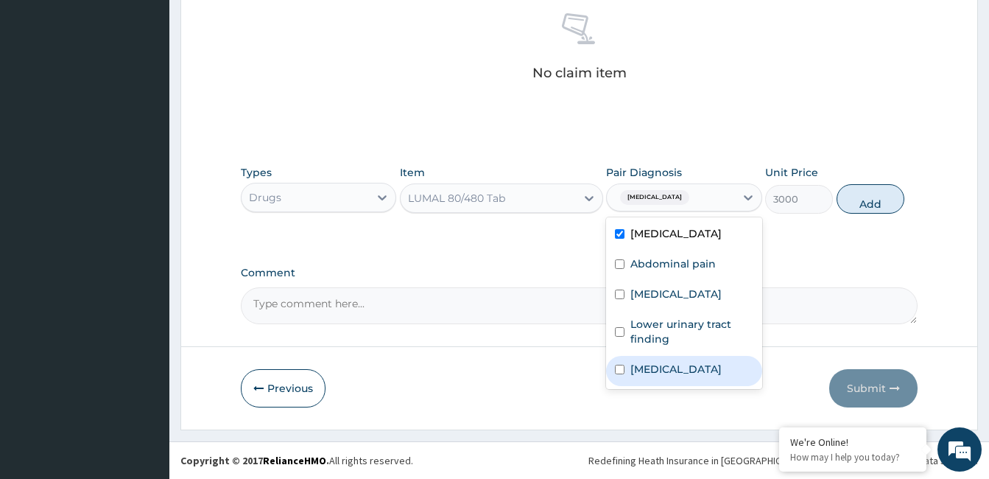
click at [675, 369] on div "Sepsis" at bounding box center [683, 371] width 155 height 30
checkbox input "true"
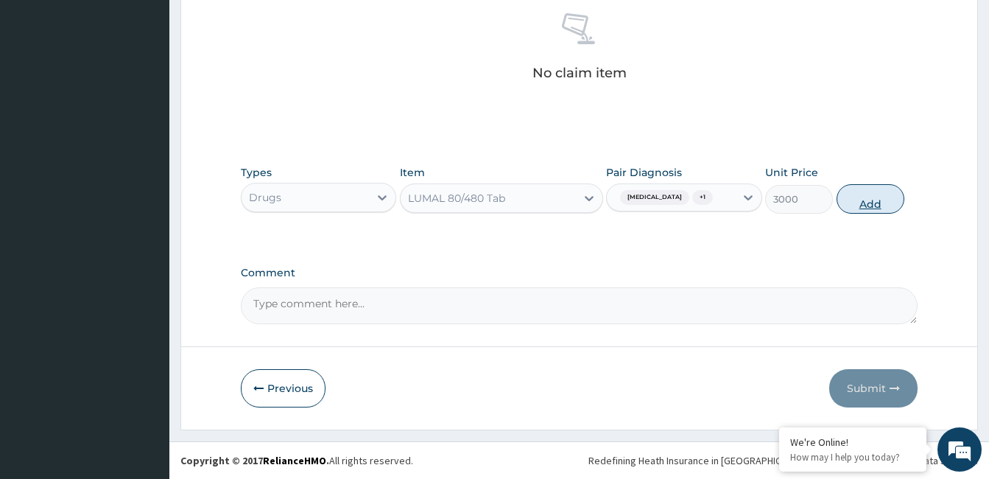
click at [861, 194] on button "Add" at bounding box center [870, 198] width 68 height 29
type input "0"
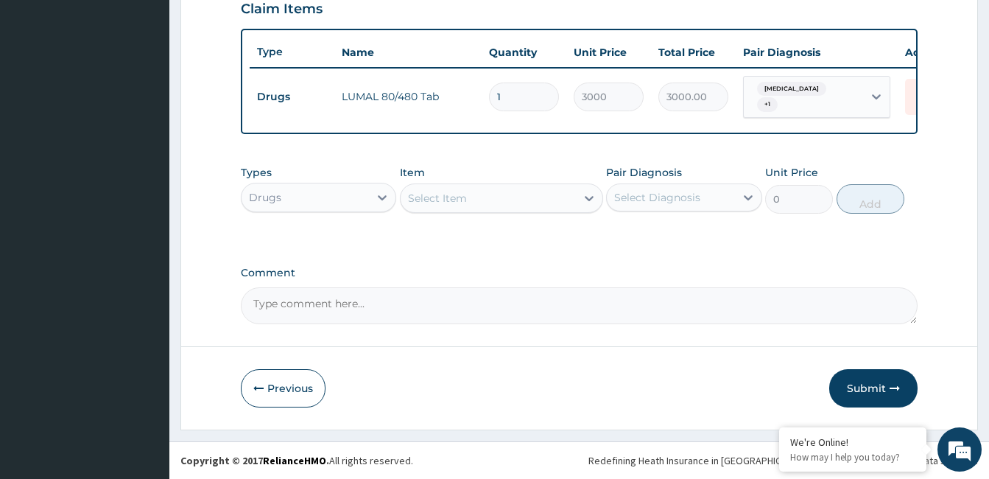
scroll to position [530, 0]
click at [490, 194] on div "Select Item" at bounding box center [488, 198] width 175 height 24
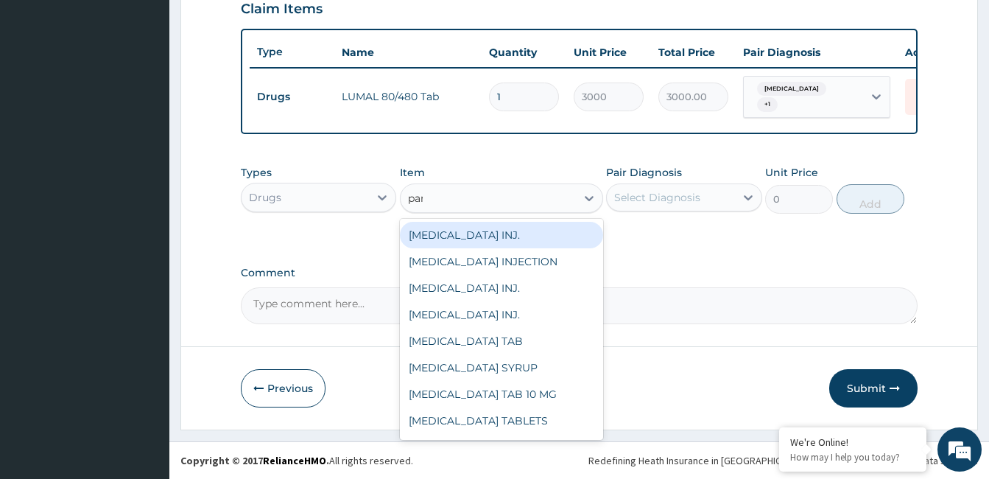
type input "para"
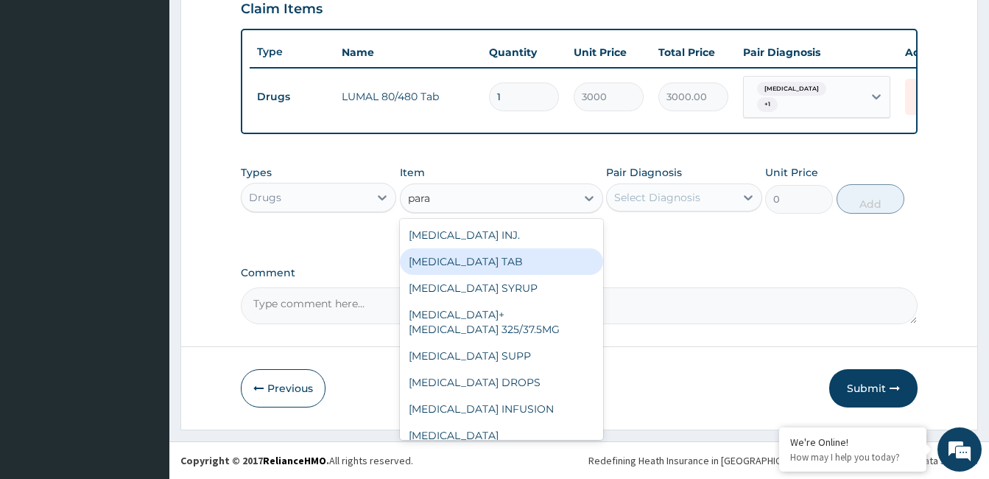
click at [498, 266] on div "PARACETAMOL TAB" at bounding box center [501, 261] width 203 height 27
type input "20"
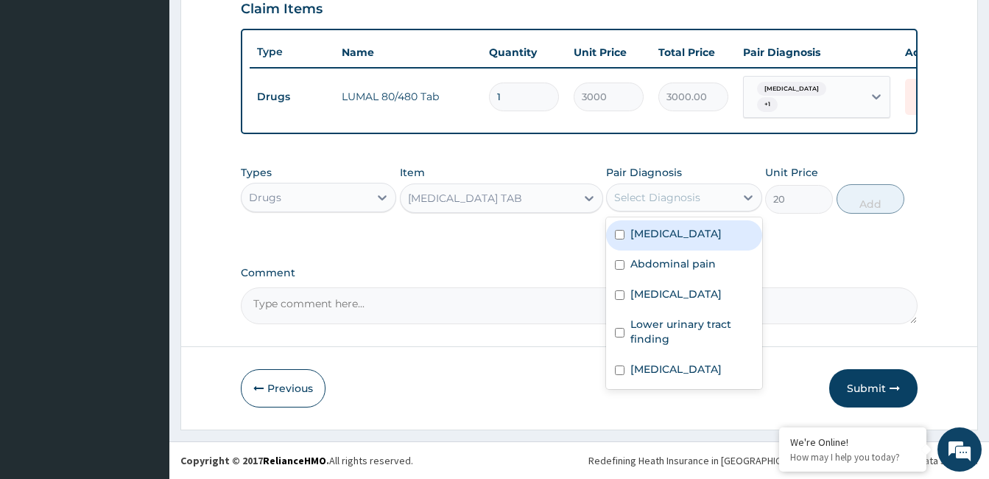
click at [641, 205] on div "Select Diagnosis" at bounding box center [657, 197] width 86 height 15
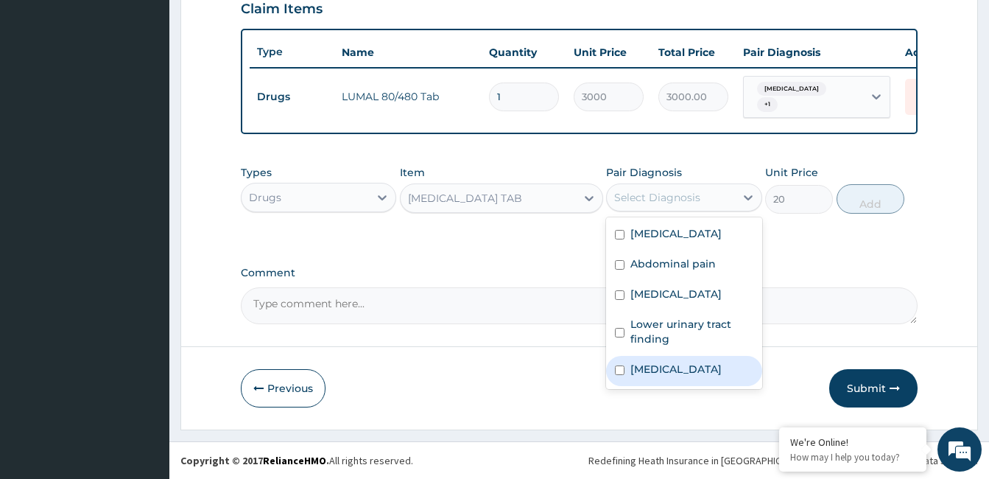
click at [651, 370] on label "Sepsis" at bounding box center [675, 369] width 91 height 15
checkbox input "true"
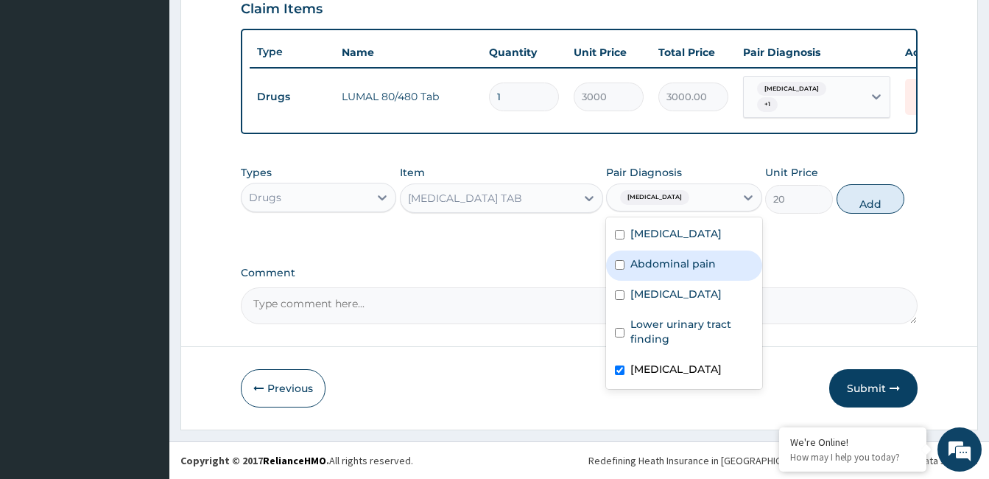
click at [666, 267] on label "Abdominal pain" at bounding box center [672, 263] width 85 height 15
checkbox input "true"
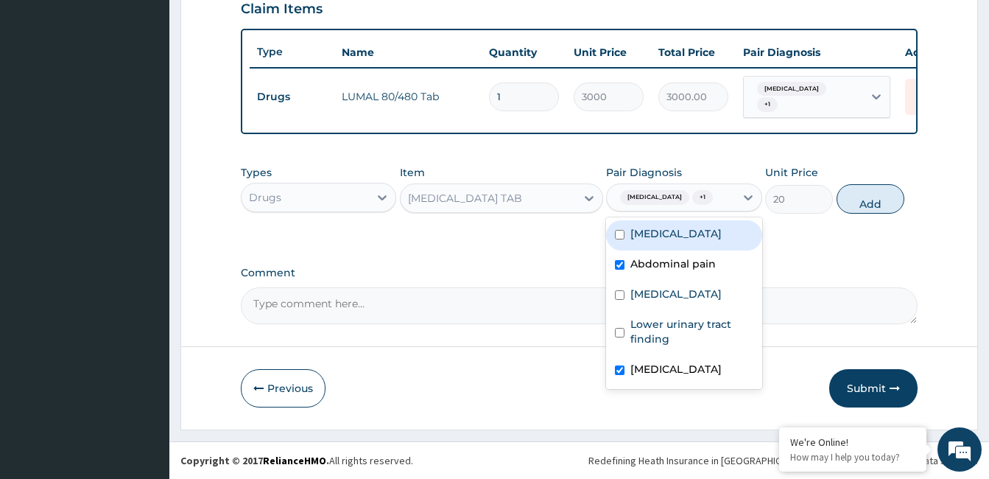
click at [671, 234] on label "Falciparum malaria" at bounding box center [675, 233] width 91 height 15
checkbox input "true"
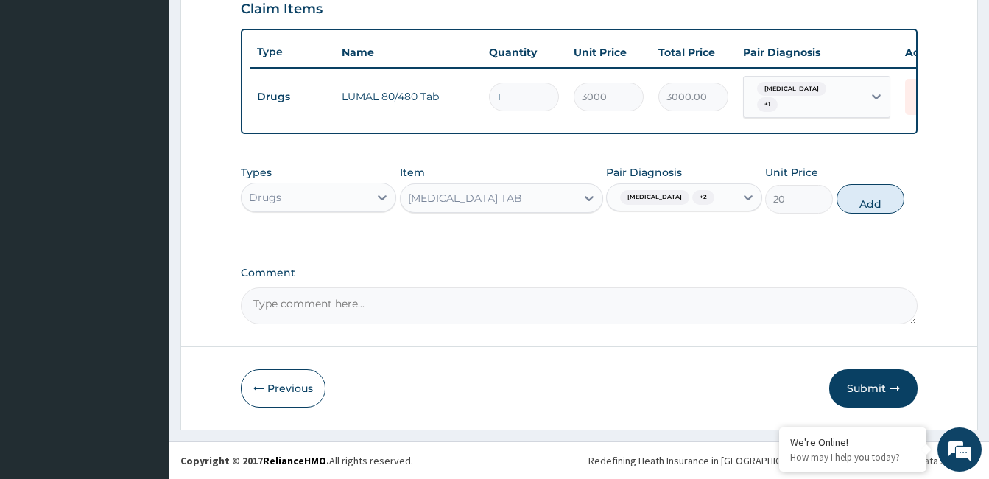
click at [852, 198] on button "Add" at bounding box center [870, 198] width 68 height 29
type input "0"
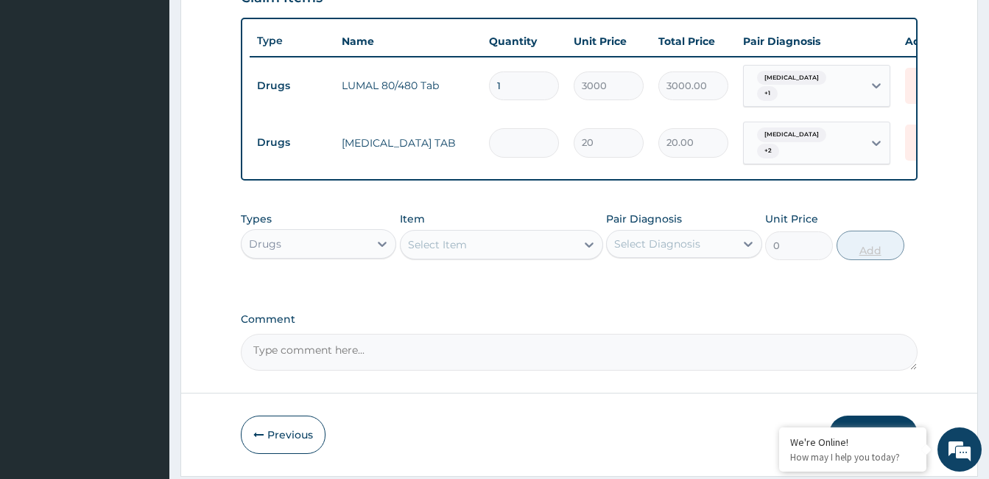
type input "0.00"
type input "2"
type input "40.00"
type input "24"
type input "480.00"
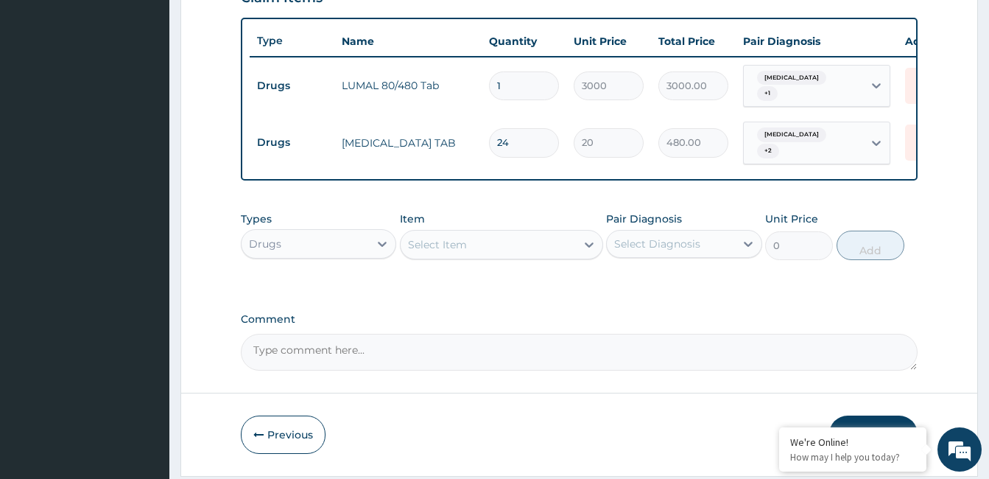
type input "24"
click at [438, 239] on div "Select Item" at bounding box center [488, 245] width 175 height 24
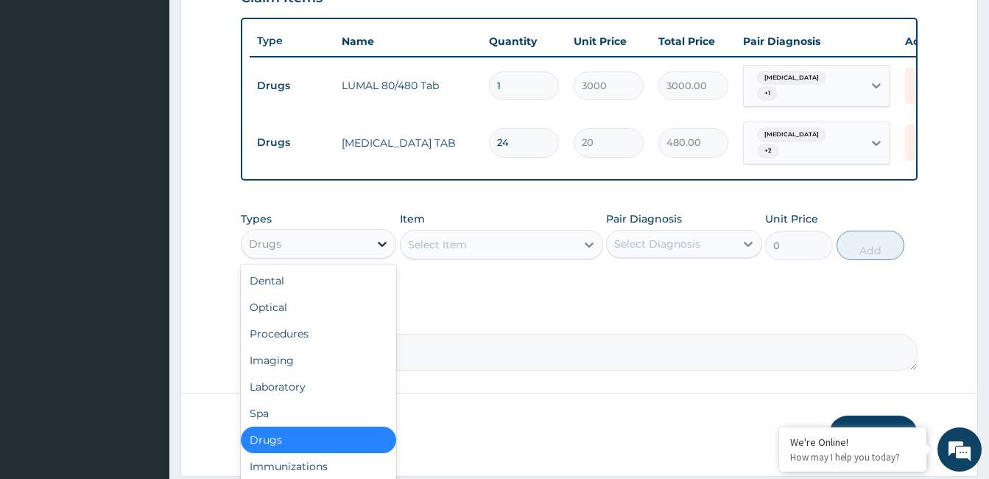
click at [382, 247] on icon at bounding box center [382, 243] width 15 height 15
click at [332, 357] on div "Imaging" at bounding box center [318, 360] width 155 height 27
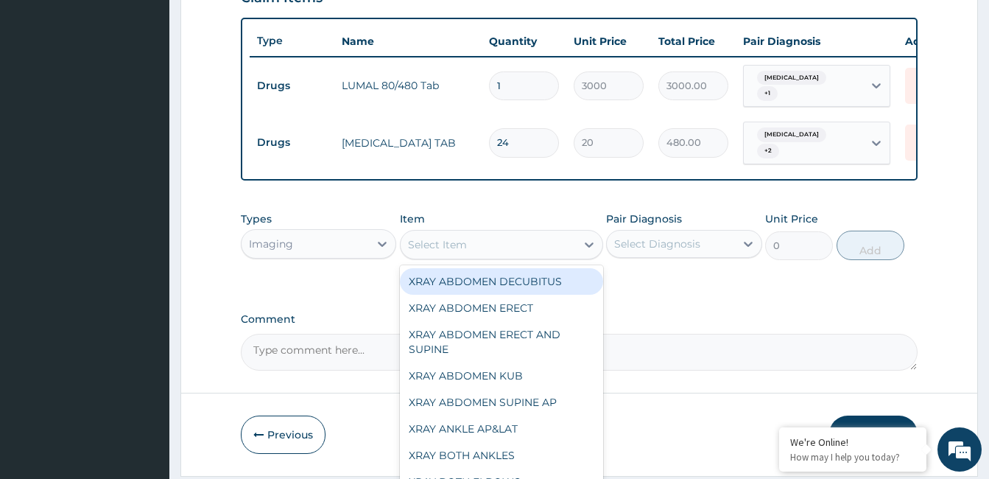
click at [504, 243] on div "Select Item" at bounding box center [488, 245] width 175 height 24
type input "abdo"
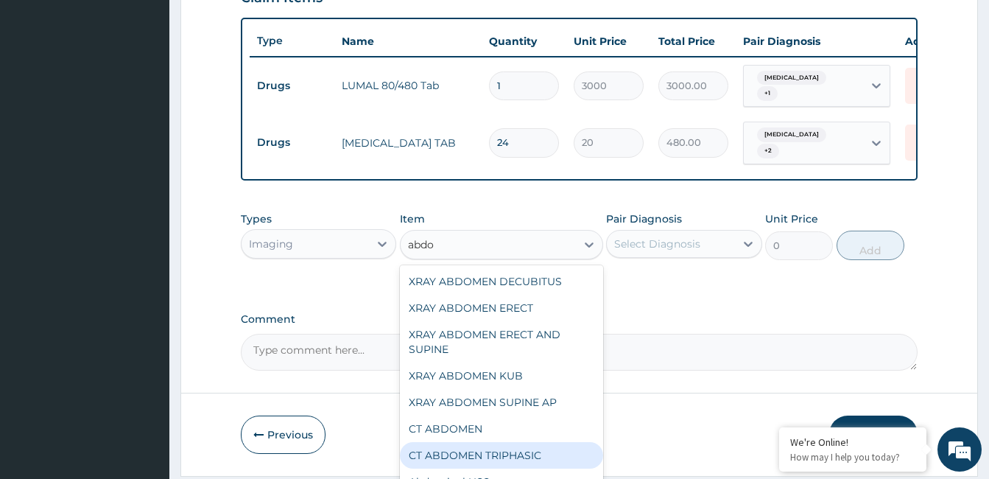
scroll to position [38, 0]
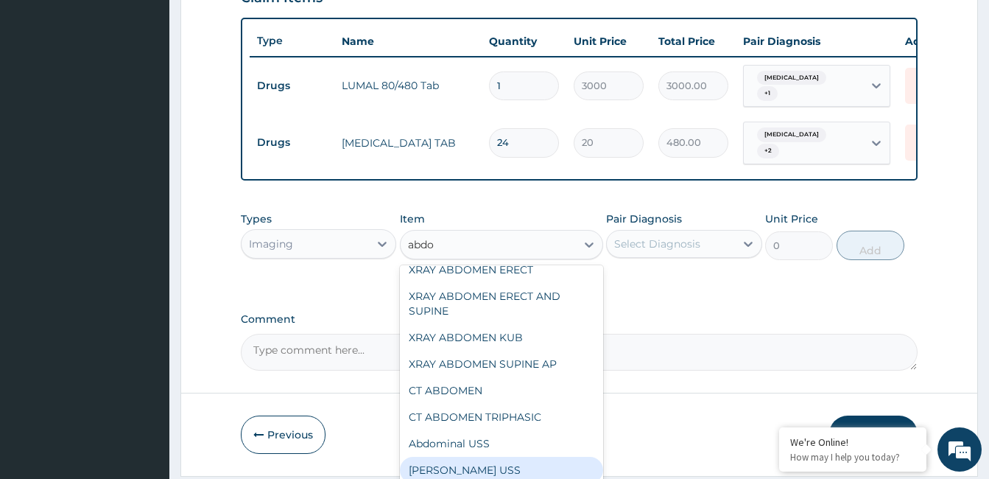
click at [552, 465] on div "Abdomino-Pelvic USS" at bounding box center [501, 469] width 203 height 27
type input "20000"
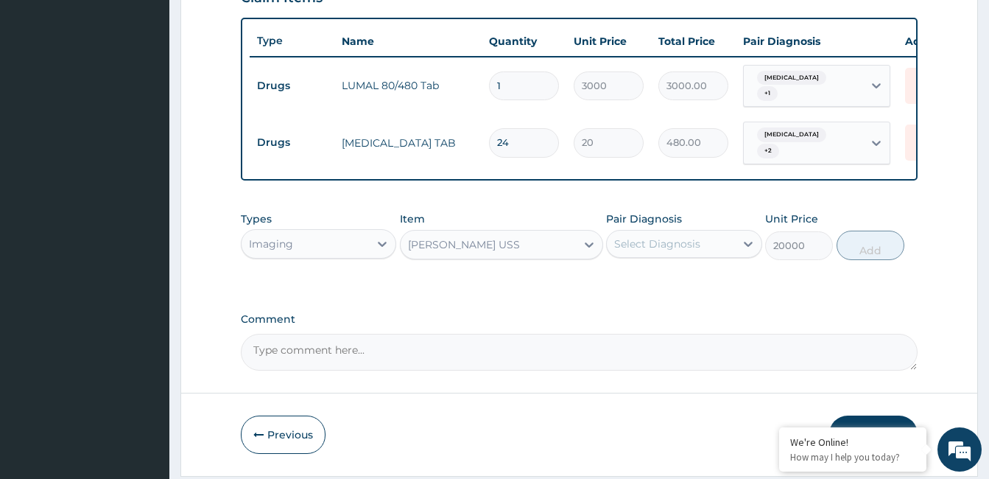
click at [710, 250] on div "Select Diagnosis" at bounding box center [670, 244] width 127 height 24
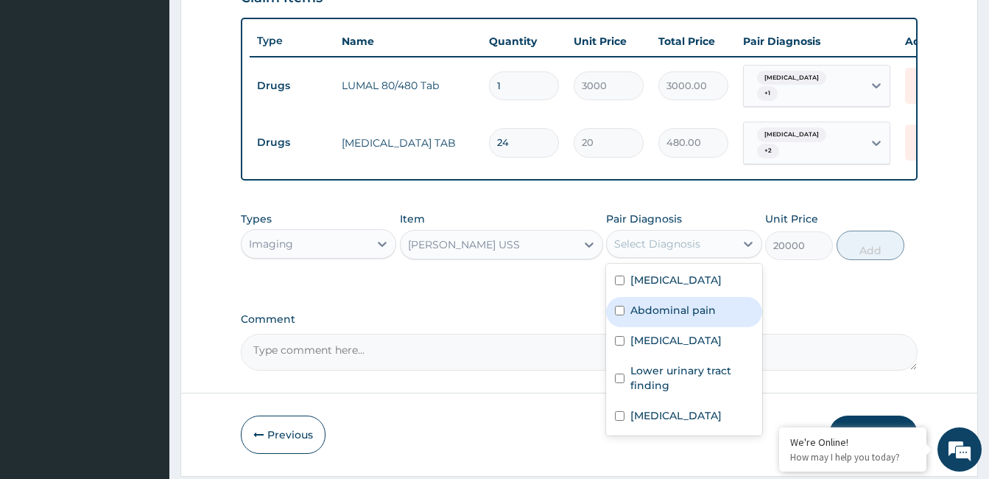
click at [688, 312] on label "Abdominal pain" at bounding box center [672, 310] width 85 height 15
checkbox input "true"
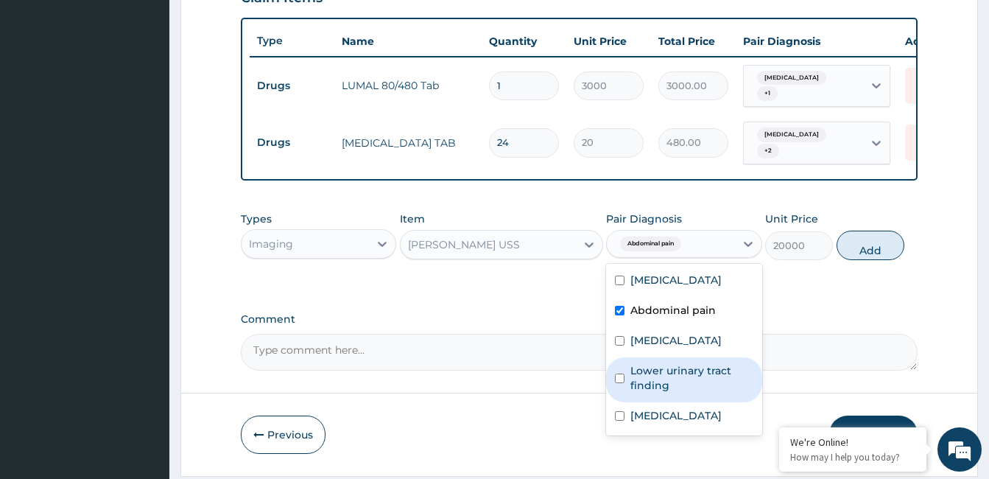
click at [675, 378] on label "Lower urinary tract finding" at bounding box center [691, 377] width 122 height 29
checkbox input "true"
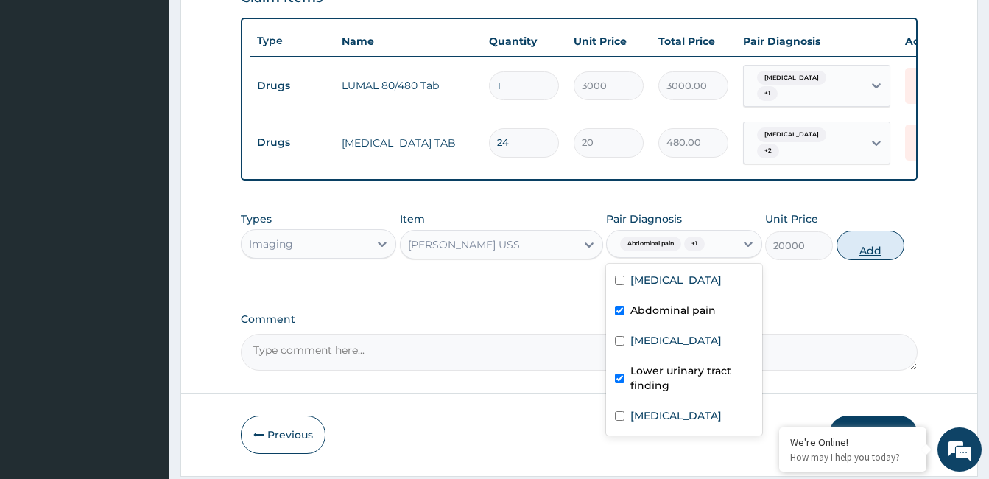
click at [857, 252] on button "Add" at bounding box center [870, 244] width 68 height 29
type input "0"
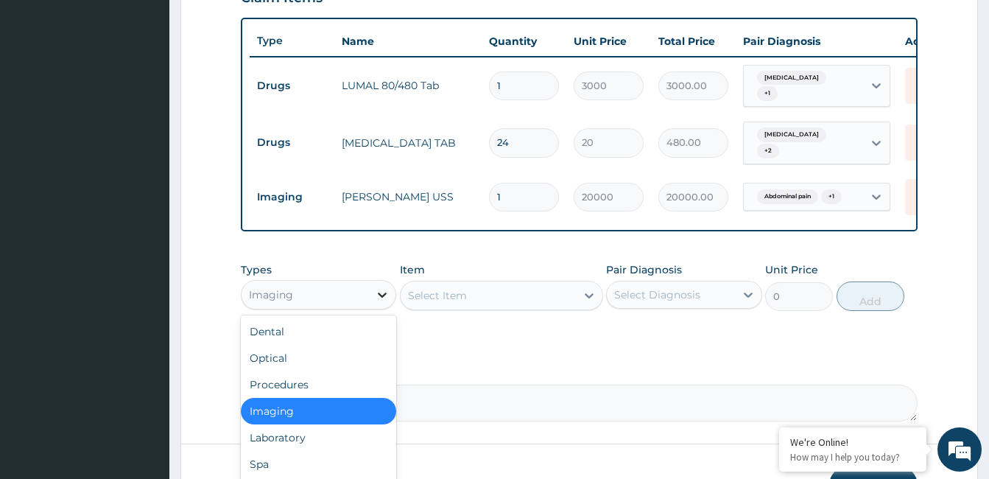
click at [382, 297] on icon at bounding box center [382, 294] width 15 height 15
click at [357, 387] on div "Procedures" at bounding box center [318, 384] width 155 height 27
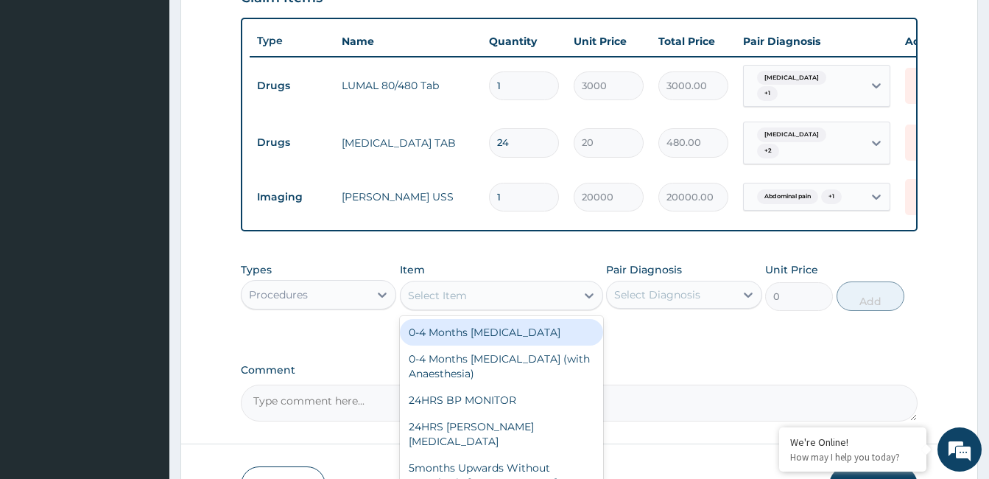
click at [474, 306] on div "Select Item" at bounding box center [488, 295] width 175 height 24
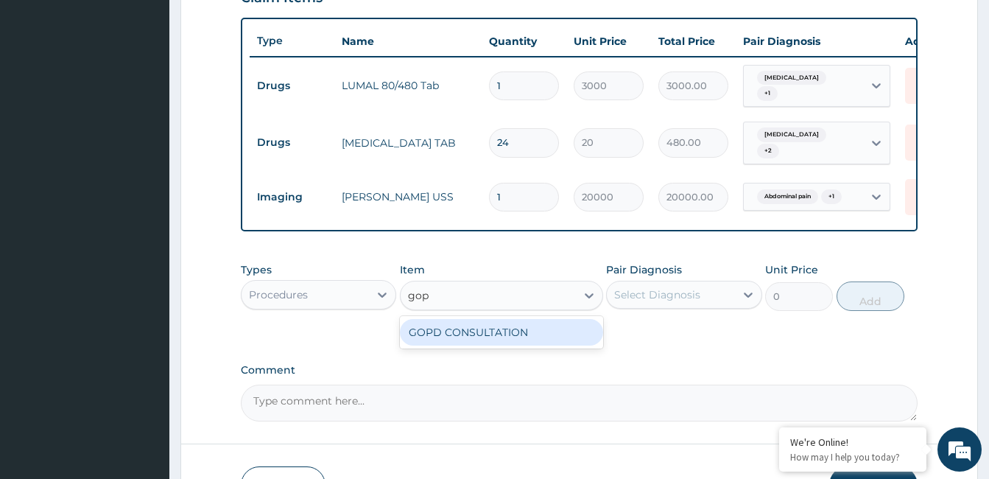
type input "gopd"
click at [492, 339] on div "GOPD CONSULTATION" at bounding box center [501, 332] width 203 height 27
type input "10000"
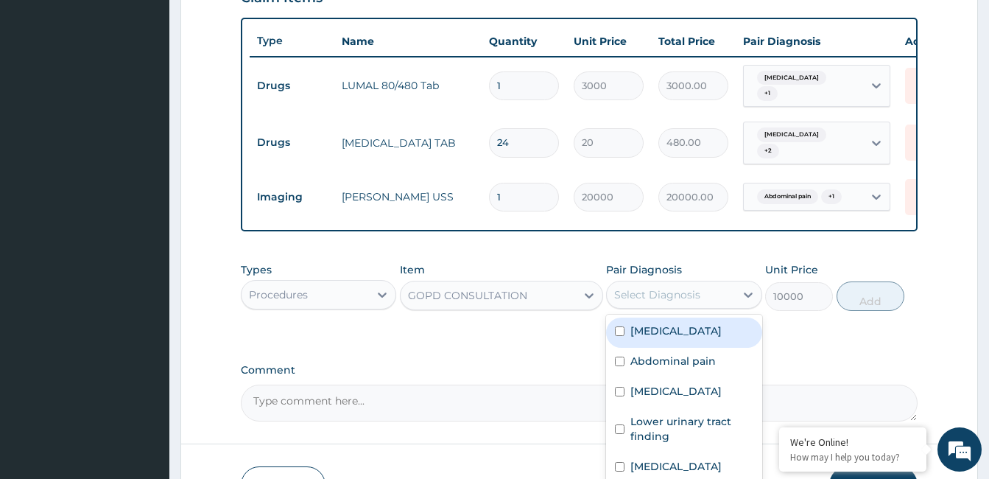
click at [700, 290] on div "Select Diagnosis" at bounding box center [670, 295] width 127 height 24
click at [694, 337] on label "Falciparum malaria" at bounding box center [675, 330] width 91 height 15
checkbox input "true"
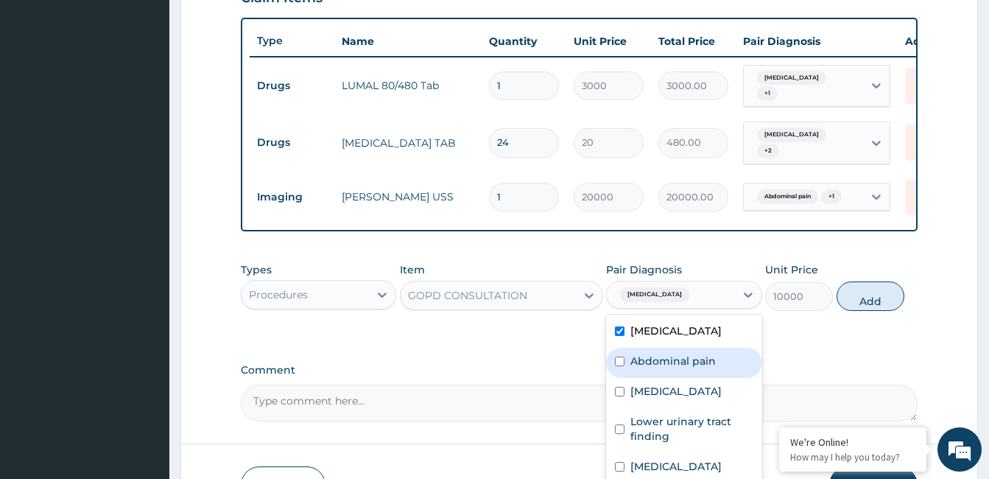
click at [693, 363] on label "Abdominal pain" at bounding box center [672, 360] width 85 height 15
checkbox input "true"
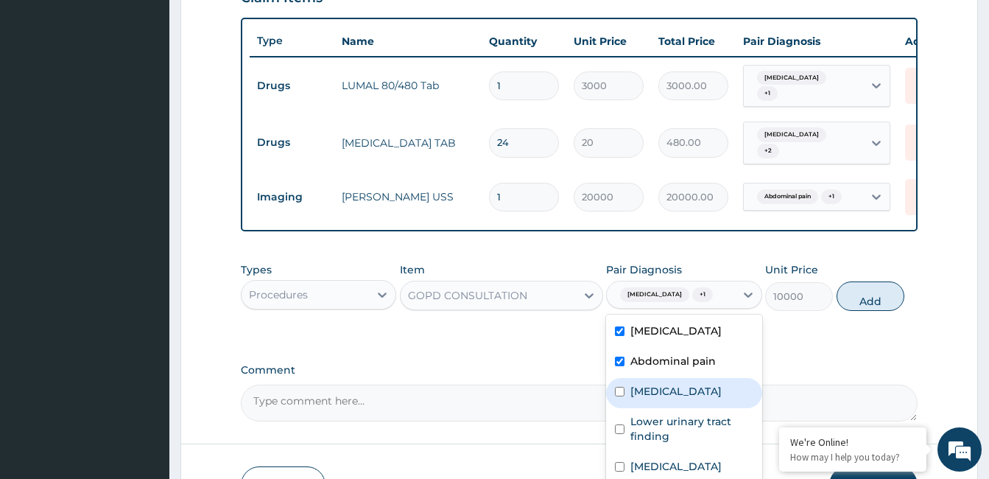
click at [690, 393] on label "Typhoid fever" at bounding box center [675, 391] width 91 height 15
checkbox input "true"
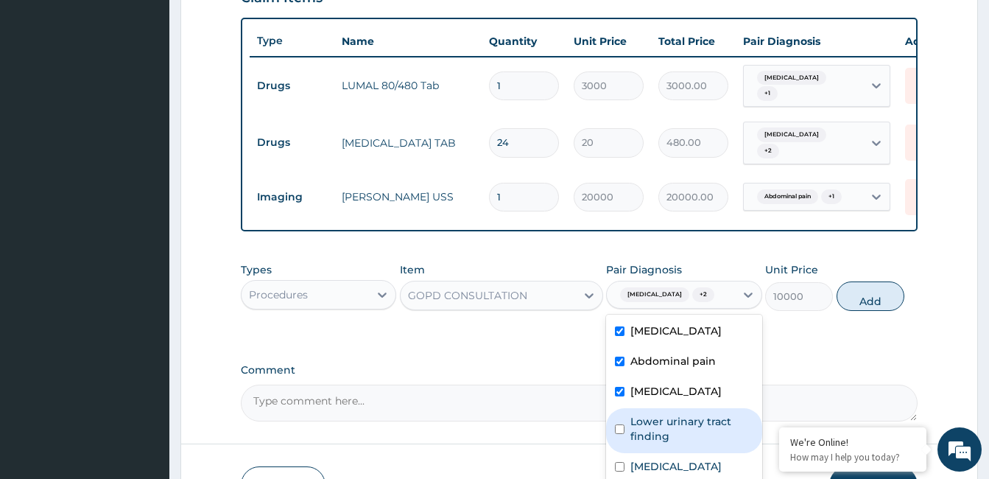
click at [689, 420] on label "Lower urinary tract finding" at bounding box center [691, 428] width 122 height 29
checkbox input "true"
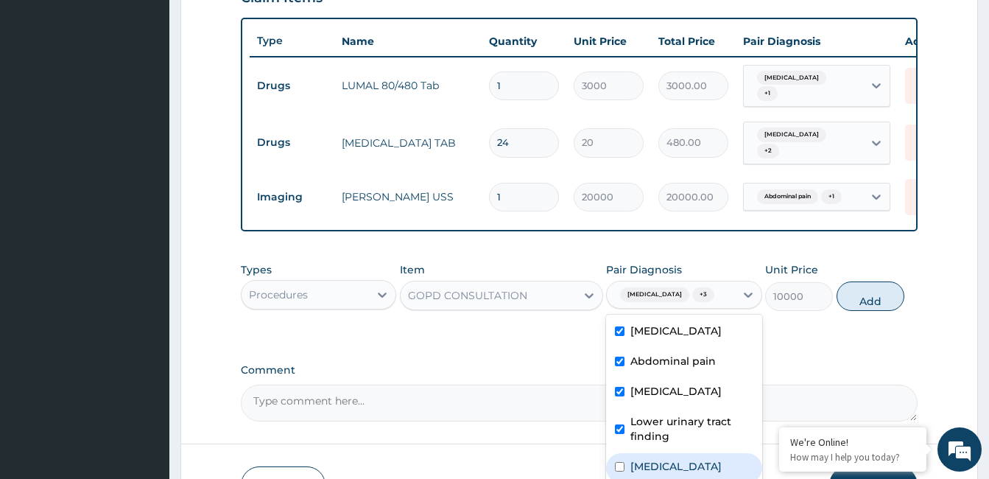
click at [673, 464] on div "Sepsis" at bounding box center [683, 468] width 155 height 30
checkbox input "true"
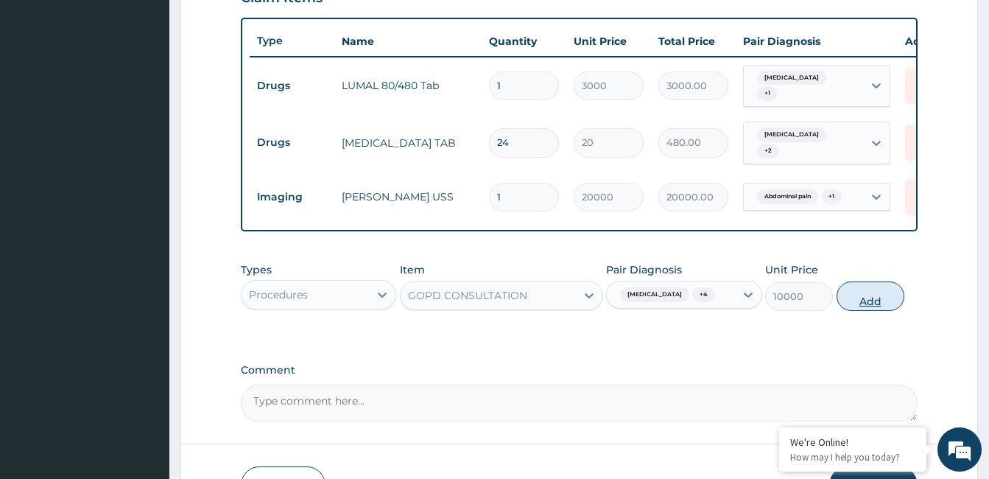
click at [878, 309] on button "Add" at bounding box center [870, 295] width 68 height 29
type input "0"
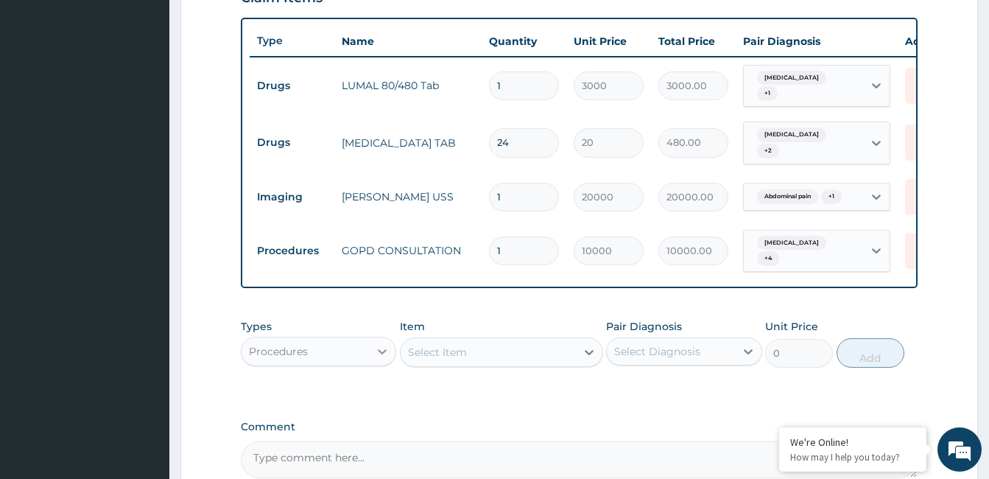
click at [381, 354] on icon at bounding box center [382, 351] width 9 height 5
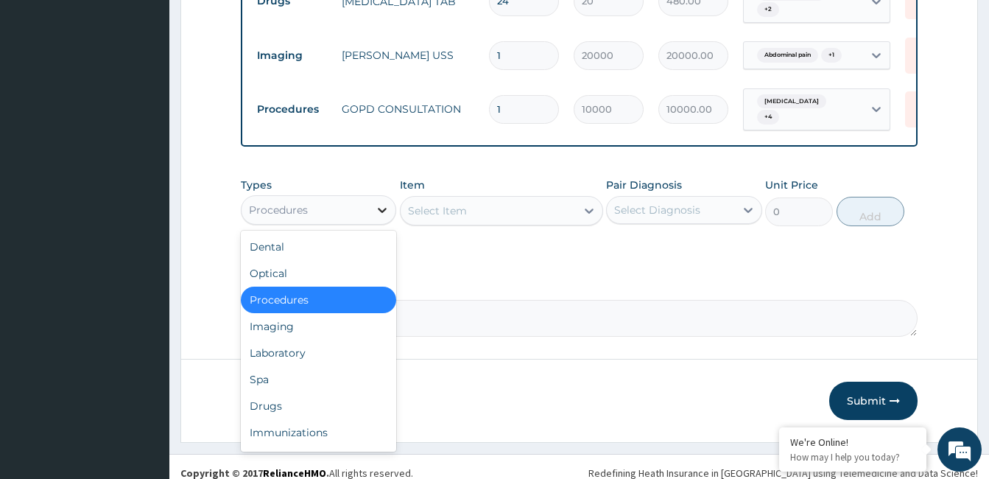
scroll to position [677, 0]
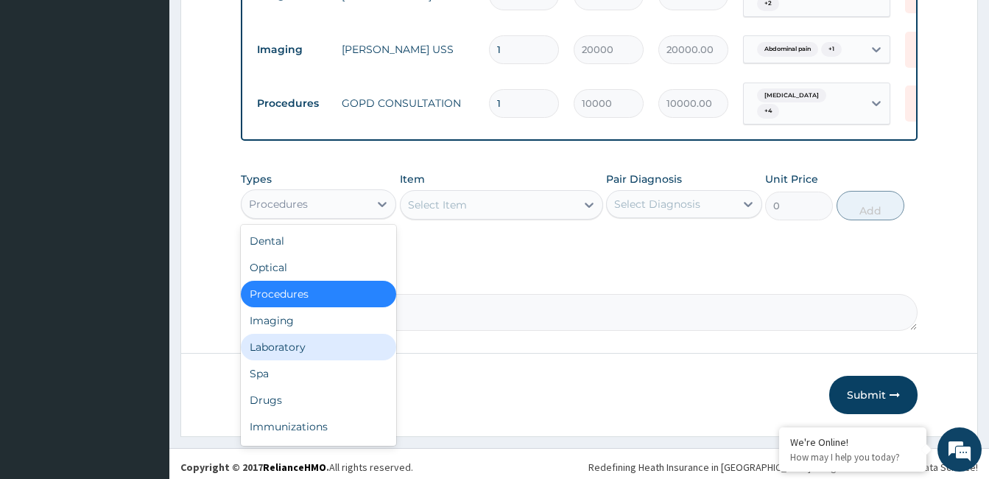
click at [328, 352] on div "Laboratory" at bounding box center [318, 347] width 155 height 27
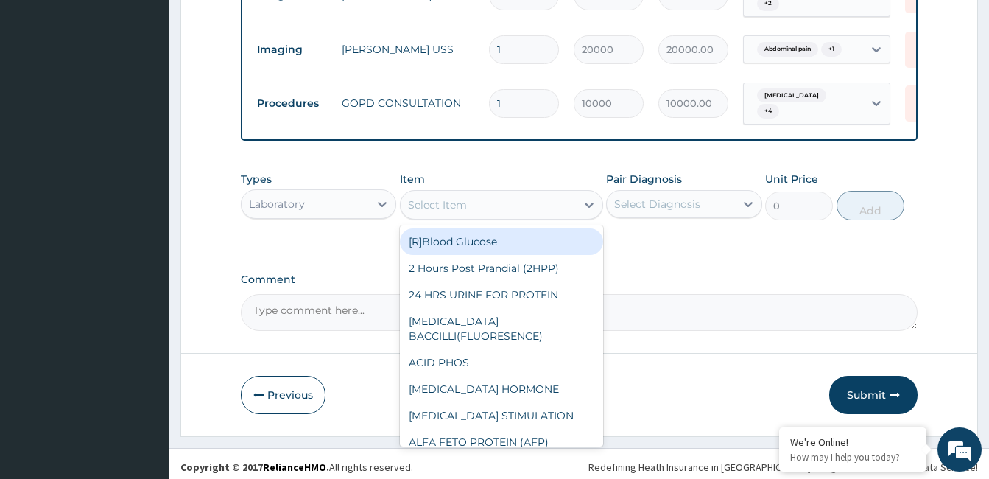
click at [494, 202] on div "Select Item" at bounding box center [488, 205] width 175 height 24
type input "t"
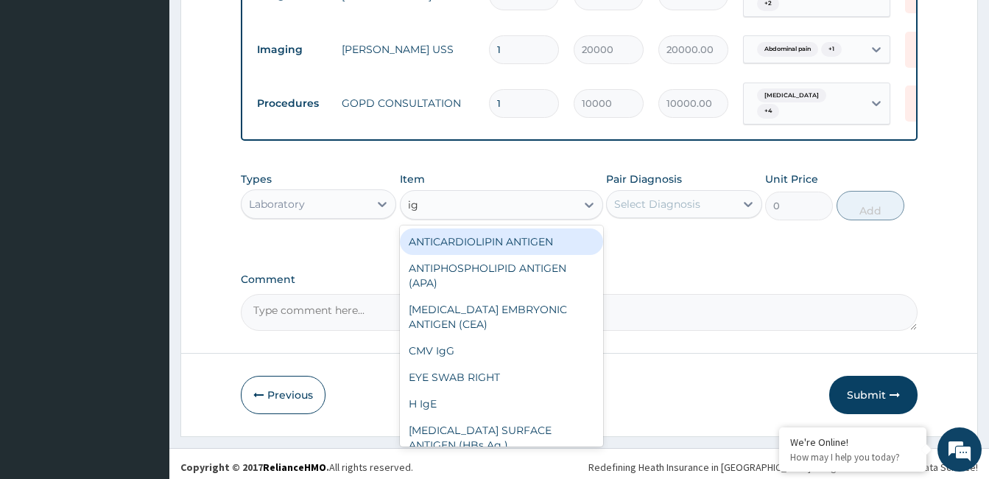
type input "igg"
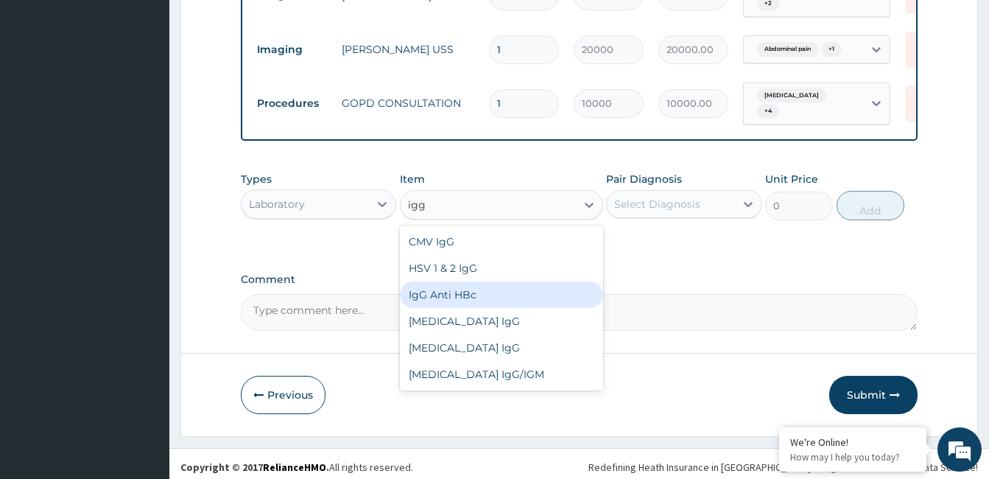
click at [473, 300] on div "IgG Anti HBc" at bounding box center [501, 294] width 203 height 27
type input "15000"
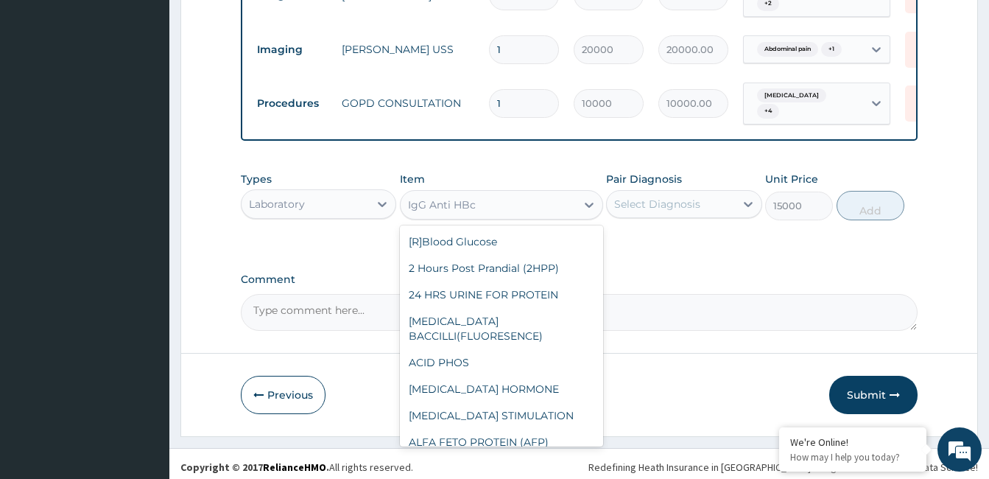
click at [485, 209] on div "IgG Anti HBc" at bounding box center [488, 205] width 175 height 24
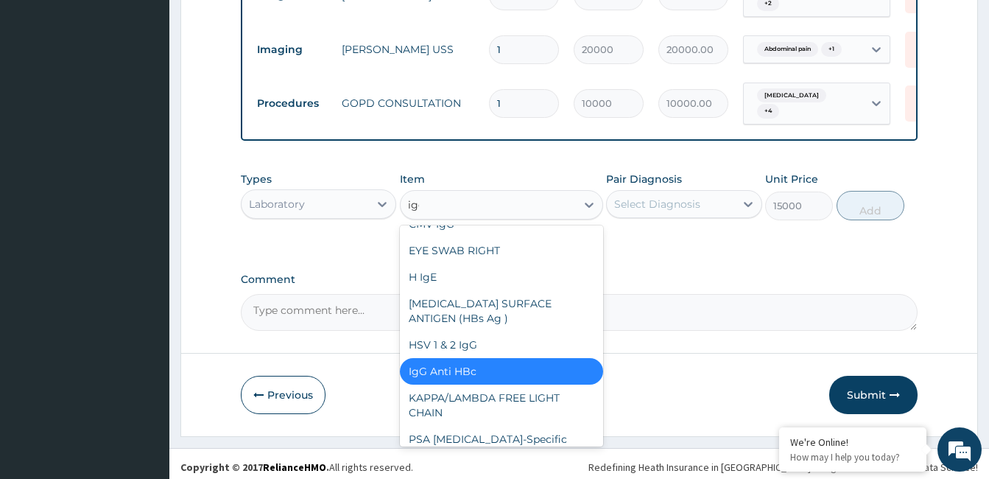
scroll to position [0, 0]
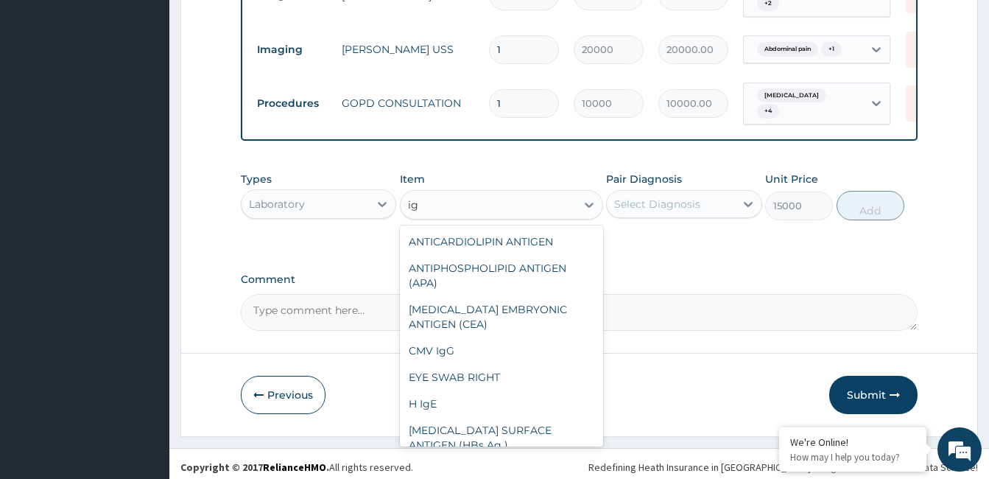
type input "i"
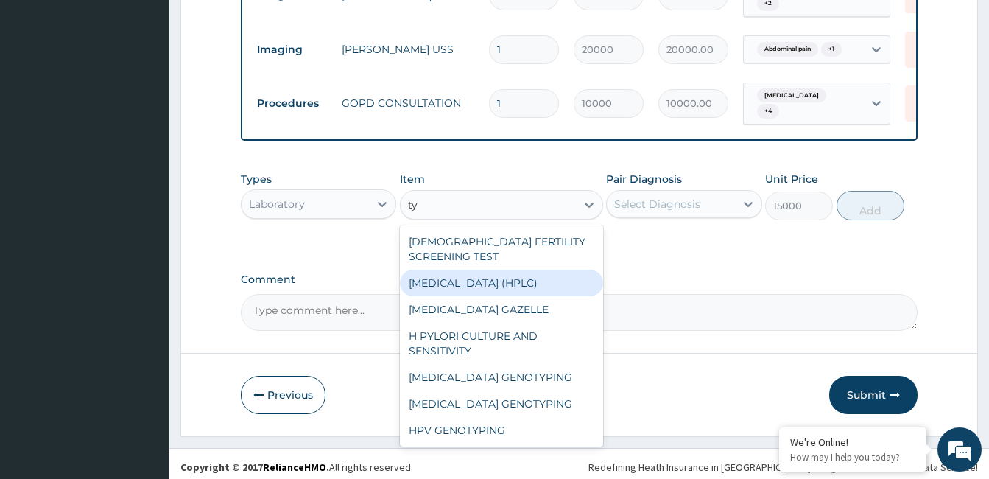
type input "t"
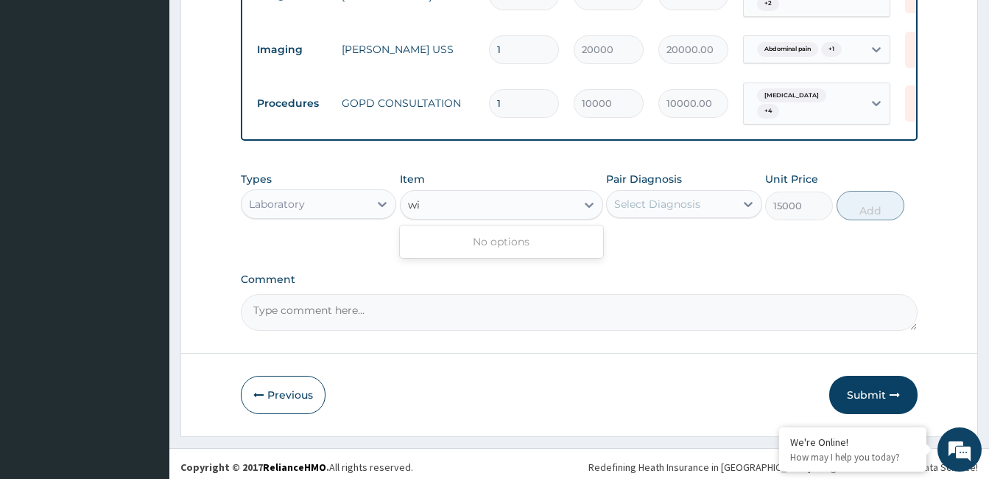
type input "w"
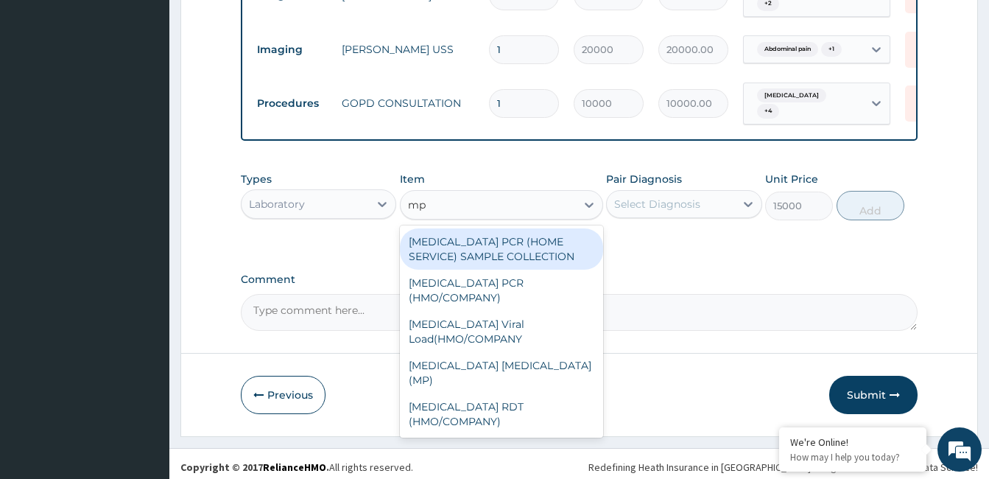
type input "m"
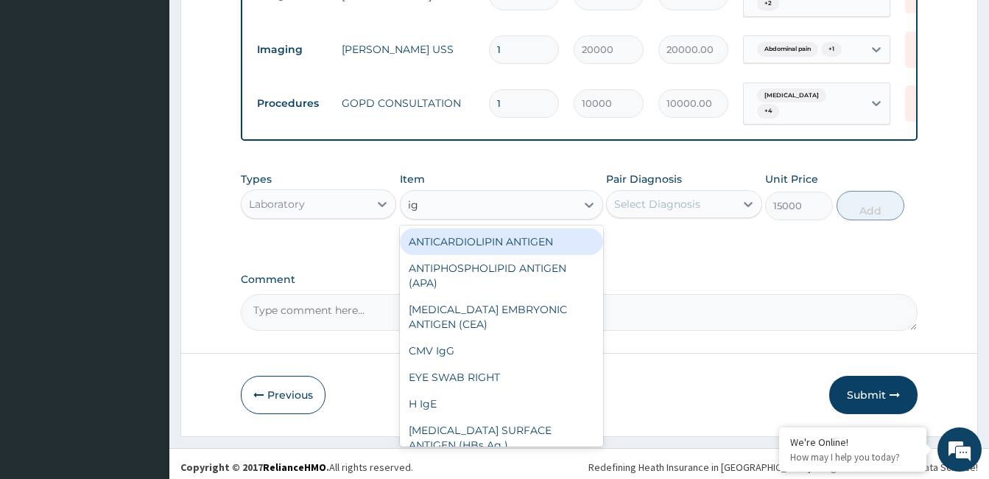
type input "igg"
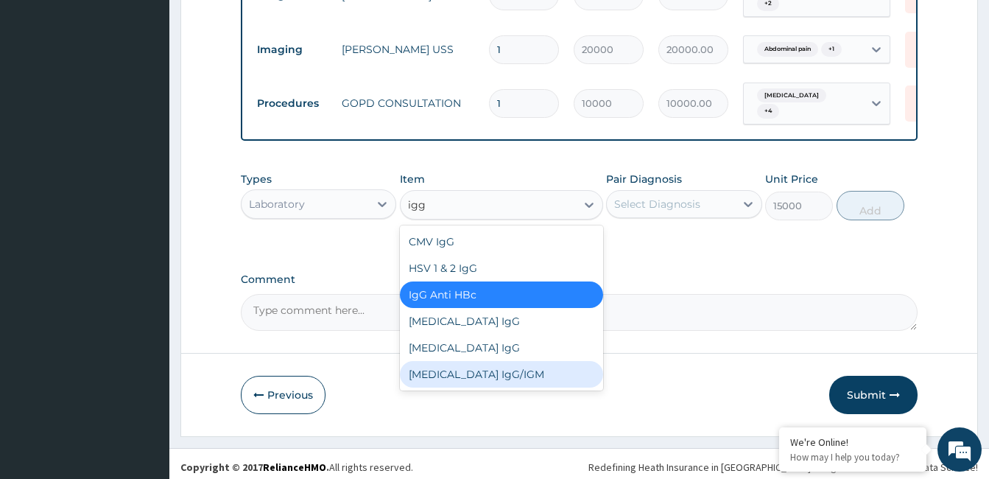
click at [521, 385] on div "TOXOPLASMA IgG/IGM" at bounding box center [501, 374] width 203 height 27
type input "70000"
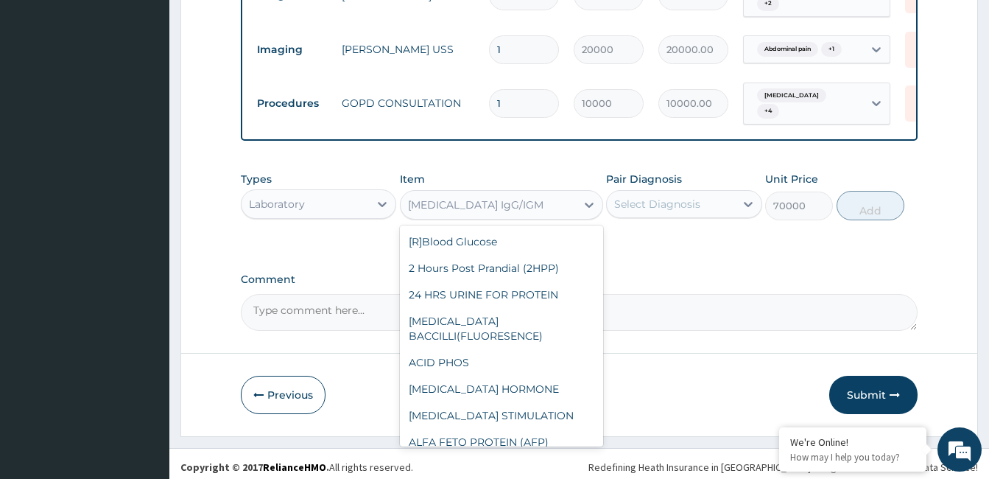
click at [552, 212] on div "TOXOPLASMA IgG/IGM" at bounding box center [488, 205] width 175 height 24
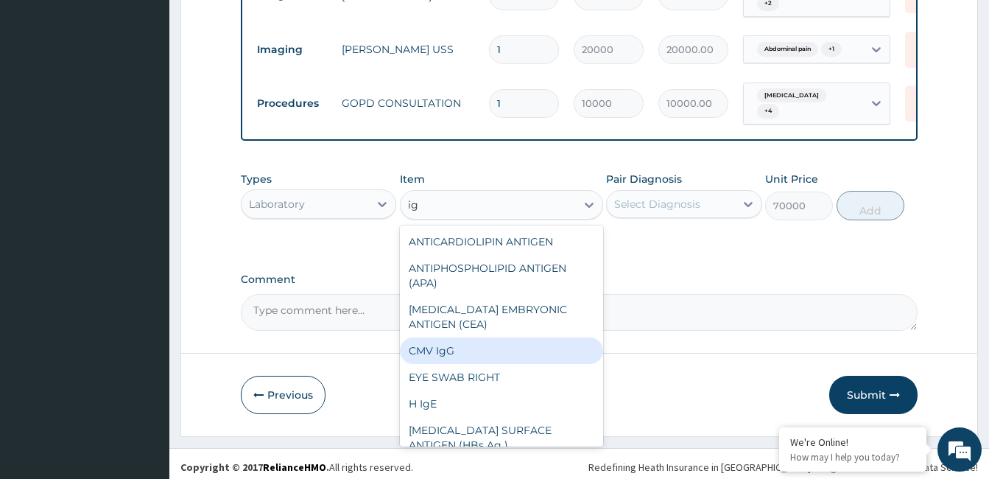
type input "i"
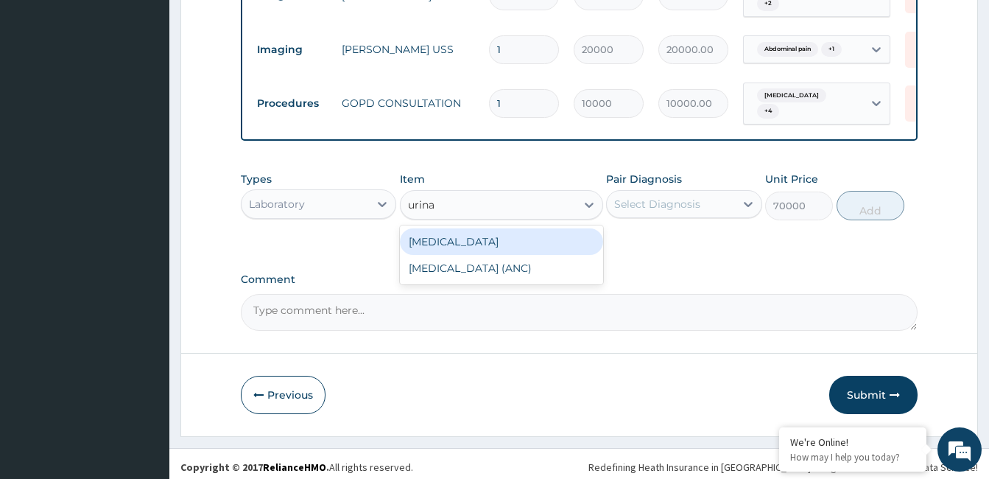
type input "urin"
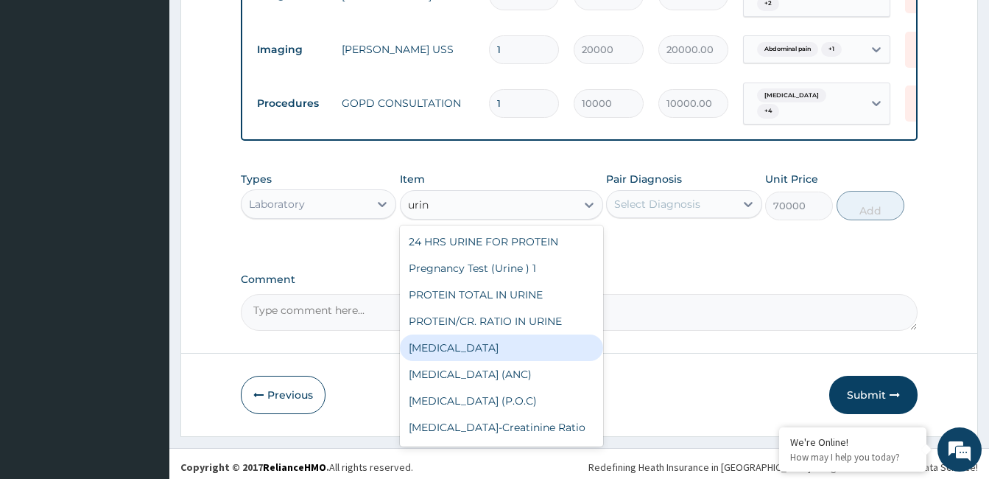
click at [461, 353] on div "URINALYSIS" at bounding box center [501, 347] width 203 height 27
type input "4000"
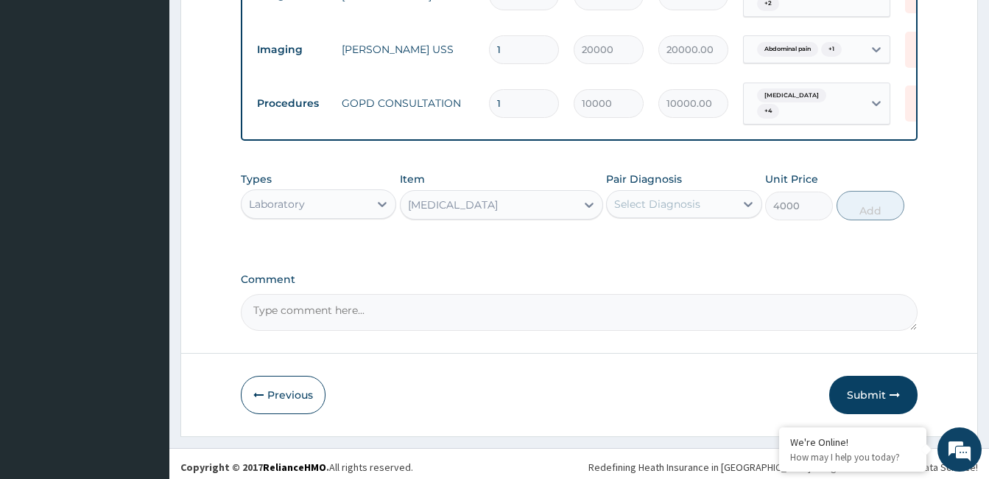
click at [669, 211] on div "Select Diagnosis" at bounding box center [657, 204] width 86 height 15
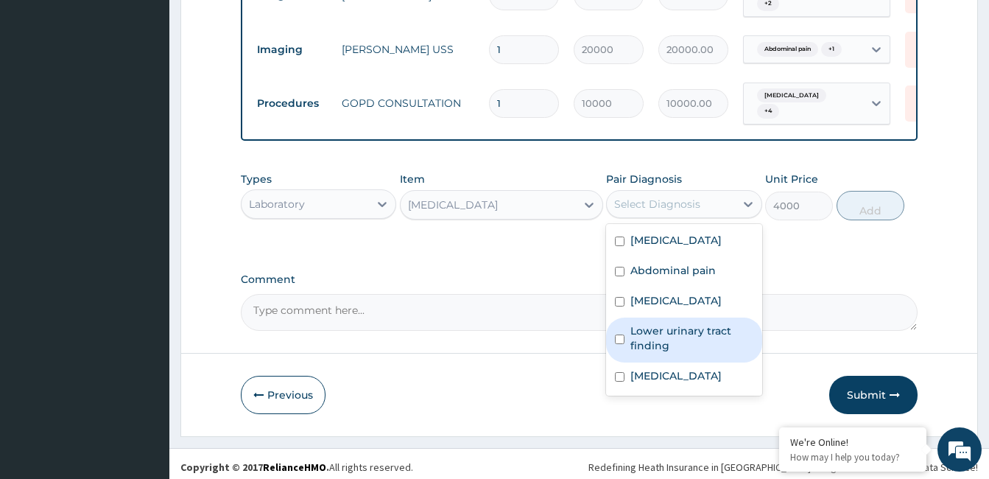
click at [666, 343] on label "Lower urinary tract finding" at bounding box center [691, 337] width 122 height 29
checkbox input "true"
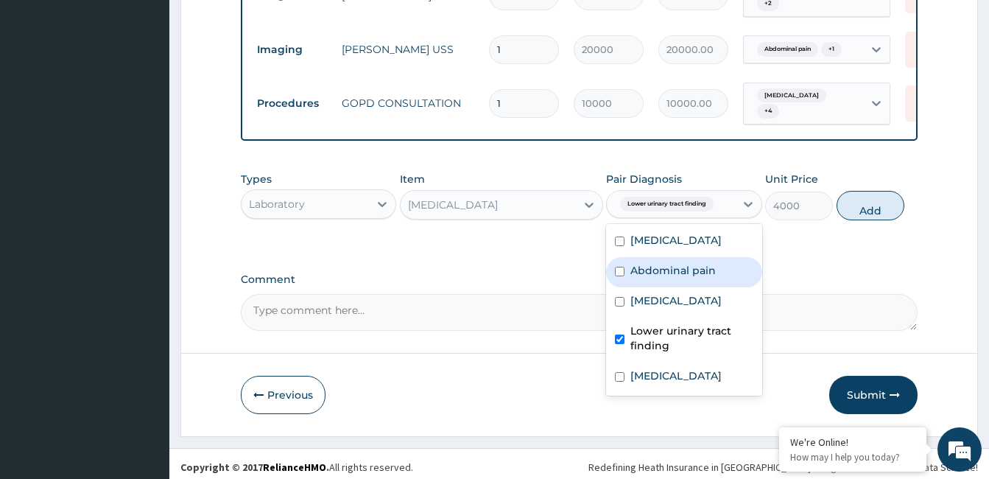
click at [674, 277] on label "Abdominal pain" at bounding box center [672, 270] width 85 height 15
checkbox input "true"
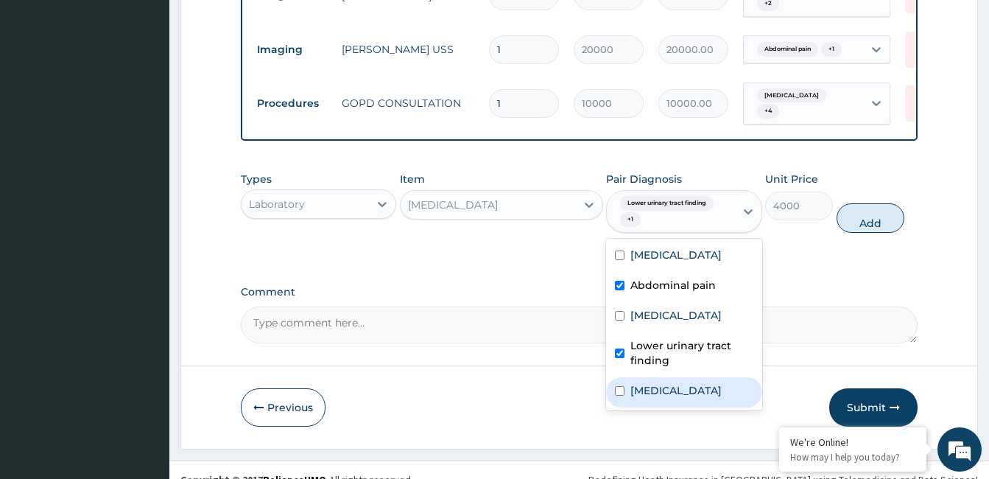
click at [674, 389] on div "Sepsis" at bounding box center [683, 392] width 155 height 30
checkbox input "true"
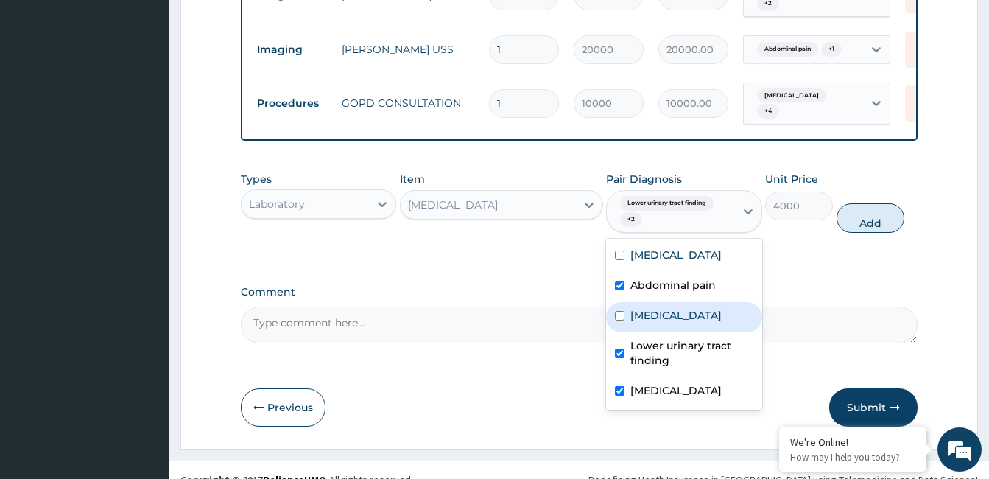
click at [859, 226] on button "Add" at bounding box center [870, 217] width 68 height 29
type input "0"
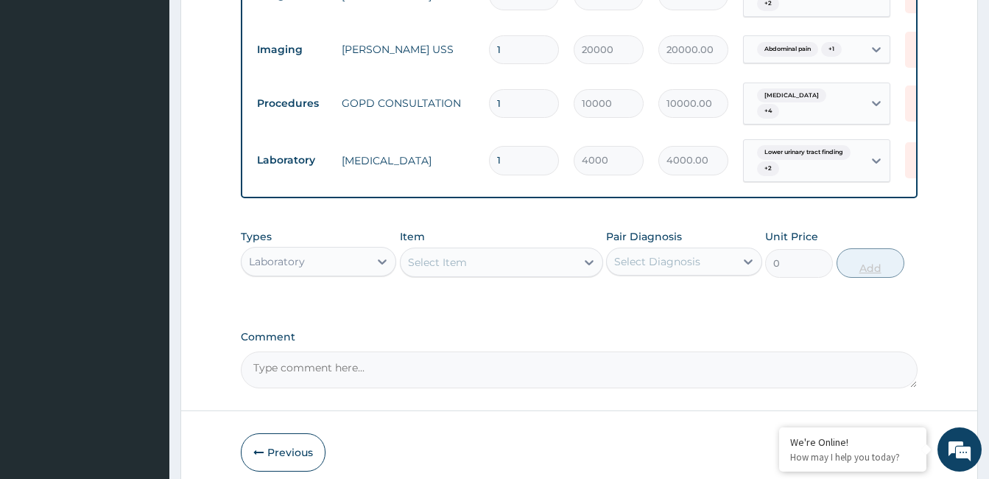
type input "0.00"
type input "1"
type input "4000.00"
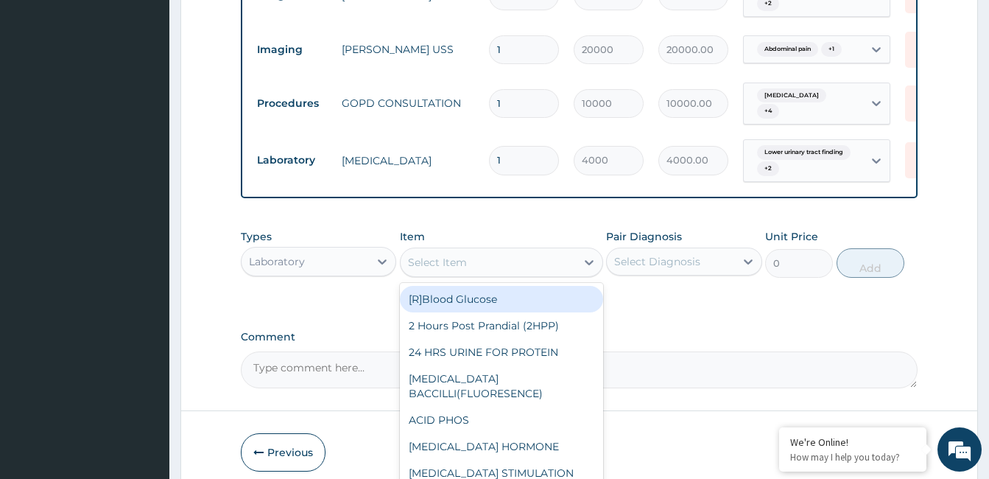
click at [508, 262] on div "Select Item" at bounding box center [488, 262] width 175 height 24
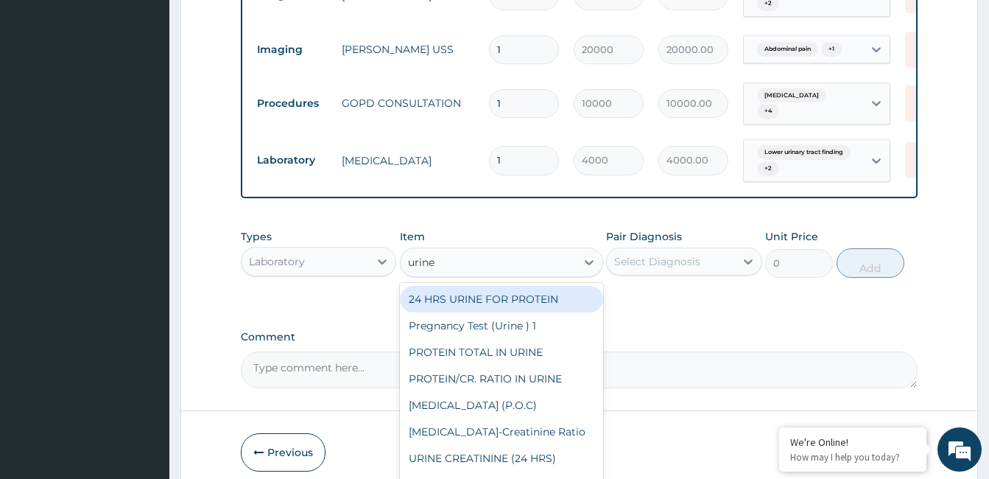
type input "urine m"
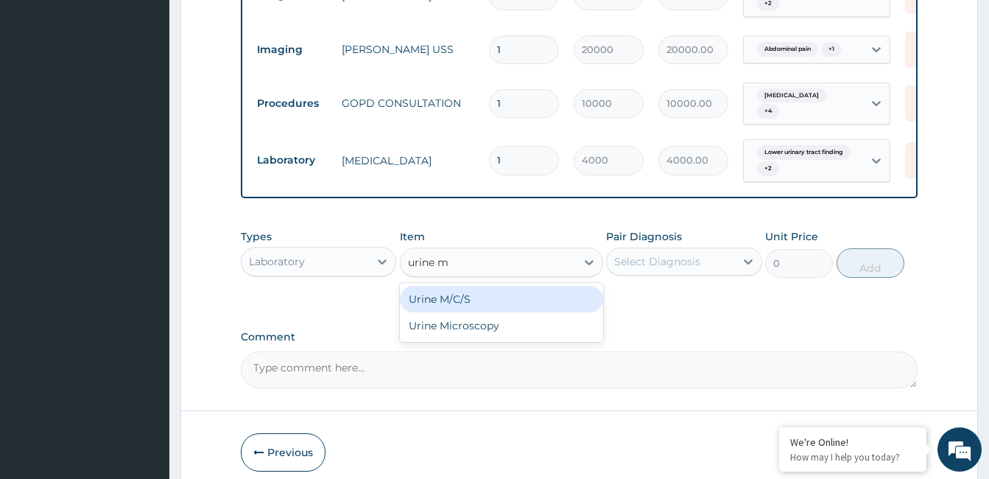
click at [501, 303] on div "Urine M/C/S" at bounding box center [501, 299] width 203 height 27
type input "15000"
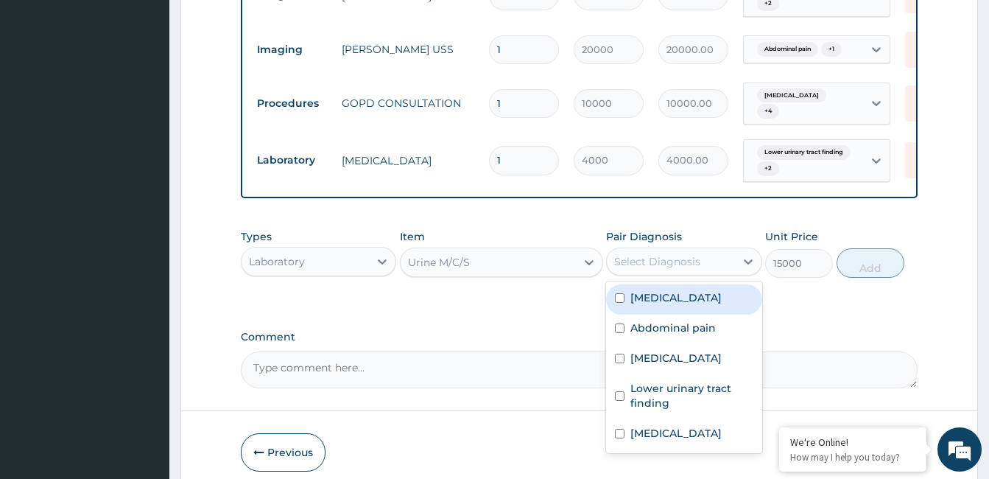
click at [683, 265] on div "Select Diagnosis" at bounding box center [657, 261] width 86 height 15
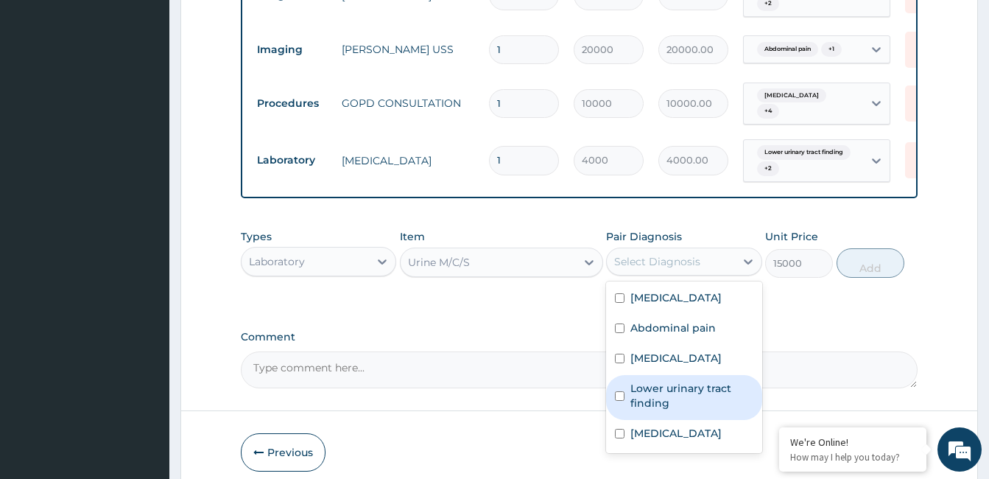
click at [670, 387] on label "Lower urinary tract finding" at bounding box center [691, 395] width 122 height 29
checkbox input "true"
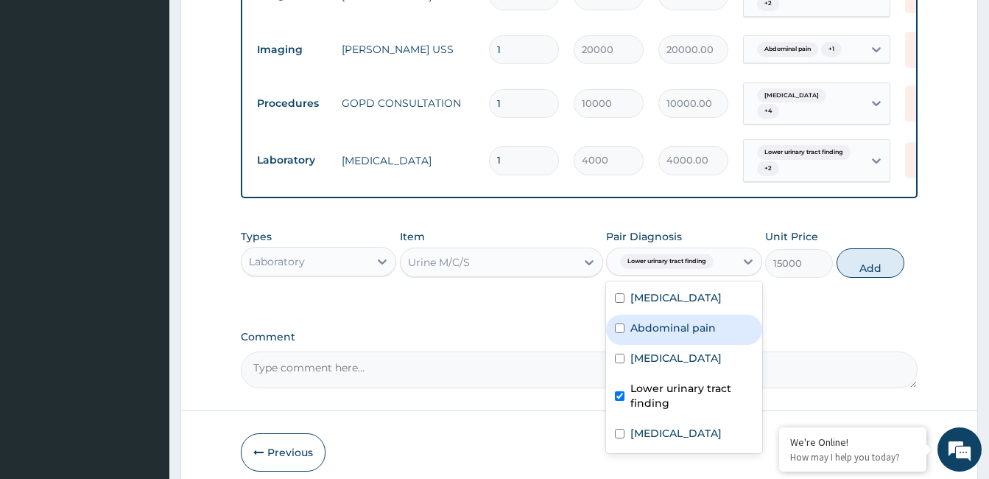
click at [671, 335] on label "Abdominal pain" at bounding box center [672, 327] width 85 height 15
checkbox input "true"
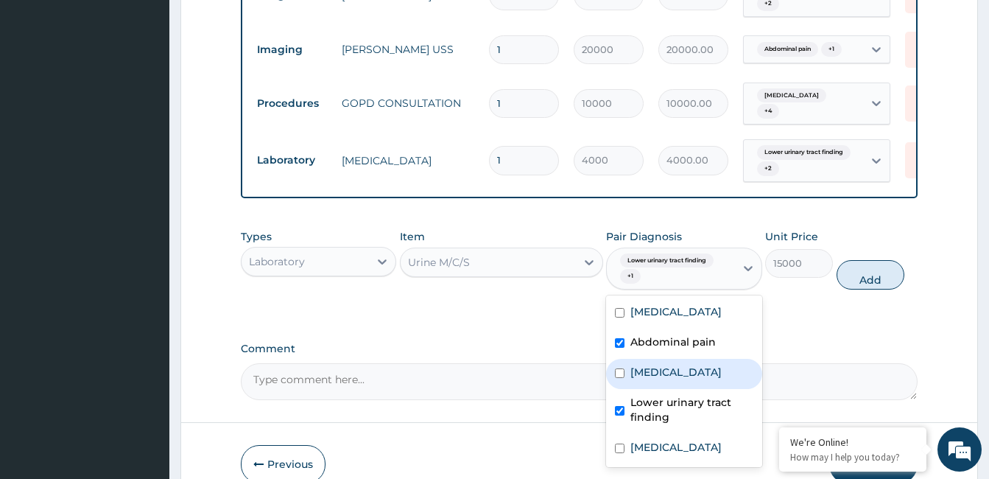
click at [671, 374] on label "Typhoid fever" at bounding box center [675, 371] width 91 height 15
checkbox input "true"
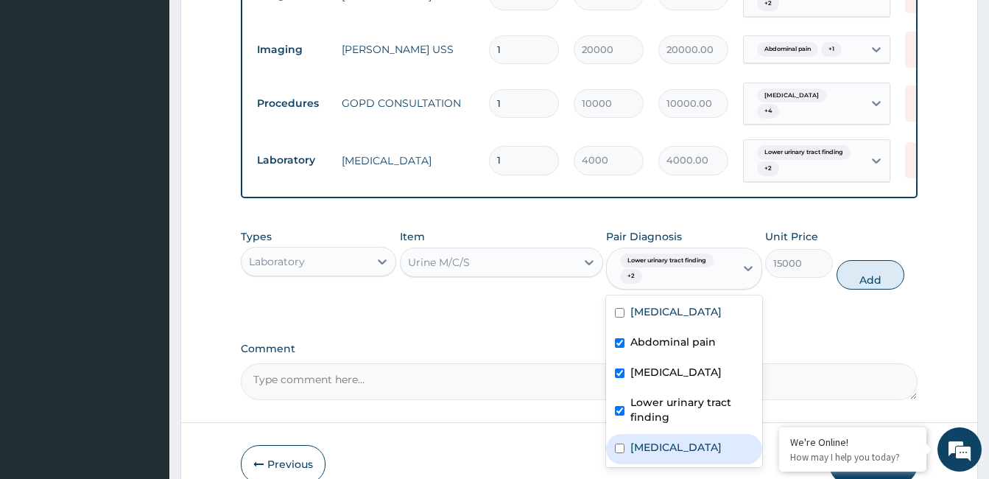
click at [672, 443] on div "Sepsis" at bounding box center [683, 449] width 155 height 30
checkbox input "true"
click at [850, 289] on button "Add" at bounding box center [870, 274] width 68 height 29
type input "0"
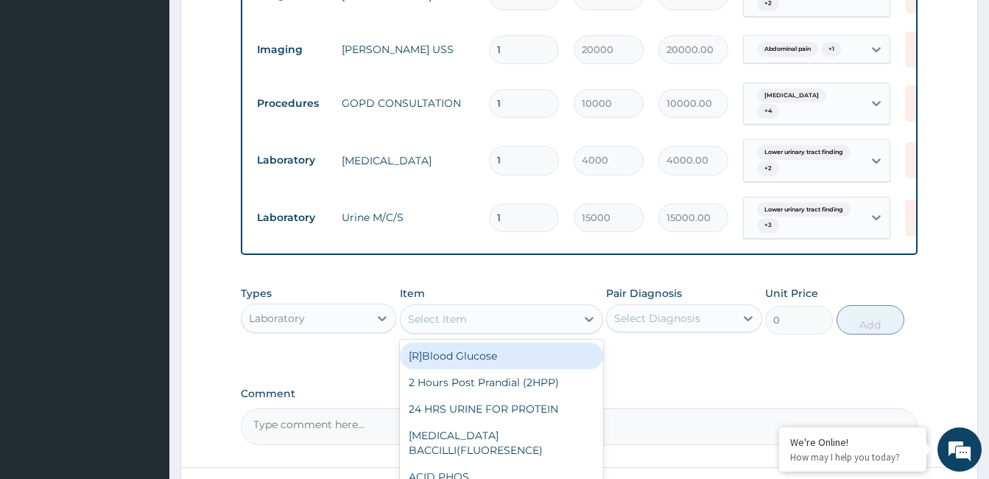
click at [533, 331] on div "Select Item" at bounding box center [488, 319] width 175 height 24
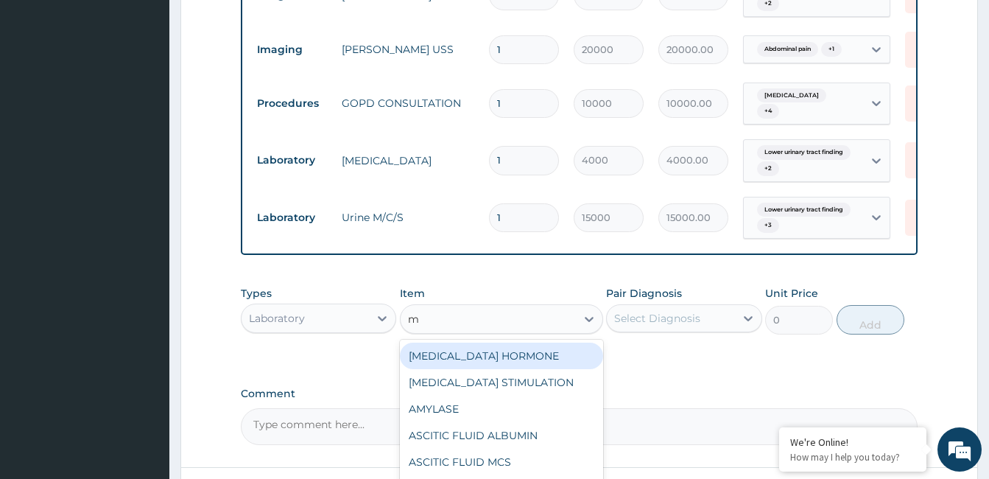
type input "mp"
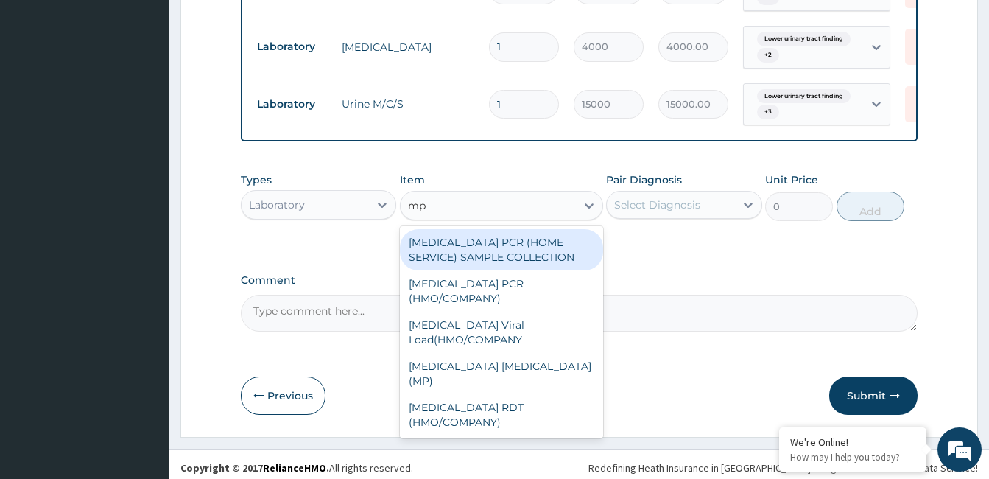
scroll to position [803, 0]
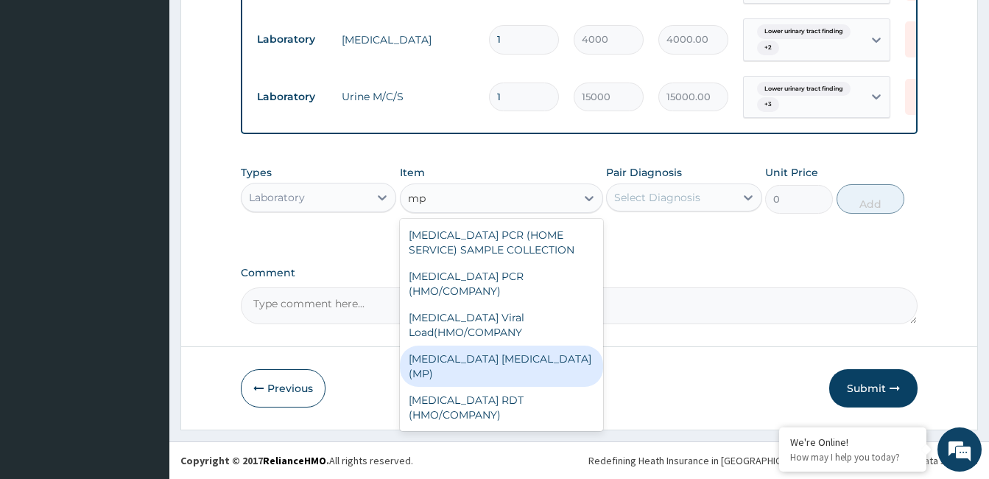
click at [511, 345] on div "MALARIA PARASITE (MP)" at bounding box center [501, 365] width 203 height 41
type input "3000"
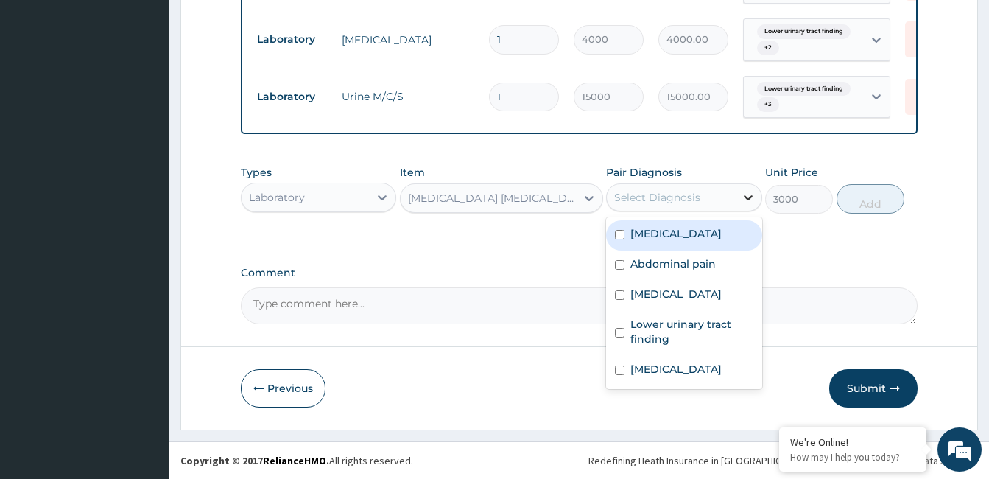
click at [750, 199] on icon at bounding box center [748, 197] width 15 height 15
click at [699, 239] on label "Falciparum malaria" at bounding box center [675, 233] width 91 height 15
checkbox input "true"
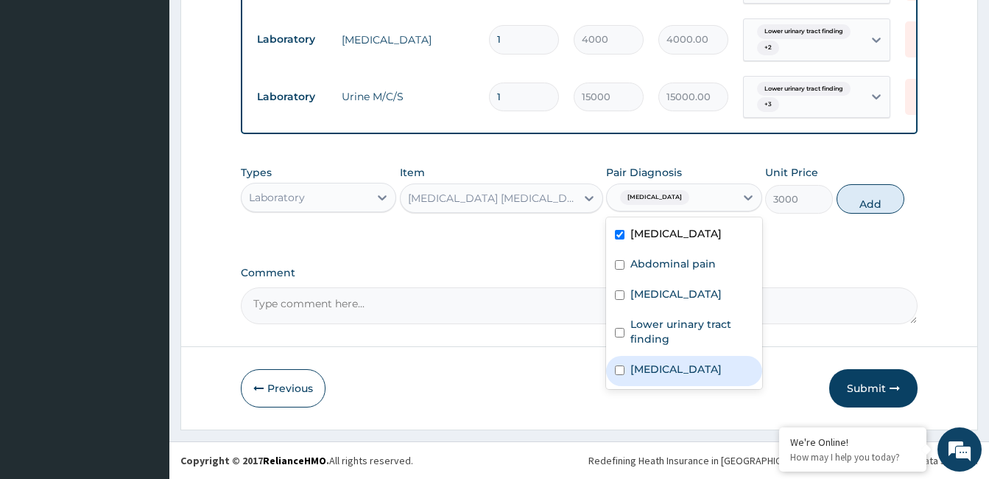
click at [660, 370] on label "Sepsis" at bounding box center [675, 369] width 91 height 15
checkbox input "true"
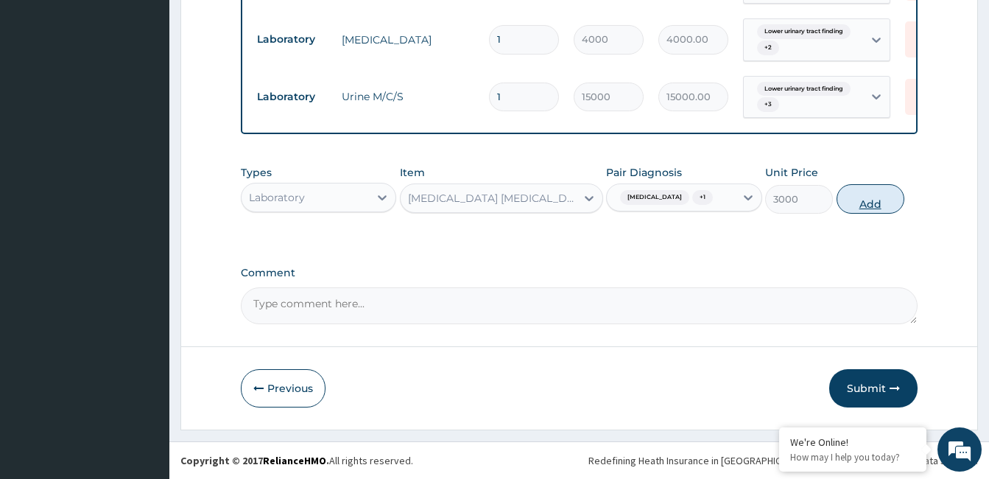
click at [875, 209] on button "Add" at bounding box center [870, 198] width 68 height 29
type input "0"
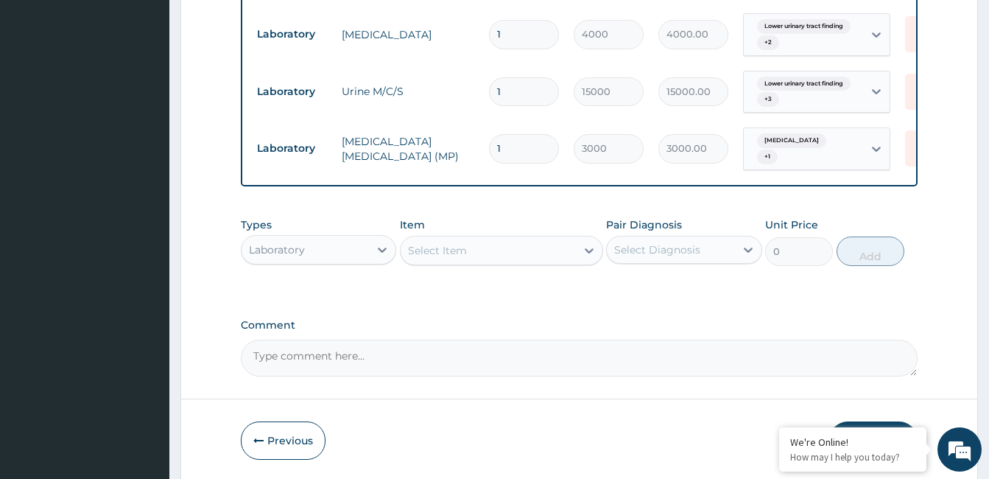
click at [464, 253] on div "Select Item" at bounding box center [437, 250] width 59 height 15
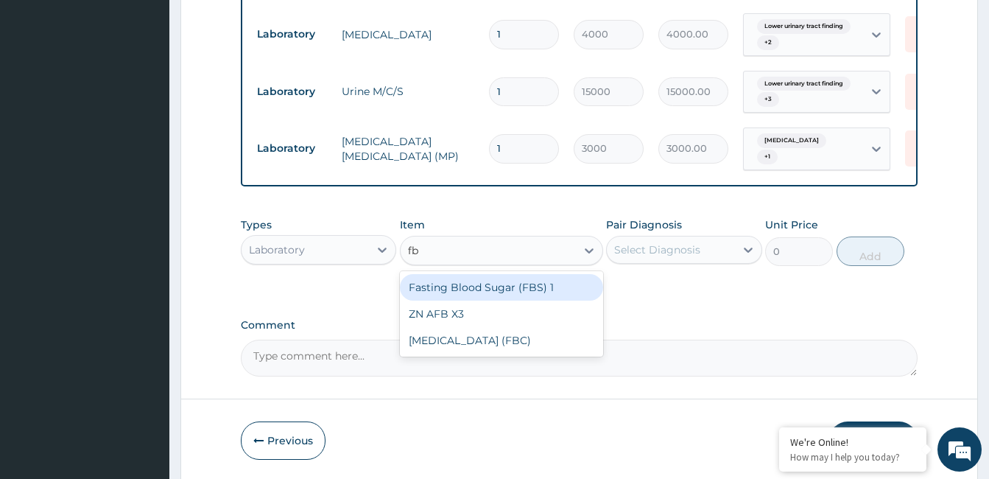
type input "fbc"
click at [454, 289] on div "Full Blood Count (FBC)" at bounding box center [501, 287] width 203 height 27
type input "12000"
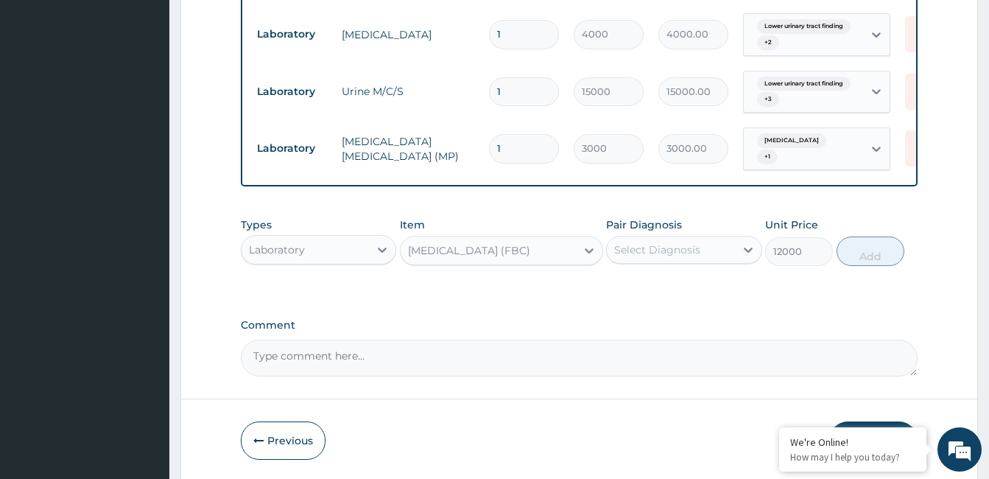
click at [662, 261] on div "Select Diagnosis" at bounding box center [670, 250] width 127 height 24
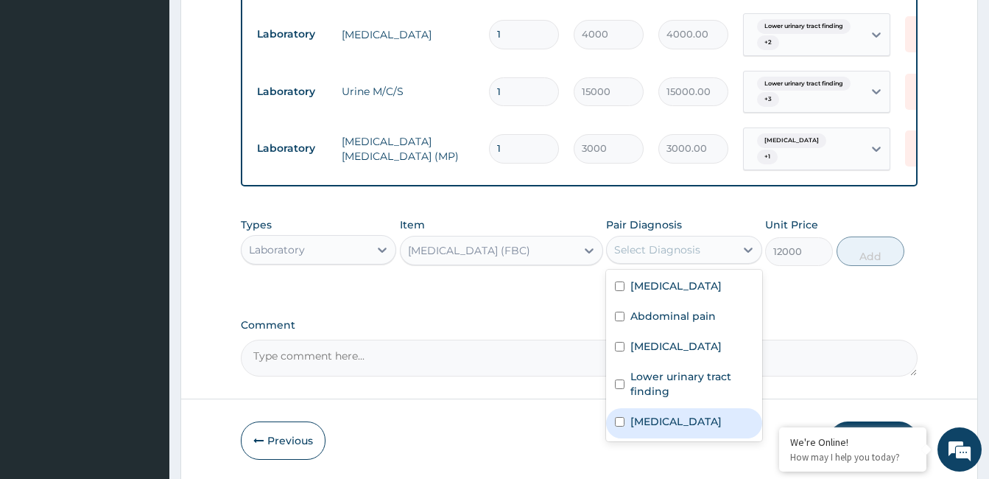
click at [644, 420] on label "Sepsis" at bounding box center [675, 421] width 91 height 15
checkbox input "true"
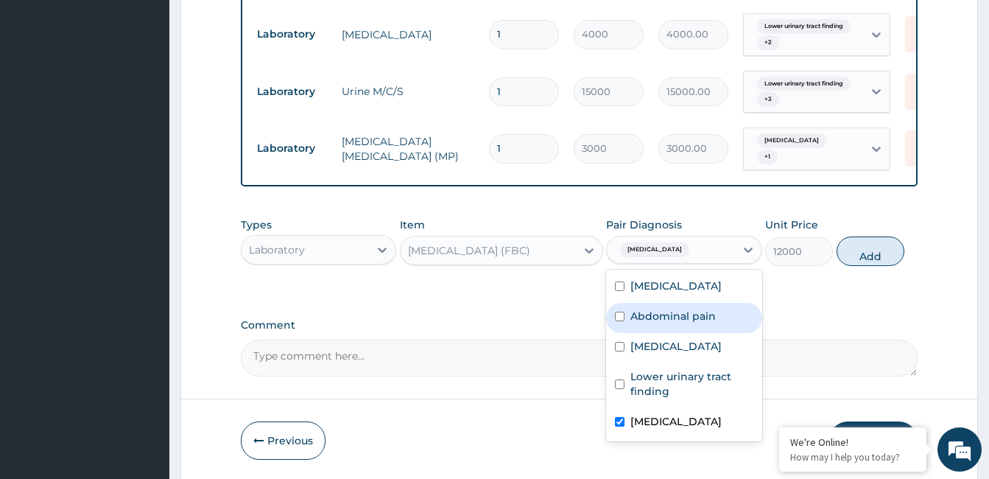
click at [689, 320] on label "Abdominal pain" at bounding box center [672, 316] width 85 height 15
checkbox input "true"
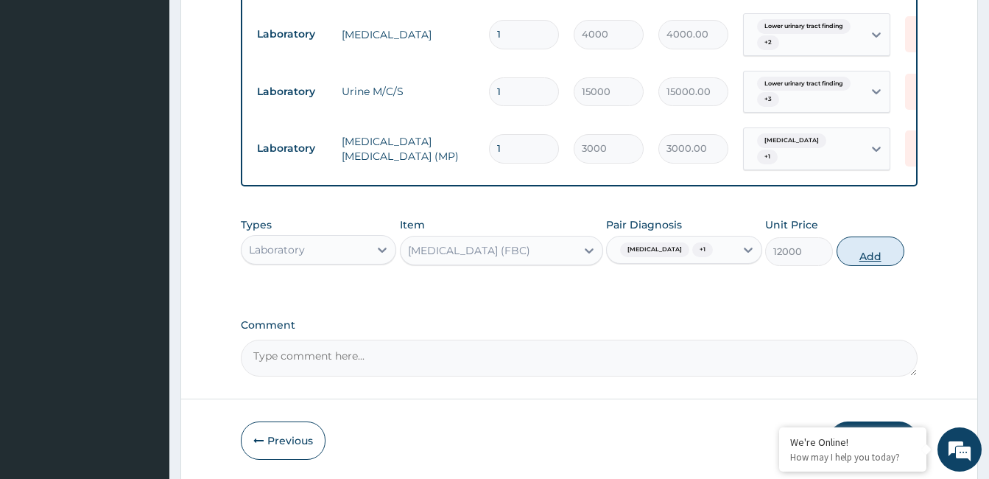
click at [875, 258] on button "Add" at bounding box center [870, 250] width 68 height 29
type input "0"
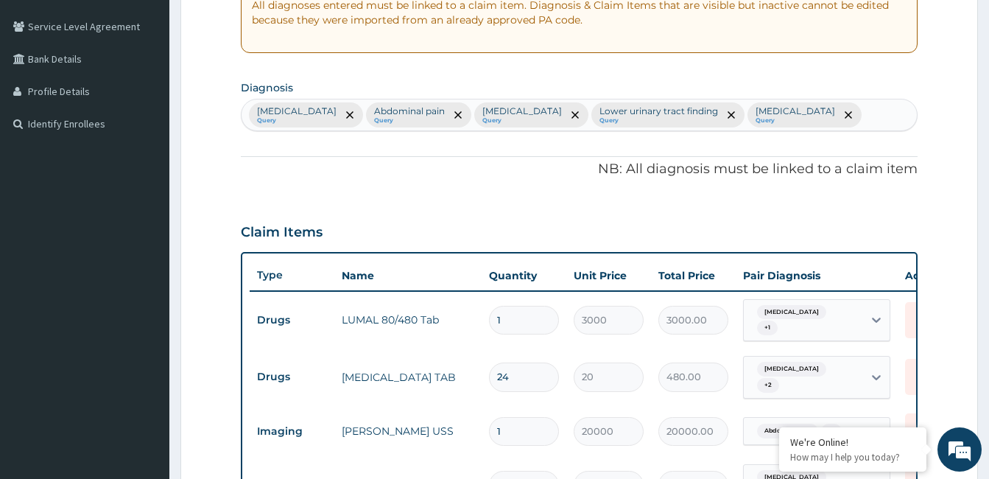
scroll to position [288, 0]
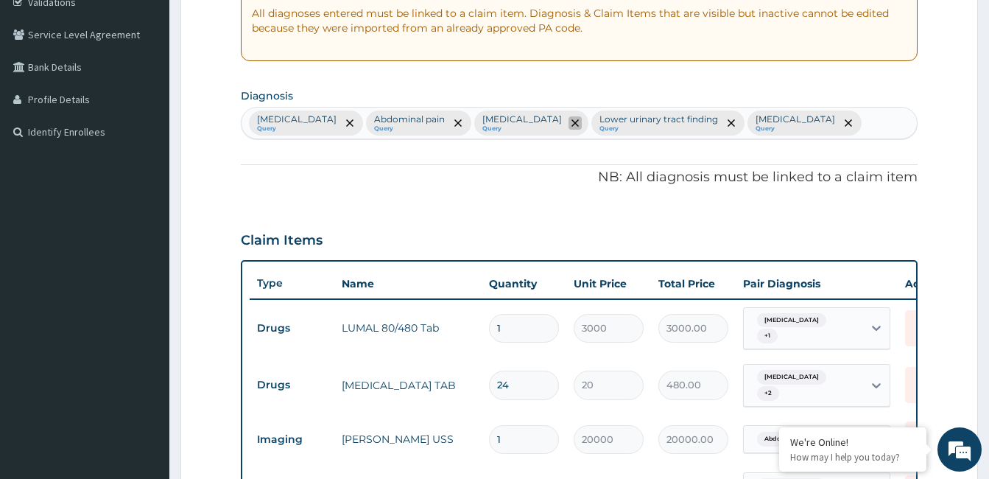
click at [571, 121] on icon "remove selection option" at bounding box center [574, 122] width 7 height 7
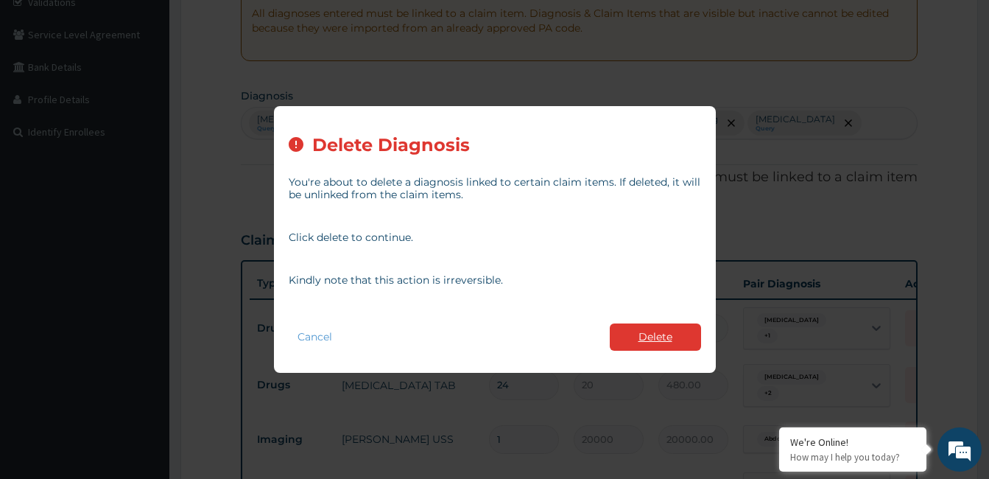
click at [632, 340] on button "Delete" at bounding box center [655, 336] width 91 height 27
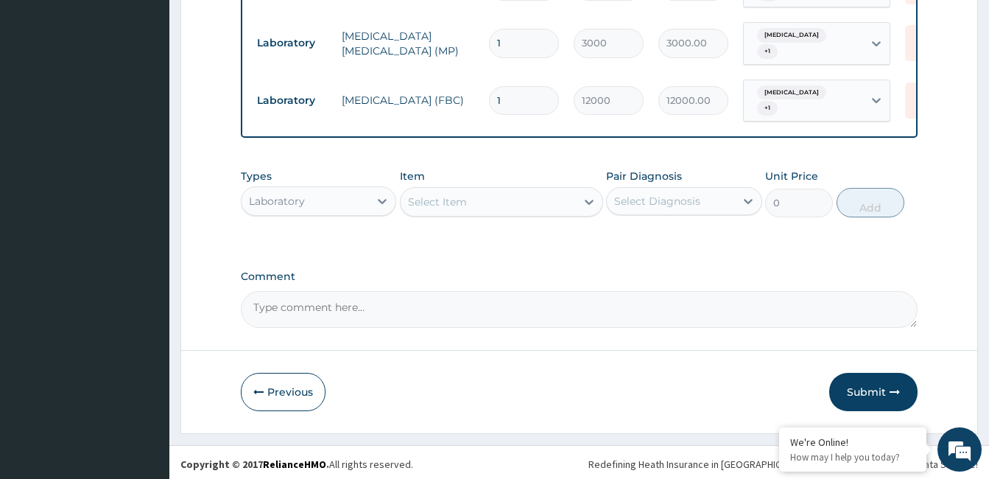
scroll to position [911, 0]
click at [362, 296] on textarea "Comment" at bounding box center [579, 307] width 677 height 37
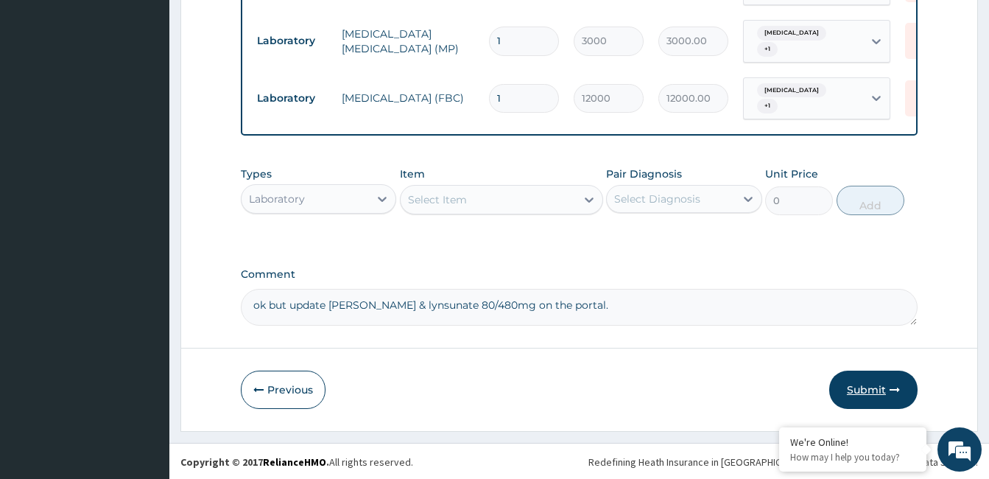
type textarea "ok but update Lumal & lynsunate 80/480mg on the portal."
click at [878, 379] on button "Submit" at bounding box center [873, 389] width 88 height 38
